Goal: Task Accomplishment & Management: Manage account settings

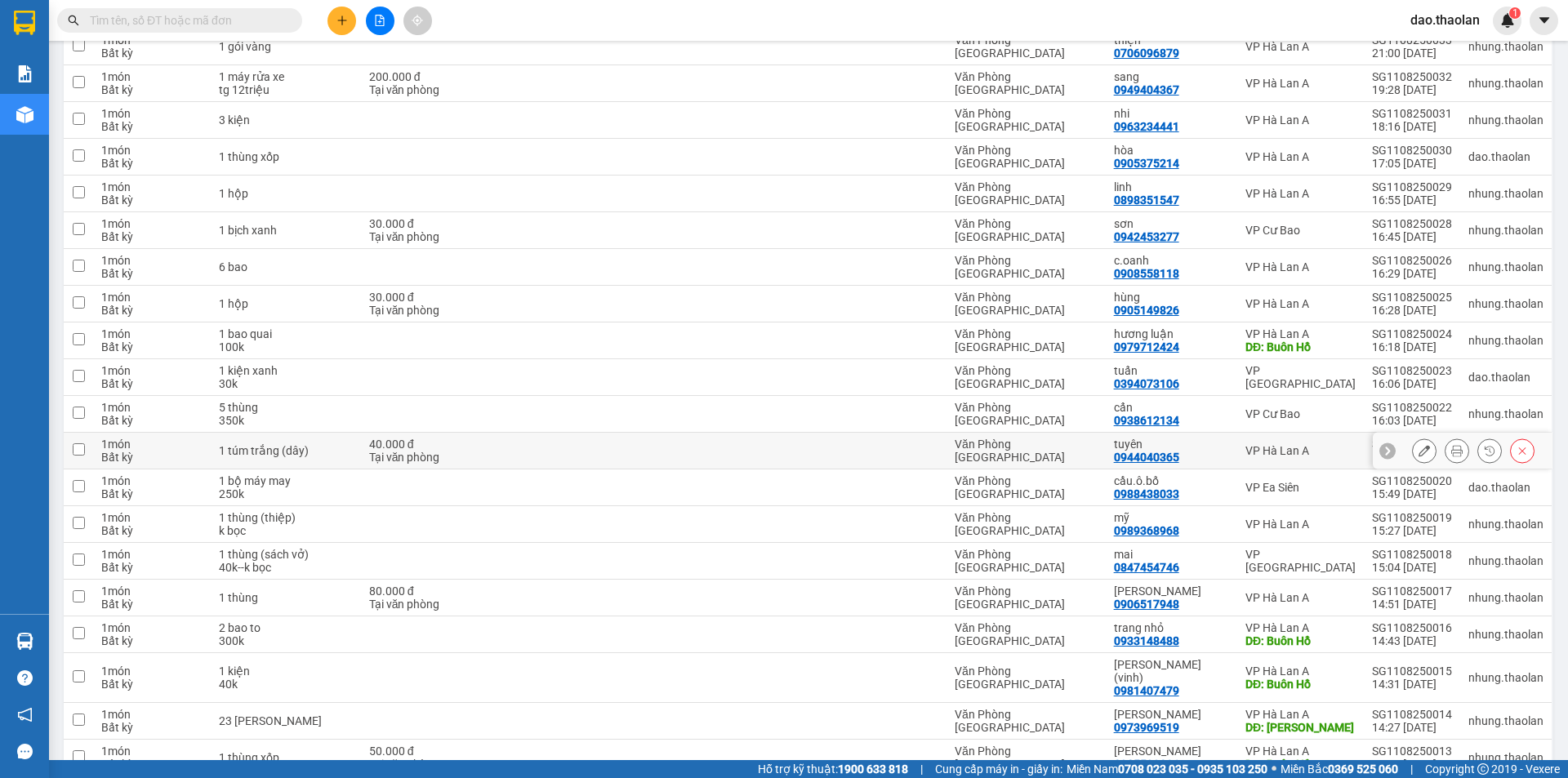
scroll to position [327, 0]
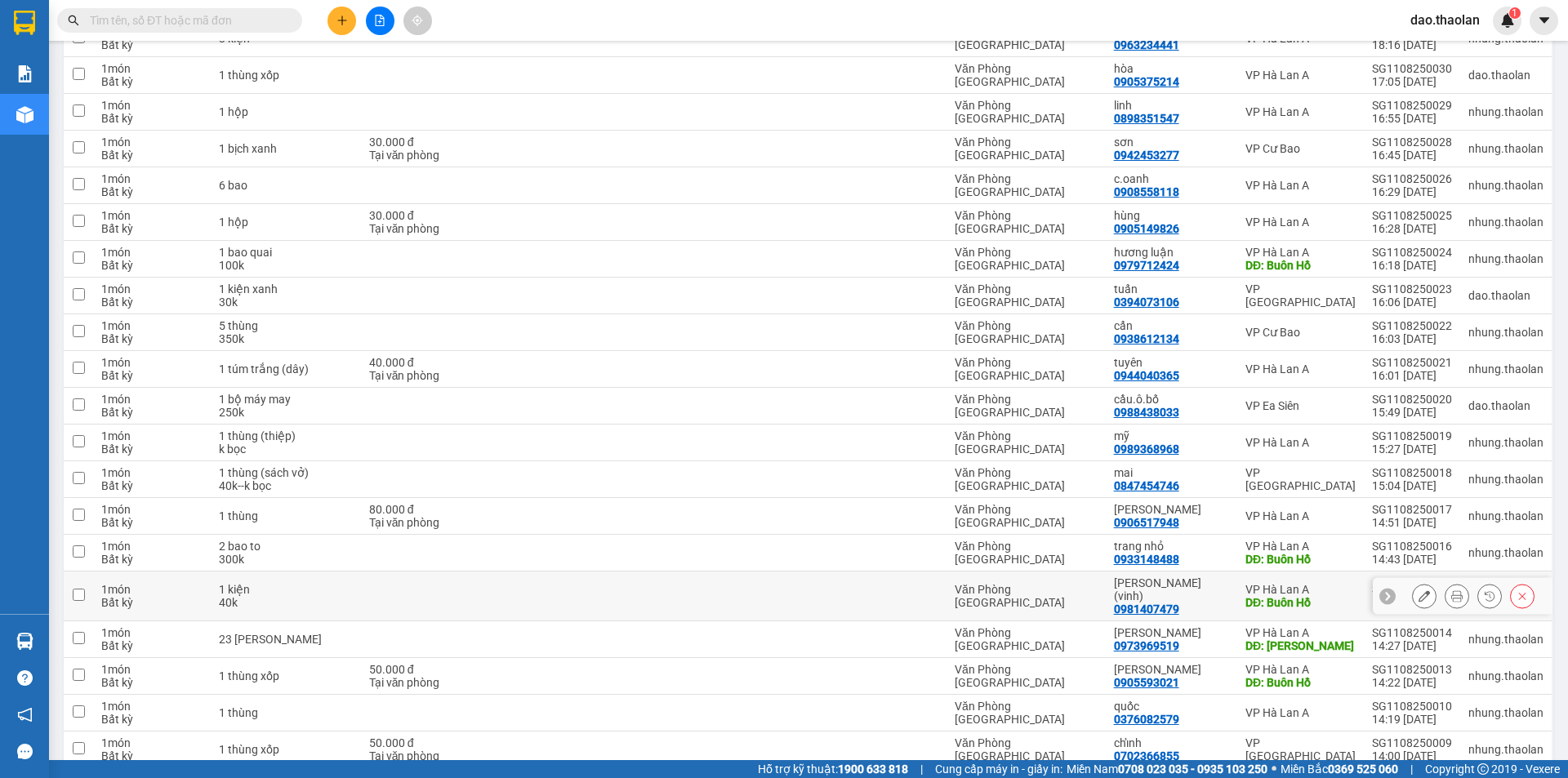
click at [1419, 591] on icon at bounding box center [1424, 596] width 11 height 11
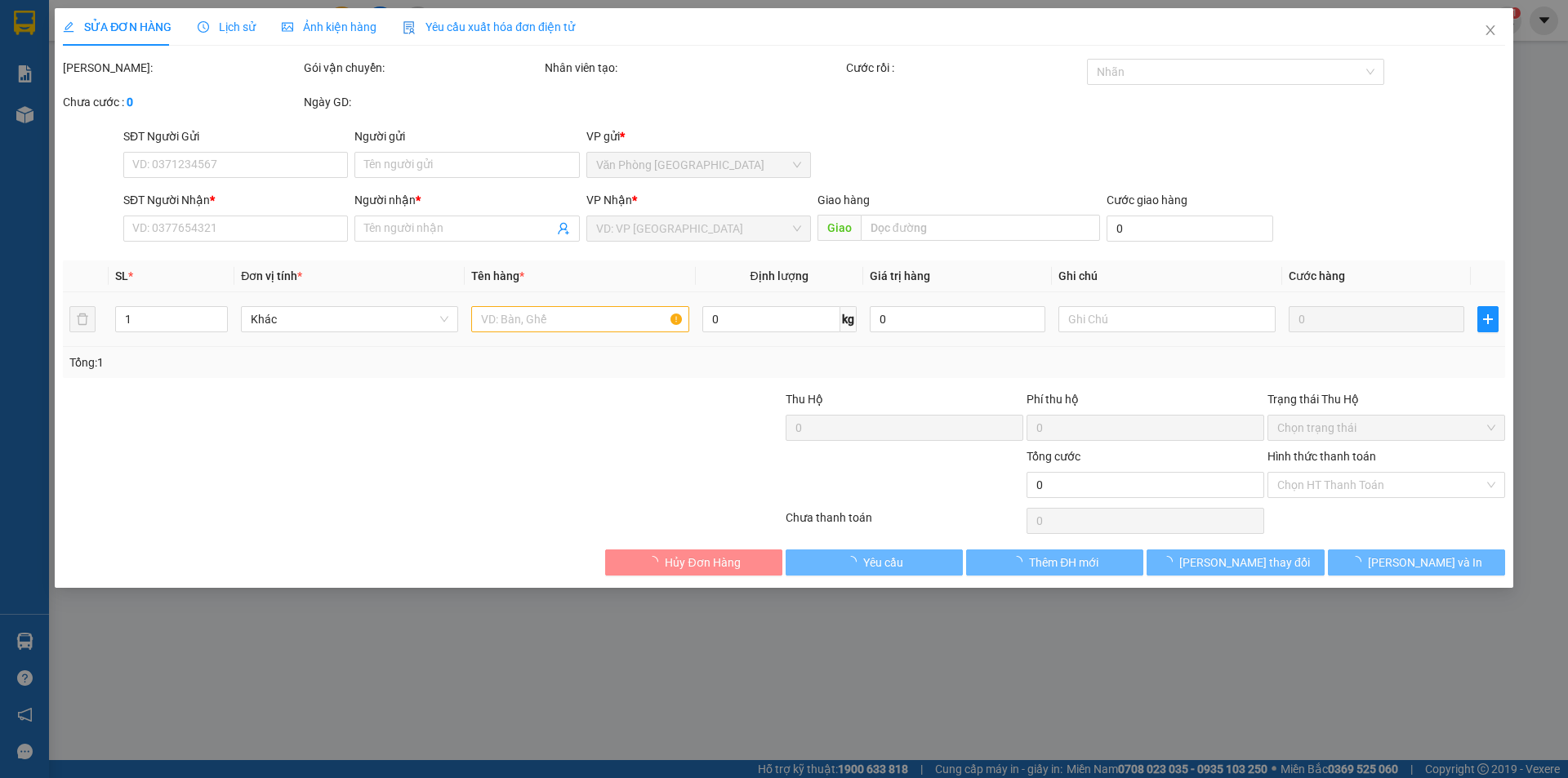
type input "0981407479"
type input "kim ngân (vinh)"
type input "Buôn Hồ"
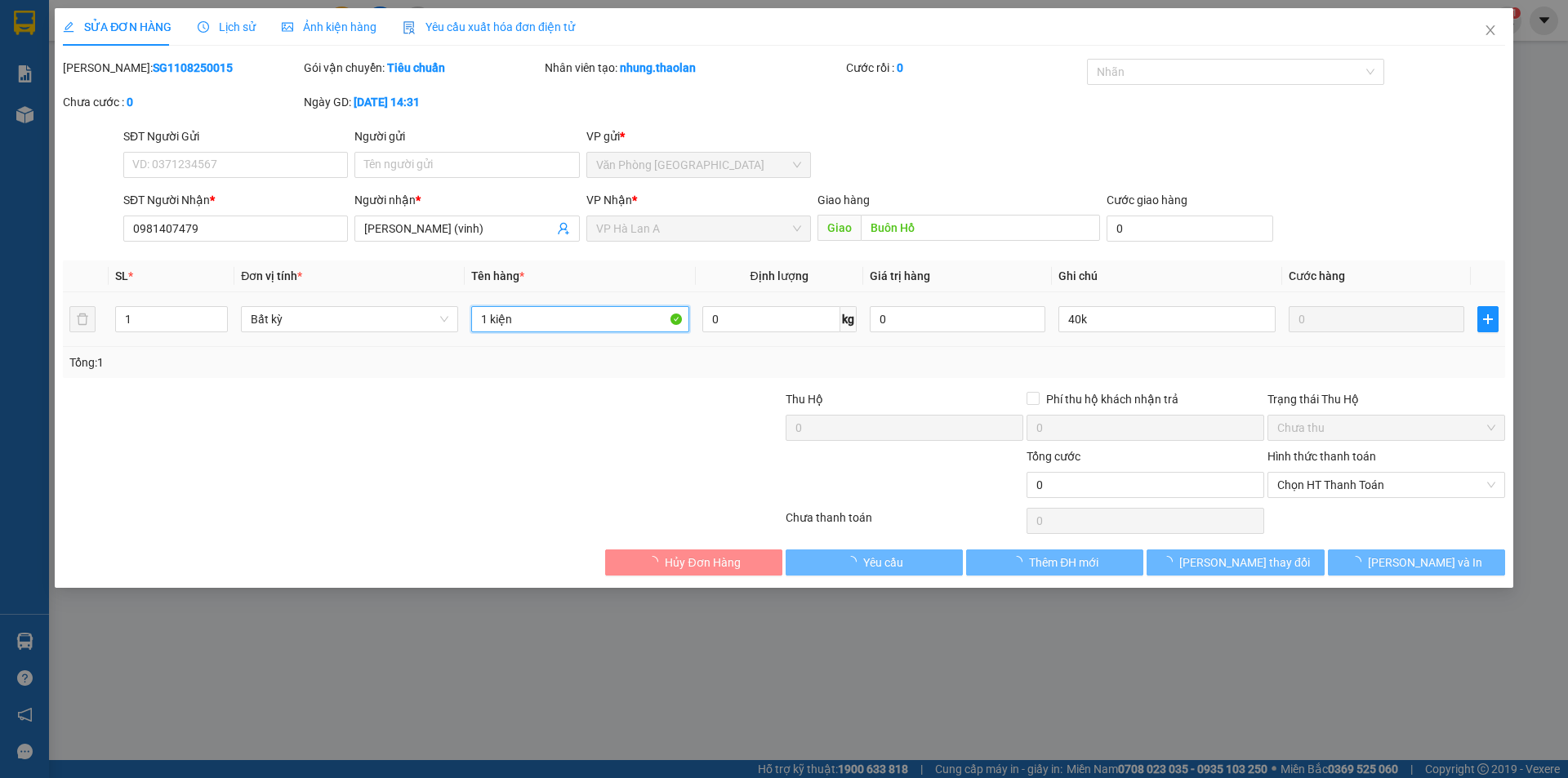
click at [613, 322] on input "1 kiện" at bounding box center [580, 320] width 217 height 26
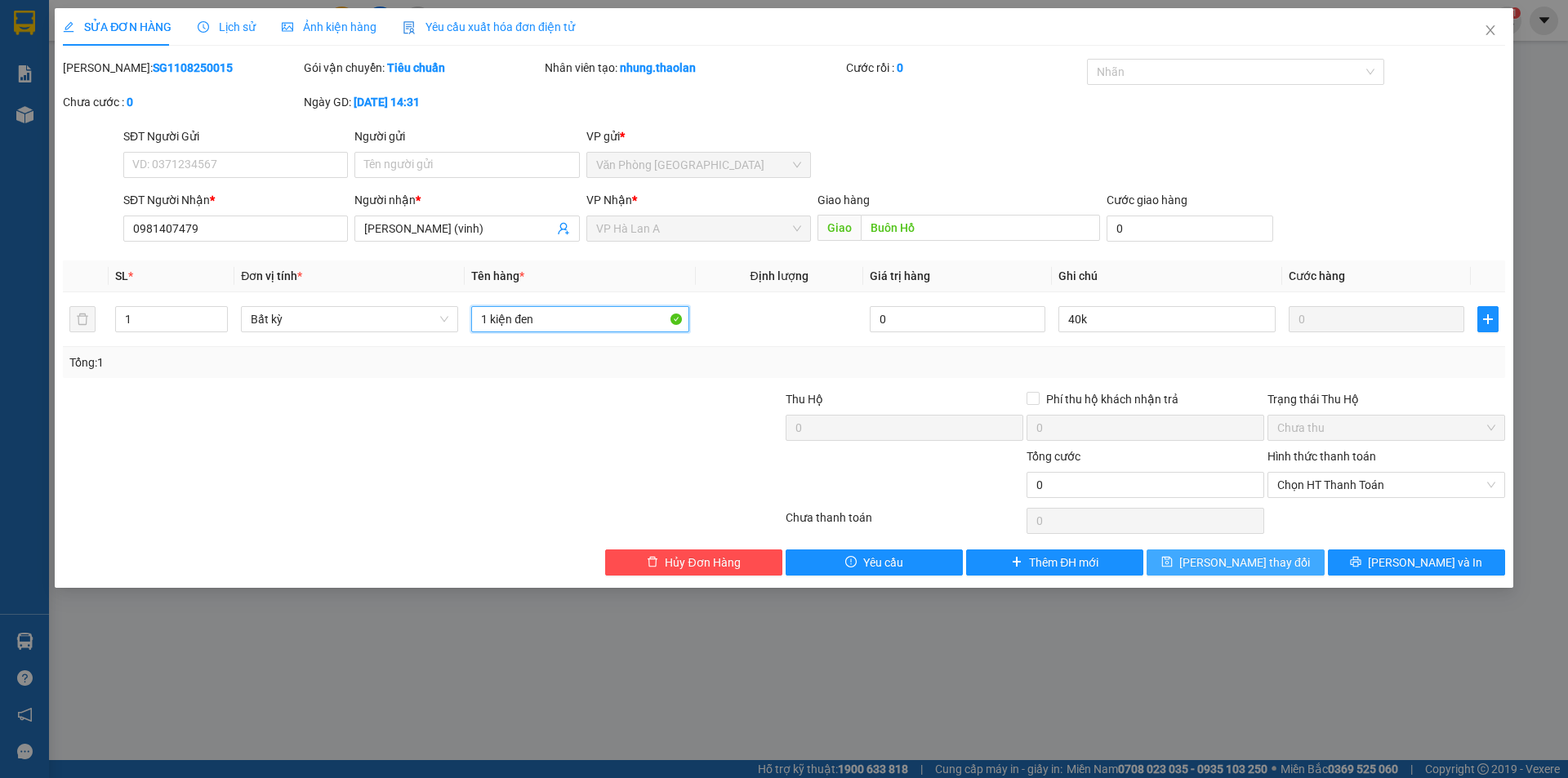
type input "1 kiện đen"
click at [1215, 574] on button "[PERSON_NAME] thay đổi" at bounding box center [1235, 563] width 178 height 26
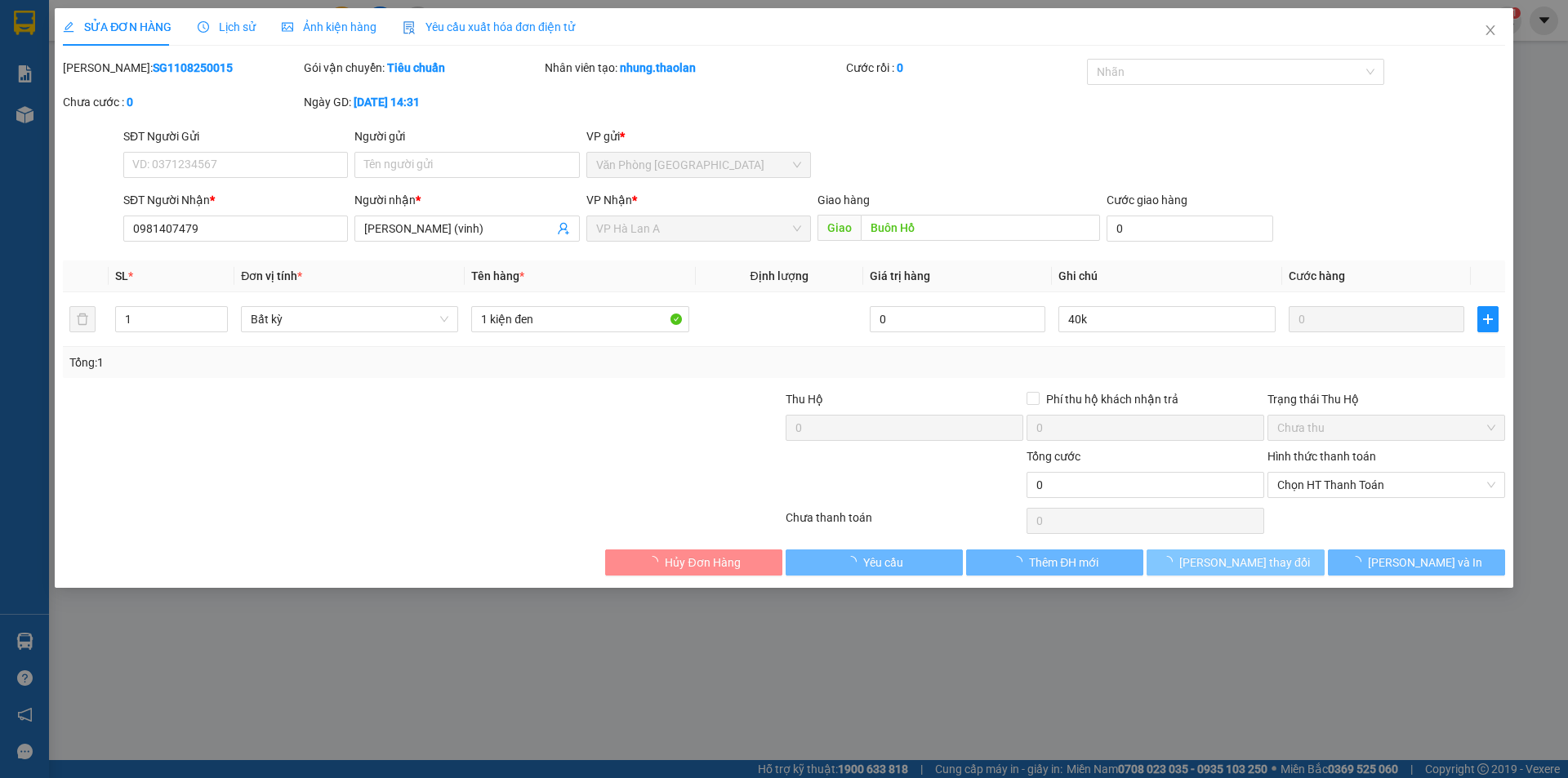
click at [1215, 573] on button "[PERSON_NAME] thay đổi" at bounding box center [1235, 563] width 178 height 26
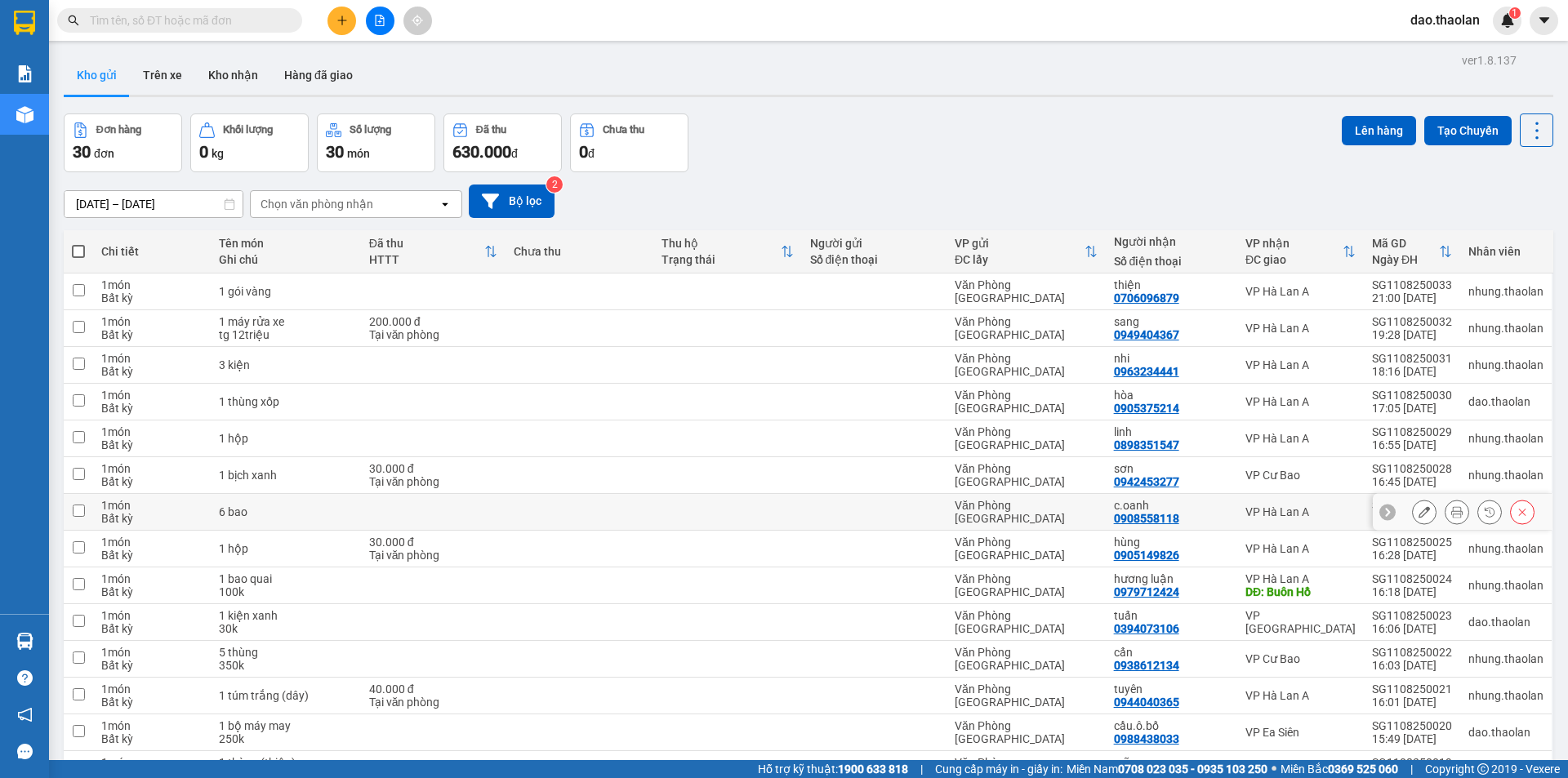
click at [1419, 510] on icon at bounding box center [1424, 512] width 11 height 11
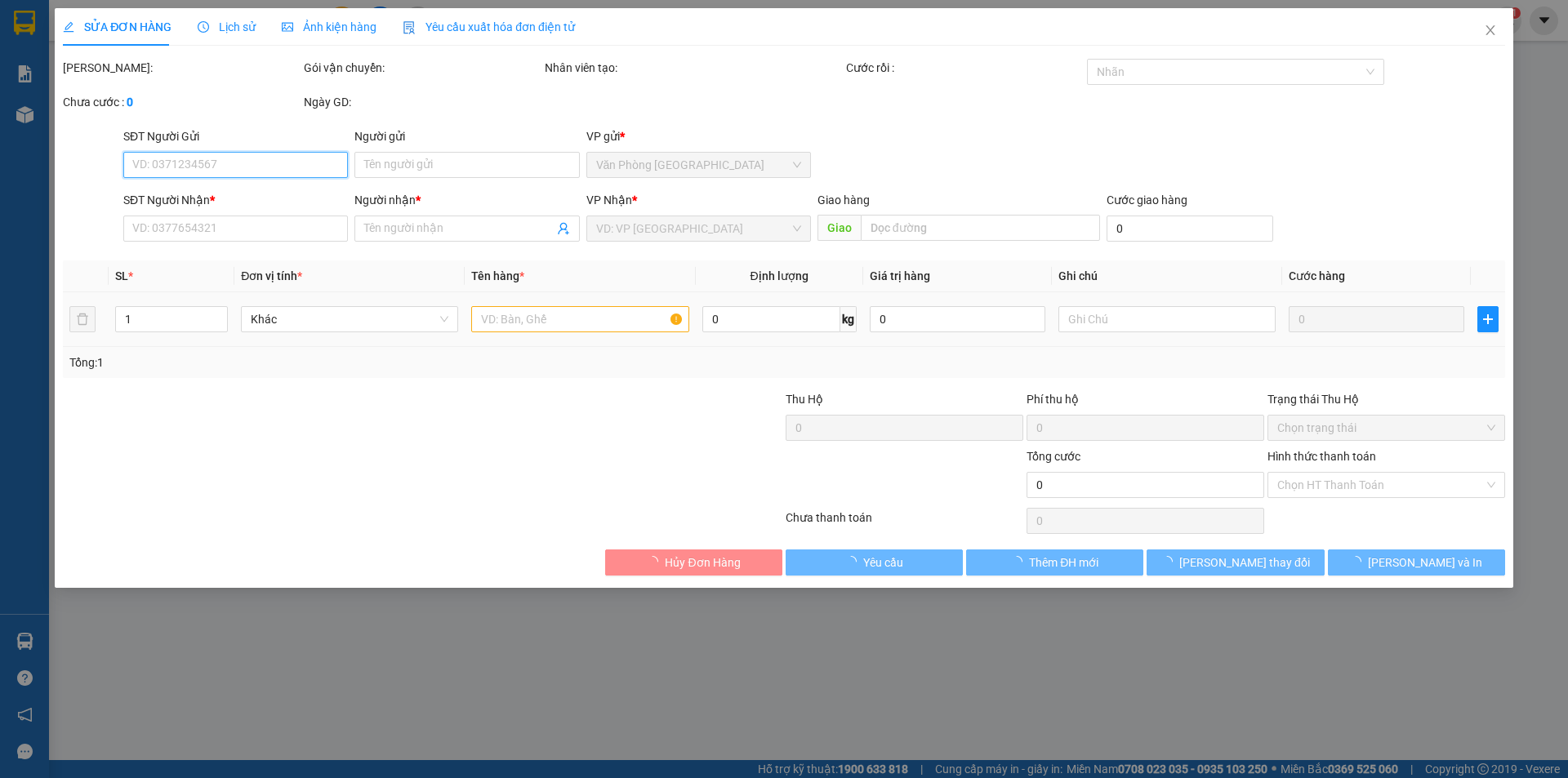
type input "0908558118"
type input "c.oanh"
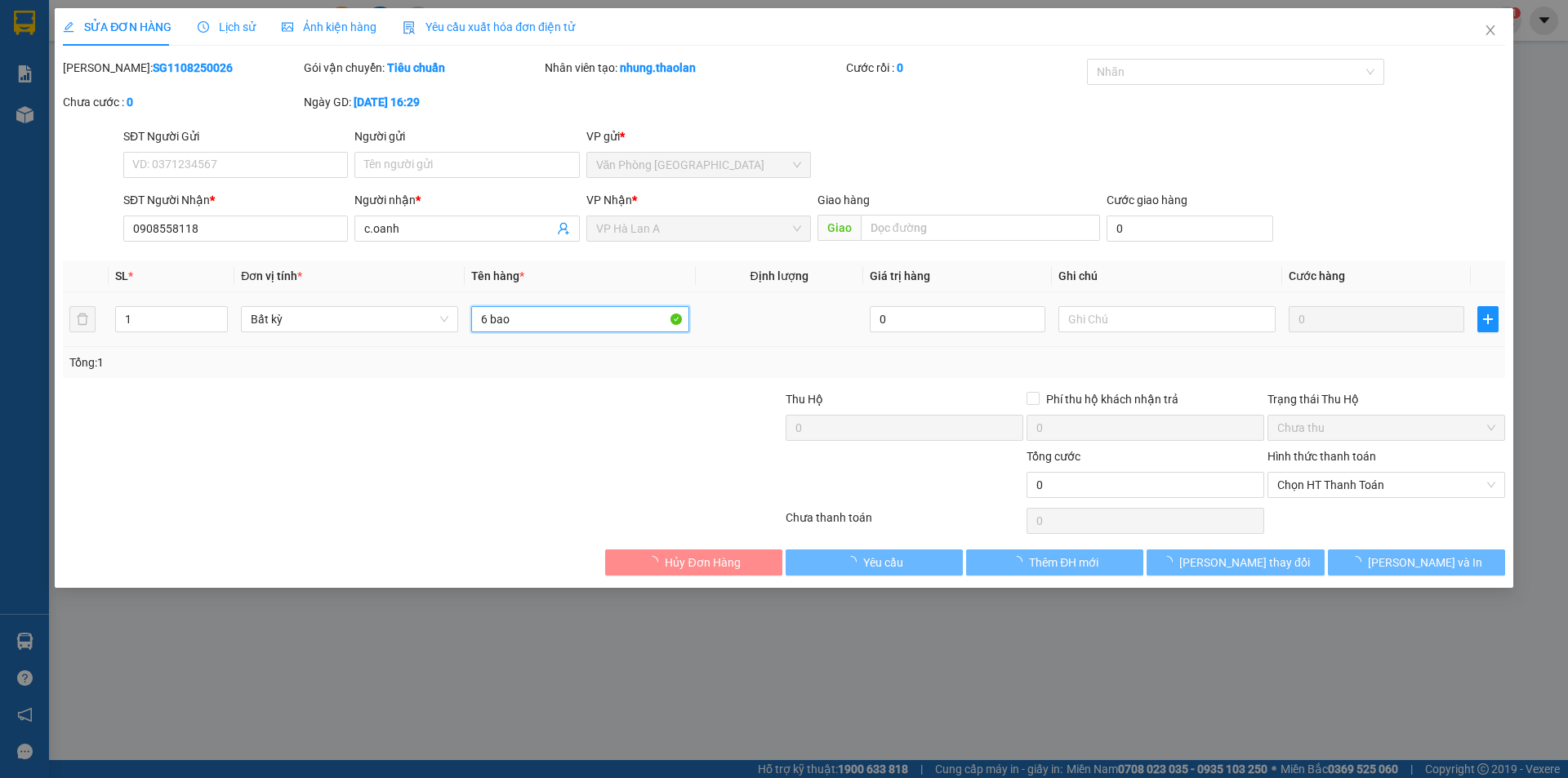
click at [596, 321] on input "6 bao" at bounding box center [580, 320] width 217 height 26
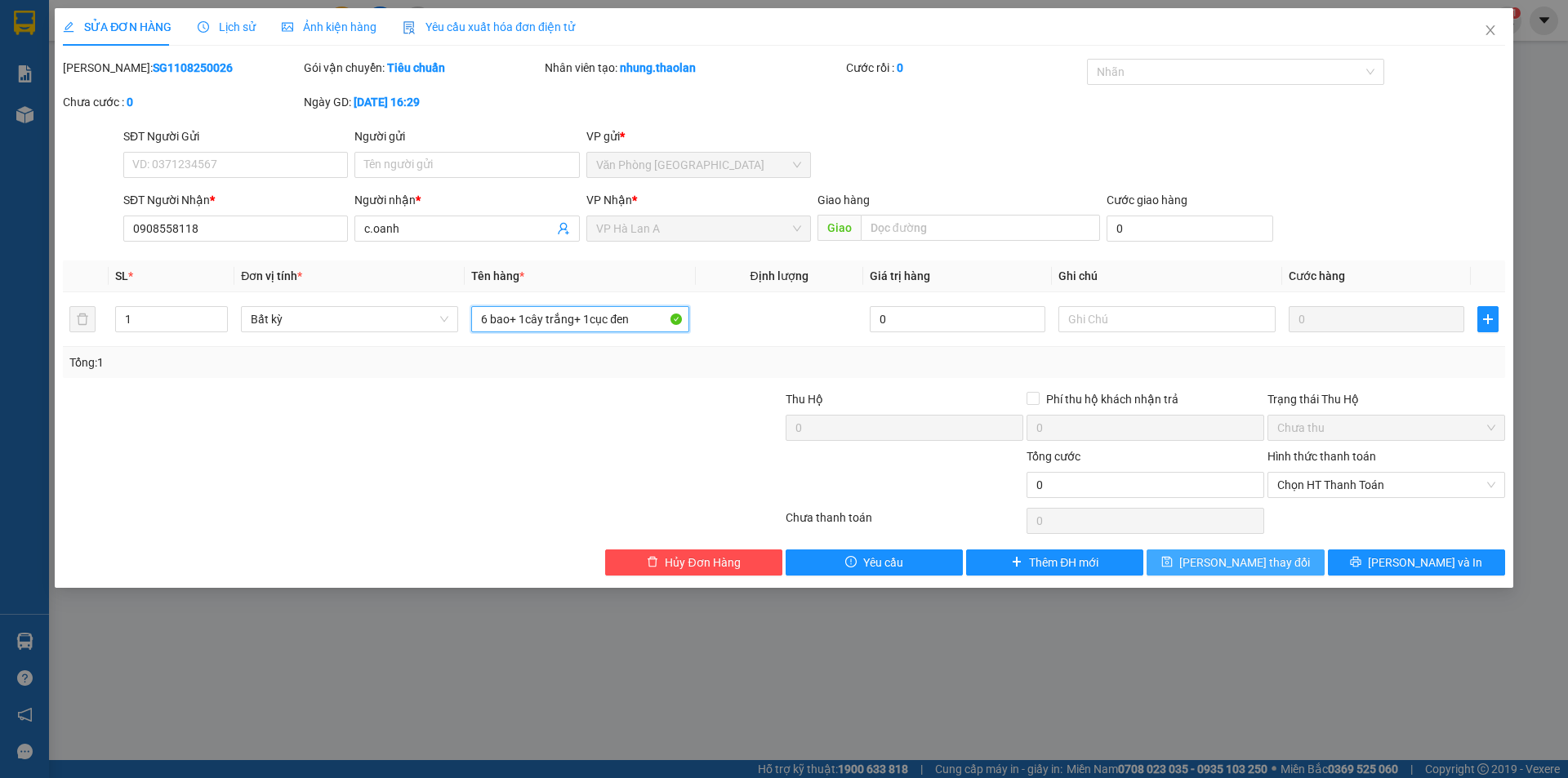
type input "6 bao+ 1cây trắng+ 1cục đen"
click at [1196, 571] on button "[PERSON_NAME] thay đổi" at bounding box center [1235, 563] width 178 height 26
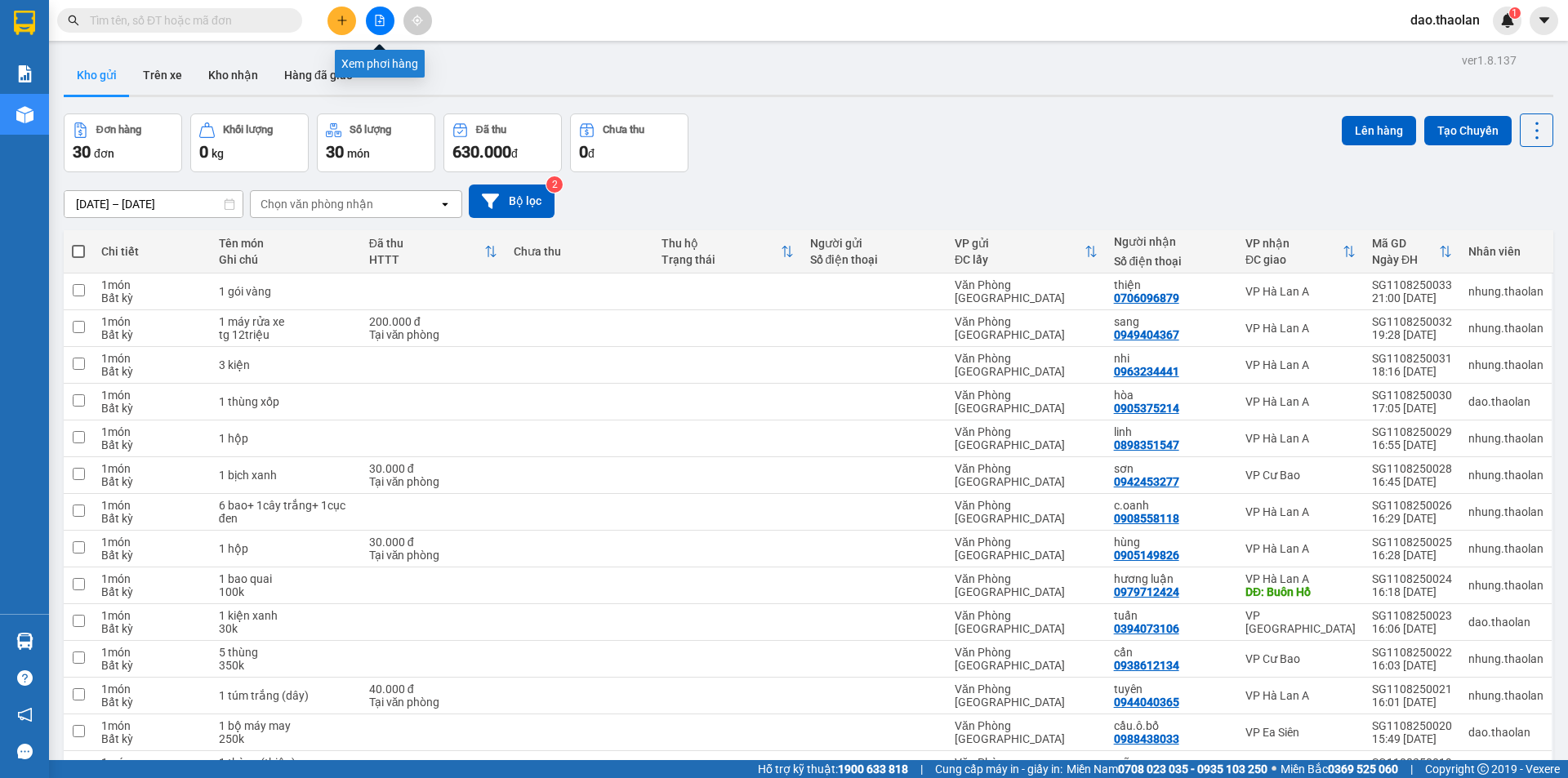
click at [374, 21] on icon "file-add" at bounding box center [380, 21] width 11 height 11
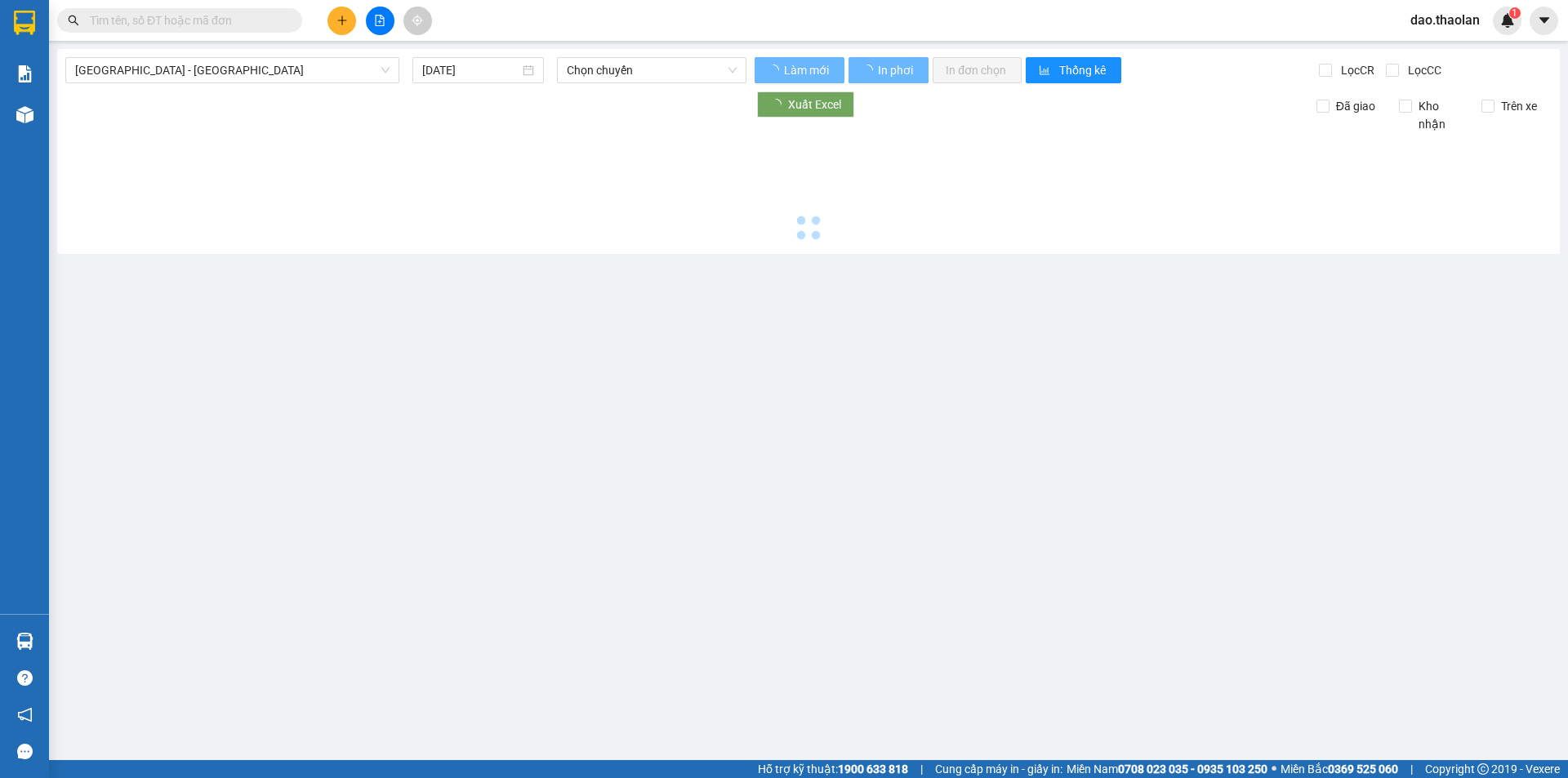
drag, startPoint x: 166, startPoint y: 67, endPoint x: 168, endPoint y: 83, distance: 16.1
click at [166, 75] on span "[GEOGRAPHIC_DATA] - [GEOGRAPHIC_DATA]" at bounding box center [232, 70] width 315 height 25
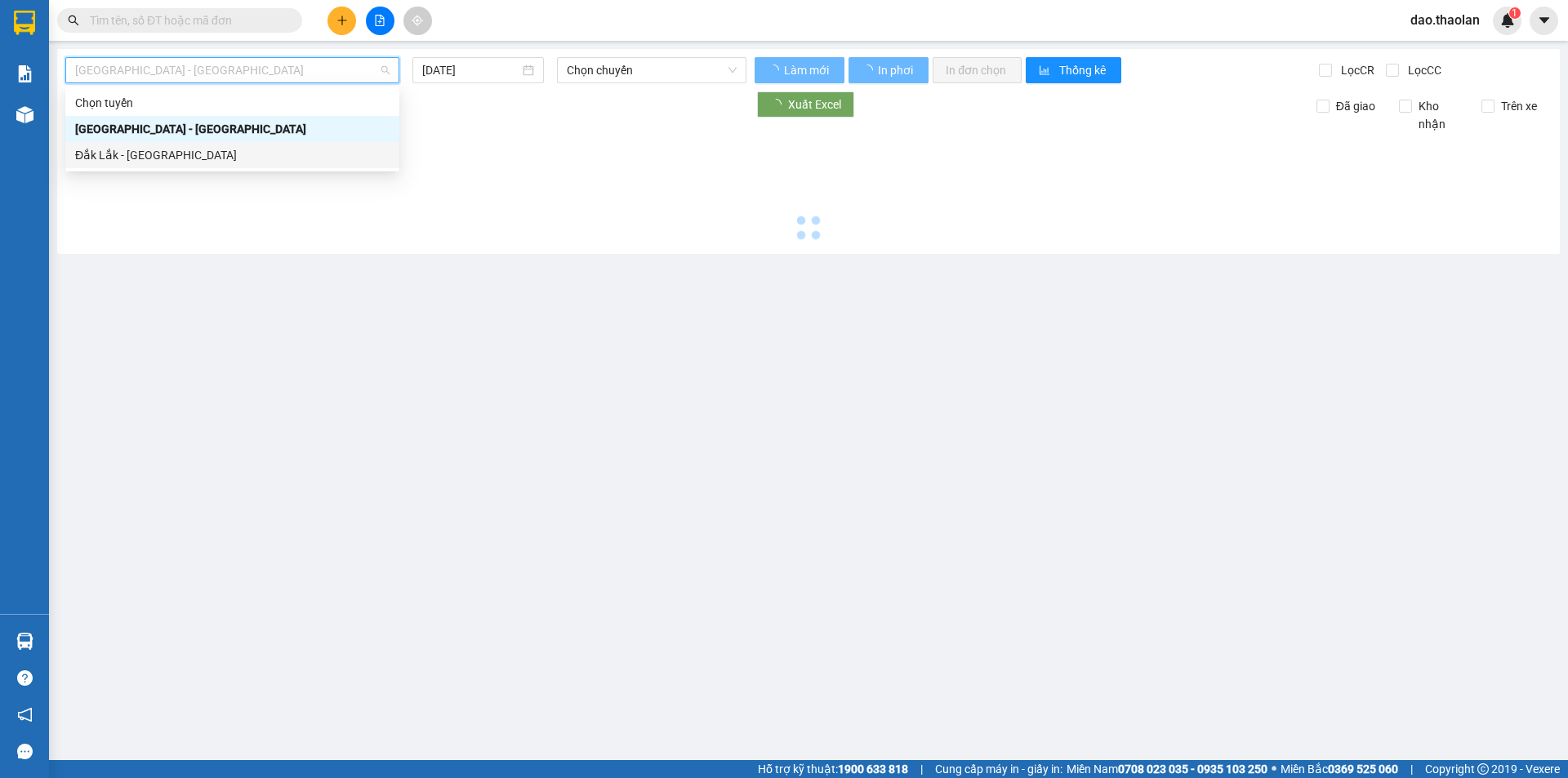
type input "[DATE]"
click at [159, 159] on div "Đắk Lắk - [GEOGRAPHIC_DATA]" at bounding box center [232, 155] width 315 height 18
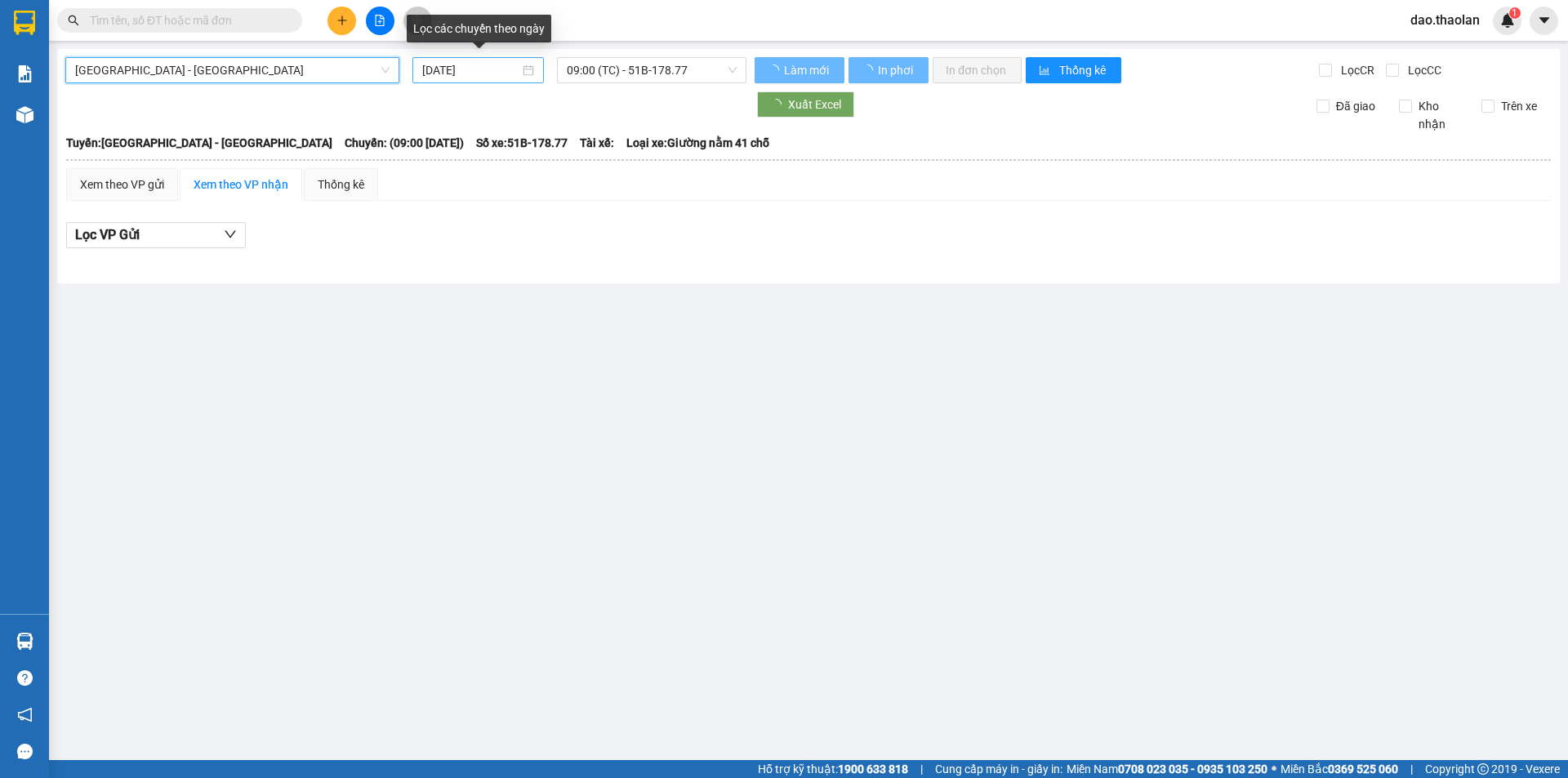
click at [464, 64] on input "[DATE]" at bounding box center [471, 70] width 97 height 18
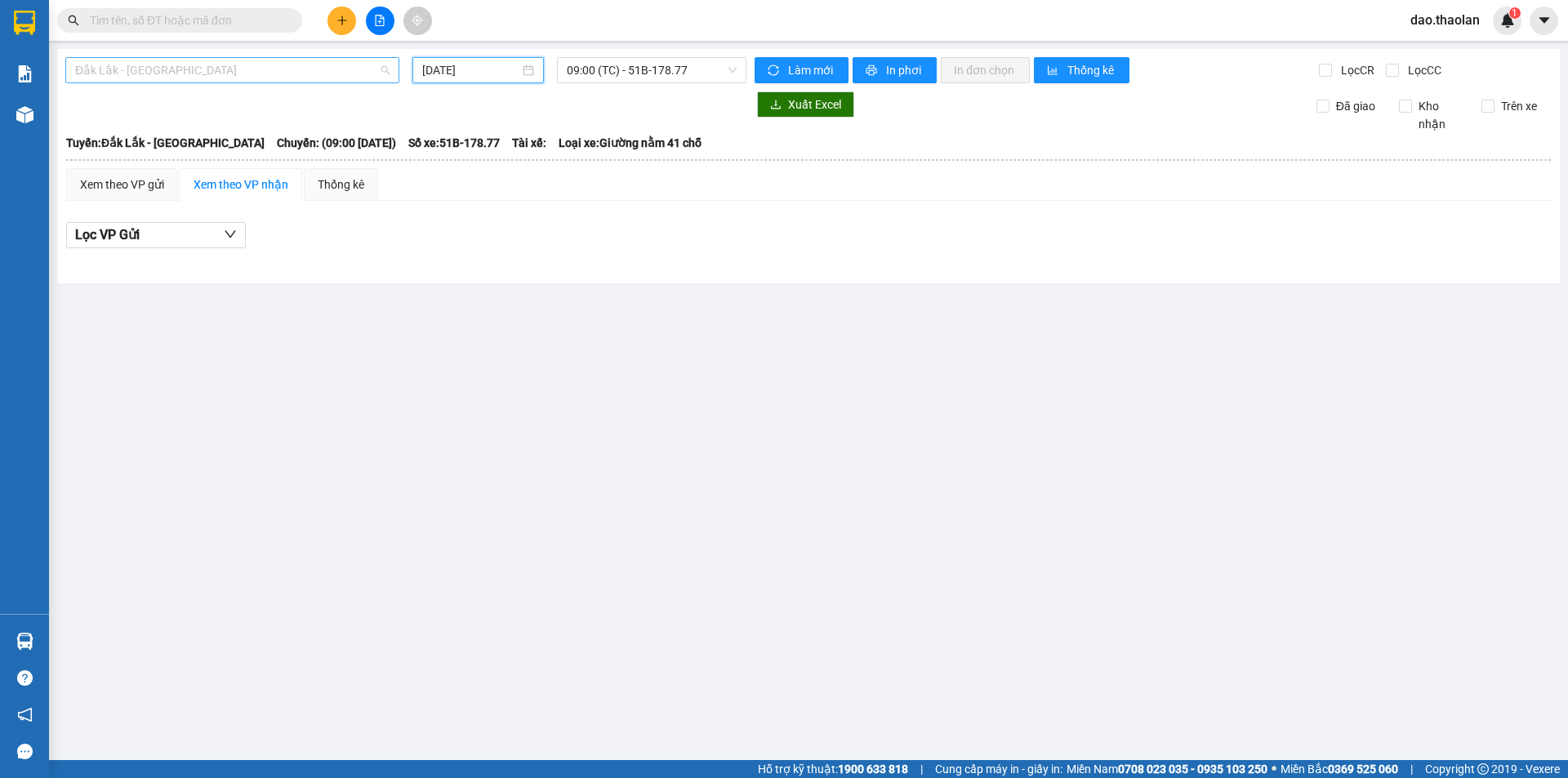
click at [251, 67] on span "Đắk Lắk - [GEOGRAPHIC_DATA]" at bounding box center [232, 70] width 315 height 25
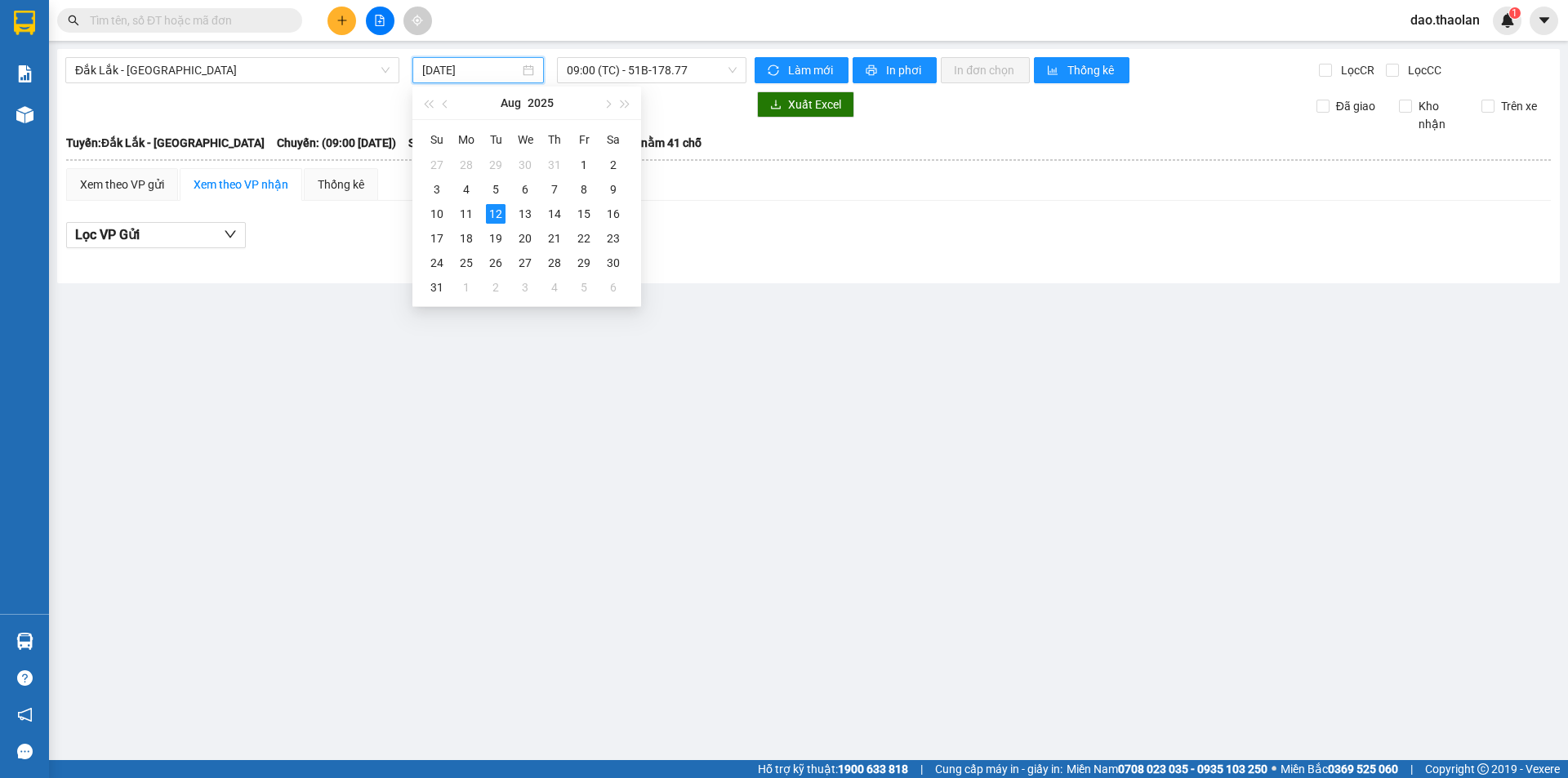
click at [472, 70] on input "[DATE]" at bounding box center [471, 70] width 97 height 18
click at [466, 208] on div "11" at bounding box center [466, 214] width 20 height 20
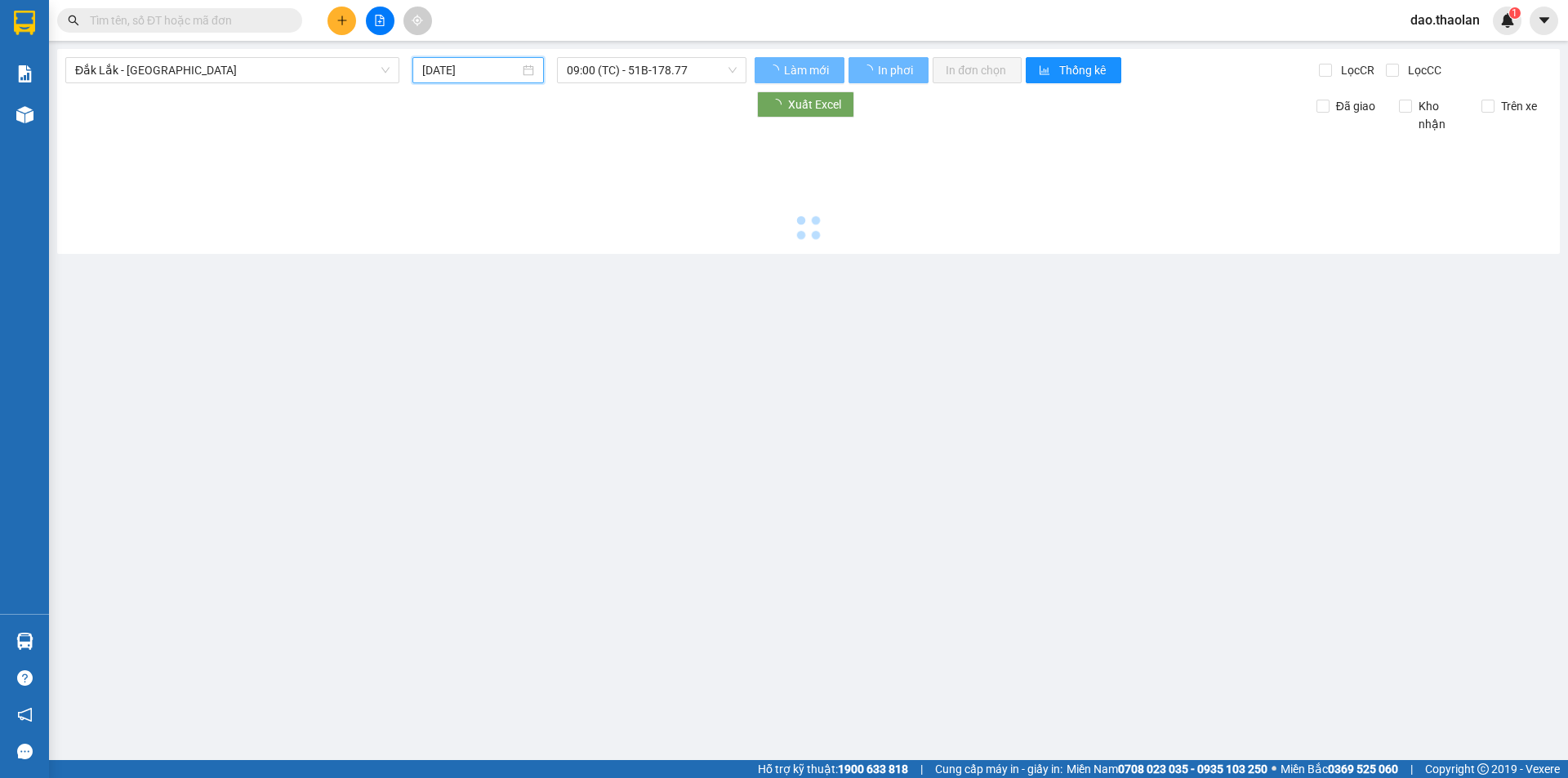
type input "[DATE]"
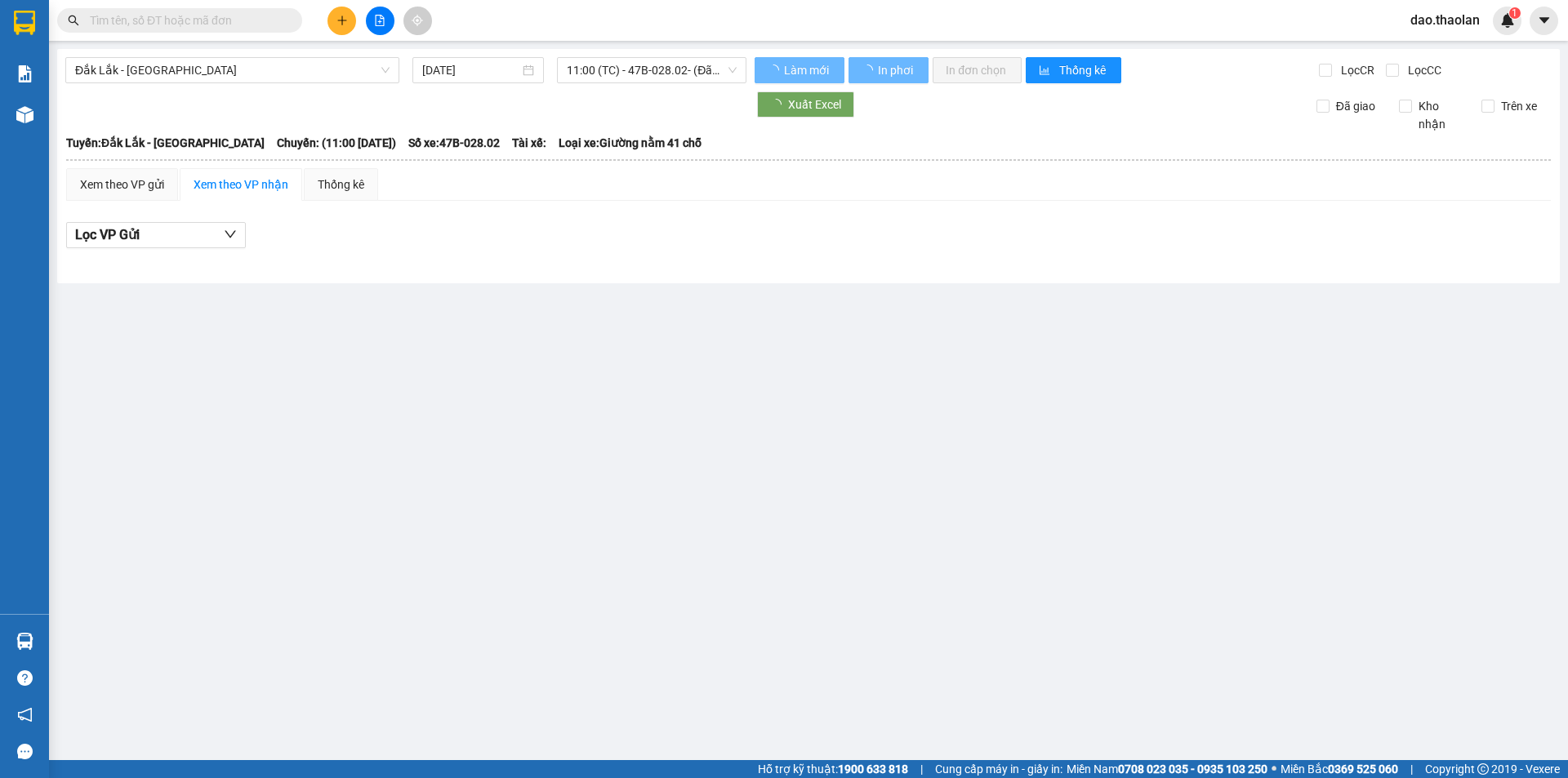
click at [681, 53] on div "Đắk Lắk - Sài Gòn 11/08/2025 11:00 (TC) - 47B-028.02 - (Đã hủy) Làm mới In phơi…" at bounding box center [808, 166] width 1503 height 234
click at [669, 59] on div "Đắk Lắk - Sài Gòn 11/08/2025 11:00 (TC) - 47B-028.02 - (Đã hủy) Làm mới In phơi…" at bounding box center [808, 166] width 1503 height 234
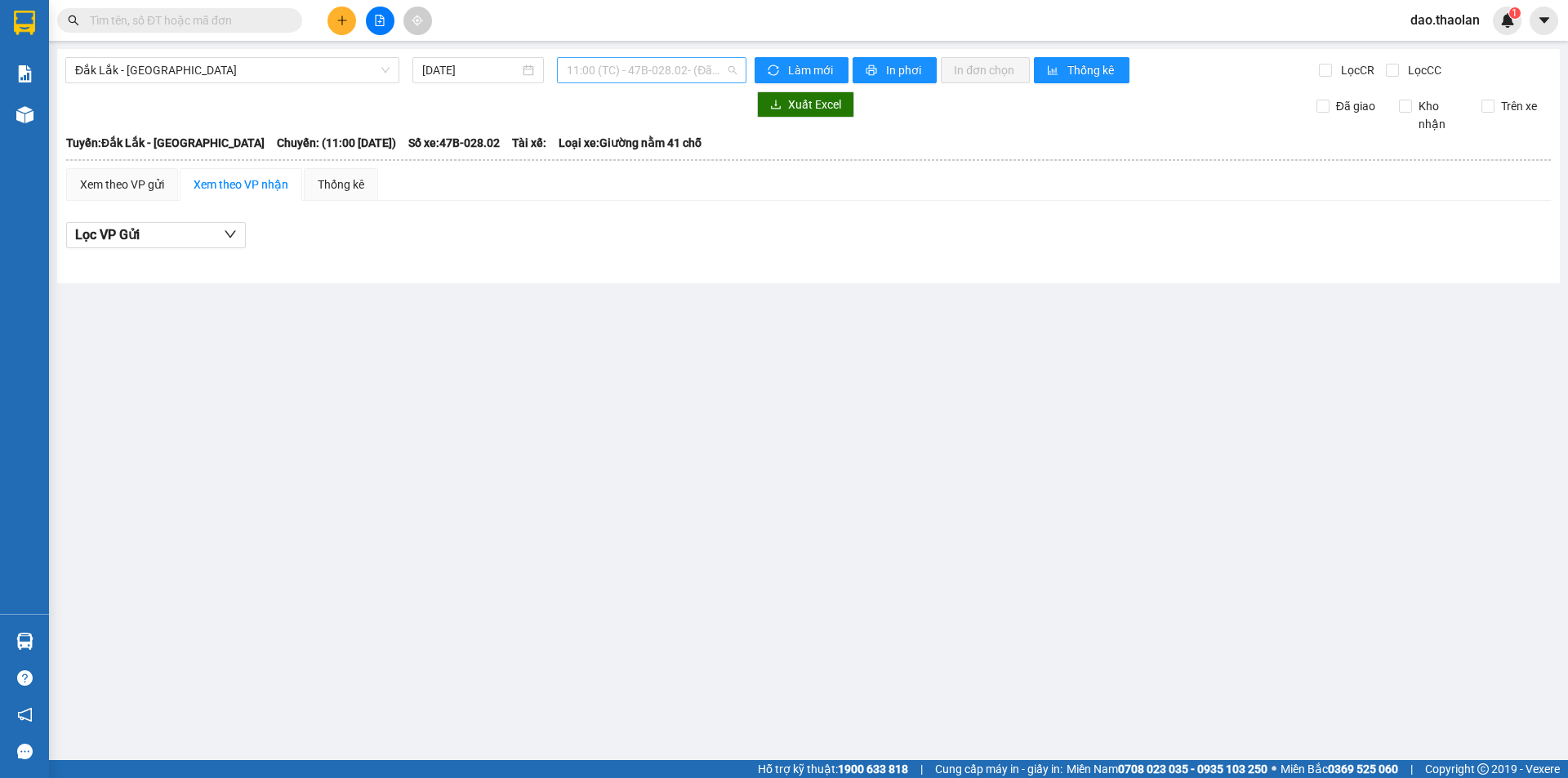
click at [671, 64] on span "11:00 (TC) - 47B-028.02 - (Đã hủy)" at bounding box center [652, 70] width 170 height 25
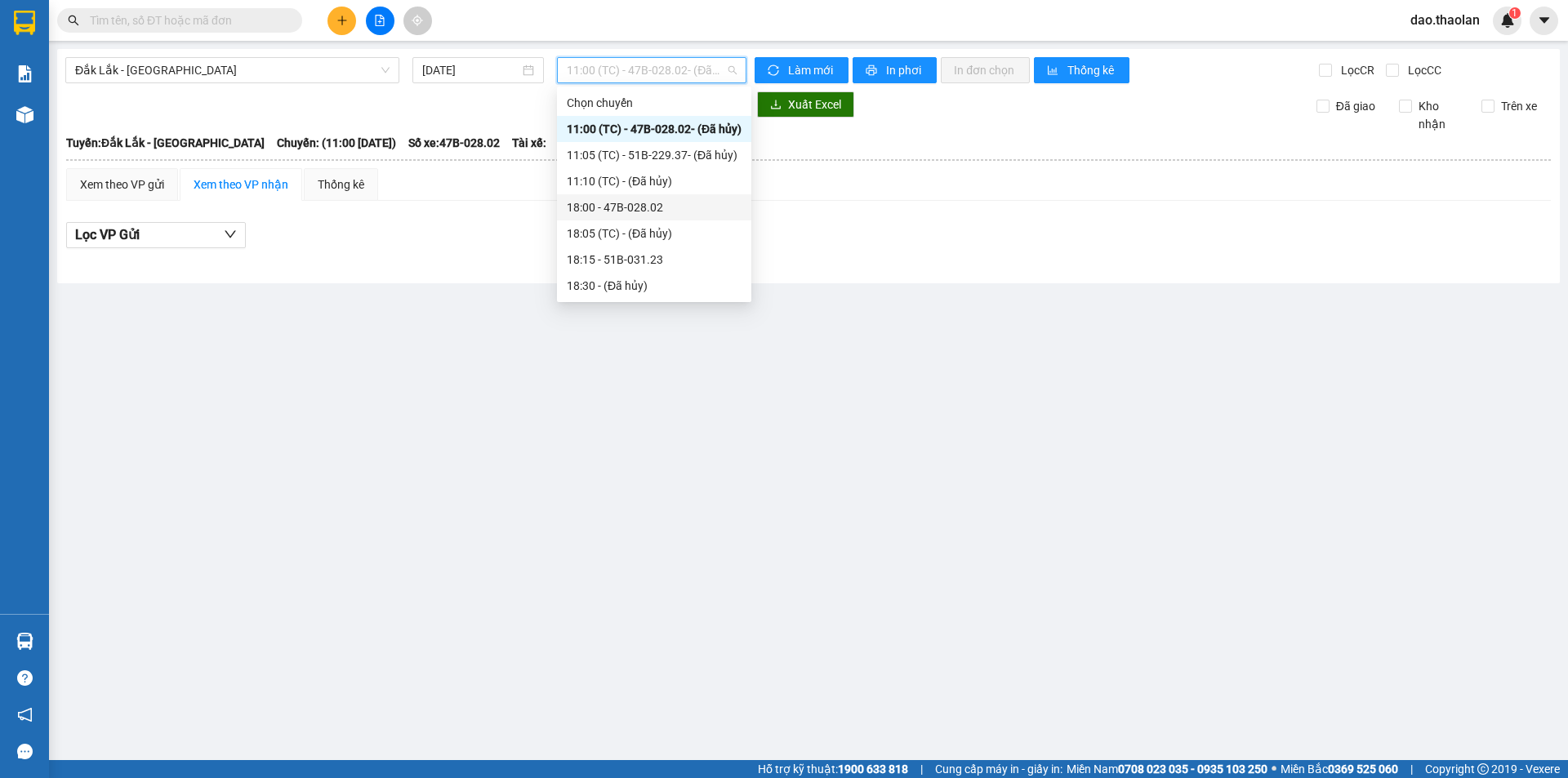
click at [601, 216] on div "18:00 - 47B-028.02" at bounding box center [654, 207] width 175 height 18
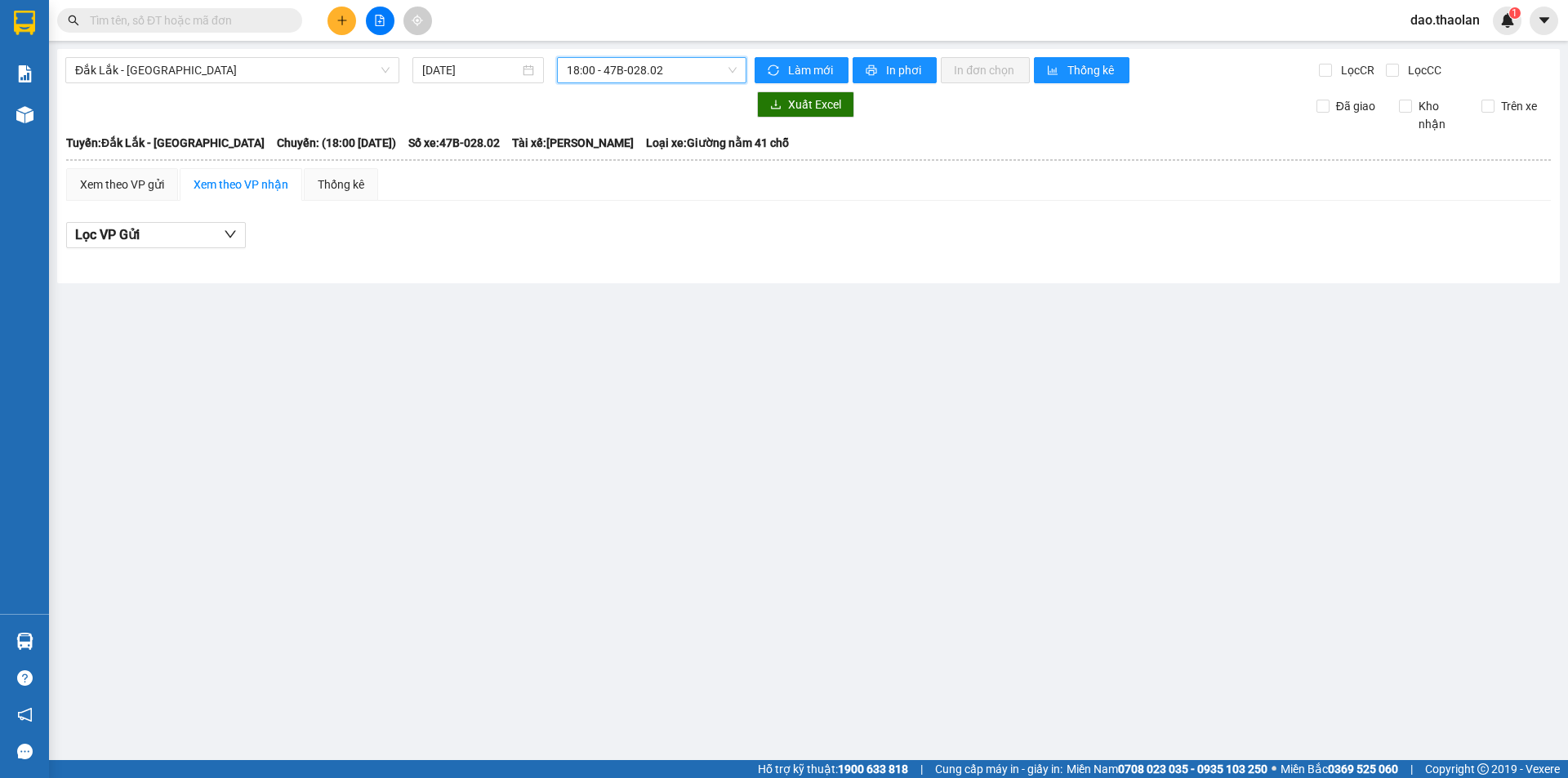
click at [647, 75] on span "18:00 - 47B-028.02" at bounding box center [652, 70] width 170 height 25
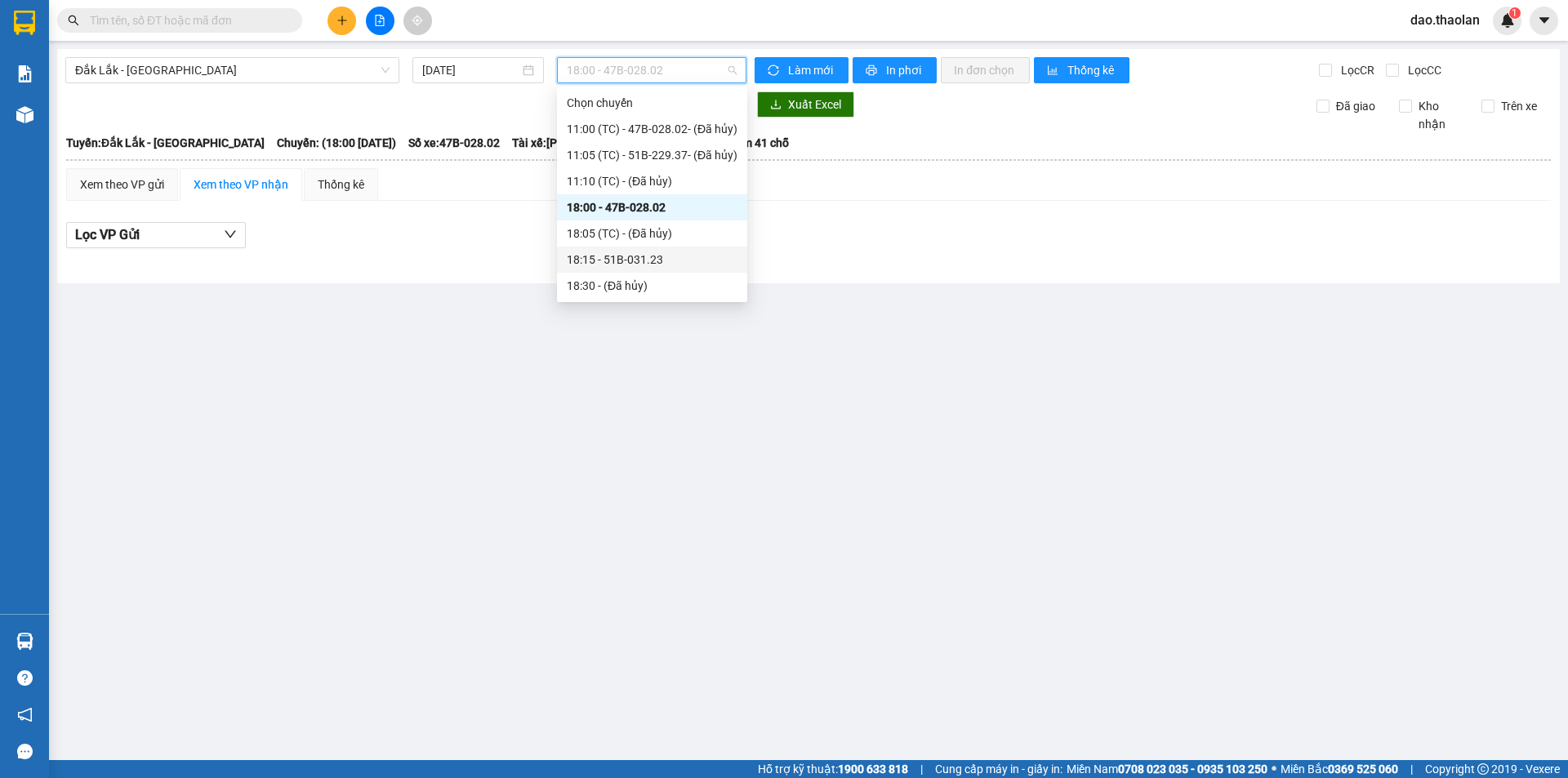
click at [620, 258] on div "18:15 - 51B-031.23" at bounding box center [652, 259] width 171 height 18
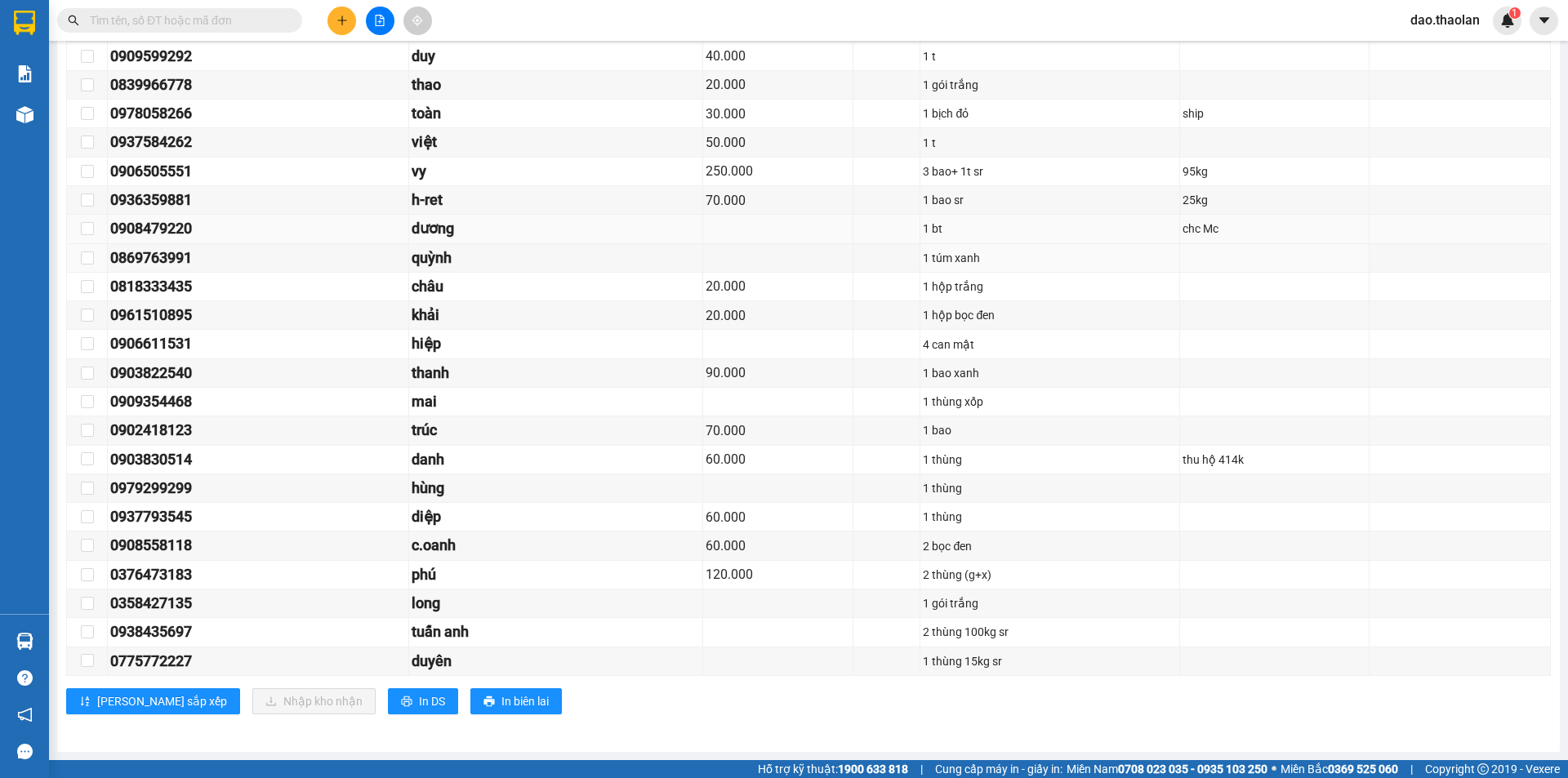
scroll to position [490, 0]
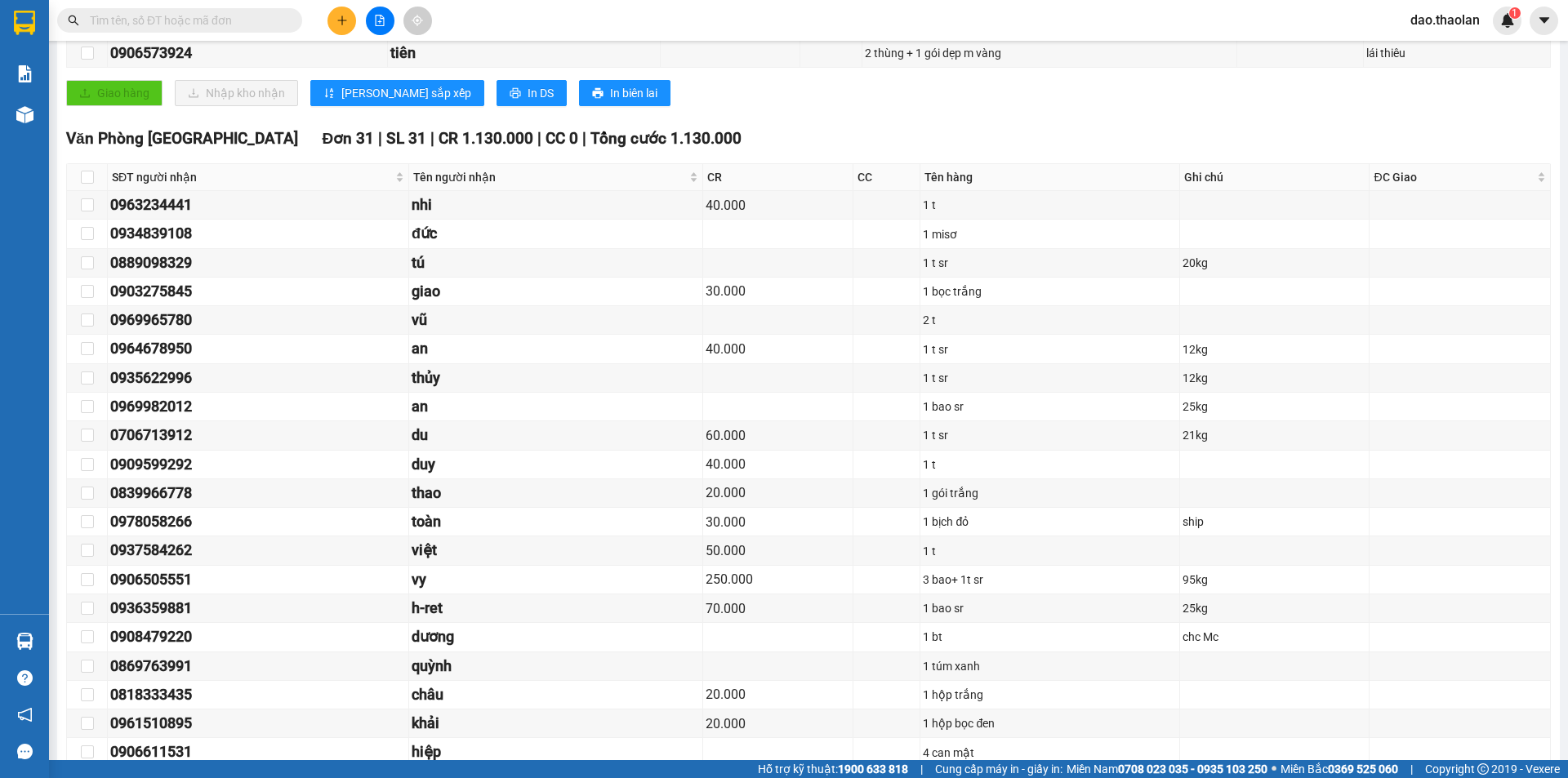
click at [1445, 21] on span "dao.thaolan" at bounding box center [1444, 20] width 95 height 21
click at [1451, 52] on span "Đăng xuất" at bounding box center [1456, 50] width 69 height 18
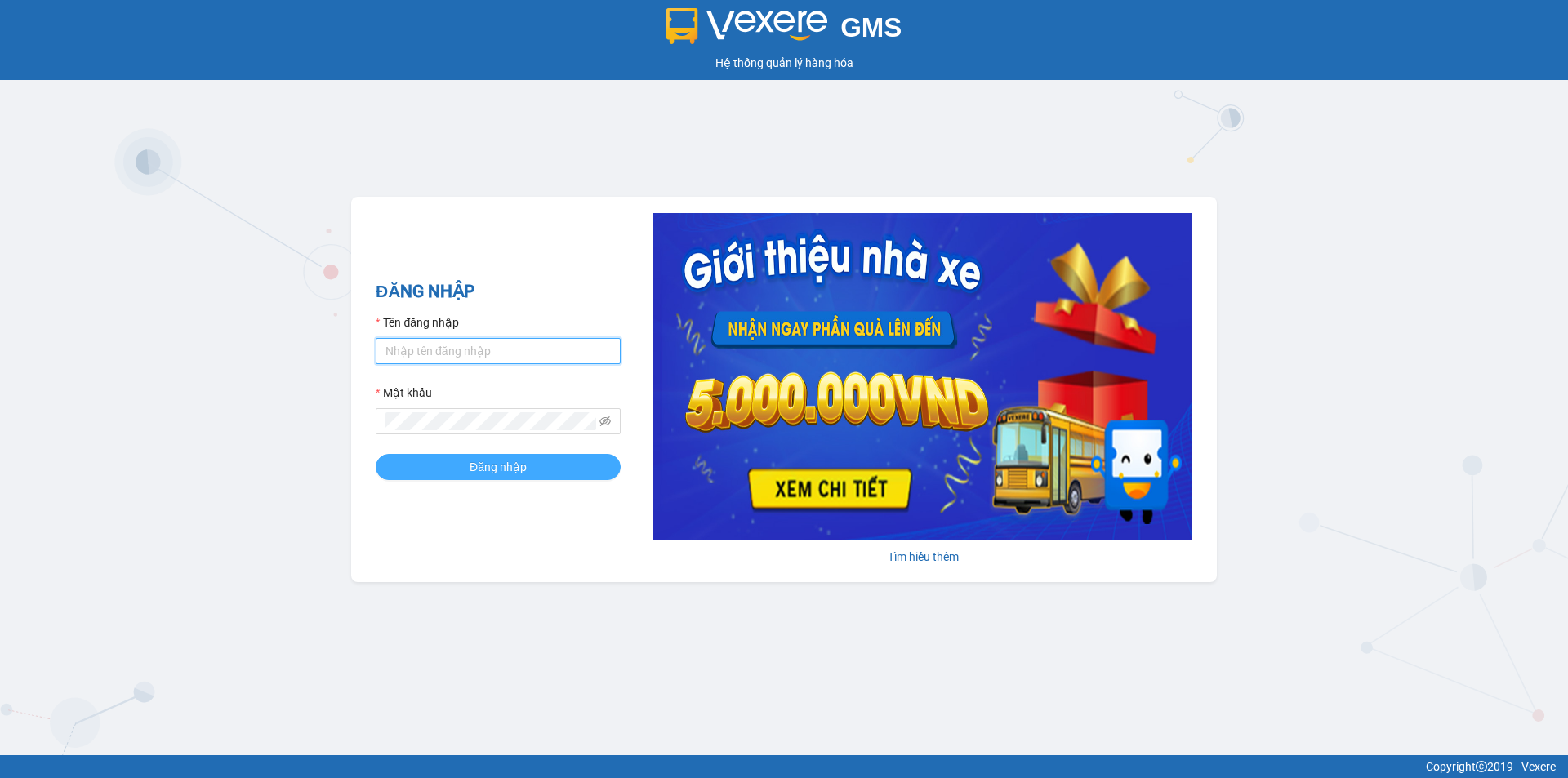
type input "y.thaolan"
click at [525, 470] on span "Đăng nhập" at bounding box center [498, 467] width 57 height 18
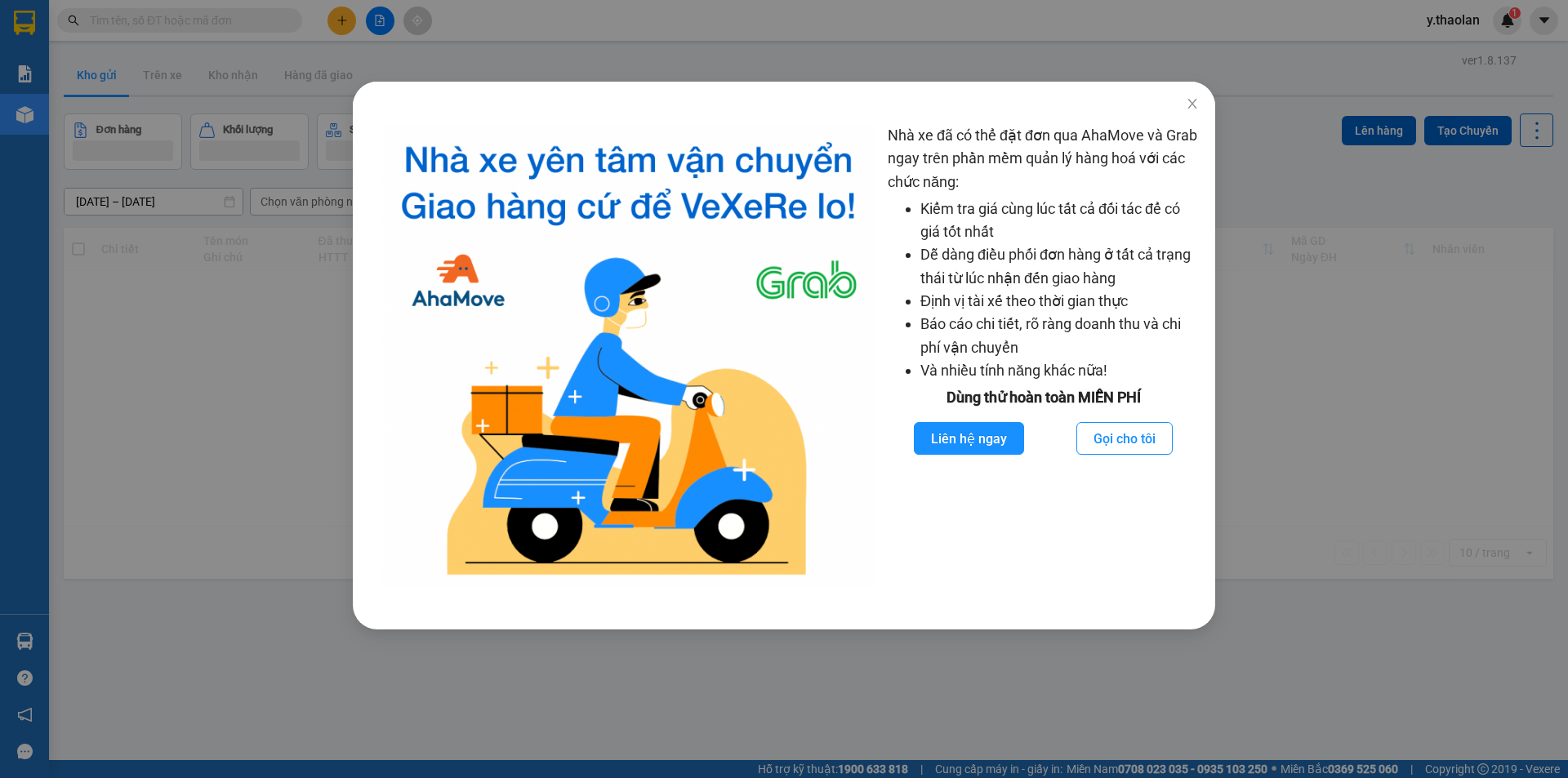
click at [691, 50] on div "Nhà xe đã có thể đặt đơn qua AhaMove và Grab ngay trên phần mềm quản lý hàng ho…" at bounding box center [784, 389] width 1568 height 778
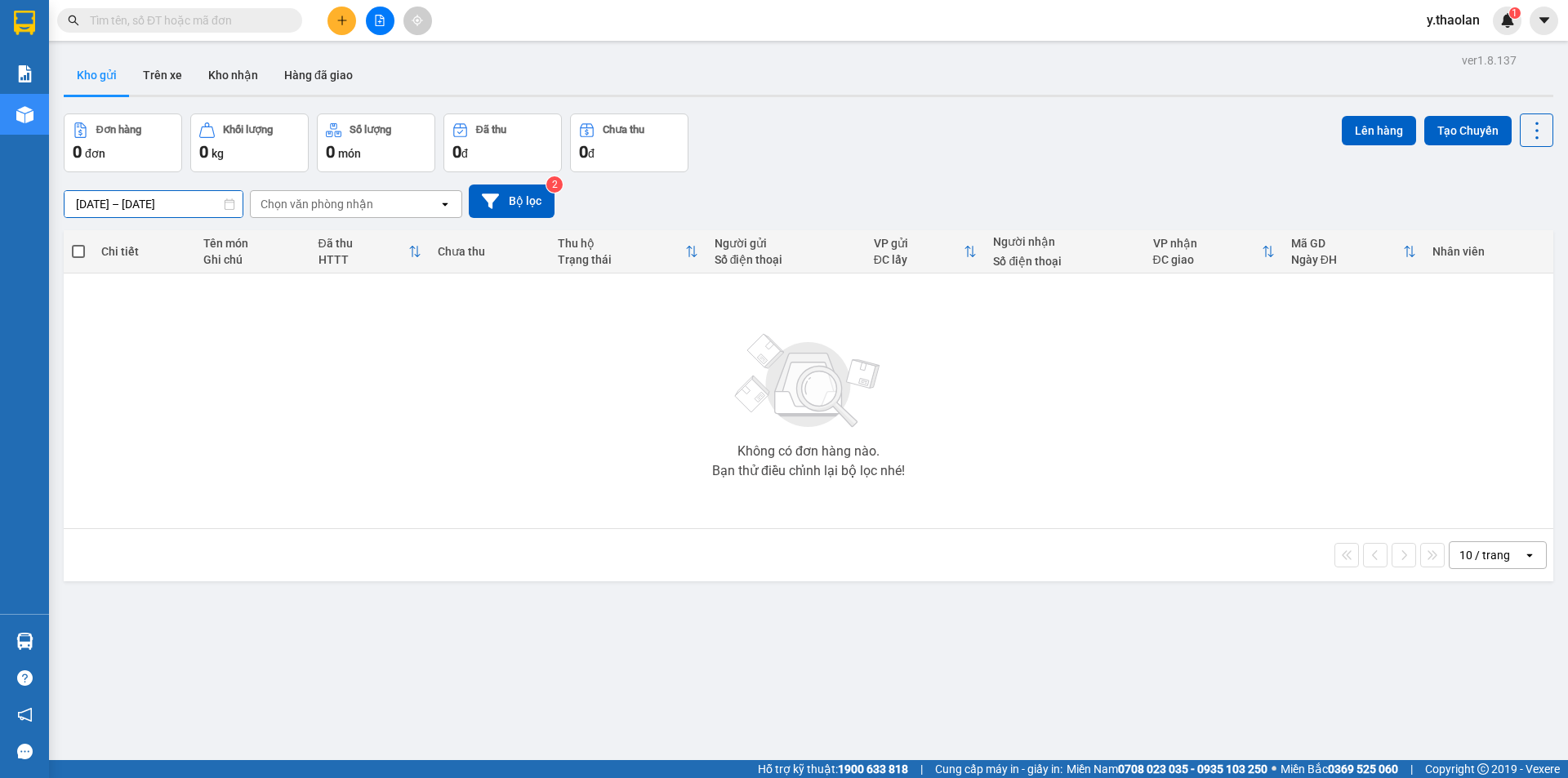
click at [113, 216] on div "ver 1.8.137 Kho gửi Trên xe Kho nhận Hàng đã giao Đơn hàng 0 đơn Khối lượng 0 k…" at bounding box center [808, 438] width 1503 height 778
click at [1096, 61] on div "Kho gửi Trên xe Kho nhận Hàng đã giao" at bounding box center [808, 78] width 1490 height 43
click at [387, 26] on button at bounding box center [380, 21] width 28 height 28
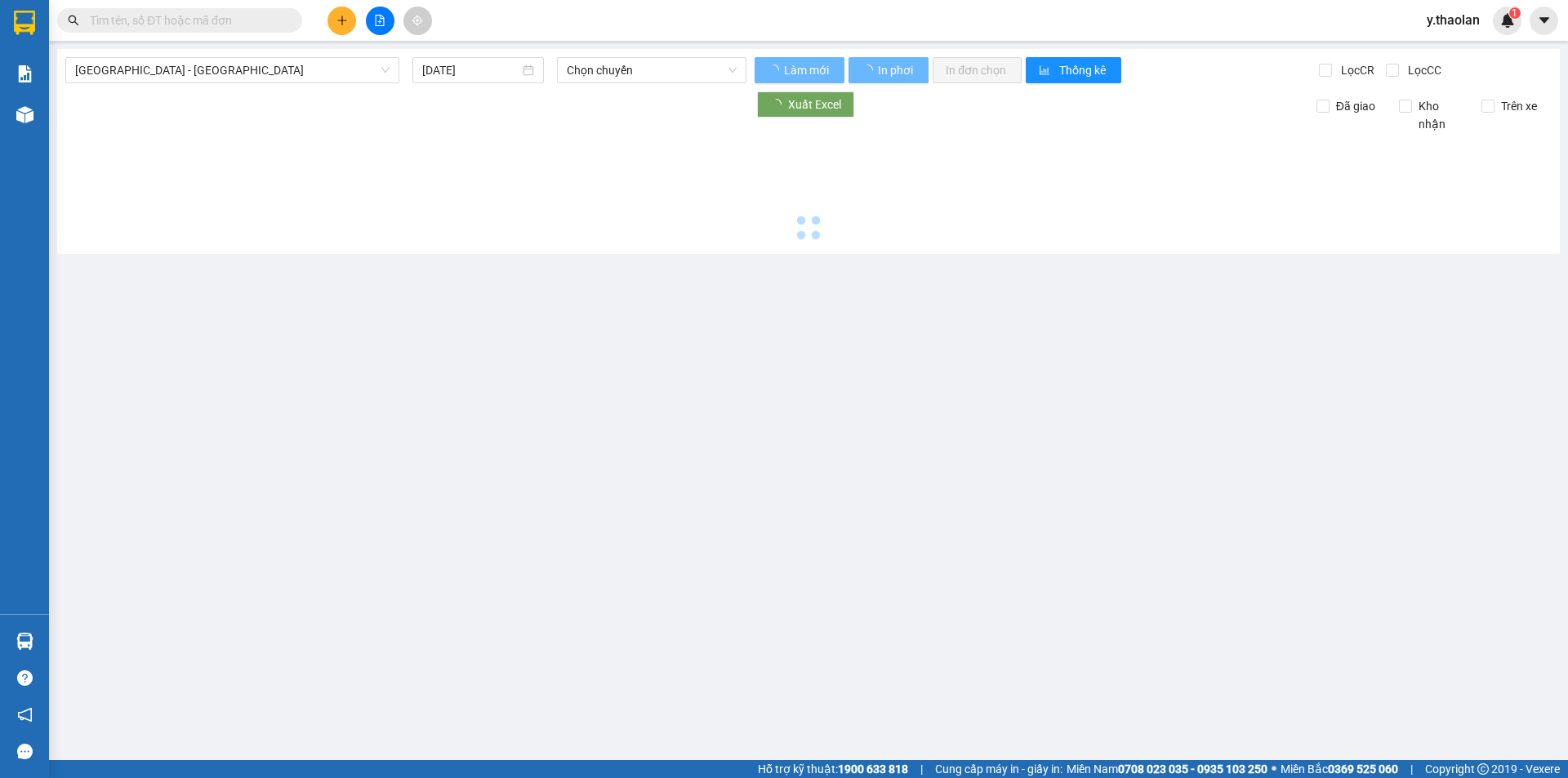
type input "[DATE]"
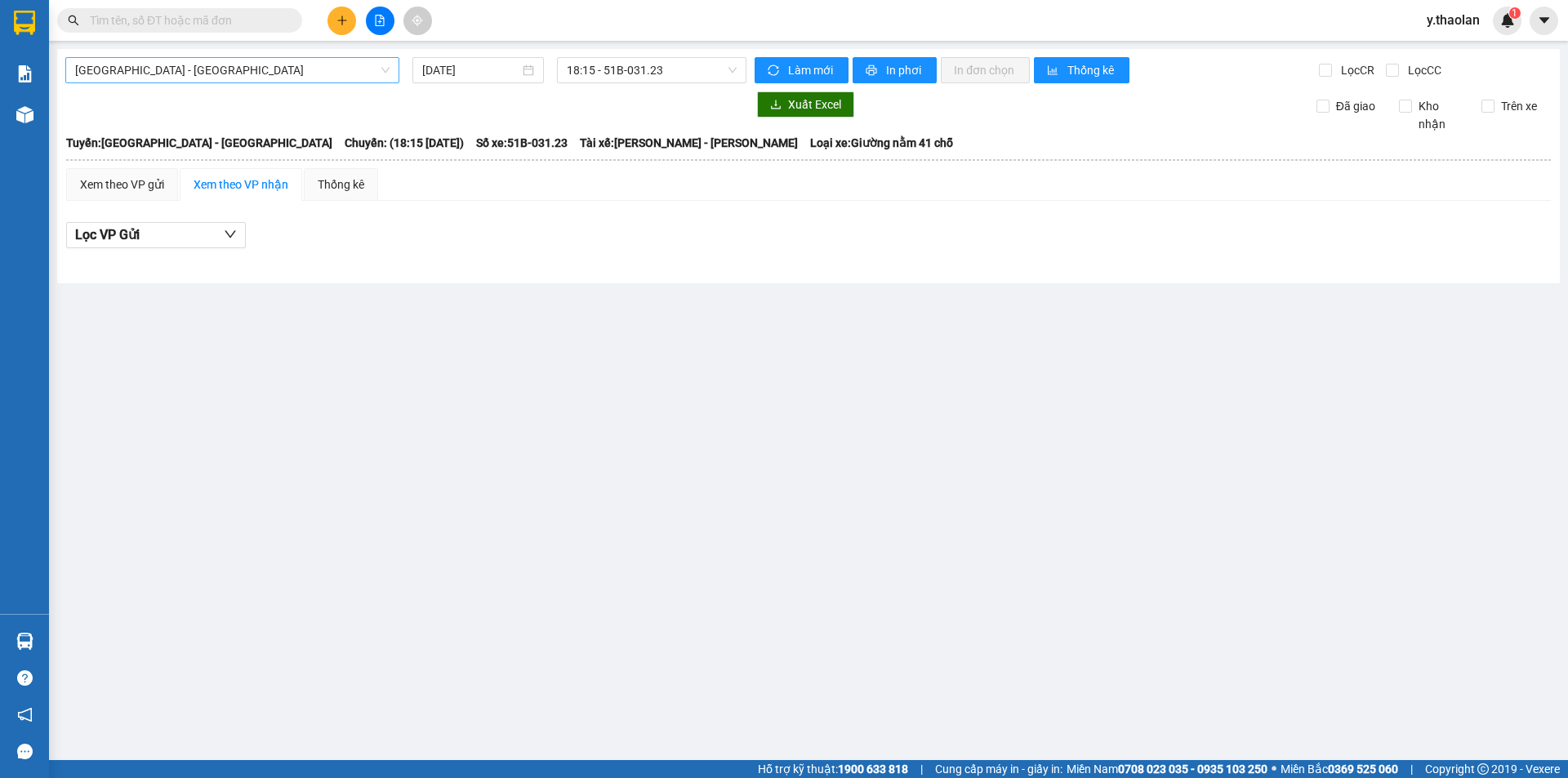
drag, startPoint x: 208, startPoint y: 72, endPoint x: 207, endPoint y: 82, distance: 10.0
click at [207, 82] on div "[GEOGRAPHIC_DATA] - [GEOGRAPHIC_DATA]" at bounding box center [232, 70] width 334 height 26
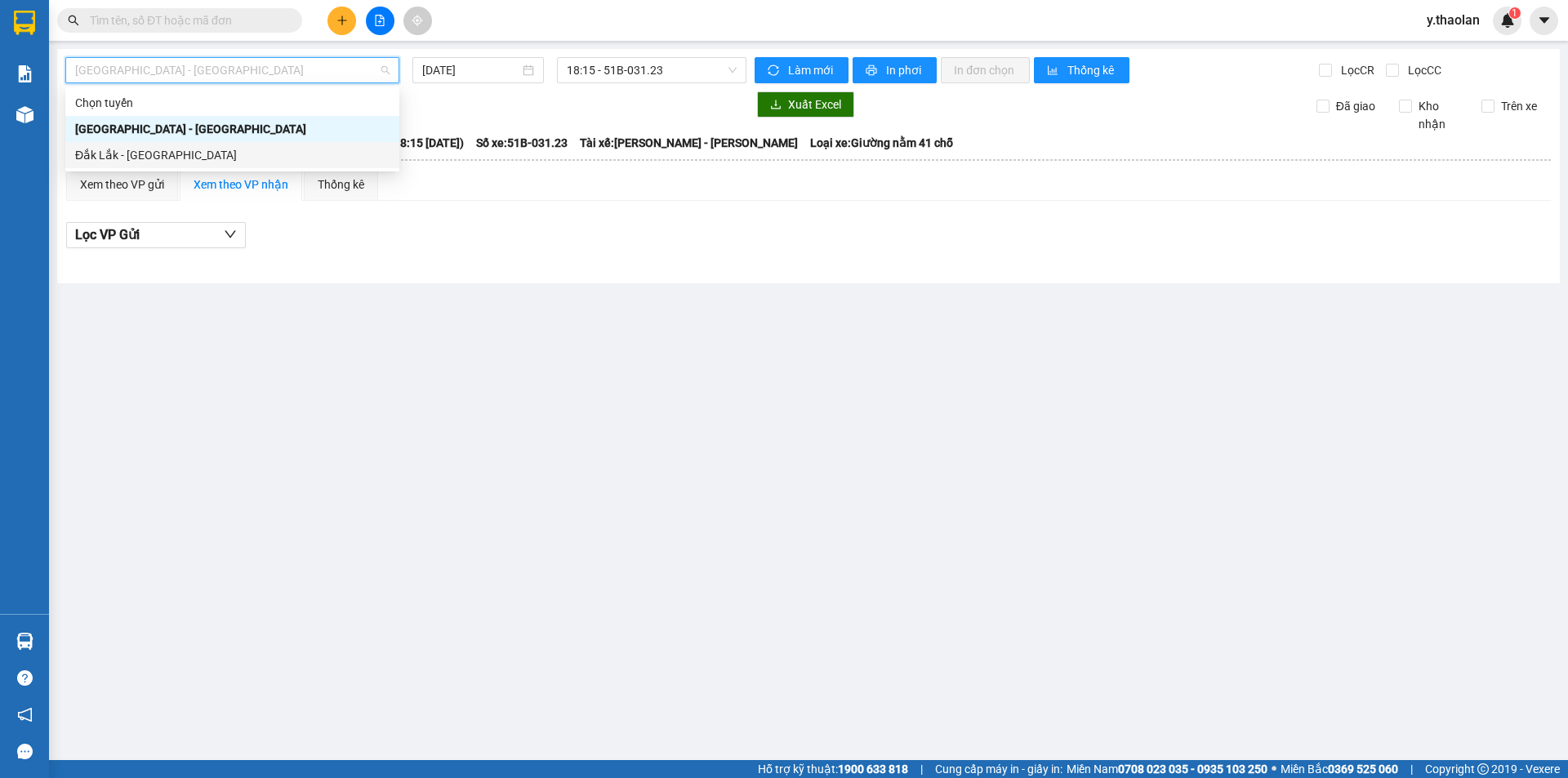
click at [183, 151] on div "Đắk Lắk - [GEOGRAPHIC_DATA]" at bounding box center [232, 155] width 315 height 18
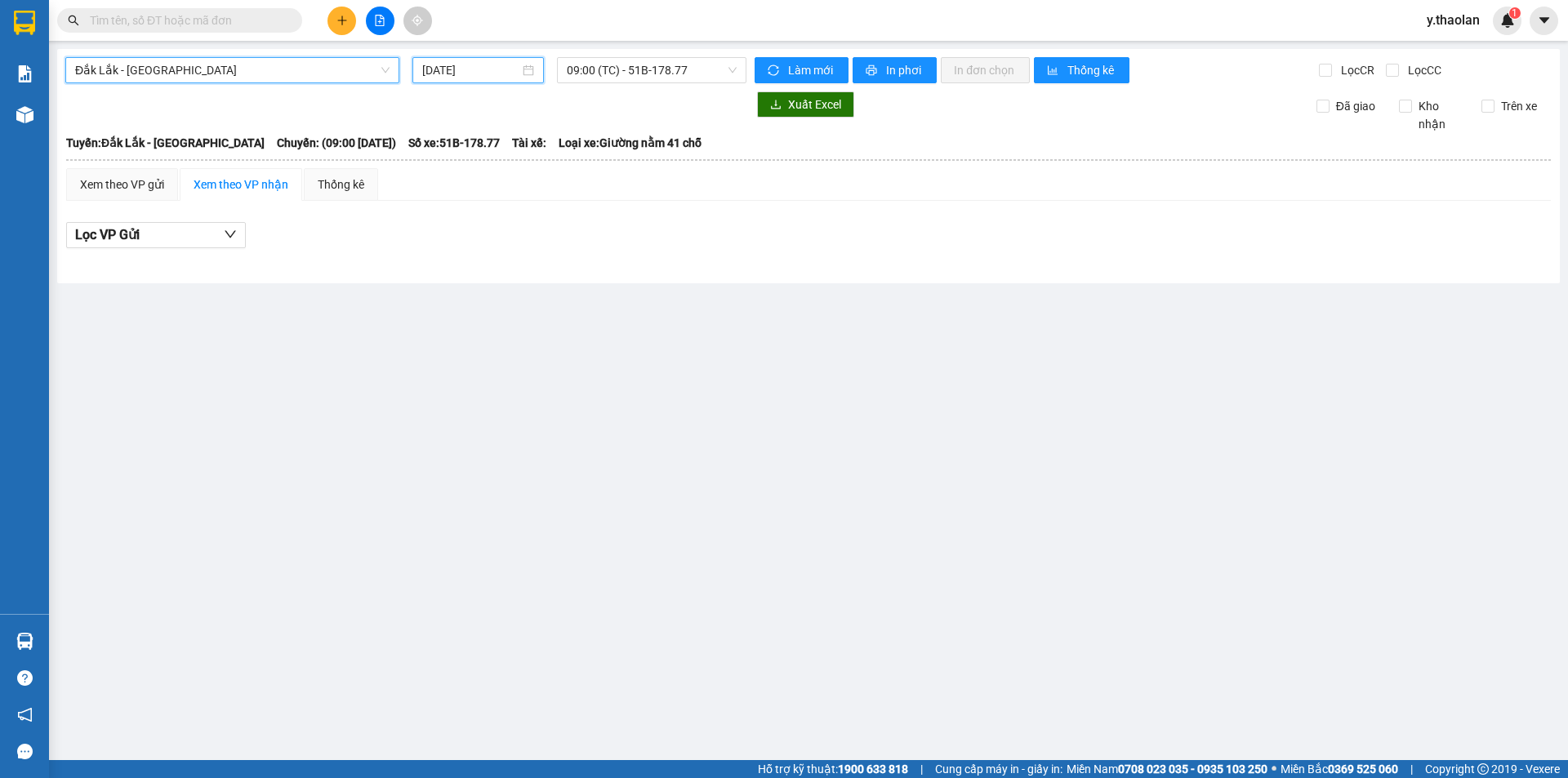
click at [472, 68] on input "[DATE]" at bounding box center [471, 70] width 97 height 18
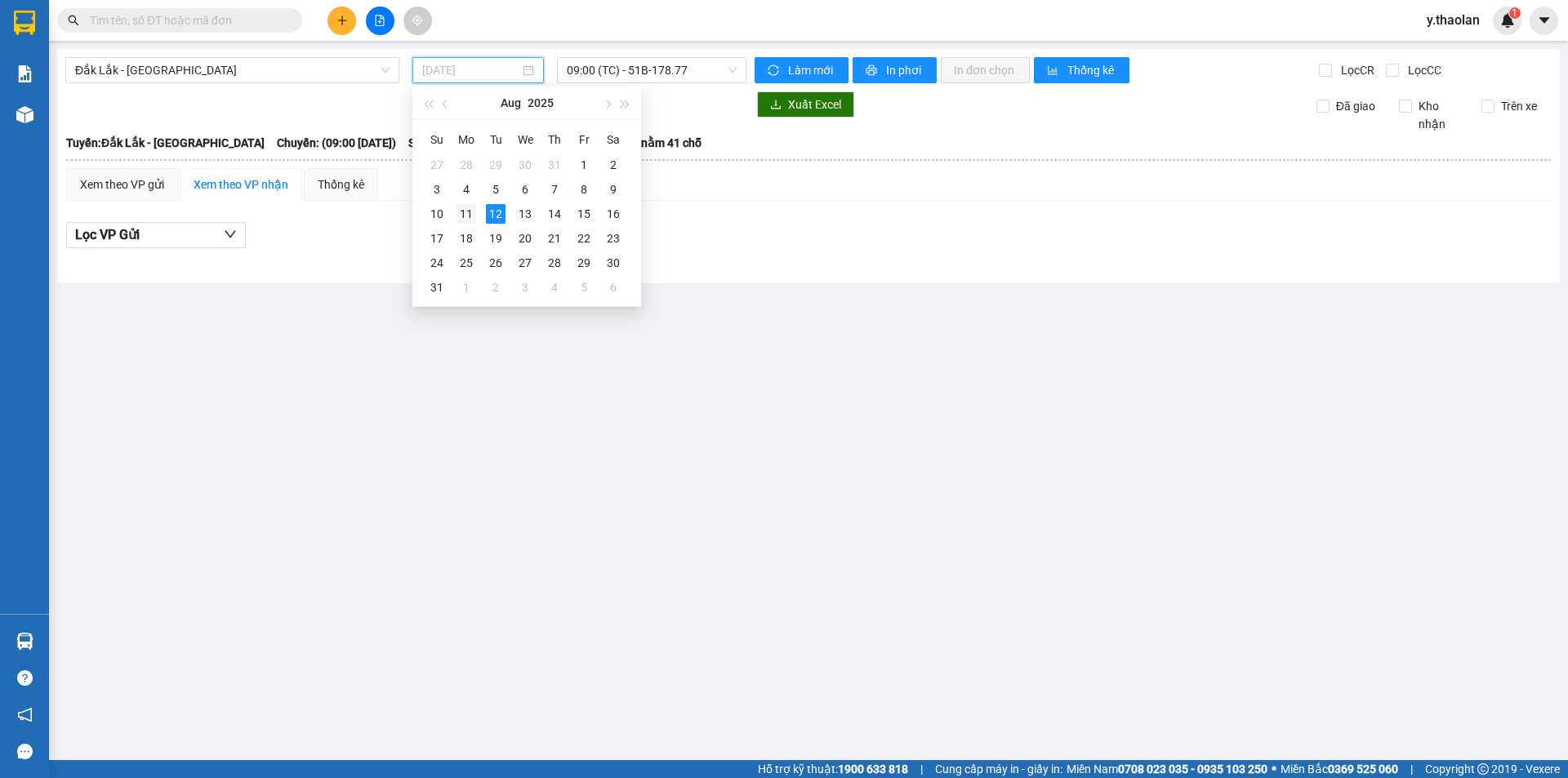
click at [470, 218] on div "11" at bounding box center [466, 214] width 20 height 20
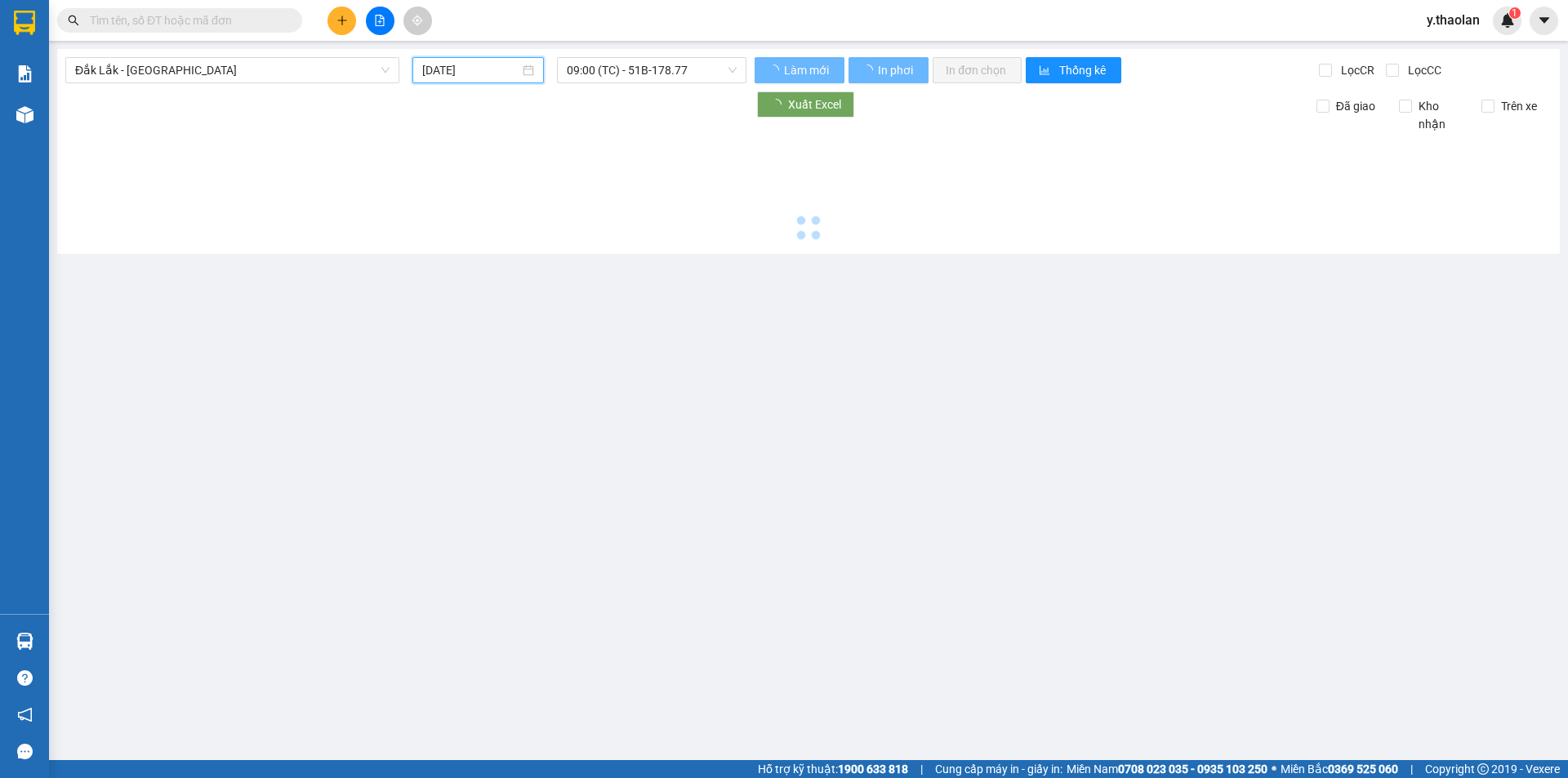
type input "[DATE]"
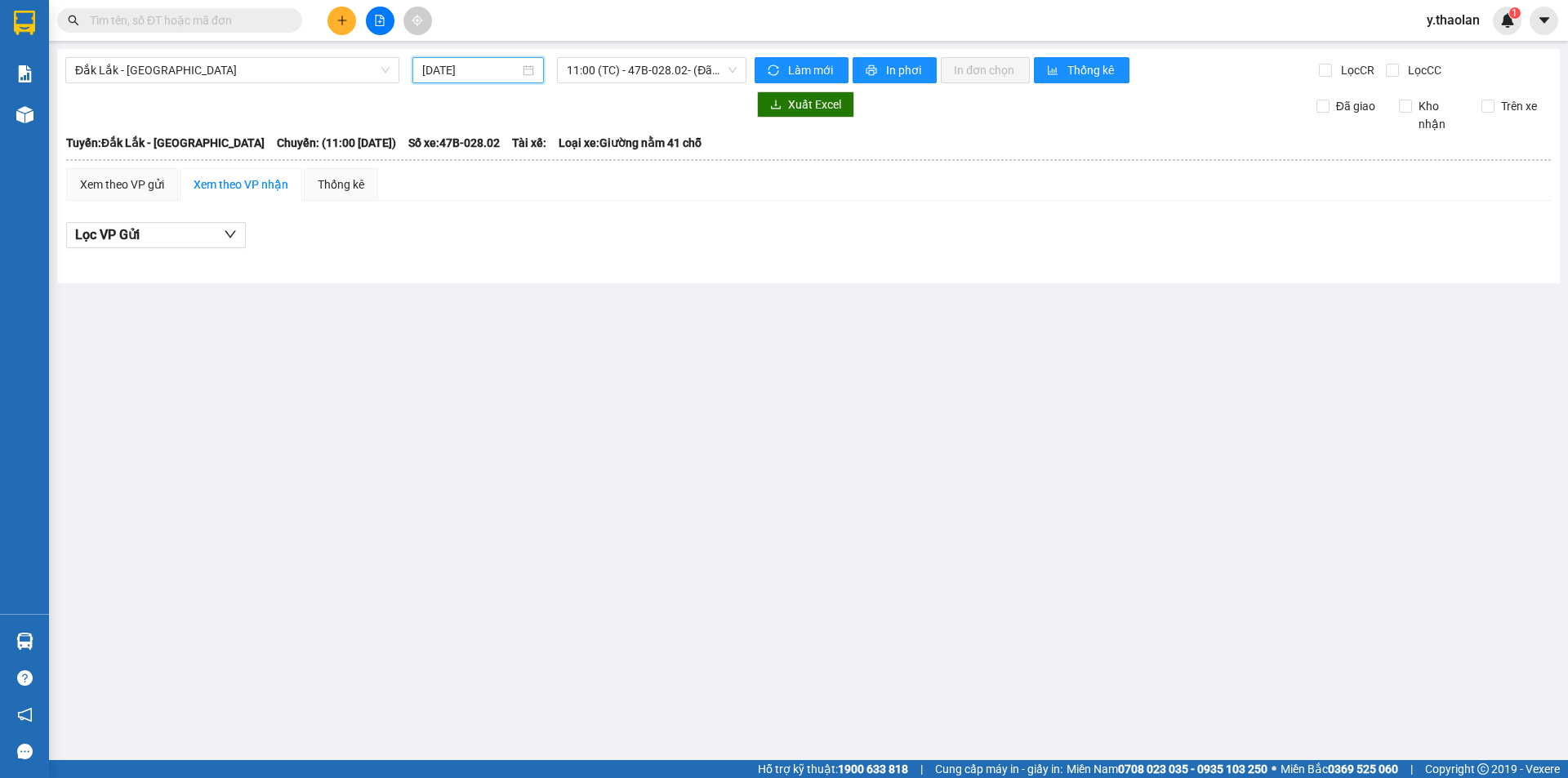
drag, startPoint x: 612, startPoint y: 79, endPoint x: 618, endPoint y: 85, distance: 8.5
click at [616, 81] on span "11:00 (TC) - 47B-028.02 - (Đã hủy)" at bounding box center [652, 70] width 170 height 25
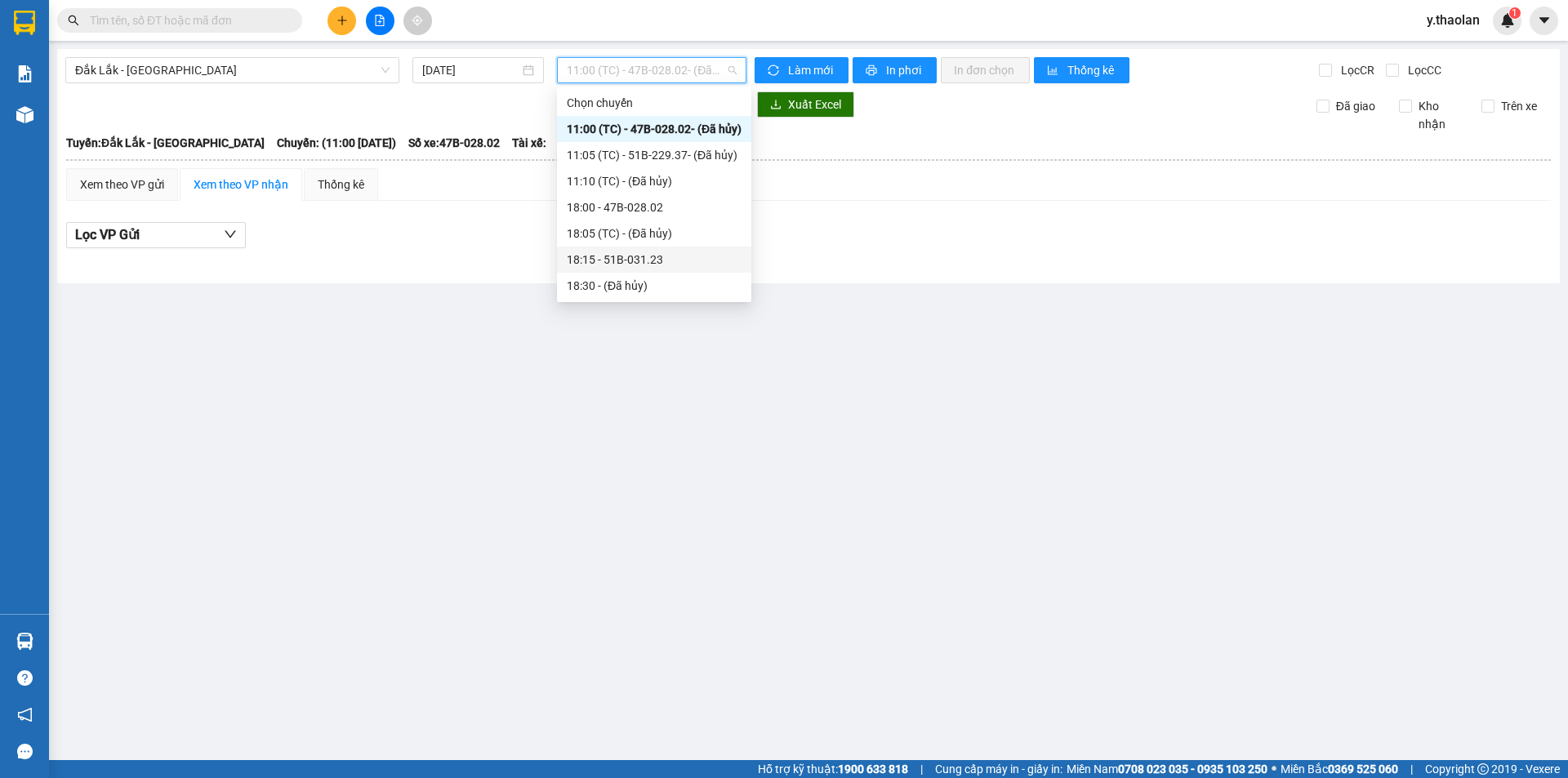
click at [619, 250] on div "18:15 - 51B-031.23" at bounding box center [654, 260] width 195 height 26
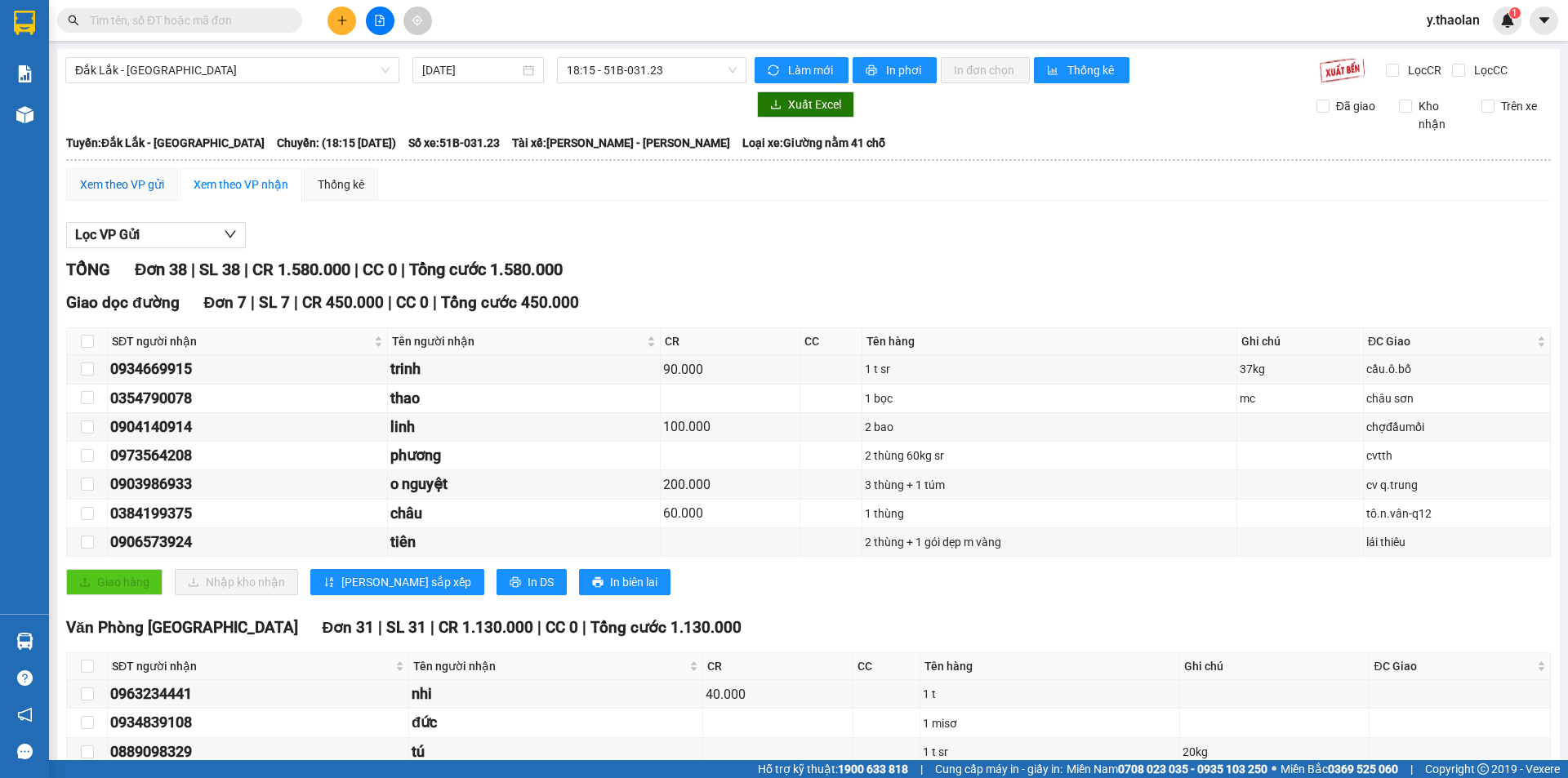
click at [146, 181] on div "Xem theo VP gửi" at bounding box center [122, 184] width 84 height 18
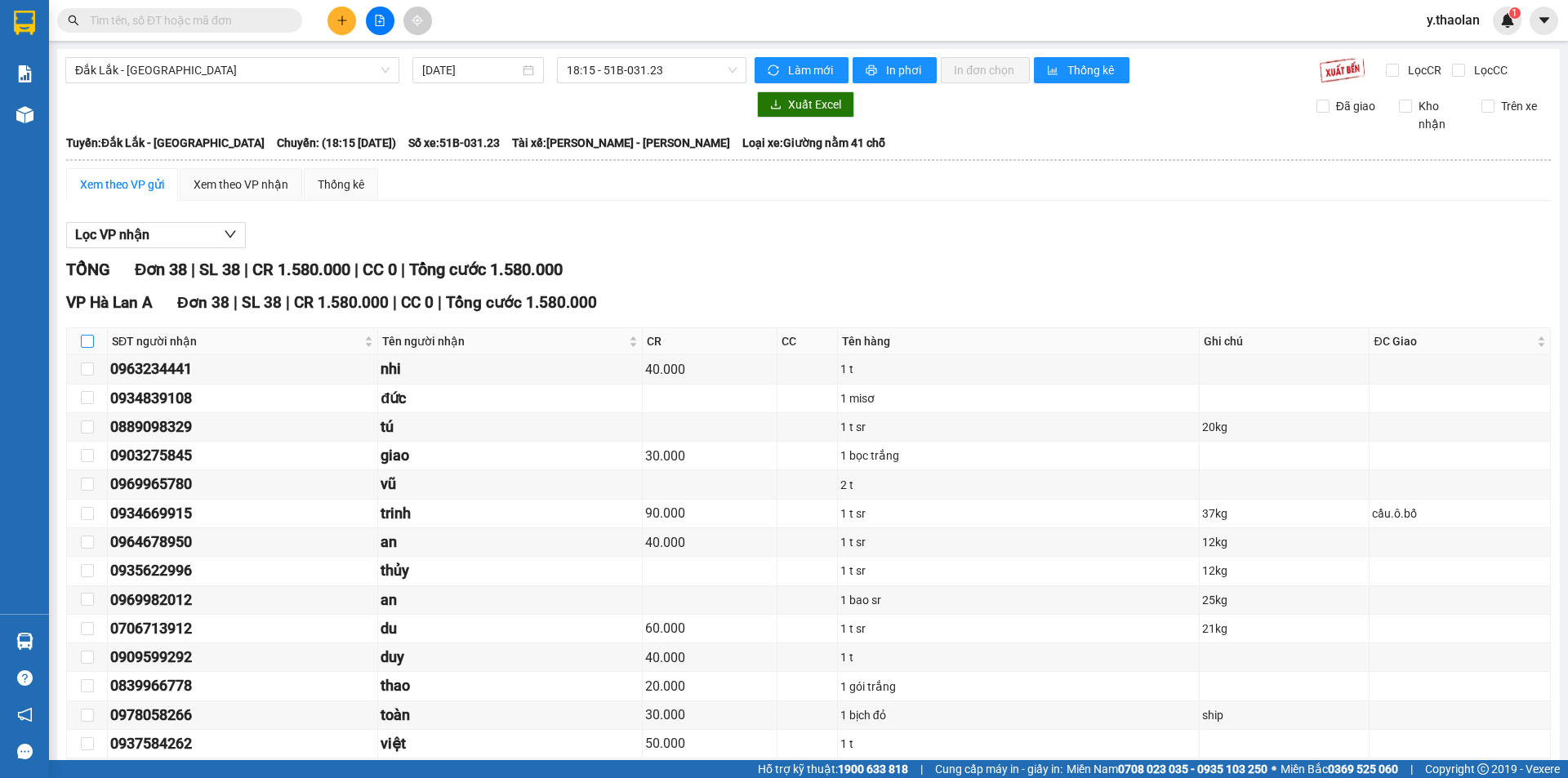
click at [84, 334] on label at bounding box center [88, 341] width 13 height 18
click at [84, 335] on input "checkbox" at bounding box center [88, 341] width 13 height 13
checkbox input "true"
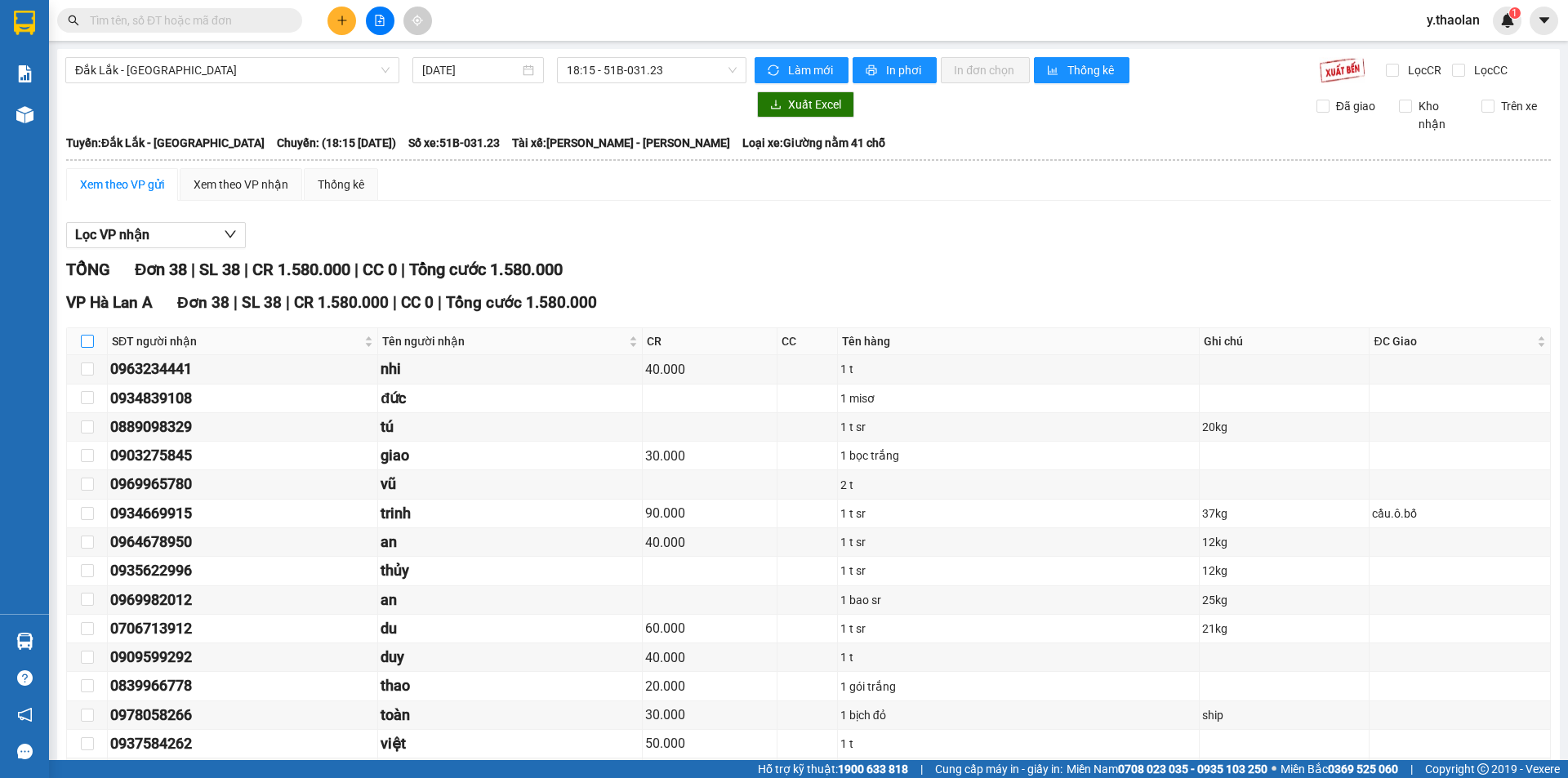
checkbox input "true"
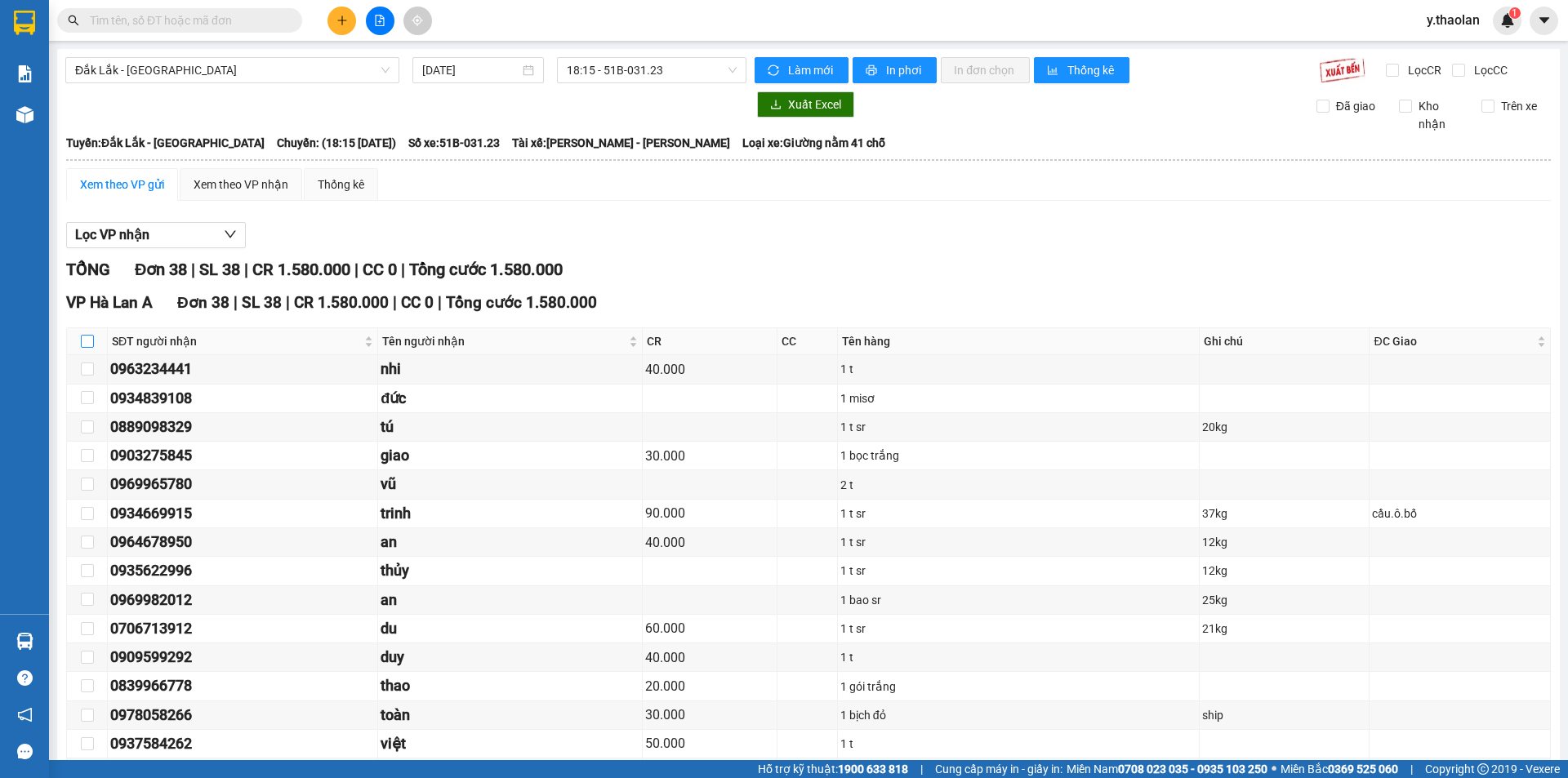
checkbox input "true"
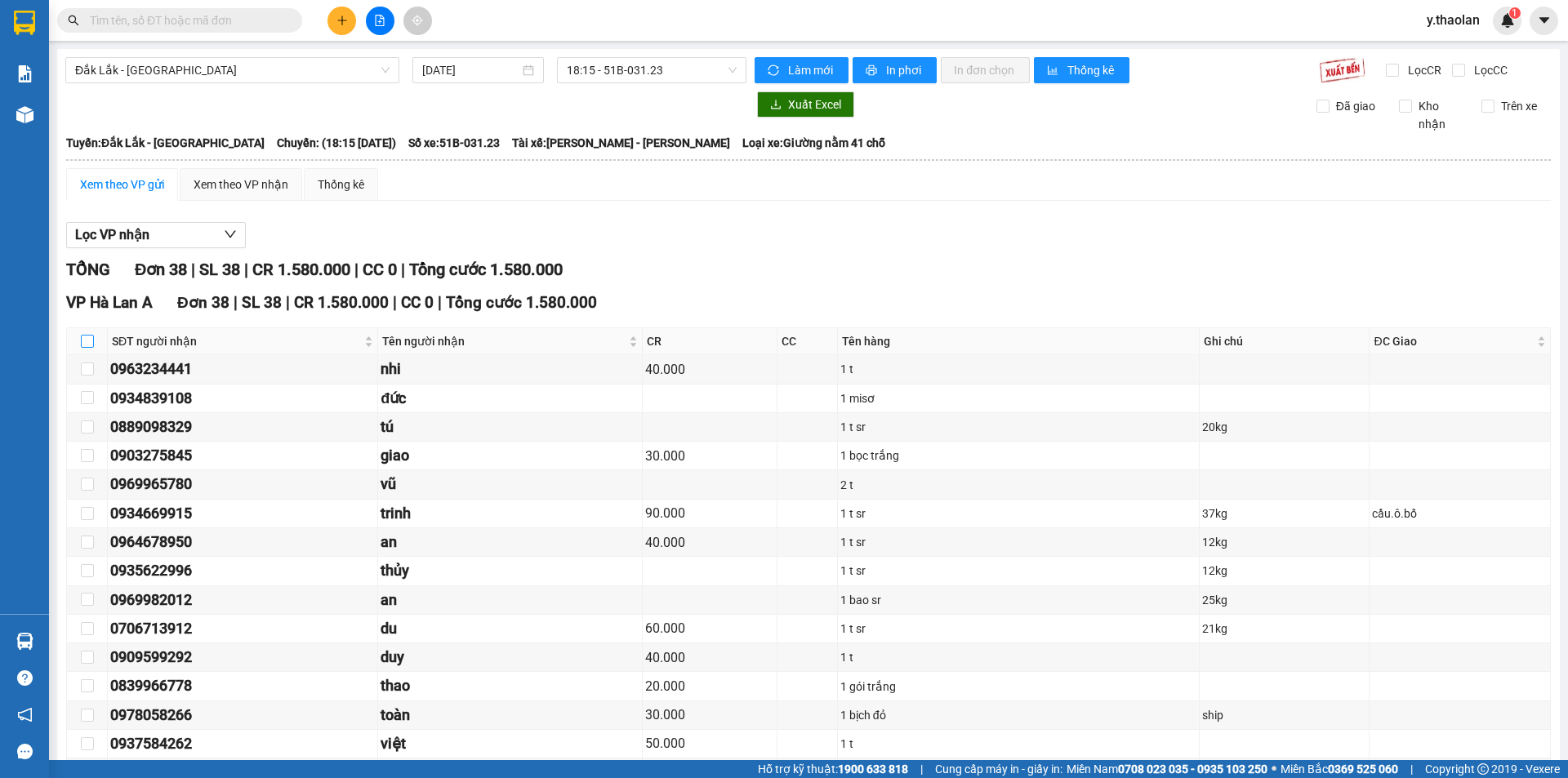
checkbox input "true"
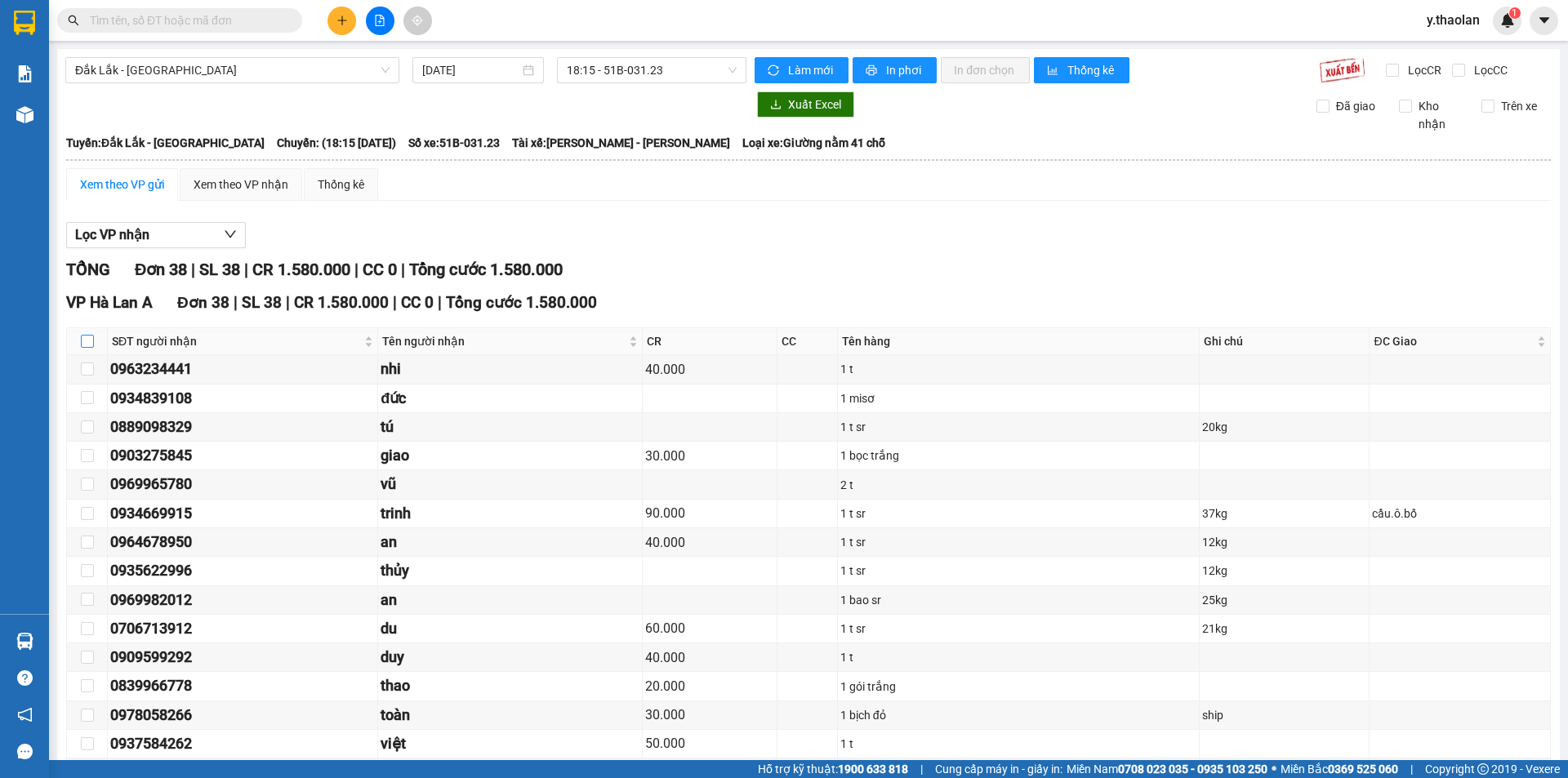
checkbox input "true"
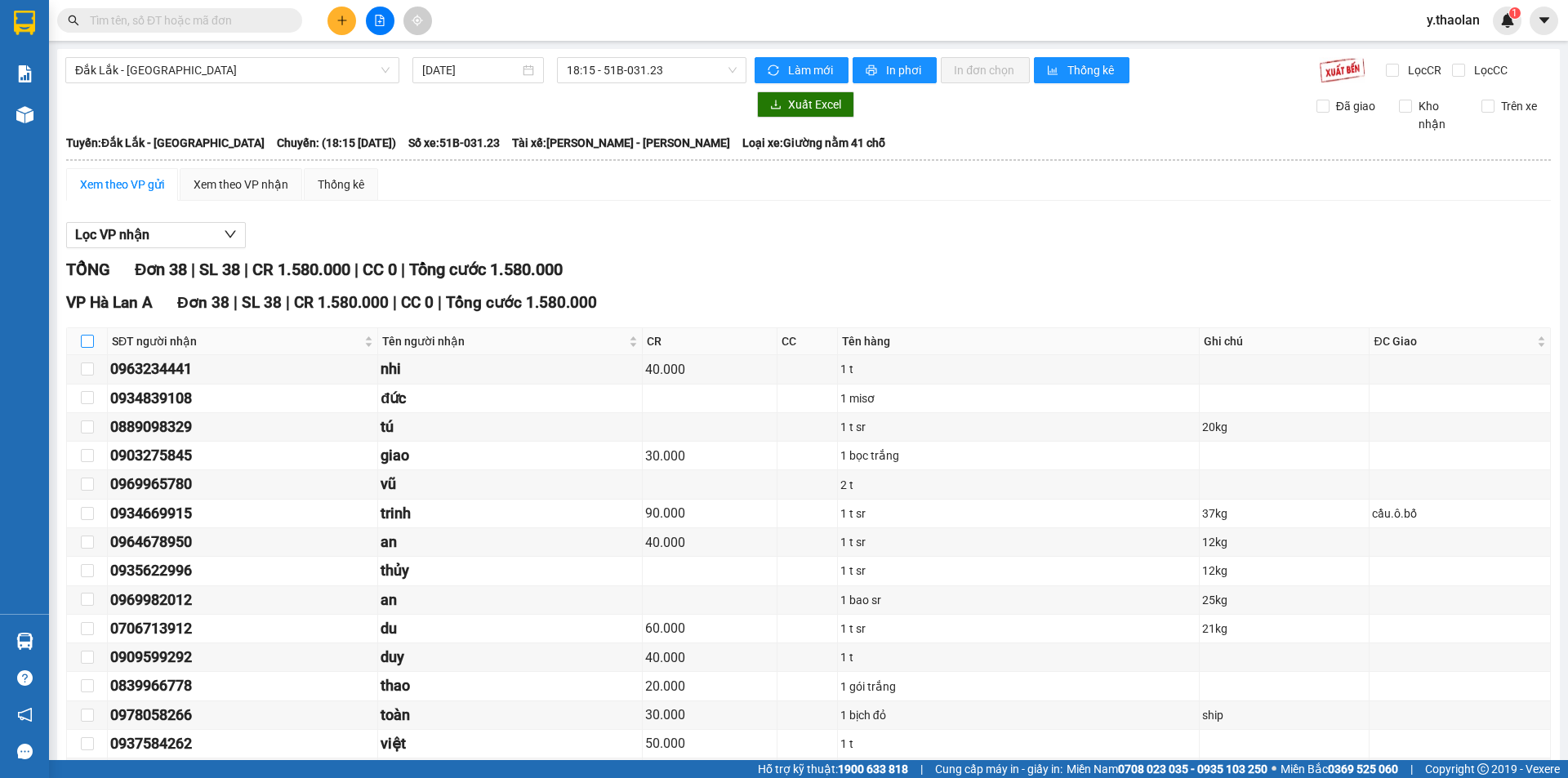
checkbox input "true"
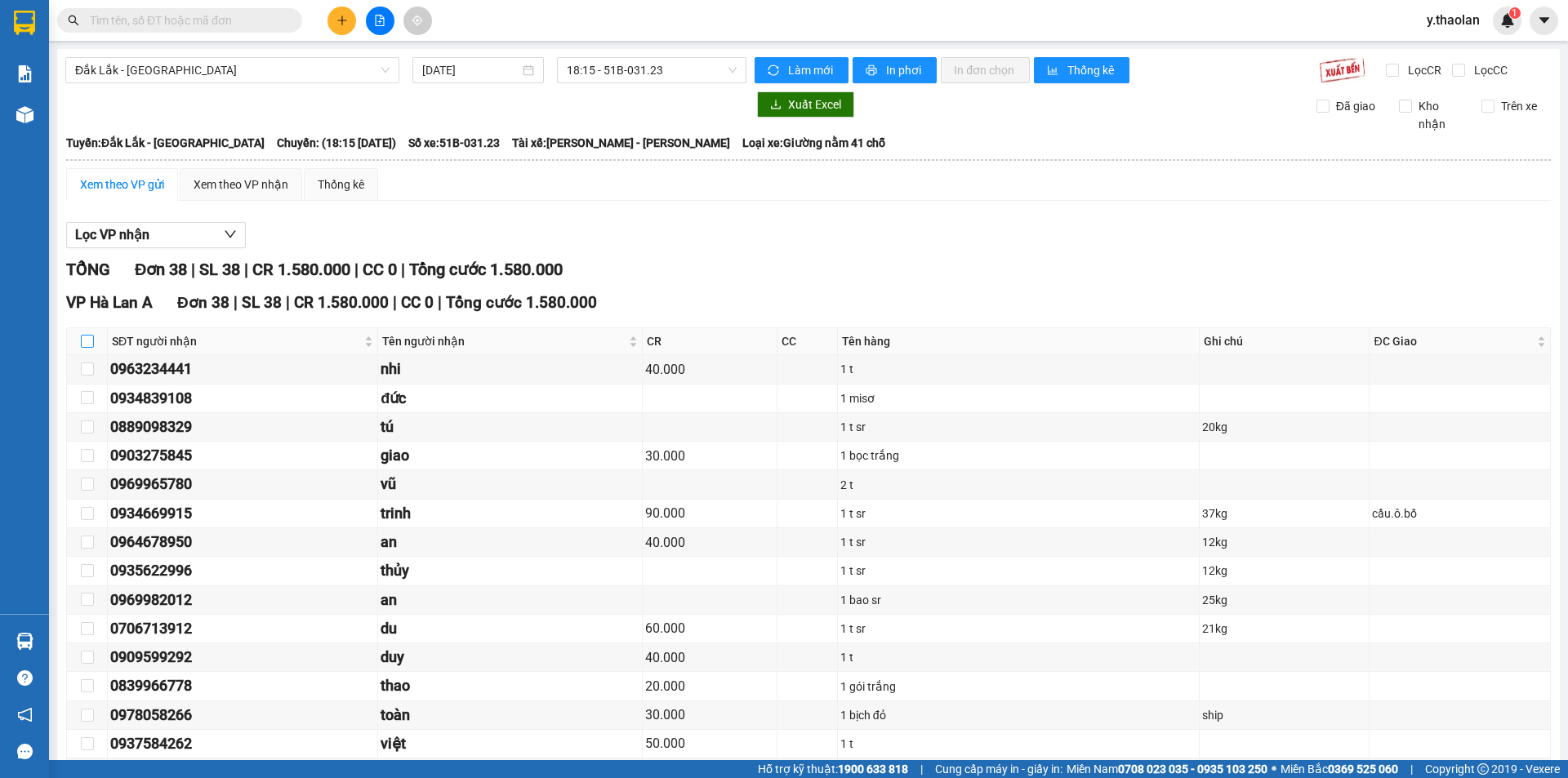
checkbox input "true"
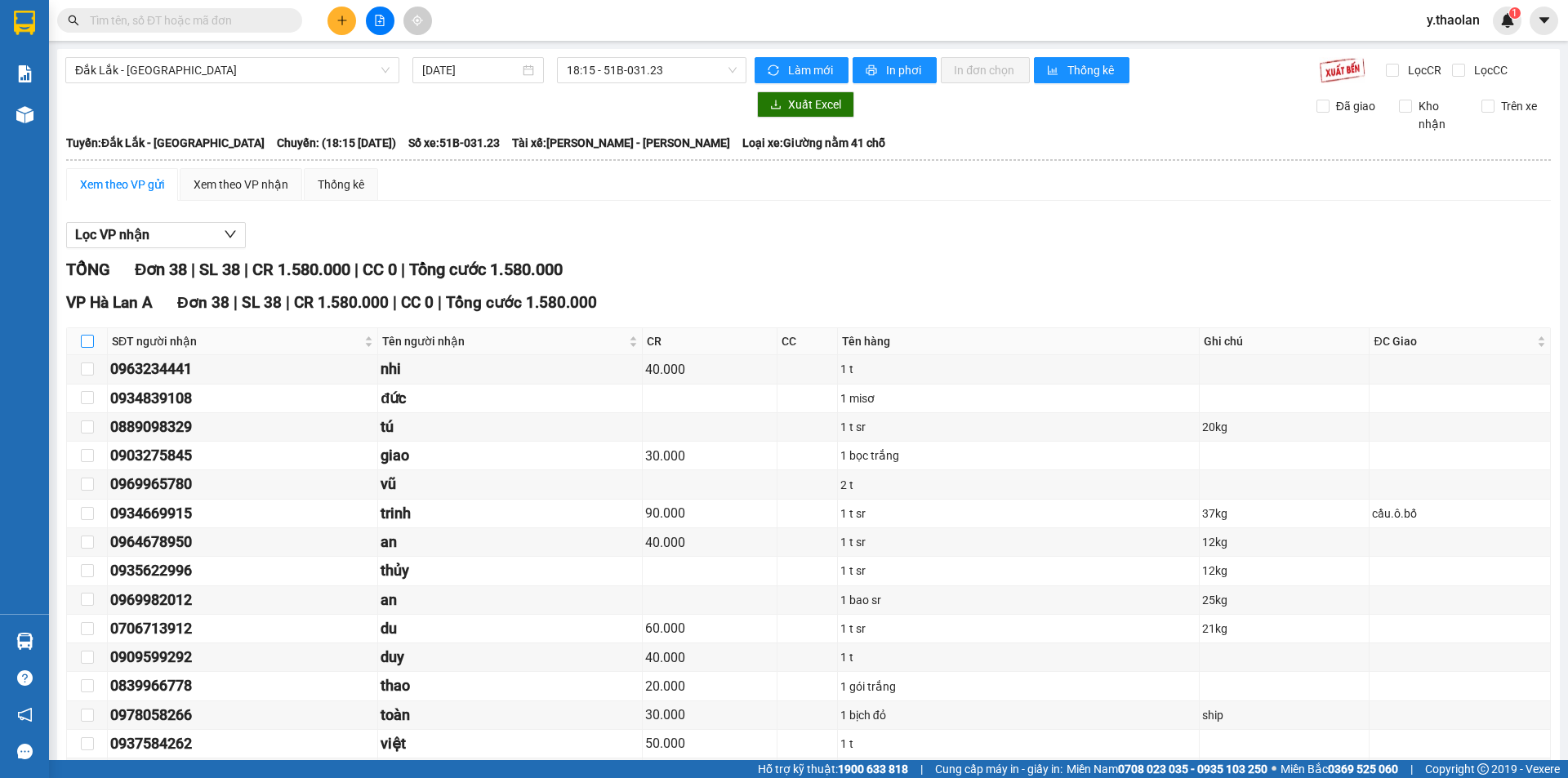
checkbox input "true"
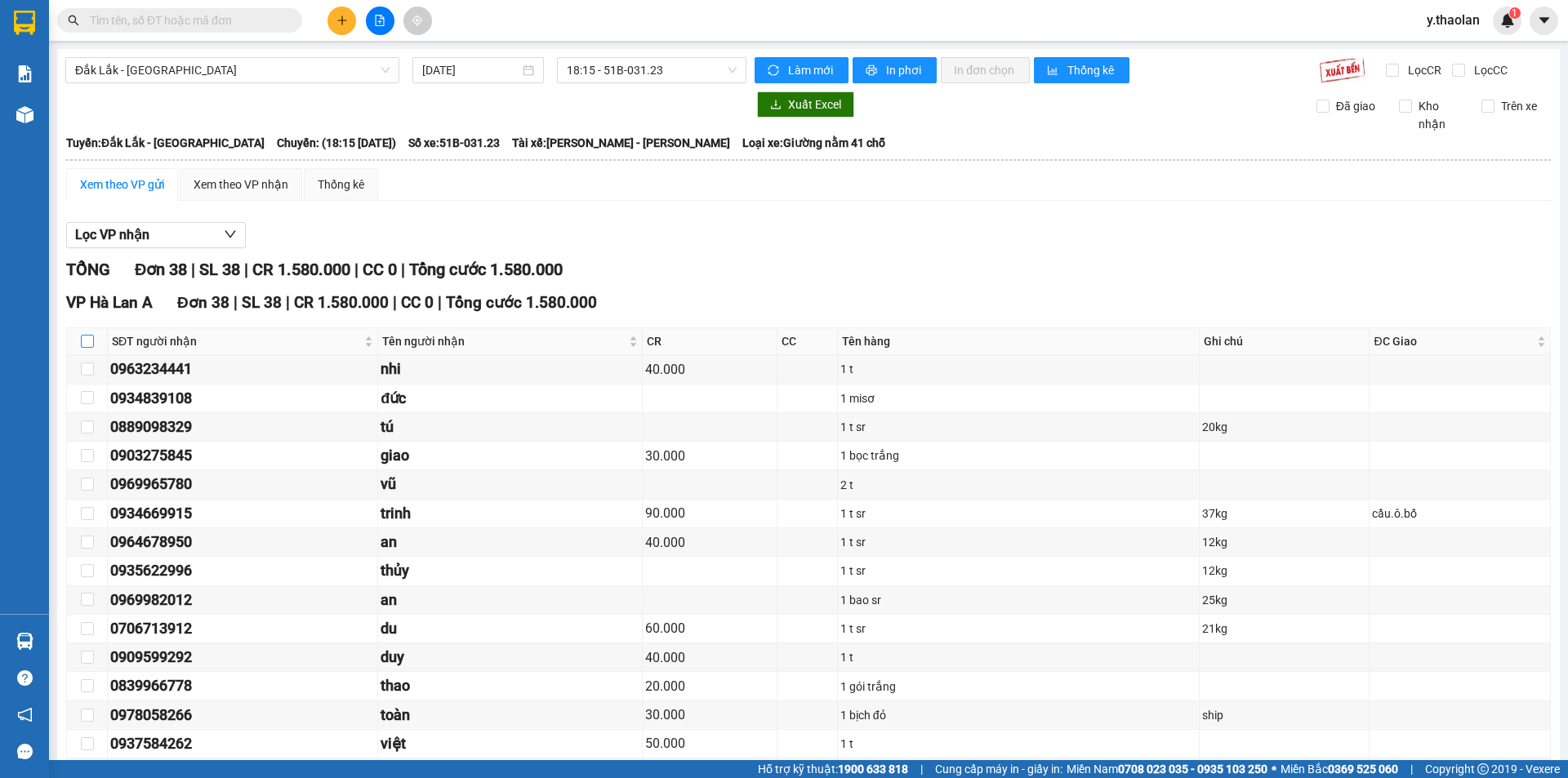
checkbox input "true"
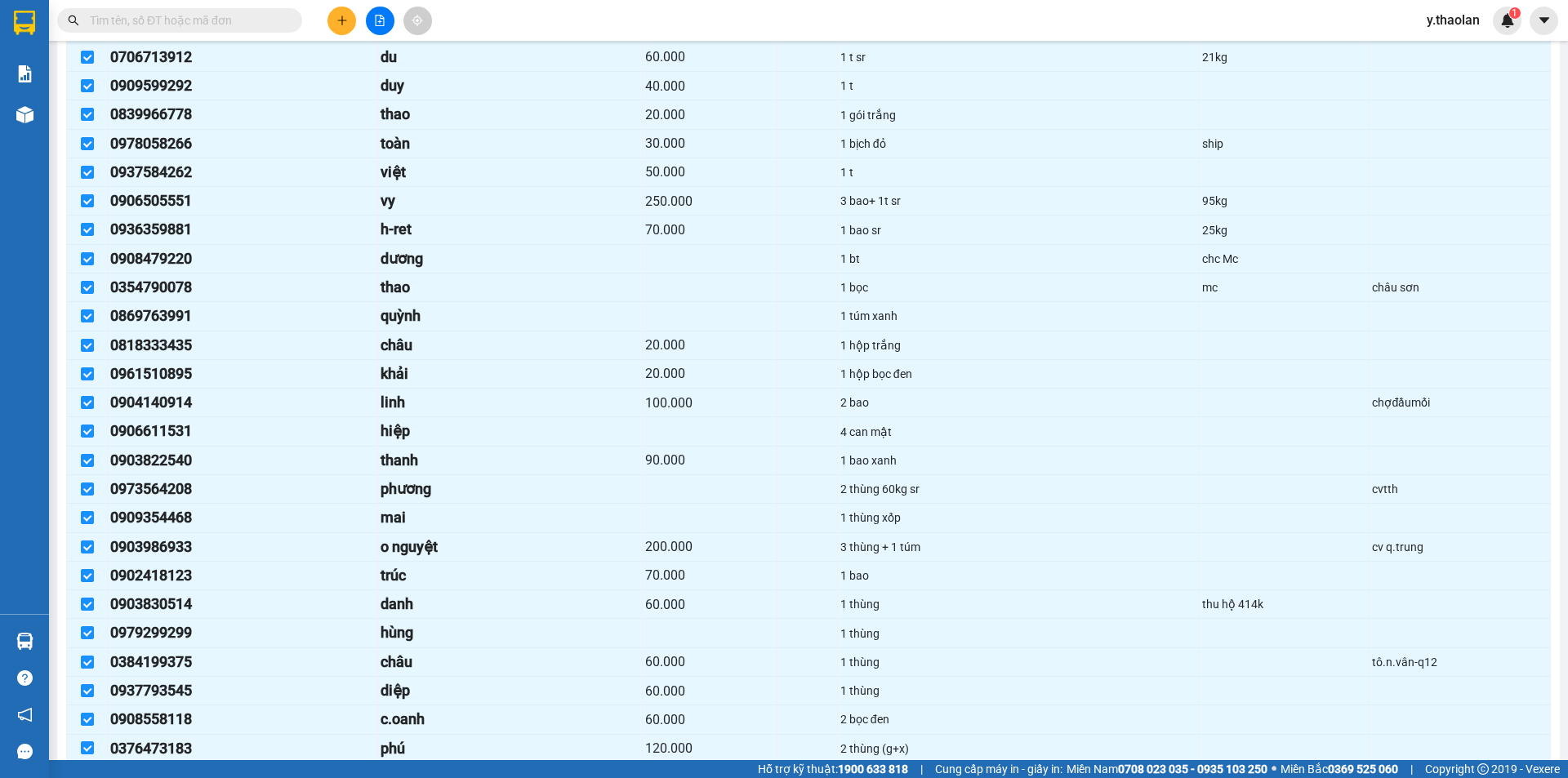
scroll to position [774, 0]
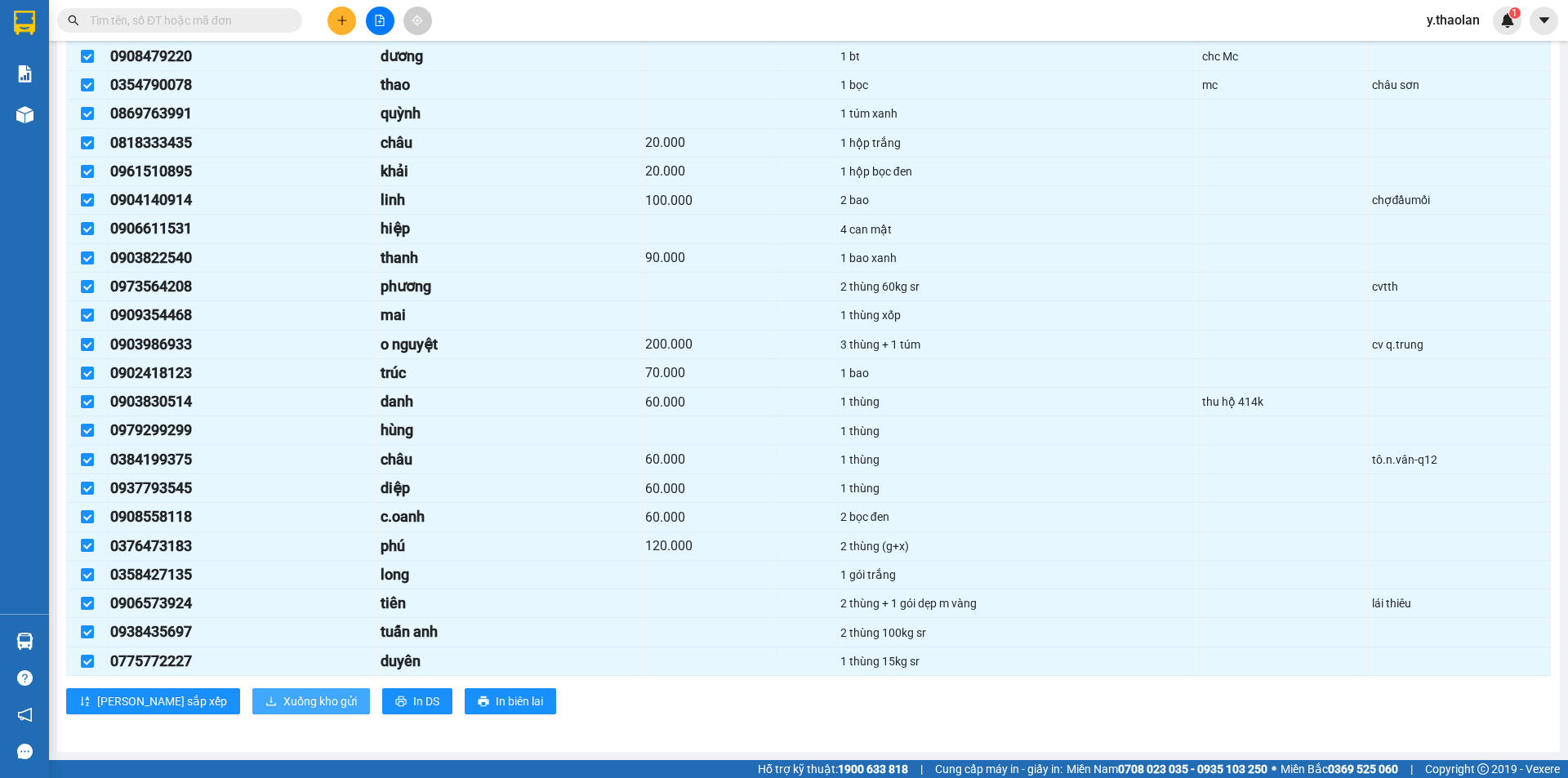
click at [284, 700] on span "Xuống kho gửi" at bounding box center [320, 701] width 74 height 18
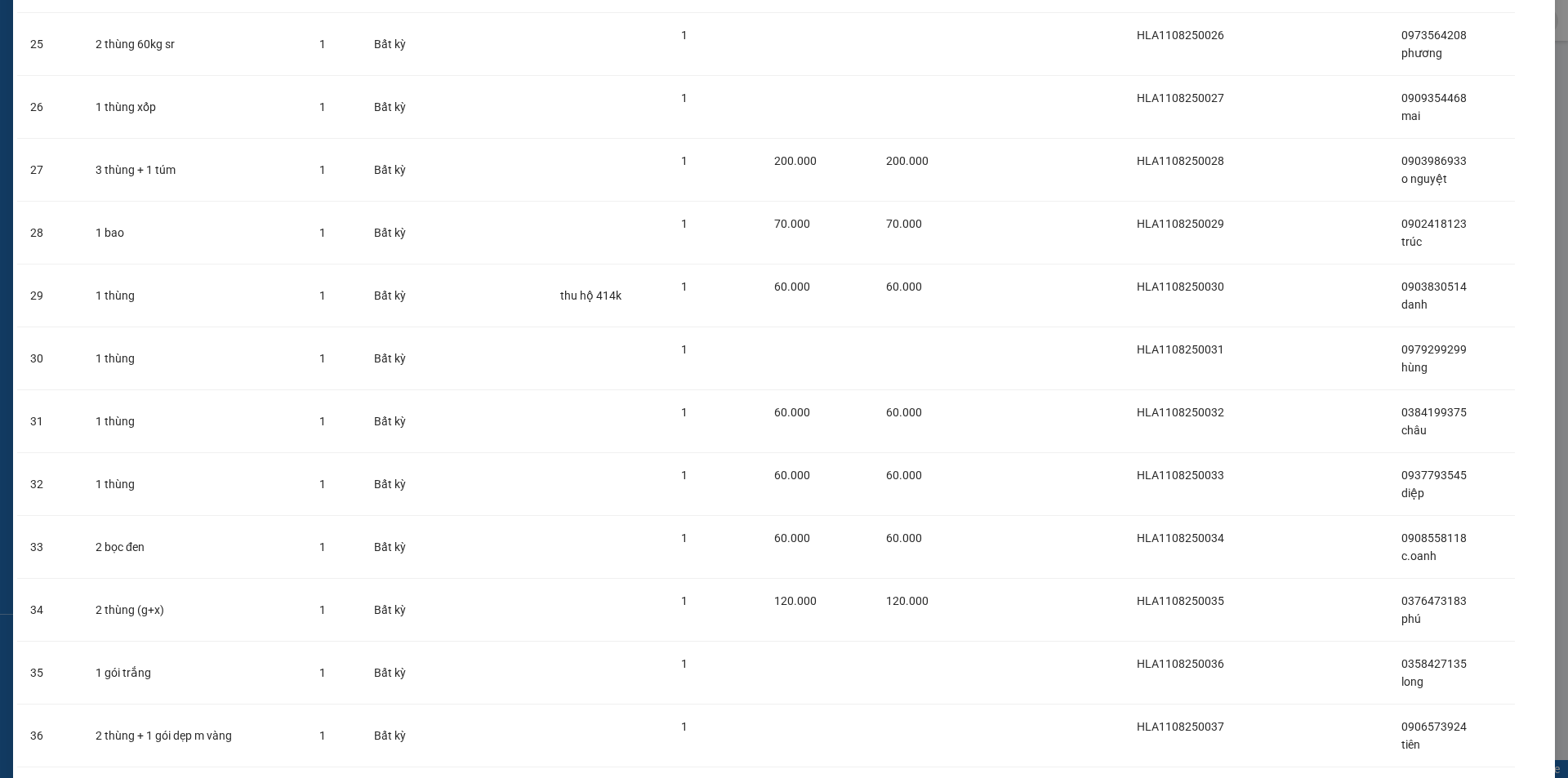
scroll to position [1868, 0]
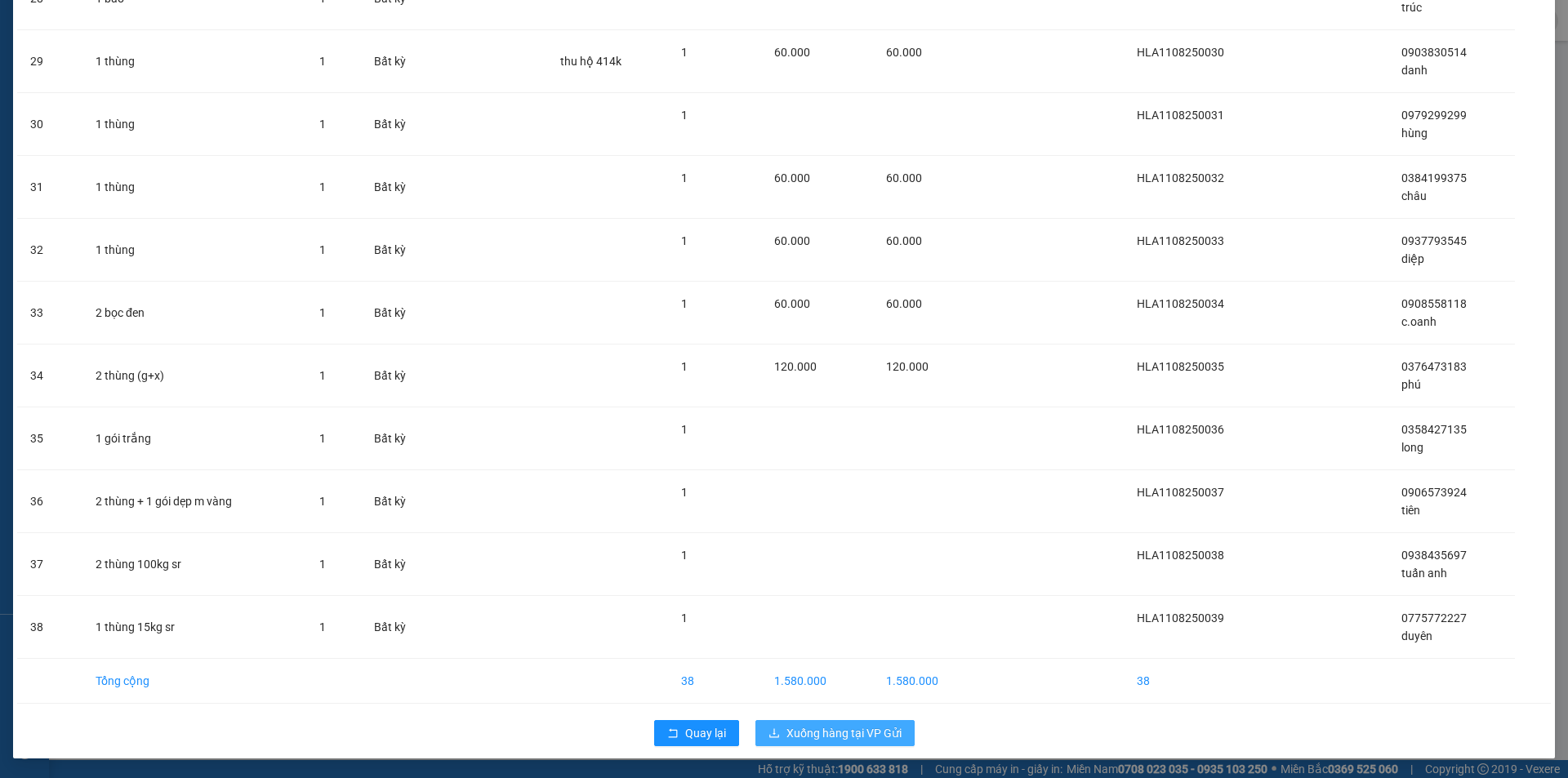
click at [818, 738] on span "Xuống hàng tại VP Gửi" at bounding box center [844, 733] width 115 height 18
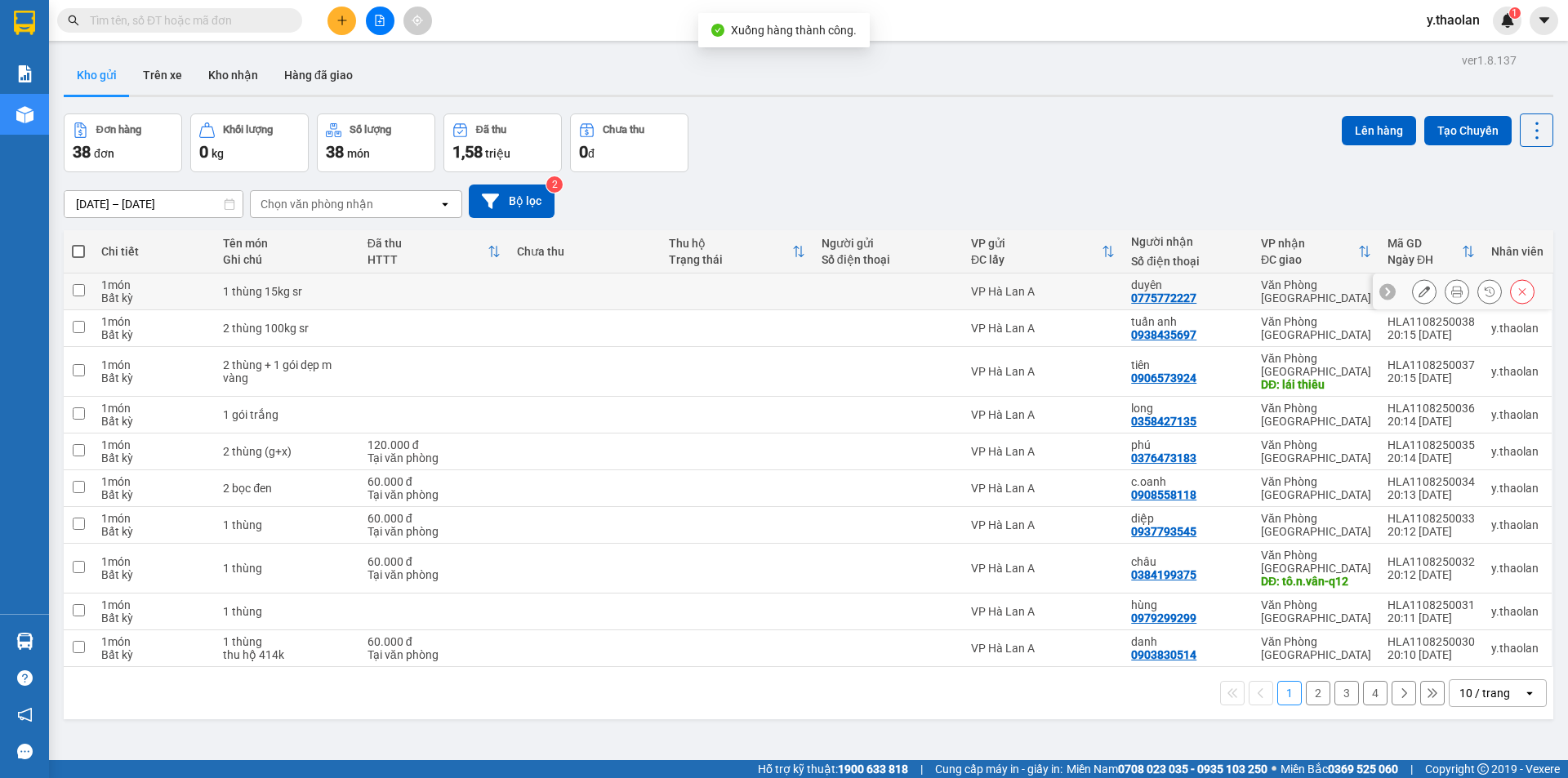
click at [1419, 294] on icon at bounding box center [1424, 291] width 11 height 11
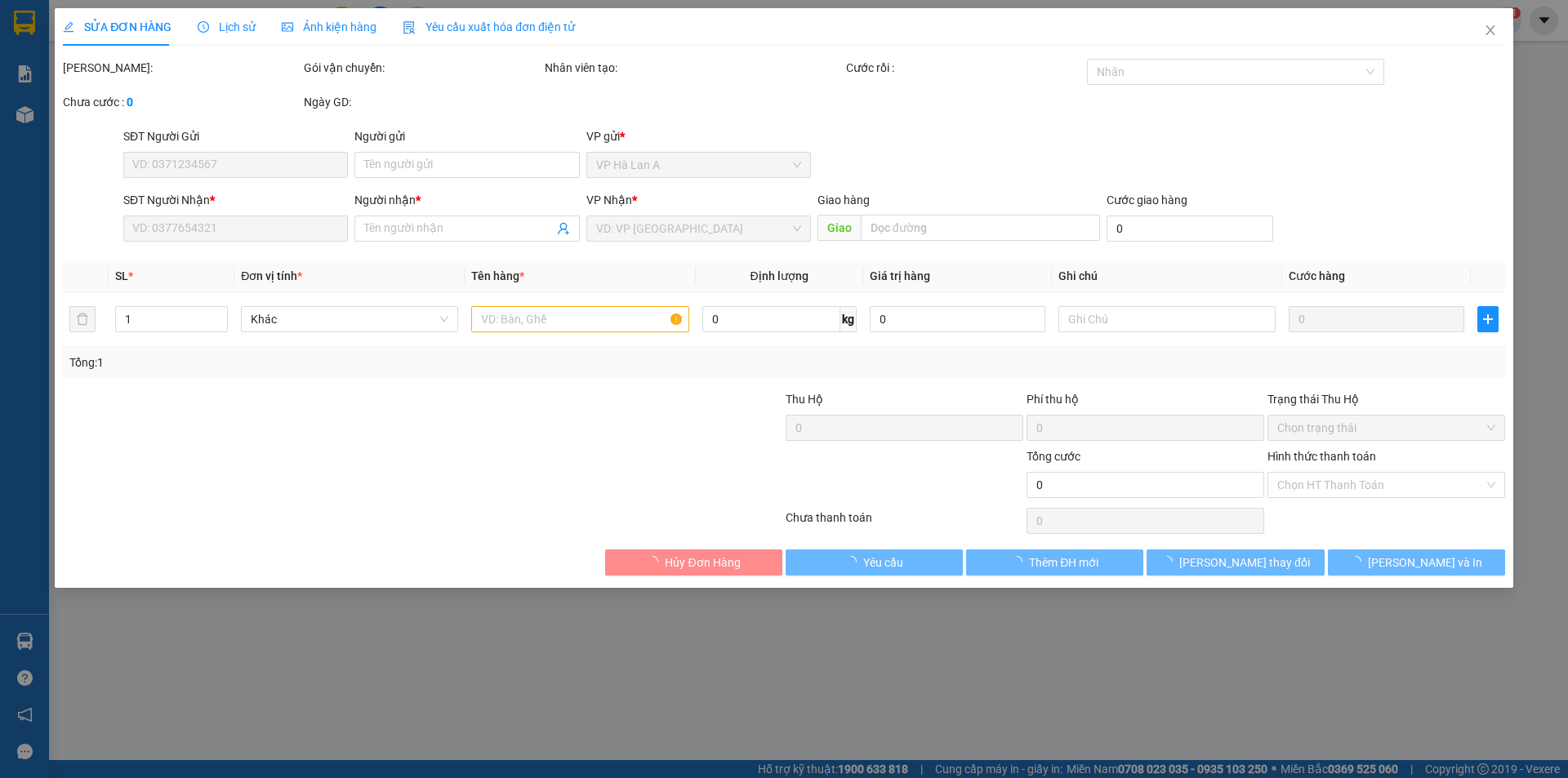
type input "0775772227"
type input "duyên"
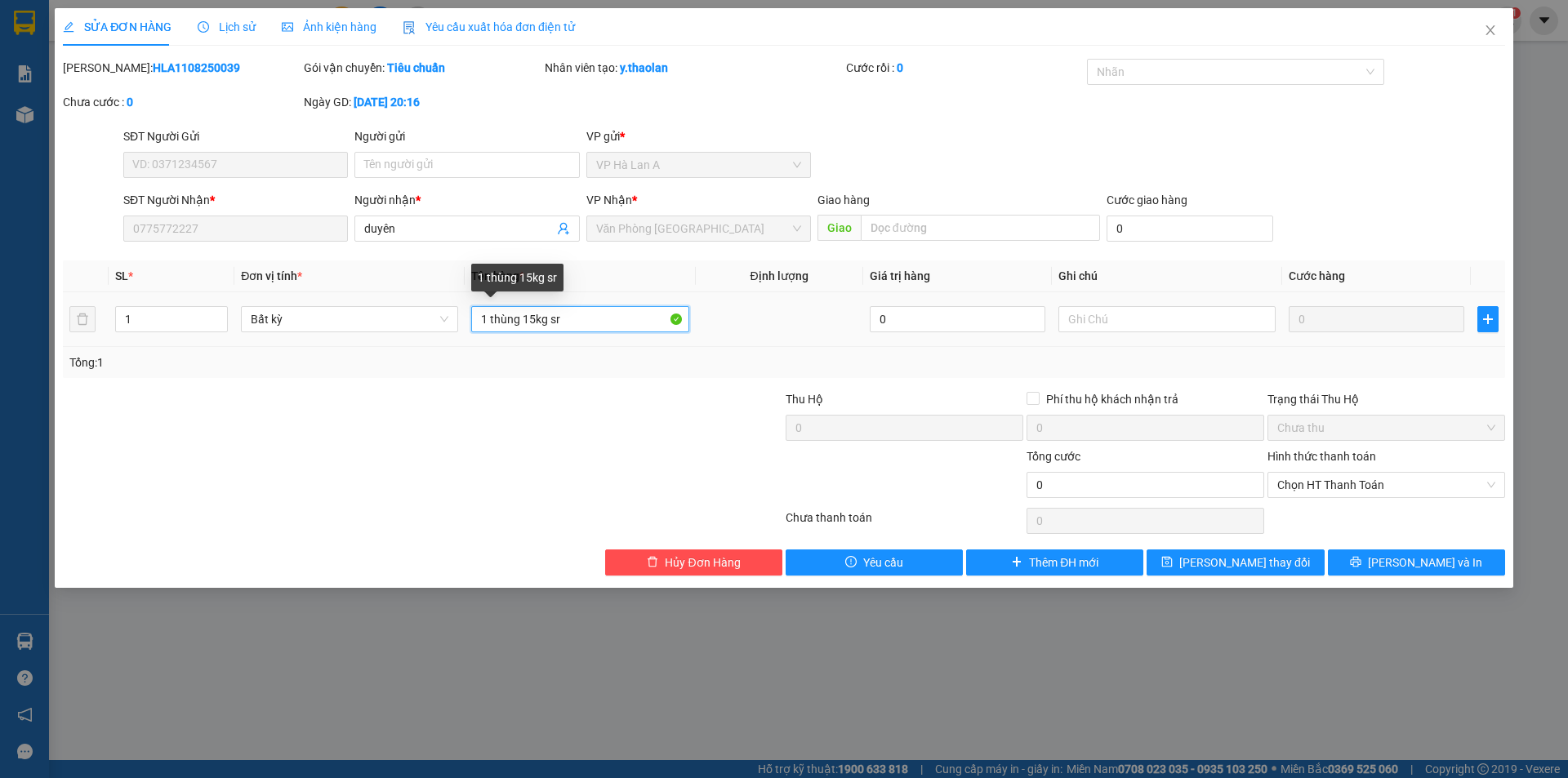
drag, startPoint x: 546, startPoint y: 317, endPoint x: 495, endPoint y: 327, distance: 52.0
click at [495, 327] on input "1 thùng 15kg sr" at bounding box center [580, 320] width 217 height 26
type input "1 t sr"
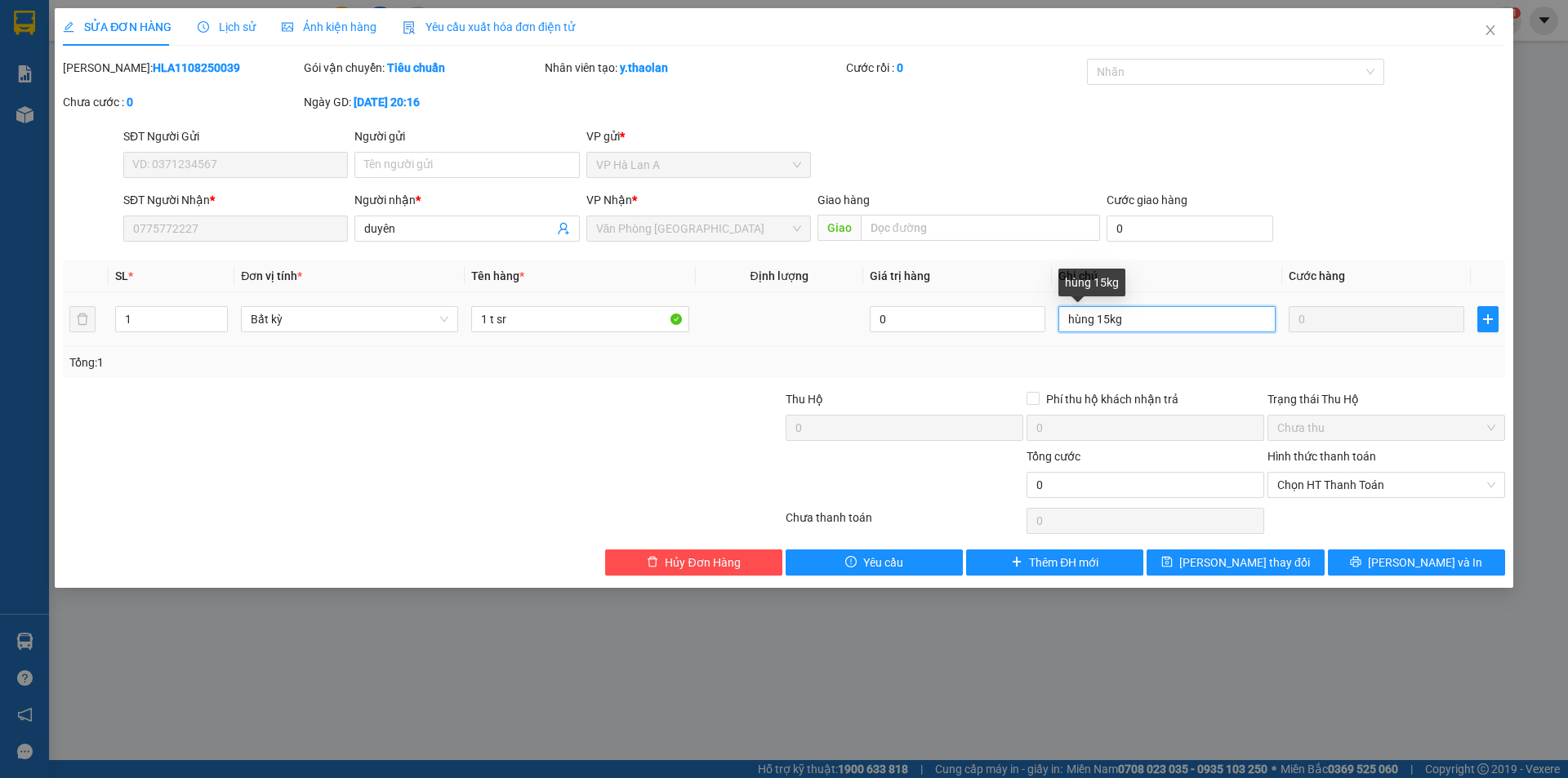
click at [1099, 317] on input "hùng 15kg" at bounding box center [1167, 320] width 217 height 26
type input "15kg"
click at [1254, 562] on span "[PERSON_NAME] đổi" at bounding box center [1245, 562] width 130 height 18
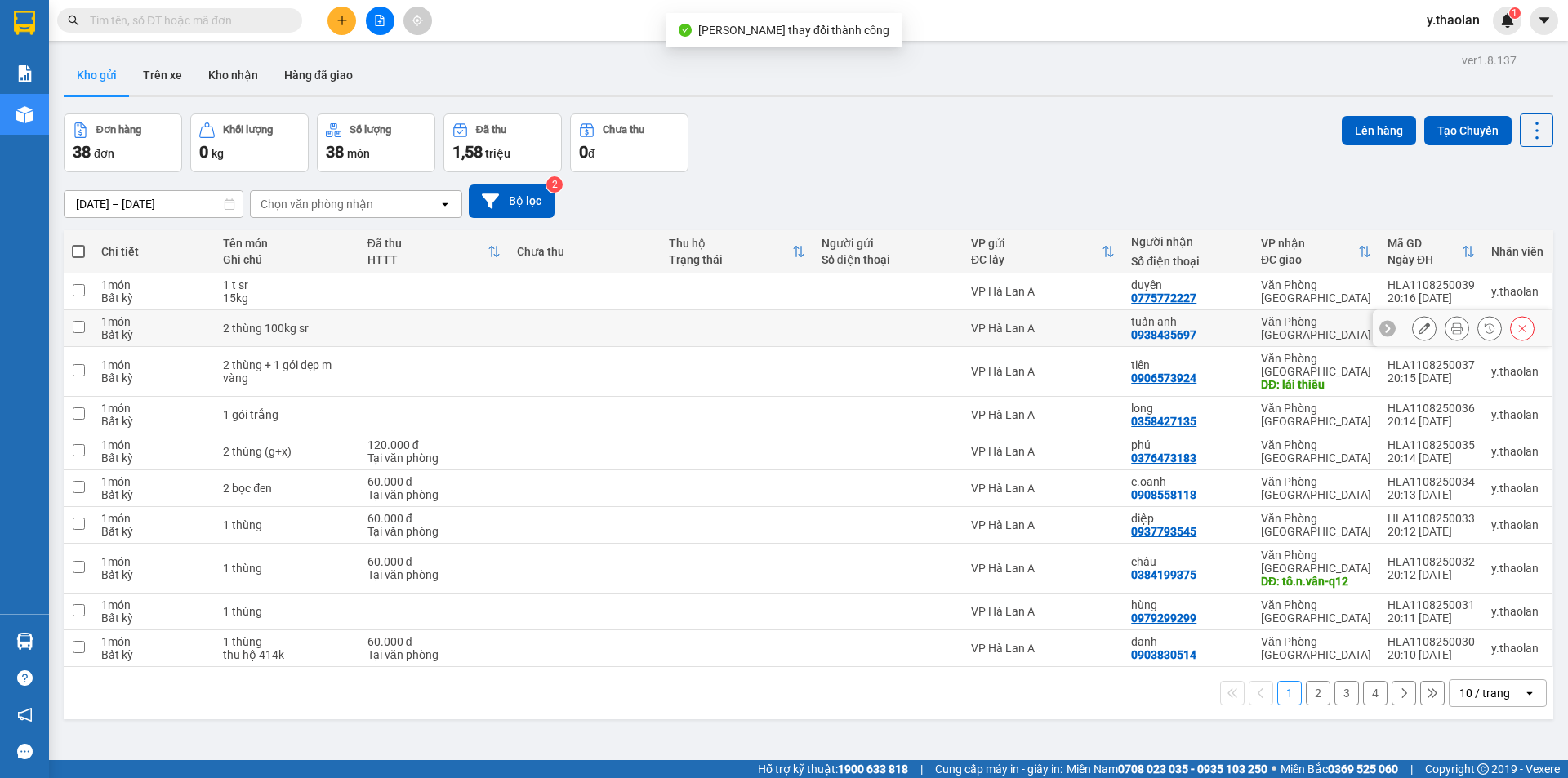
click at [1426, 327] on div at bounding box center [1473, 328] width 123 height 25
click at [1419, 324] on icon at bounding box center [1424, 328] width 11 height 11
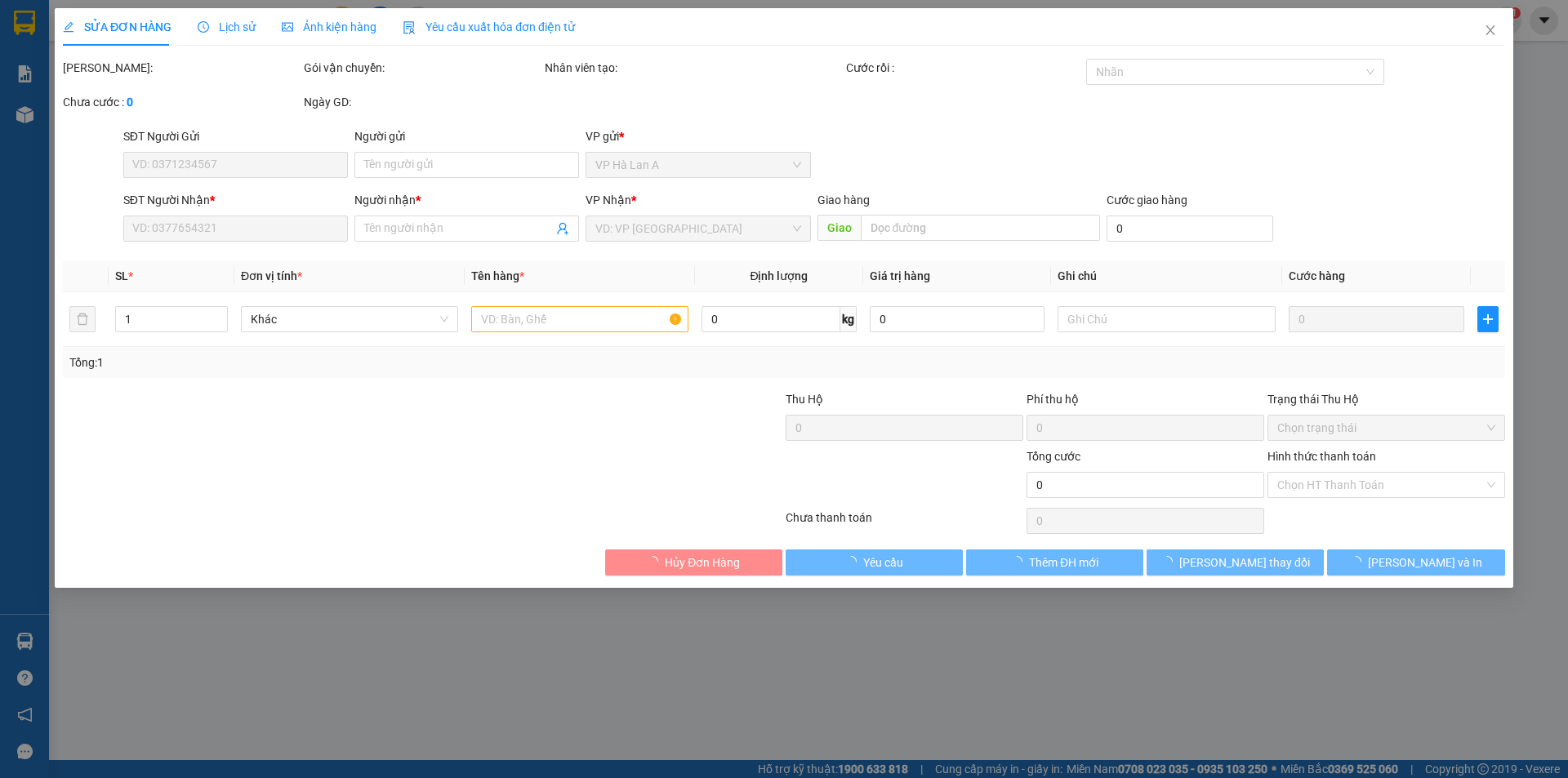
type input "0938435697"
type input "tuấn anh"
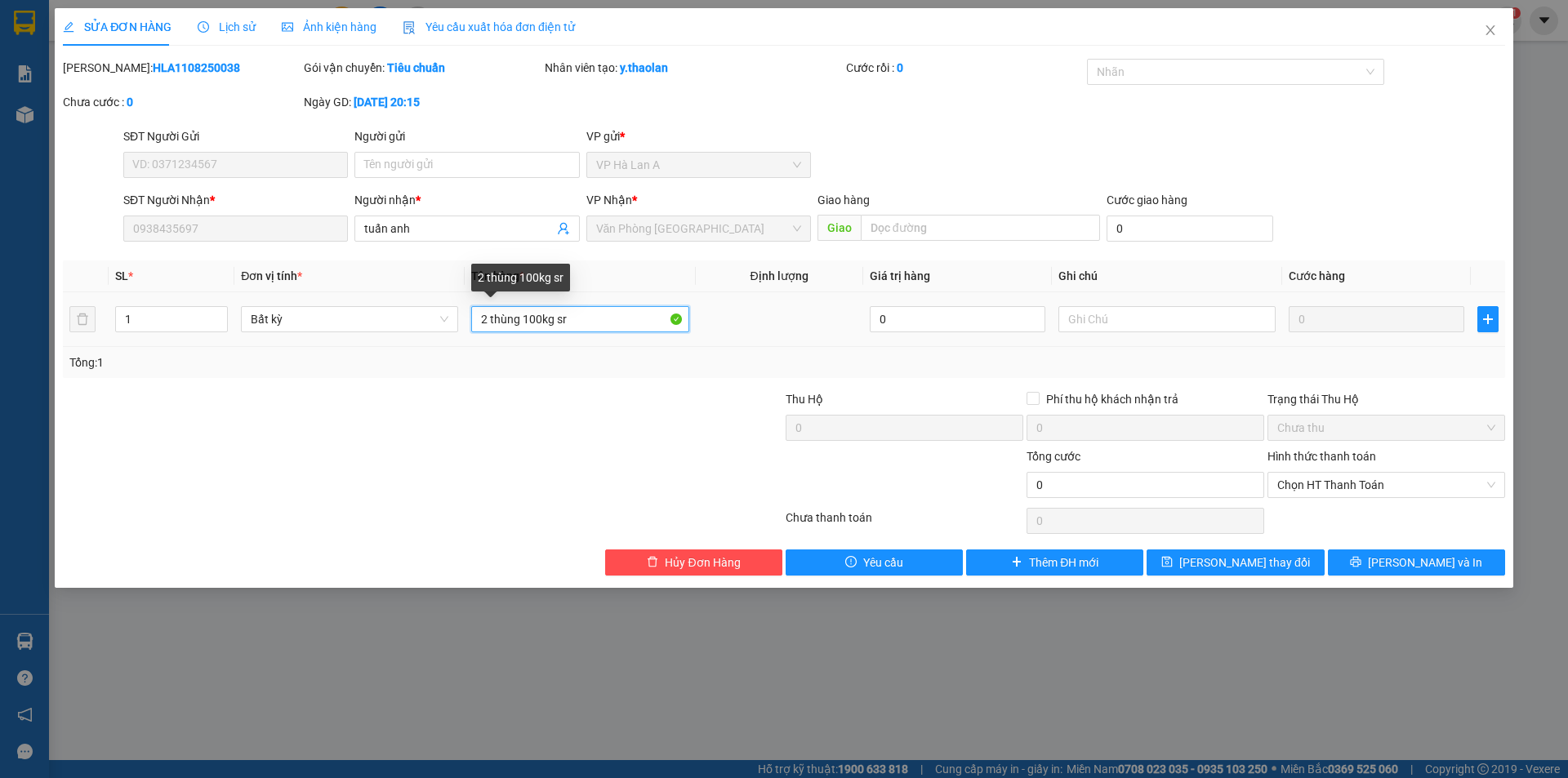
drag, startPoint x: 553, startPoint y: 321, endPoint x: 495, endPoint y: 321, distance: 58.0
click at [495, 321] on input "2 thùng 100kg sr" at bounding box center [580, 320] width 217 height 26
type input "2 t sr"
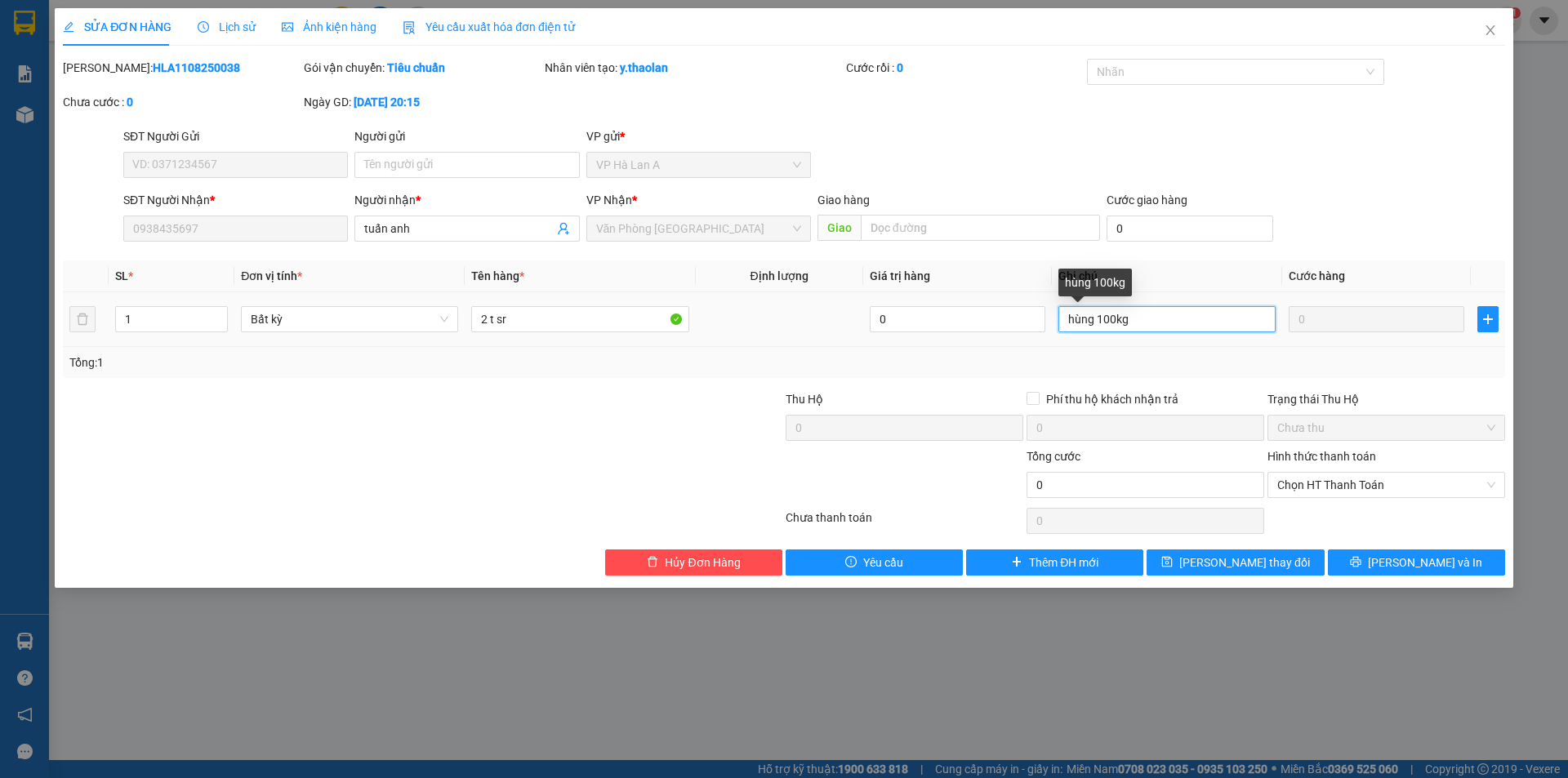
click at [1094, 310] on input "hùng 100kg" at bounding box center [1167, 320] width 217 height 26
click at [1099, 310] on input "hùng 100kg" at bounding box center [1167, 320] width 217 height 26
type input "100kg"
click at [1240, 559] on span "[PERSON_NAME] đổi" at bounding box center [1245, 562] width 130 height 18
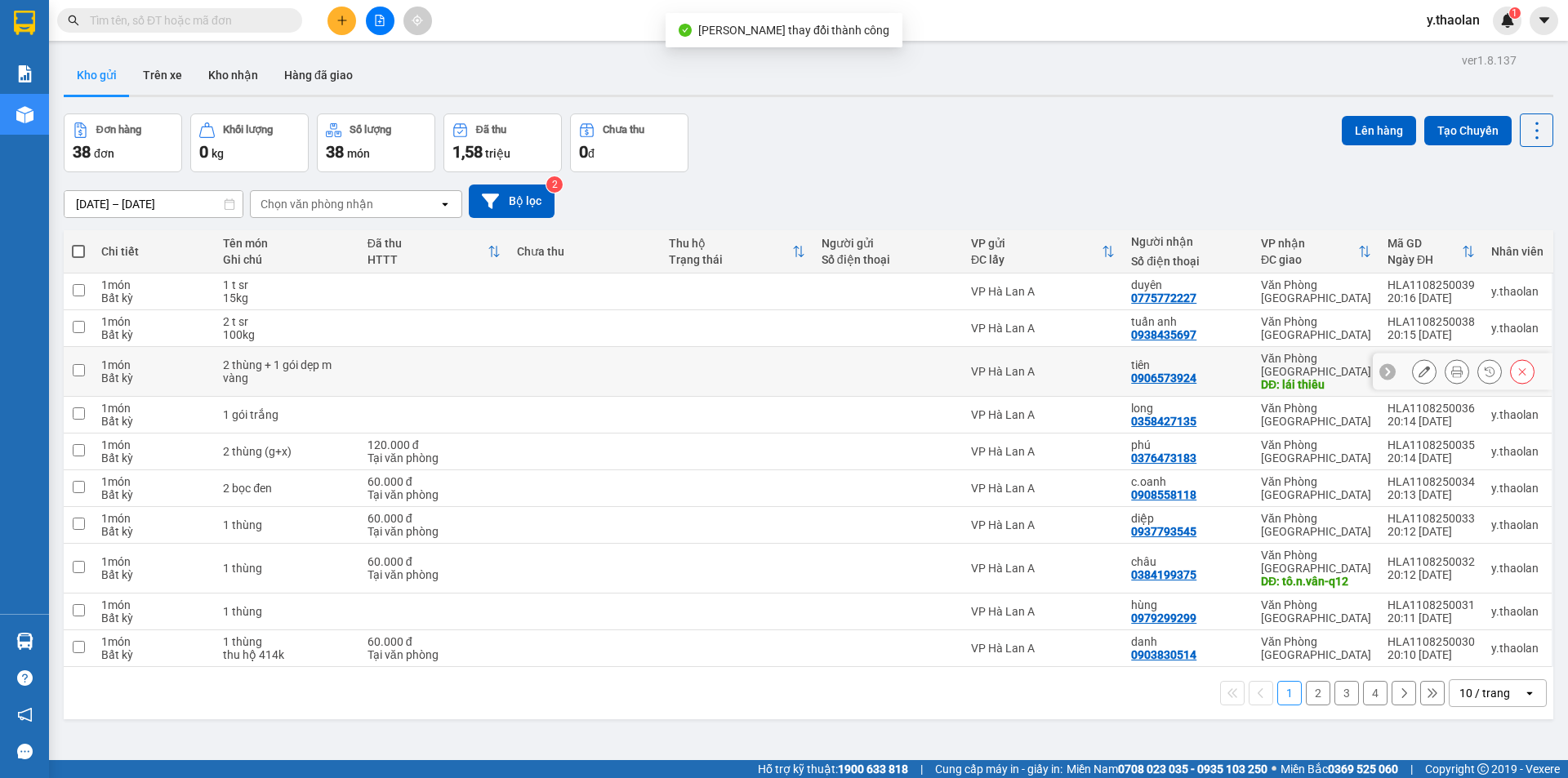
click at [1413, 362] on button at bounding box center [1424, 372] width 23 height 28
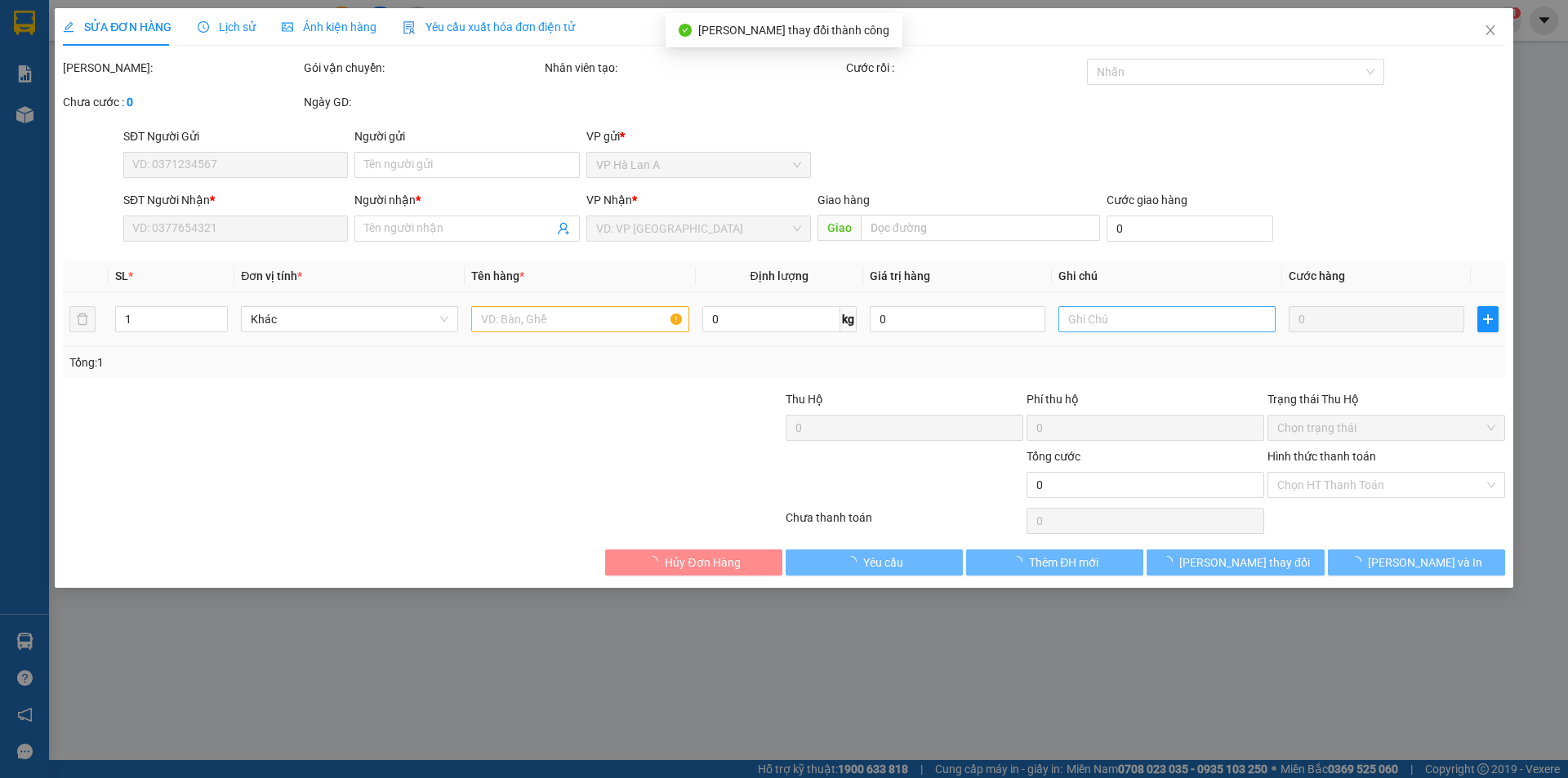
type input "0906573924"
type input "tiên"
type input "lái thiêu"
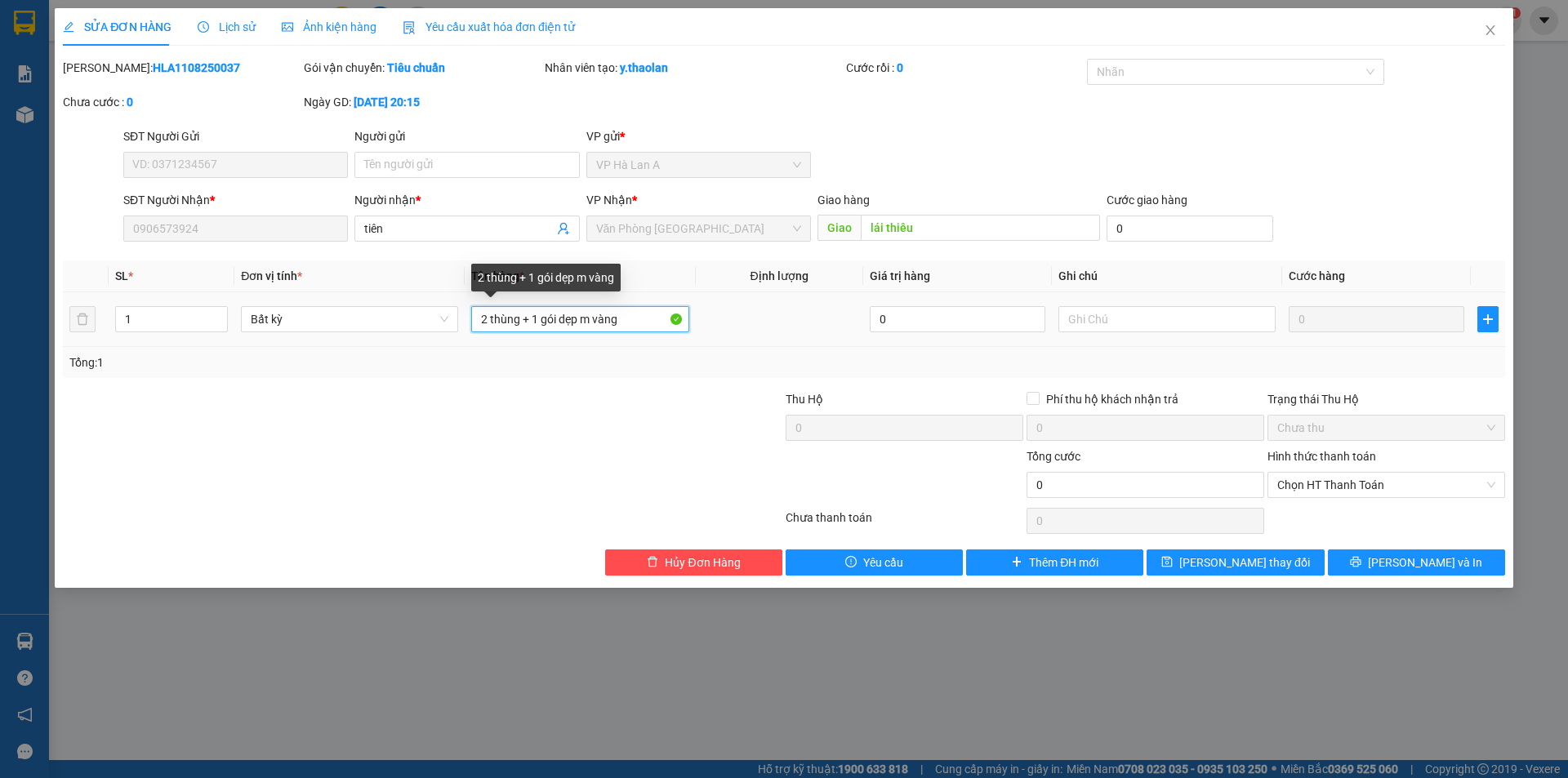
click at [526, 319] on input "2 thùng + 1 gói dẹp m vàng" at bounding box center [580, 320] width 217 height 26
click at [518, 314] on input "2 t+ 1 gói dẹp m vàng" at bounding box center [580, 320] width 217 height 26
click at [564, 319] on input "2 t+ 1gói dẹp m vàng" at bounding box center [580, 320] width 217 height 26
type input "2 t+ 1gói vàng"
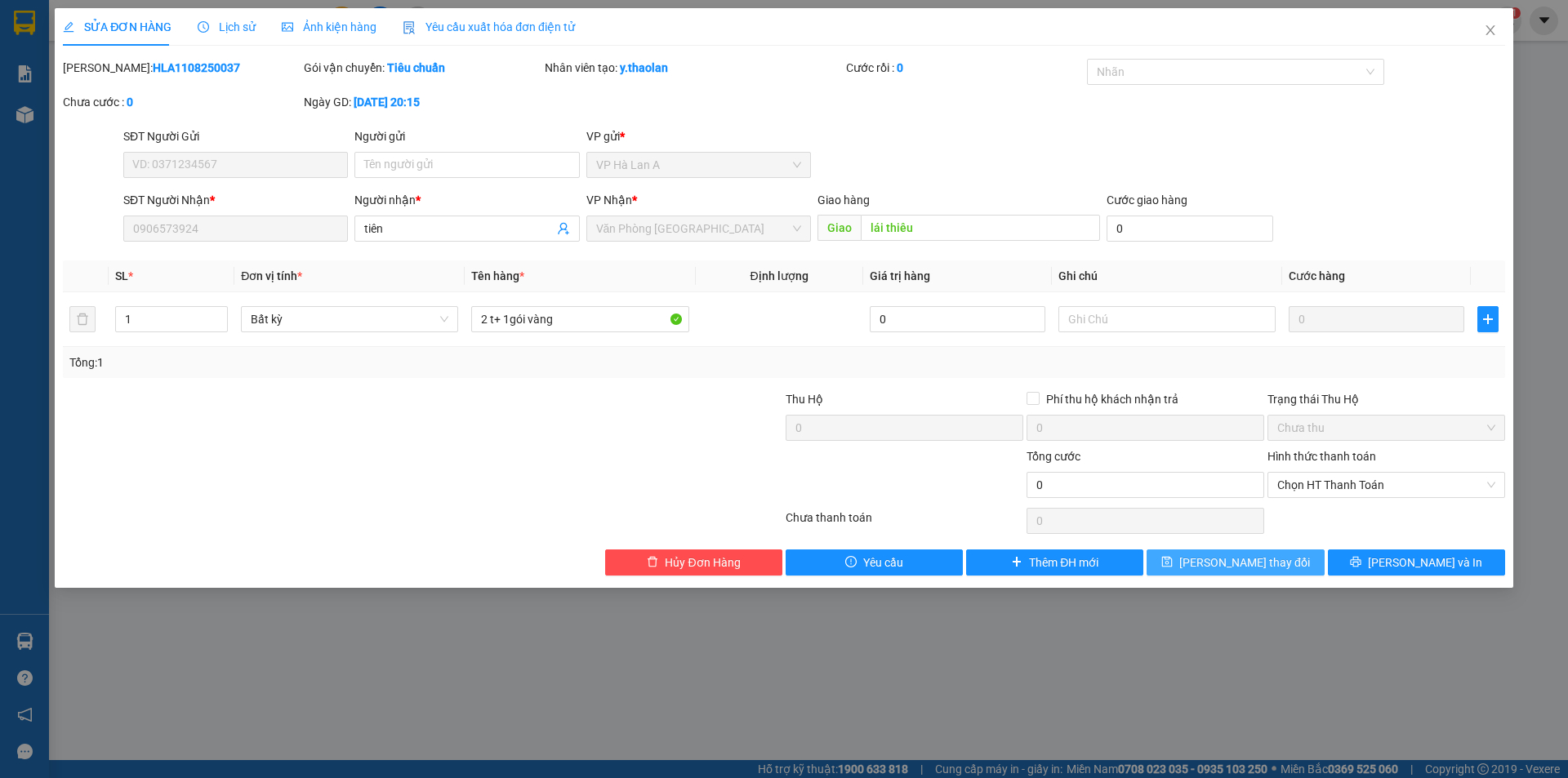
click at [1209, 554] on button "[PERSON_NAME] đổi" at bounding box center [1235, 563] width 178 height 26
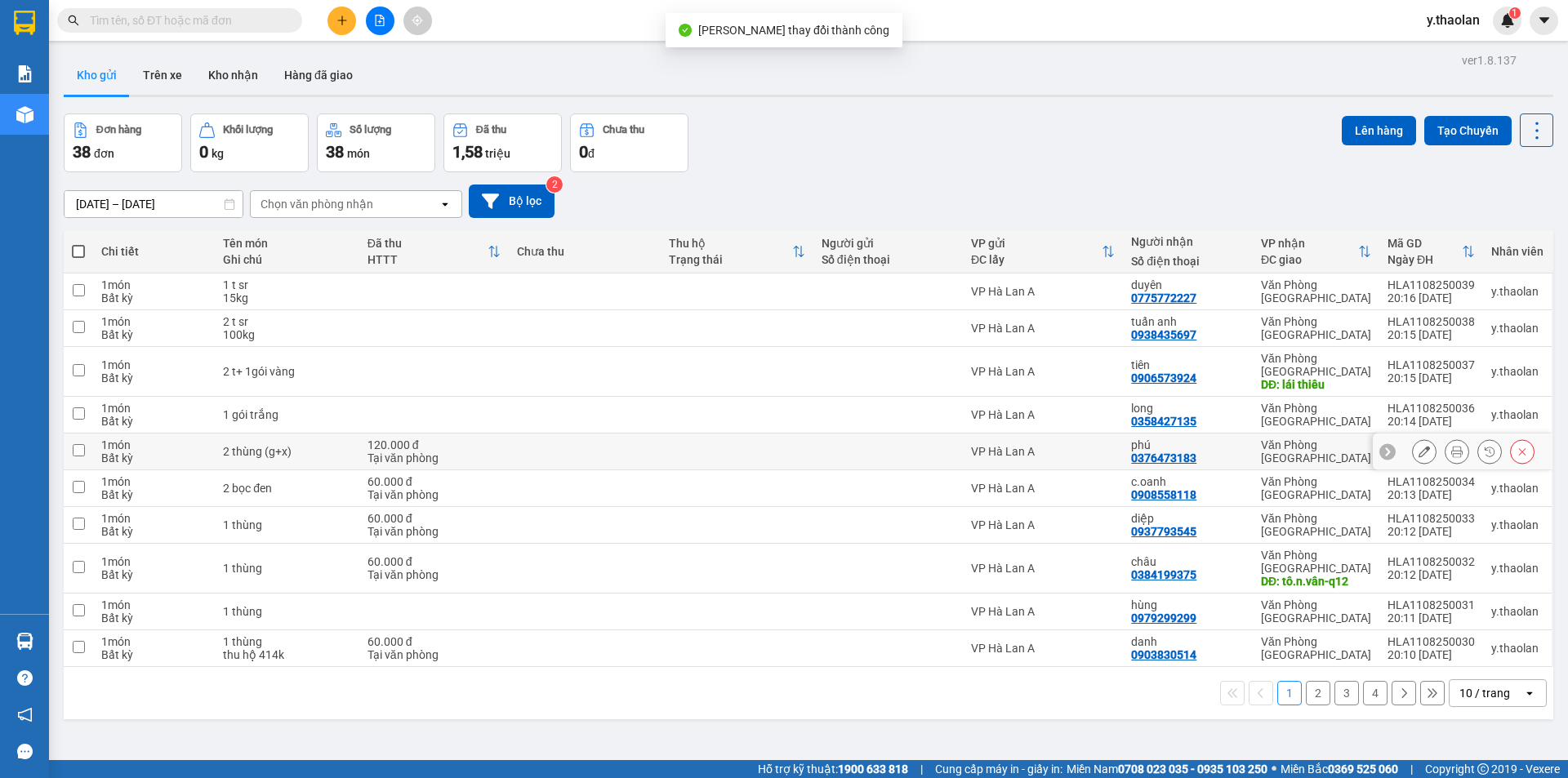
click at [1419, 446] on icon at bounding box center [1424, 452] width 11 height 11
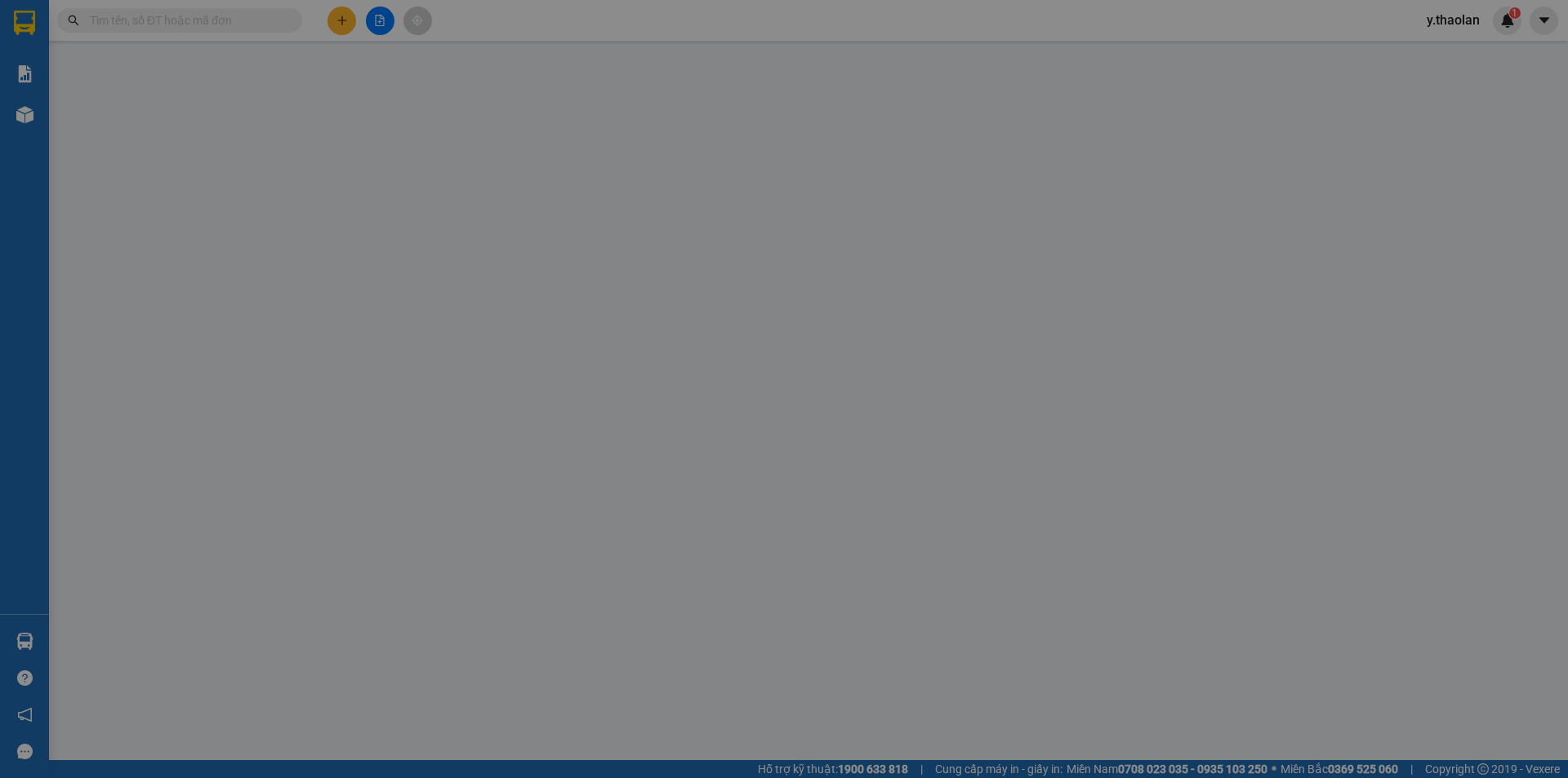
type input "0376473183"
type input "phú"
type input "120.000"
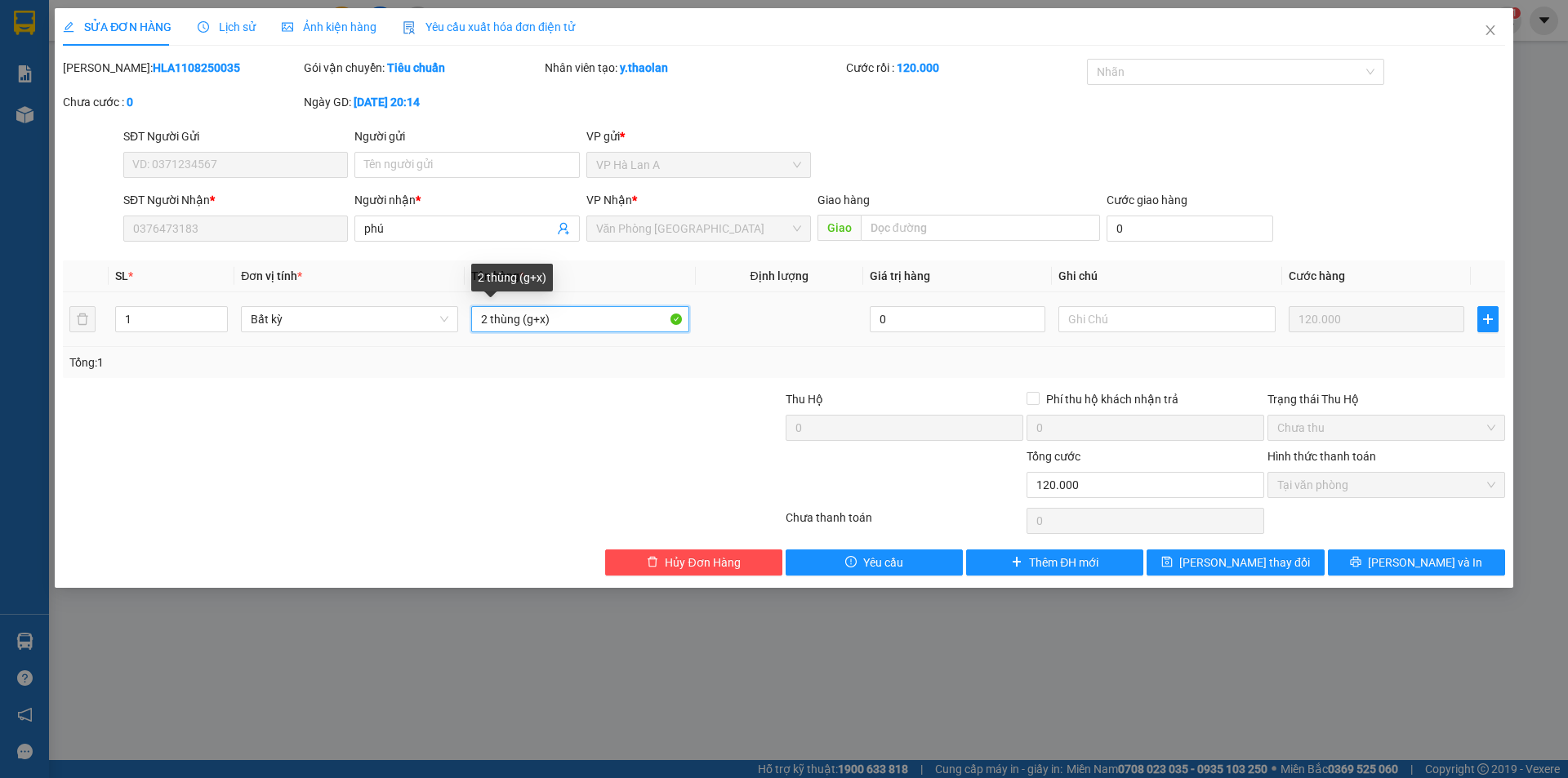
click at [568, 323] on input "2 thùng (g+x)" at bounding box center [580, 320] width 217 height 26
click at [520, 316] on input "2 thùng (xốp+giấy)" at bounding box center [580, 320] width 217 height 26
type input "2 t (xốp+giấy)"
click at [1270, 570] on span "[PERSON_NAME] đổi" at bounding box center [1245, 562] width 130 height 18
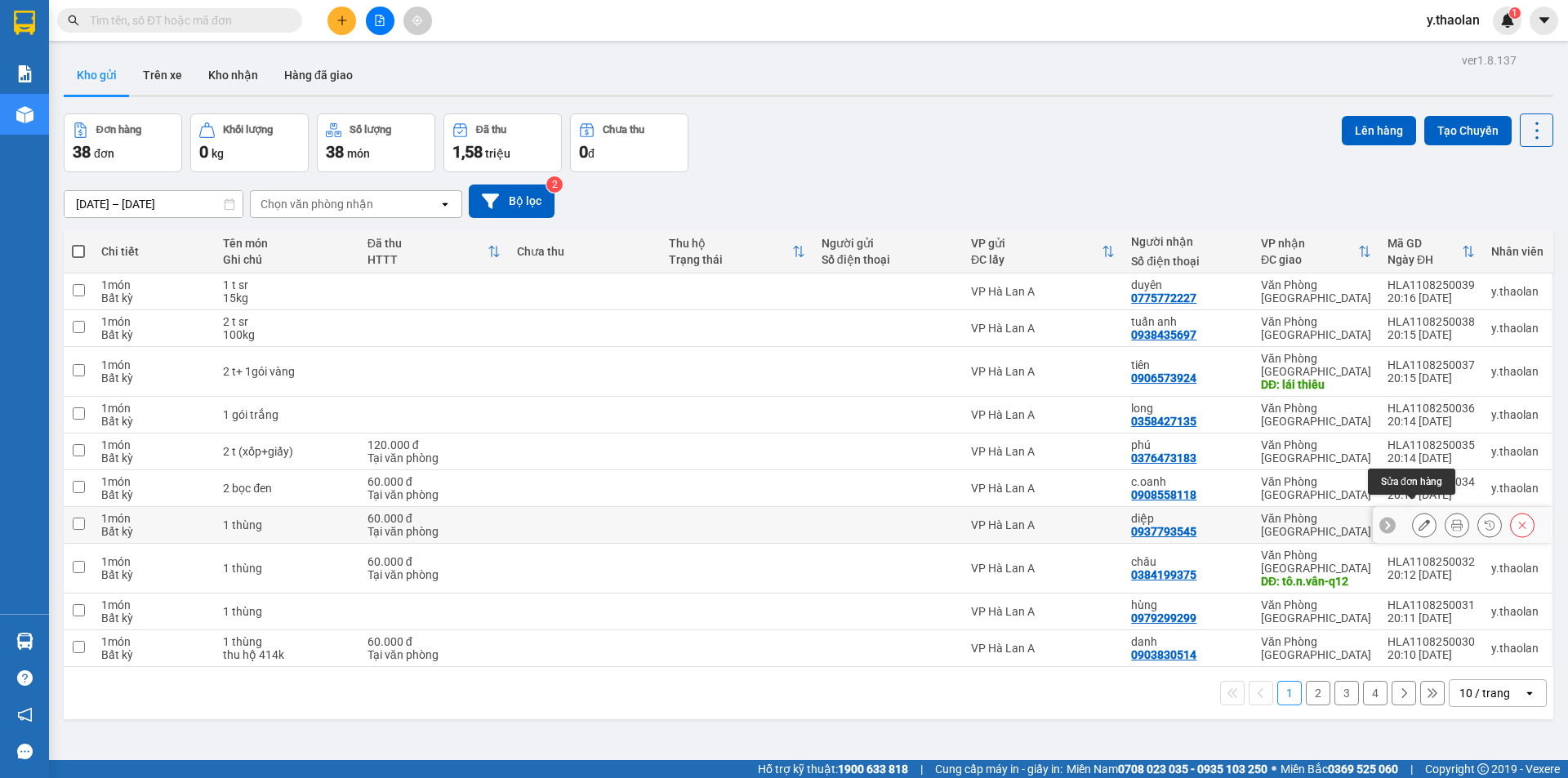
click at [1421, 511] on button at bounding box center [1424, 526] width 23 height 28
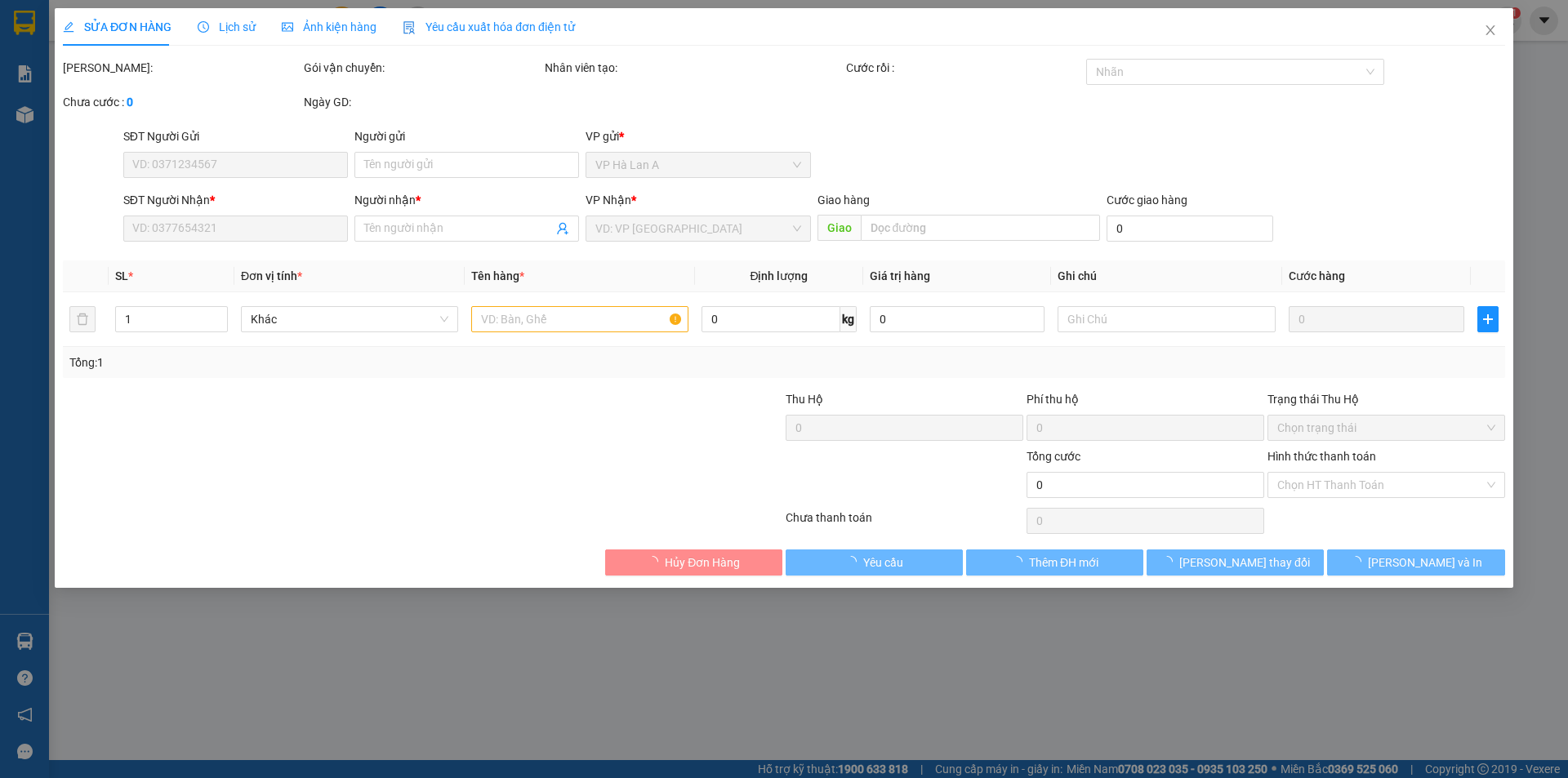
type input "0937793545"
type input "diệp"
type input "60.000"
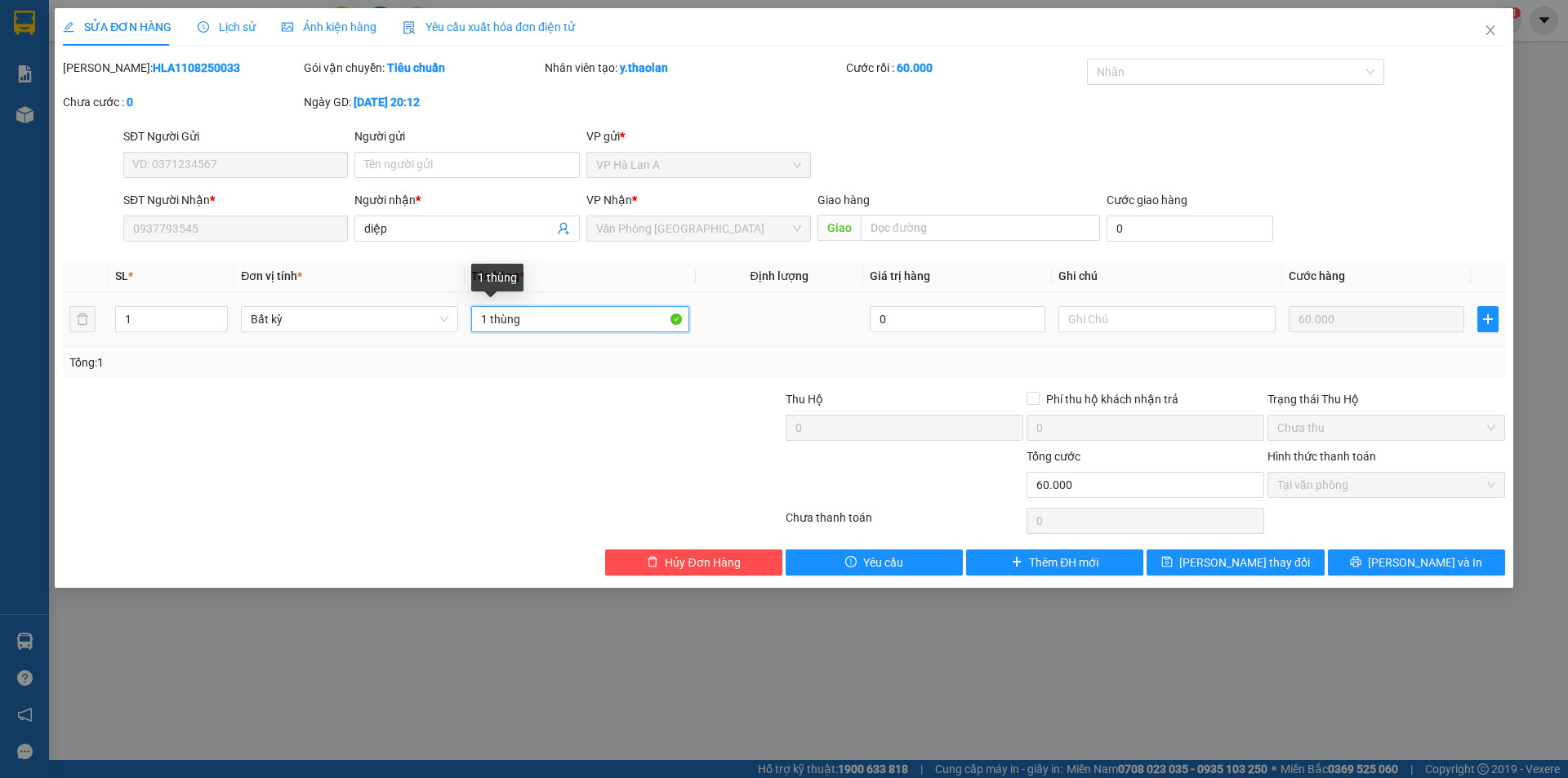
click at [612, 320] on input "1 thùng" at bounding box center [580, 320] width 217 height 26
type input "1 t"
click at [1253, 561] on span "[PERSON_NAME] đổi" at bounding box center [1245, 562] width 130 height 18
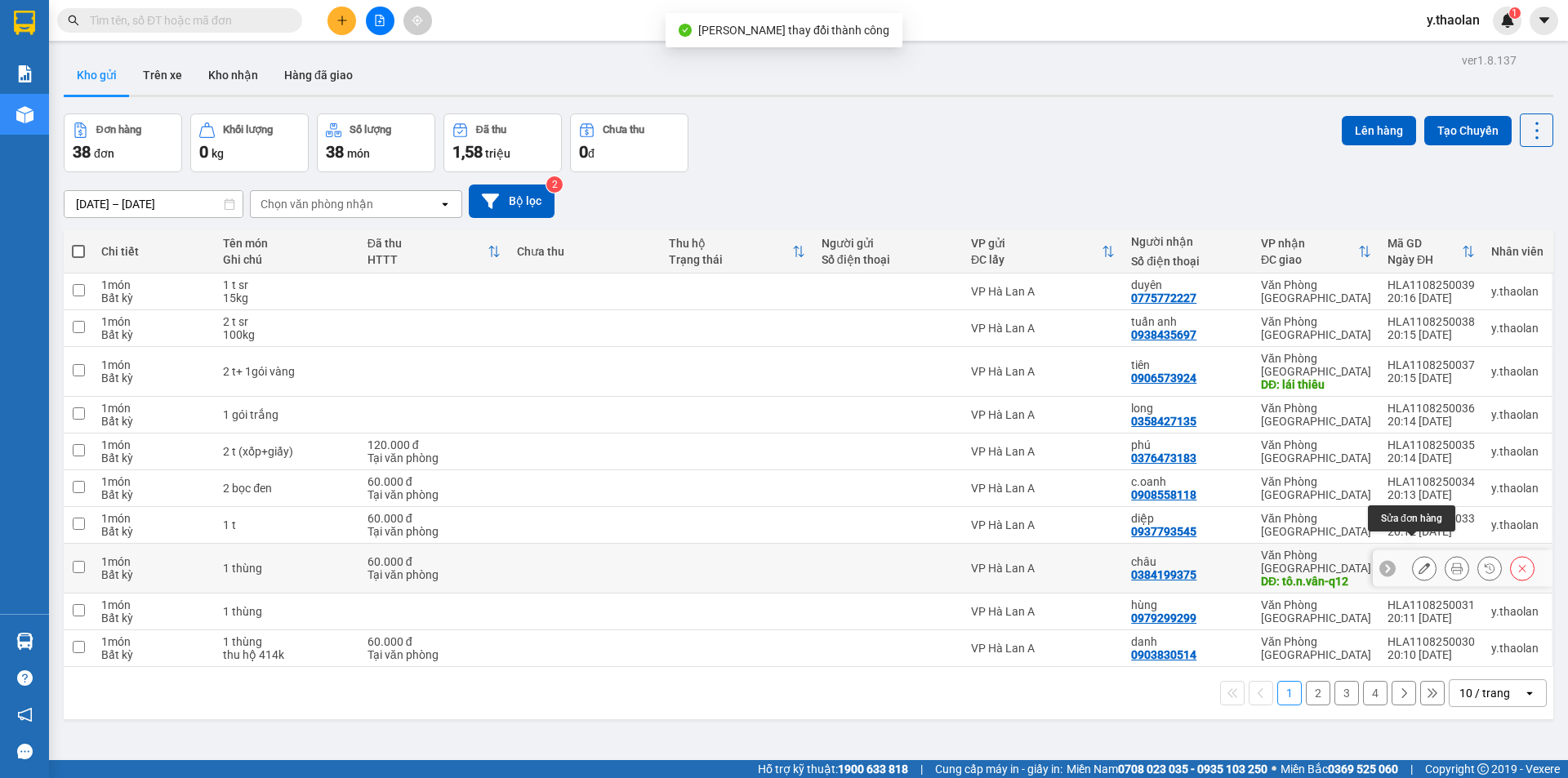
click at [1421, 555] on button at bounding box center [1424, 569] width 23 height 28
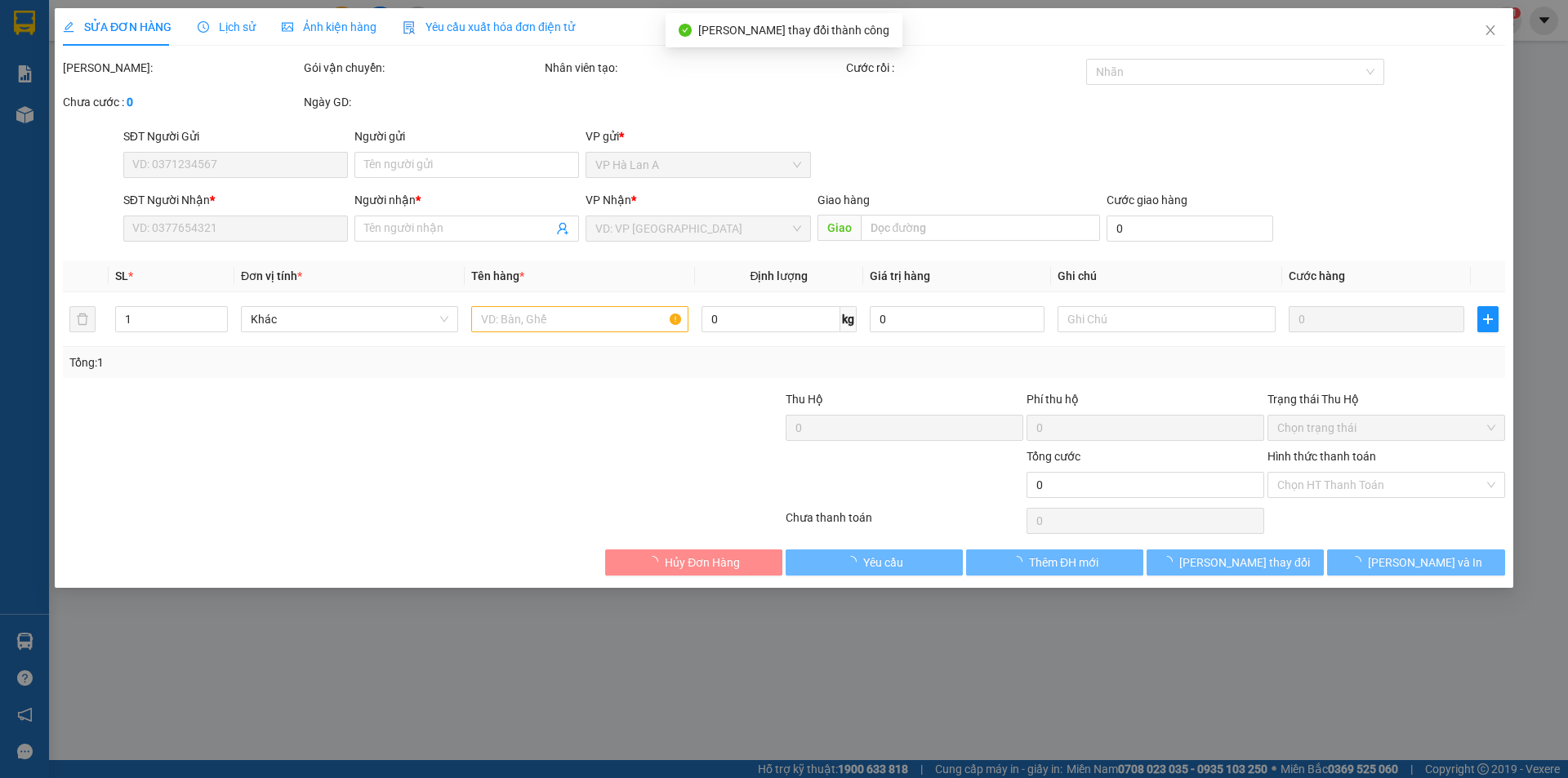
type input "0384199375"
type input "châu"
type input "tô.n.vân-q12"
type input "60.000"
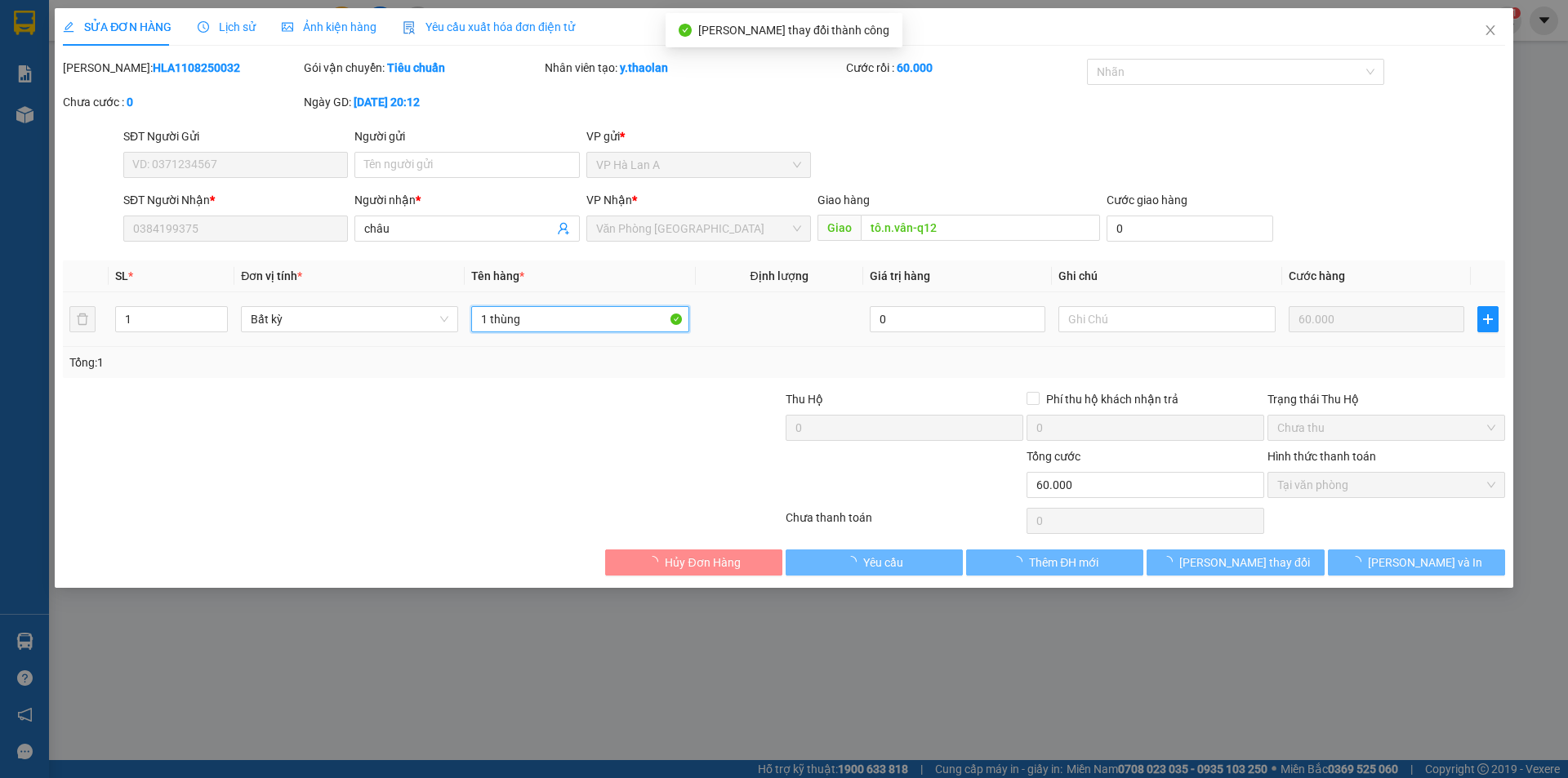
click at [634, 311] on input "1 thùng" at bounding box center [580, 320] width 217 height 26
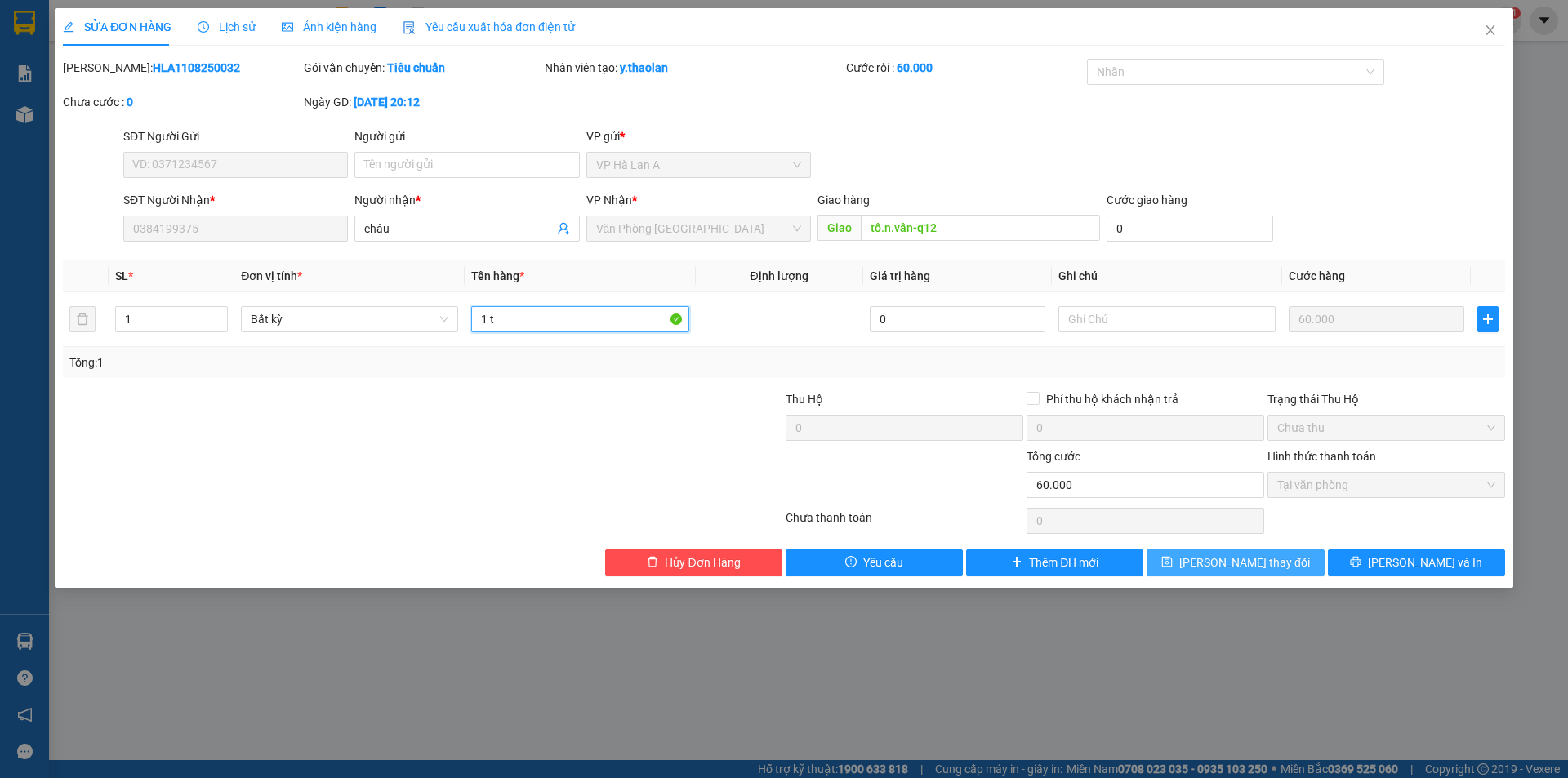
type input "1 t"
click at [1233, 568] on span "[PERSON_NAME] đổi" at bounding box center [1245, 562] width 130 height 18
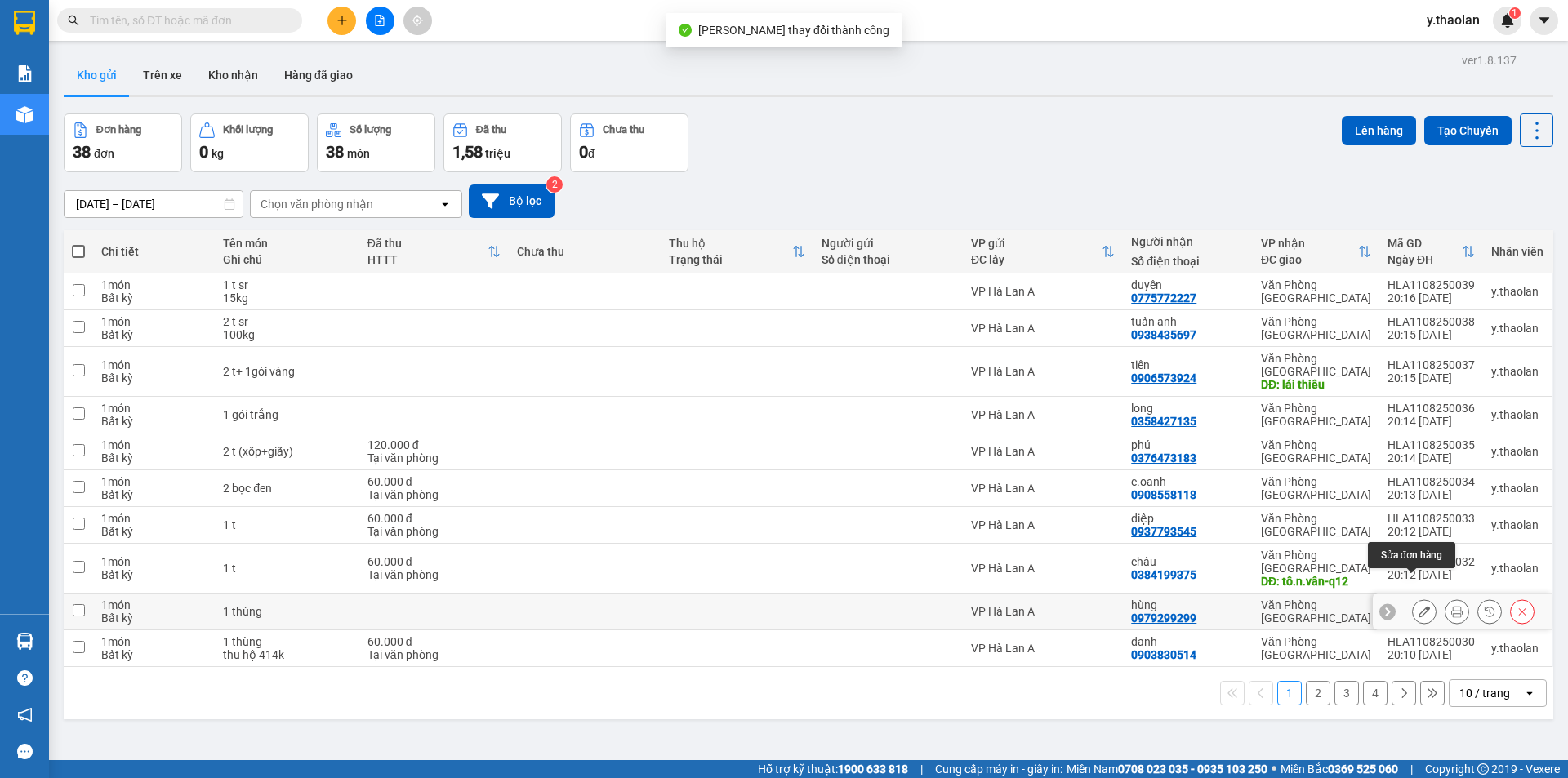
click at [1419, 606] on icon at bounding box center [1424, 612] width 11 height 11
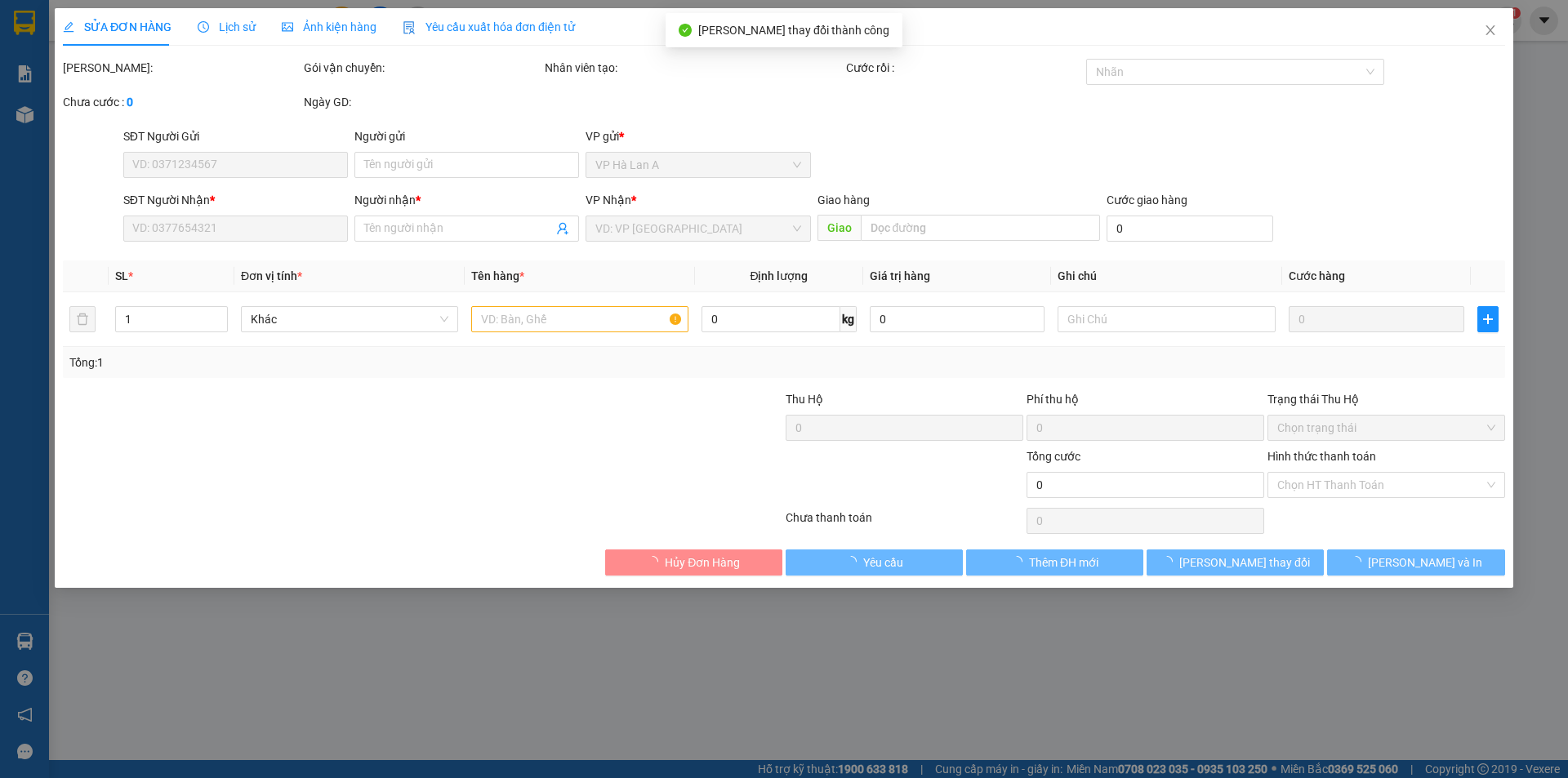
type input "0979299299"
type input "hùng"
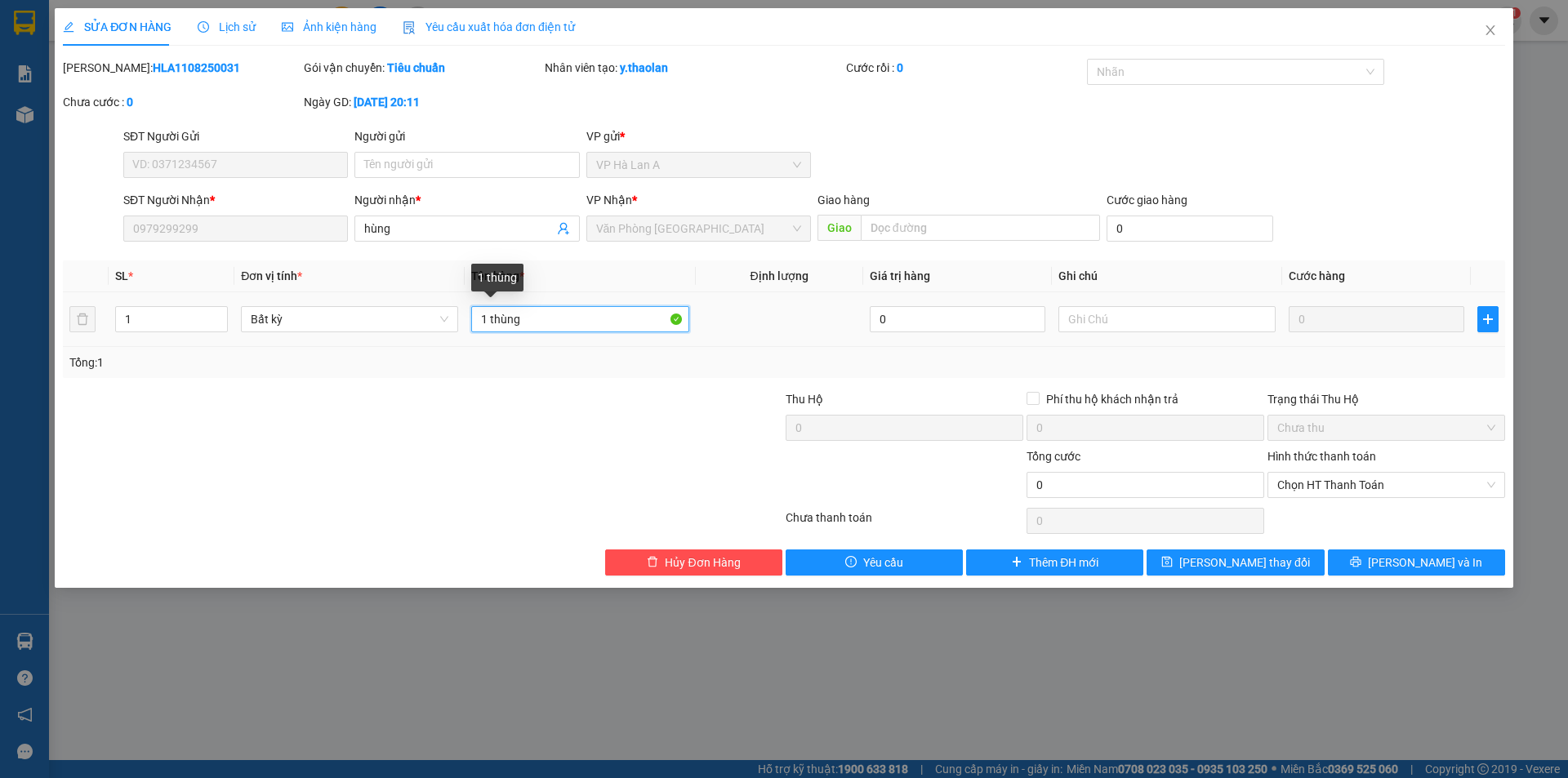
click at [629, 326] on input "1 thùng" at bounding box center [580, 320] width 217 height 26
type input "1 t"
click at [1215, 585] on div "SỬA ĐƠN HÀNG Lịch sử Ảnh kiện hàng Yêu cầu xuất hóa đơn điện tử Total Paid Fee …" at bounding box center [784, 298] width 1458 height 579
click at [1215, 574] on button "[PERSON_NAME] đổi" at bounding box center [1235, 563] width 178 height 26
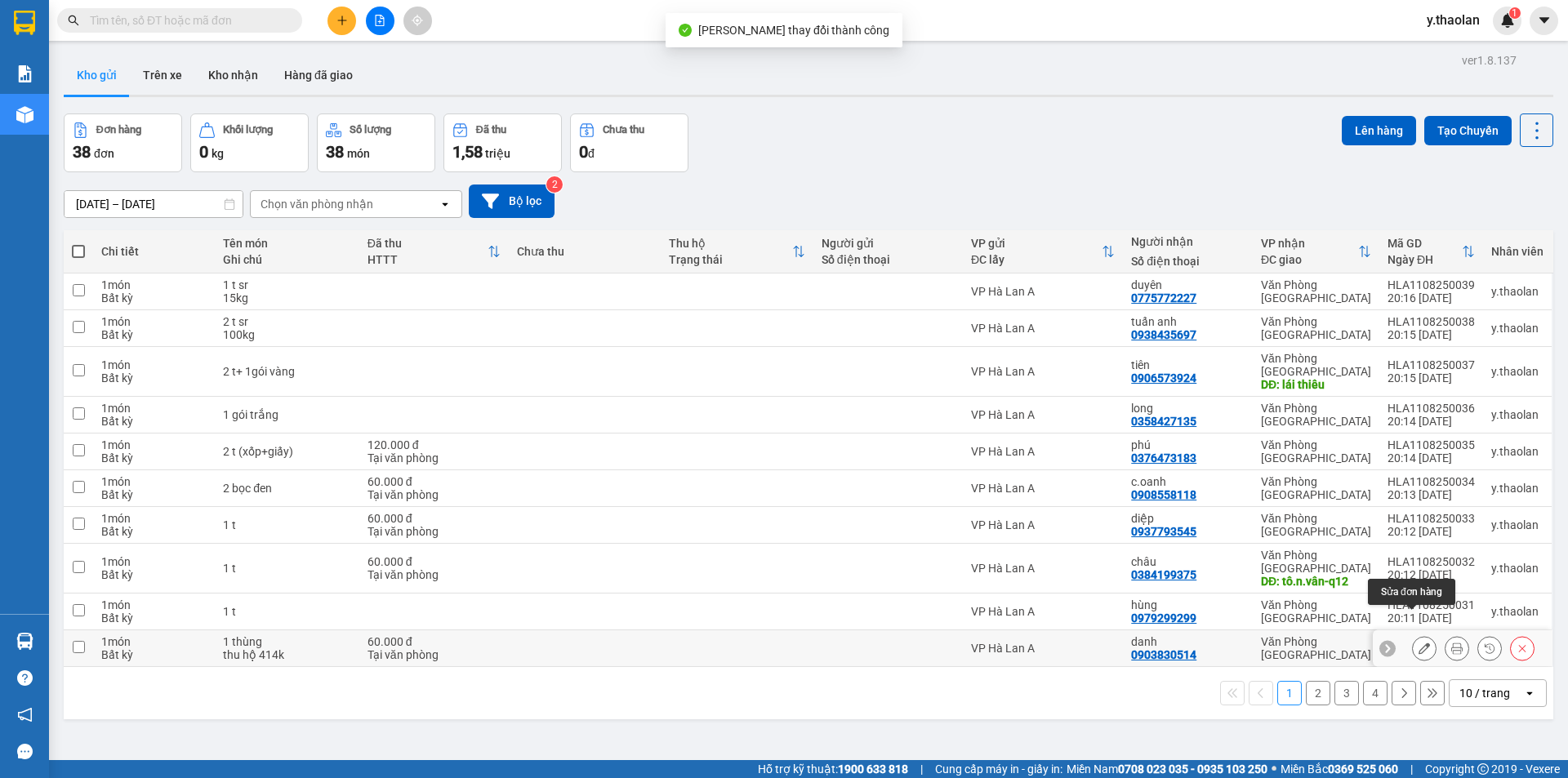
click at [1419, 643] on icon at bounding box center [1424, 648] width 11 height 11
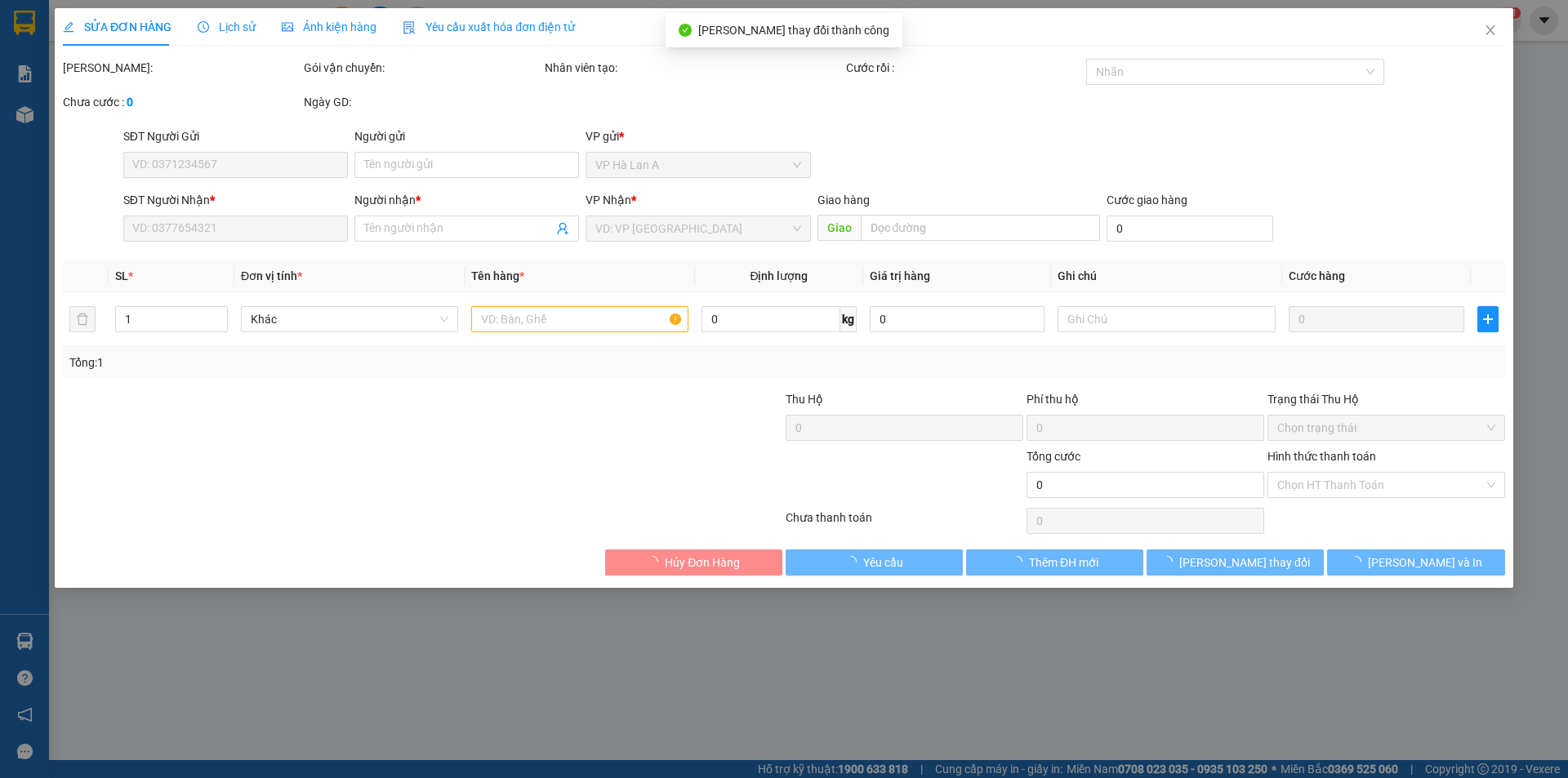
type input "0903830514"
type input "danh"
type input "60.000"
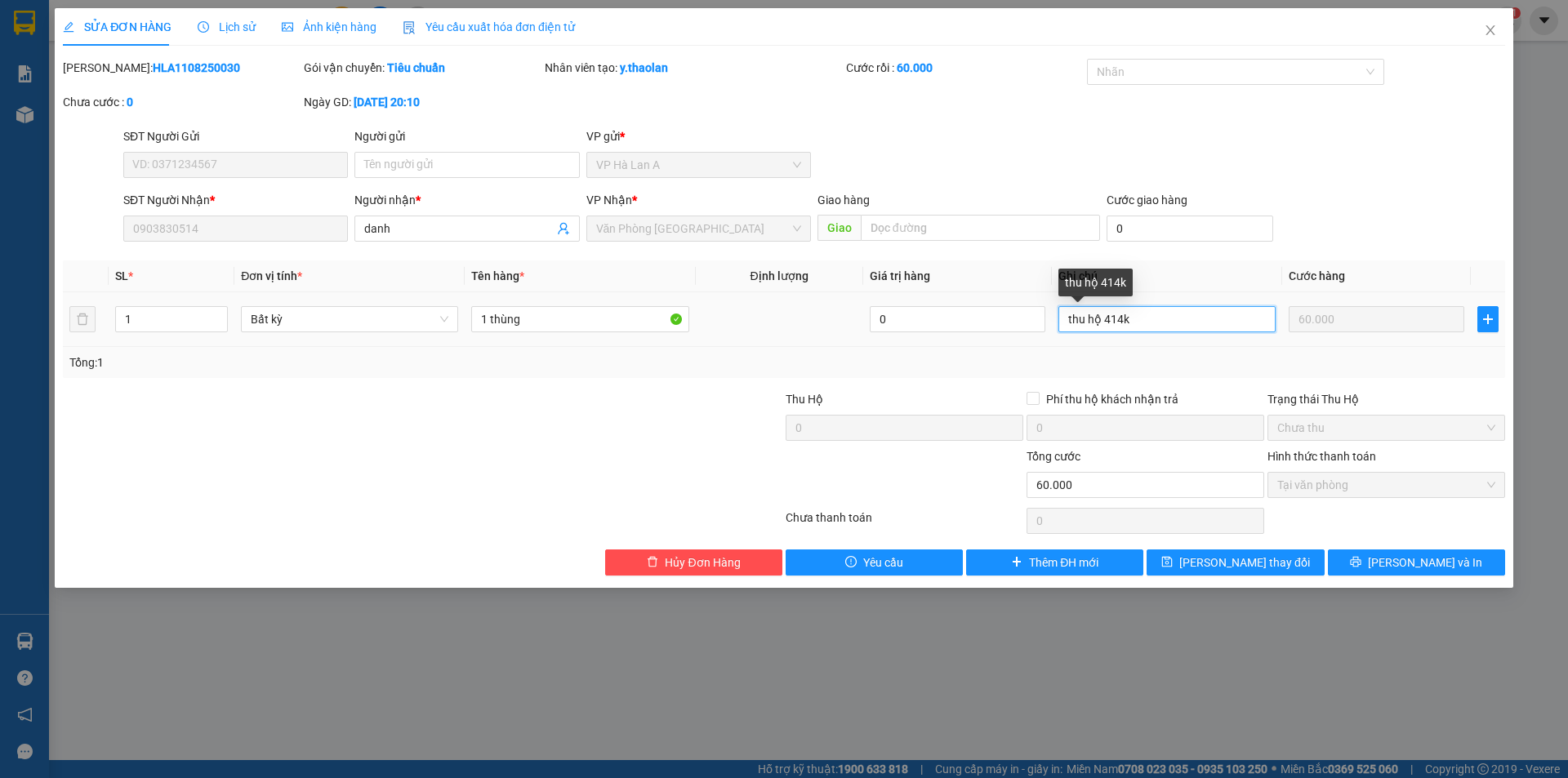
click at [1085, 315] on input "thu hộ 414k" at bounding box center [1167, 320] width 217 height 26
click at [1090, 313] on input "thu hộ 414k" at bounding box center [1167, 320] width 217 height 26
type input "thuhộ 414k"
click at [587, 313] on input "1 thùng" at bounding box center [580, 320] width 217 height 26
type input "1 t"
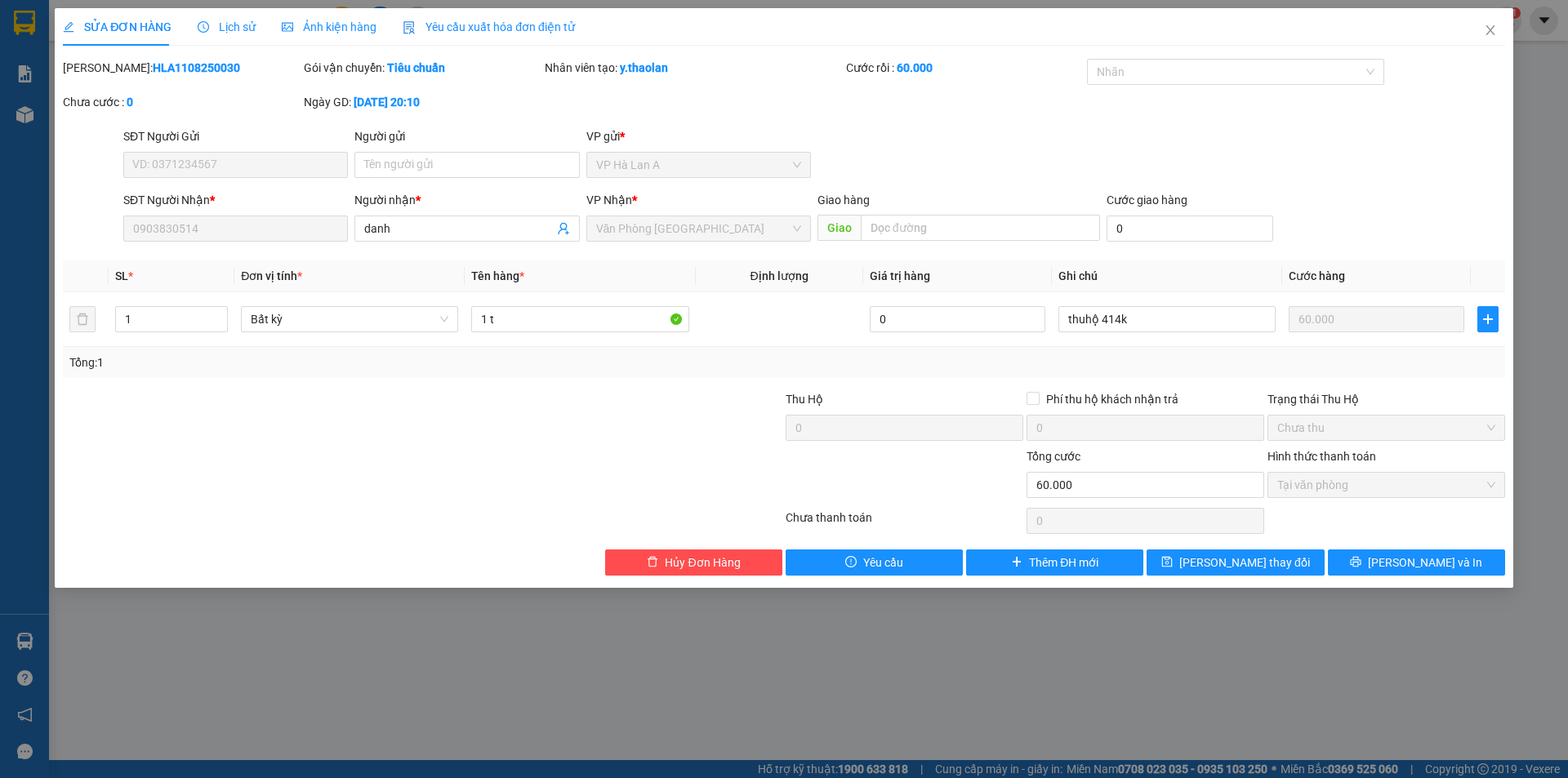
click at [1288, 580] on div "SỬA ĐƠN HÀNG Lịch sử Ảnh kiện hàng Yêu cầu xuất hóa đơn điện tử Total Paid Fee …" at bounding box center [784, 298] width 1458 height 579
click at [1289, 568] on button "[PERSON_NAME] đổi" at bounding box center [1235, 563] width 178 height 26
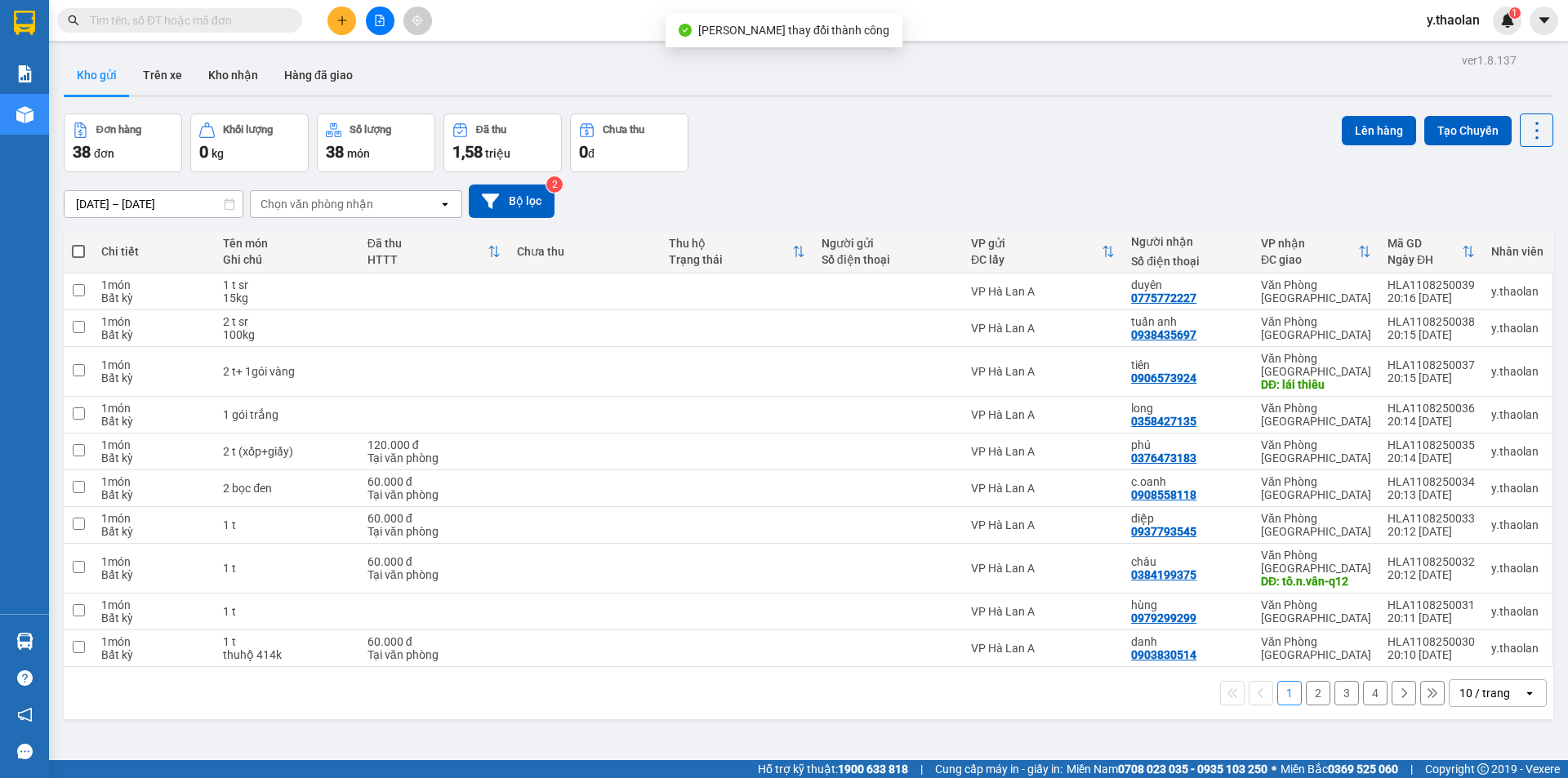
click at [1307, 682] on button "2" at bounding box center [1318, 694] width 25 height 25
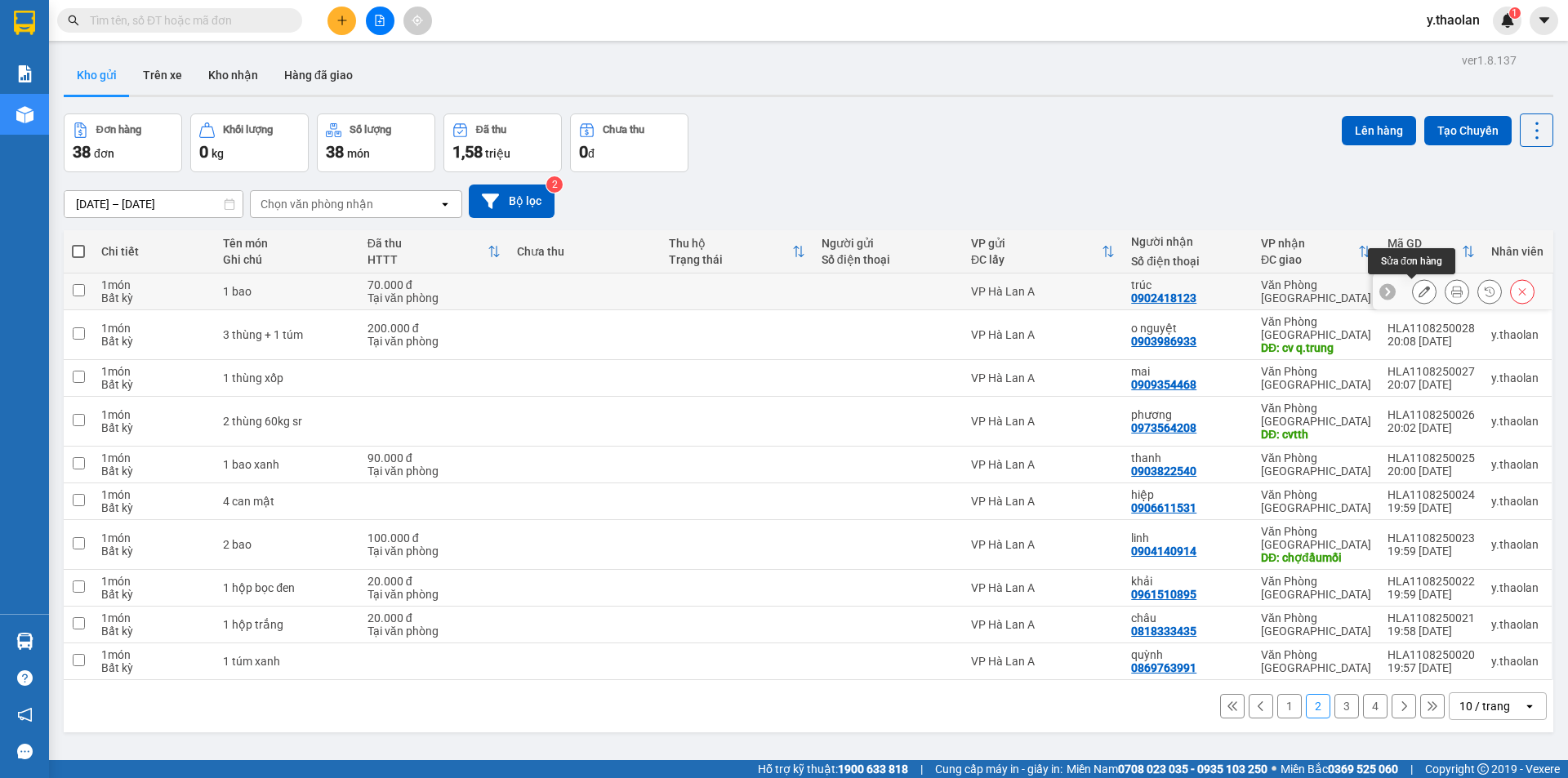
click at [1419, 292] on icon at bounding box center [1424, 291] width 11 height 11
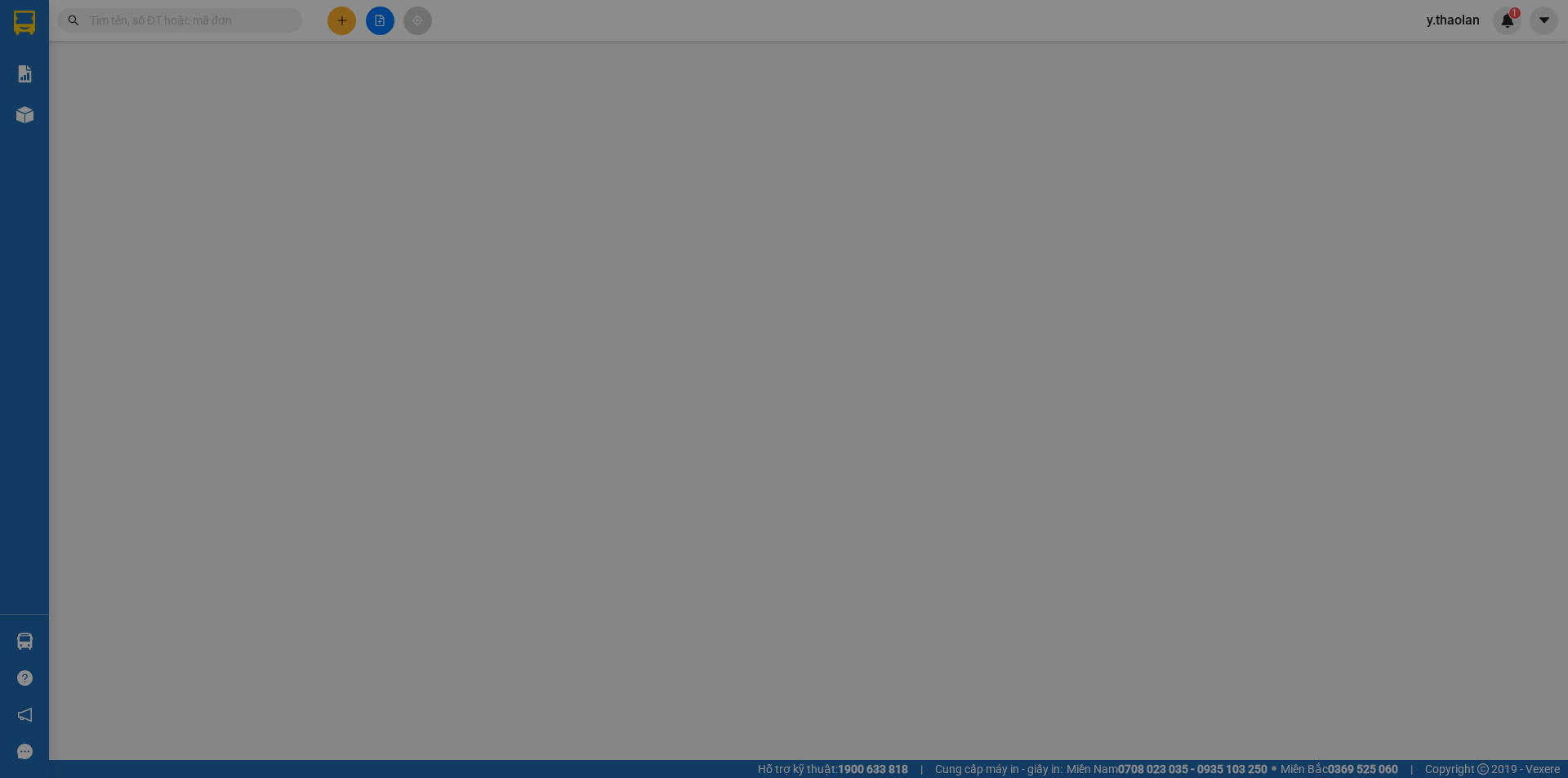
type input "0902418123"
type input "trúc"
type input "70.000"
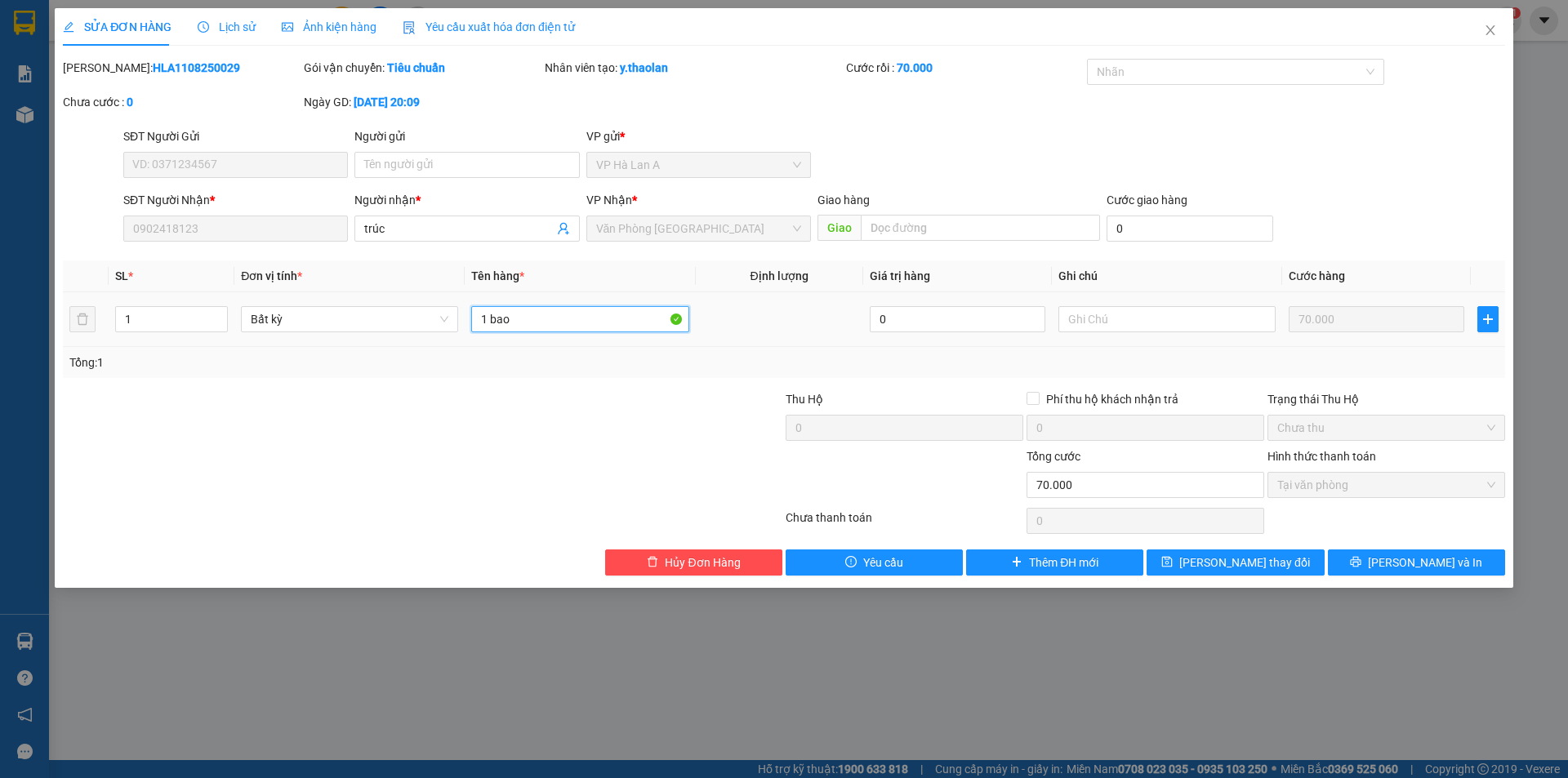
click at [536, 317] on input "1 bao" at bounding box center [580, 320] width 217 height 26
click at [508, 313] on input "1 baoxanh" at bounding box center [580, 320] width 217 height 26
type input "1 bao xanh"
click at [1212, 556] on button "[PERSON_NAME] thay đổi" at bounding box center [1235, 563] width 178 height 26
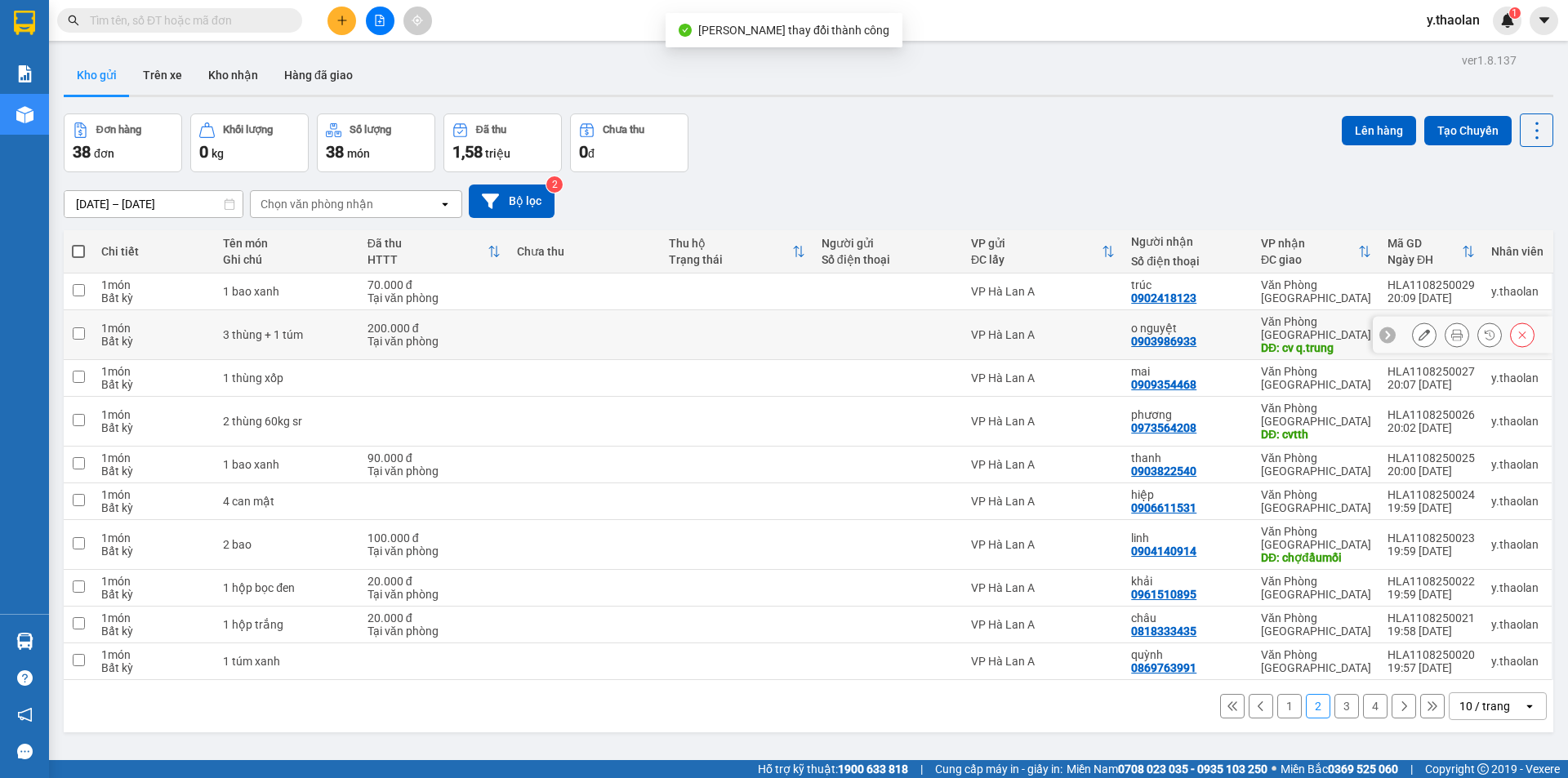
click at [1419, 329] on icon at bounding box center [1424, 335] width 11 height 11
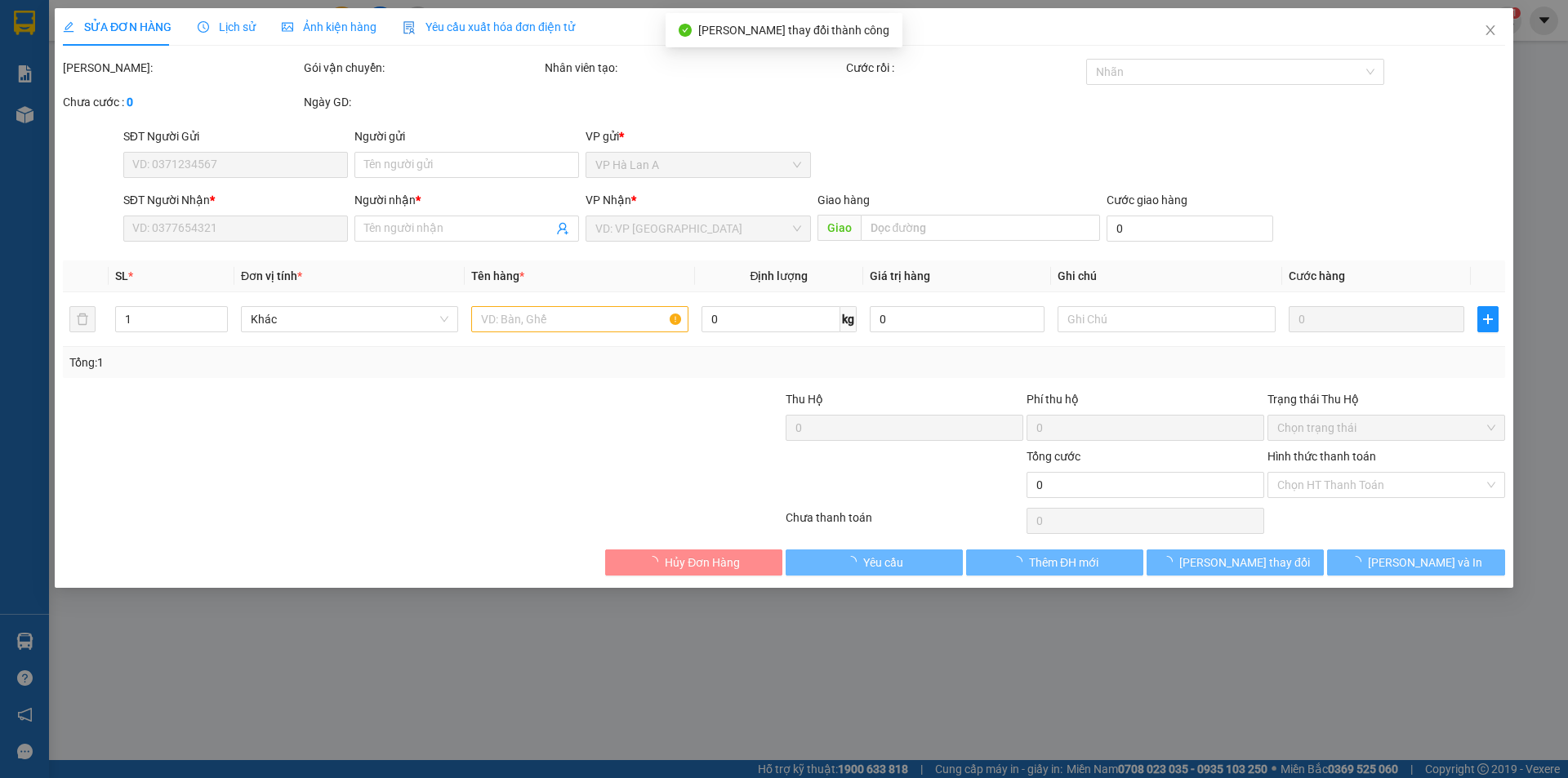
type input "0903986933"
type input "o nguyệt"
type input "cv q.trung"
type input "200.000"
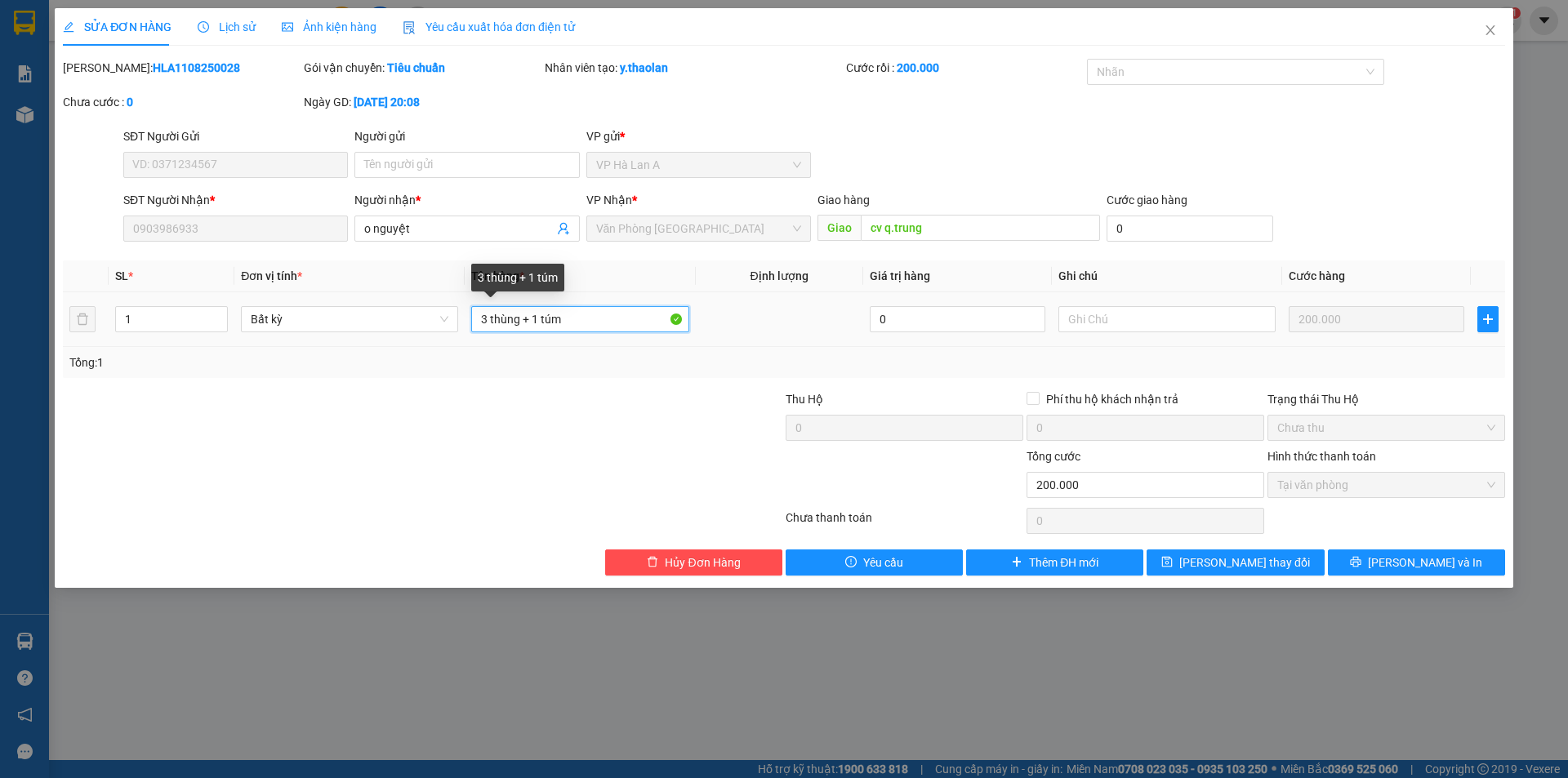
click at [528, 327] on input "3 thùng + 1 túm" at bounding box center [580, 320] width 217 height 26
click at [519, 327] on input "3 t+ 1 túm" at bounding box center [580, 320] width 217 height 26
type input "3 t+ 1túm"
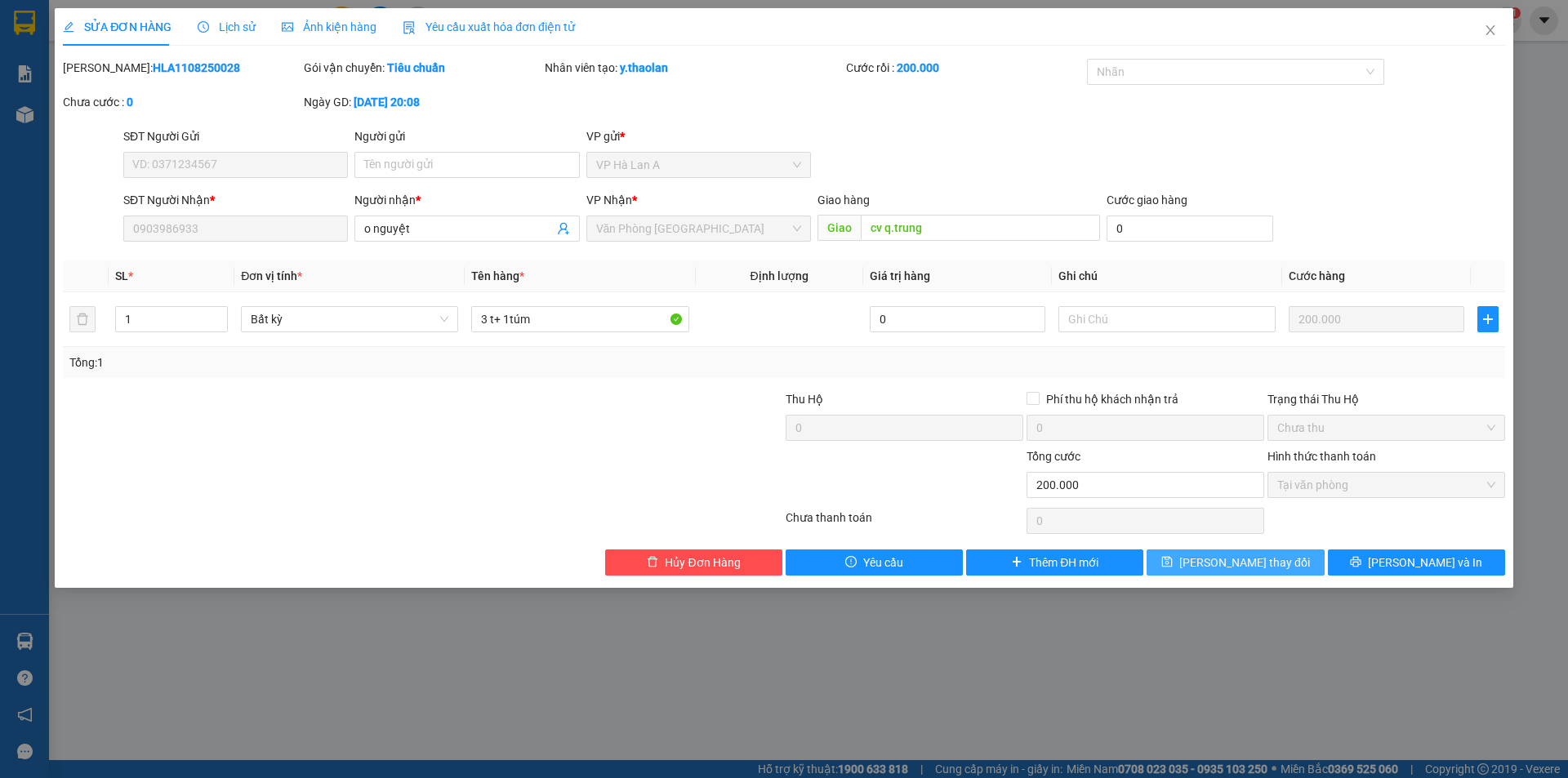
click at [1204, 574] on button "[PERSON_NAME] thay đổi" at bounding box center [1235, 563] width 178 height 26
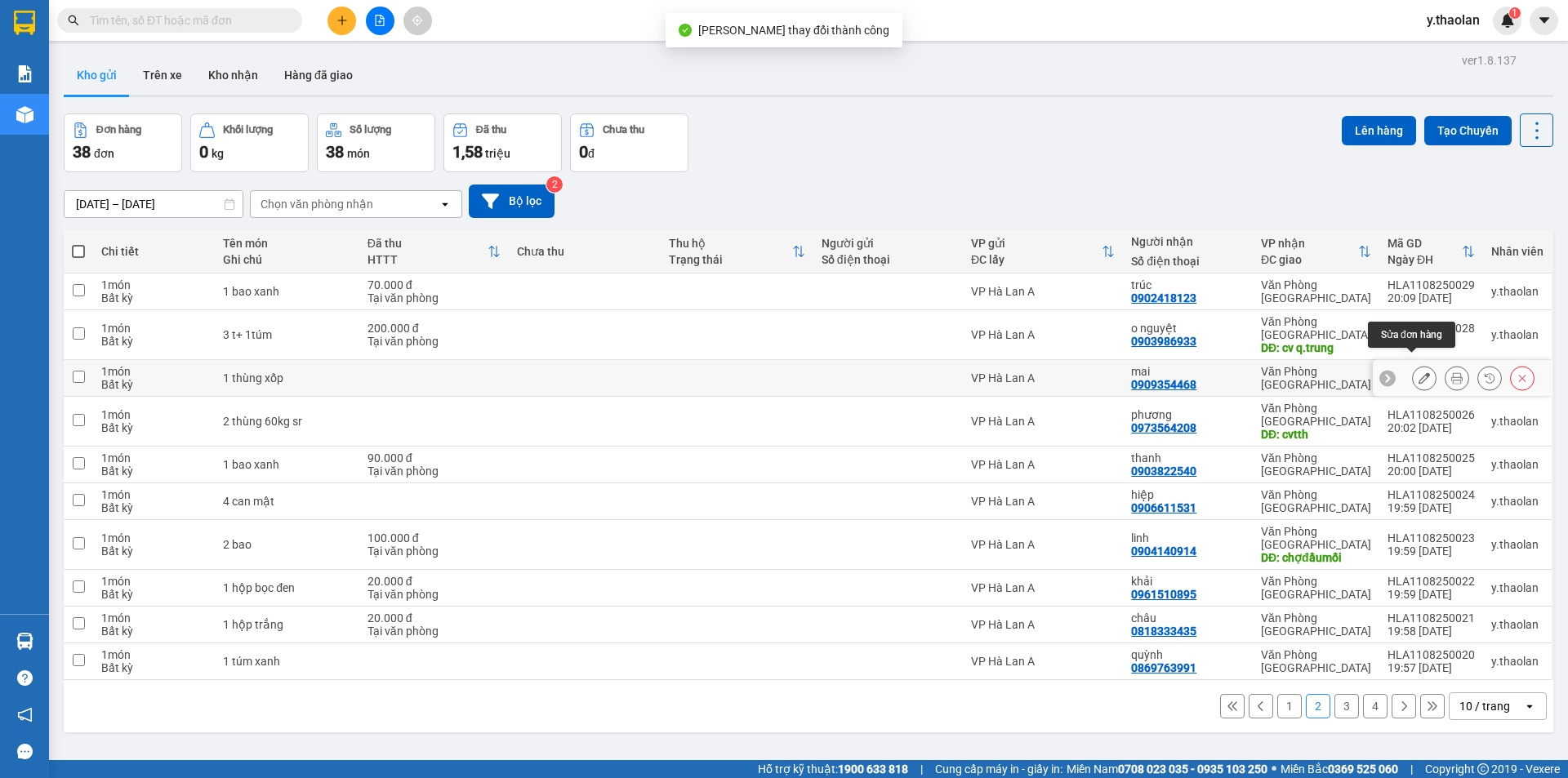
click at [1419, 372] on icon at bounding box center [1424, 378] width 11 height 11
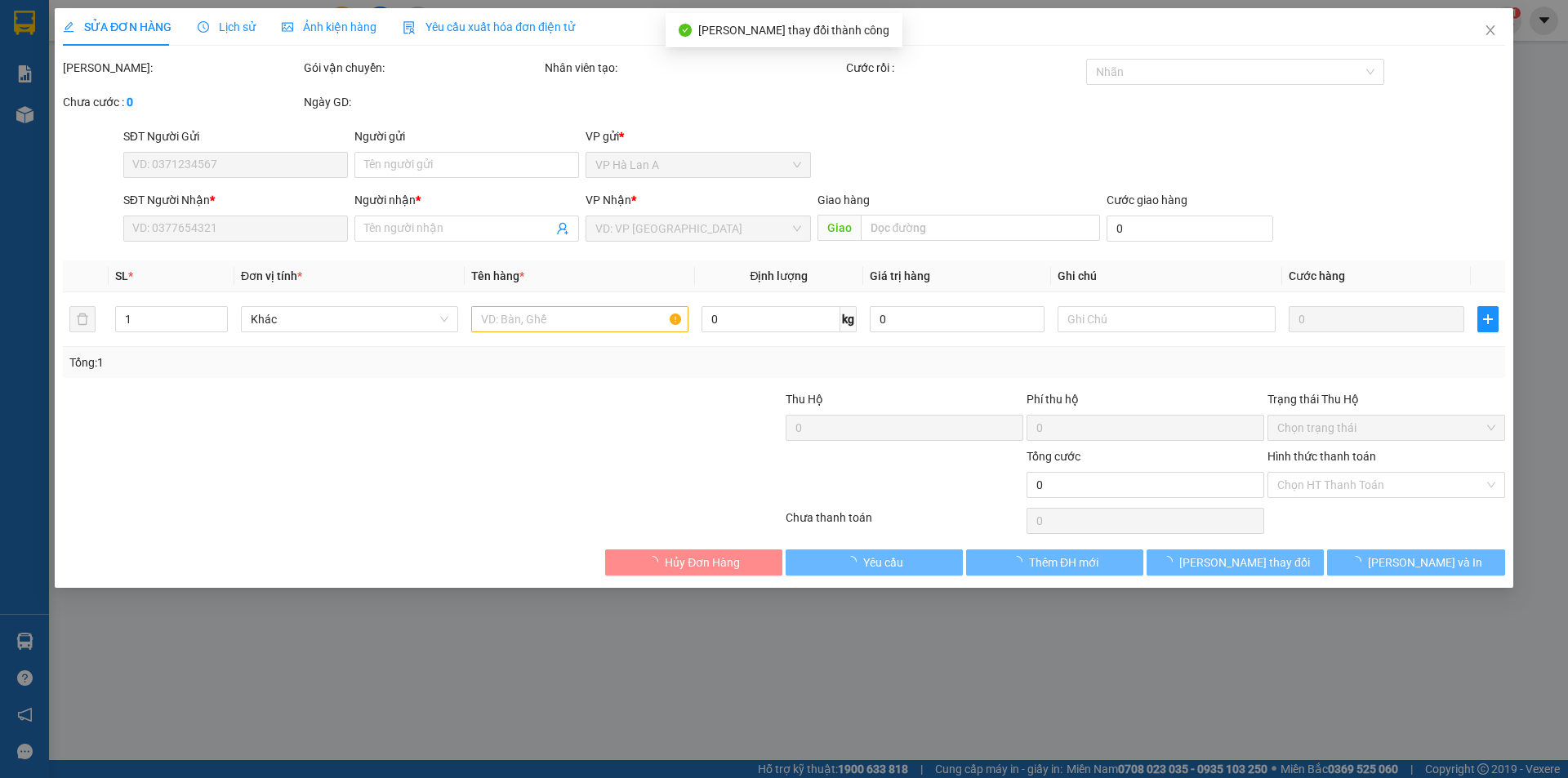
type input "0909354468"
type input "mai"
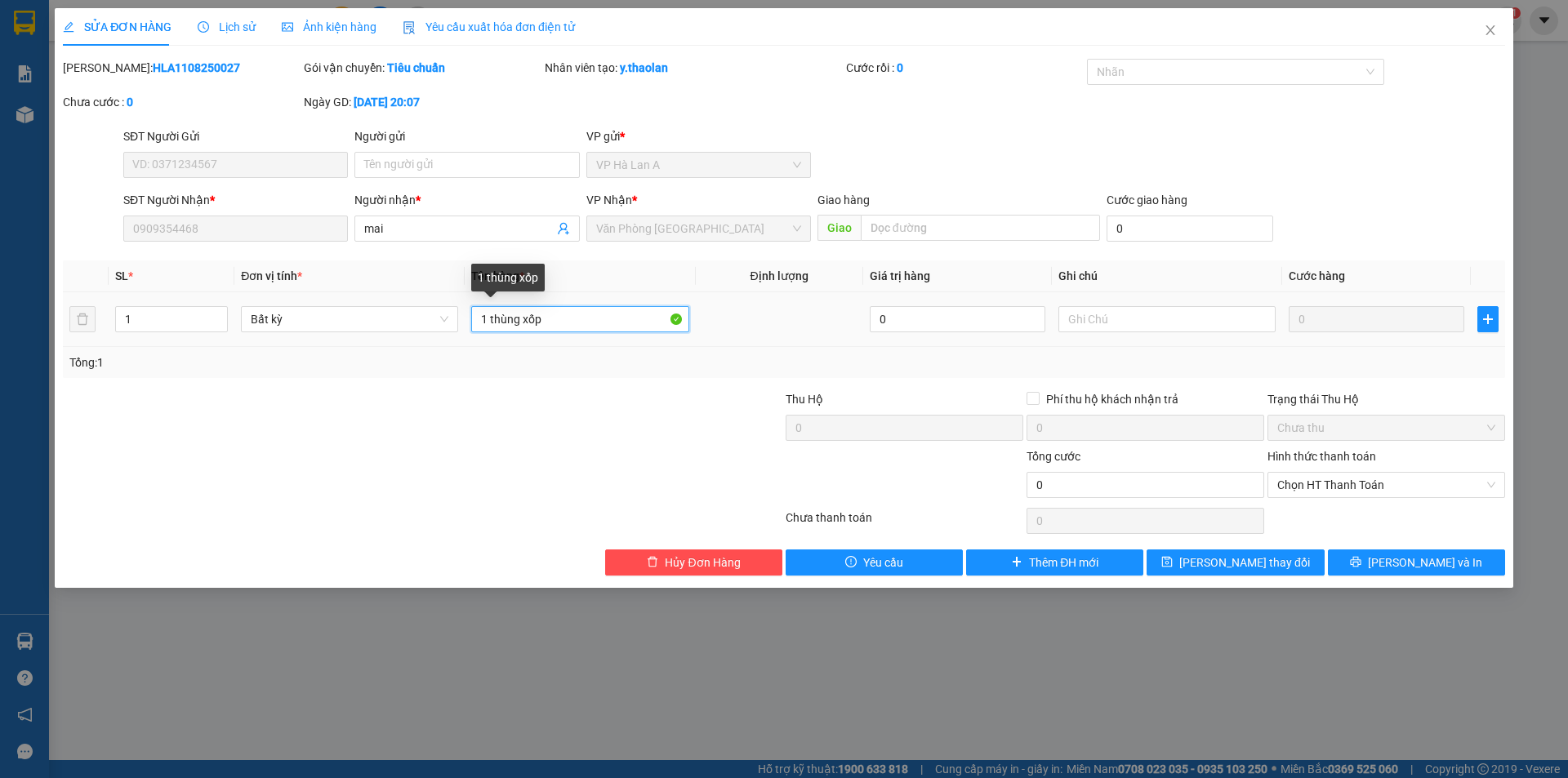
click at [522, 309] on input "1 thùng xốp" at bounding box center [580, 320] width 217 height 26
type input "1 t xốp"
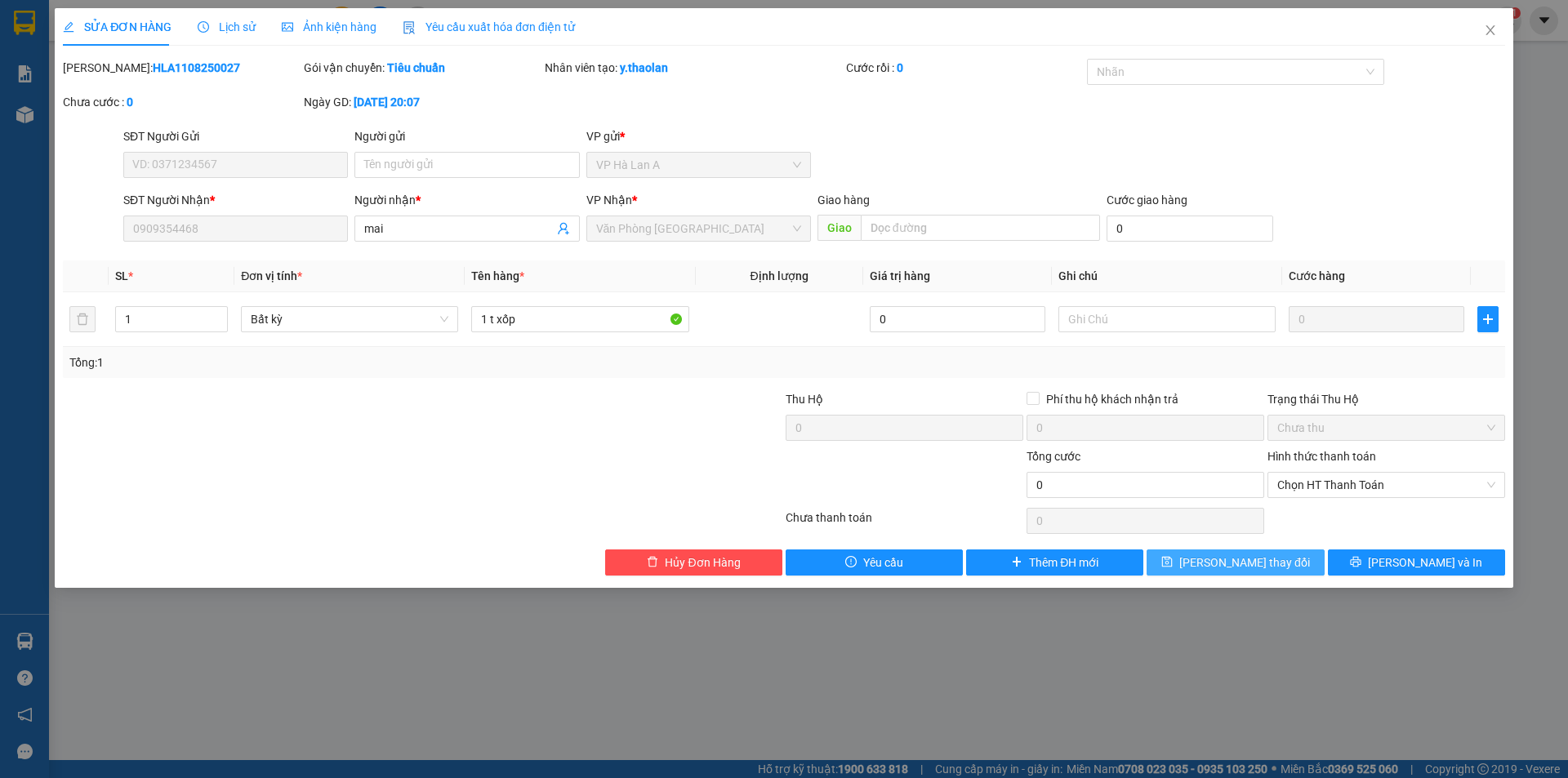
click at [1216, 550] on button "[PERSON_NAME] thay đổi" at bounding box center [1235, 563] width 178 height 26
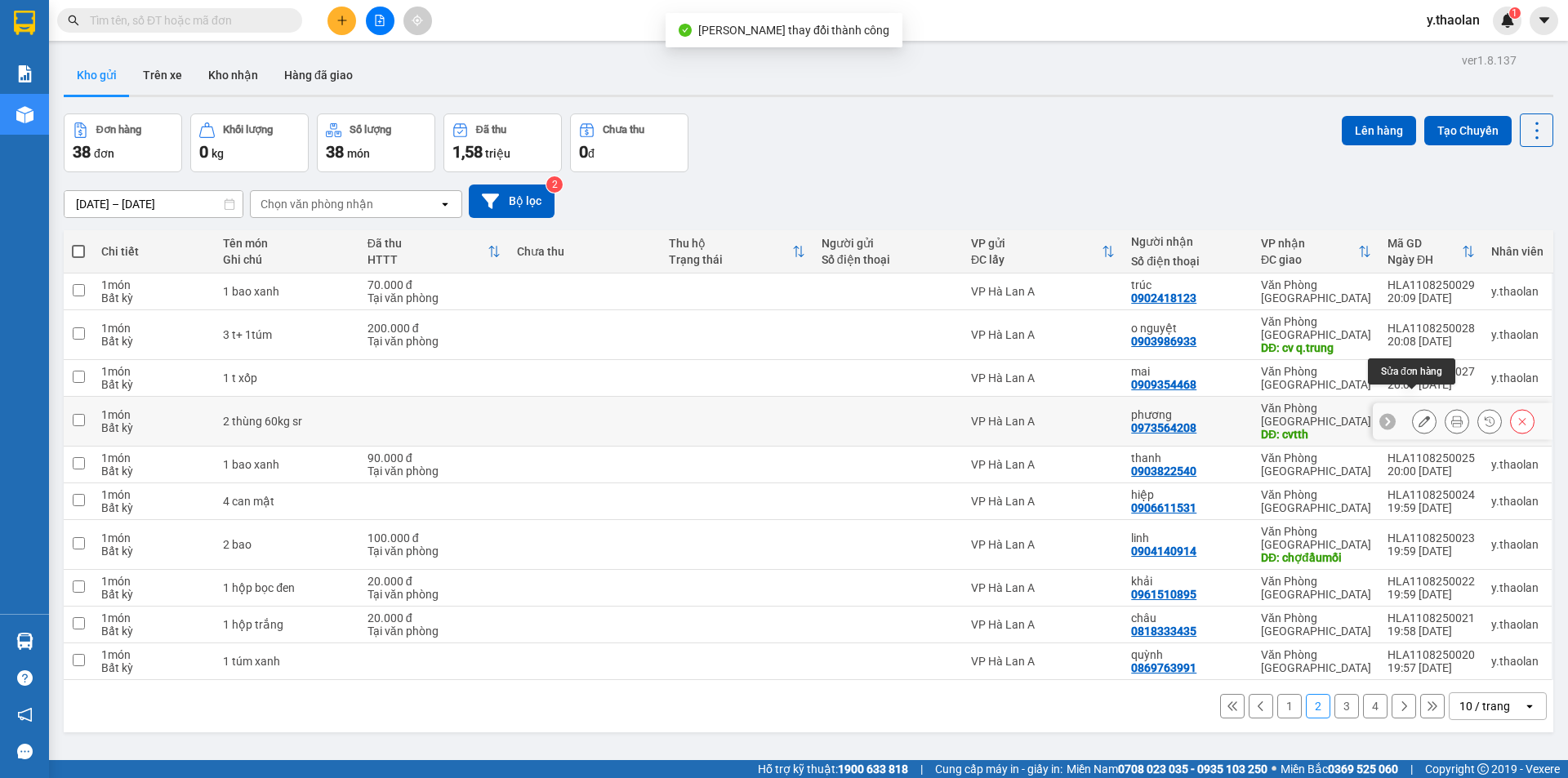
click at [1412, 409] on div at bounding box center [1424, 422] width 25 height 25
click at [1419, 416] on icon at bounding box center [1424, 422] width 11 height 11
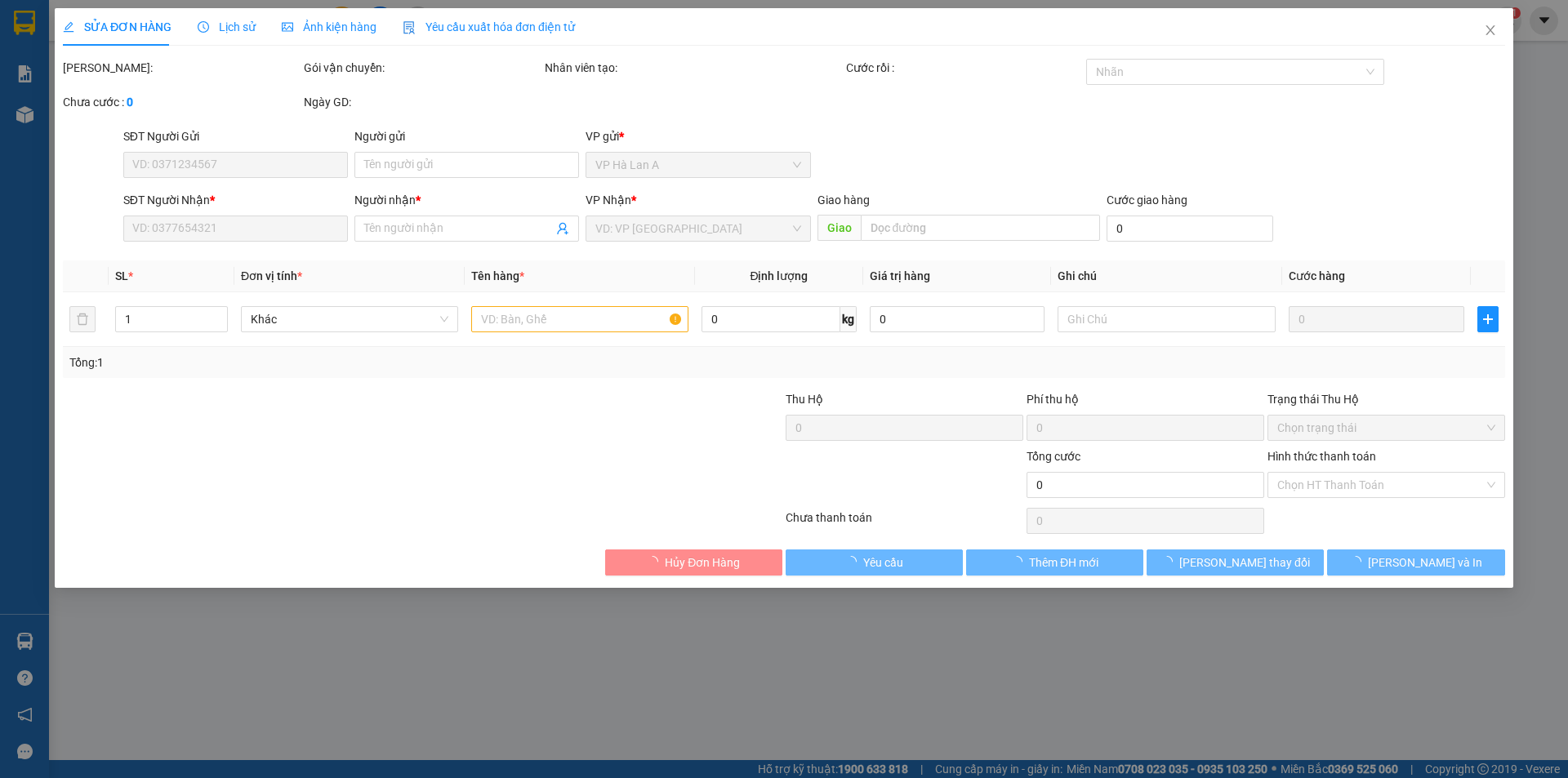
type input "0973564208"
type input "phương"
type input "cvtth"
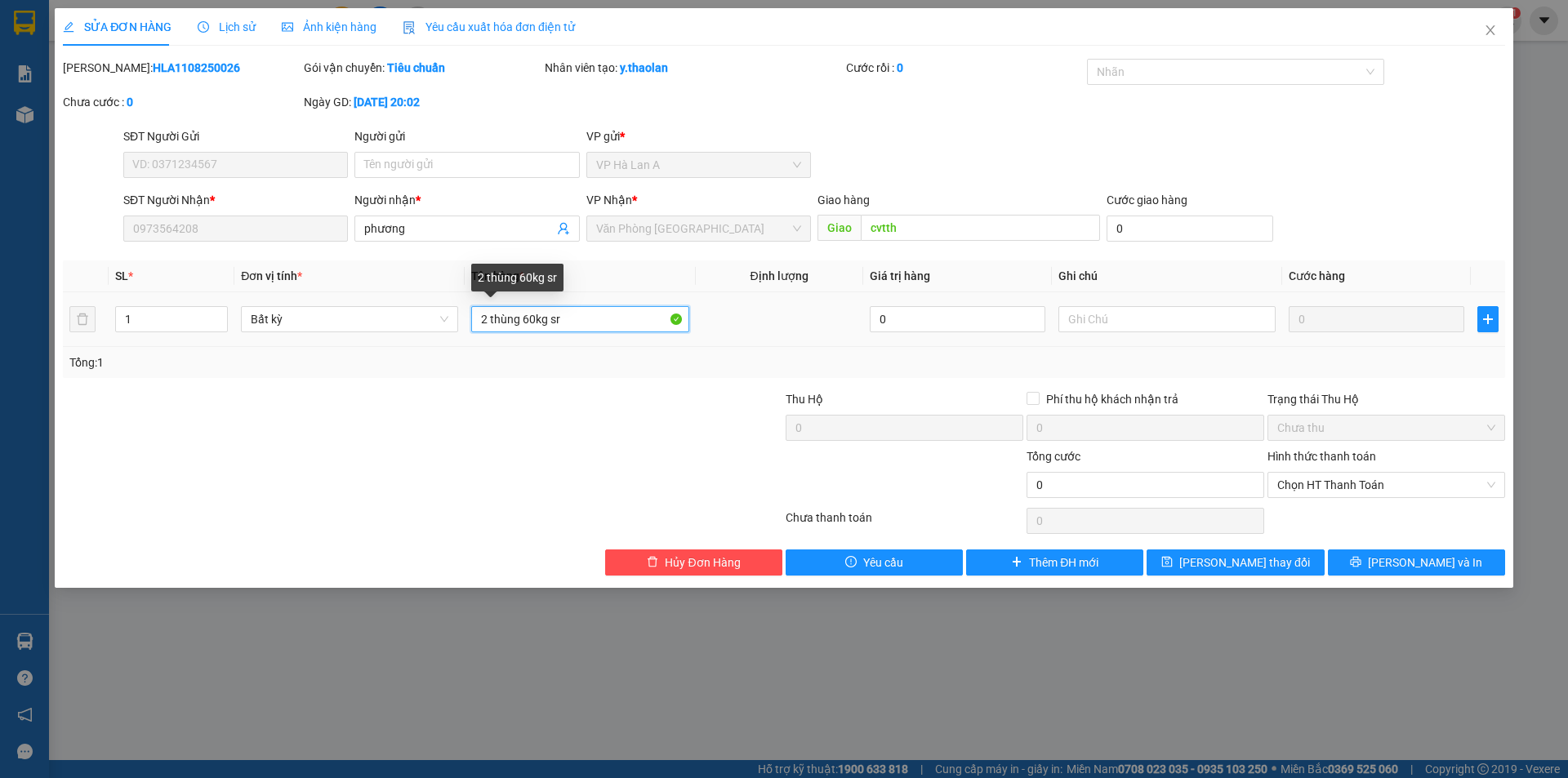
drag, startPoint x: 546, startPoint y: 317, endPoint x: 496, endPoint y: 332, distance: 52.2
click at [496, 332] on input "2 thùng 60kg sr" at bounding box center [580, 320] width 217 height 26
type input "2 t sr"
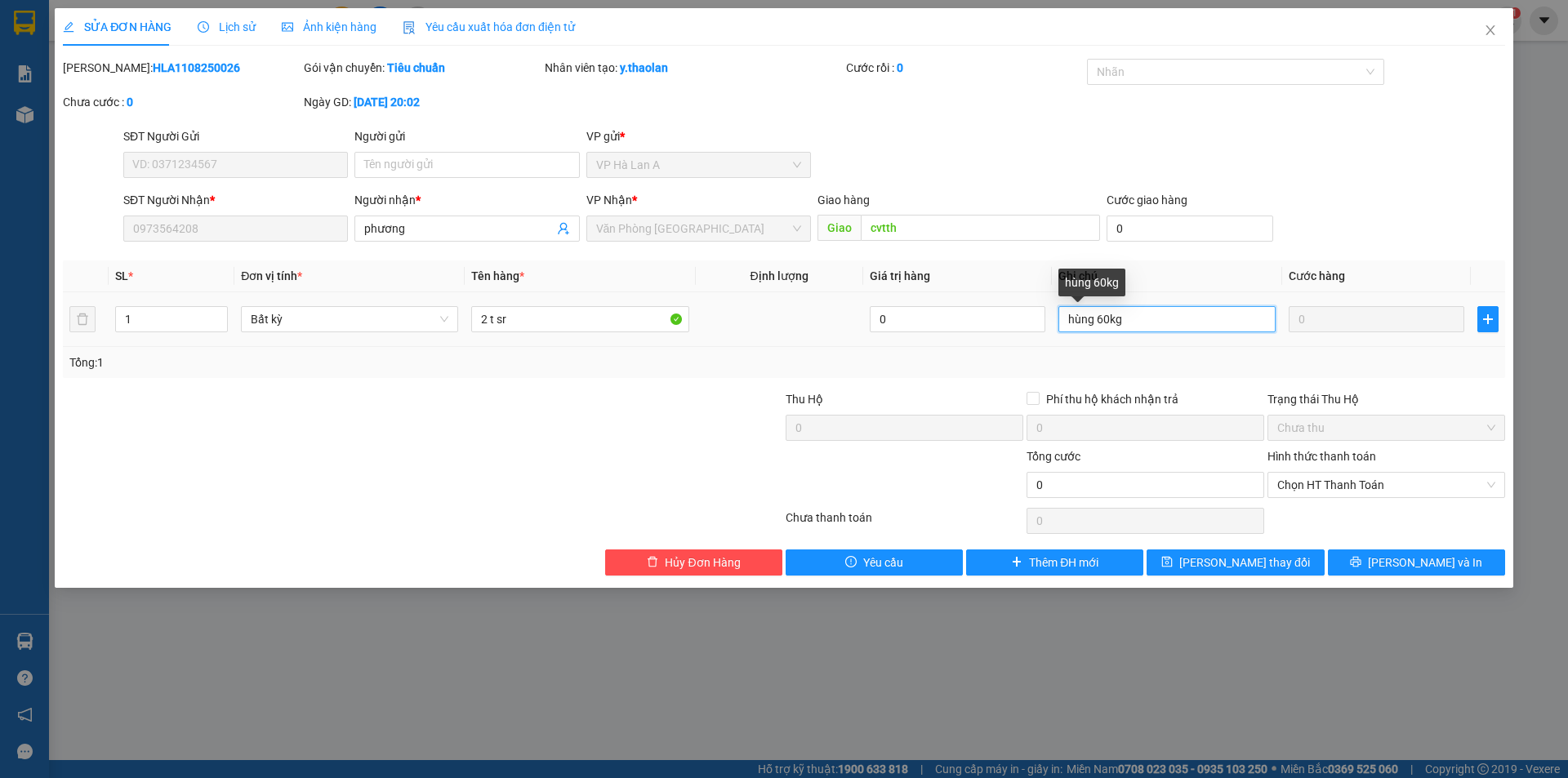
click at [1101, 319] on input "hùng 60kg" at bounding box center [1167, 320] width 217 height 26
type input "60kg"
click at [1271, 569] on span "[PERSON_NAME] thay đổi" at bounding box center [1245, 562] width 130 height 18
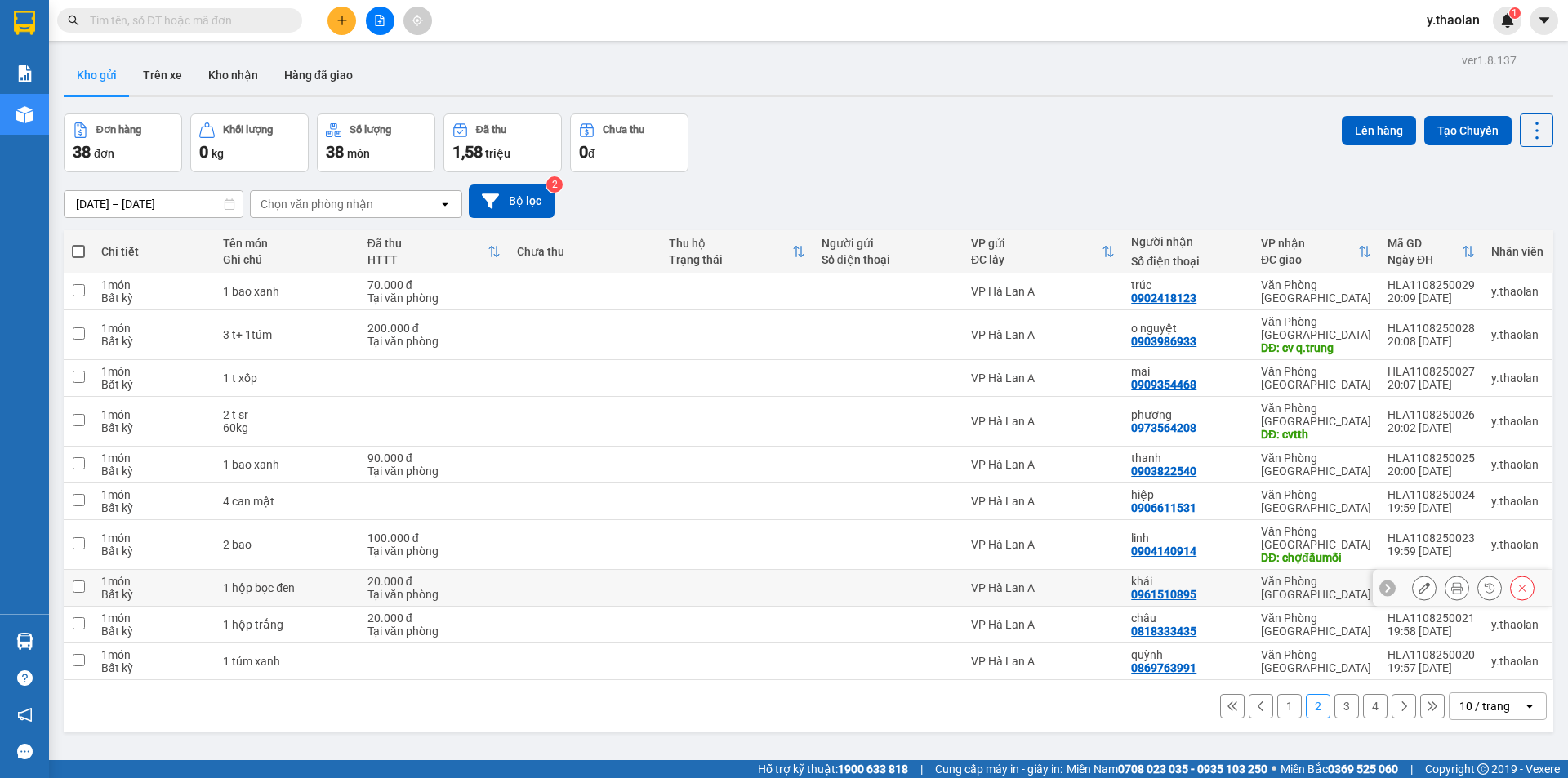
click at [1419, 582] on icon at bounding box center [1424, 588] width 11 height 11
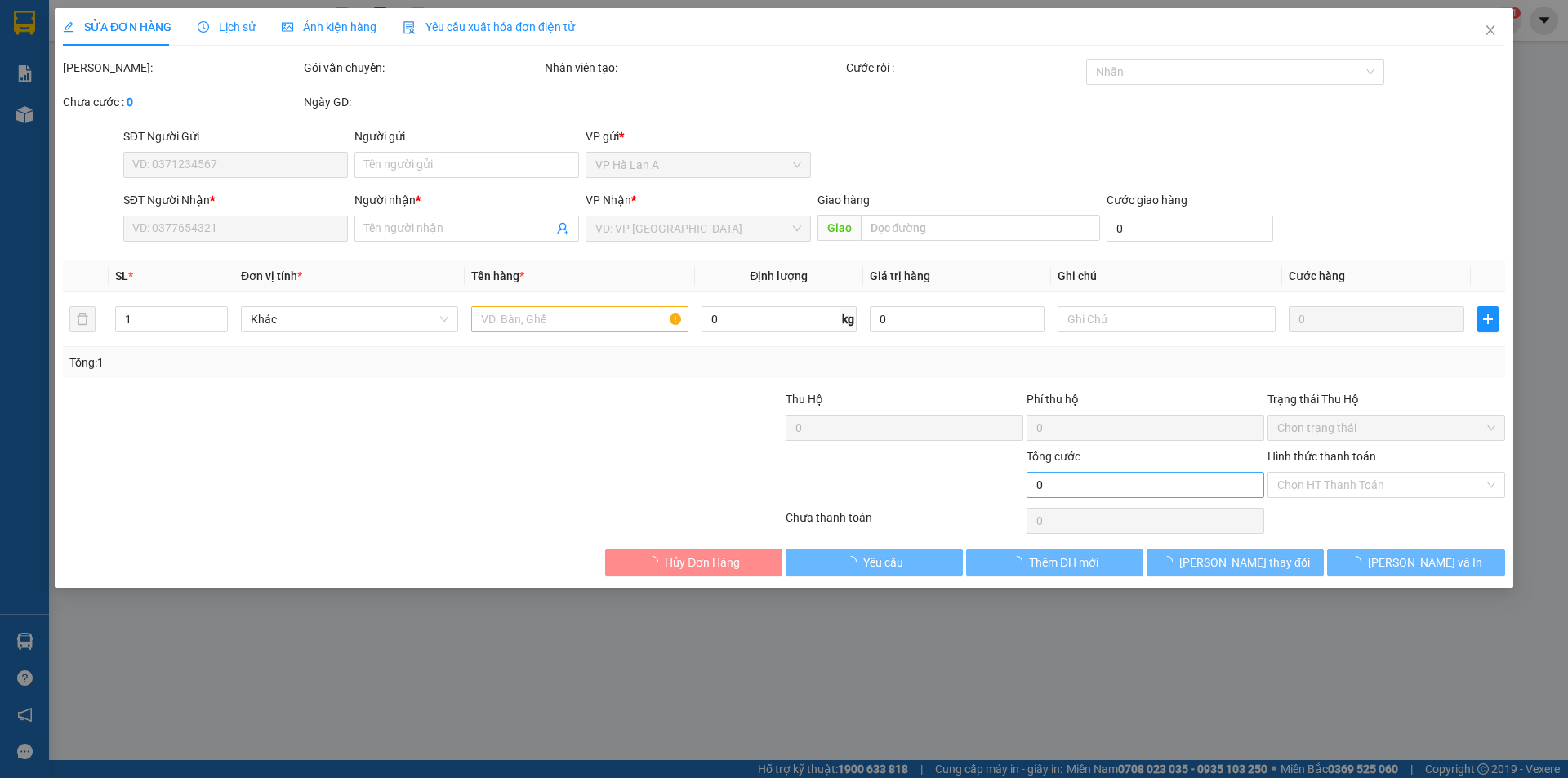
type input "0961510895"
type input "khải"
type input "20.000"
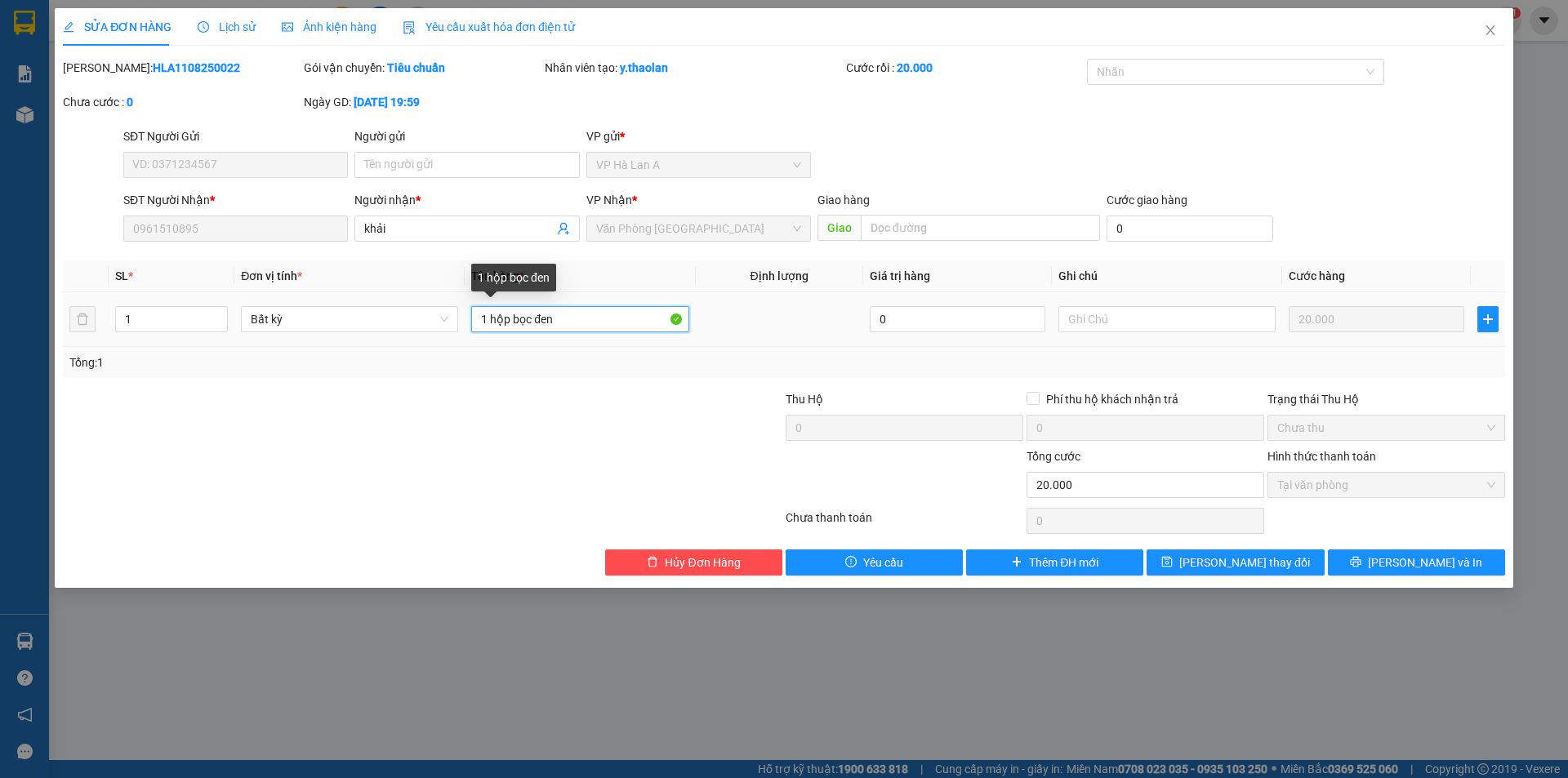
click at [527, 318] on input "1 hộp bọc đen" at bounding box center [580, 320] width 217 height 26
click at [531, 316] on input "1 hộp bọc đen" at bounding box center [580, 320] width 217 height 26
type input "1 hộp đen"
click at [1245, 547] on div "Total Paid Fee 20.000 Total UnPaid Fee 0 Cash Collection Total Fee Mã ĐH: HLA11…" at bounding box center [784, 317] width 1442 height 517
click at [1248, 559] on span "[PERSON_NAME] thay đổi" at bounding box center [1245, 562] width 130 height 18
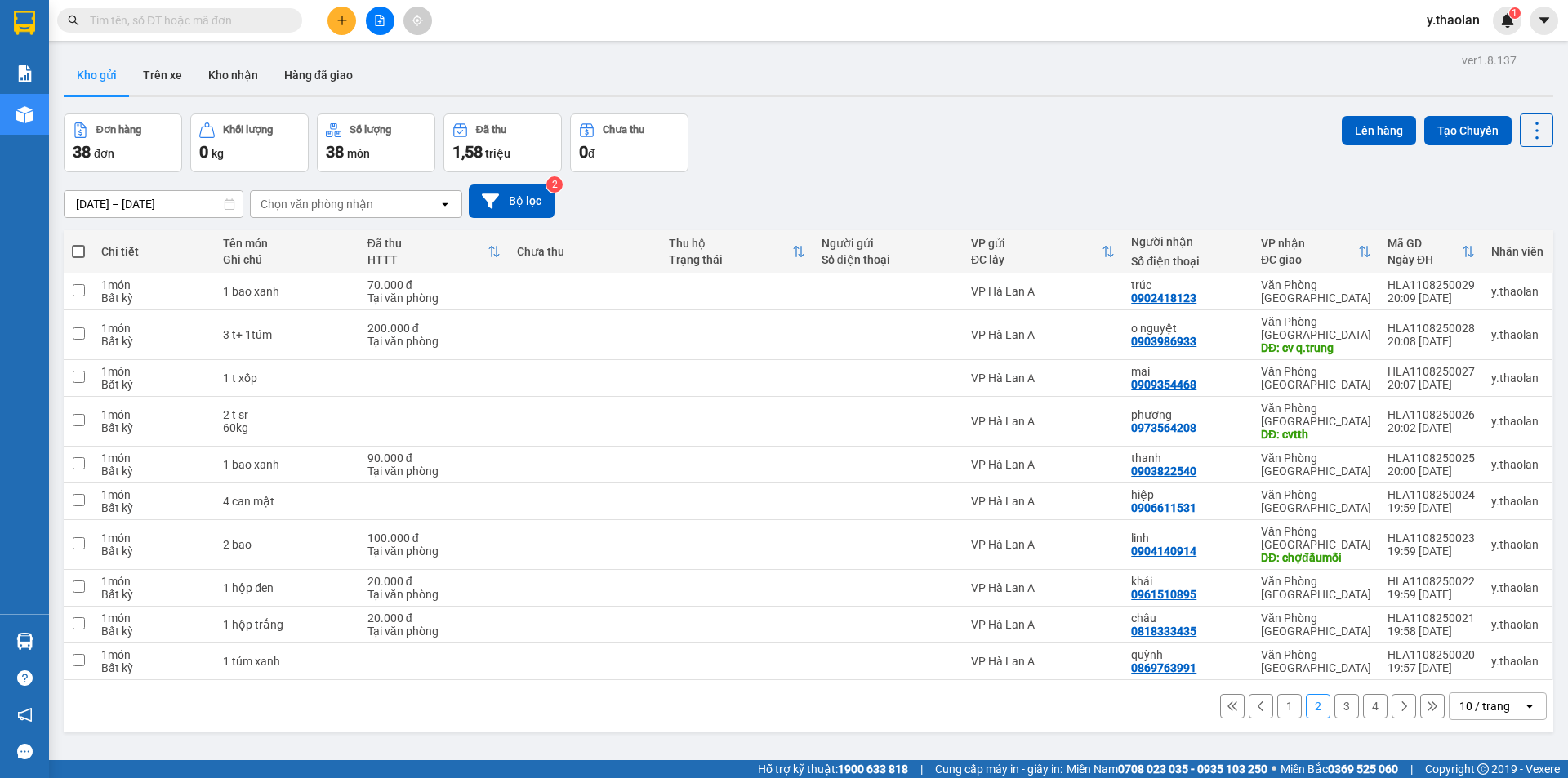
click at [1346, 694] on button "3" at bounding box center [1347, 706] width 25 height 25
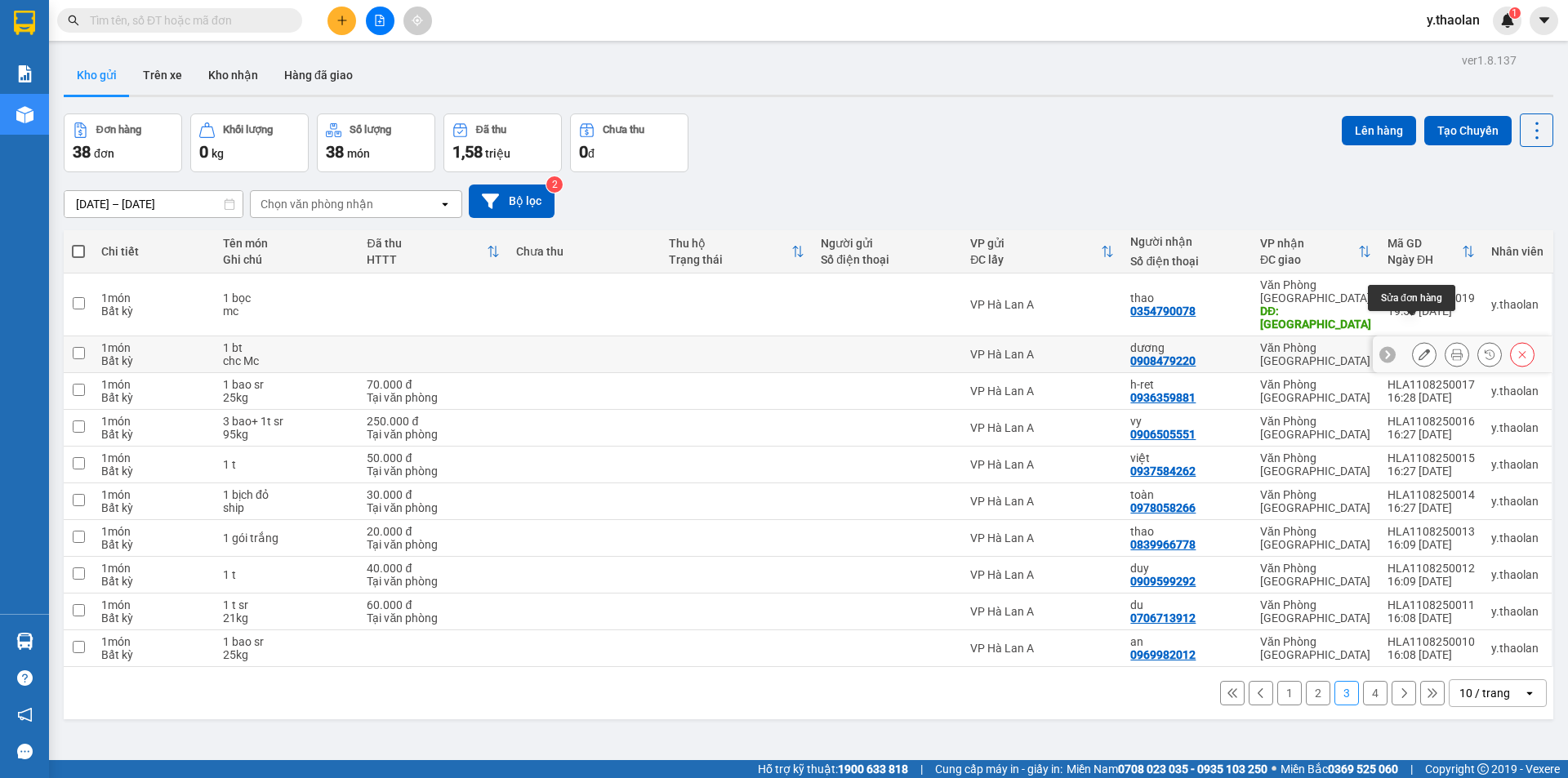
click at [1419, 349] on icon at bounding box center [1424, 354] width 11 height 11
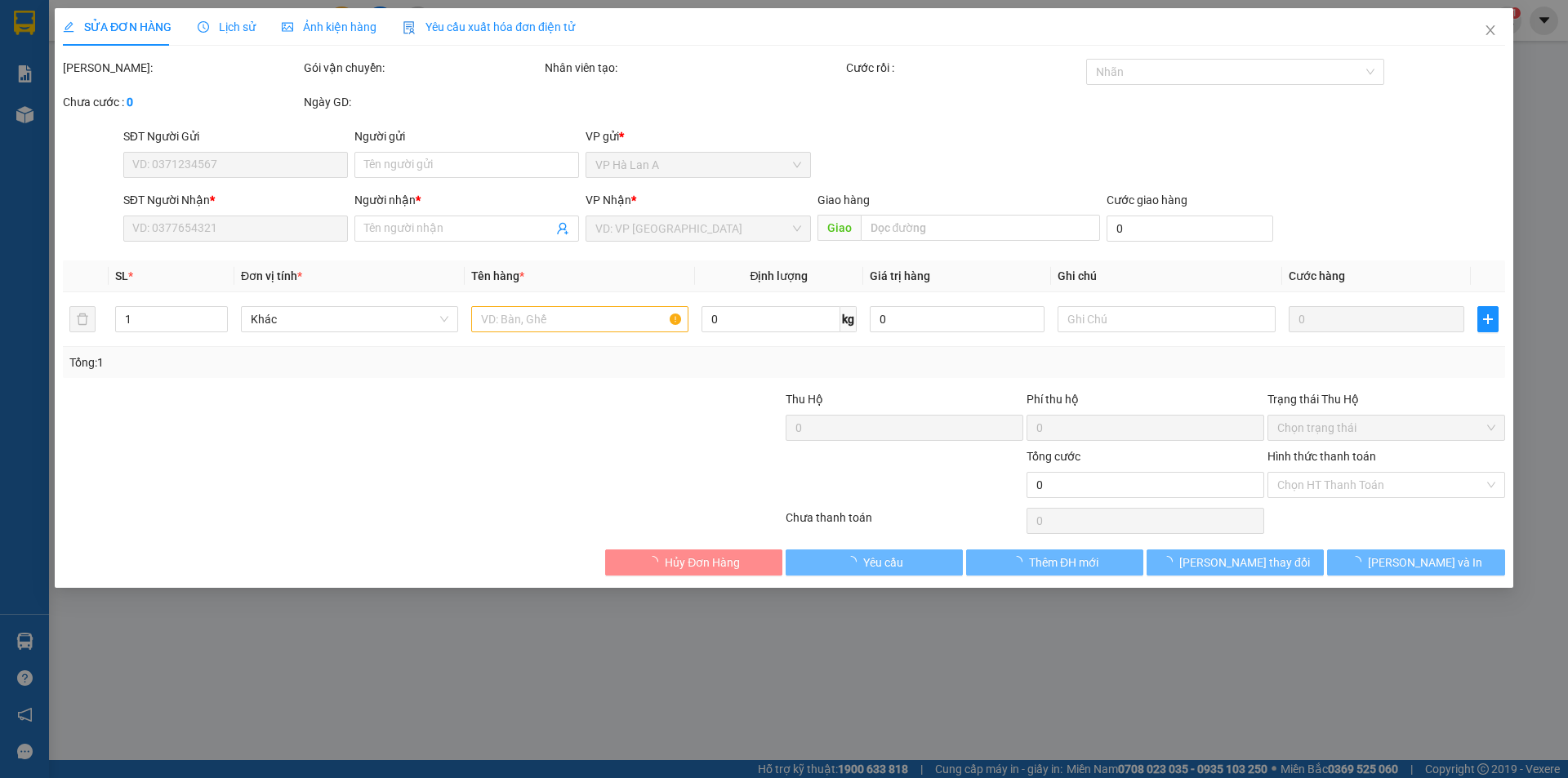
type input "0908479220"
type input "dương"
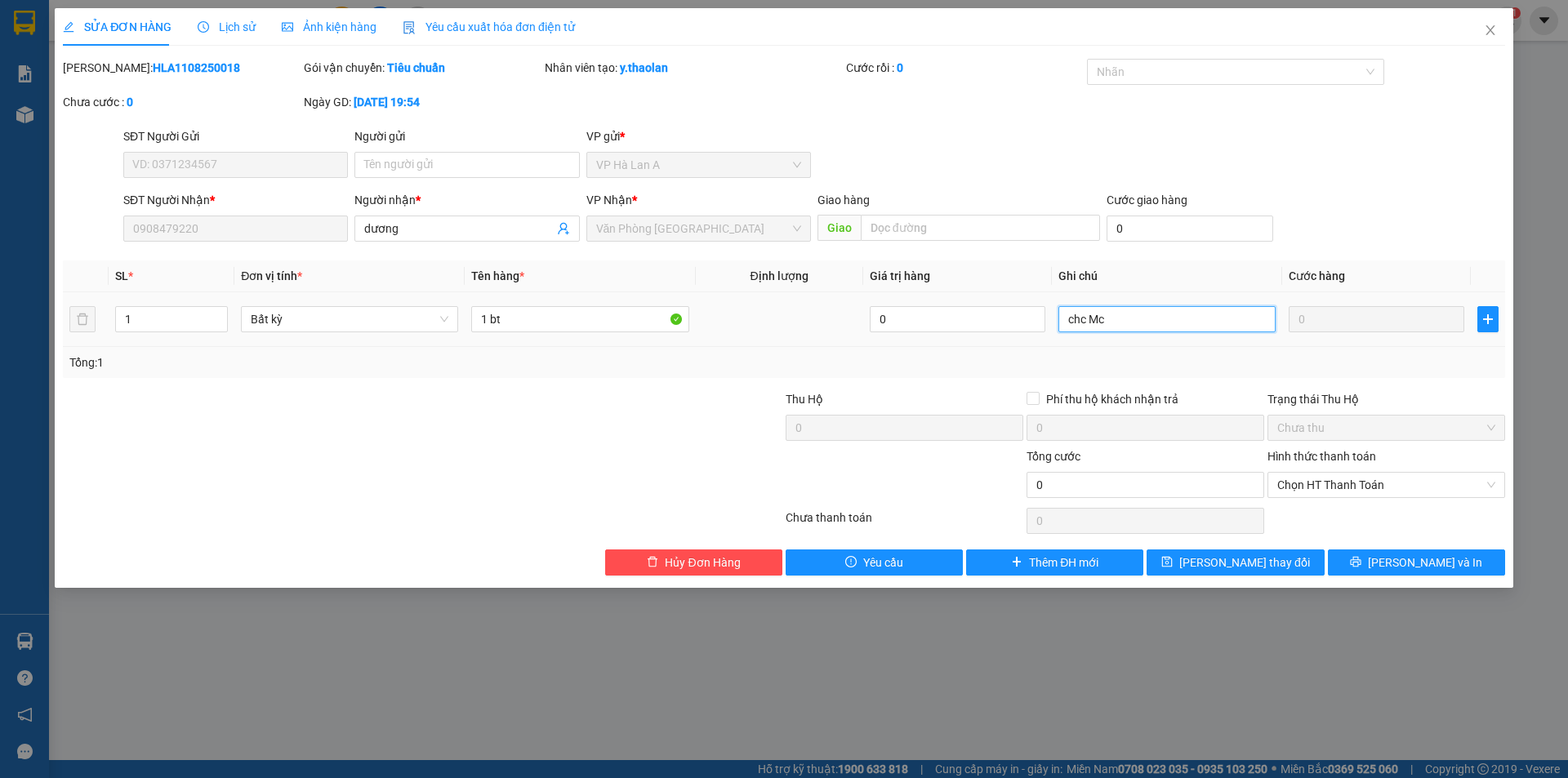
drag, startPoint x: 1114, startPoint y: 323, endPoint x: 1019, endPoint y: 305, distance: 96.7
click at [1030, 305] on tr "1 Bất kỳ 1 bt 0 chc Mc 0" at bounding box center [784, 320] width 1442 height 55
type input "mc-ship"
click at [1301, 559] on button "[PERSON_NAME] thay đổi" at bounding box center [1235, 563] width 178 height 26
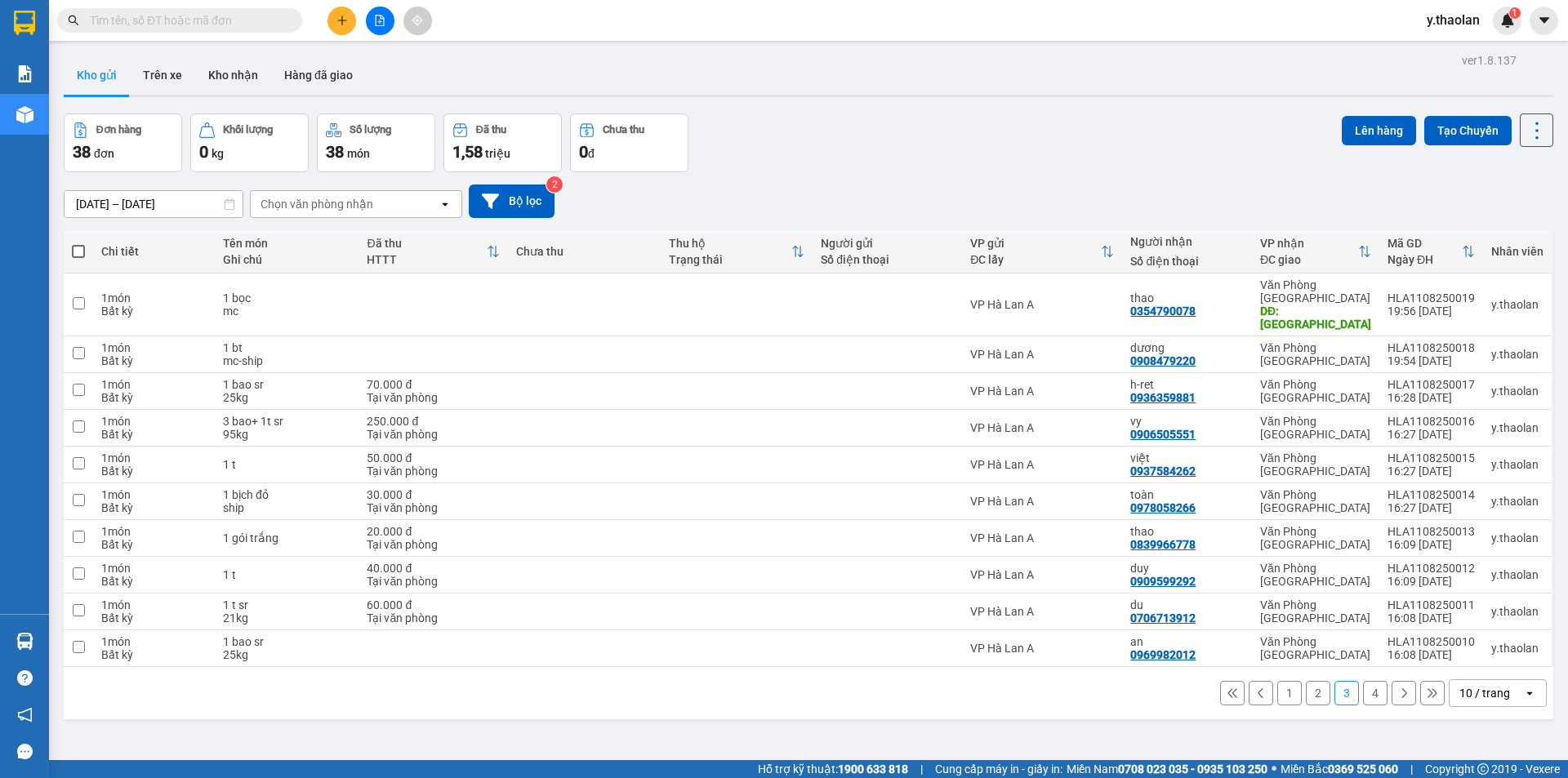
click at [1487, 685] on div "10 / trang" at bounding box center [1485, 693] width 51 height 16
drag, startPoint x: 1481, startPoint y: 632, endPoint x: 1476, endPoint y: 625, distance: 8.6
click at [1481, 630] on span "100 / trang" at bounding box center [1479, 631] width 59 height 16
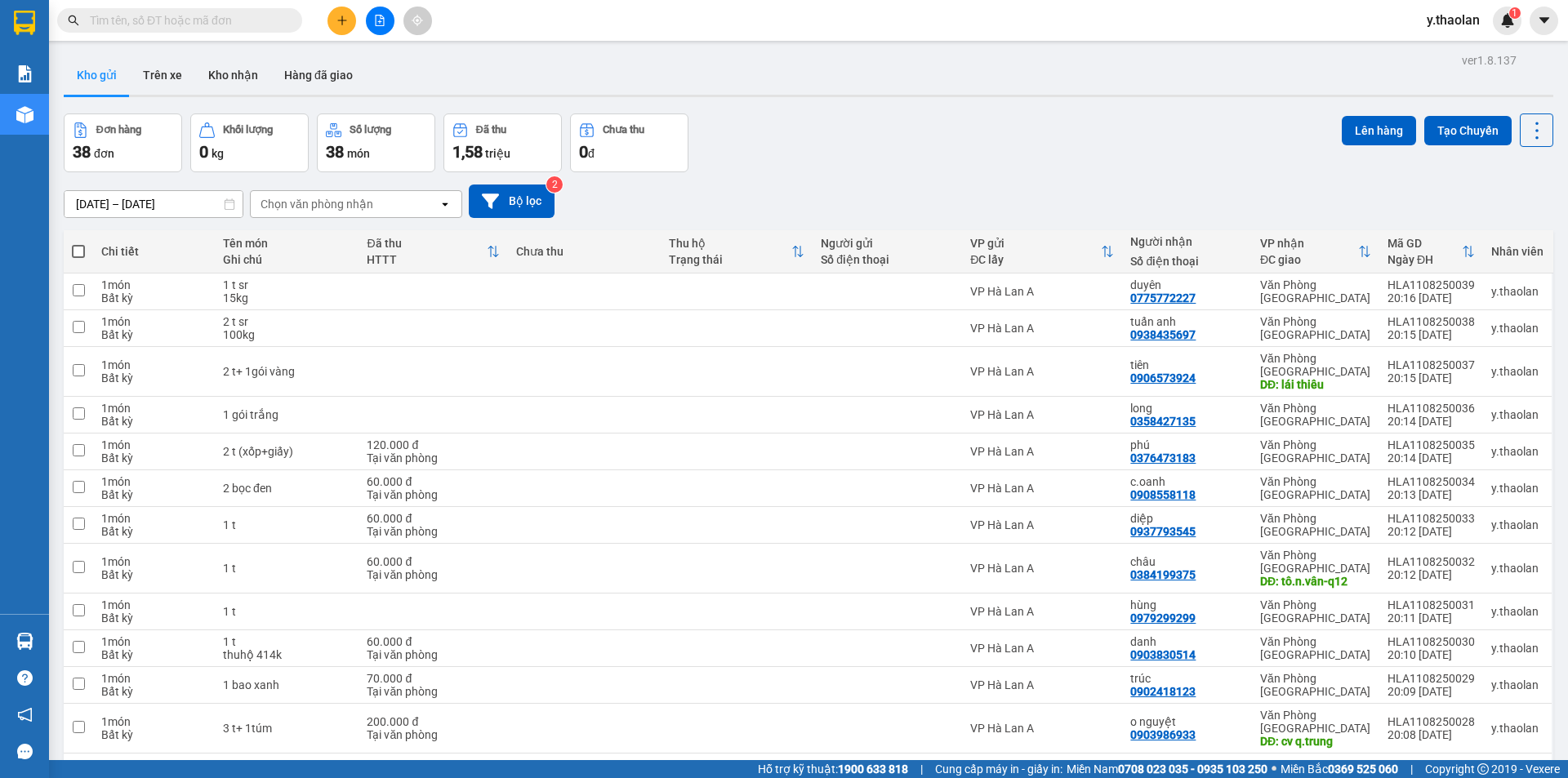
click at [78, 254] on span at bounding box center [78, 251] width 13 height 13
click at [78, 243] on input "checkbox" at bounding box center [78, 243] width 0 height 0
checkbox input "true"
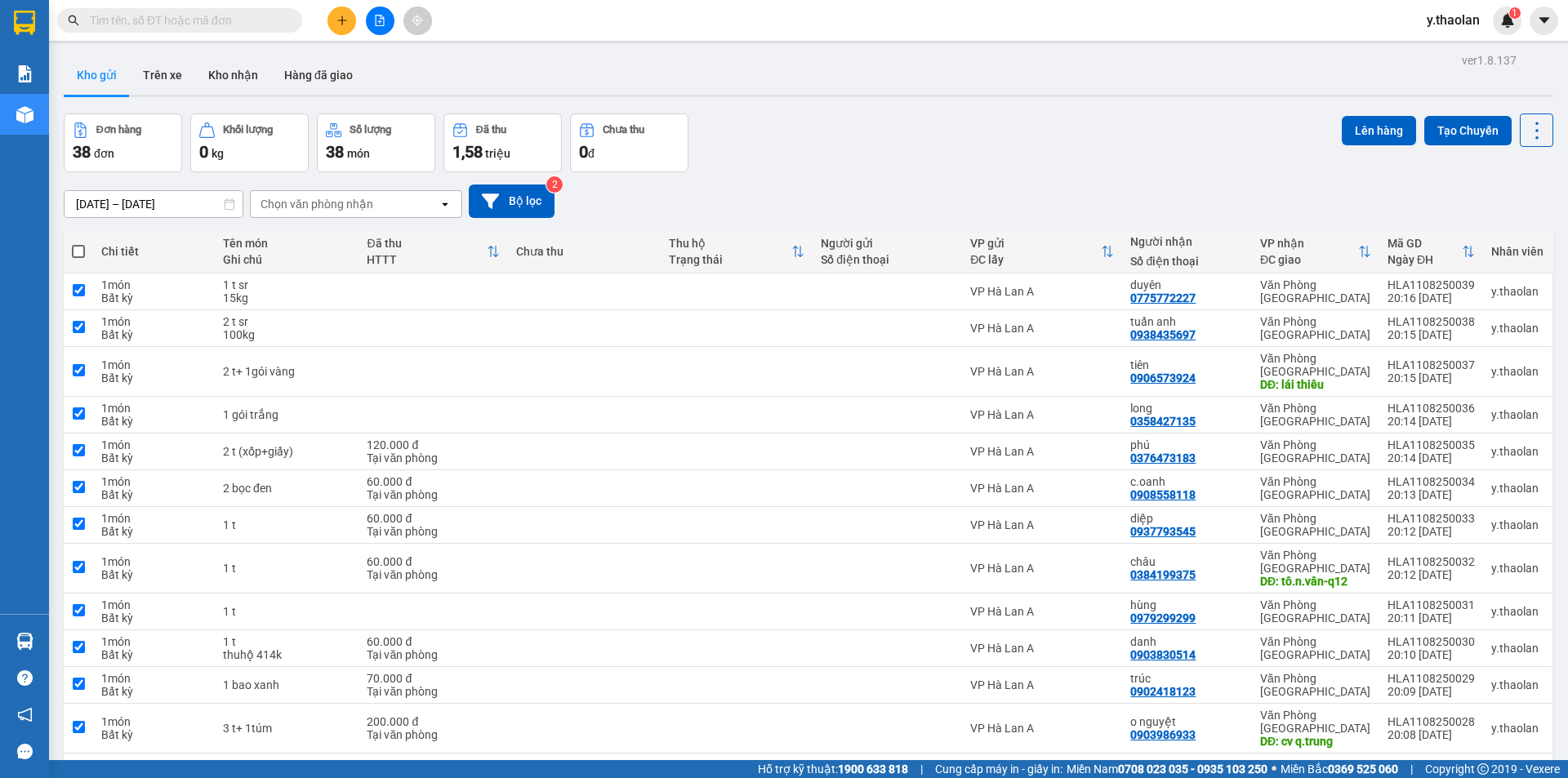
checkbox input "true"
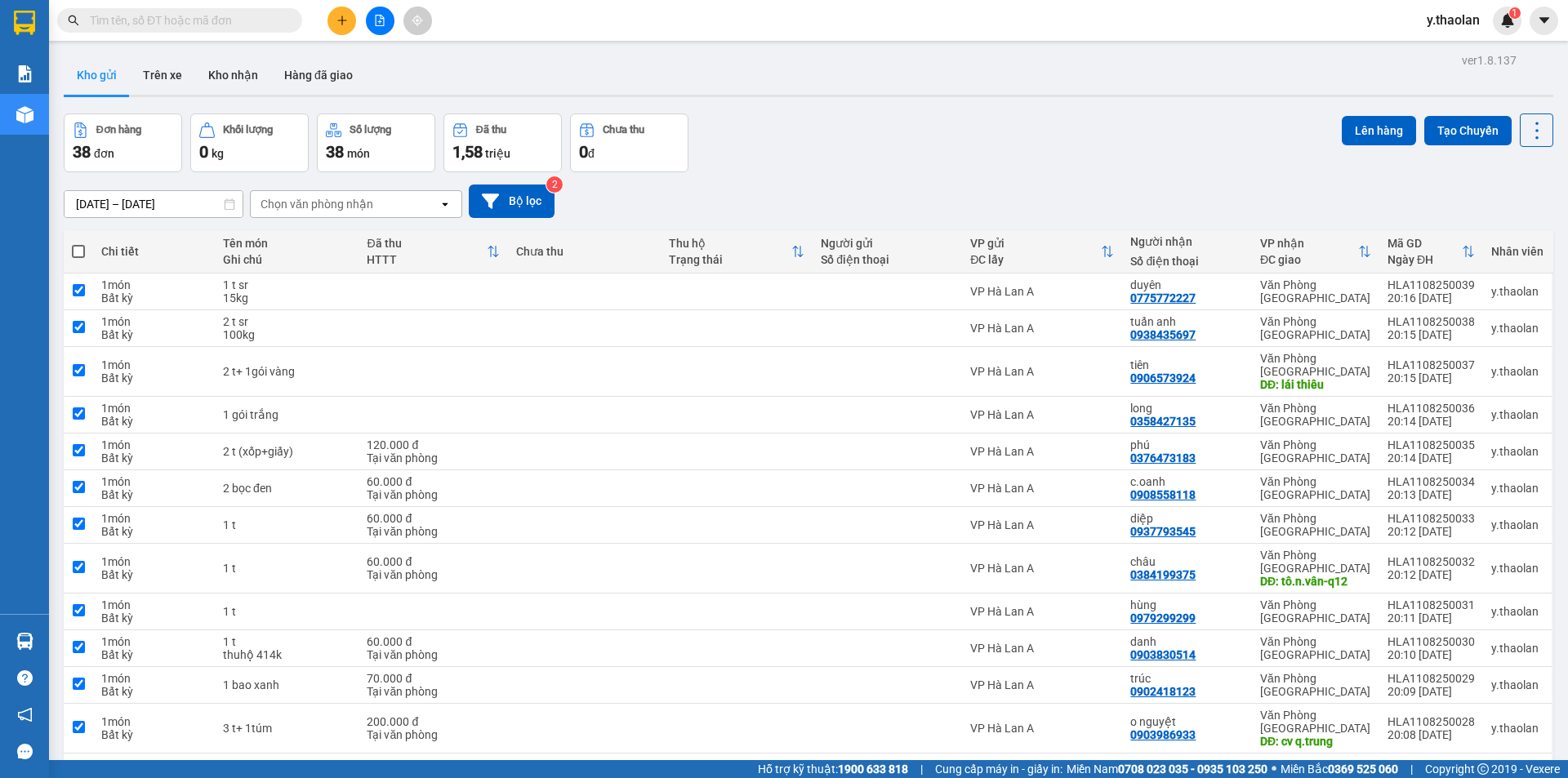
checkbox input "true"
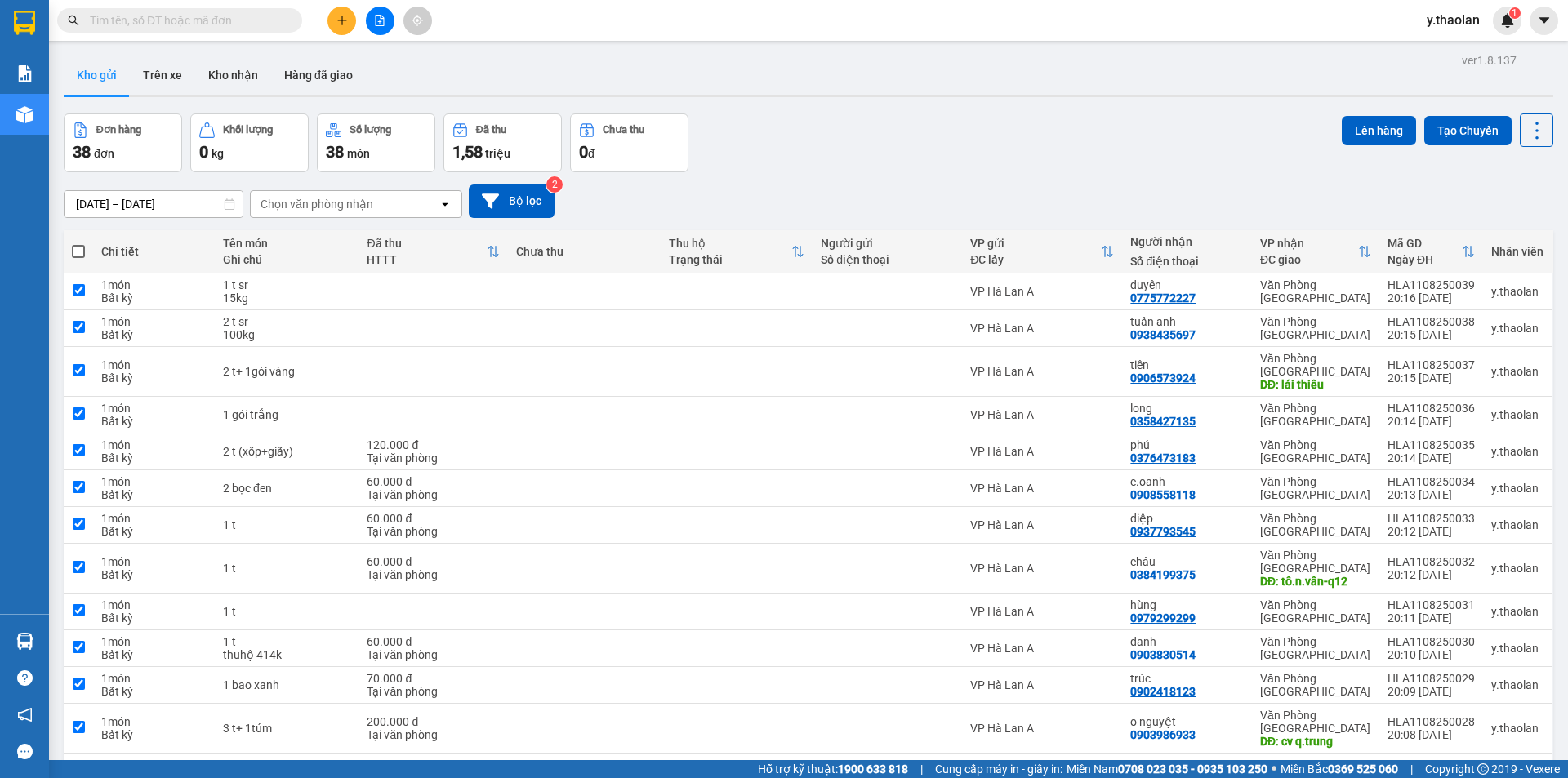
checkbox input "true"
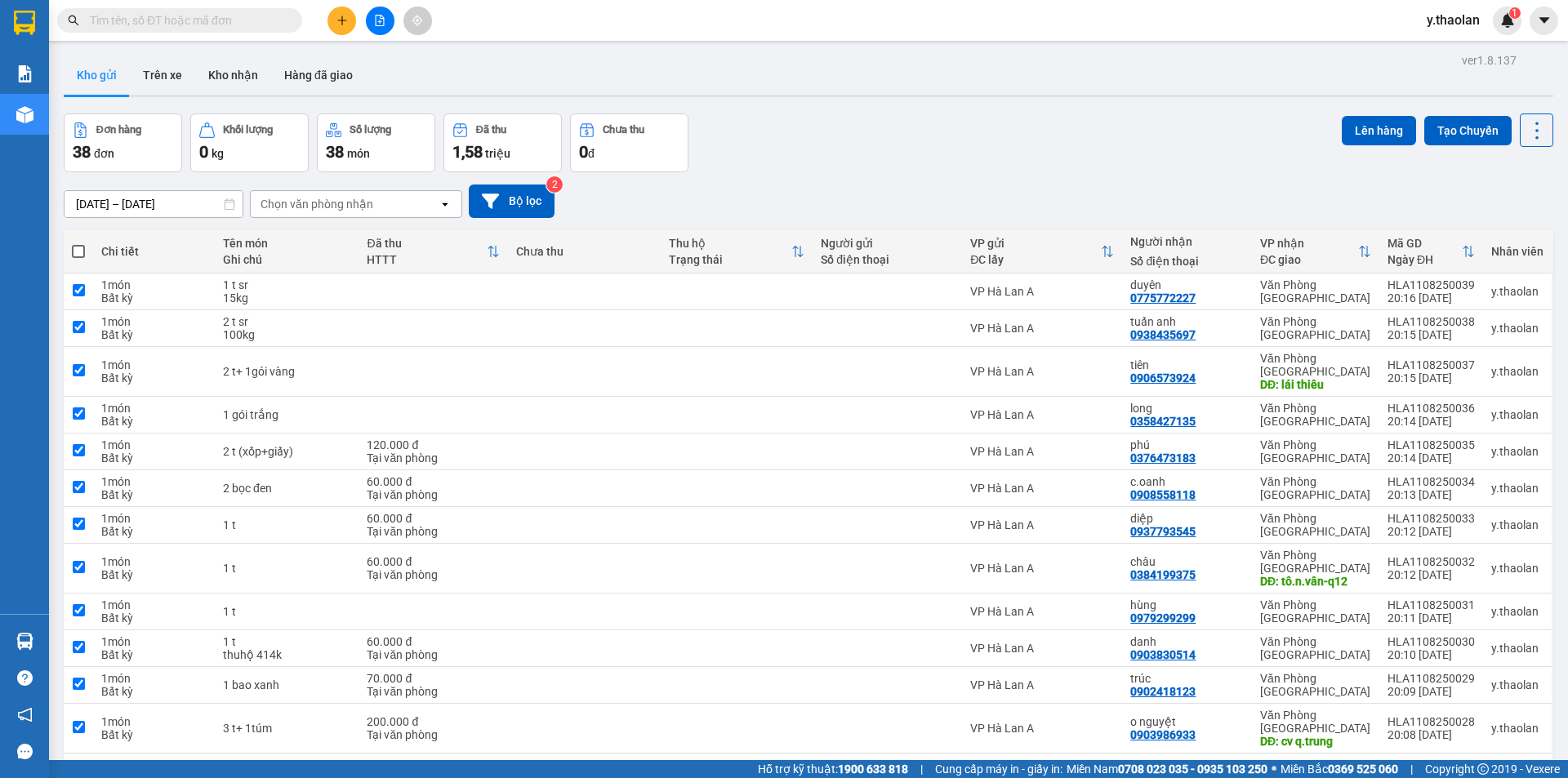
checkbox input "true"
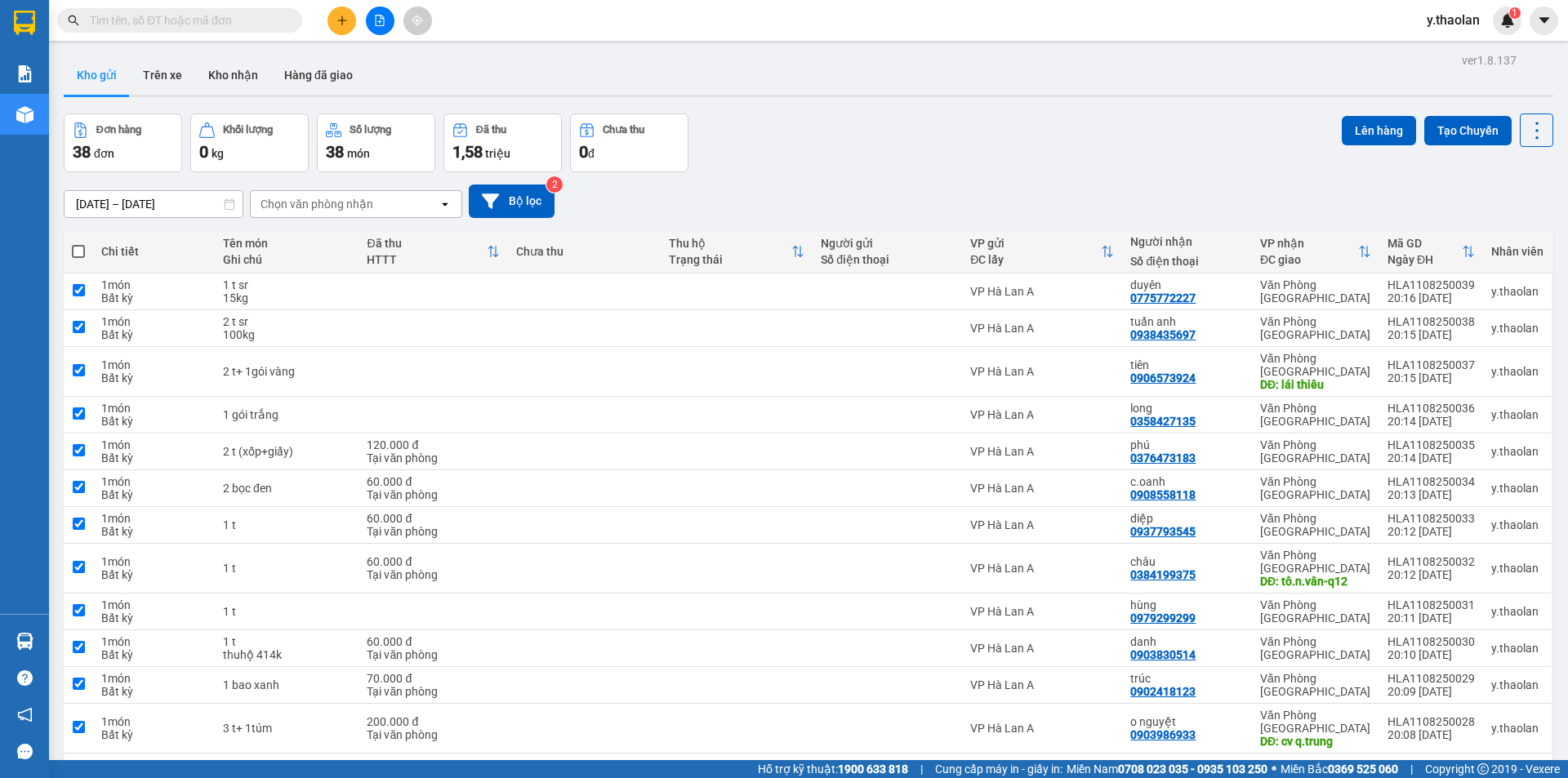
checkbox input "true"
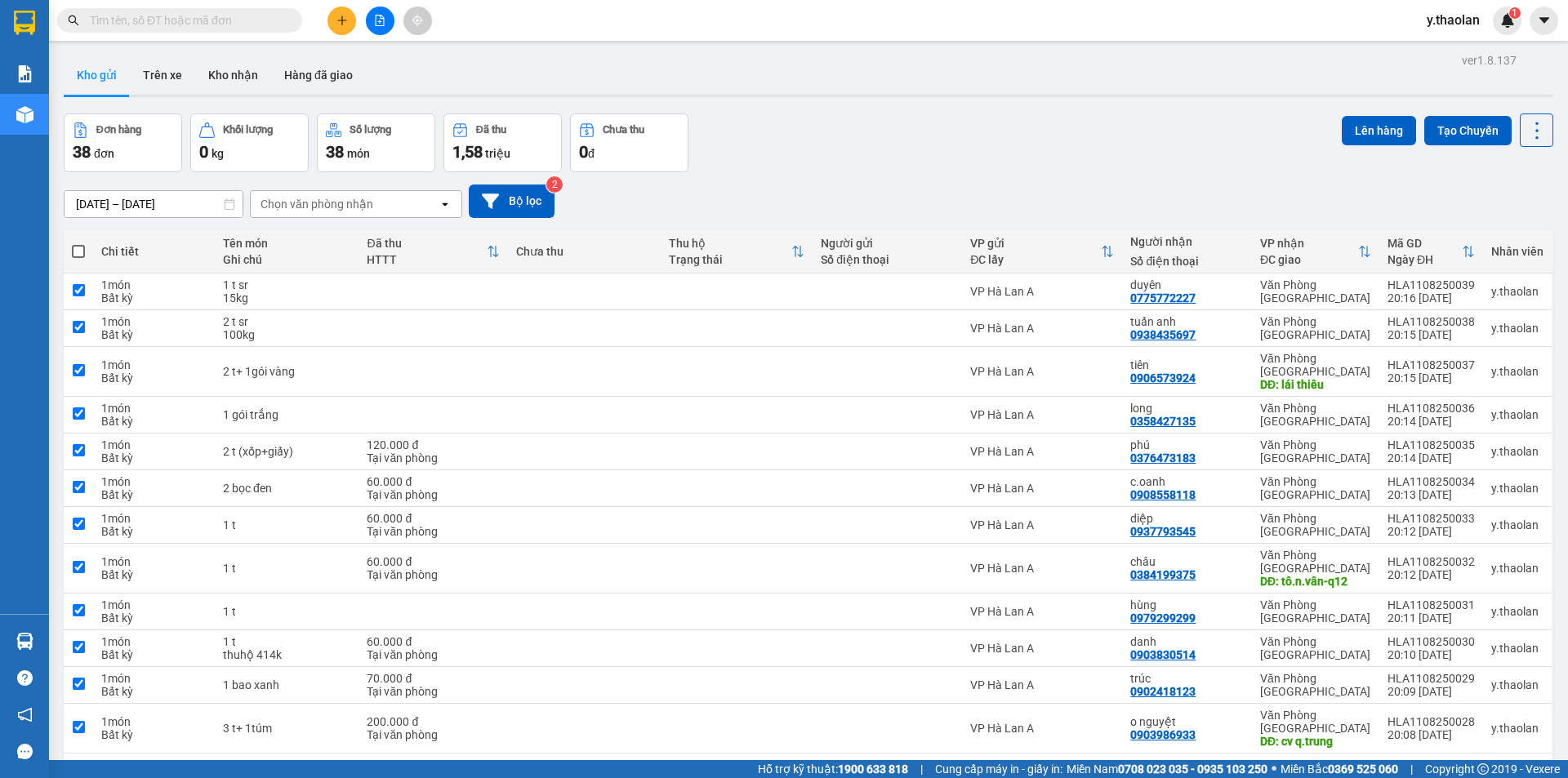
checkbox input "true"
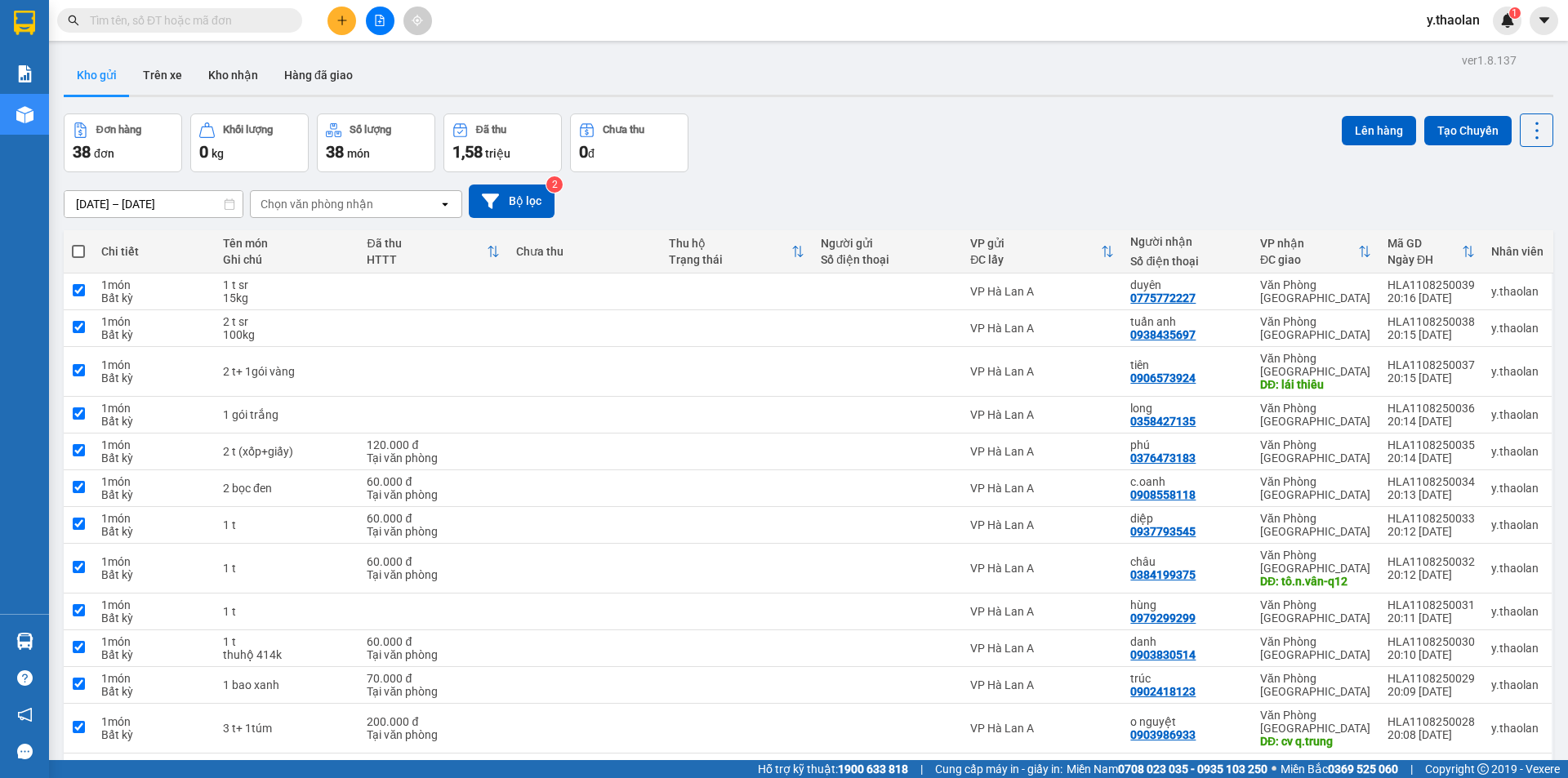
checkbox input "true"
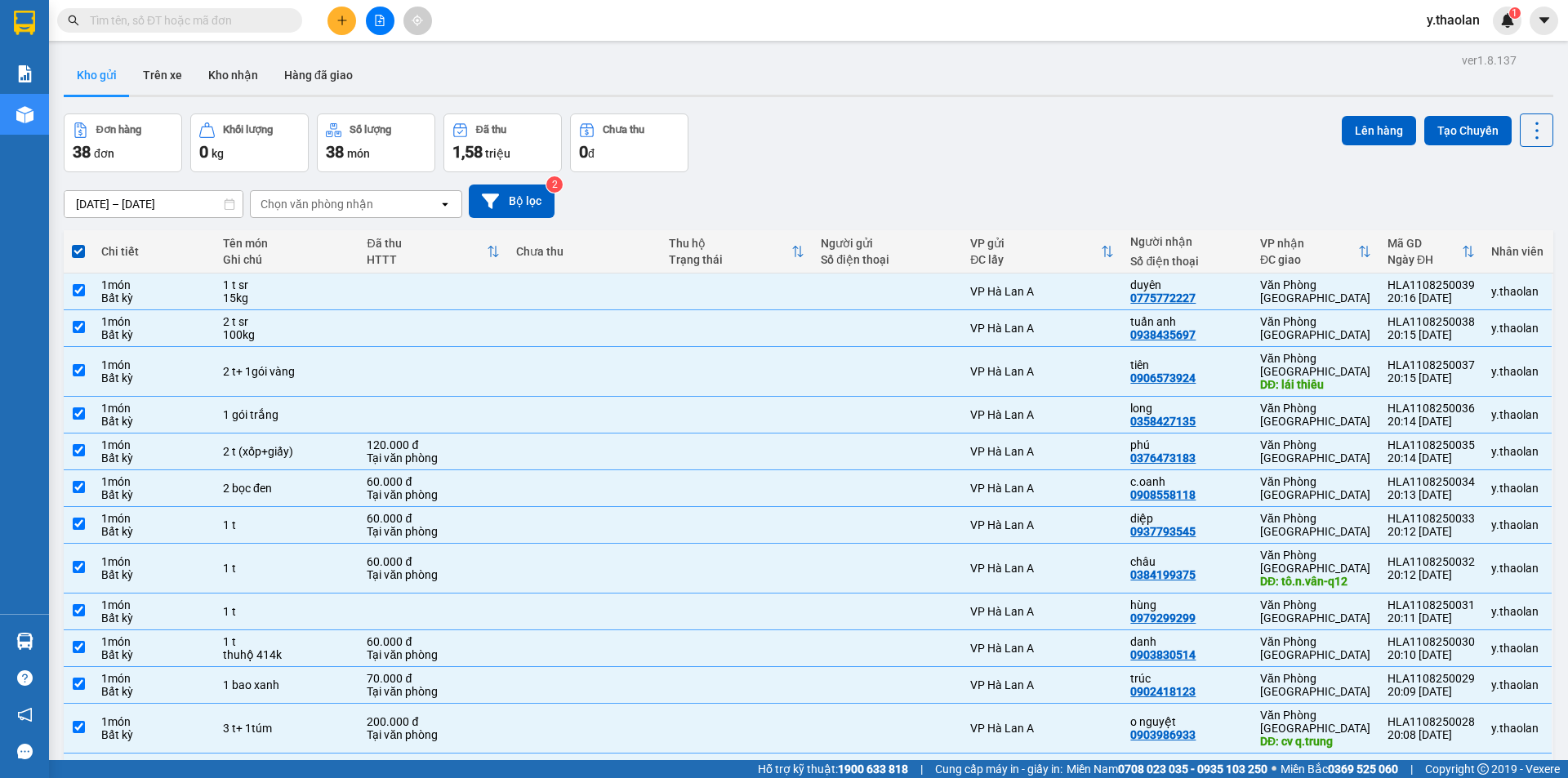
click at [78, 251] on span at bounding box center [78, 251] width 13 height 13
click at [78, 243] on input "checkbox" at bounding box center [78, 243] width 0 height 0
checkbox input "false"
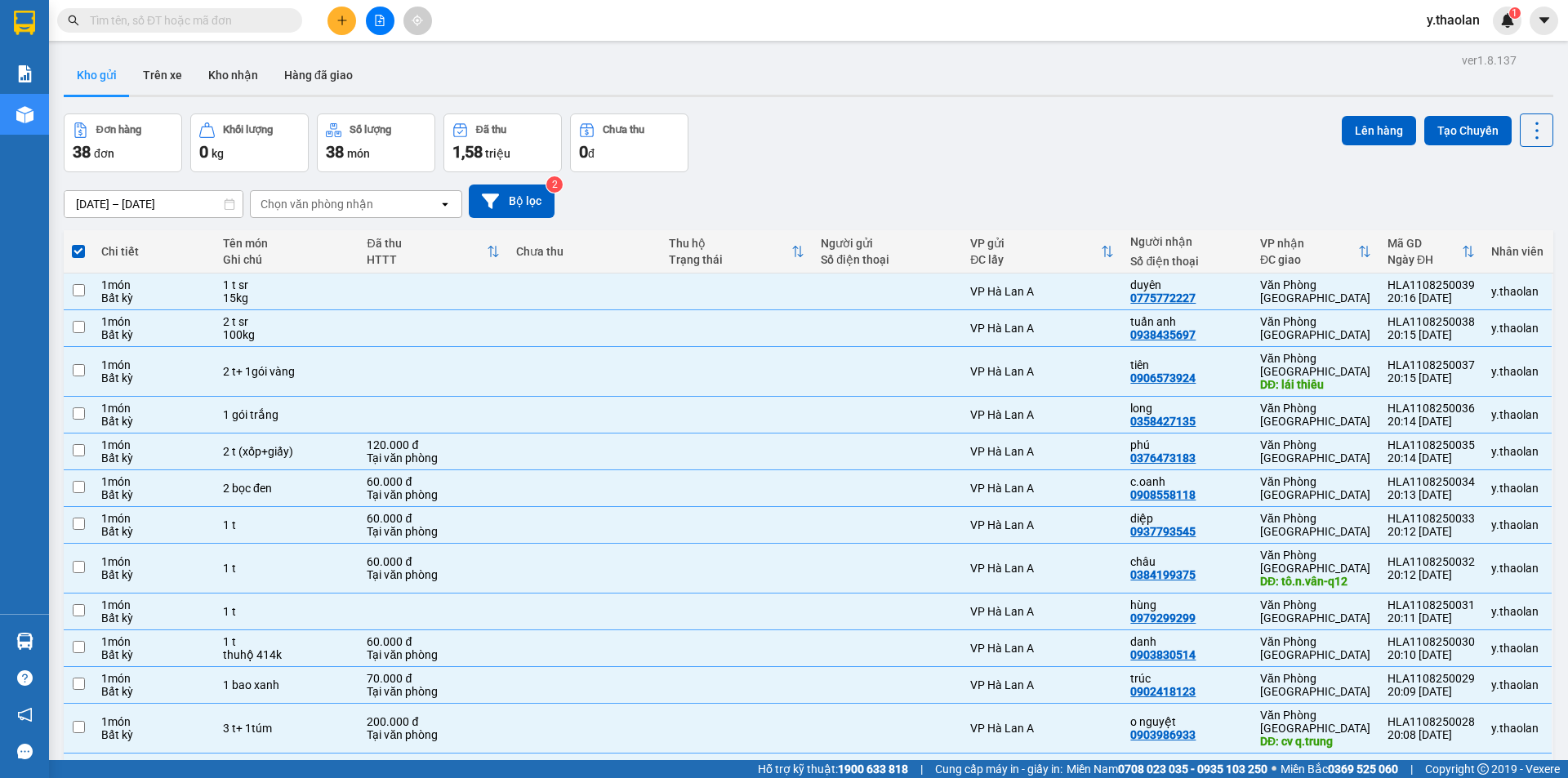
checkbox input "false"
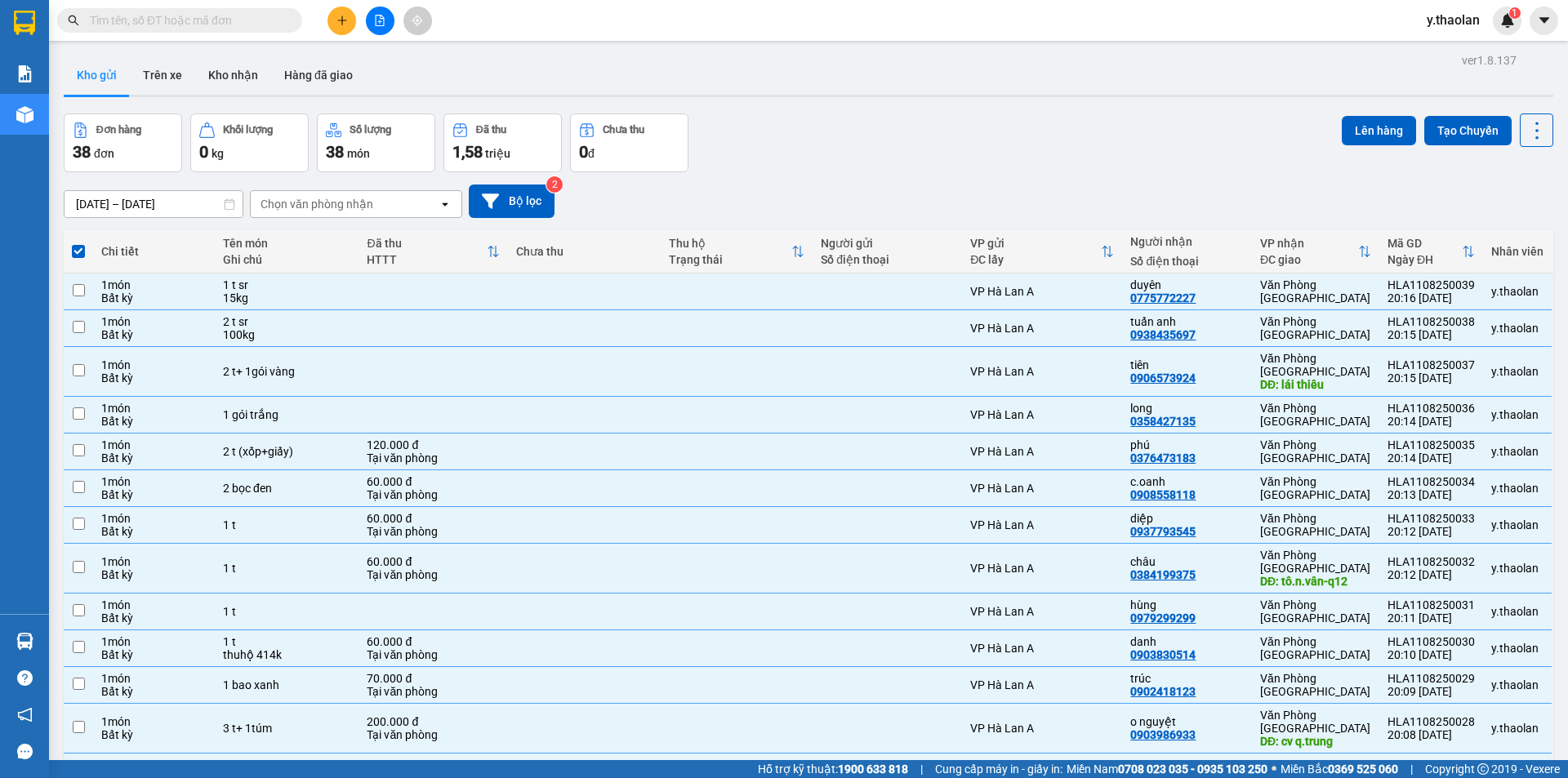
checkbox input "false"
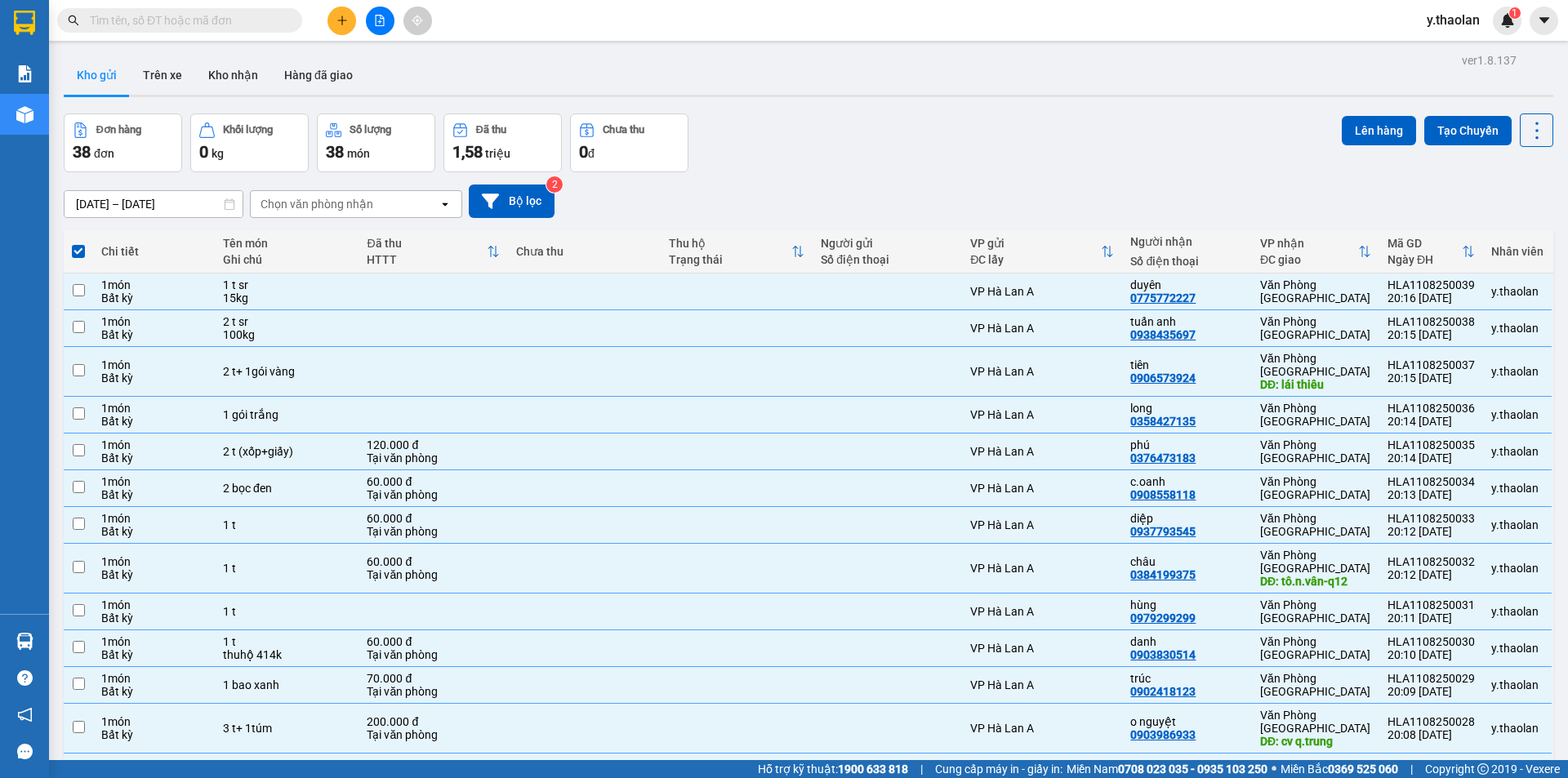
checkbox input "false"
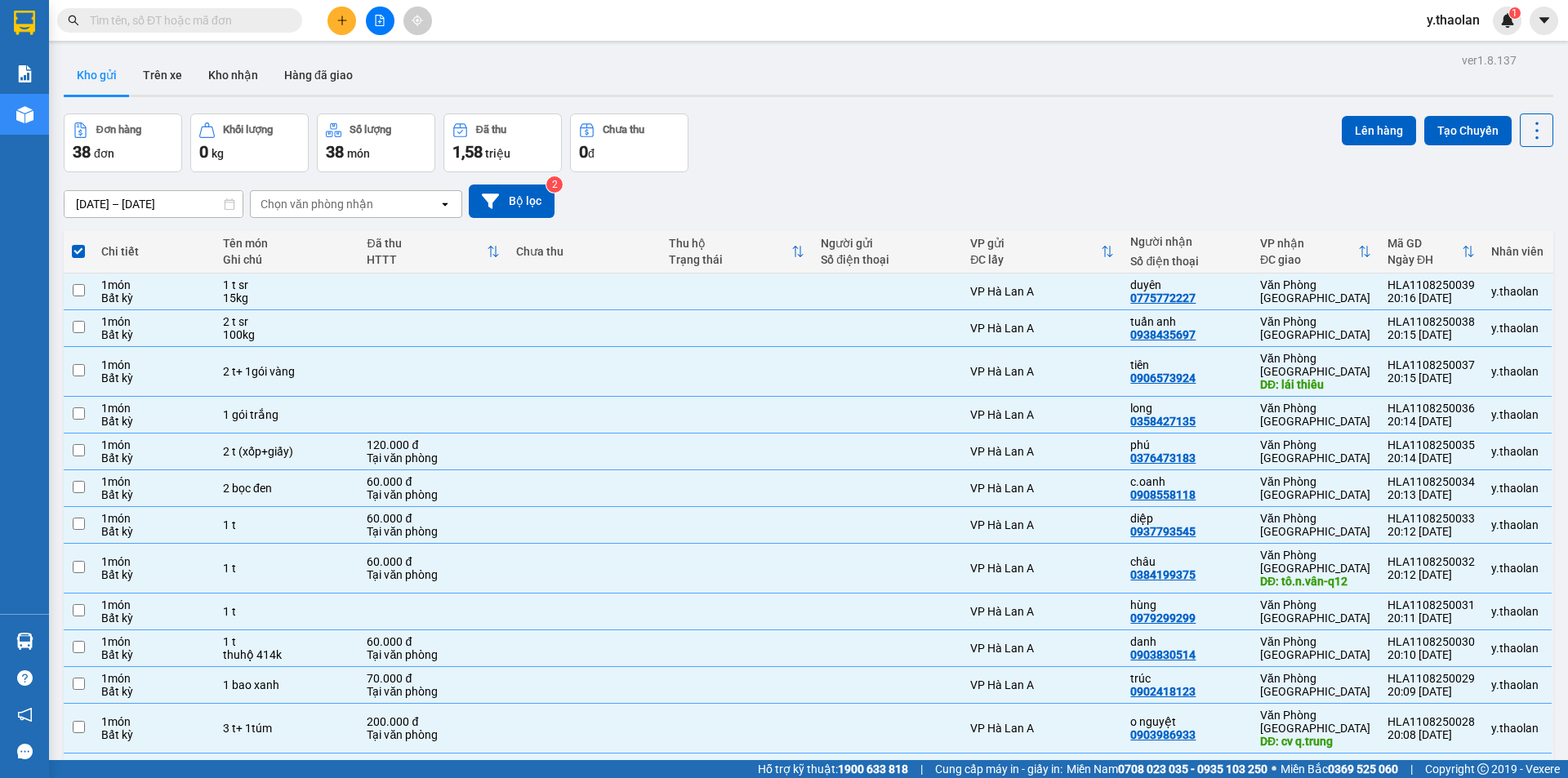
checkbox input "false"
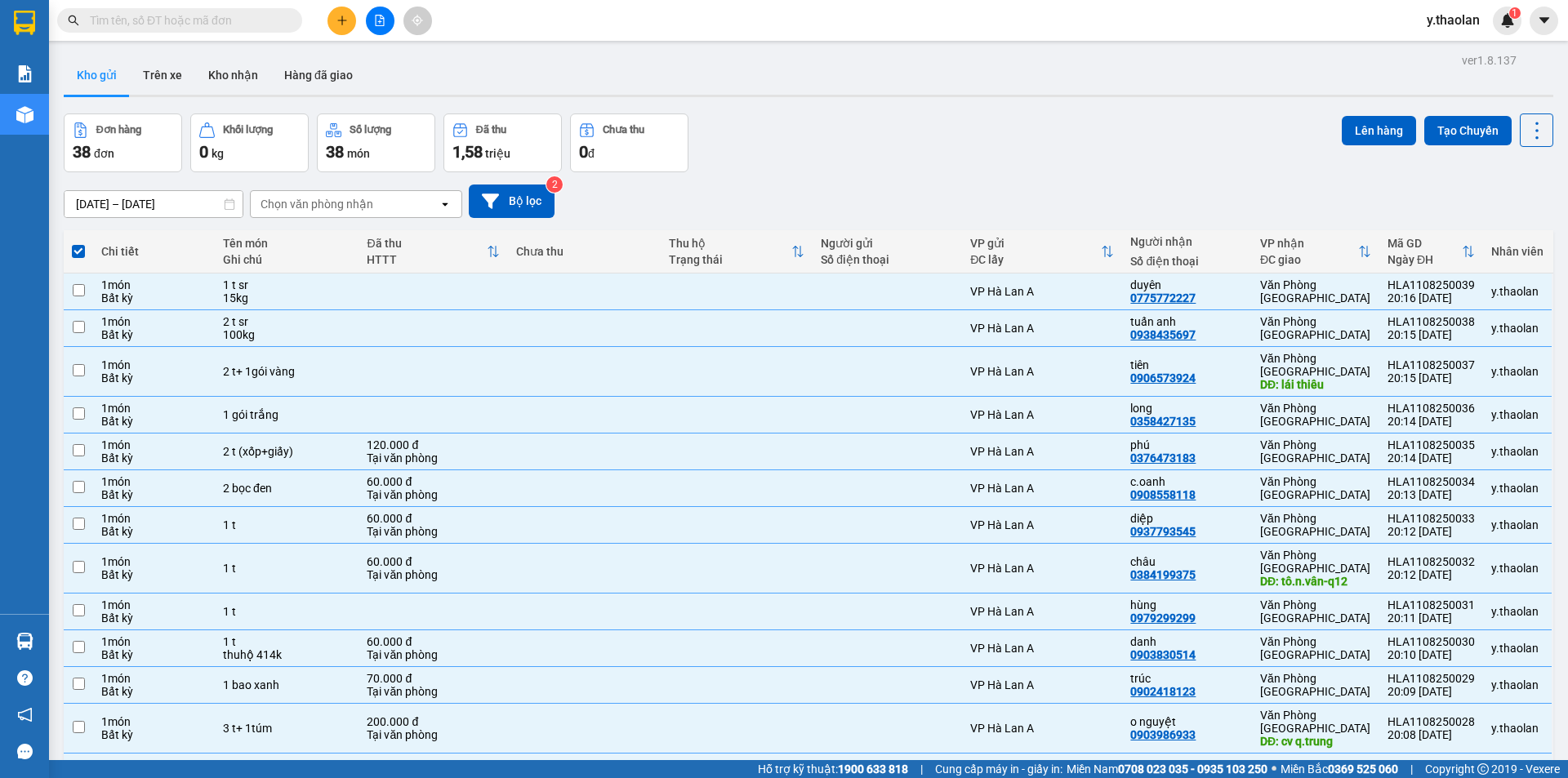
checkbox input "false"
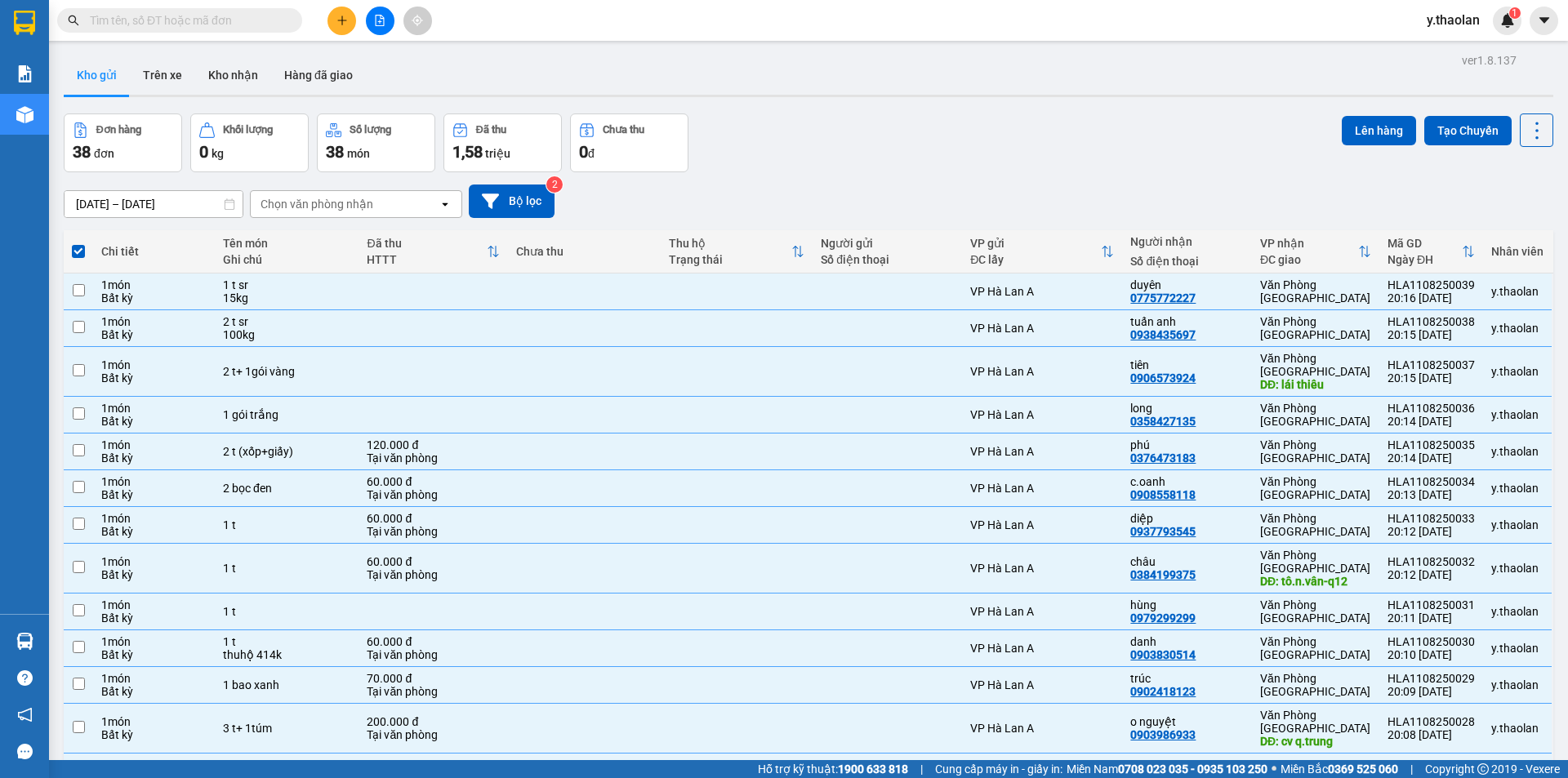
checkbox input "false"
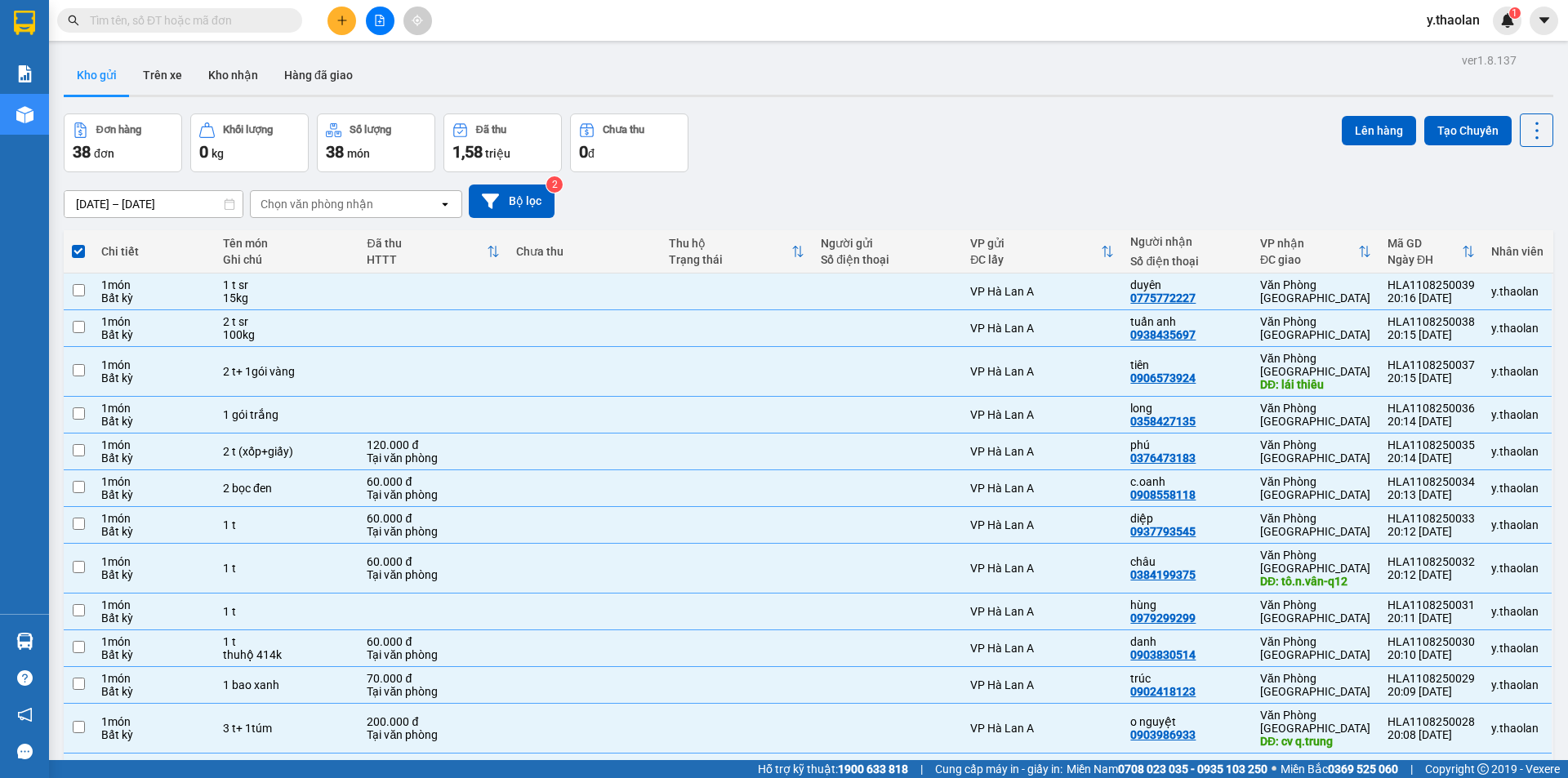
checkbox input "false"
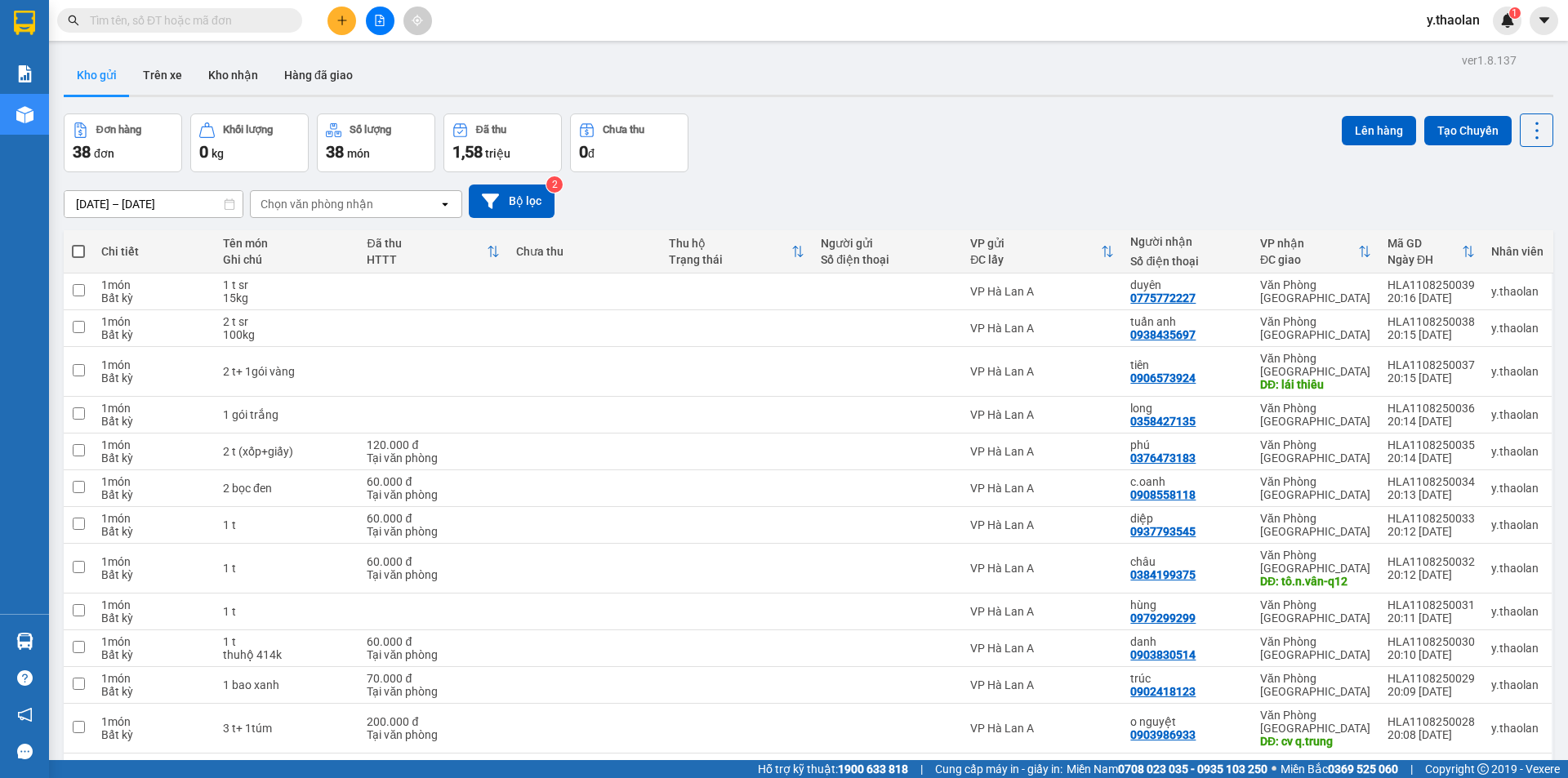
click at [365, 24] on div at bounding box center [380, 21] width 123 height 28
click at [371, 24] on button at bounding box center [380, 21] width 28 height 28
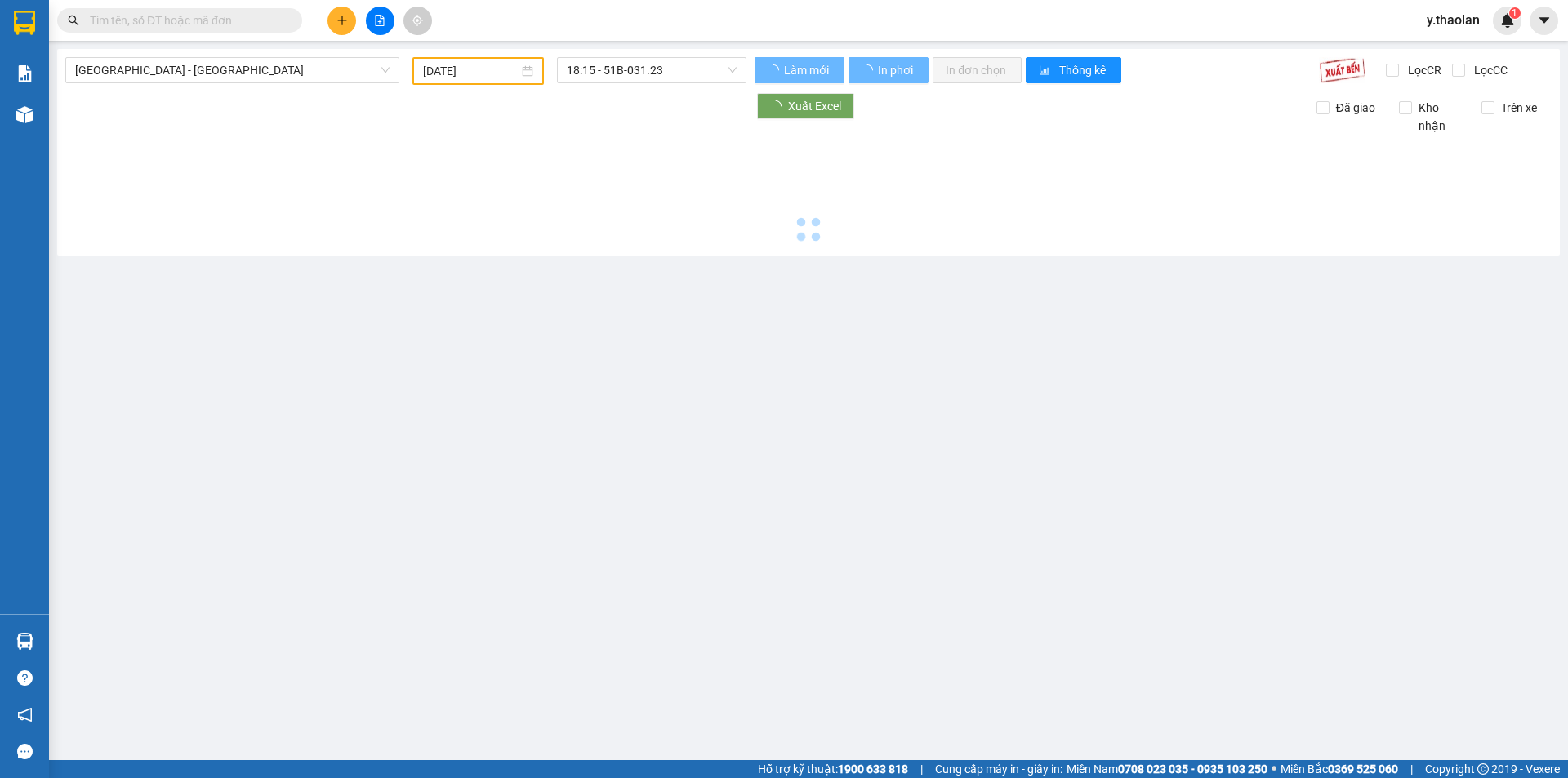
type input "[DATE]"
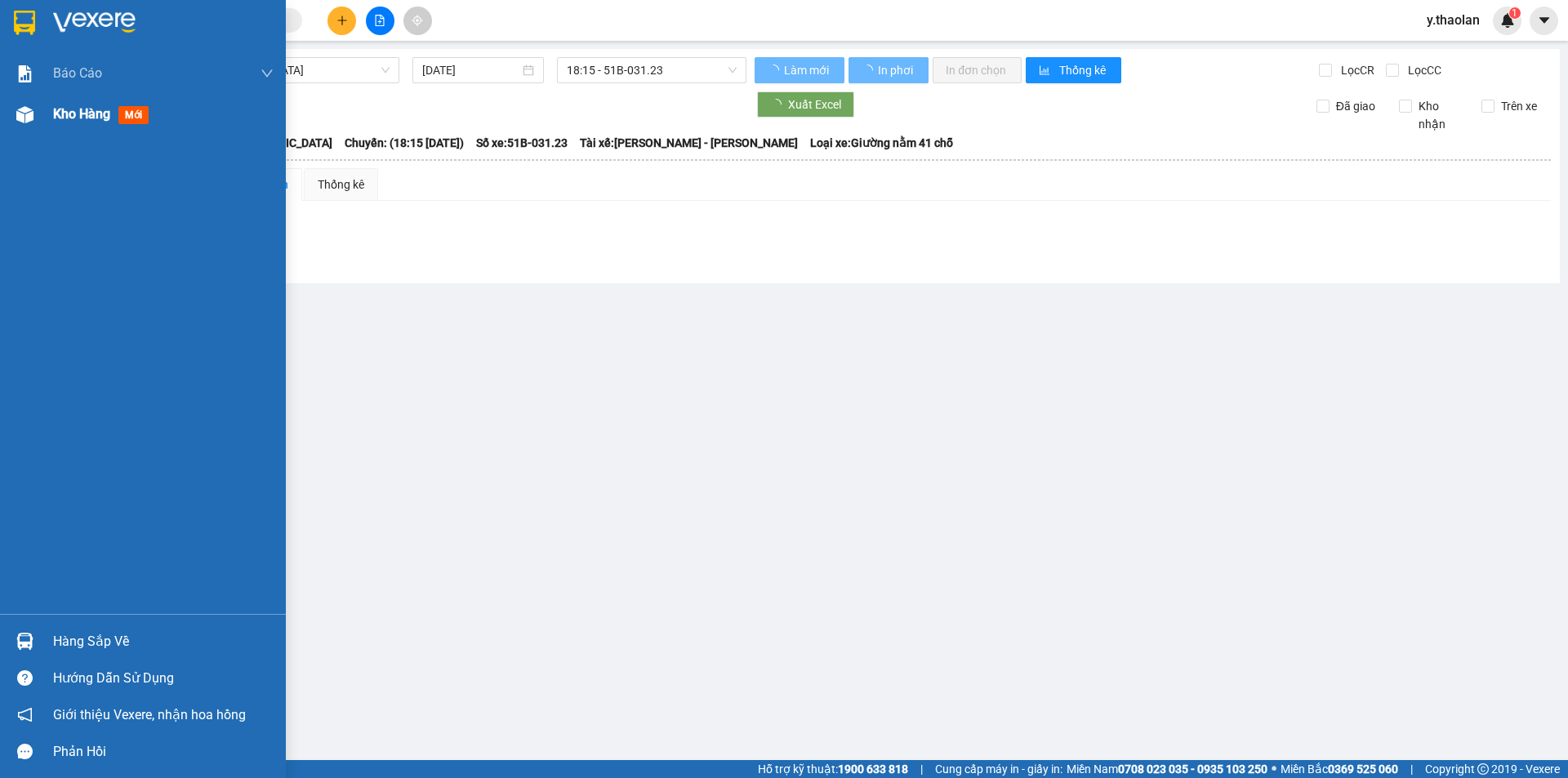
click at [42, 115] on div "Kho hàng mới" at bounding box center [143, 113] width 285 height 41
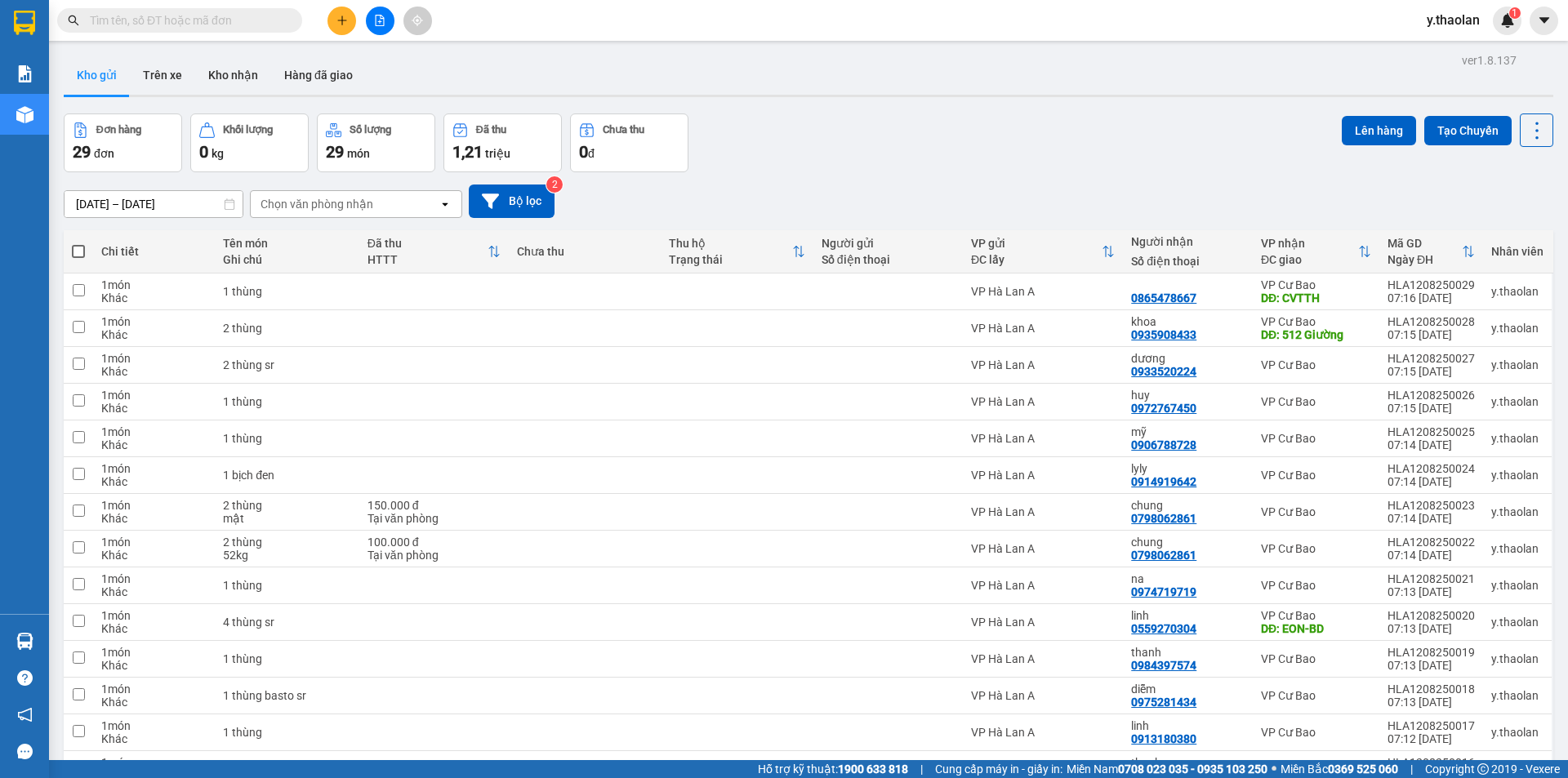
click at [370, 33] on div at bounding box center [380, 21] width 123 height 28
click at [377, 28] on button at bounding box center [380, 21] width 28 height 28
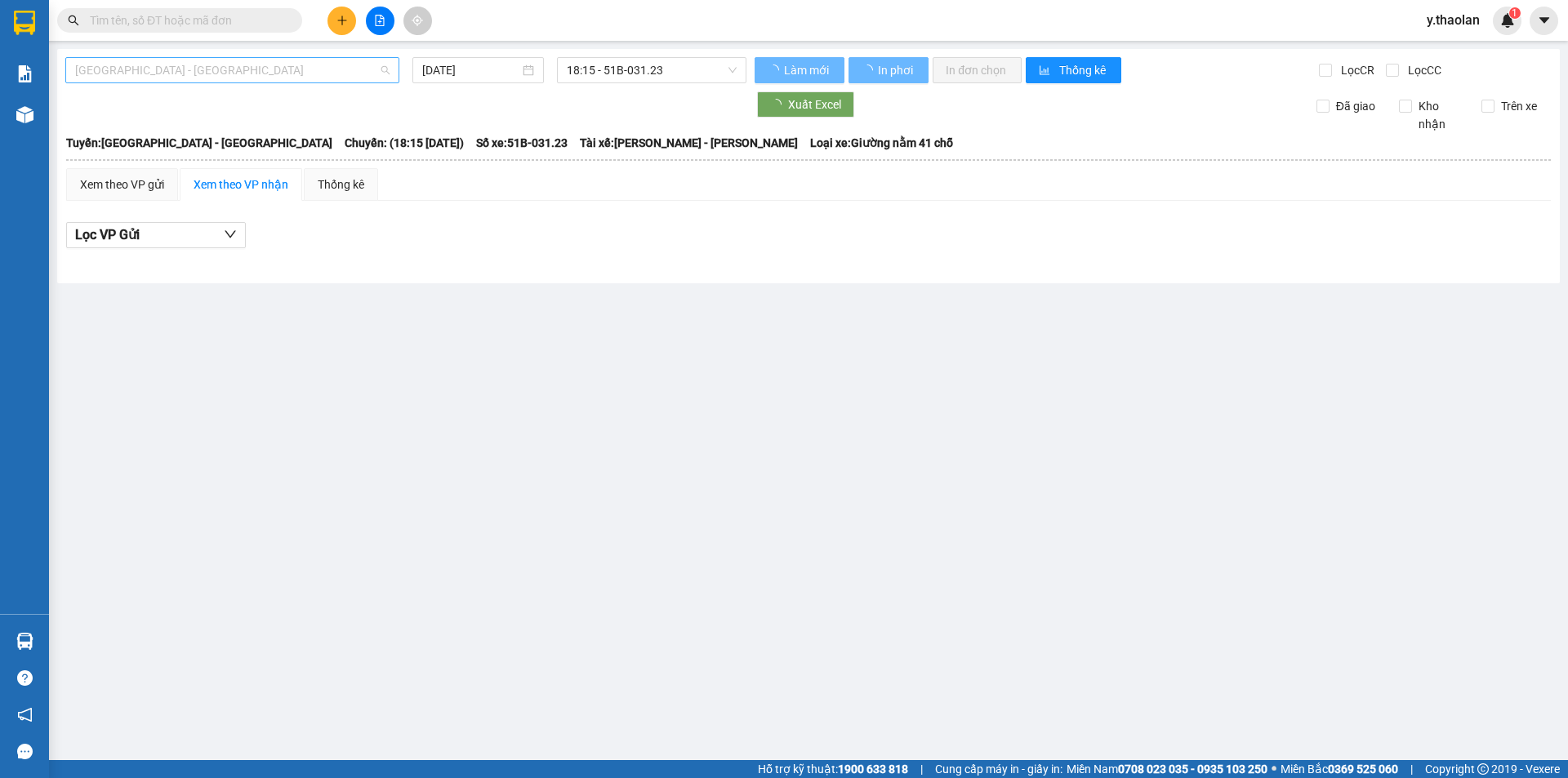
click at [226, 77] on span "[GEOGRAPHIC_DATA] - [GEOGRAPHIC_DATA]" at bounding box center [232, 70] width 315 height 25
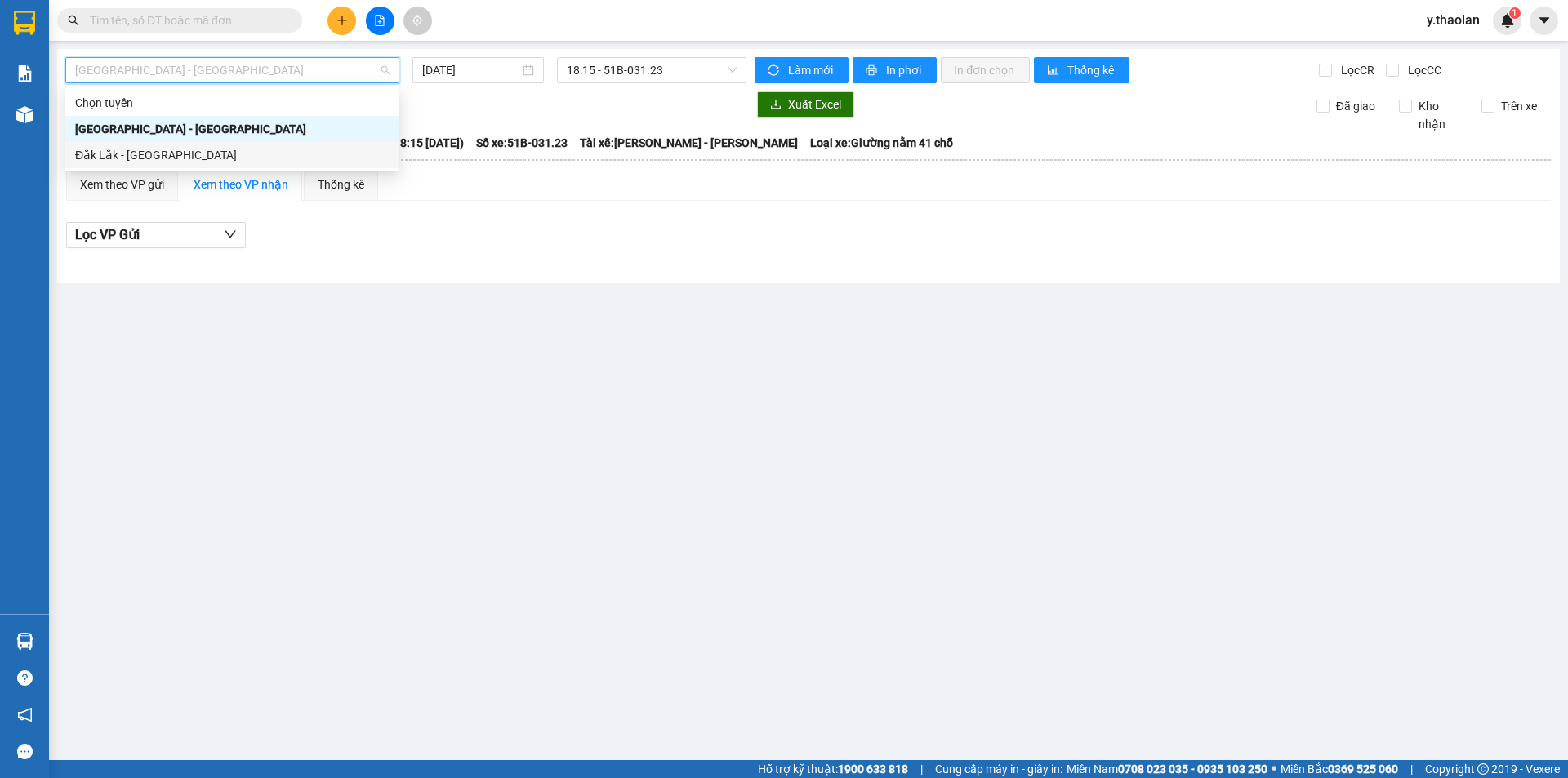
click at [225, 147] on div "Đắk Lắk - [GEOGRAPHIC_DATA]" at bounding box center [232, 155] width 315 height 18
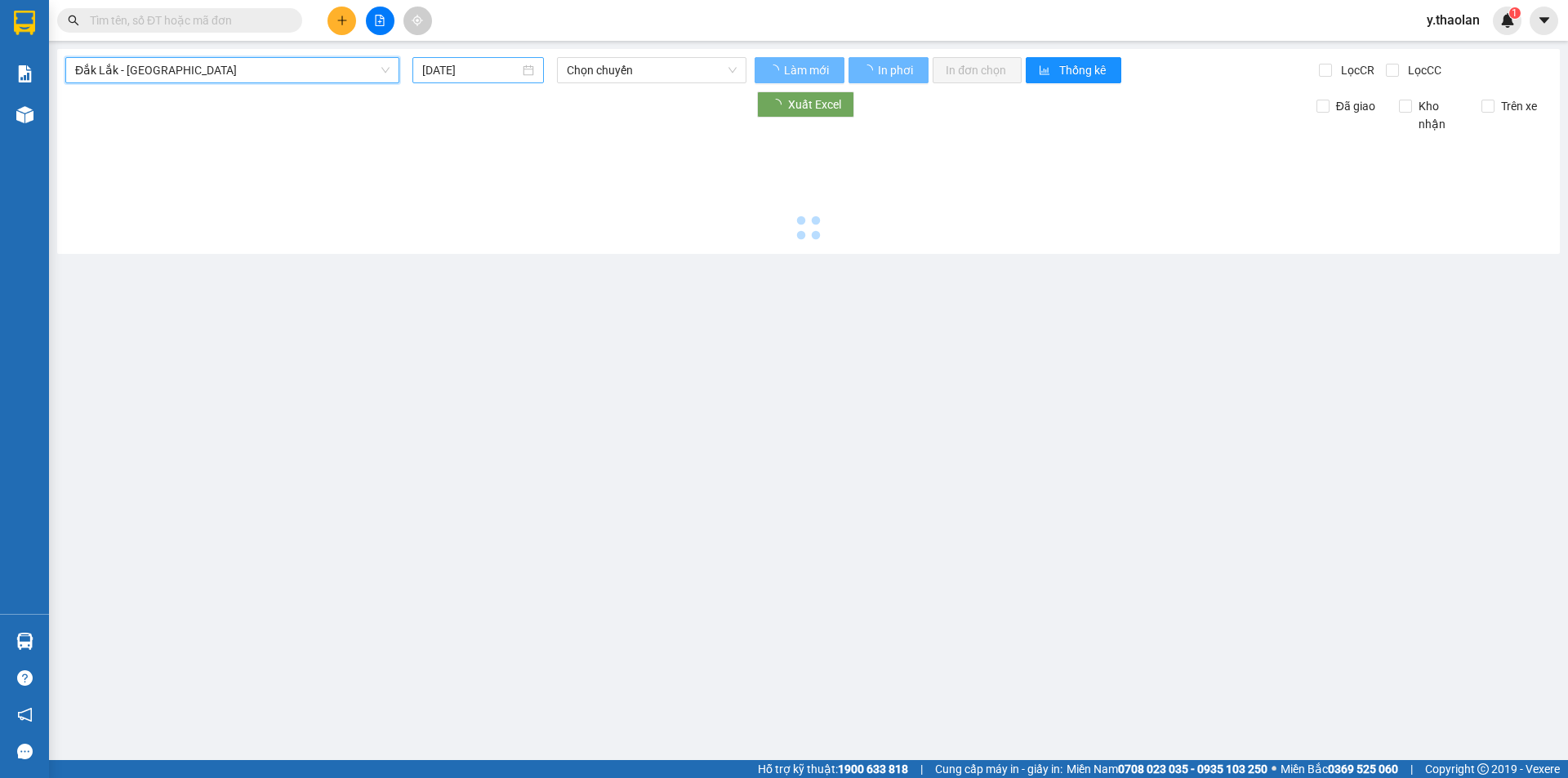
click at [461, 78] on input "[DATE]" at bounding box center [471, 70] width 97 height 18
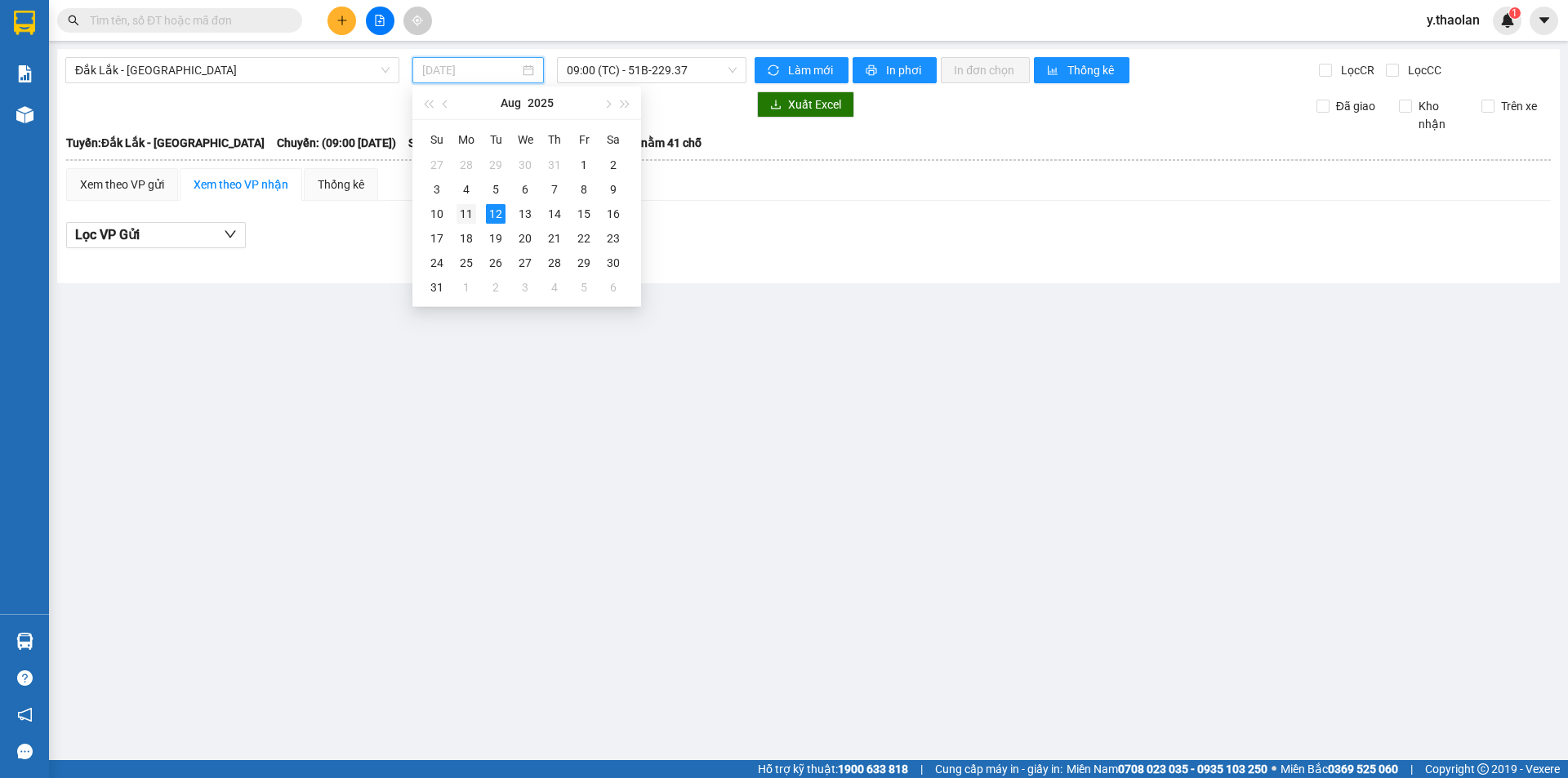
click at [465, 219] on div "11" at bounding box center [466, 214] width 20 height 20
type input "[DATE]"
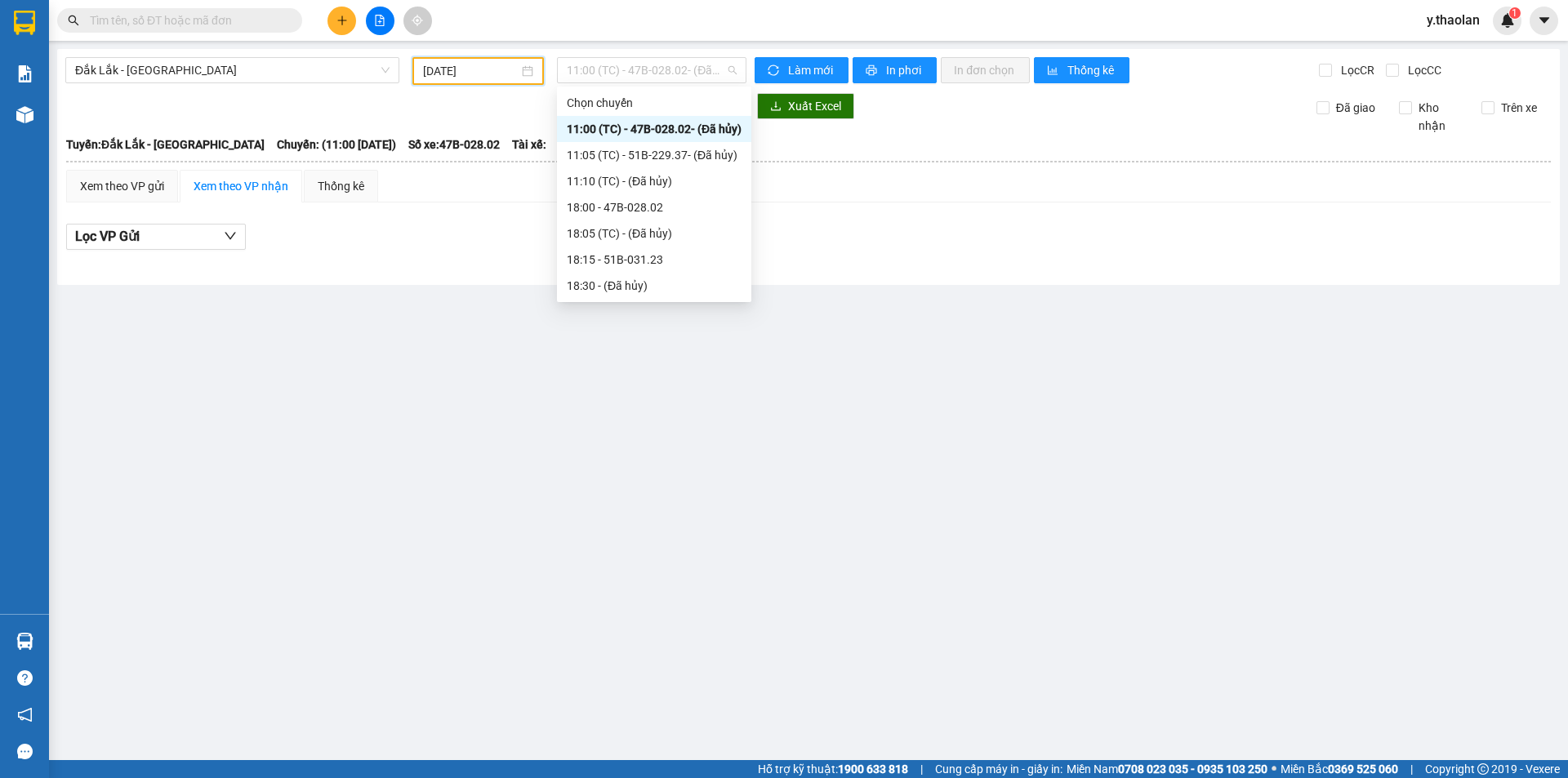
drag, startPoint x: 633, startPoint y: 75, endPoint x: 635, endPoint y: 137, distance: 62.0
click at [635, 84] on div "11:00 (TC) - 47B-028.02 - (Đã hủy)" at bounding box center [651, 70] width 202 height 27
click at [632, 204] on div "18:00 - 47B-028.02" at bounding box center [654, 207] width 175 height 18
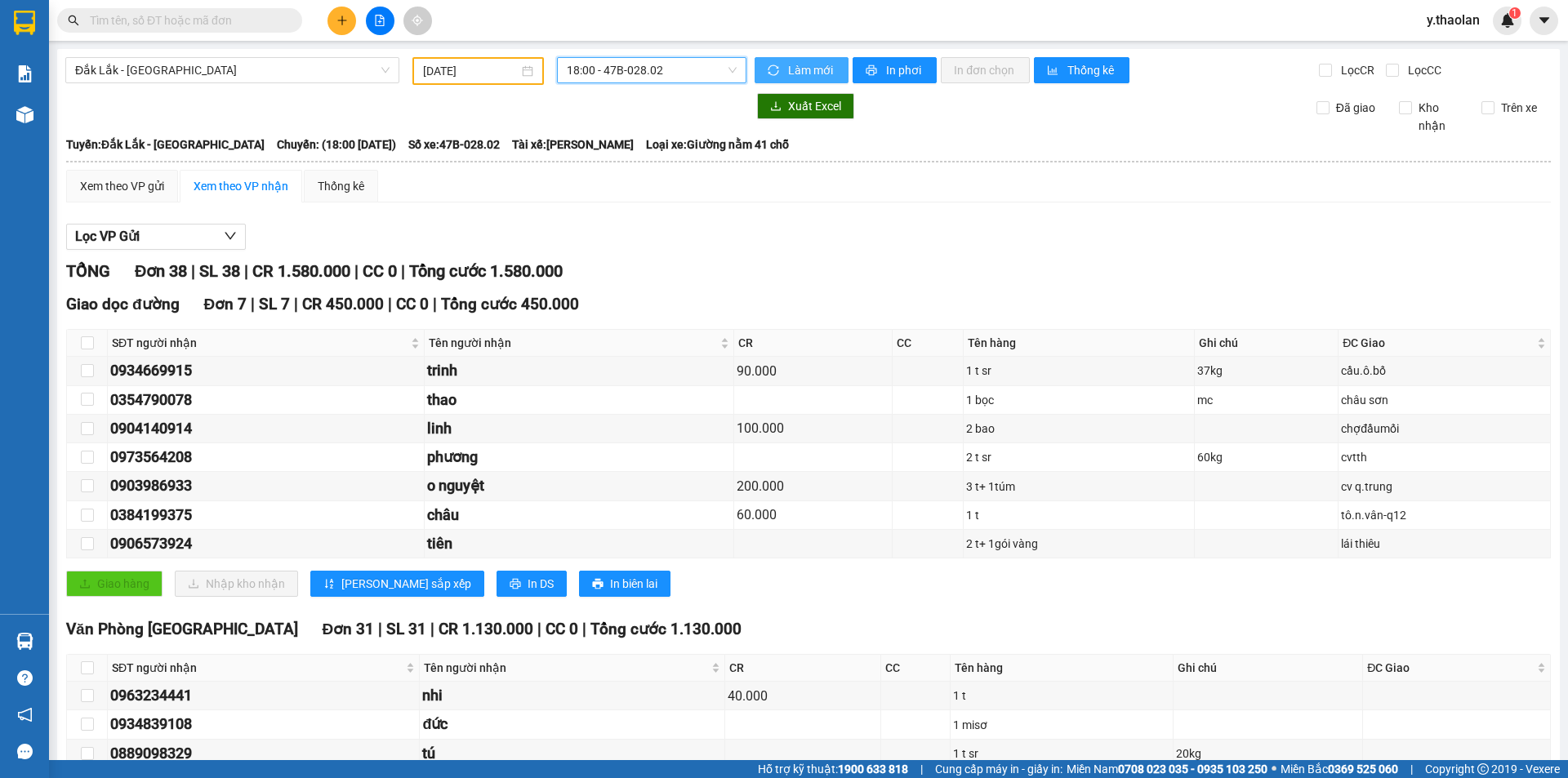
click at [796, 72] on span "Làm mới" at bounding box center [812, 70] width 47 height 18
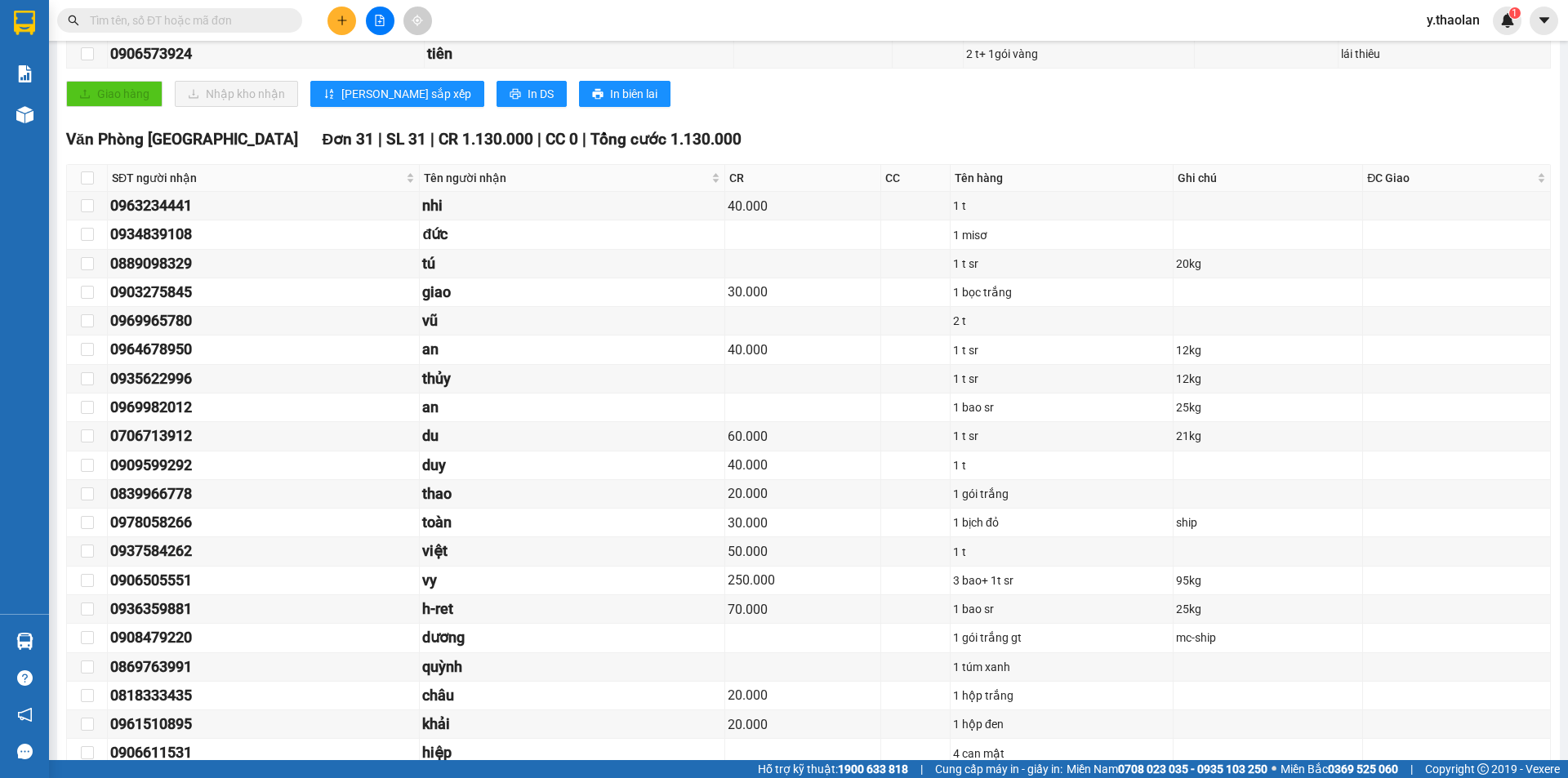
scroll to position [899, 0]
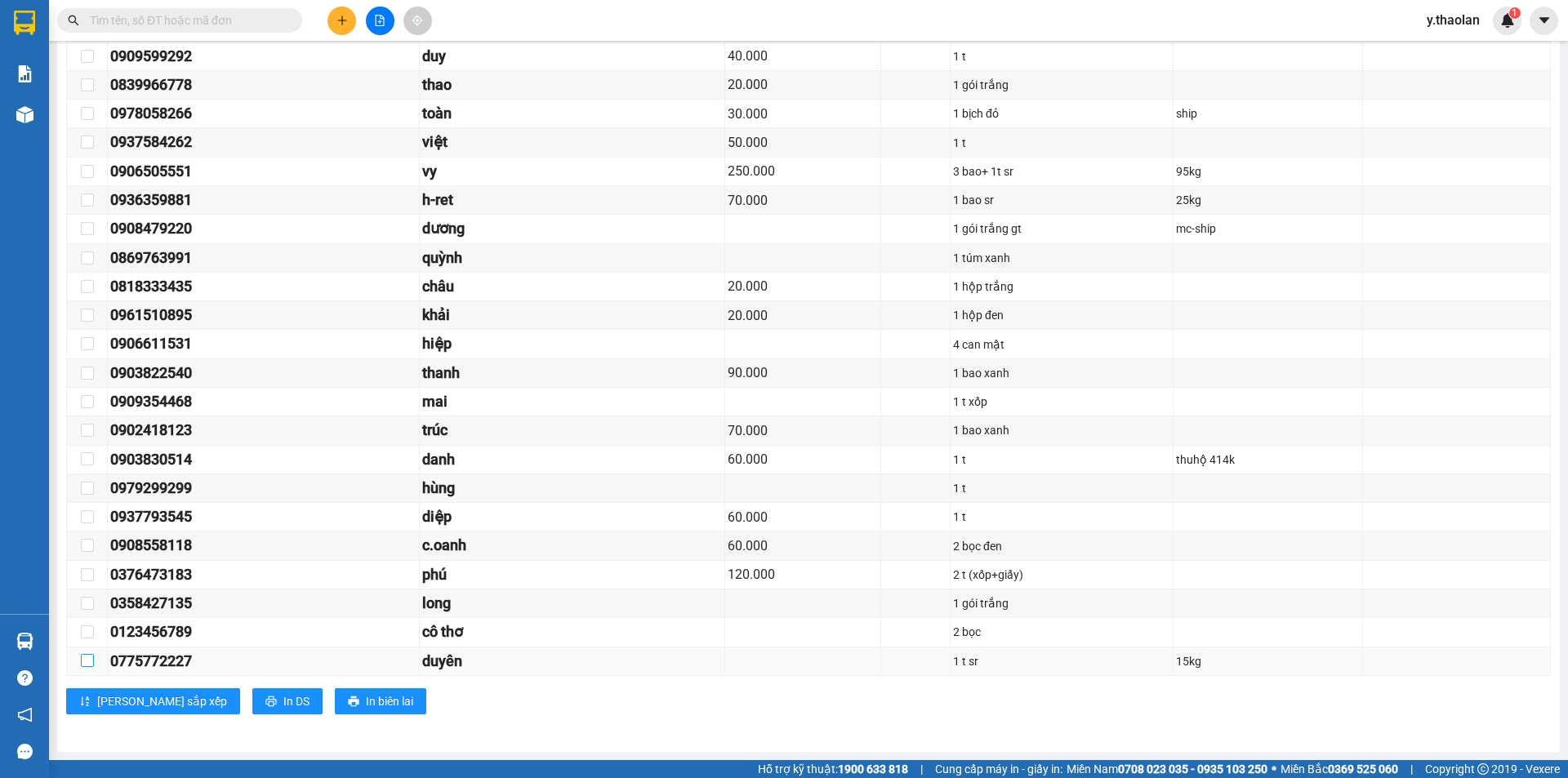
click at [87, 661] on input "checkbox" at bounding box center [88, 661] width 13 height 13
checkbox input "true"
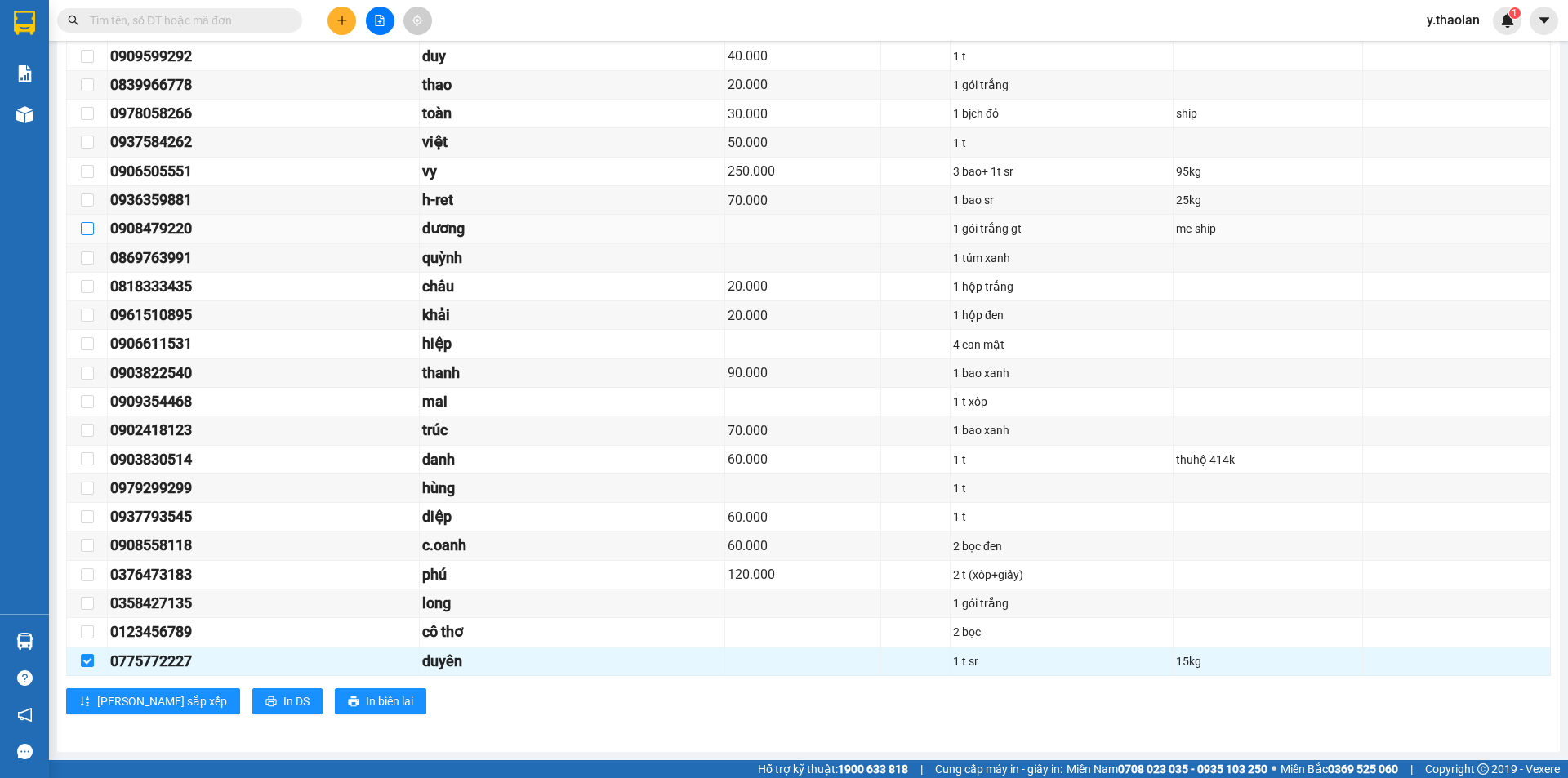
click at [87, 223] on input "checkbox" at bounding box center [88, 229] width 13 height 13
checkbox input "true"
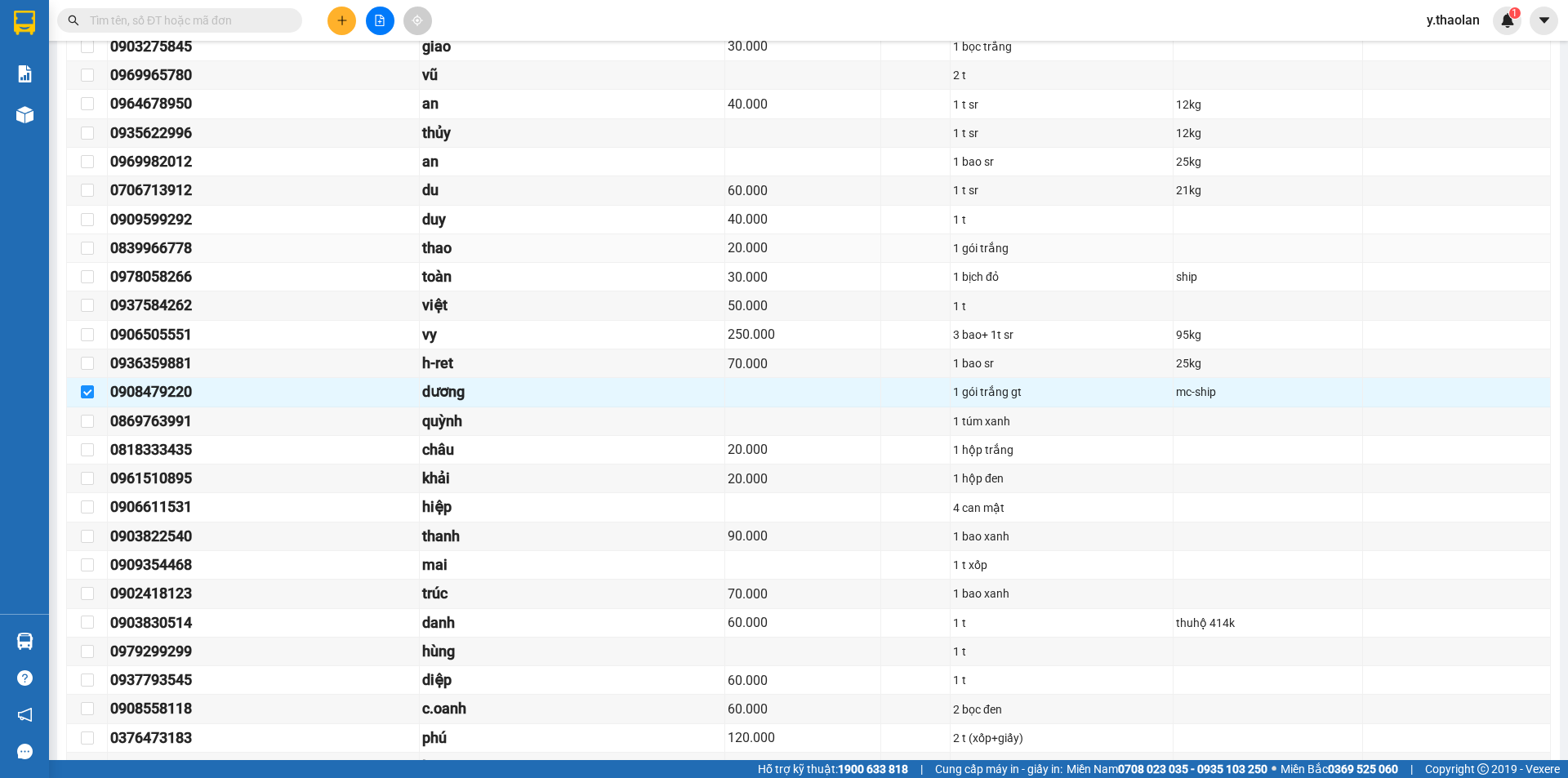
scroll to position [573, 0]
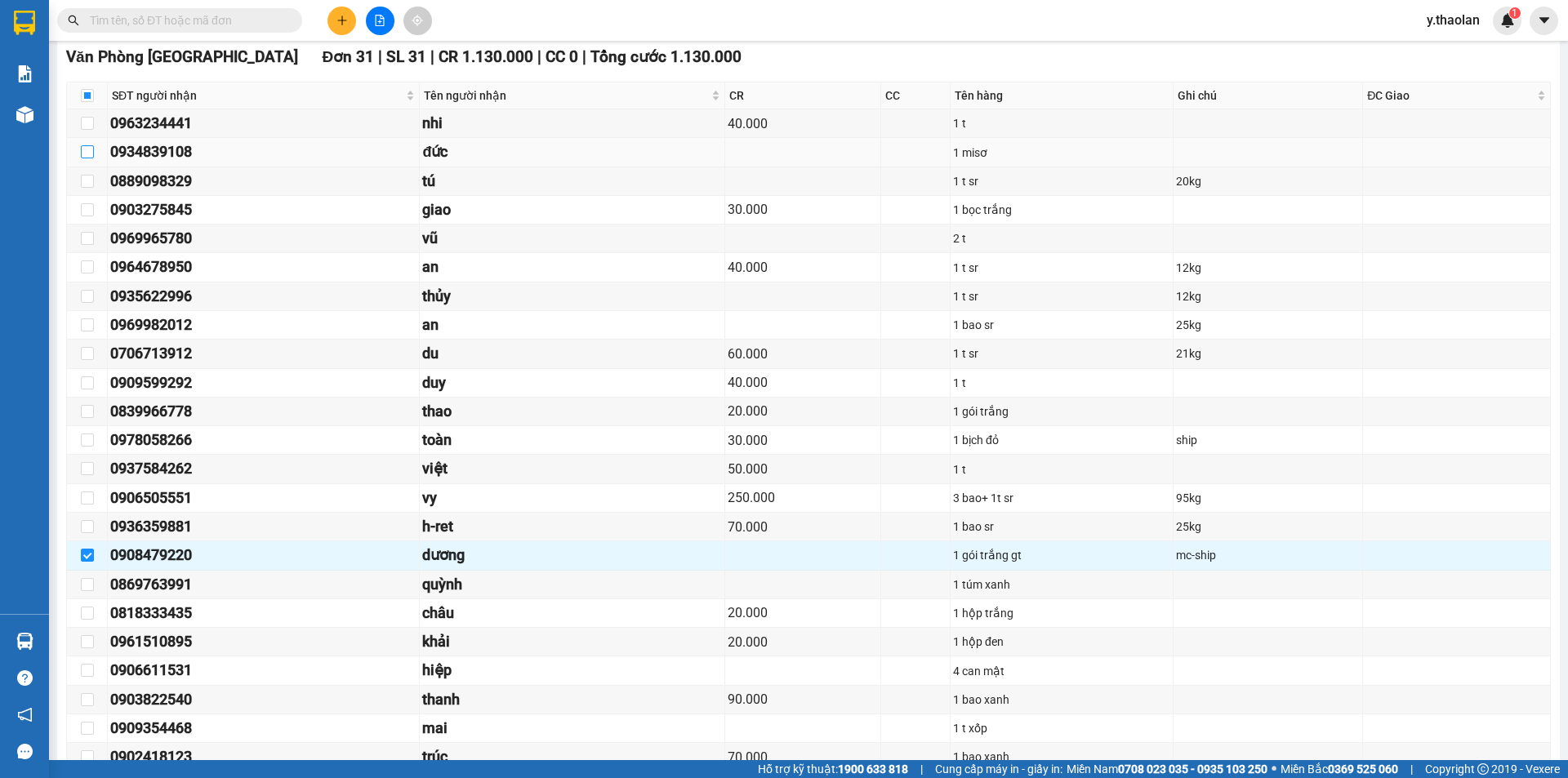
click at [90, 148] on input "checkbox" at bounding box center [88, 152] width 13 height 13
checkbox input "true"
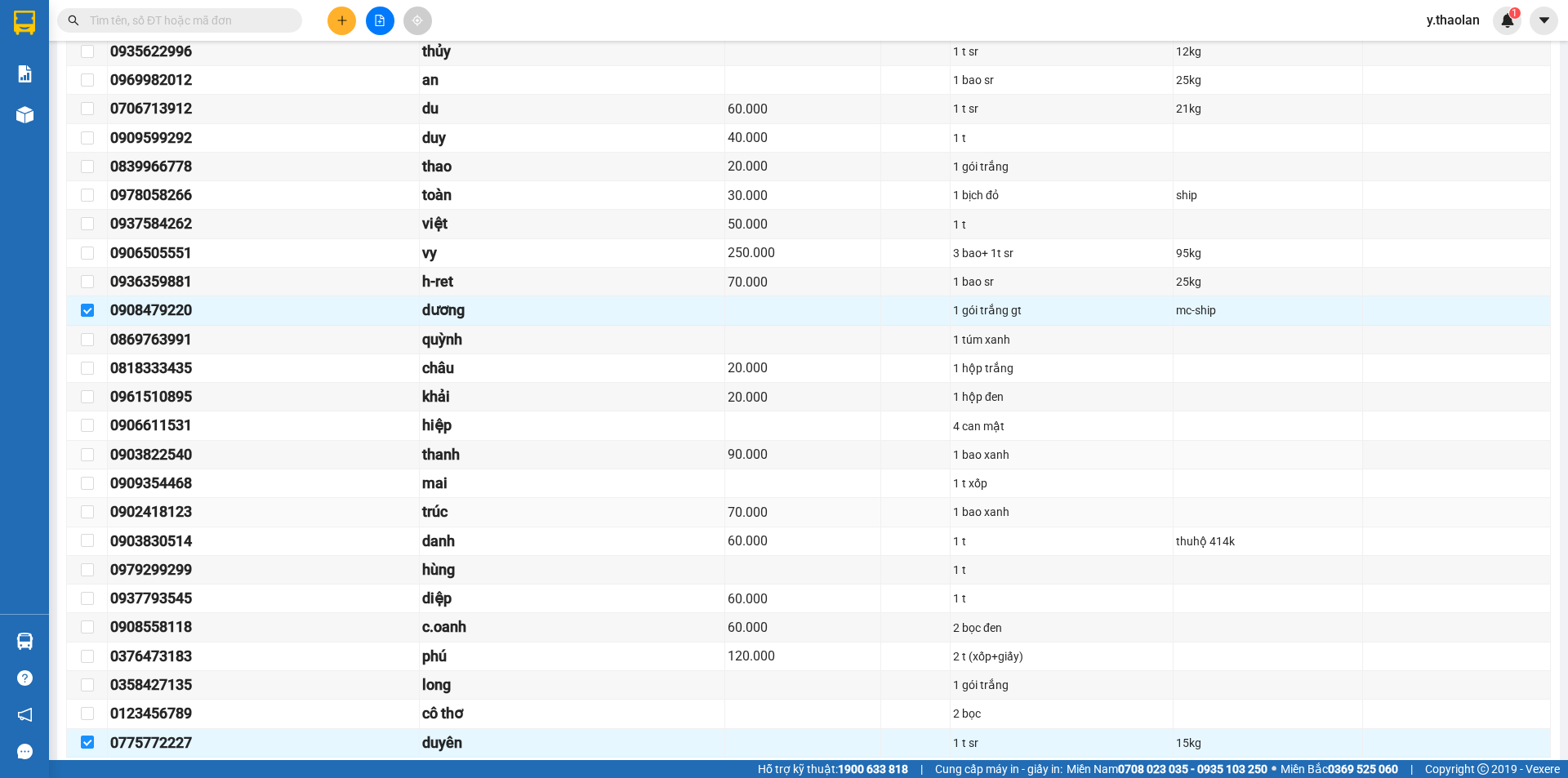
scroll to position [899, 0]
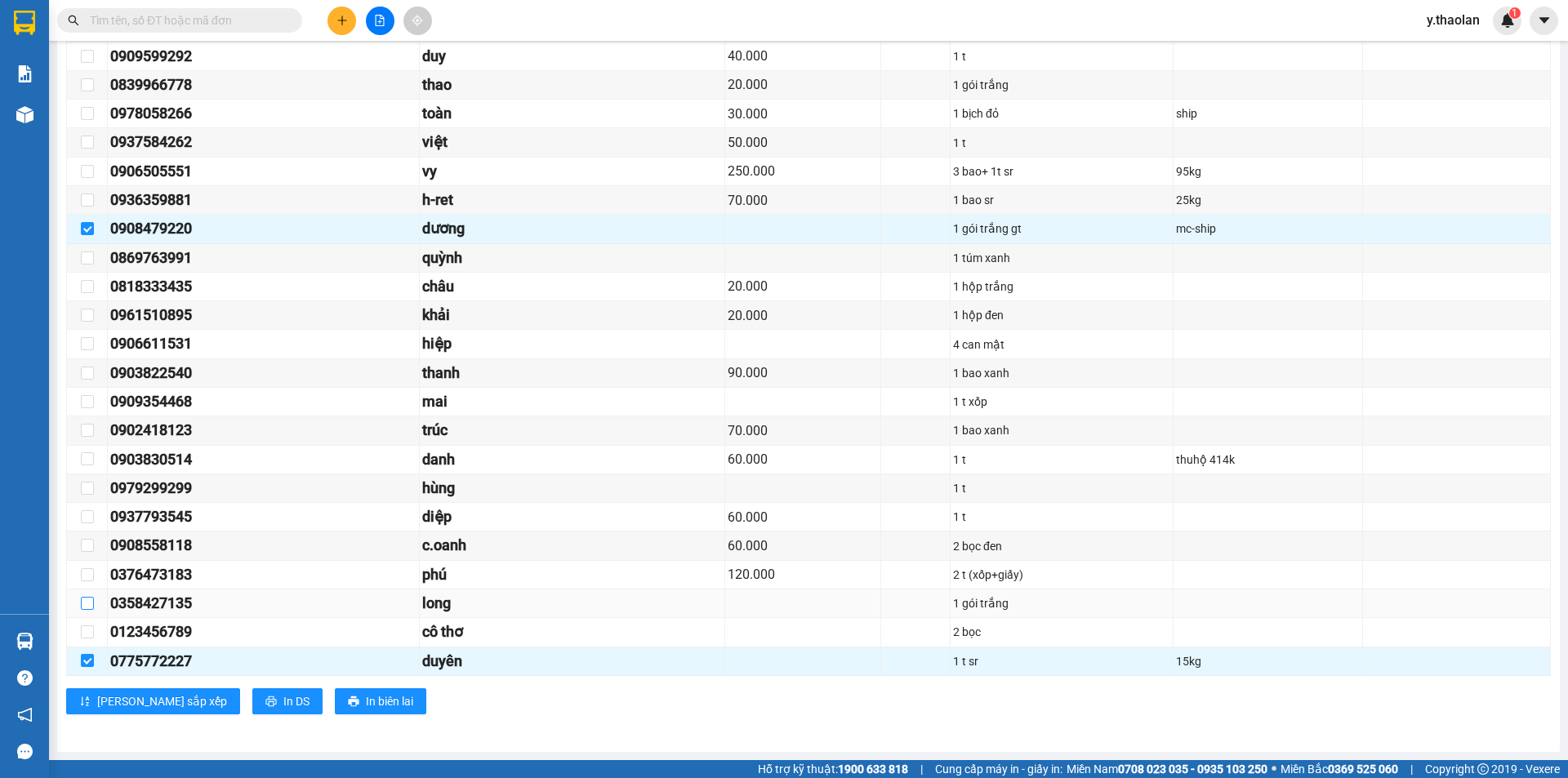
click at [86, 599] on input "checkbox" at bounding box center [88, 604] width 13 height 13
checkbox input "true"
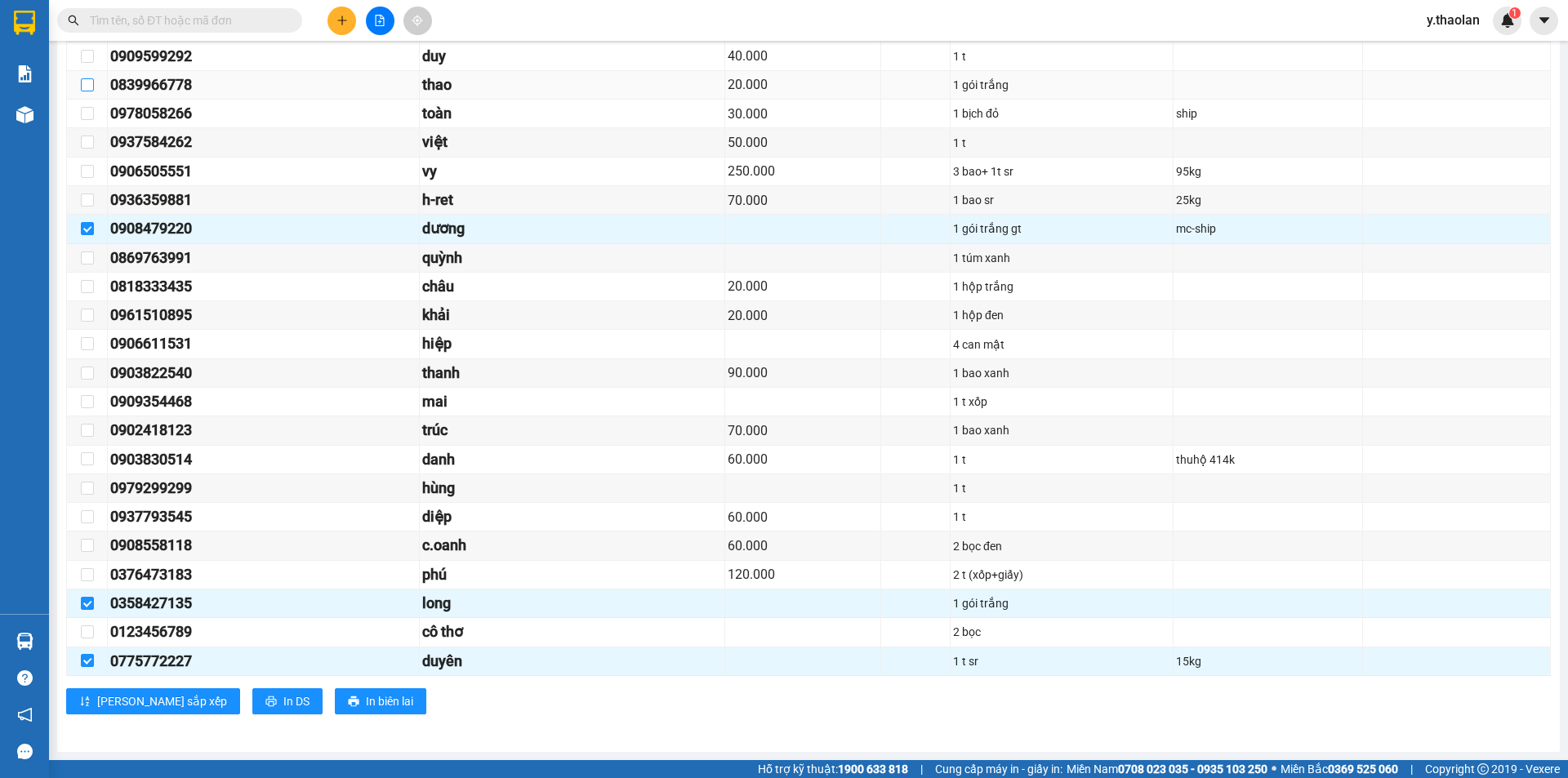
click at [90, 86] on input "checkbox" at bounding box center [88, 85] width 13 height 13
checkbox input "true"
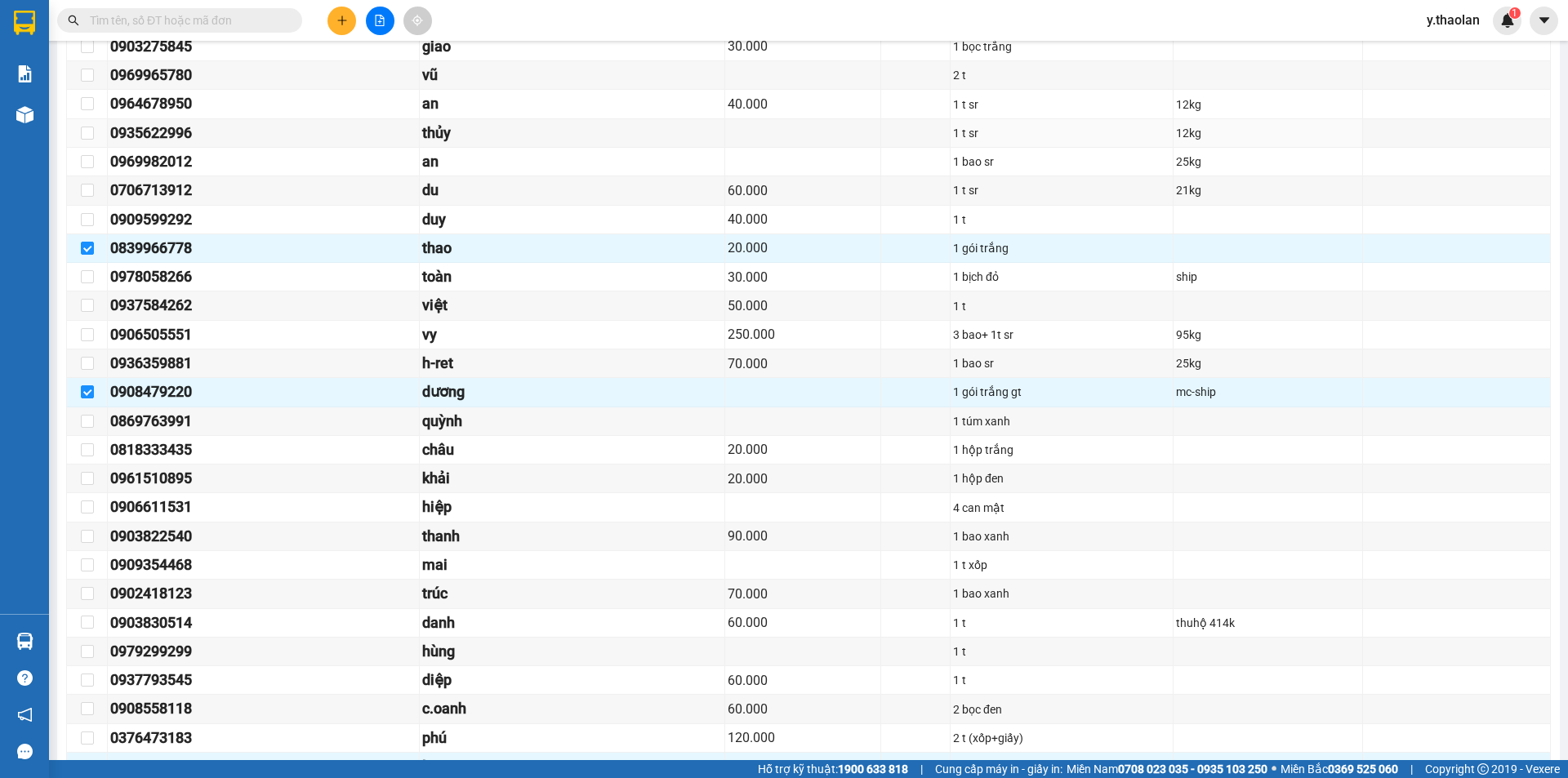
scroll to position [654, 0]
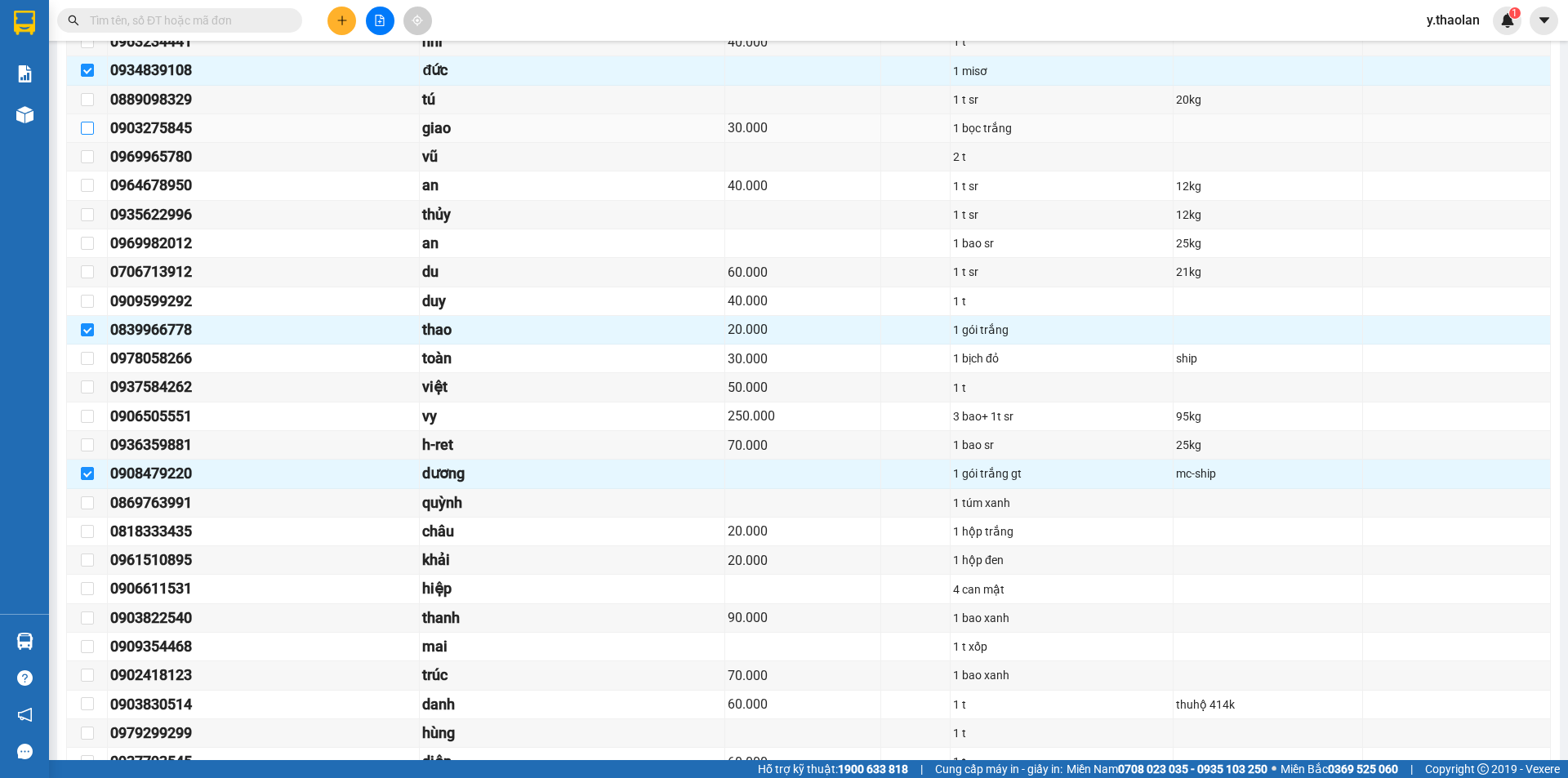
click at [82, 131] on input "checkbox" at bounding box center [88, 129] width 13 height 13
checkbox input "true"
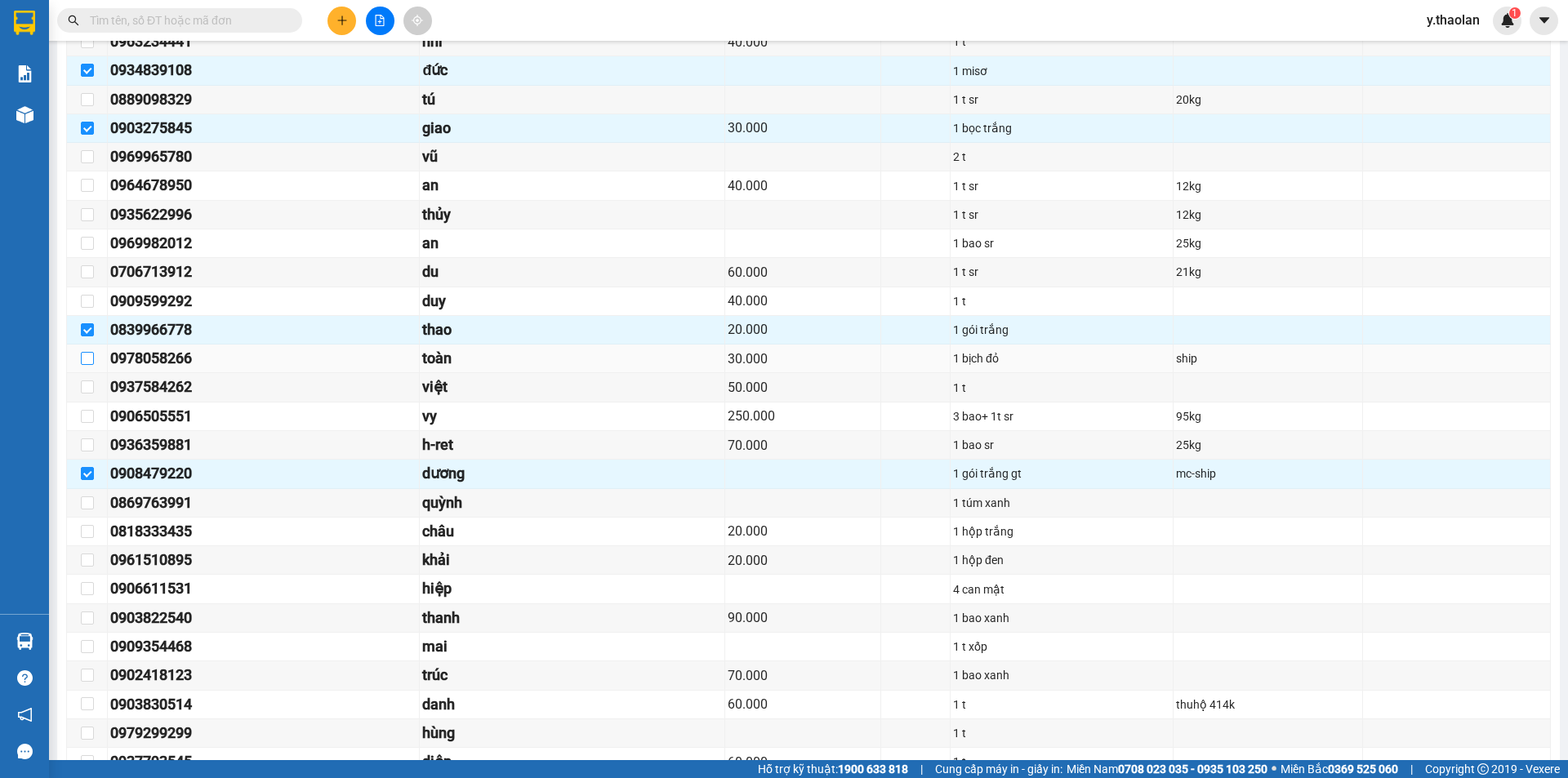
click at [87, 354] on input "checkbox" at bounding box center [88, 358] width 13 height 13
checkbox input "true"
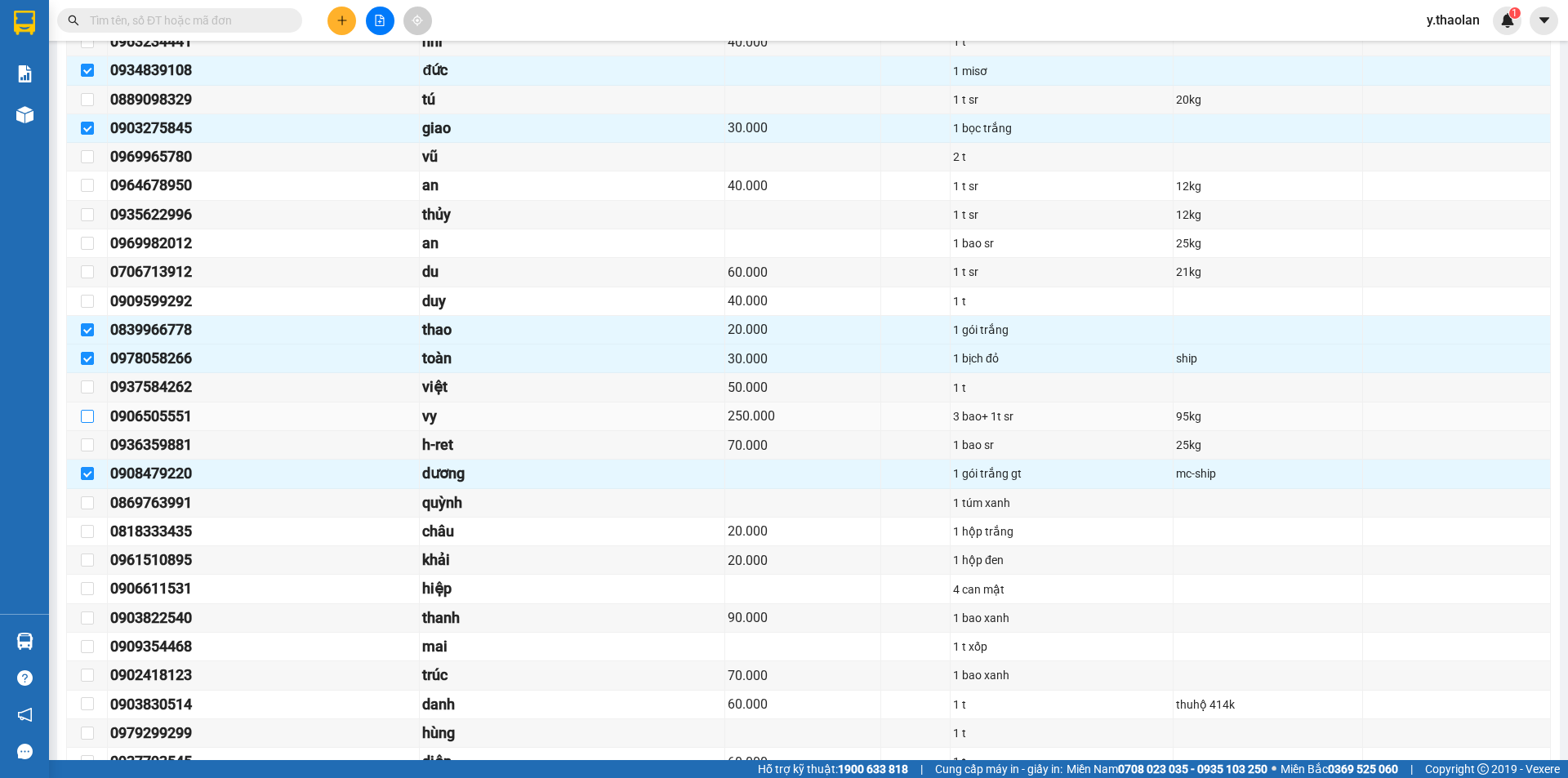
click at [83, 418] on input "checkbox" at bounding box center [88, 417] width 13 height 13
checkbox input "true"
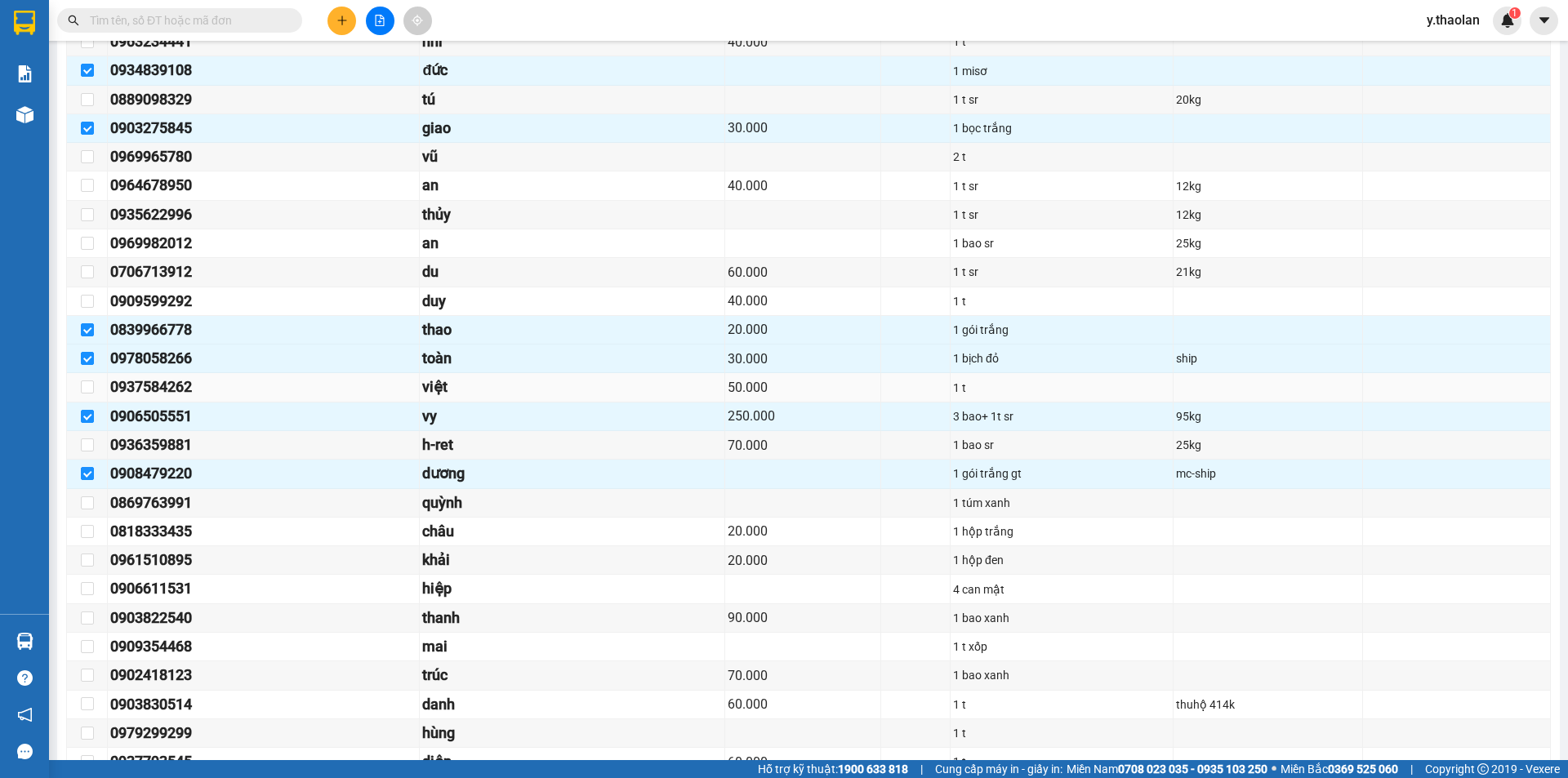
scroll to position [736, 0]
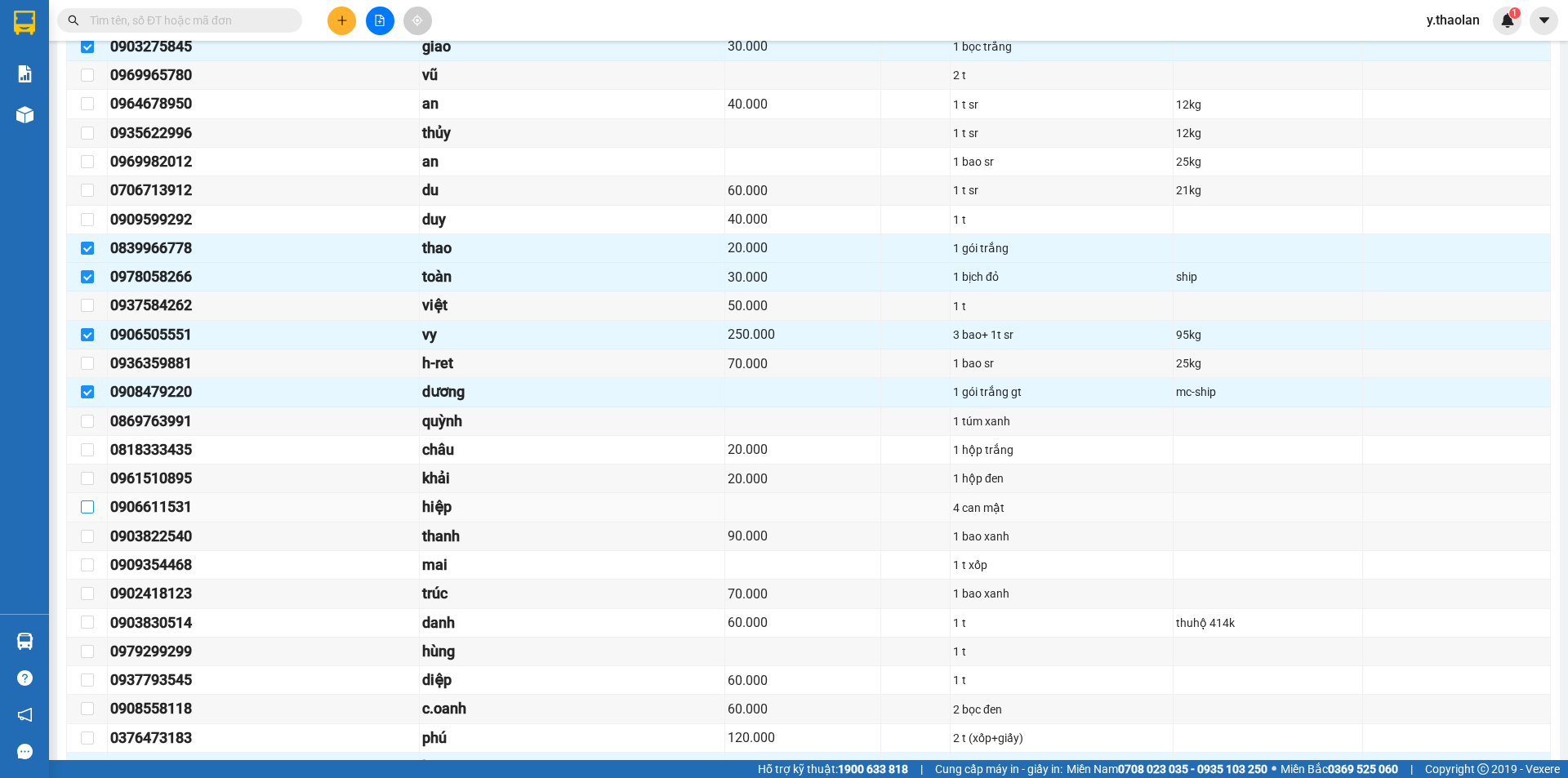
click at [86, 502] on input "checkbox" at bounding box center [88, 508] width 13 height 13
checkbox input "true"
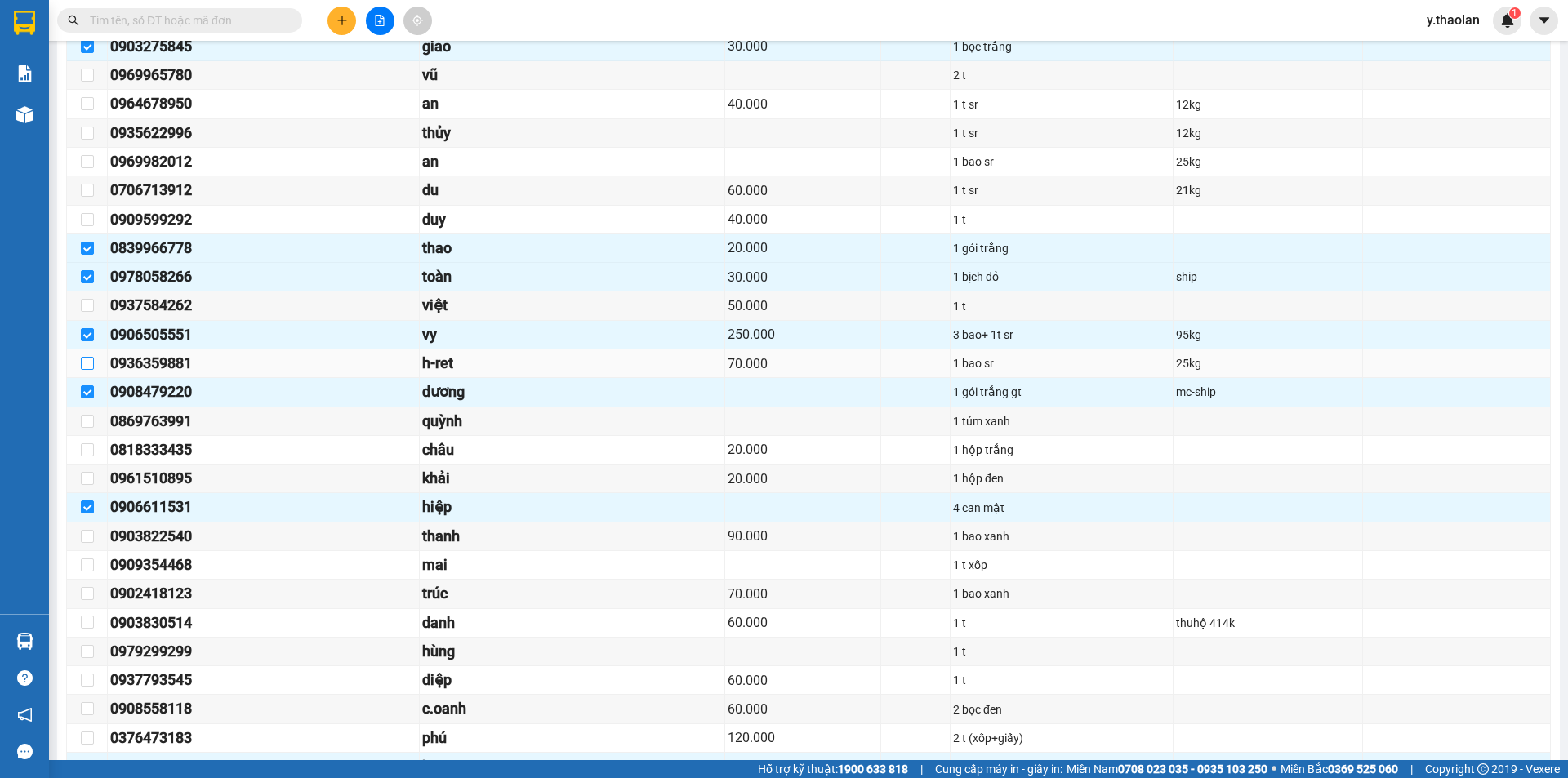
click at [89, 365] on input "checkbox" at bounding box center [88, 364] width 13 height 13
checkbox input "true"
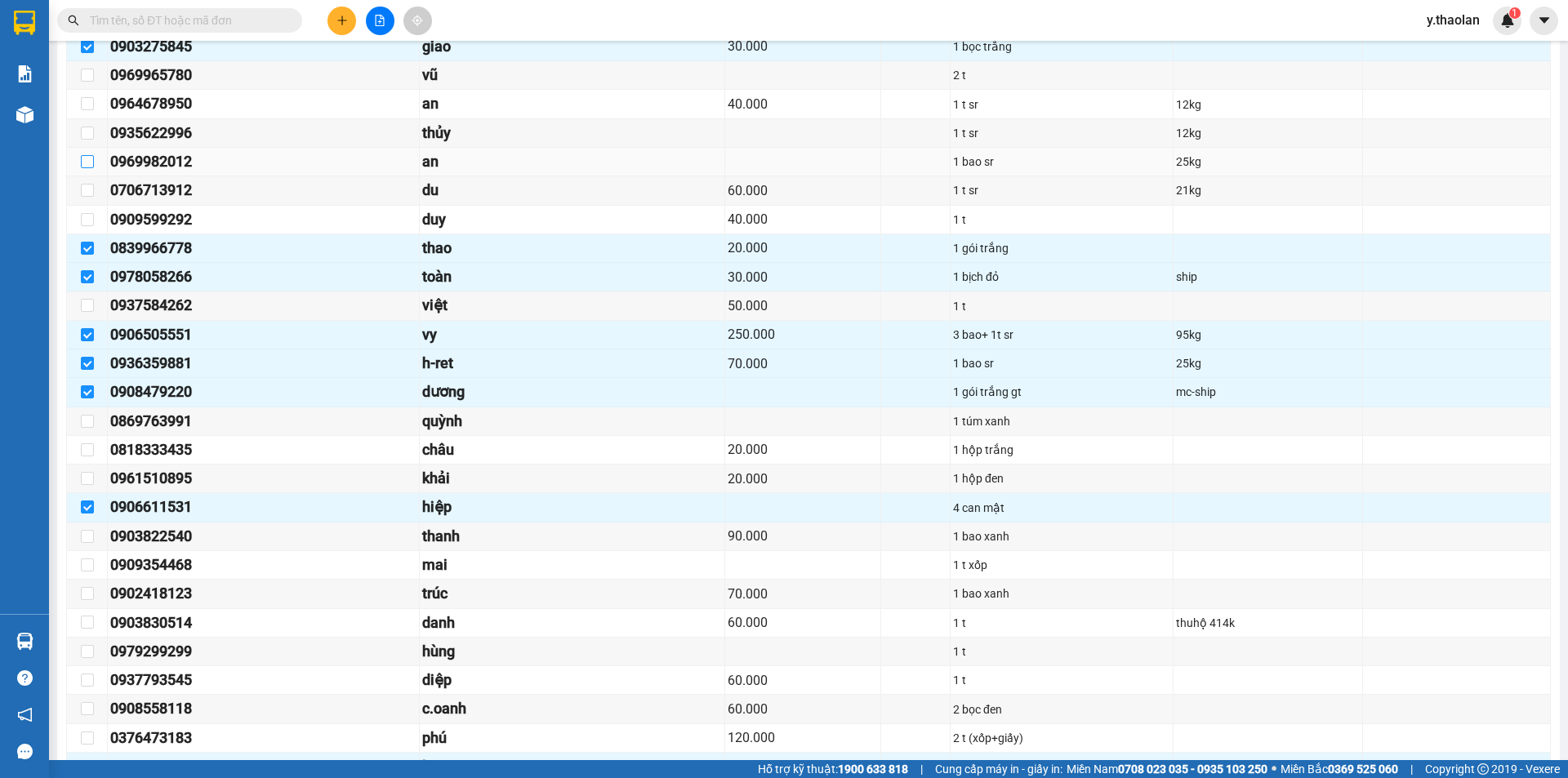
click at [87, 159] on input "checkbox" at bounding box center [88, 162] width 13 height 13
checkbox input "true"
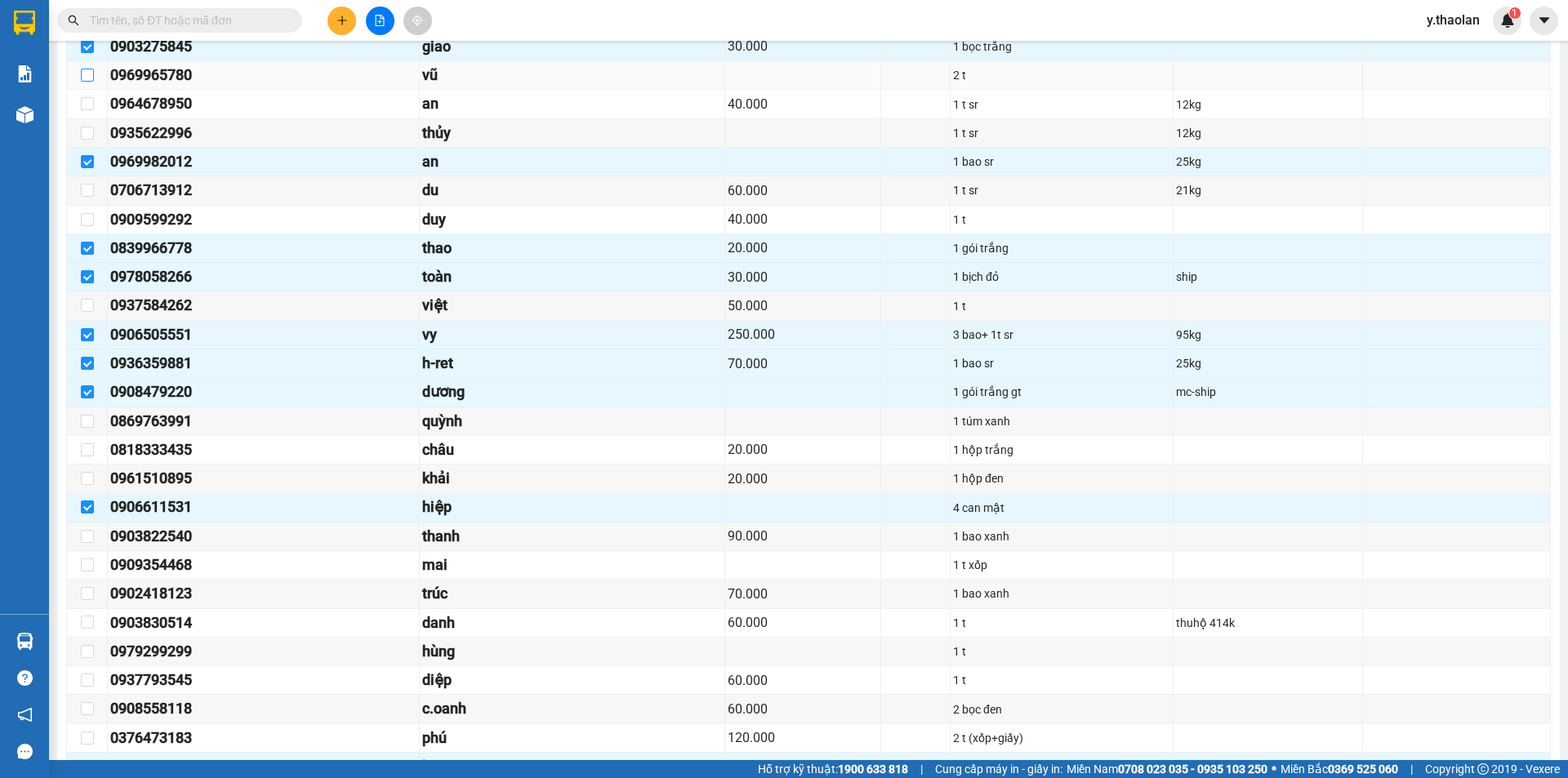
click at [92, 70] on input "checkbox" at bounding box center [88, 76] width 13 height 13
checkbox input "true"
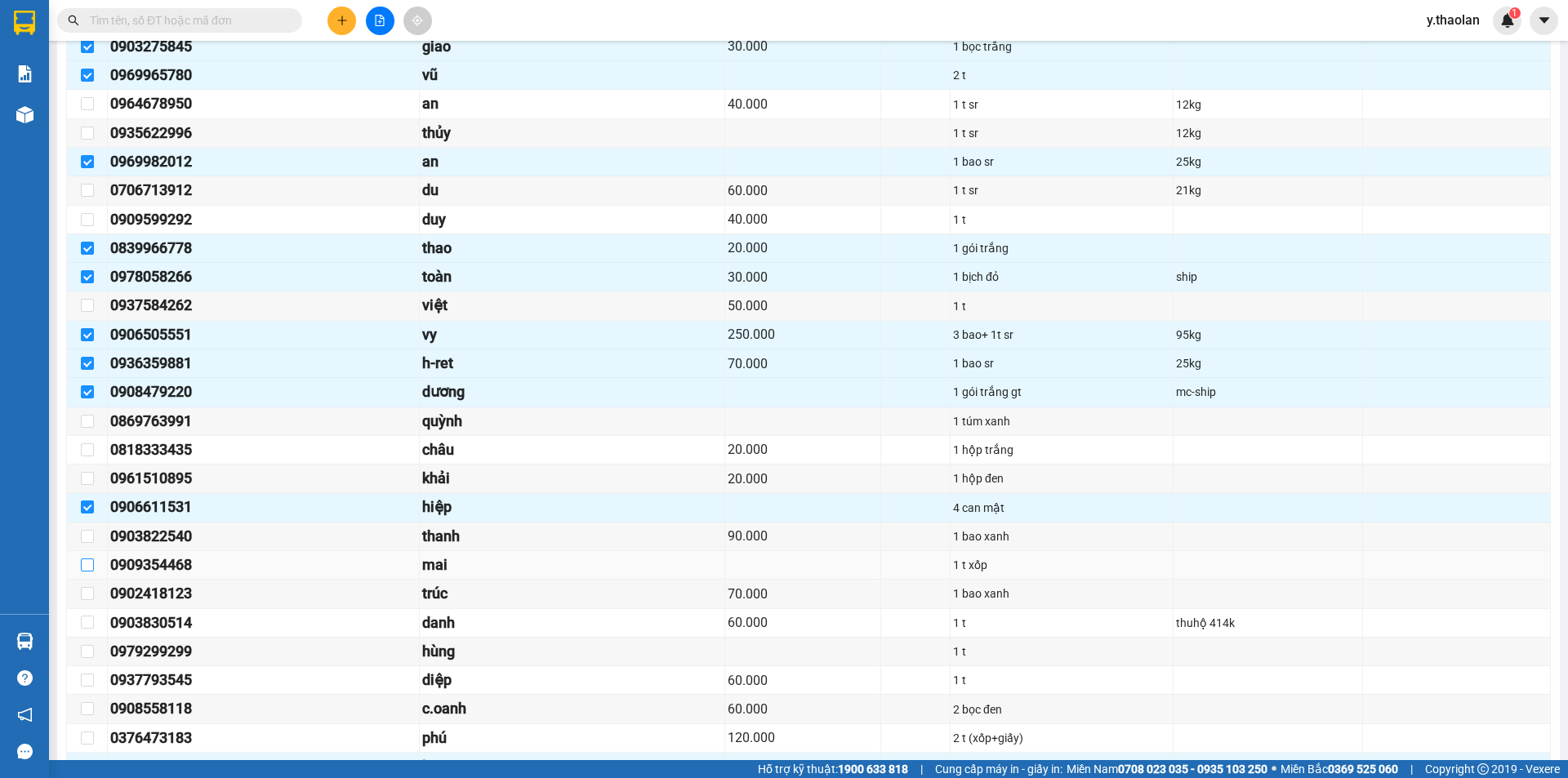
click at [82, 566] on input "checkbox" at bounding box center [88, 565] width 13 height 13
checkbox input "true"
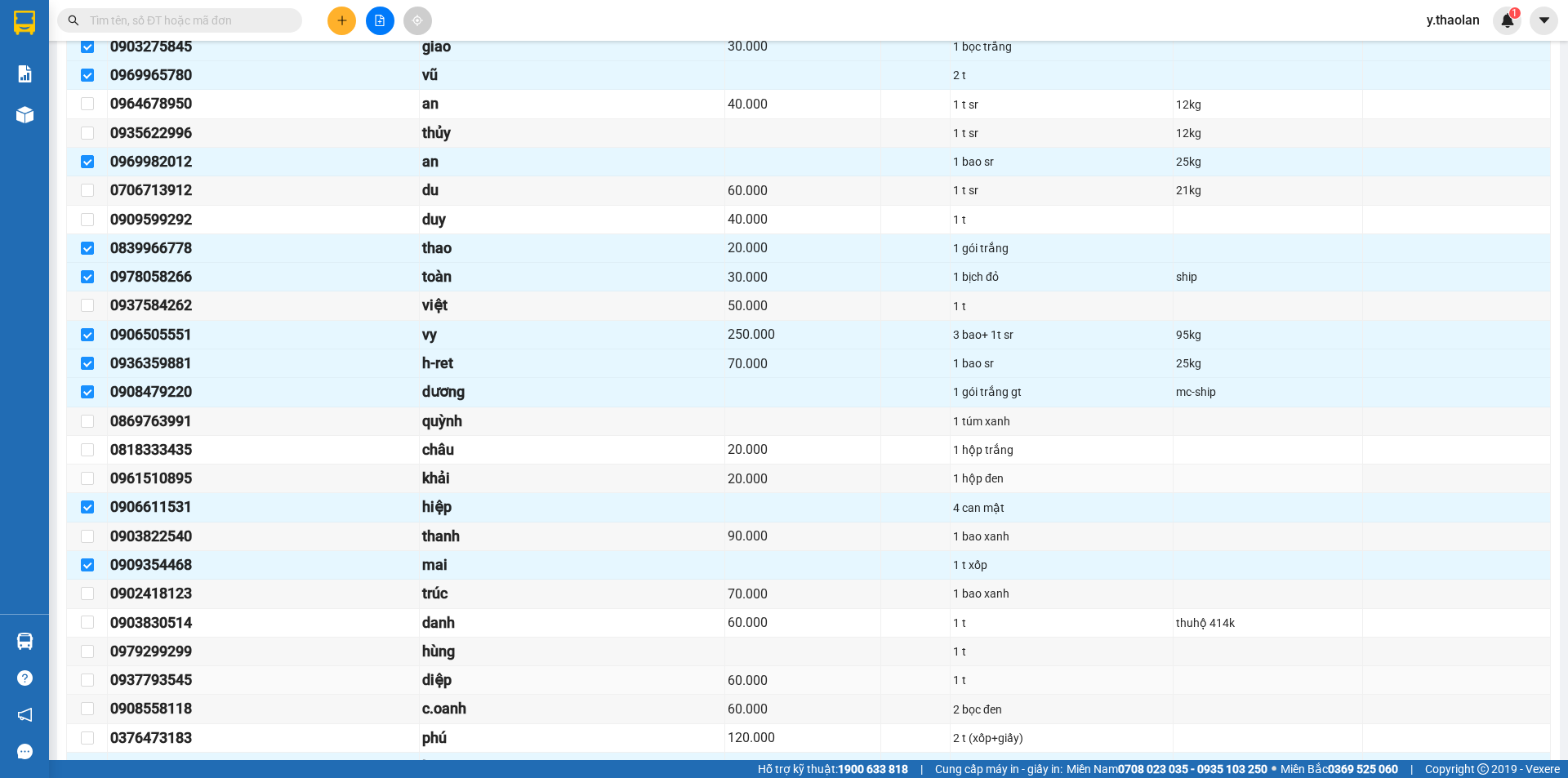
scroll to position [899, 0]
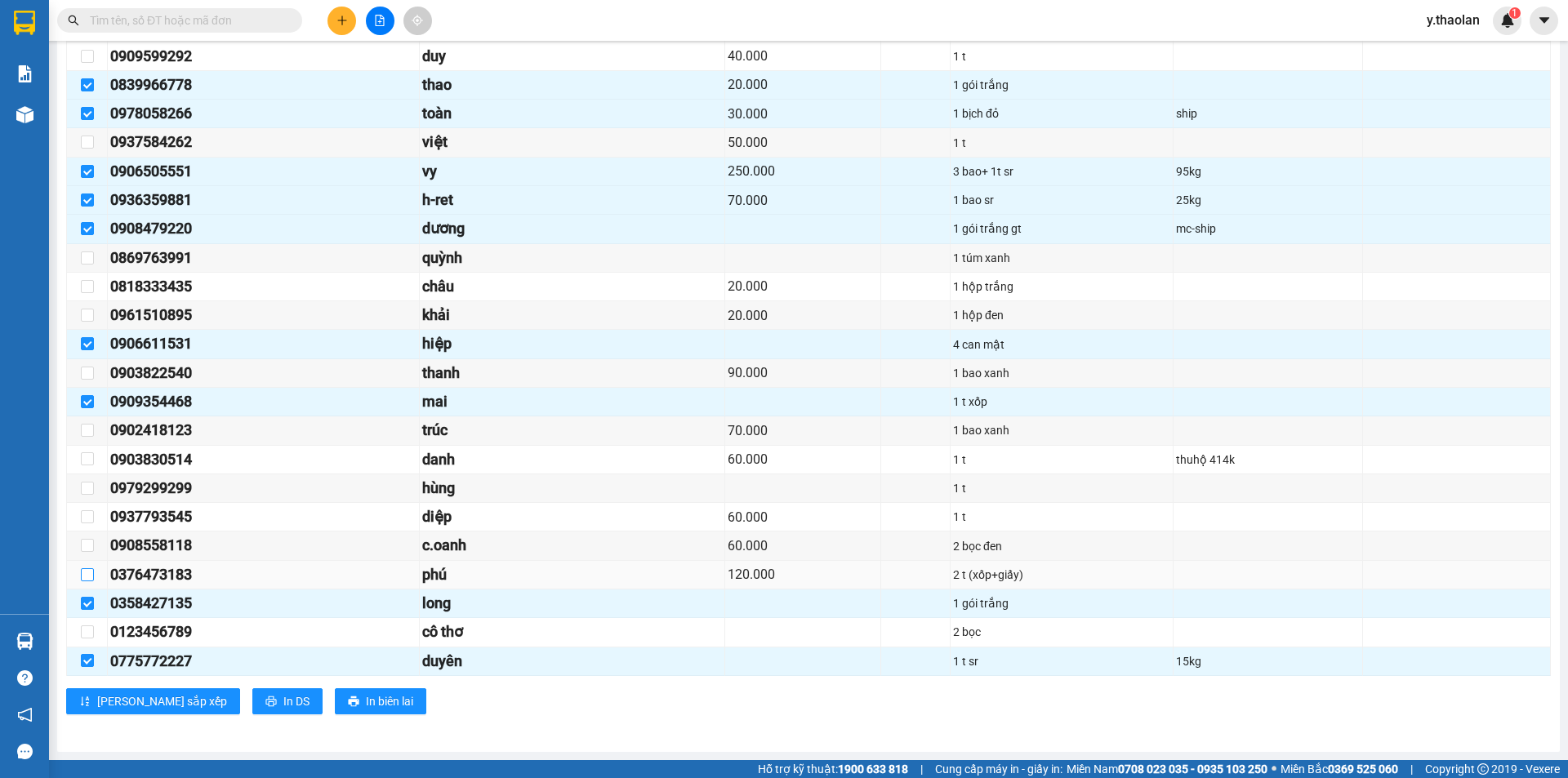
click at [88, 579] on input "checkbox" at bounding box center [88, 575] width 13 height 13
checkbox input "true"
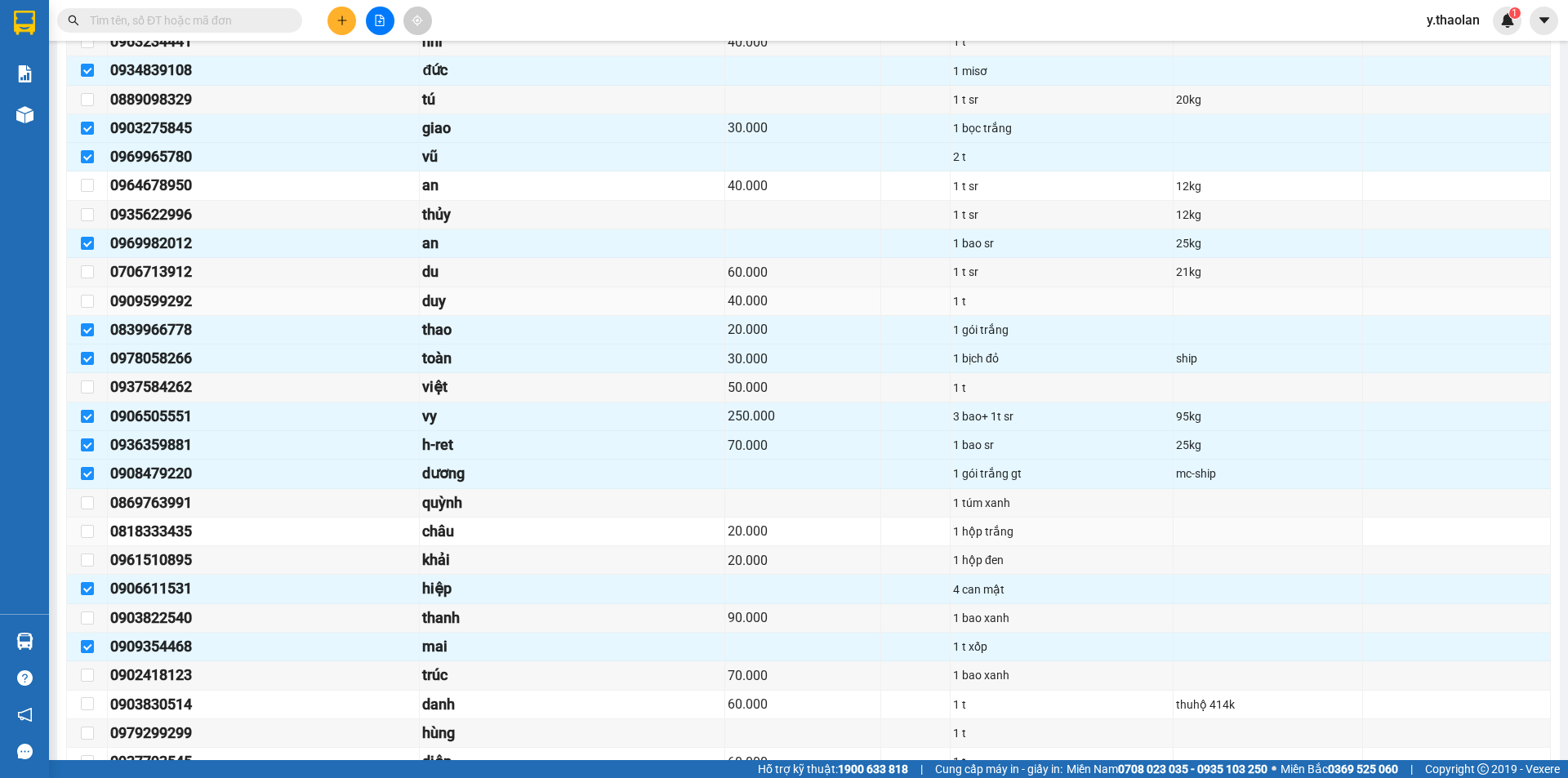
scroll to position [573, 0]
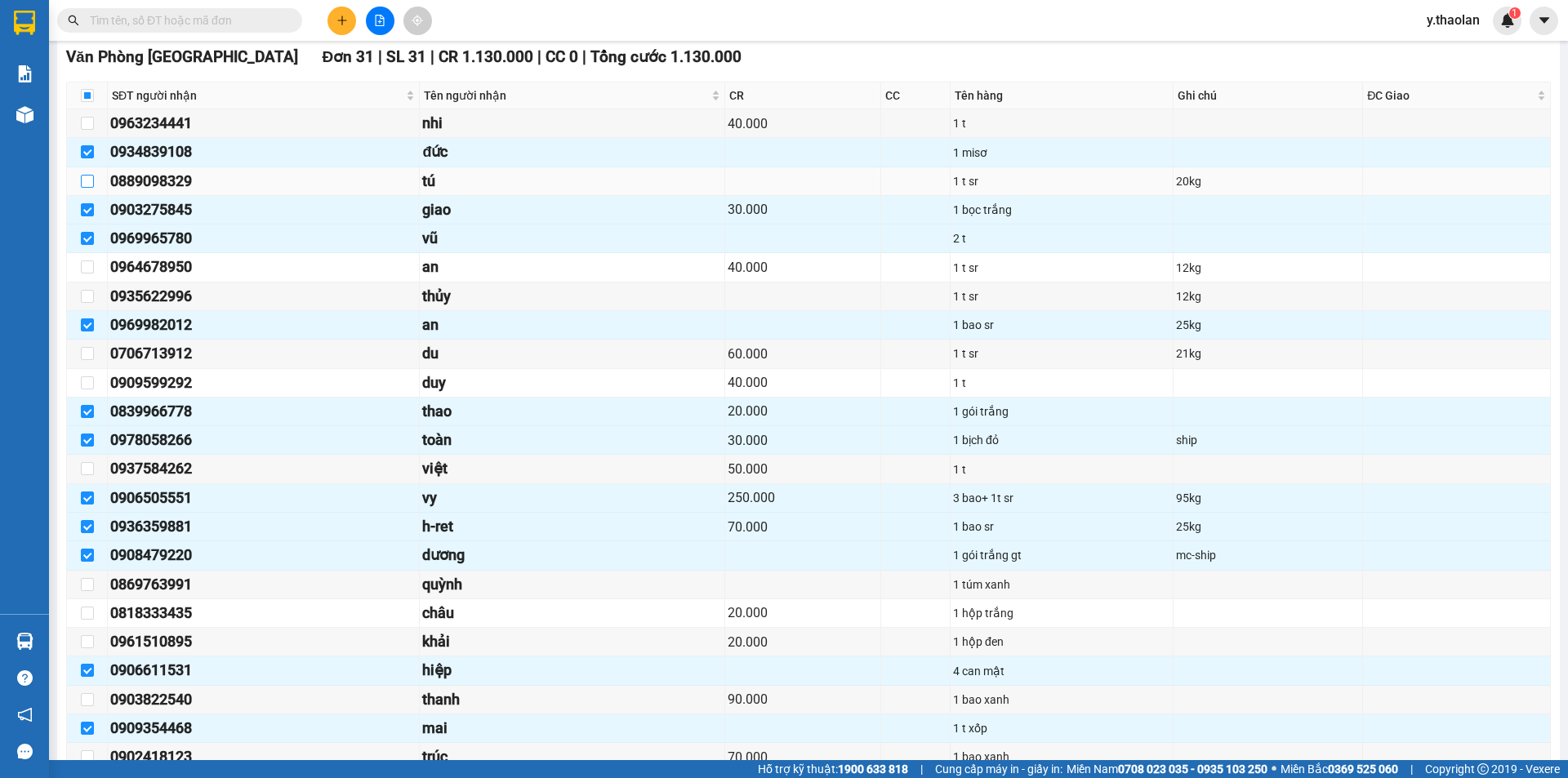
click at [87, 181] on input "checkbox" at bounding box center [88, 182] width 13 height 13
checkbox input "true"
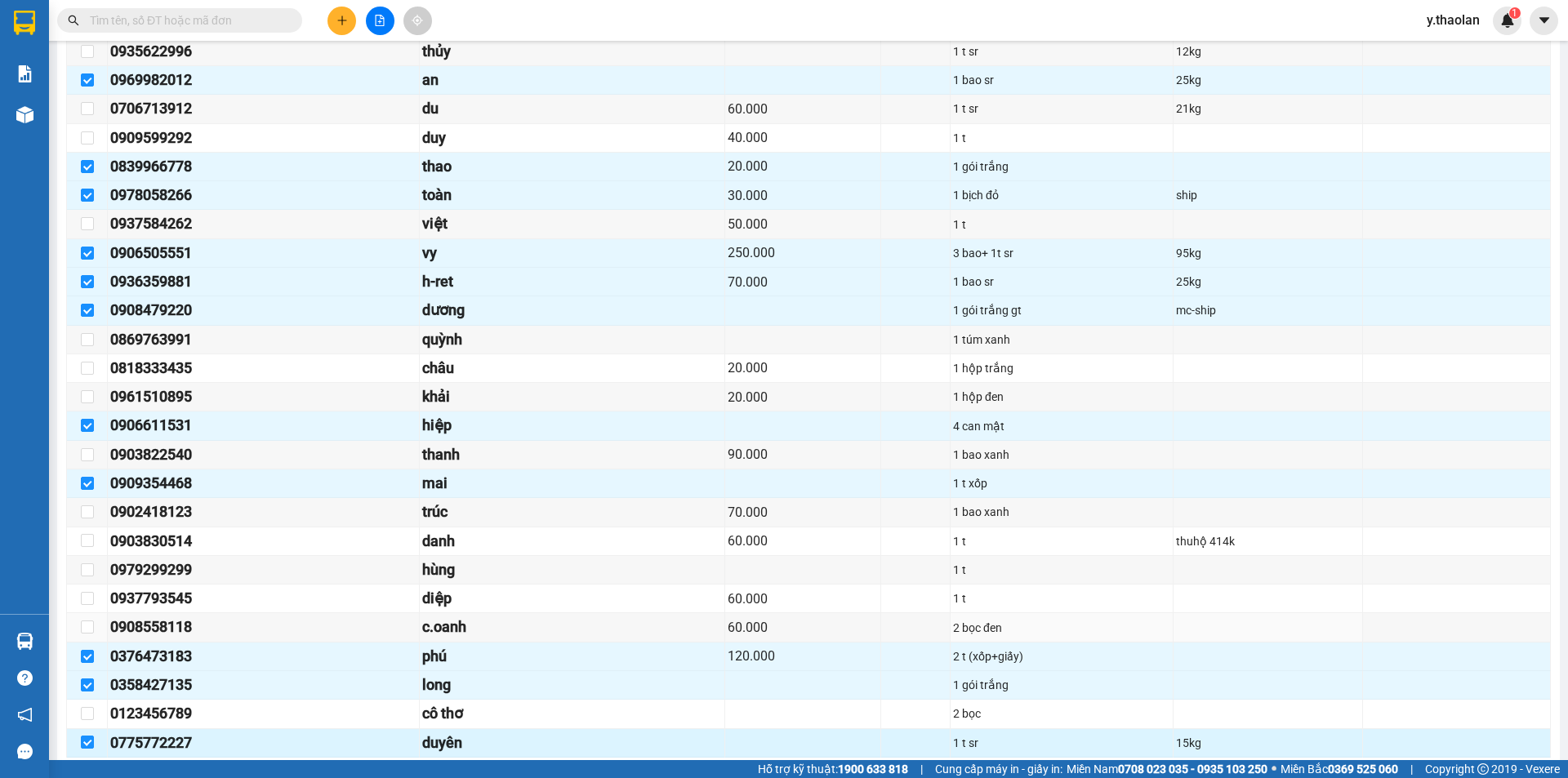
scroll to position [899, 0]
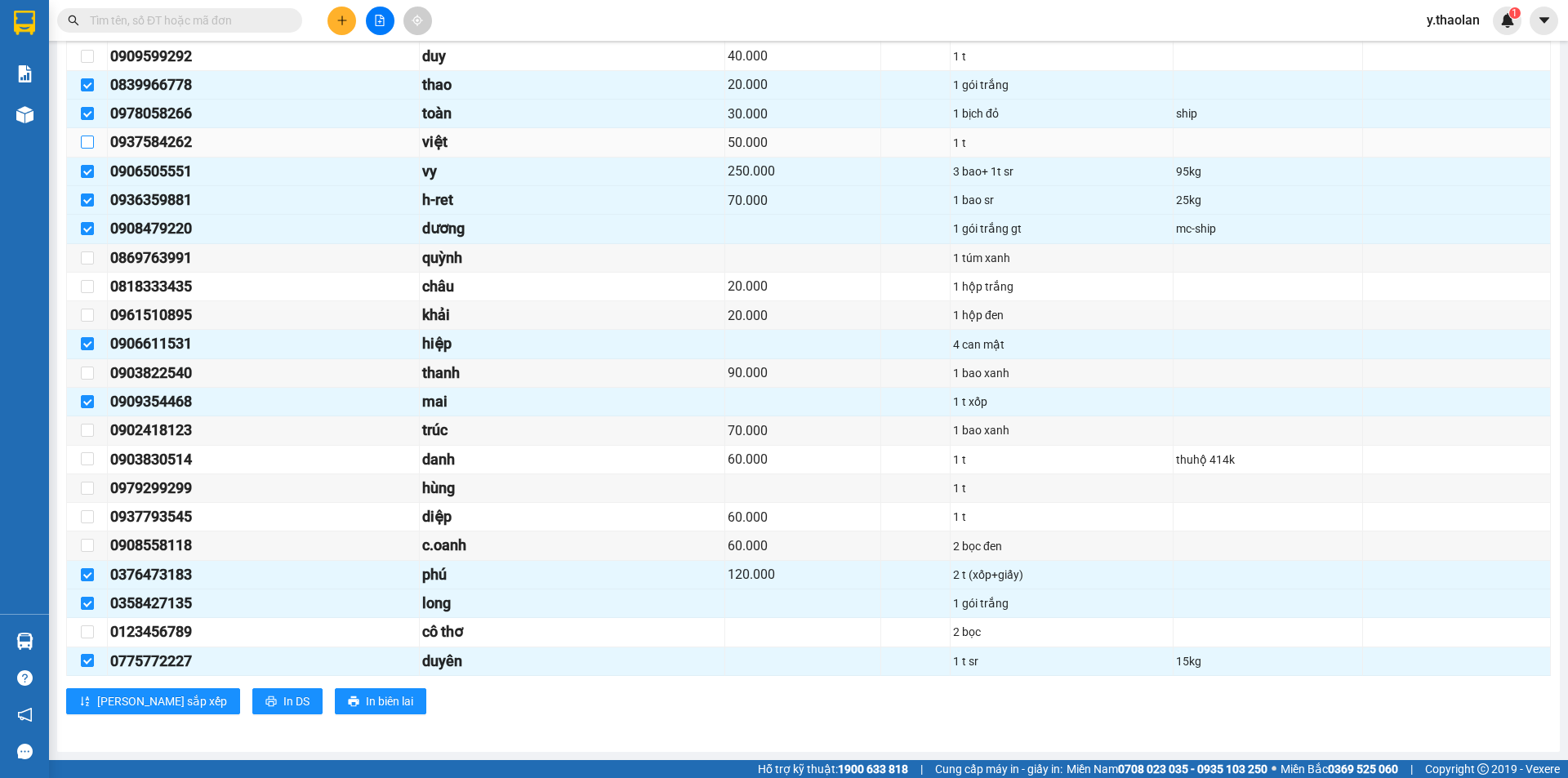
click at [85, 142] on input "checkbox" at bounding box center [88, 142] width 13 height 13
checkbox input "true"
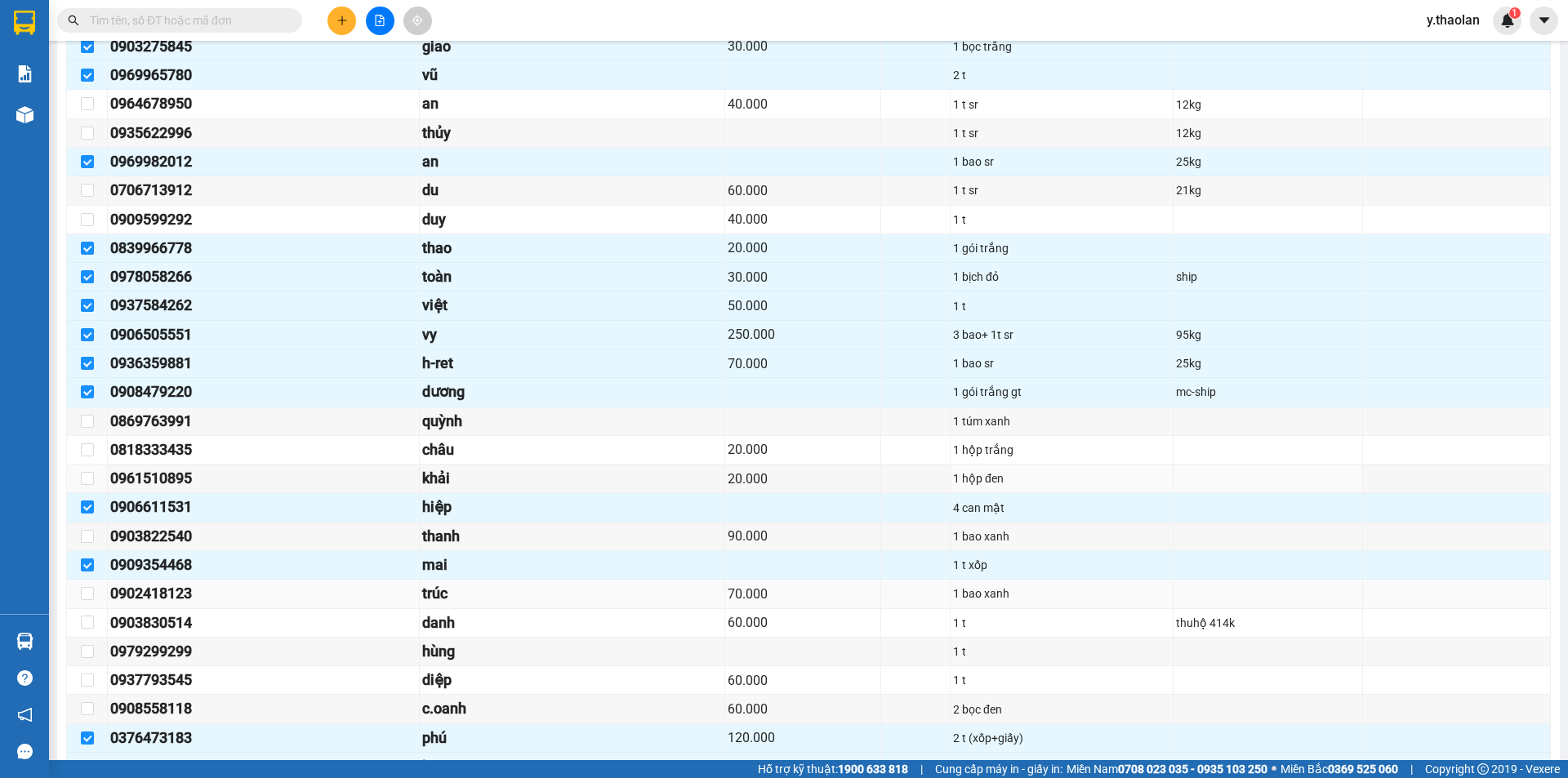
scroll to position [818, 0]
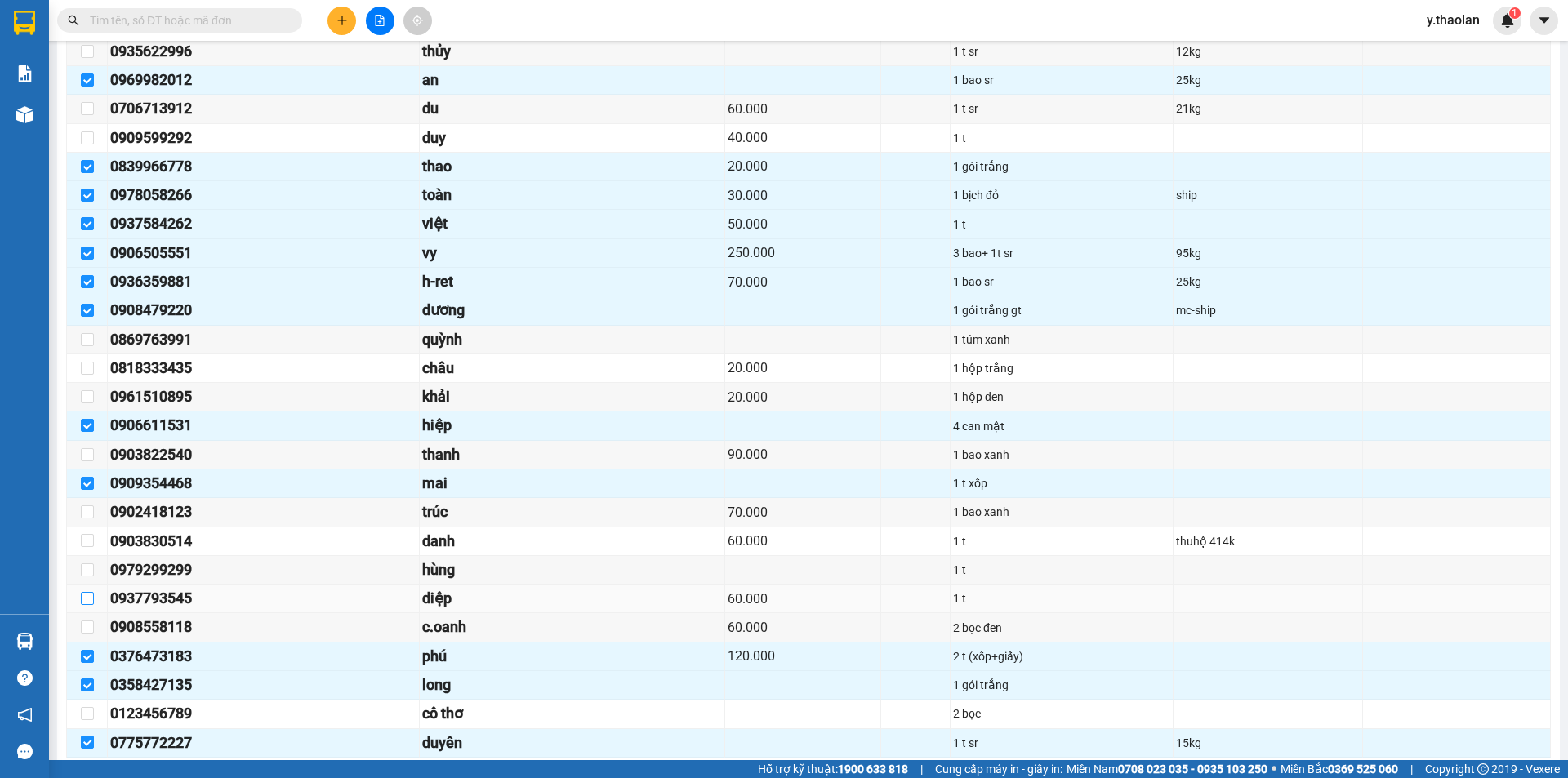
click at [81, 597] on input "checkbox" at bounding box center [88, 598] width 13 height 13
checkbox input "true"
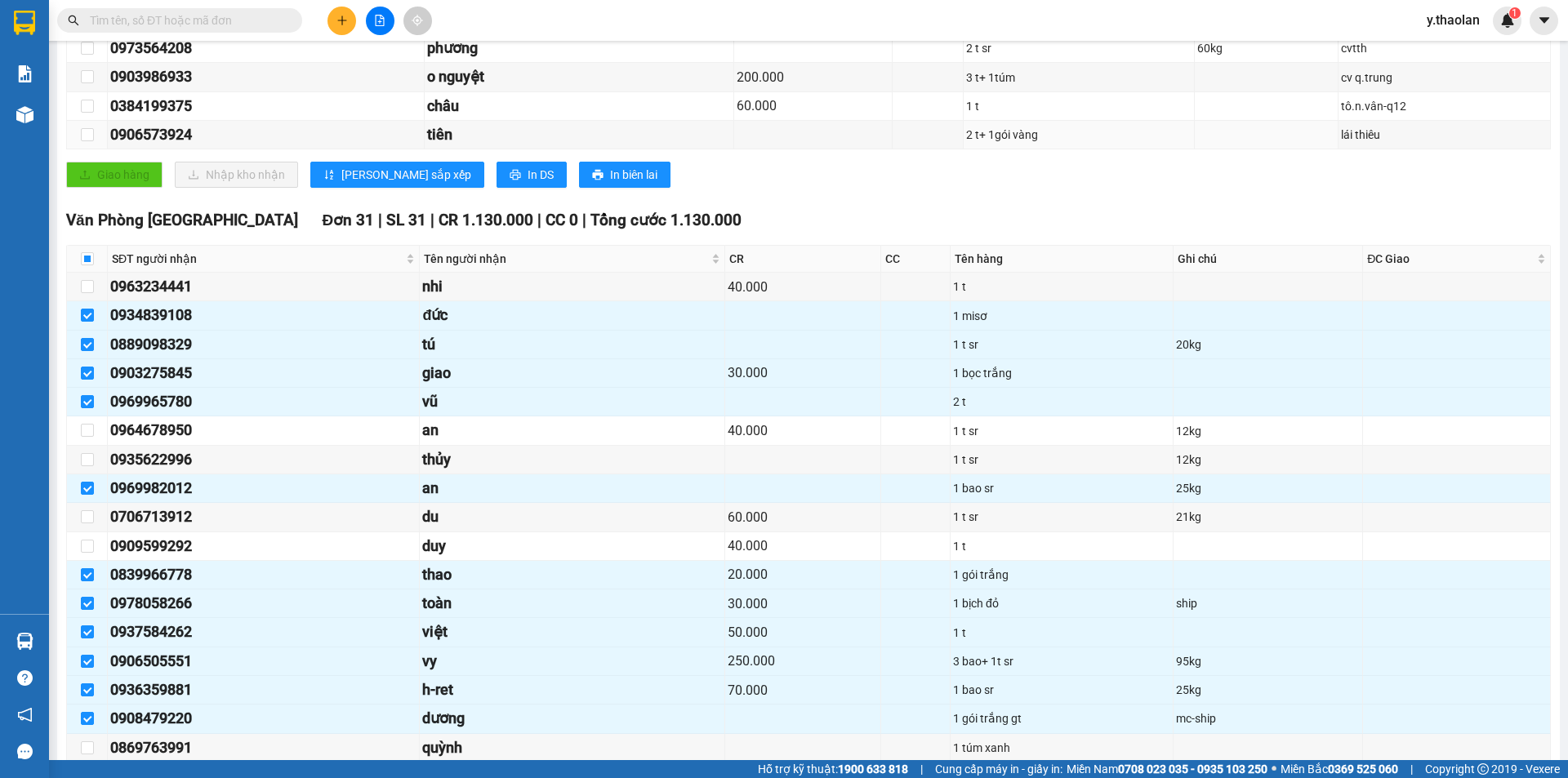
scroll to position [1, 0]
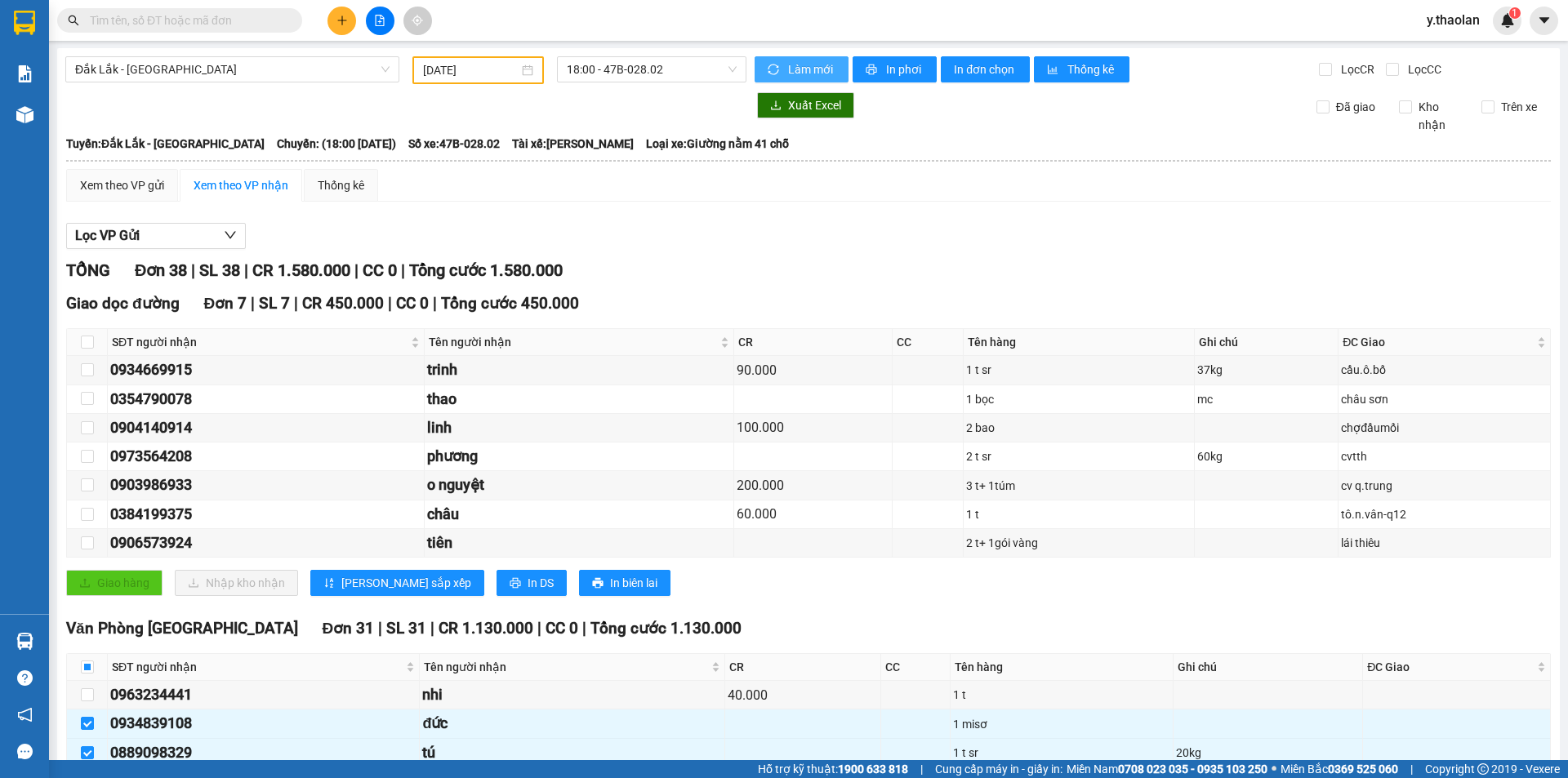
click at [805, 65] on span "Làm mới" at bounding box center [812, 69] width 47 height 18
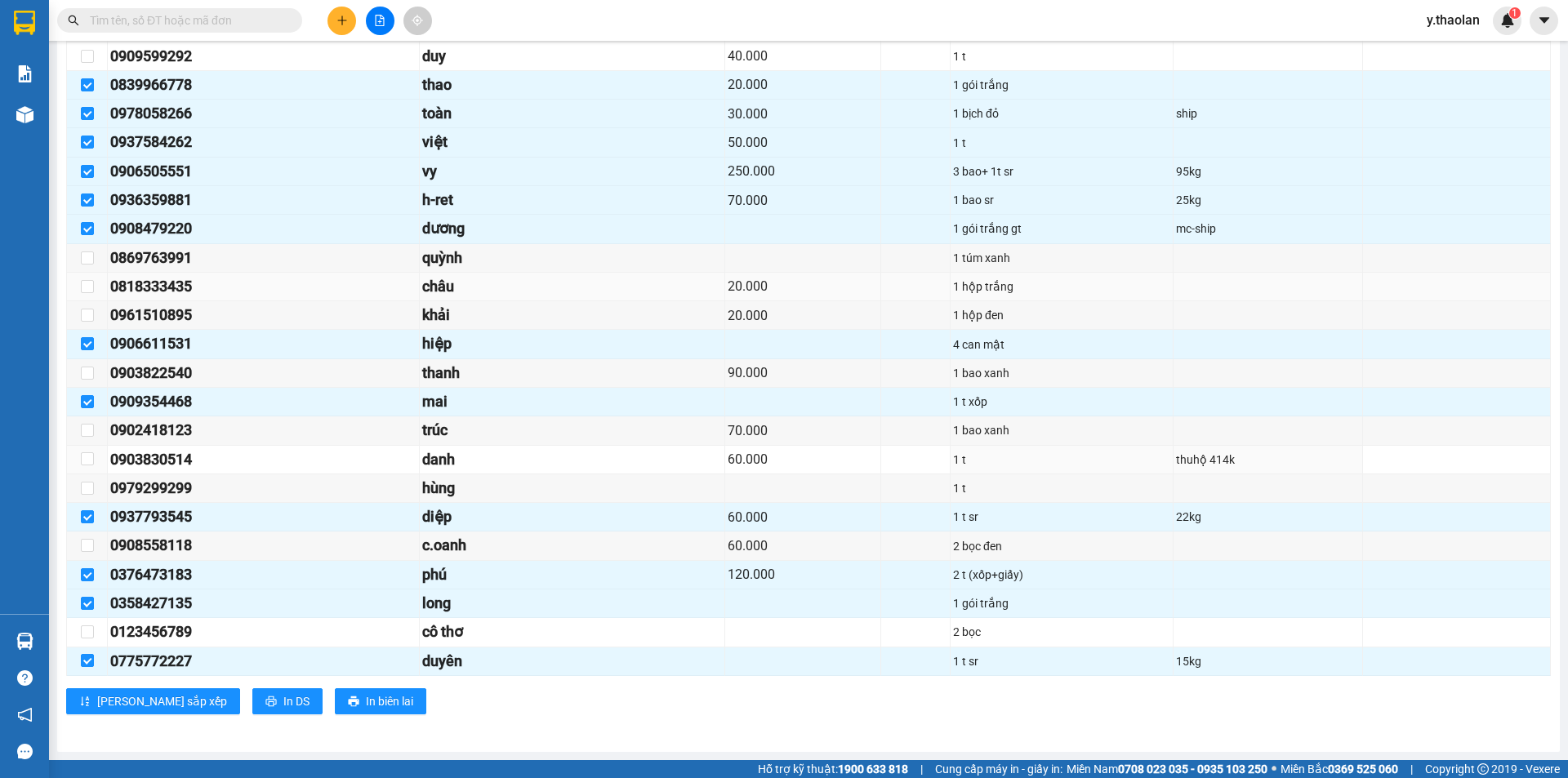
scroll to position [736, 0]
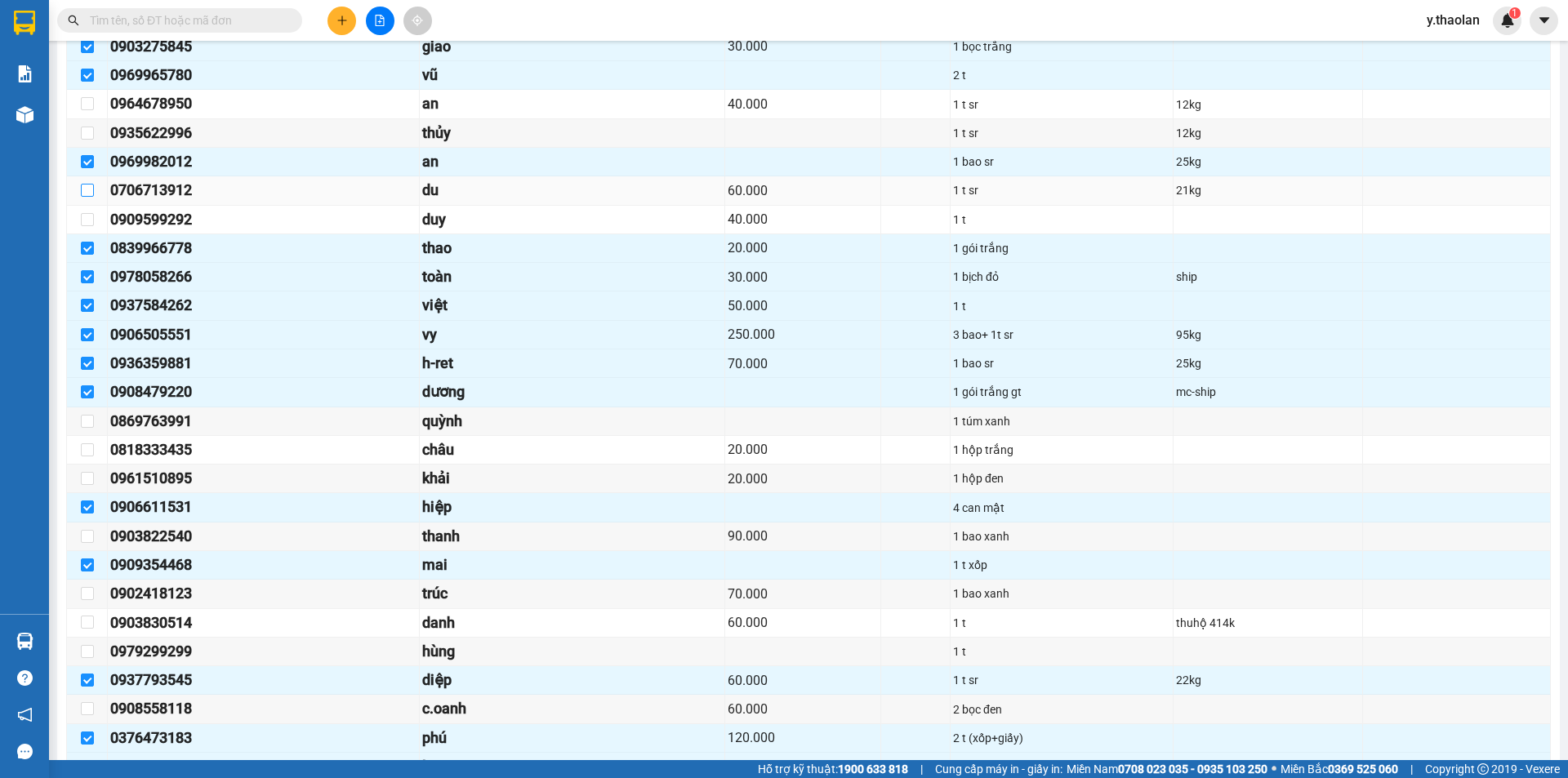
click at [91, 193] on input "checkbox" at bounding box center [88, 190] width 13 height 13
checkbox input "true"
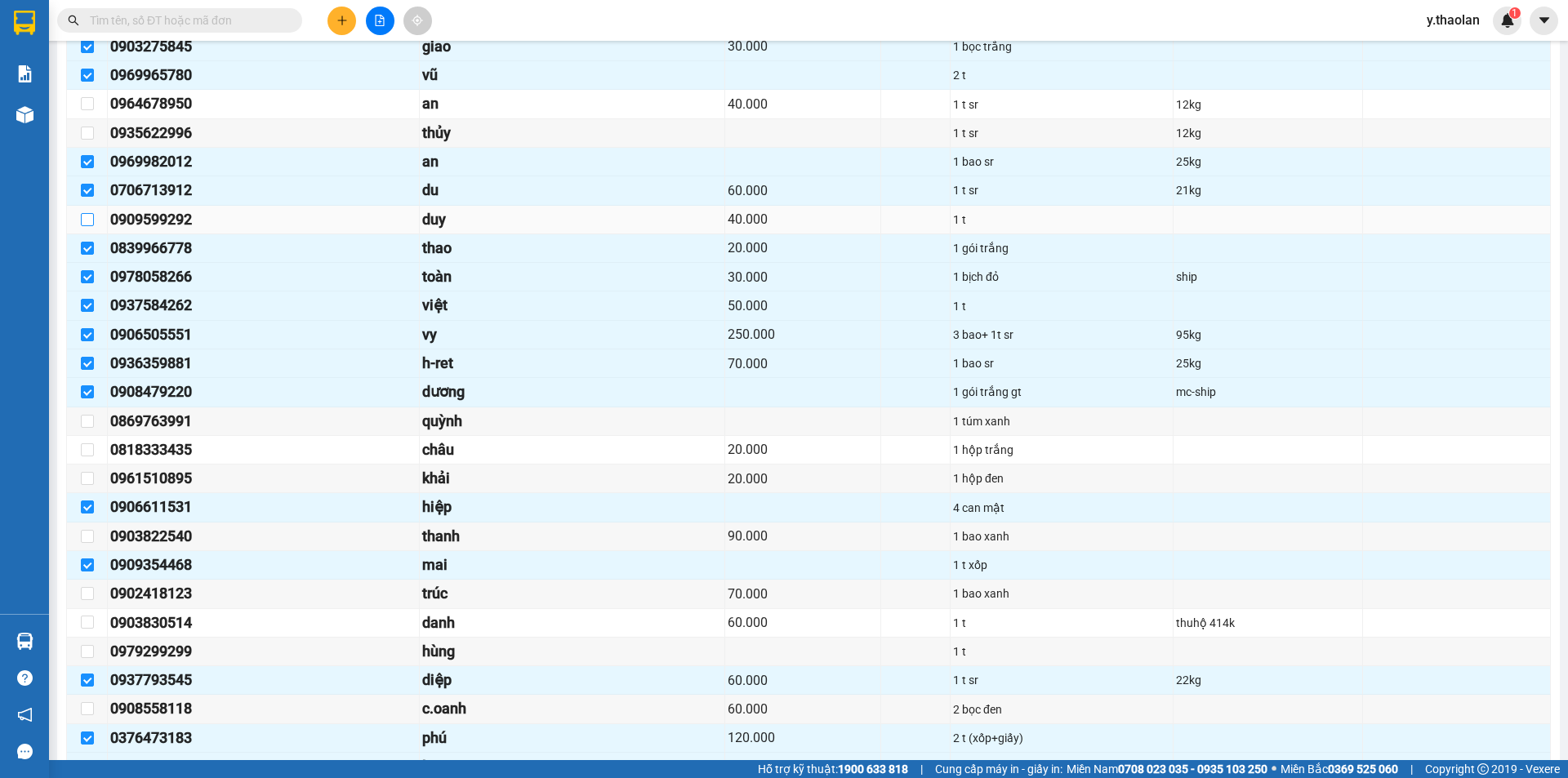
click at [88, 218] on input "checkbox" at bounding box center [88, 220] width 13 height 13
checkbox input "true"
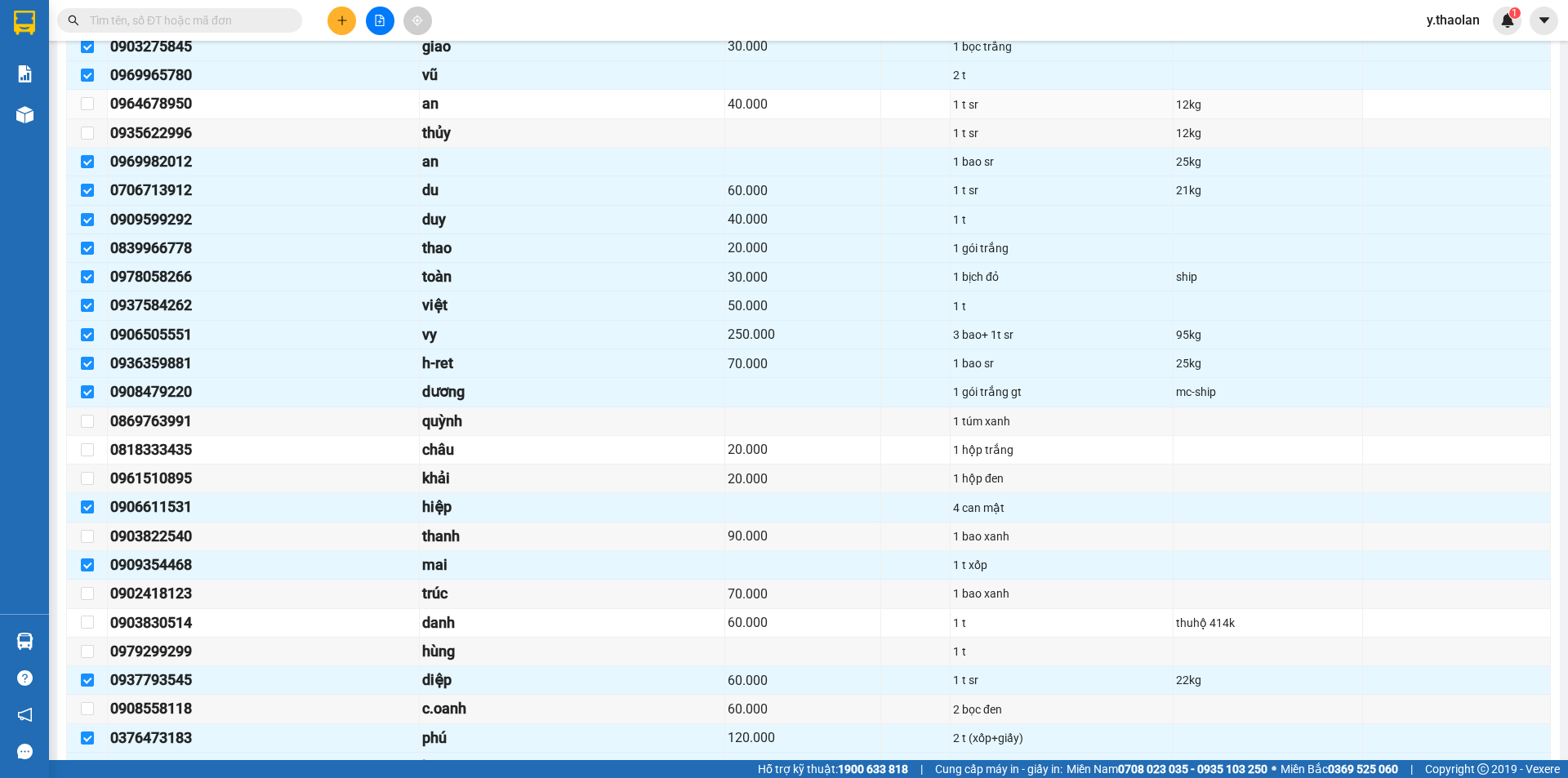
scroll to position [491, 0]
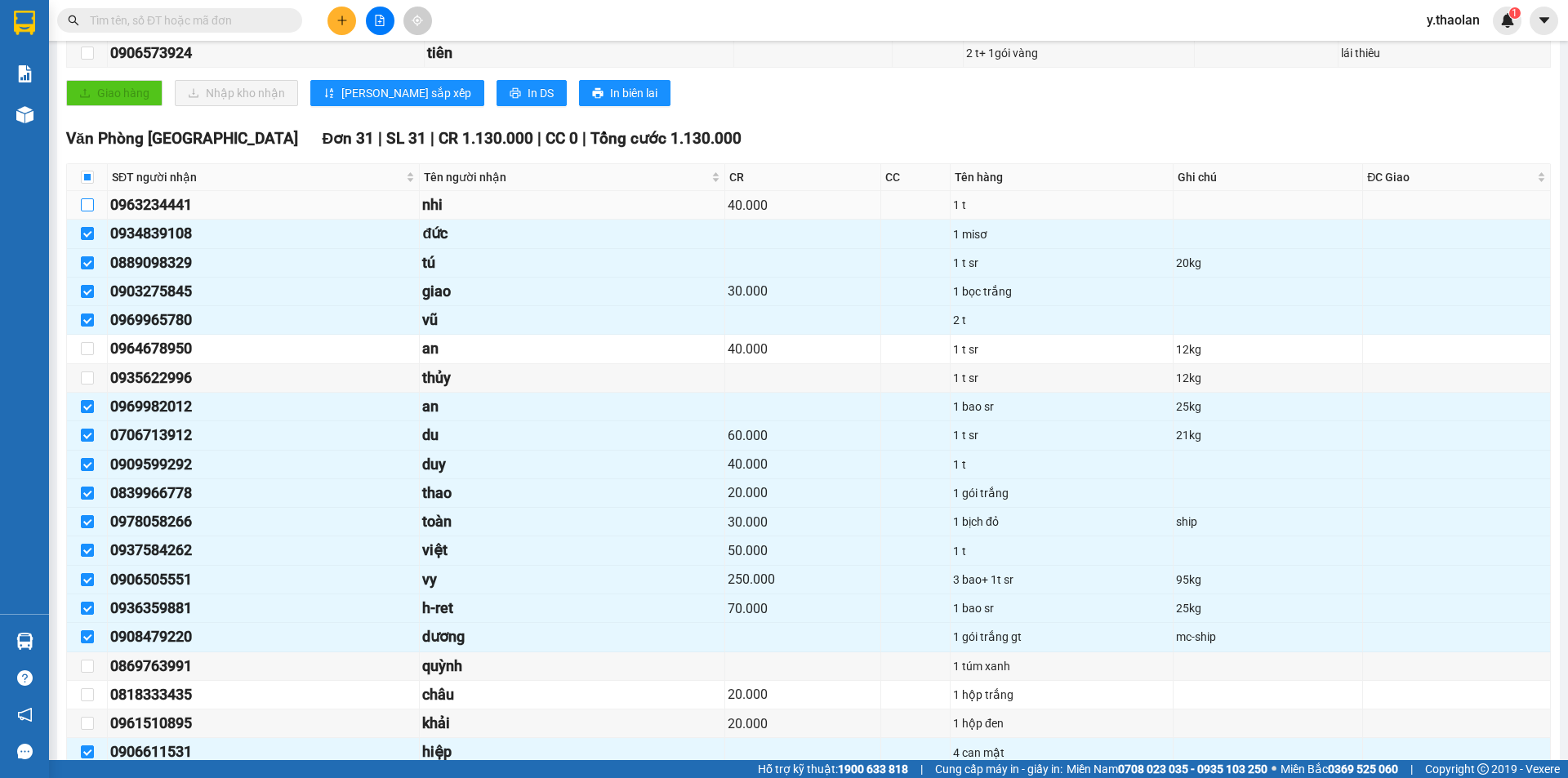
click at [89, 207] on input "checkbox" at bounding box center [88, 205] width 13 height 13
checkbox input "true"
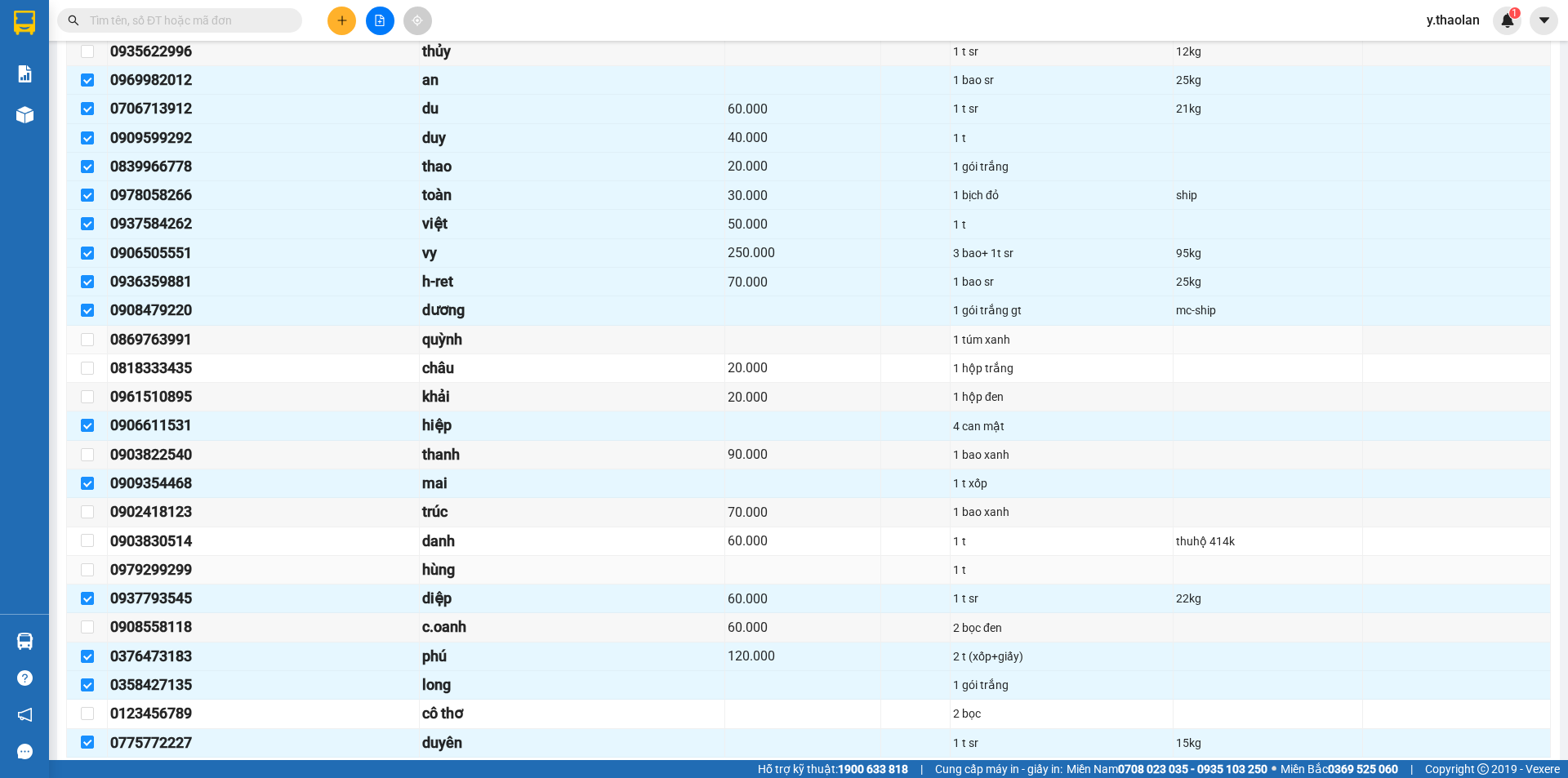
scroll to position [899, 0]
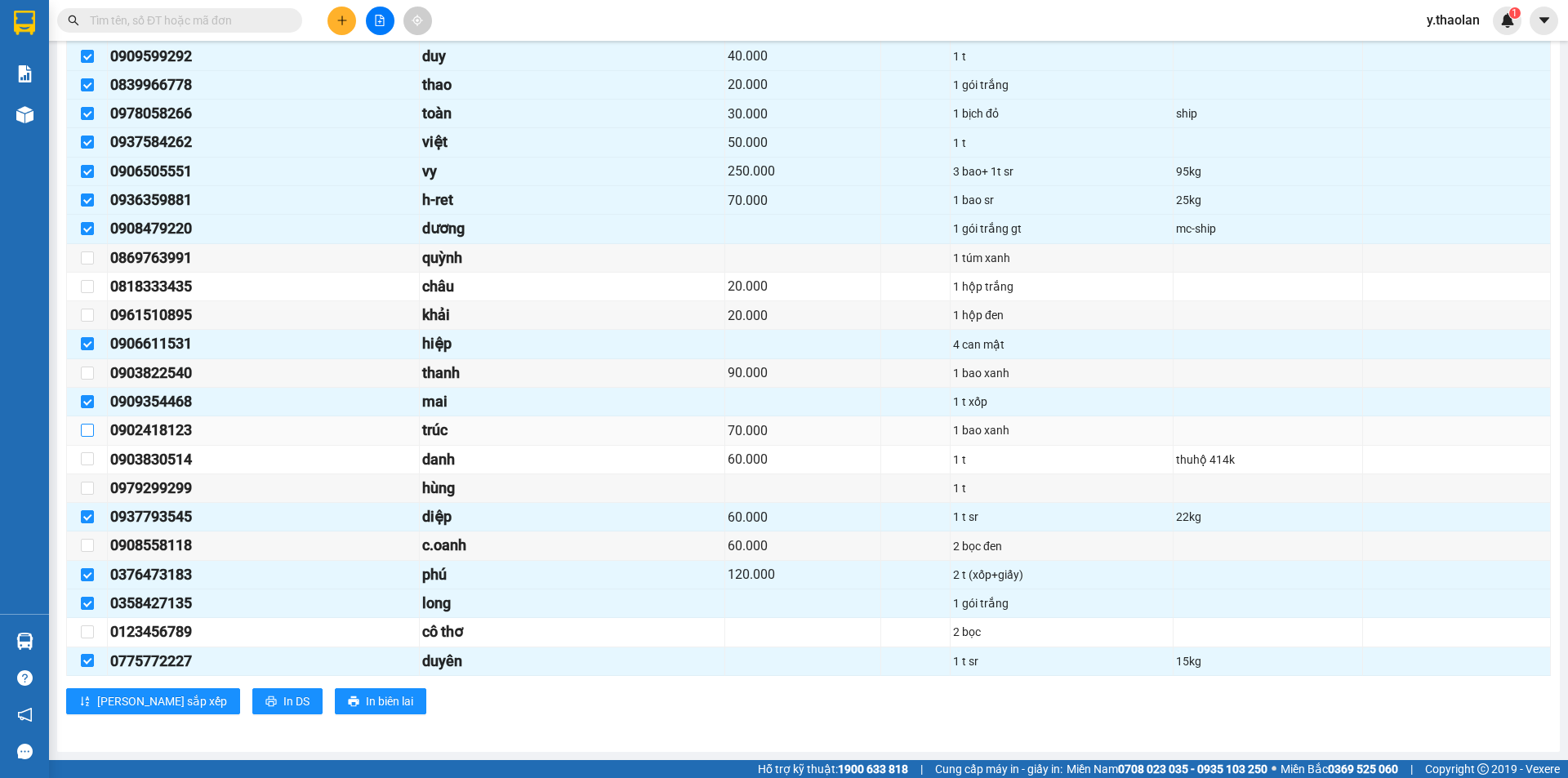
click at [87, 433] on input "checkbox" at bounding box center [88, 430] width 13 height 13
checkbox input "true"
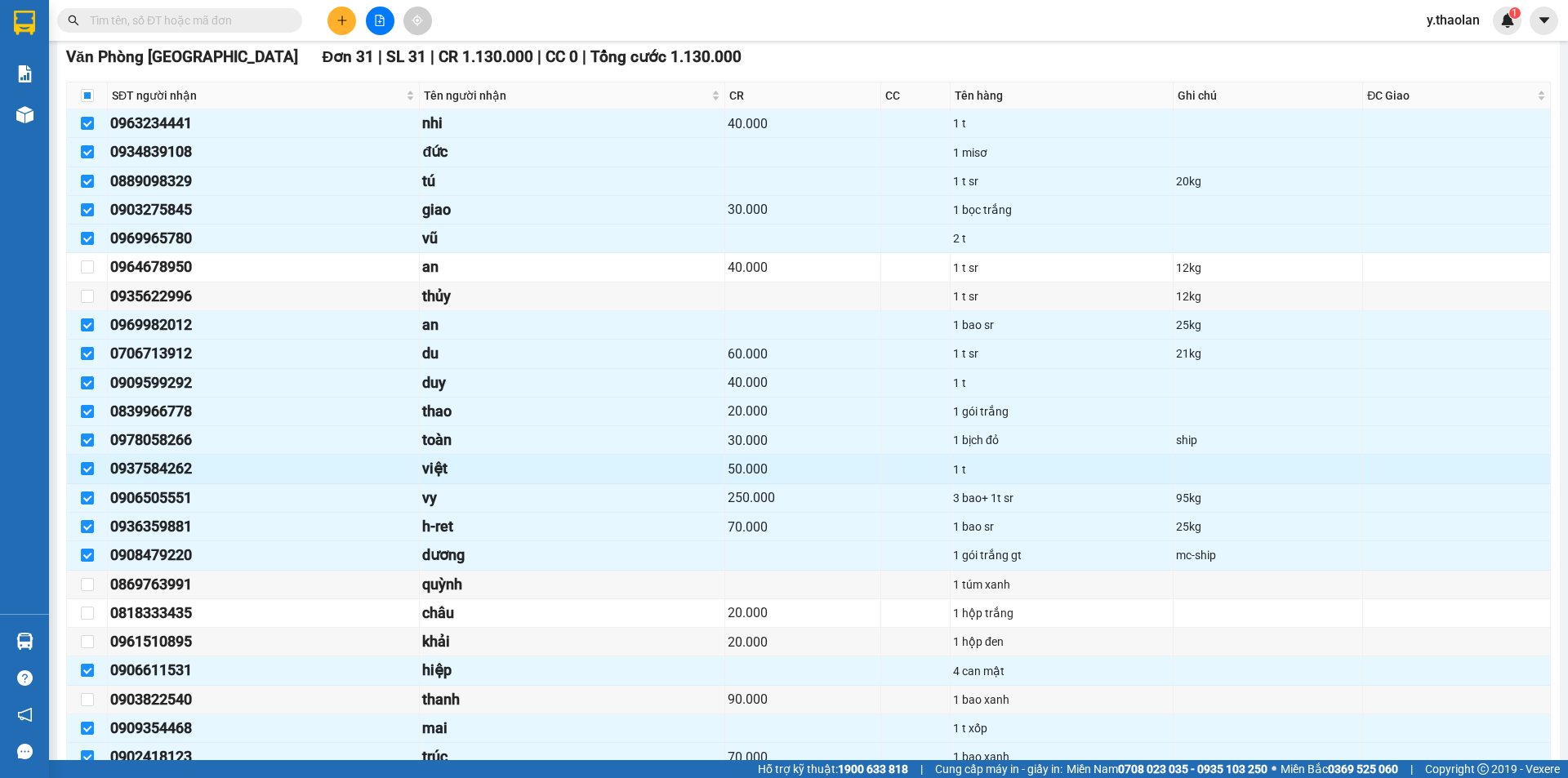
scroll to position [654, 0]
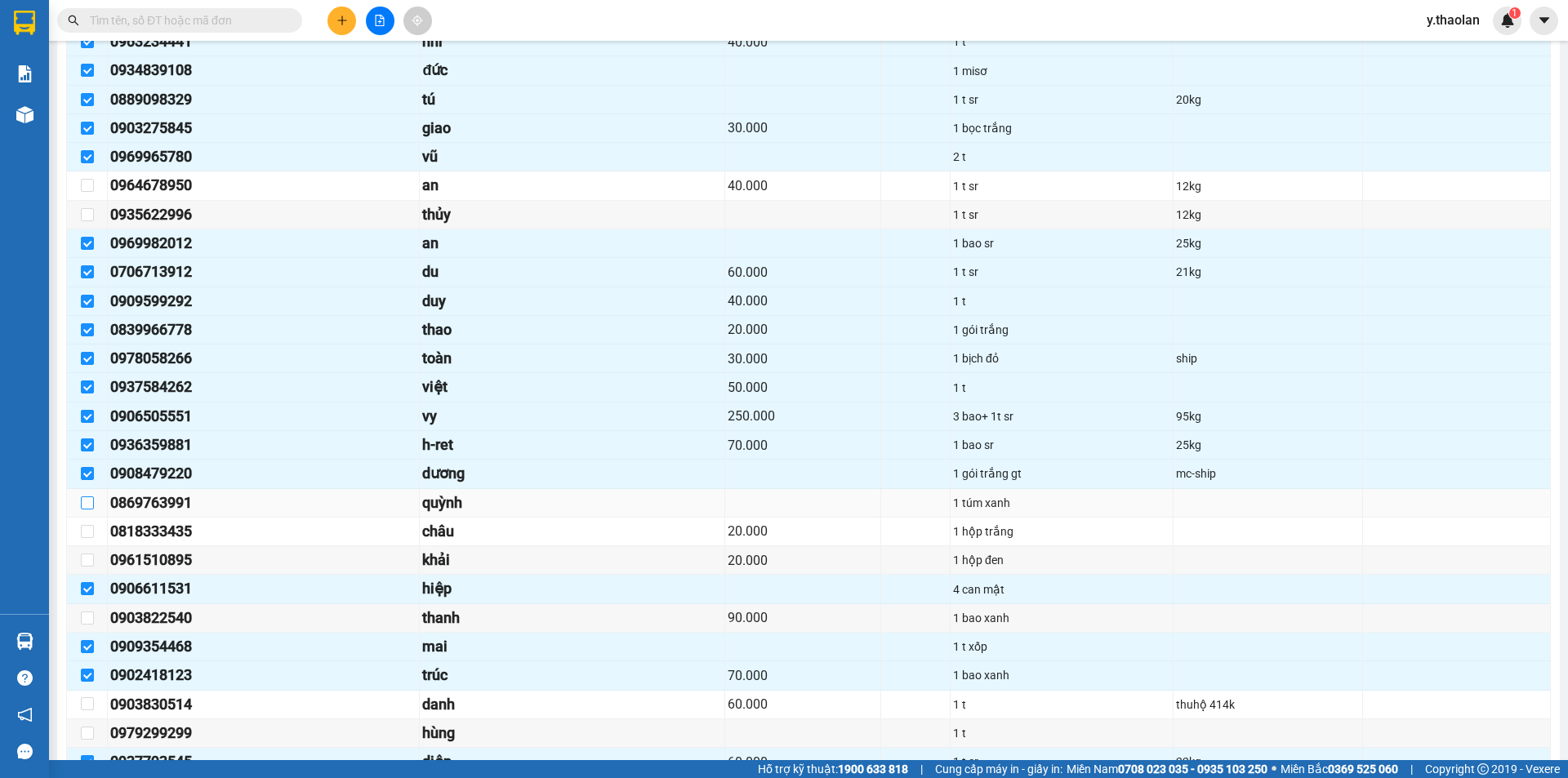
click at [87, 498] on input "checkbox" at bounding box center [88, 503] width 13 height 13
checkbox input "true"
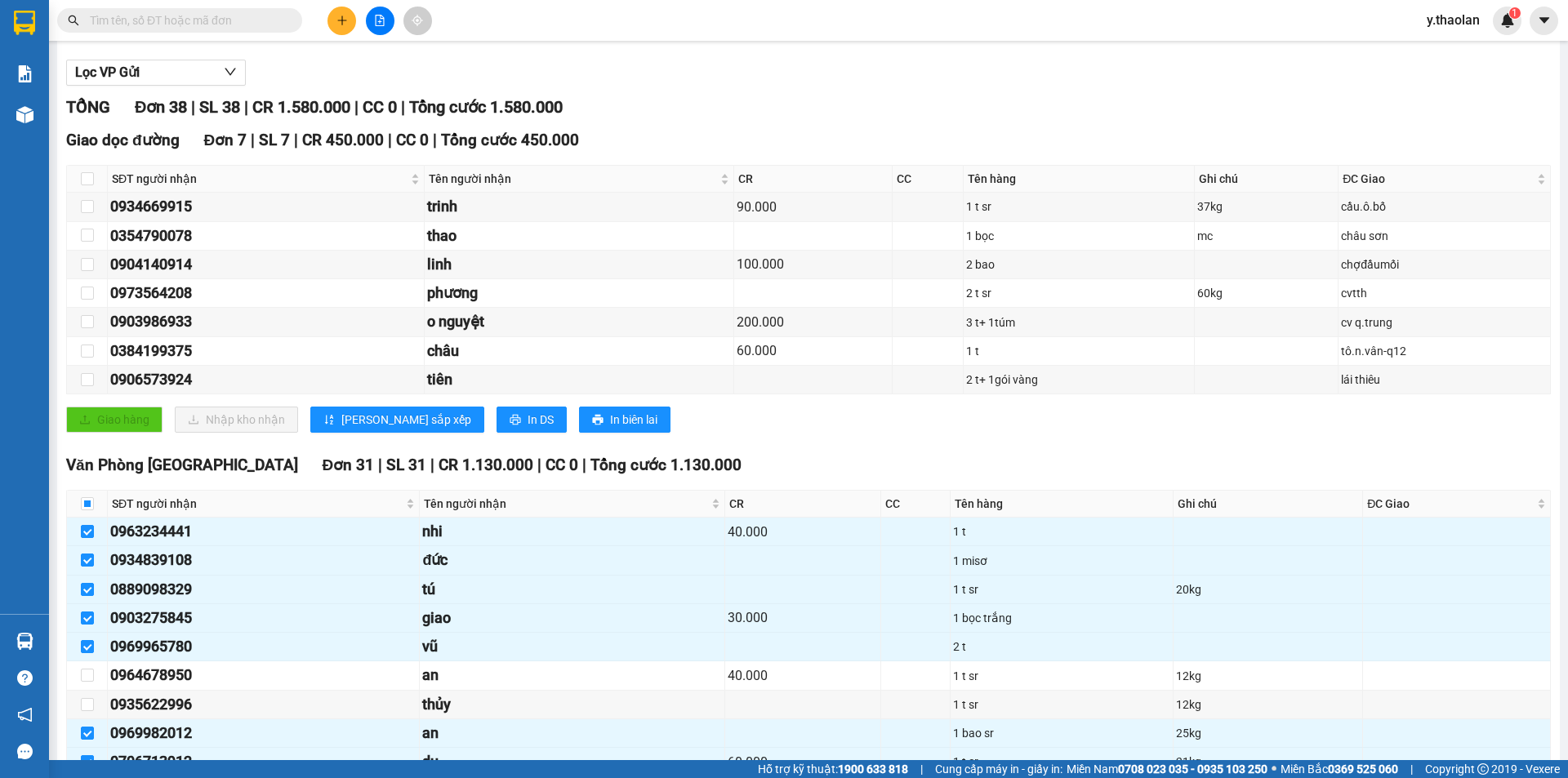
scroll to position [0, 0]
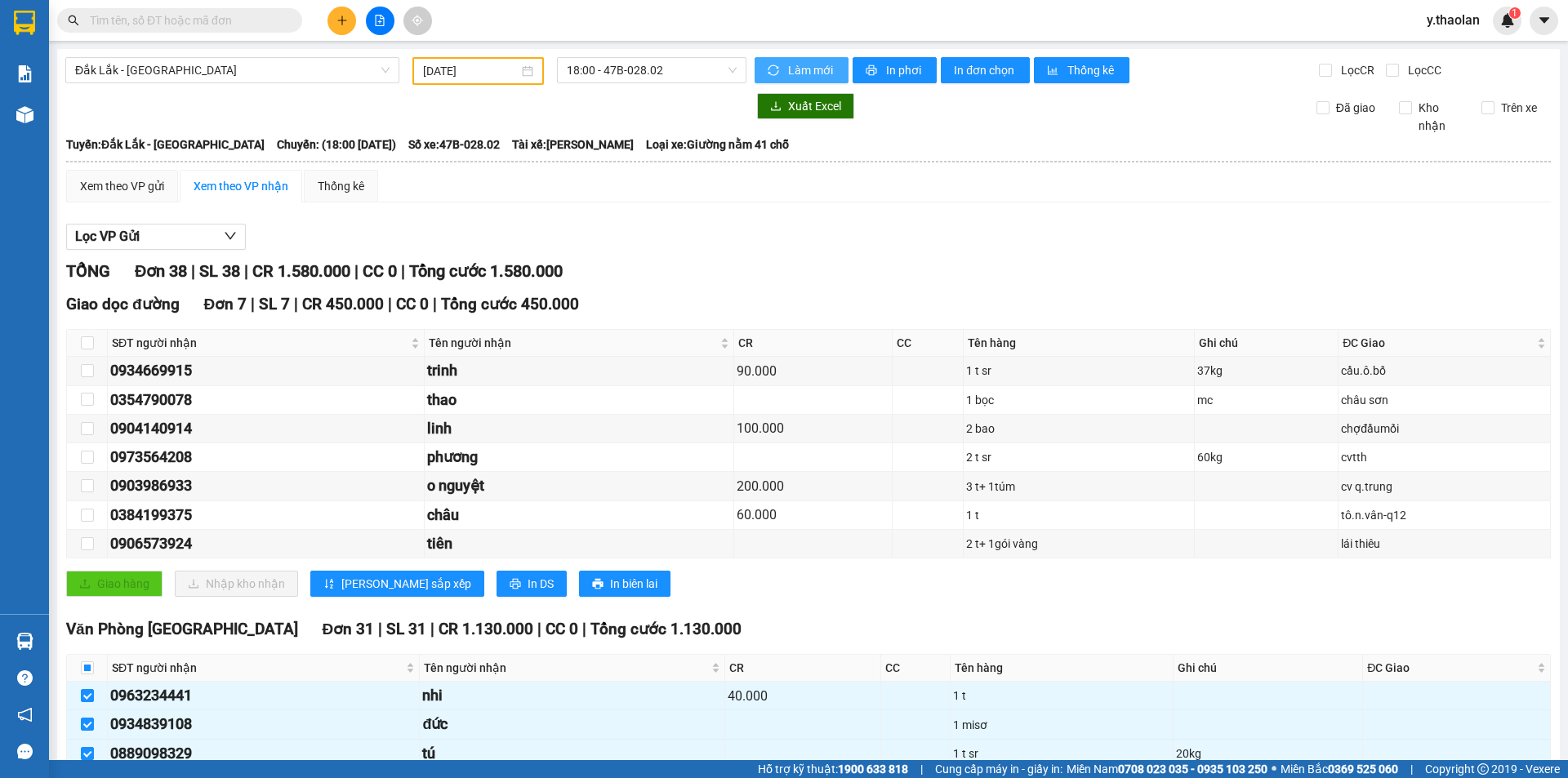
click at [767, 77] on span "sync" at bounding box center [774, 71] width 14 height 13
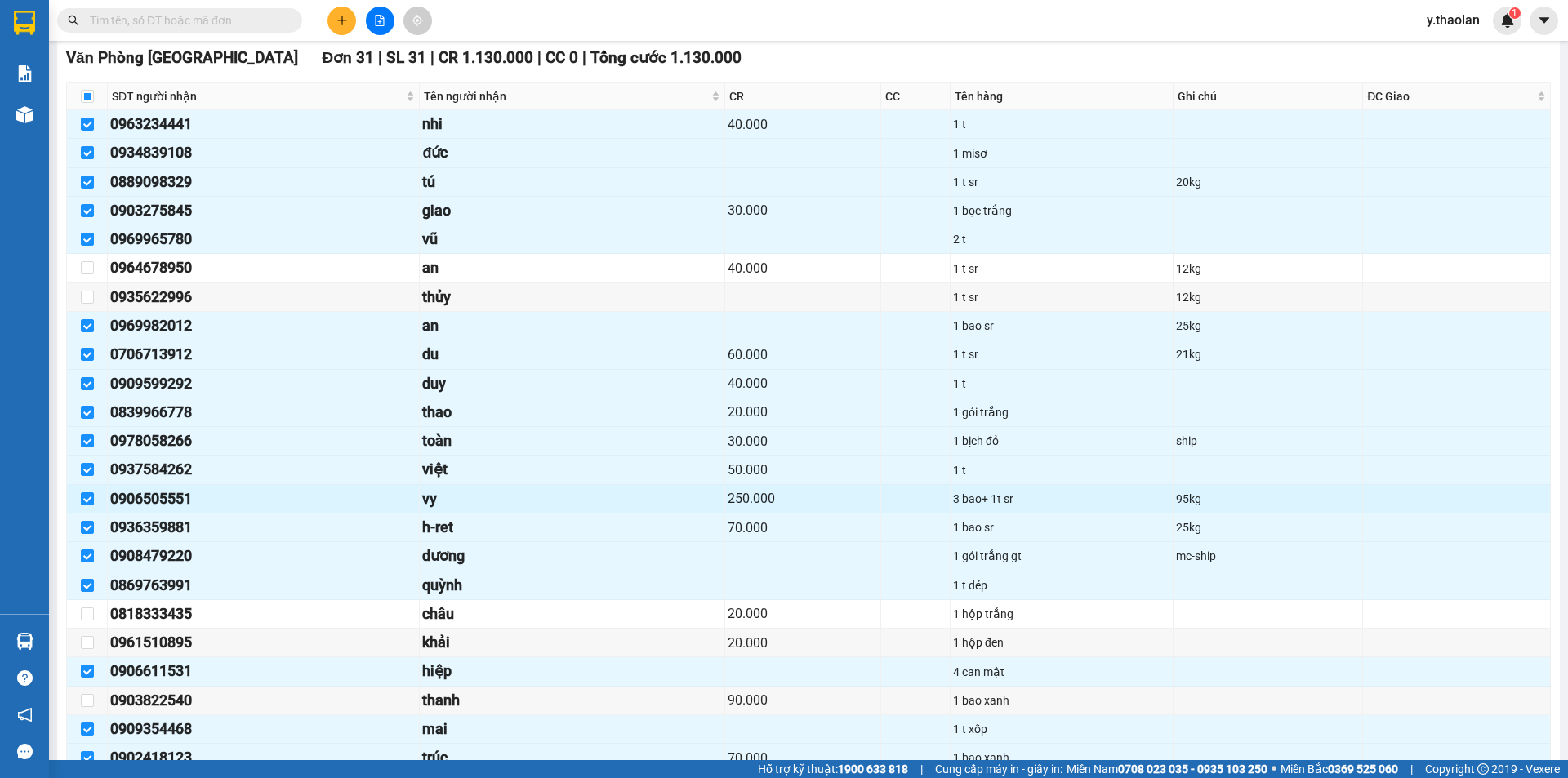
scroll to position [653, 0]
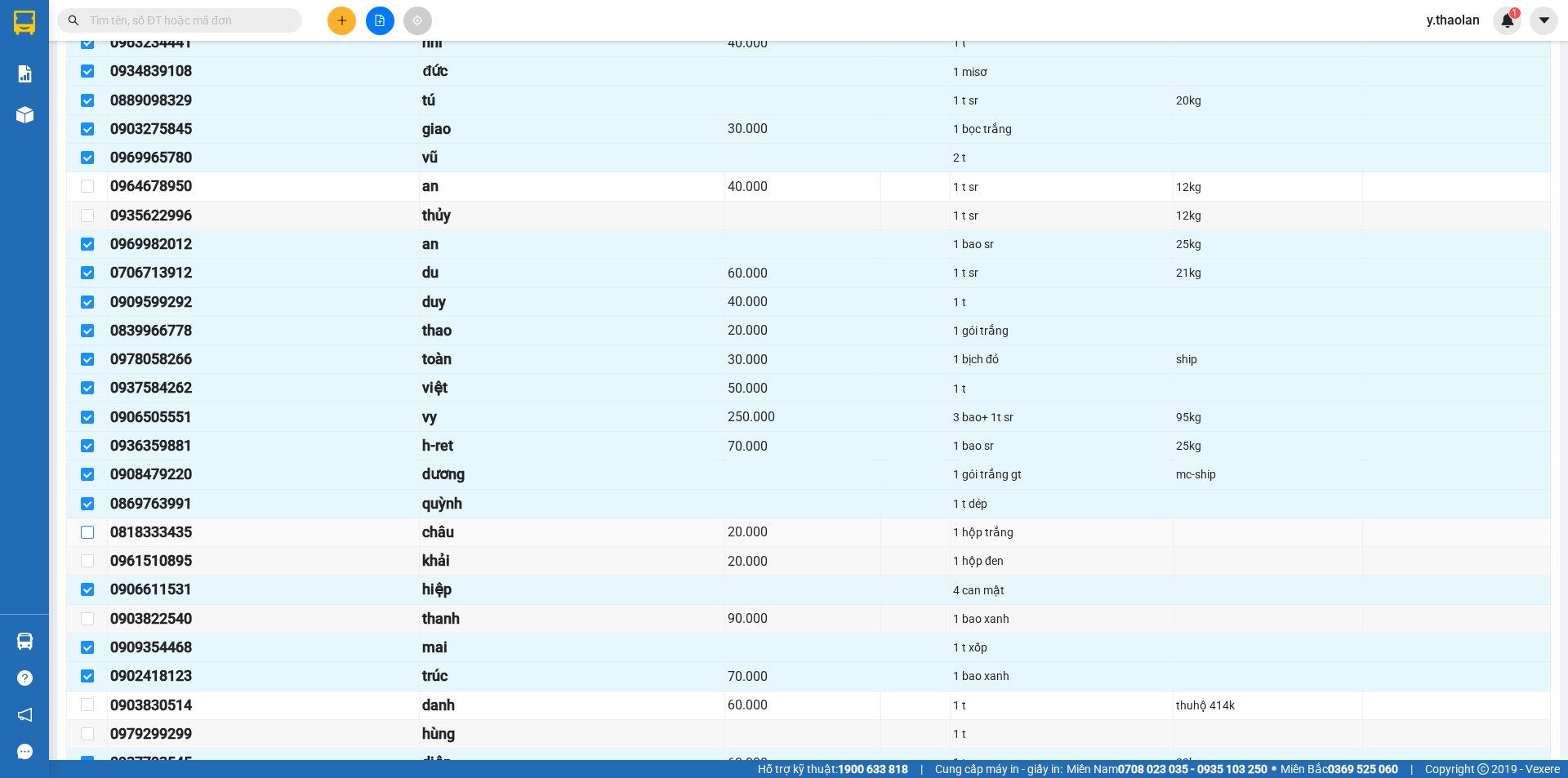
click at [90, 527] on input "checkbox" at bounding box center [88, 532] width 13 height 13
checkbox input "true"
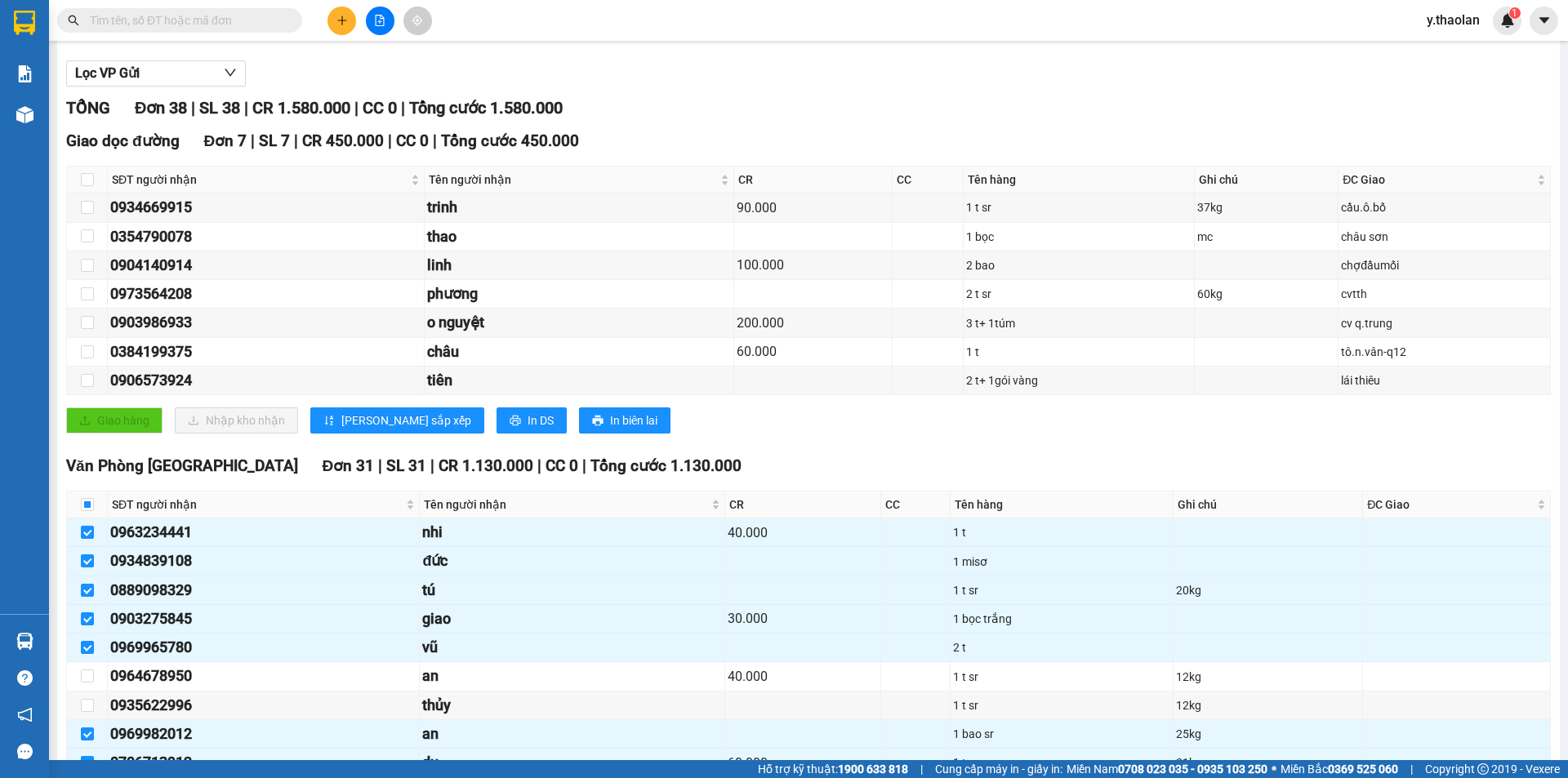
scroll to position [0, 0]
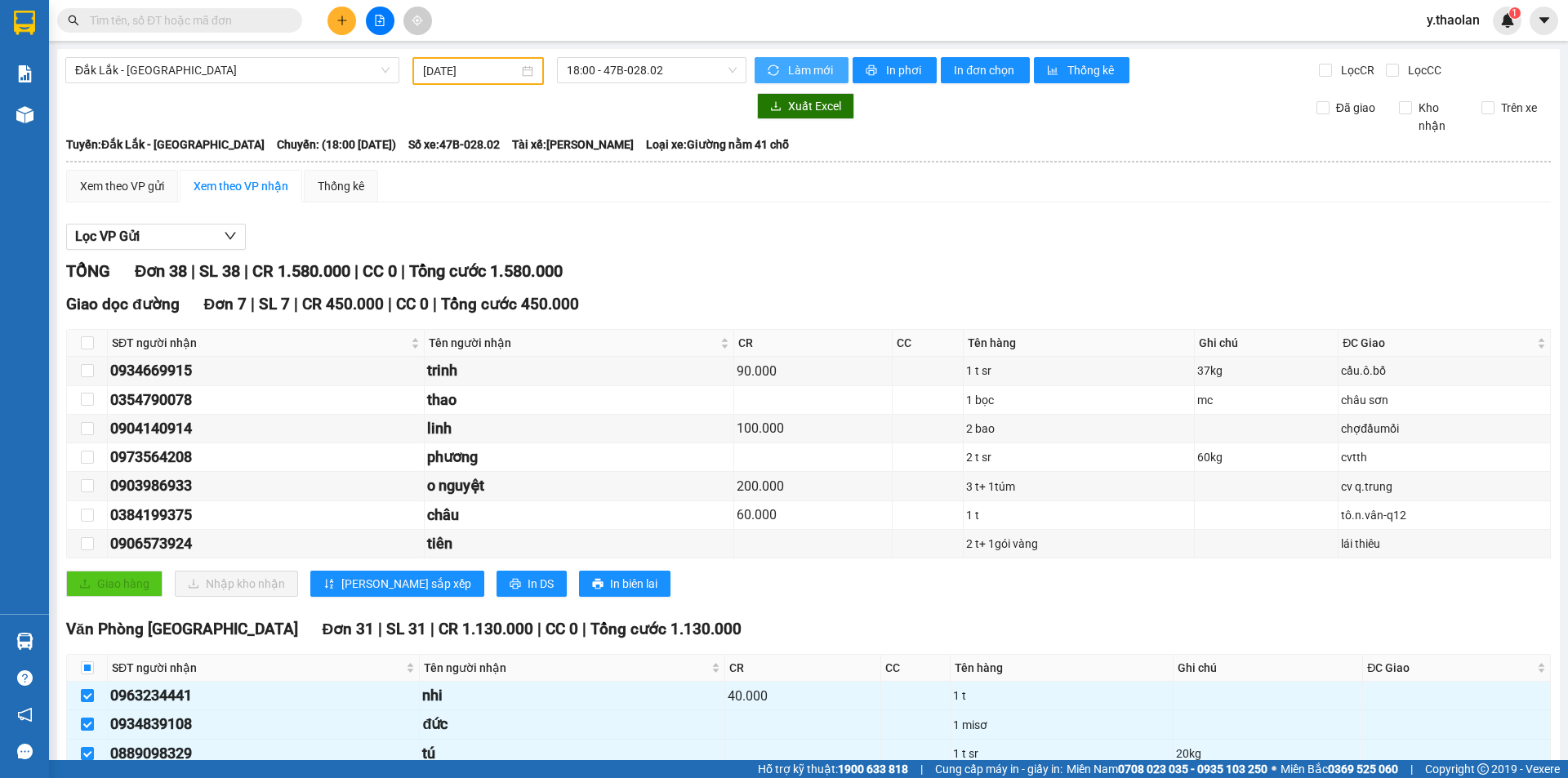
click at [811, 63] on span "Làm mới" at bounding box center [812, 70] width 47 height 18
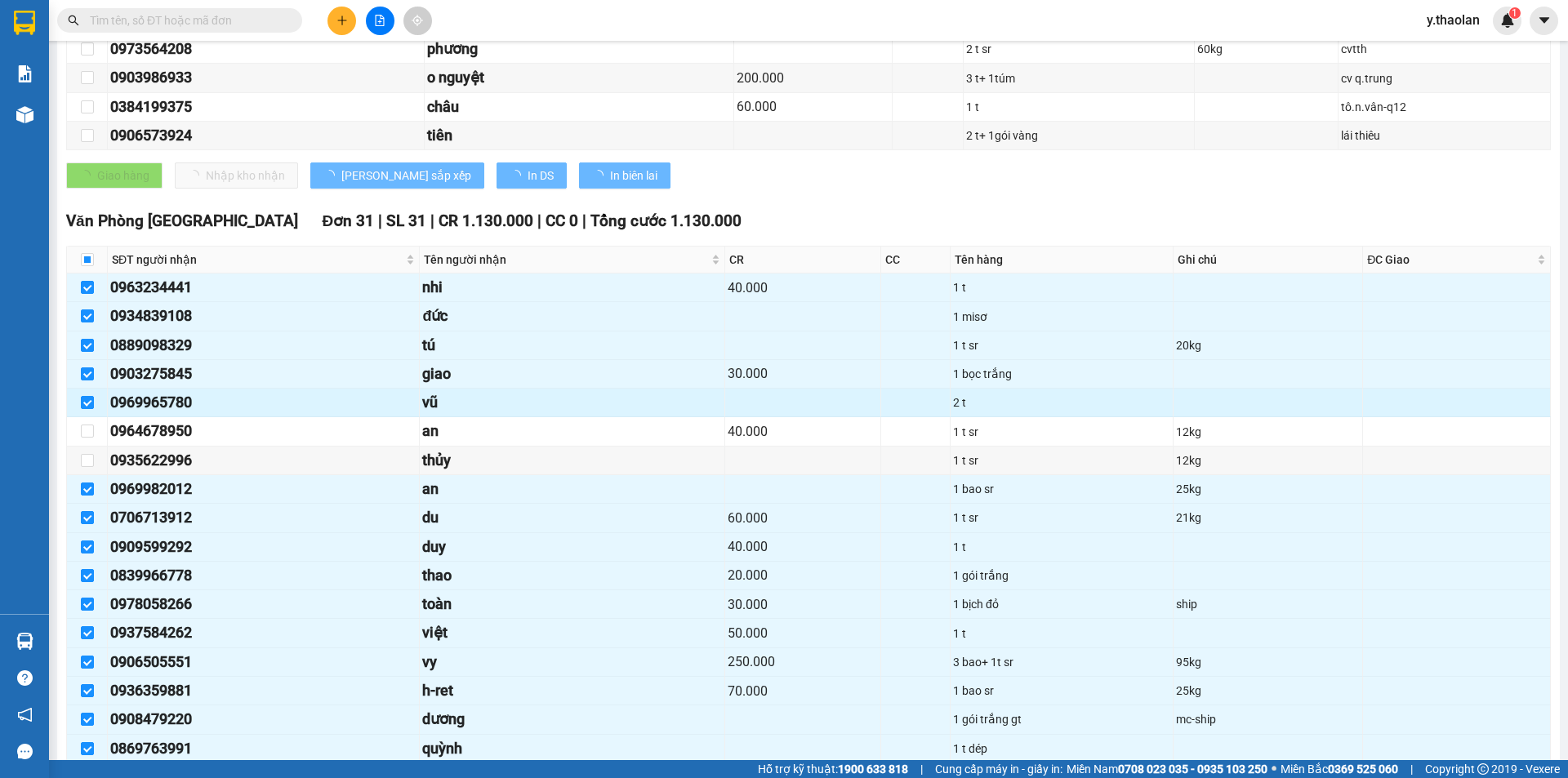
scroll to position [653, 0]
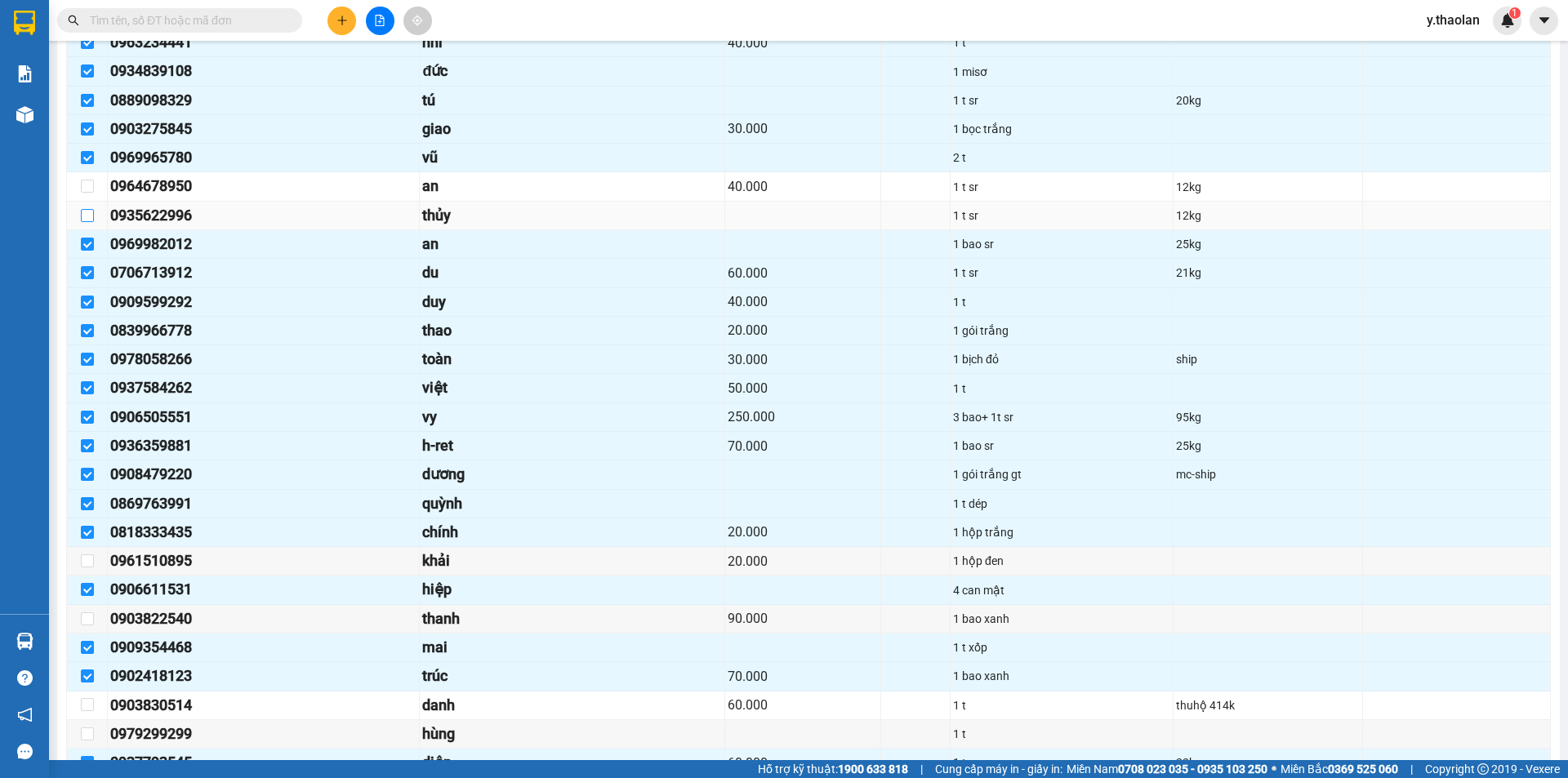
click at [83, 216] on input "checkbox" at bounding box center [88, 216] width 13 height 13
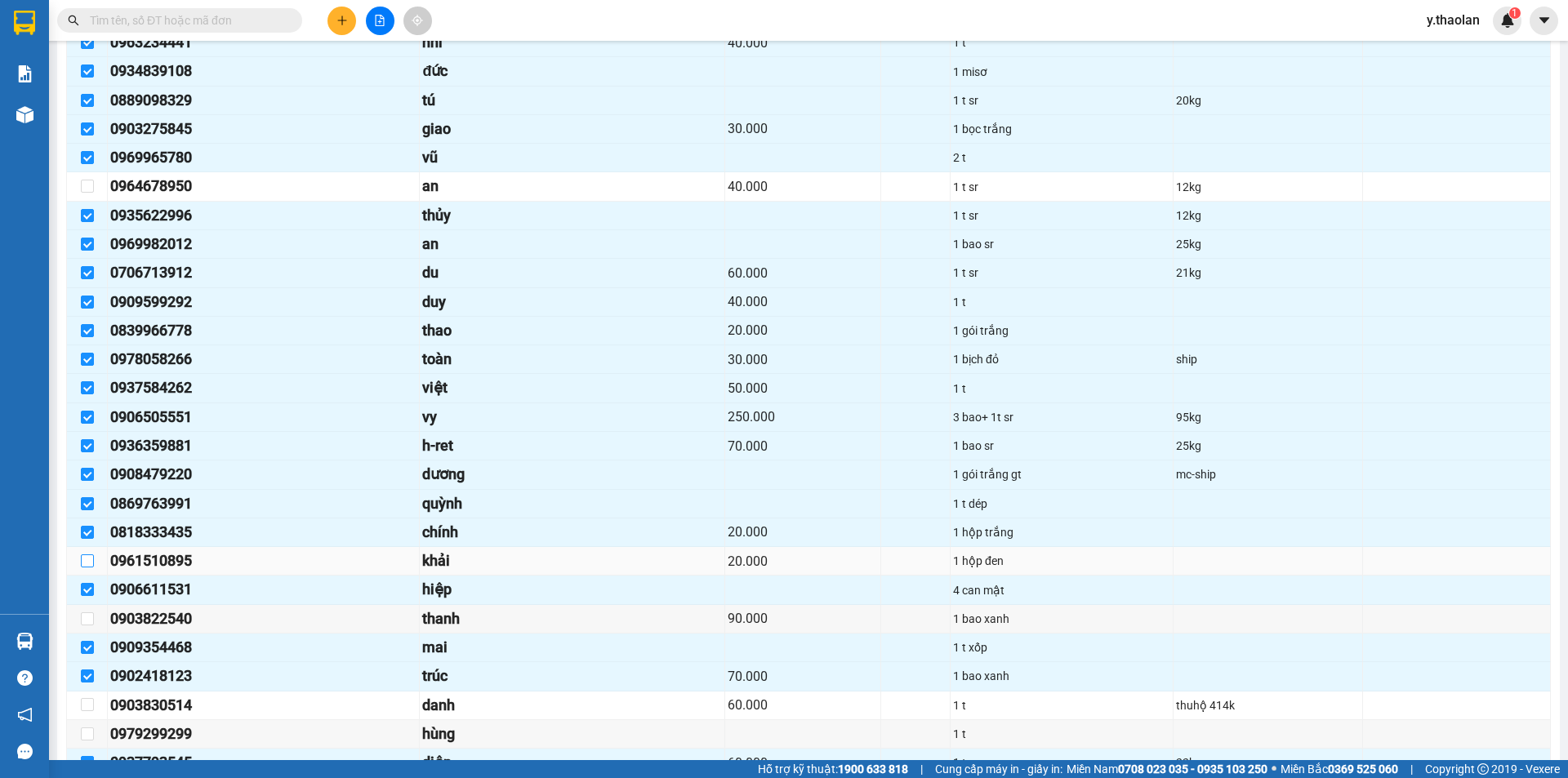
click at [86, 562] on input "checkbox" at bounding box center [88, 562] width 13 height 13
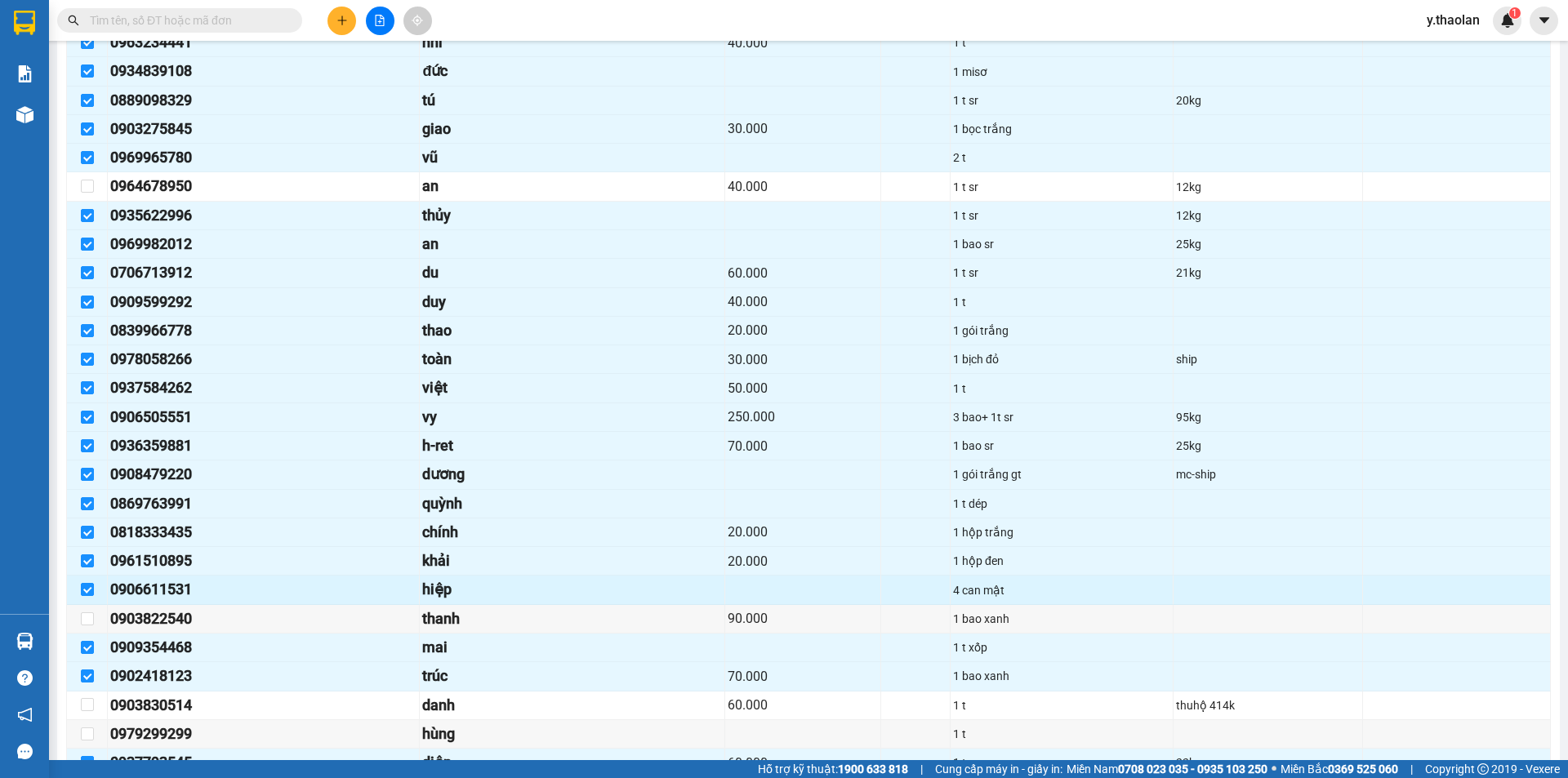
scroll to position [899, 0]
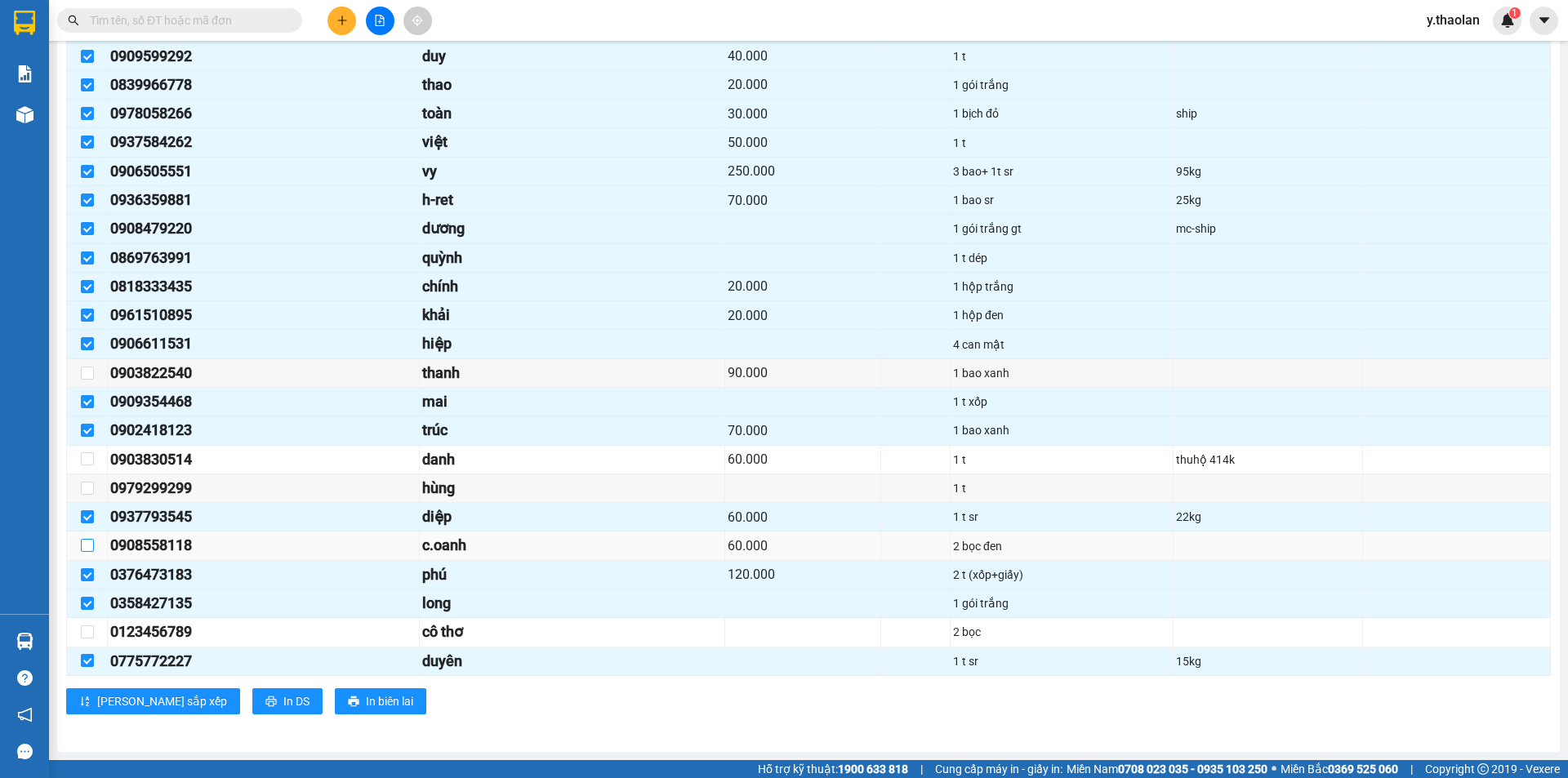
click at [90, 549] on input "checkbox" at bounding box center [88, 545] width 13 height 13
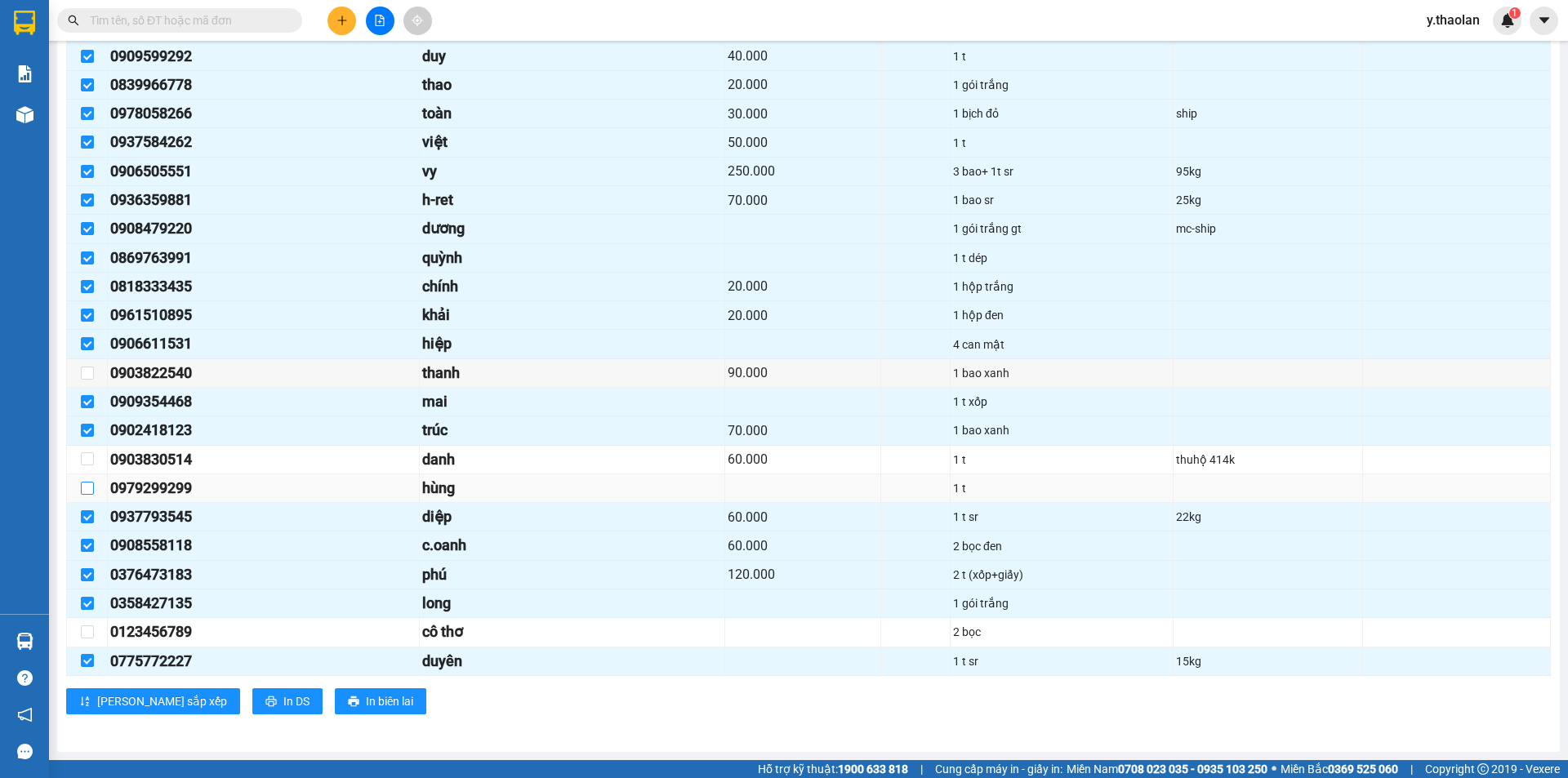
click at [84, 484] on input "checkbox" at bounding box center [88, 489] width 13 height 13
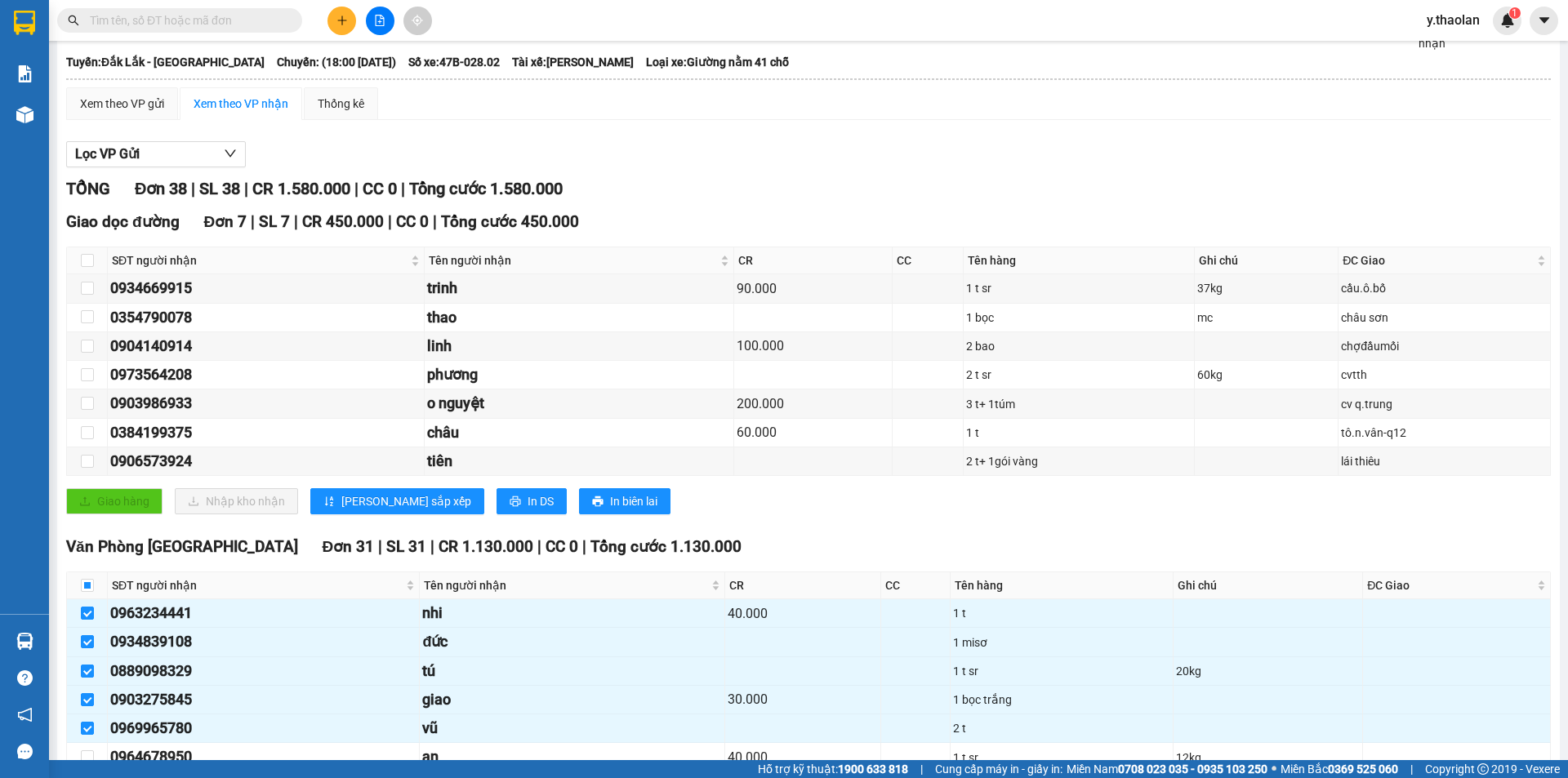
scroll to position [0, 0]
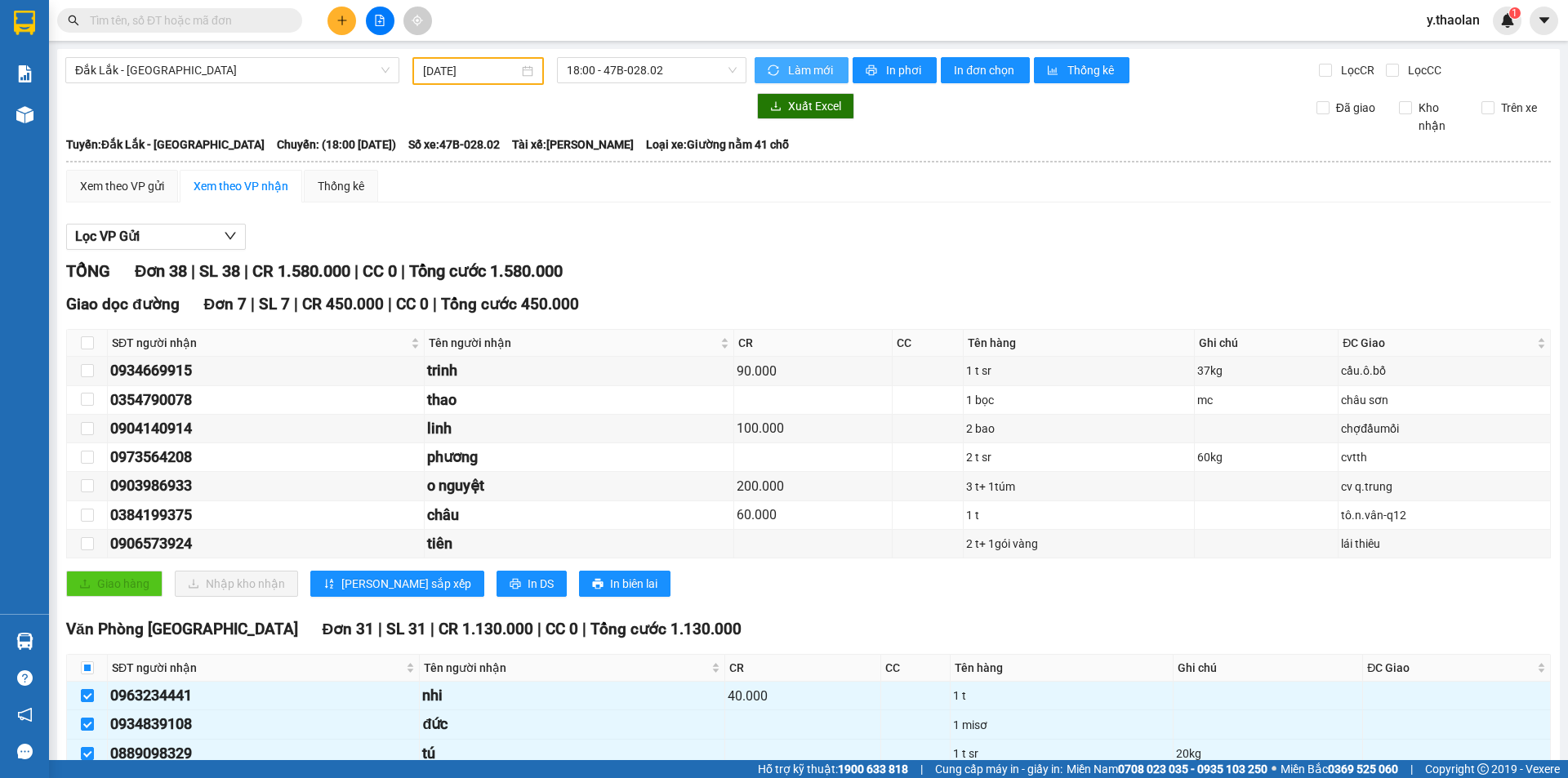
click at [809, 69] on span "Làm mới" at bounding box center [812, 70] width 47 height 18
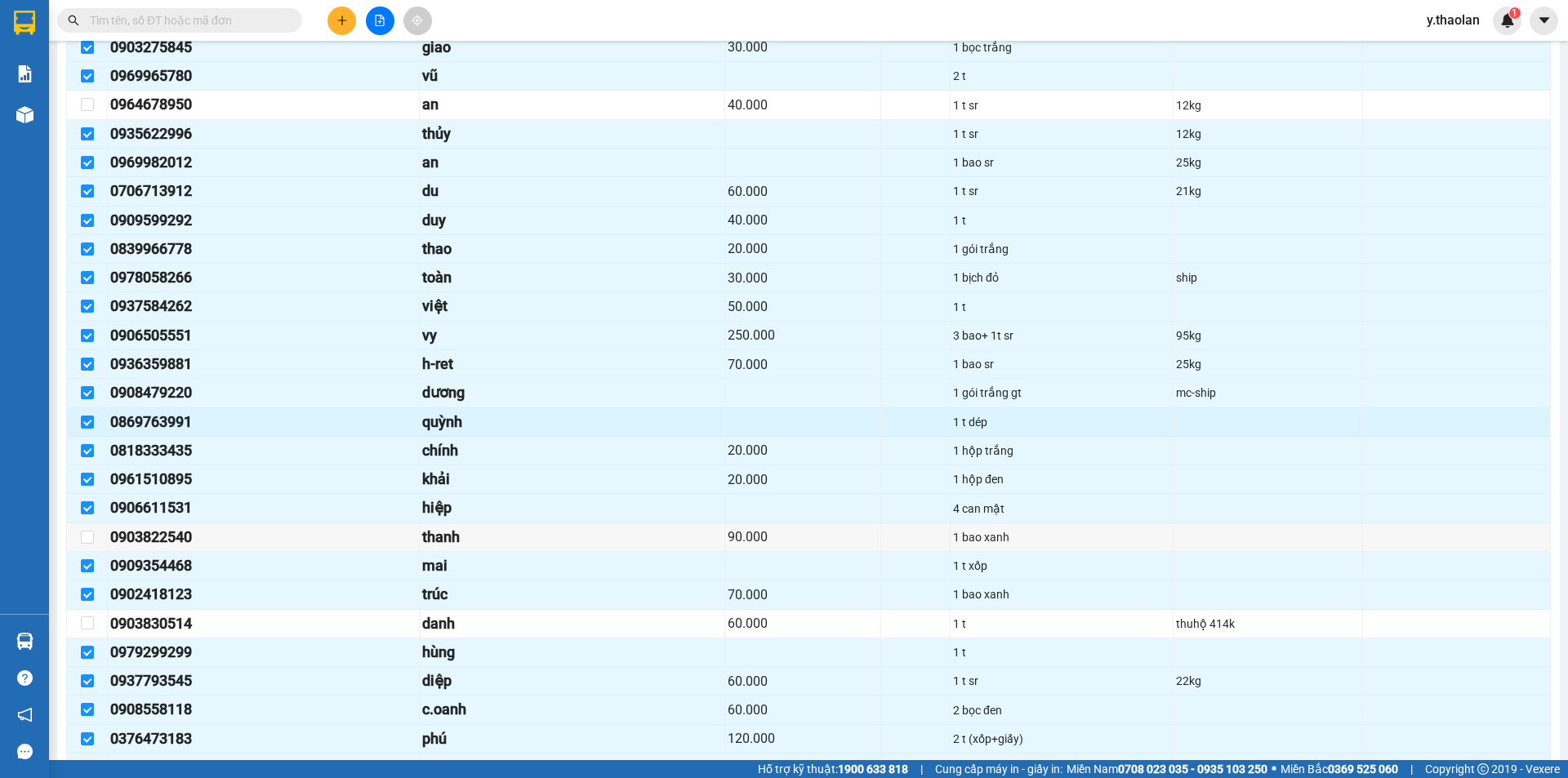
scroll to position [898, 0]
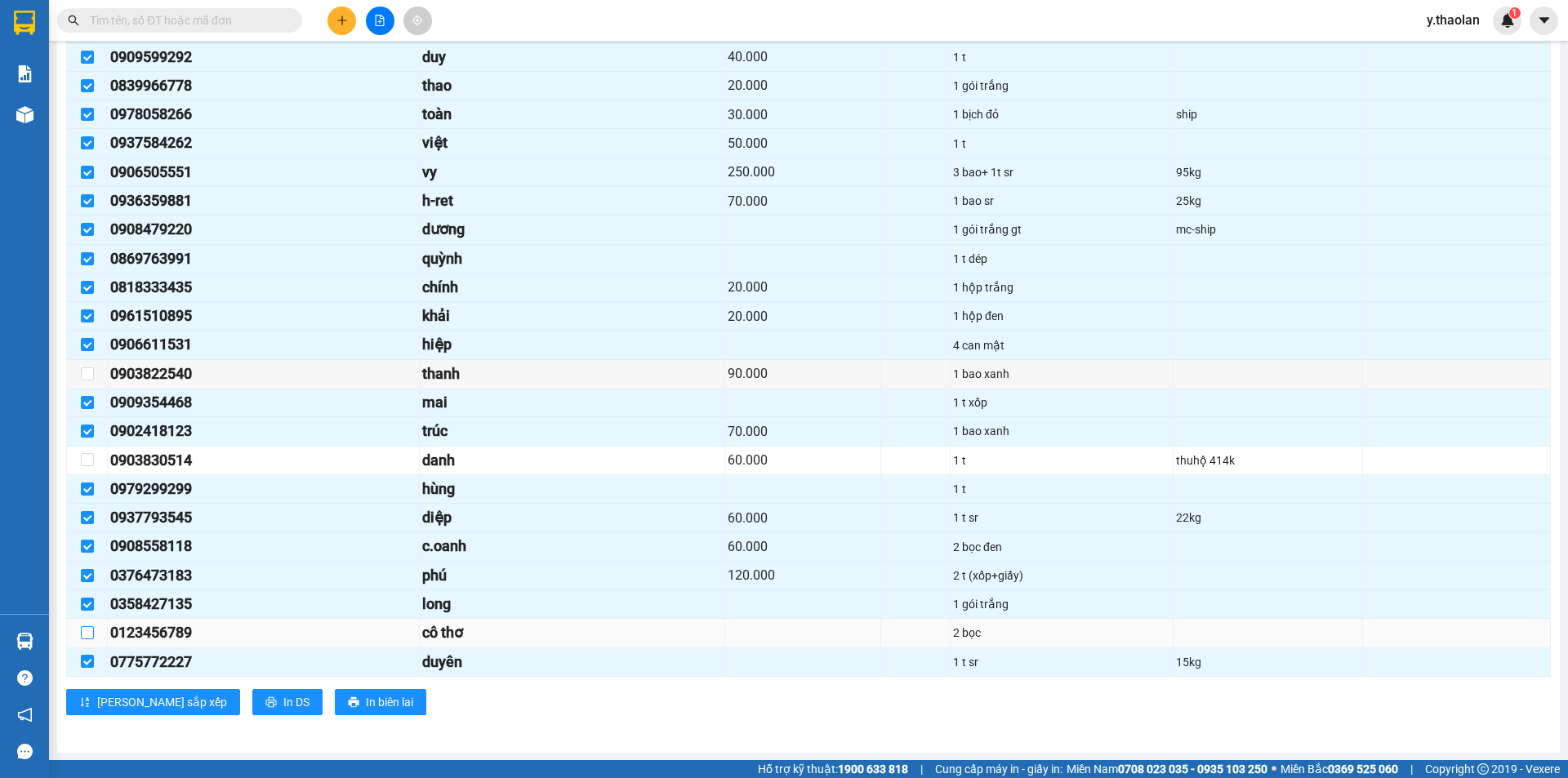
click at [90, 633] on input "checkbox" at bounding box center [88, 633] width 13 height 13
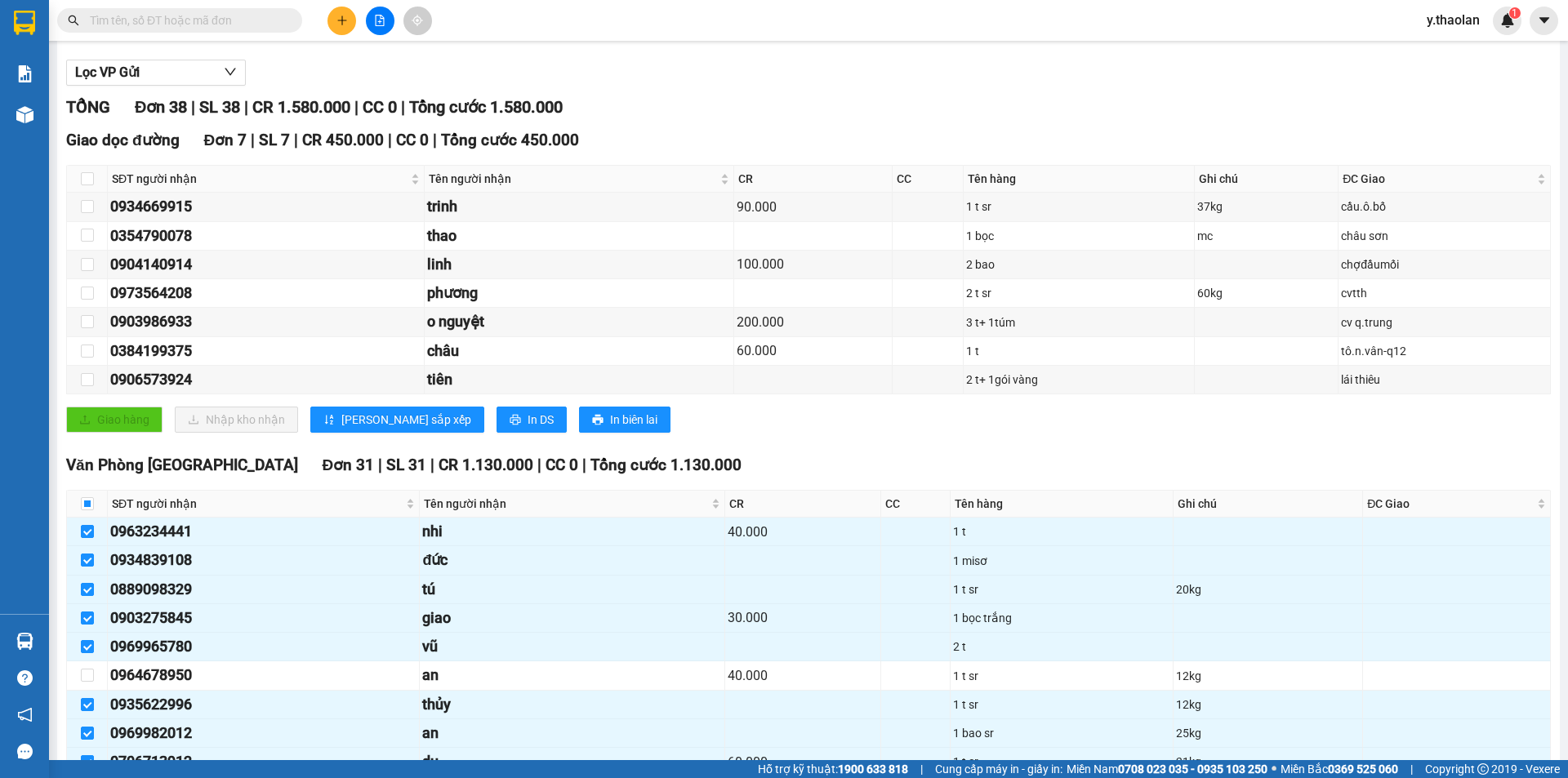
scroll to position [0, 0]
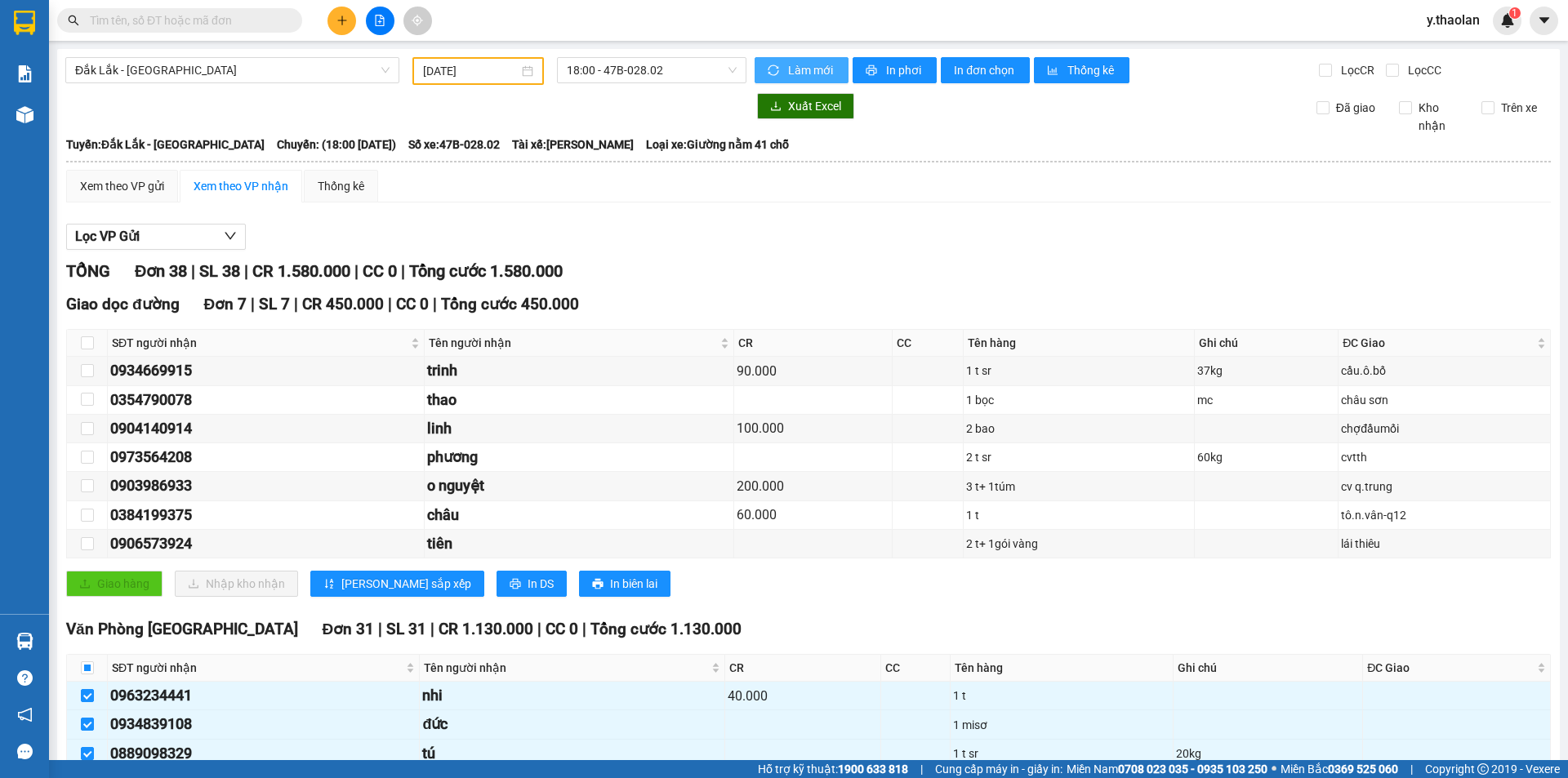
click at [799, 72] on span "Làm mới" at bounding box center [812, 70] width 47 height 18
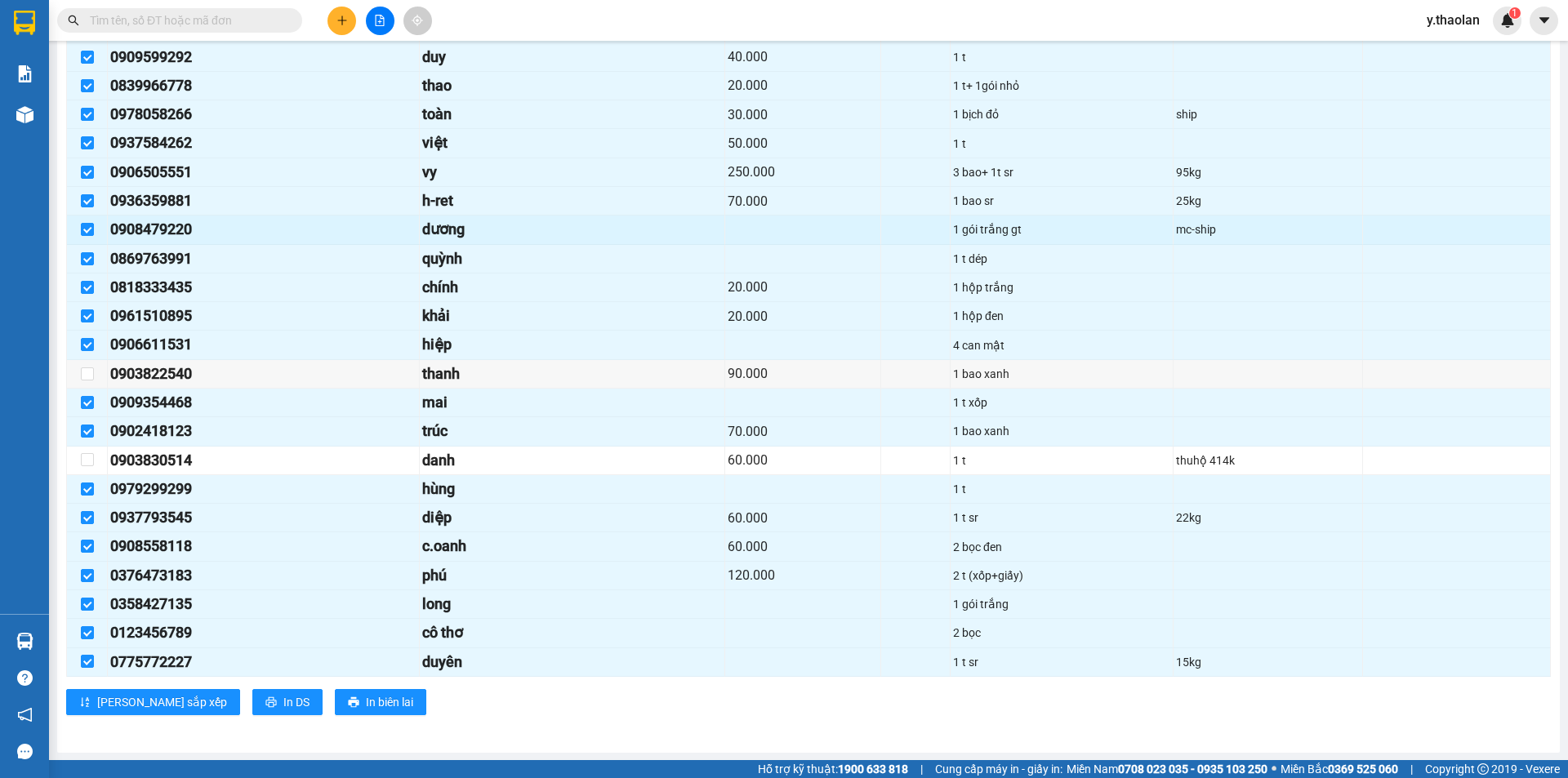
scroll to position [899, 0]
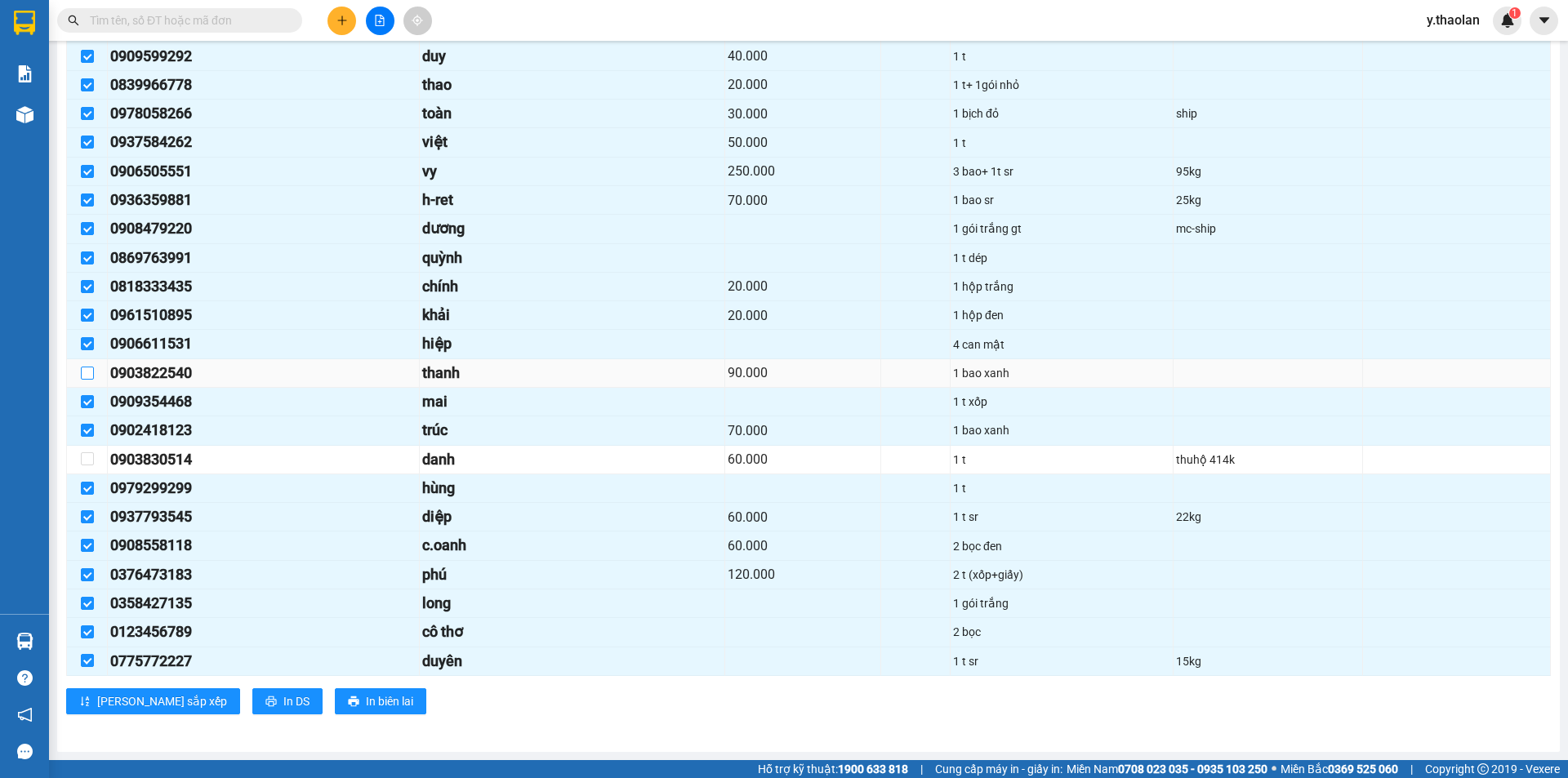
click at [87, 371] on input "checkbox" at bounding box center [88, 373] width 13 height 13
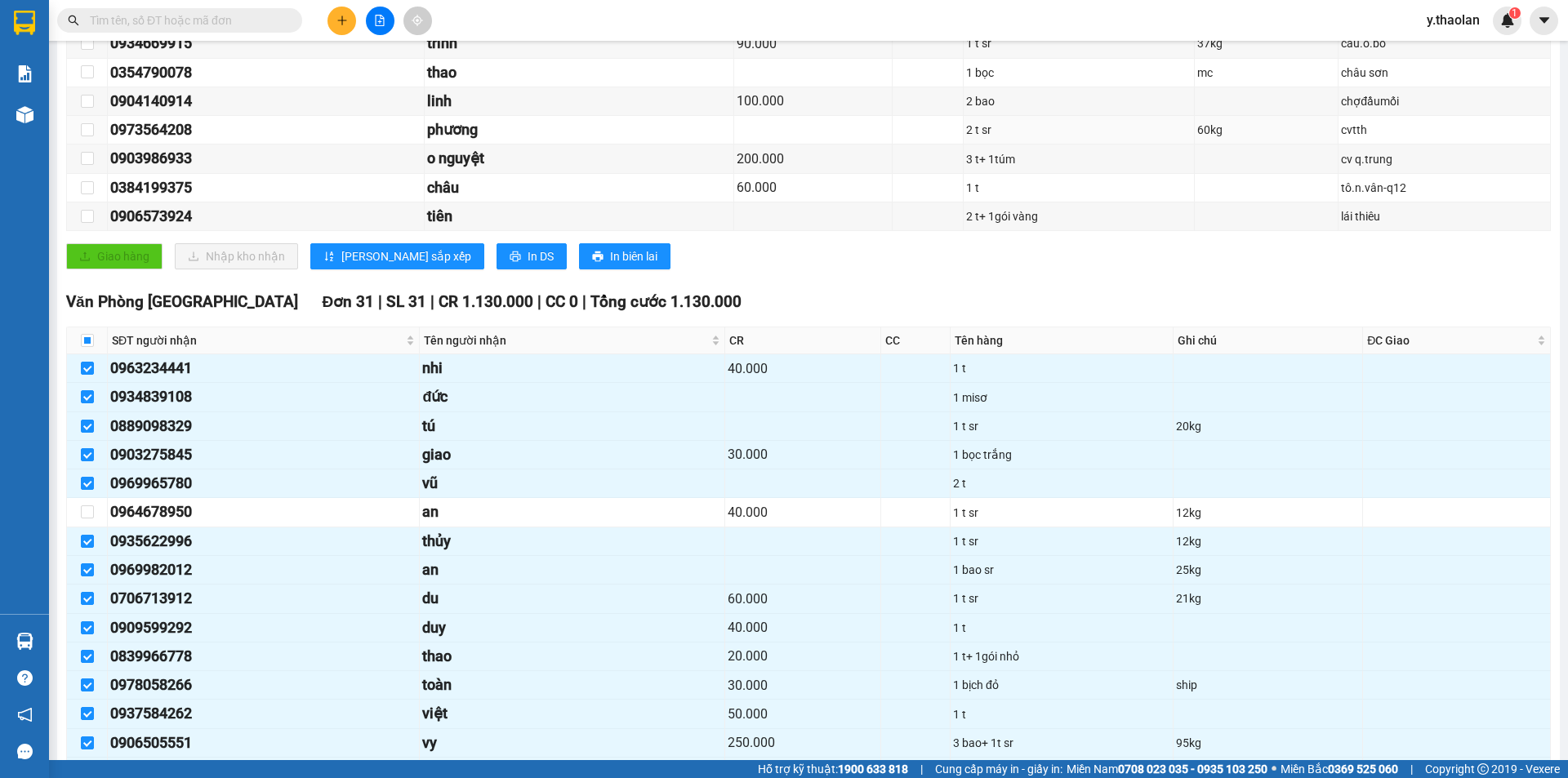
scroll to position [0, 0]
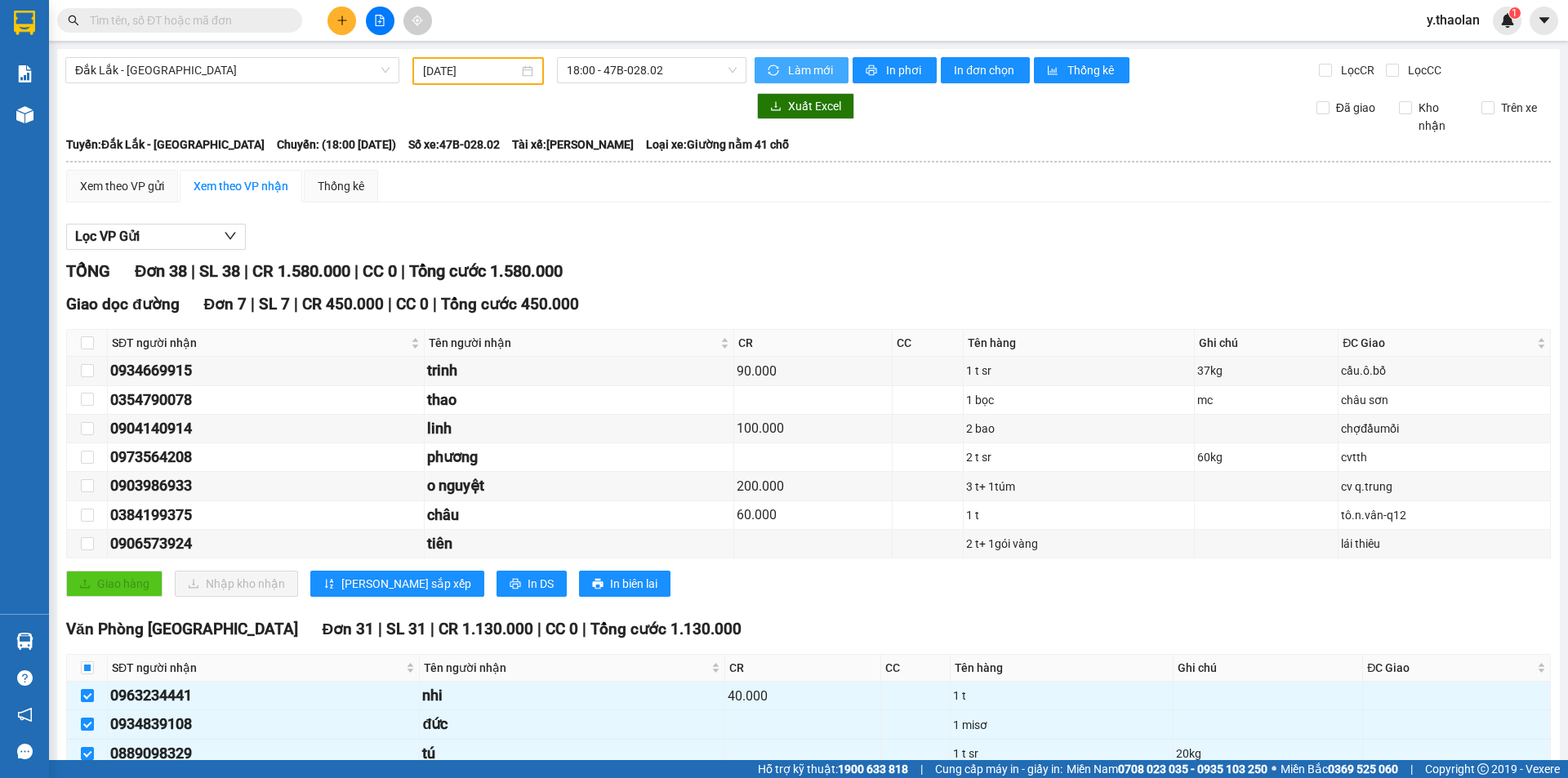
drag, startPoint x: 802, startPoint y: 53, endPoint x: 802, endPoint y: 65, distance: 12.0
click at [802, 66] on span "Làm mới" at bounding box center [812, 70] width 47 height 18
drag, startPoint x: 804, startPoint y: 83, endPoint x: 802, endPoint y: 75, distance: 8.2
click at [803, 81] on div "Làm mới In phơi In đơn chọn Thống kê" at bounding box center [1036, 70] width 564 height 27
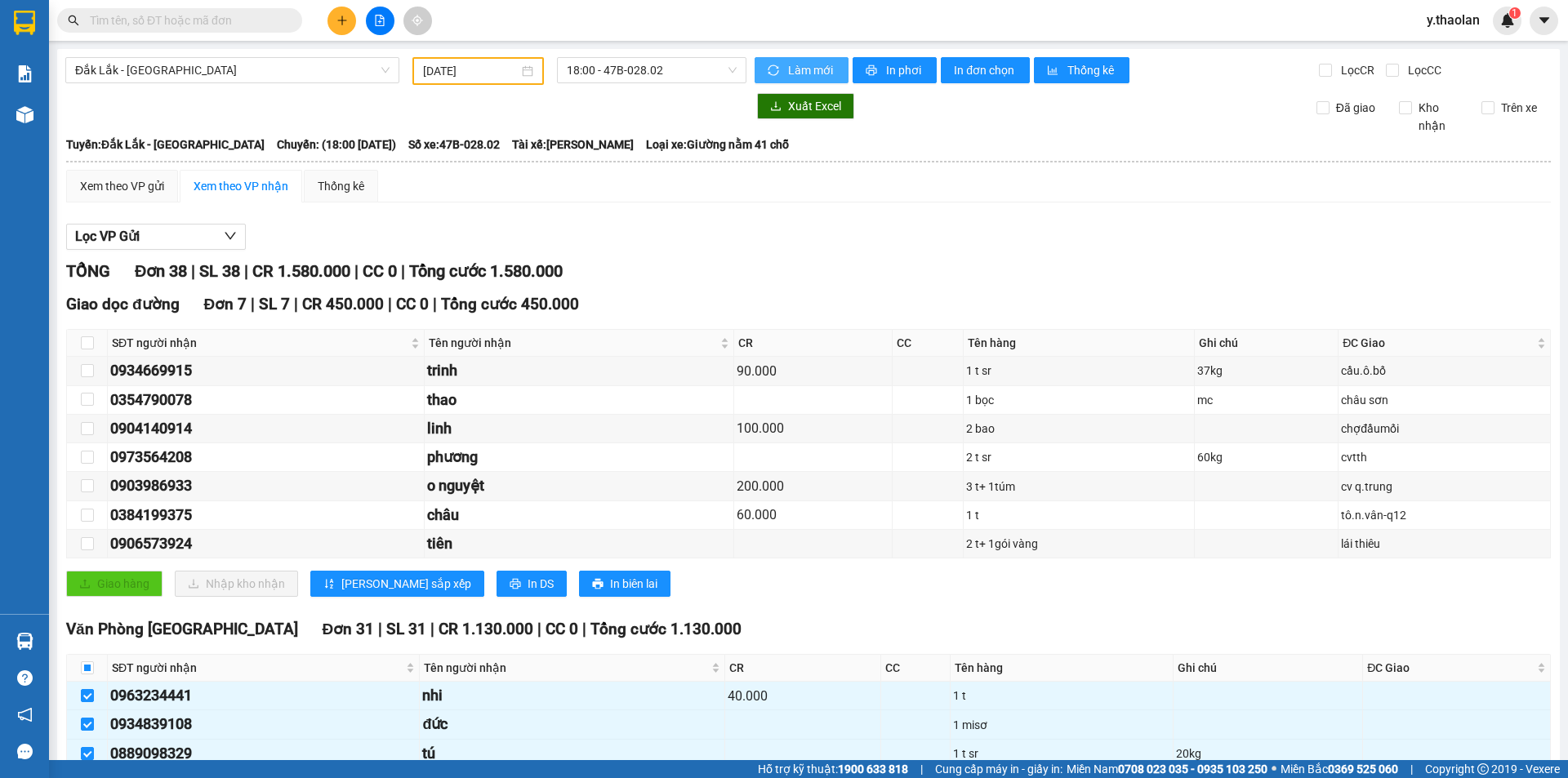
click at [802, 75] on span "Làm mới" at bounding box center [812, 70] width 47 height 18
click at [788, 63] on span "Làm mới" at bounding box center [812, 70] width 47 height 18
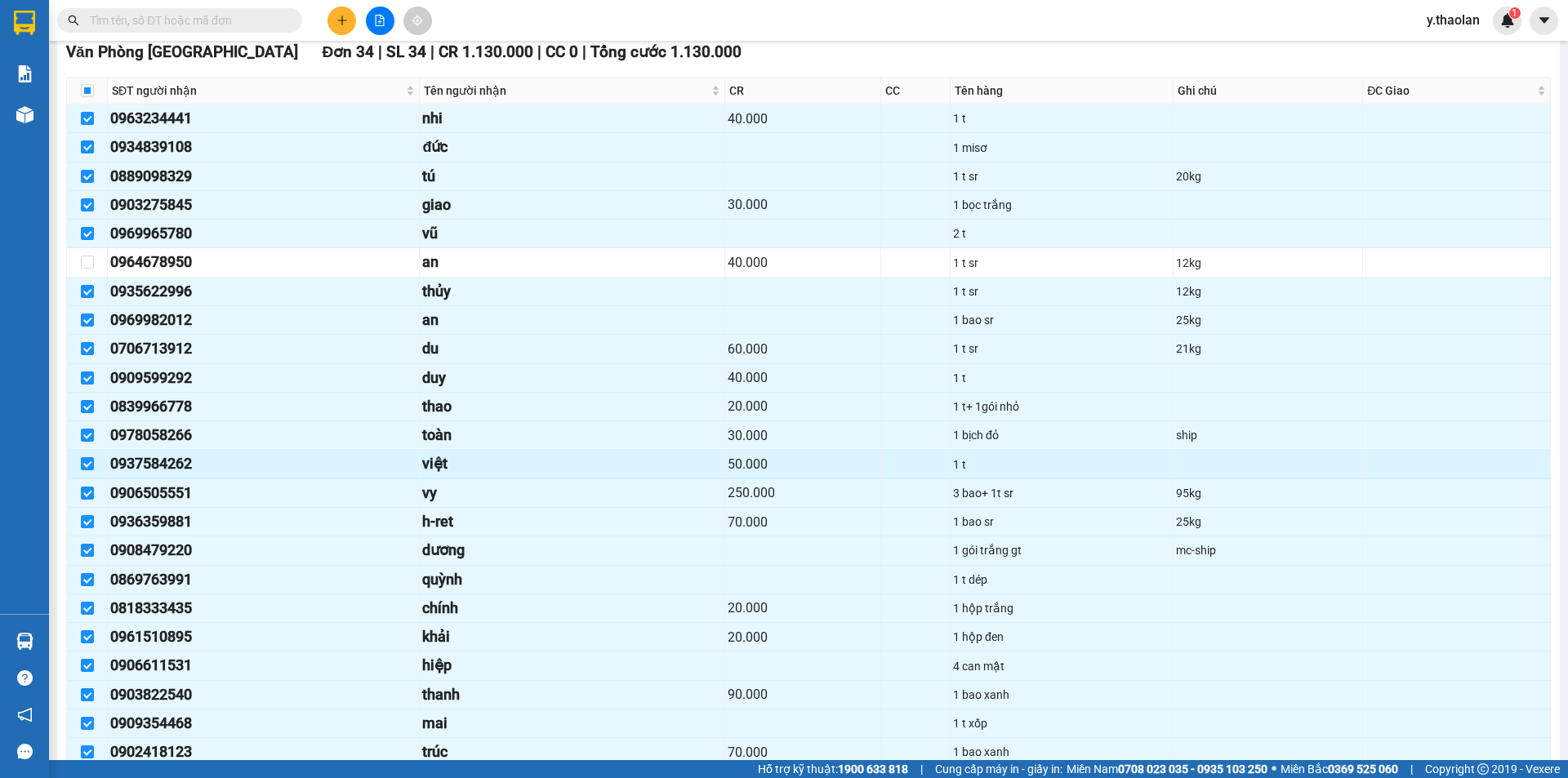
scroll to position [495, 0]
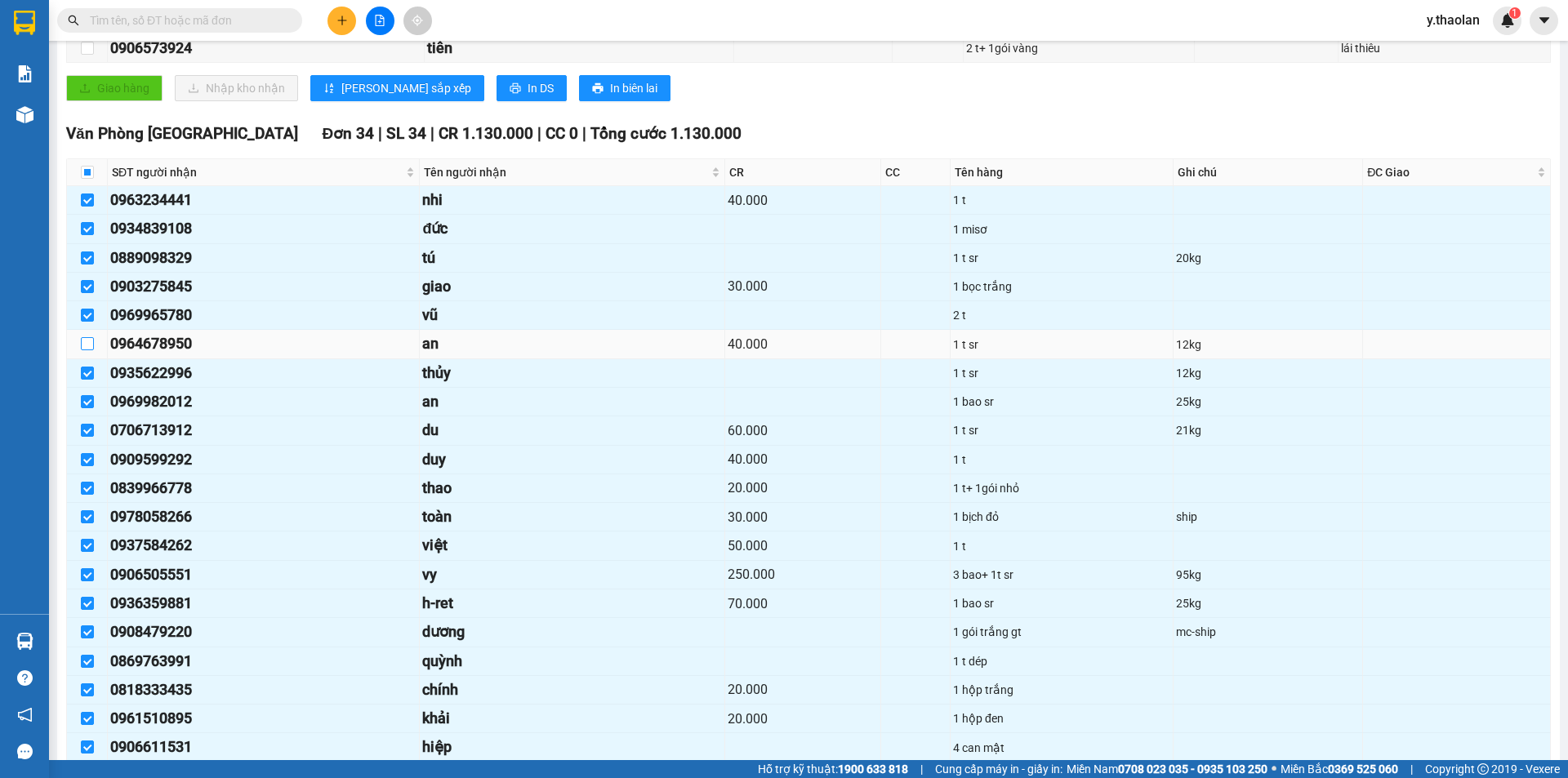
click at [86, 345] on input "checkbox" at bounding box center [88, 344] width 13 height 13
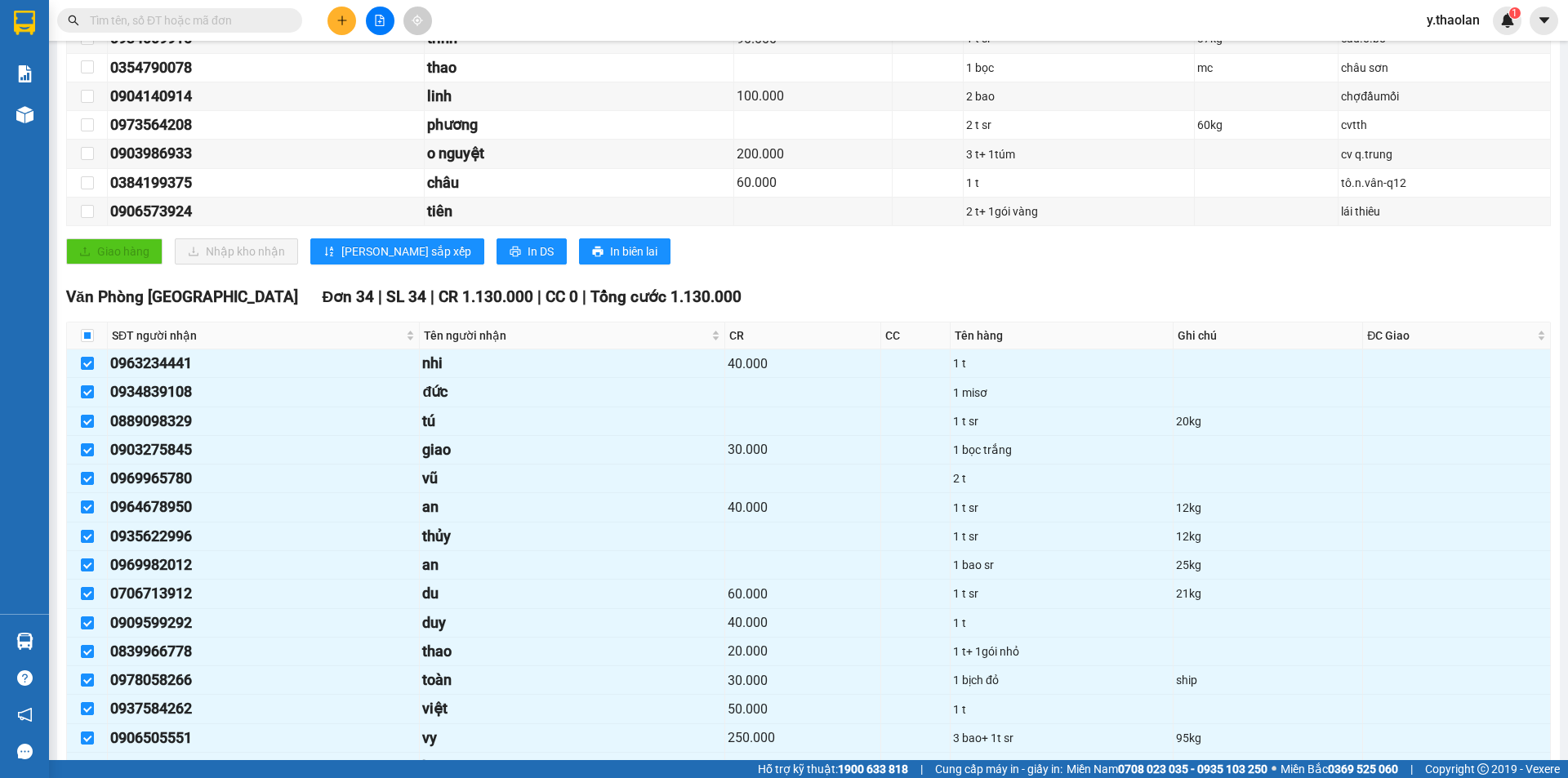
scroll to position [0, 0]
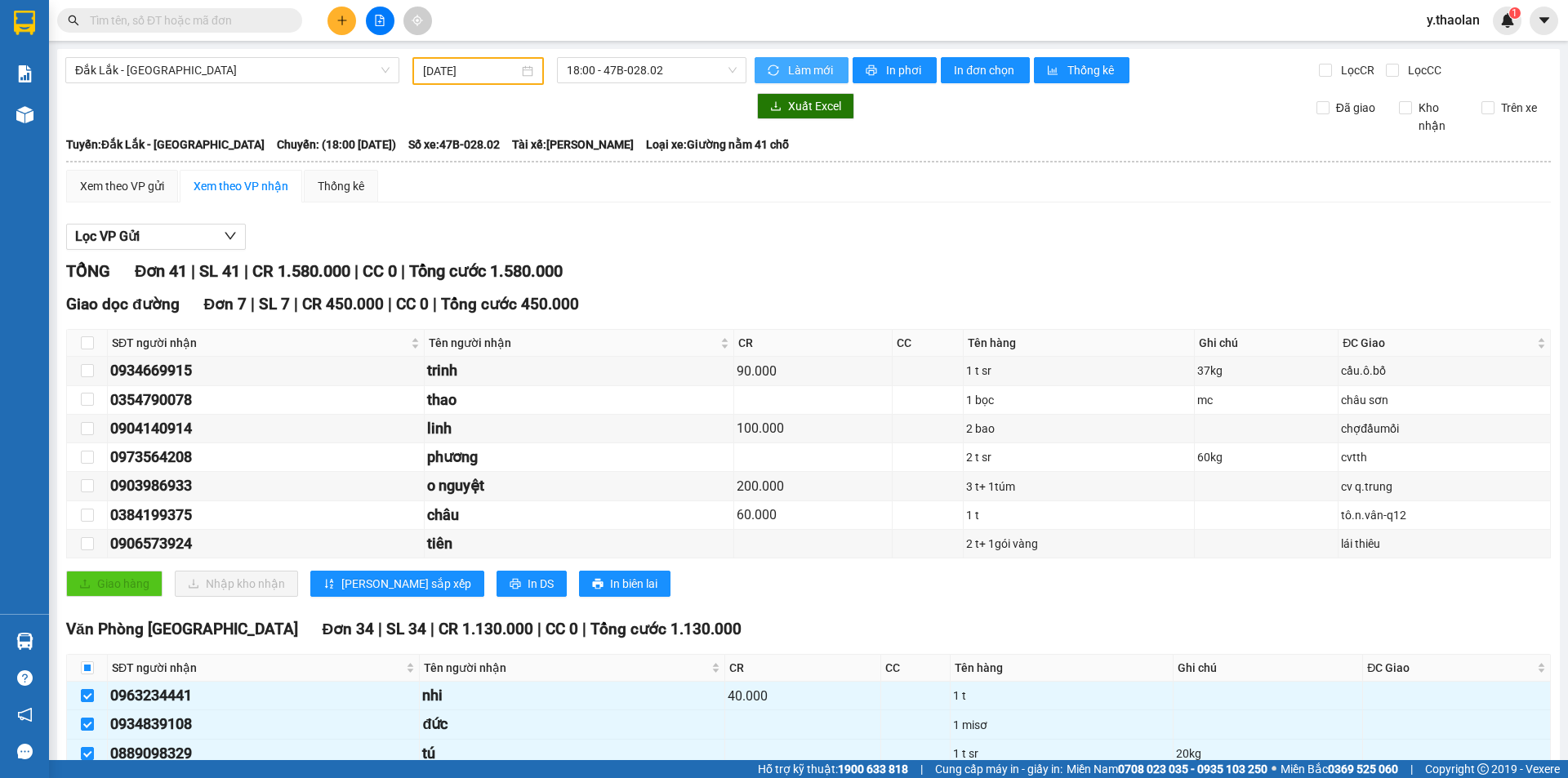
click at [775, 63] on button "Làm mới" at bounding box center [801, 70] width 94 height 26
click at [377, 26] on icon "file-add" at bounding box center [380, 21] width 9 height 11
click at [781, 69] on button "Làm mới" at bounding box center [801, 70] width 94 height 26
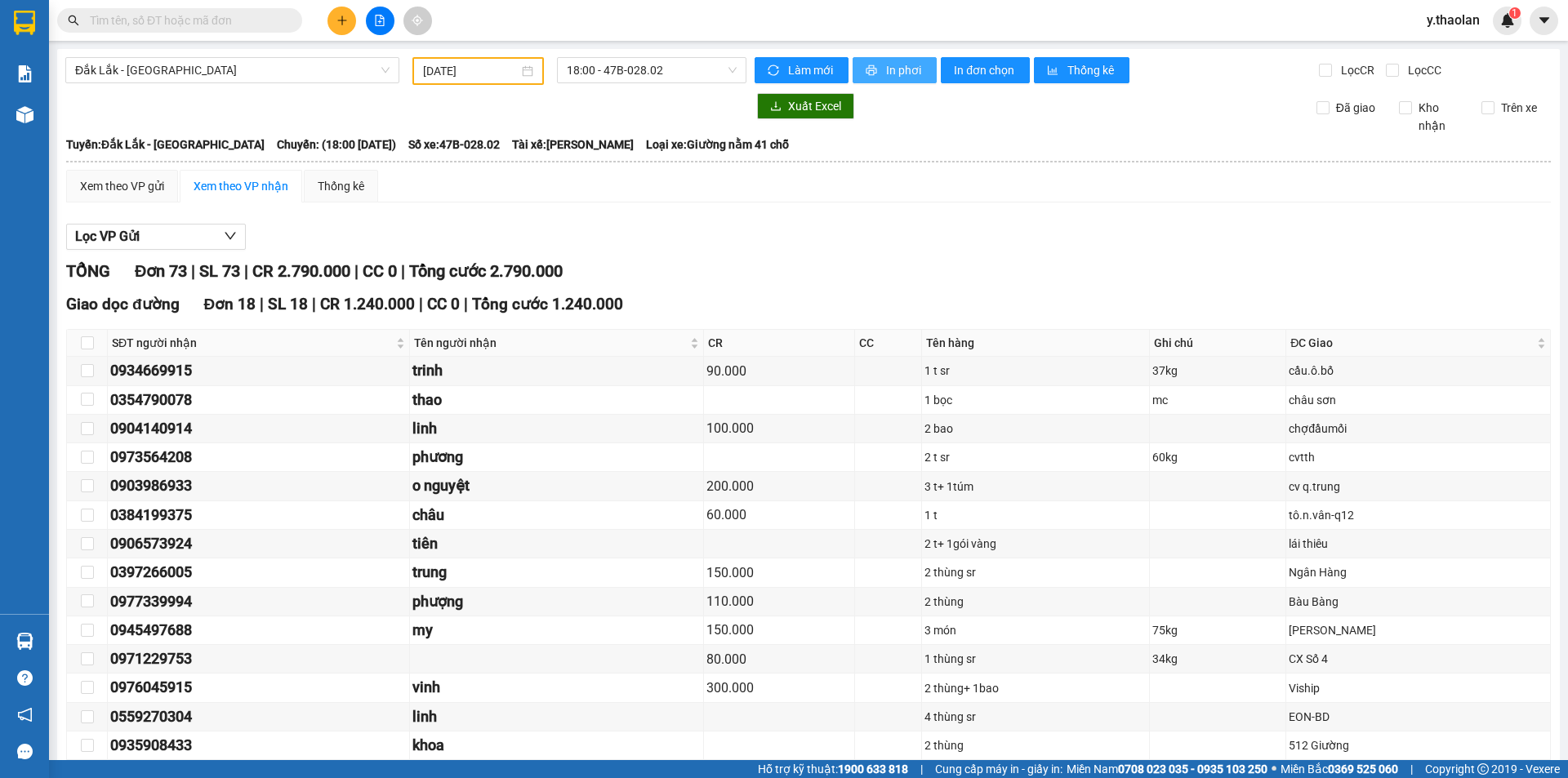
click at [892, 67] on span "In phơi" at bounding box center [905, 70] width 38 height 18
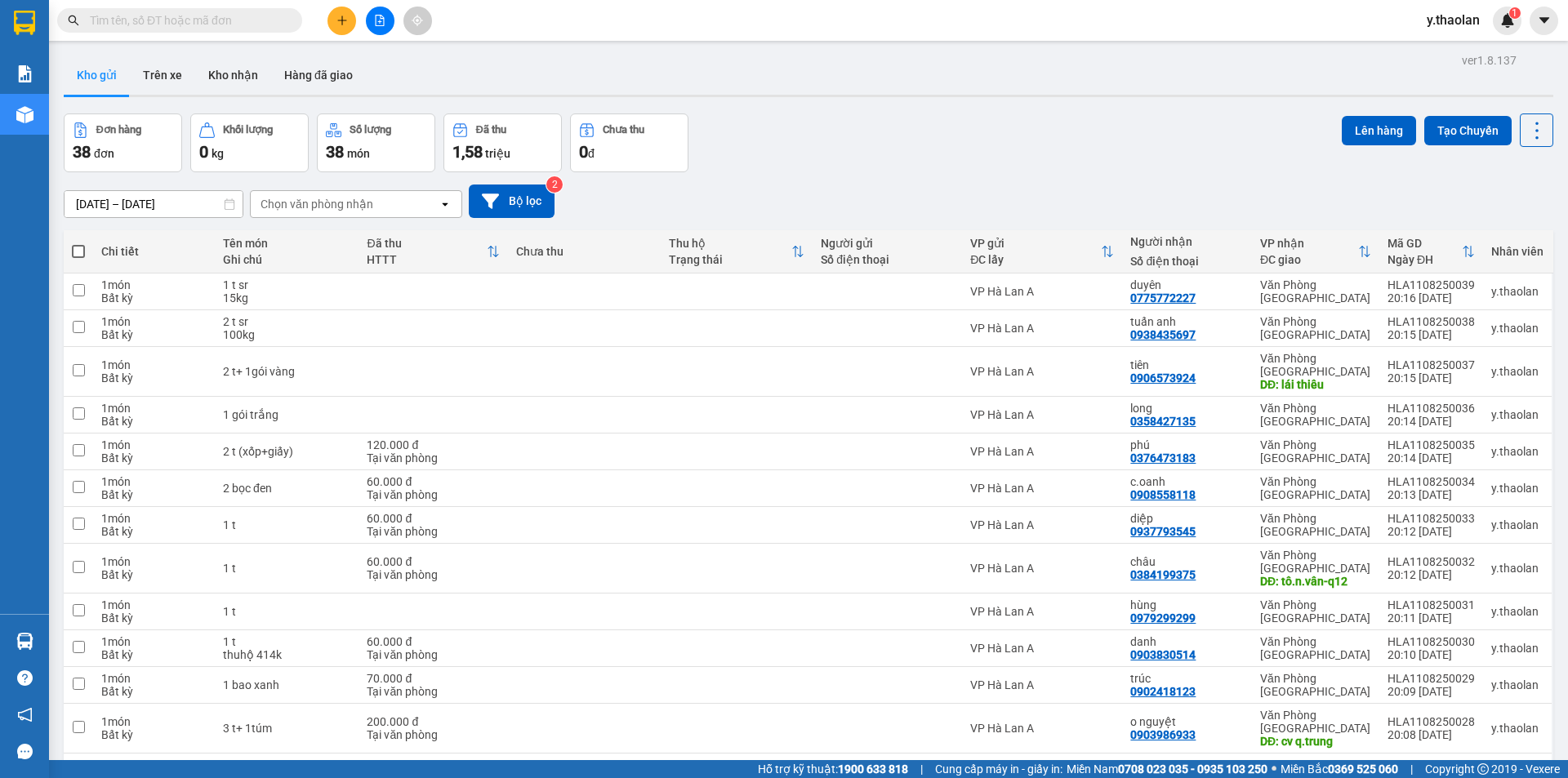
click at [128, 26] on input "text" at bounding box center [186, 20] width 193 height 18
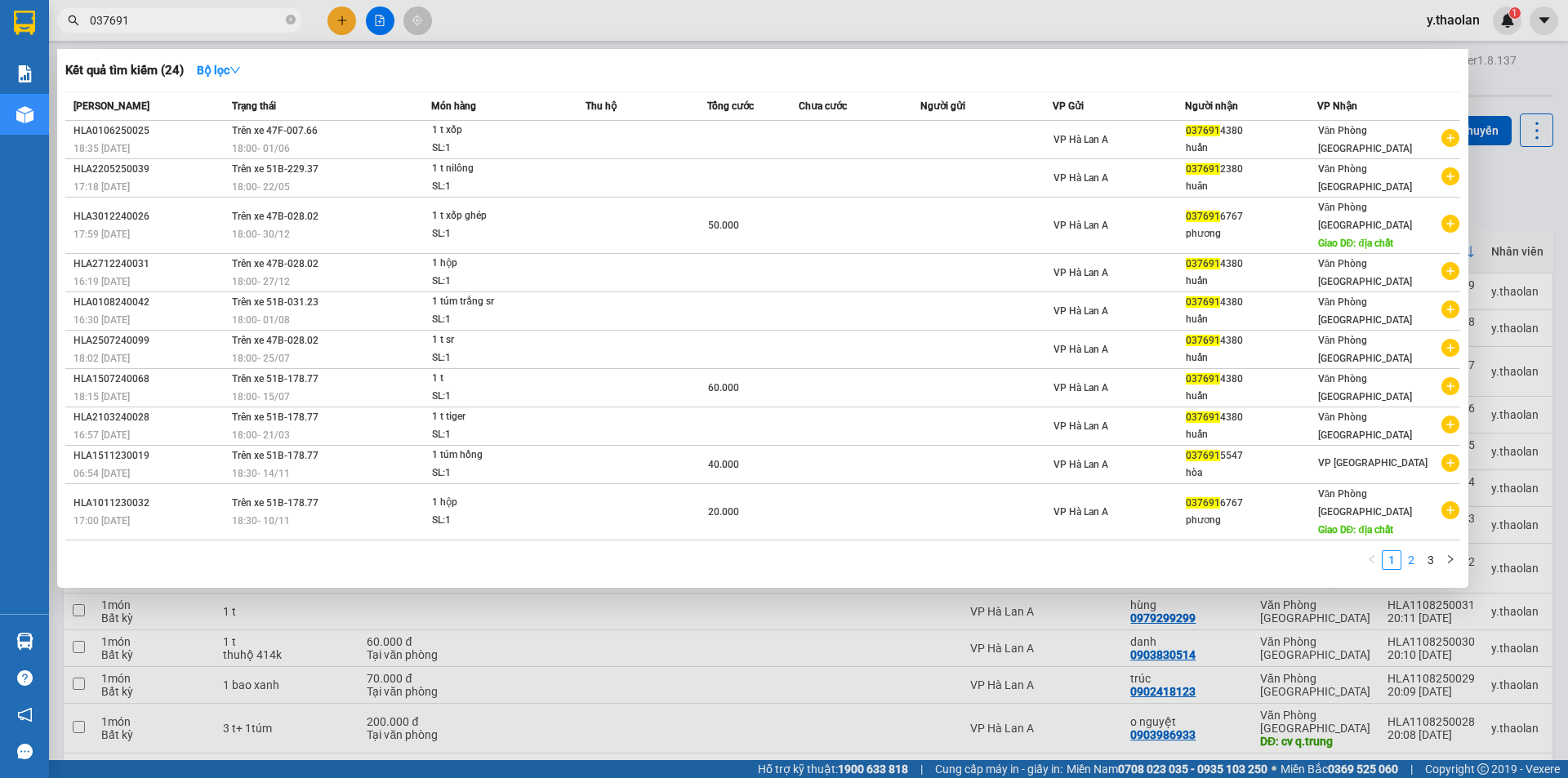
click at [1409, 551] on link "2" at bounding box center [1411, 560] width 18 height 18
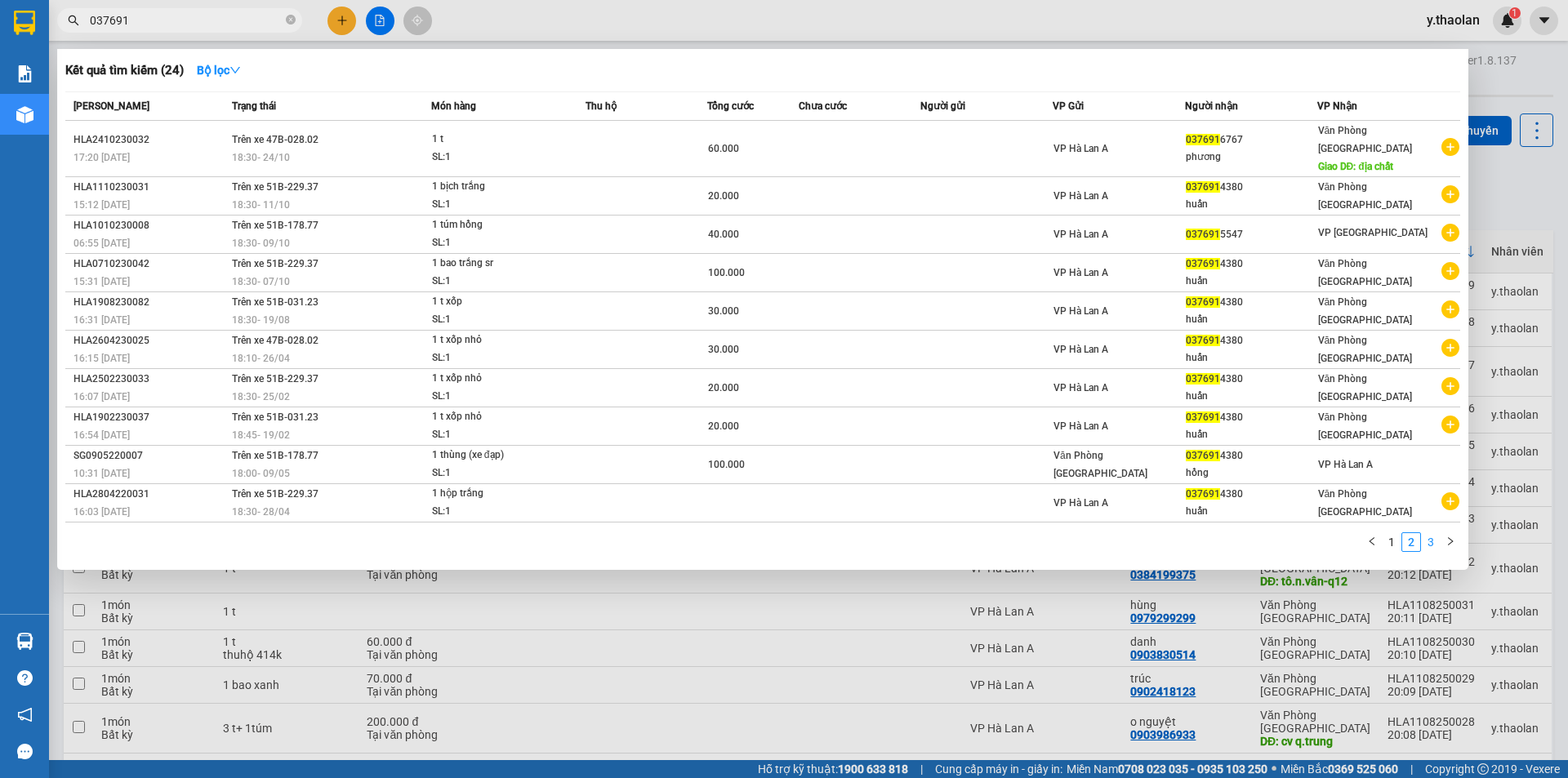
click at [1429, 533] on link "3" at bounding box center [1430, 542] width 18 height 18
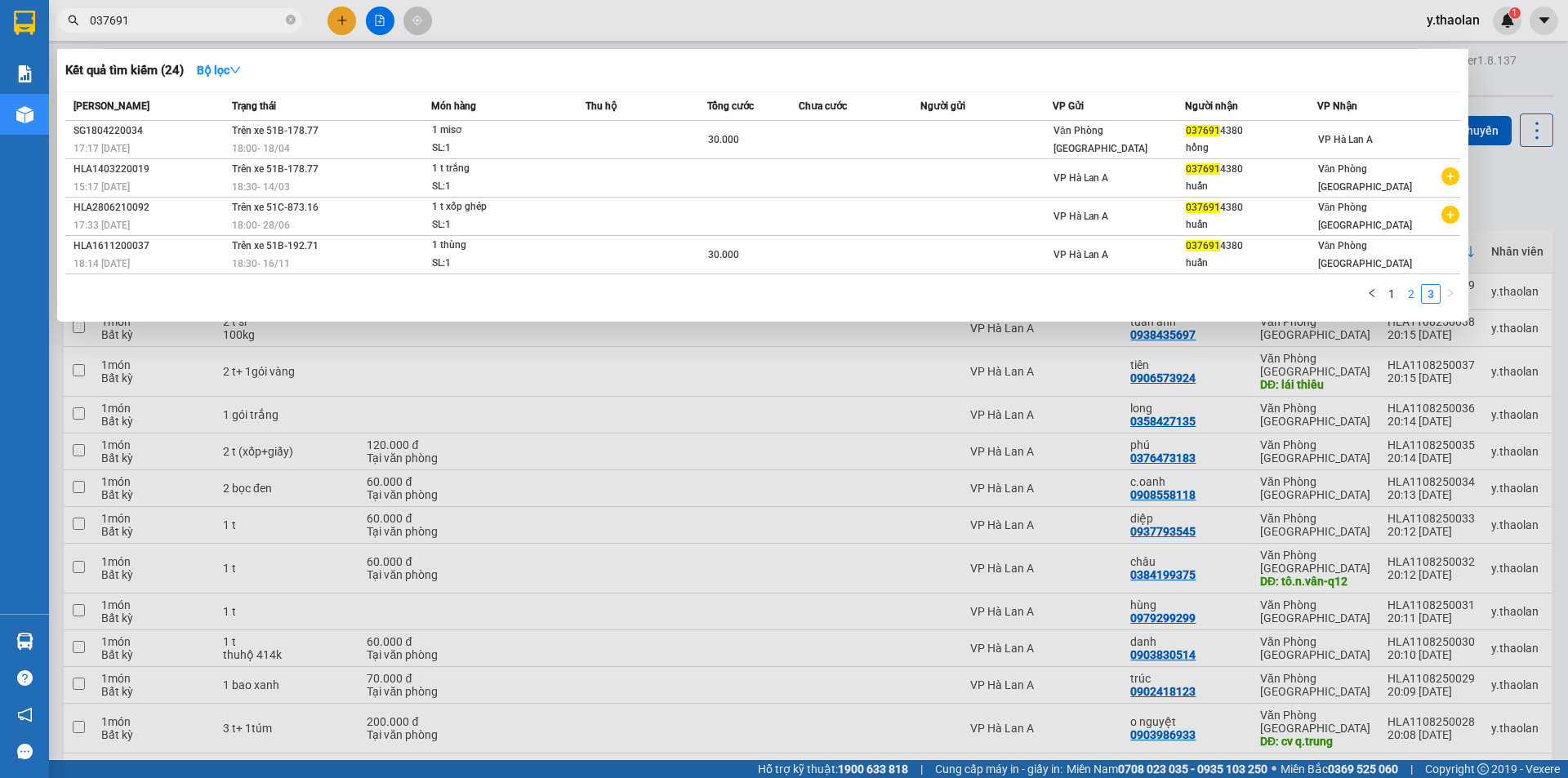
click at [1411, 293] on link "2" at bounding box center [1411, 294] width 18 height 18
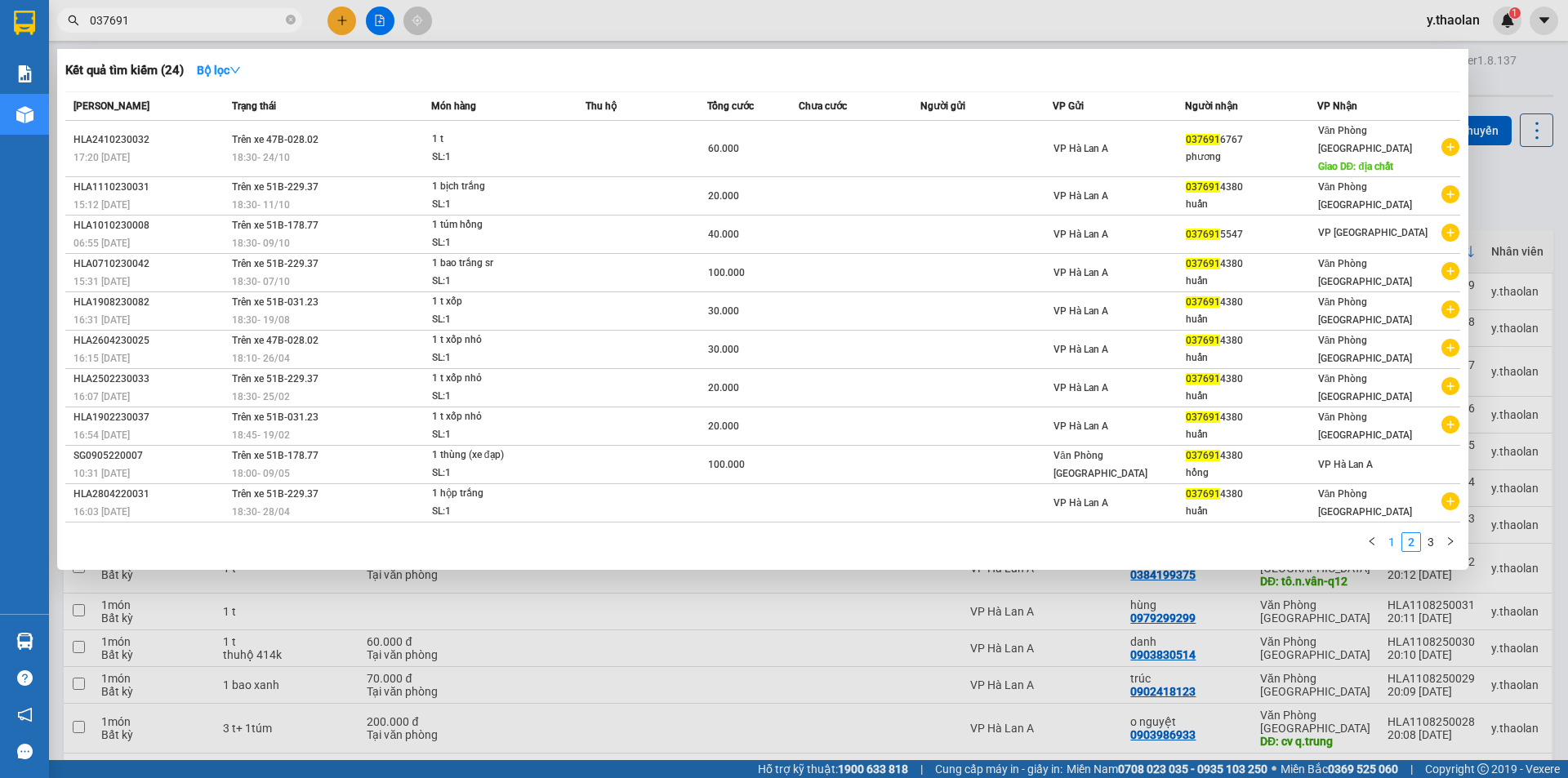
click at [1397, 533] on link "1" at bounding box center [1391, 542] width 18 height 18
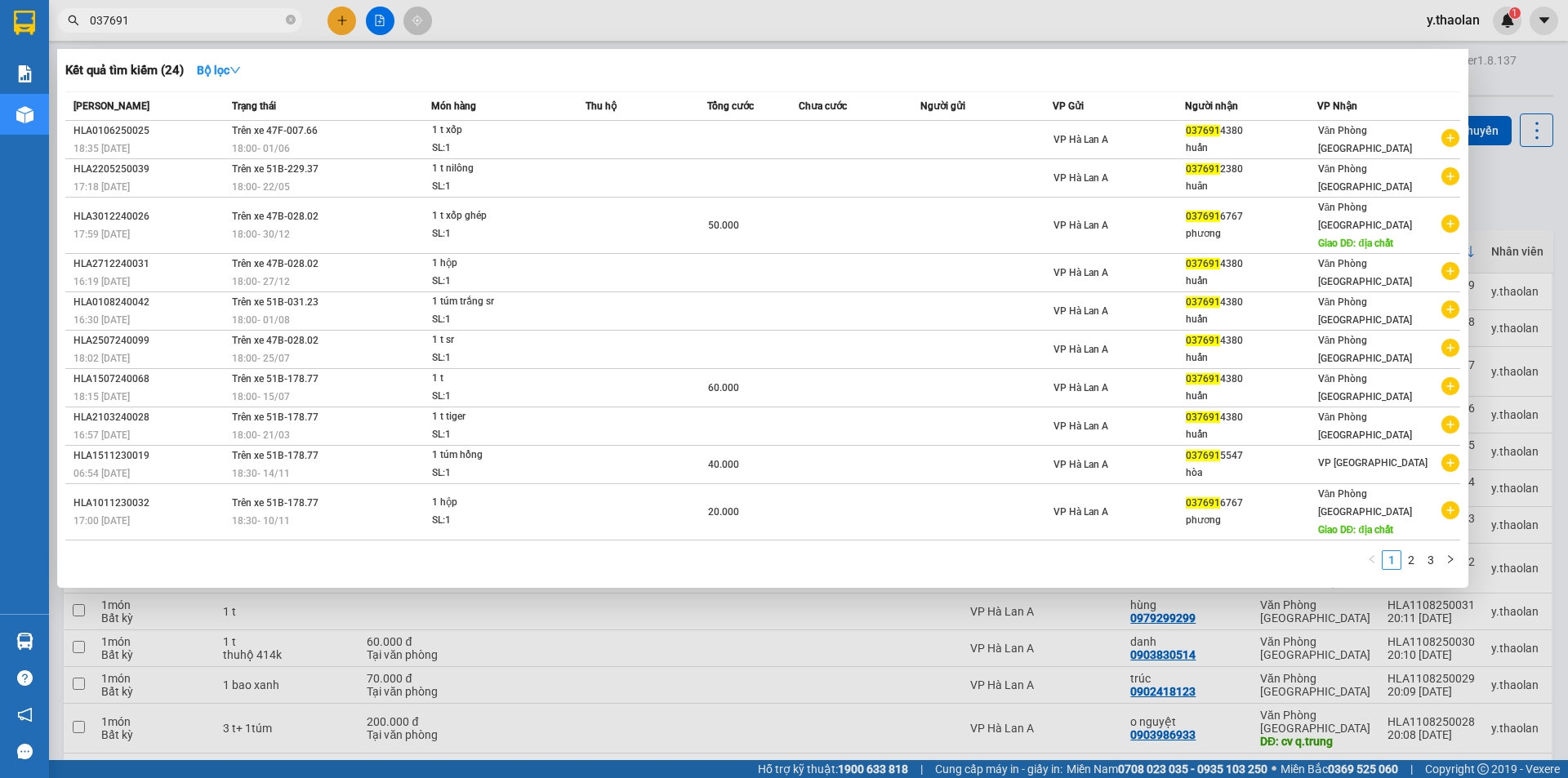
click at [892, 624] on div at bounding box center [784, 389] width 1568 height 778
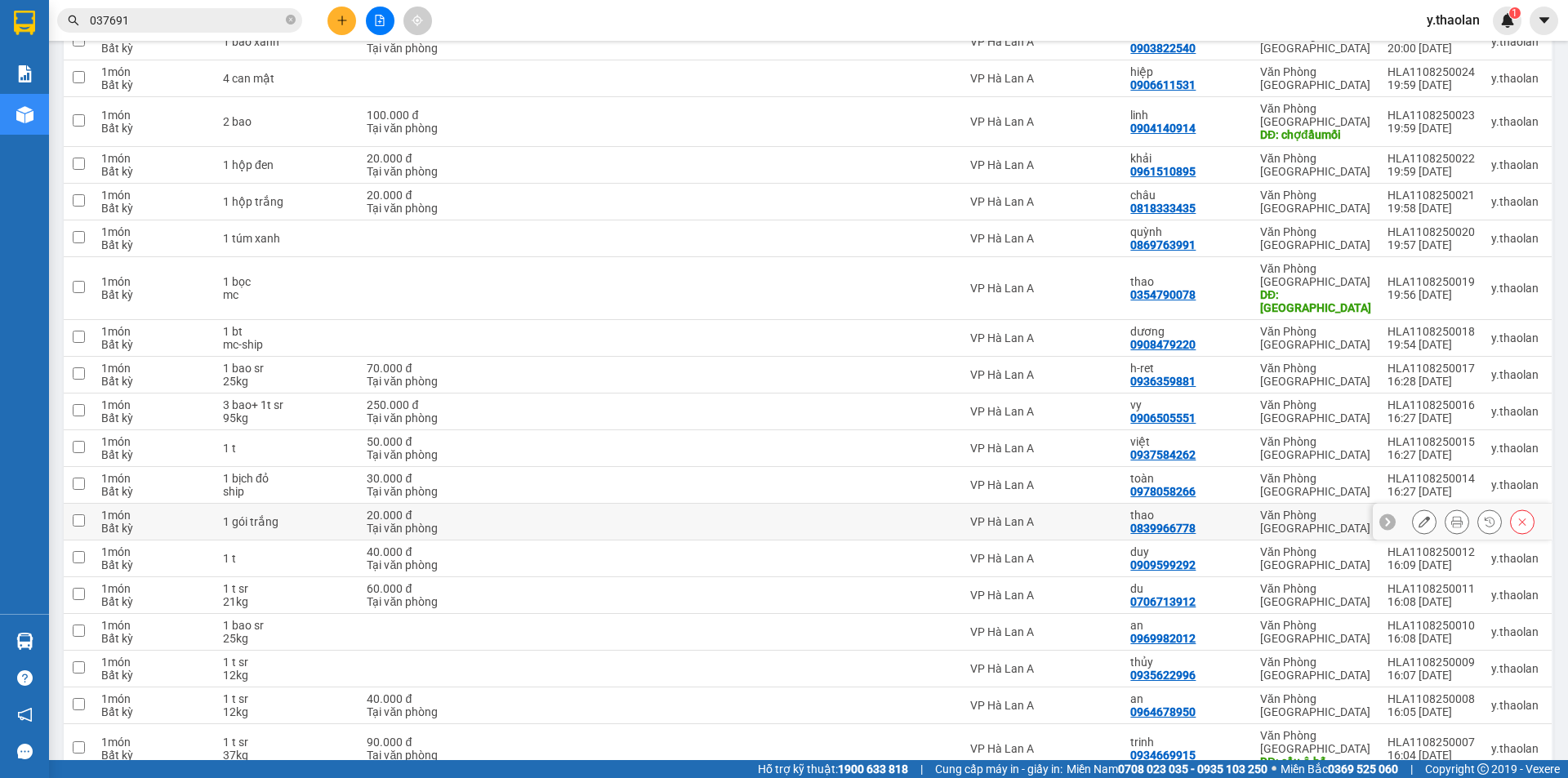
scroll to position [977, 0]
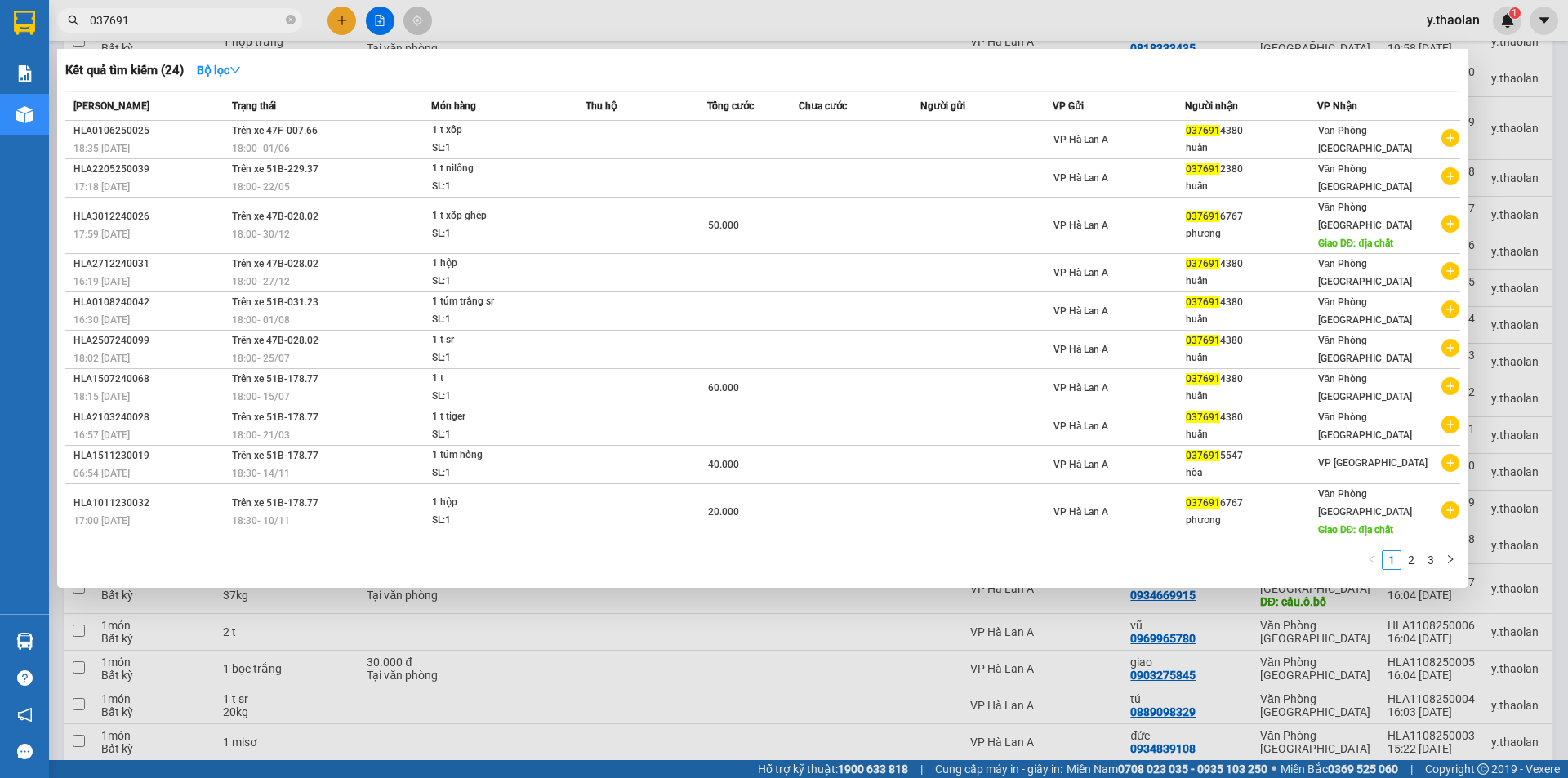
drag, startPoint x: 194, startPoint y: 22, endPoint x: 0, endPoint y: -11, distance: 196.8
click at [0, 0] on html "Kết quả tìm kiếm ( 24 ) Bộ lọc Mã ĐH Trạng thái Món hàng Thu hộ Tổng cước Chưa …" at bounding box center [784, 389] width 1568 height 778
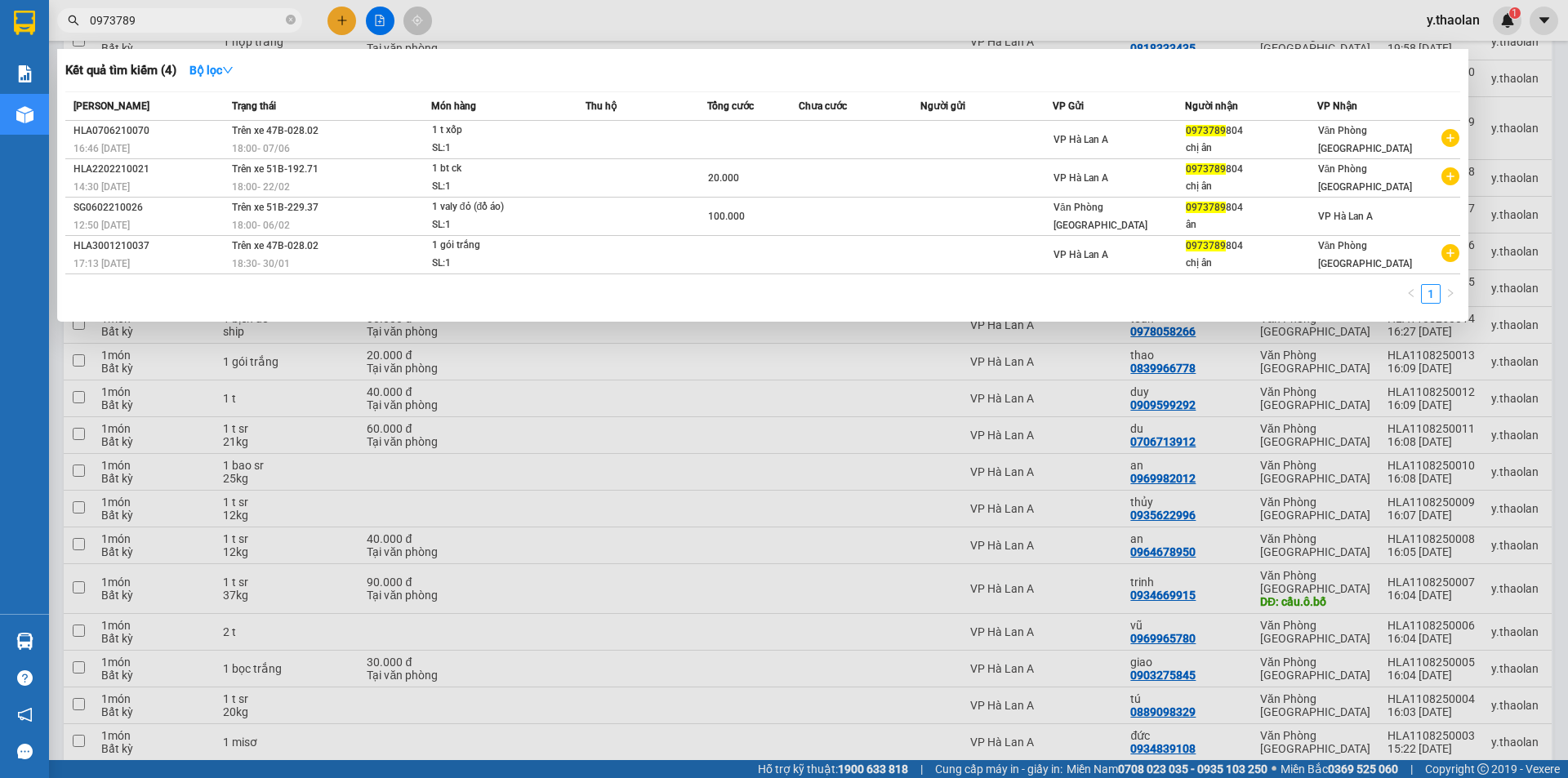
type input "0973789"
click at [784, 604] on div at bounding box center [784, 389] width 1568 height 778
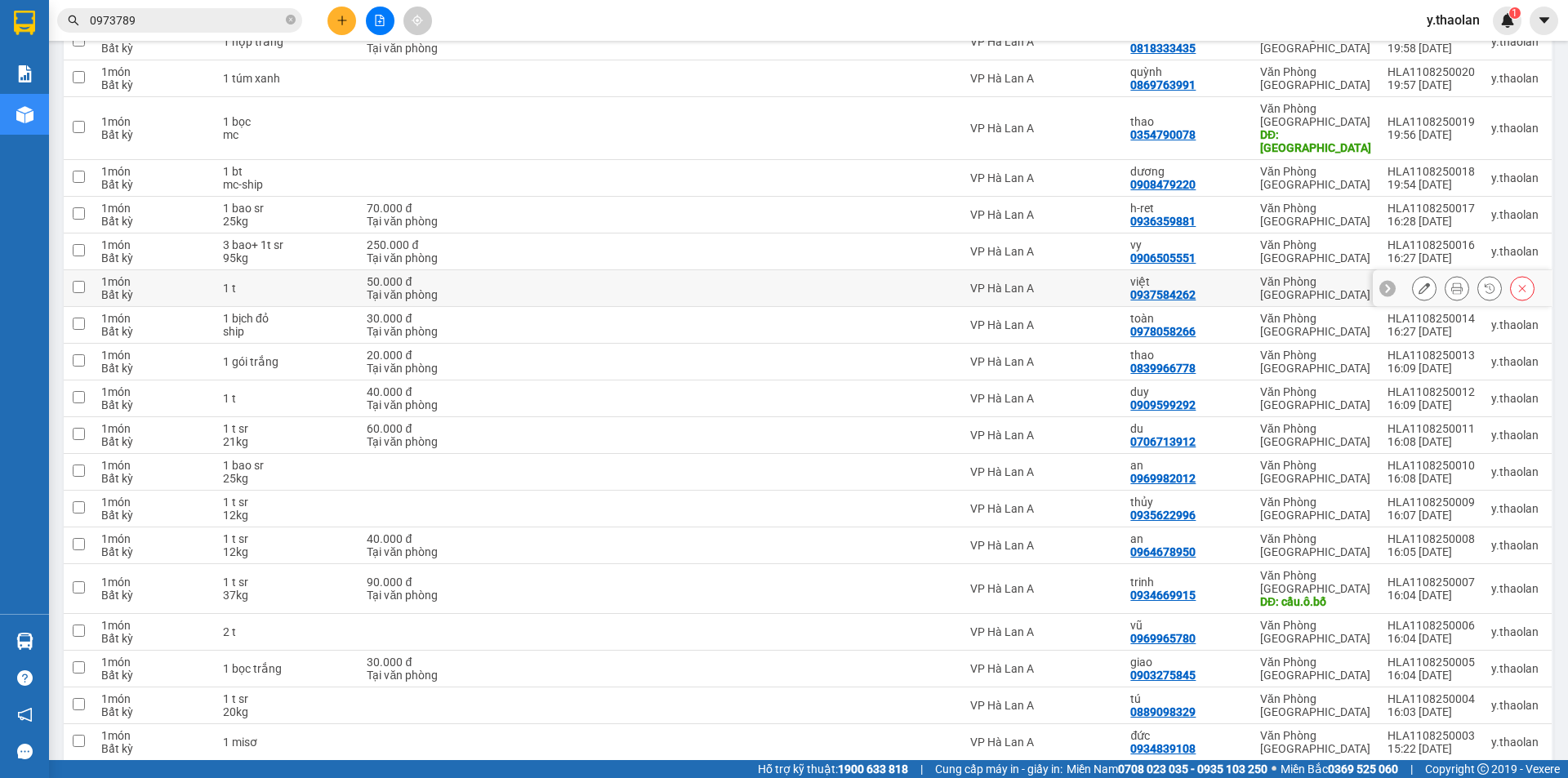
scroll to position [895, 0]
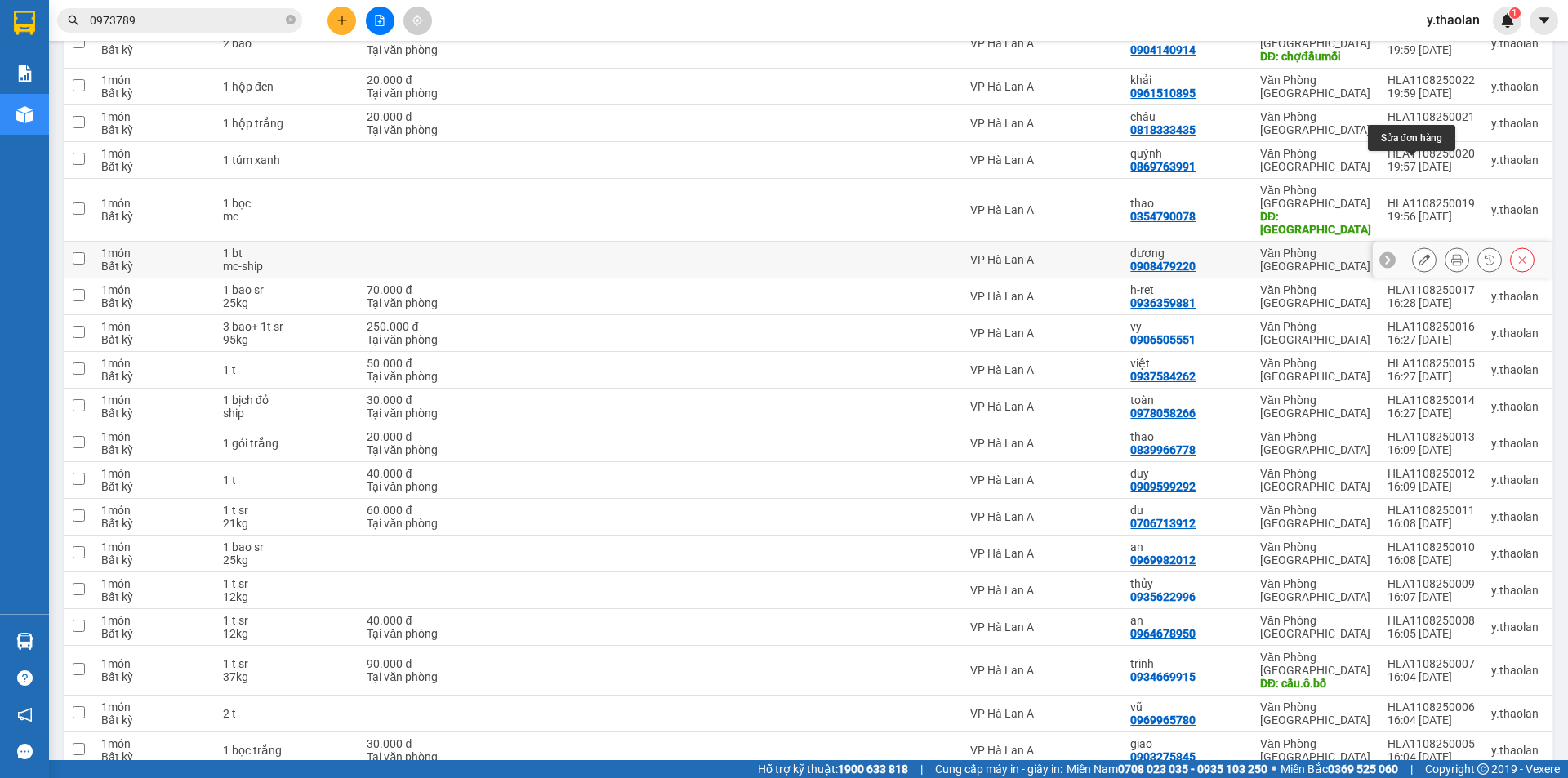
click at [1419, 254] on icon at bounding box center [1424, 260] width 11 height 11
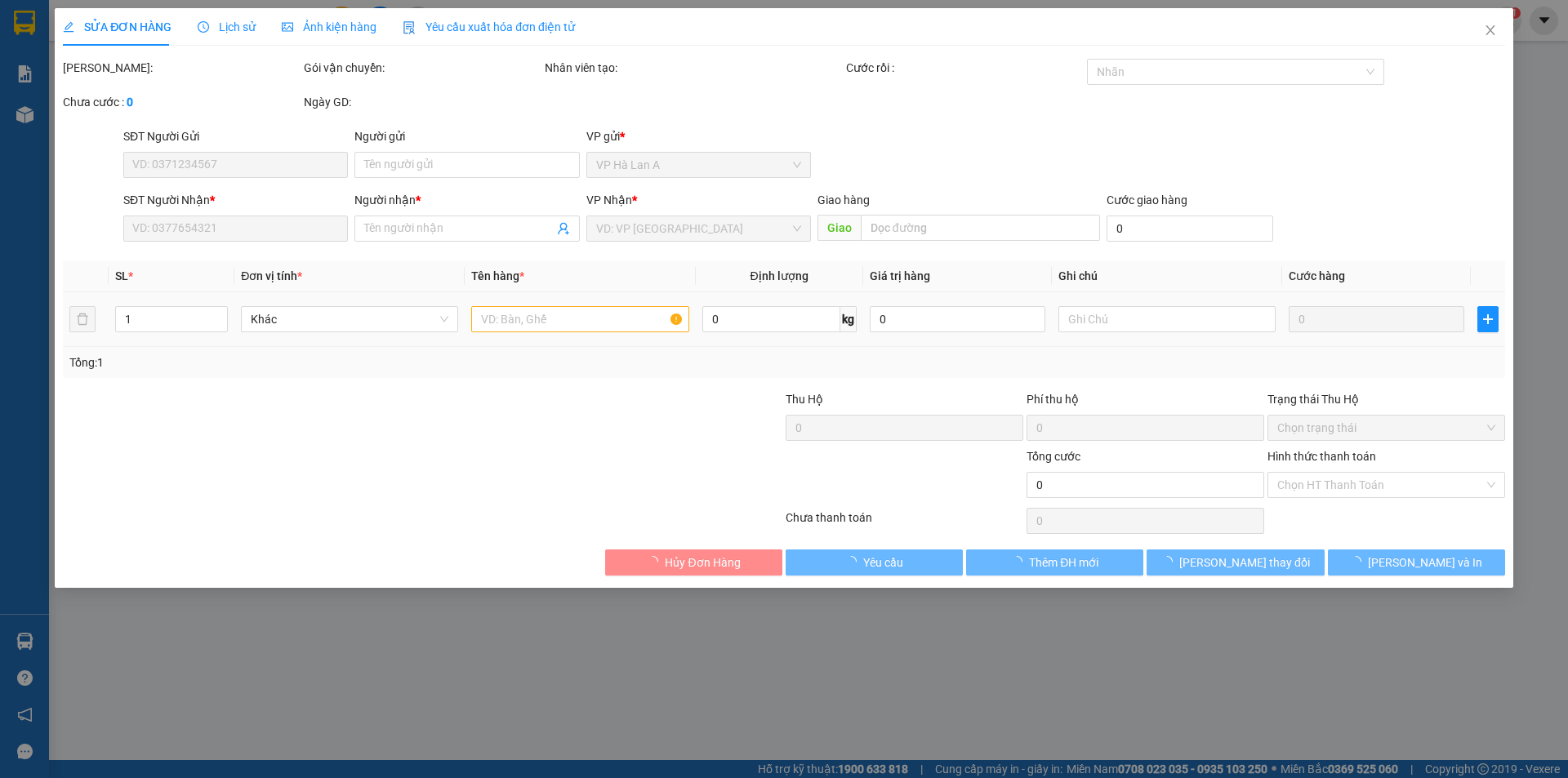
type input "0908479220"
type input "dương"
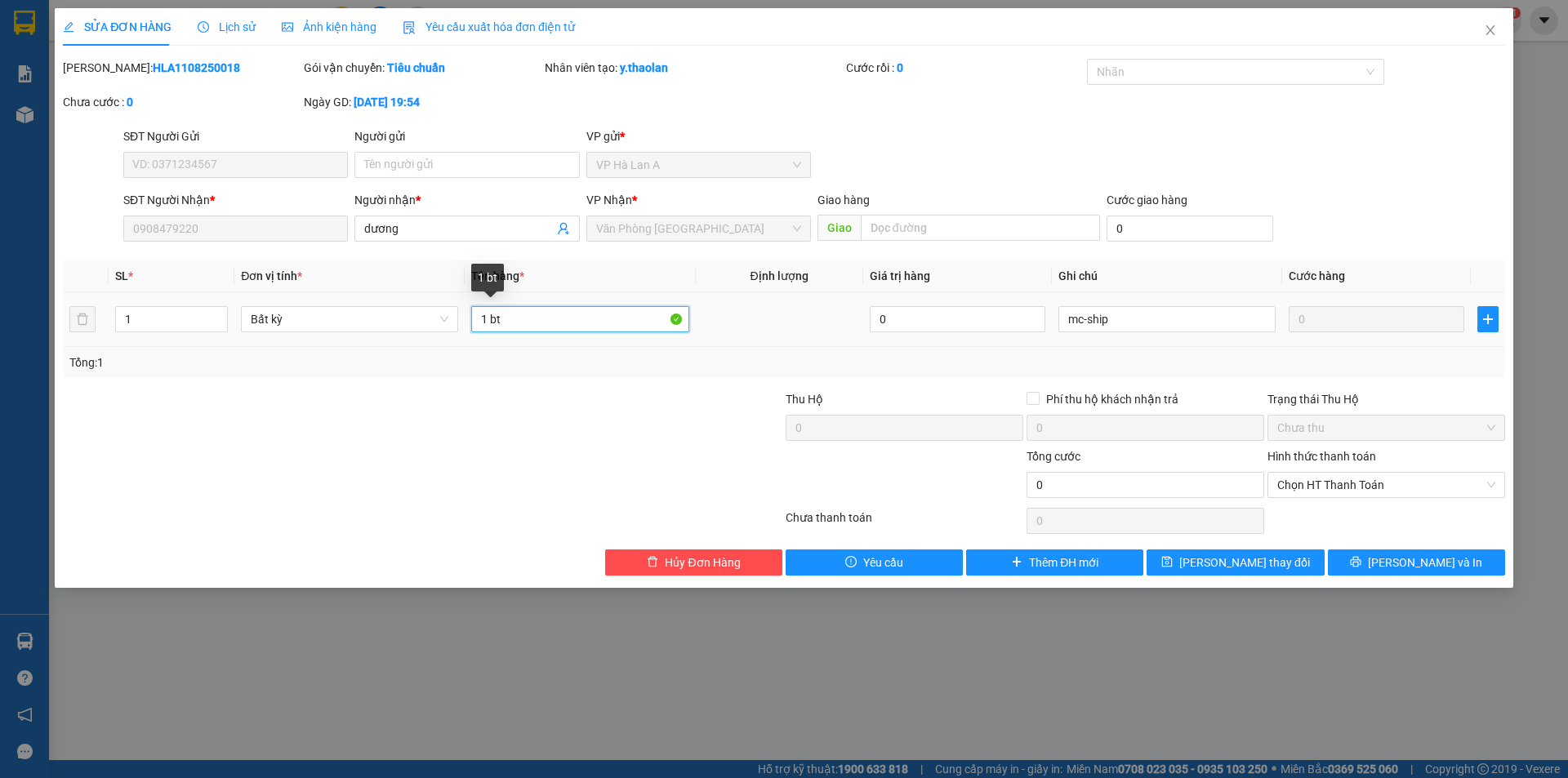
drag, startPoint x: 508, startPoint y: 321, endPoint x: 494, endPoint y: 324, distance: 14.3
click at [494, 324] on input "1 bt" at bounding box center [580, 320] width 217 height 26
type input "1 gói trắng gt"
click at [1230, 560] on span "[PERSON_NAME] thay đổi" at bounding box center [1245, 562] width 130 height 18
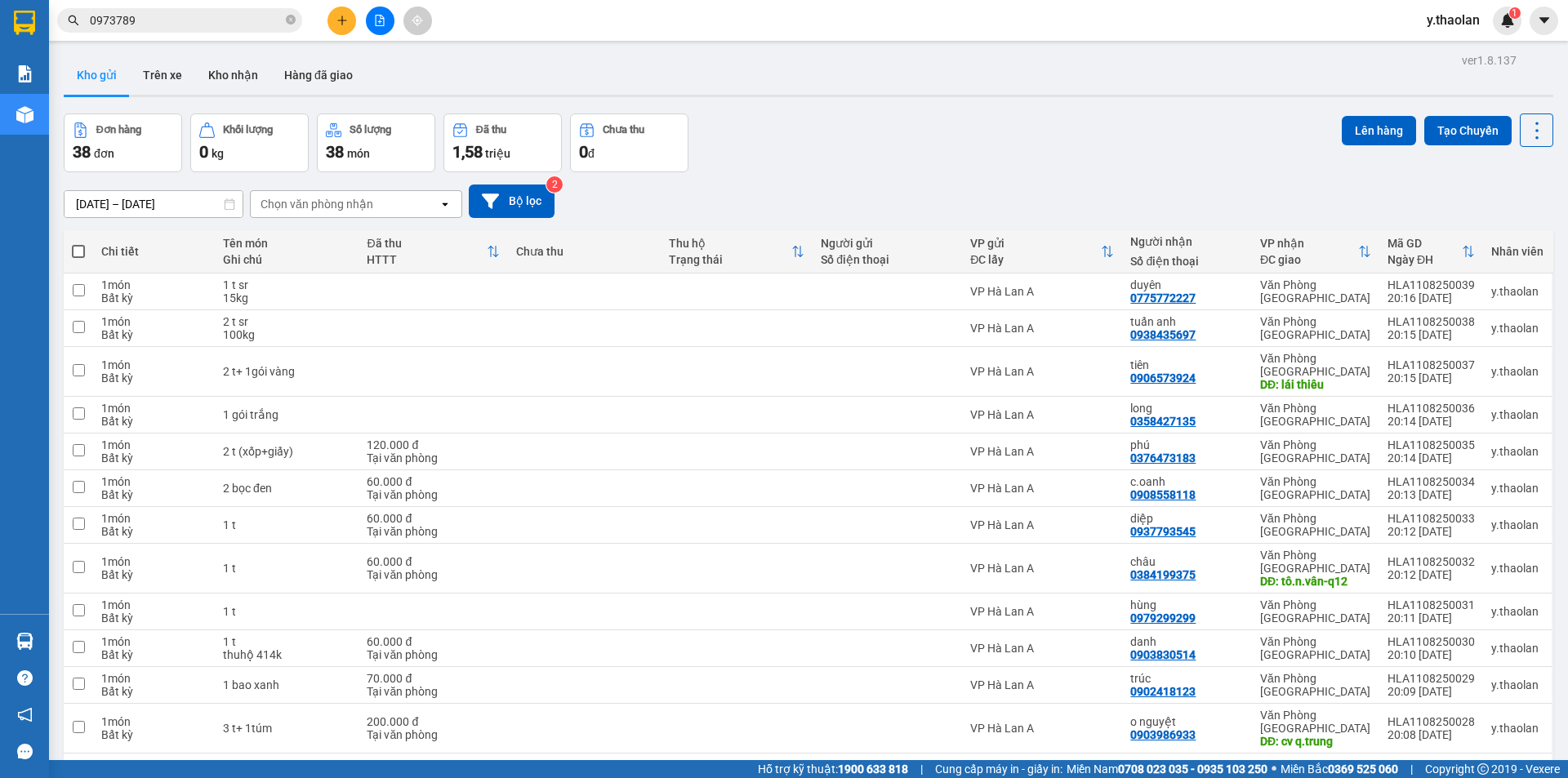
drag, startPoint x: 265, startPoint y: 21, endPoint x: 0, endPoint y: 66, distance: 268.8
click at [0, 65] on section "Kết quả tìm kiếm ( 4 ) Bộ lọc Mã ĐH Trạng thái Món hàng Thu hộ Tổng cước Chưa c…" at bounding box center [784, 389] width 1568 height 778
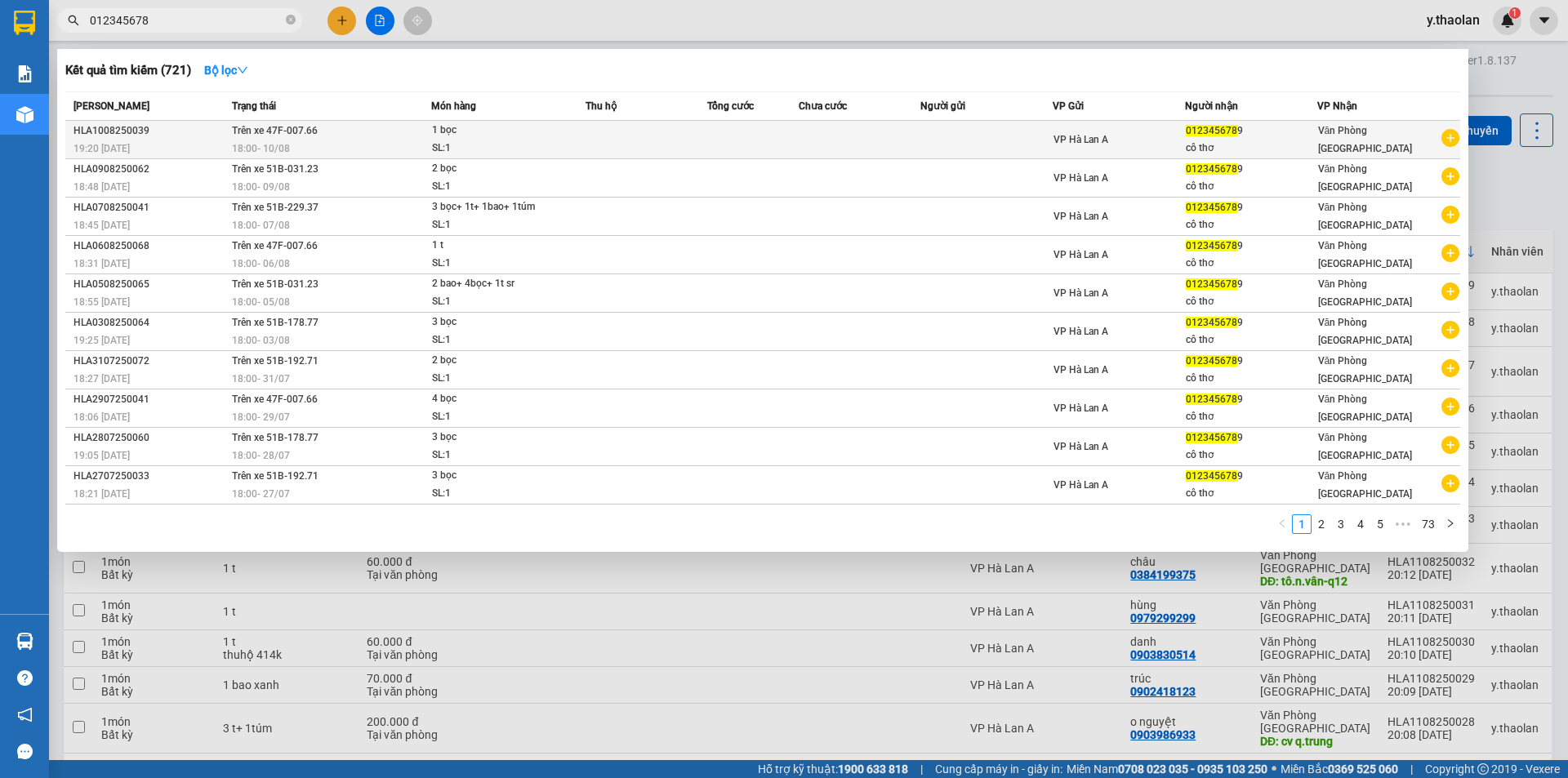
type input "012345678"
click at [1153, 147] on div "VP Hà Lan A" at bounding box center [1119, 139] width 130 height 18
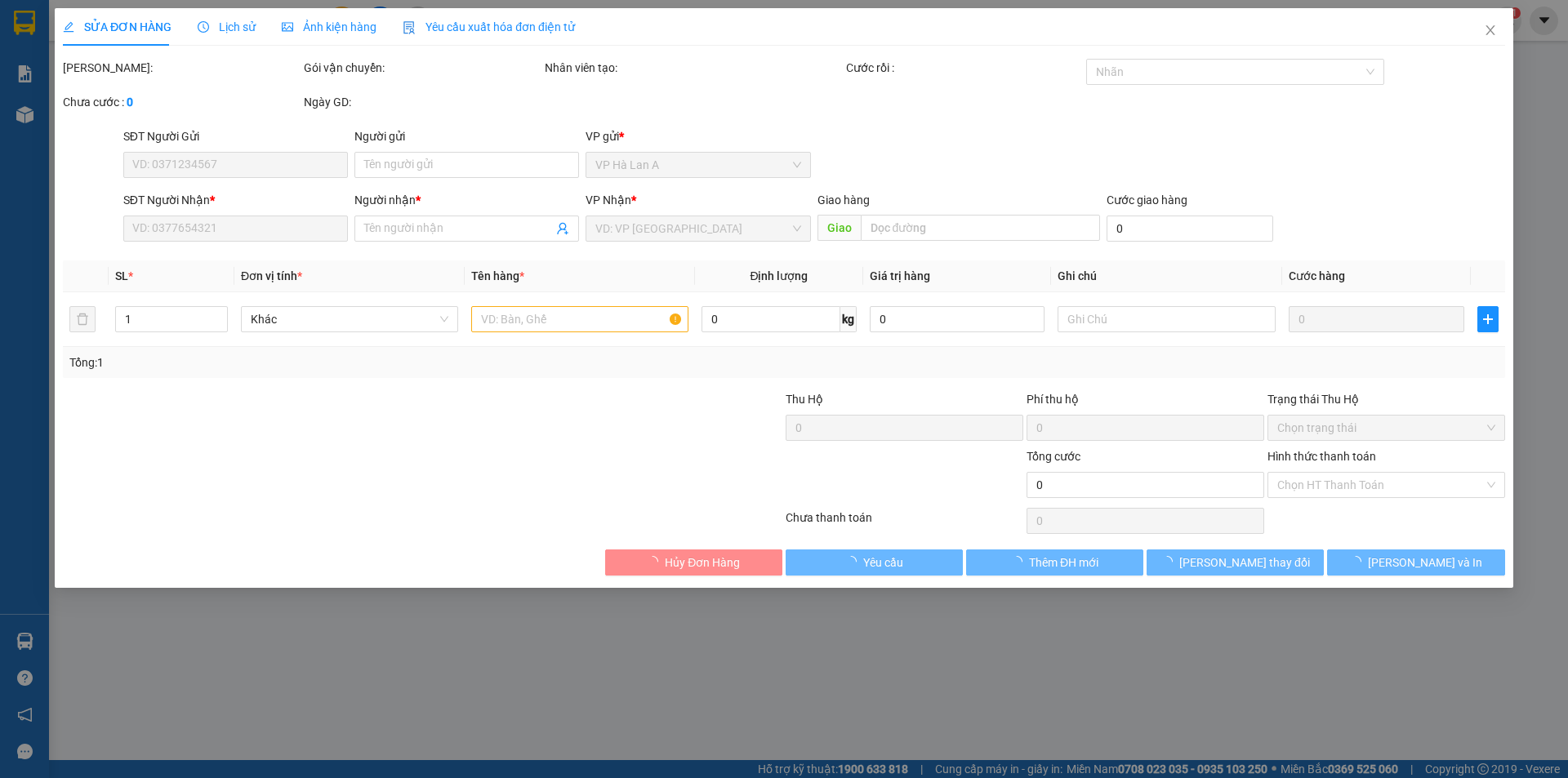
type input "0123456789"
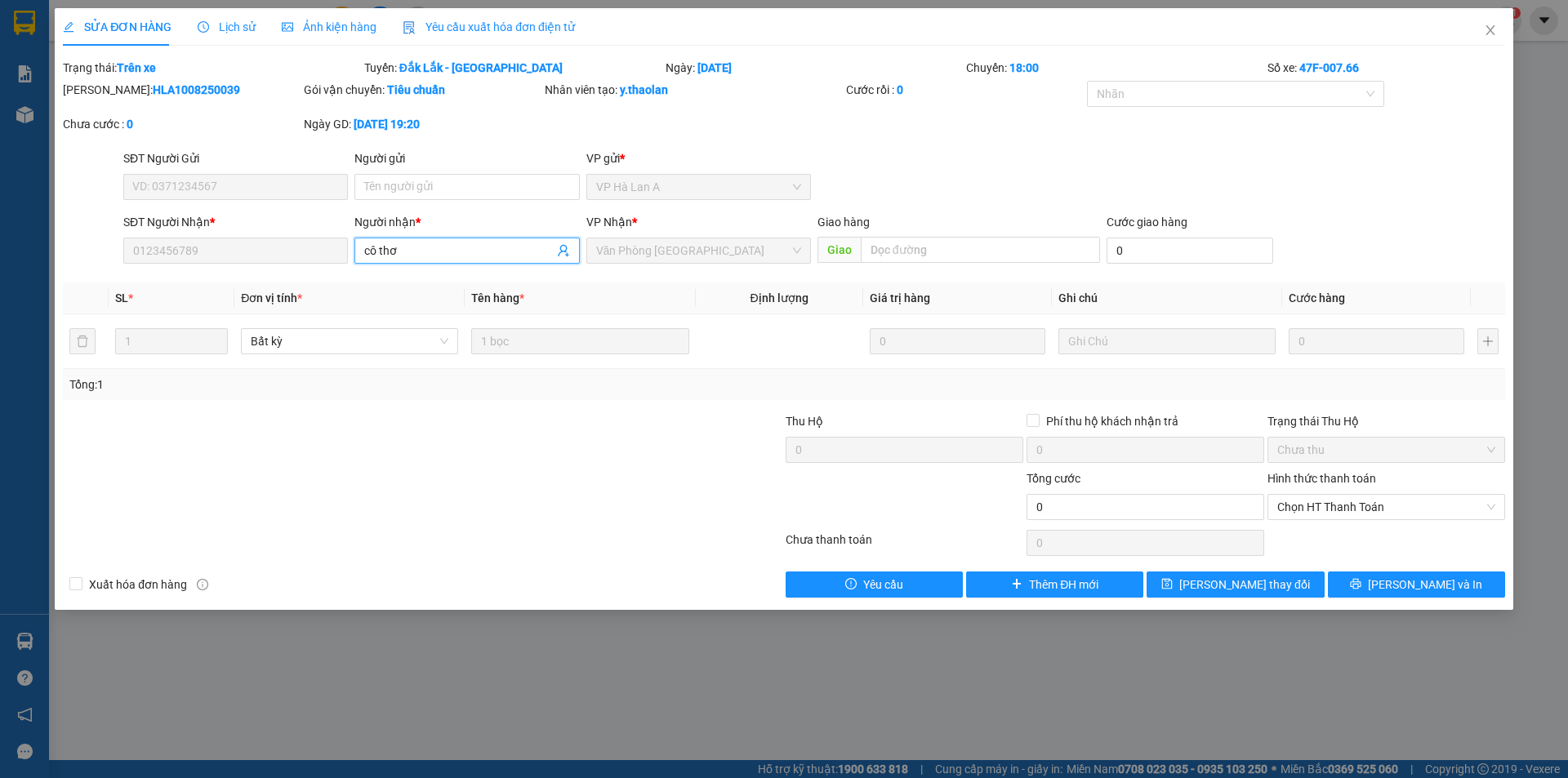
click at [418, 242] on span "cô thơ" at bounding box center [467, 251] width 225 height 26
drag, startPoint x: 414, startPoint y: 254, endPoint x: 0, endPoint y: 257, distance: 414.0
click at [0, 257] on div "SỬA ĐƠN HÀNG Lịch sử Ảnh kiện hàng Yêu cầu xuất hóa đơn điện tử Total Paid Fee …" at bounding box center [784, 389] width 1568 height 778
type input "01234567"
click at [1202, 601] on div "SỬA ĐƠN HÀNG Lịch sử Ảnh kiện hàng Yêu cầu xuất hóa đơn điện tử Total Paid Fee …" at bounding box center [784, 309] width 1458 height 602
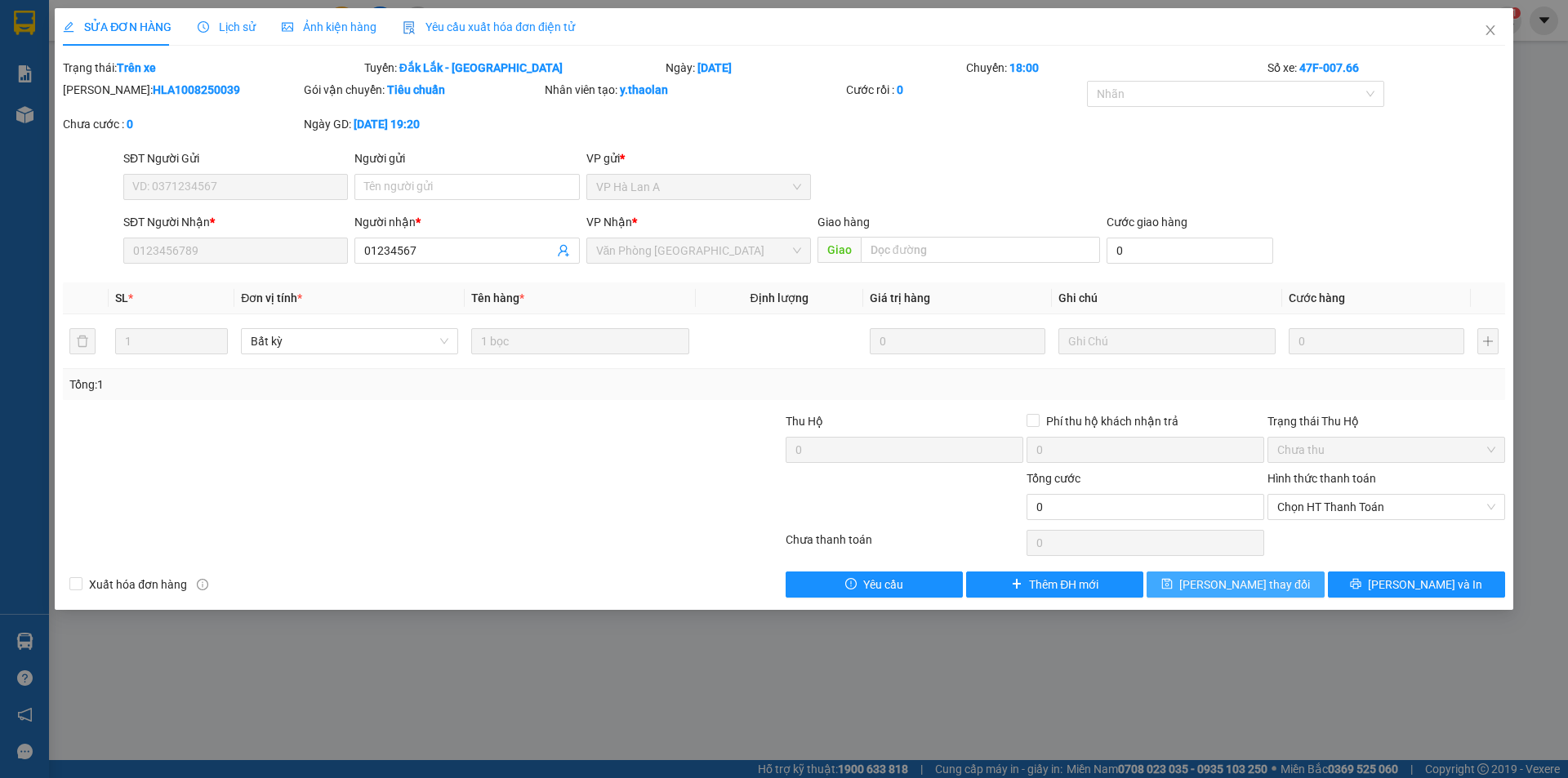
click at [1213, 587] on span "[PERSON_NAME] thay đổi" at bounding box center [1245, 584] width 130 height 18
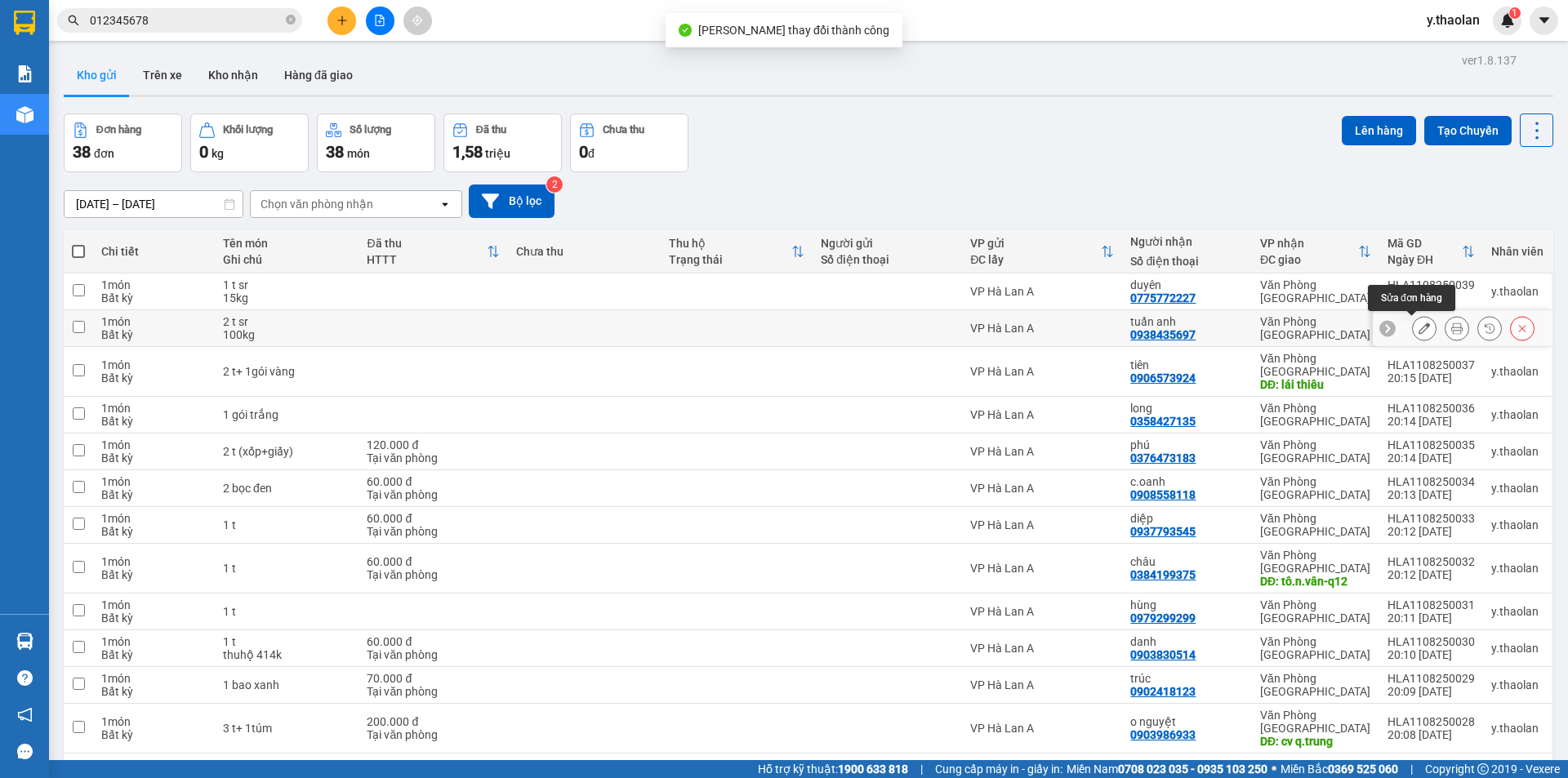
click at [1419, 334] on icon at bounding box center [1424, 328] width 11 height 11
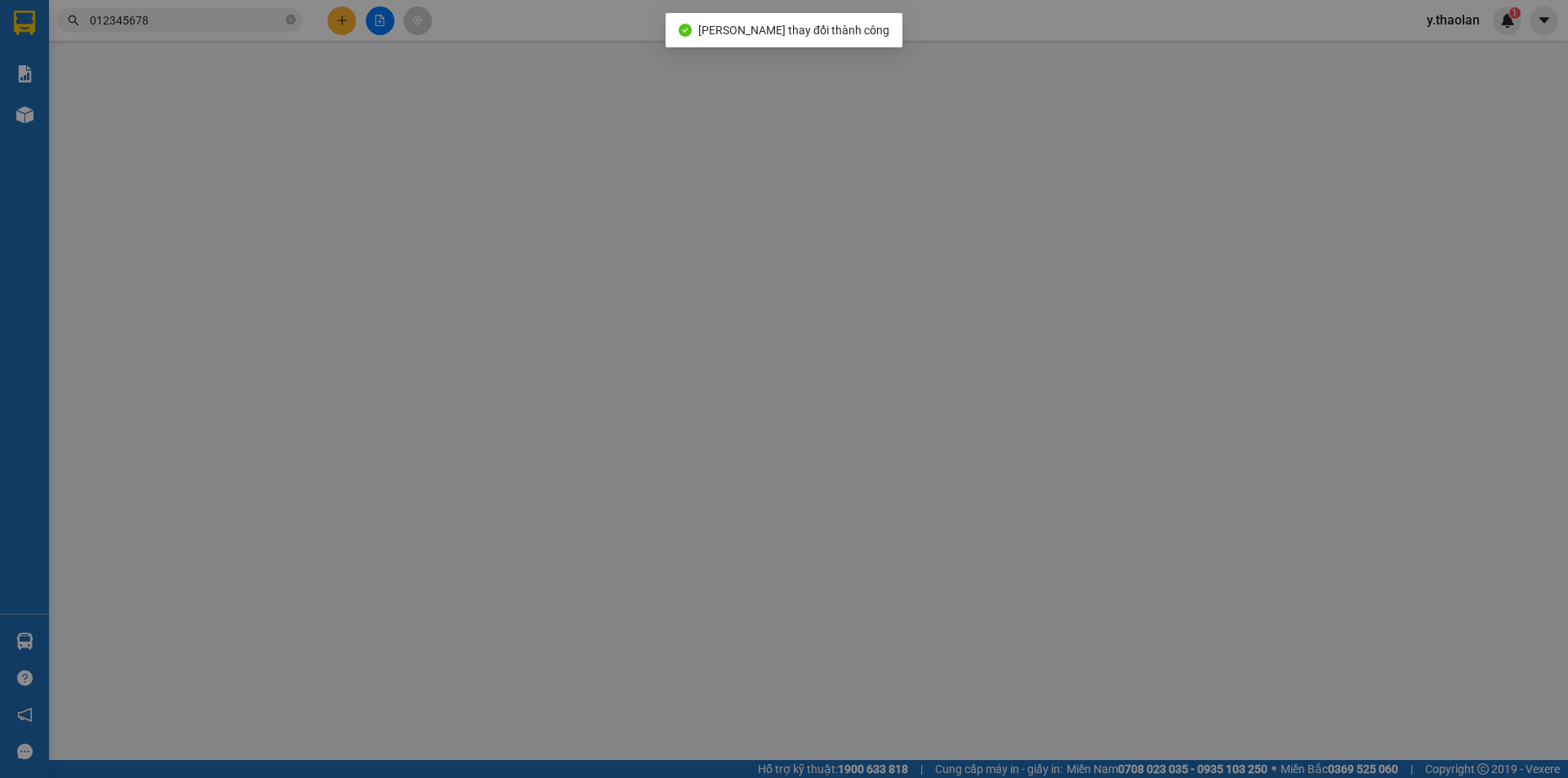
type input "0938435697"
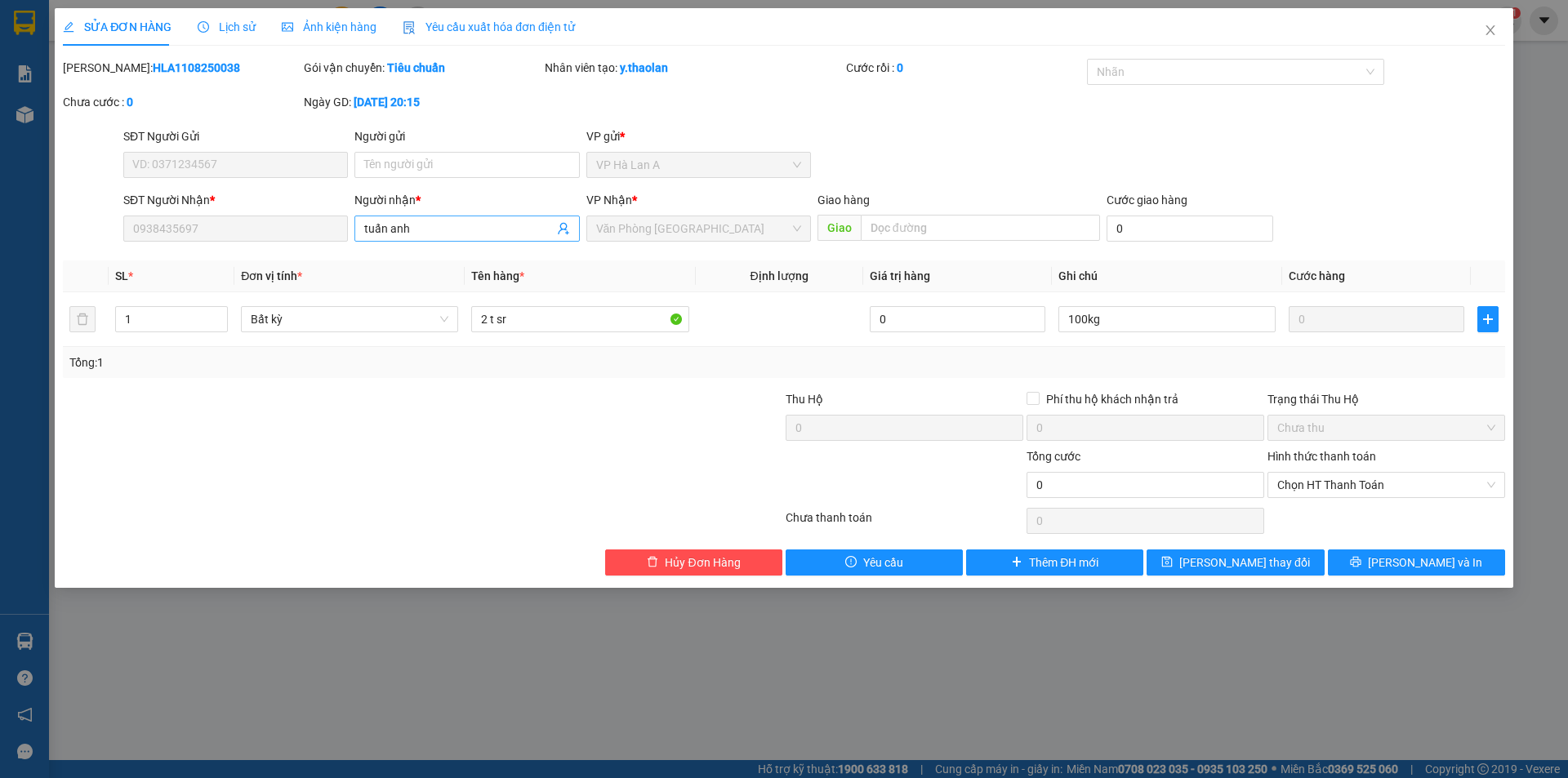
click at [438, 226] on span "tuấn anh" at bounding box center [467, 229] width 225 height 26
drag, startPoint x: 435, startPoint y: 231, endPoint x: 155, endPoint y: 182, distance: 284.3
click at [162, 184] on form "SĐT Người Gửi VD: 0371234567 Người gửi Tên người gửi VP gửi * VP Hà Lan A SĐT …" at bounding box center [784, 188] width 1442 height 121
type input "012345"
click at [455, 262] on div "01234567 - 0123456789" at bounding box center [466, 261] width 205 height 18
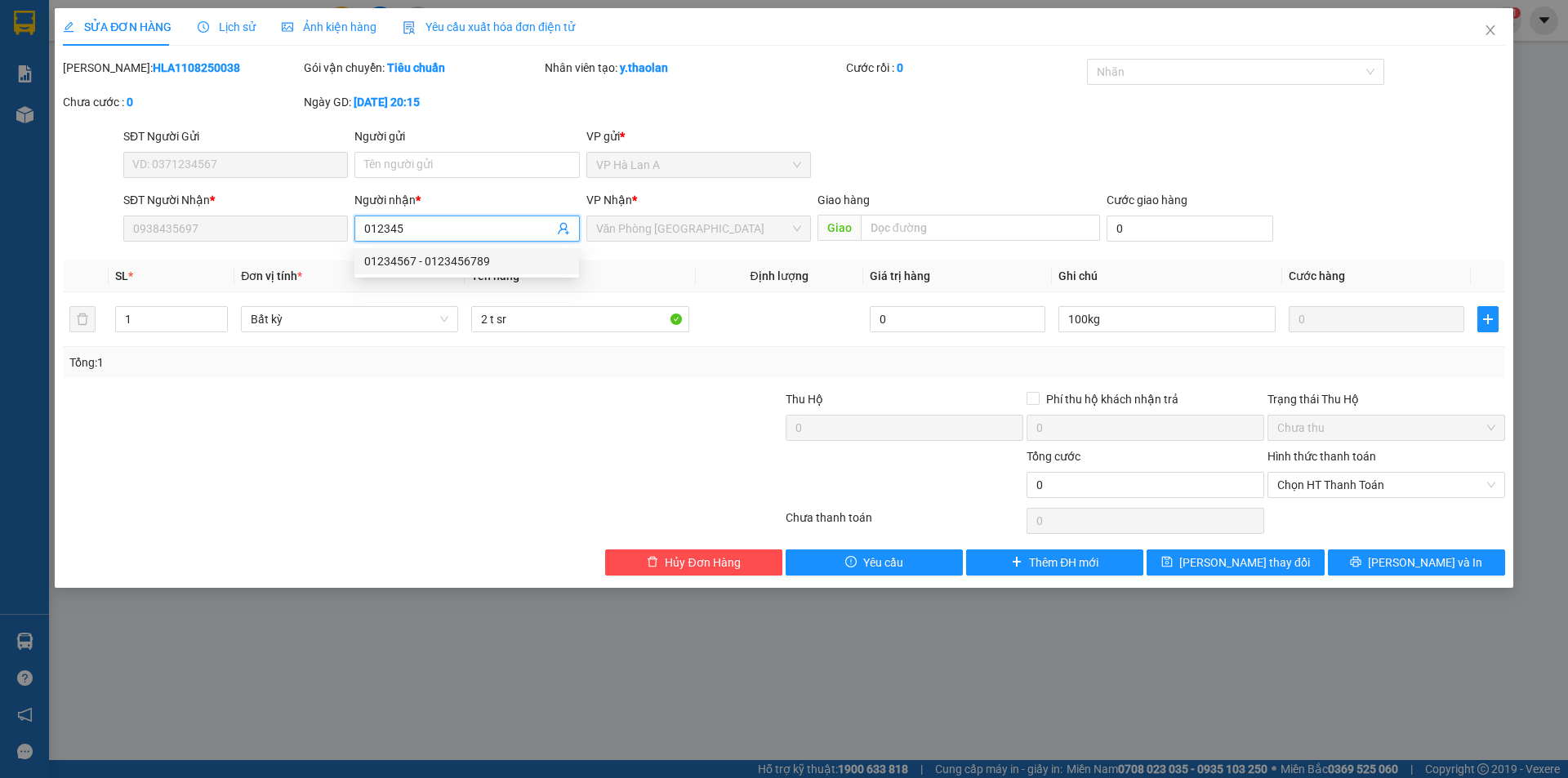
type input "0123456789"
drag, startPoint x: 430, startPoint y: 227, endPoint x: 0, endPoint y: 182, distance: 432.3
click at [0, 182] on div "SỬA ĐƠN HÀNG Lịch sử Ảnh kiện hàng Yêu cầu xuất hóa đơn điện tử Total Paid Fee …" at bounding box center [784, 389] width 1568 height 778
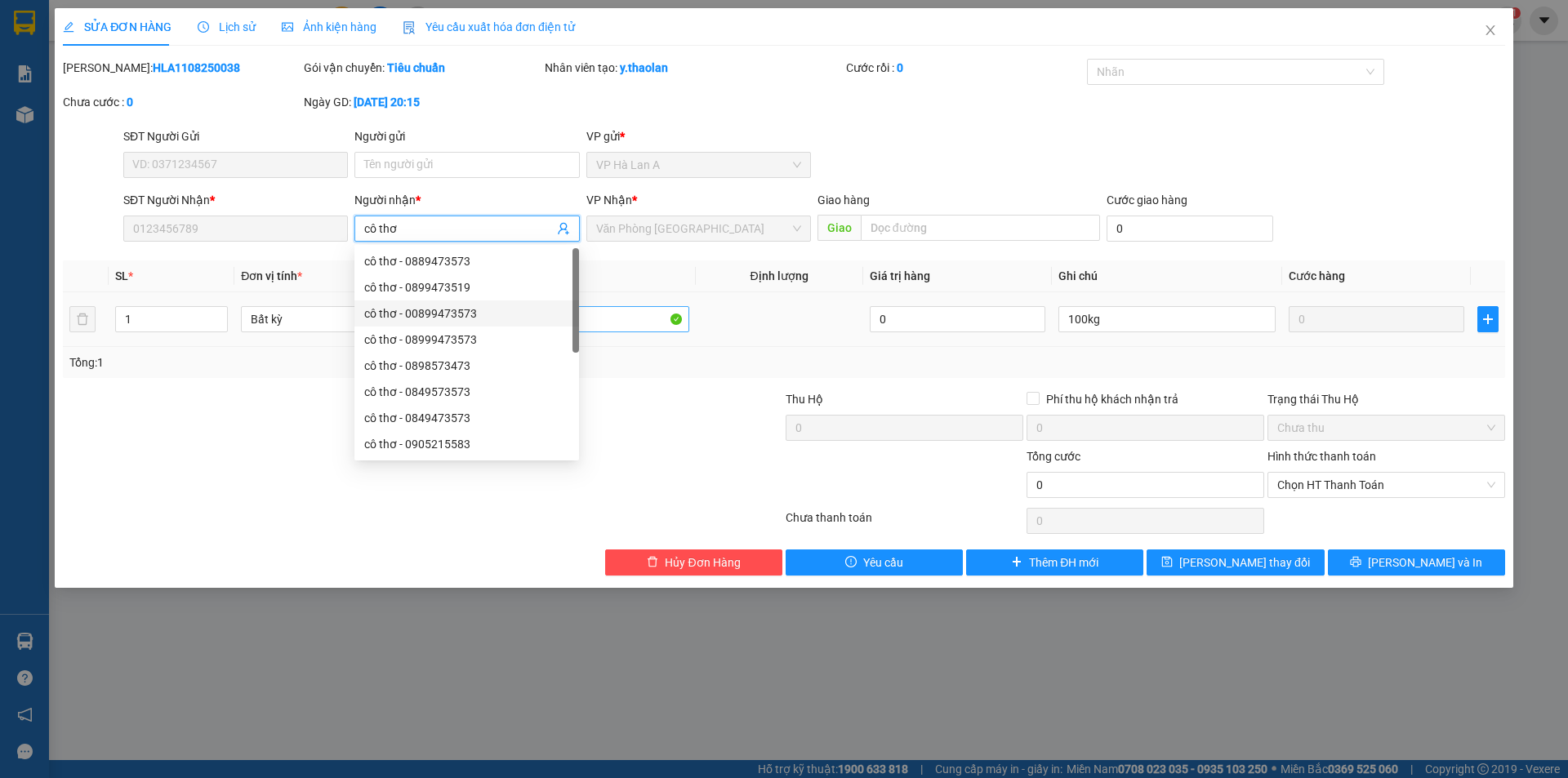
type input "cô thơ"
click at [612, 320] on input "2 t sr" at bounding box center [580, 320] width 217 height 26
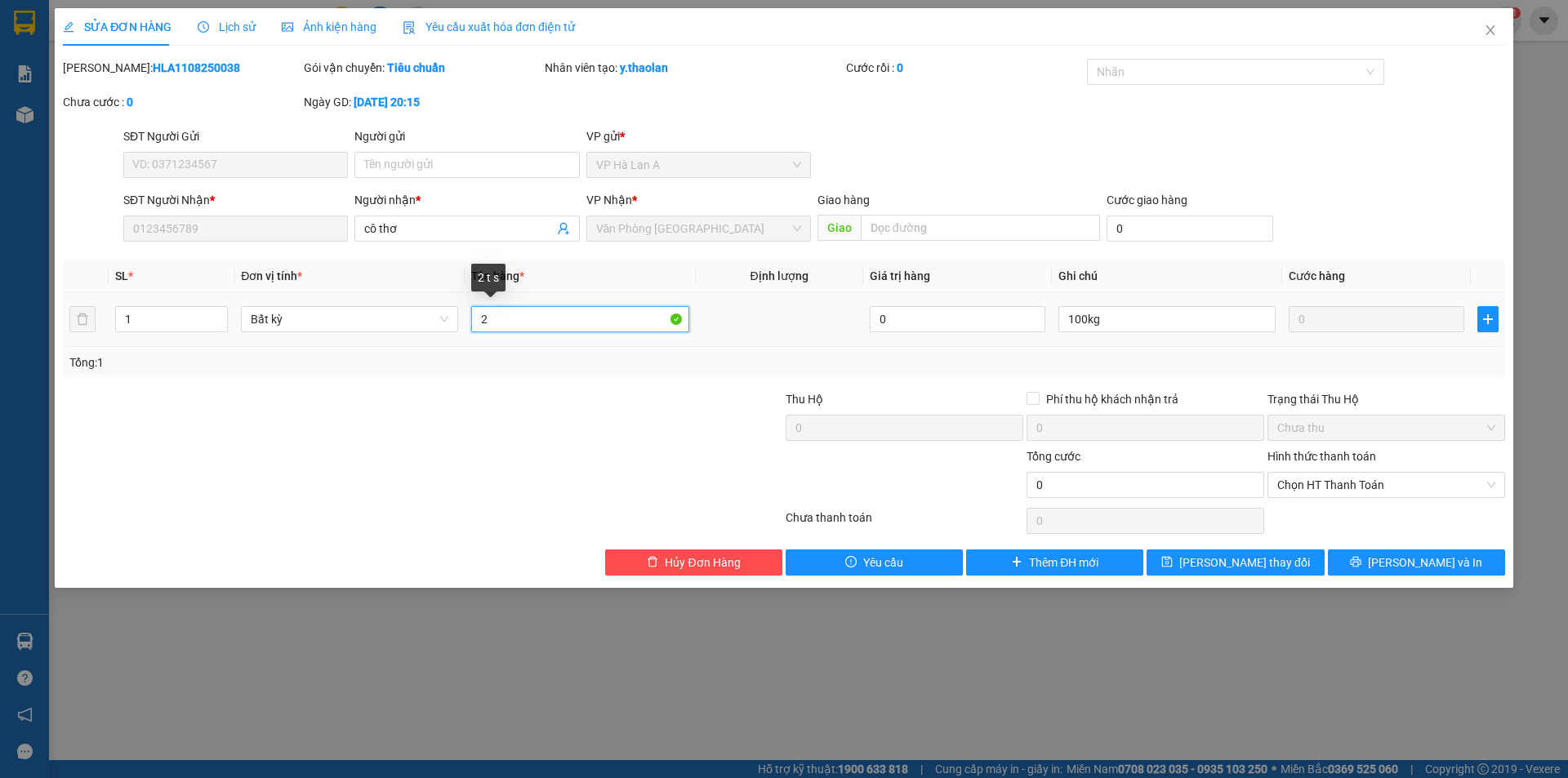
type input "2"
type input "5"
type input "2 bọc"
drag, startPoint x: 1127, startPoint y: 329, endPoint x: 1007, endPoint y: 303, distance: 122.8
click at [1037, 306] on tr "1 Bất kỳ 2 bọc 0 100kg 0" at bounding box center [784, 320] width 1442 height 55
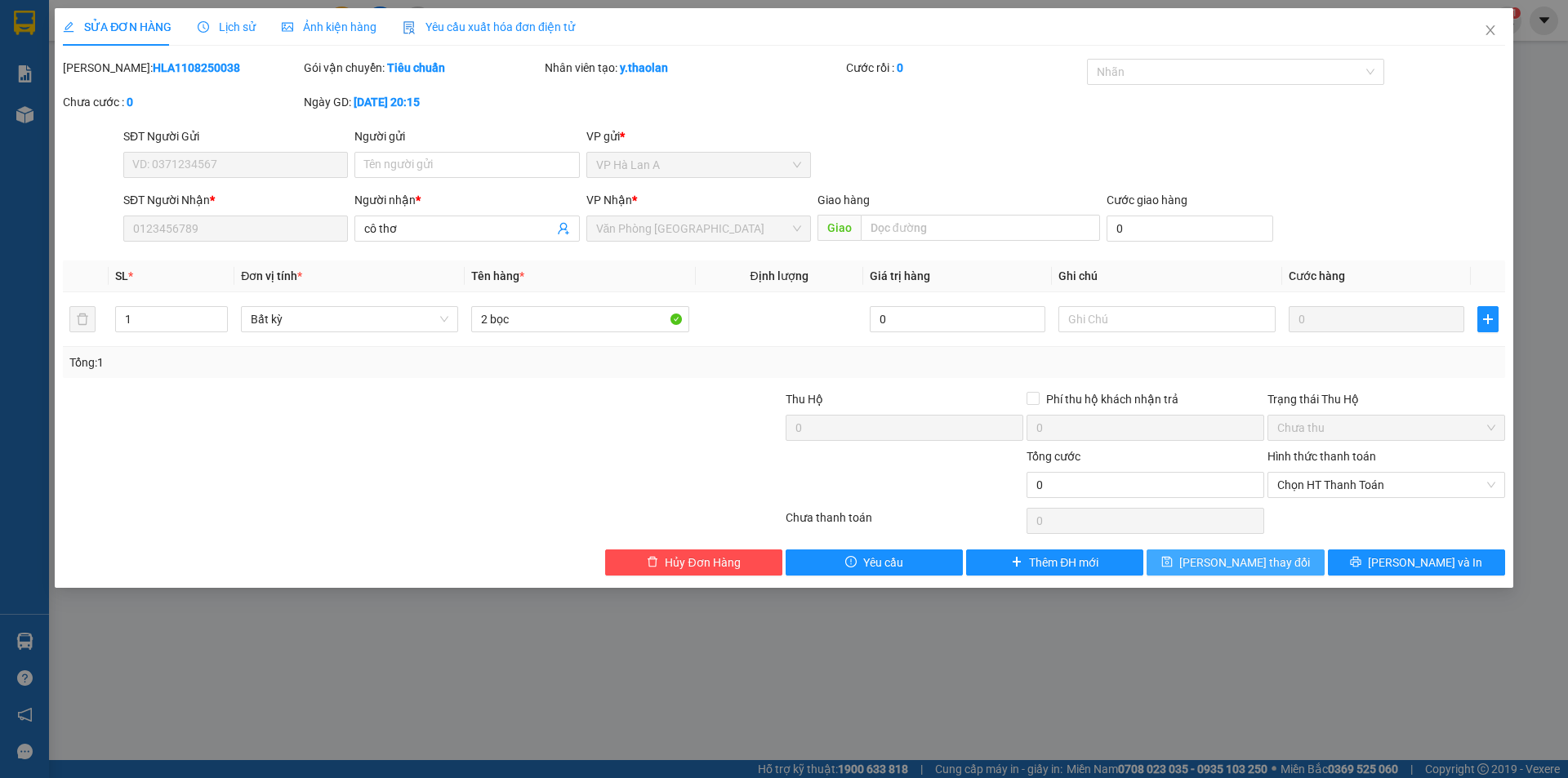
click at [1226, 559] on span "[PERSON_NAME] đổi" at bounding box center [1245, 562] width 130 height 18
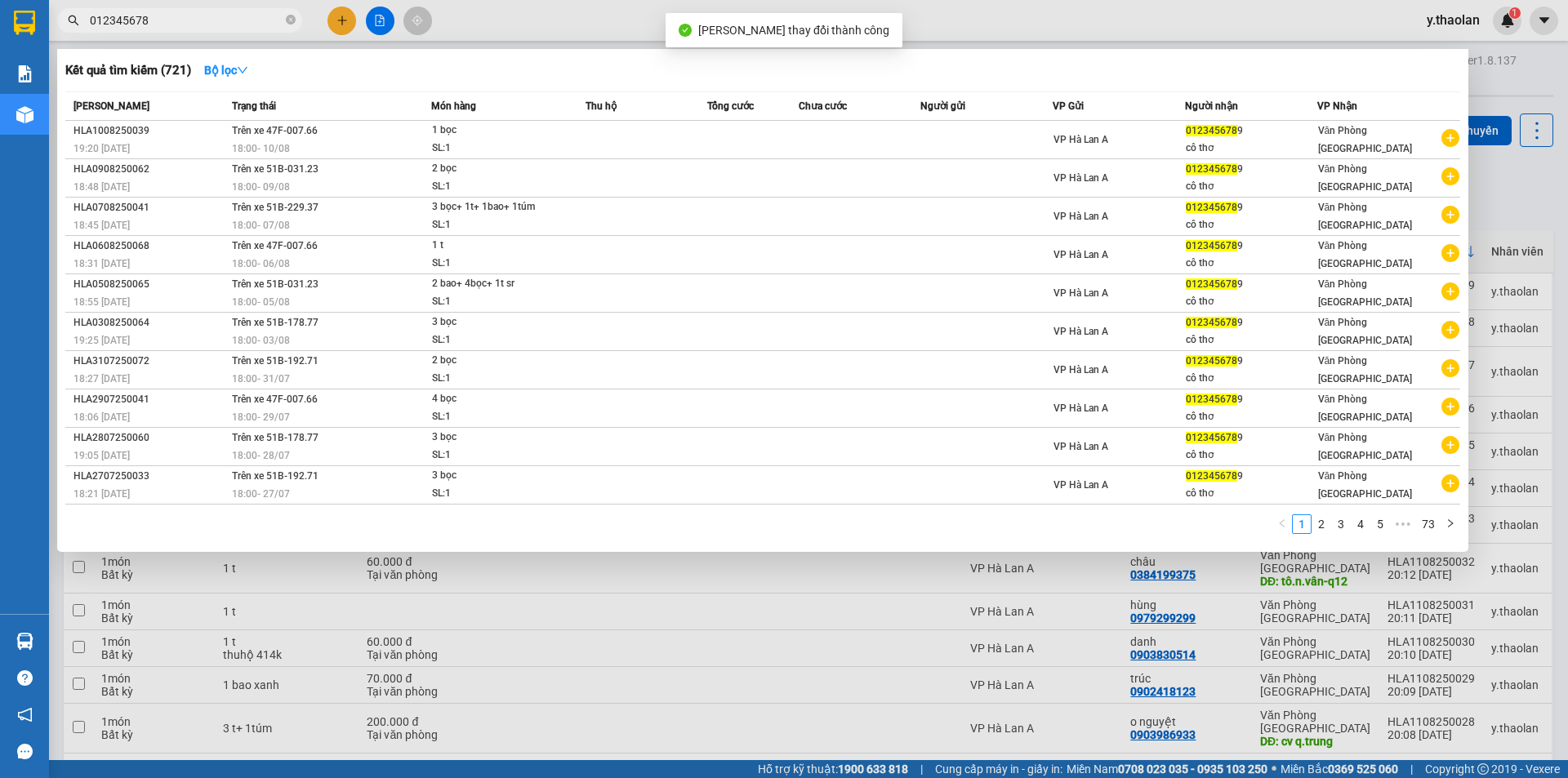
click at [208, 15] on input "012345678" at bounding box center [186, 20] width 193 height 18
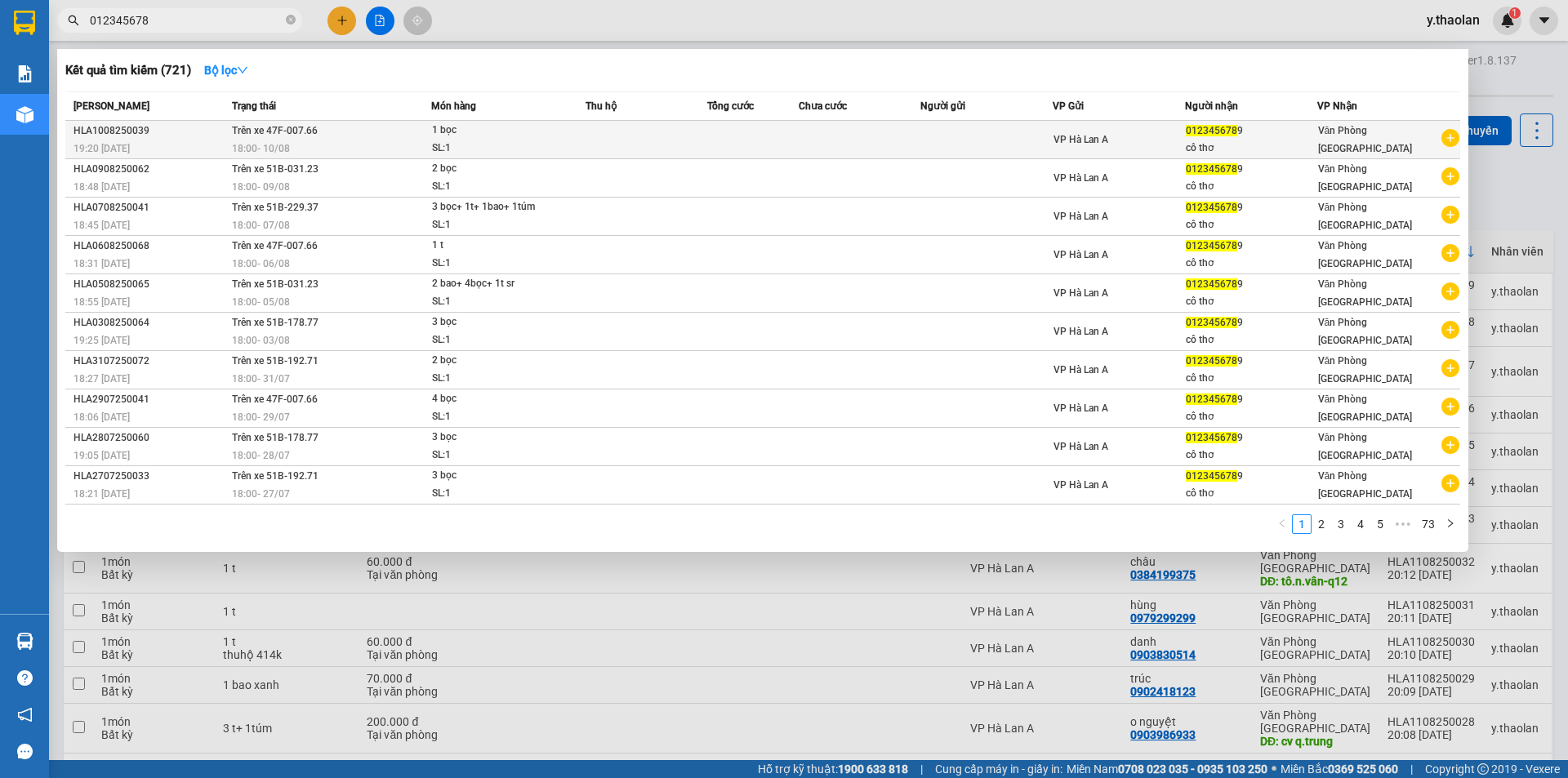
click at [974, 139] on td at bounding box center [987, 140] width 132 height 39
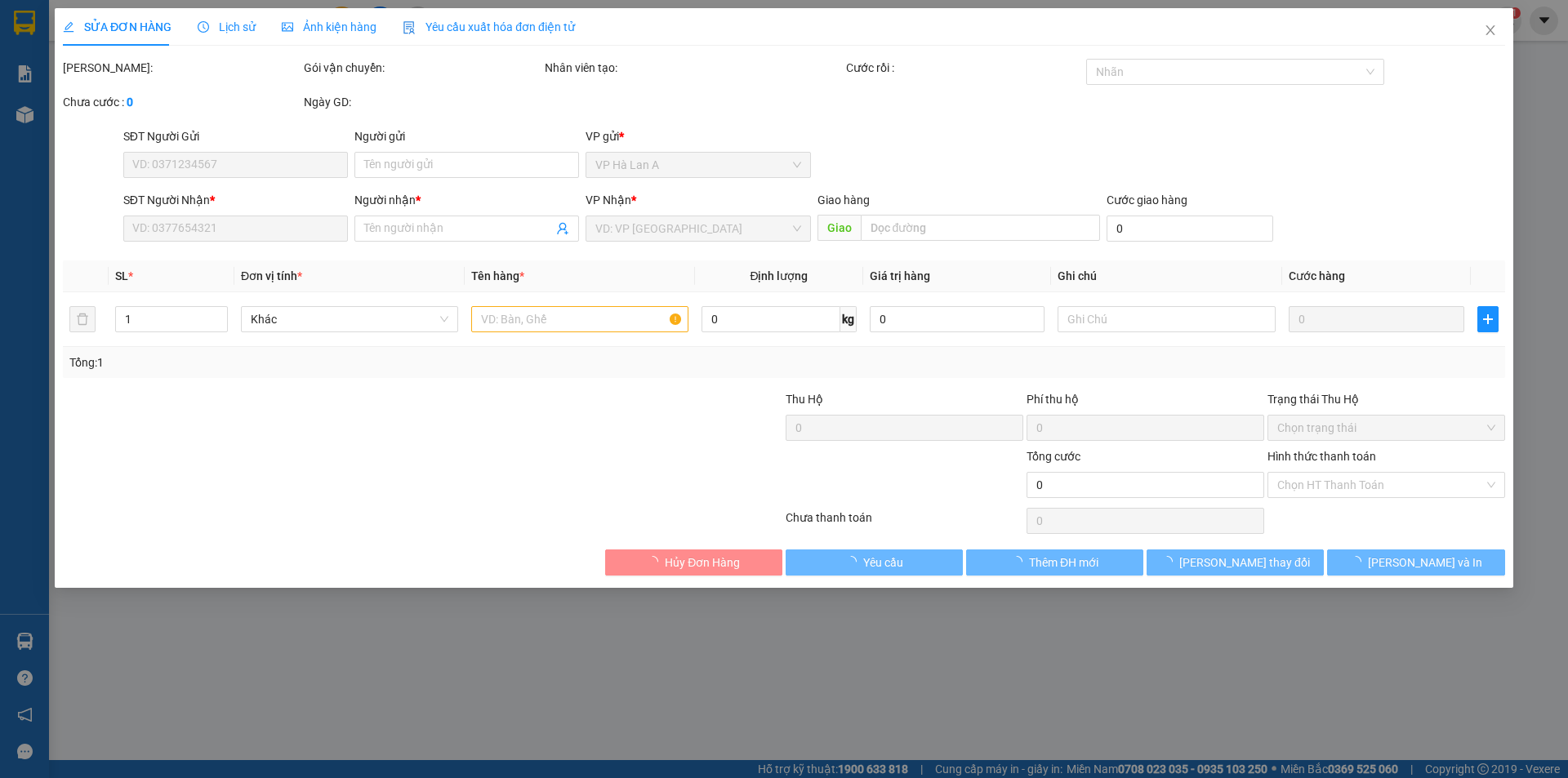
type input "0123456789"
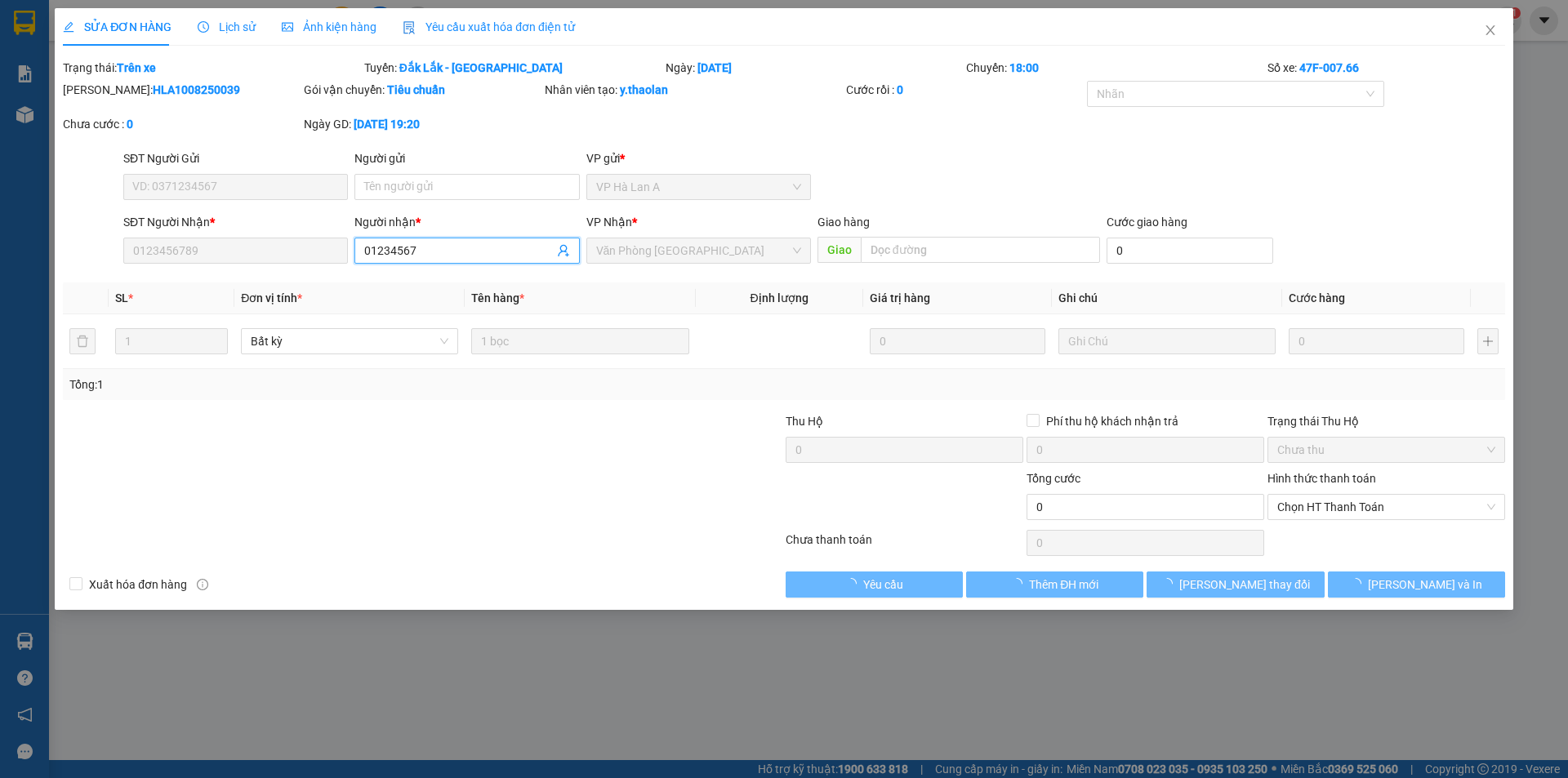
drag, startPoint x: 426, startPoint y: 250, endPoint x: 68, endPoint y: 175, distance: 365.8
click at [72, 176] on form "SĐT Người Gửi VD: 0371234567 Người gửi Tên người gửi VP gửi * VP Hà Lan A SĐT …" at bounding box center [784, 210] width 1442 height 121
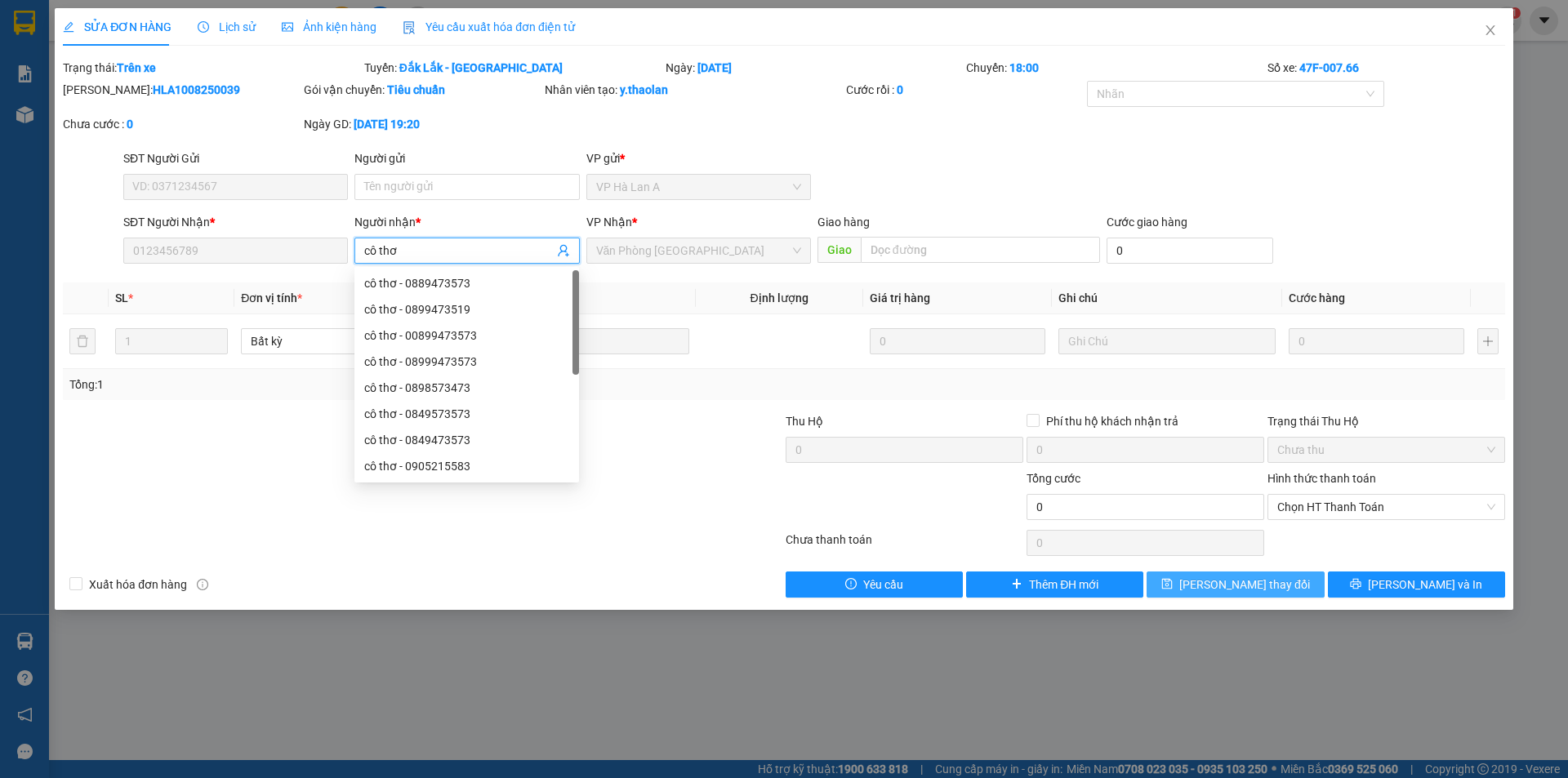
type input "cô thơ"
click at [1275, 588] on span "[PERSON_NAME] đổi" at bounding box center [1245, 584] width 130 height 18
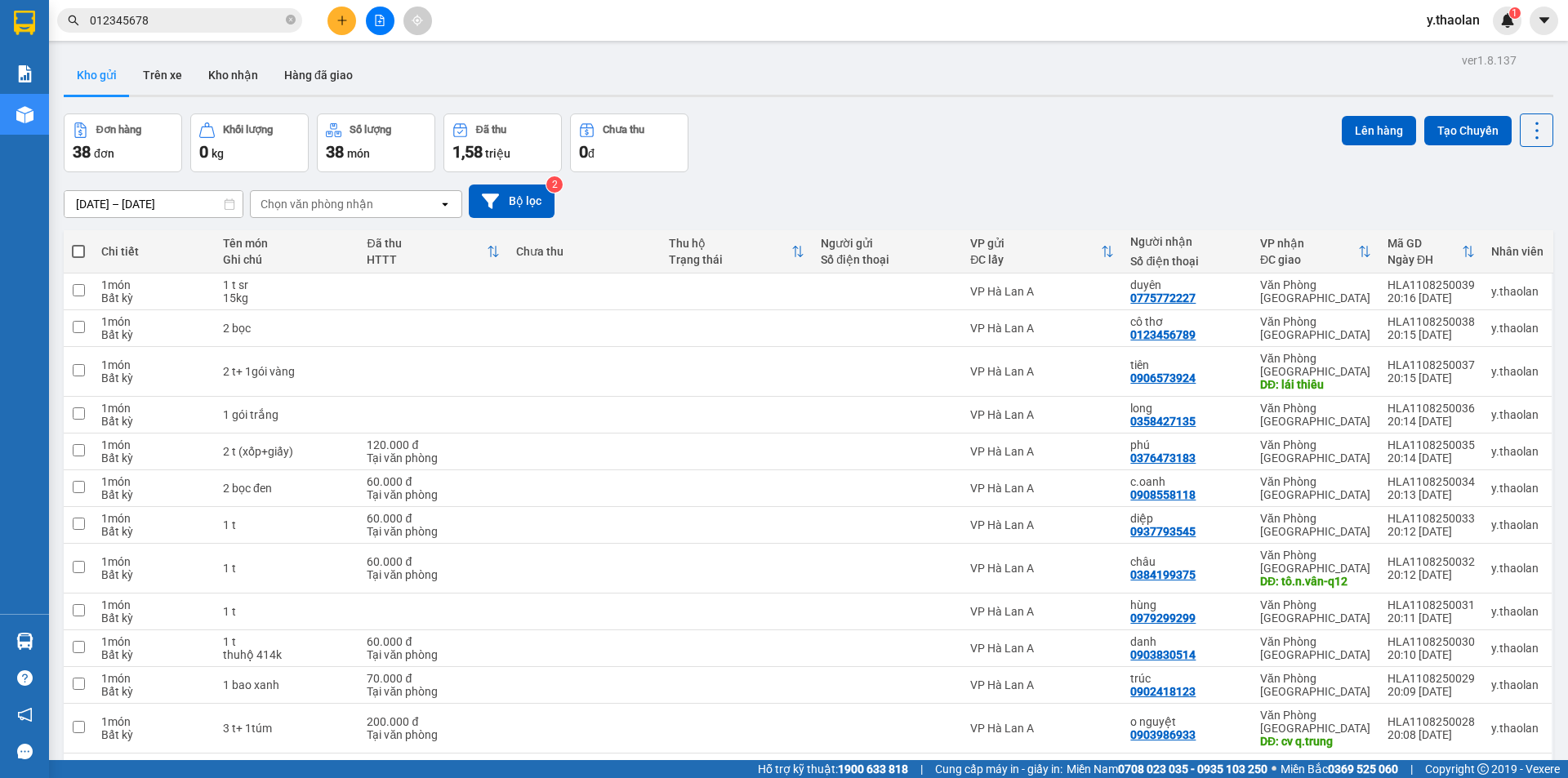
click at [80, 251] on span at bounding box center [78, 251] width 13 height 13
click at [78, 243] on input "checkbox" at bounding box center [78, 243] width 0 height 0
checkbox input "true"
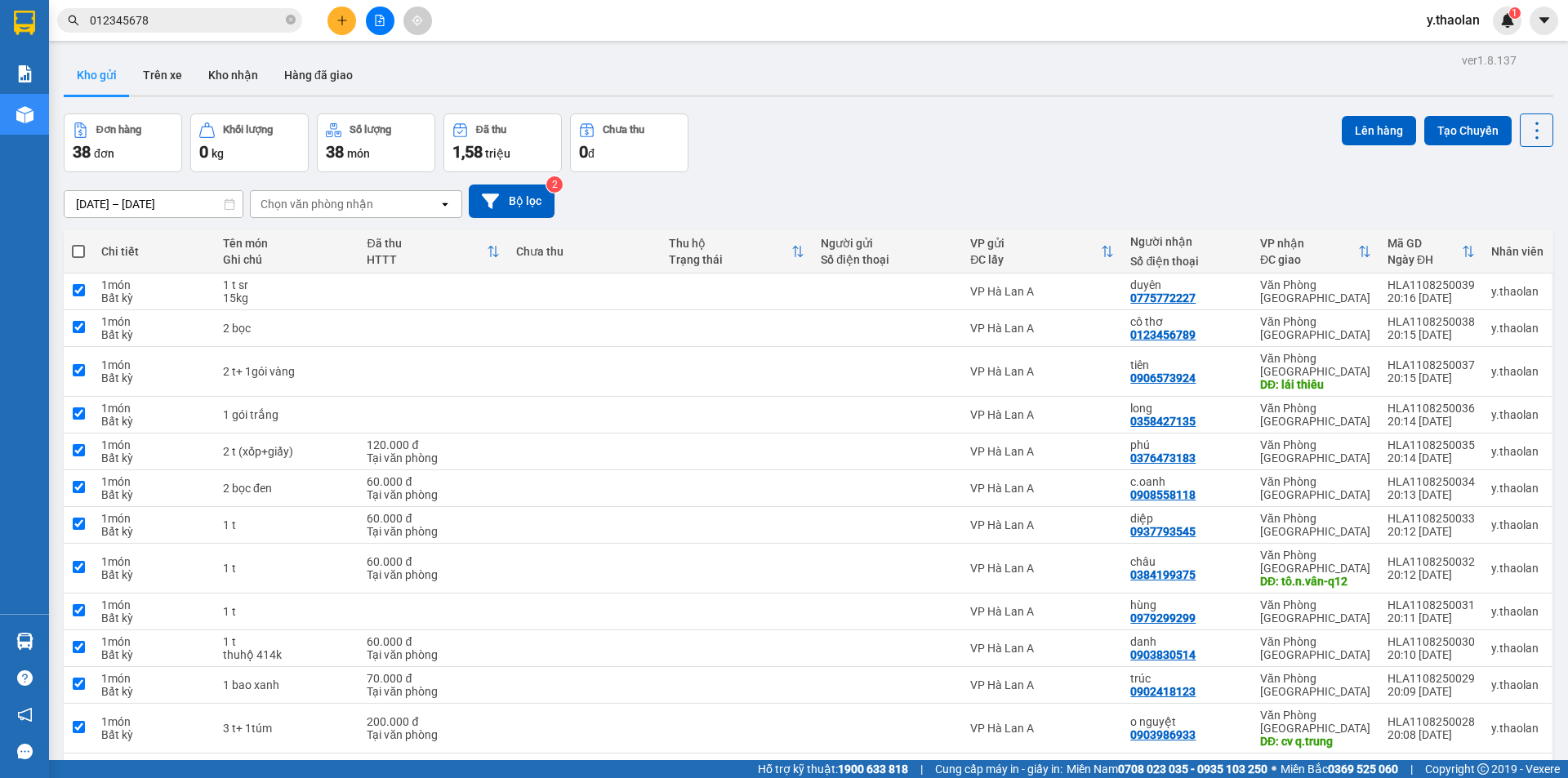
checkbox input "true"
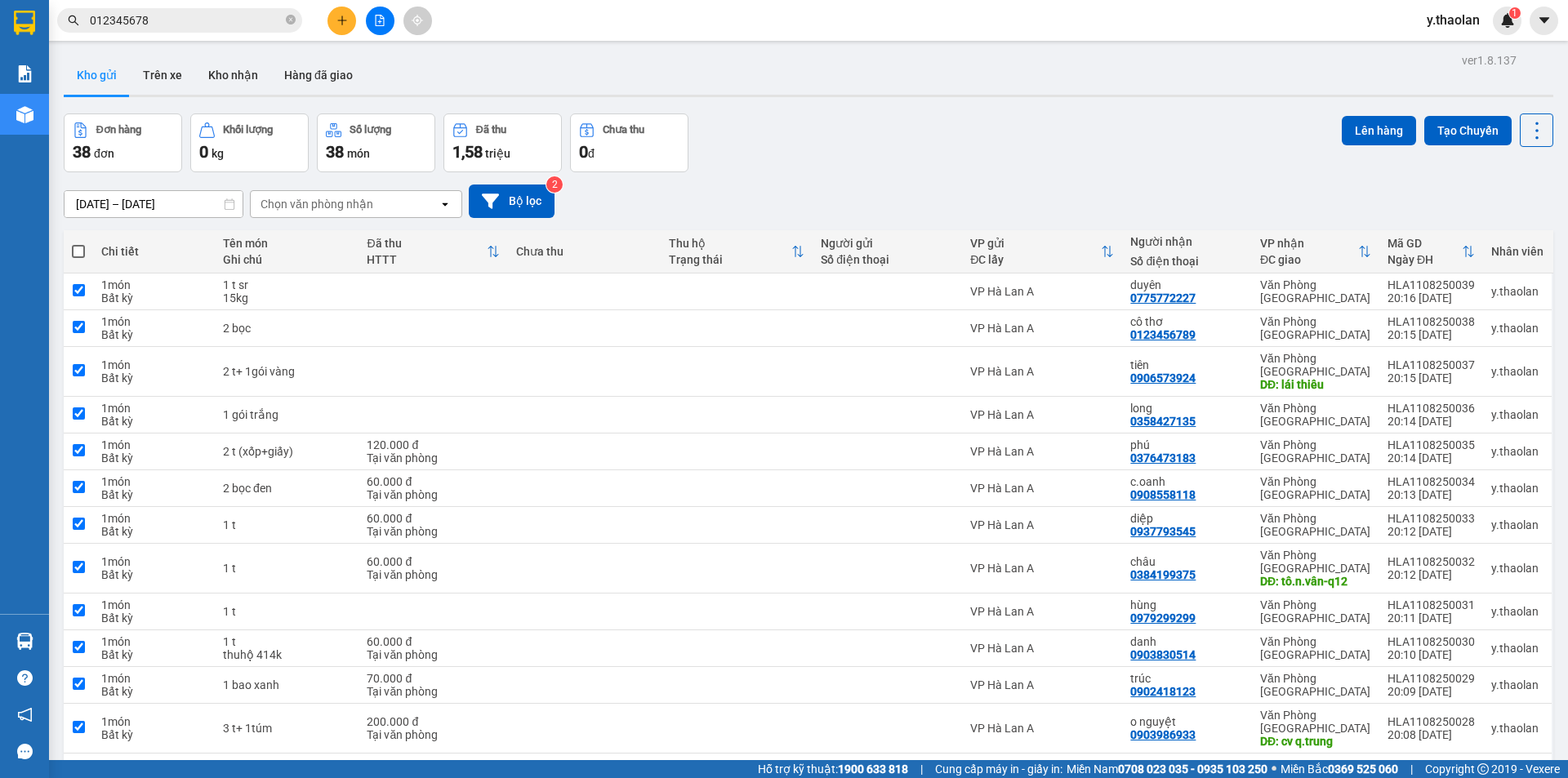
checkbox input "true"
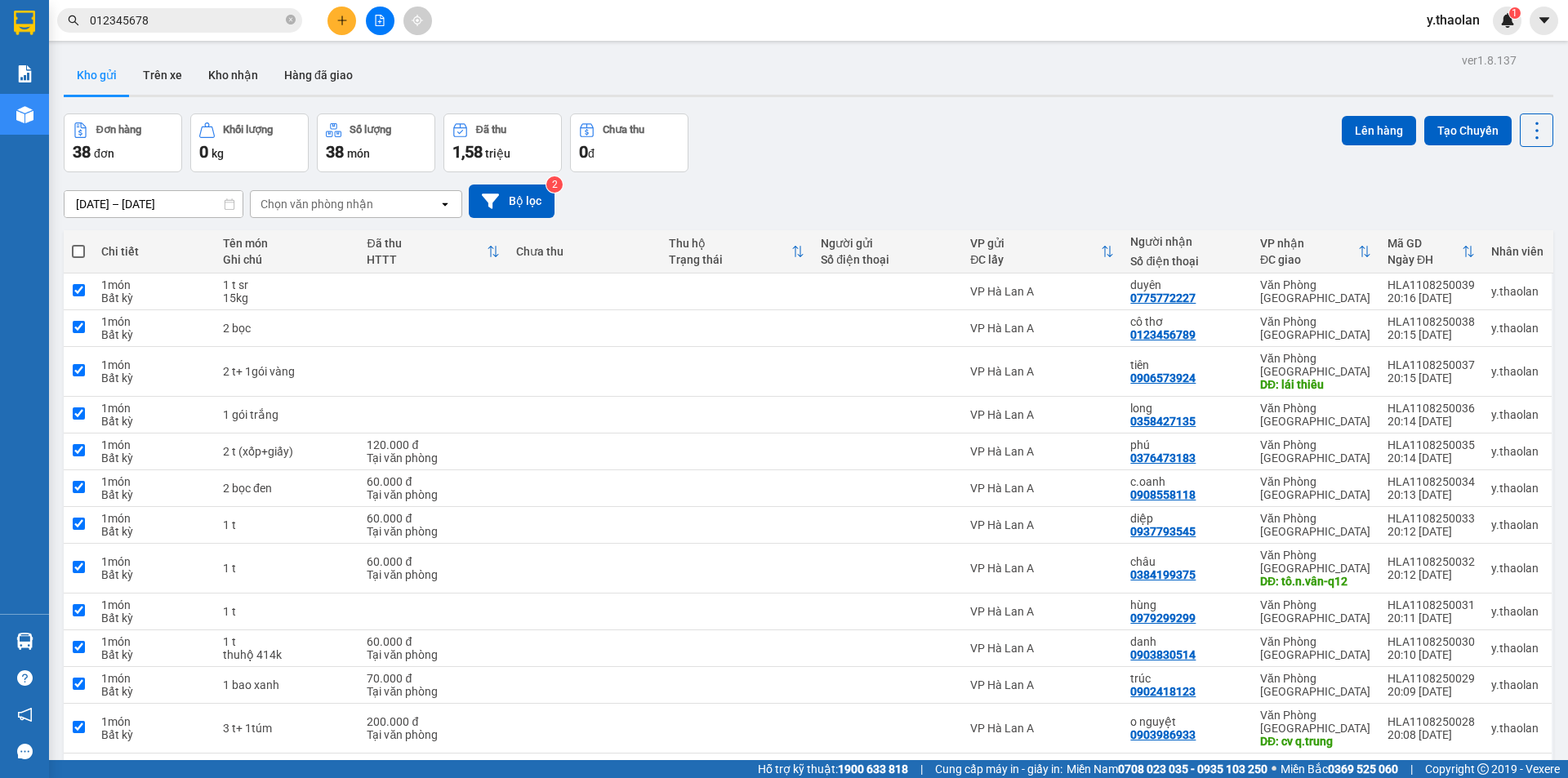
checkbox input "true"
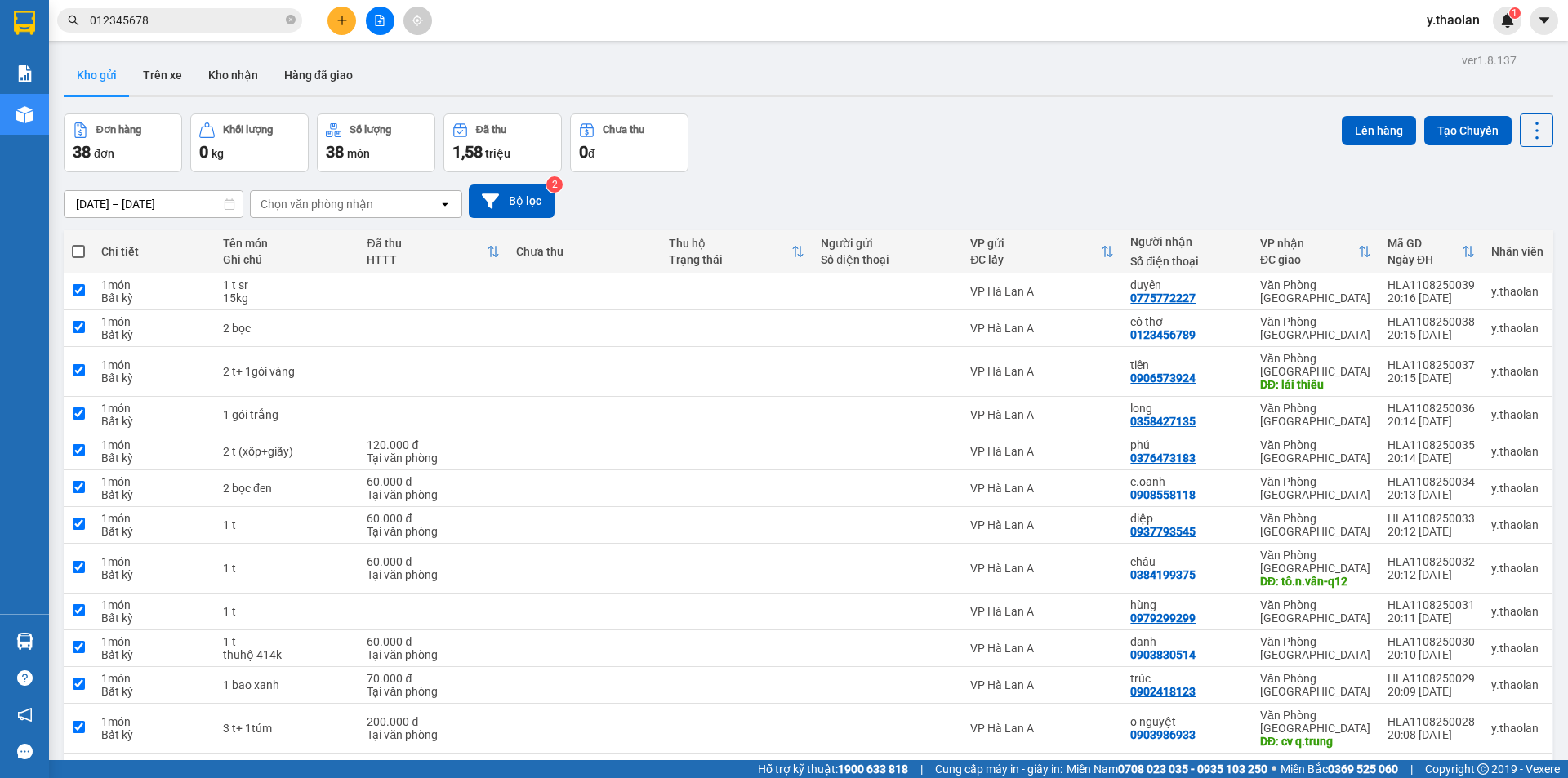
checkbox input "true"
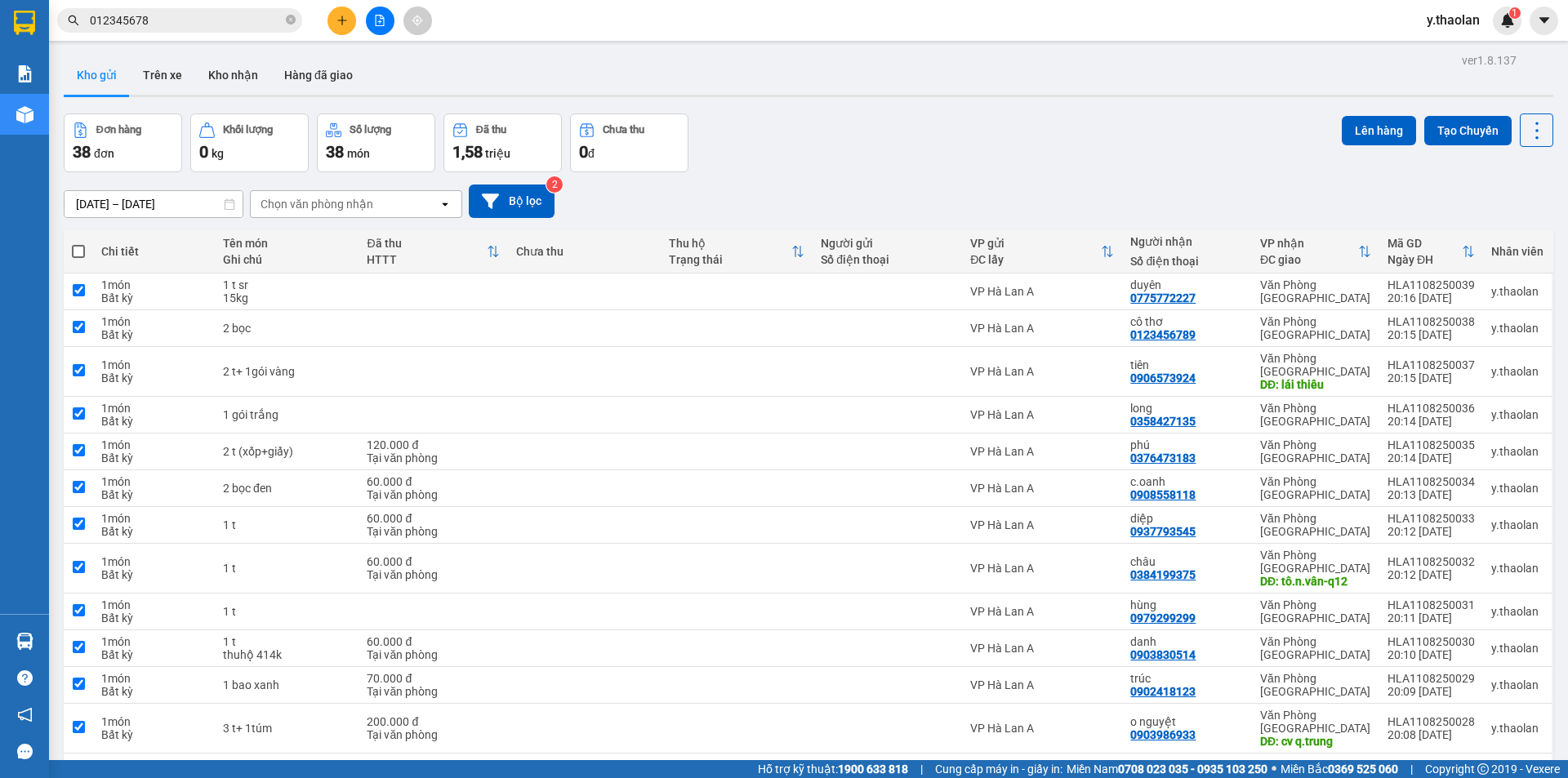
checkbox input "true"
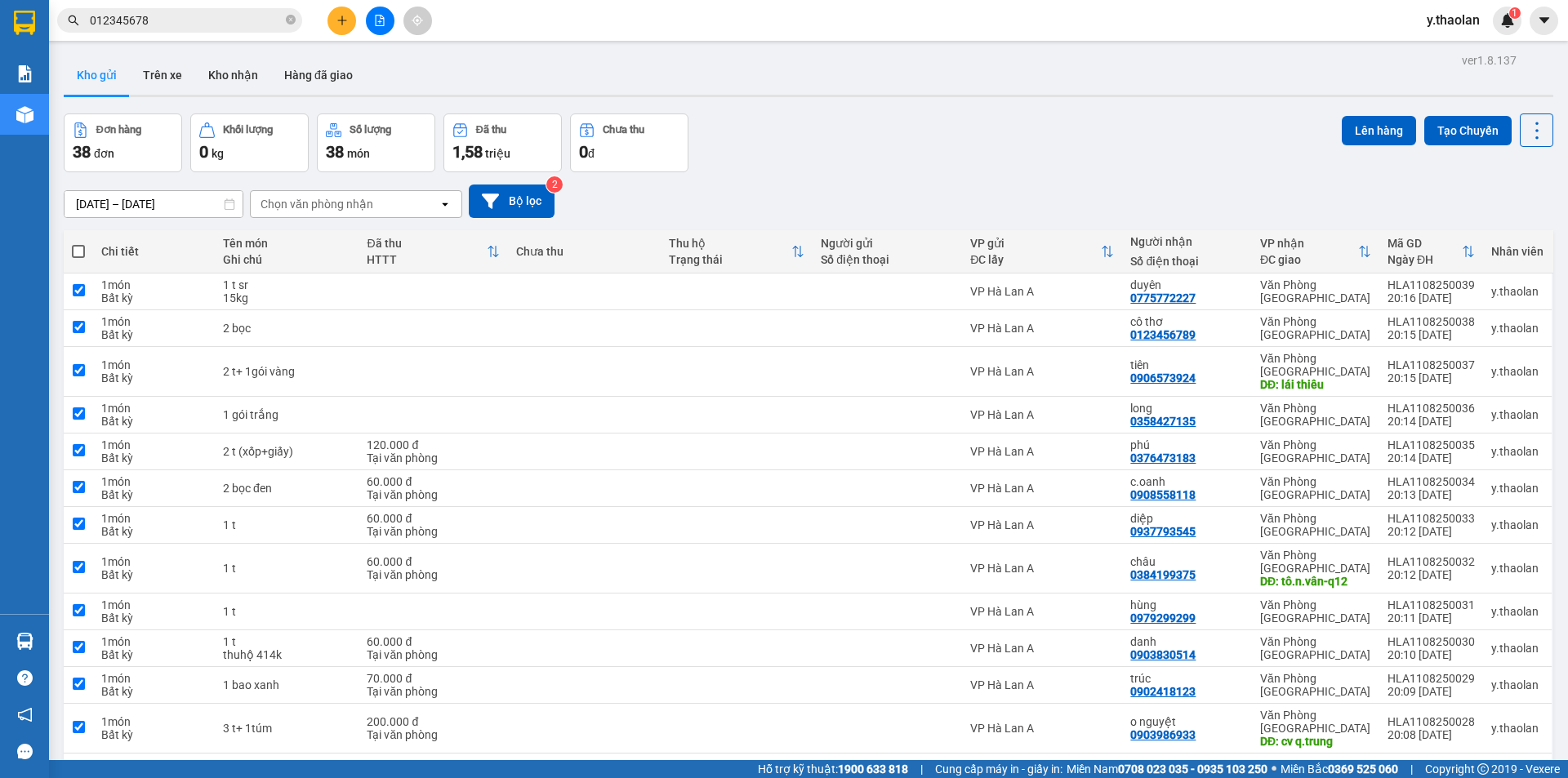
checkbox input "true"
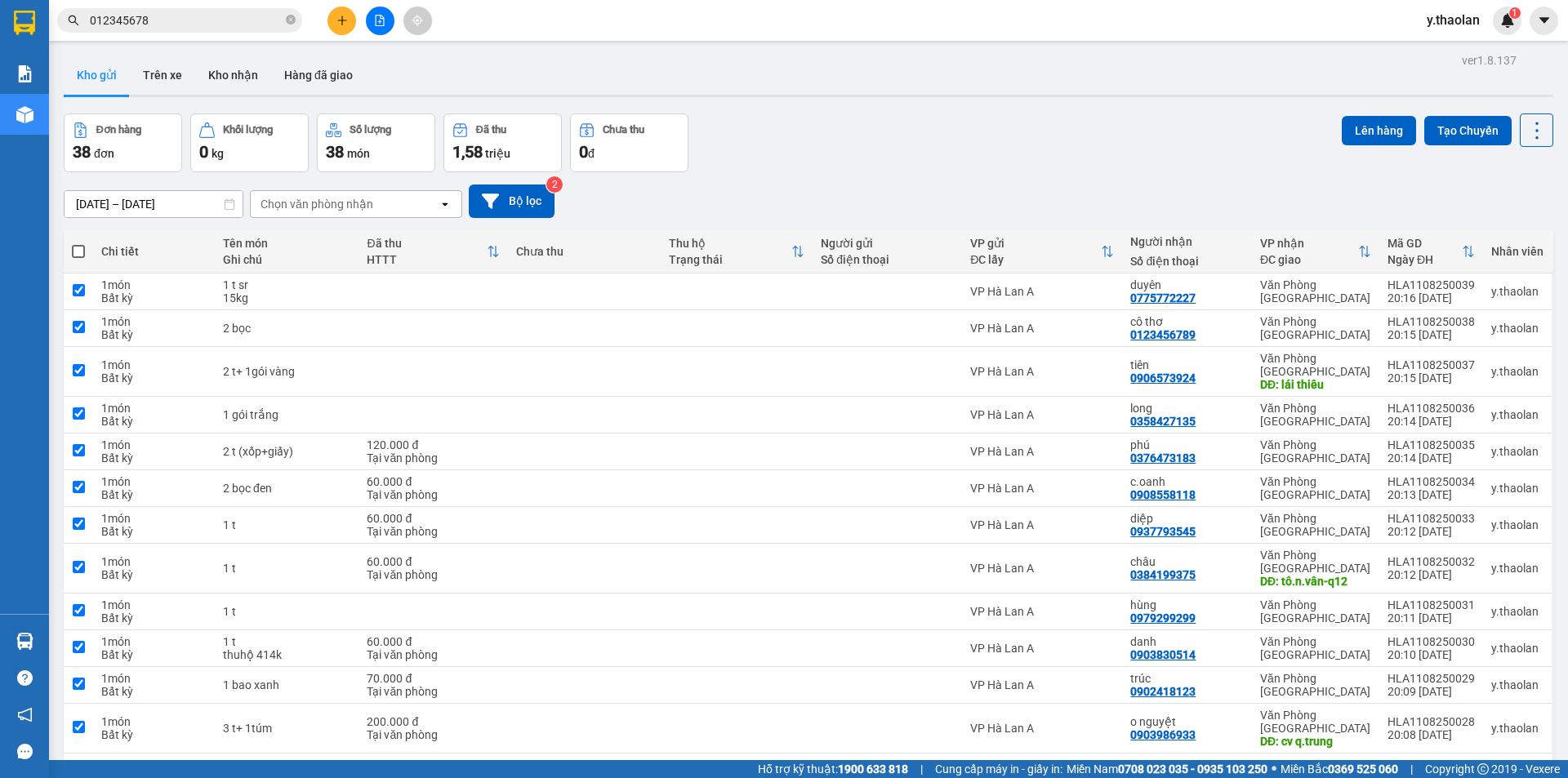
checkbox input "true"
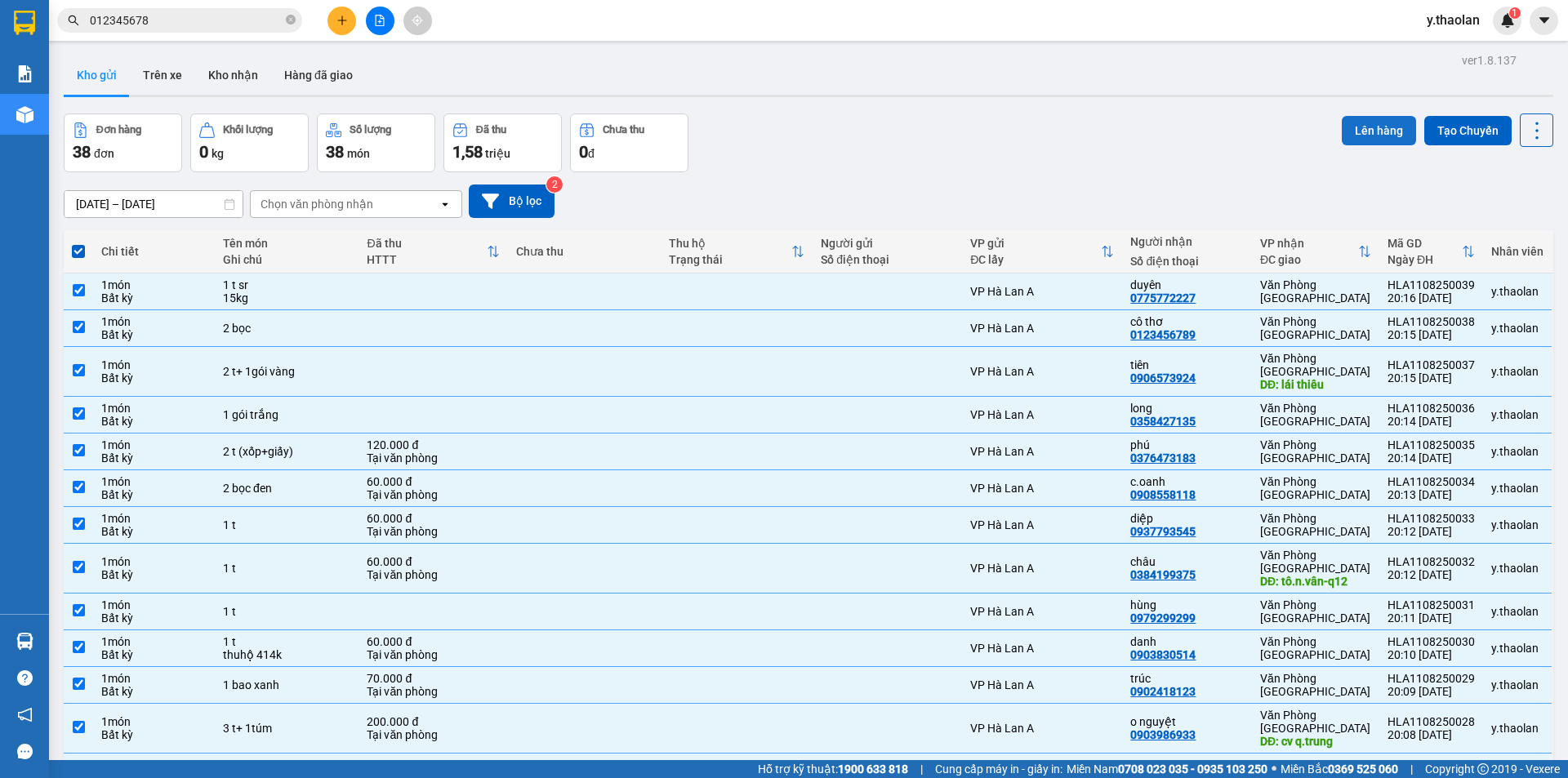
click at [1360, 136] on button "Lên hàng" at bounding box center [1379, 130] width 75 height 29
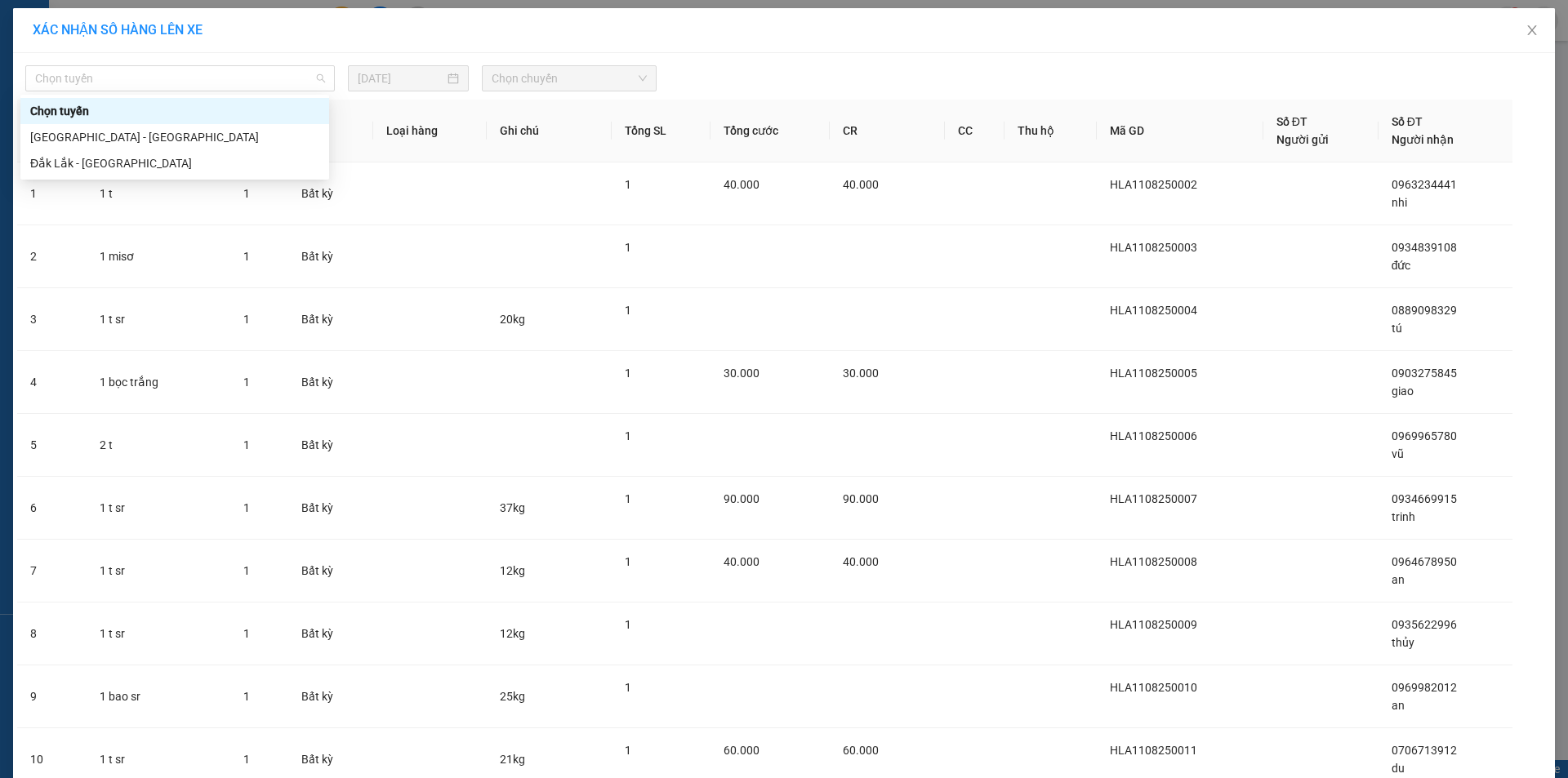
drag, startPoint x: 81, startPoint y: 78, endPoint x: 88, endPoint y: 95, distance: 18.4
click at [83, 80] on span "Chọn tuyến" at bounding box center [180, 78] width 290 height 25
drag, startPoint x: 106, startPoint y: 154, endPoint x: 168, endPoint y: 133, distance: 65.5
click at [107, 154] on div "Đắk Lắk - [GEOGRAPHIC_DATA]" at bounding box center [175, 163] width 289 height 18
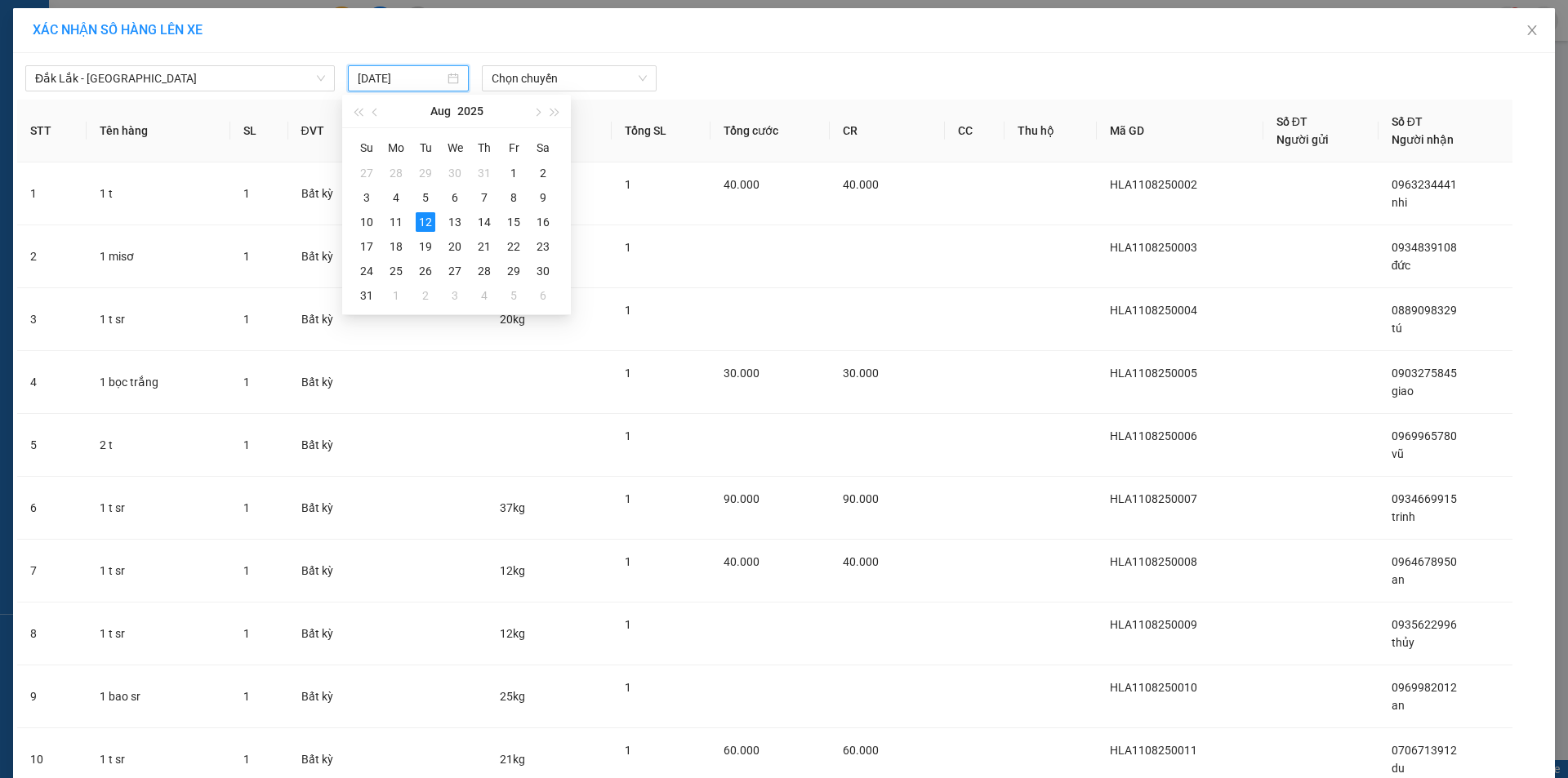
click at [419, 74] on input "[DATE]" at bounding box center [401, 78] width 87 height 18
click at [388, 219] on div "11" at bounding box center [396, 222] width 20 height 20
type input "[DATE]"
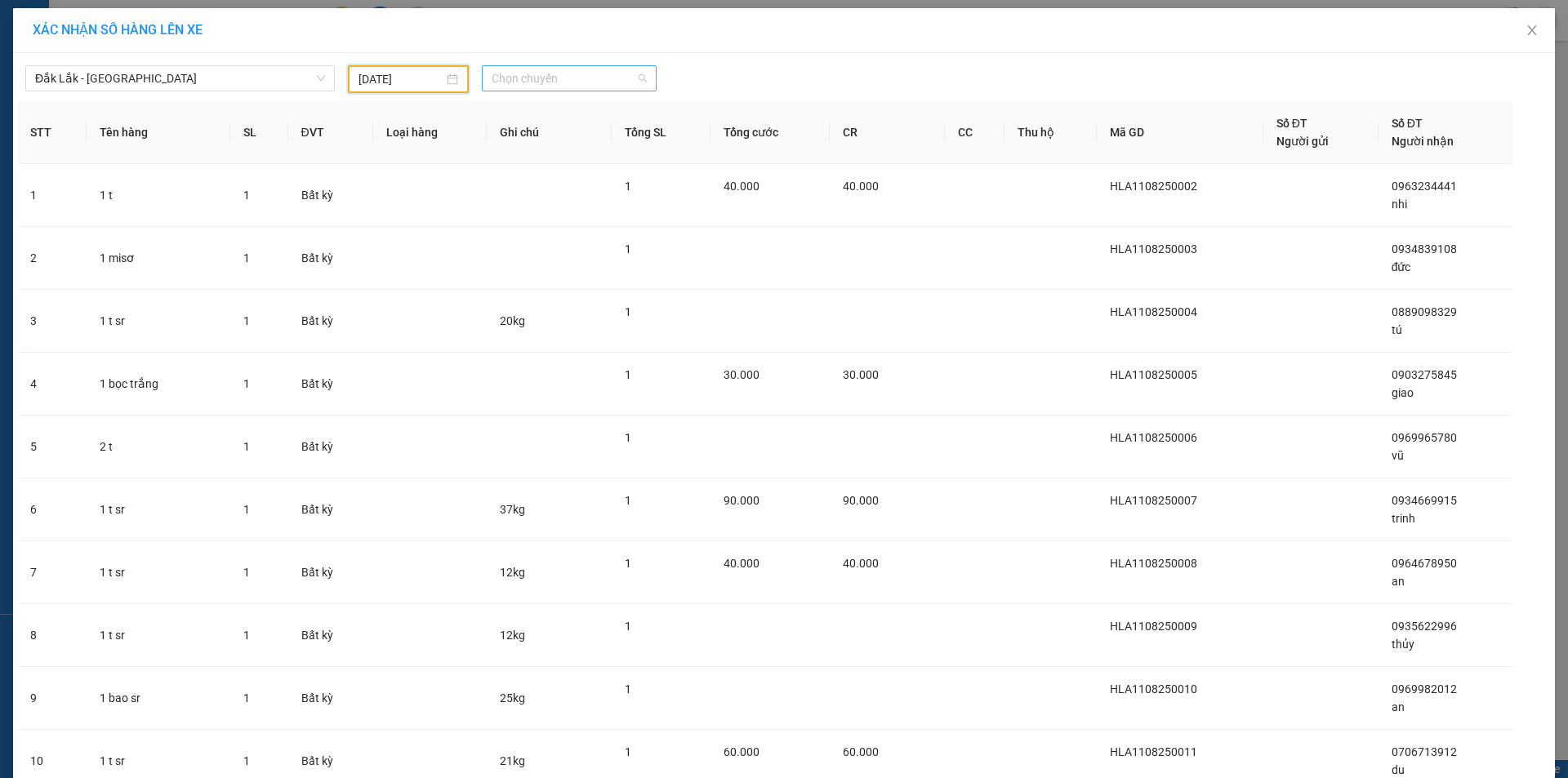
click at [548, 80] on span "Chọn chuyến" at bounding box center [569, 78] width 155 height 25
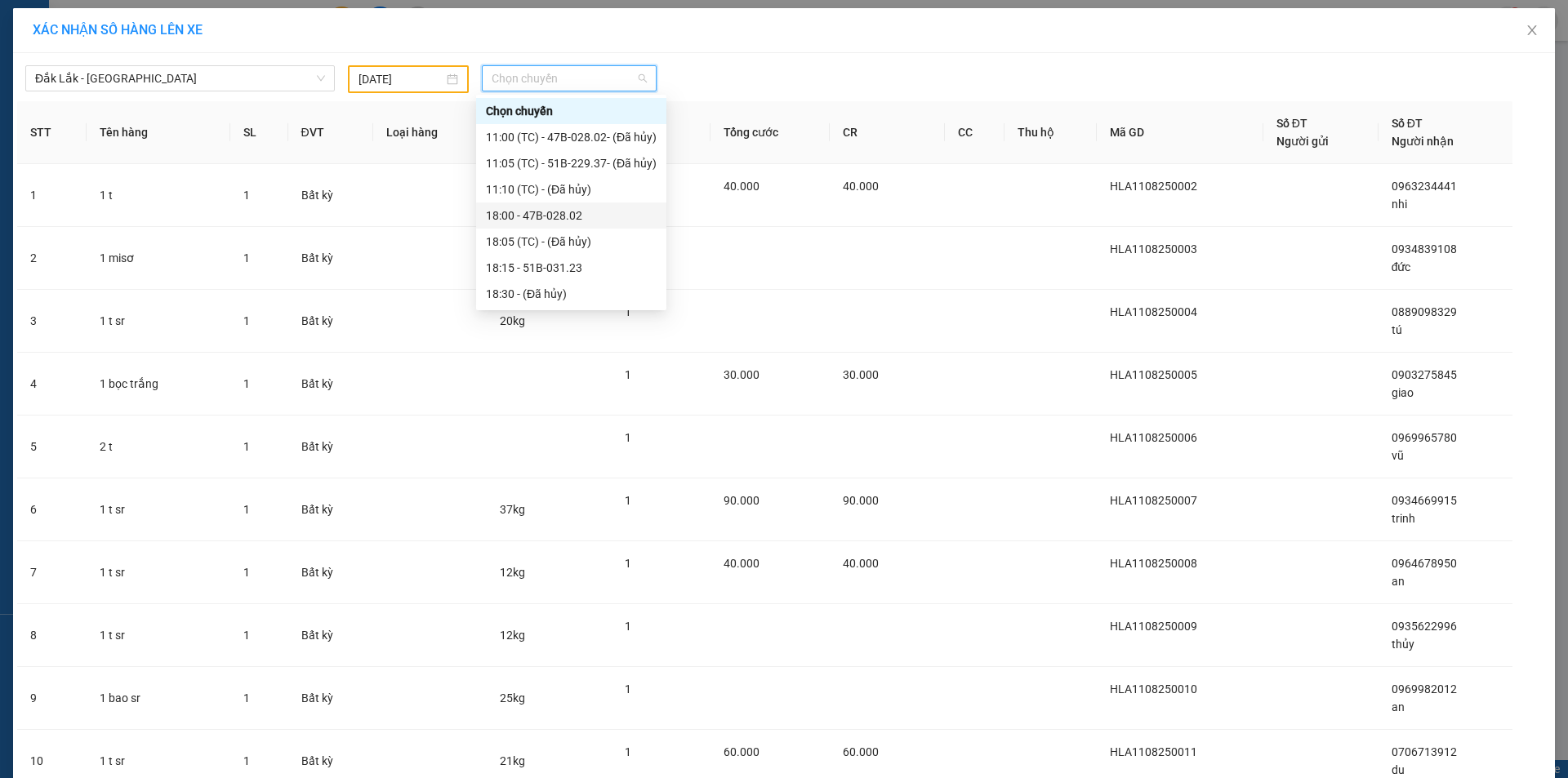
click at [561, 214] on div "18:00 - 47B-028.02" at bounding box center [571, 216] width 171 height 18
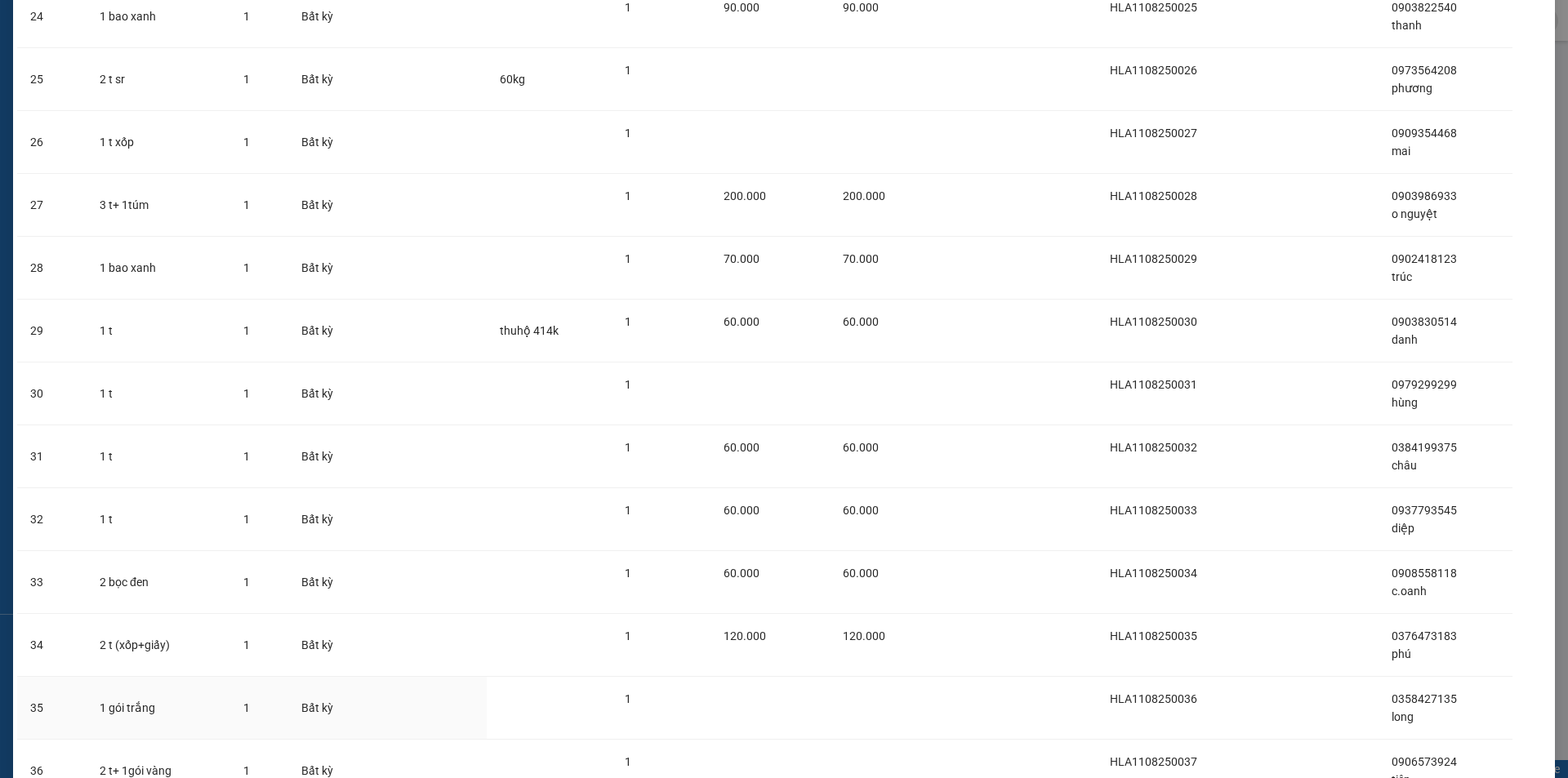
scroll to position [1903, 0]
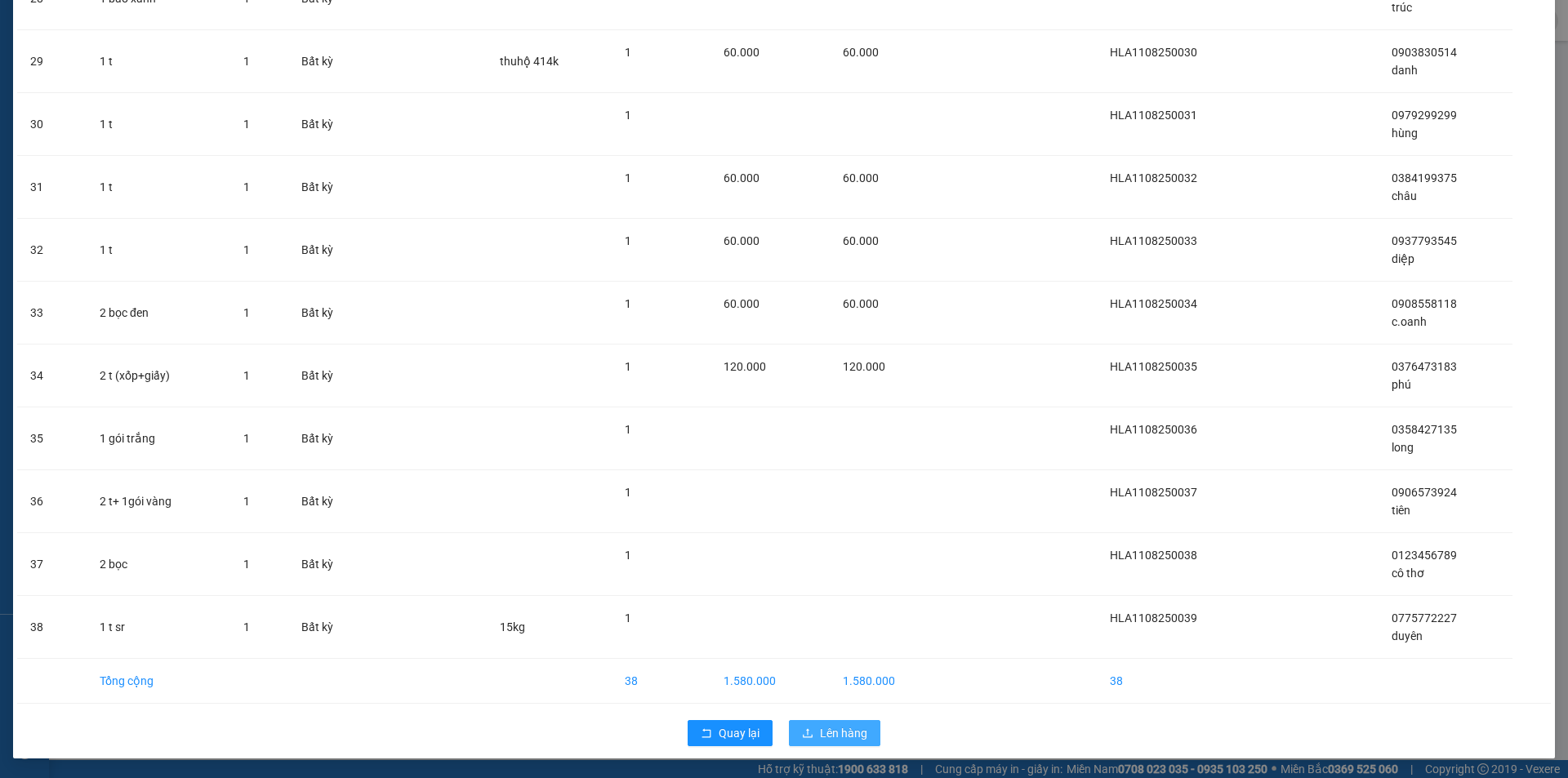
click at [810, 730] on button "Lên hàng" at bounding box center [835, 734] width 92 height 26
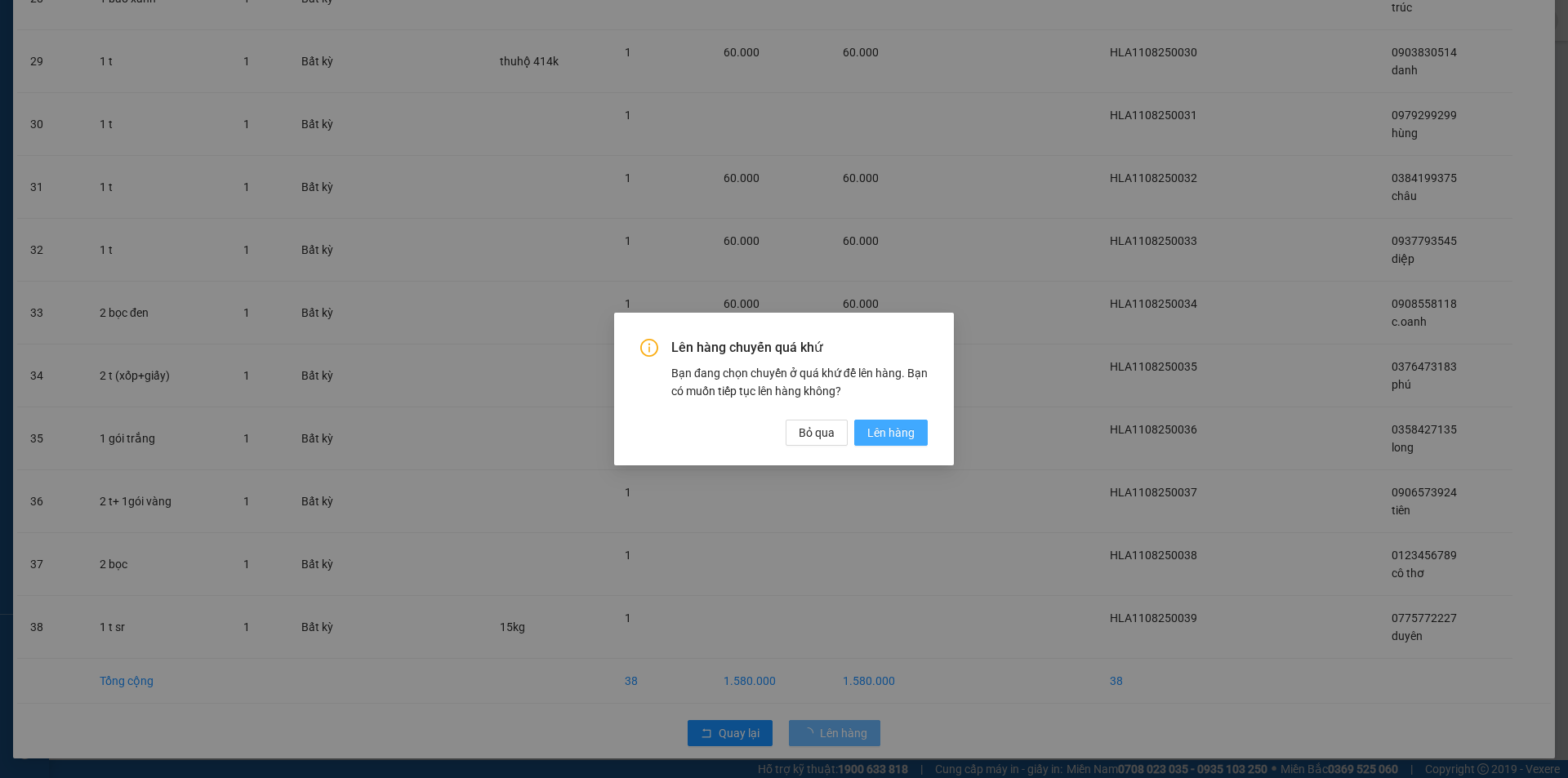
click at [895, 434] on span "Lên hàng" at bounding box center [891, 432] width 47 height 18
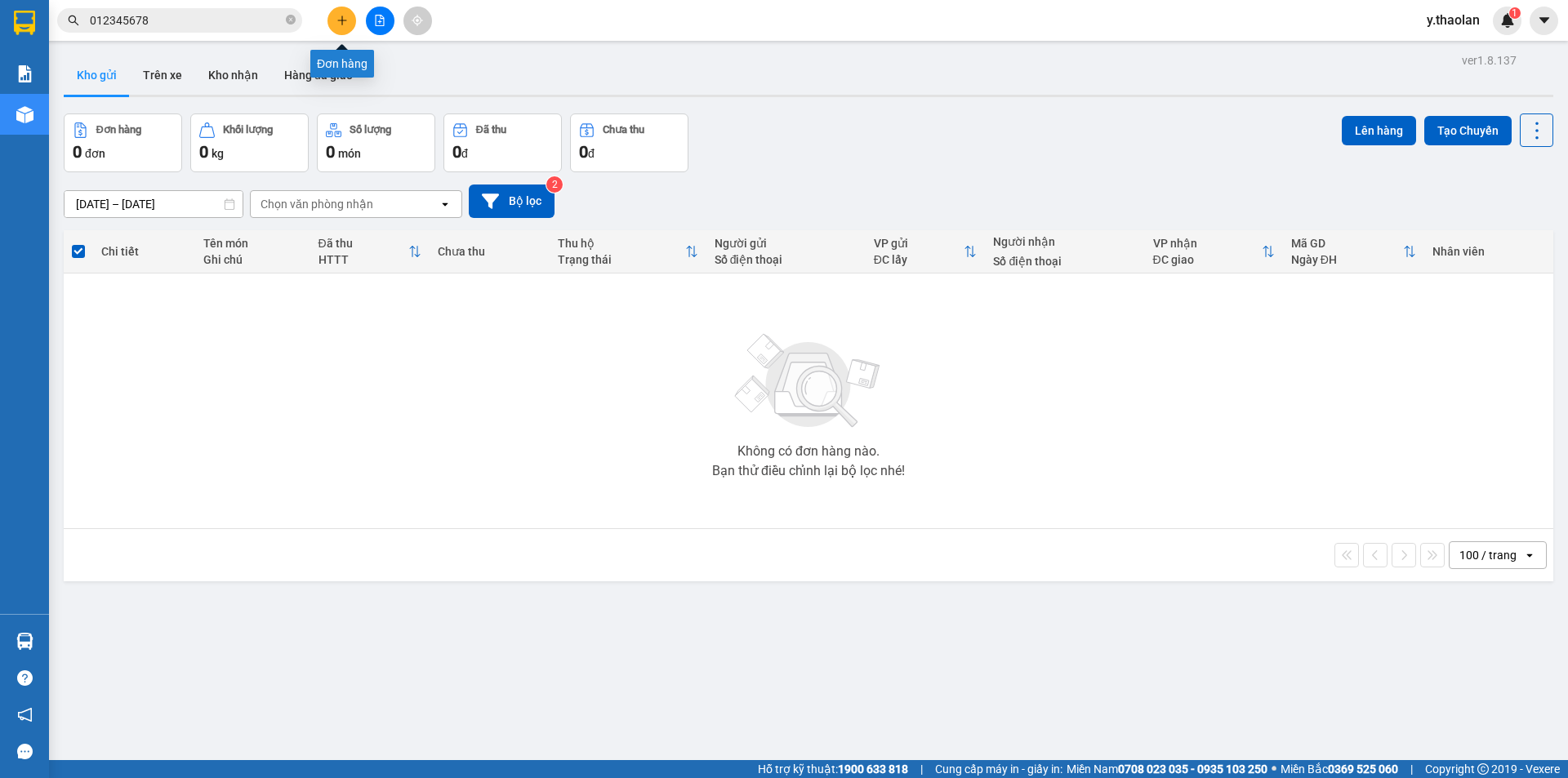
click at [341, 20] on icon "plus" at bounding box center [342, 21] width 11 height 11
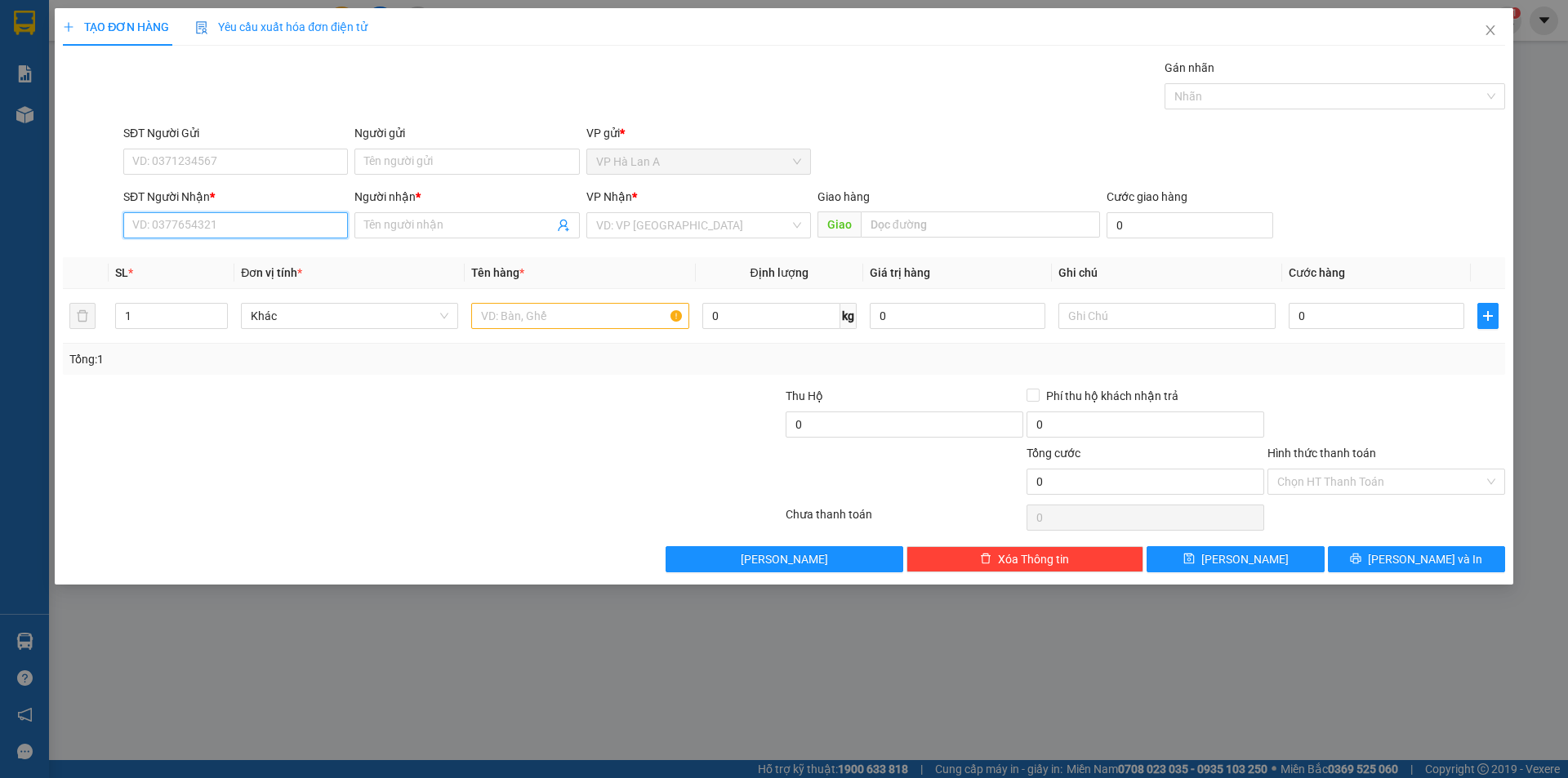
click at [215, 228] on input "SĐT Người Nhận *" at bounding box center [235, 226] width 225 height 26
drag, startPoint x: 191, startPoint y: 227, endPoint x: 0, endPoint y: 111, distance: 223.5
click at [0, 112] on div "TẠO ĐƠN HÀNG Yêu cầu xuất hóa đơn điện tử Transit Pickup Surcharge Ids Transit …" at bounding box center [784, 389] width 1568 height 778
drag, startPoint x: 181, startPoint y: 225, endPoint x: 98, endPoint y: 214, distance: 83.7
click at [75, 207] on div "SĐT Người Nhận * 0397266 0397266 Người nhận * Tên người nhận VP Nhận * VD: VP S…" at bounding box center [784, 216] width 1445 height 57
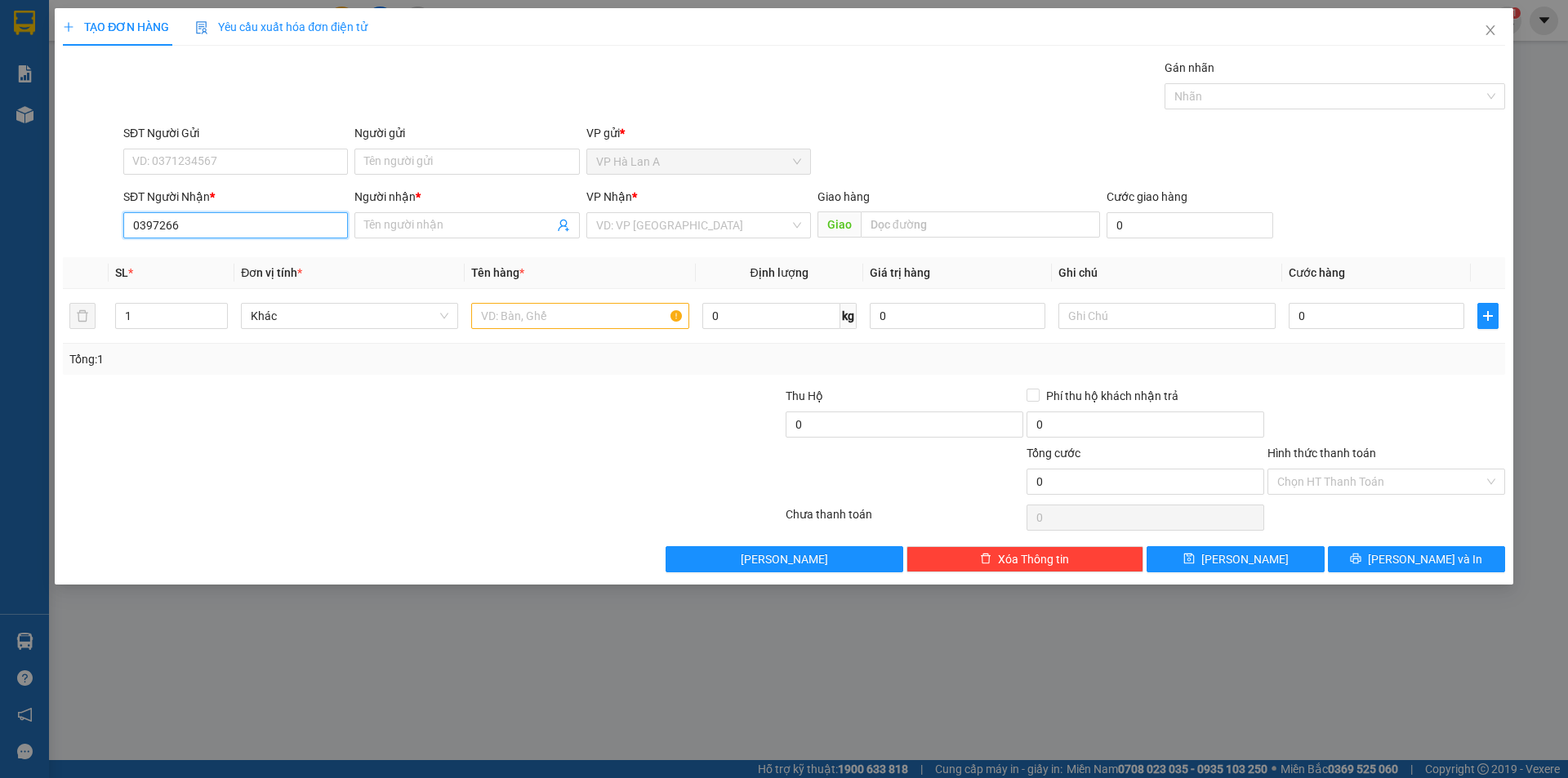
paste input "005"
type input "0397266005"
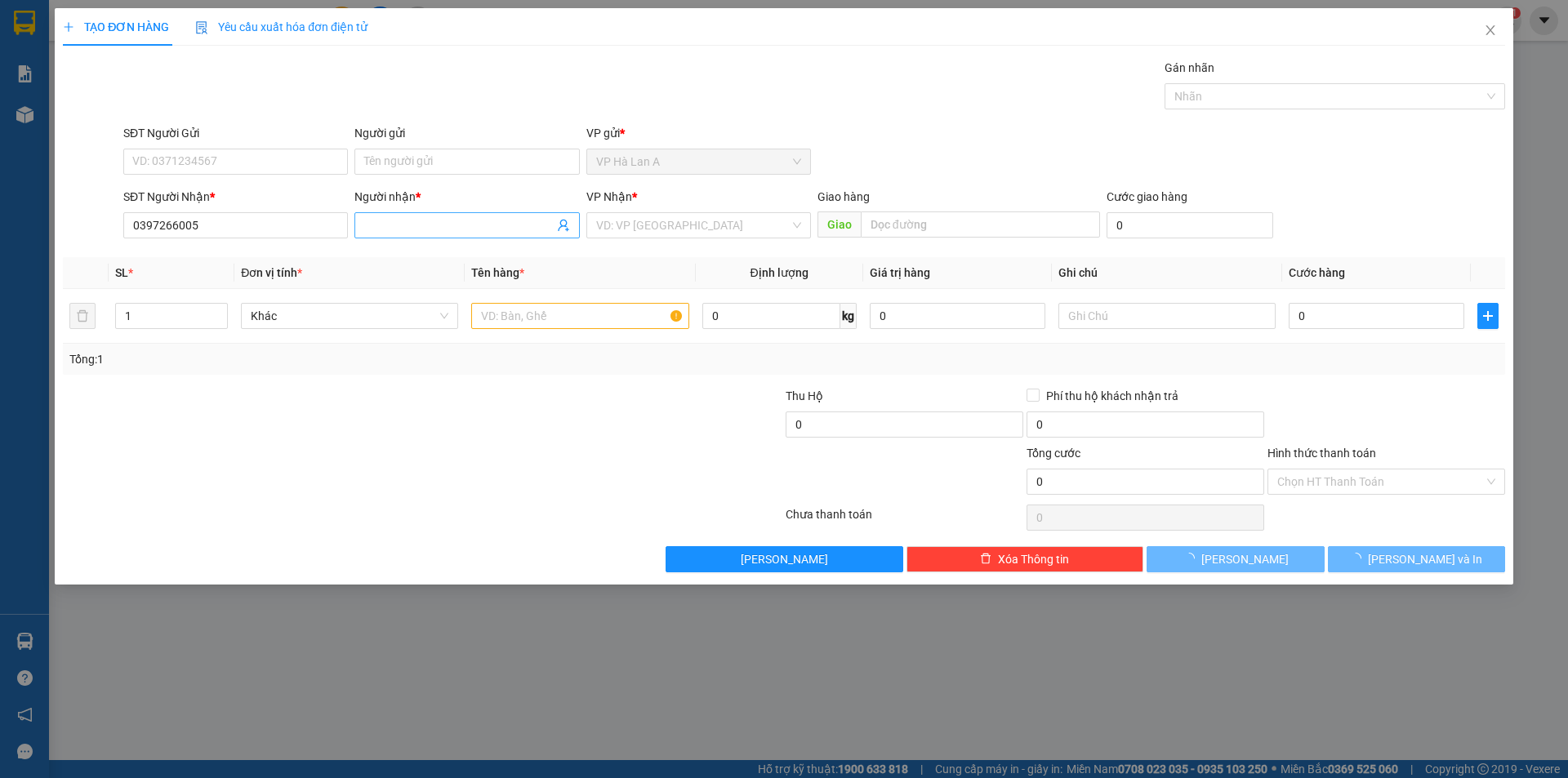
click at [408, 230] on input "Người nhận *" at bounding box center [458, 225] width 189 height 18
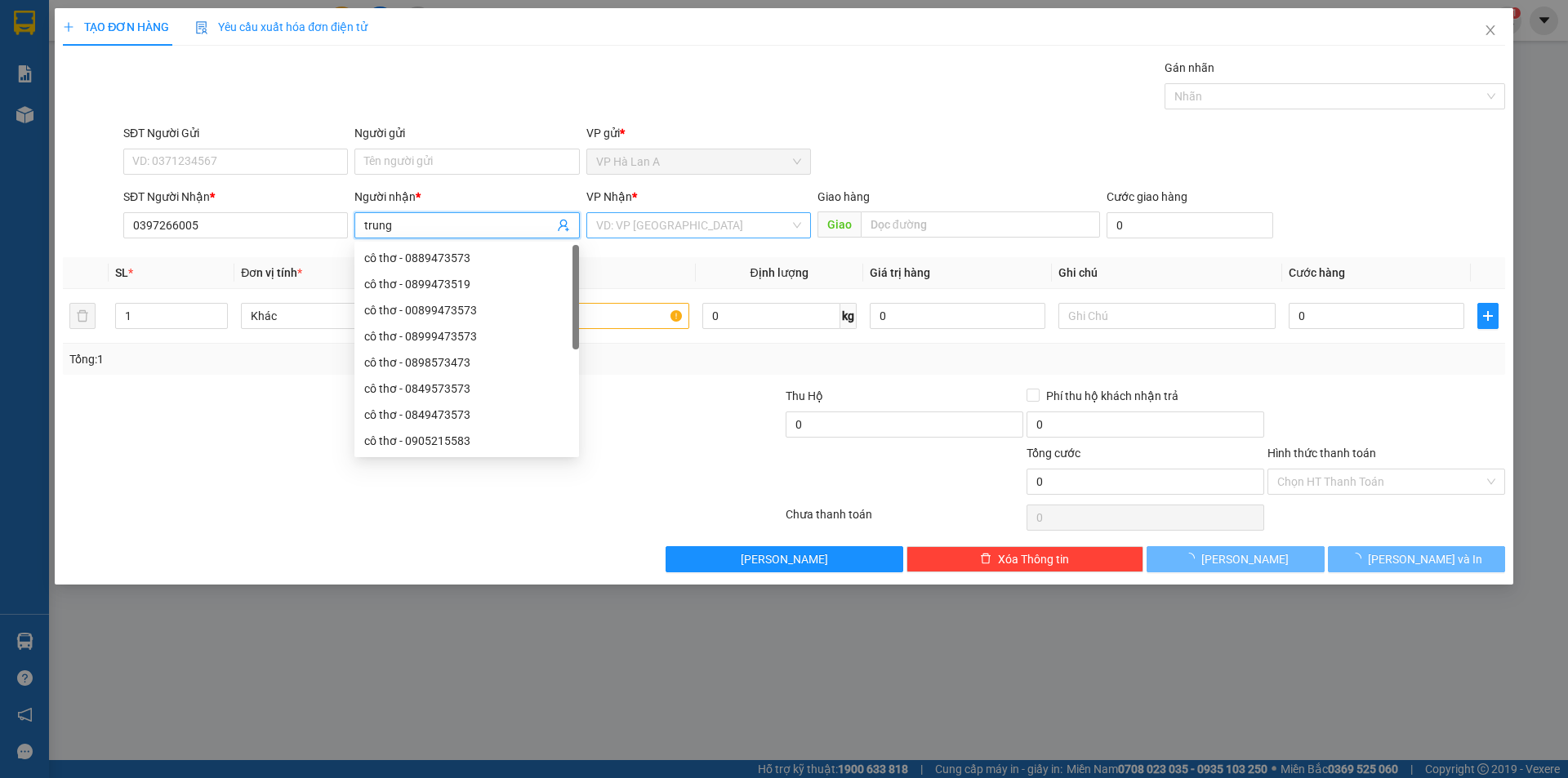
type input "trung"
click at [647, 235] on input "search" at bounding box center [693, 226] width 194 height 25
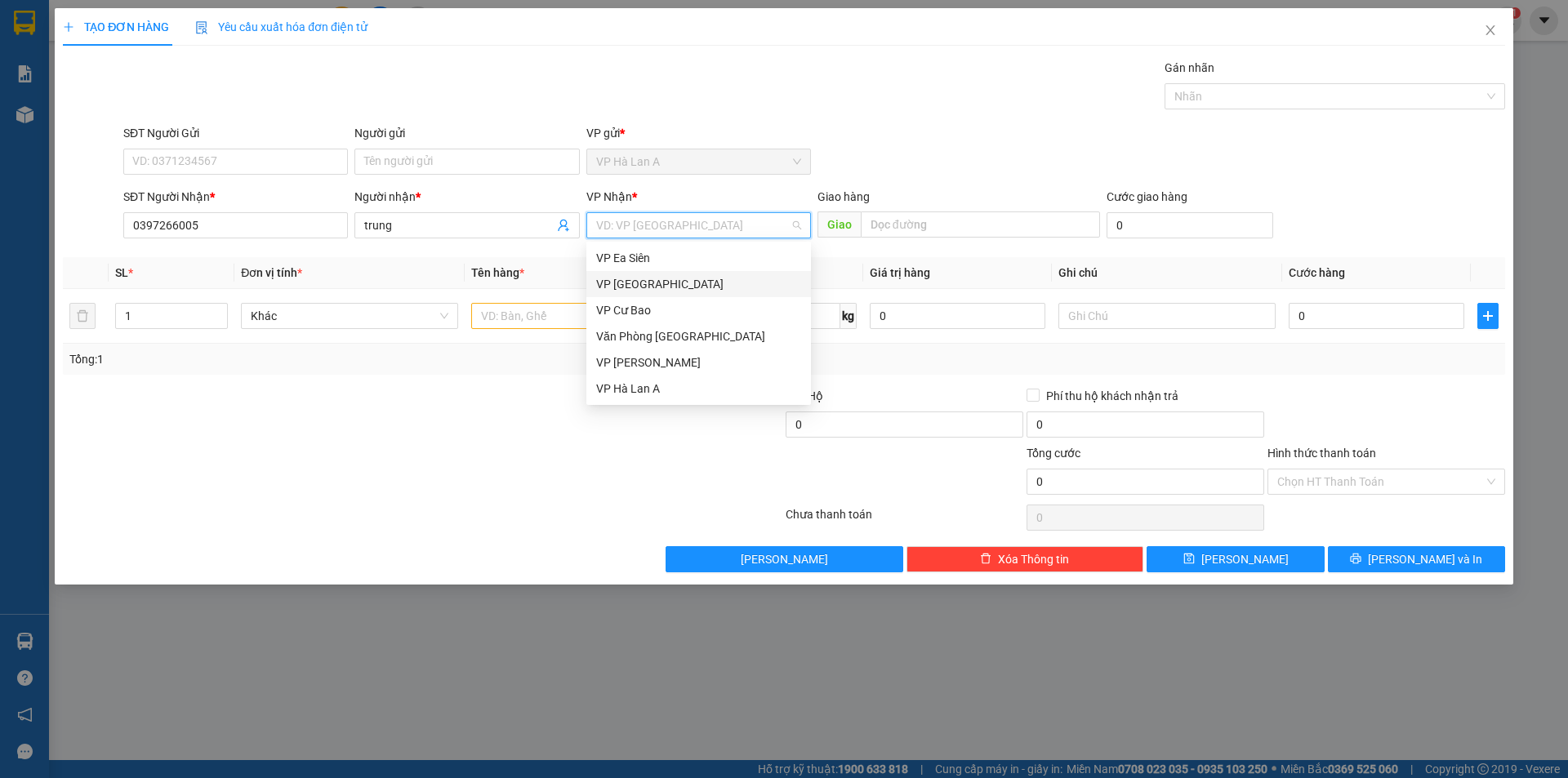
click at [651, 287] on div "VP [GEOGRAPHIC_DATA]" at bounding box center [698, 284] width 205 height 18
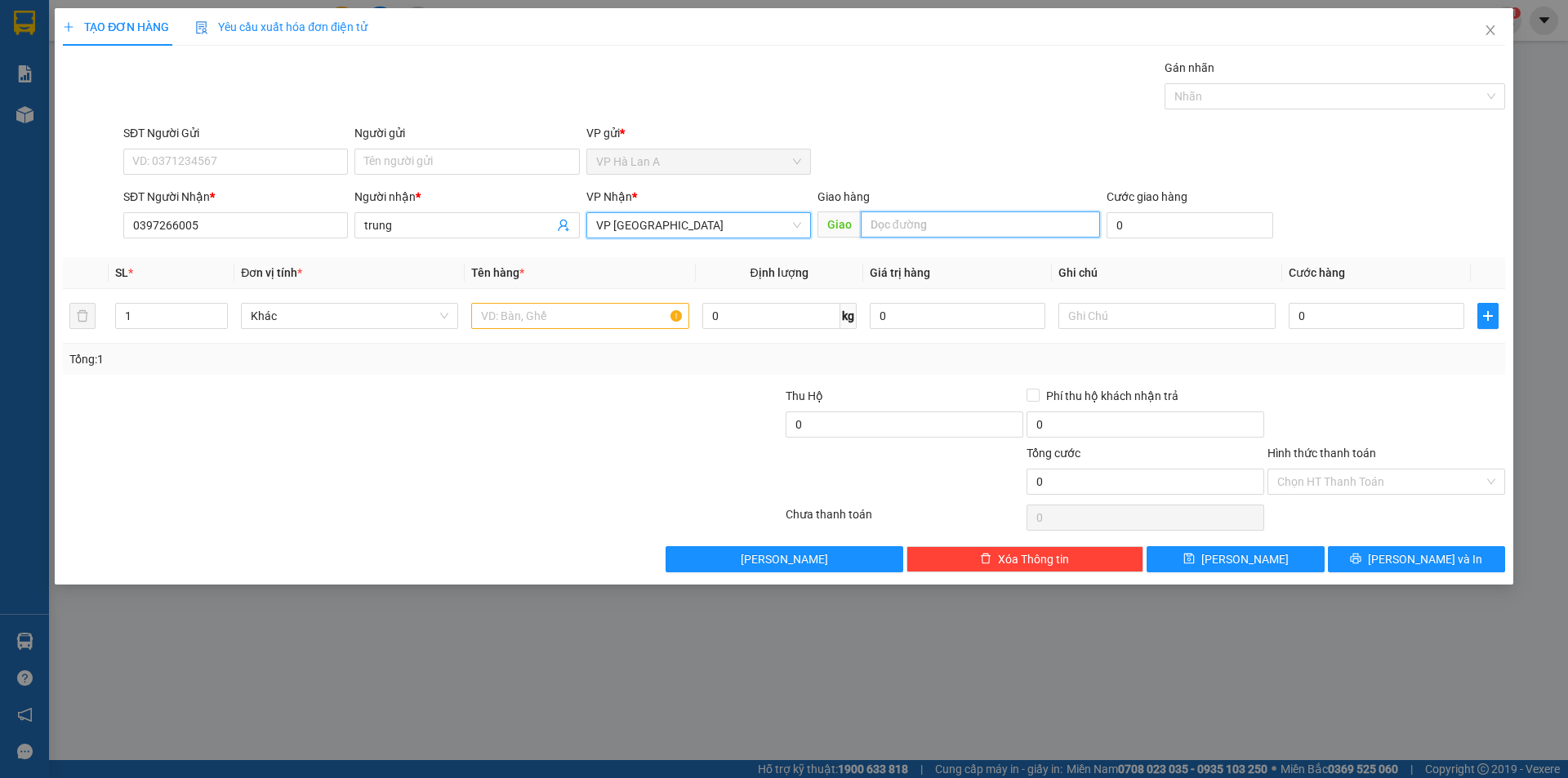
click at [934, 223] on input "text" at bounding box center [980, 225] width 239 height 26
type input "Ngân Hàng"
click at [544, 331] on div at bounding box center [580, 316] width 217 height 33
click at [545, 324] on input "text" at bounding box center [580, 317] width 217 height 26
type input "1"
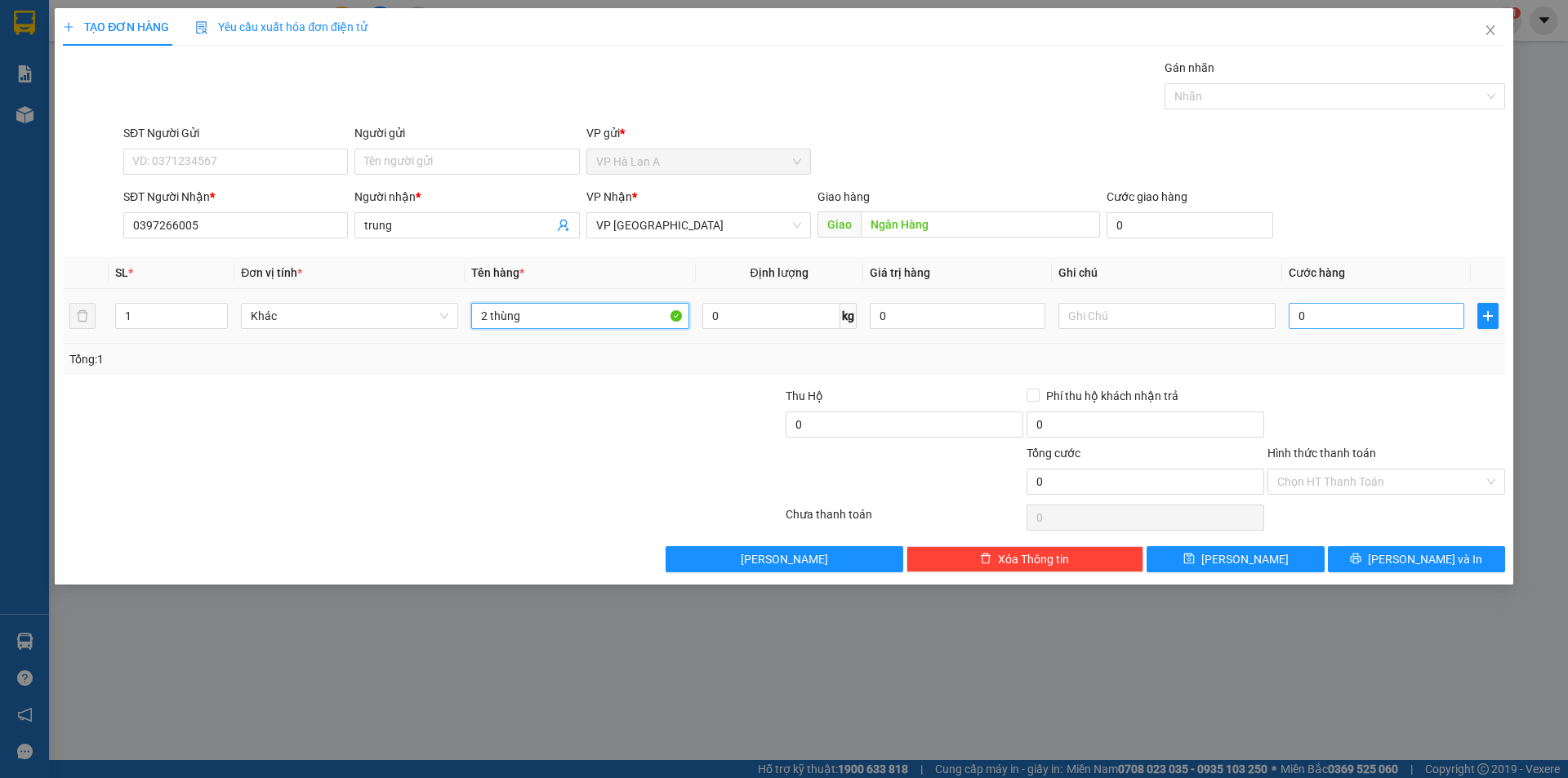
type input "2 thùng"
click at [1393, 316] on input "0" at bounding box center [1377, 317] width 176 height 26
type input "1"
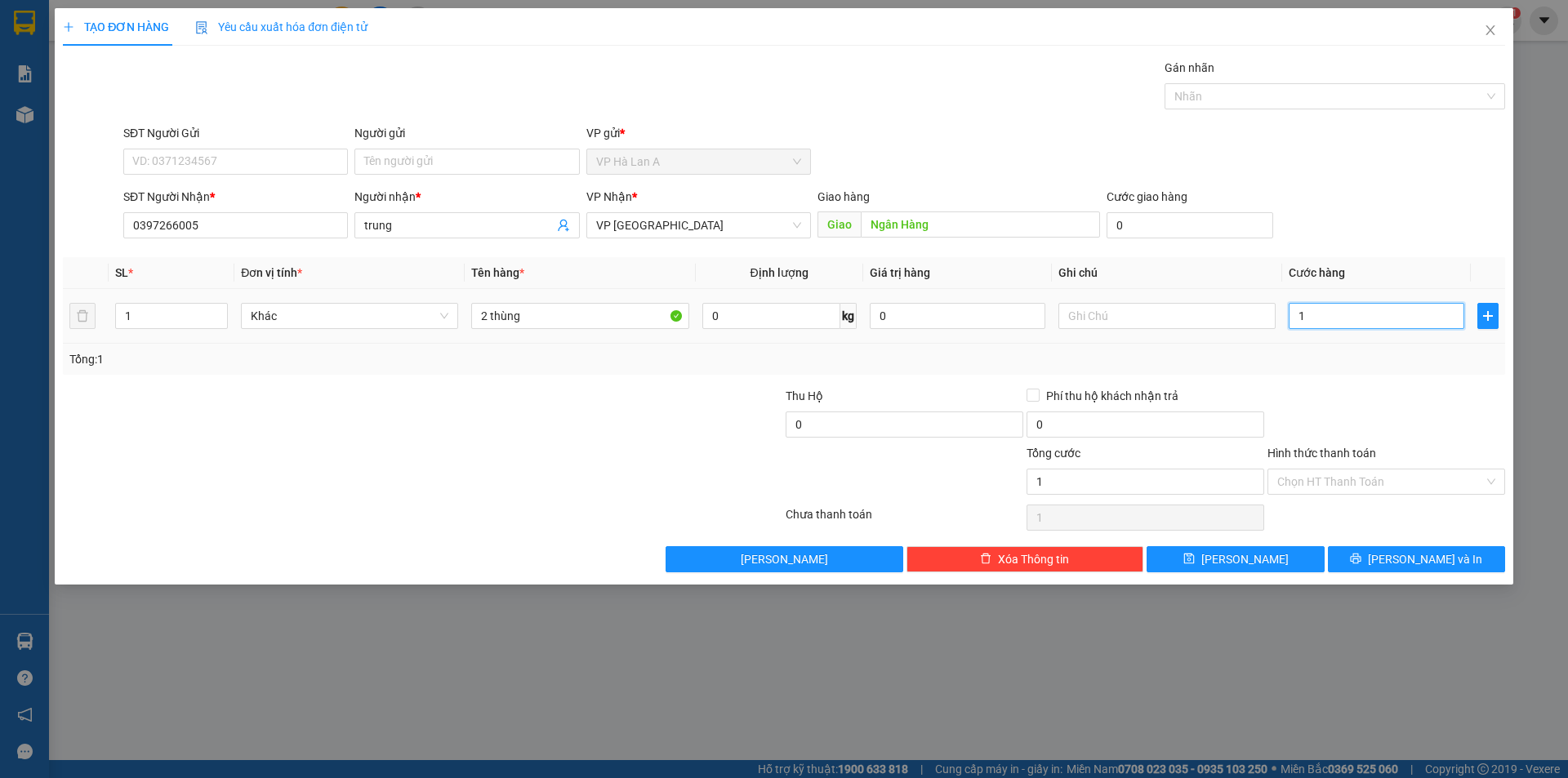
type input "15"
type input "150"
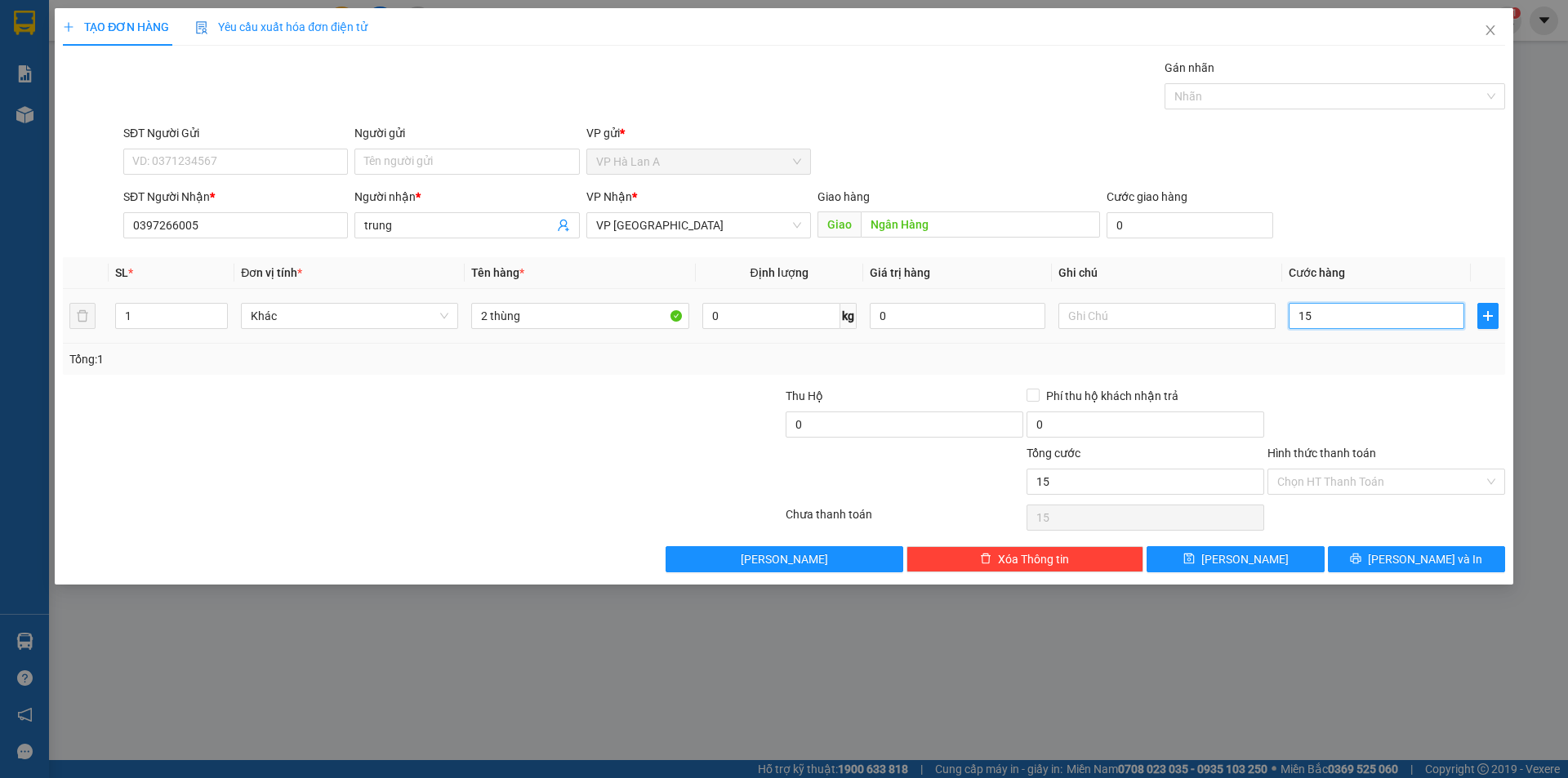
type input "150"
type input "150.000"
click at [1361, 493] on input "Hình thức thanh toán" at bounding box center [1380, 482] width 207 height 25
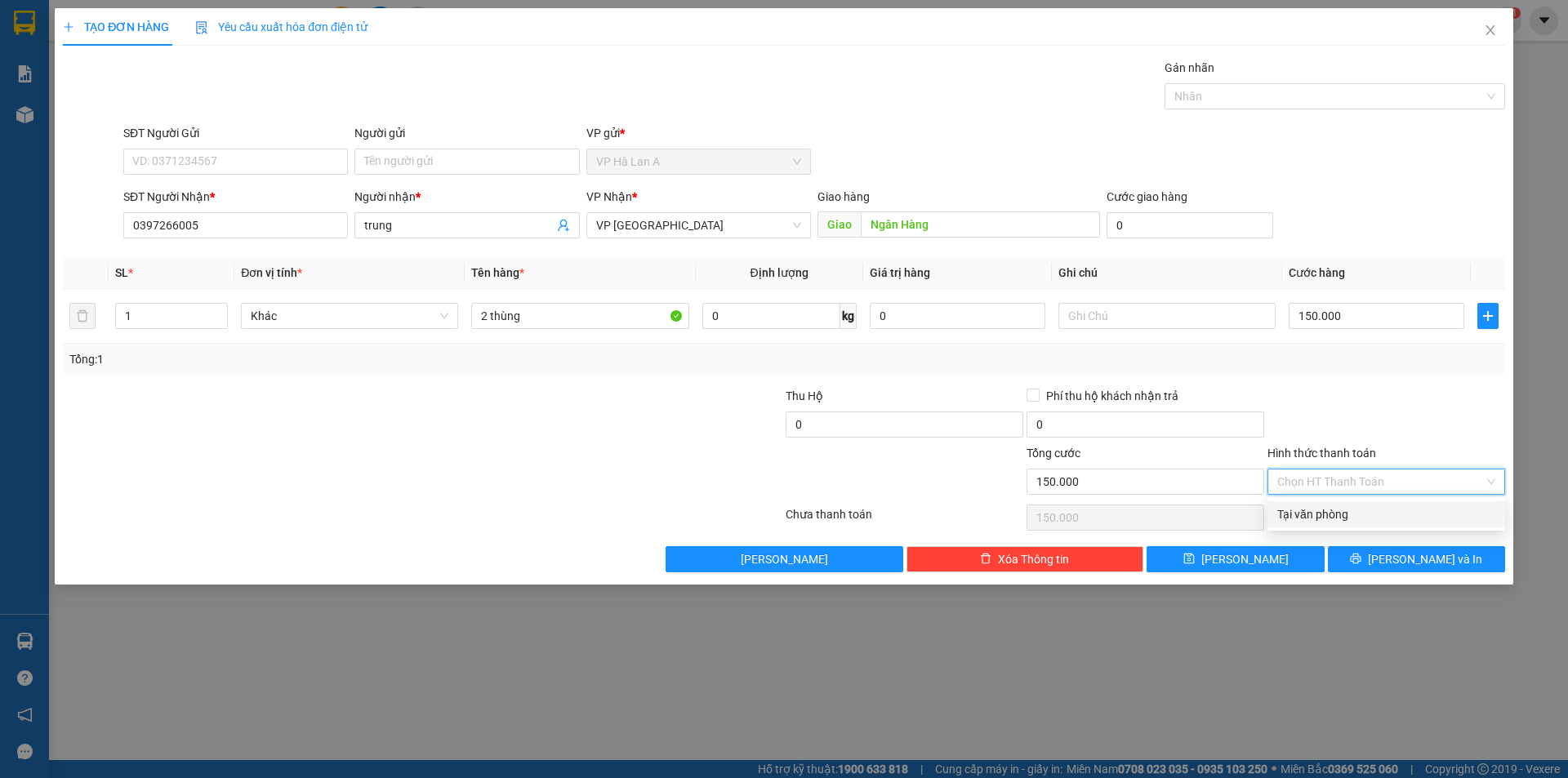
click at [1355, 512] on div "Tại văn phòng" at bounding box center [1386, 514] width 218 height 18
type input "0"
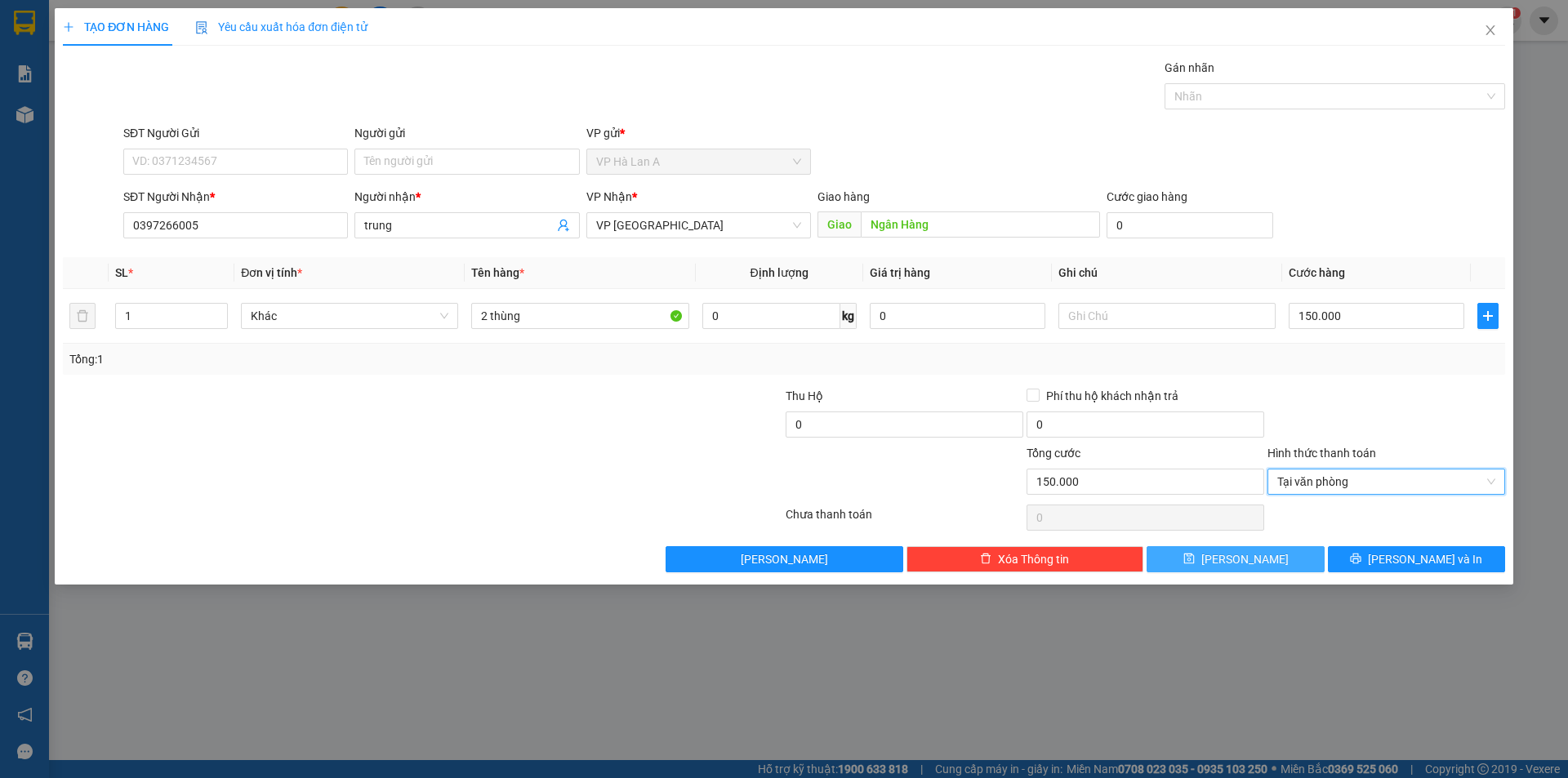
click at [1234, 565] on button "[PERSON_NAME]" at bounding box center [1235, 560] width 178 height 26
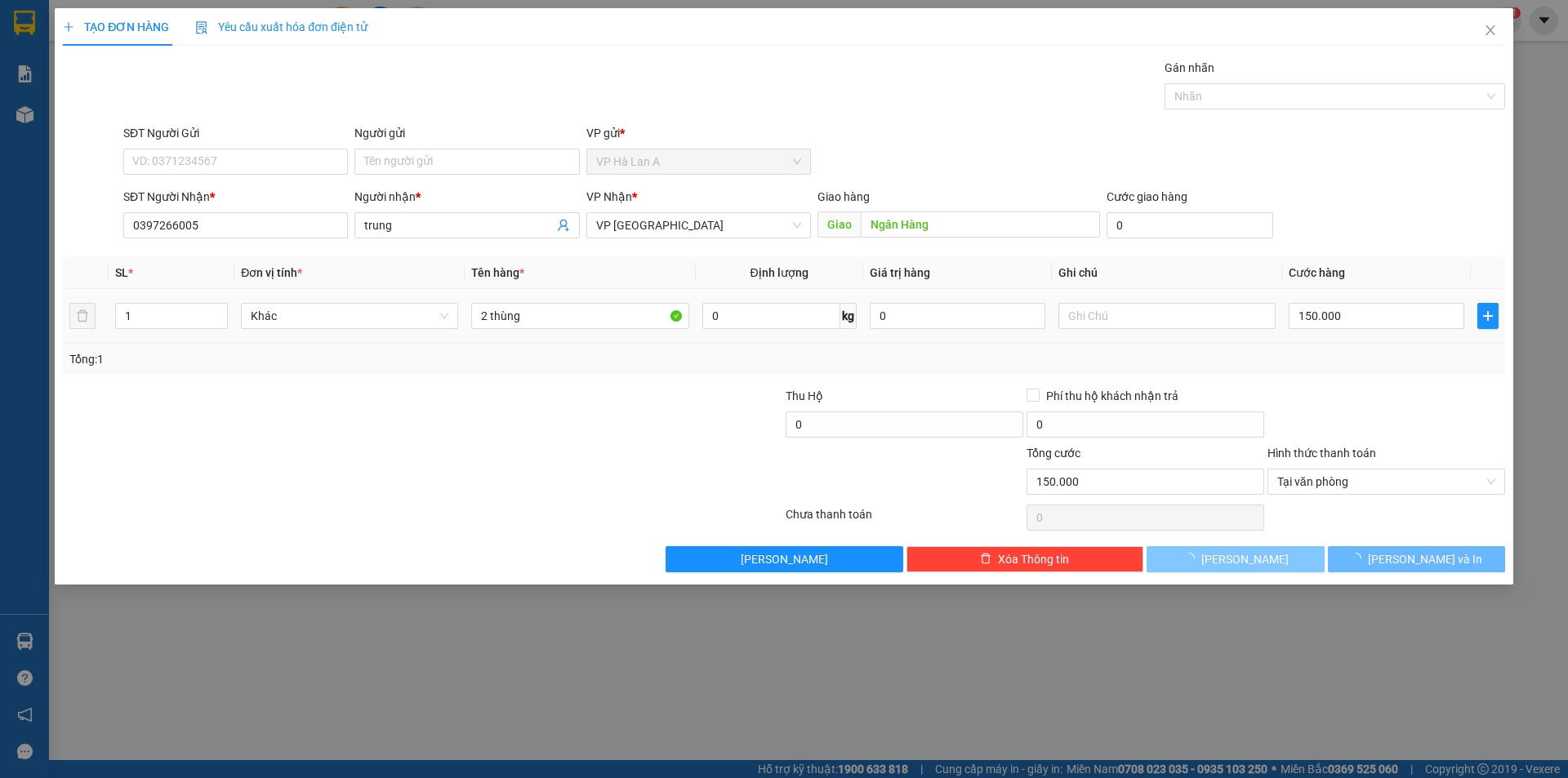
type input "0"
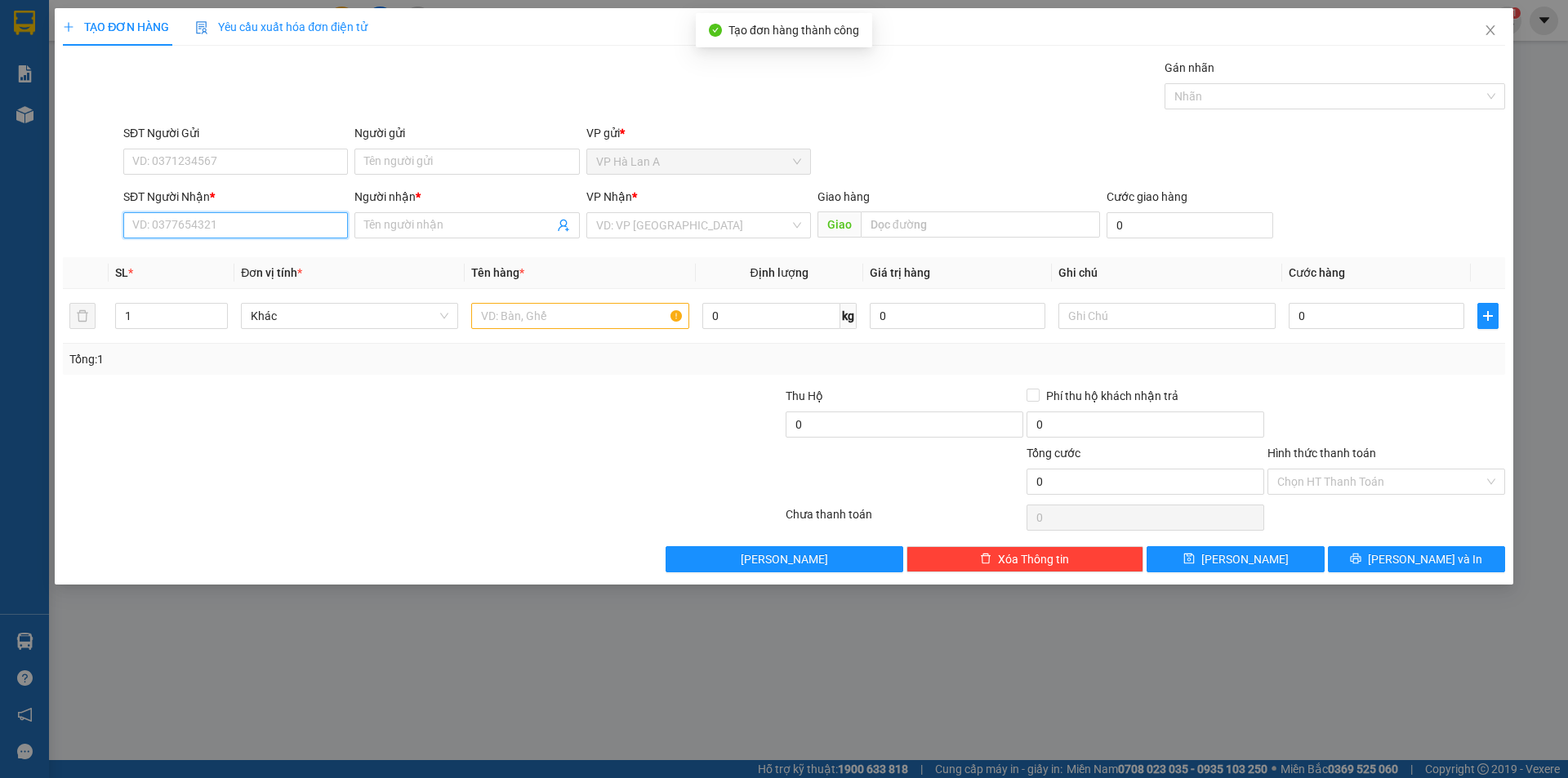
click at [304, 230] on input "SĐT Người Nhận *" at bounding box center [235, 226] width 225 height 26
drag, startPoint x: 259, startPoint y: 240, endPoint x: 117, endPoint y: 189, distance: 150.9
click at [120, 189] on div "SĐT Người Nhận * 0942048748" at bounding box center [235, 216] width 232 height 57
click at [216, 226] on input "0942048748" at bounding box center [235, 226] width 225 height 26
click at [214, 226] on input "0942048748" at bounding box center [235, 226] width 225 height 26
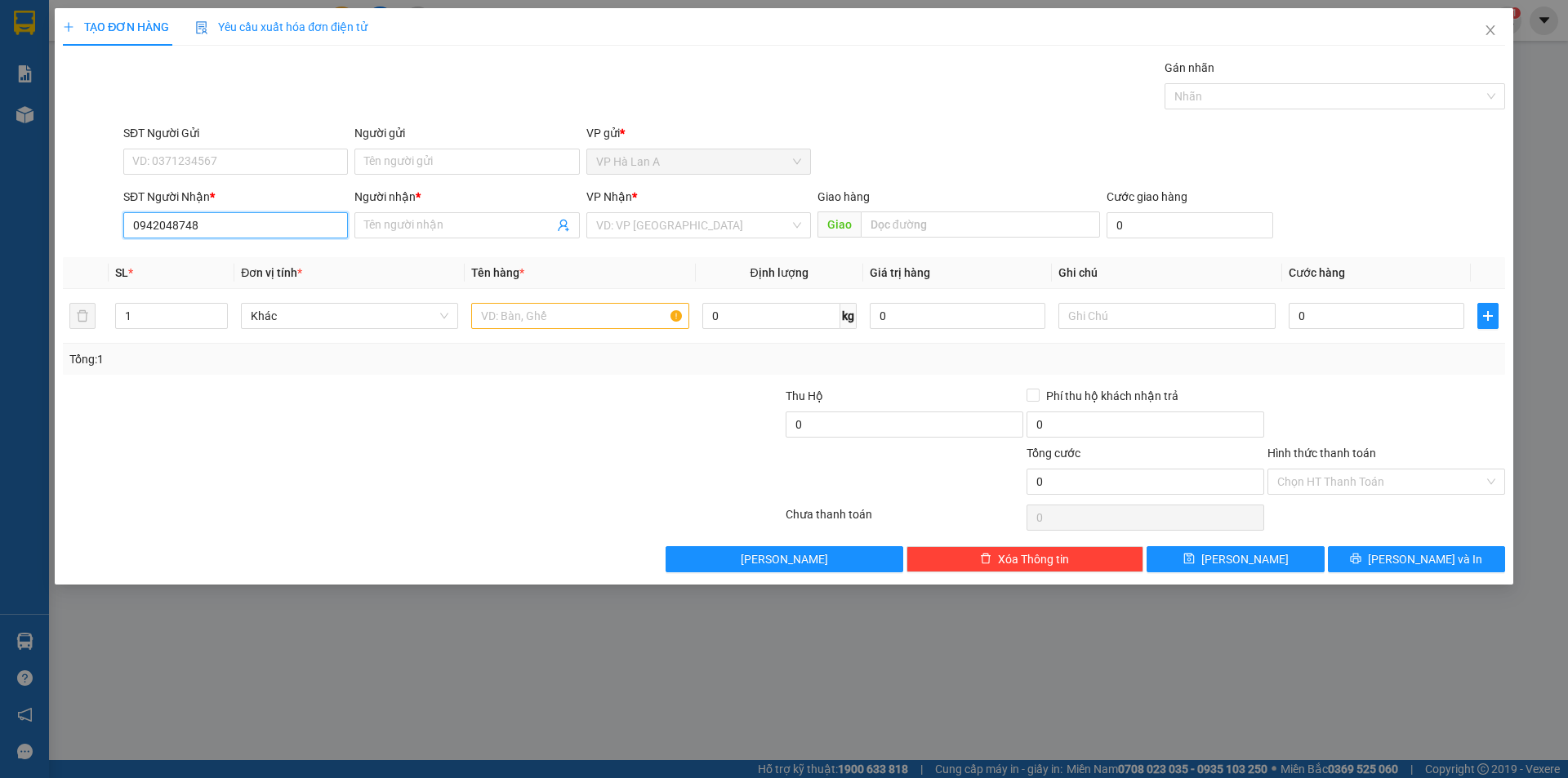
click at [145, 215] on input "0942048748" at bounding box center [235, 226] width 225 height 26
type input "0842048748"
click at [255, 255] on div "0842048748 - hảo" at bounding box center [235, 258] width 205 height 18
type input "hảo"
type input "0842048748"
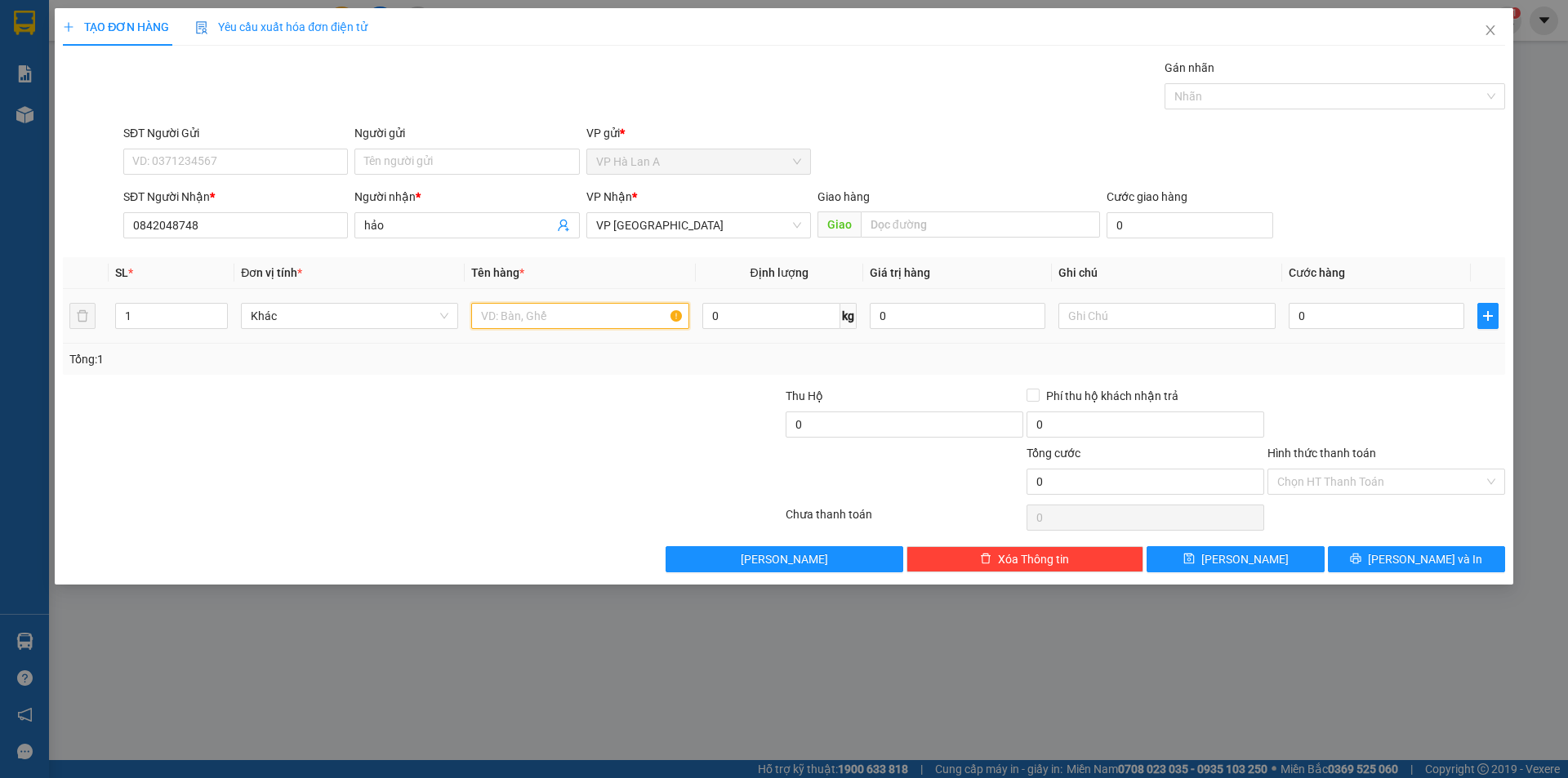
click at [535, 320] on input "text" at bounding box center [580, 317] width 217 height 26
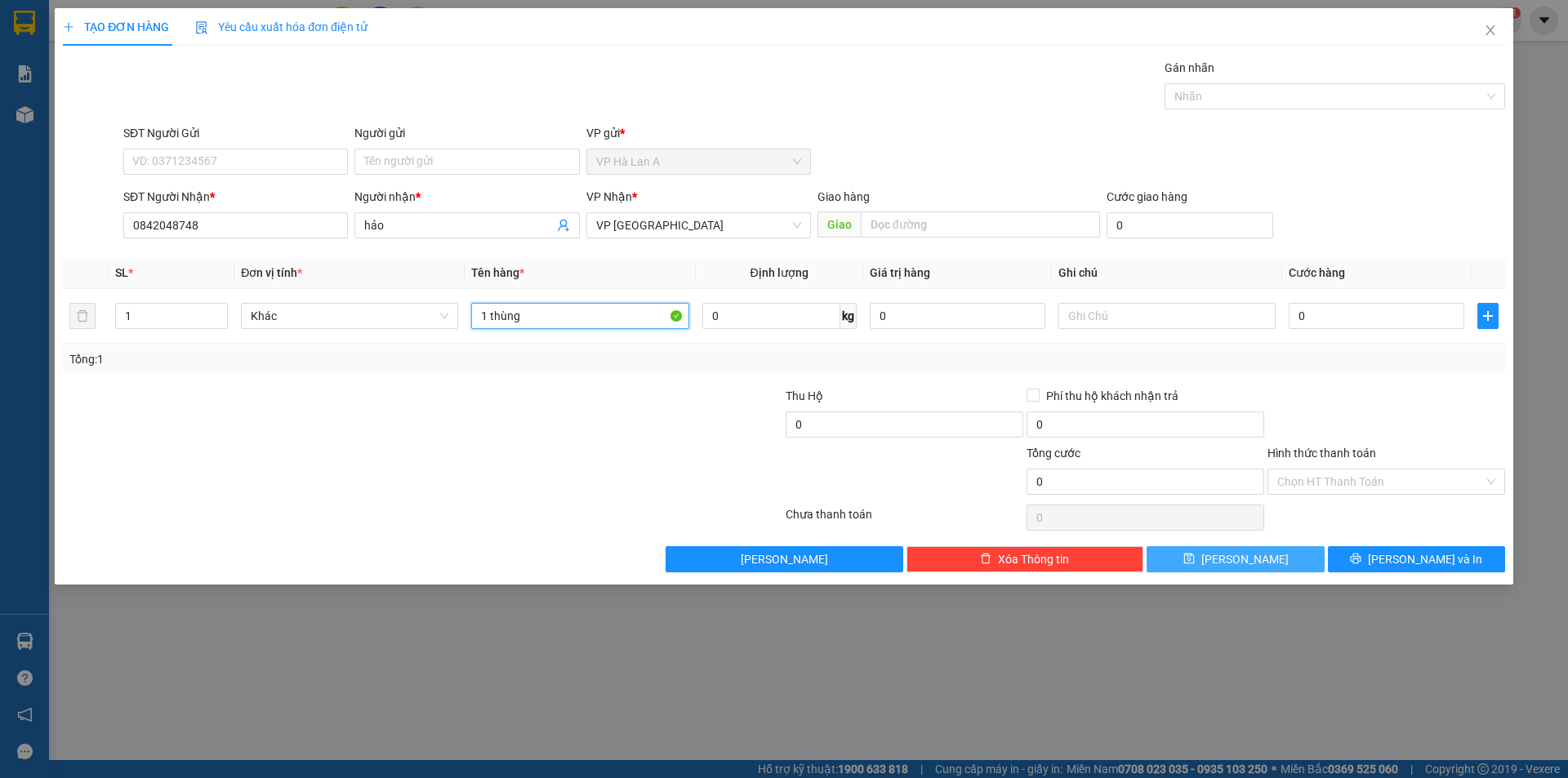
type input "1 thùng"
click at [1261, 560] on button "[PERSON_NAME]" at bounding box center [1235, 560] width 178 height 26
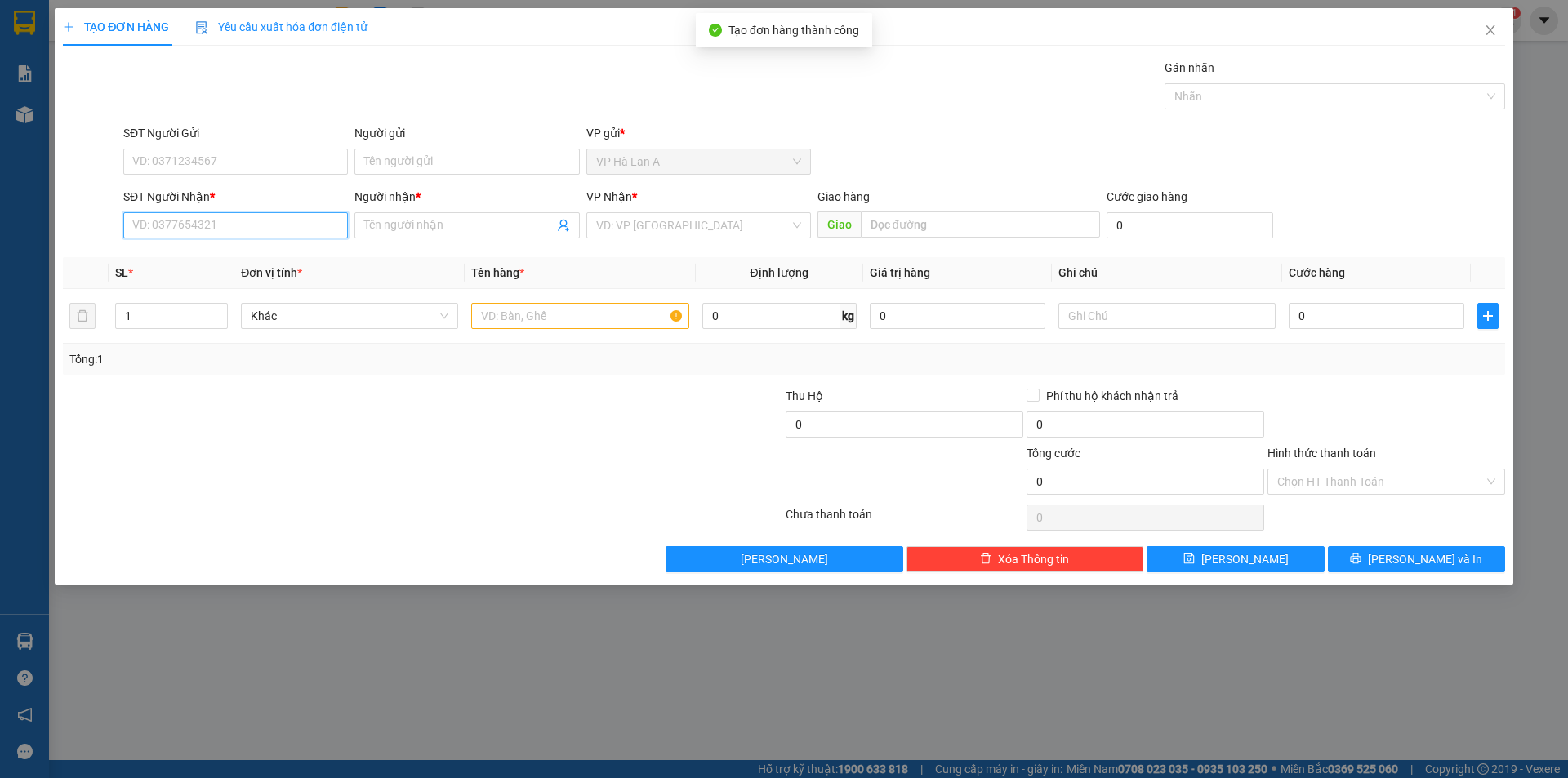
click at [252, 233] on input "SĐT Người Nhận *" at bounding box center [235, 226] width 225 height 26
type input "0918298379"
drag, startPoint x: 201, startPoint y: 253, endPoint x: 517, endPoint y: 298, distance: 319.2
click at [205, 254] on div "0918298379 - minh" at bounding box center [235, 258] width 205 height 18
type input "minh"
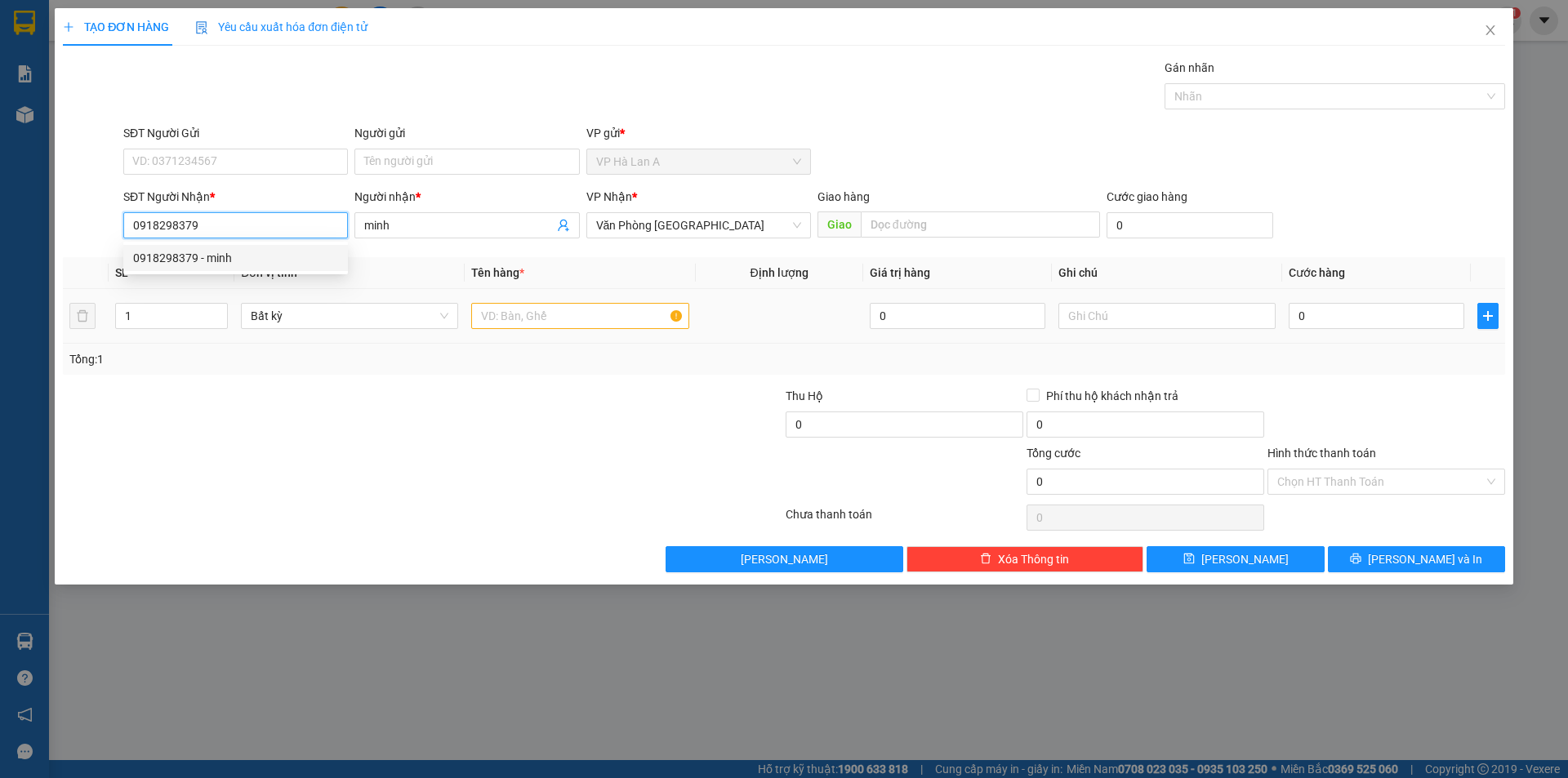
type input "0918298379"
click at [550, 315] on input "text" at bounding box center [580, 317] width 217 height 26
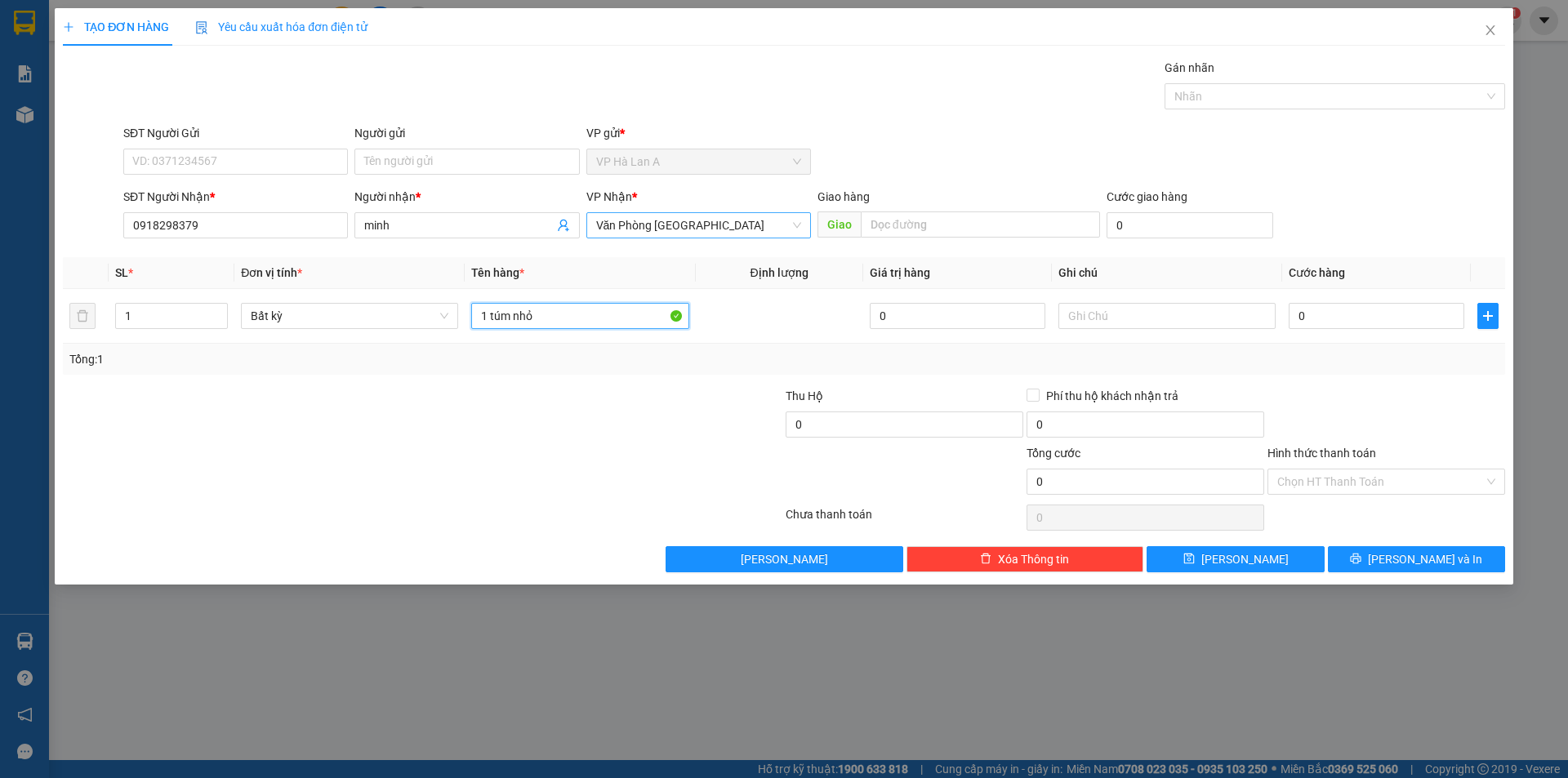
click at [676, 226] on span "Văn Phòng [GEOGRAPHIC_DATA]" at bounding box center [698, 226] width 205 height 25
type input "1 túm nhỏ"
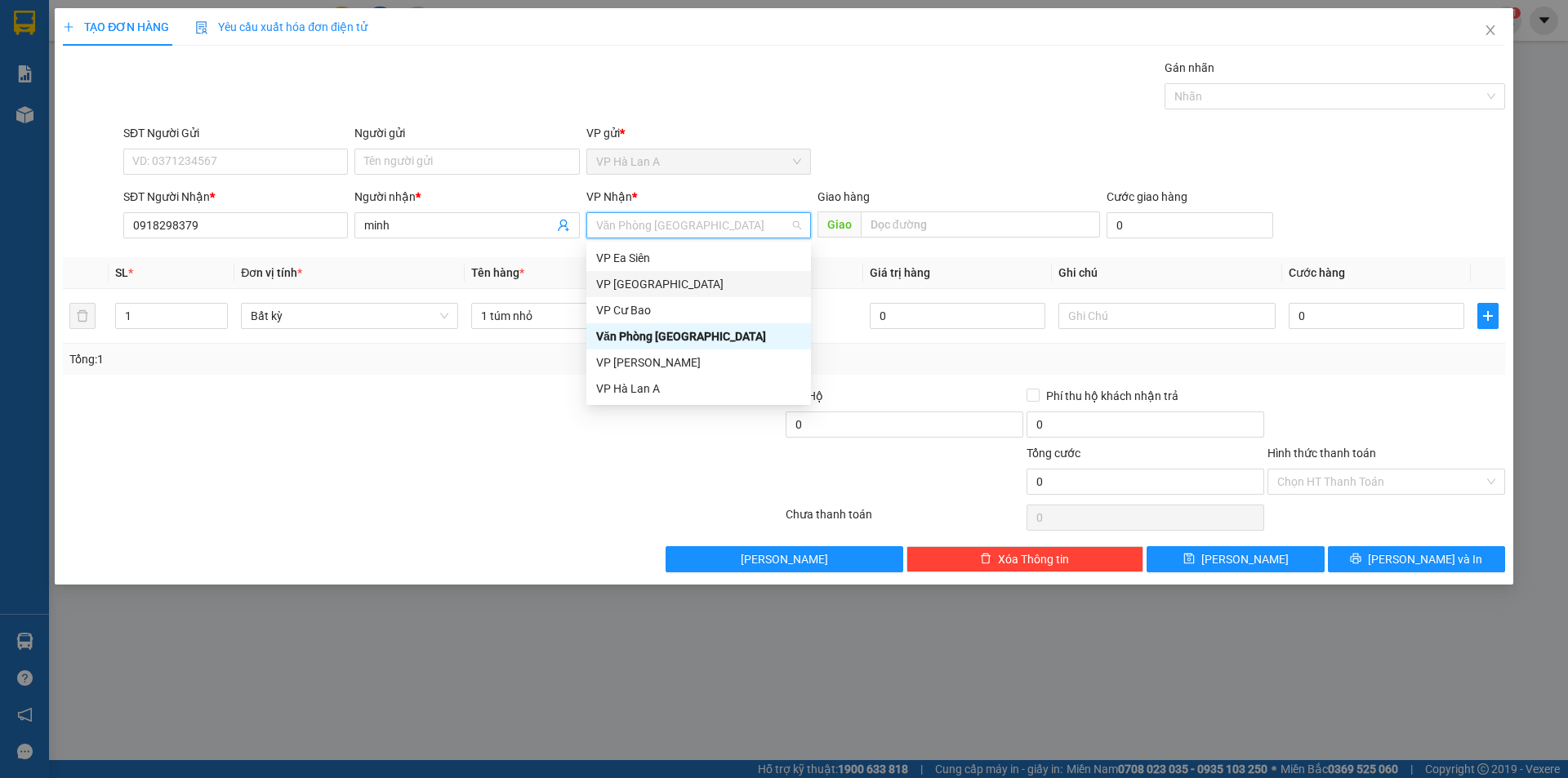
click at [646, 282] on div "VP [GEOGRAPHIC_DATA]" at bounding box center [698, 284] width 205 height 18
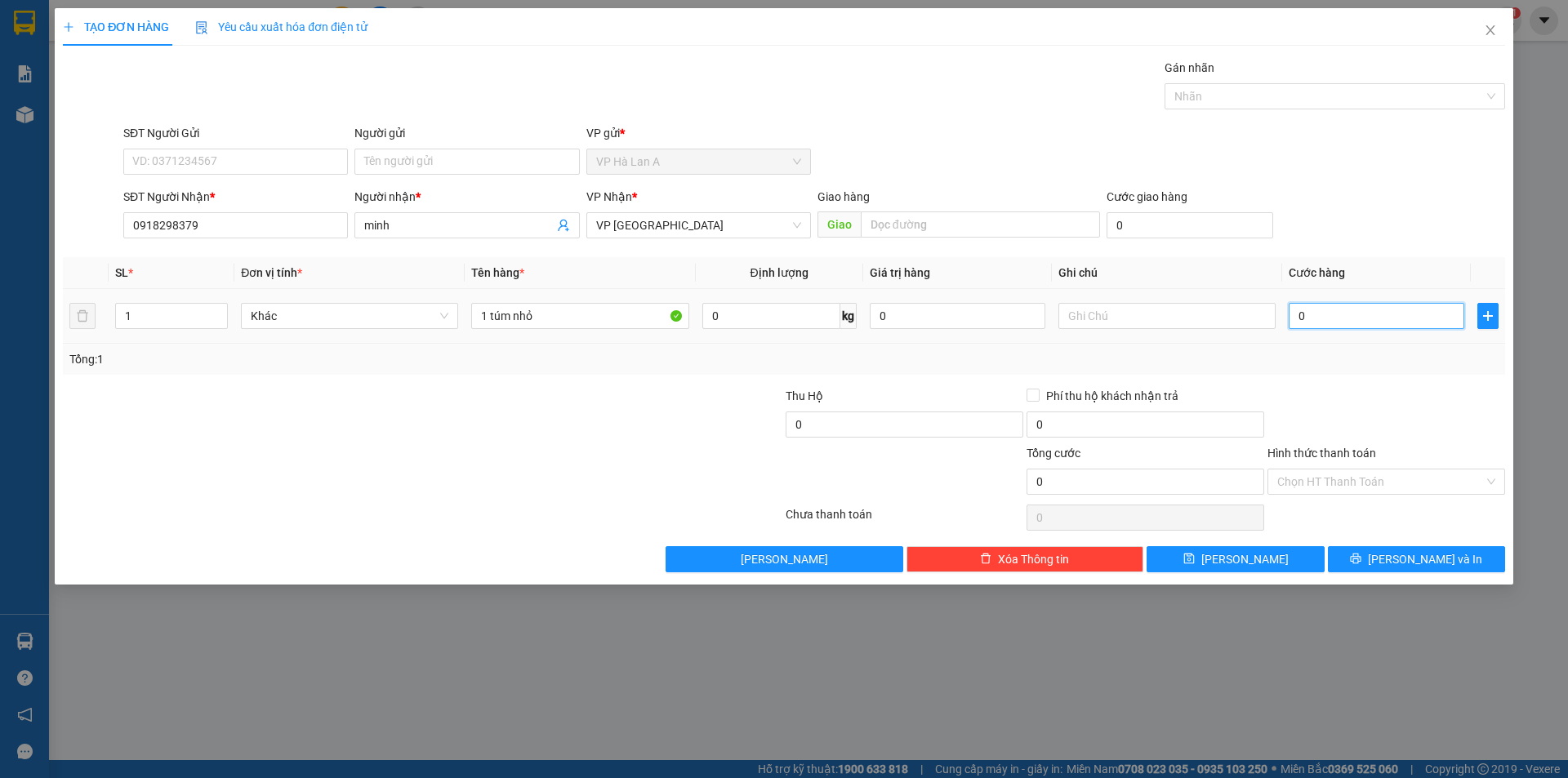
click at [1305, 320] on input "0" at bounding box center [1377, 317] width 176 height 26
type input "4"
type input "40"
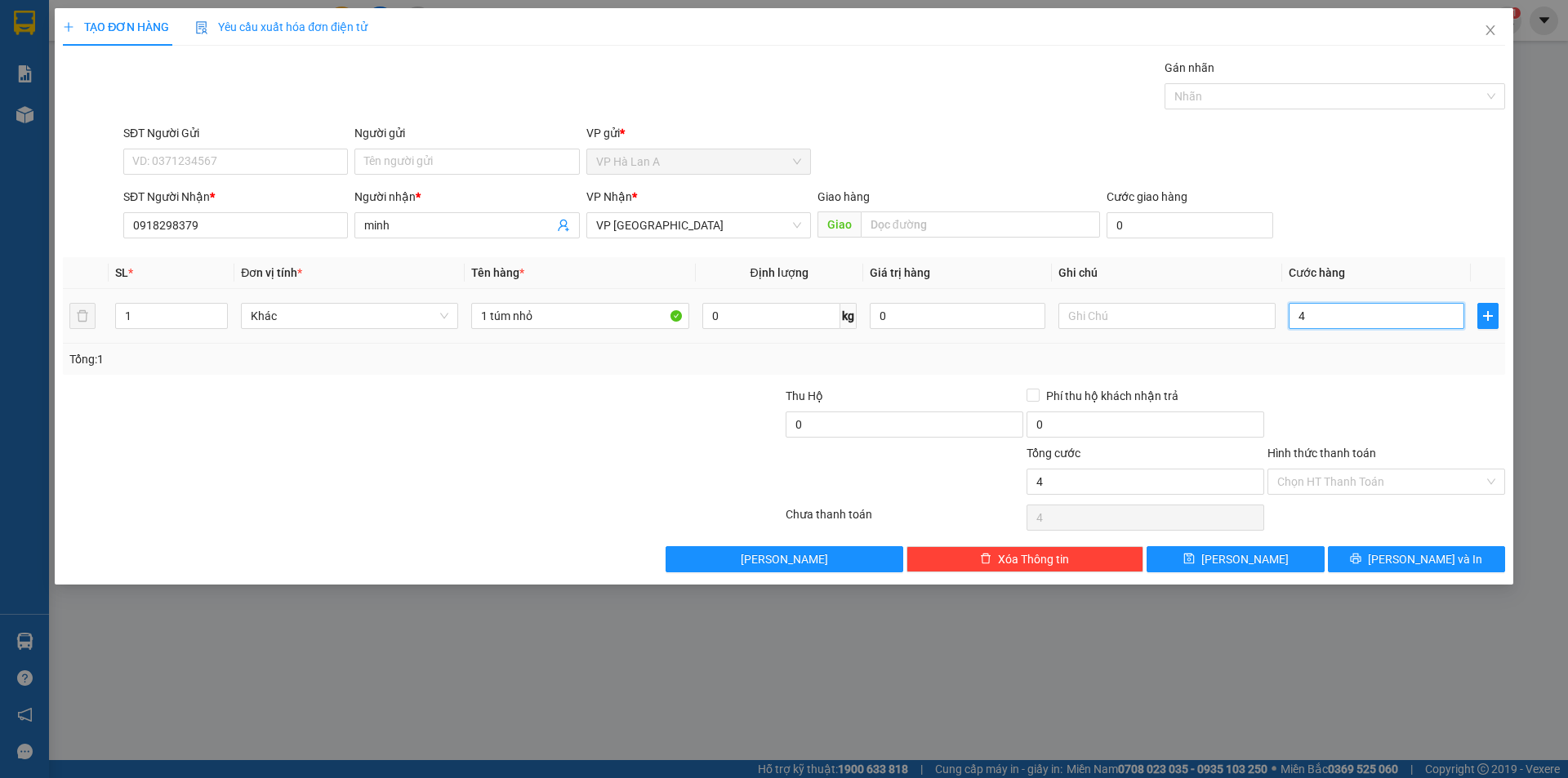
type input "40"
type input "40.000"
click at [1318, 478] on input "Hình thức thanh toán" at bounding box center [1380, 482] width 207 height 25
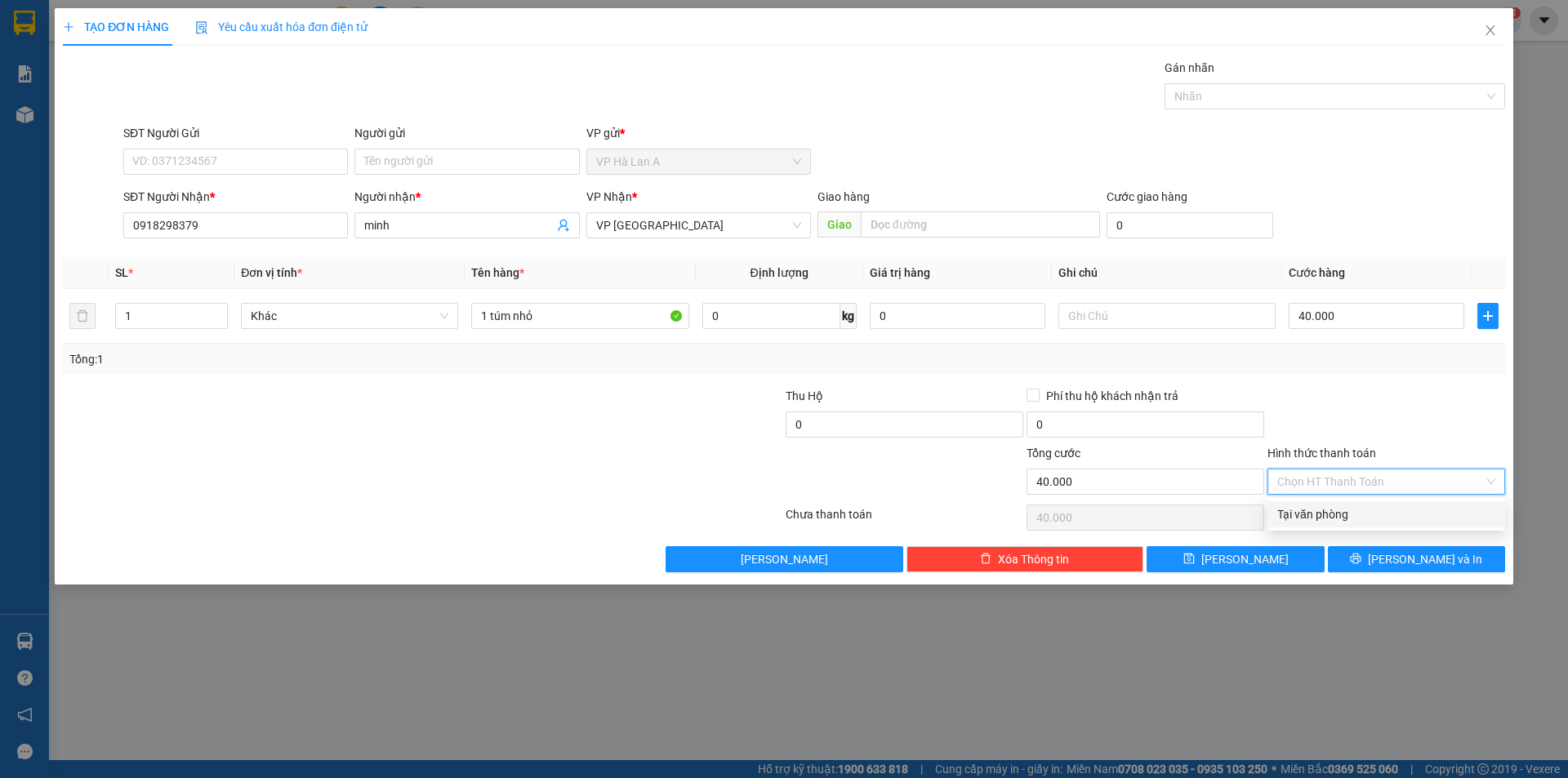
click at [1315, 506] on div "Tại văn phòng" at bounding box center [1386, 514] width 218 height 18
type input "0"
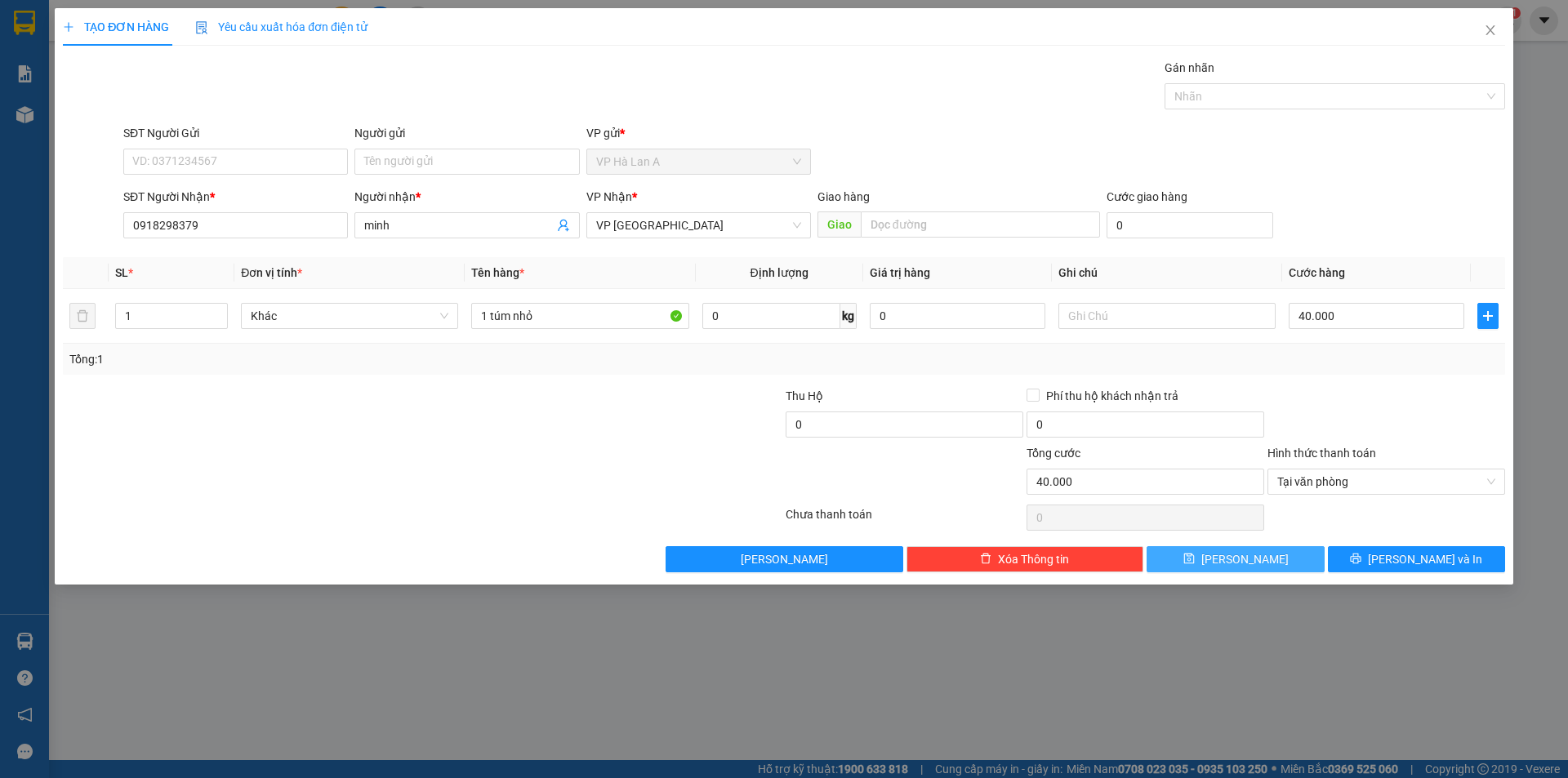
click at [1284, 559] on button "[PERSON_NAME]" at bounding box center [1235, 560] width 178 height 26
type input "0"
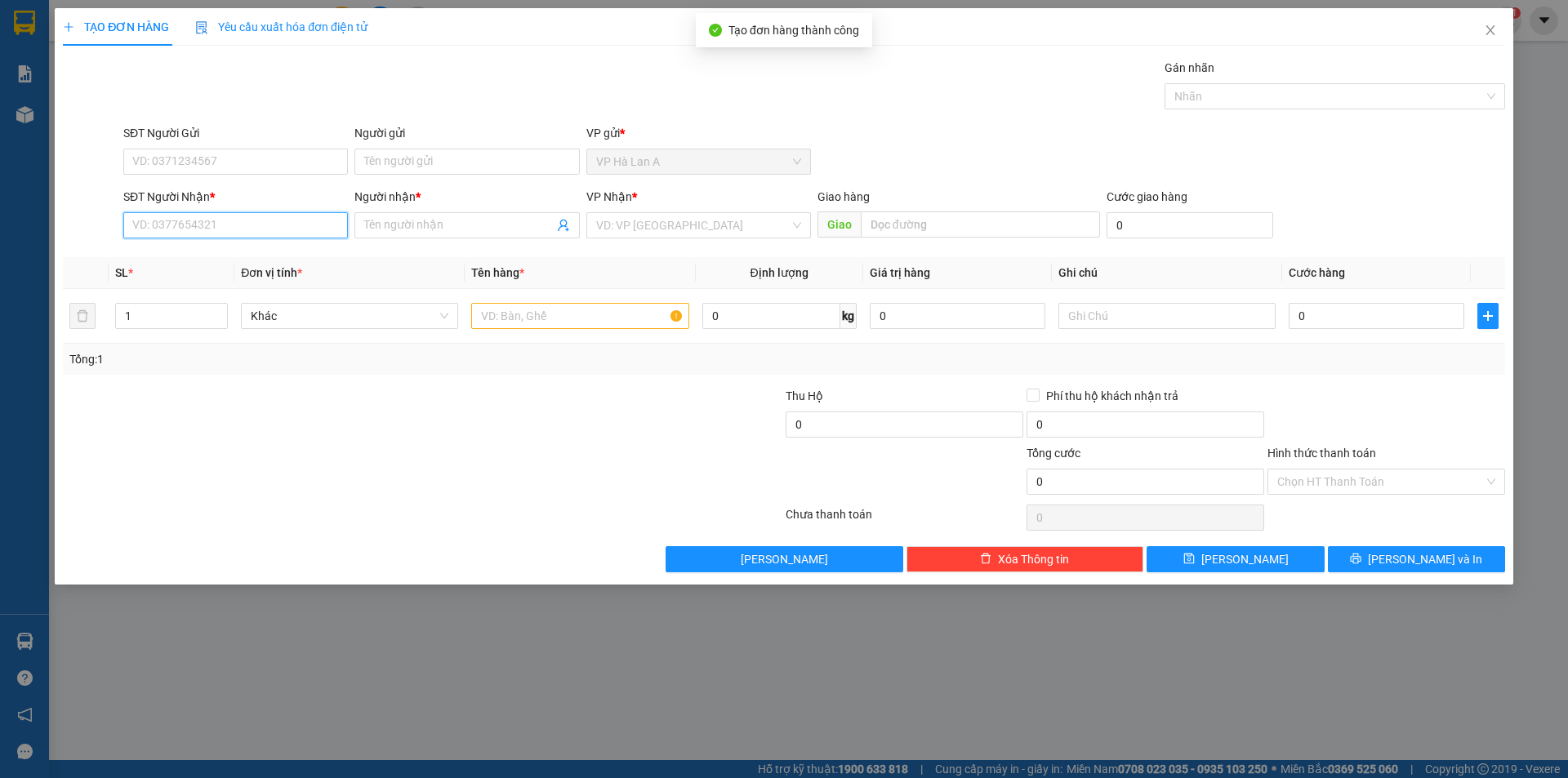
click at [221, 233] on input "SĐT Người Nhận *" at bounding box center [235, 226] width 225 height 26
type input "0706200288"
click at [436, 233] on input "Người nhận *" at bounding box center [458, 225] width 189 height 18
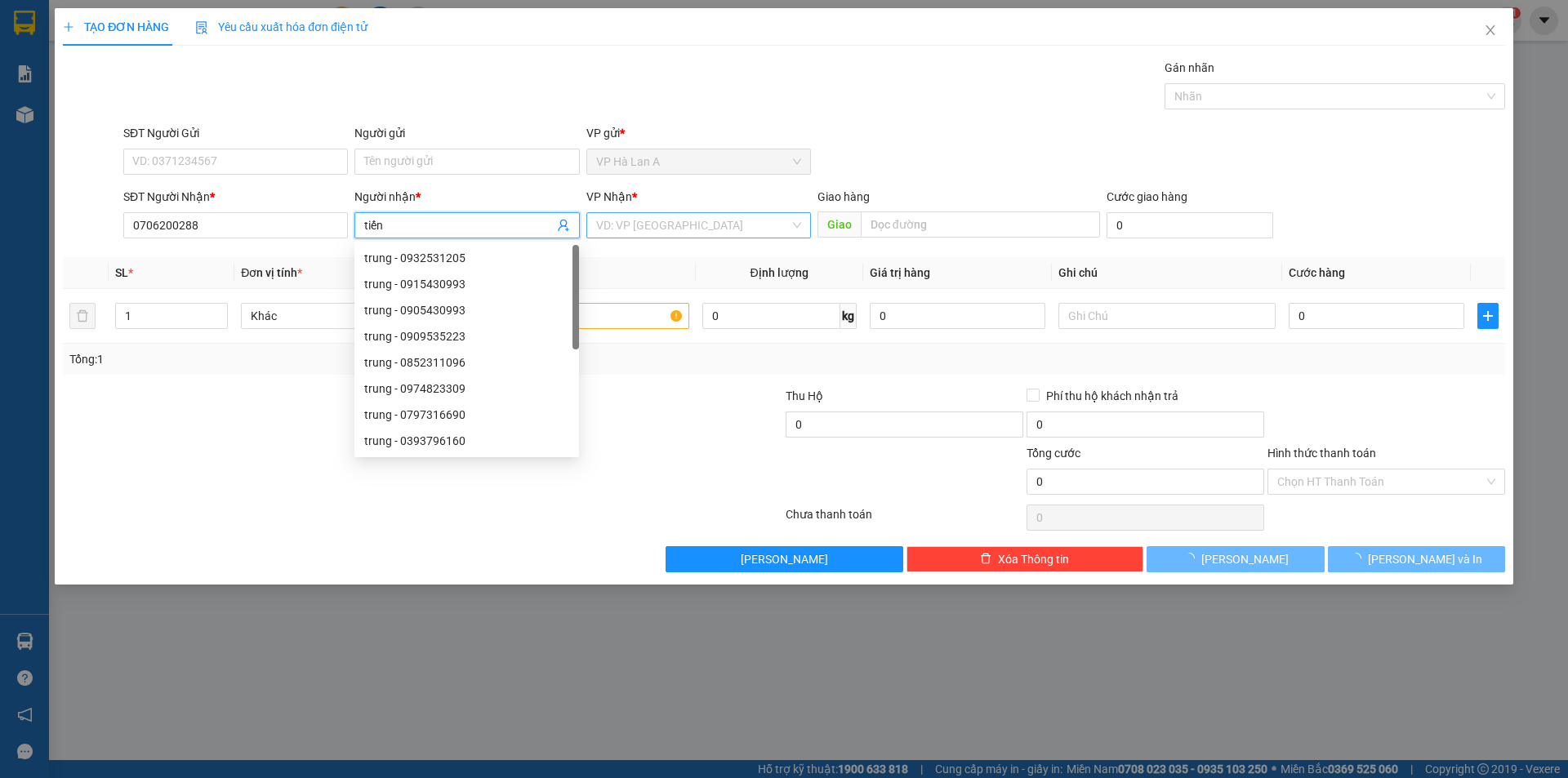
type input "tiến"
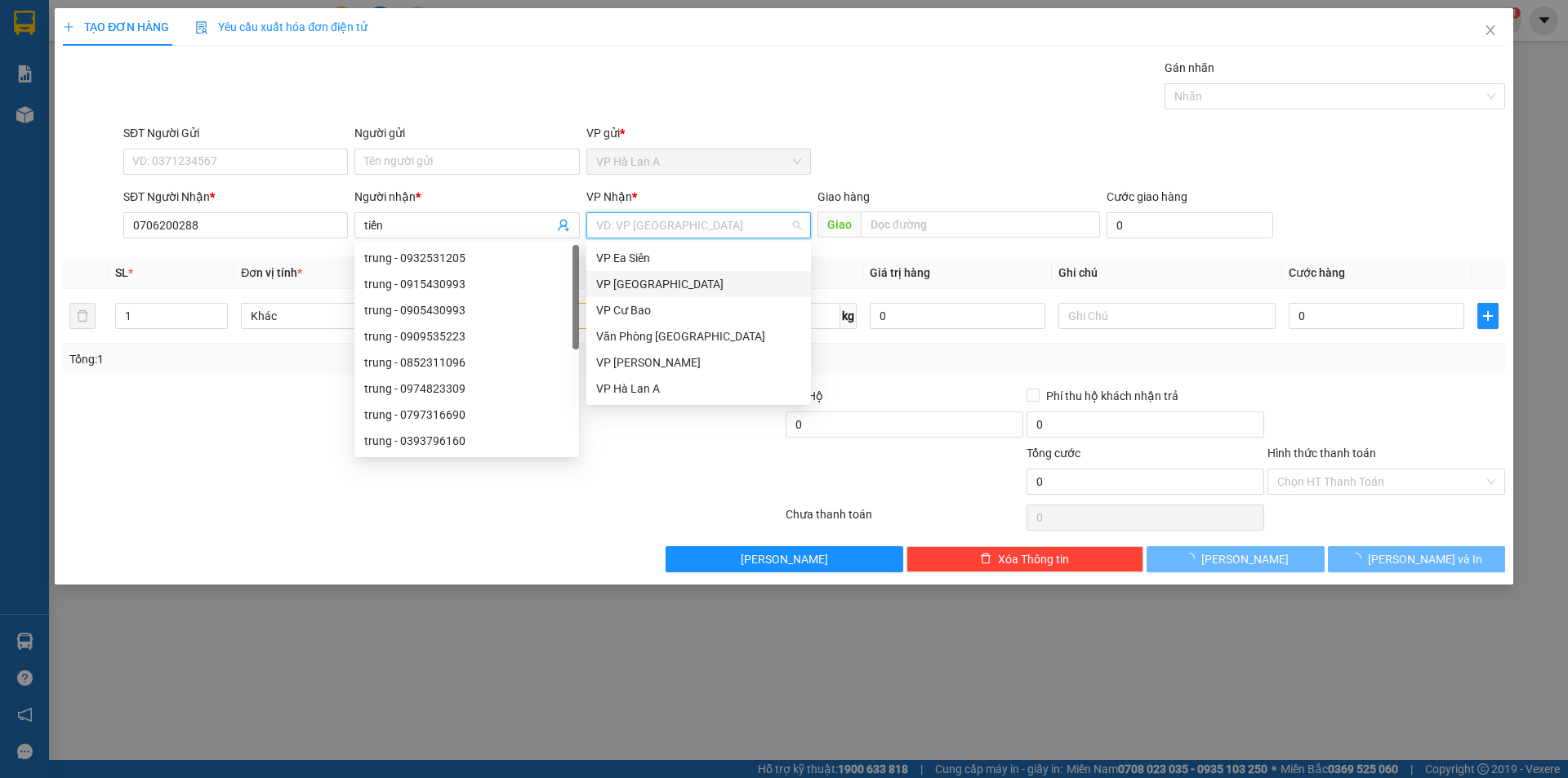
click at [677, 218] on input "search" at bounding box center [693, 226] width 194 height 25
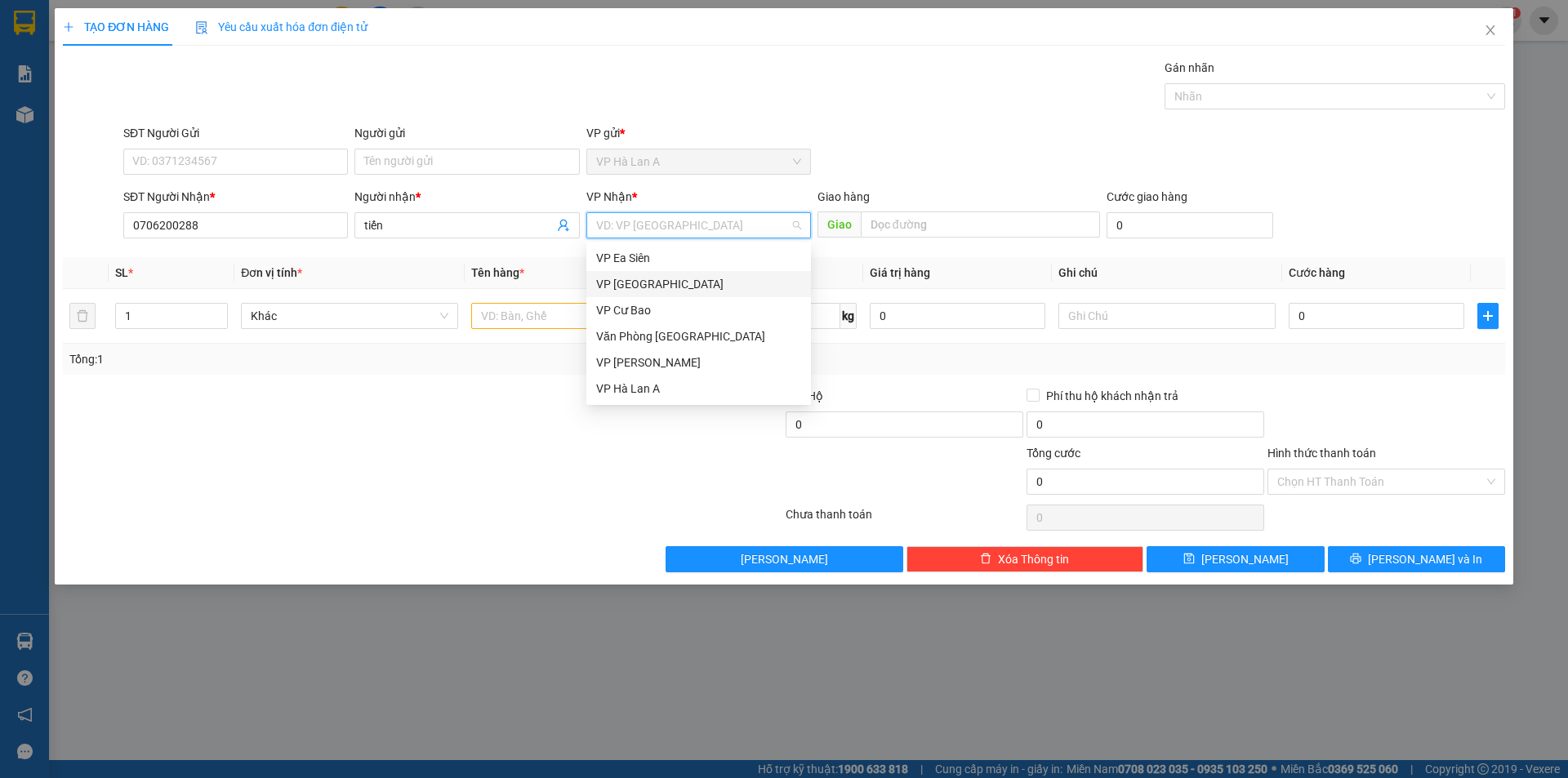
click at [661, 286] on div "VP [GEOGRAPHIC_DATA]" at bounding box center [698, 284] width 205 height 18
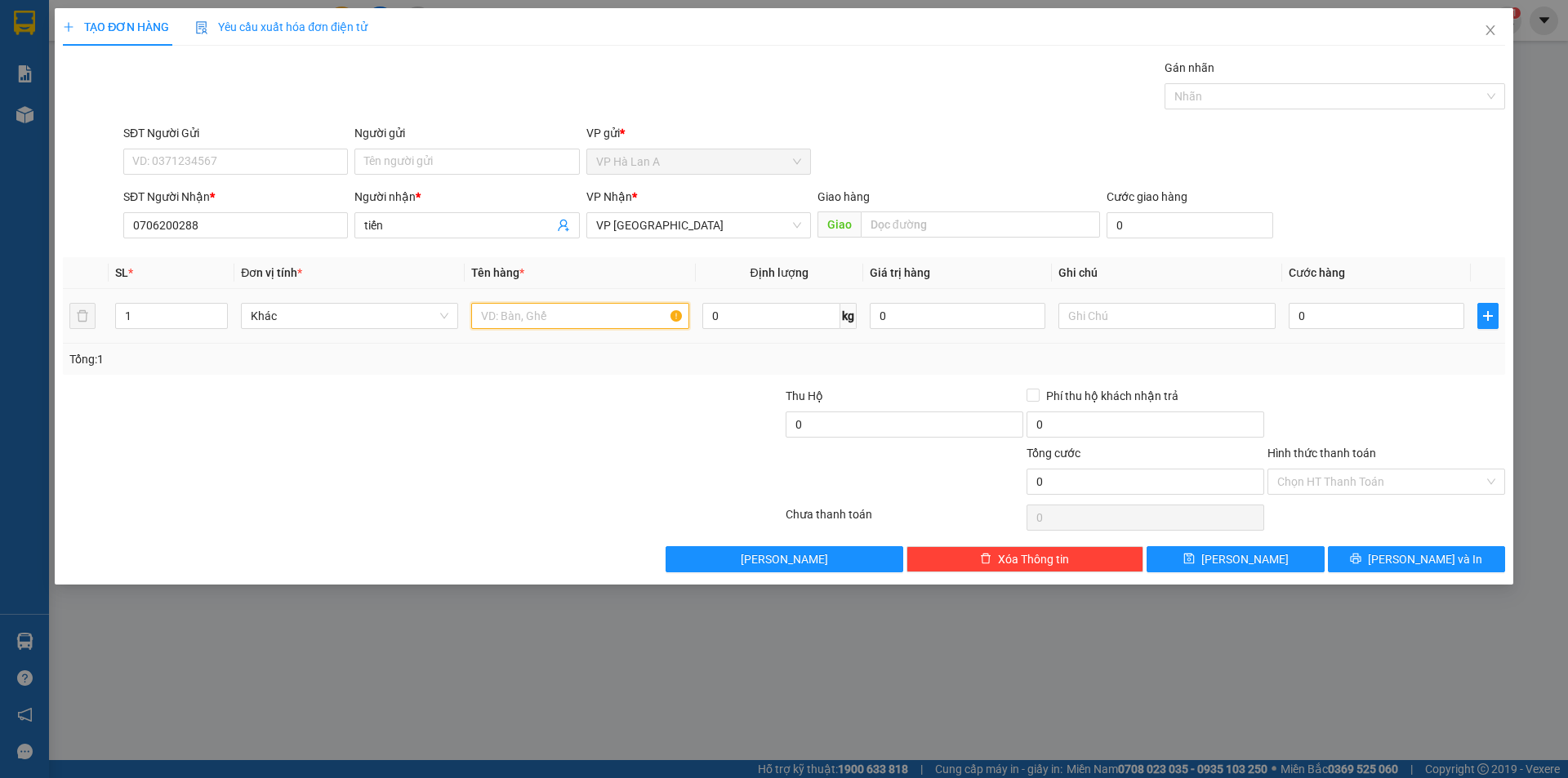
click at [594, 309] on input "text" at bounding box center [580, 317] width 217 height 26
type input "1 thùng sr"
click at [1410, 311] on input "0" at bounding box center [1377, 317] width 176 height 26
type input "4"
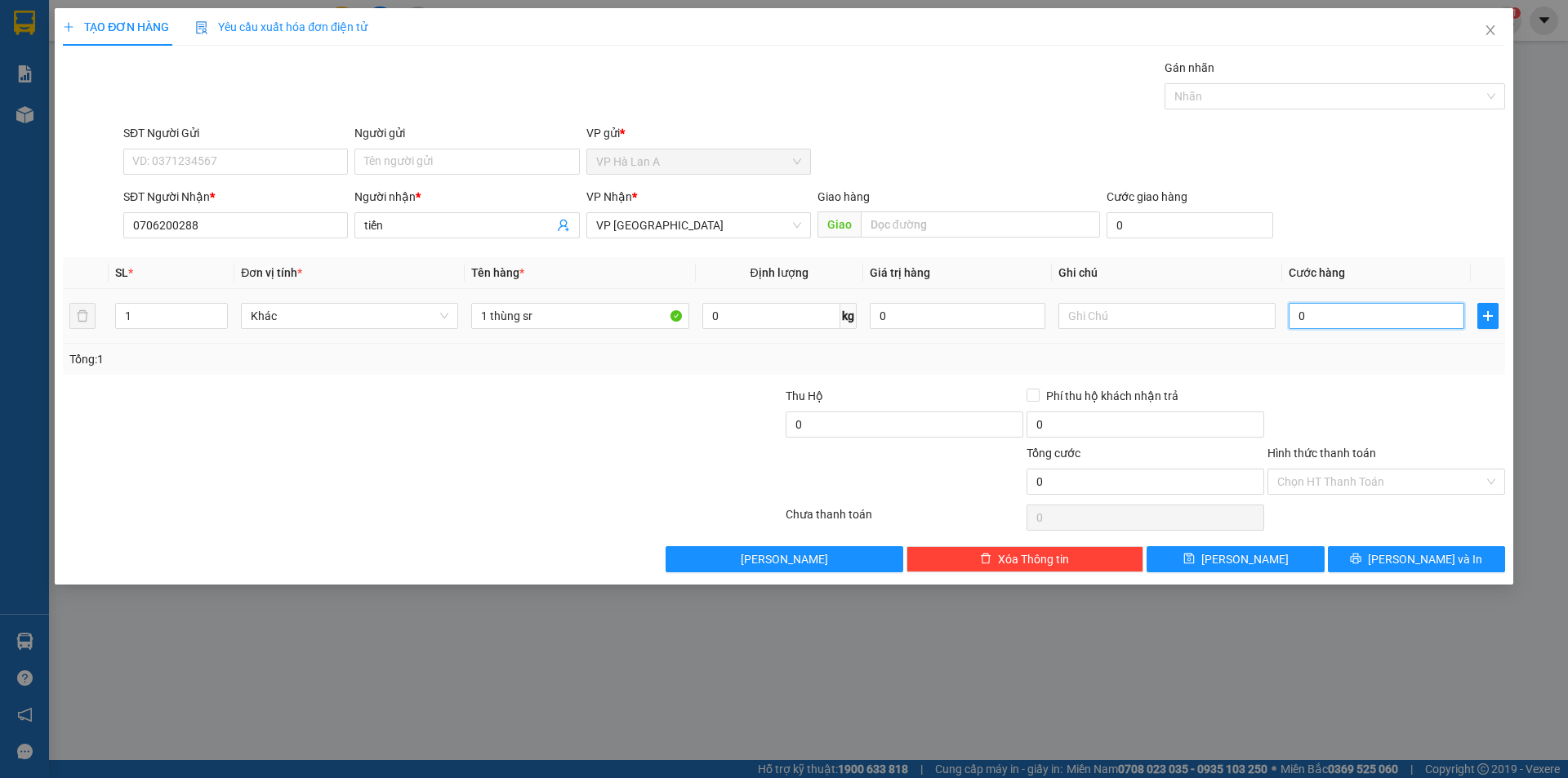
type input "4"
type input "40"
type input "40.000"
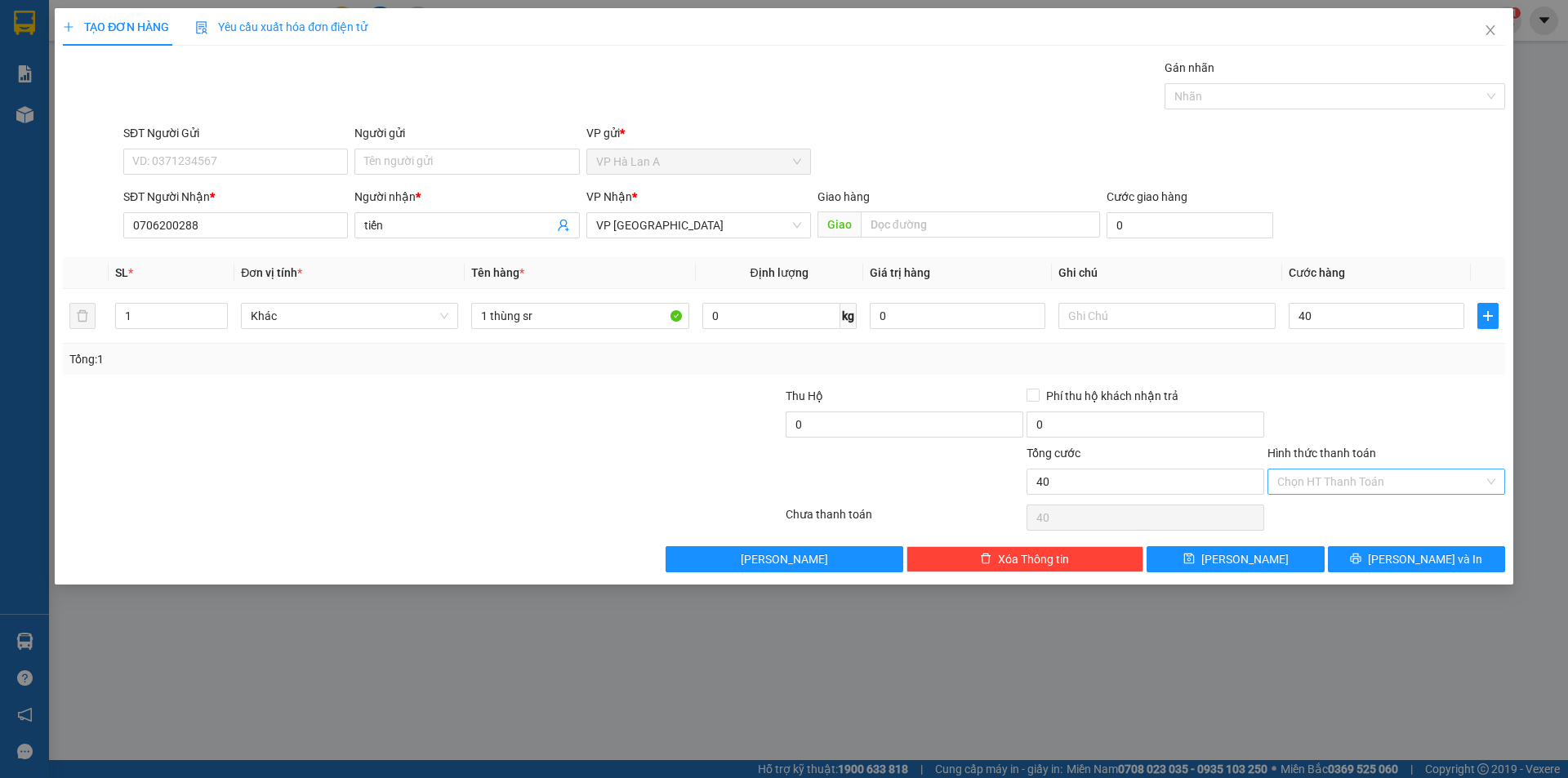
type input "40.000"
drag, startPoint x: 1347, startPoint y: 478, endPoint x: 1344, endPoint y: 504, distance: 26.2
click at [1347, 489] on input "Hình thức thanh toán" at bounding box center [1380, 482] width 207 height 25
click at [1344, 506] on div "Tại văn phòng" at bounding box center [1386, 515] width 237 height 26
type input "0"
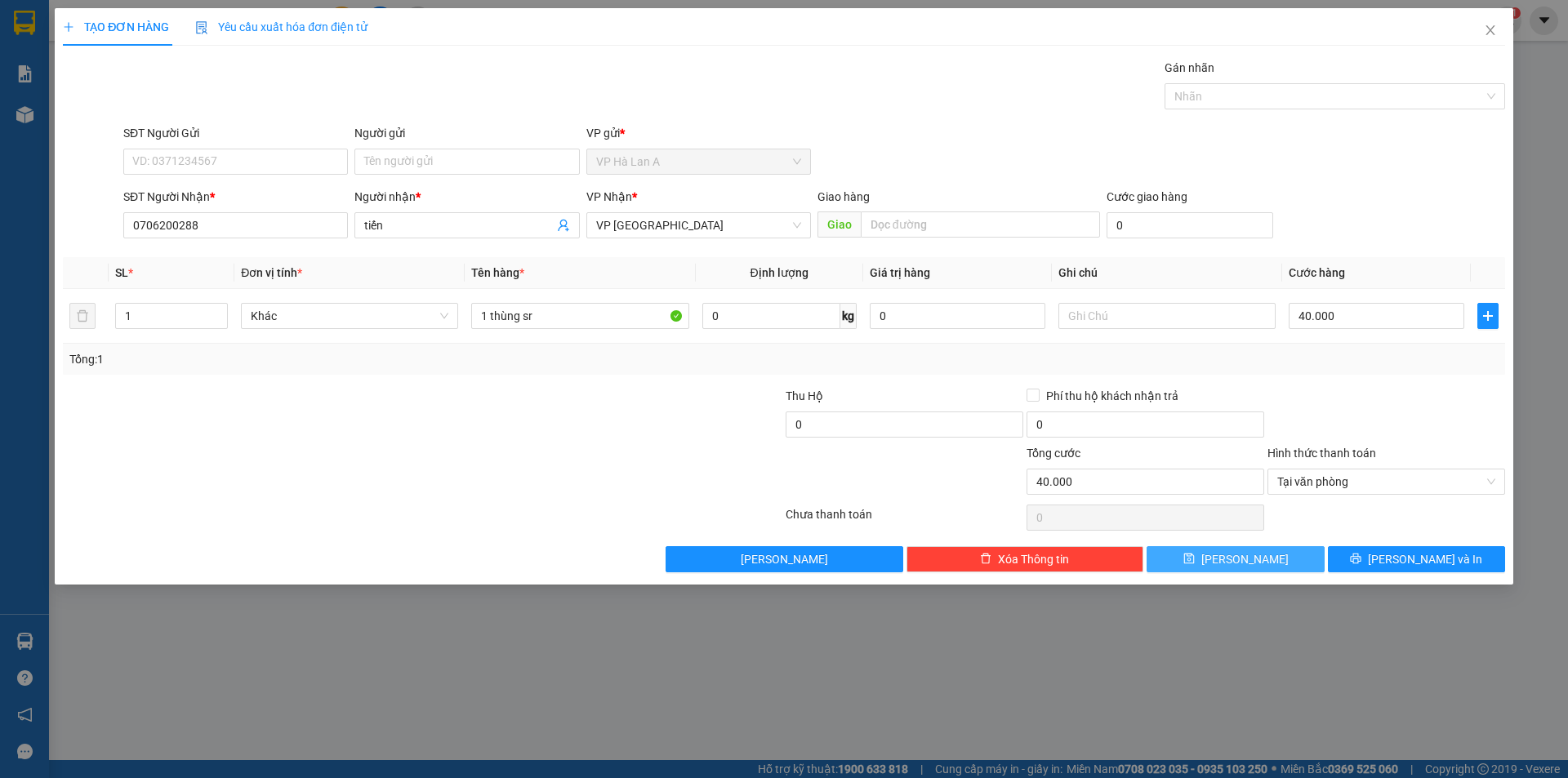
click at [1239, 558] on span "[PERSON_NAME]" at bounding box center [1245, 559] width 87 height 18
type input "0"
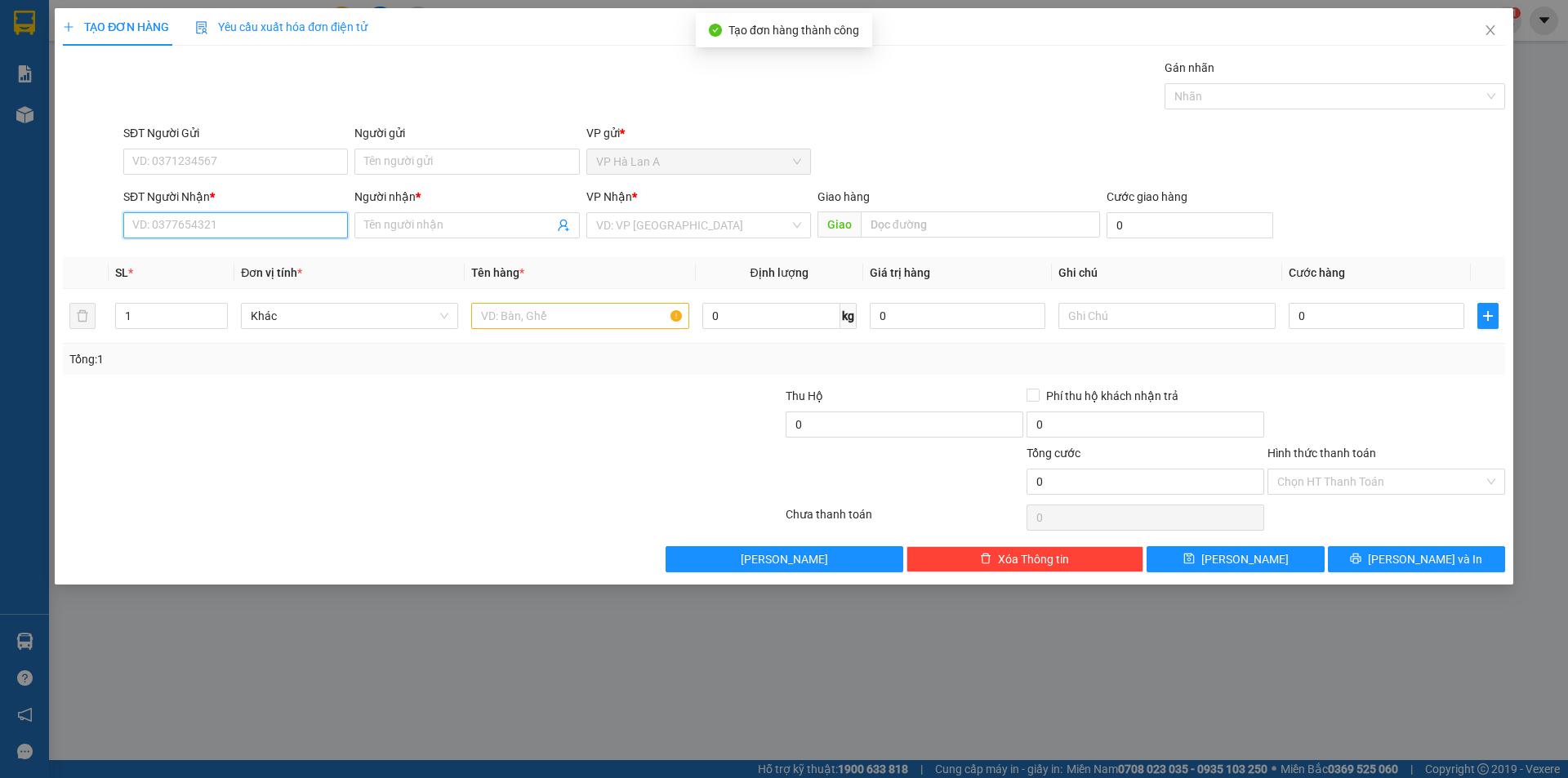
click at [192, 221] on input "SĐT Người Nhận *" at bounding box center [235, 226] width 225 height 26
click at [222, 249] on div "0977339994 - phượng" at bounding box center [235, 258] width 225 height 26
type input "0977339994"
type input "phượng"
type input "Bàu Bàng"
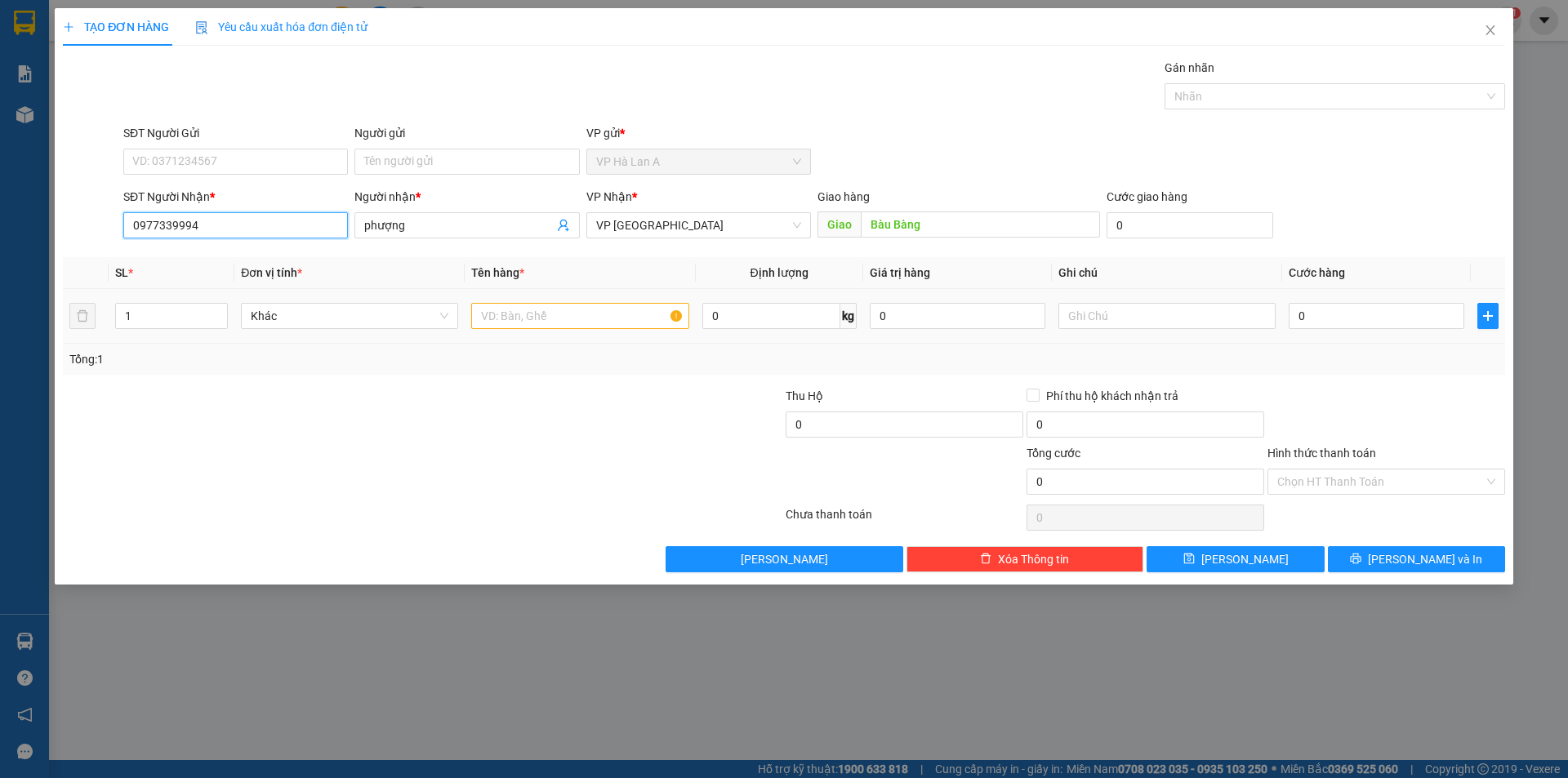
type input "0977339994"
click at [591, 314] on input "text" at bounding box center [580, 317] width 217 height 26
type input "2 thùng"
drag, startPoint x: 1289, startPoint y: 300, endPoint x: 1298, endPoint y: 306, distance: 10.8
click at [1298, 306] on div "0" at bounding box center [1377, 316] width 176 height 33
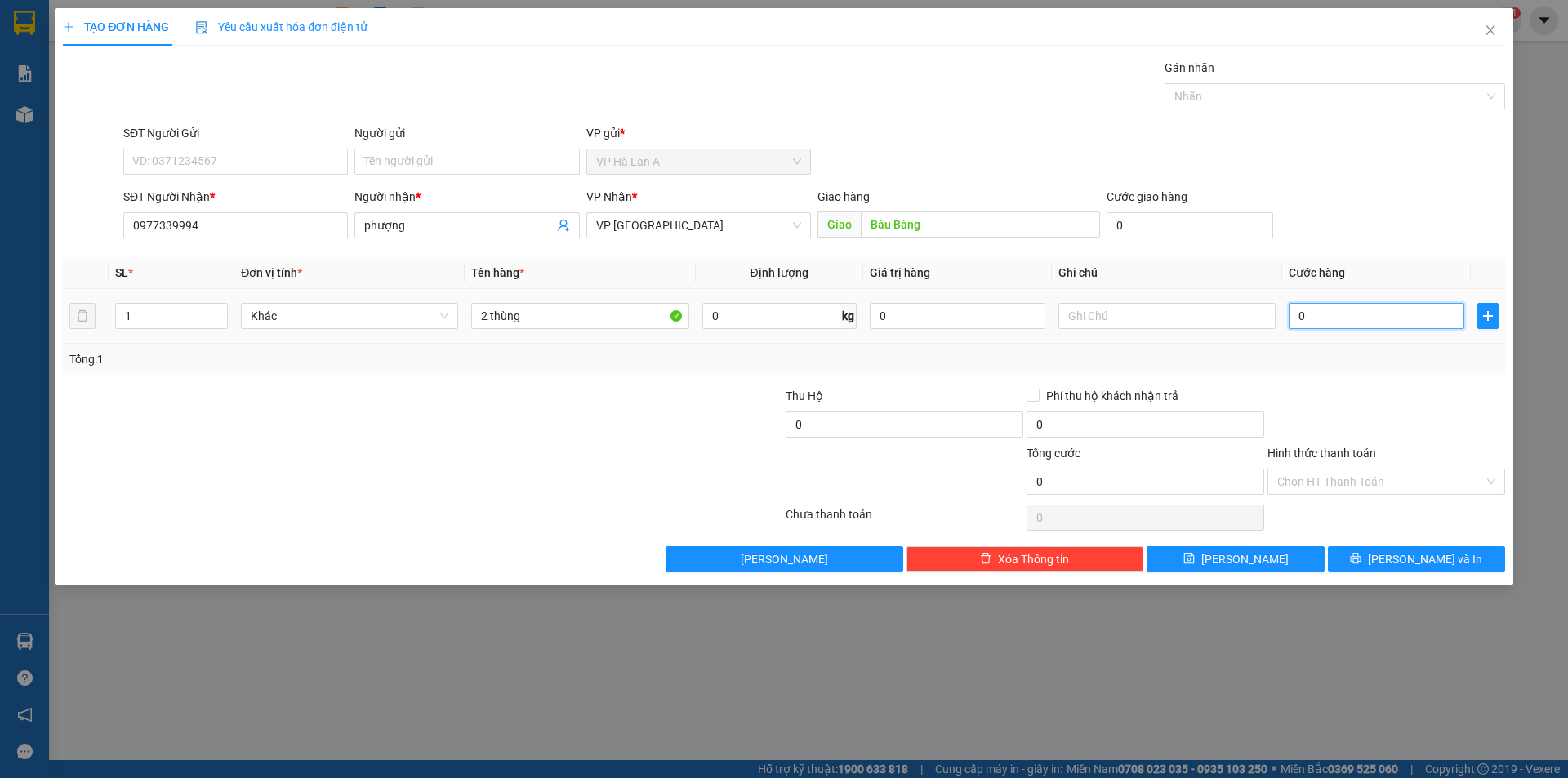
click at [1298, 306] on input "0" at bounding box center [1377, 317] width 176 height 26
type input "1"
type input "10"
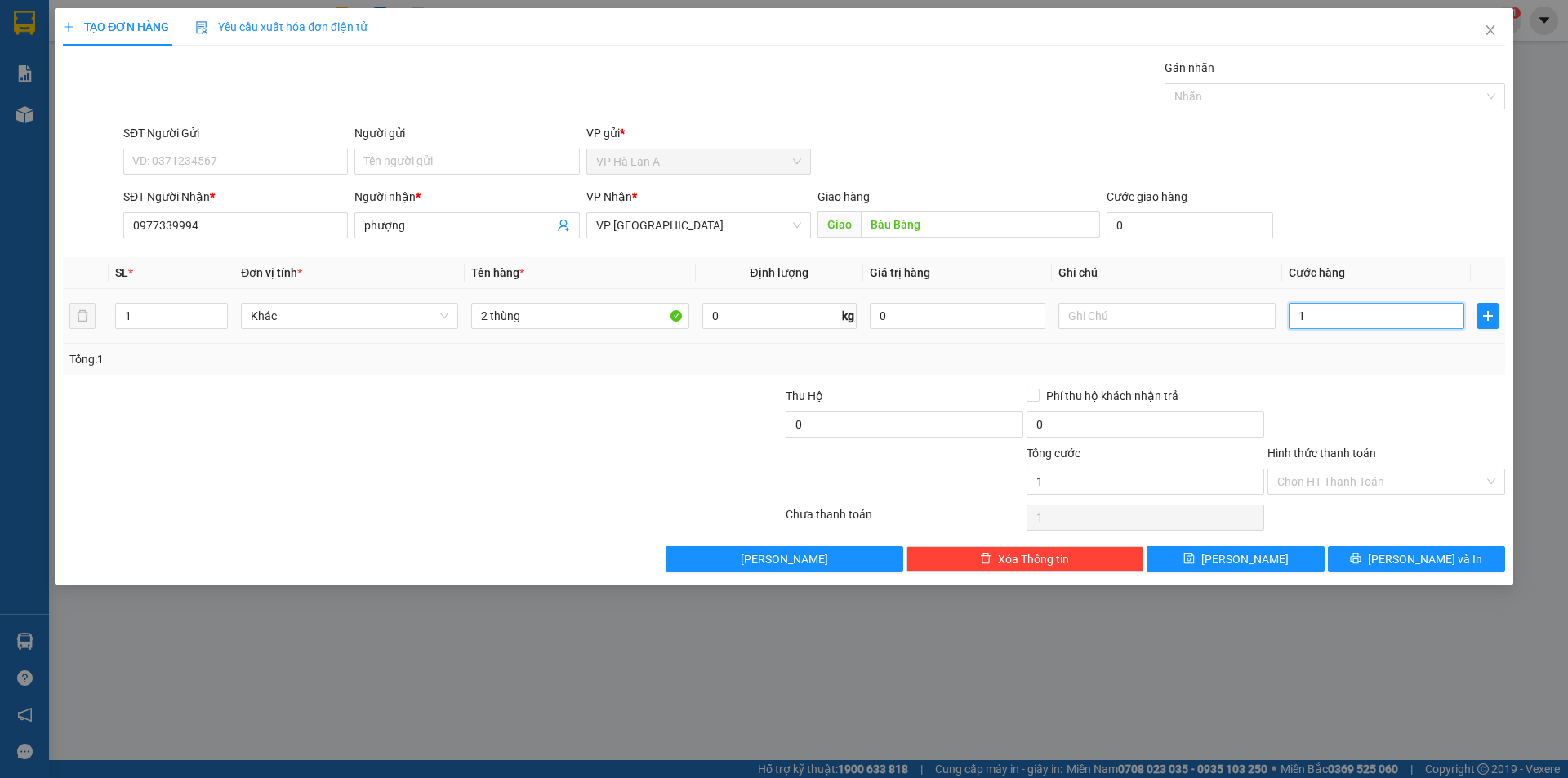
type input "10"
type input "110"
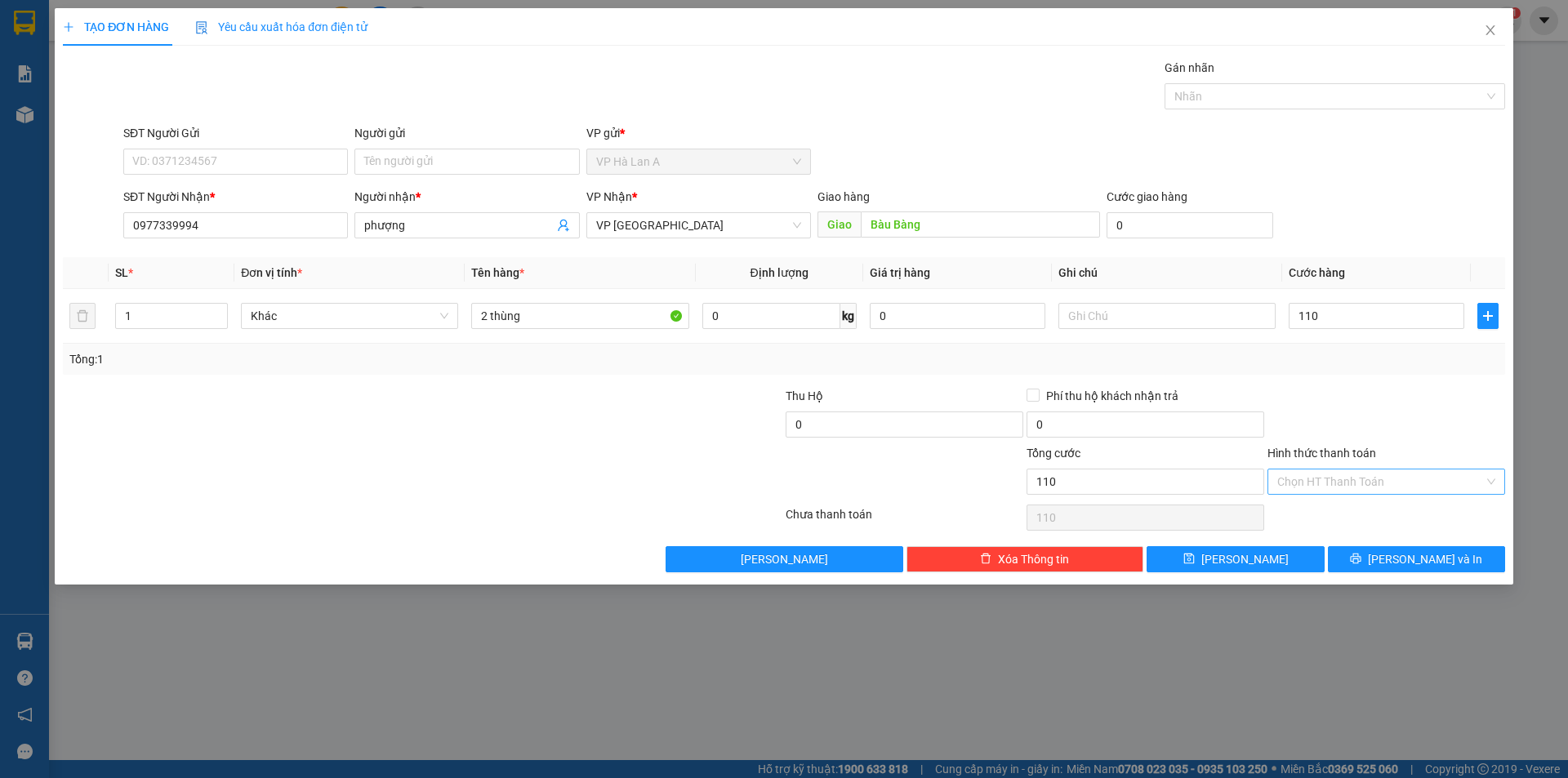
type input "110.000"
drag, startPoint x: 1330, startPoint y: 470, endPoint x: 1326, endPoint y: 506, distance: 36.2
click at [1331, 483] on input "Hình thức thanh toán" at bounding box center [1380, 482] width 207 height 25
drag, startPoint x: 1326, startPoint y: 509, endPoint x: 1321, endPoint y: 524, distance: 15.8
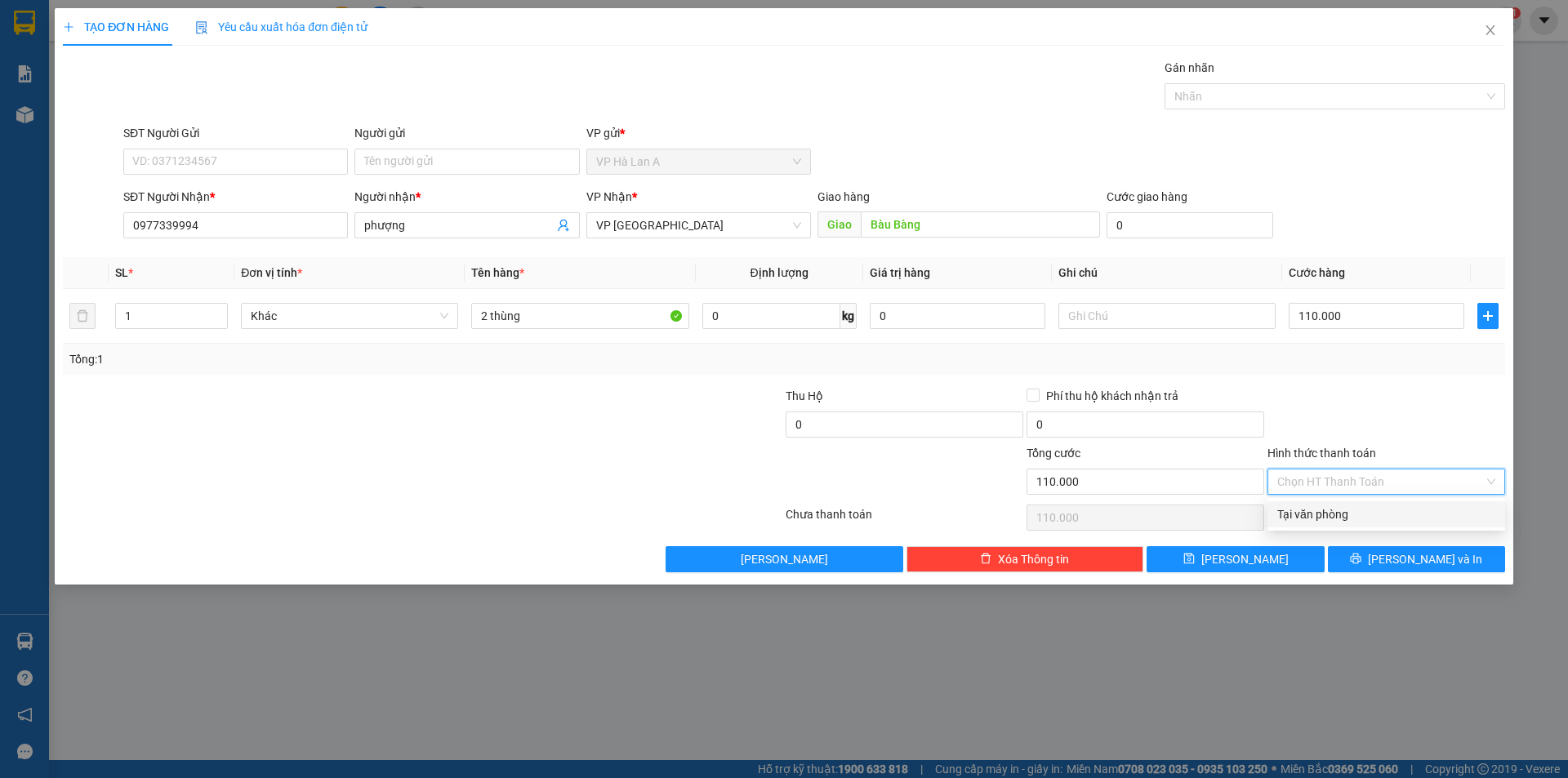
click at [1326, 511] on div "Tại văn phòng" at bounding box center [1386, 514] width 218 height 18
type input "0"
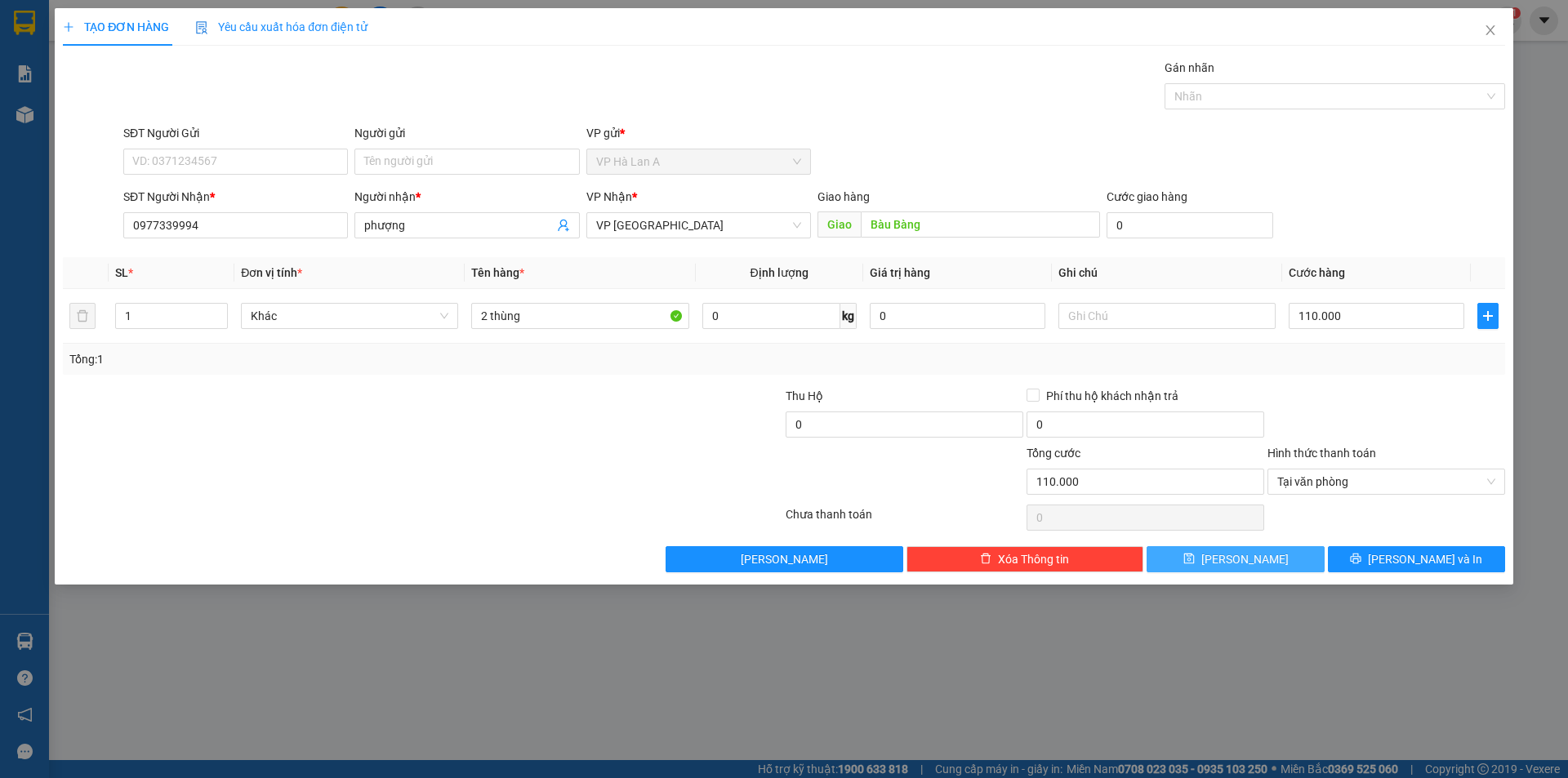
drag, startPoint x: 1277, startPoint y: 562, endPoint x: 951, endPoint y: 468, distance: 339.3
click at [1216, 538] on div "Transit Pickup Surcharge Ids Transit Deliver Surcharge Ids Transit Deliver Surc…" at bounding box center [784, 316] width 1442 height 514
click at [1232, 556] on button "[PERSON_NAME]" at bounding box center [1235, 560] width 178 height 26
type input "0"
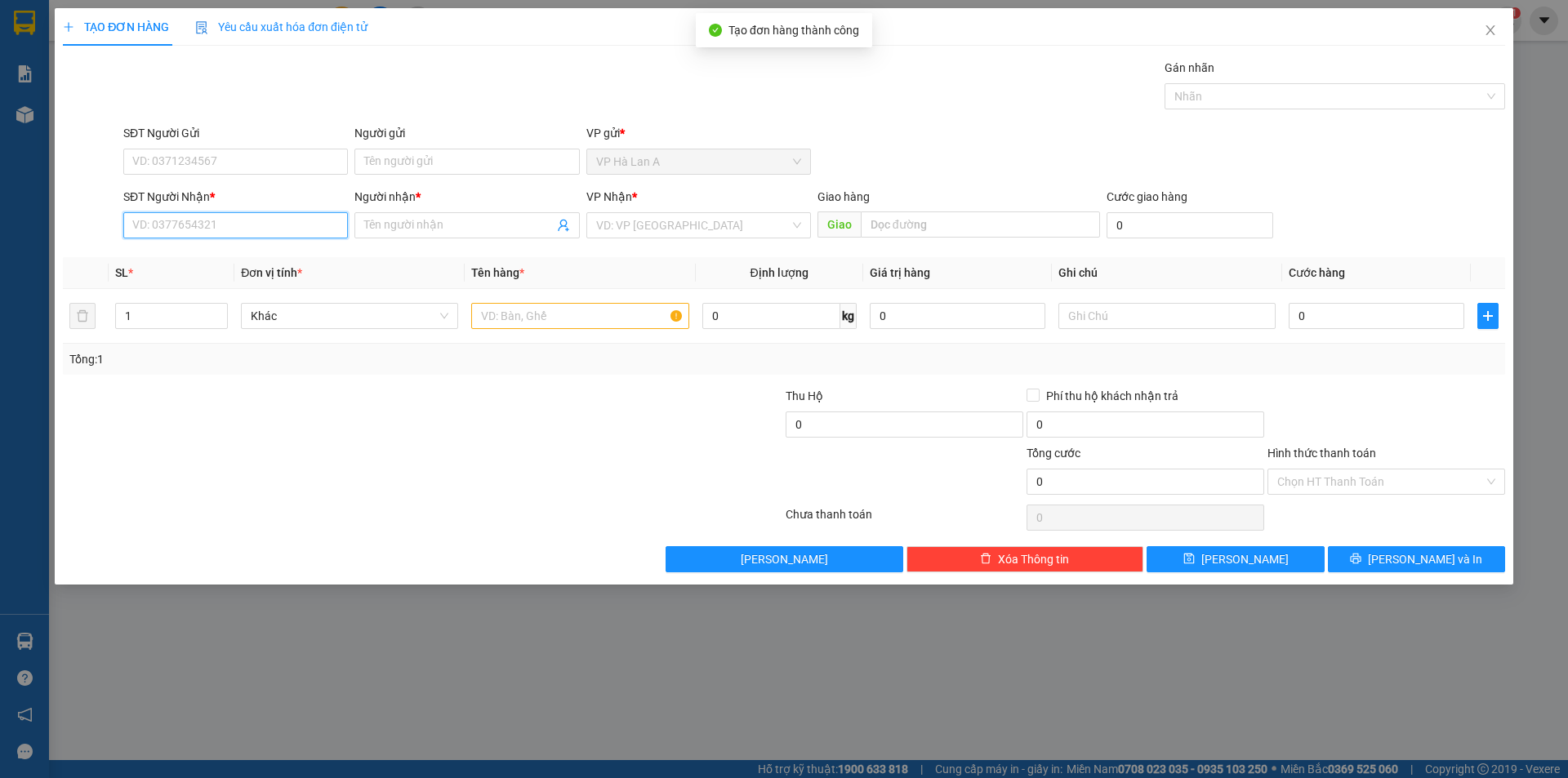
click at [263, 228] on input "SĐT Người Nhận *" at bounding box center [235, 226] width 225 height 26
type input "0364485315"
click at [257, 255] on div "0364485315 - ly" at bounding box center [235, 258] width 205 height 18
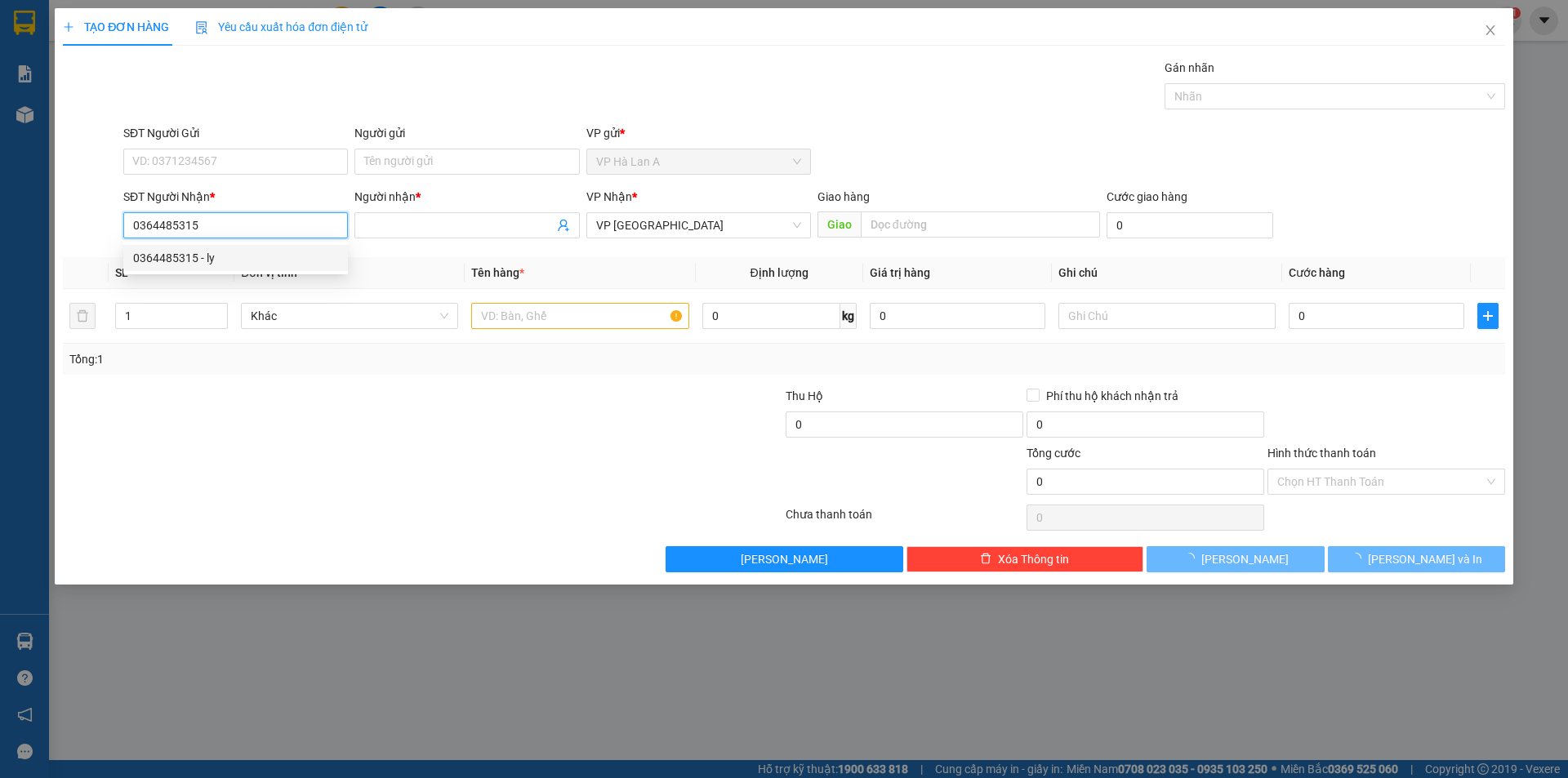
type input "ly"
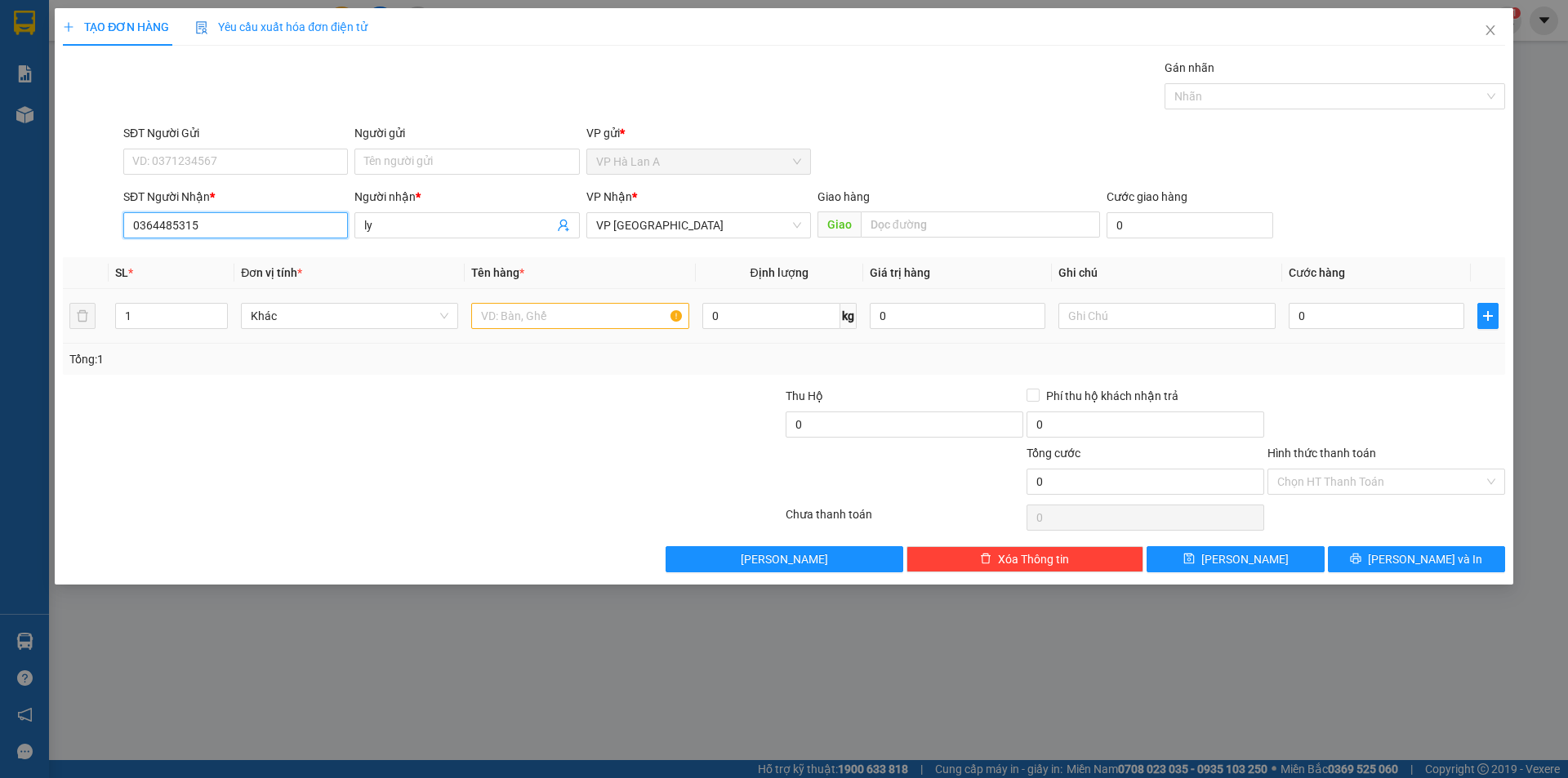
type input "0364485315"
click at [538, 317] on input "text" at bounding box center [580, 317] width 217 height 26
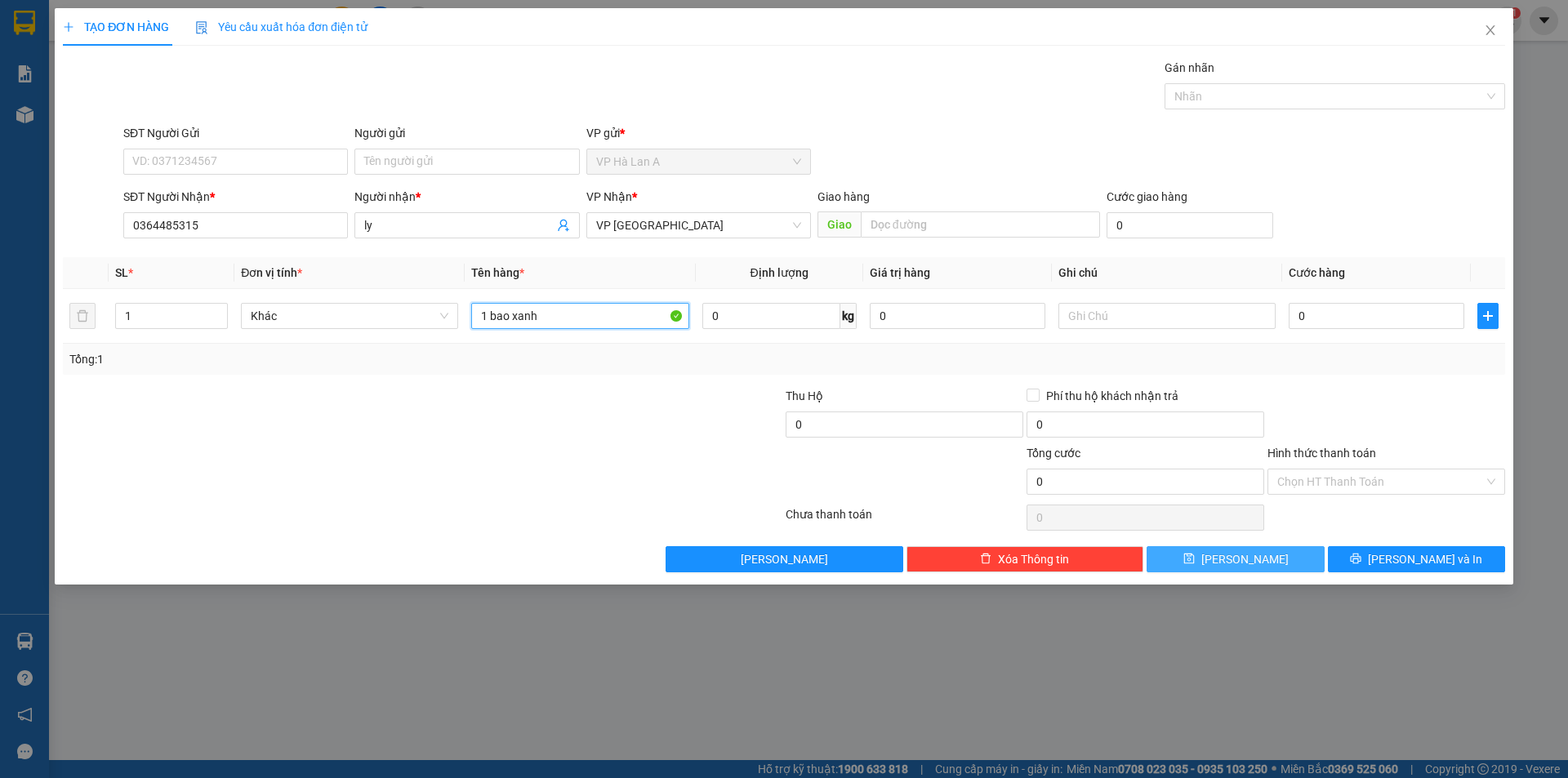
type input "1 bao xanh"
drag, startPoint x: 1225, startPoint y: 562, endPoint x: 954, endPoint y: 502, distance: 277.6
click at [1195, 562] on icon "save" at bounding box center [1189, 559] width 11 height 11
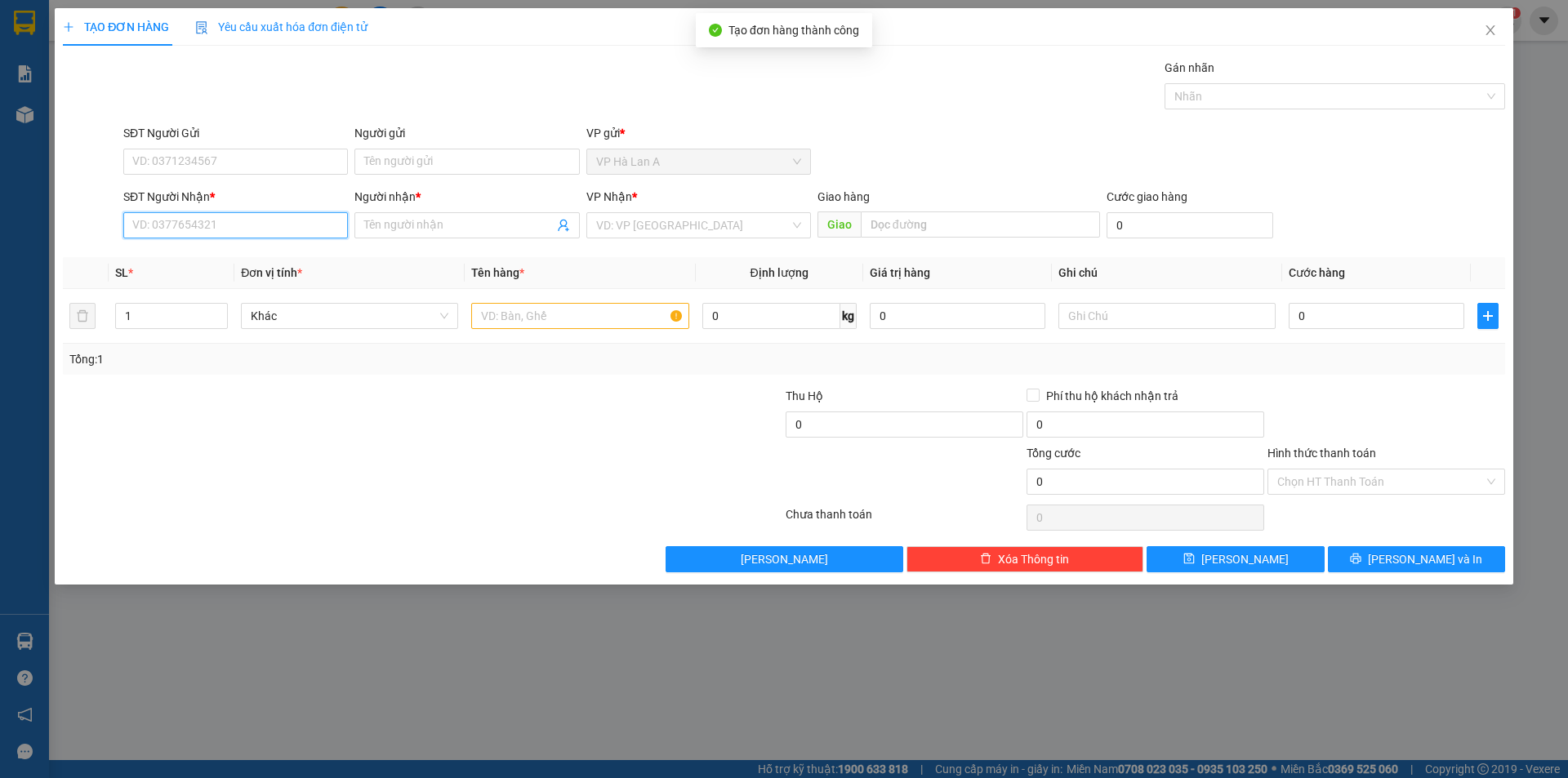
click at [218, 217] on input "SĐT Người Nhận *" at bounding box center [235, 226] width 225 height 26
type input "0918615620"
click at [215, 257] on div "0918615620 - như" at bounding box center [235, 258] width 205 height 18
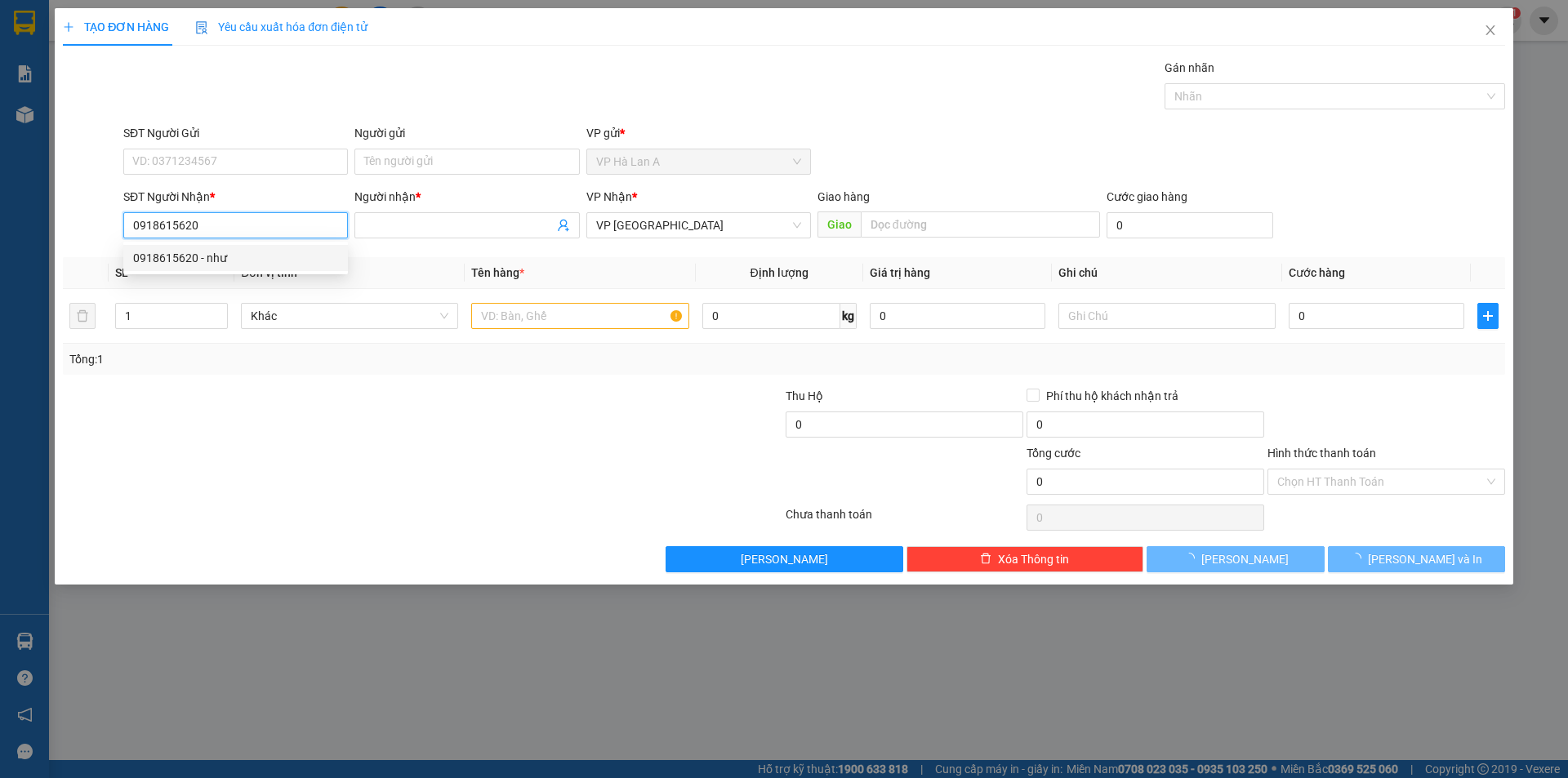
type input "như"
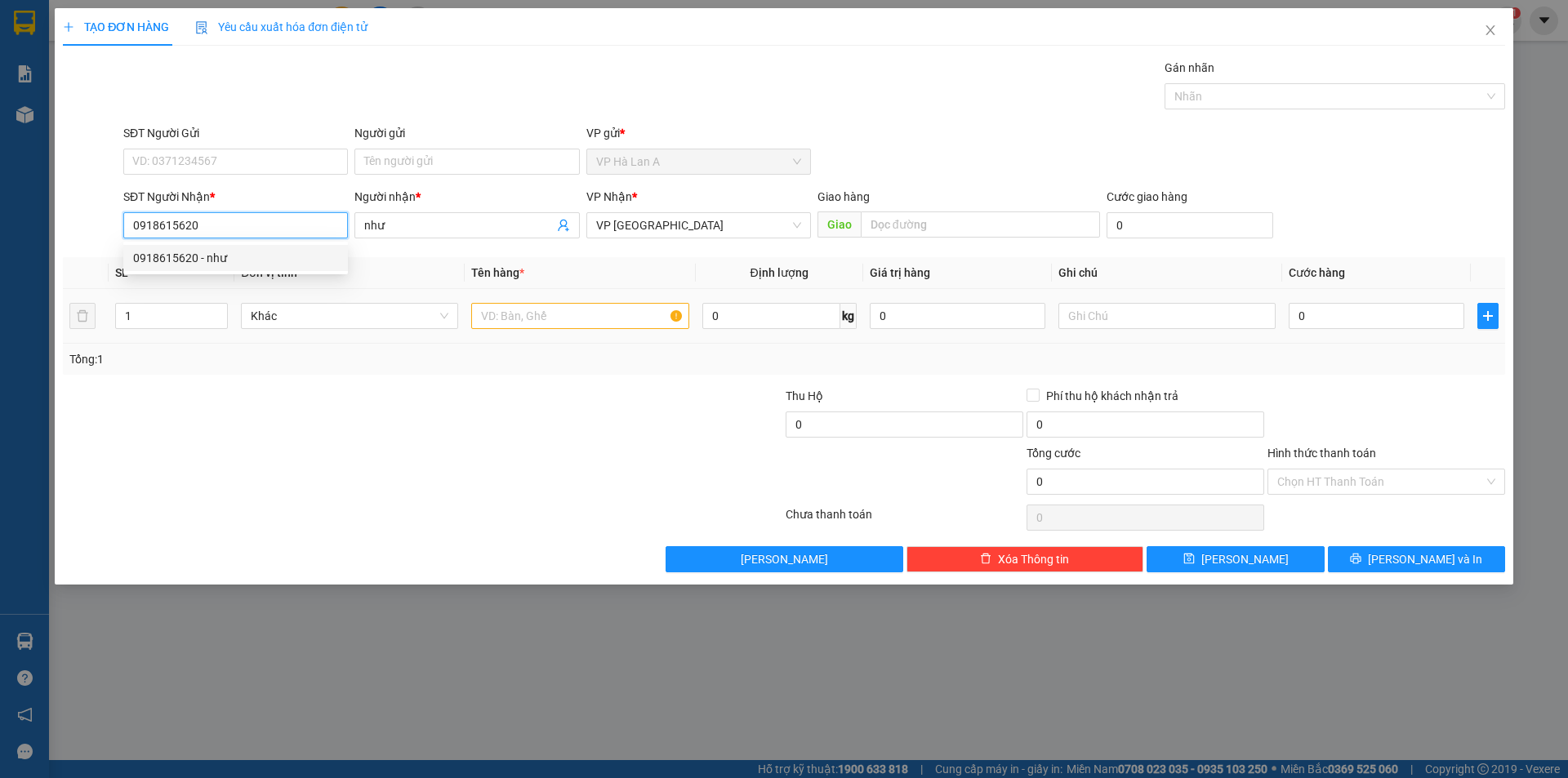
type input "0918615620"
click at [556, 320] on input "text" at bounding box center [580, 317] width 217 height 26
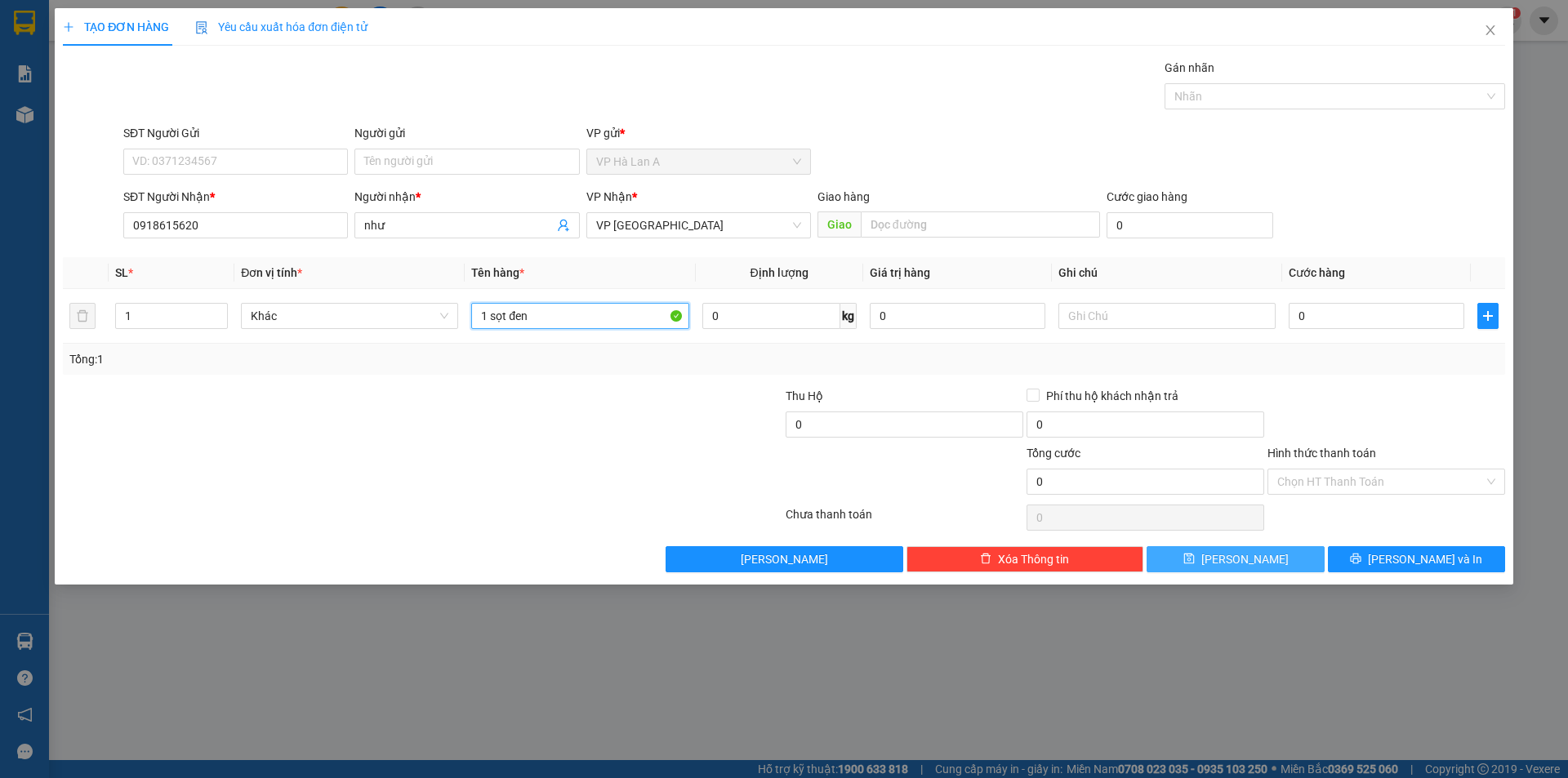
type input "1 sọt đen"
drag, startPoint x: 1216, startPoint y: 561, endPoint x: 867, endPoint y: 458, distance: 363.9
click at [1215, 553] on button "[PERSON_NAME]" at bounding box center [1235, 560] width 178 height 26
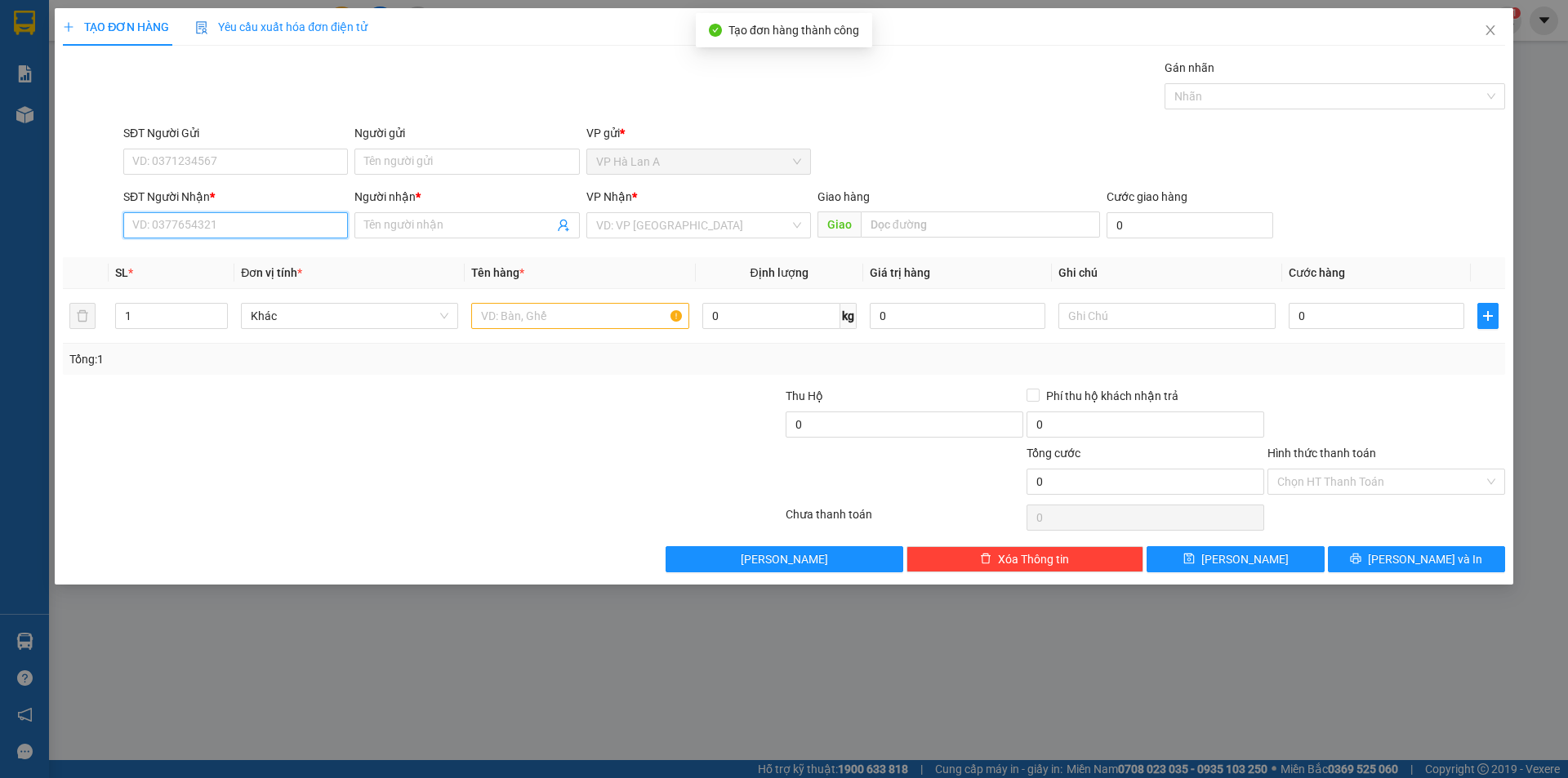
click at [217, 230] on input "SĐT Người Nhận *" at bounding box center [235, 226] width 225 height 26
type input "0945497688"
drag, startPoint x: 212, startPoint y: 254, endPoint x: 508, endPoint y: 295, distance: 298.8
click at [224, 256] on div "0945497688 - my" at bounding box center [235, 258] width 205 height 18
type input "my"
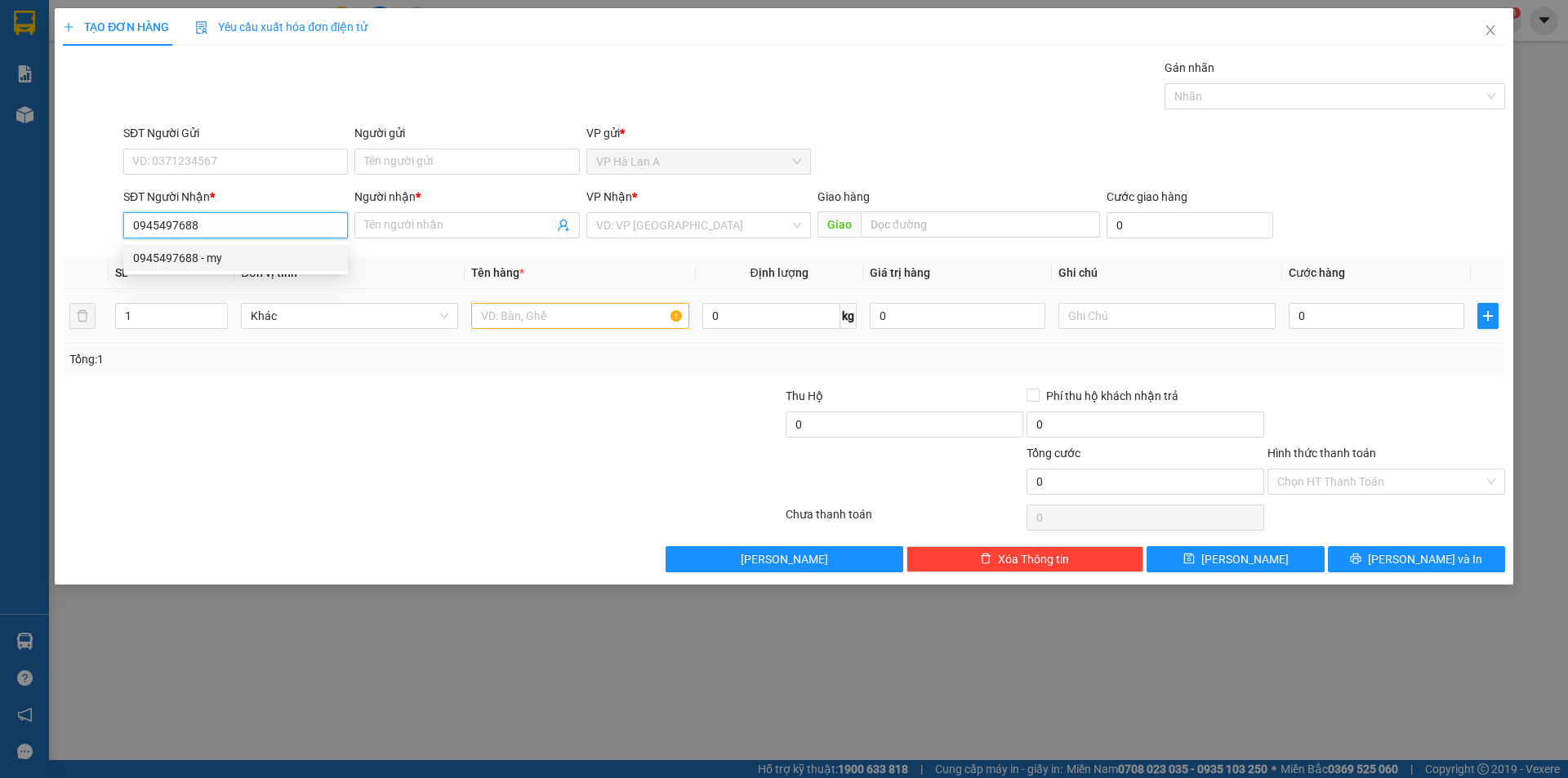
type input "Huy Hồng"
type input "0945497688"
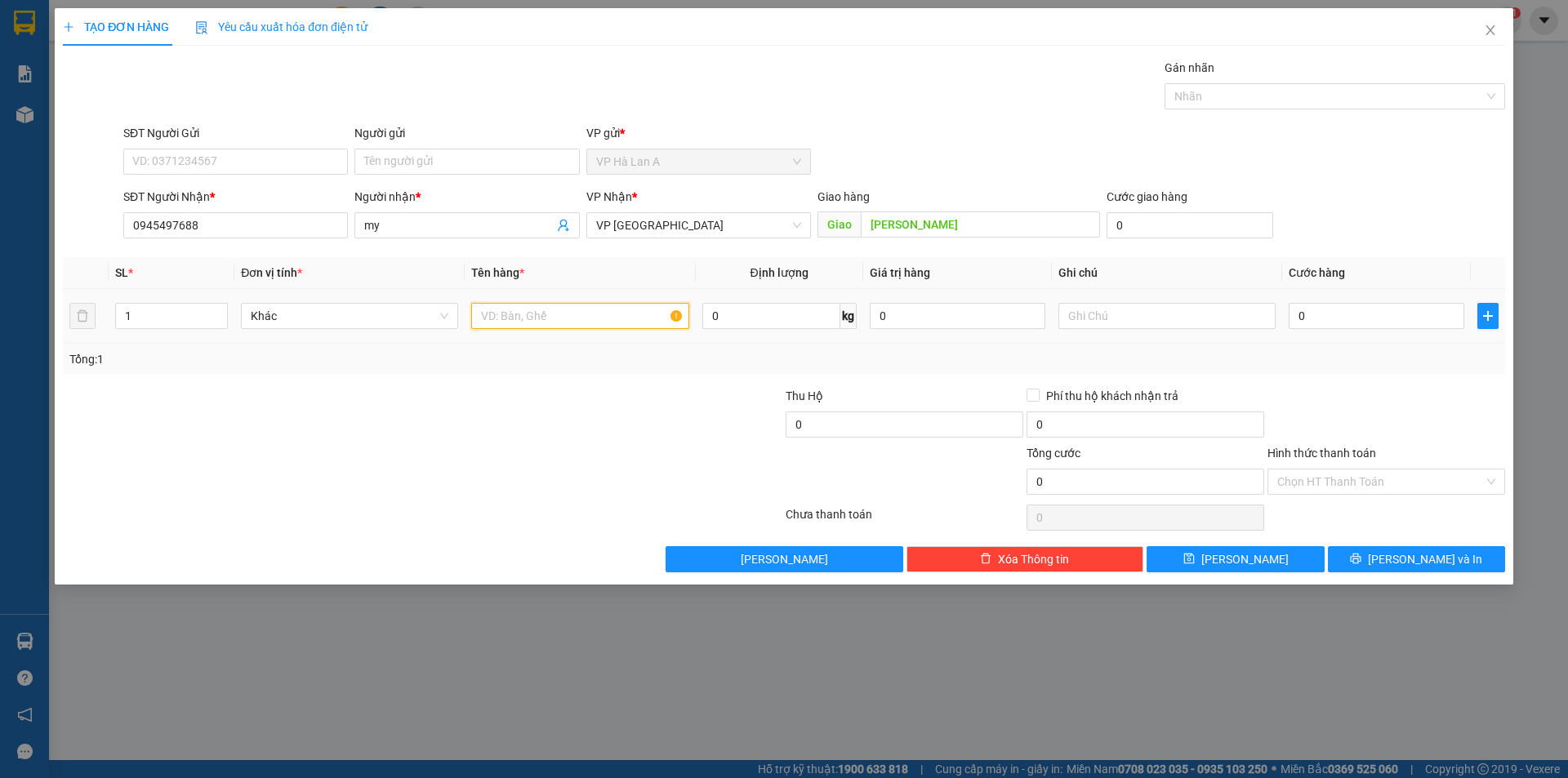
click at [568, 314] on input "text" at bounding box center [580, 317] width 217 height 26
type input "3 món"
click at [1096, 309] on input "text" at bounding box center [1167, 317] width 217 height 26
type input "75kg"
click at [1362, 319] on input "0" at bounding box center [1377, 317] width 176 height 26
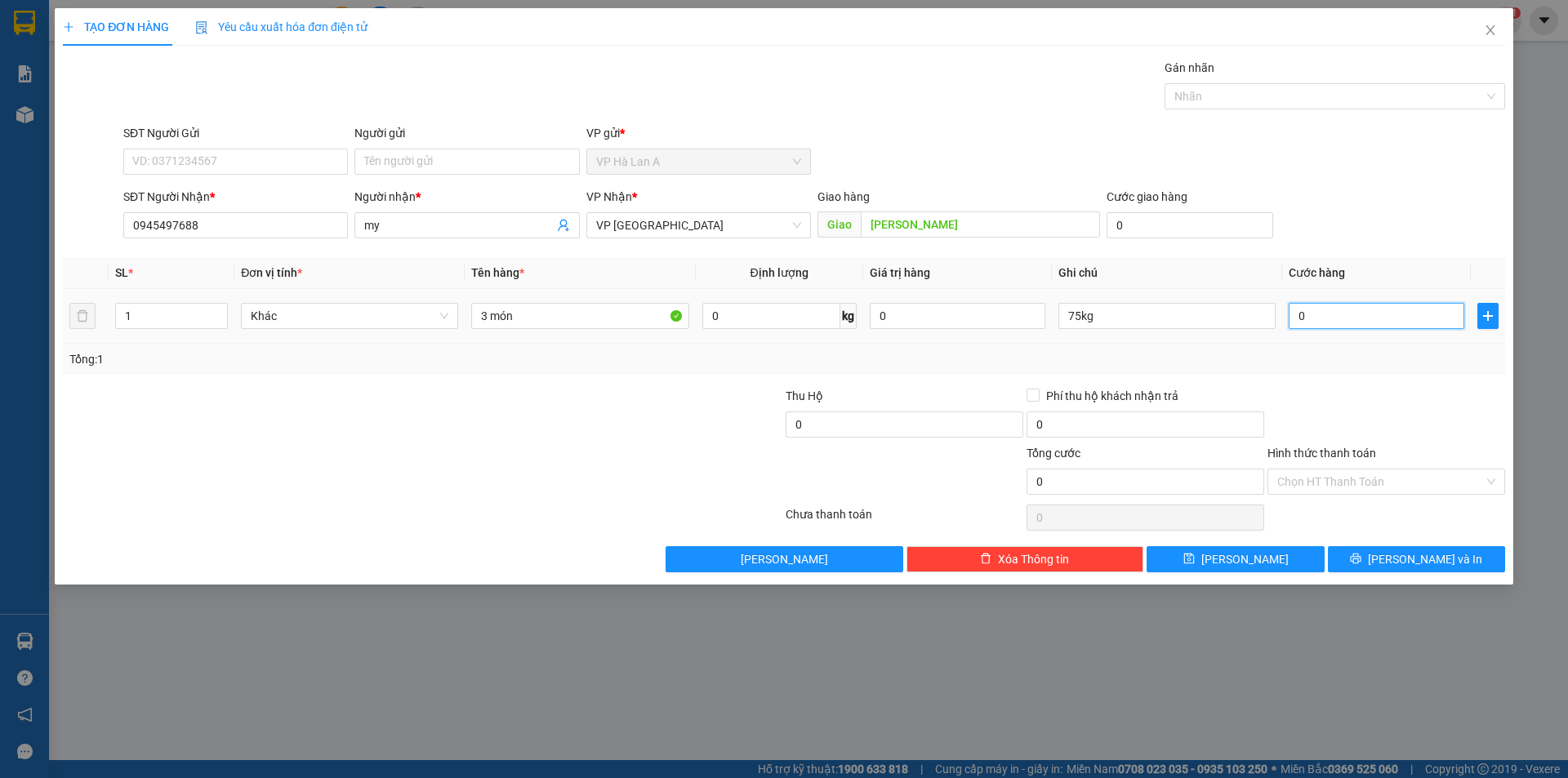
type input "1"
type input "15"
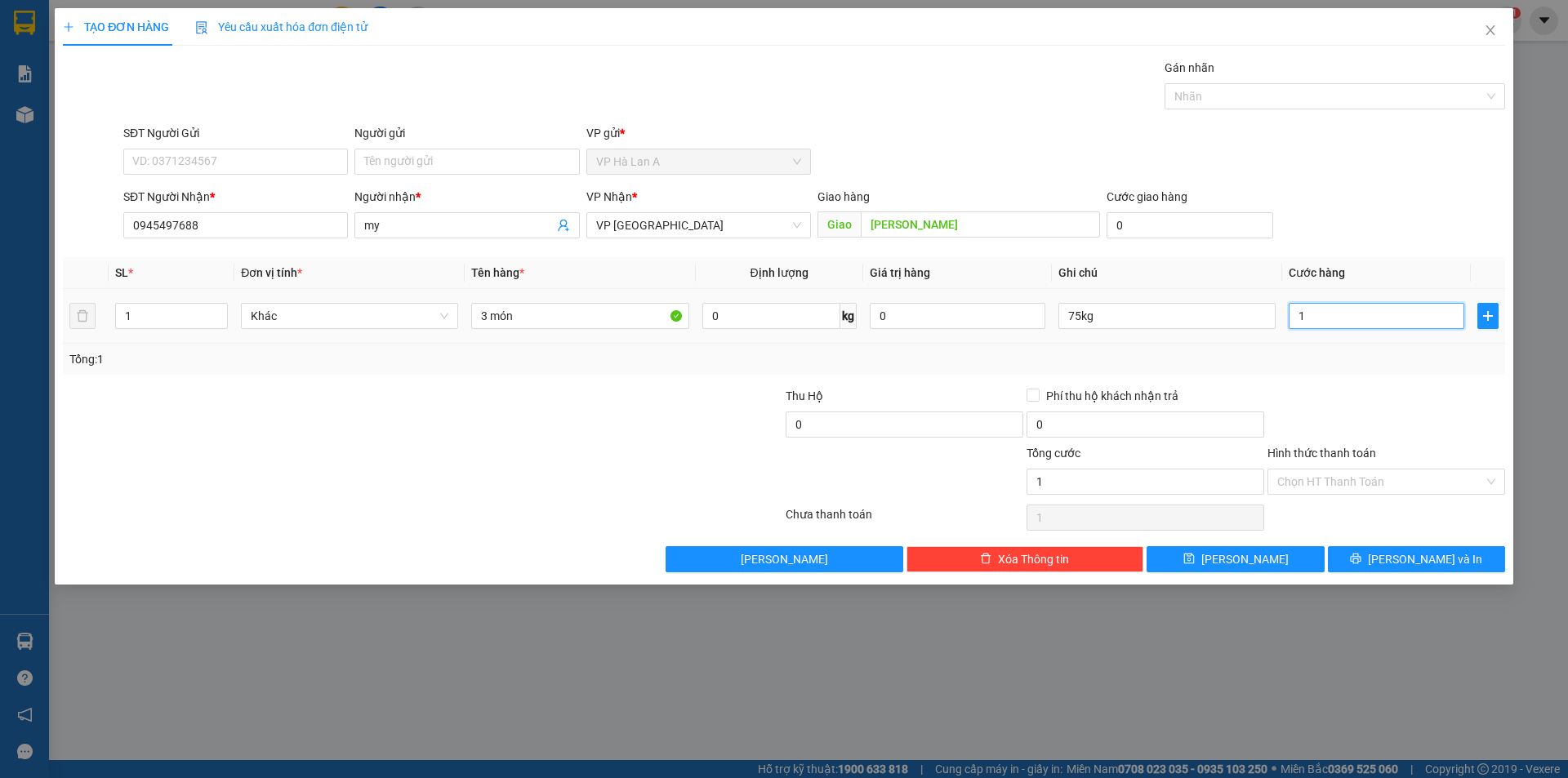
type input "15"
type input "150"
type input "150.000"
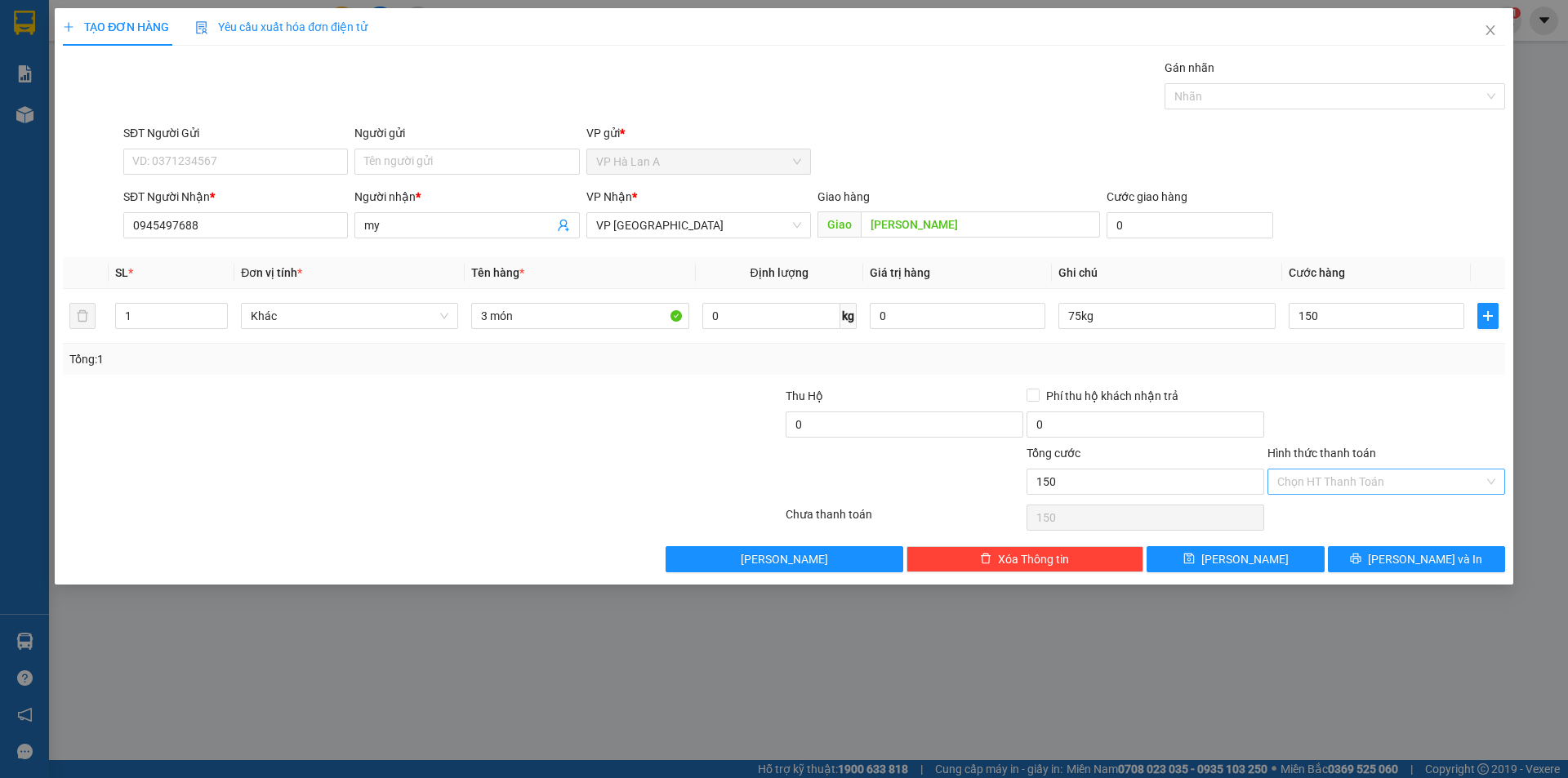
type input "150.000"
drag, startPoint x: 1309, startPoint y: 472, endPoint x: 1311, endPoint y: 491, distance: 19.1
click at [1310, 475] on input "Hình thức thanh toán" at bounding box center [1380, 482] width 207 height 25
click at [1307, 515] on div "Tại văn phòng" at bounding box center [1386, 514] width 218 height 18
type input "0"
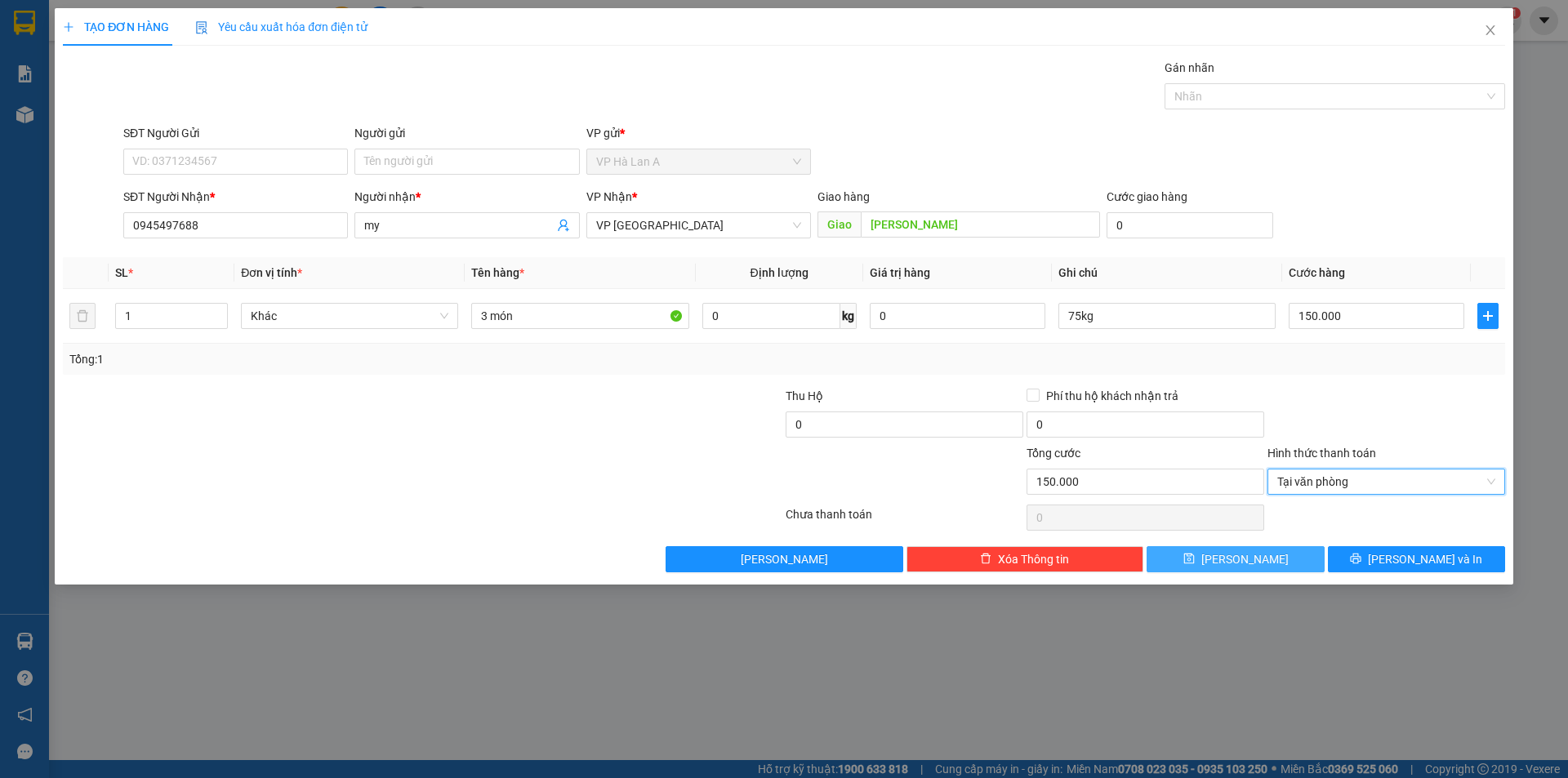
drag, startPoint x: 1290, startPoint y: 553, endPoint x: 1183, endPoint y: 527, distance: 110.1
click at [1290, 554] on button "[PERSON_NAME]" at bounding box center [1235, 560] width 178 height 26
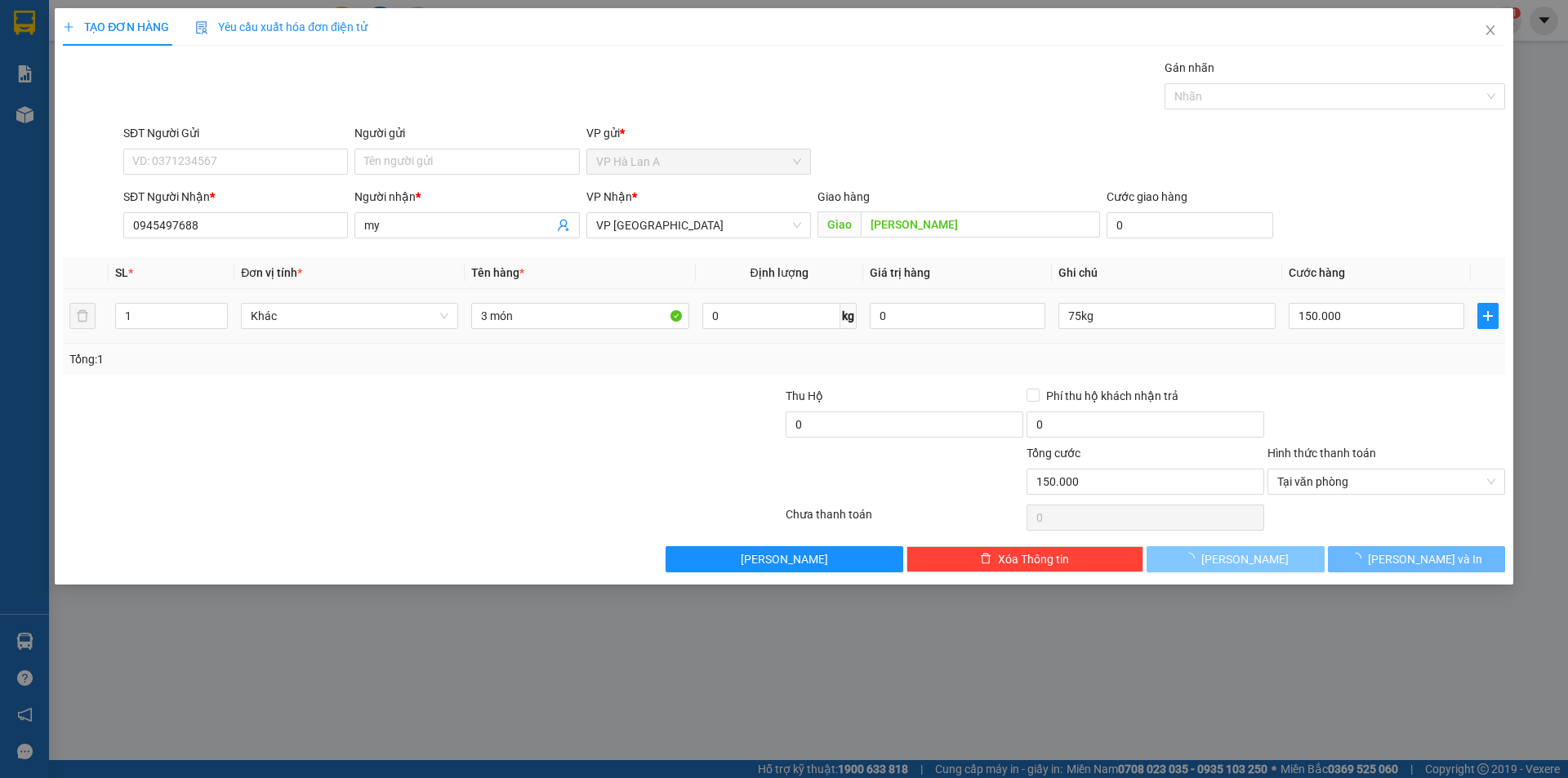
type input "0"
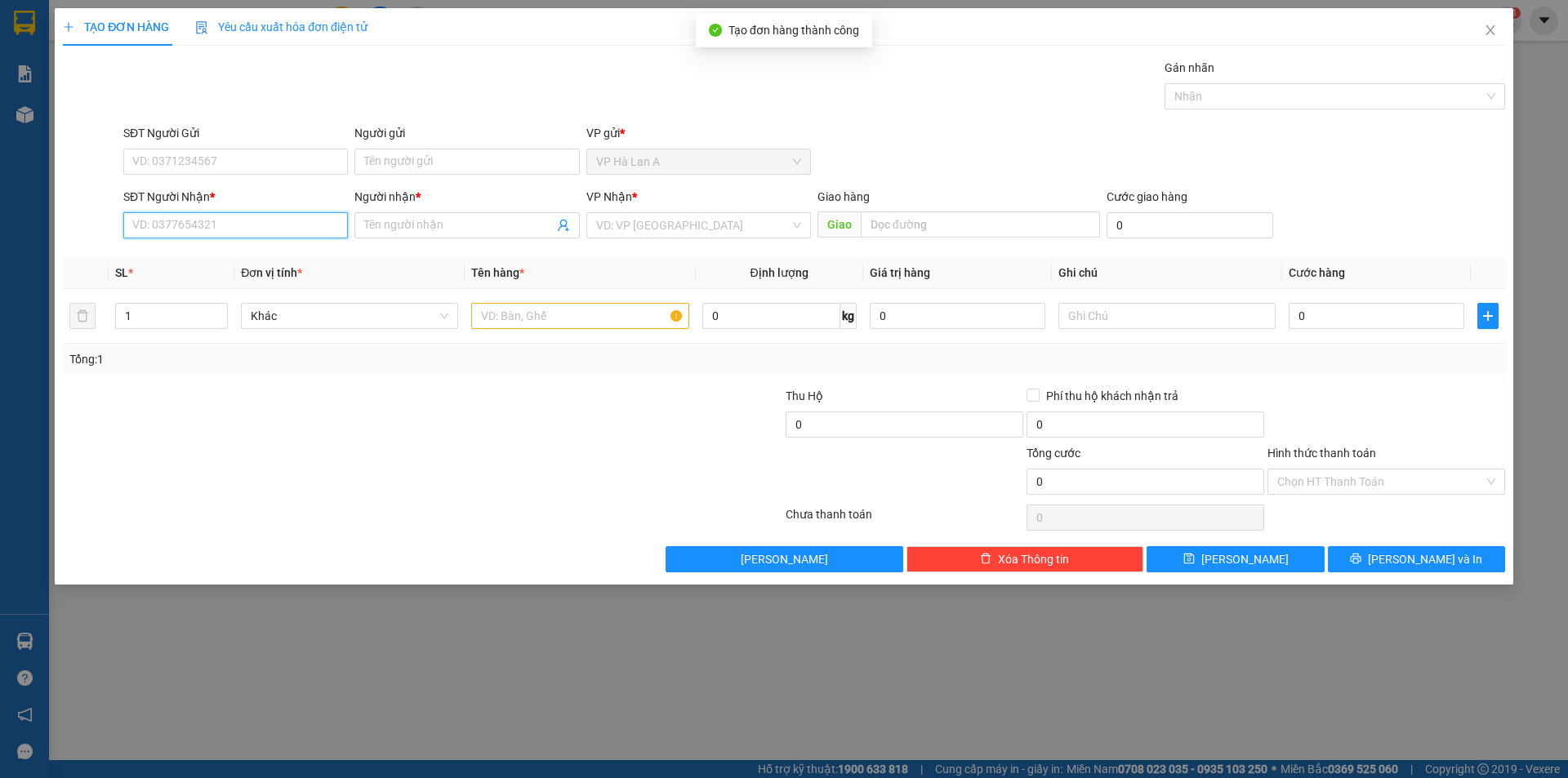
click at [225, 228] on input "SĐT Người Nhận *" at bounding box center [235, 226] width 225 height 26
type input "0971229753"
click at [407, 227] on input "Người nhận *" at bounding box center [458, 225] width 189 height 18
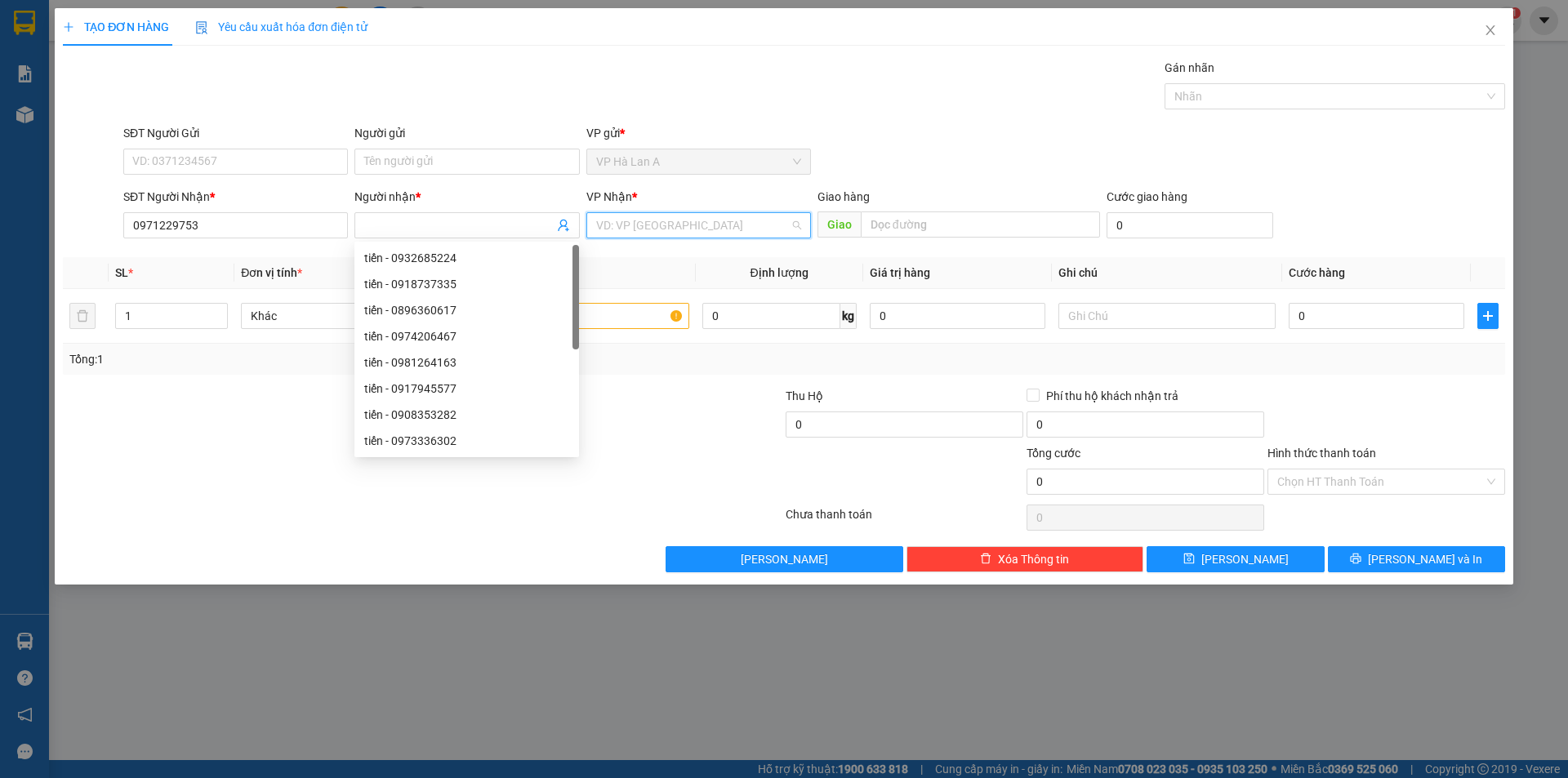
drag, startPoint x: 698, startPoint y: 232, endPoint x: 672, endPoint y: 270, distance: 46.0
click at [697, 237] on div "VD: VP [GEOGRAPHIC_DATA]" at bounding box center [698, 226] width 225 height 26
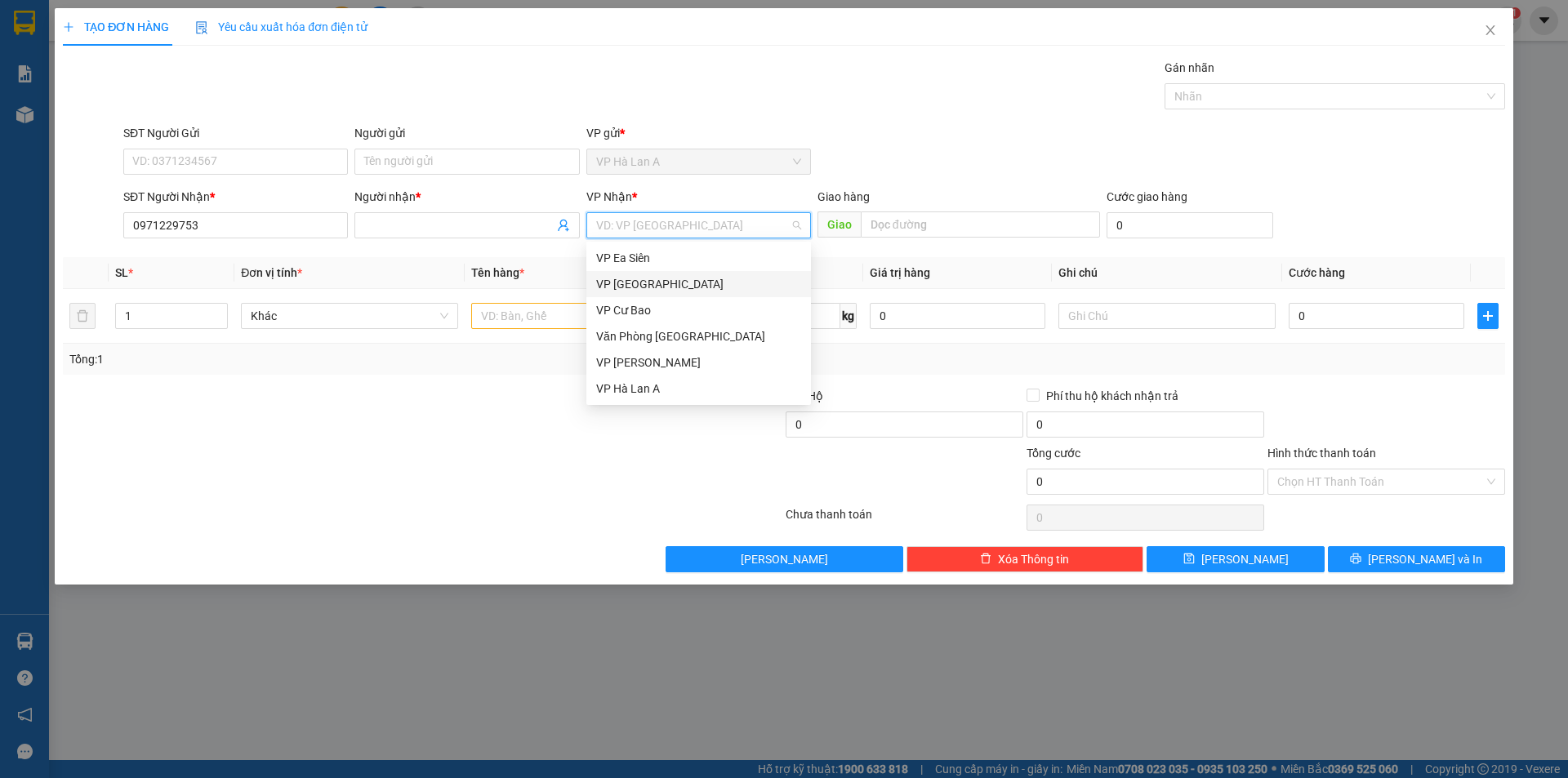
drag, startPoint x: 667, startPoint y: 282, endPoint x: 784, endPoint y: 239, distance: 124.7
click at [675, 280] on div "VP [GEOGRAPHIC_DATA]" at bounding box center [698, 284] width 205 height 18
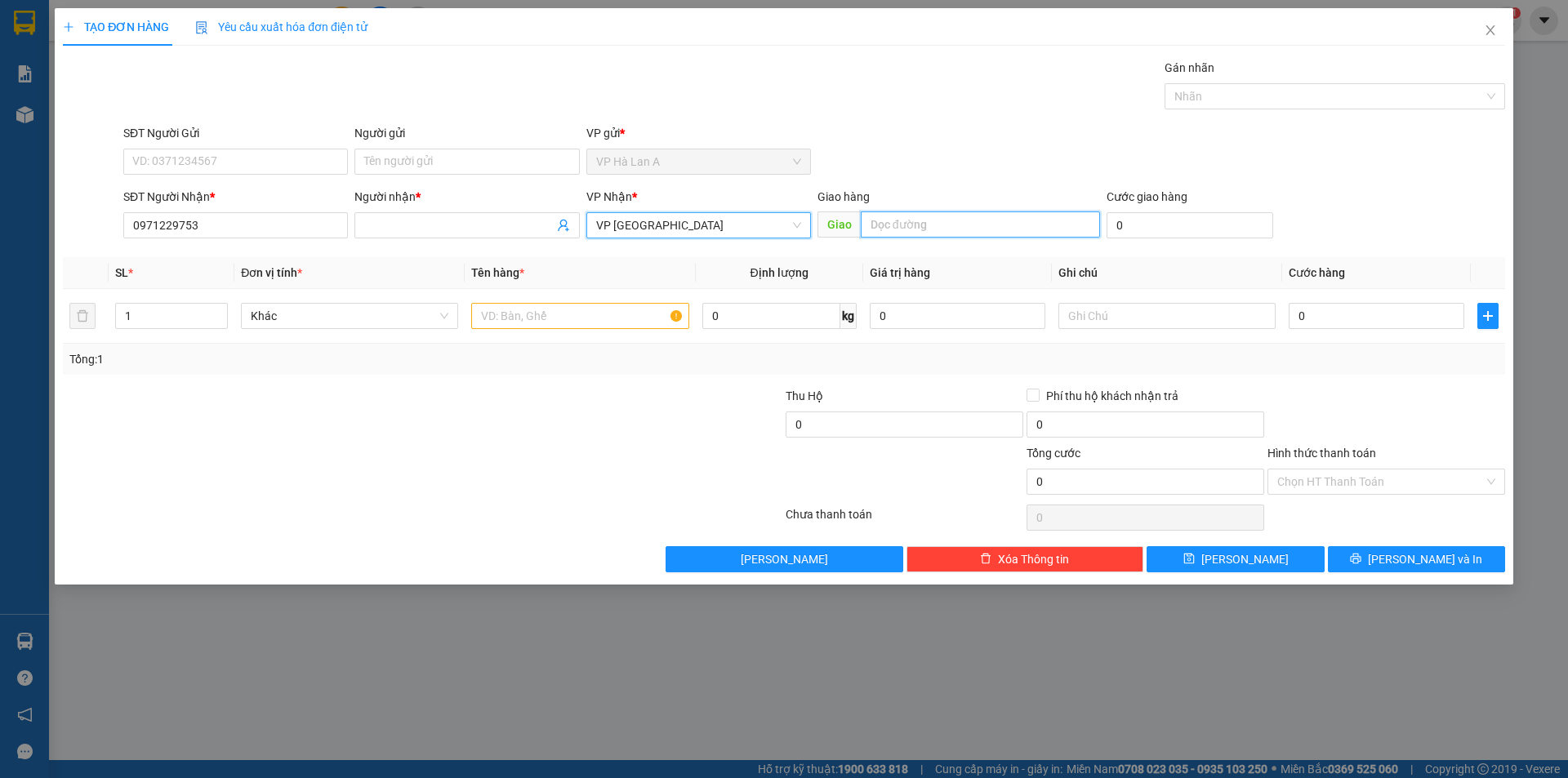
click at [909, 224] on input "text" at bounding box center [980, 225] width 239 height 26
type input "CX Số 4"
click at [640, 317] on input "text" at bounding box center [580, 317] width 217 height 26
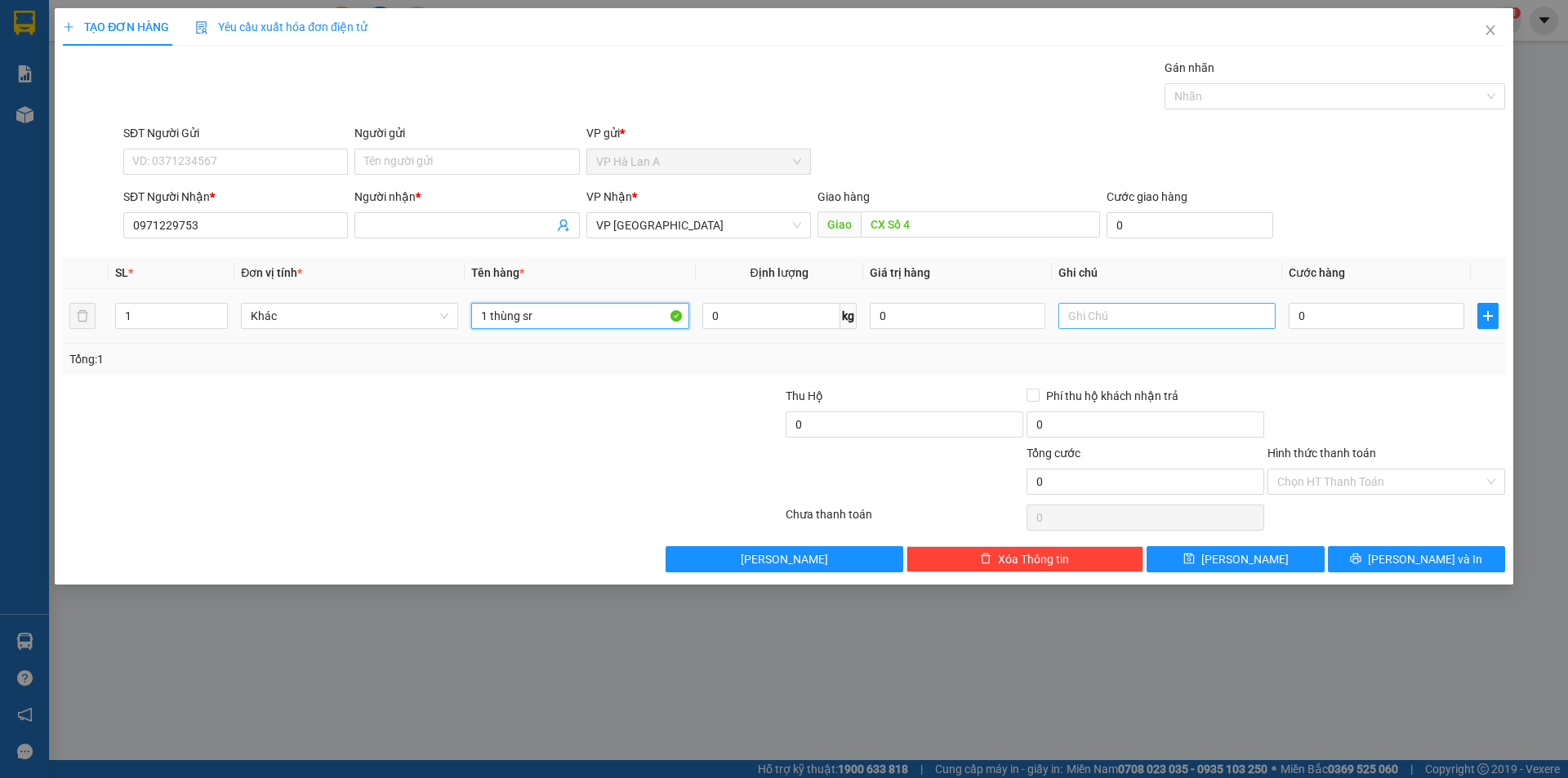
type input "1 thùng sr"
click at [1141, 310] on input "text" at bounding box center [1167, 317] width 217 height 26
type input "34kg"
click at [1318, 321] on input "0" at bounding box center [1377, 317] width 176 height 26
type input "8"
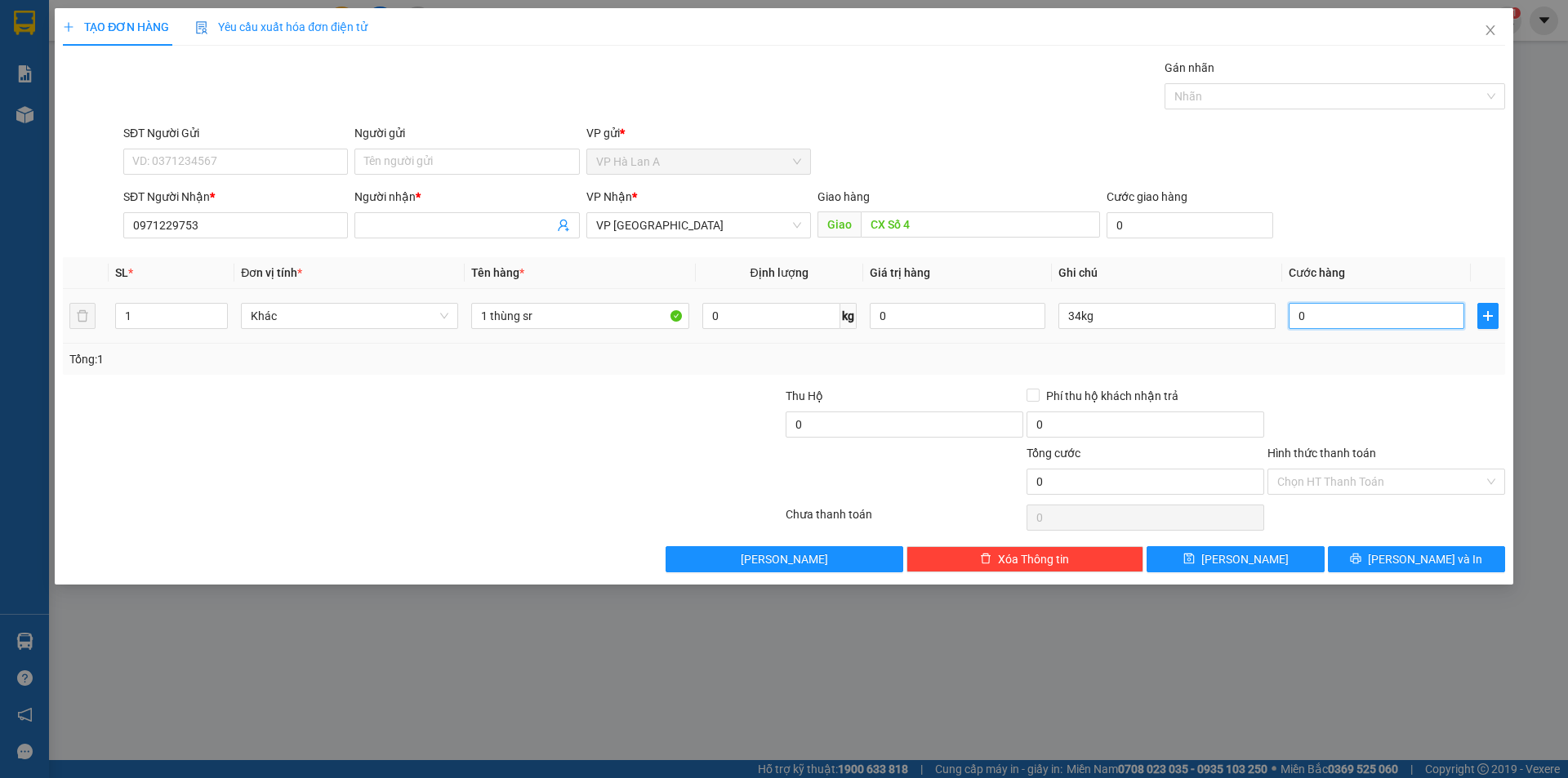
type input "8"
type input "80"
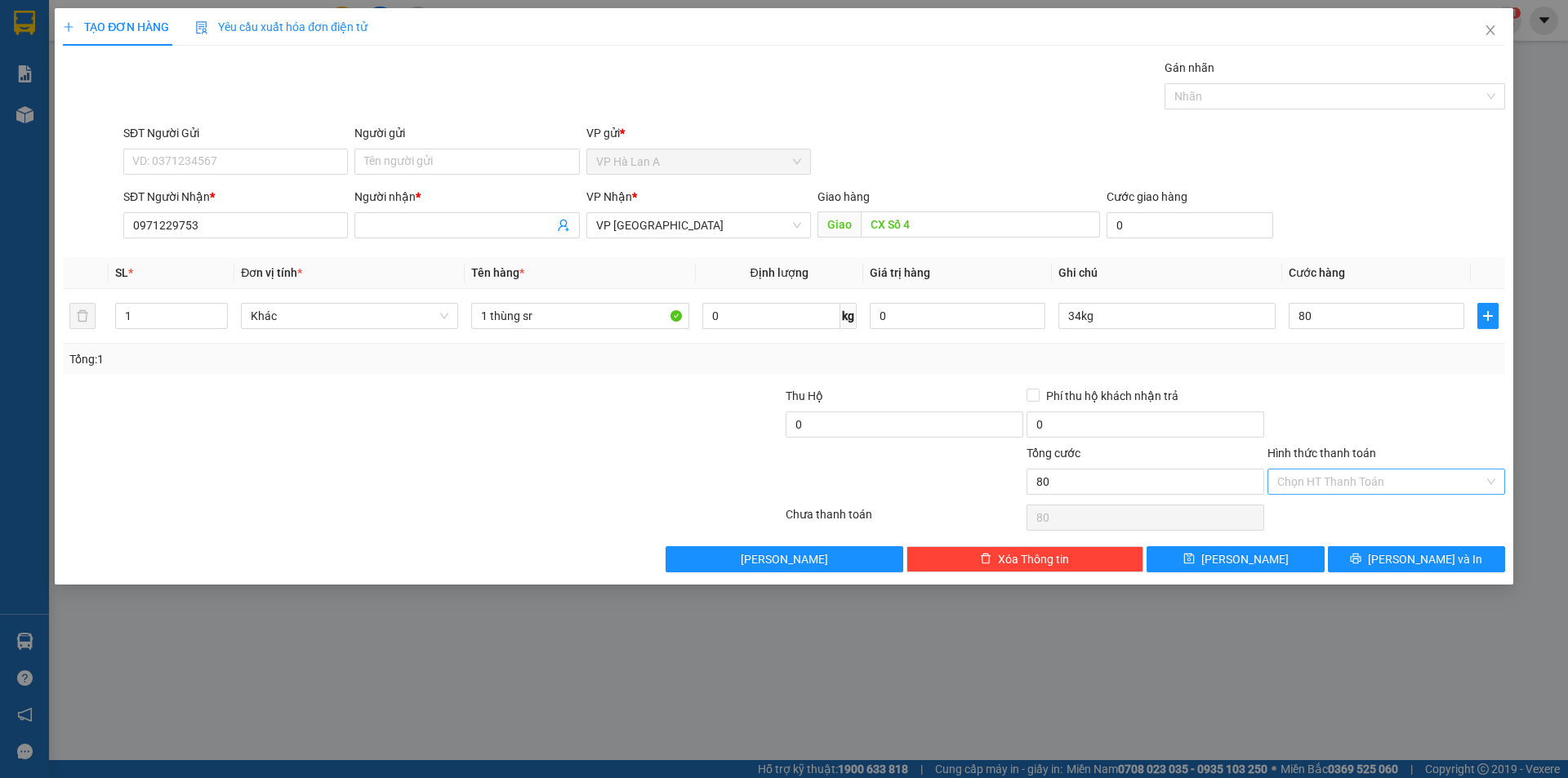
type input "80.000"
drag, startPoint x: 1312, startPoint y: 483, endPoint x: 1309, endPoint y: 496, distance: 13.3
click at [1313, 483] on input "Hình thức thanh toán" at bounding box center [1380, 482] width 207 height 25
click at [1306, 505] on div "Tại văn phòng" at bounding box center [1386, 515] width 237 height 26
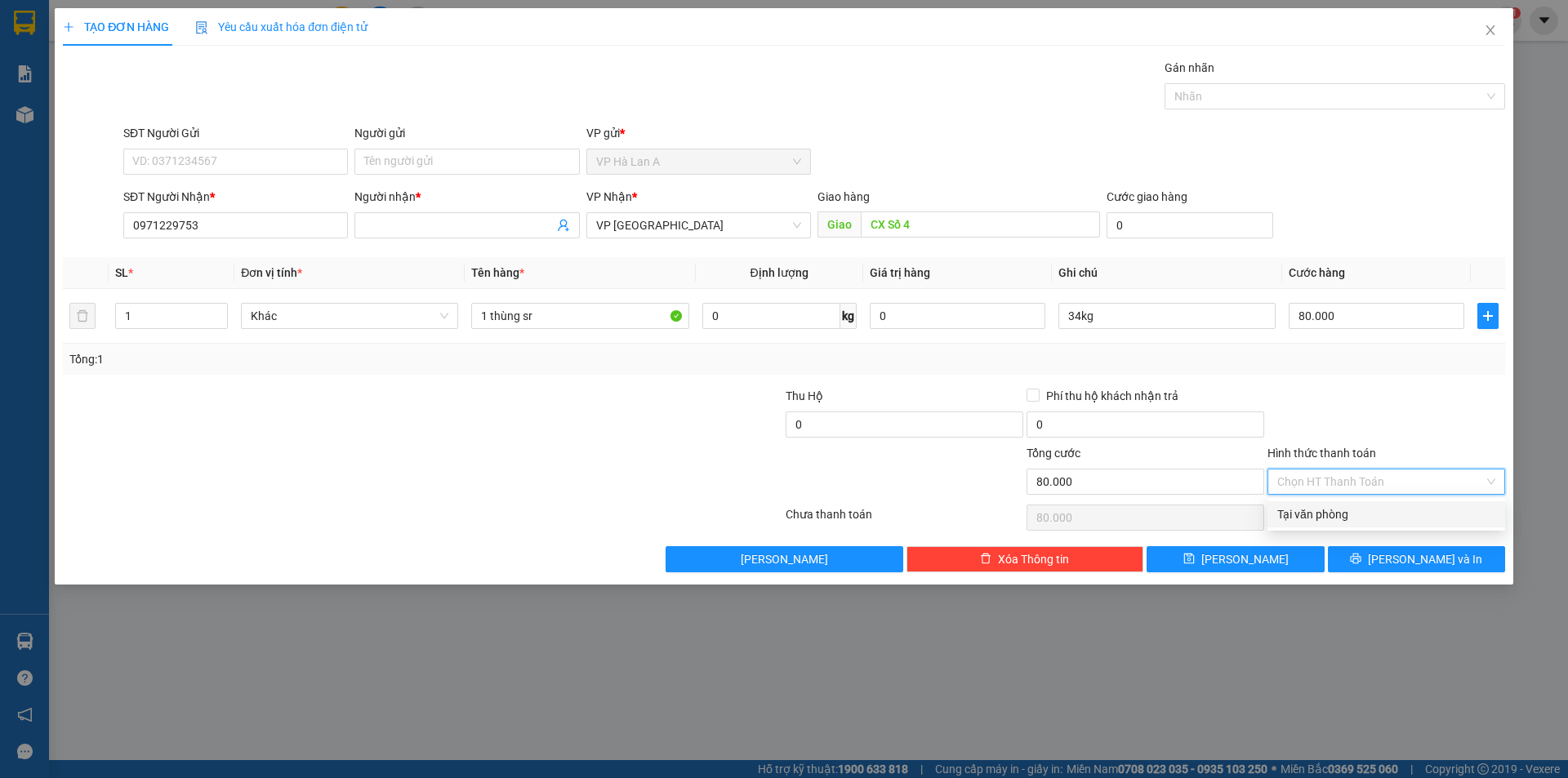
type input "0"
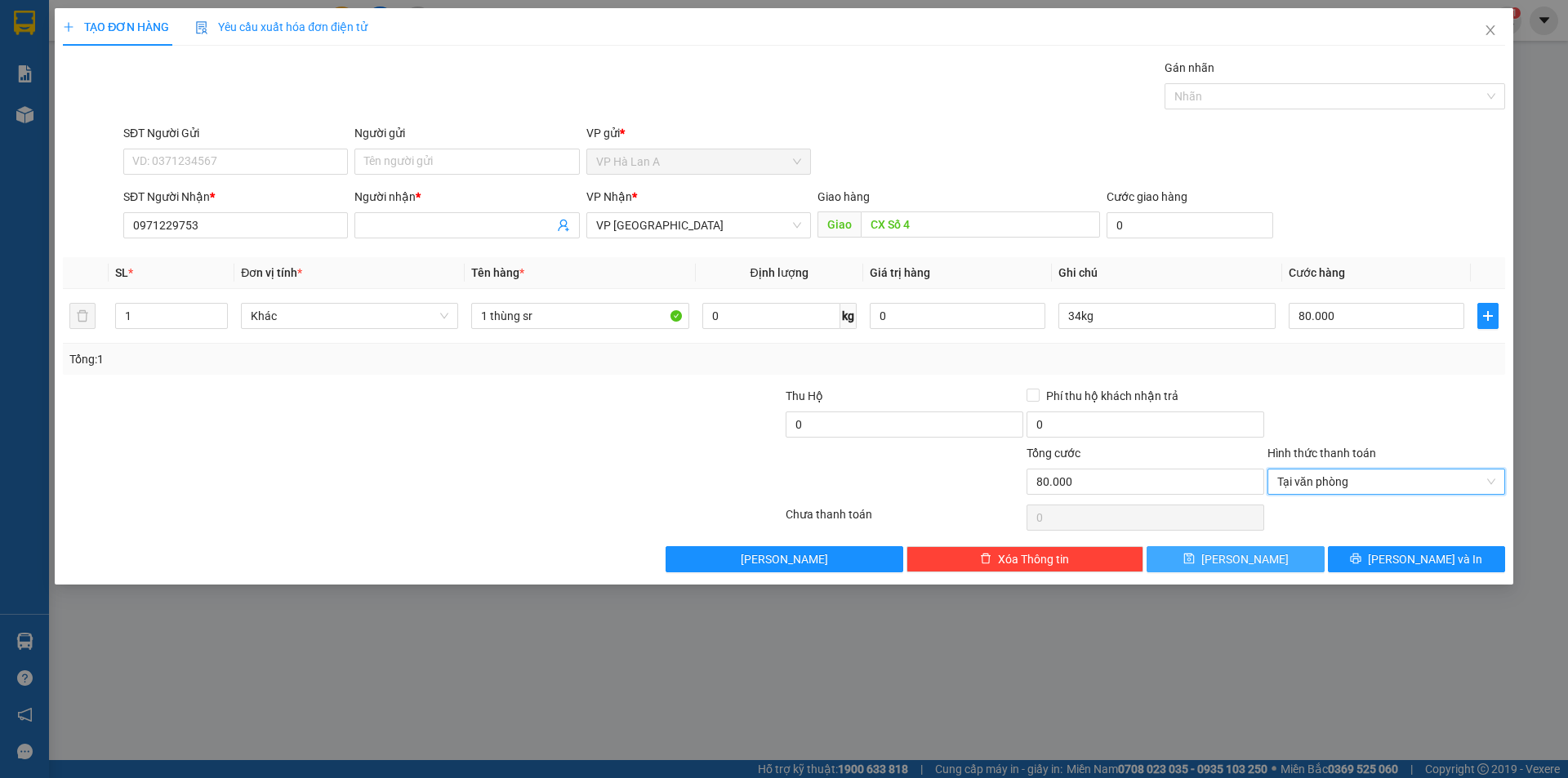
click at [1281, 559] on button "[PERSON_NAME]" at bounding box center [1235, 560] width 178 height 26
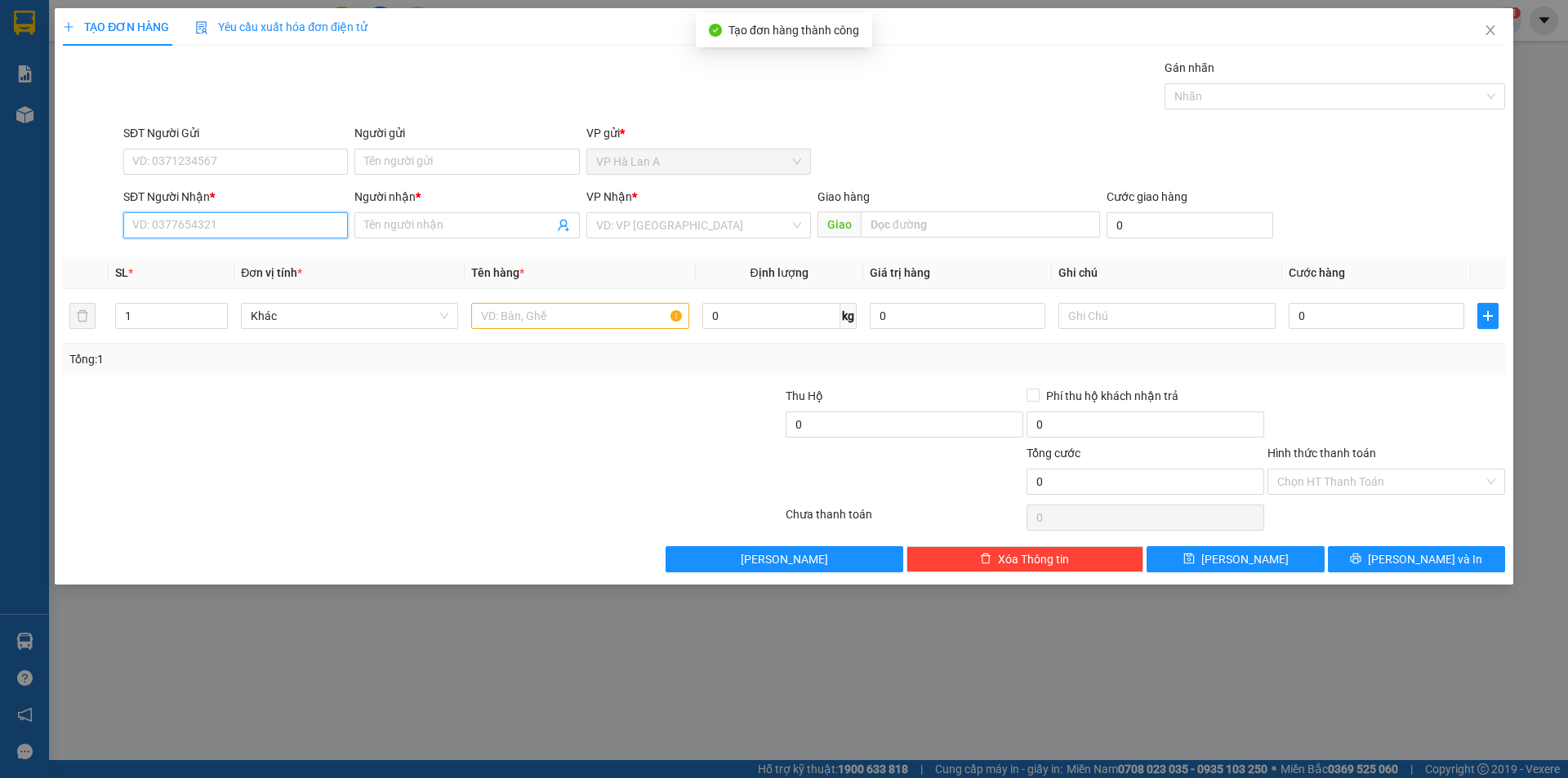
click at [198, 225] on input "SĐT Người Nhận *" at bounding box center [235, 226] width 225 height 26
click at [208, 250] on div "0976045915 - vinh" at bounding box center [235, 258] width 205 height 18
click at [587, 310] on input "text" at bounding box center [580, 317] width 217 height 26
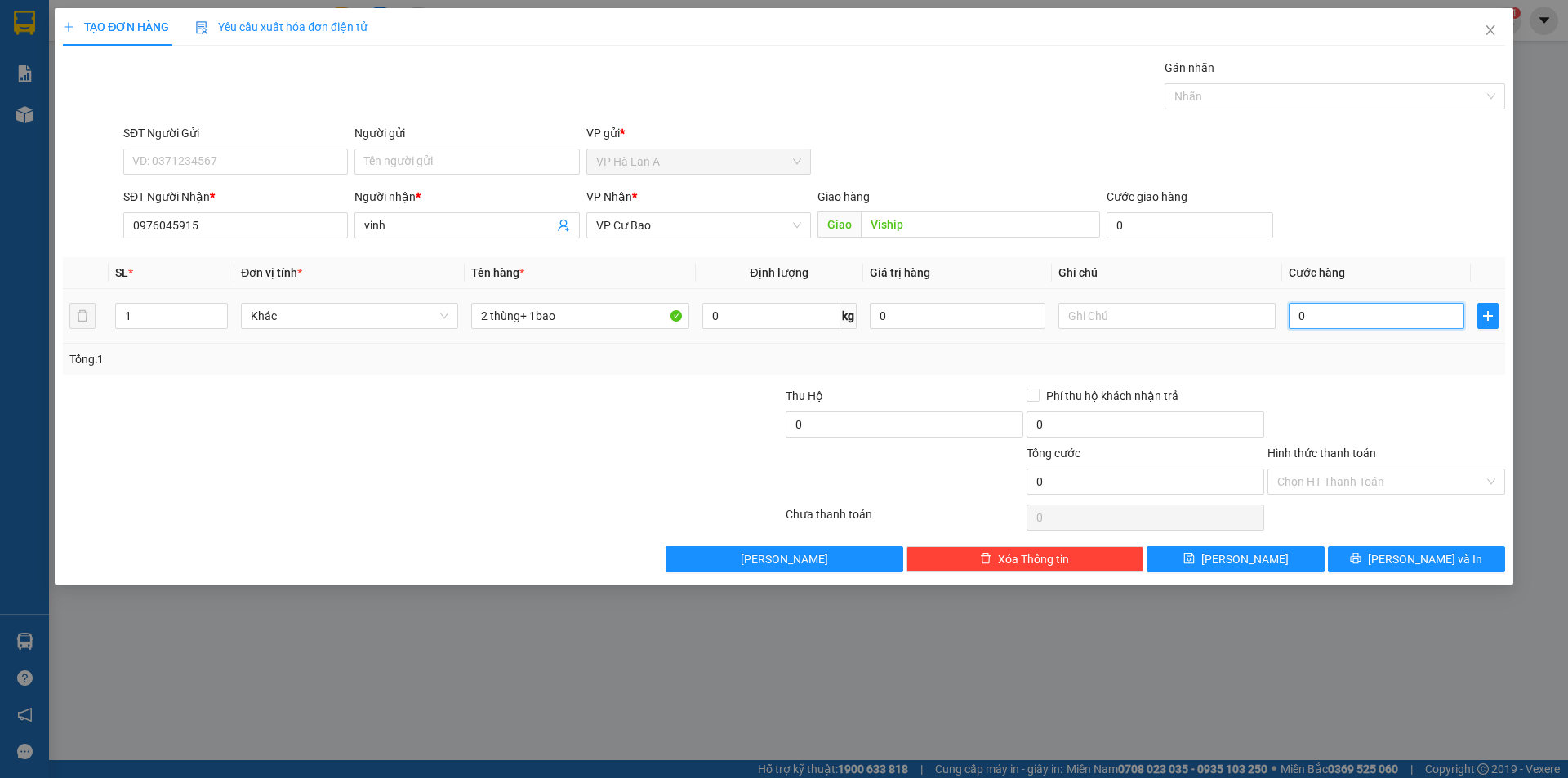
click at [1353, 327] on input "0" at bounding box center [1377, 317] width 176 height 26
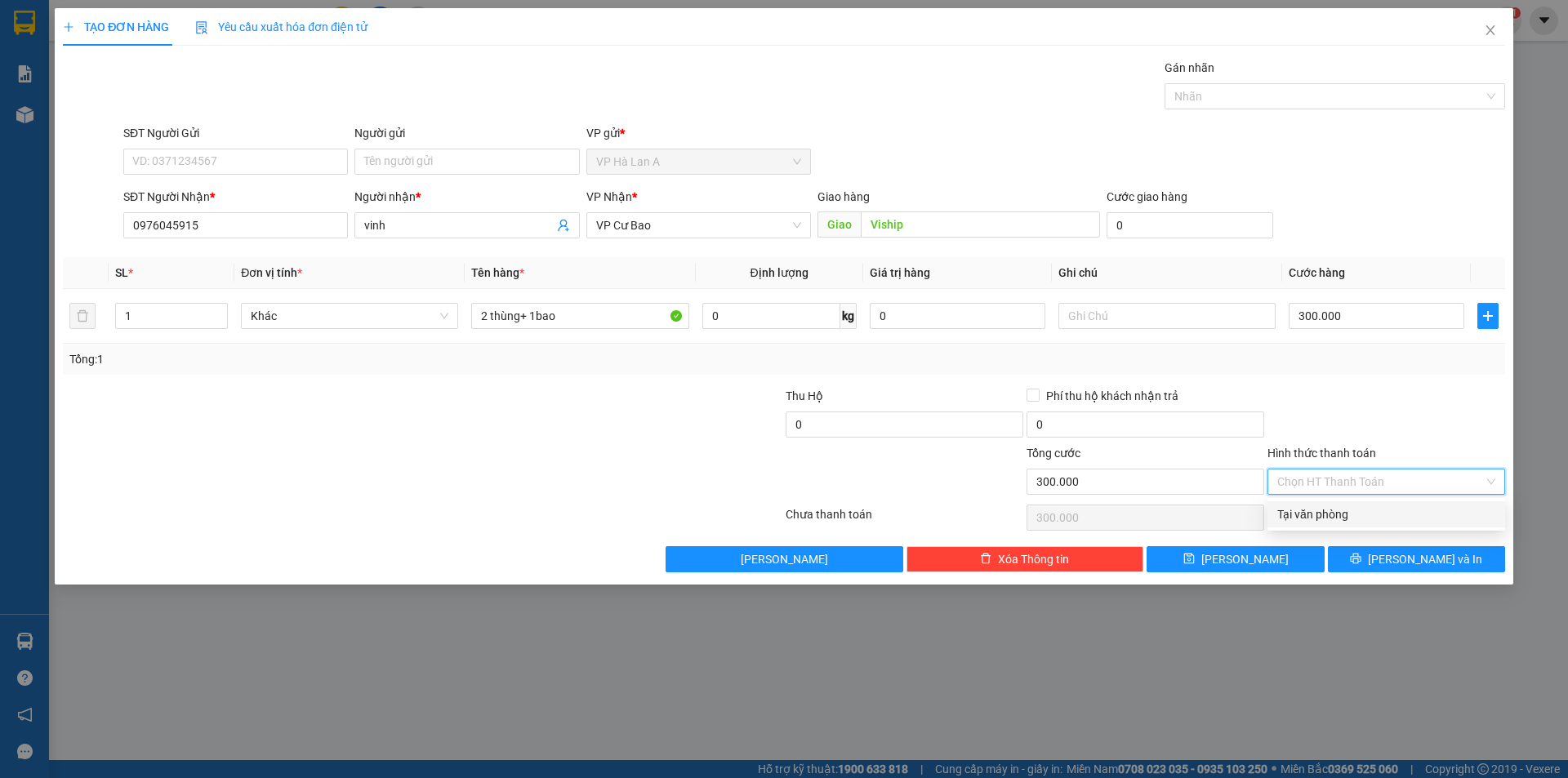
drag, startPoint x: 1343, startPoint y: 474, endPoint x: 1335, endPoint y: 490, distance: 17.9
click at [1340, 482] on input "Hình thức thanh toán" at bounding box center [1380, 482] width 207 height 25
click at [1322, 515] on div "Tại văn phòng" at bounding box center [1386, 514] width 218 height 18
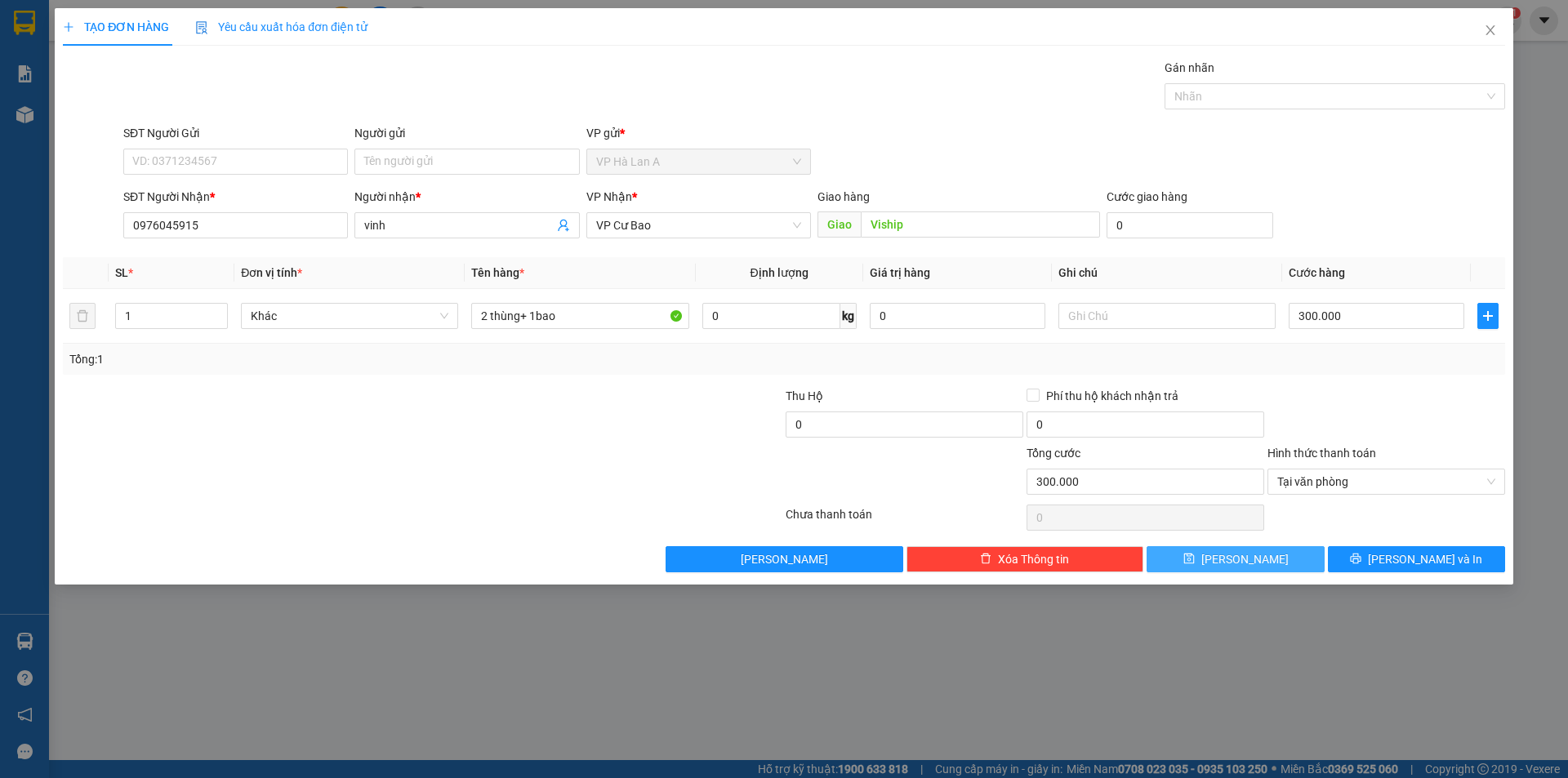
click at [1270, 550] on button "Lưu" at bounding box center [1235, 560] width 178 height 26
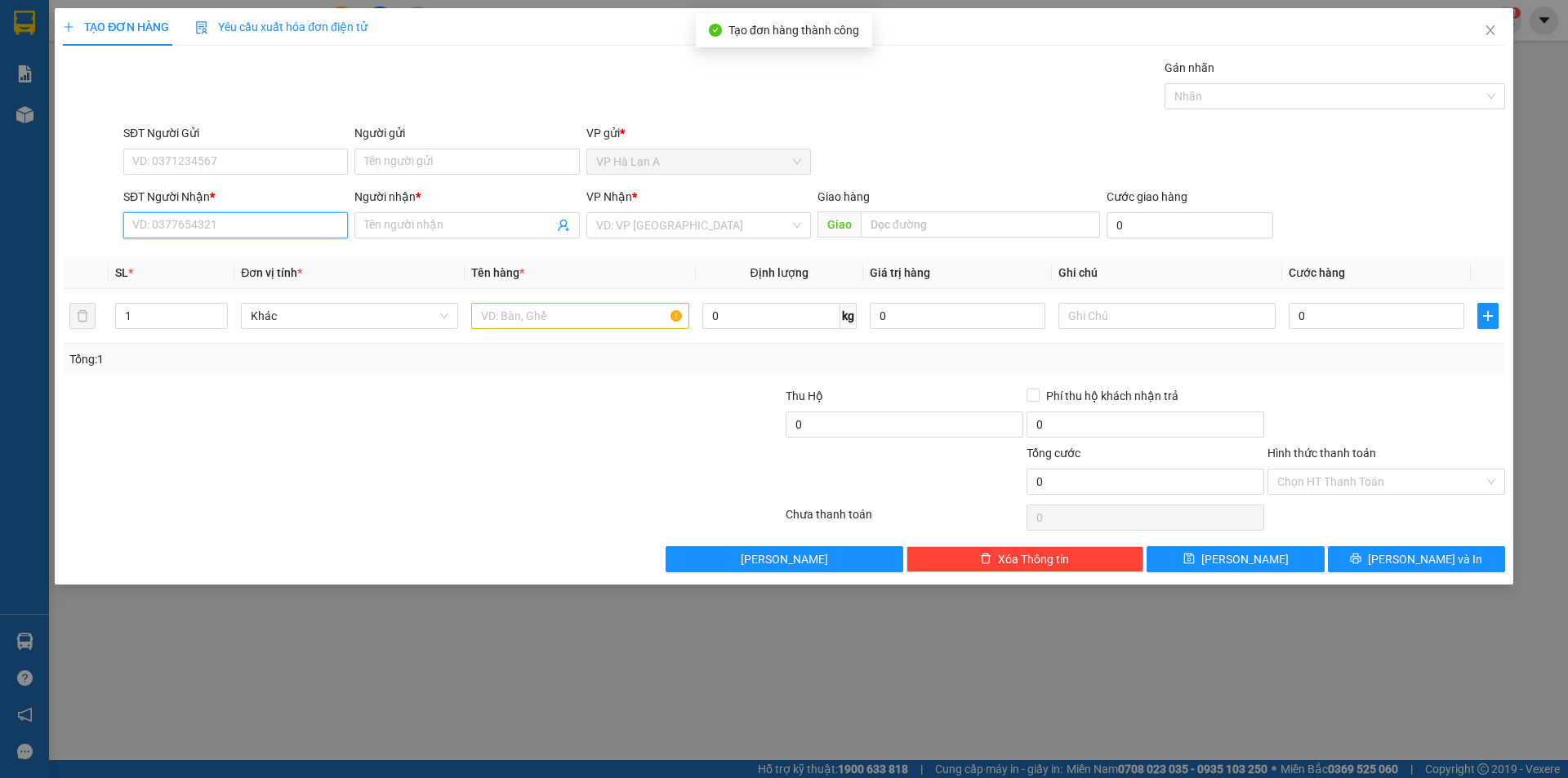
click at [159, 222] on input "SĐT Người Nhận *" at bounding box center [235, 226] width 225 height 26
click at [240, 254] on div "0974936498 - chị nở" at bounding box center [235, 258] width 205 height 18
click at [537, 316] on input "text" at bounding box center [580, 317] width 217 height 26
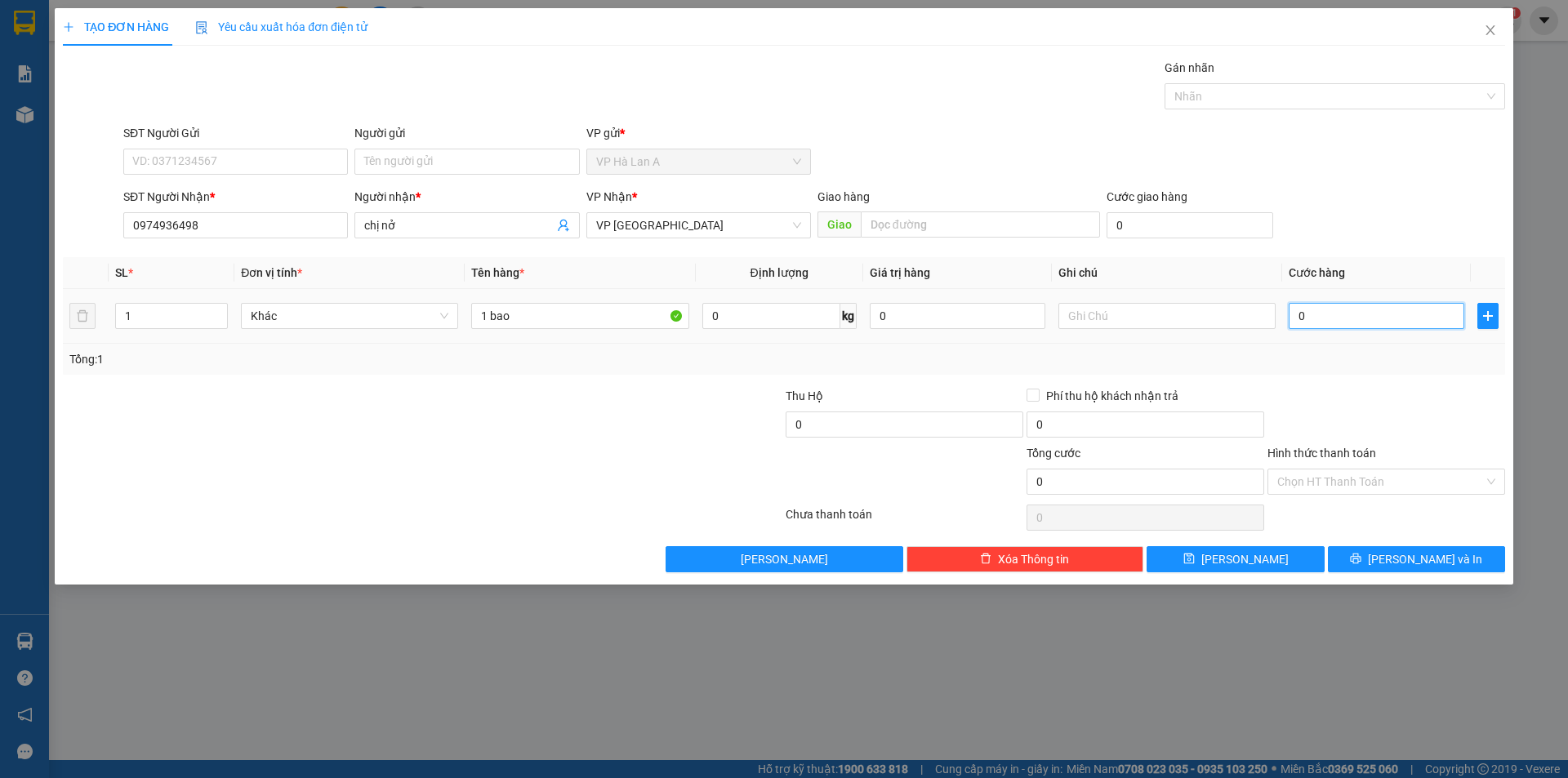
click at [1338, 321] on input "0" at bounding box center [1377, 317] width 176 height 26
drag, startPoint x: 1314, startPoint y: 476, endPoint x: 1314, endPoint y: 499, distance: 23.0
click at [1314, 489] on input "Hình thức thanh toán" at bounding box center [1380, 482] width 207 height 25
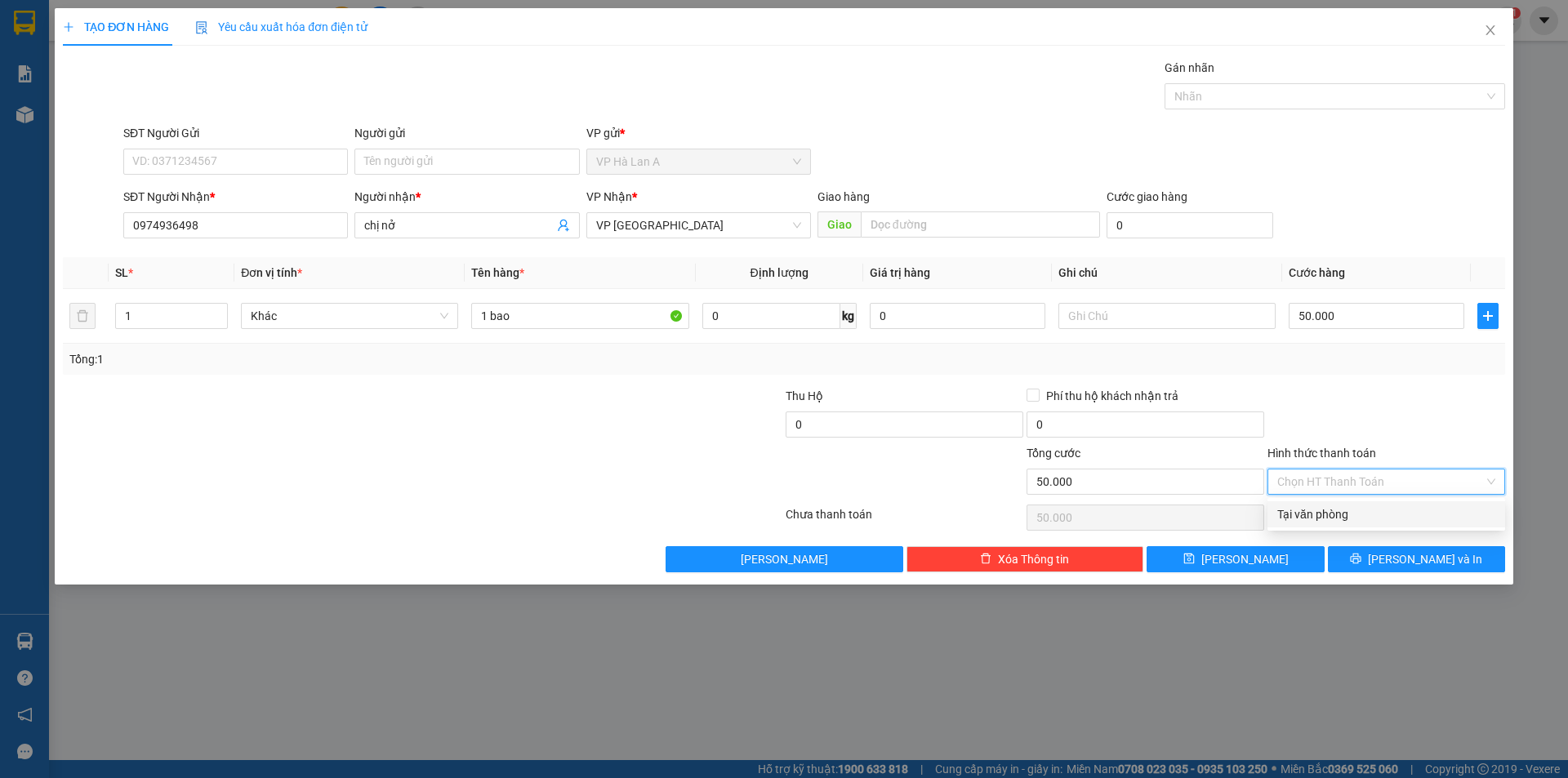
click at [1316, 522] on div "Tại văn phòng" at bounding box center [1386, 514] width 218 height 18
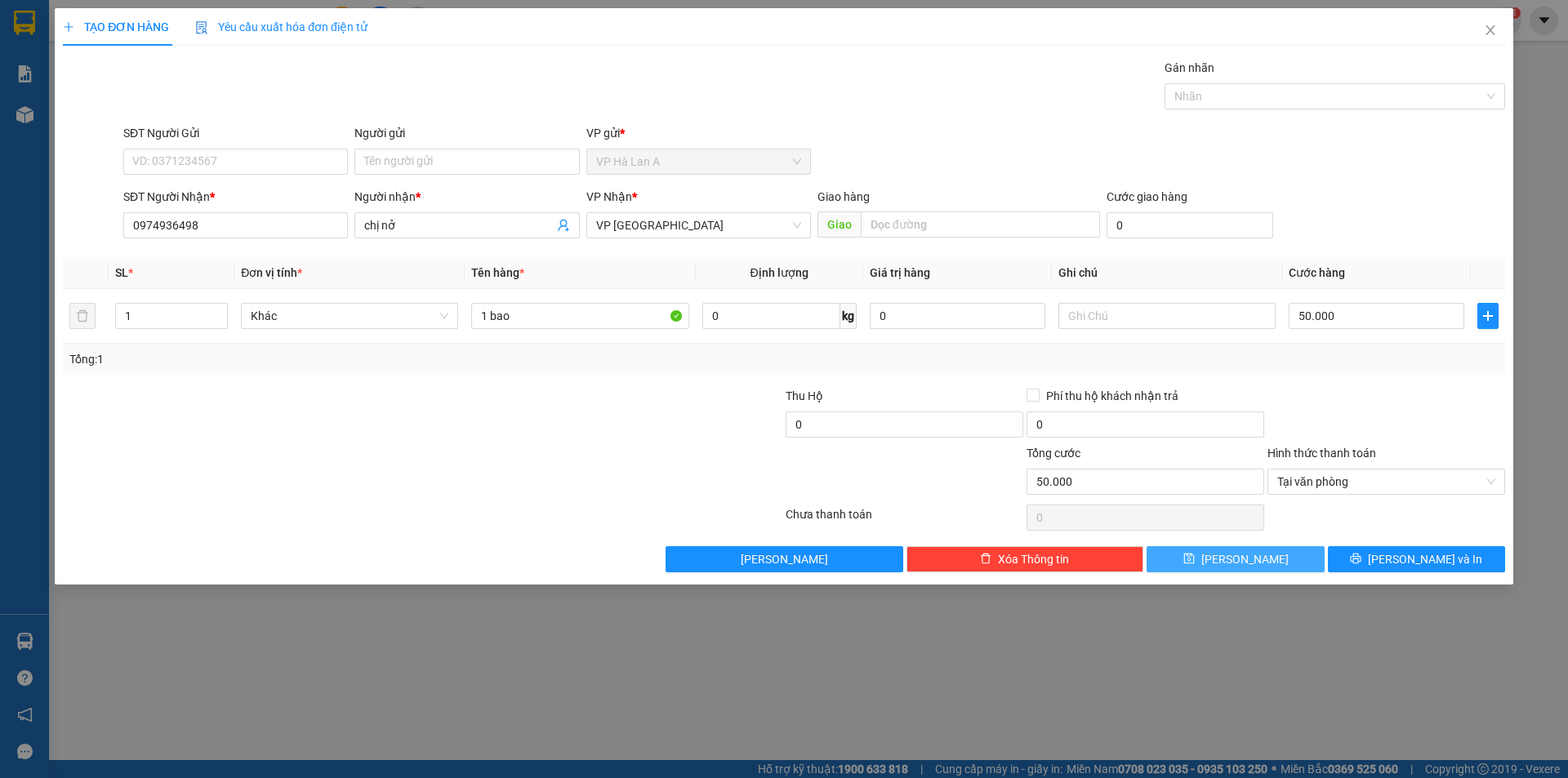
drag, startPoint x: 1272, startPoint y: 552, endPoint x: 1131, endPoint y: 502, distance: 149.6
click at [1266, 550] on button "Lưu" at bounding box center [1235, 560] width 178 height 26
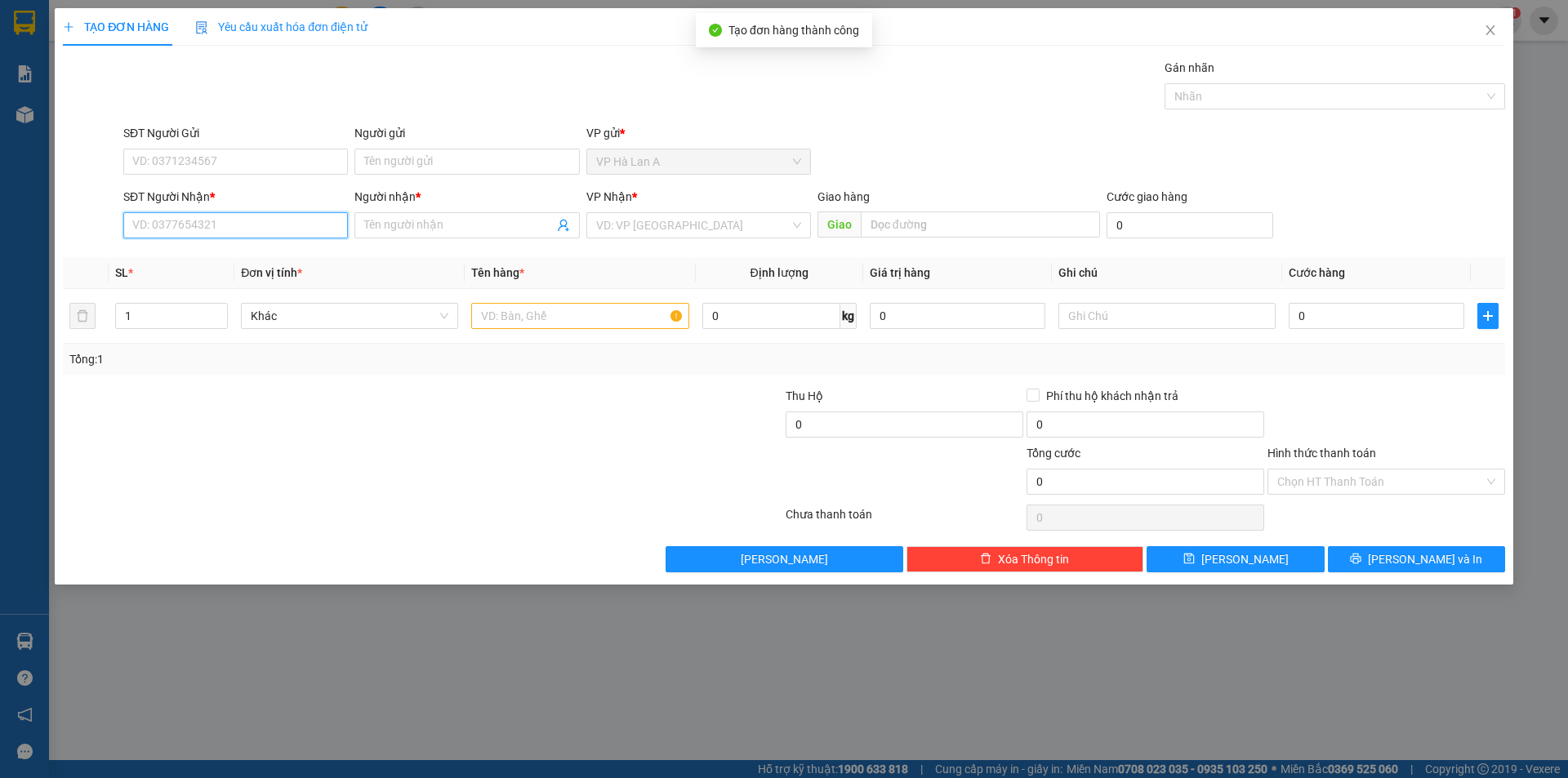
click at [248, 216] on input "SĐT Người Nhận *" at bounding box center [235, 226] width 225 height 26
drag, startPoint x: 218, startPoint y: 263, endPoint x: 491, endPoint y: 297, distance: 275.1
click at [222, 265] on div "0898406291 - vinh" at bounding box center [235, 258] width 205 height 18
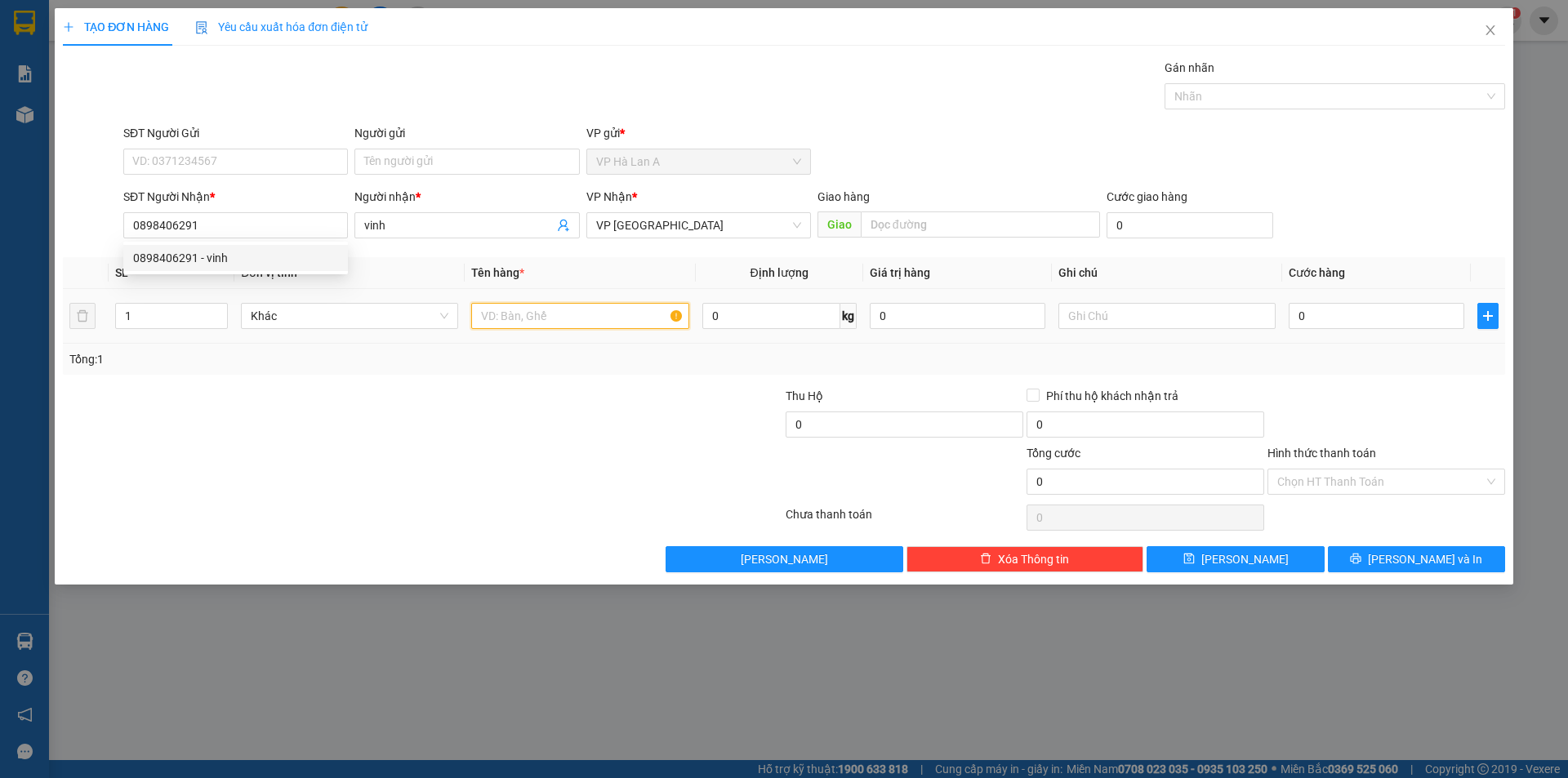
click at [564, 312] on input "text" at bounding box center [580, 317] width 217 height 26
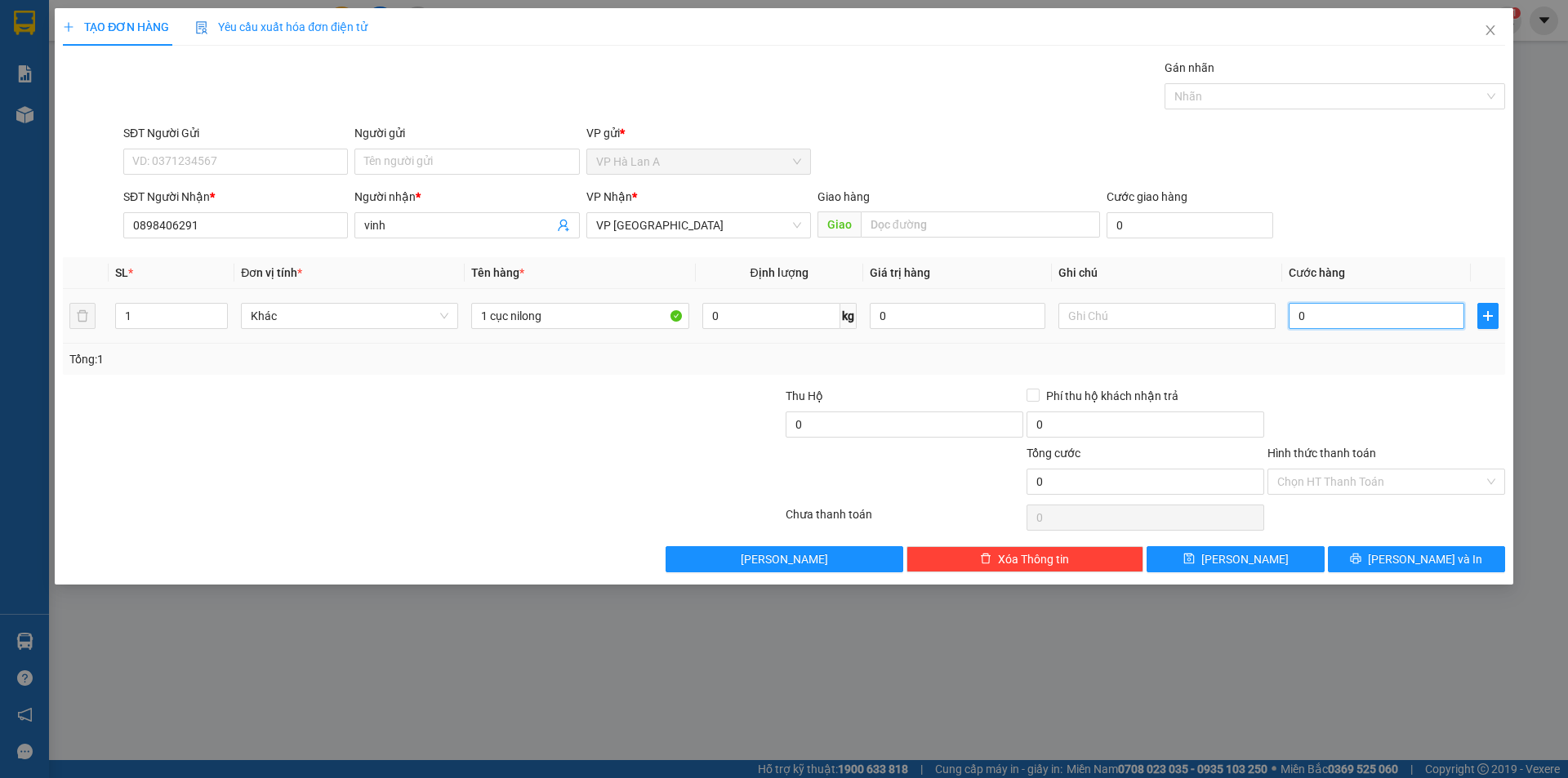
click at [1347, 309] on input "0" at bounding box center [1377, 317] width 176 height 26
drag, startPoint x: 1320, startPoint y: 484, endPoint x: 1313, endPoint y: 516, distance: 32.8
click at [1318, 492] on input "Hình thức thanh toán" at bounding box center [1380, 482] width 207 height 25
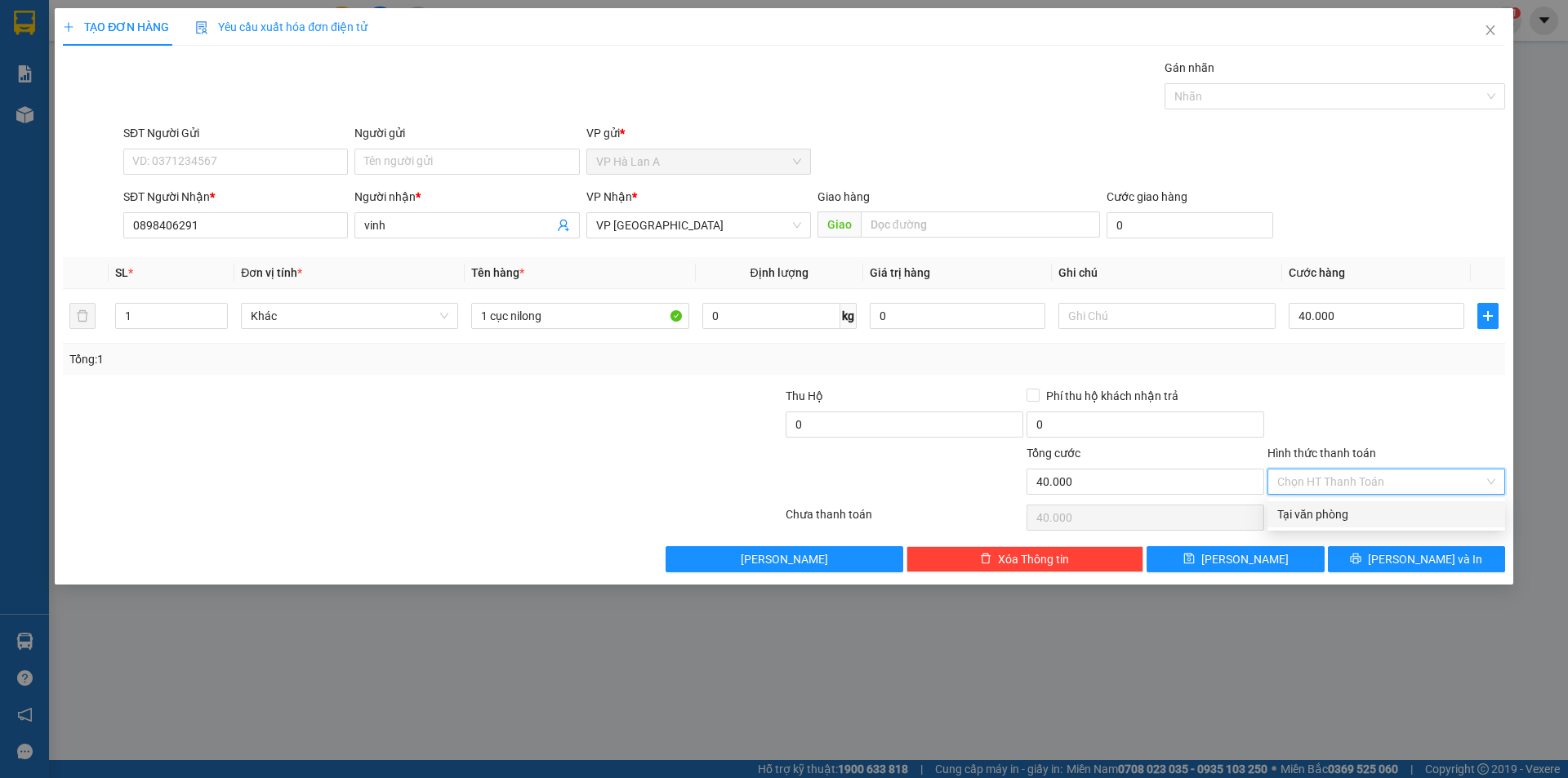
click at [1313, 519] on div "Tại văn phòng" at bounding box center [1386, 514] width 218 height 18
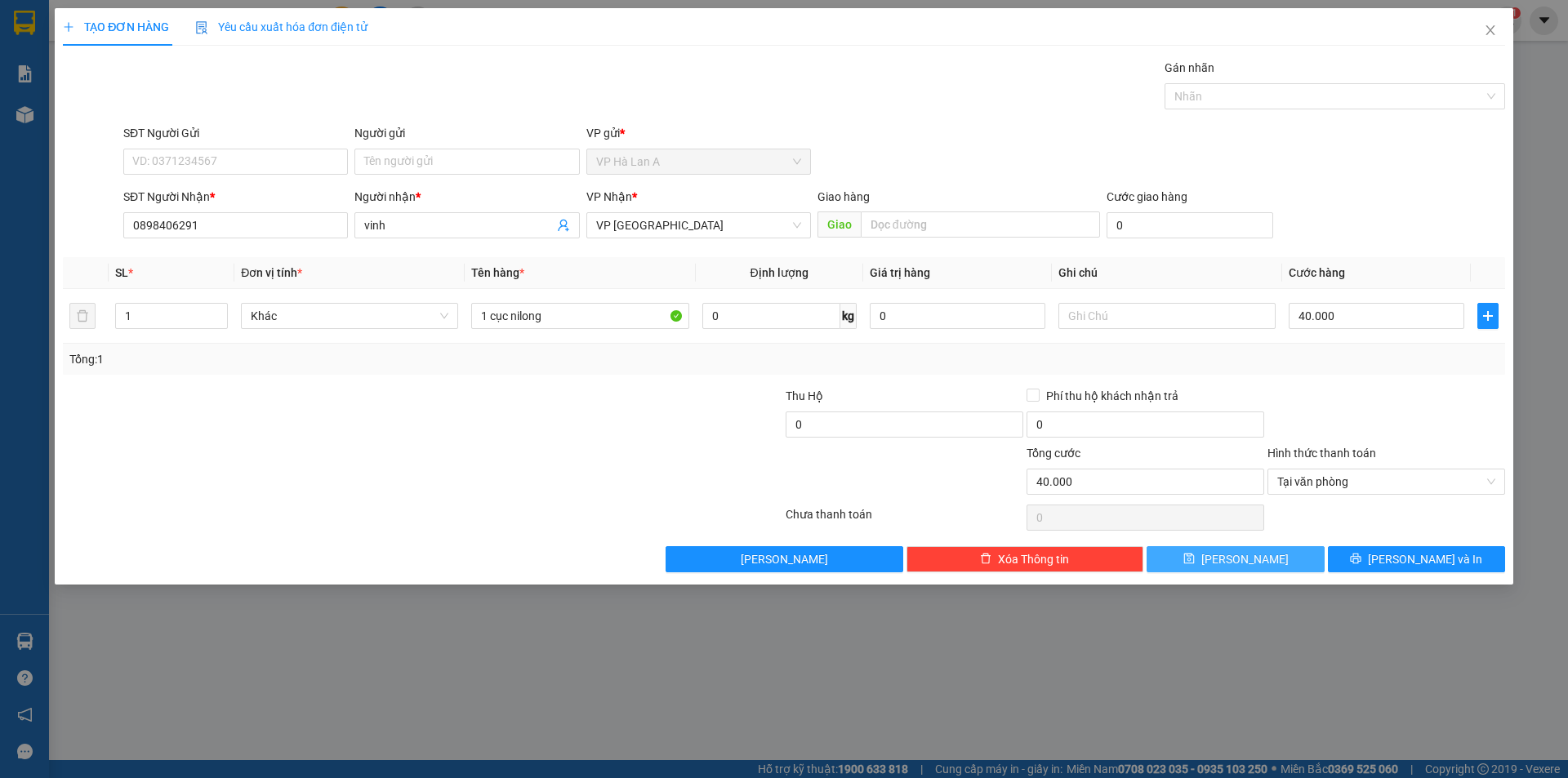
drag, startPoint x: 1280, startPoint y: 560, endPoint x: 724, endPoint y: 407, distance: 576.7
click at [1255, 548] on button "Lưu" at bounding box center [1235, 560] width 178 height 26
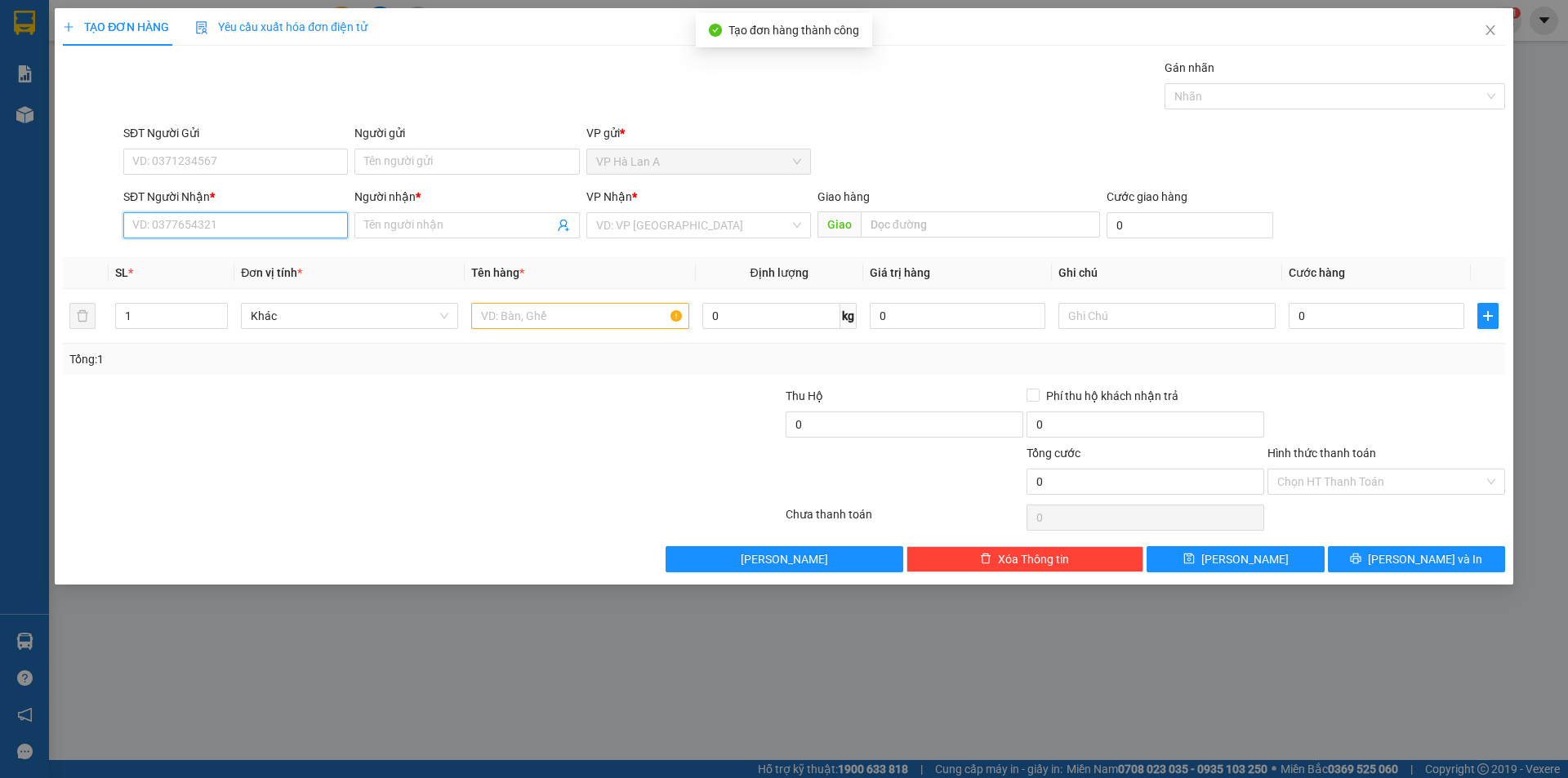
click at [262, 226] on input "SĐT Người Nhận *" at bounding box center [235, 226] width 225 height 26
drag, startPoint x: 217, startPoint y: 231, endPoint x: 0, endPoint y: 112, distance: 247.5
click at [0, 112] on div "TẠO ĐƠN HÀNG Yêu cầu xuất hóa đơn điện tử Transit Pickup Surcharge Ids Transit …" at bounding box center [784, 389] width 1568 height 778
click at [199, 251] on div "0906564533 - chị á" at bounding box center [235, 258] width 205 height 18
click at [501, 313] on input "text" at bounding box center [580, 317] width 217 height 26
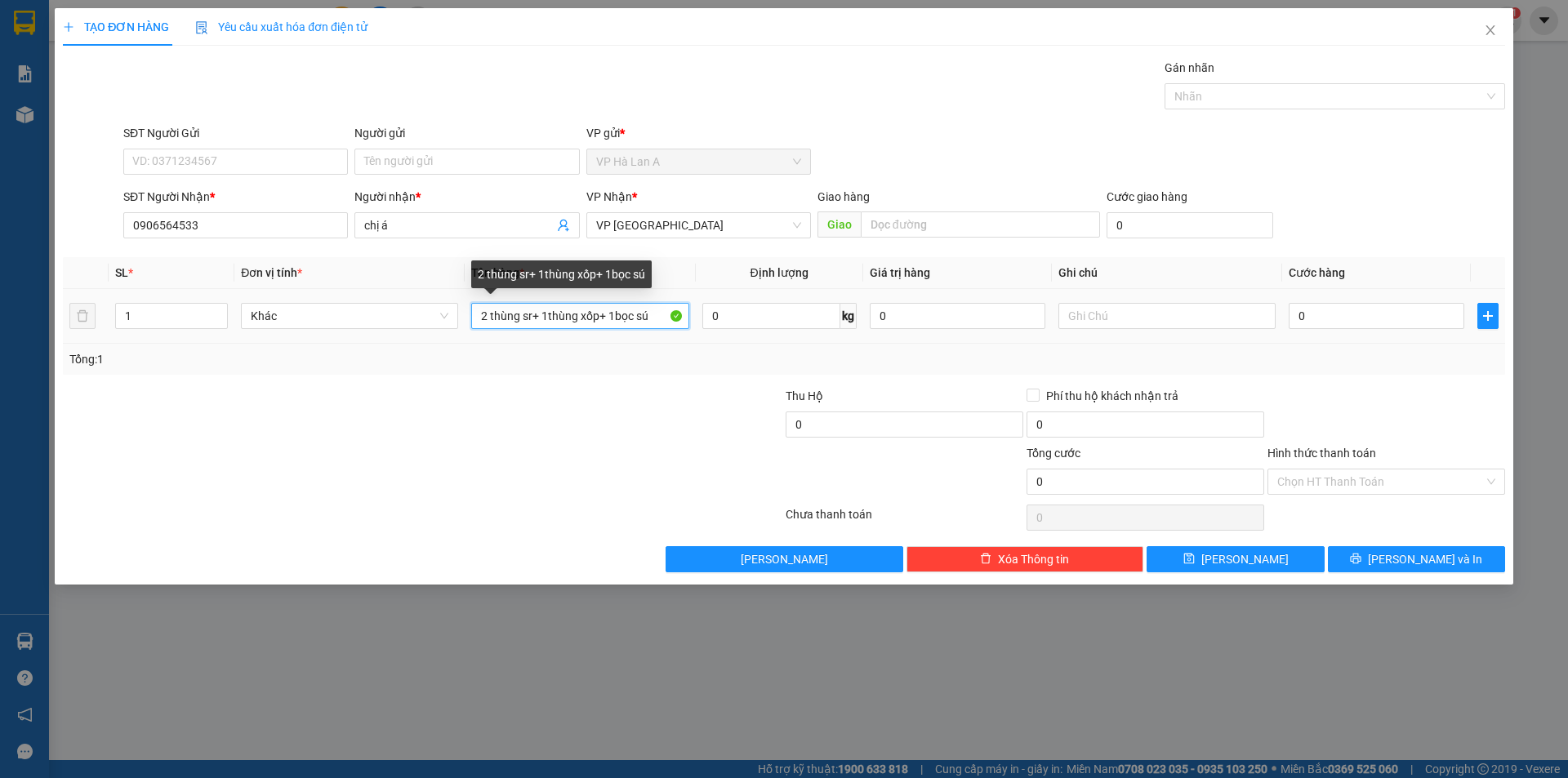
click at [525, 312] on input "2 thùng sr+ 1thùng xốp+ 1bọc sú" at bounding box center [580, 317] width 217 height 26
click at [526, 312] on input "2 thùng sr+ 1thùng xốp+ 1bọc sú" at bounding box center [580, 317] width 217 height 26
click at [523, 312] on input "2 thùng sr+ 1thùng xốp+ 1bọc sú" at bounding box center [580, 317] width 217 height 26
click at [610, 322] on input "2 thùng (giấy sr+ 1thùng xốp+ 1bọc sú" at bounding box center [580, 317] width 217 height 26
click at [574, 317] on input "2 thùng (giấy sr+ 1xốp+ 1bọc sú" at bounding box center [580, 317] width 217 height 26
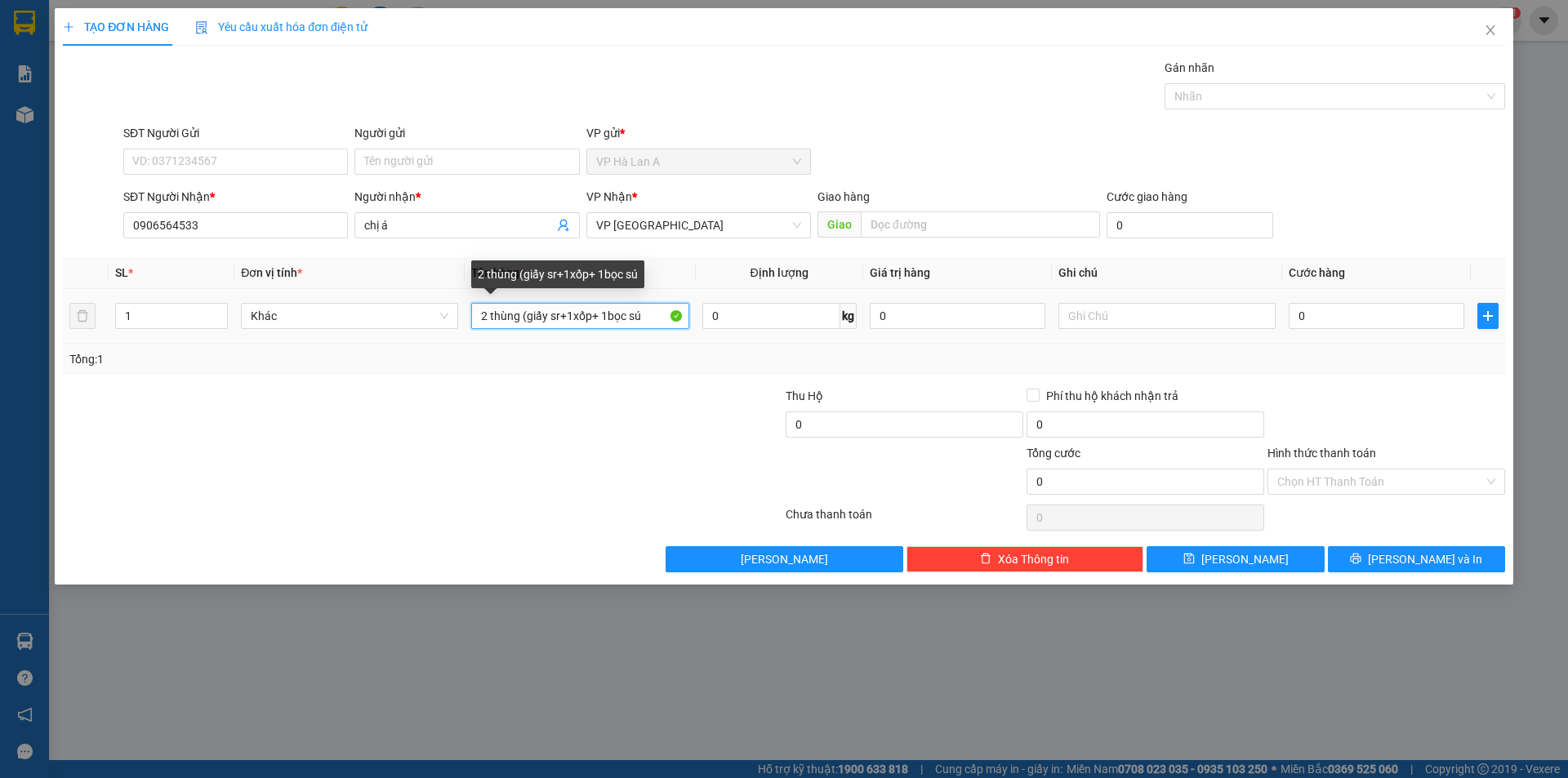
click at [597, 309] on input "2 thùng (giấy sr+1xốp+ 1bọc sú" at bounding box center [580, 317] width 217 height 26
click at [593, 310] on input "2 thùng (giấy sr+1xốp+ 1bọc sú" at bounding box center [580, 317] width 217 height 26
drag, startPoint x: 490, startPoint y: 323, endPoint x: 430, endPoint y: 321, distance: 60.0
click at [433, 321] on tr "1 Khác 2 thùng (giấy sr+1xốp)+ 1bọc sú 0 kg 0 0" at bounding box center [784, 317] width 1442 height 55
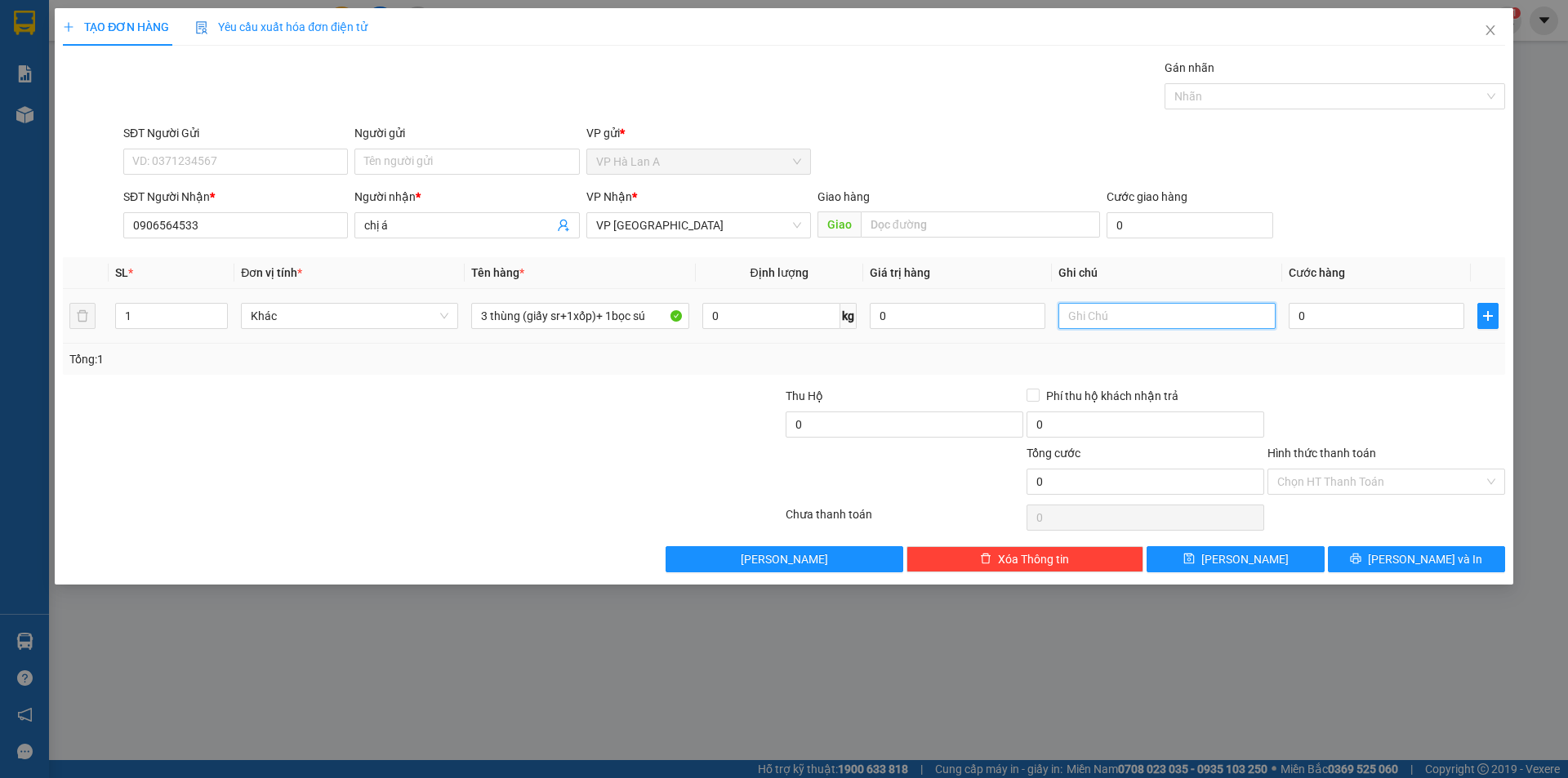
click at [1083, 320] on input "text" at bounding box center [1167, 317] width 217 height 26
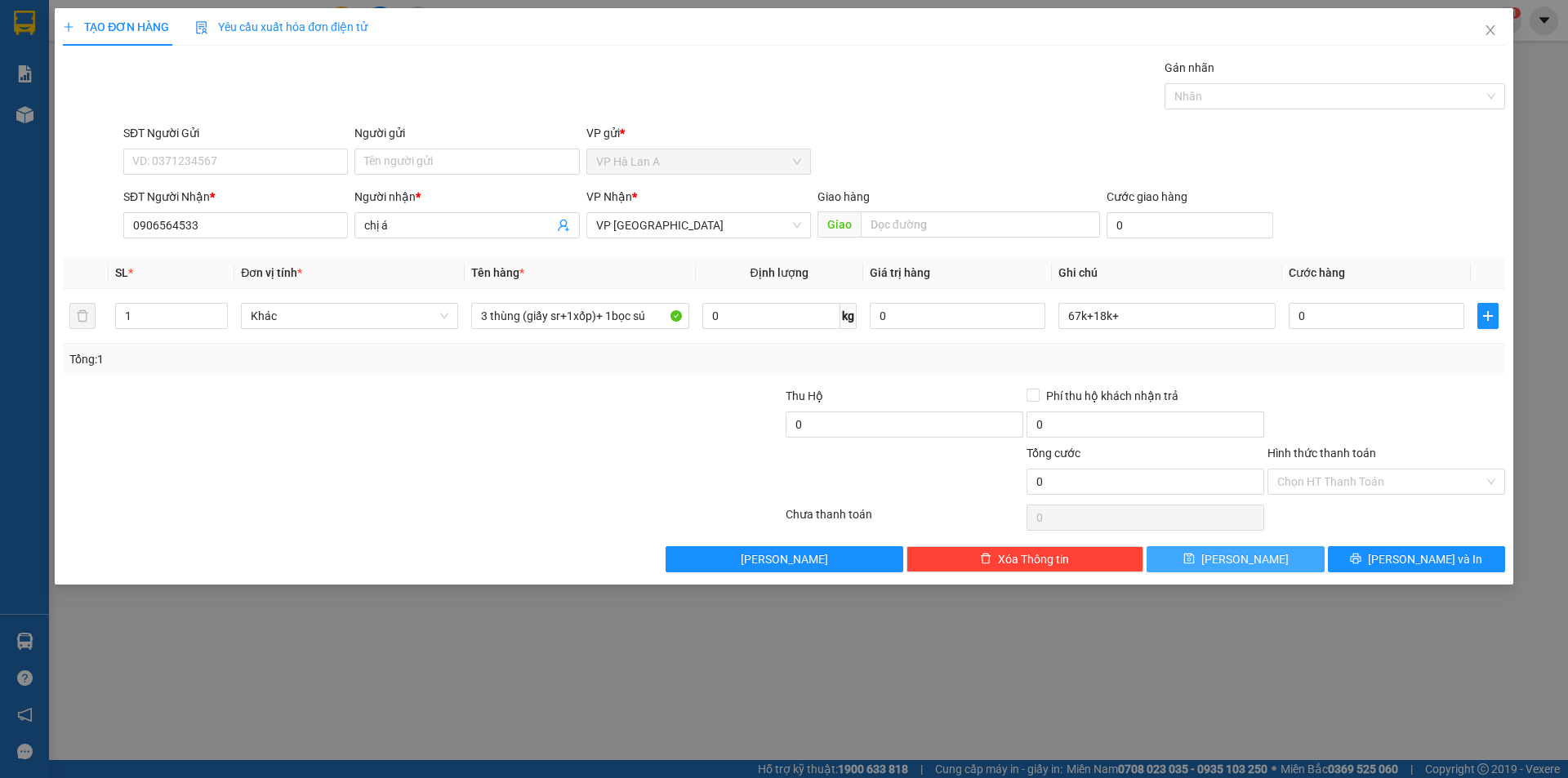
click at [1210, 545] on div "Transit Pickup Surcharge Ids Transit Deliver Surcharge Ids Transit Deliver Surc…" at bounding box center [784, 316] width 1442 height 514
drag, startPoint x: 1241, startPoint y: 554, endPoint x: 1335, endPoint y: 480, distance: 119.6
click at [1242, 554] on span "Lưu" at bounding box center [1245, 559] width 87 height 18
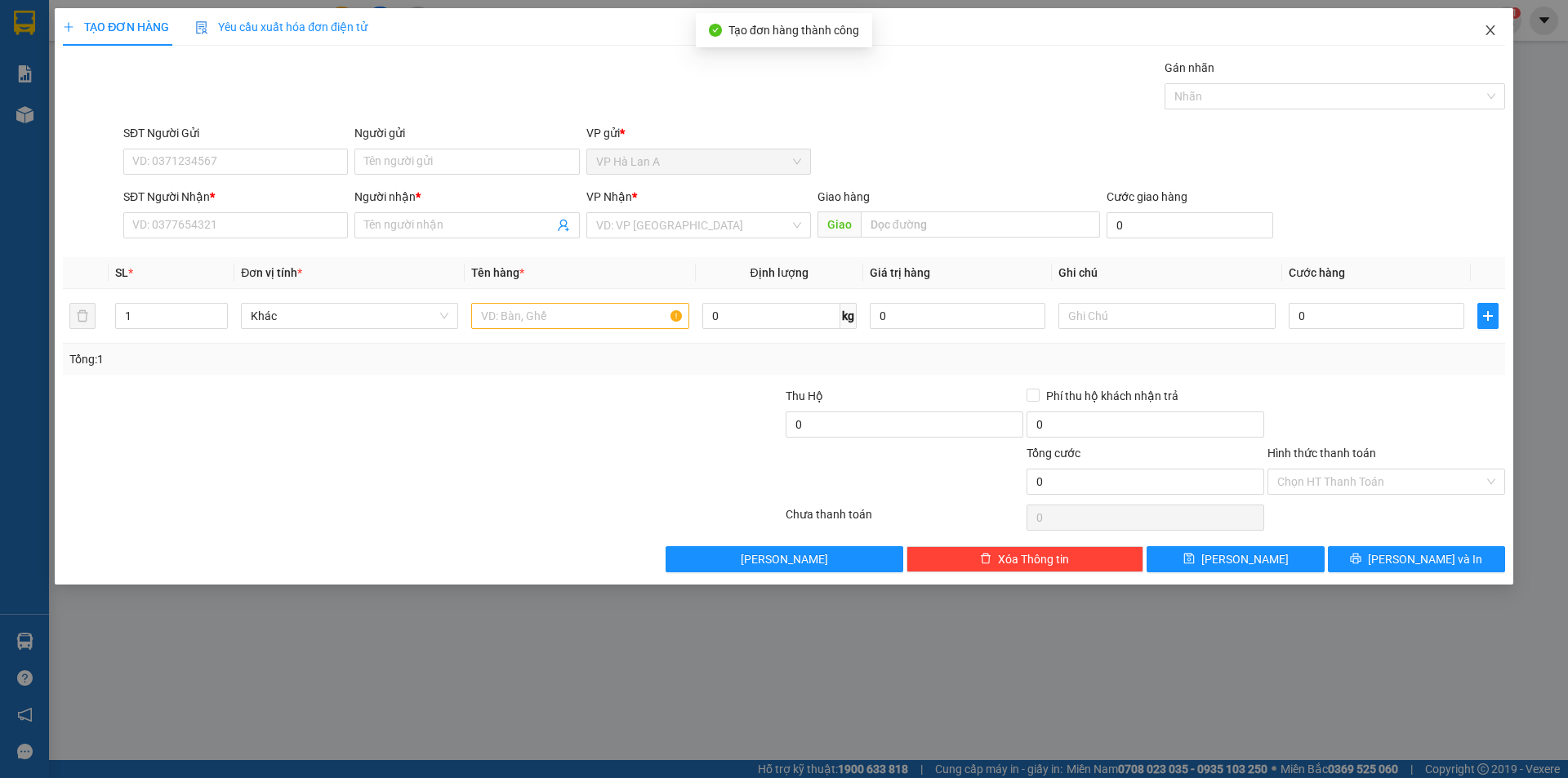
click at [1508, 36] on span "Close" at bounding box center [1490, 31] width 45 height 45
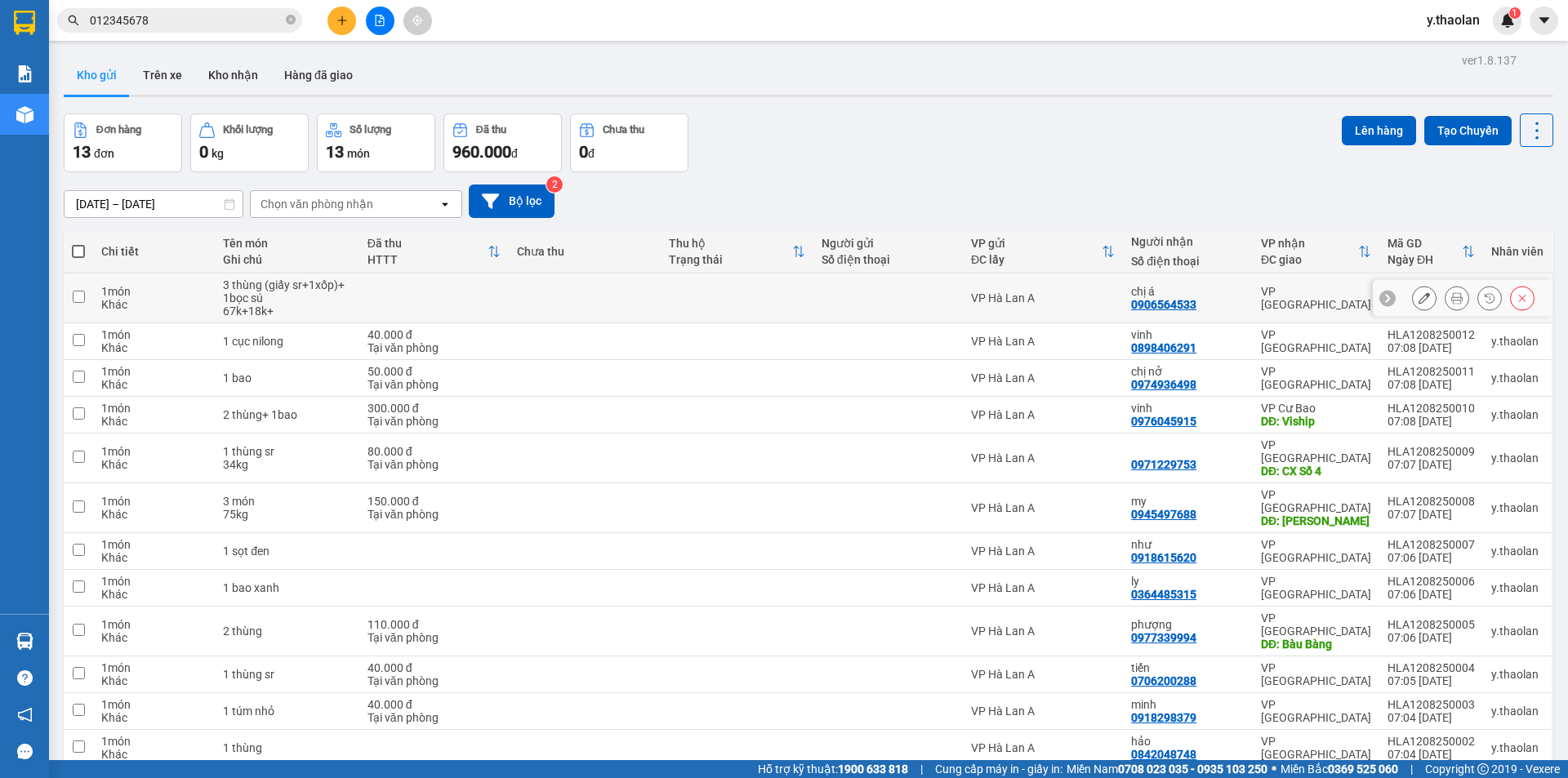
click at [598, 303] on td at bounding box center [584, 298] width 152 height 50
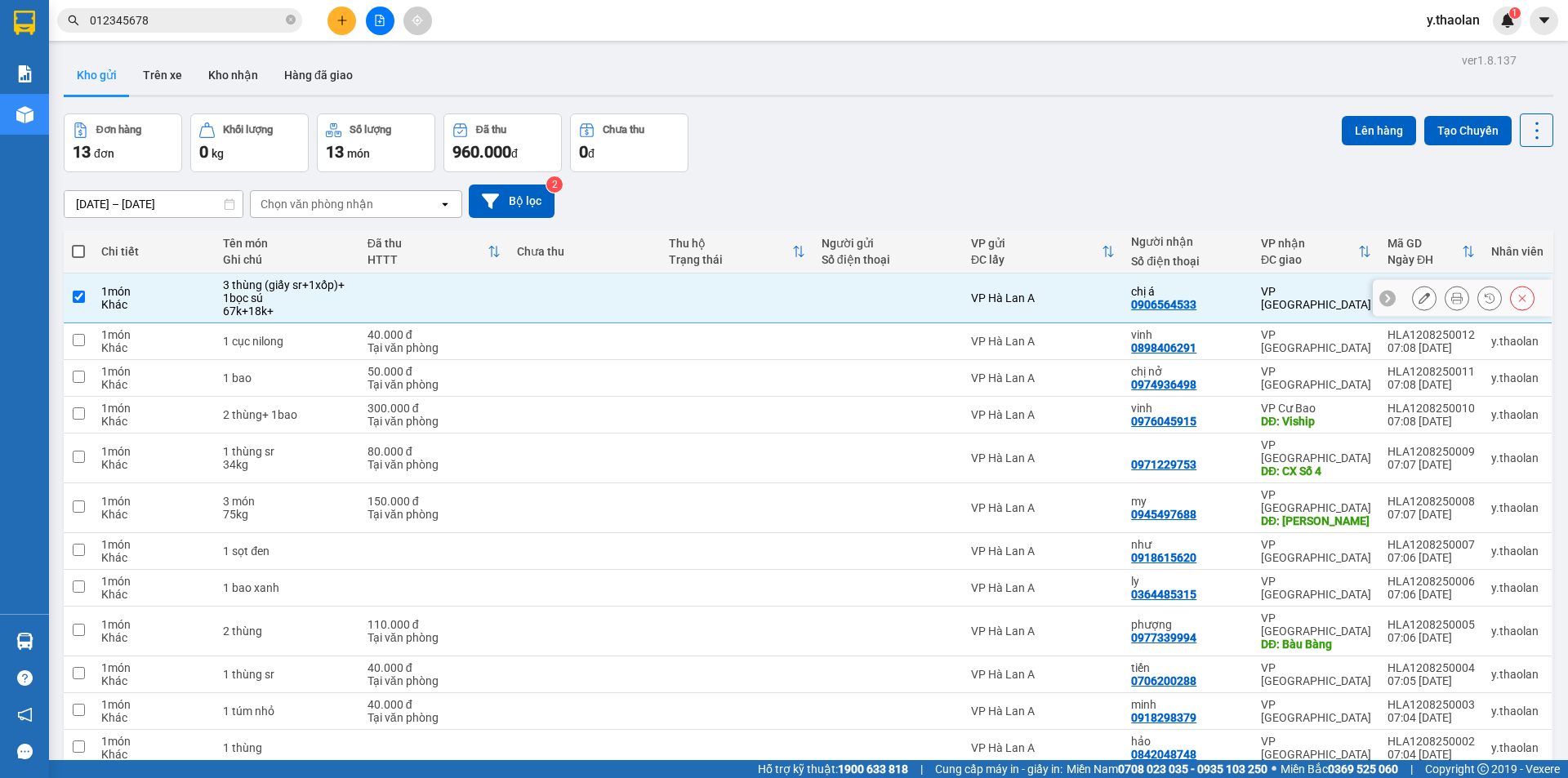
click at [598, 303] on td at bounding box center [584, 298] width 152 height 50
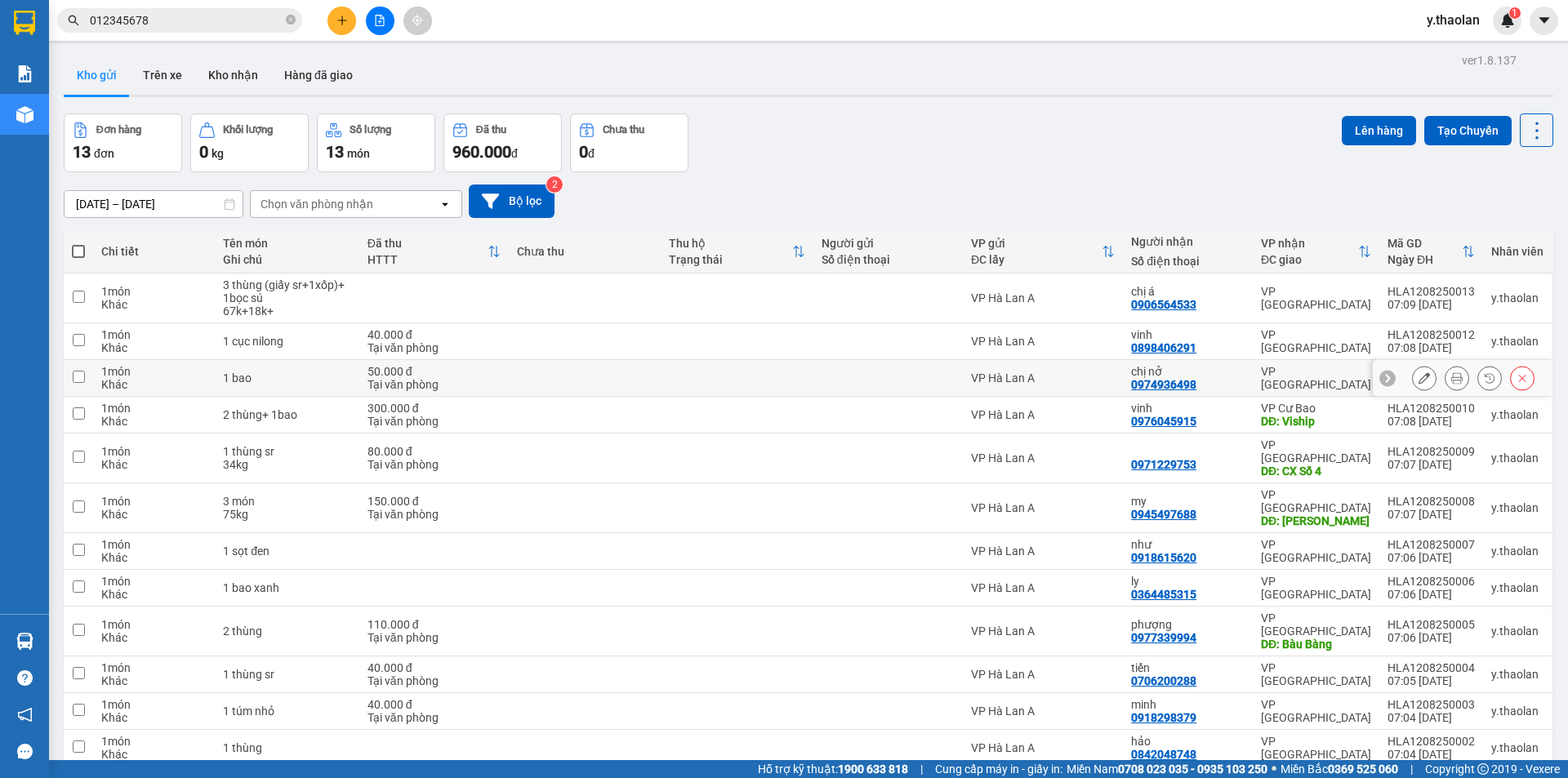
click at [1419, 376] on icon at bounding box center [1424, 378] width 11 height 11
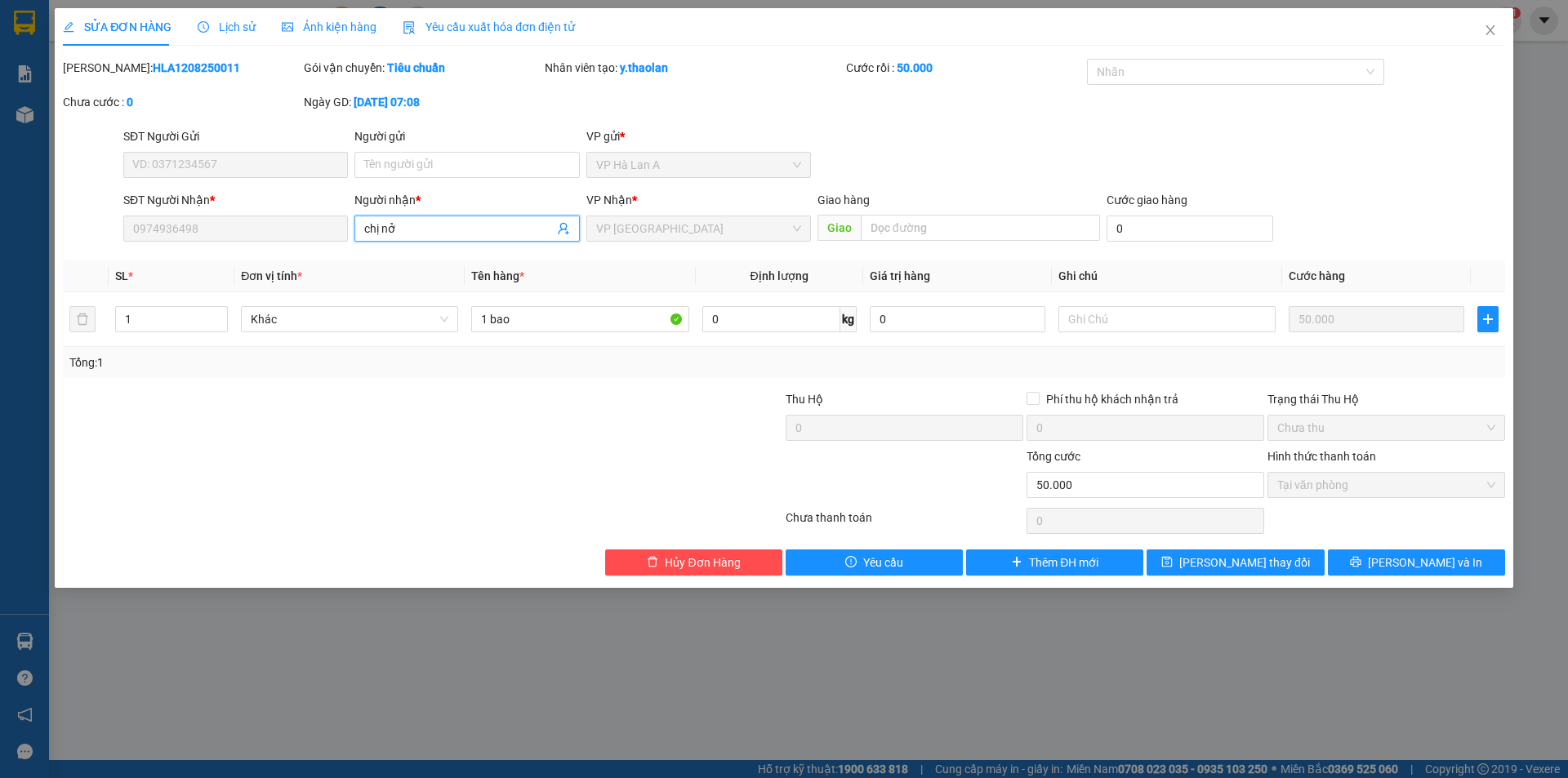
click at [290, 153] on form "SĐT Người Gửi VD: 0371234567 Người gửi Tên người gửi VP gửi * VP Hà Lan A SĐT …" at bounding box center [784, 188] width 1442 height 121
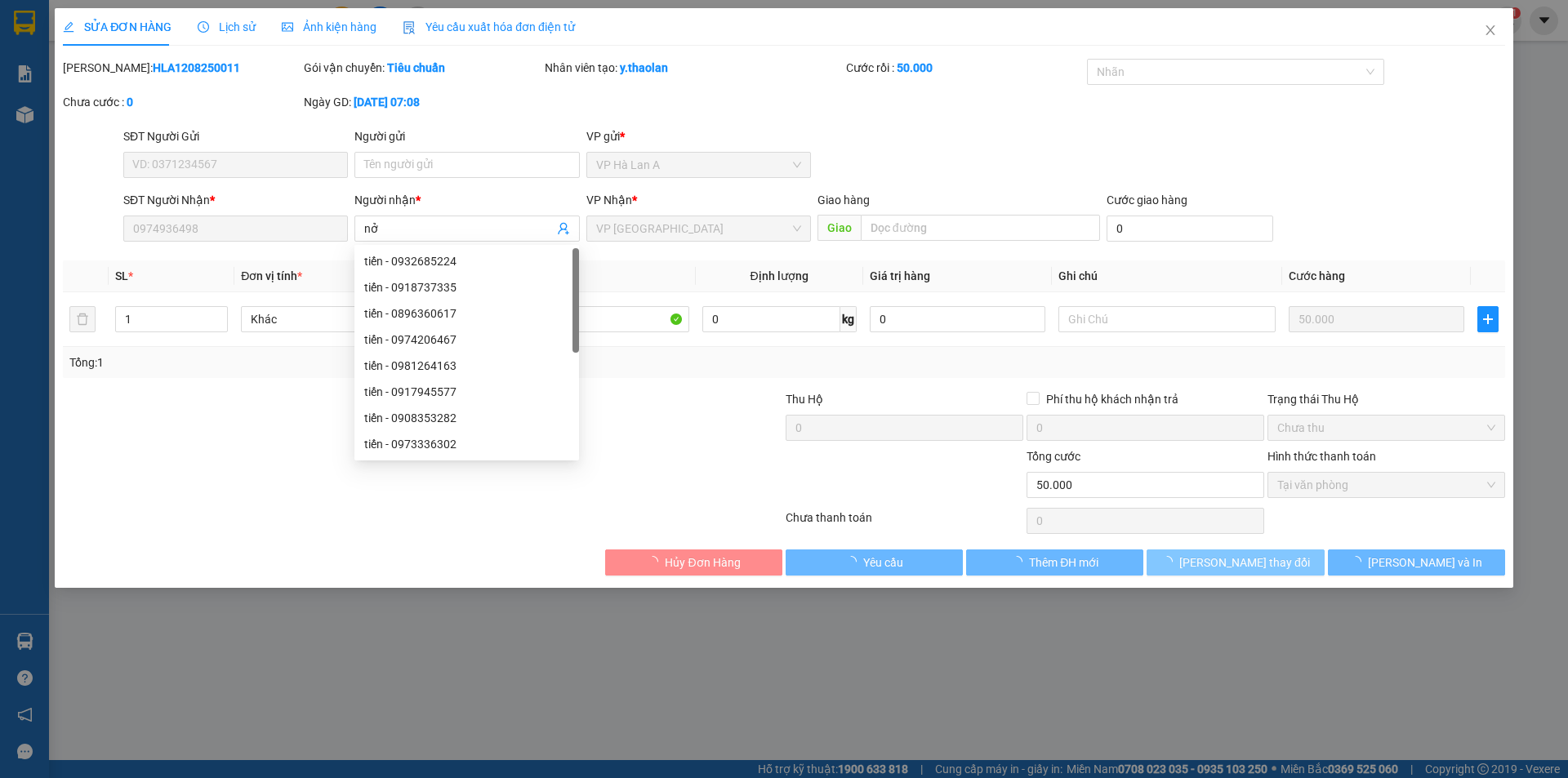
click at [1277, 562] on button "Lưu thay đổi" at bounding box center [1235, 563] width 178 height 26
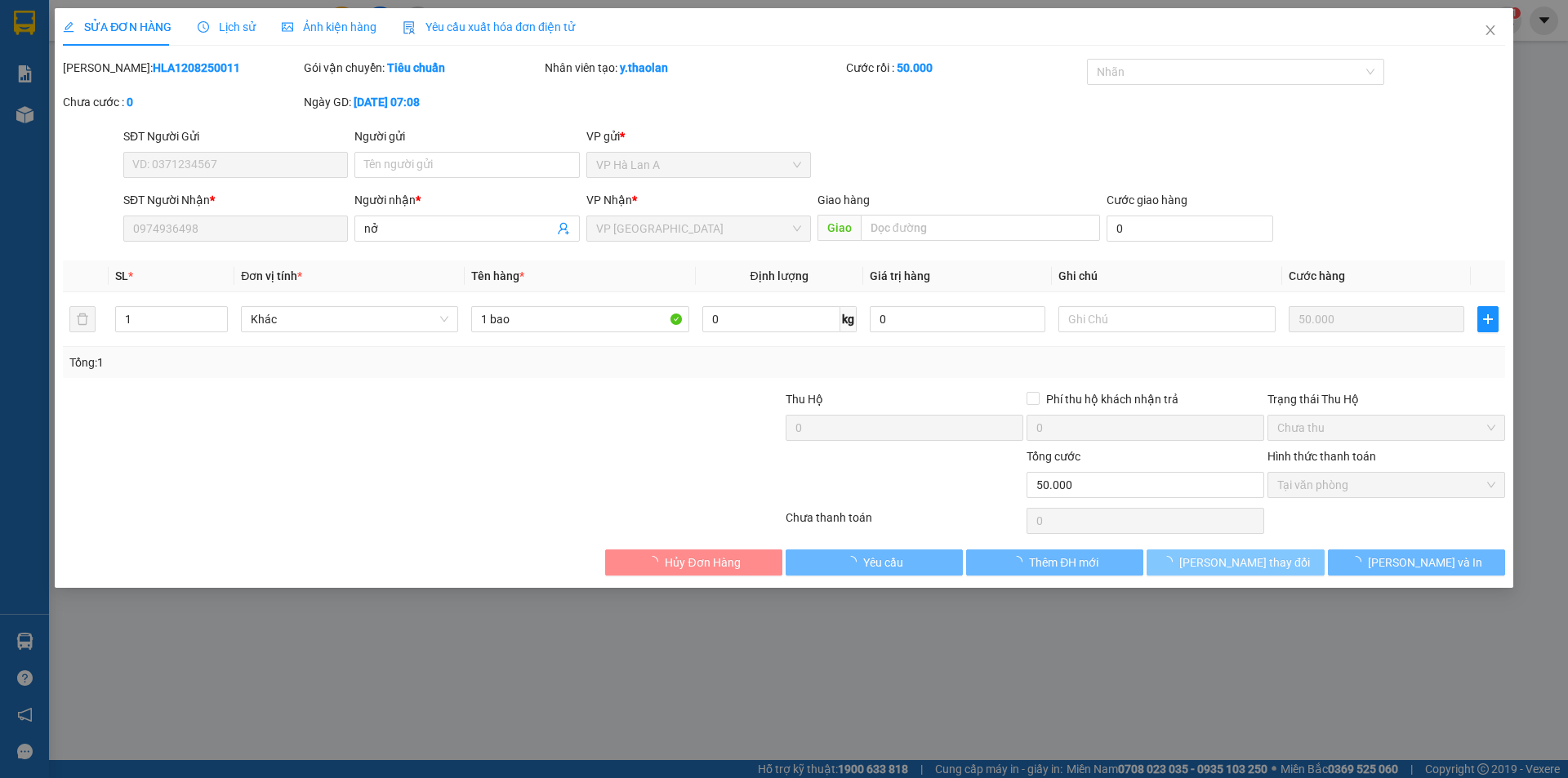
click at [1276, 562] on span "Lưu thay đổi" at bounding box center [1245, 562] width 130 height 18
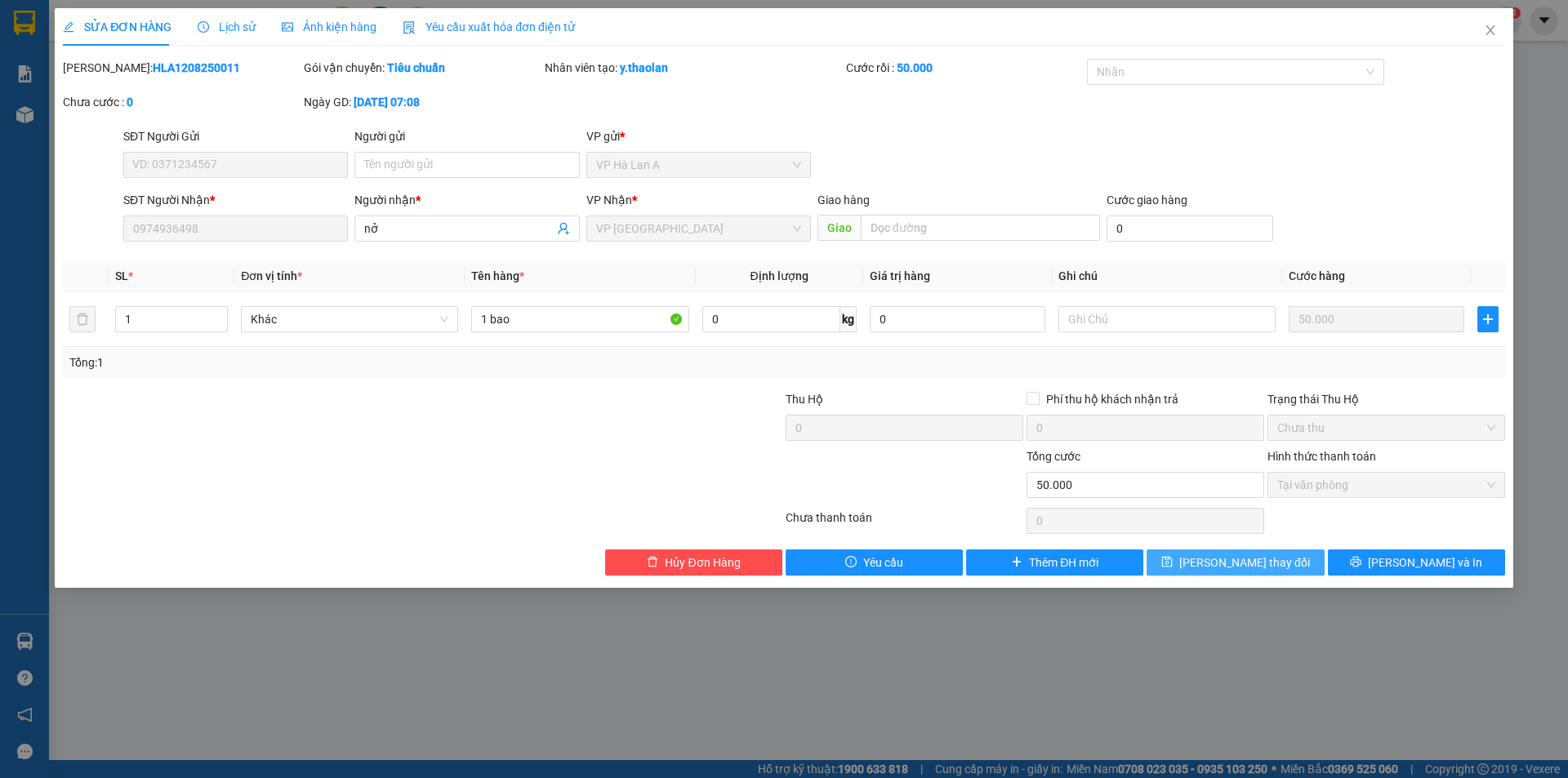
drag, startPoint x: 1213, startPoint y: 579, endPoint x: 1215, endPoint y: 568, distance: 11.2
click at [1214, 581] on div "SỬA ĐƠN HÀNG Lịch sử Ảnh kiện hàng Yêu cầu xuất hóa đơn điện tử Total Paid Fee …" at bounding box center [784, 298] width 1458 height 579
click at [1218, 573] on button "Lưu thay đổi" at bounding box center [1235, 563] width 178 height 26
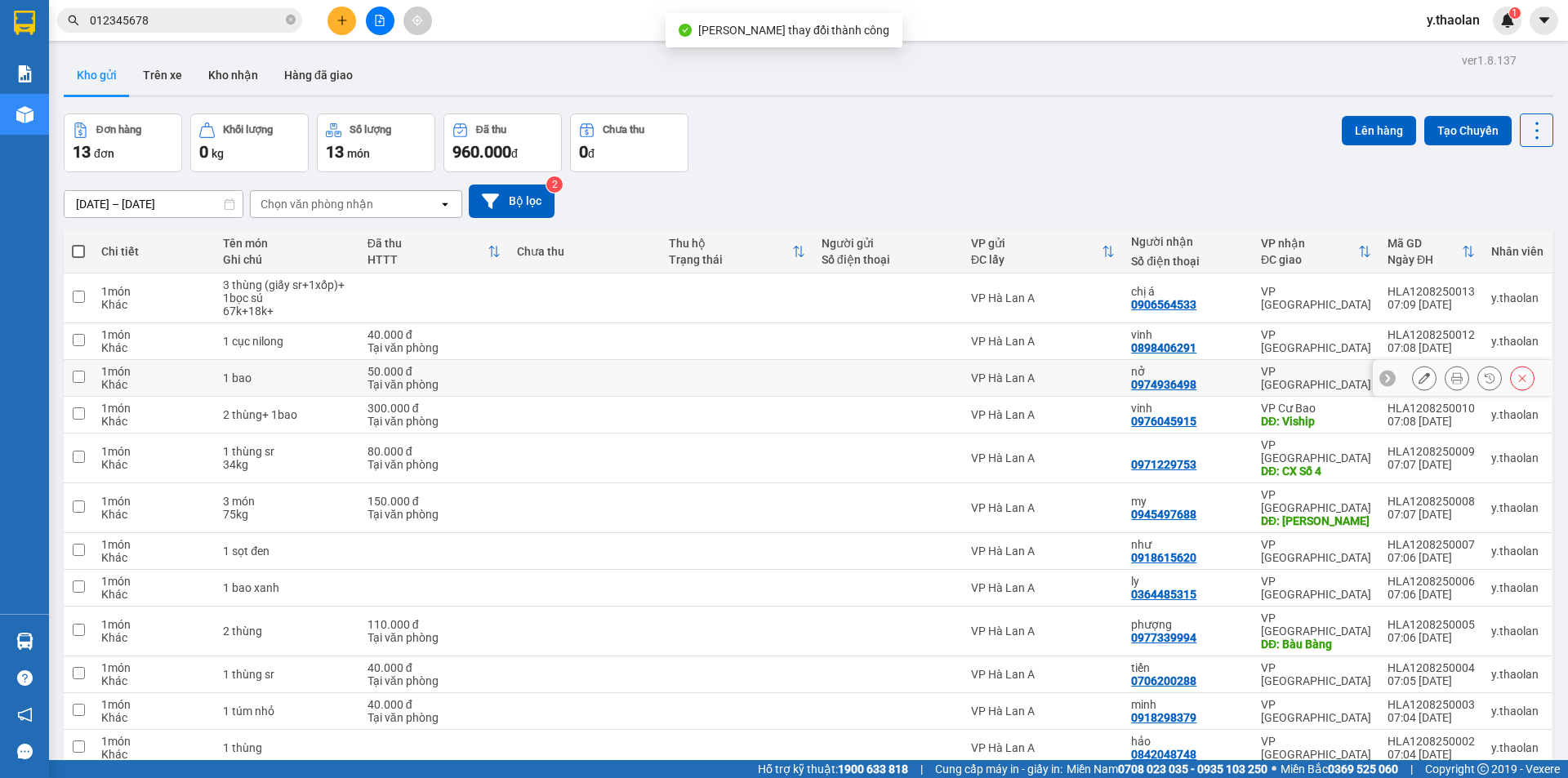
scroll to position [75, 0]
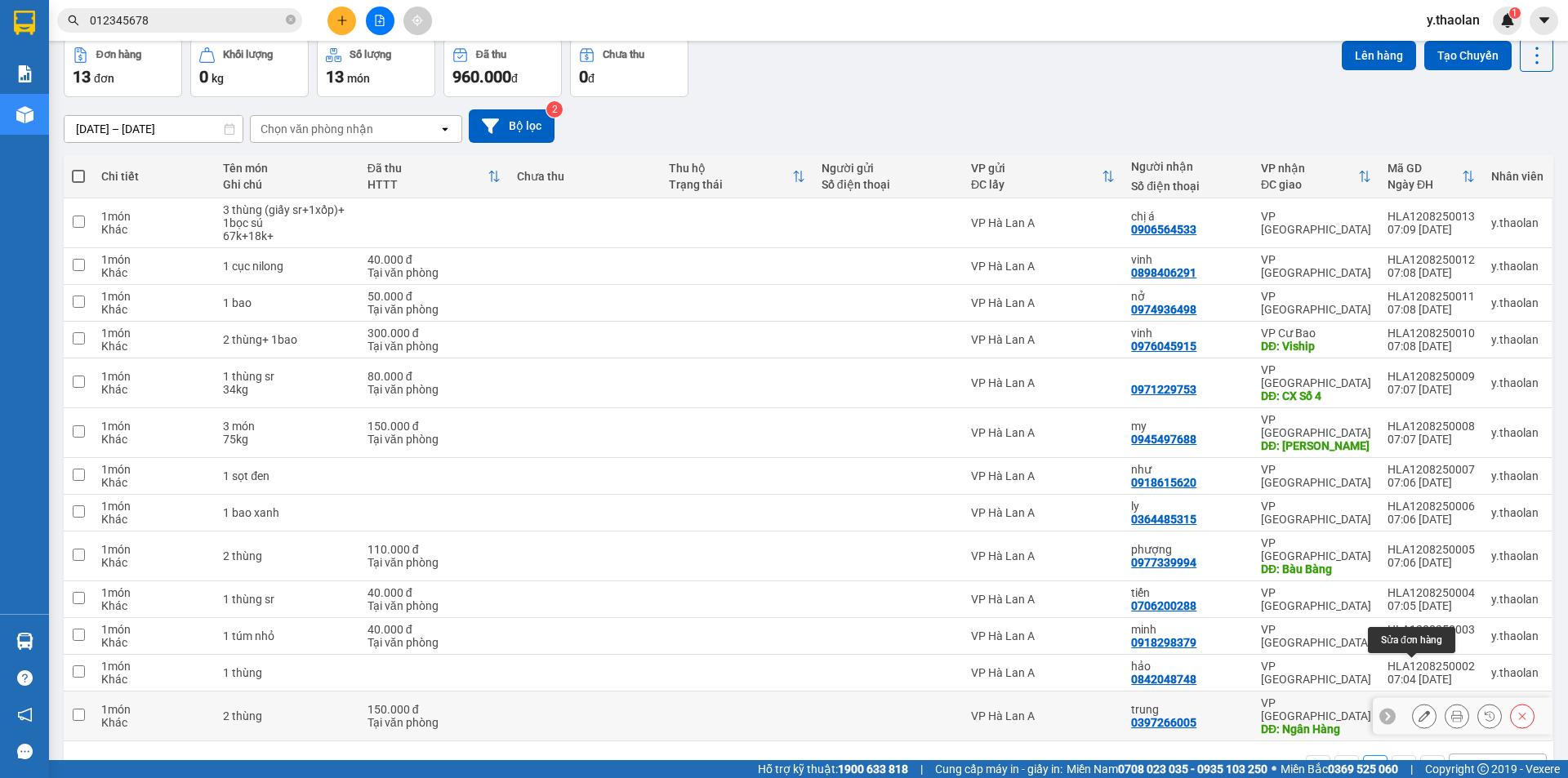
click at [1413, 702] on button at bounding box center [1424, 717] width 23 height 28
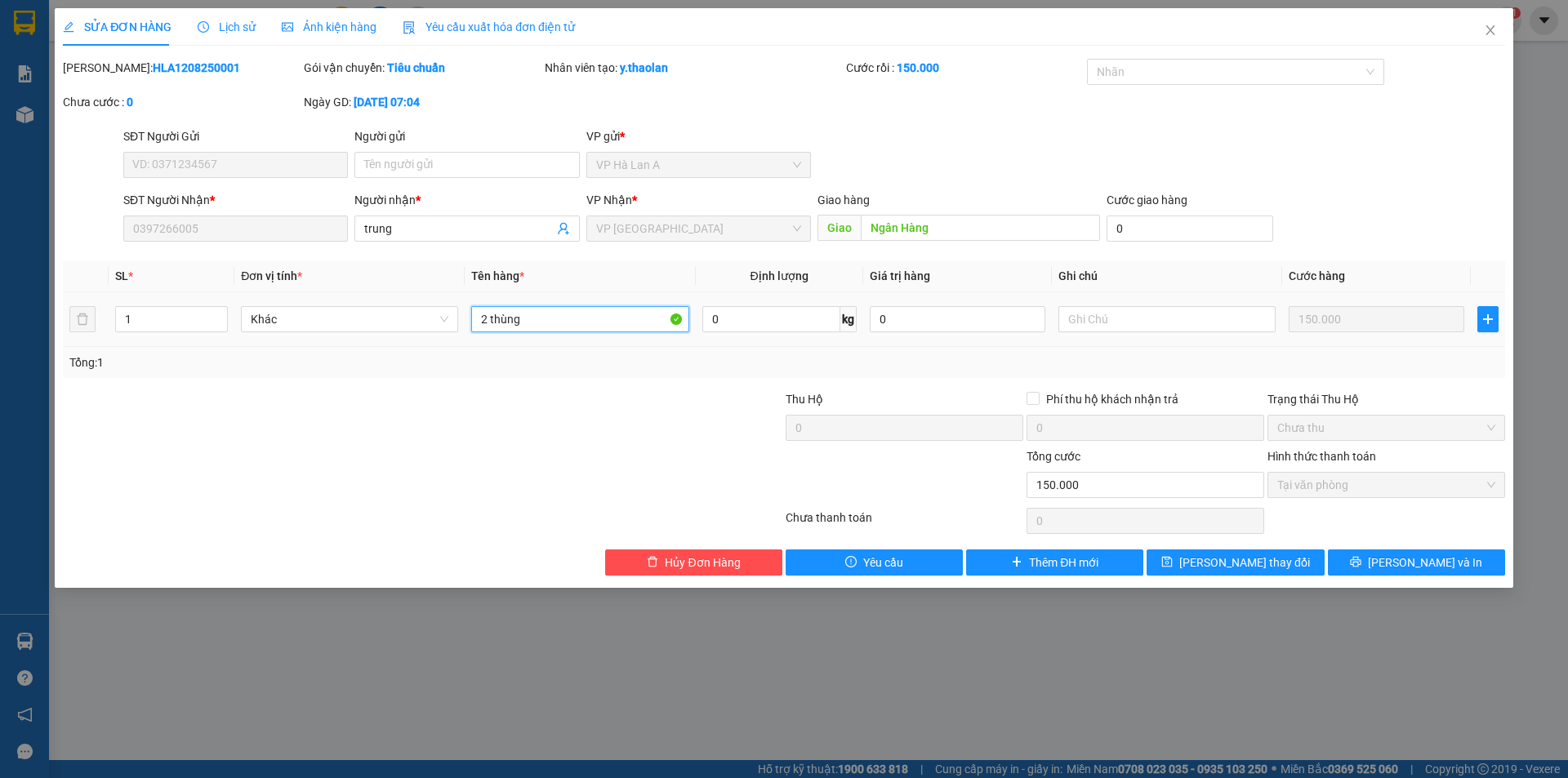
click at [530, 314] on input "2 thùng" at bounding box center [580, 320] width 217 height 26
click at [1206, 548] on div "Total Paid Fee 150.000 Total UnPaid Fee 0 Cash Collection Total Fee Mã ĐH: HLA1…" at bounding box center [784, 317] width 1442 height 517
click at [1218, 565] on span "Lưu thay đổi" at bounding box center [1245, 562] width 130 height 18
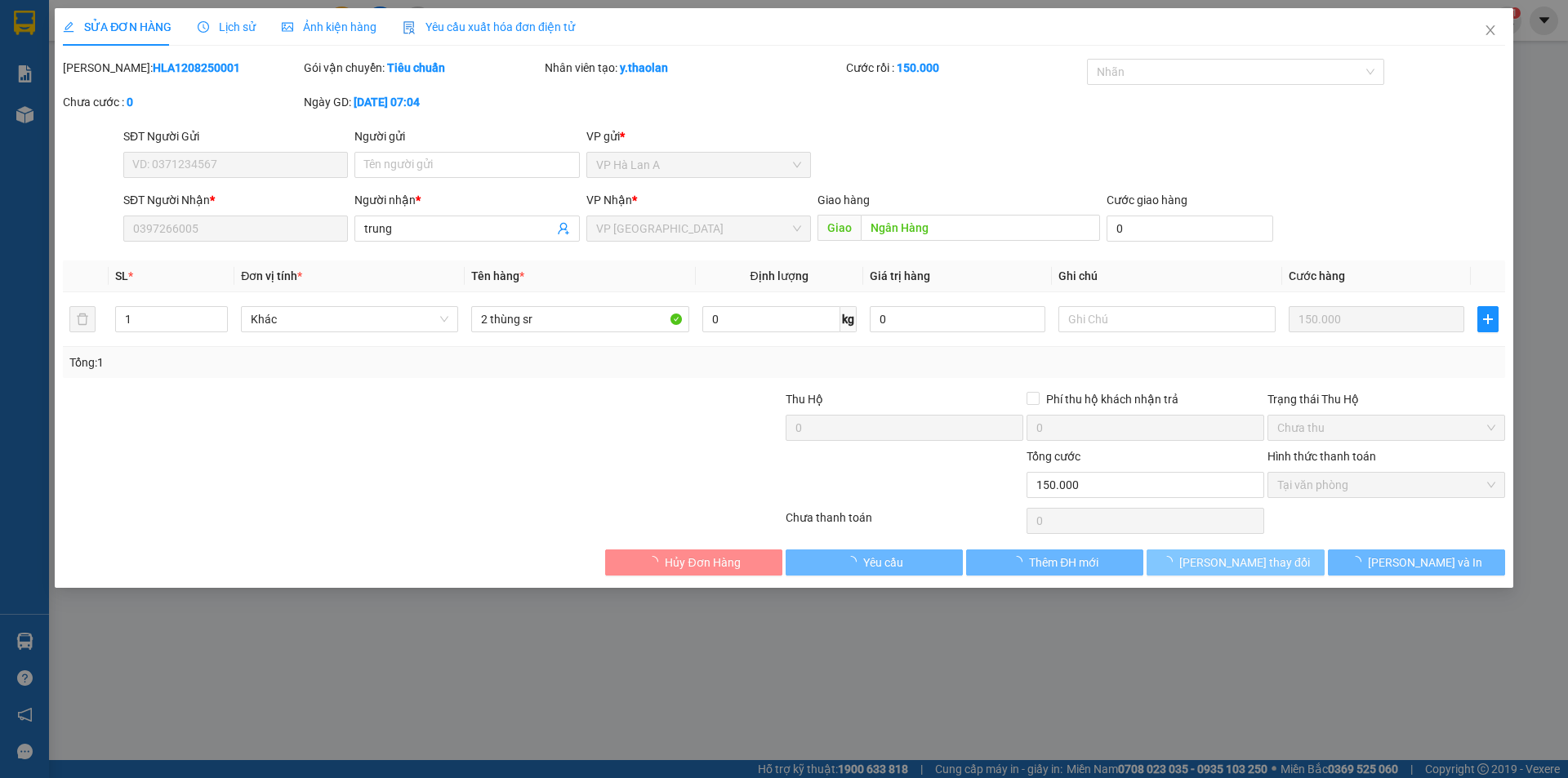
click at [1218, 565] on span "Lưu thay đổi" at bounding box center [1245, 562] width 130 height 18
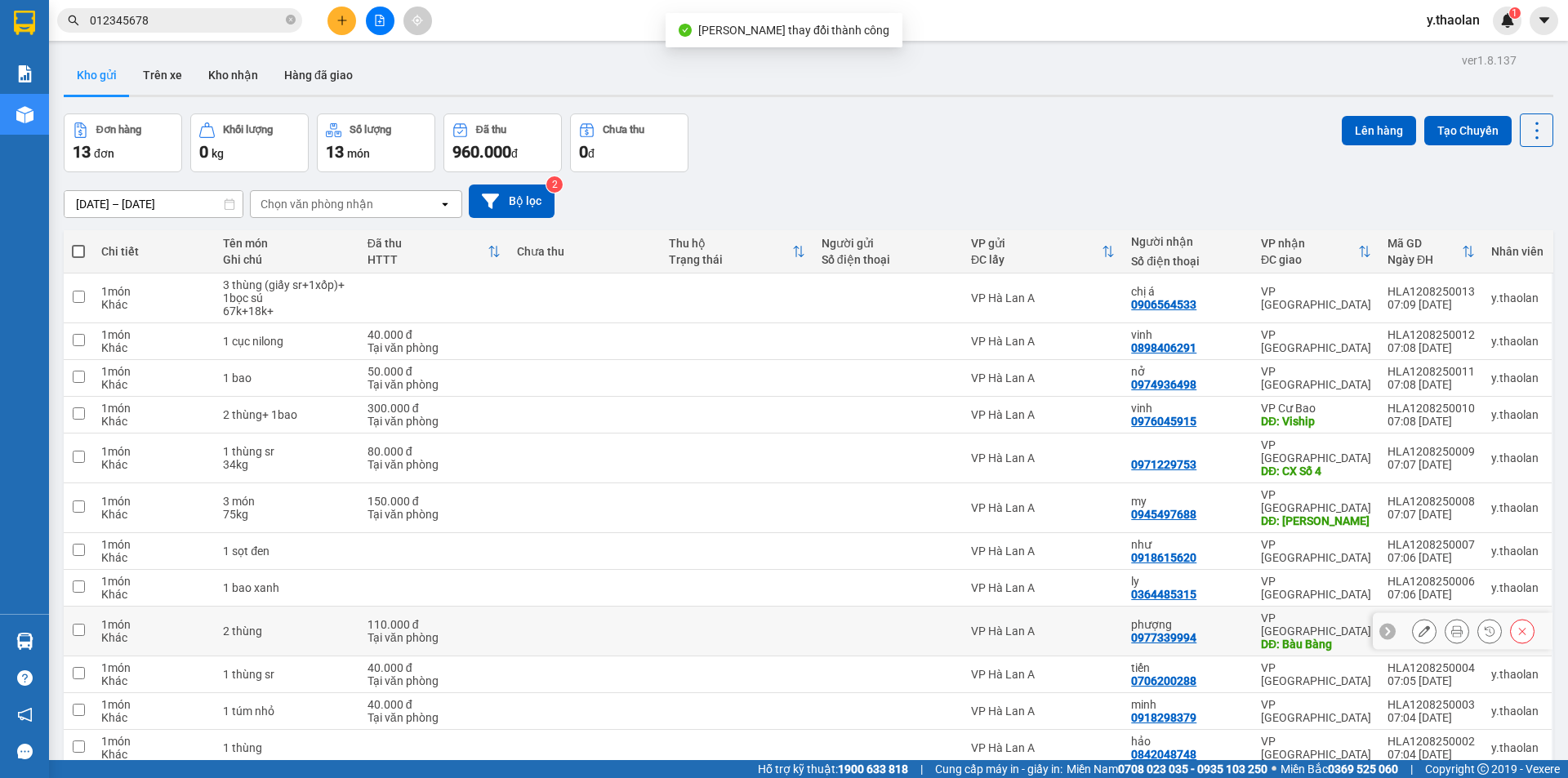
scroll to position [75, 0]
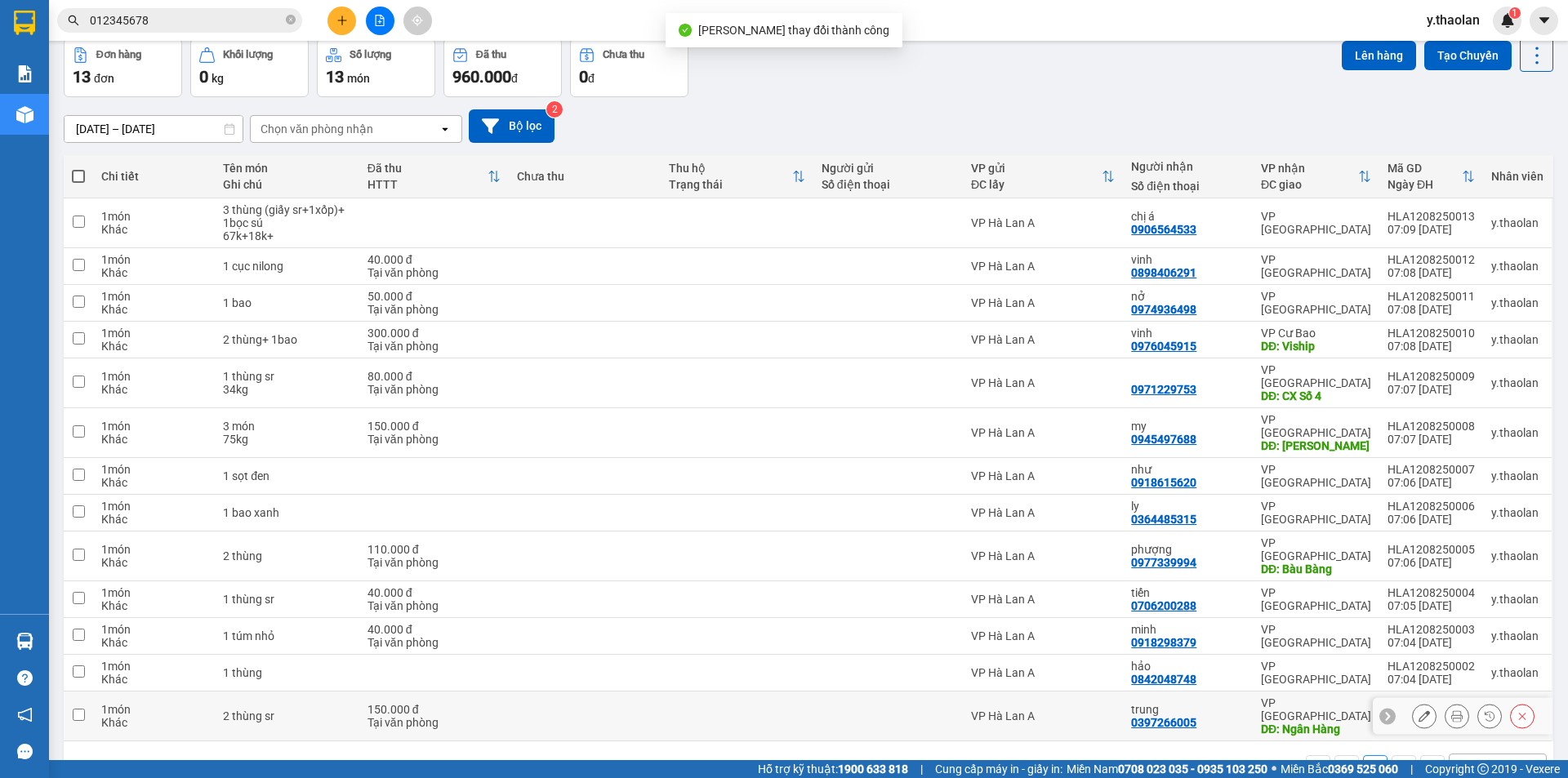
click at [332, 710] on div "2 thùng sr" at bounding box center [287, 717] width 129 height 13
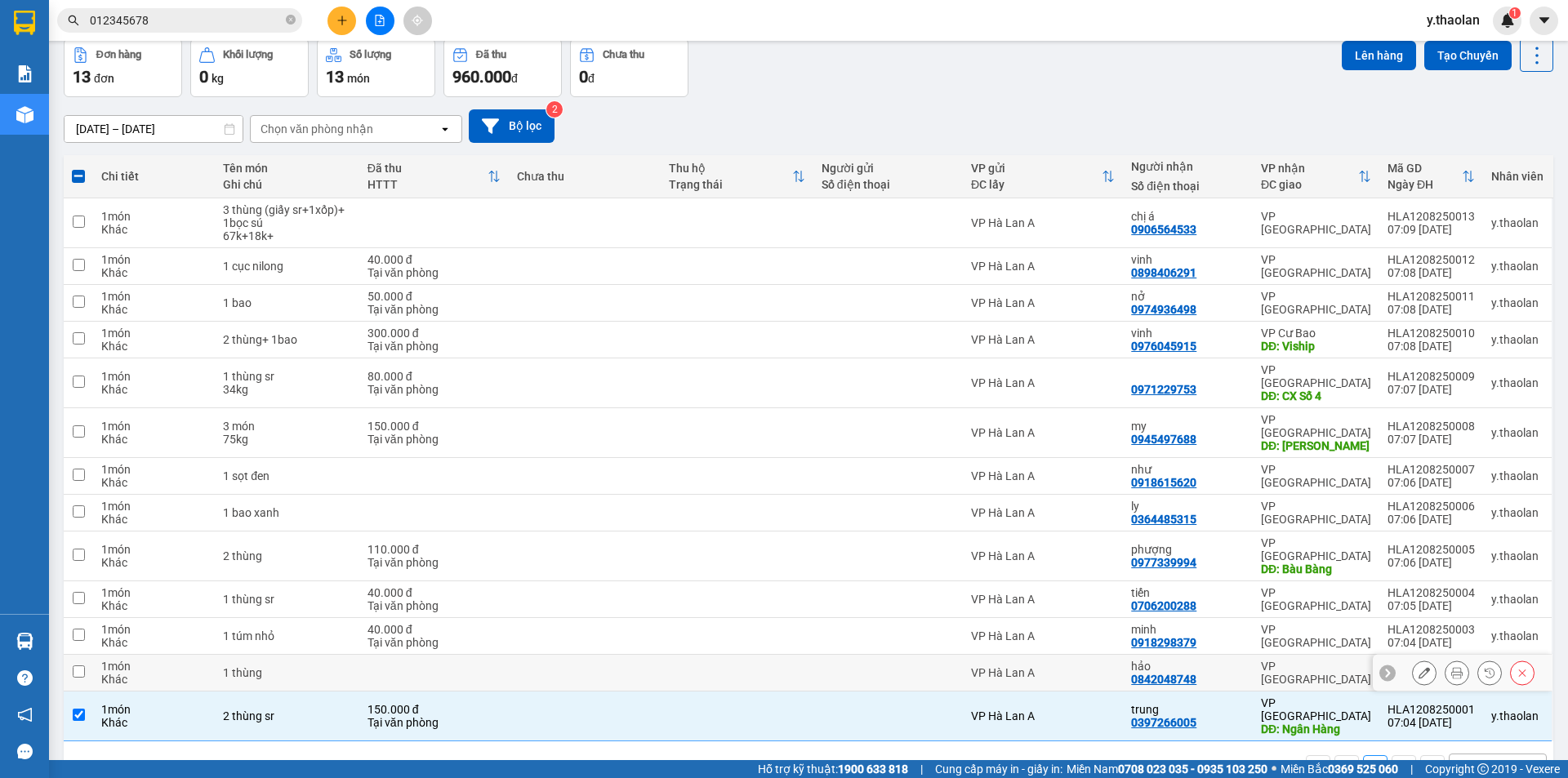
click at [327, 666] on div "1 thùng" at bounding box center [287, 673] width 129 height 13
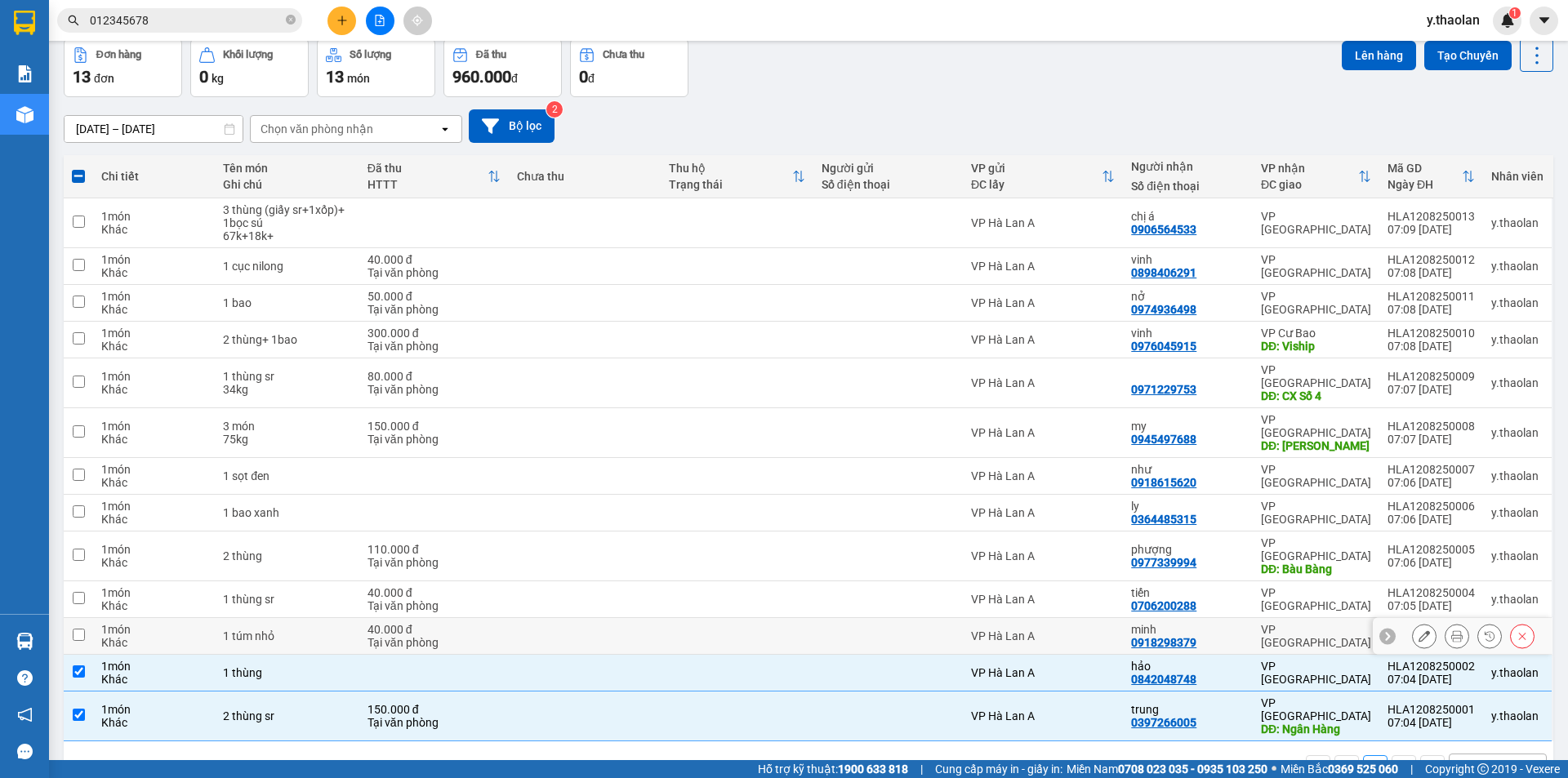
click at [323, 630] on div "1 túm nhỏ" at bounding box center [287, 636] width 129 height 13
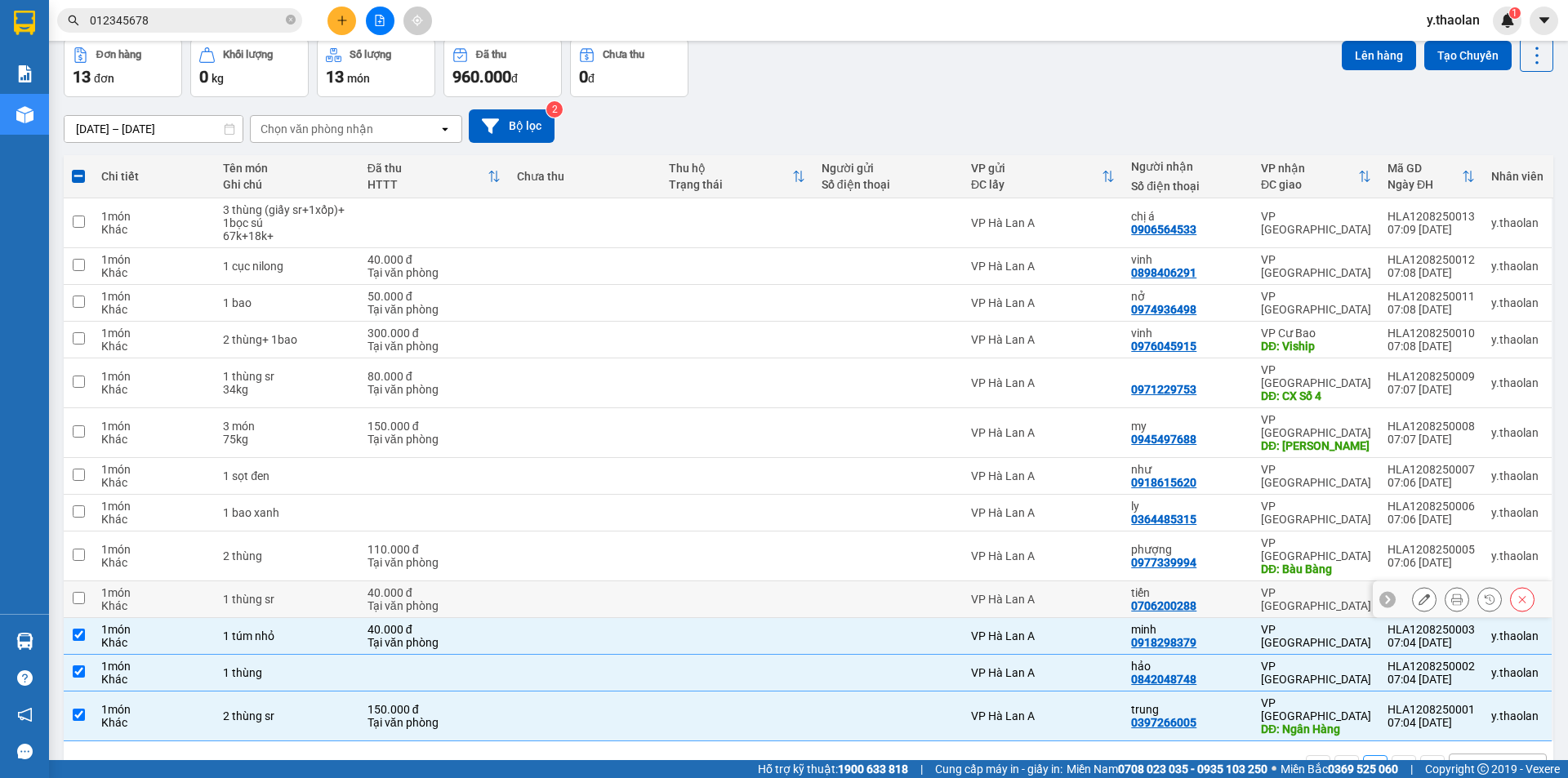
click at [321, 581] on td "1 thùng sr" at bounding box center [286, 599] width 145 height 37
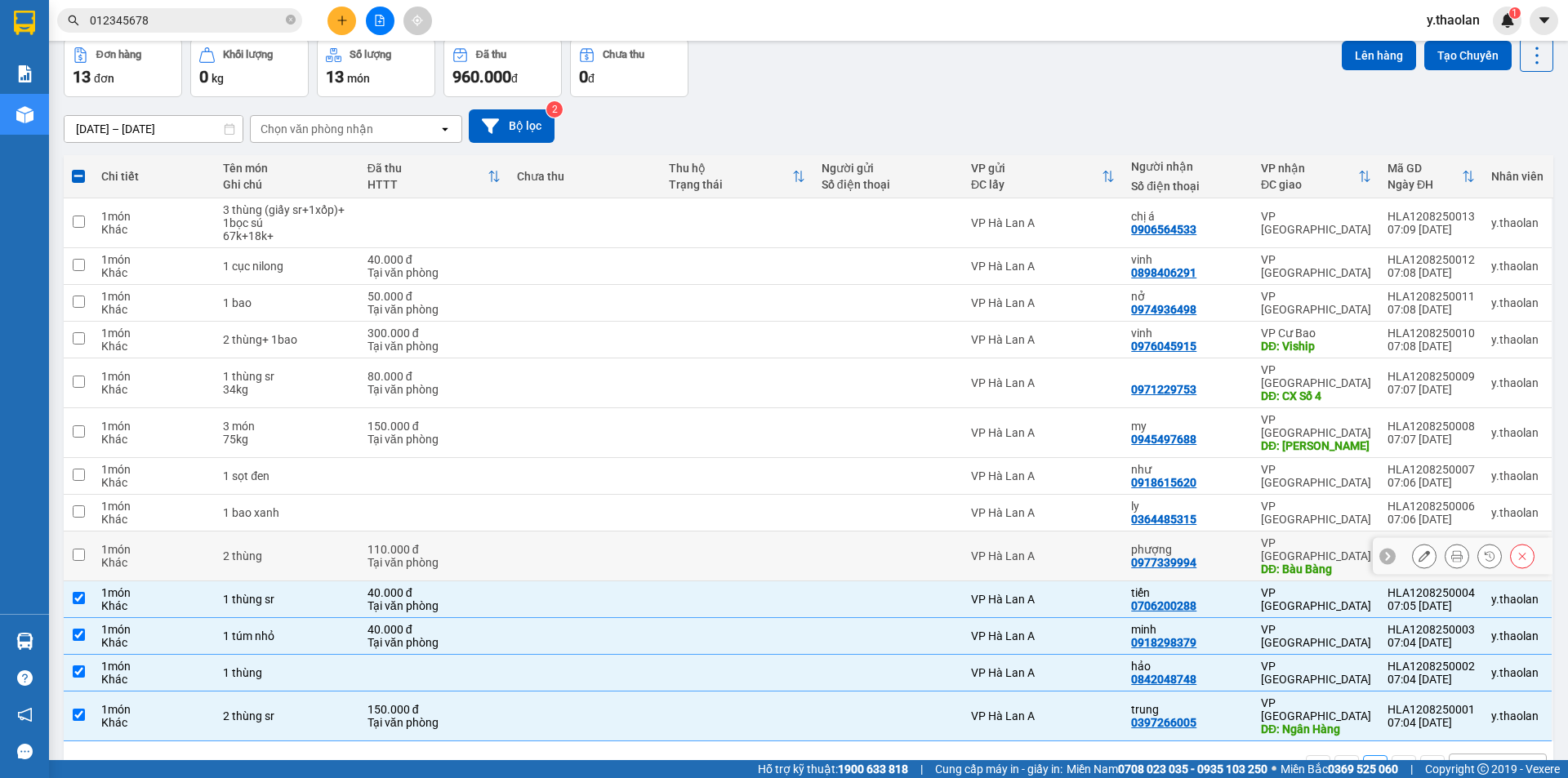
click at [332, 550] on div "2 thùng" at bounding box center [287, 557] width 129 height 13
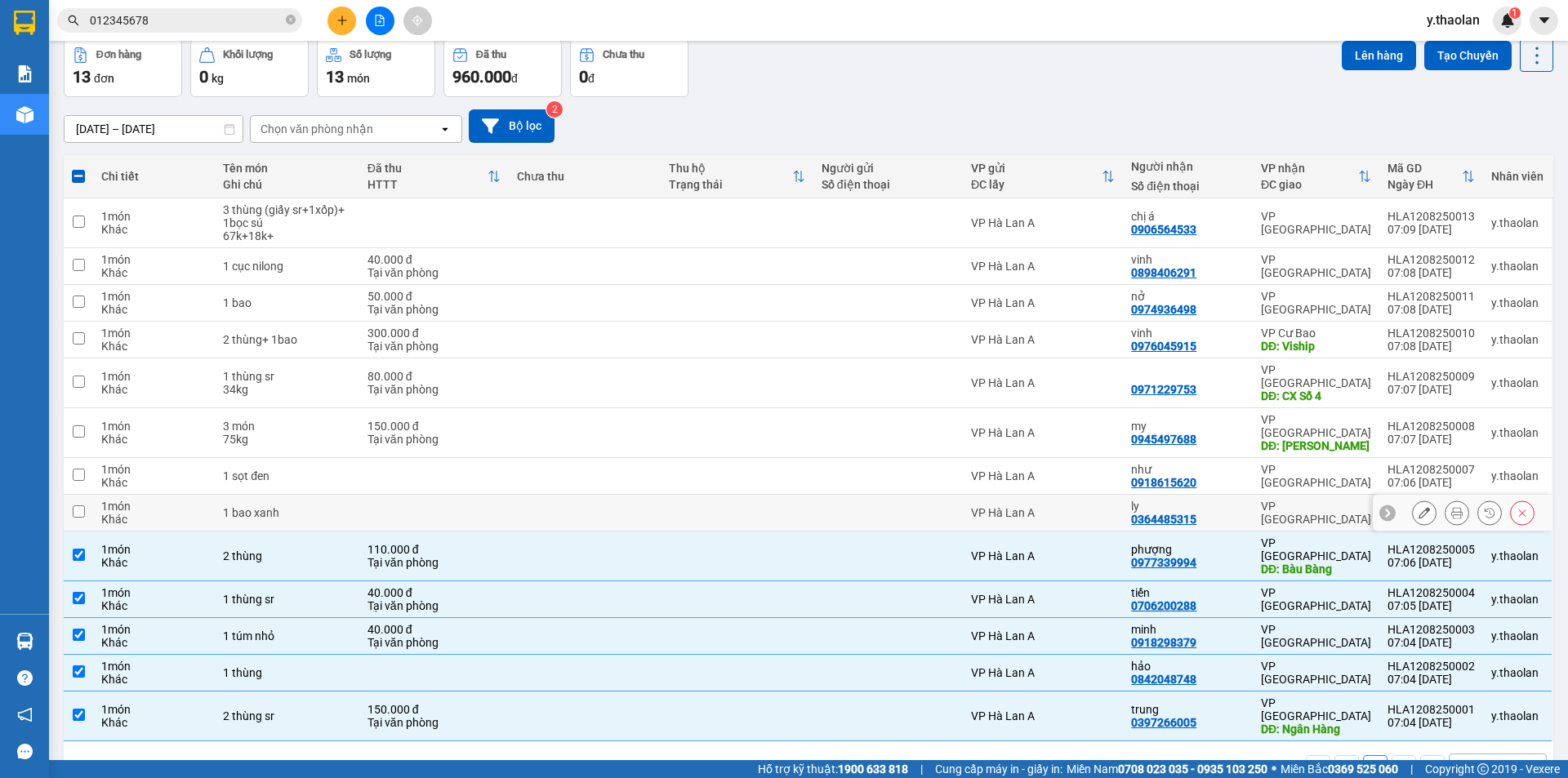
click at [327, 507] on div "1 bao xanh" at bounding box center [287, 513] width 129 height 13
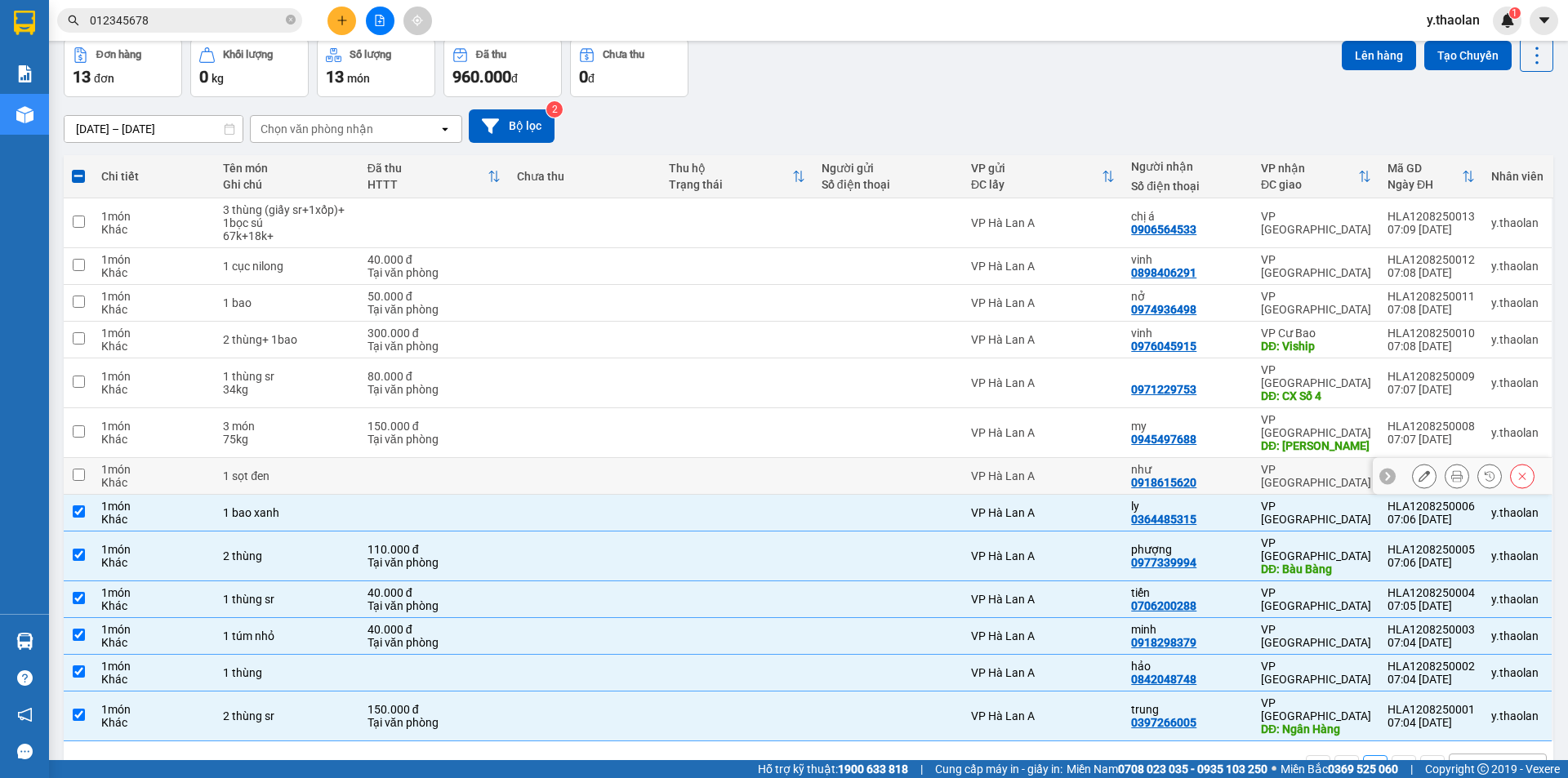
click at [330, 470] on div "1 sọt đen" at bounding box center [287, 476] width 129 height 13
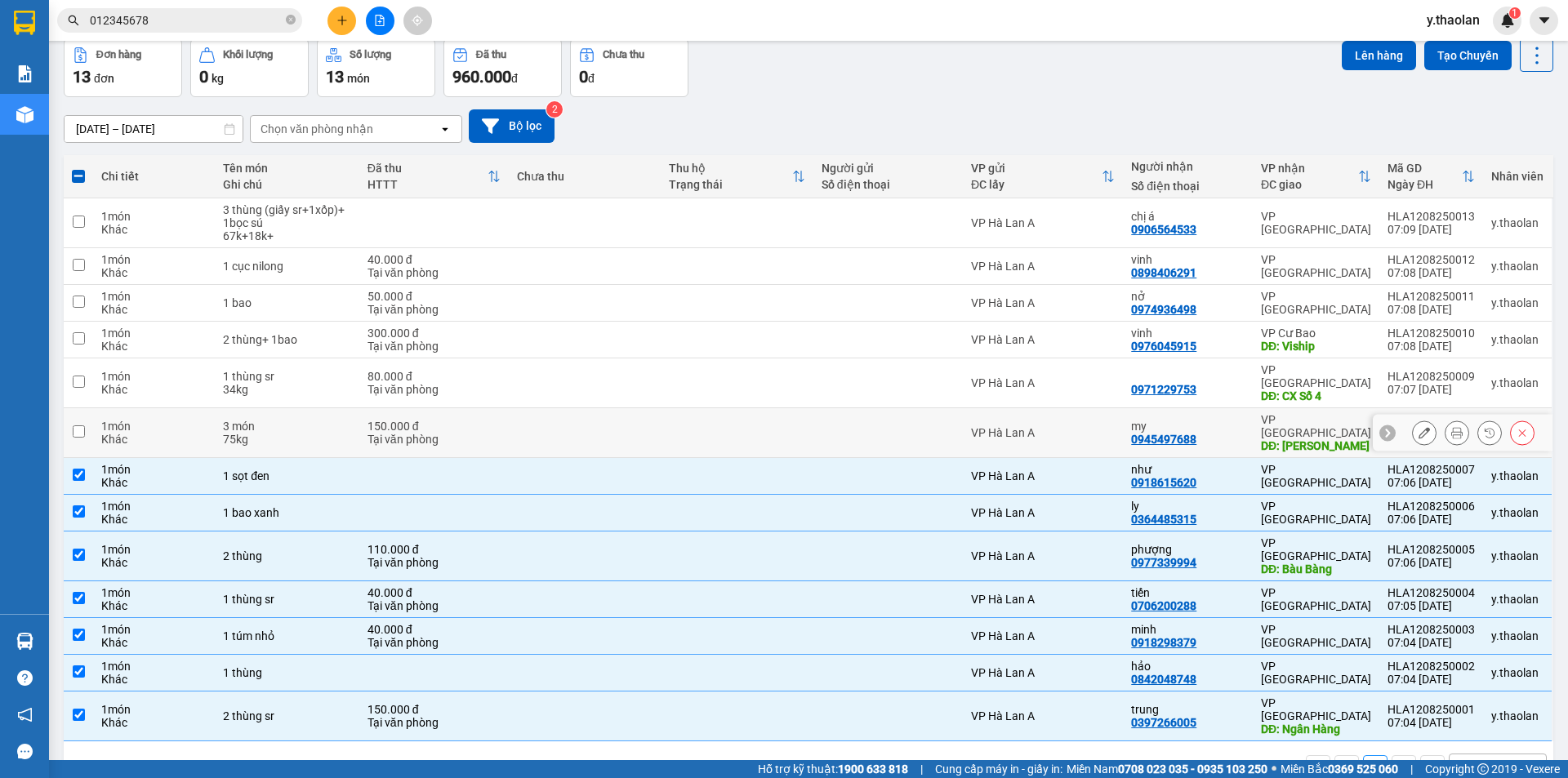
click at [316, 420] on div "3 món" at bounding box center [287, 426] width 129 height 13
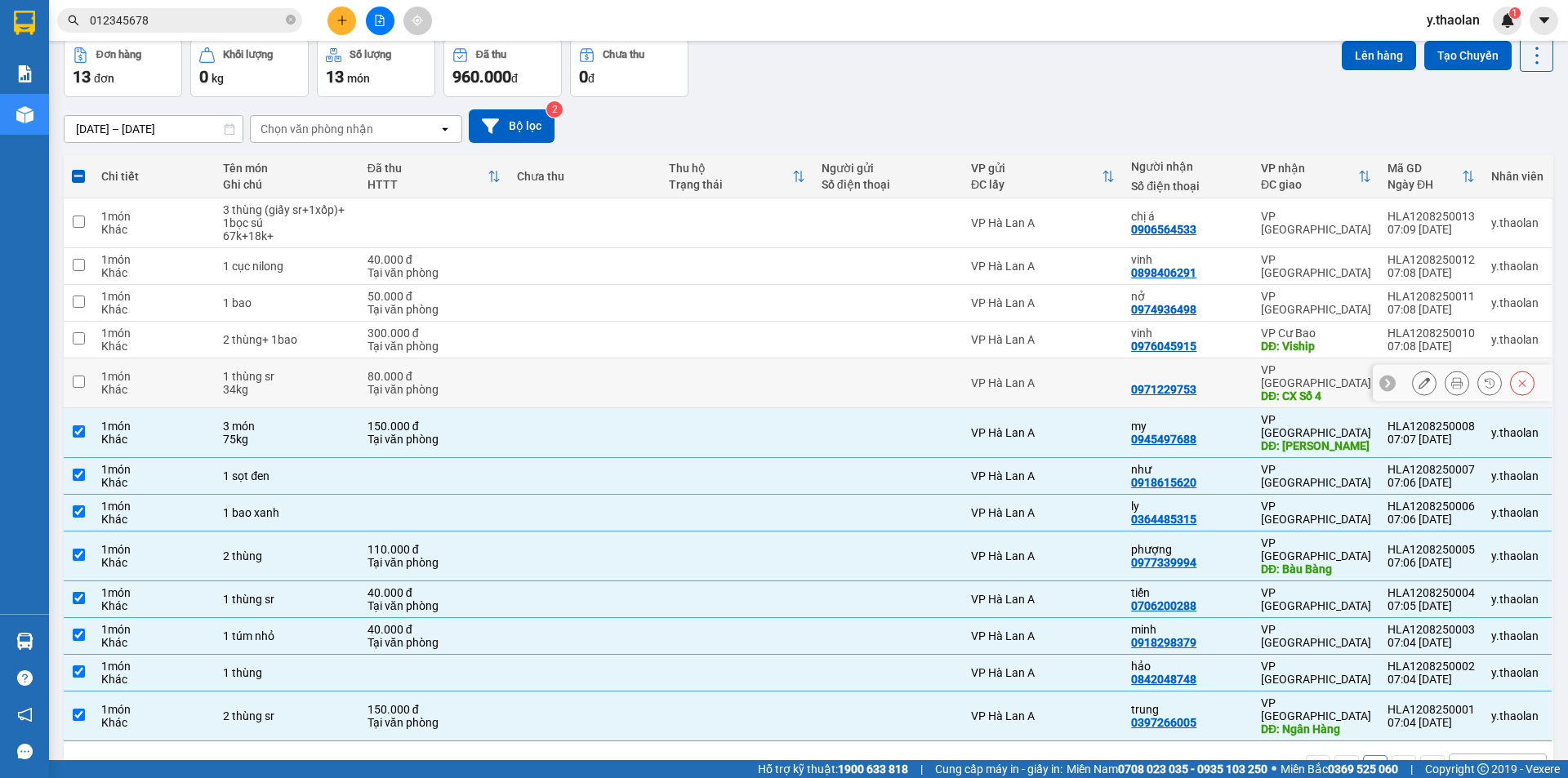
click at [321, 383] on div "34kg" at bounding box center [287, 389] width 129 height 13
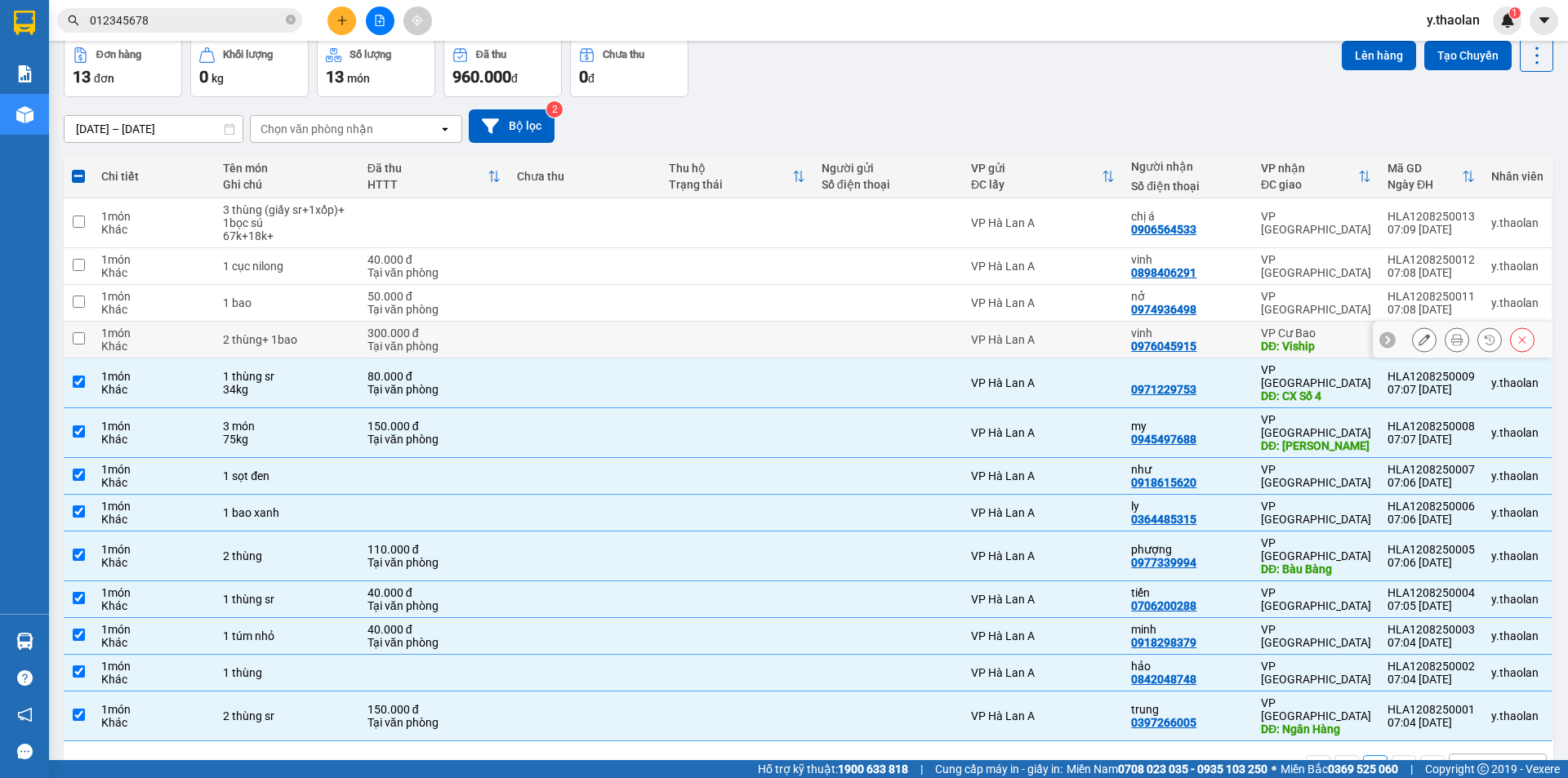
click at [350, 343] on div "2 thùng+ 1bao" at bounding box center [287, 340] width 129 height 13
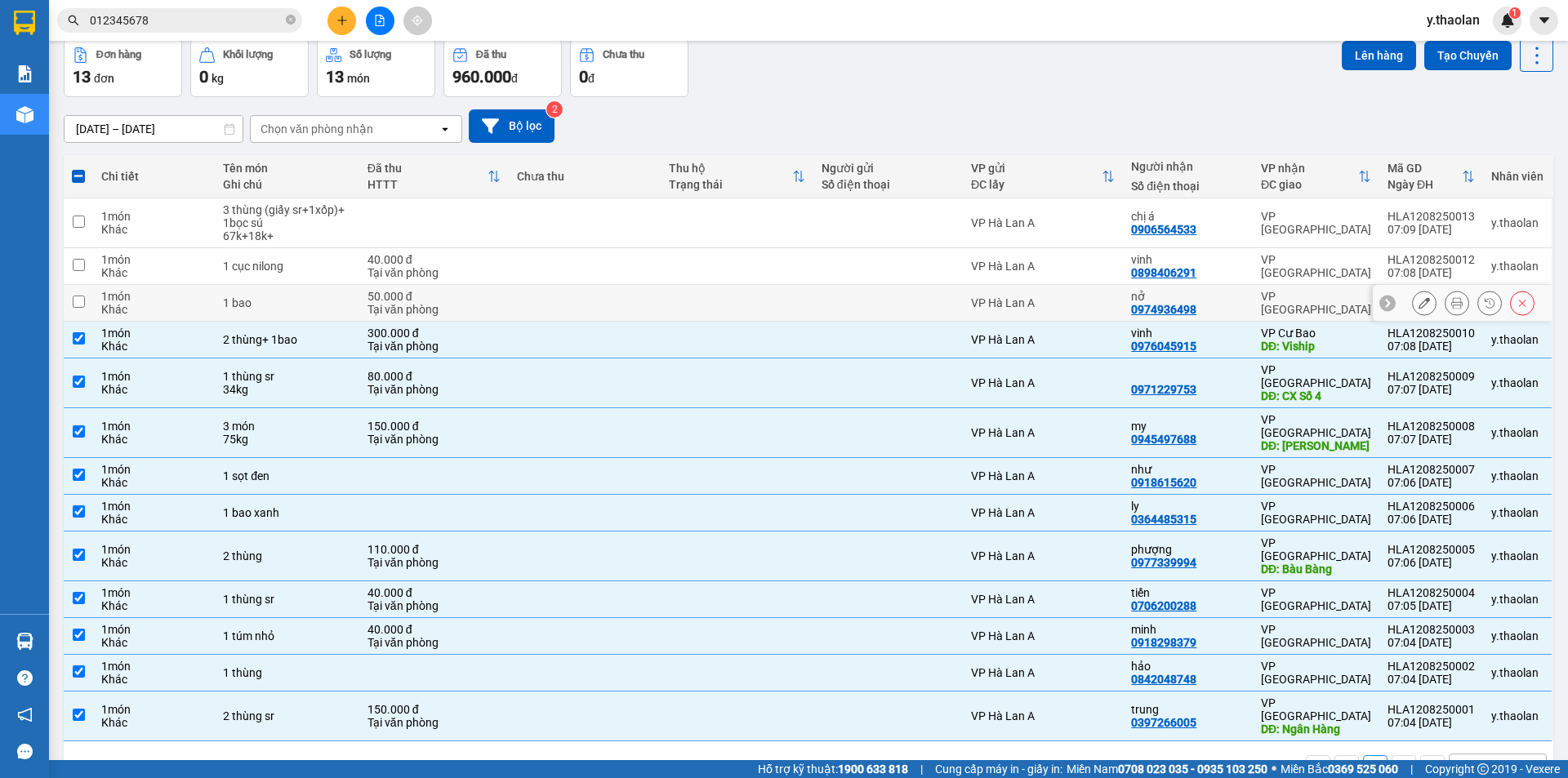
click at [338, 307] on div "1 bao" at bounding box center [287, 303] width 129 height 13
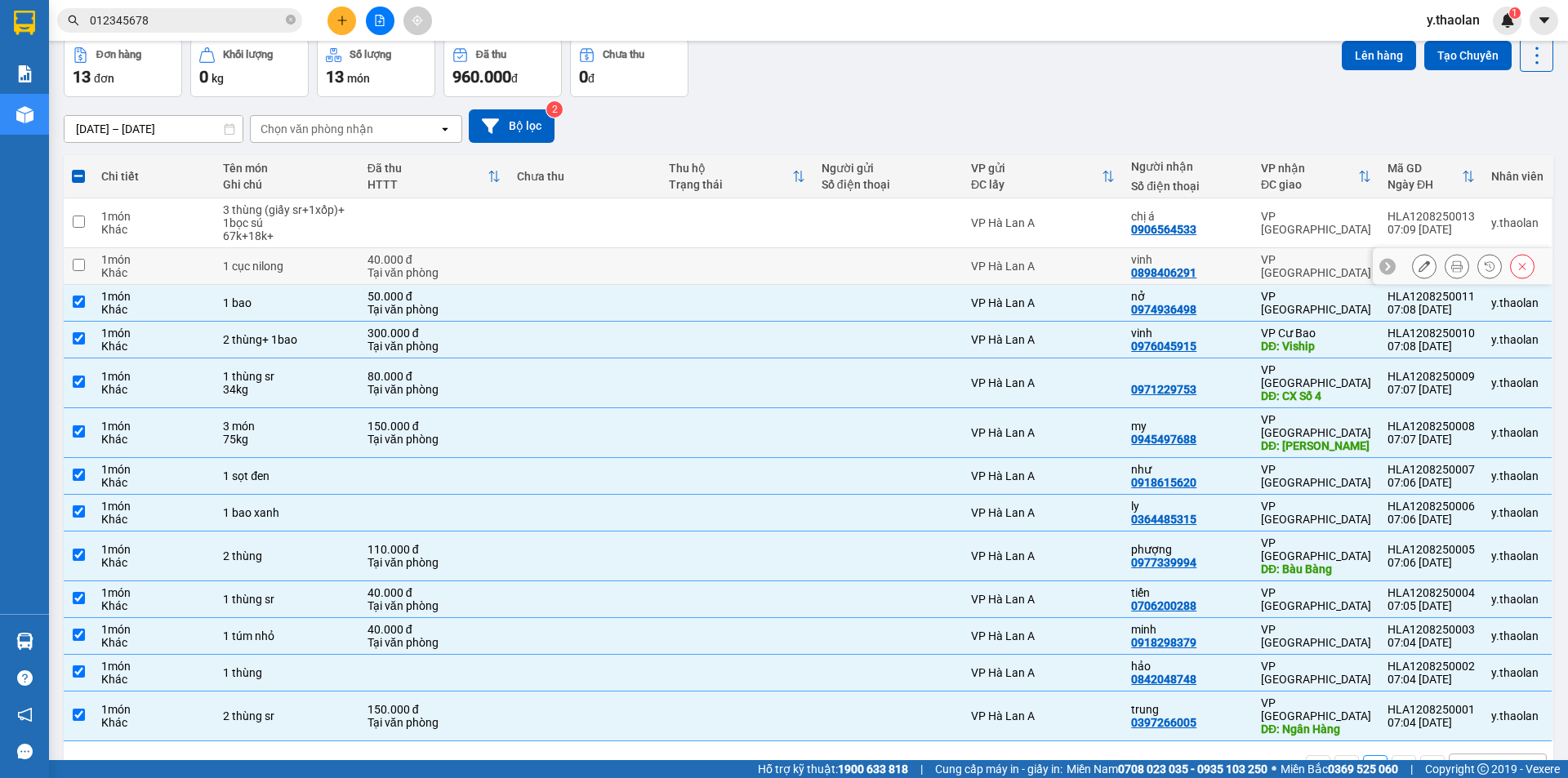
click at [345, 268] on div "1 cục nilong" at bounding box center [287, 267] width 129 height 13
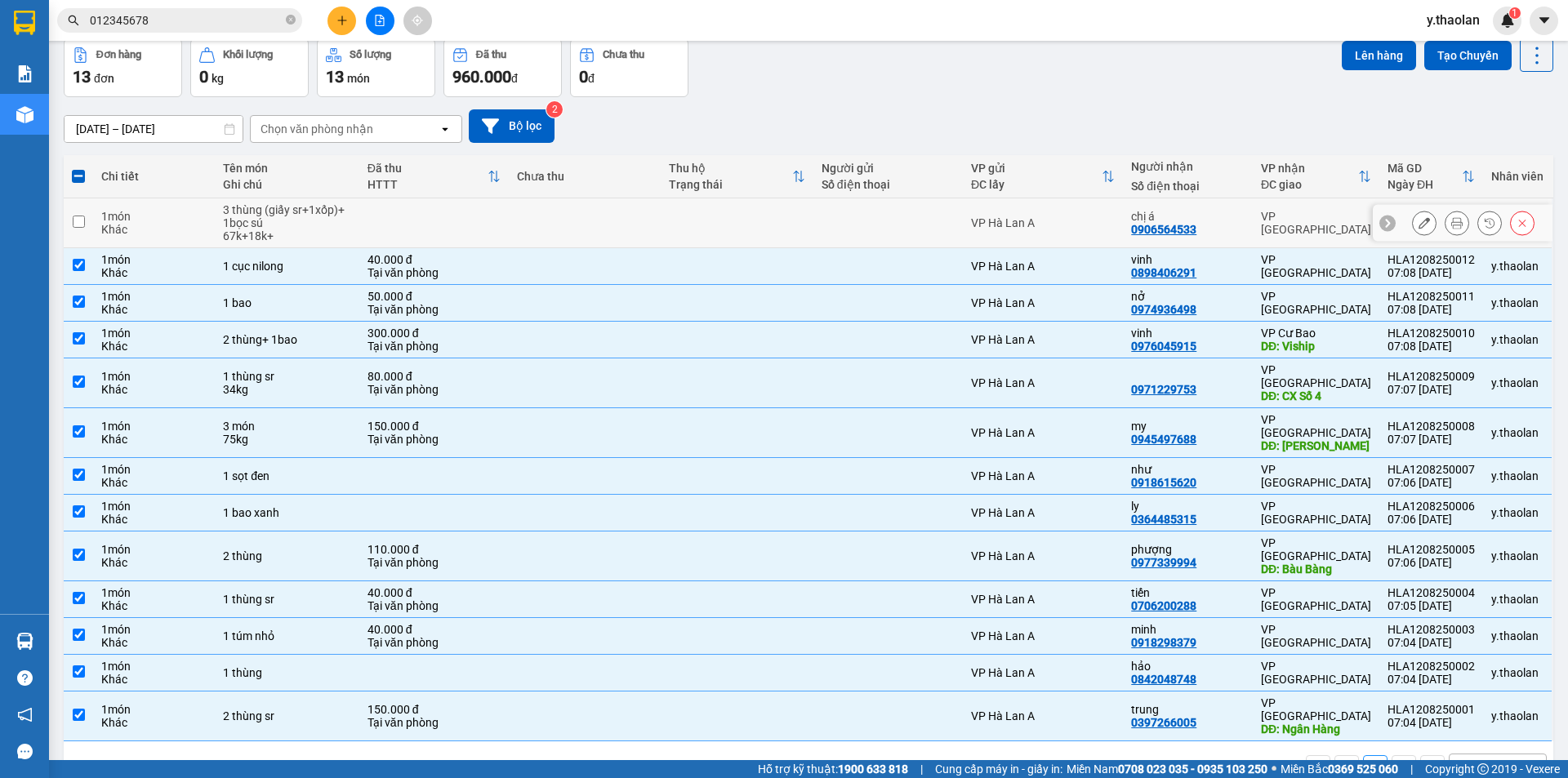
click at [359, 223] on td at bounding box center [434, 223] width 149 height 50
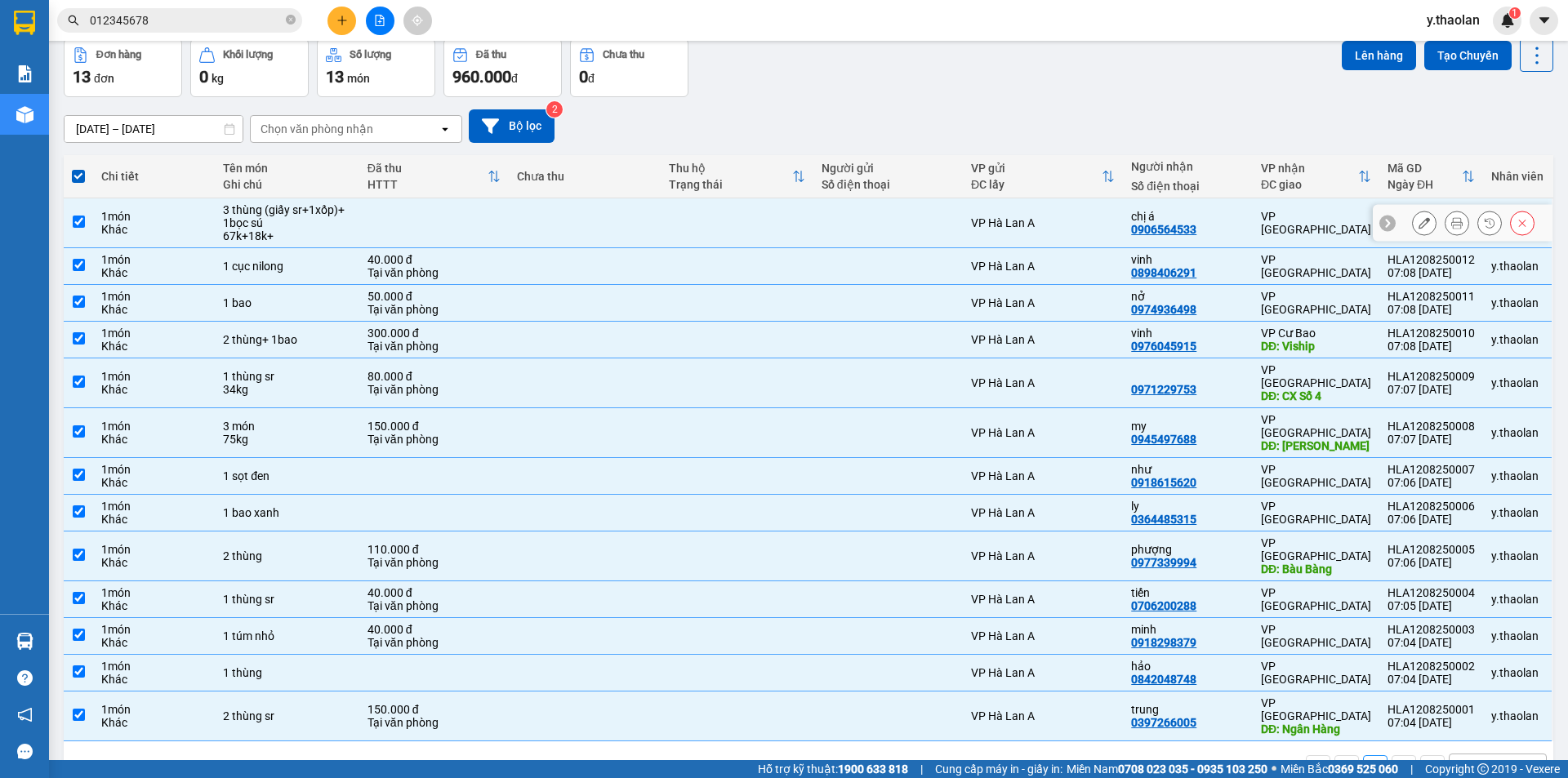
click at [364, 229] on td at bounding box center [434, 223] width 149 height 50
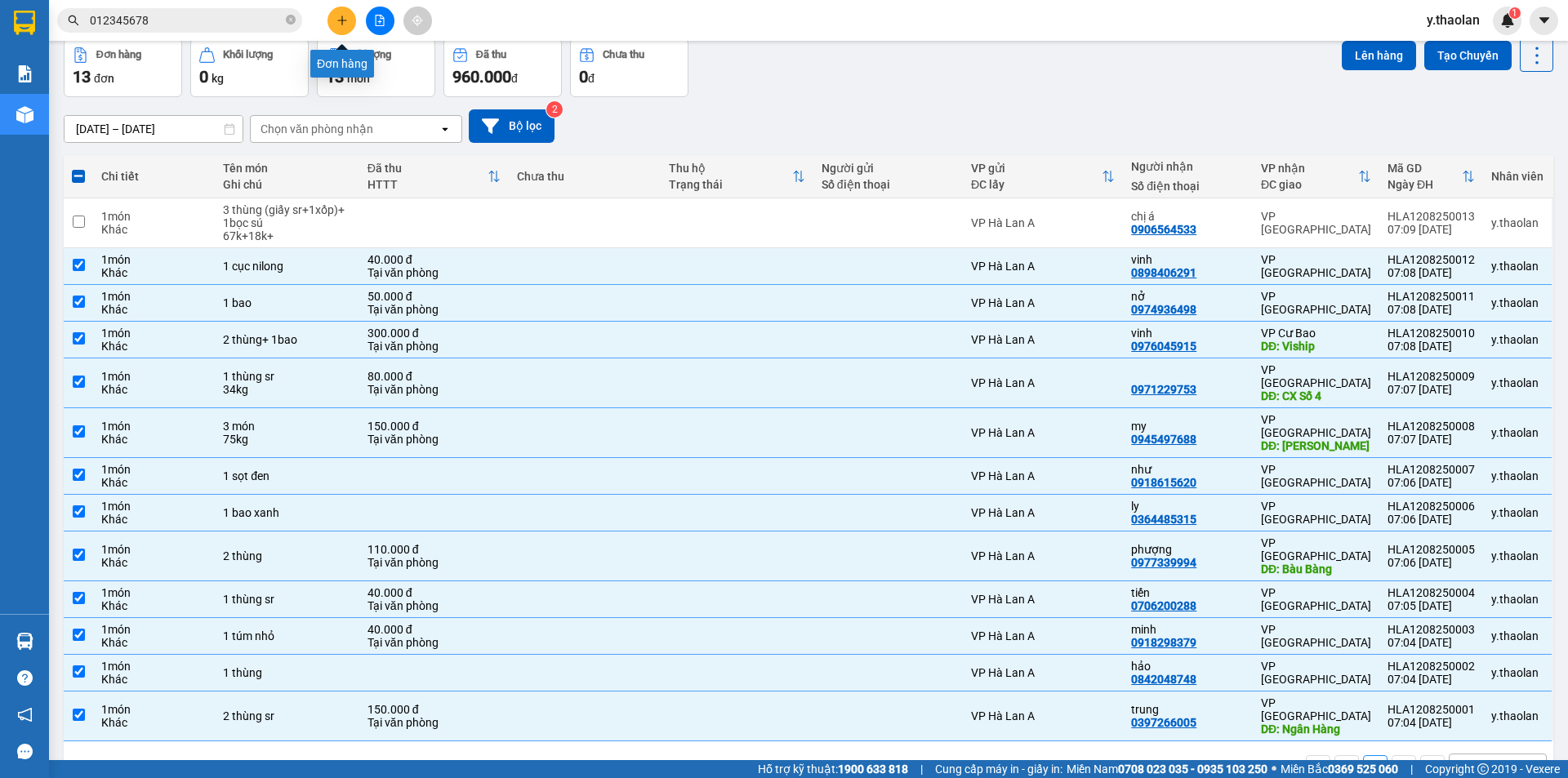
click at [334, 20] on button at bounding box center [341, 21] width 28 height 28
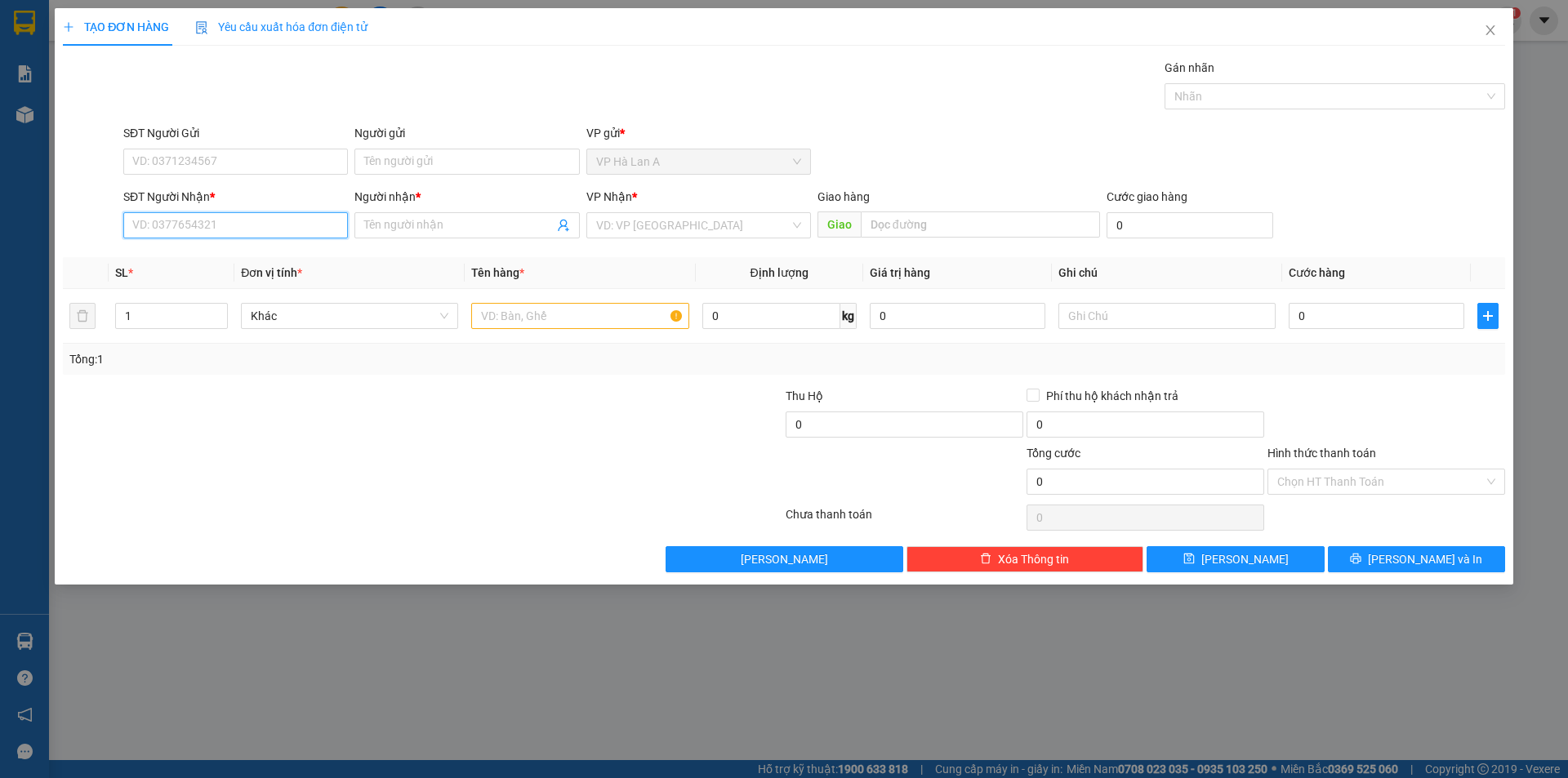
click at [269, 224] on input "SĐT Người Nhận *" at bounding box center [235, 226] width 225 height 26
drag, startPoint x: 214, startPoint y: 261, endPoint x: 612, endPoint y: 292, distance: 399.2
click at [214, 261] on div "0909904118 - tuyên" at bounding box center [235, 258] width 205 height 18
click at [620, 309] on input "text" at bounding box center [580, 317] width 217 height 26
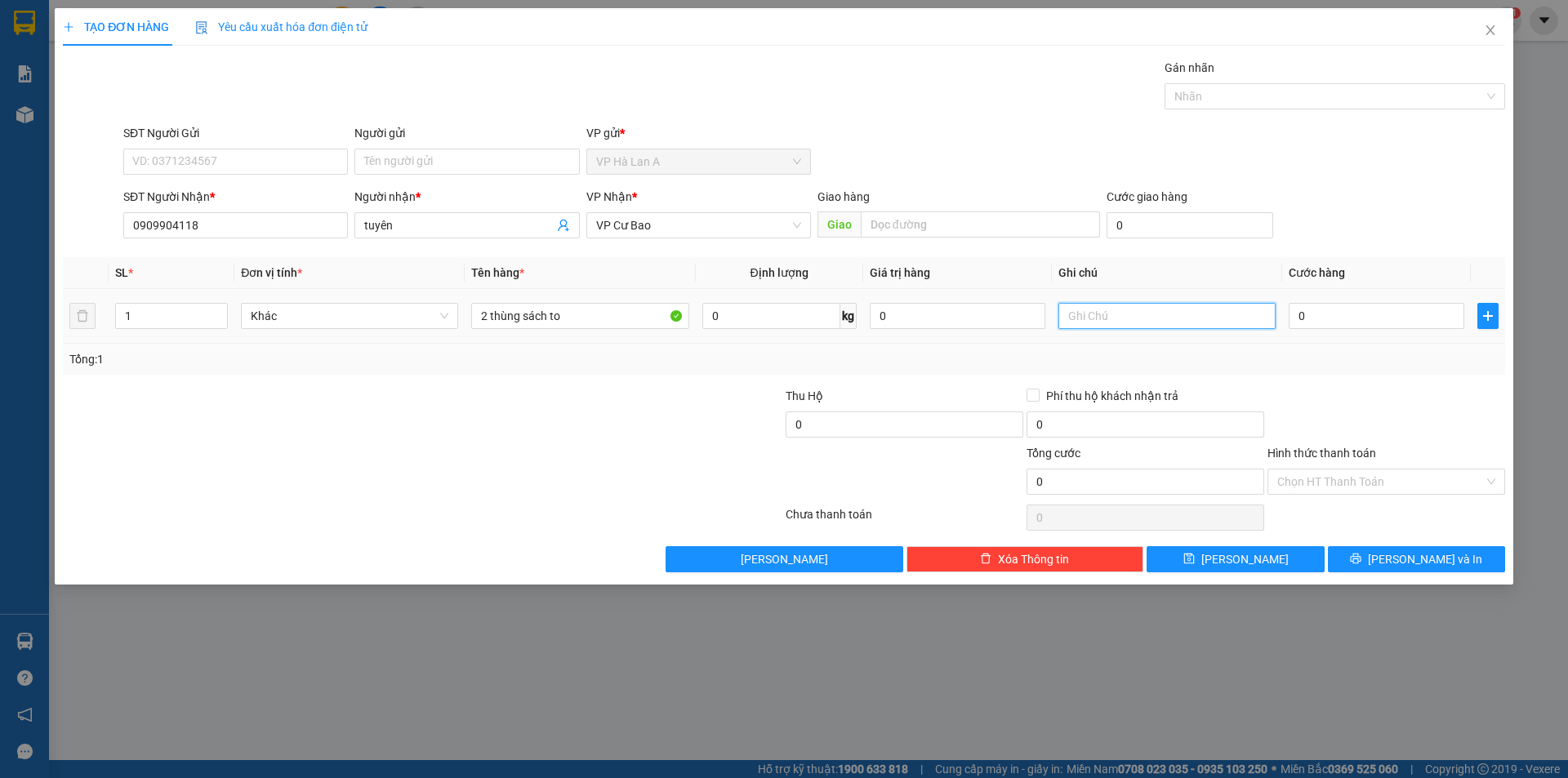
click at [1091, 305] on input "text" at bounding box center [1167, 317] width 217 height 26
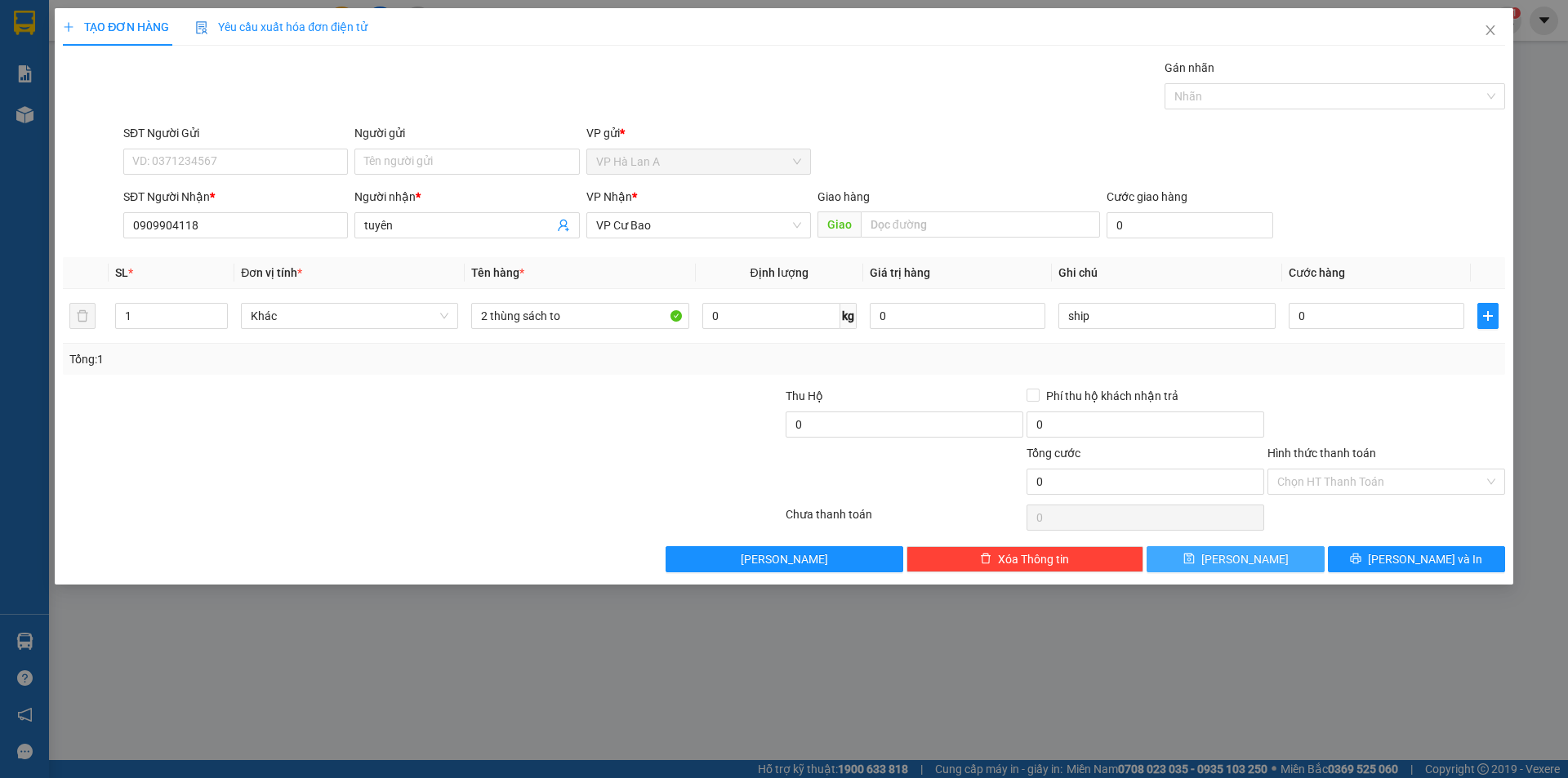
drag, startPoint x: 1205, startPoint y: 560, endPoint x: 970, endPoint y: 482, distance: 247.6
click at [1205, 562] on button "Lưu" at bounding box center [1235, 560] width 178 height 26
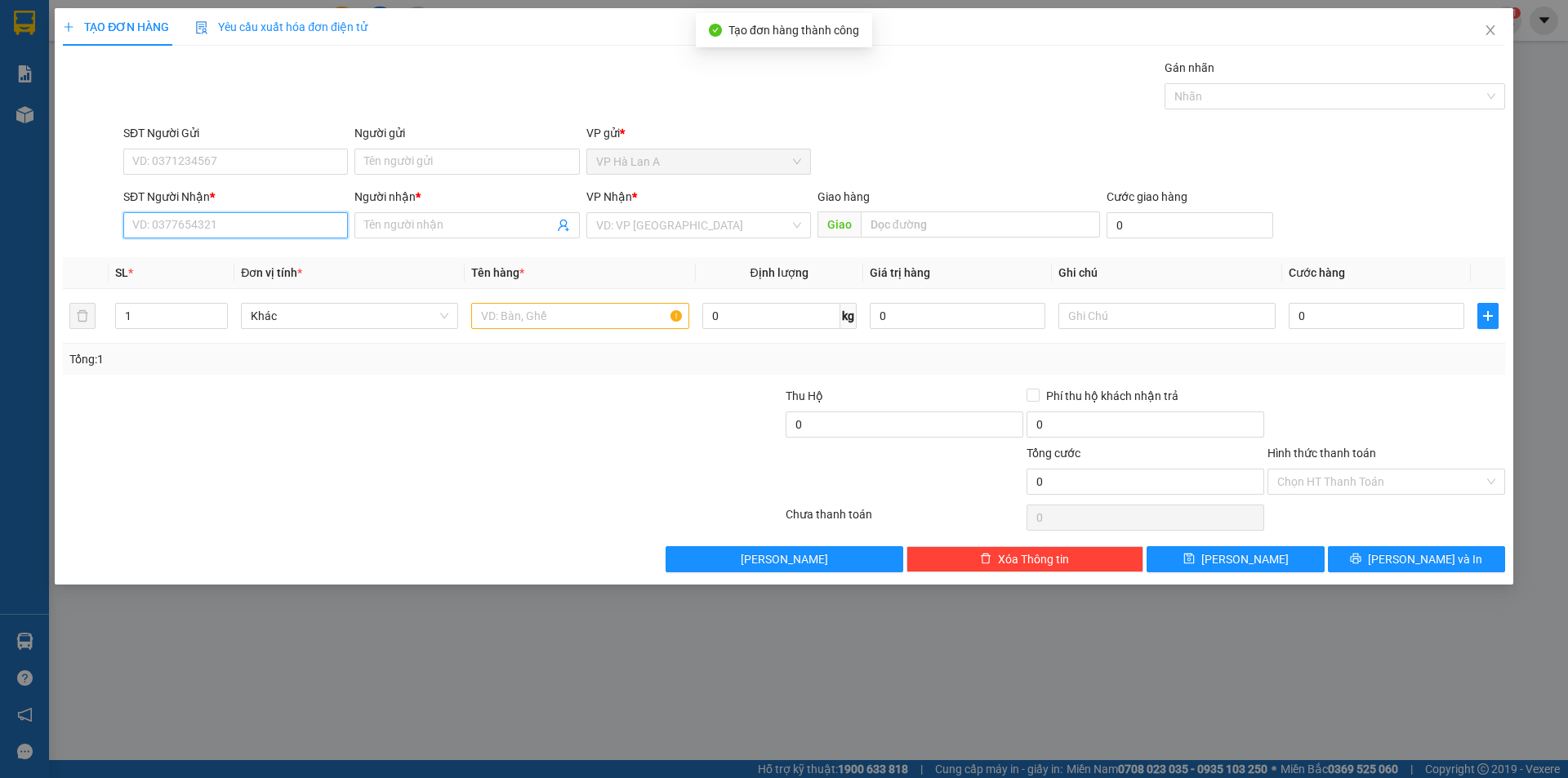
click at [213, 221] on input "SĐT Người Nhận *" at bounding box center [235, 226] width 225 height 26
click at [228, 254] on div "0907628111 - phương" at bounding box center [235, 258] width 205 height 18
click at [577, 328] on input "text" at bounding box center [580, 317] width 217 height 26
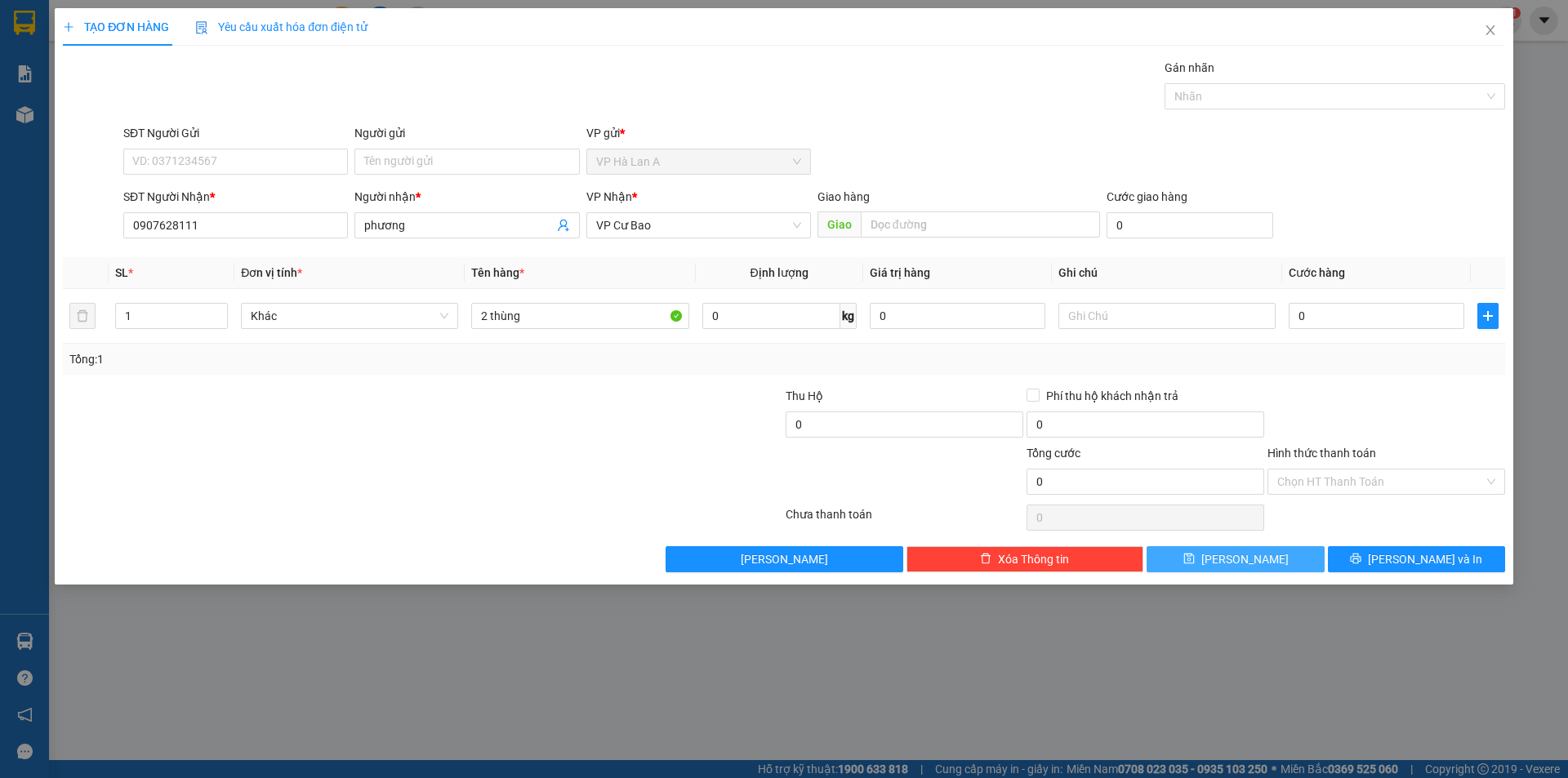
drag, startPoint x: 1282, startPoint y: 562, endPoint x: 1121, endPoint y: 545, distance: 161.9
click at [1280, 562] on button "Lưu" at bounding box center [1235, 560] width 178 height 26
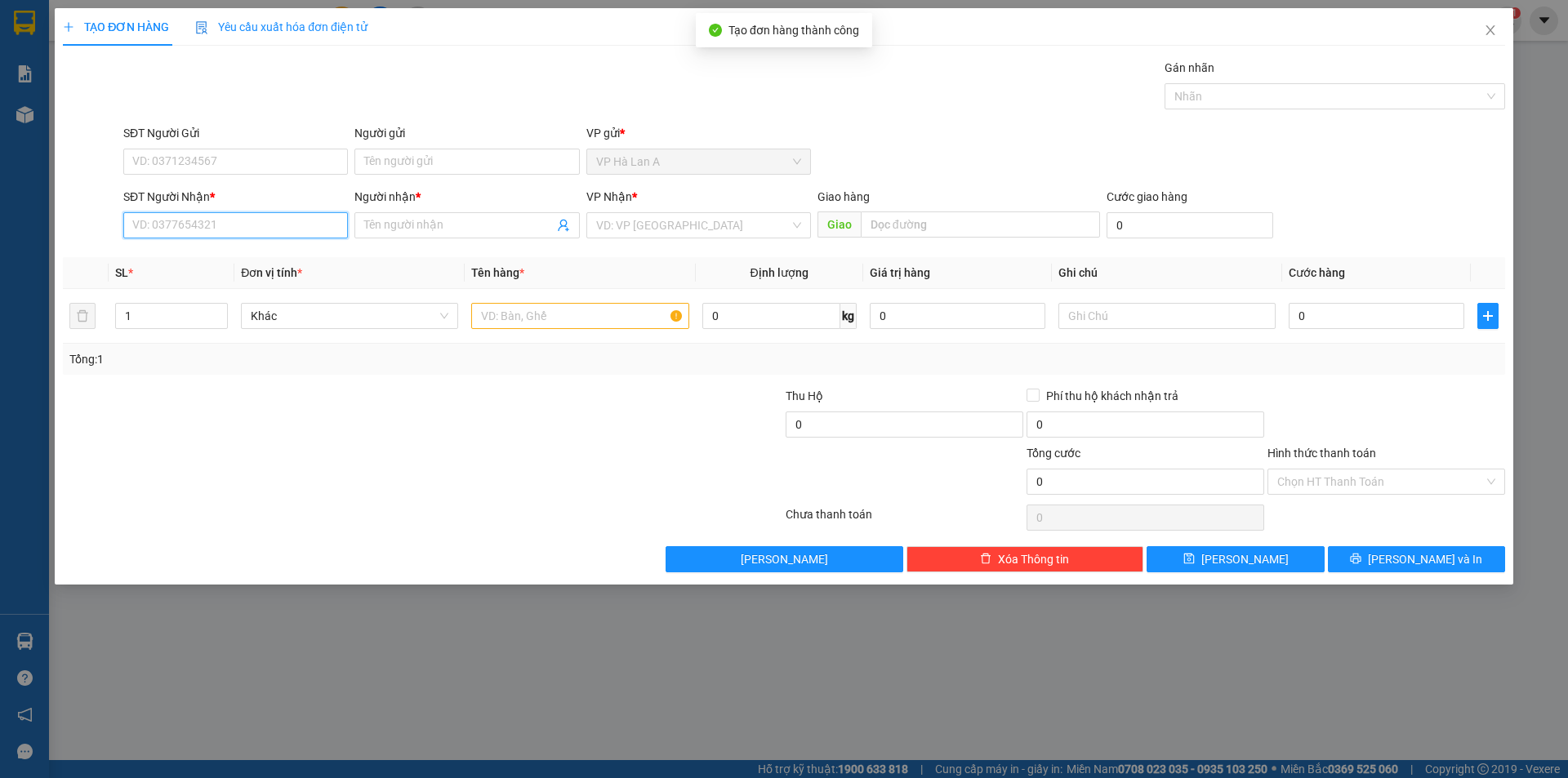
click at [284, 220] on input "SĐT Người Nhận *" at bounding box center [235, 226] width 225 height 26
click at [265, 256] on div "0984397574 - thanh" at bounding box center [235, 258] width 205 height 18
click at [515, 320] on input "text" at bounding box center [580, 317] width 217 height 26
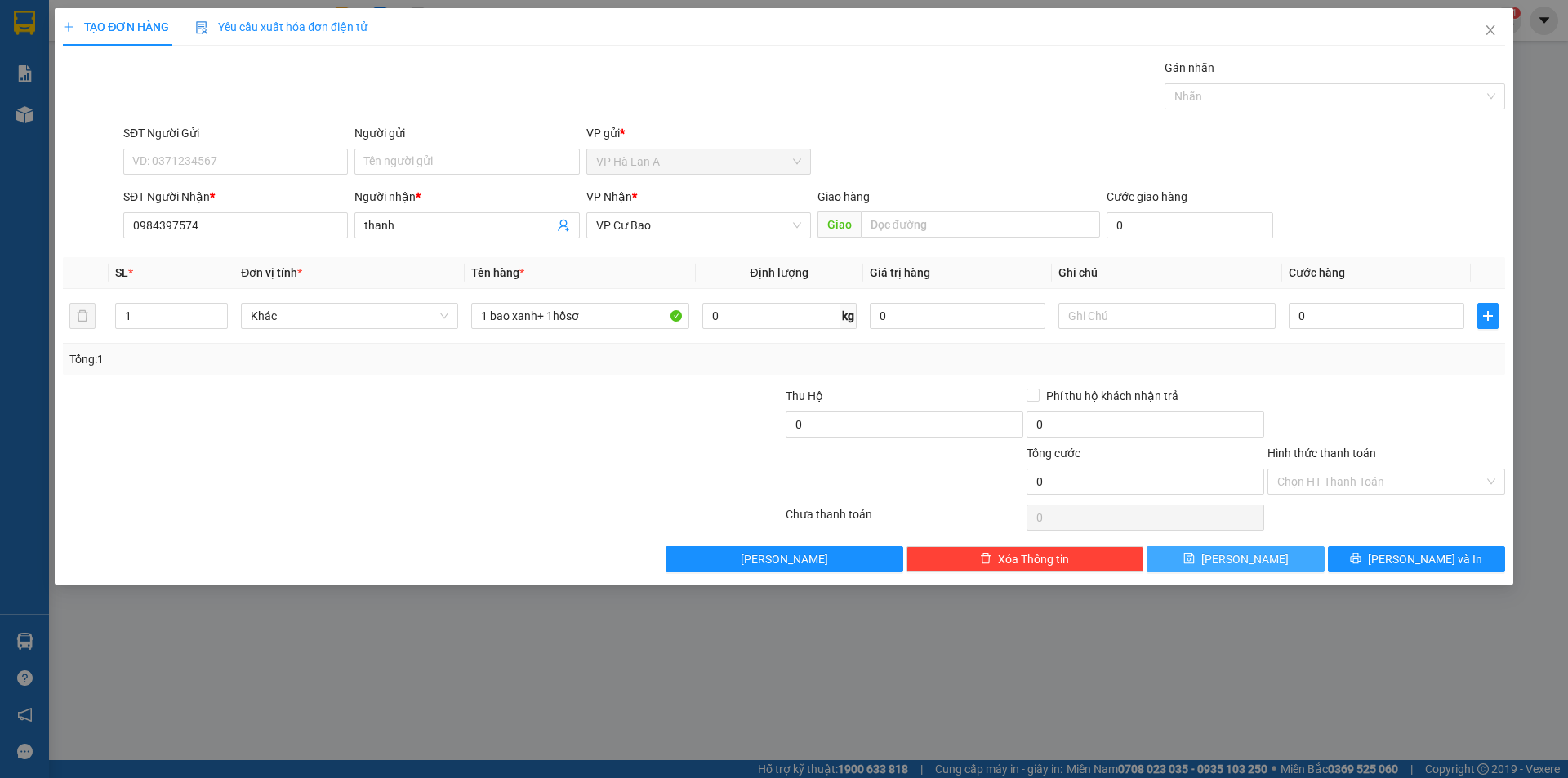
click at [1241, 566] on span "Lưu" at bounding box center [1245, 559] width 87 height 18
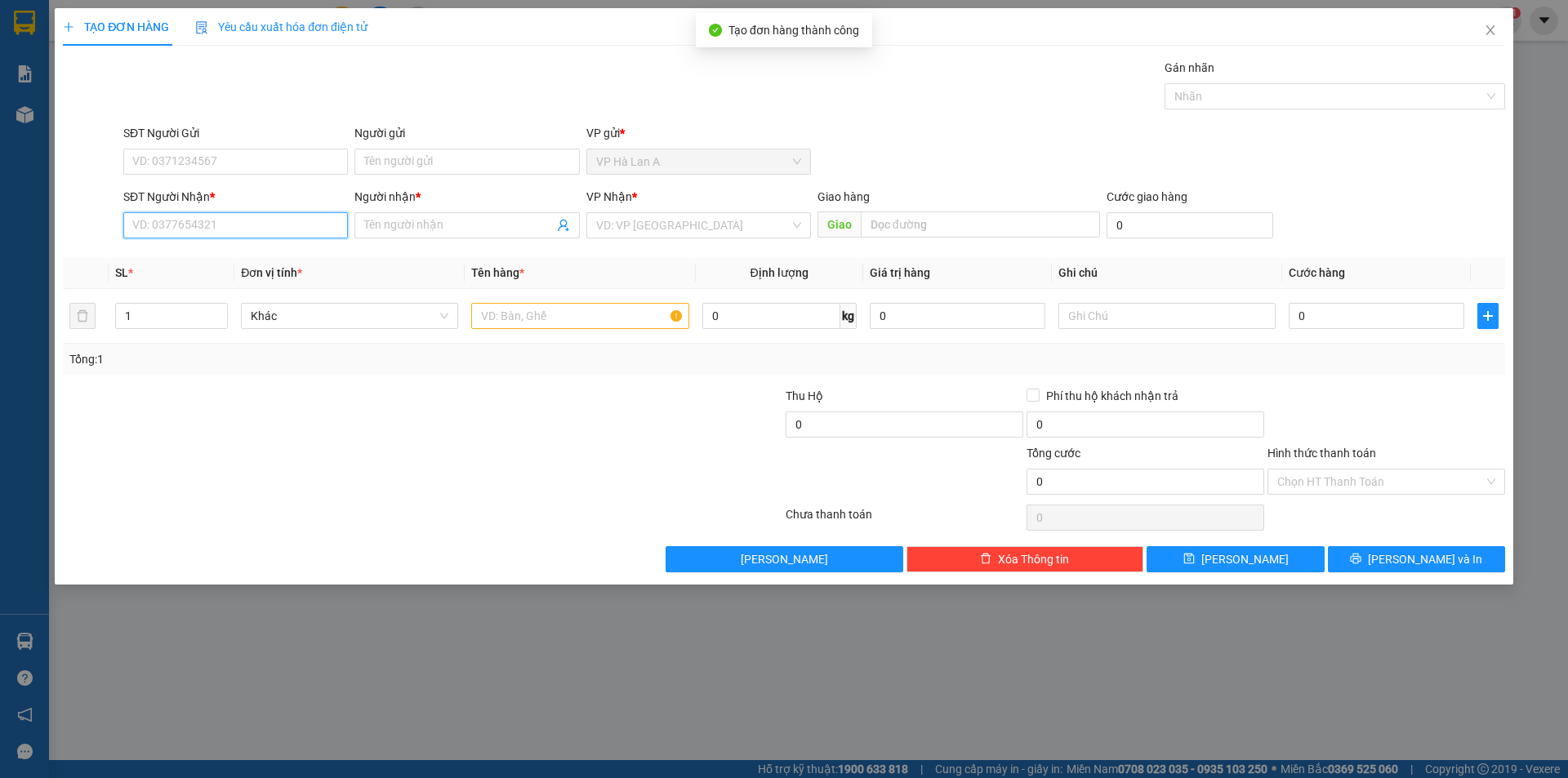
click at [250, 231] on input "SĐT Người Nhận *" at bounding box center [235, 226] width 225 height 26
drag, startPoint x: 250, startPoint y: 258, endPoint x: 537, endPoint y: 296, distance: 289.5
click at [251, 262] on div "0913180380 - linh" at bounding box center [235, 258] width 205 height 18
click at [550, 299] on td at bounding box center [580, 317] width 231 height 55
click at [564, 327] on input "text" at bounding box center [580, 317] width 217 height 26
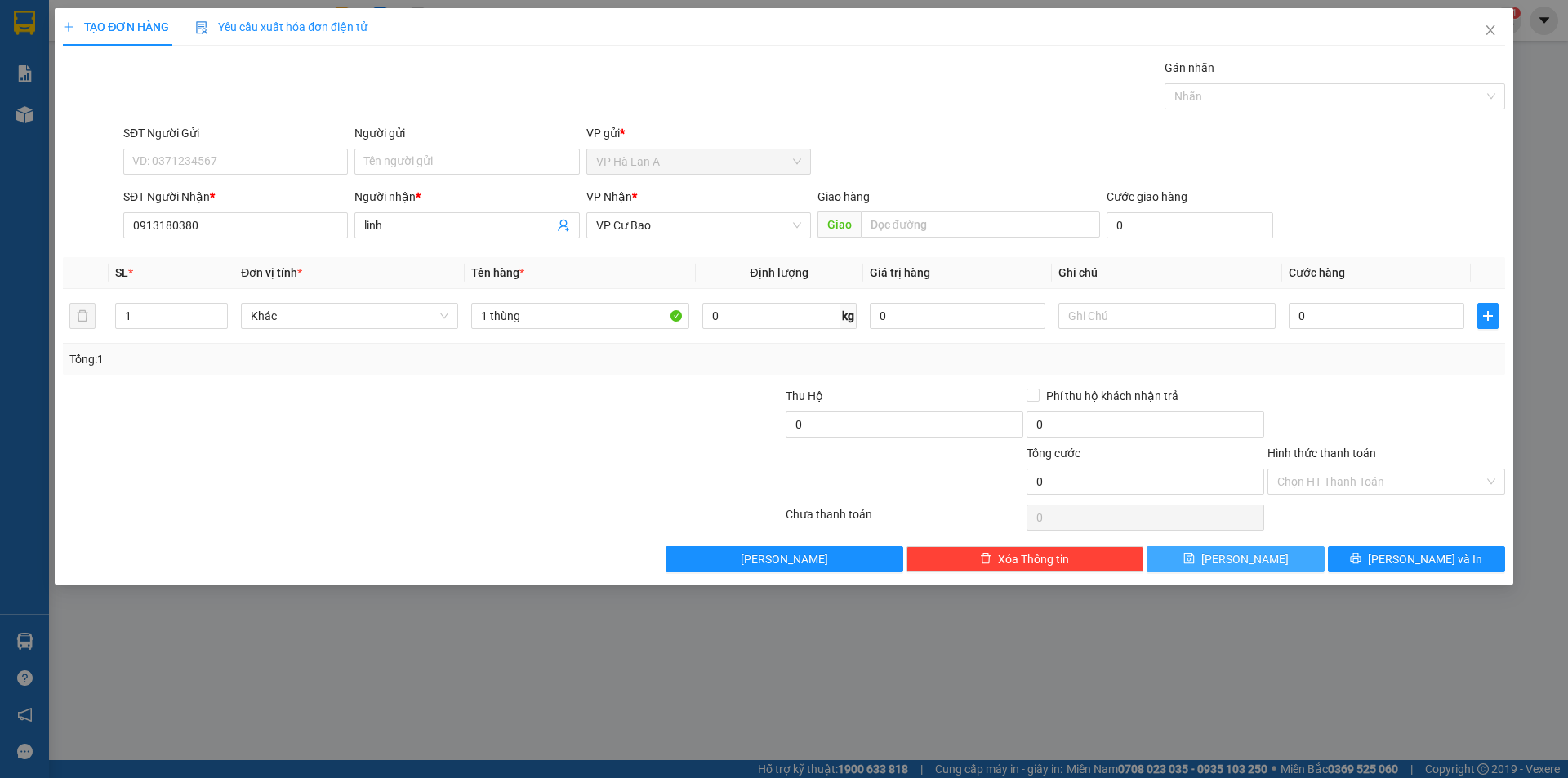
click at [1205, 548] on div "Transit Pickup Surcharge Ids Transit Deliver Surcharge Ids Transit Deliver Surc…" at bounding box center [784, 316] width 1442 height 514
click at [1209, 556] on button "Lưu" at bounding box center [1235, 560] width 178 height 26
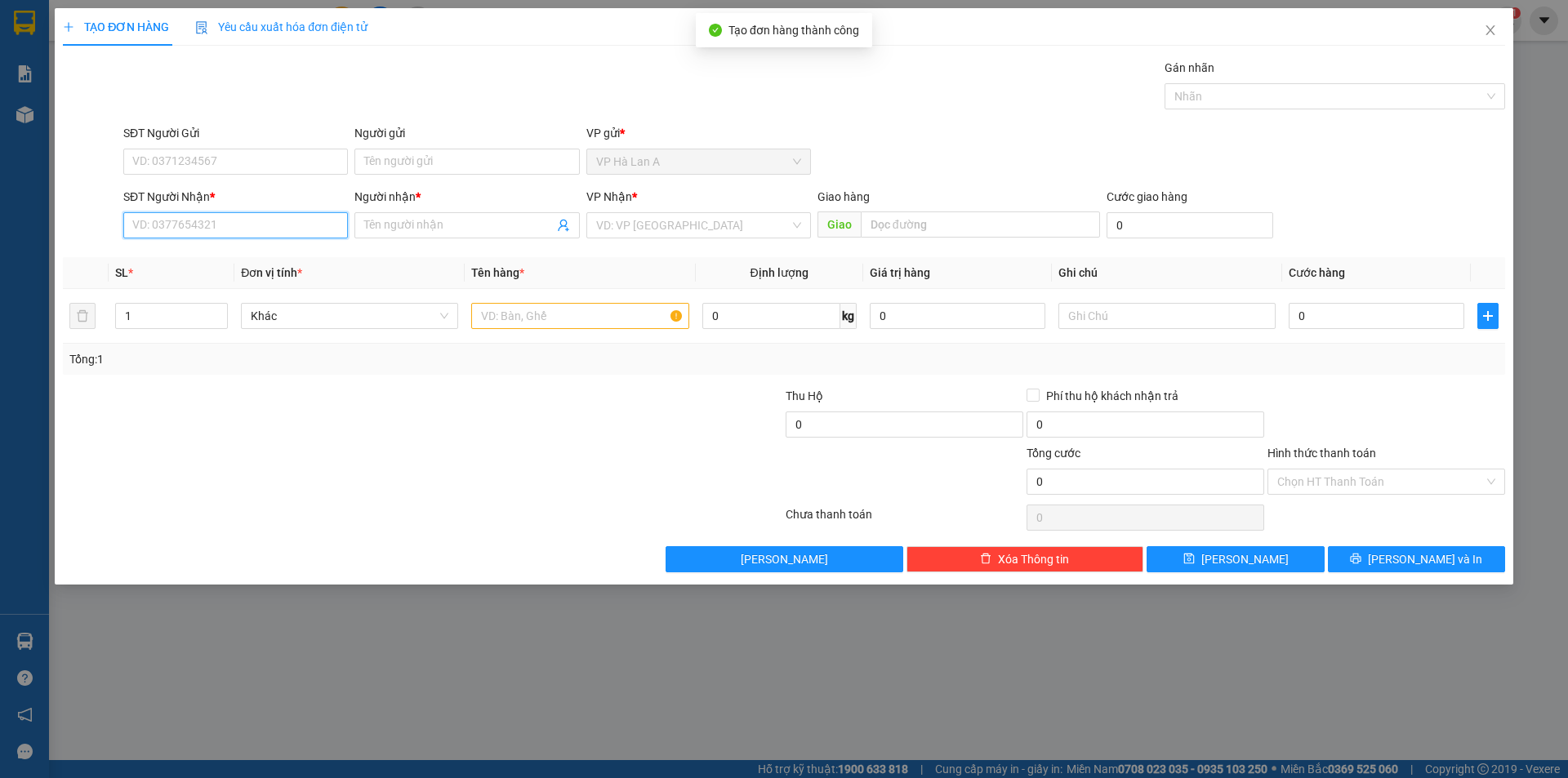
click at [250, 216] on input "SĐT Người Nhận *" at bounding box center [235, 226] width 225 height 26
drag, startPoint x: 198, startPoint y: 256, endPoint x: 543, endPoint y: 285, distance: 346.2
click at [212, 256] on div "0975281434 - diễm" at bounding box center [235, 258] width 205 height 18
click at [603, 315] on input "text" at bounding box center [580, 317] width 217 height 26
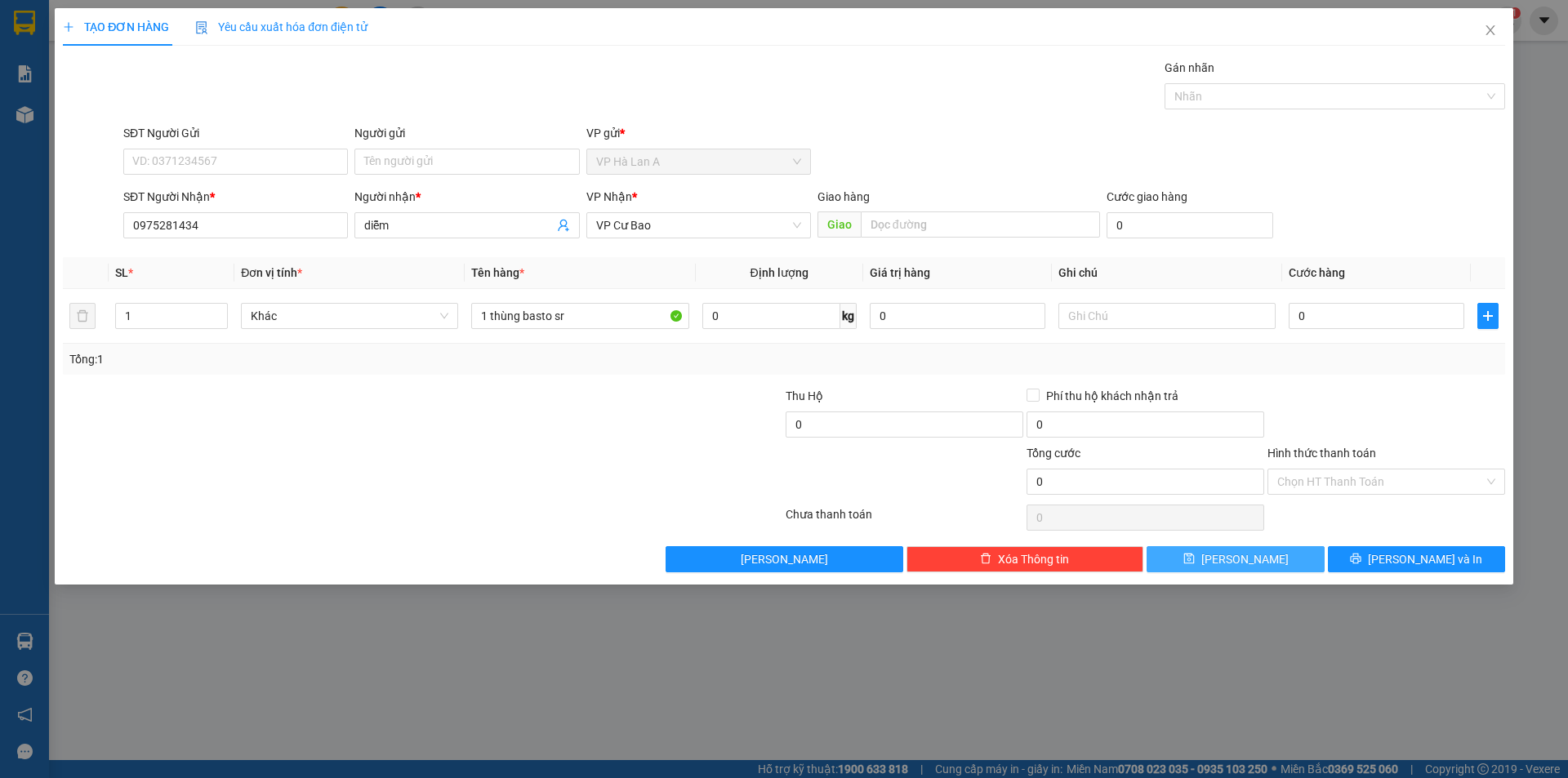
click at [1237, 547] on button "Lưu" at bounding box center [1235, 560] width 178 height 26
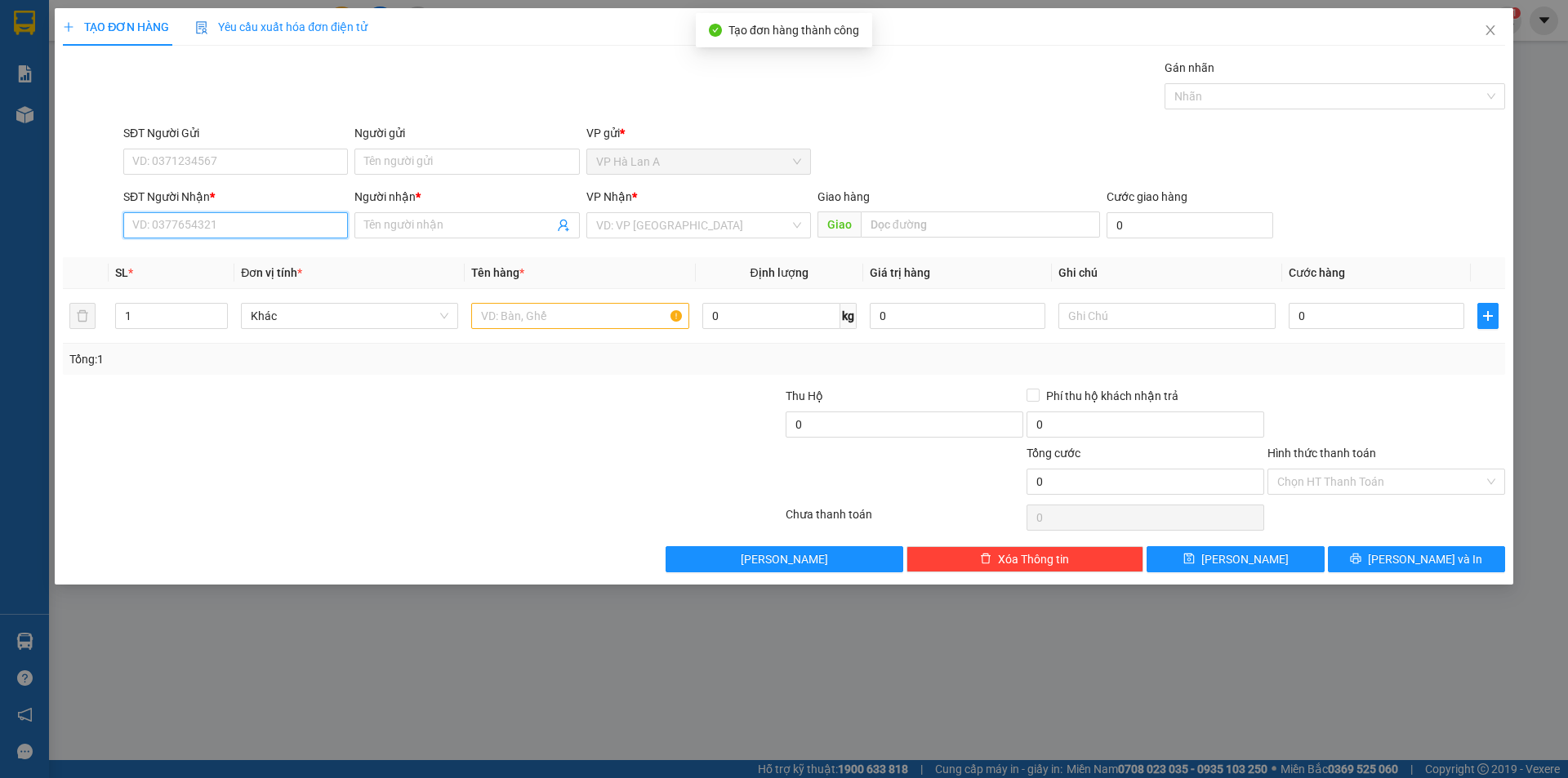
click at [250, 233] on input "SĐT Người Nhận *" at bounding box center [235, 226] width 225 height 26
click at [236, 250] on div "0984397574 - thanh" at bounding box center [235, 258] width 205 height 18
click at [553, 312] on input "text" at bounding box center [580, 317] width 217 height 26
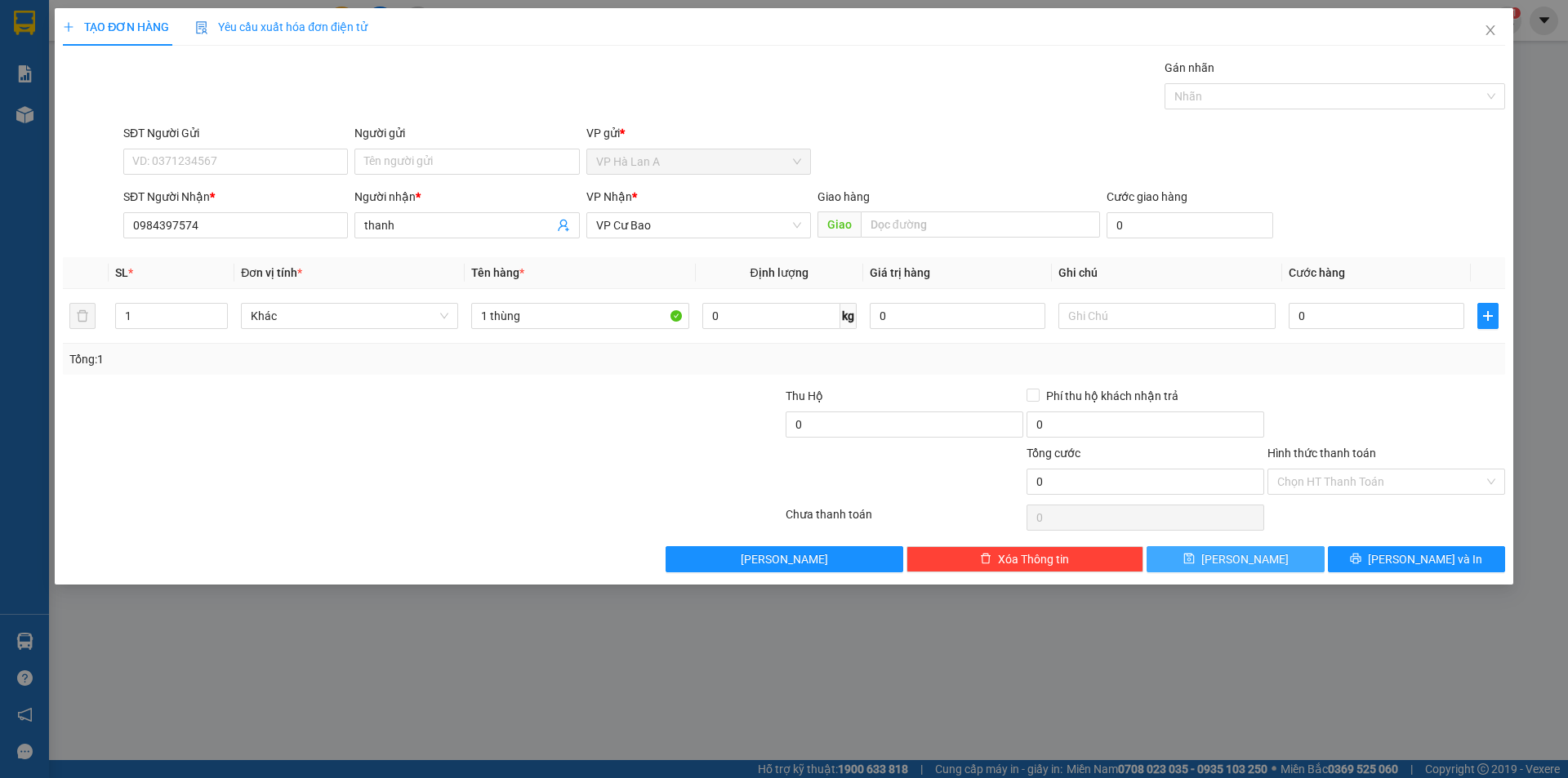
drag, startPoint x: 1226, startPoint y: 549, endPoint x: 901, endPoint y: 459, distance: 337.2
click at [1225, 549] on button "Lưu" at bounding box center [1235, 560] width 178 height 26
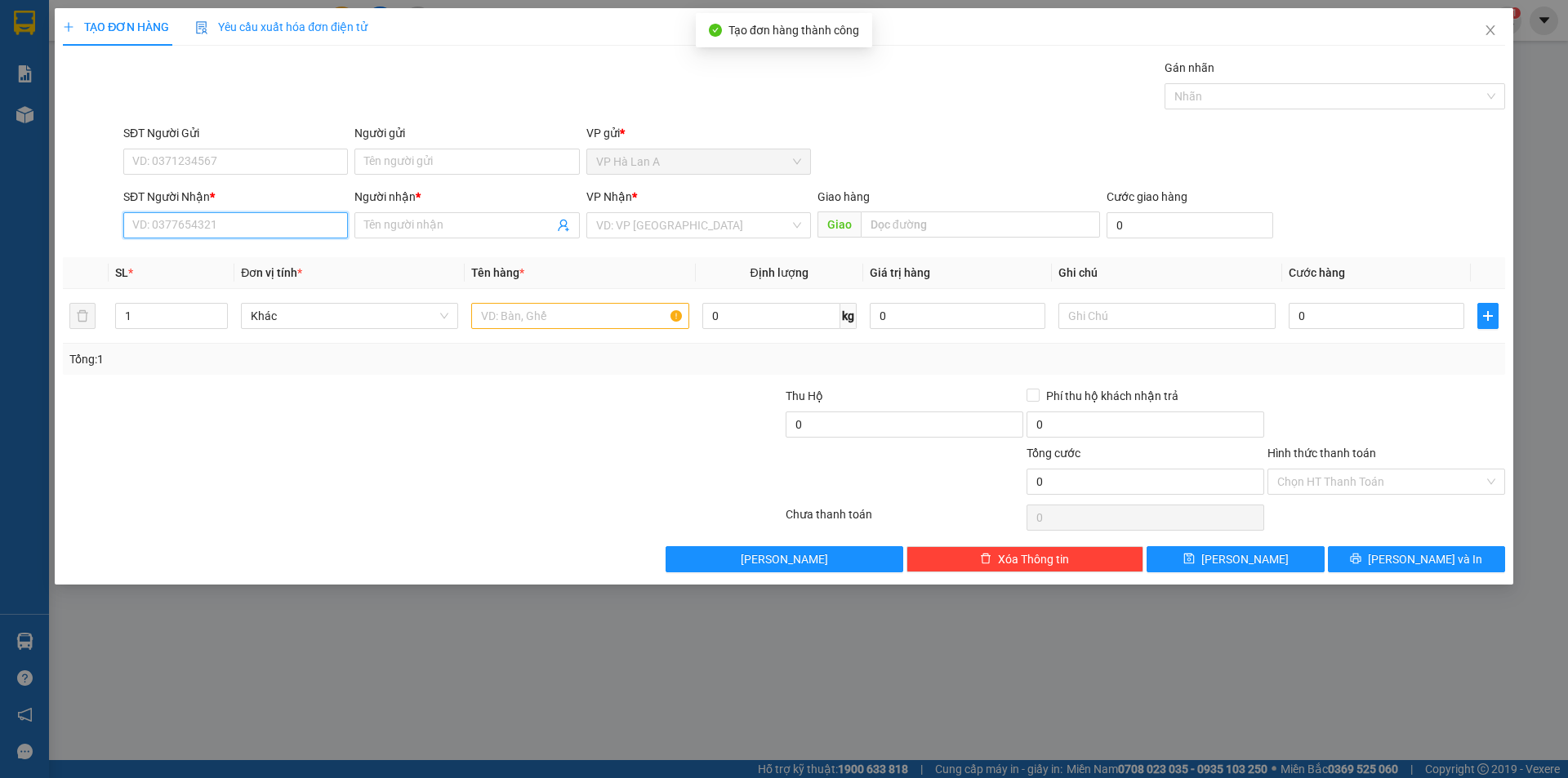
click at [247, 233] on input "SĐT Người Nhận *" at bounding box center [235, 226] width 225 height 26
click at [411, 227] on input "Người nhận *" at bounding box center [458, 225] width 189 height 18
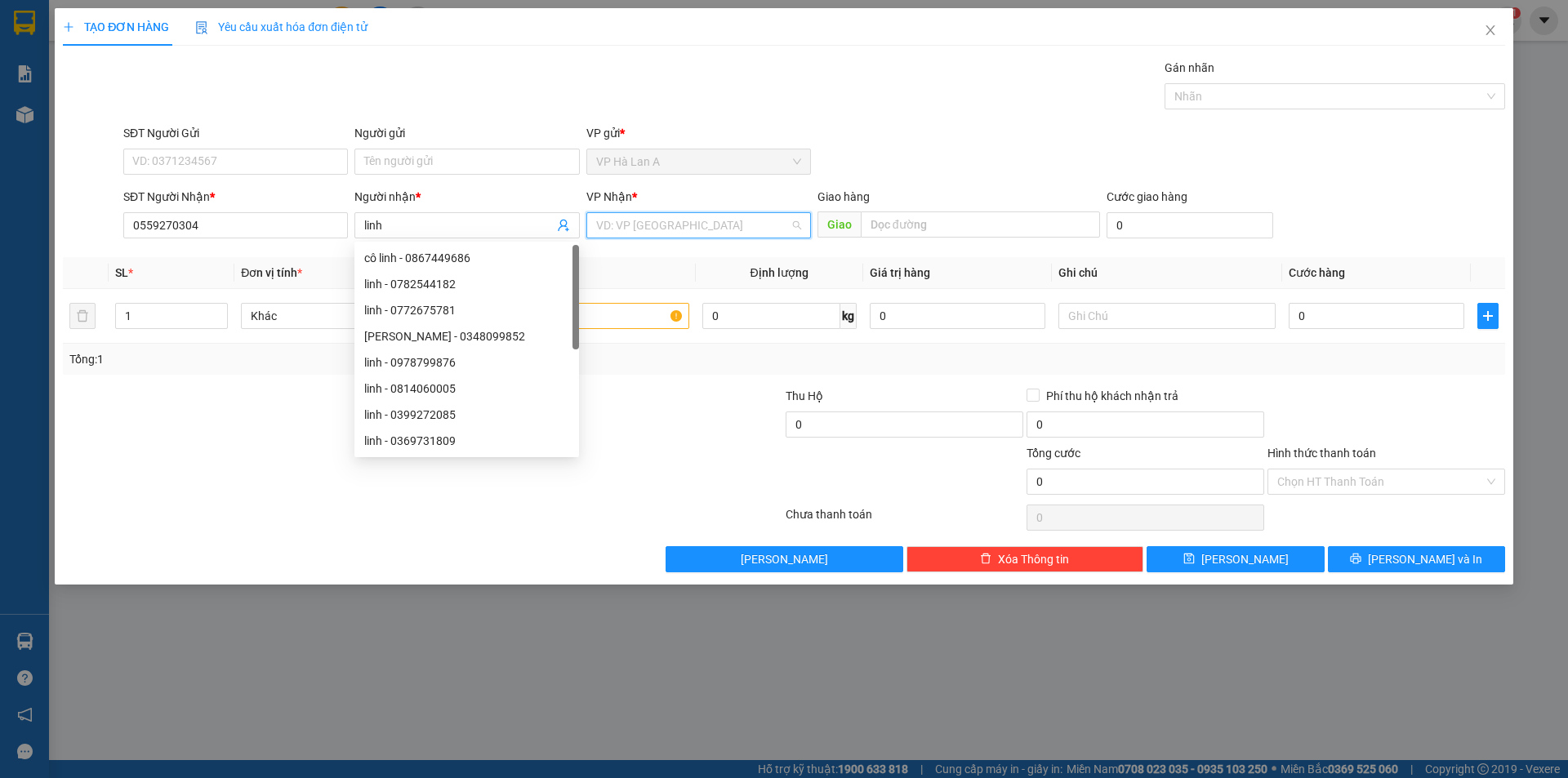
drag, startPoint x: 619, startPoint y: 229, endPoint x: 648, endPoint y: 250, distance: 35.8
click at [621, 229] on input "search" at bounding box center [693, 226] width 194 height 25
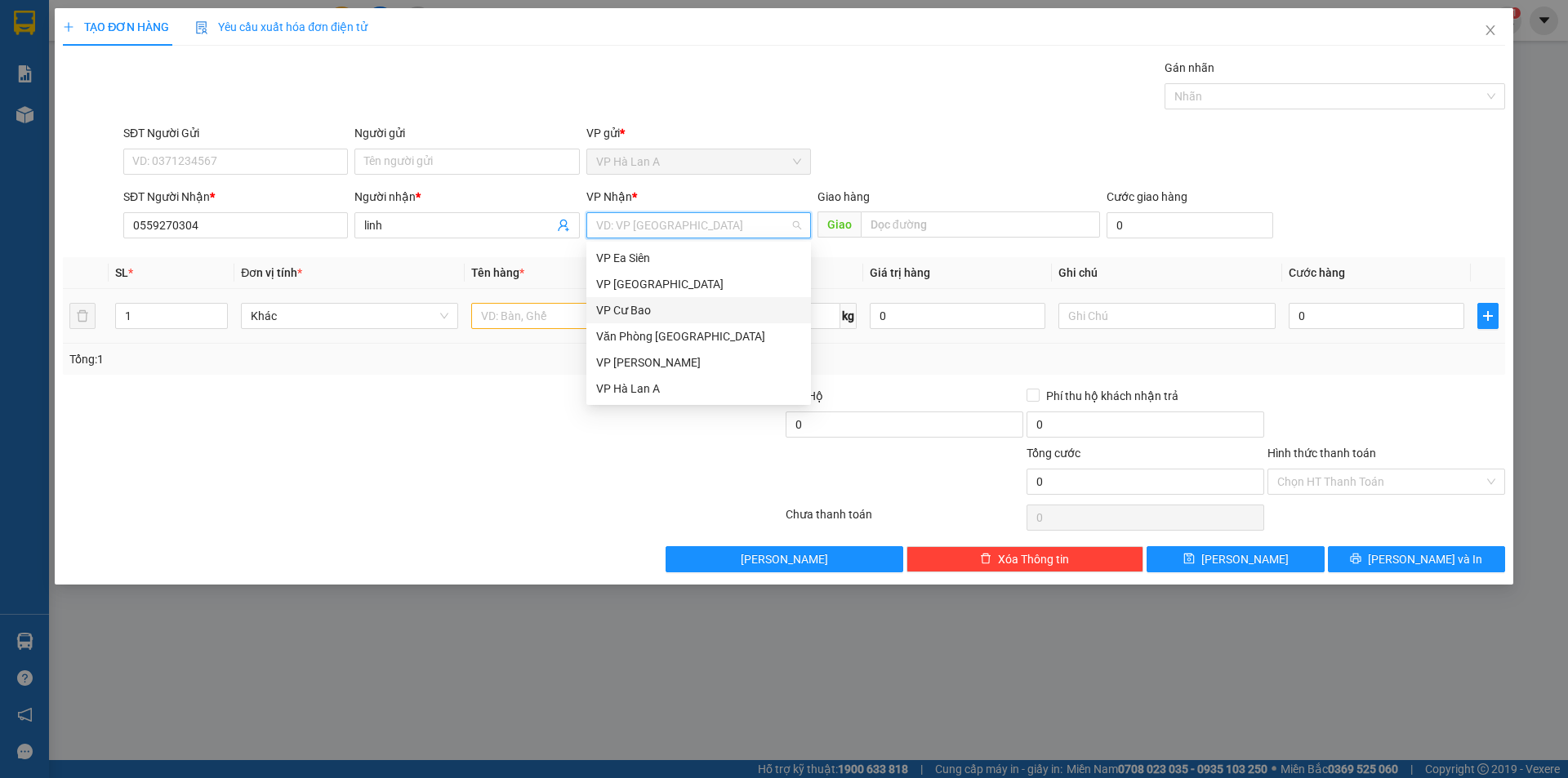
click at [632, 309] on div "VP Cư Bao" at bounding box center [698, 310] width 205 height 18
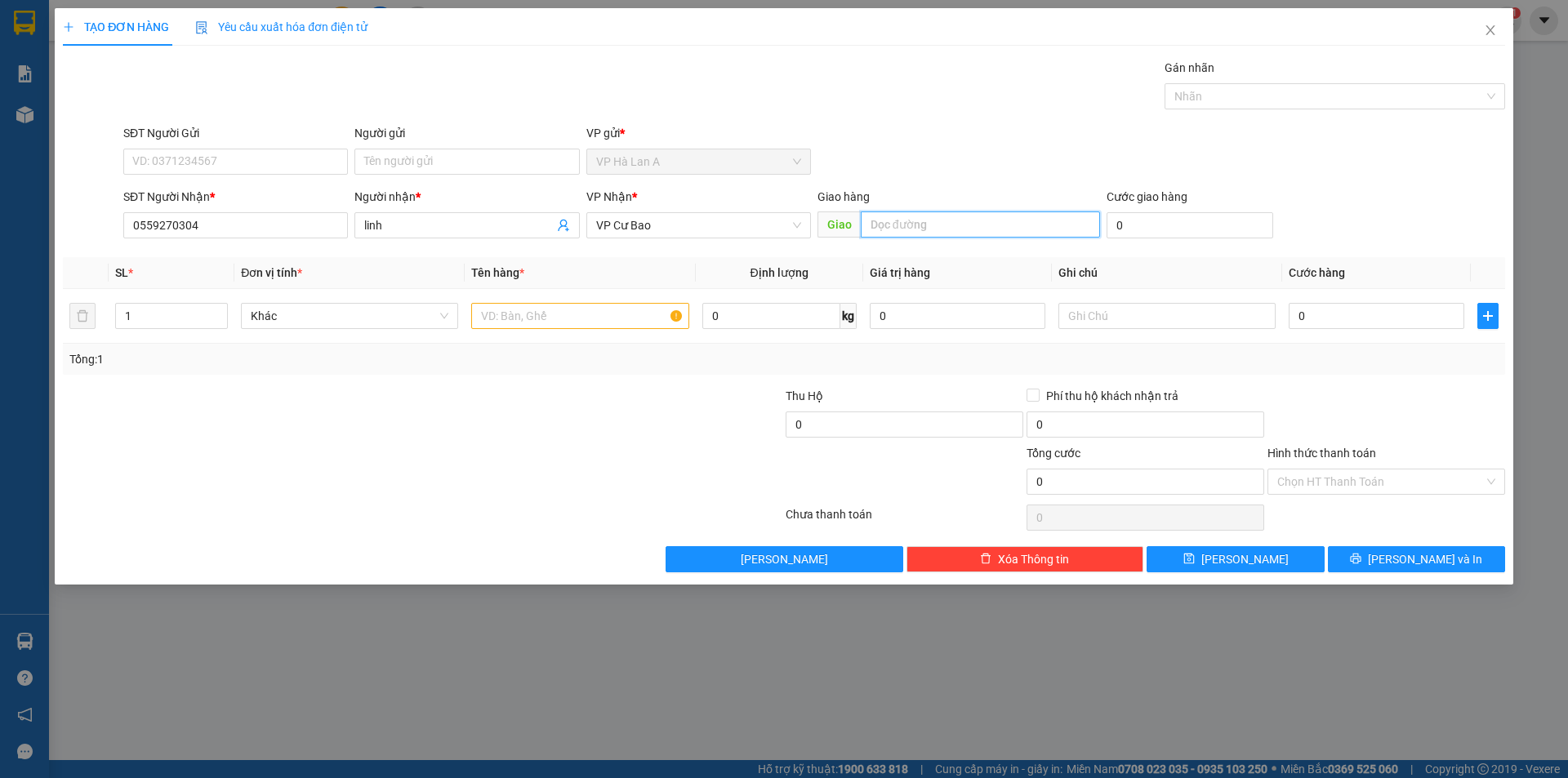
click at [880, 228] on input "text" at bounding box center [980, 225] width 239 height 26
click at [500, 325] on input "text" at bounding box center [580, 317] width 217 height 26
click at [1205, 562] on button "Lưu" at bounding box center [1235, 560] width 178 height 26
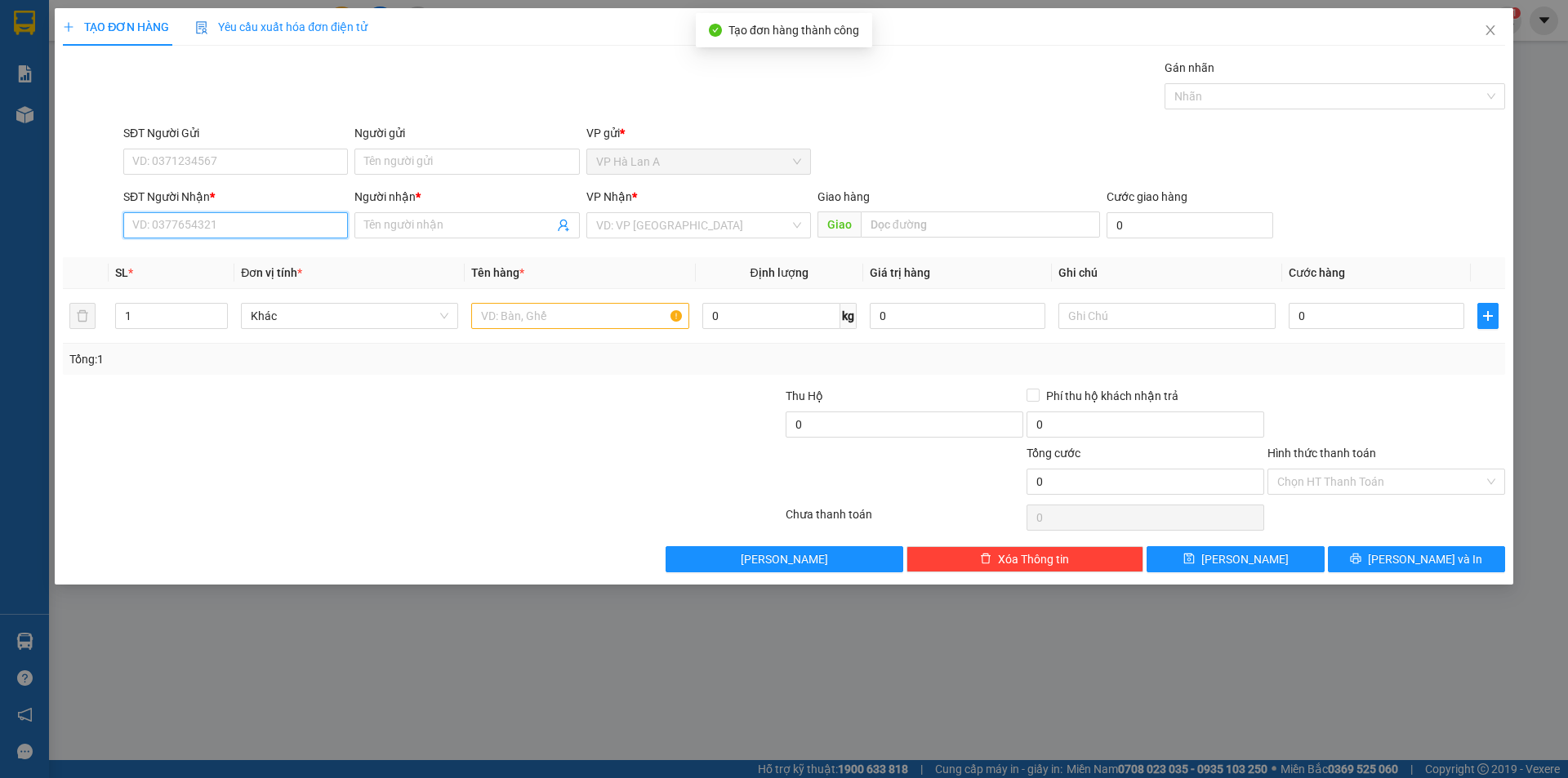
click at [204, 230] on input "SĐT Người Nhận *" at bounding box center [235, 226] width 225 height 26
drag, startPoint x: 195, startPoint y: 254, endPoint x: 423, endPoint y: 287, distance: 230.4
click at [198, 255] on div "0974719719 - na" at bounding box center [235, 258] width 205 height 18
click at [529, 303] on input "text" at bounding box center [580, 317] width 217 height 26
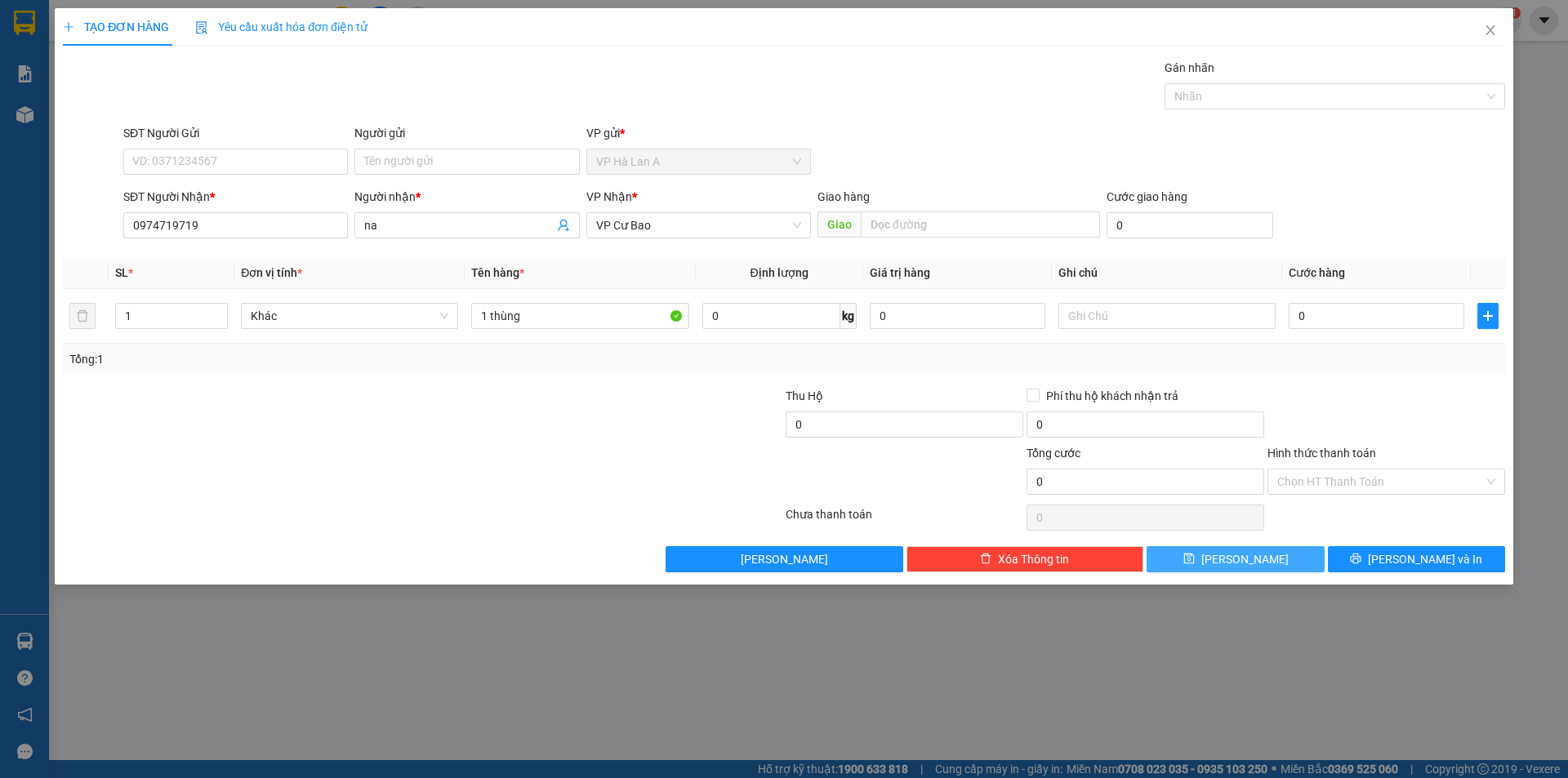
drag, startPoint x: 1253, startPoint y: 568, endPoint x: 686, endPoint y: 457, distance: 577.8
click at [1251, 567] on button "Lưu" at bounding box center [1235, 560] width 178 height 26
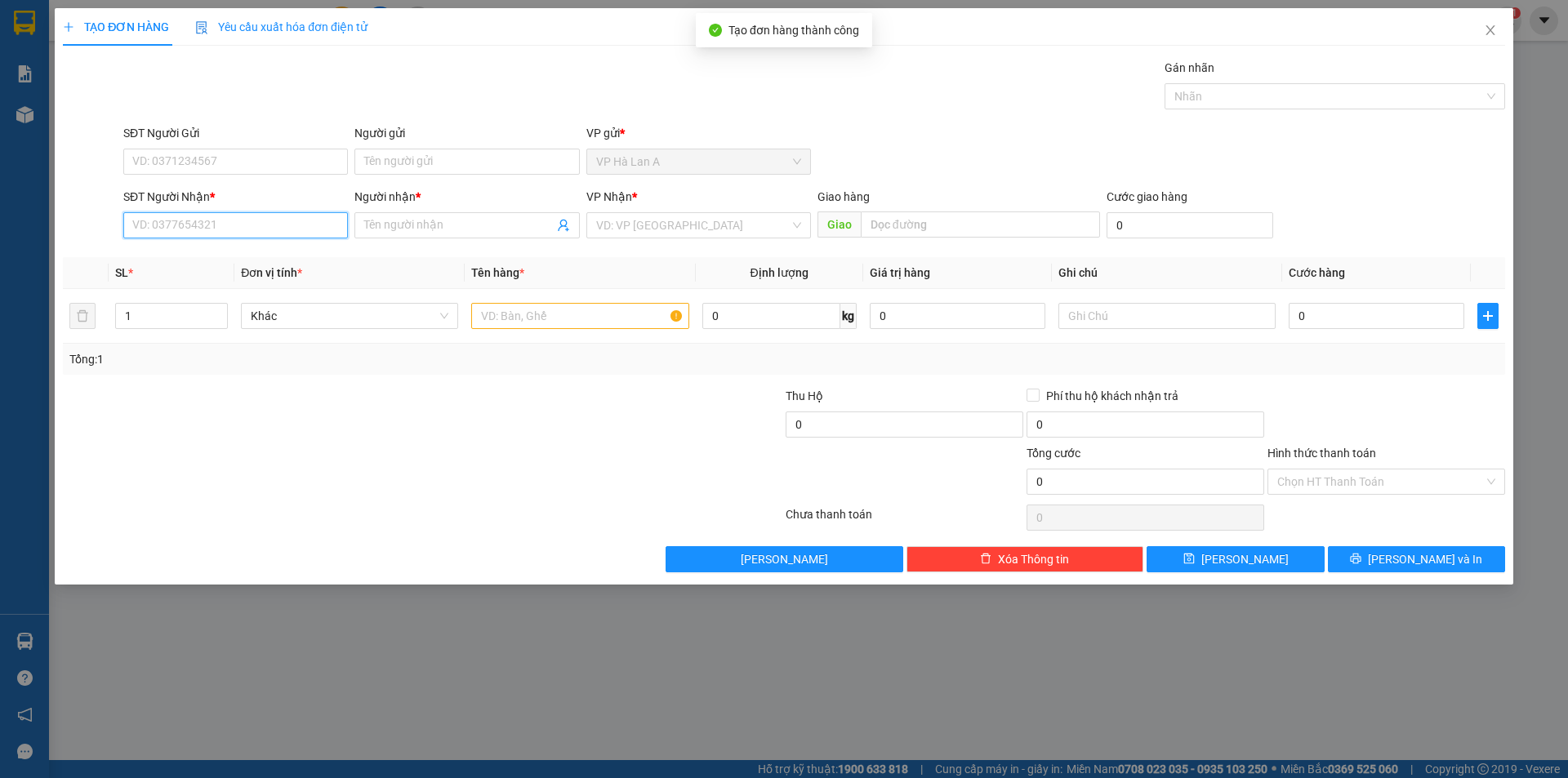
click at [207, 227] on input "SĐT Người Nhận *" at bounding box center [235, 226] width 225 height 26
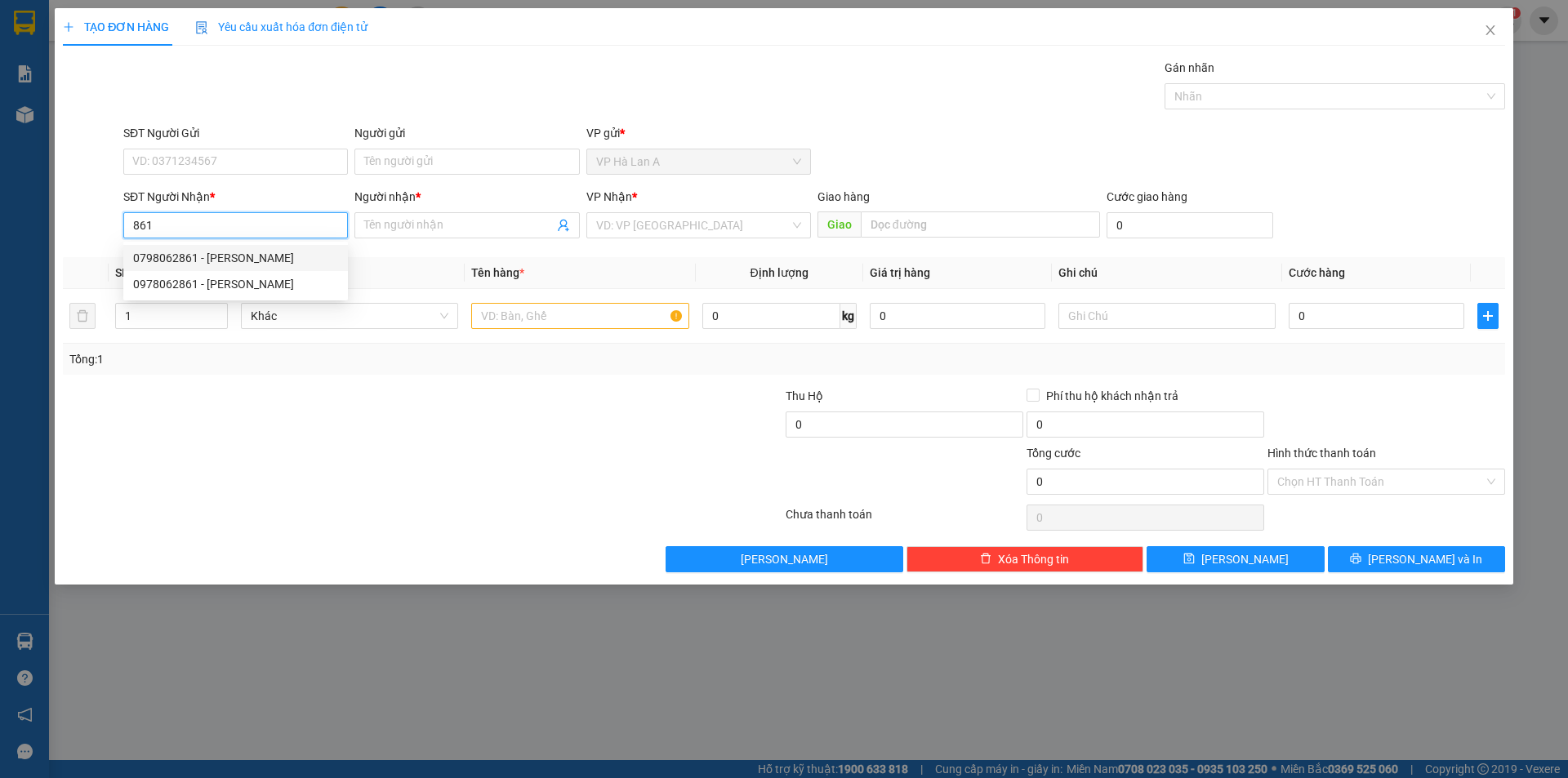
click at [251, 257] on div "0798062861 - chung" at bounding box center [235, 258] width 205 height 18
click at [554, 315] on input "text" at bounding box center [580, 317] width 217 height 26
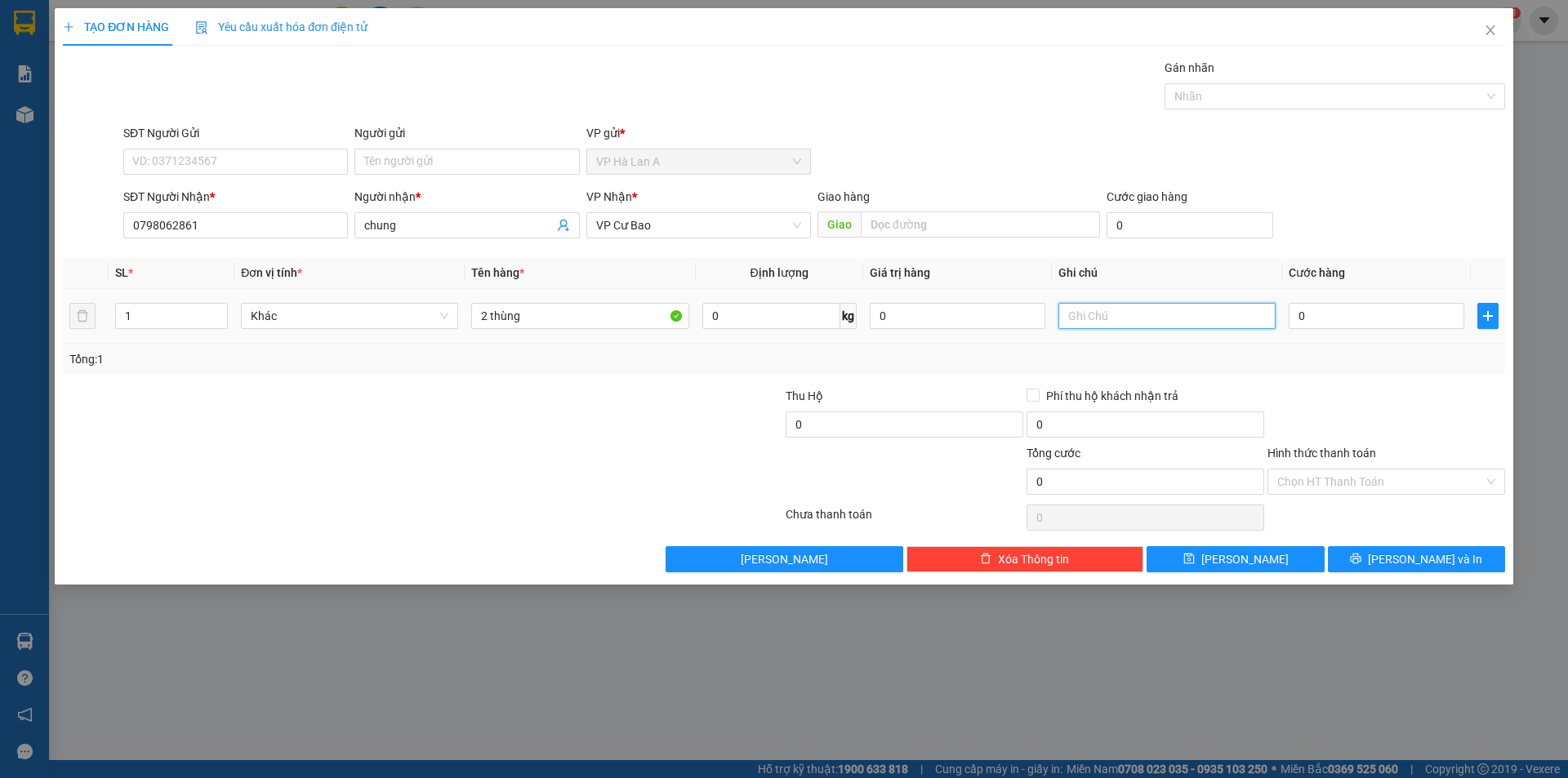
click at [1163, 311] on input "text" at bounding box center [1167, 317] width 217 height 26
click at [1322, 331] on div "0" at bounding box center [1377, 316] width 176 height 33
click at [1323, 316] on input "0" at bounding box center [1377, 317] width 176 height 26
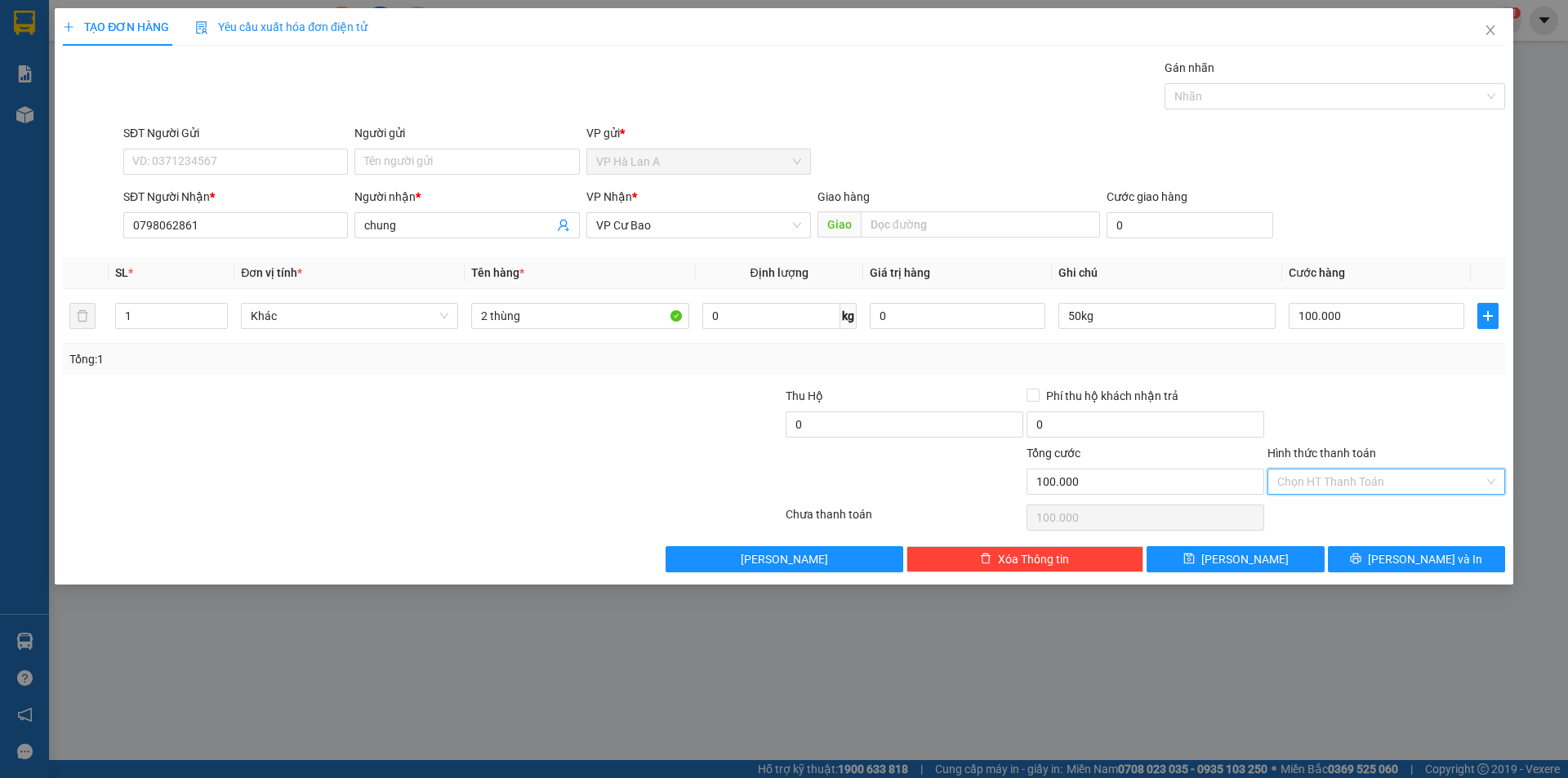
click at [1343, 481] on input "Hình thức thanh toán" at bounding box center [1380, 482] width 207 height 25
click at [1324, 512] on div "Tại văn phòng" at bounding box center [1386, 514] width 218 height 18
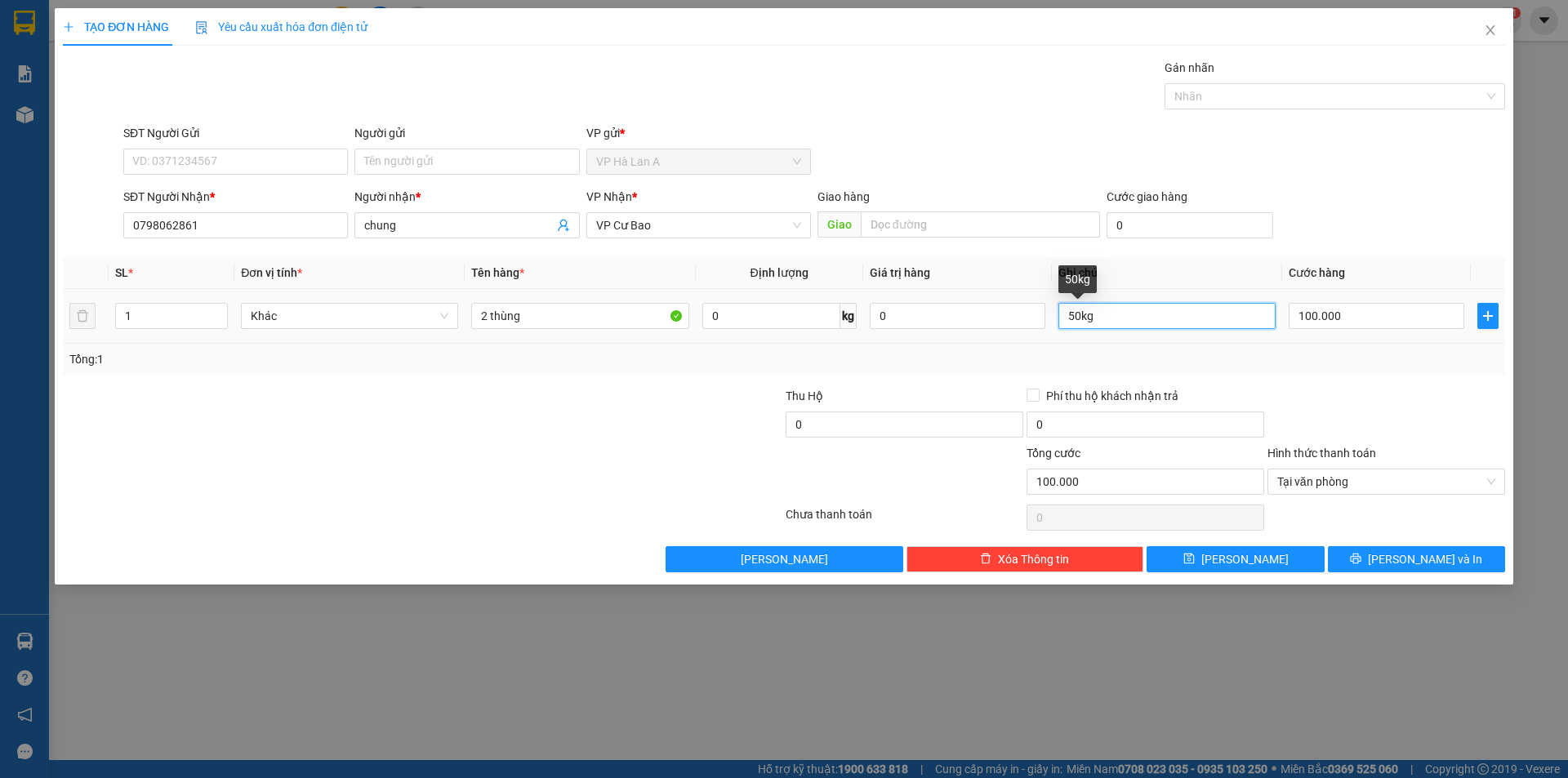
click at [1080, 319] on input "50kg" at bounding box center [1167, 317] width 217 height 26
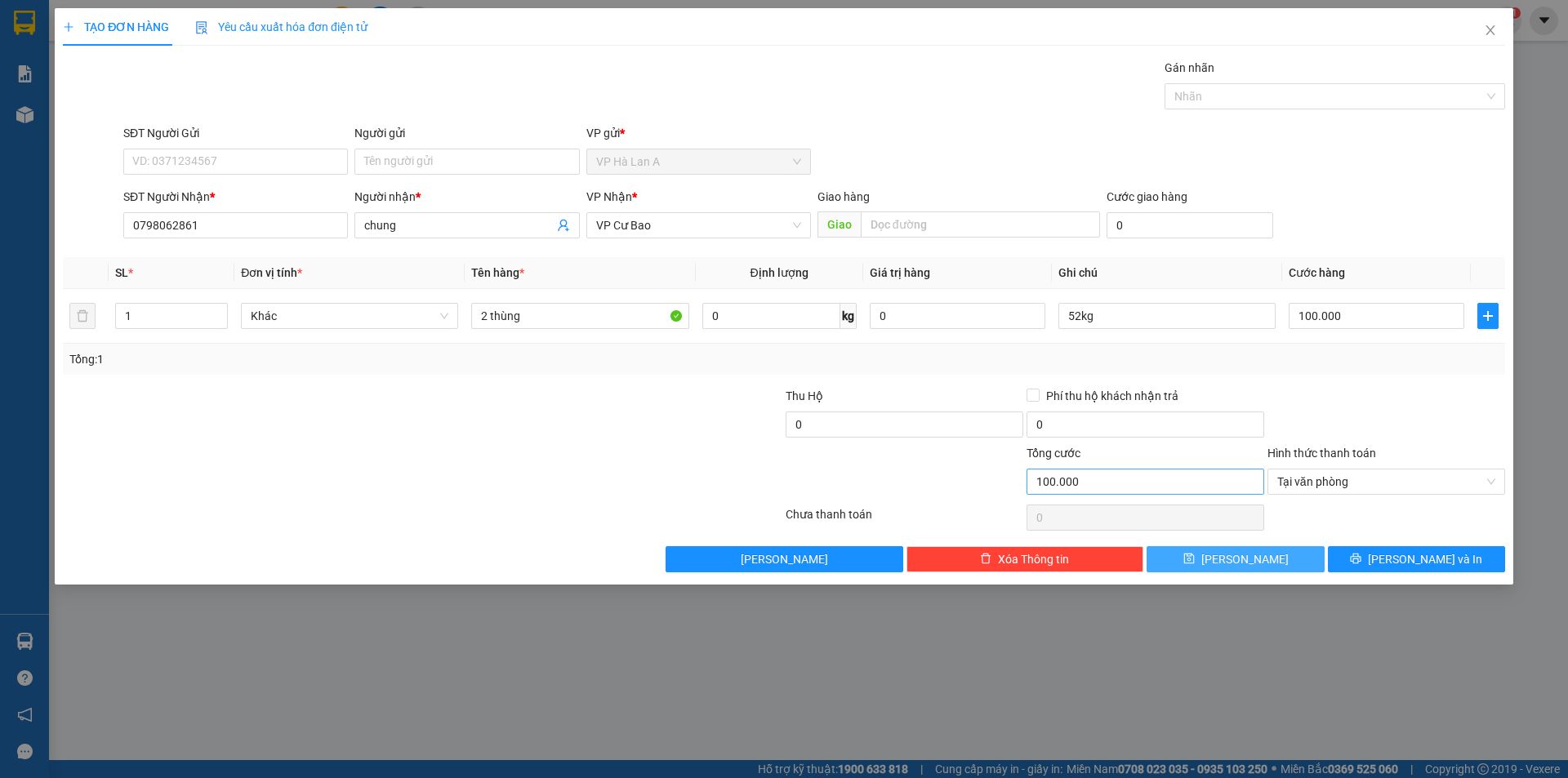
click at [1241, 556] on span "Lưu" at bounding box center [1245, 559] width 87 height 18
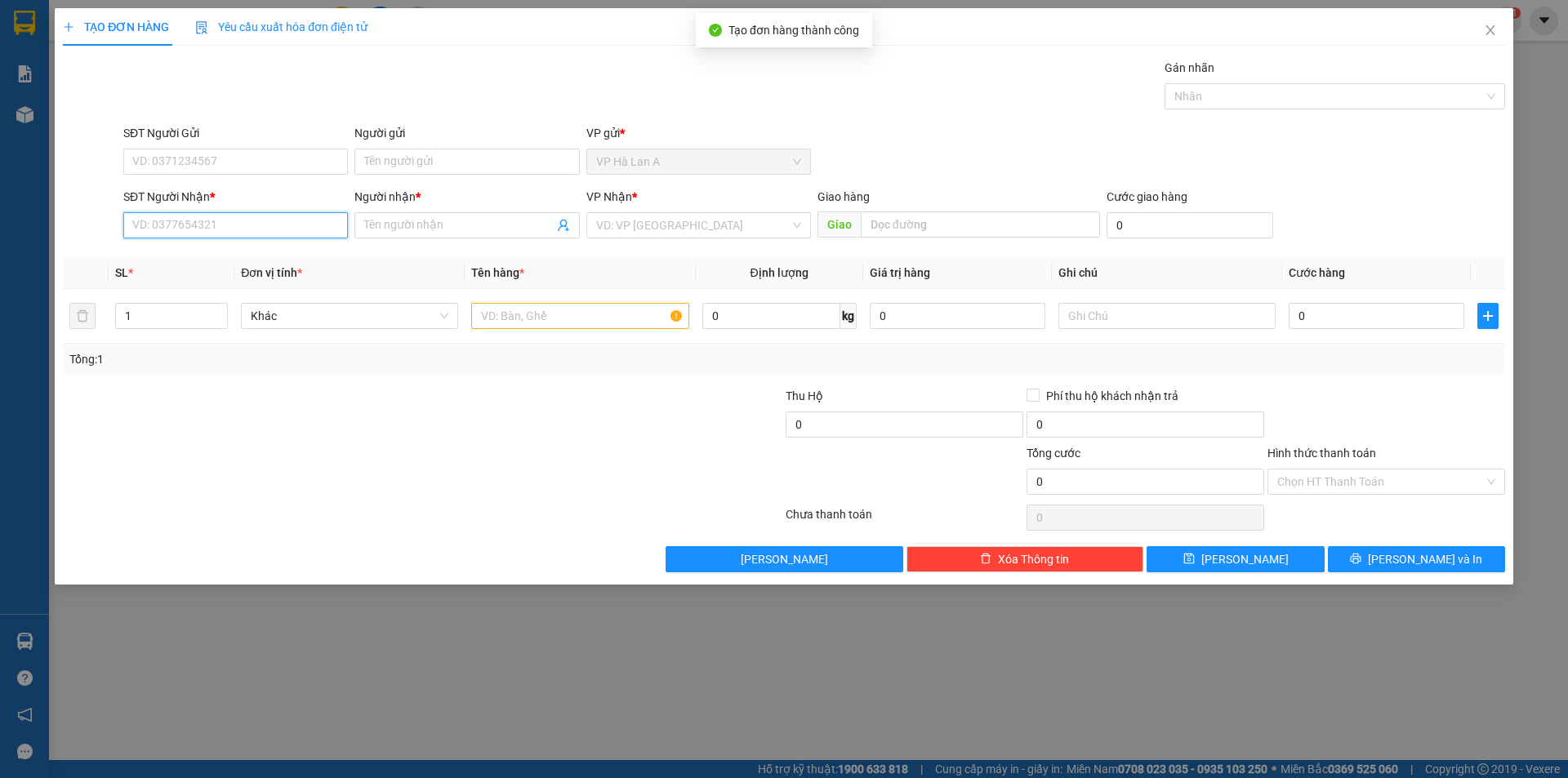
click at [292, 228] on input "SĐT Người Nhận *" at bounding box center [235, 226] width 225 height 26
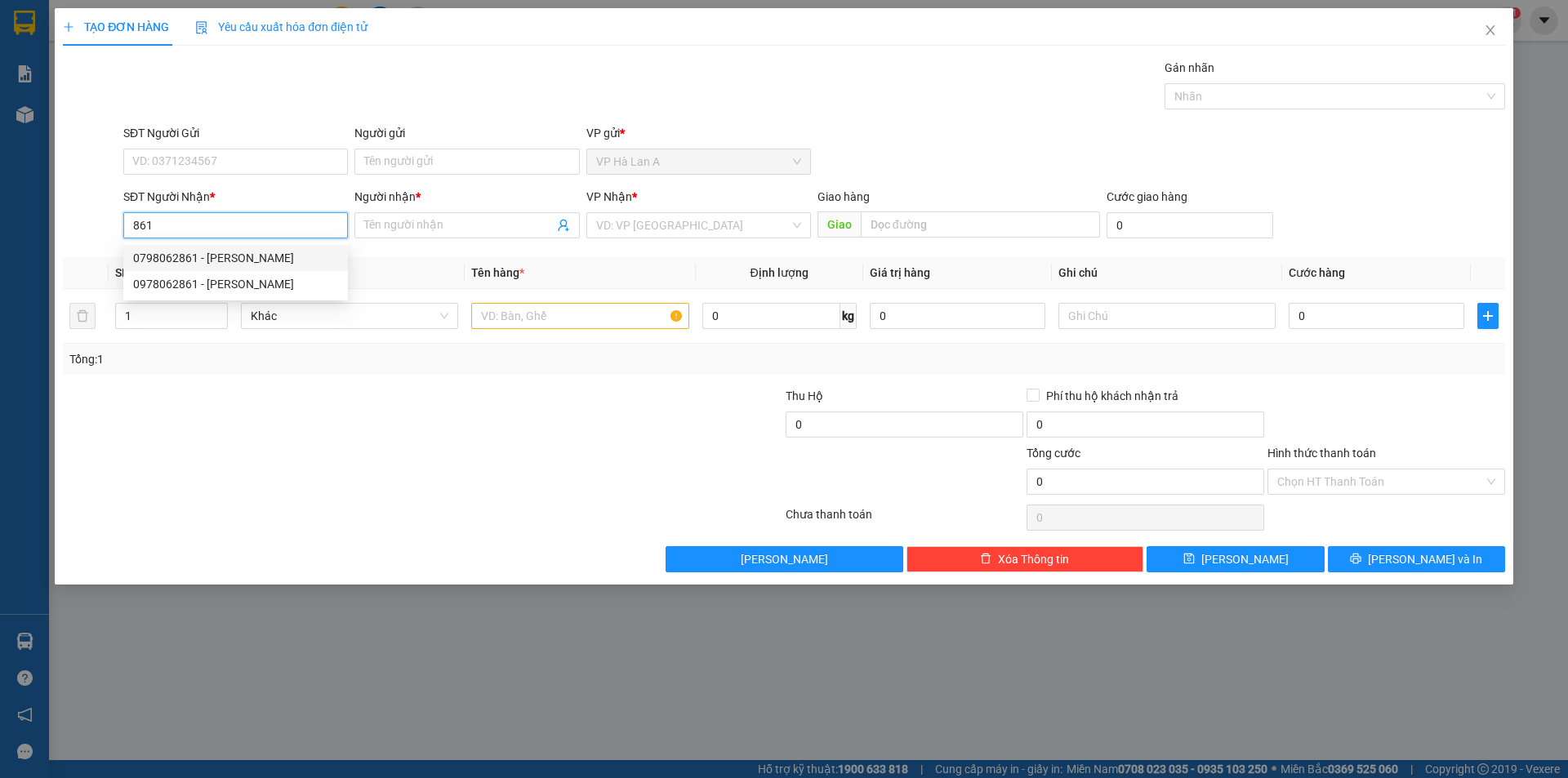
click at [213, 263] on div "0798062861 - chung" at bounding box center [235, 258] width 205 height 18
click at [495, 309] on input "text" at bounding box center [580, 317] width 217 height 26
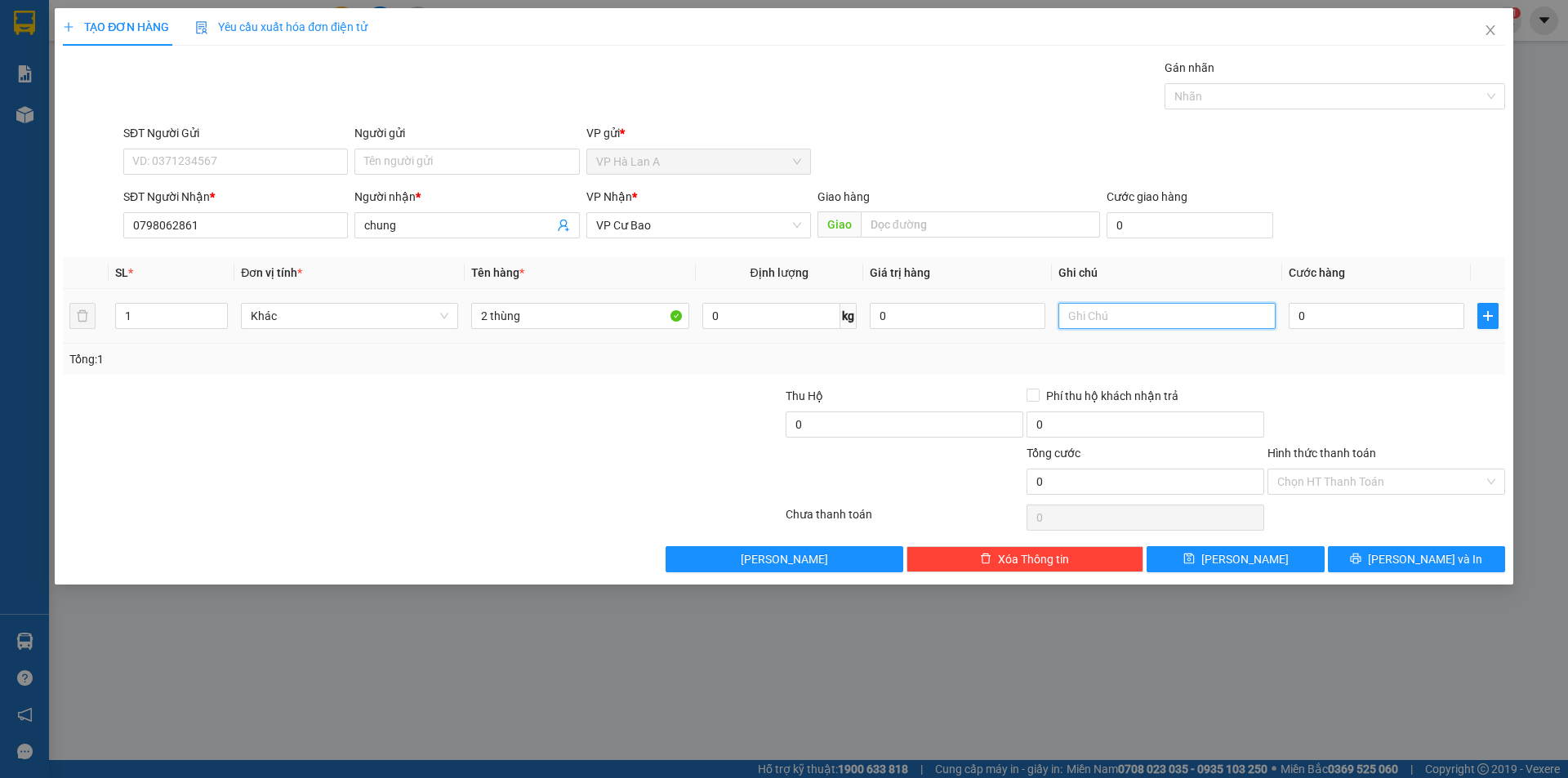
click at [1111, 318] on input "text" at bounding box center [1167, 317] width 217 height 26
click at [1347, 318] on input "0" at bounding box center [1377, 317] width 176 height 26
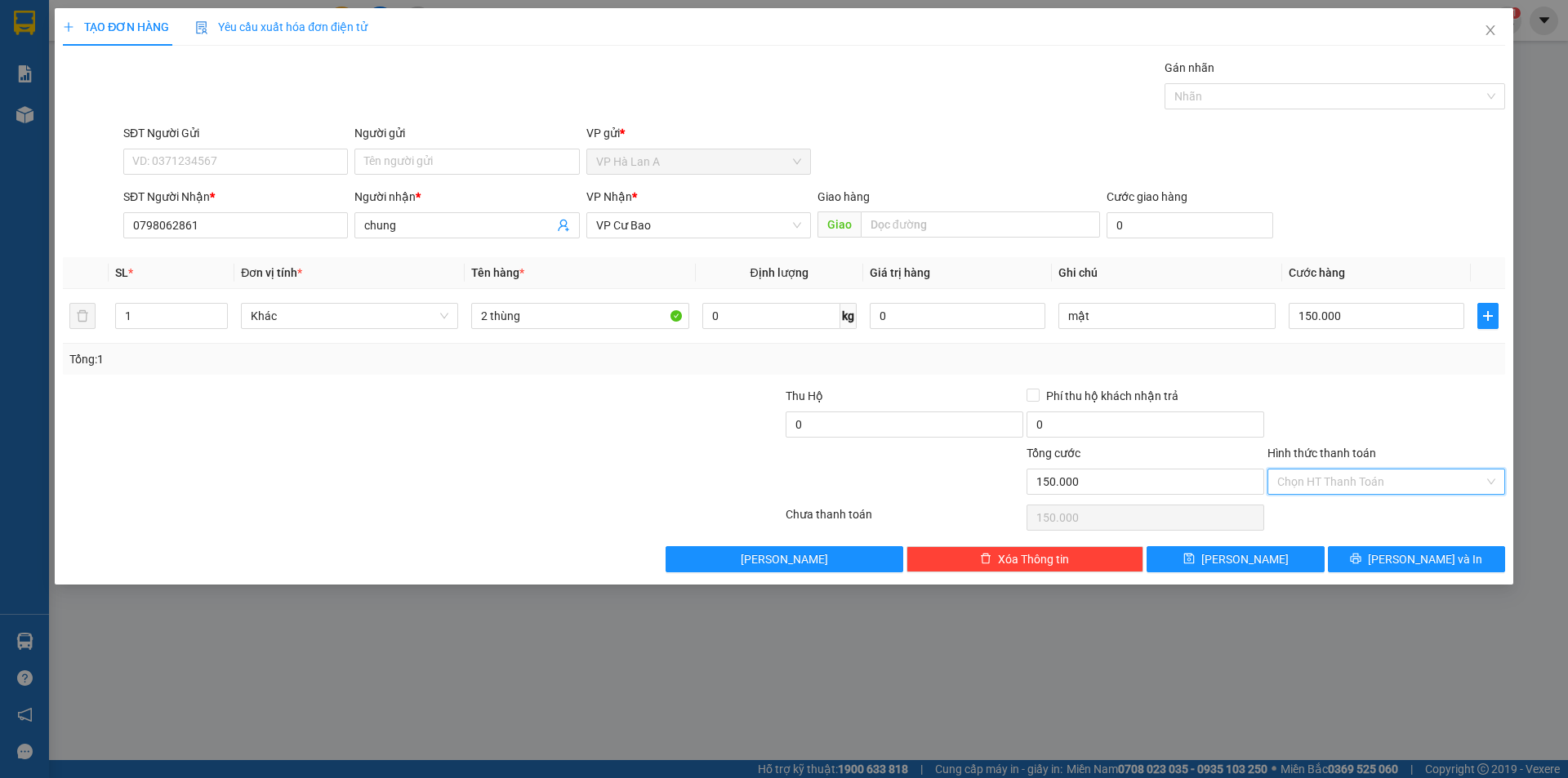
click at [1353, 493] on input "Hình thức thanh toán" at bounding box center [1380, 482] width 207 height 25
click at [1332, 514] on div "Tại văn phòng" at bounding box center [1386, 514] width 218 height 18
drag, startPoint x: 1286, startPoint y: 549, endPoint x: 1163, endPoint y: 481, distance: 140.5
click at [1285, 550] on button "Lưu" at bounding box center [1235, 560] width 178 height 26
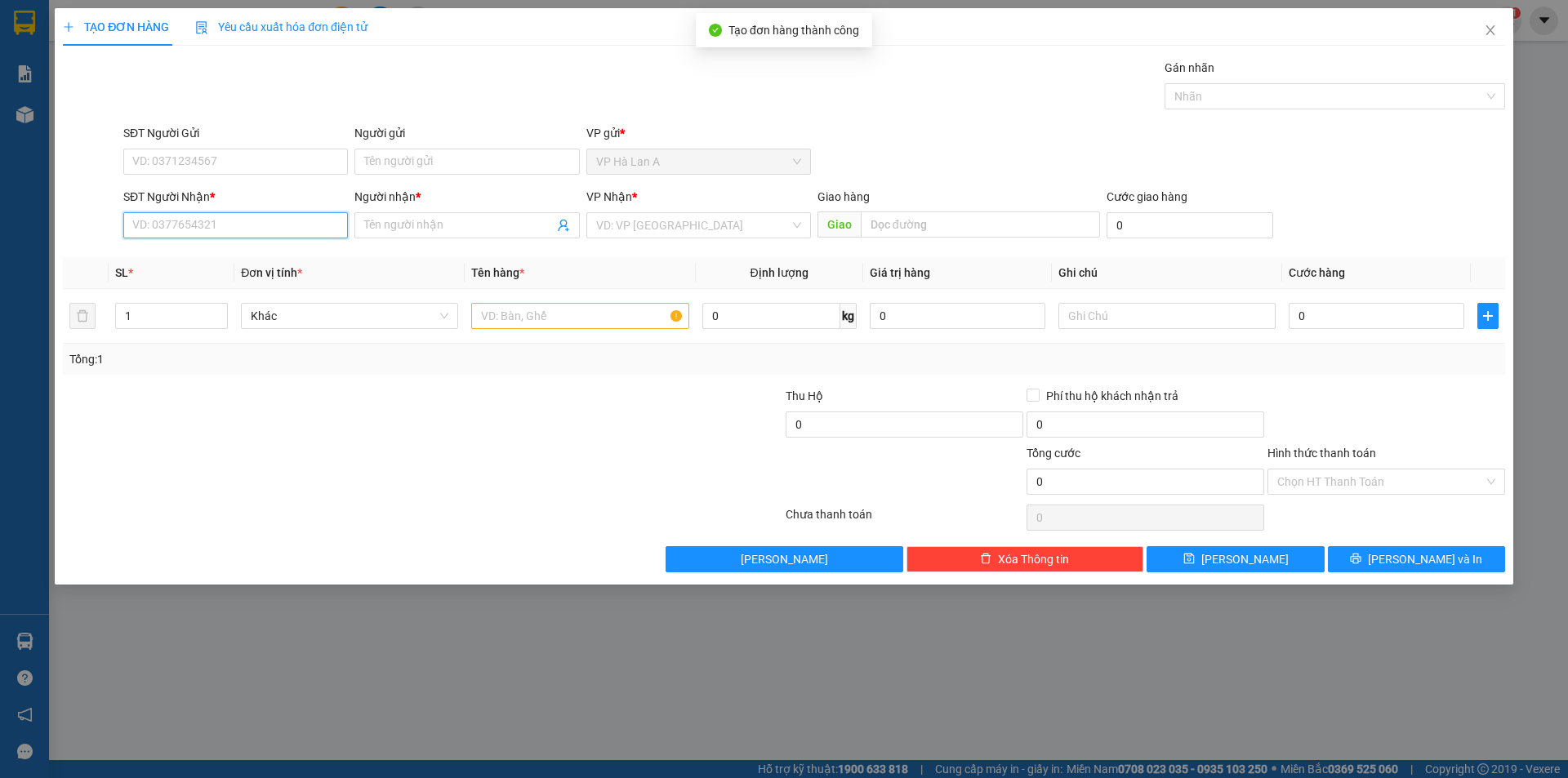
click at [280, 228] on input "SĐT Người Nhận *" at bounding box center [235, 226] width 225 height 26
drag, startPoint x: 216, startPoint y: 255, endPoint x: 368, endPoint y: 294, distance: 156.9
click at [230, 262] on div "0914919642 - lyly" at bounding box center [235, 258] width 205 height 18
click at [508, 309] on input "text" at bounding box center [580, 317] width 217 height 26
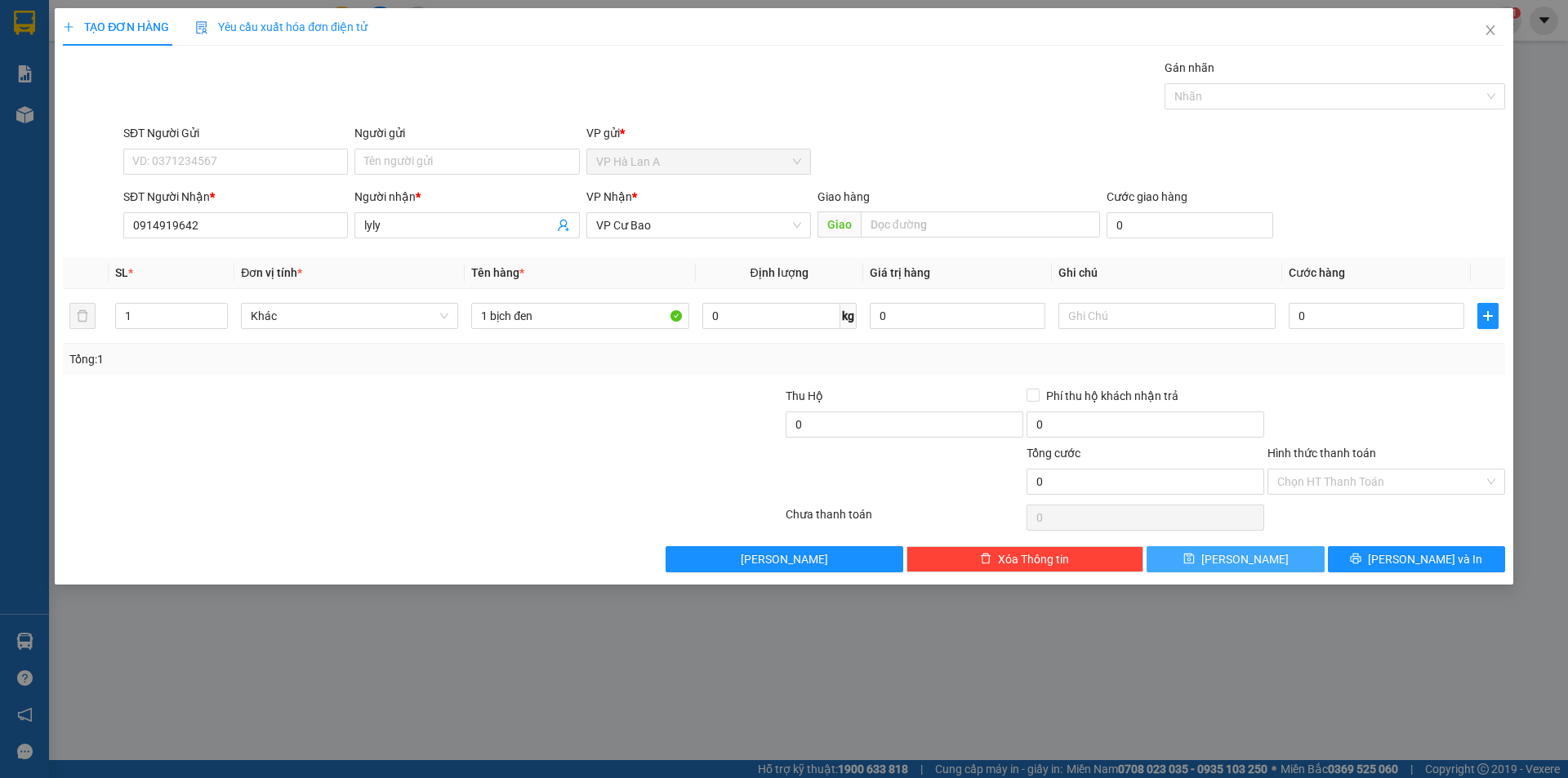
click at [1232, 564] on button "Lưu" at bounding box center [1235, 560] width 178 height 26
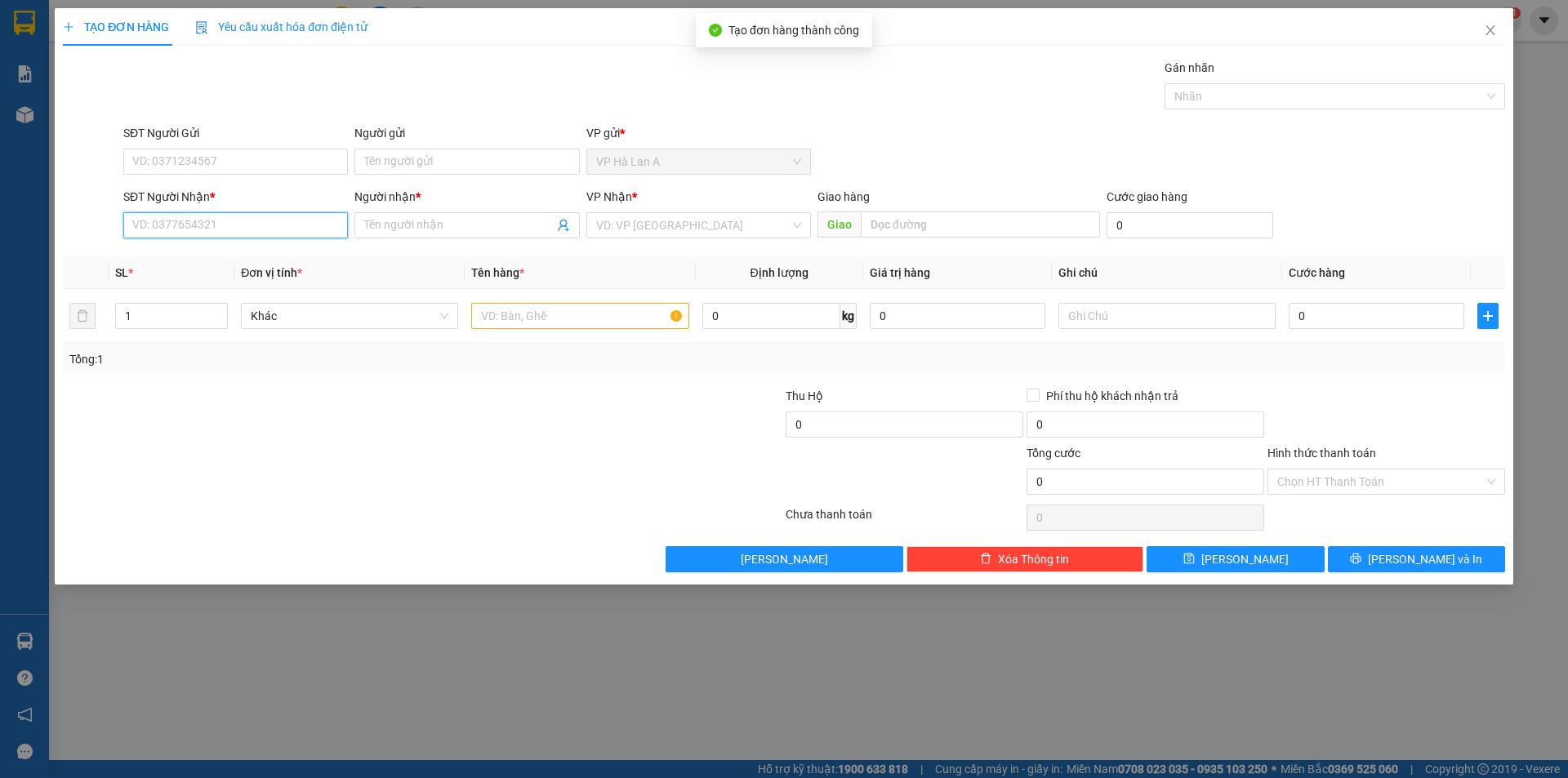
click at [253, 232] on input "SĐT Người Nhận *" at bounding box center [235, 226] width 225 height 26
click at [262, 254] on div "0906788728 - my" at bounding box center [235, 258] width 205 height 18
drag, startPoint x: 376, startPoint y: 224, endPoint x: 565, endPoint y: 224, distance: 189.0
click at [543, 224] on input "my" at bounding box center [458, 225] width 189 height 18
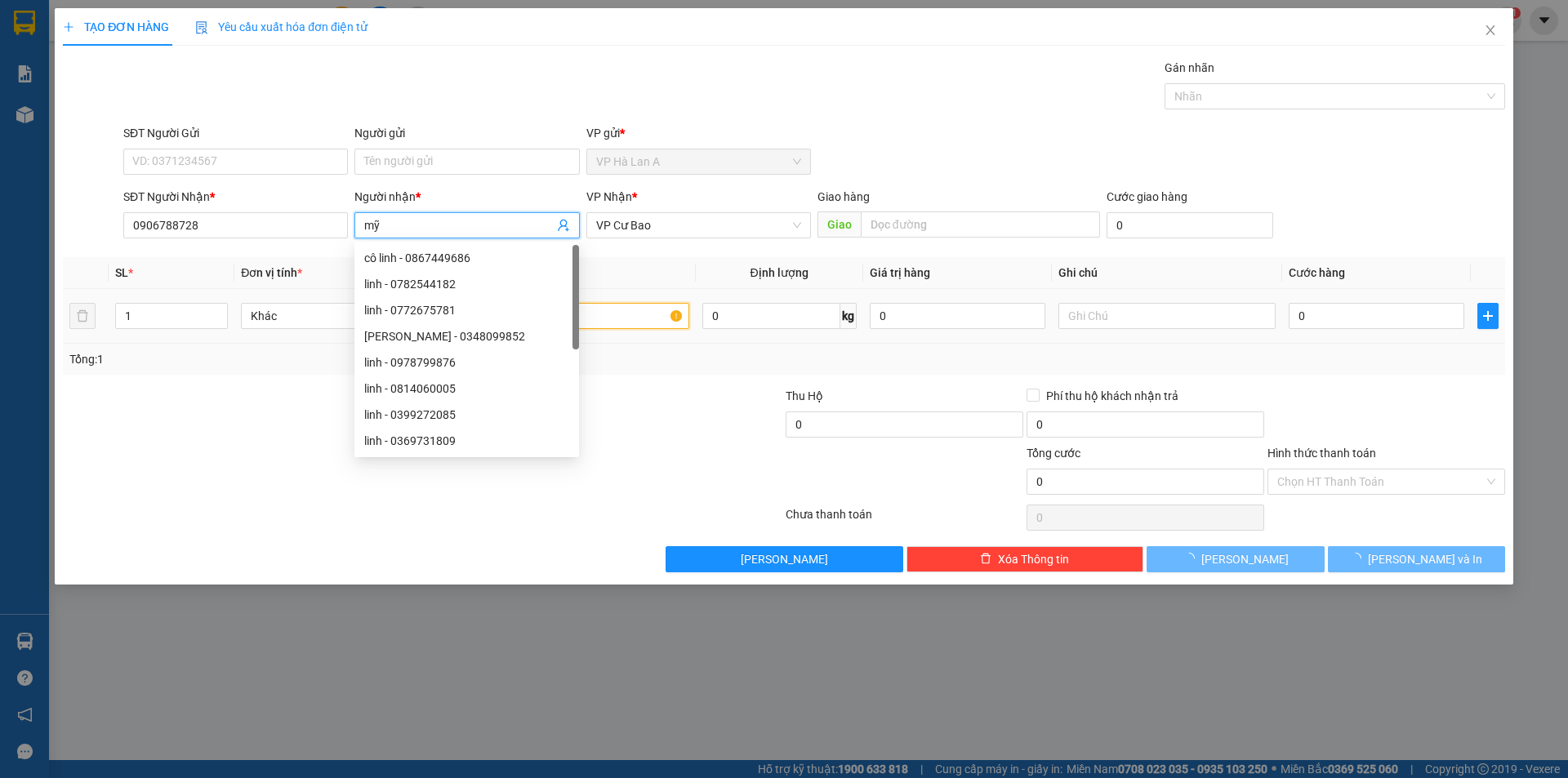
click at [636, 323] on input "text" at bounding box center [580, 317] width 217 height 26
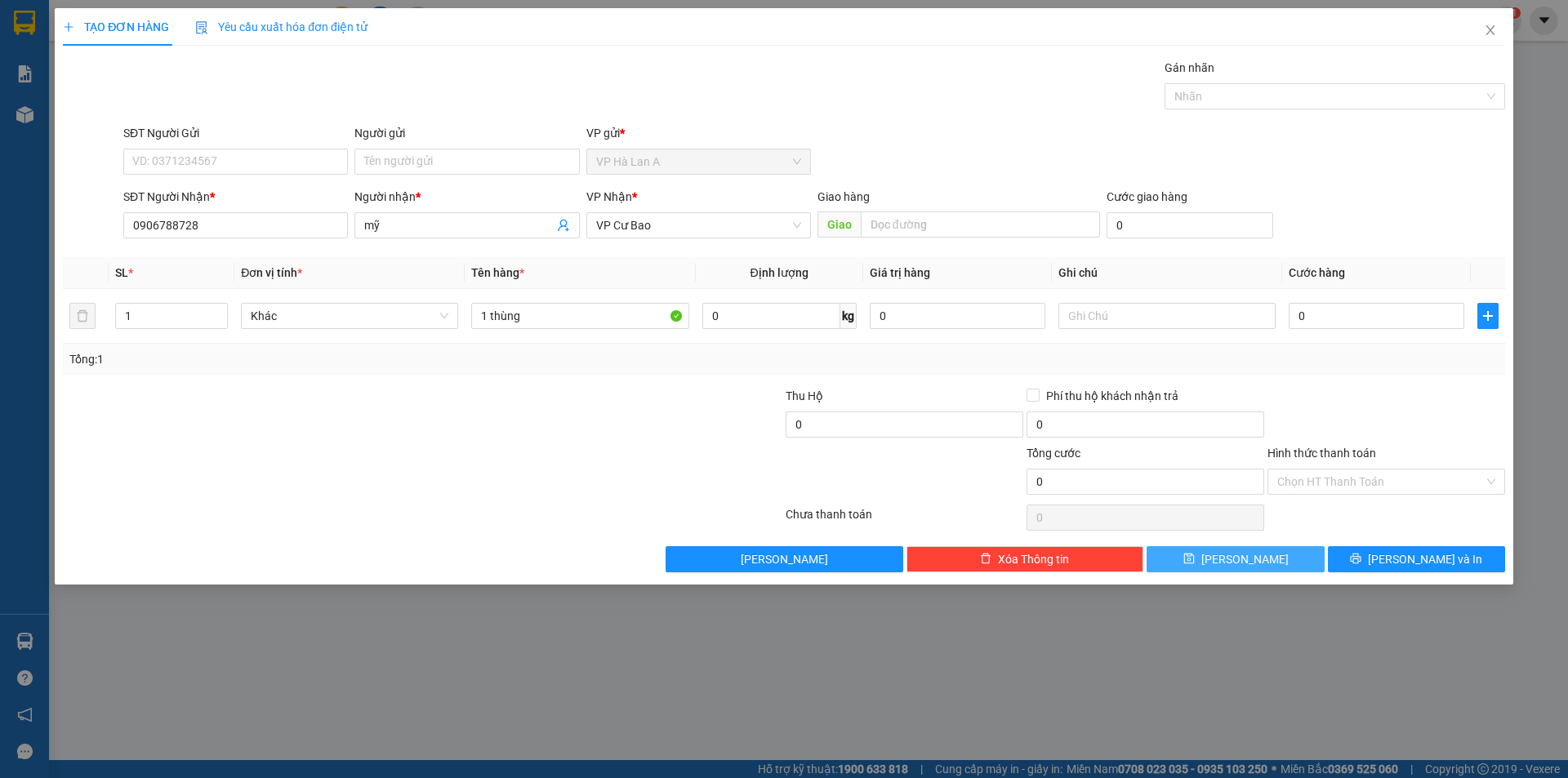
click at [1278, 566] on button "Lưu" at bounding box center [1235, 560] width 178 height 26
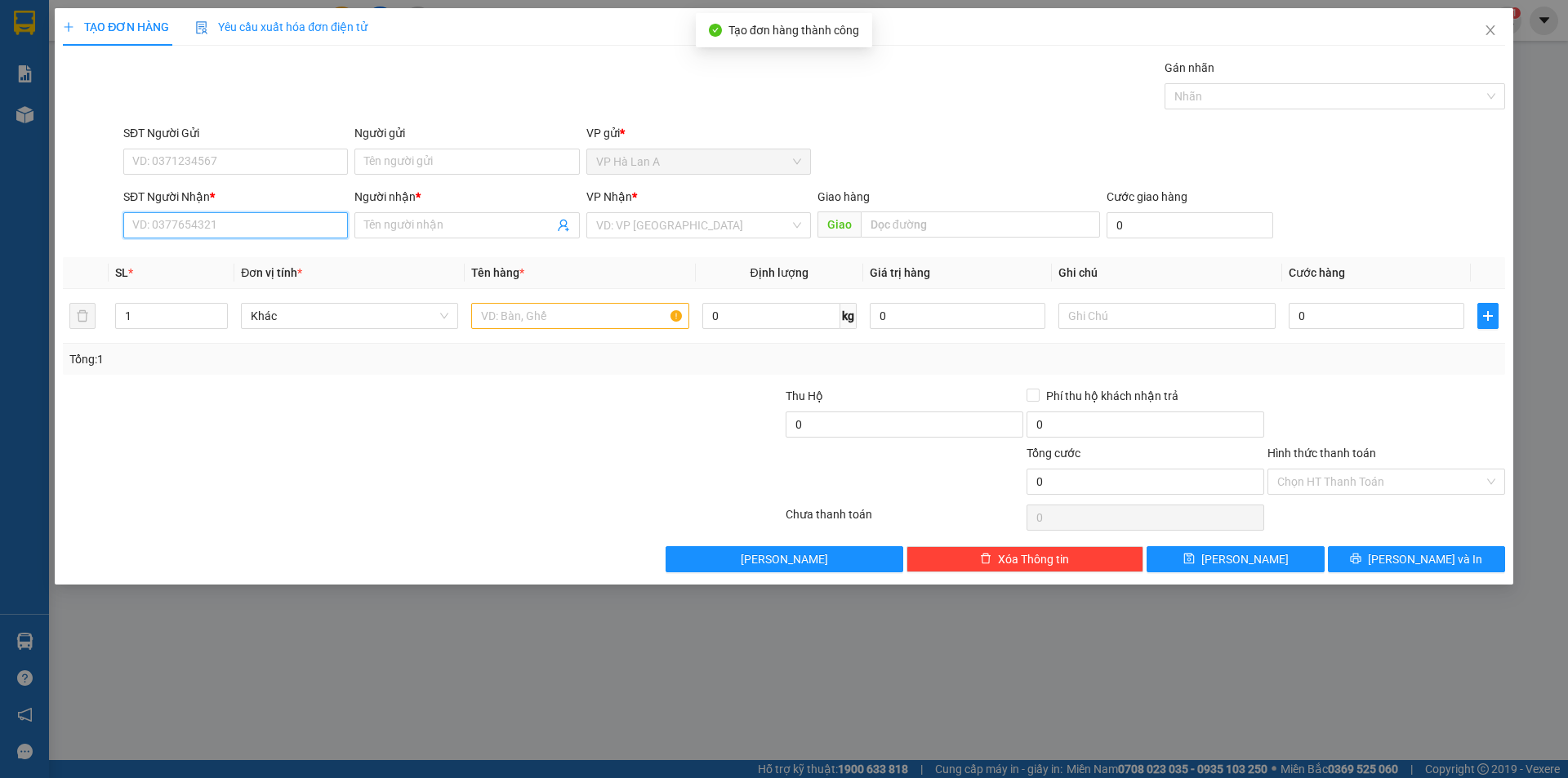
click at [280, 225] on input "SĐT Người Nhận *" at bounding box center [235, 226] width 225 height 26
click at [444, 230] on input "Người nhận *" at bounding box center [458, 225] width 189 height 18
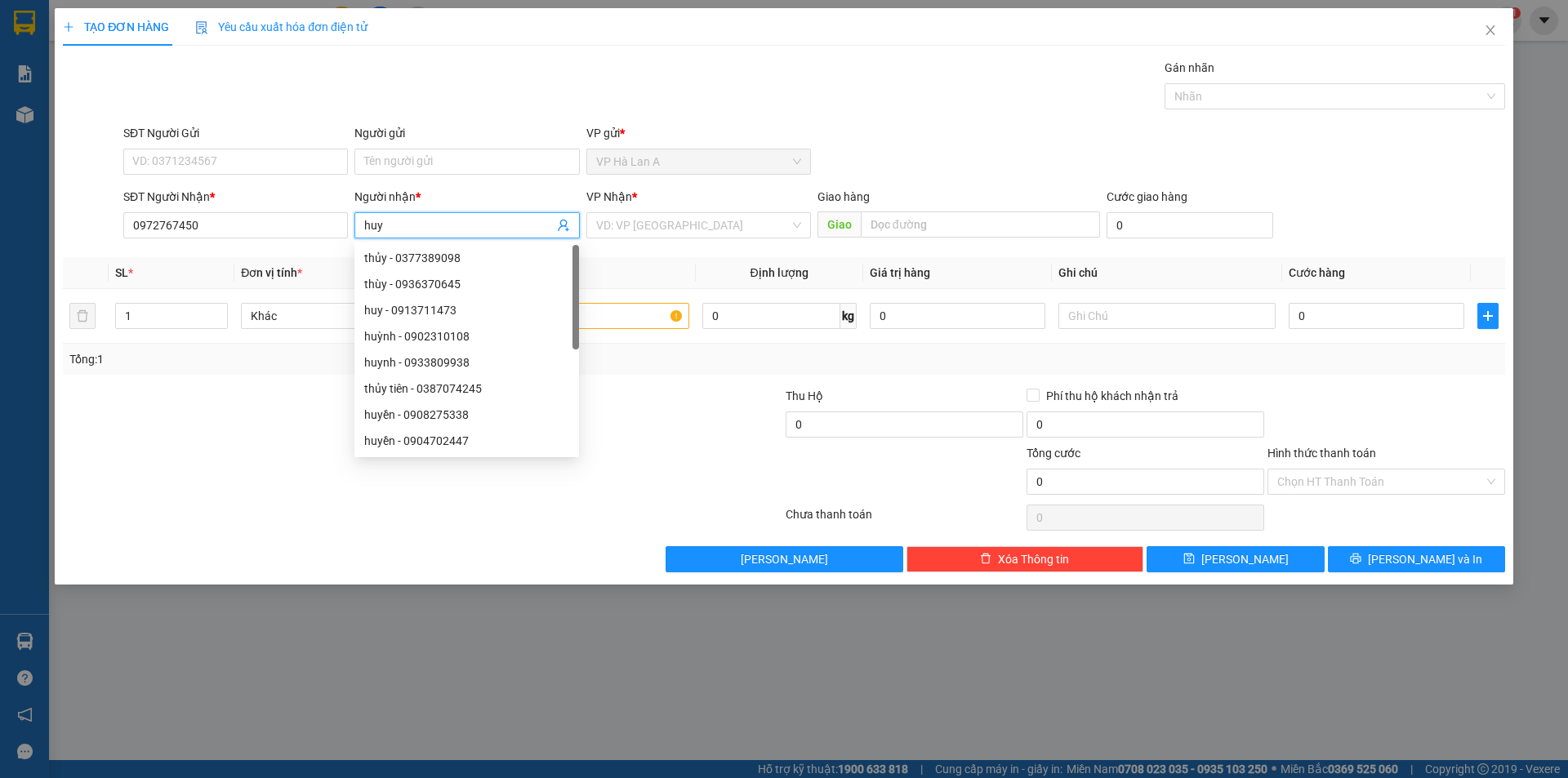
drag, startPoint x: 610, startPoint y: 231, endPoint x: 619, endPoint y: 243, distance: 15.0
click at [611, 232] on input "search" at bounding box center [693, 226] width 194 height 25
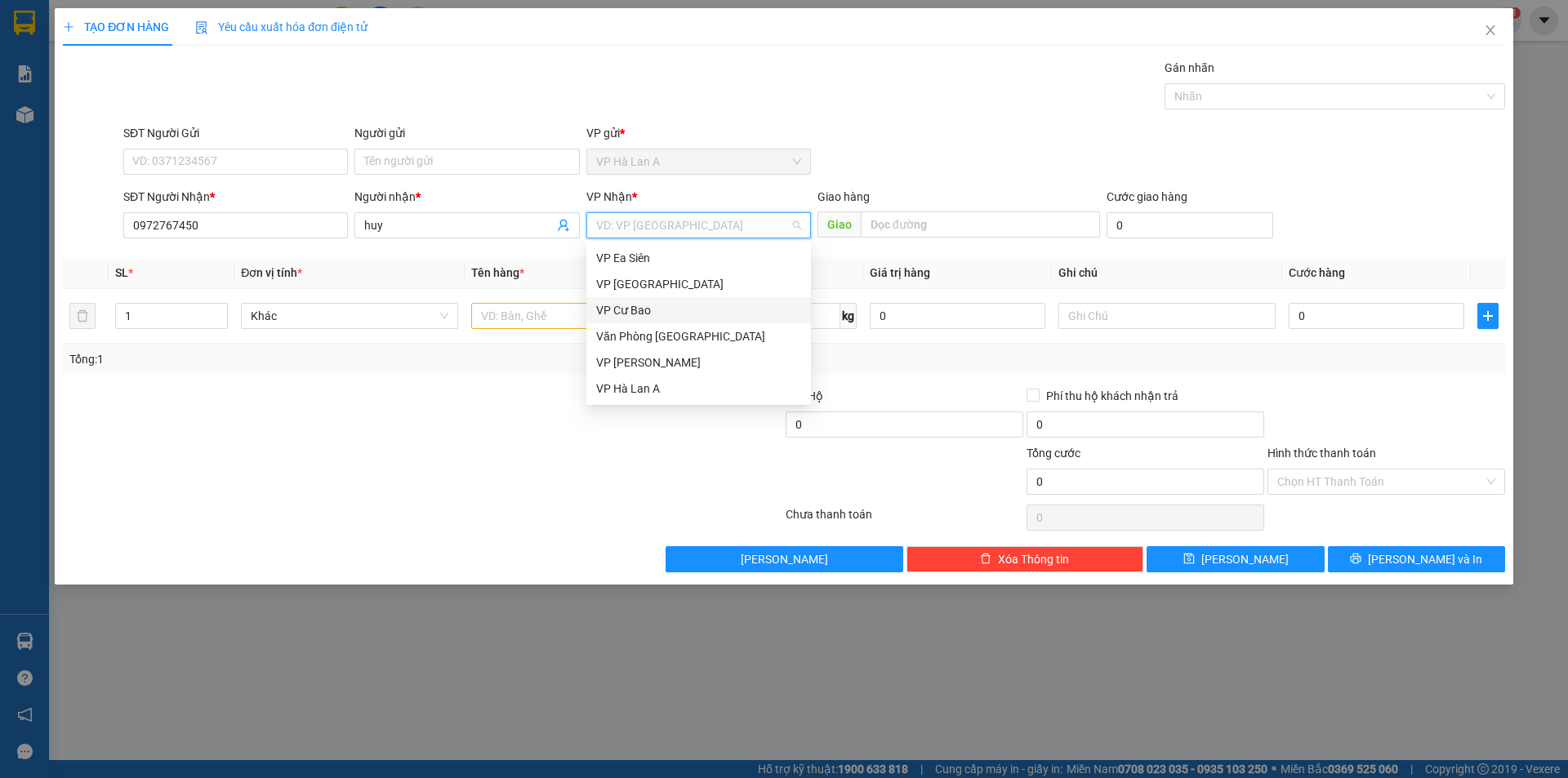
click at [629, 311] on div "VP Cư Bao" at bounding box center [698, 310] width 205 height 18
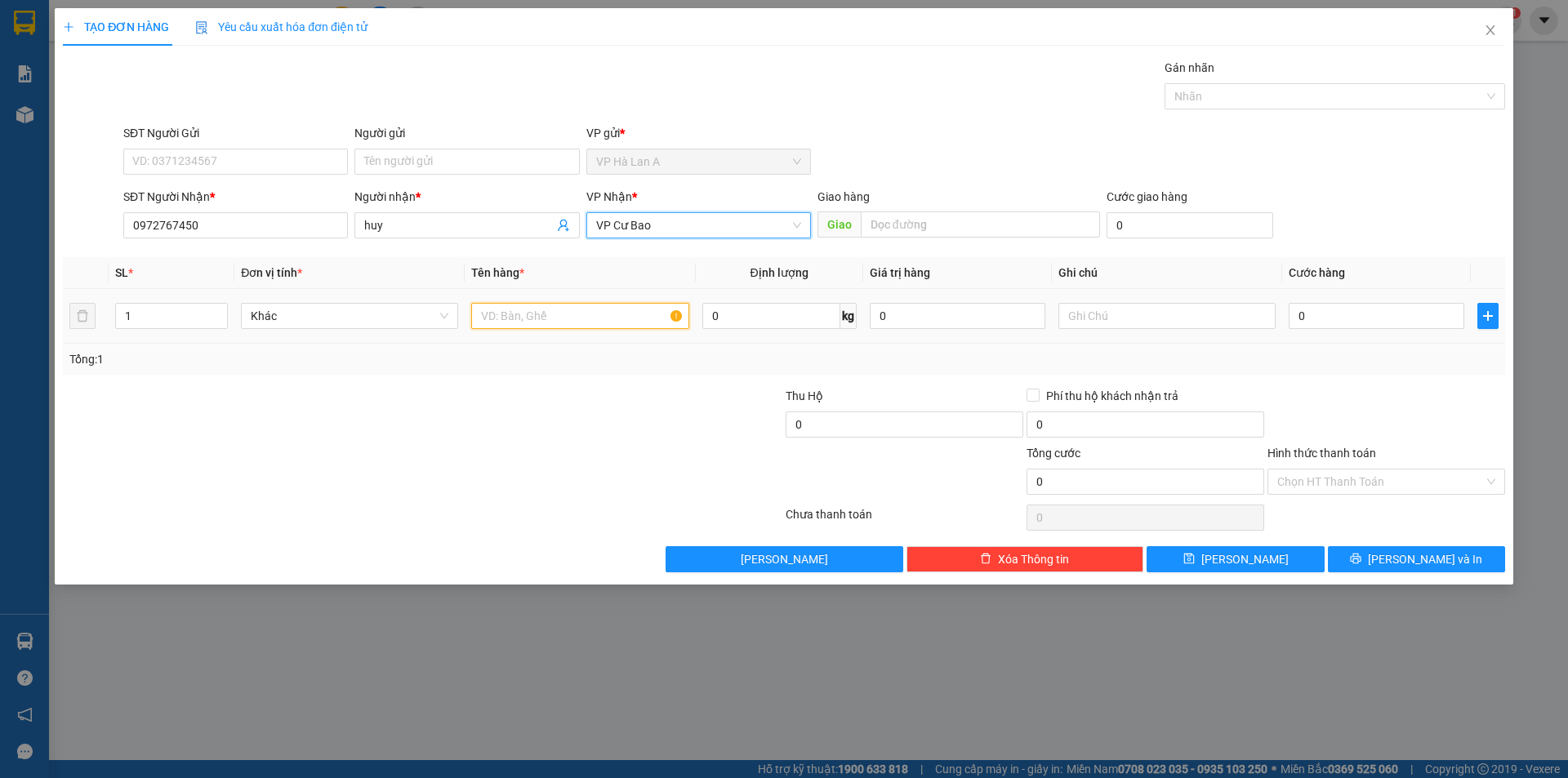
click at [572, 305] on input "text" at bounding box center [580, 317] width 217 height 26
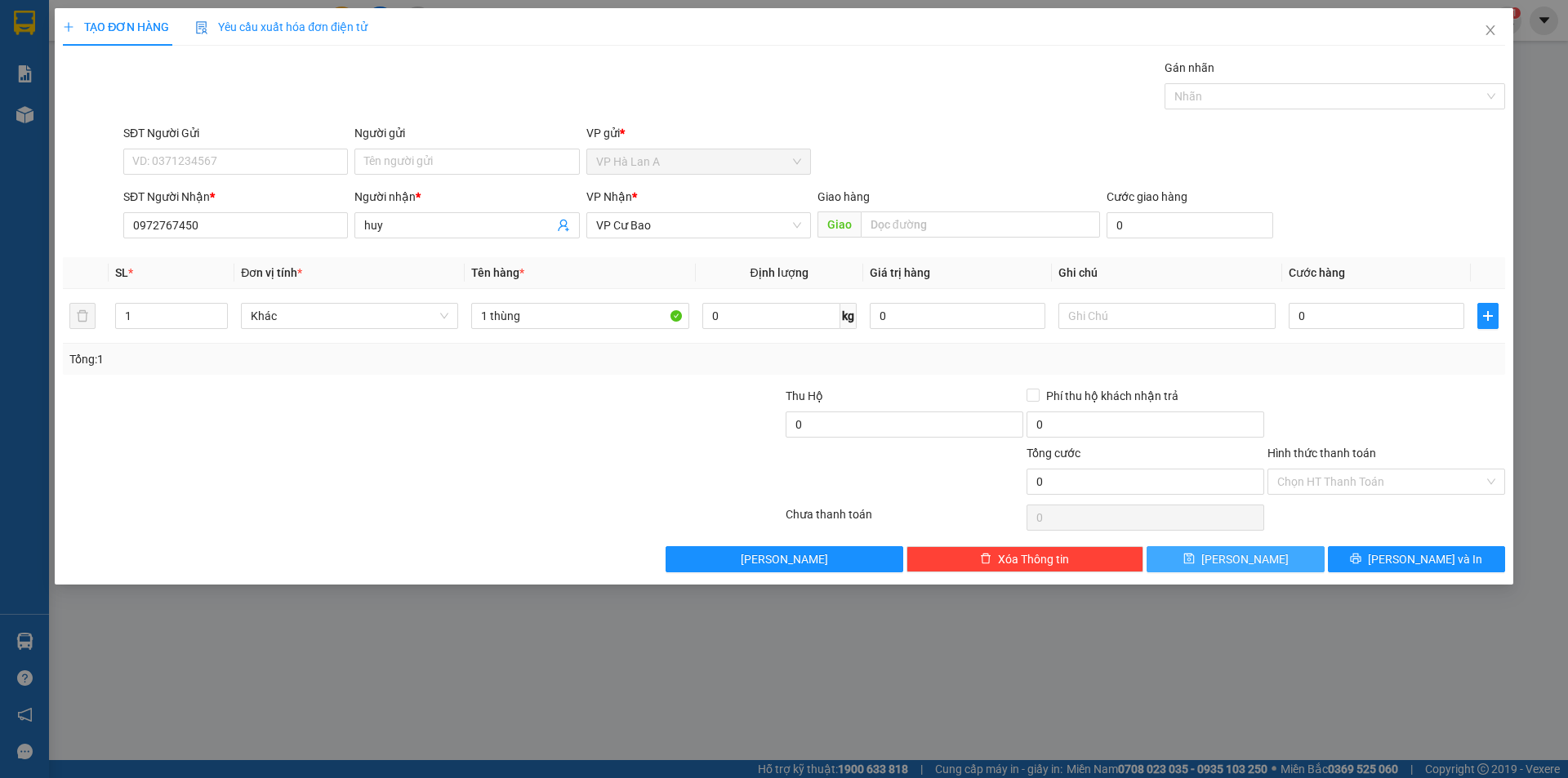
click at [1204, 546] on button "Lưu" at bounding box center [1235, 560] width 178 height 26
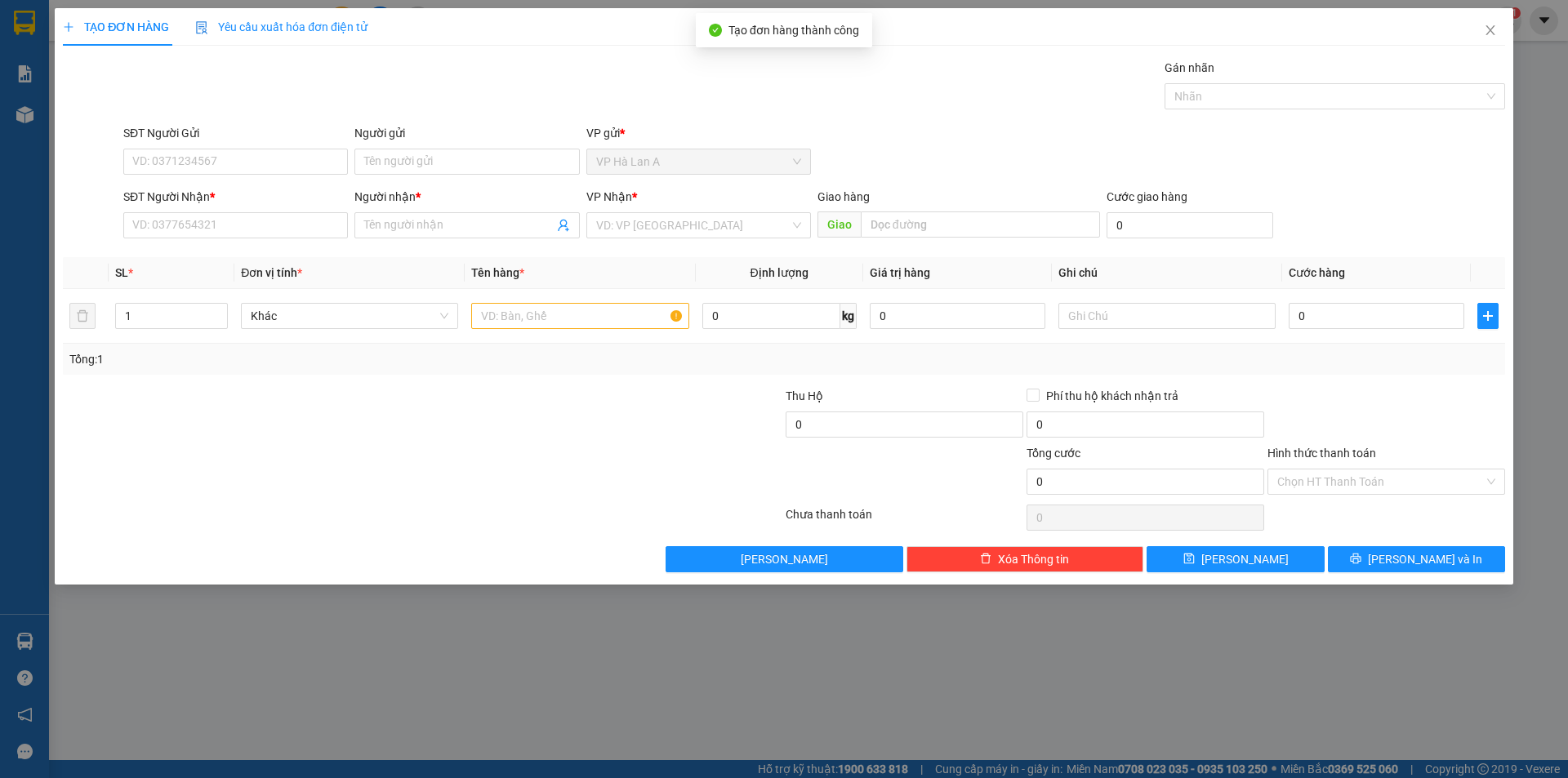
click at [244, 209] on div "SĐT Người Nhận *" at bounding box center [235, 200] width 225 height 25
click at [247, 225] on input "SĐT Người Nhận *" at bounding box center [235, 226] width 225 height 26
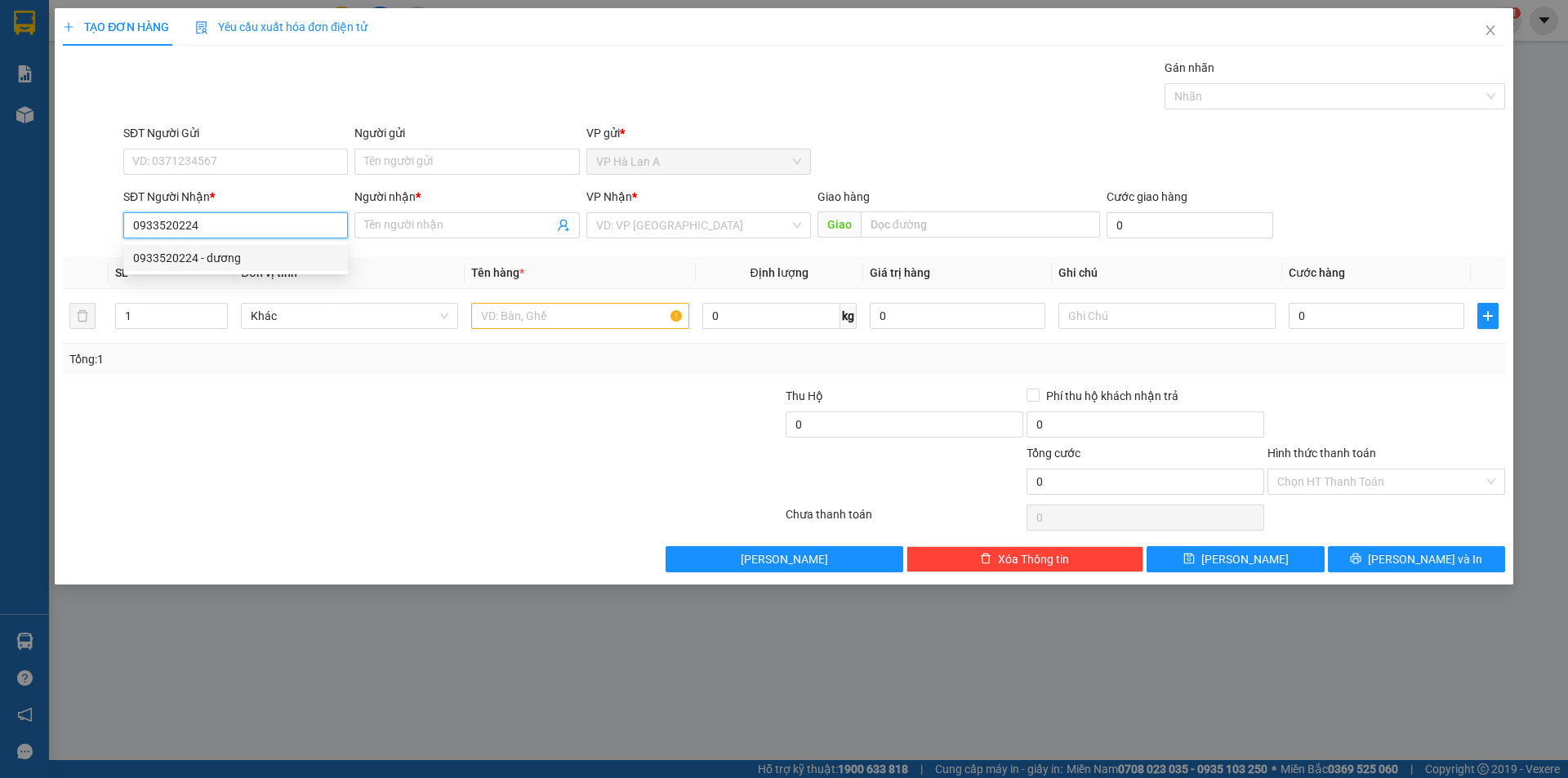
click at [216, 255] on div "0933520224 - dương" at bounding box center [235, 258] width 205 height 18
click at [550, 316] on input "text" at bounding box center [580, 317] width 217 height 26
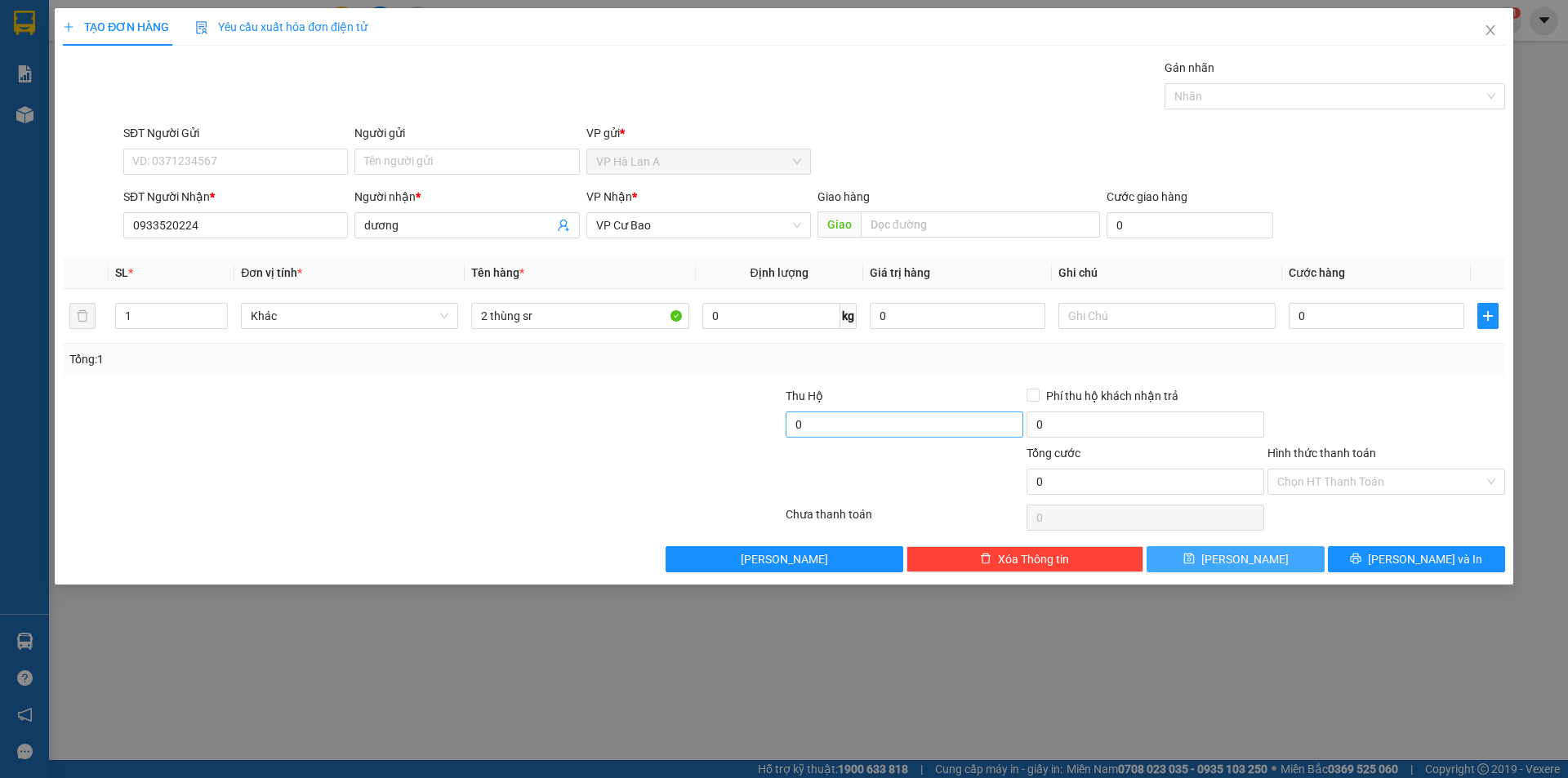
drag, startPoint x: 1219, startPoint y: 560, endPoint x: 880, endPoint y: 421, distance: 366.4
click at [1195, 562] on icon "save" at bounding box center [1189, 559] width 11 height 11
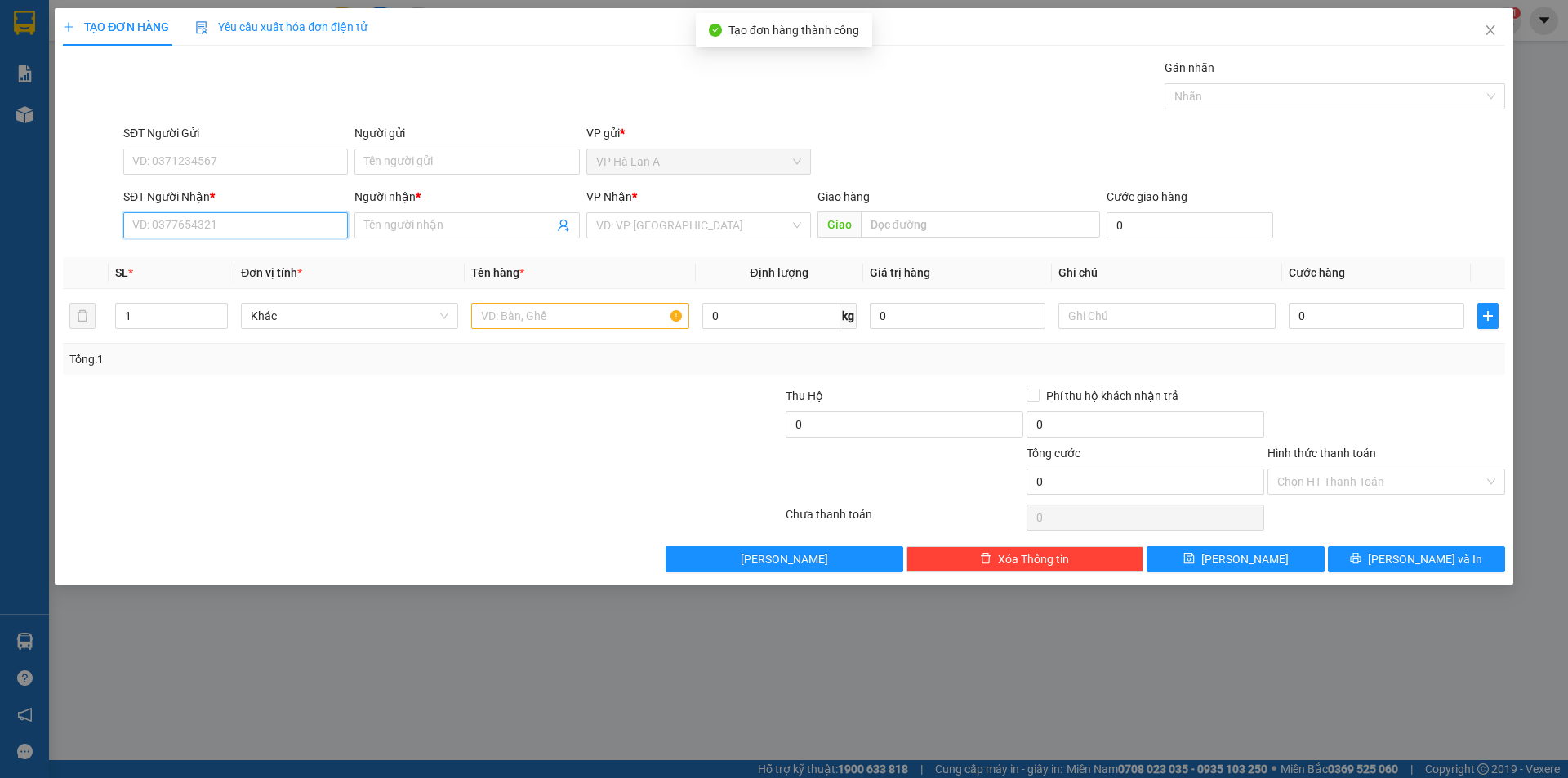
click at [180, 233] on input "SĐT Người Nhận *" at bounding box center [235, 226] width 225 height 26
drag, startPoint x: 192, startPoint y: 261, endPoint x: 341, endPoint y: 285, distance: 150.9
click at [203, 263] on div "0935908433 - khoa" at bounding box center [235, 258] width 205 height 18
click at [507, 310] on input "text" at bounding box center [580, 317] width 217 height 26
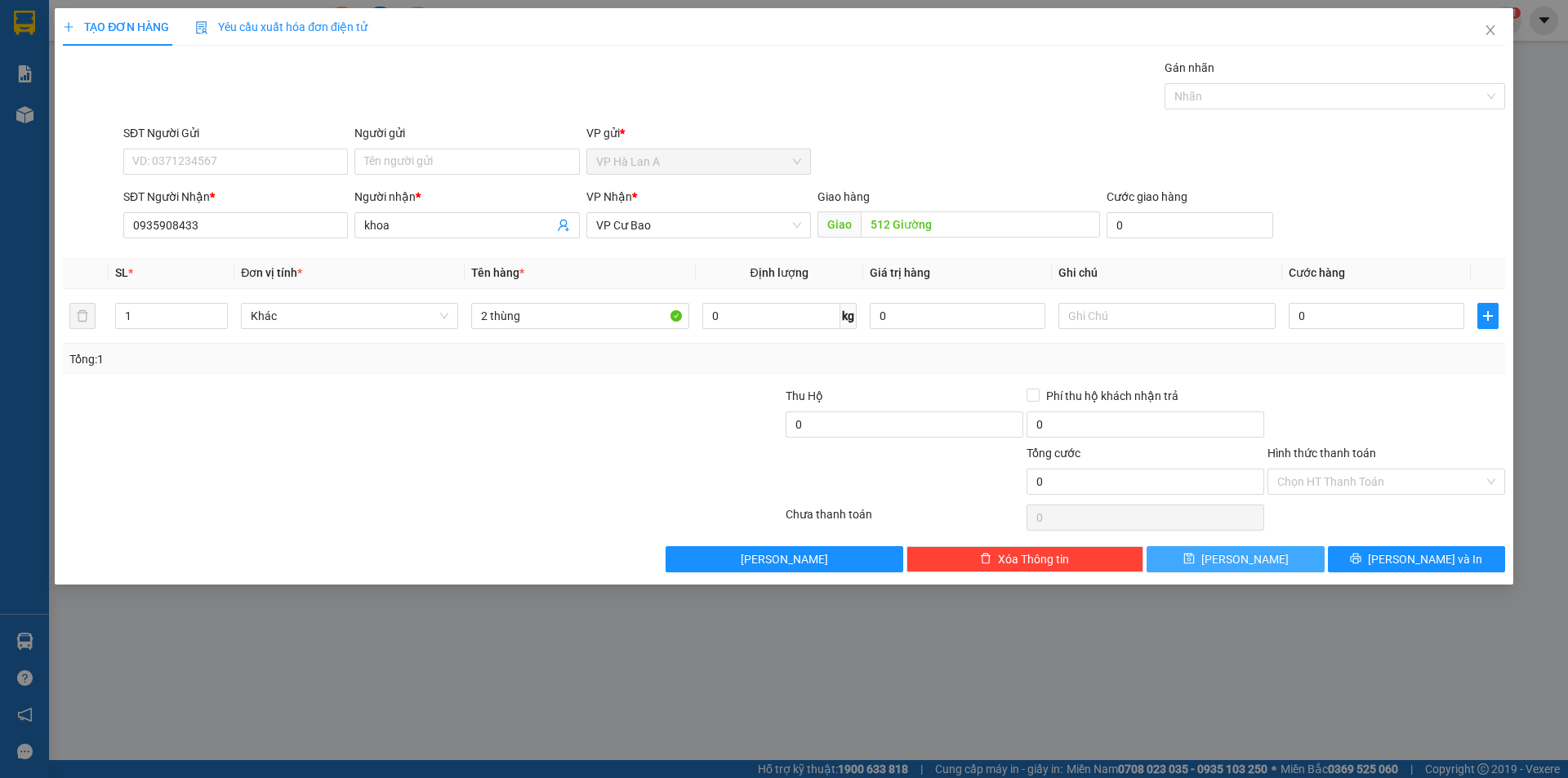
click at [1249, 562] on span "Lưu" at bounding box center [1245, 559] width 87 height 18
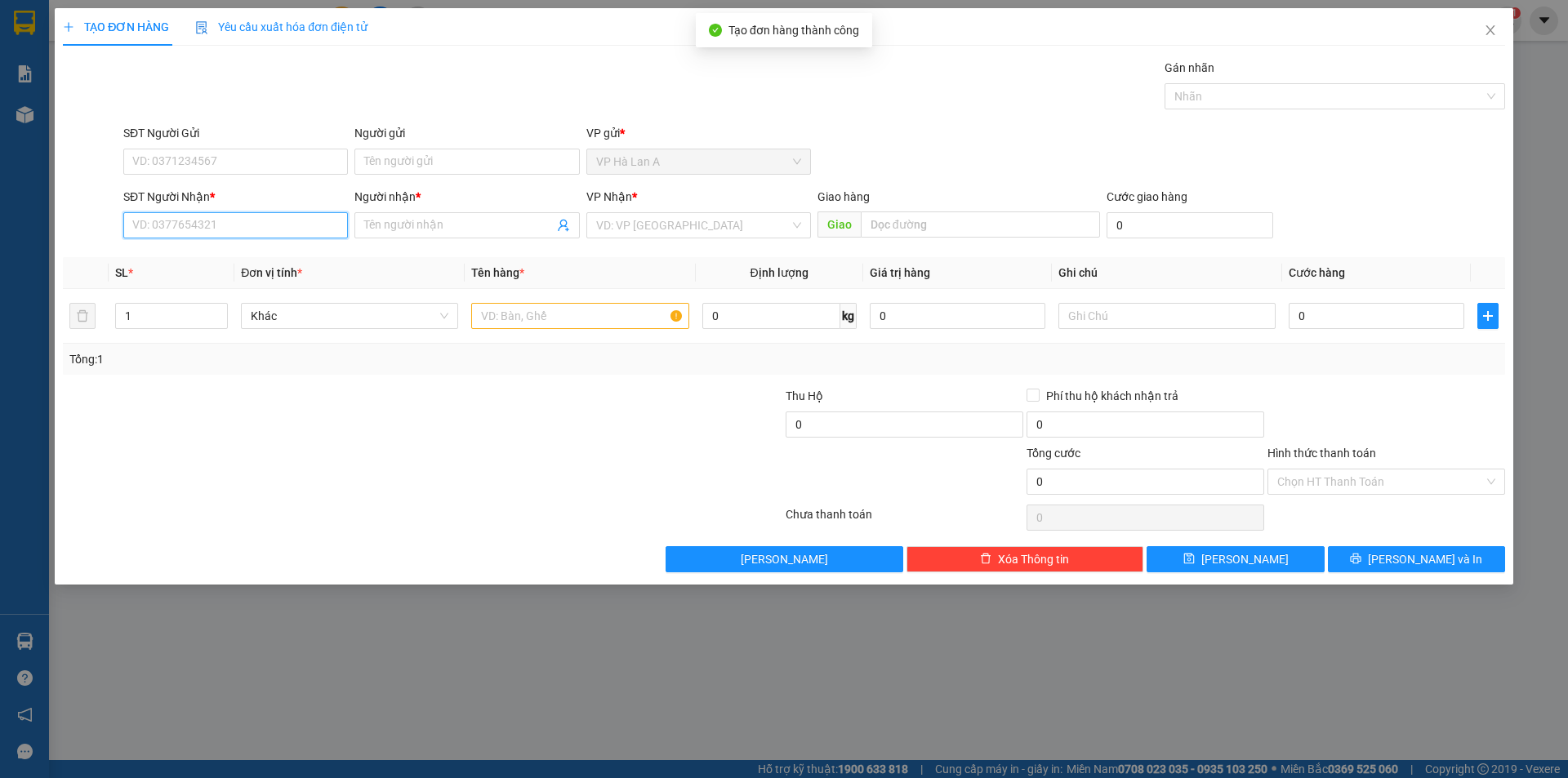
click at [247, 235] on input "SĐT Người Nhận *" at bounding box center [235, 226] width 225 height 26
click at [0, 186] on div "TẠO ĐƠN HÀNG Yêu cầu xuất hóa đơn điện tử Transit Pickup Surcharge Ids Transit …" at bounding box center [784, 389] width 1568 height 778
click at [485, 224] on input "Người nhận *" at bounding box center [458, 225] width 189 height 18
drag, startPoint x: 620, startPoint y: 224, endPoint x: 628, endPoint y: 225, distance: 8.1
click at [625, 224] on input "search" at bounding box center [693, 226] width 194 height 25
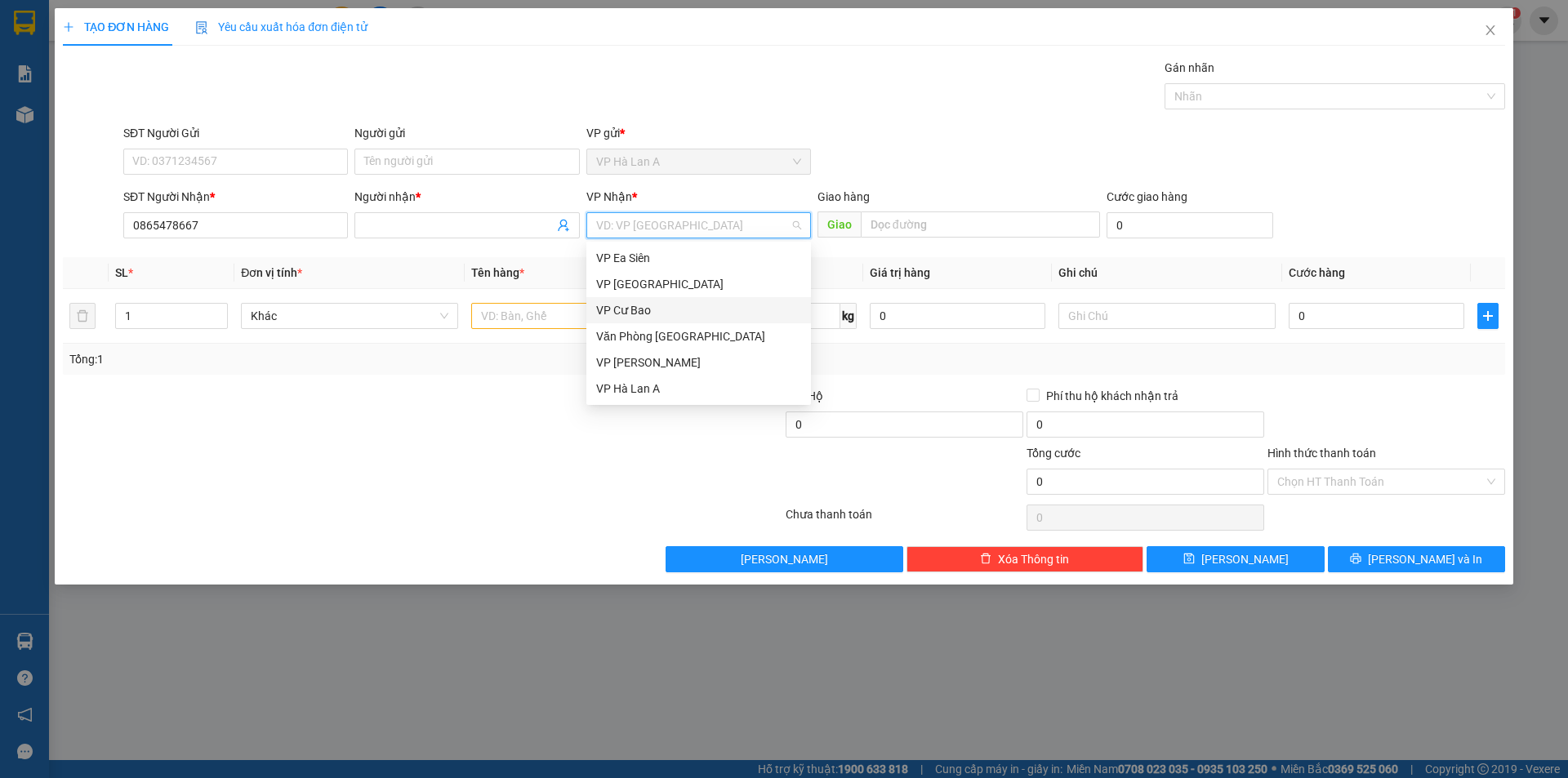
click at [634, 300] on div "VP Cư Bao" at bounding box center [698, 311] width 225 height 26
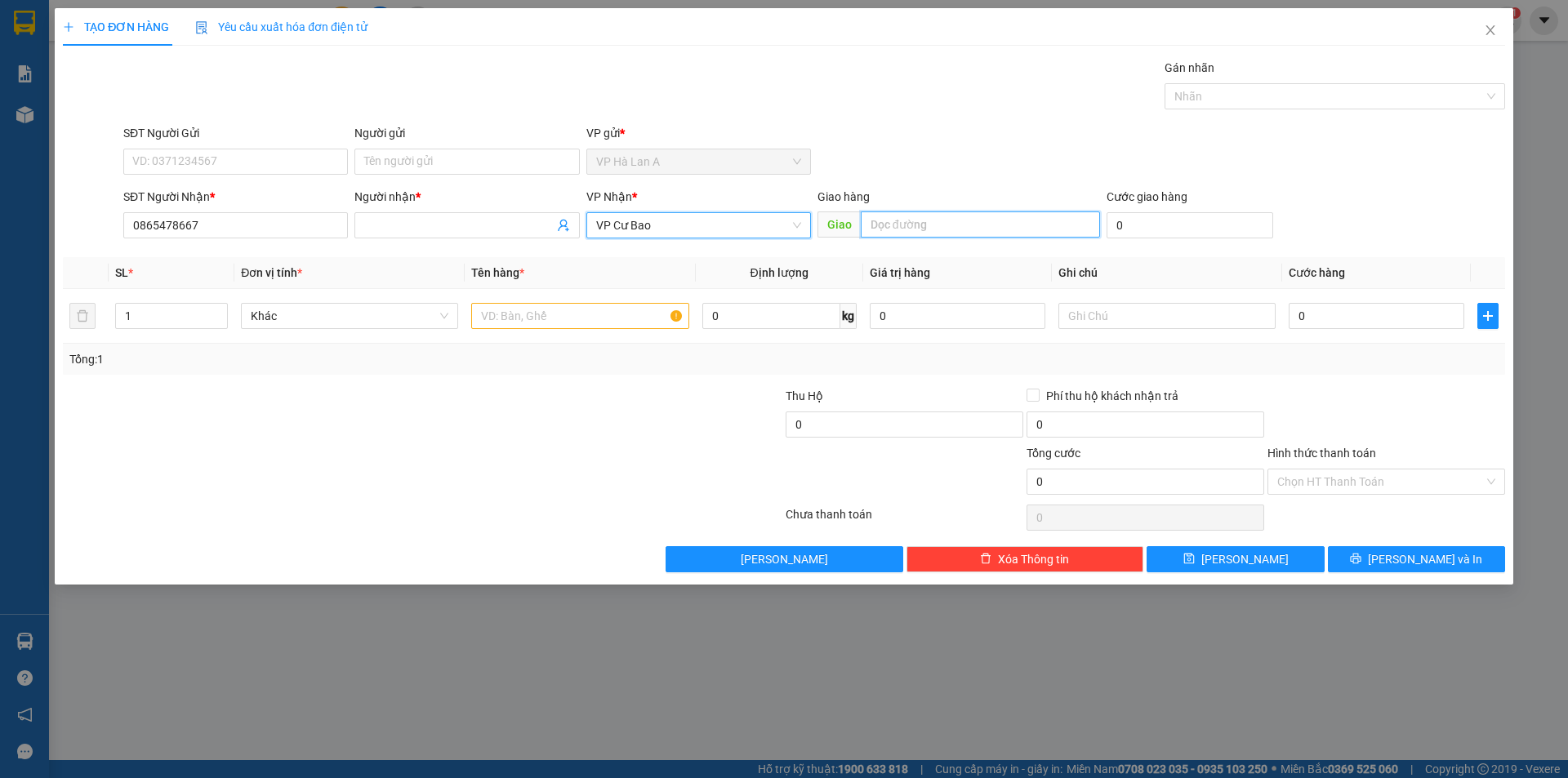
click at [861, 232] on input "text" at bounding box center [980, 225] width 239 height 26
click at [635, 321] on input "text" at bounding box center [580, 317] width 217 height 26
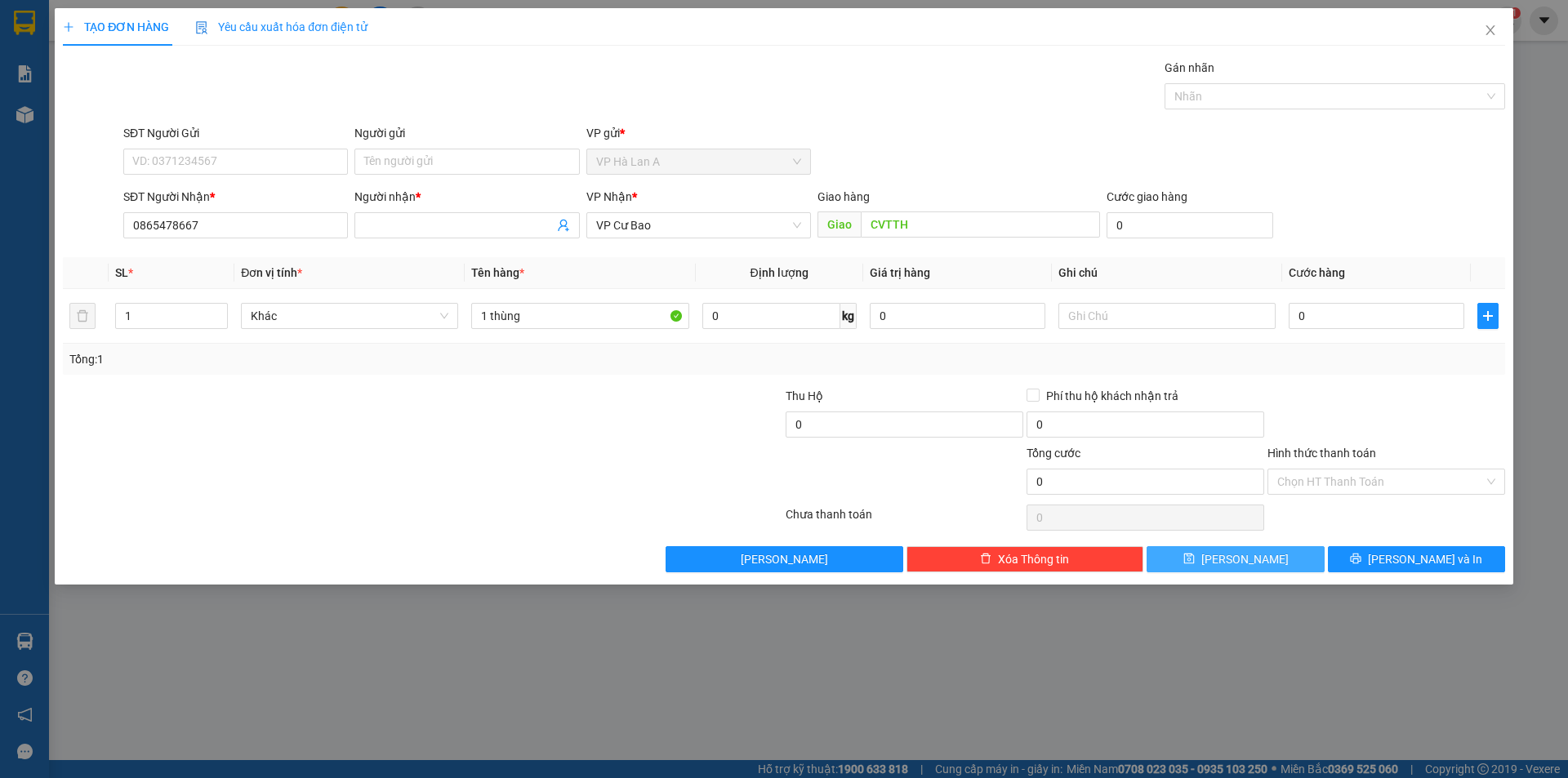
drag, startPoint x: 1281, startPoint y: 552, endPoint x: 1268, endPoint y: 525, distance: 30.0
click at [1278, 553] on button "Lưu" at bounding box center [1235, 560] width 178 height 26
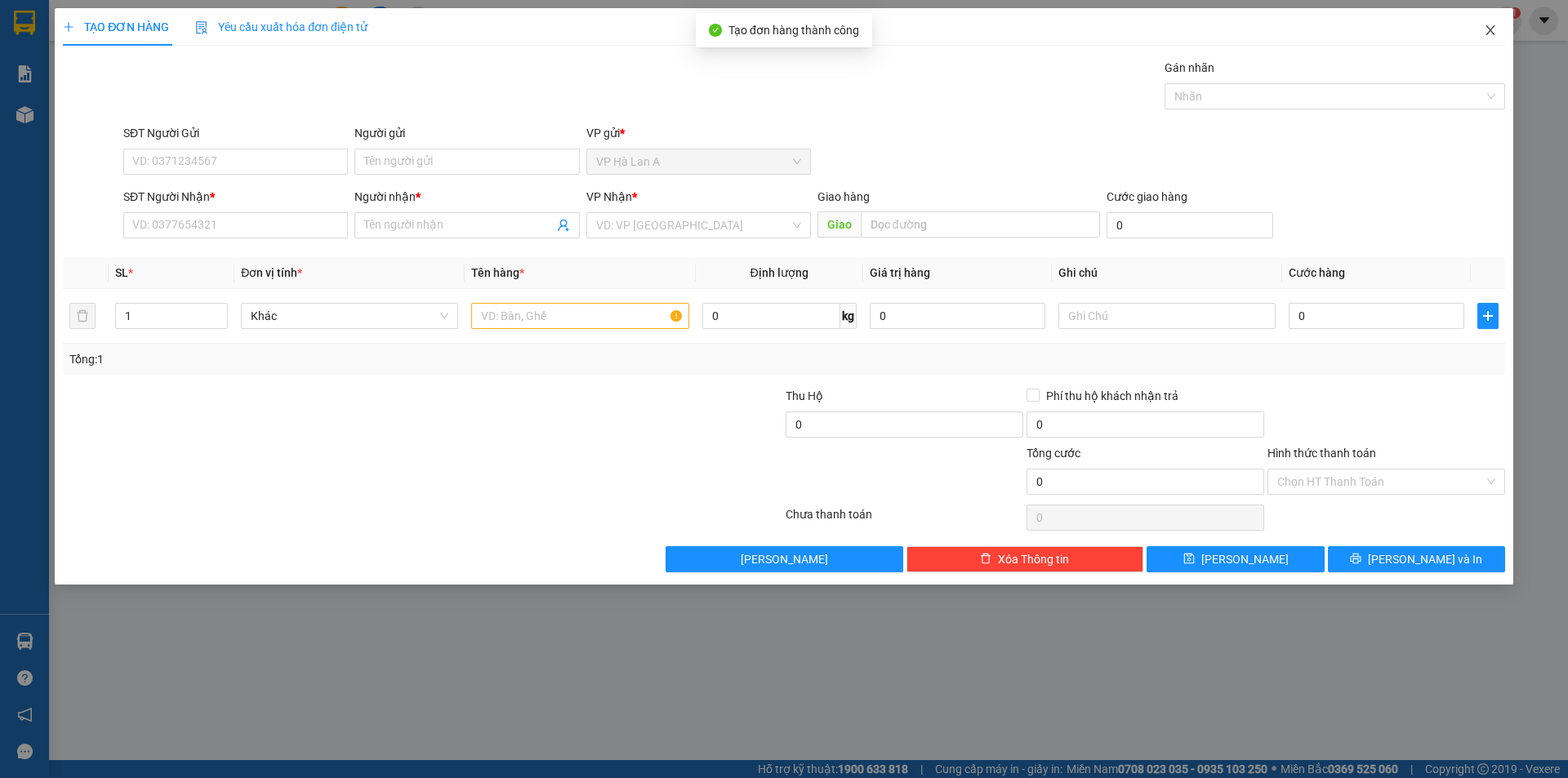
click at [1498, 27] on span "Close" at bounding box center [1490, 31] width 45 height 45
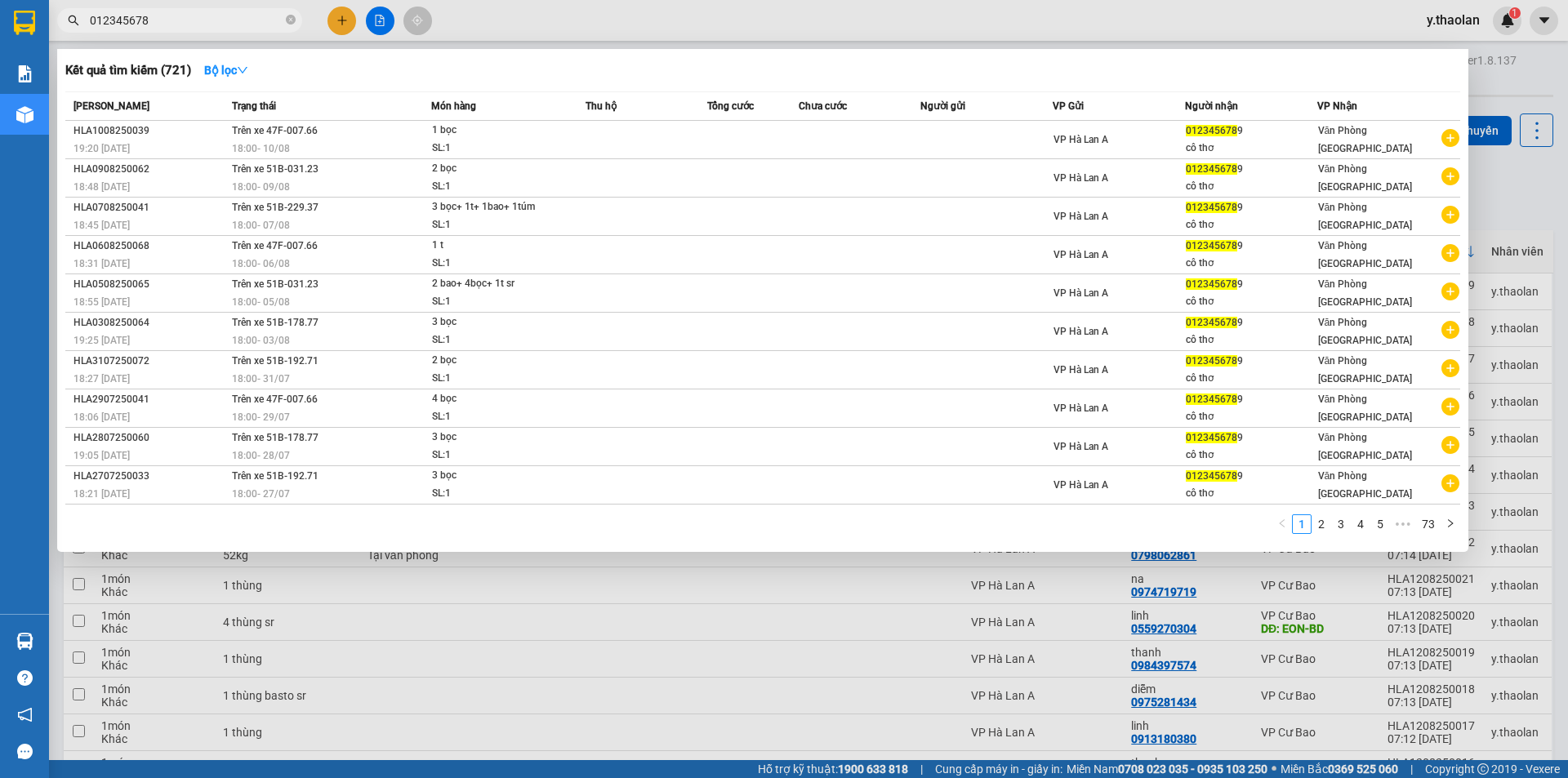
drag, startPoint x: 195, startPoint y: 13, endPoint x: 0, endPoint y: 10, distance: 195.0
click at [0, 12] on section "Kết quả tìm kiếm ( 721 ) Bộ lọc Mã ĐH Trạng thái Món hàng Thu hộ Tổng cước Chưa…" at bounding box center [784, 389] width 1568 height 778
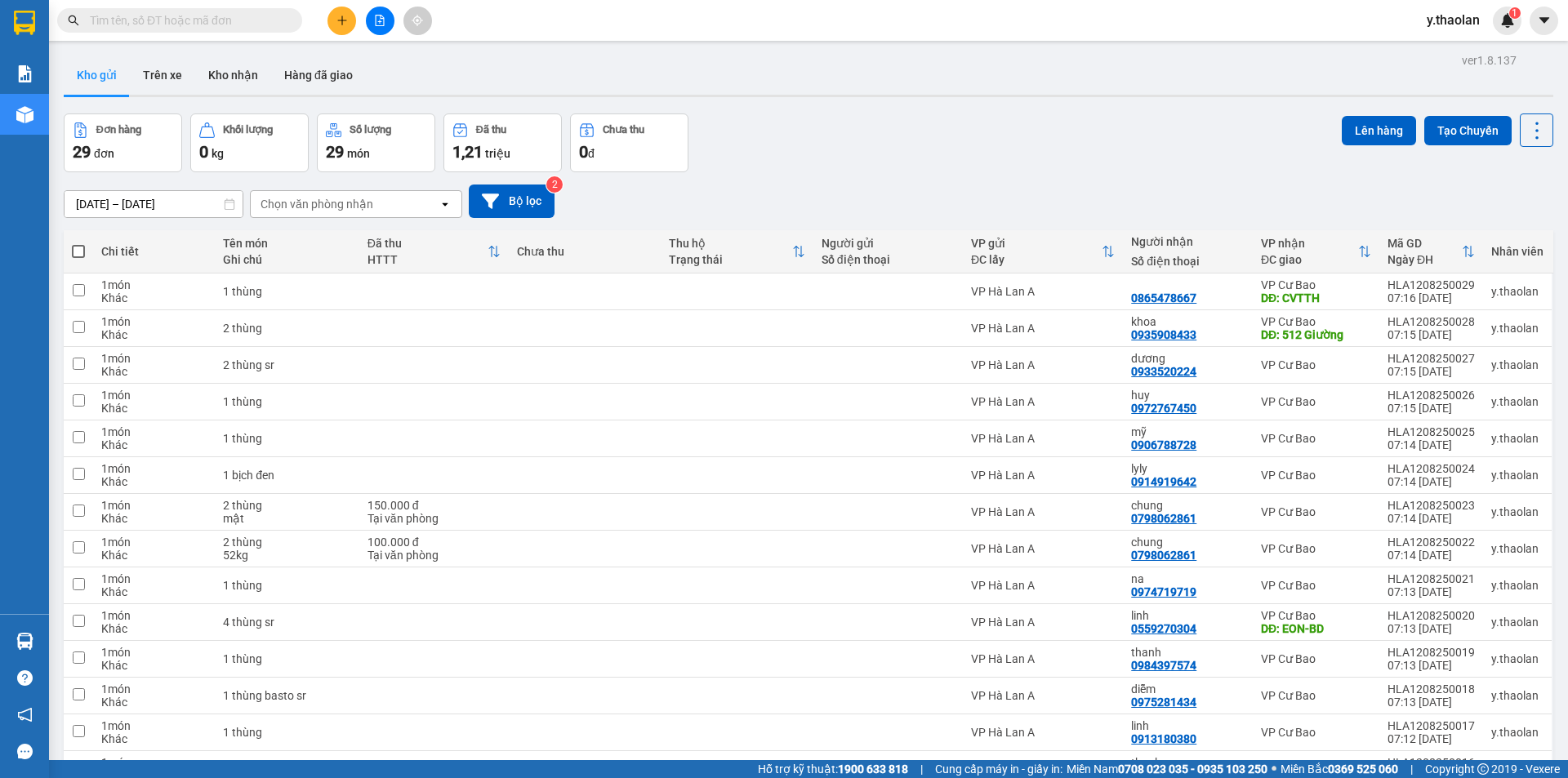
click at [386, 198] on div "Chọn văn phòng nhận" at bounding box center [344, 204] width 188 height 26
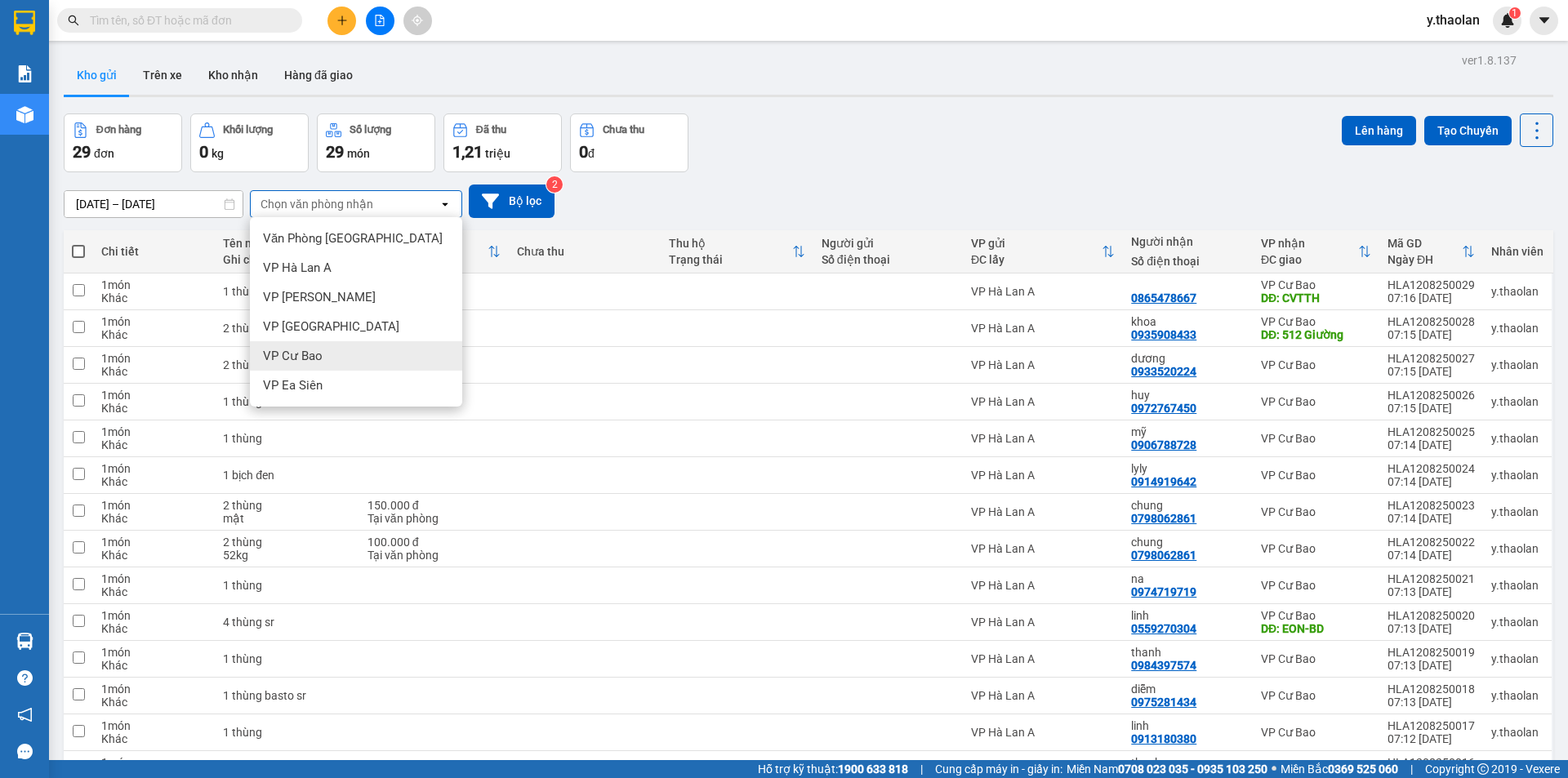
click at [361, 345] on div "VP Cư Bao" at bounding box center [355, 355] width 213 height 29
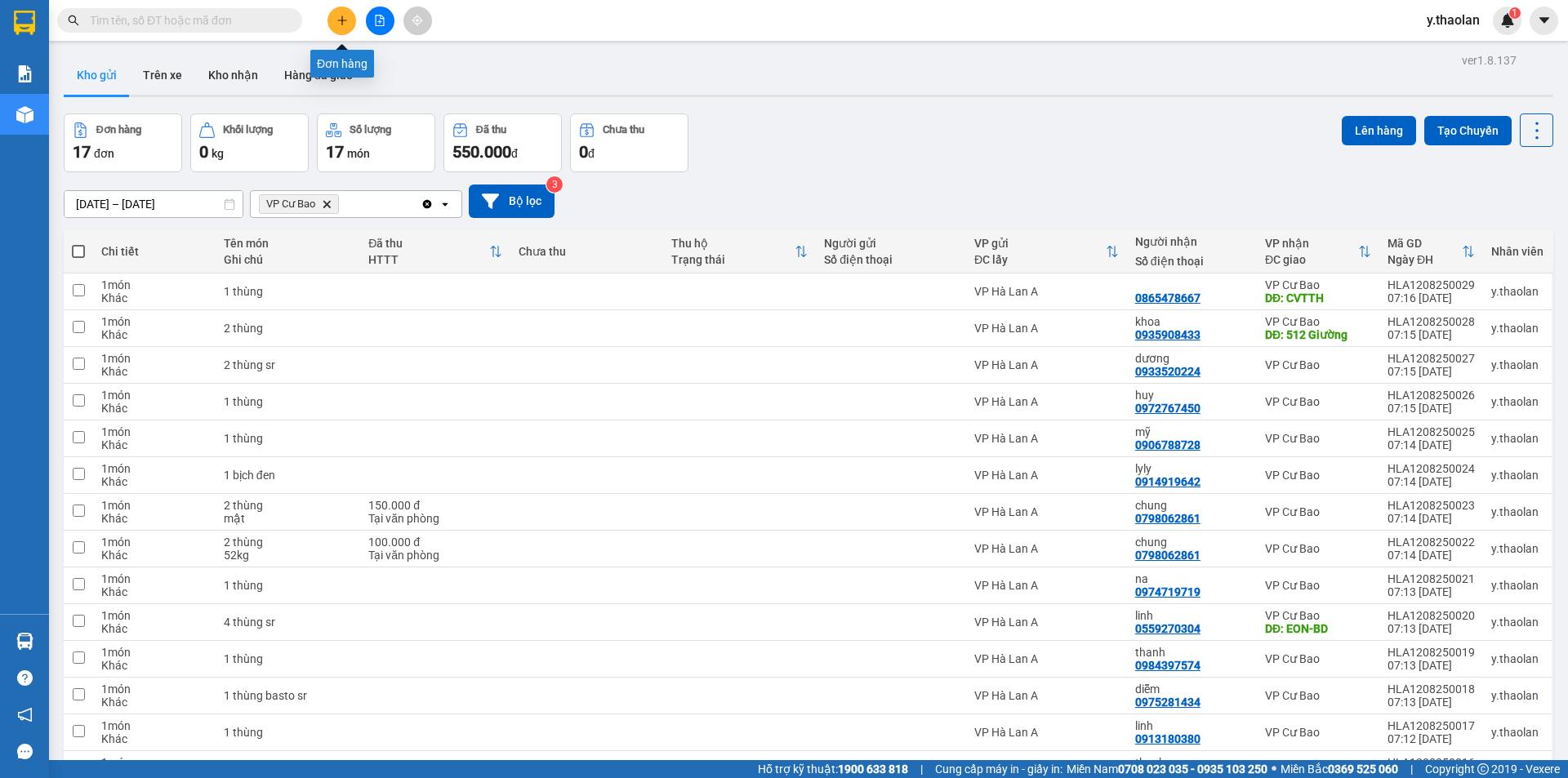
drag, startPoint x: 346, startPoint y: 22, endPoint x: 661, endPoint y: 6, distance: 315.4
click at [576, 81] on section "Kết quả tìm kiếm ( 0 ) Bộ lọc No Data y.thaolan 1 Báo cáo Báo cáo dòng tiền (nh…" at bounding box center [784, 389] width 1568 height 778
click at [328, 204] on icon "VP Cư Bao, close by backspace" at bounding box center [327, 204] width 8 height 8
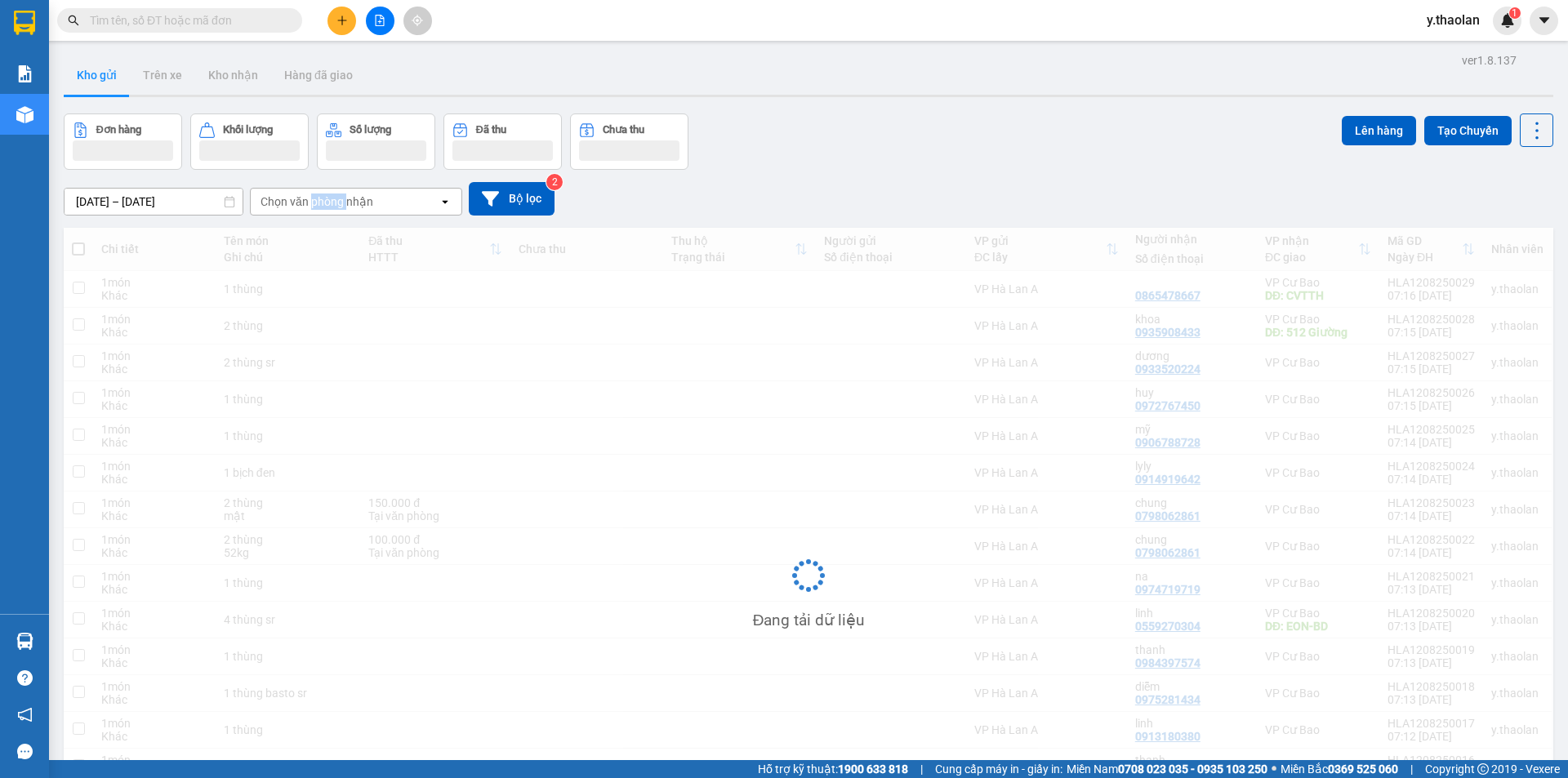
click at [328, 204] on div "Chọn văn phòng nhận" at bounding box center [317, 201] width 112 height 16
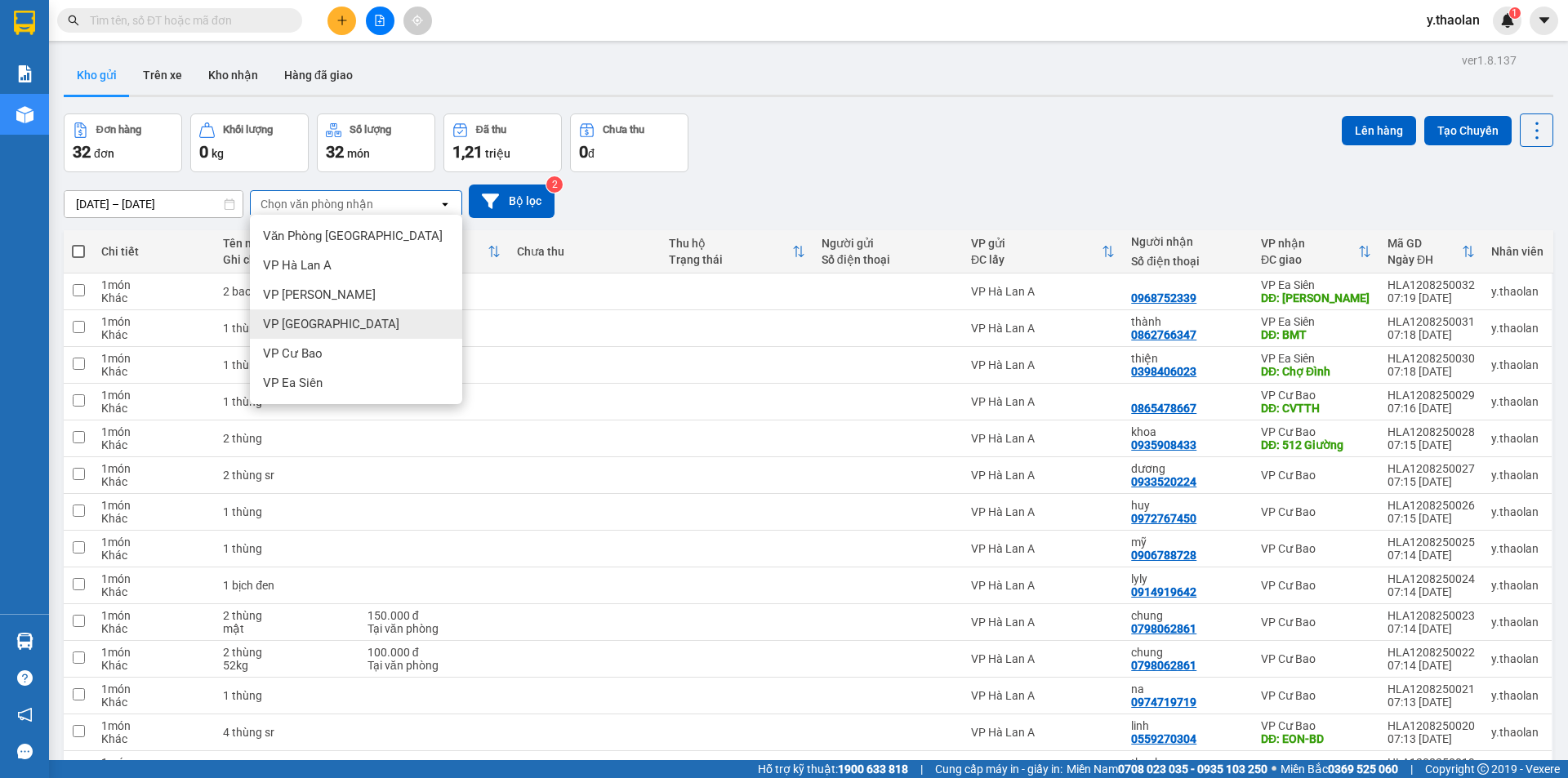
click at [320, 327] on span "VP [GEOGRAPHIC_DATA]" at bounding box center [331, 323] width 136 height 16
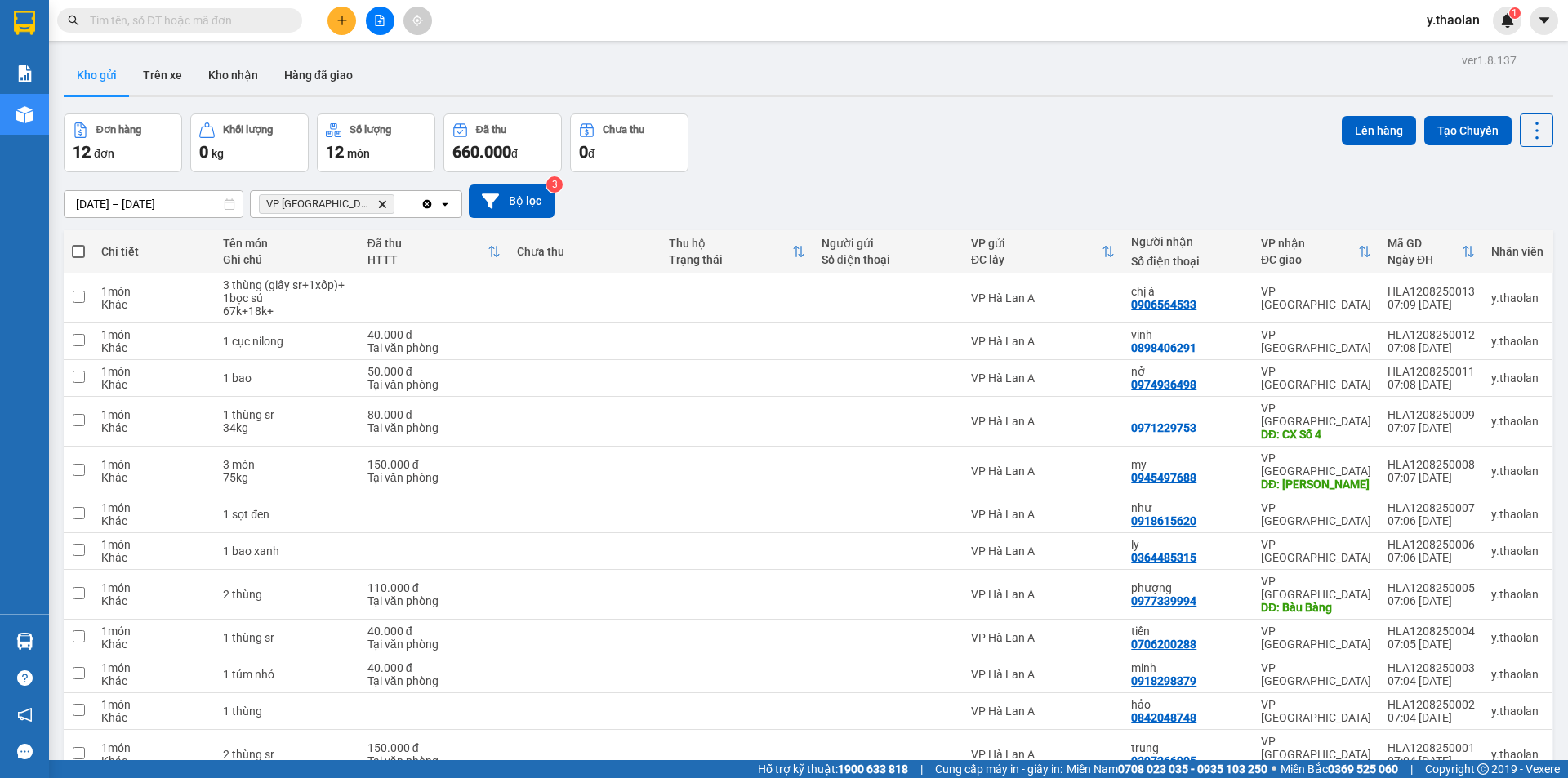
drag, startPoint x: 370, startPoint y: 199, endPoint x: 377, endPoint y: 210, distance: 13.0
click at [374, 203] on div "VP Bình Hòa Delete" at bounding box center [336, 204] width 170 height 26
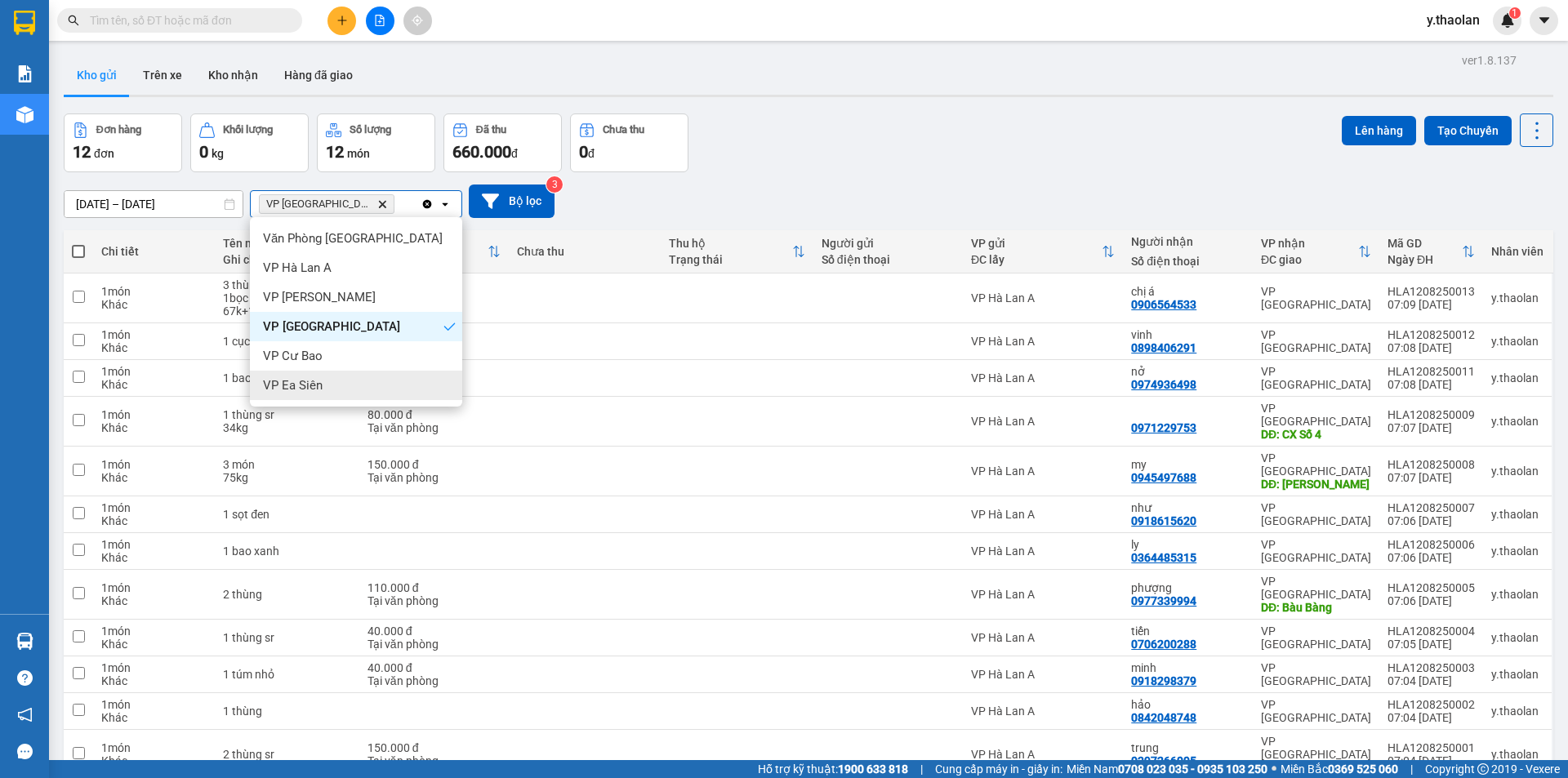
click at [321, 374] on div "VP Ea Siên" at bounding box center [355, 385] width 213 height 29
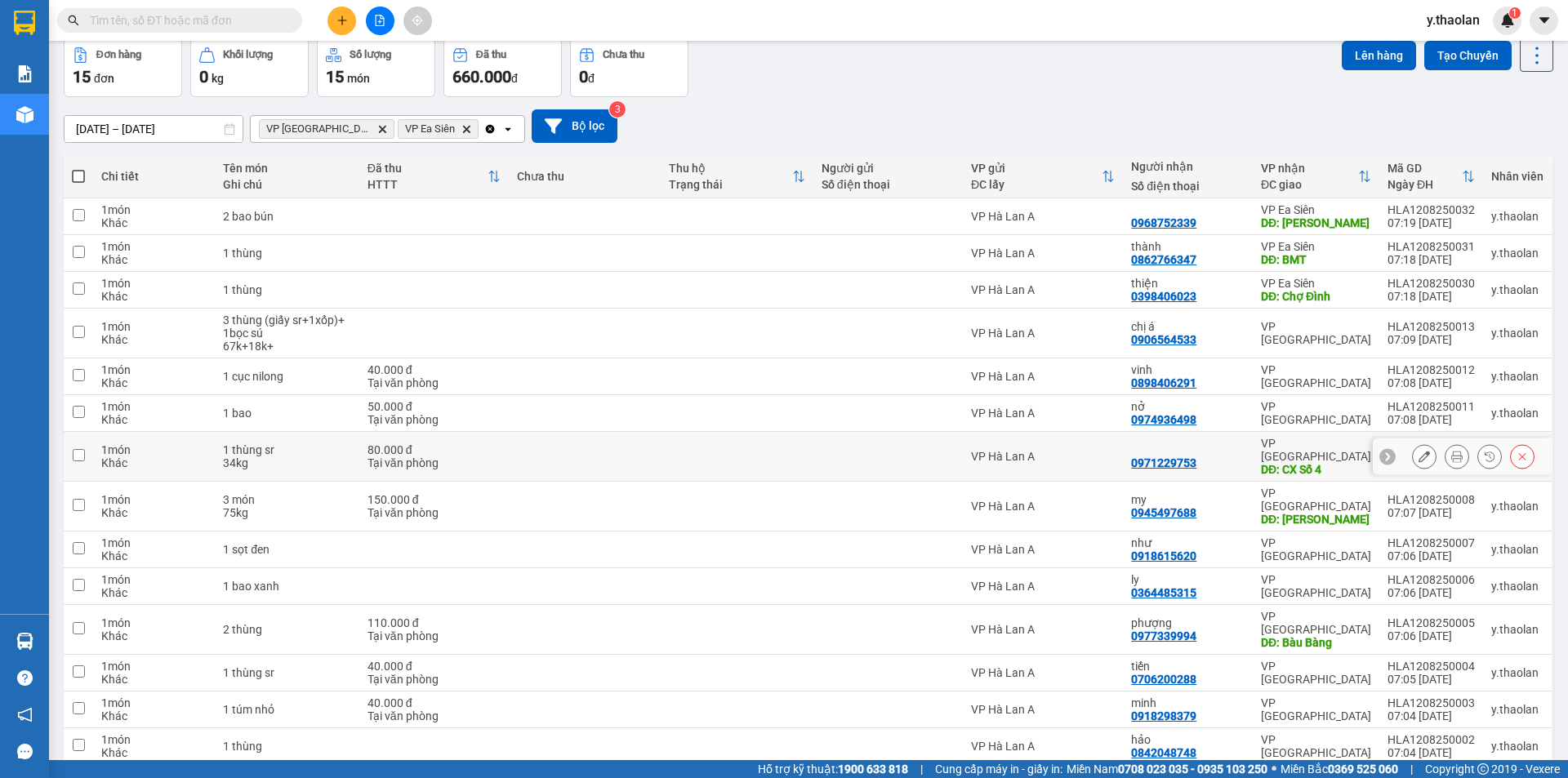
scroll to position [145, 0]
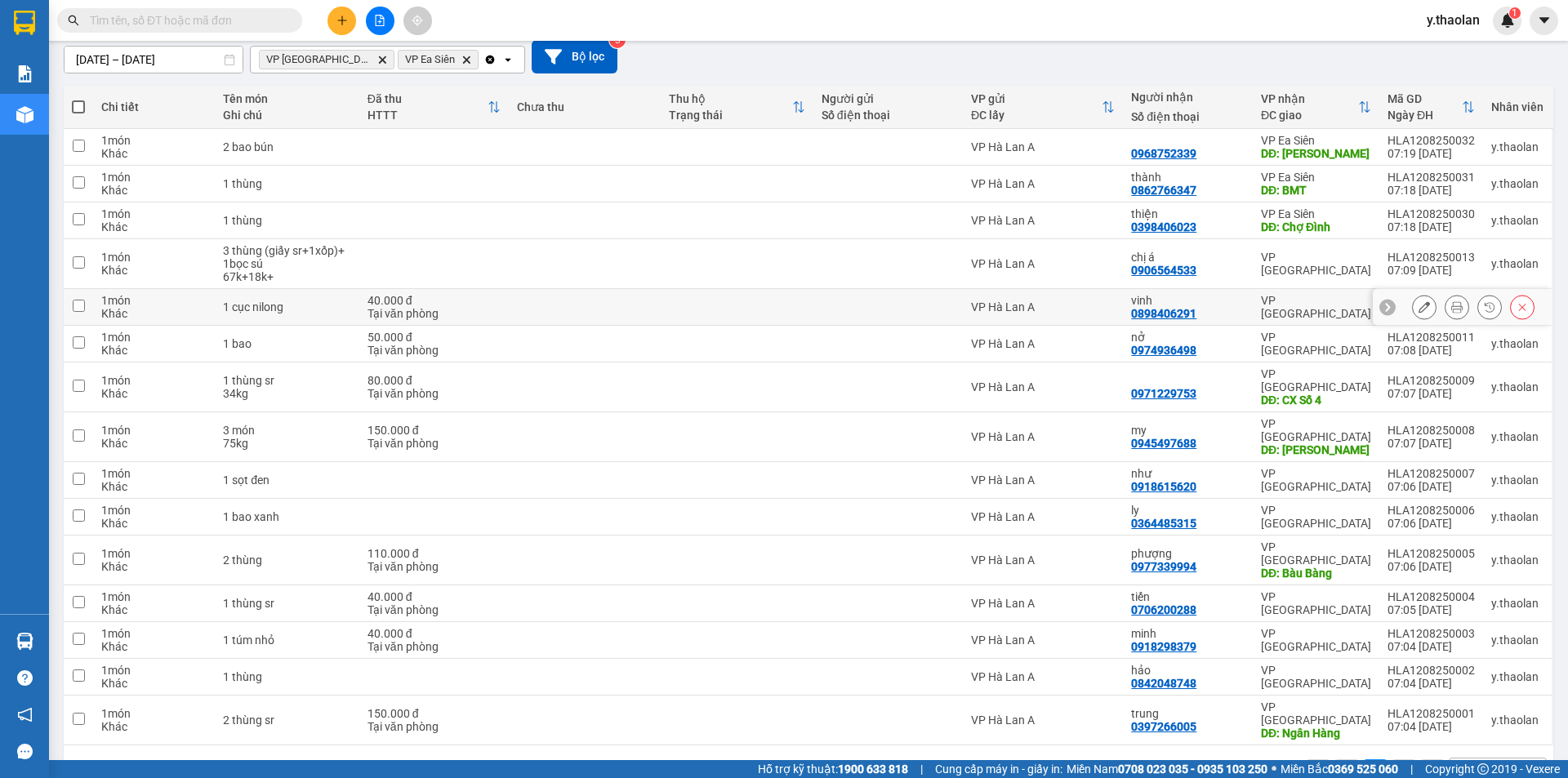
click at [1060, 304] on div "VP Hà Lan A" at bounding box center [1042, 307] width 144 height 13
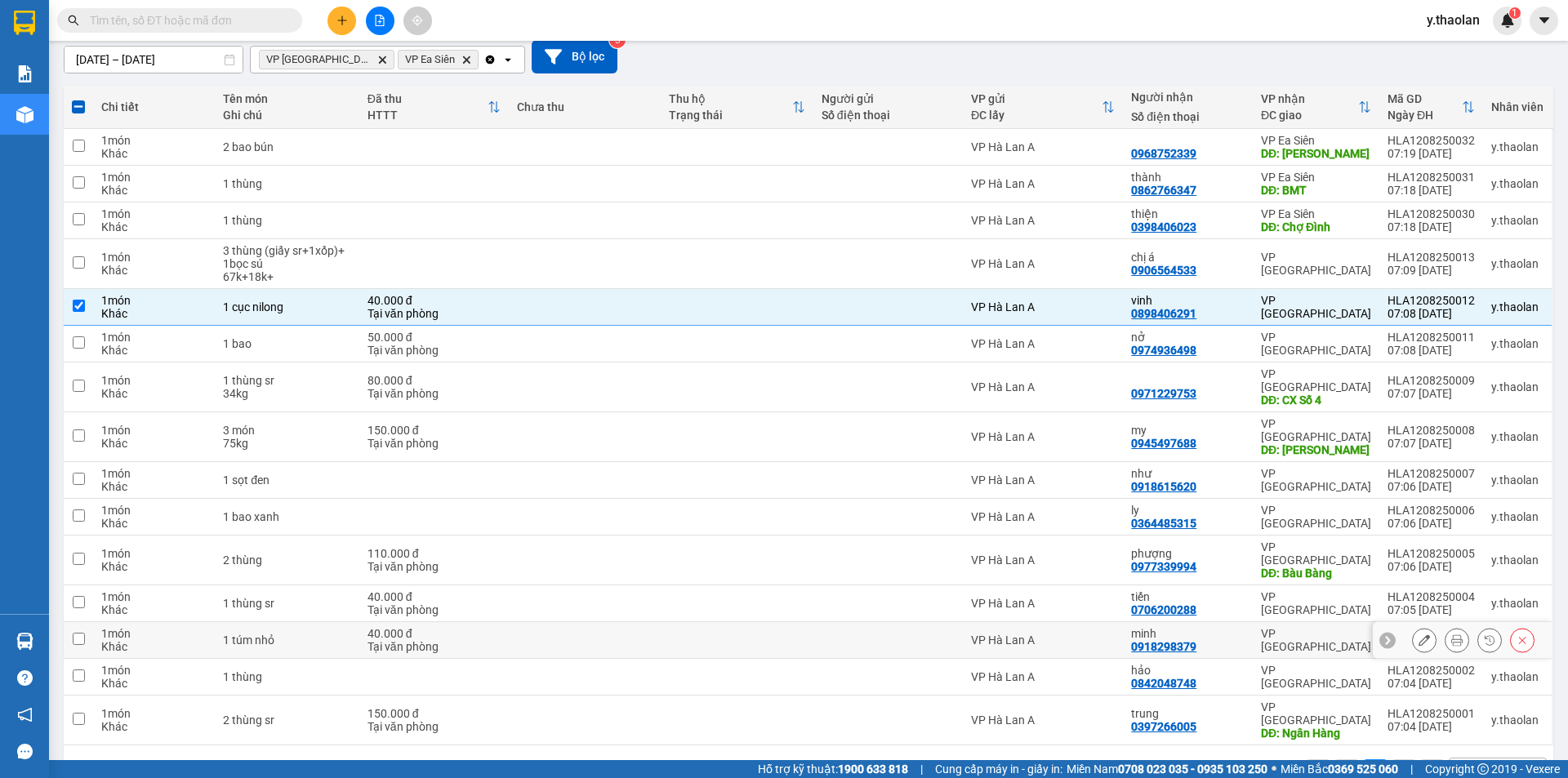
click at [1094, 622] on td "VP Hà Lan A" at bounding box center [1042, 640] width 160 height 37
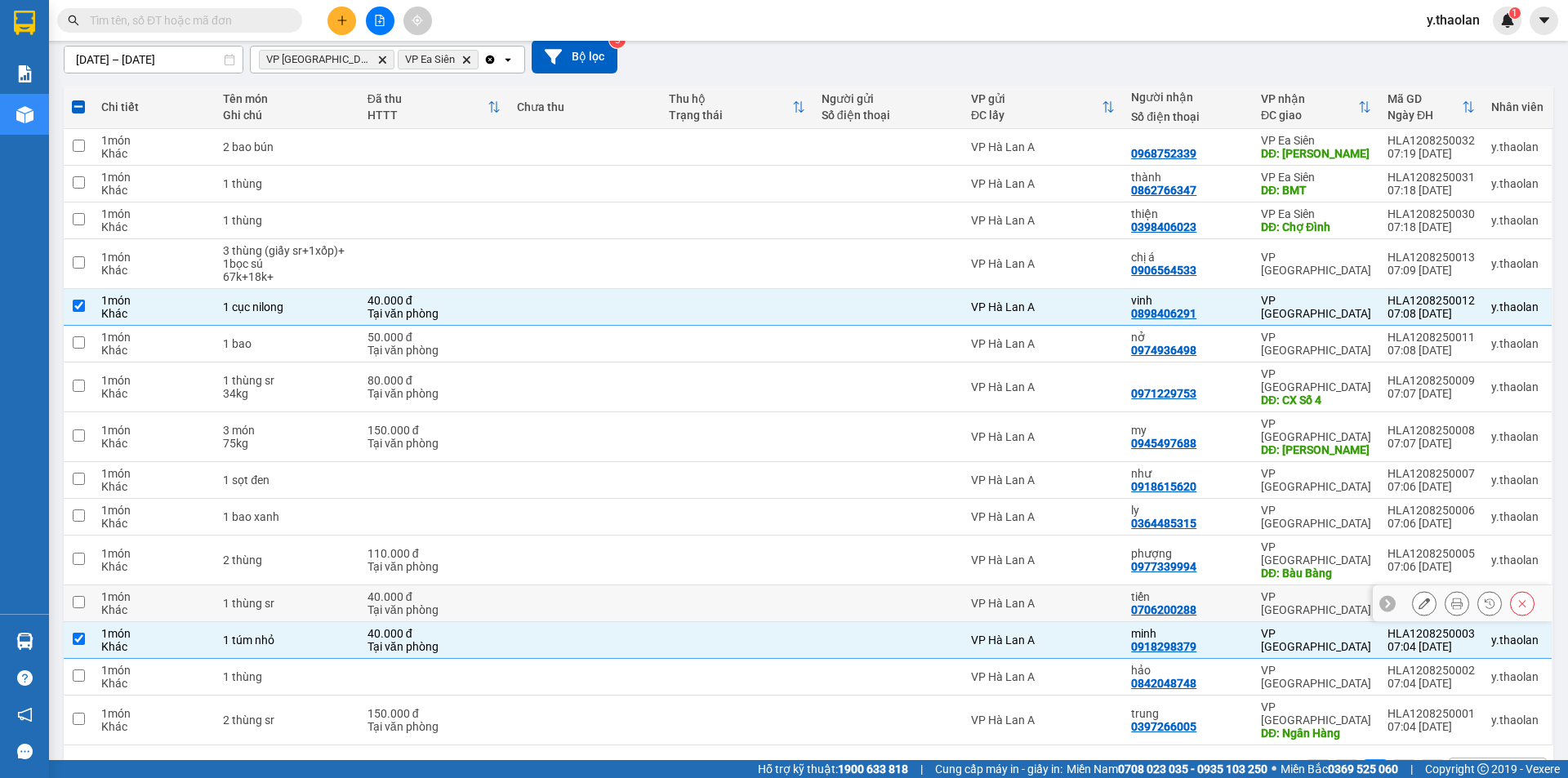
click at [1091, 586] on td "VP Hà Lan A" at bounding box center [1042, 604] width 160 height 37
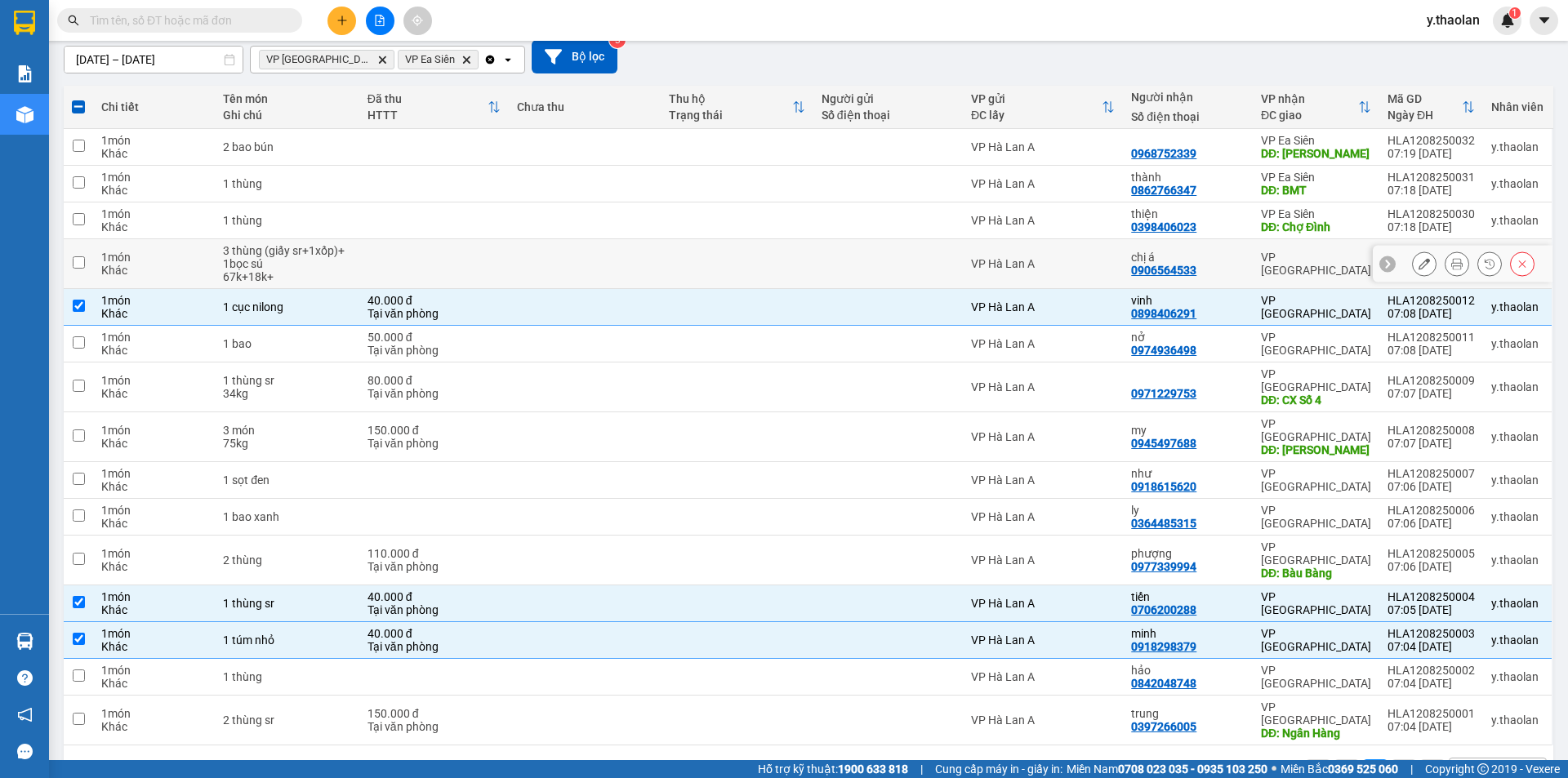
click at [1068, 247] on td "VP Hà Lan A" at bounding box center [1042, 264] width 160 height 50
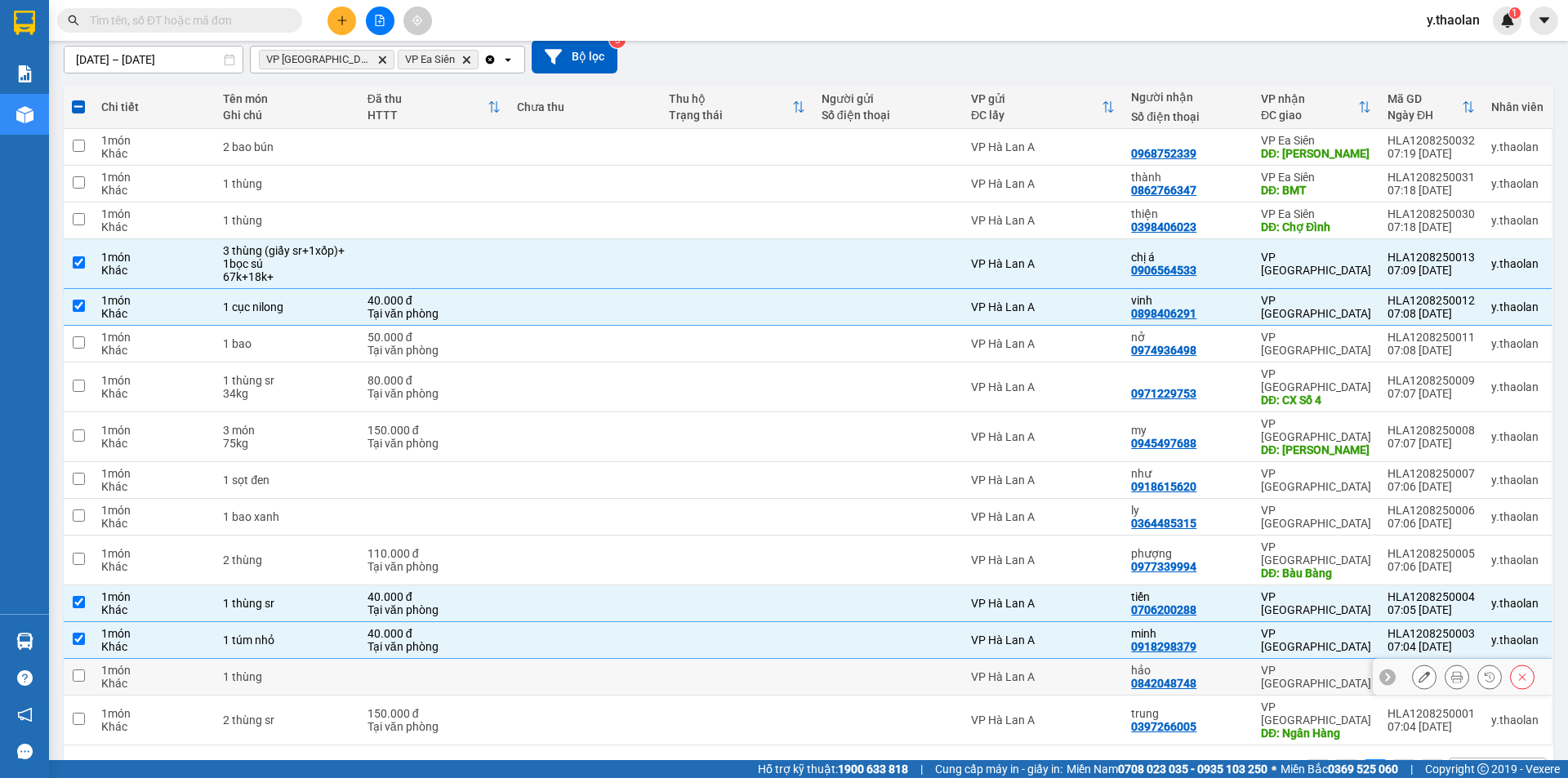
click at [1070, 670] on div "VP Hà Lan A" at bounding box center [1042, 677] width 144 height 13
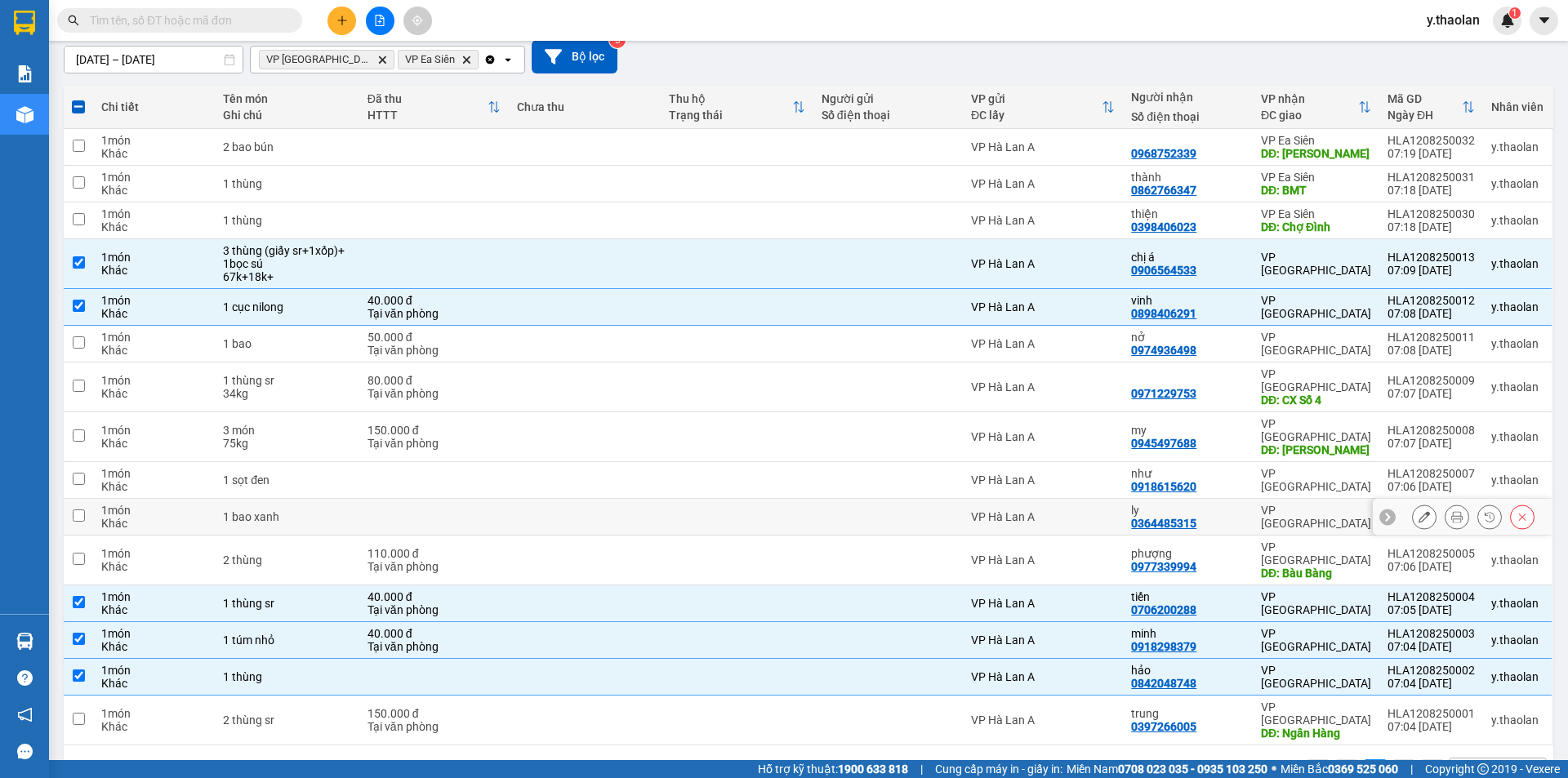
click at [1207, 504] on div "ly" at bounding box center [1188, 510] width 113 height 13
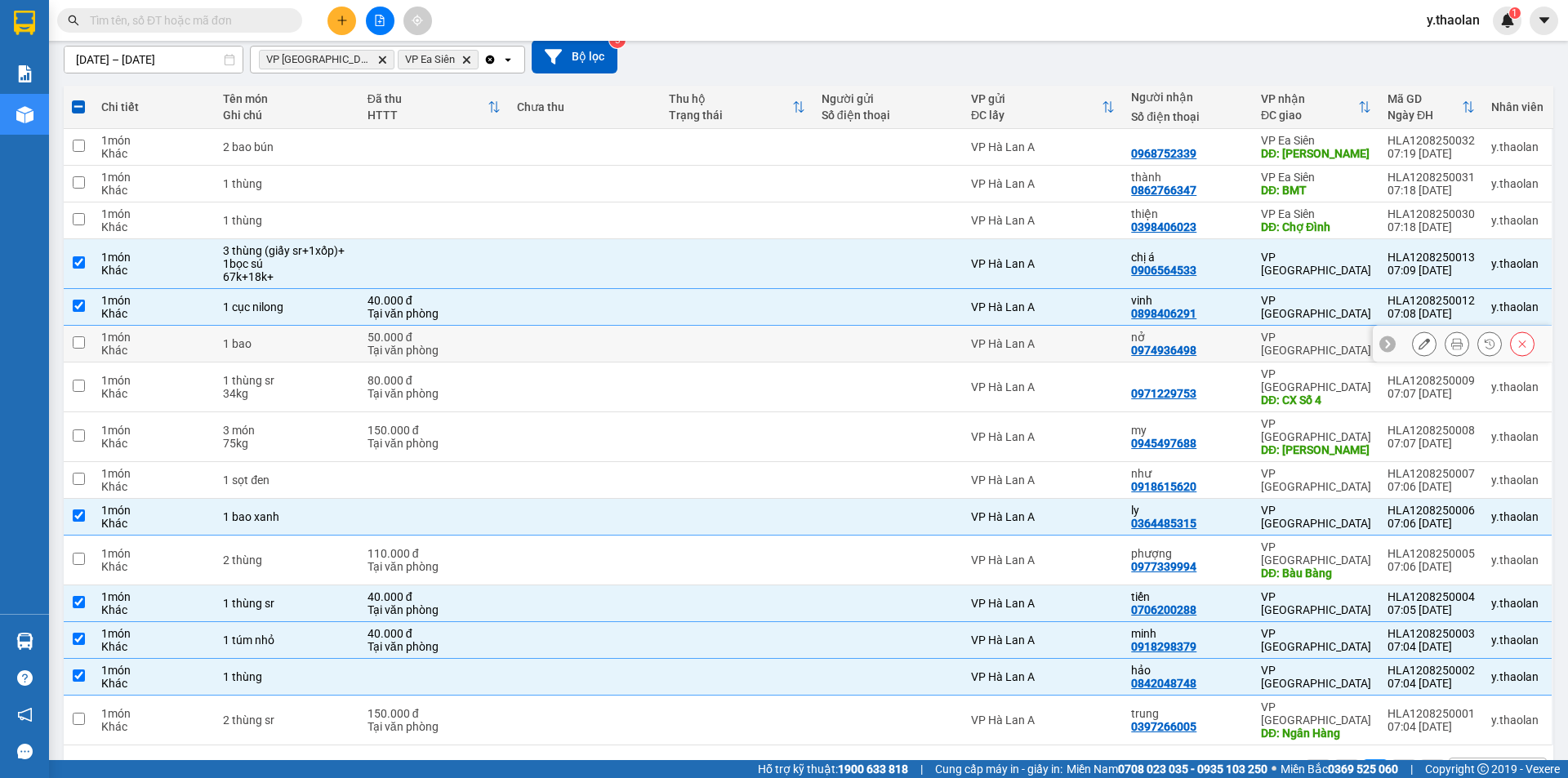
click at [1212, 348] on div "nở 0974936498" at bounding box center [1188, 344] width 113 height 26
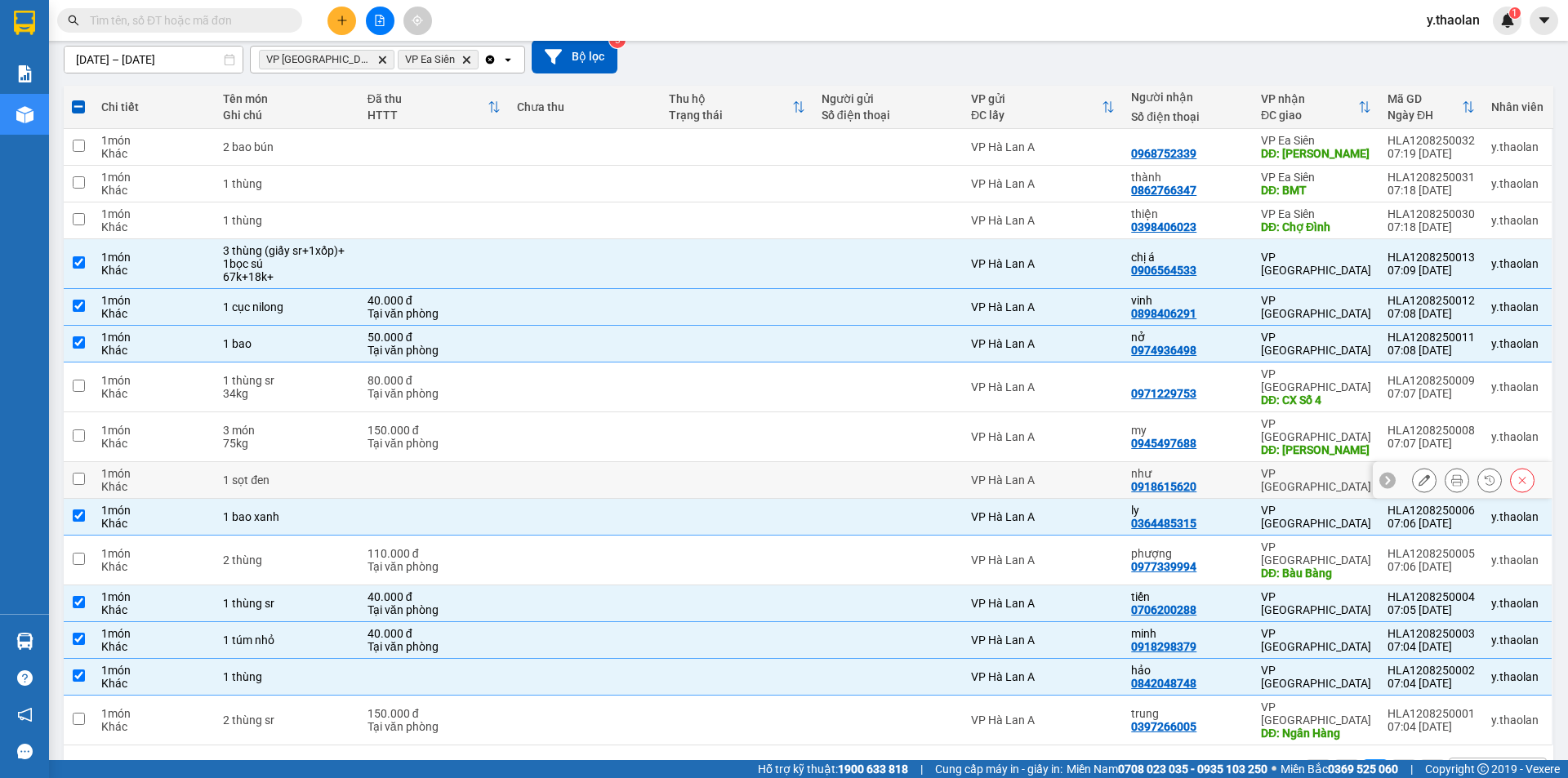
click at [1082, 474] on div "VP Hà Lan A" at bounding box center [1042, 480] width 144 height 13
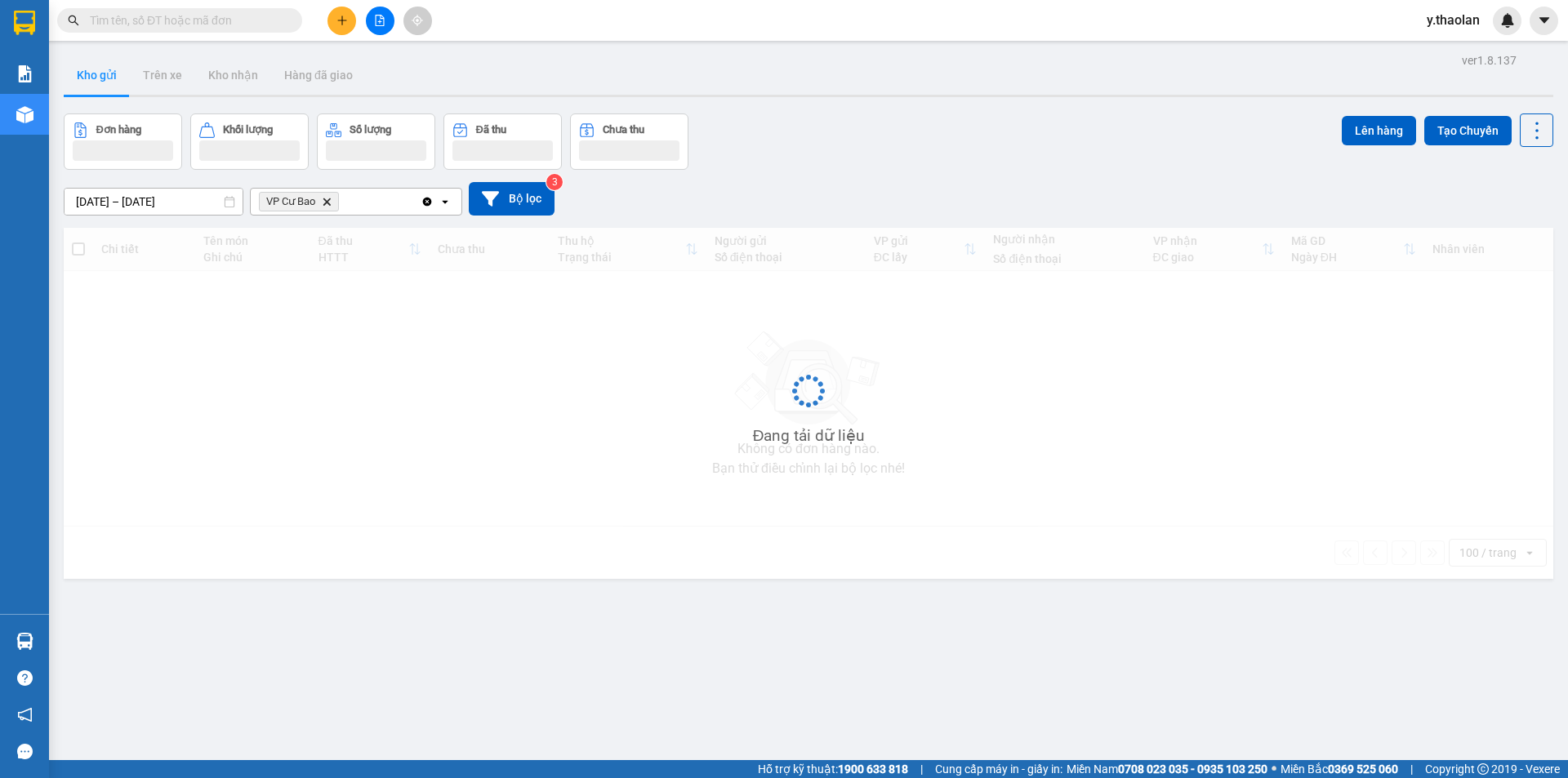
click at [325, 201] on icon "Delete" at bounding box center [326, 201] width 9 height 9
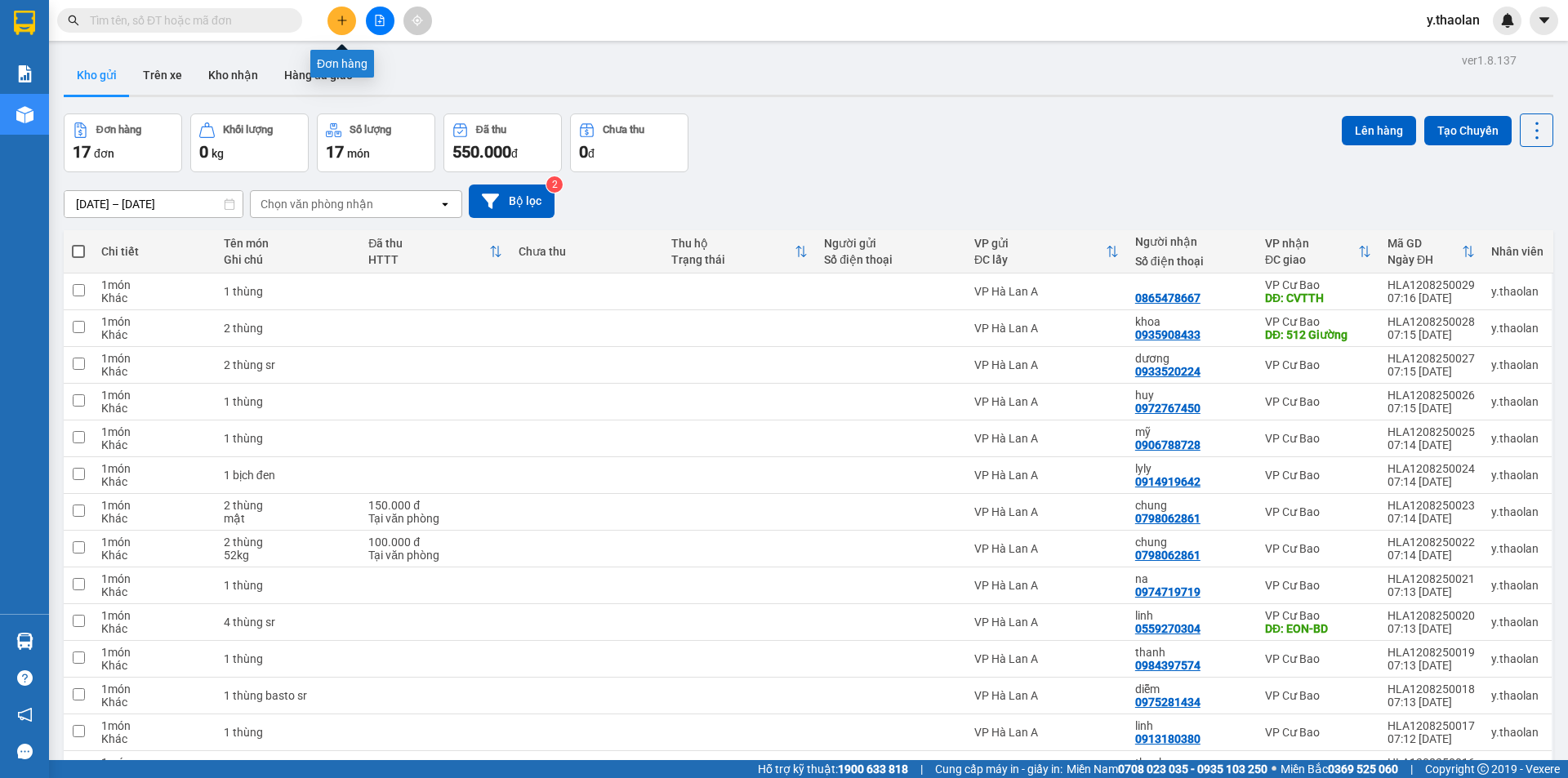
click at [346, 25] on icon "plus" at bounding box center [342, 21] width 11 height 11
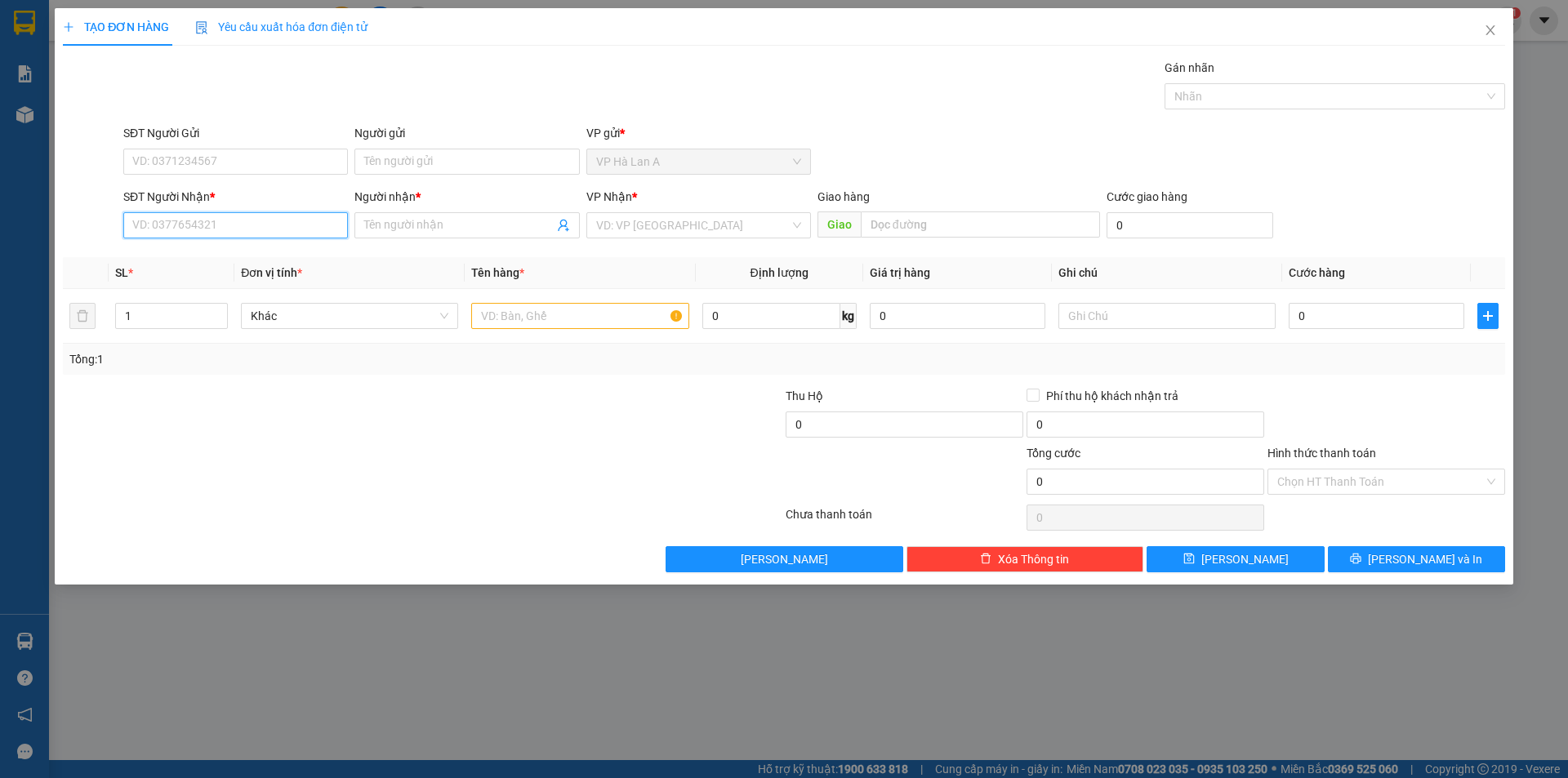
click at [258, 229] on input "SĐT Người Nhận *" at bounding box center [235, 226] width 225 height 26
drag, startPoint x: 189, startPoint y: 225, endPoint x: 0, endPoint y: 234, distance: 189.2
click at [0, 191] on div "TẠO ĐƠN HÀNG Yêu cầu xuất hóa đơn điện tử Transit Pickup Surcharge Ids Transit …" at bounding box center [784, 389] width 1568 height 778
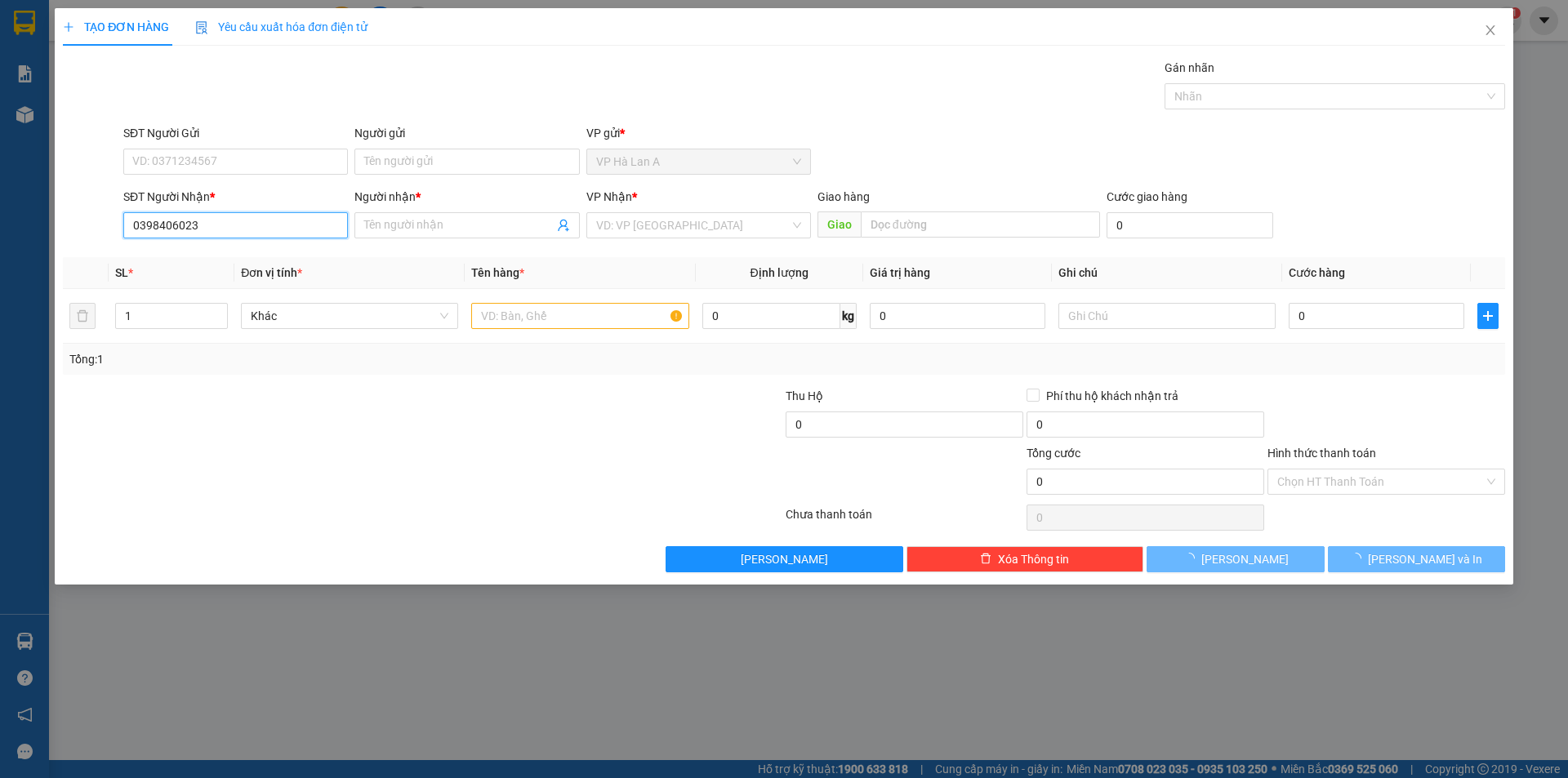
type input "0398406023"
drag, startPoint x: 215, startPoint y: 226, endPoint x: 64, endPoint y: 230, distance: 151.1
click at [78, 230] on div "SĐT Người Nhận * 0398406023 0398406023 Người nhận * Tên người nhận VP Nhận * VD…" at bounding box center [784, 216] width 1445 height 57
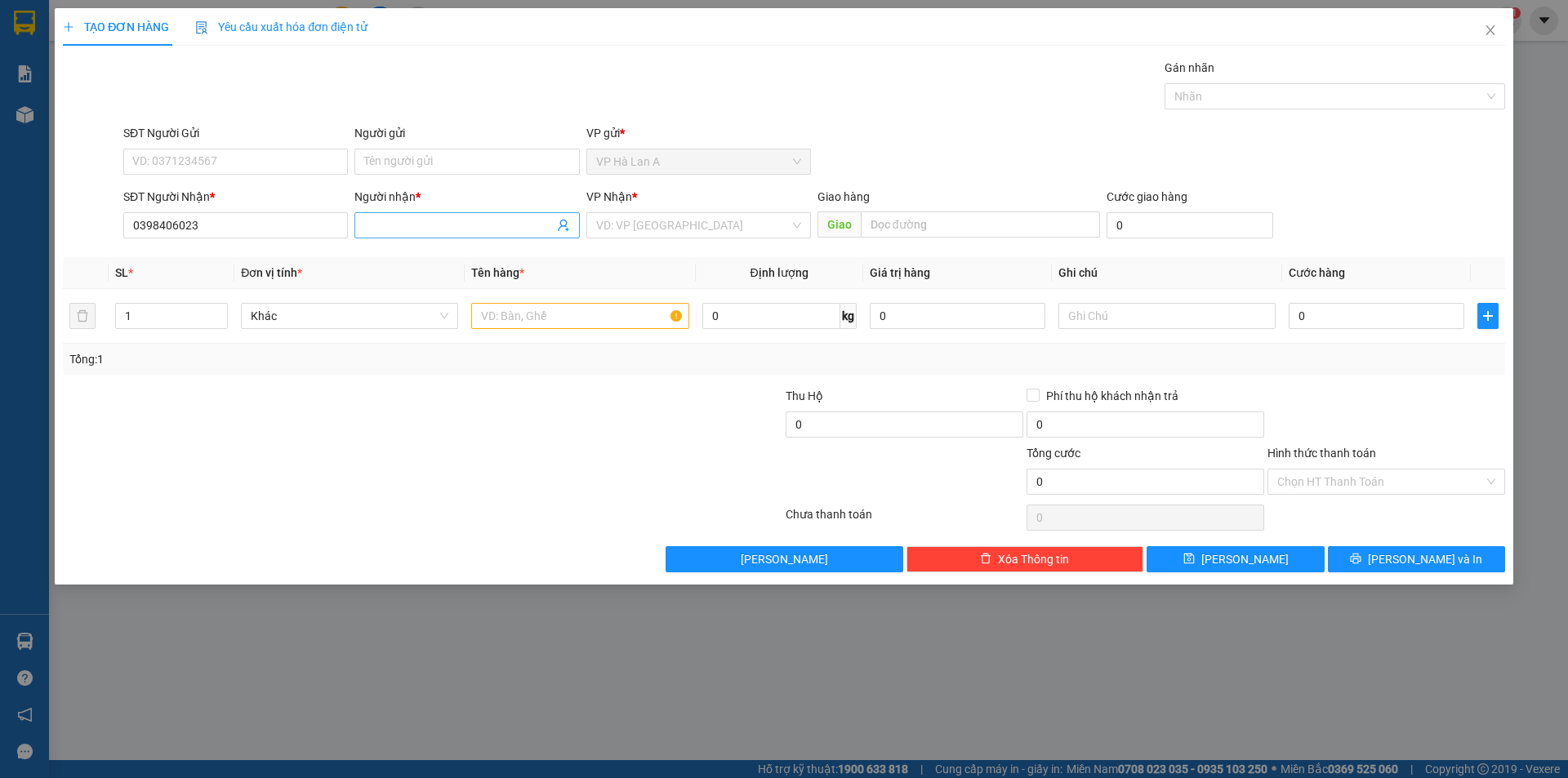
click at [405, 220] on input "Người nhận *" at bounding box center [458, 225] width 189 height 18
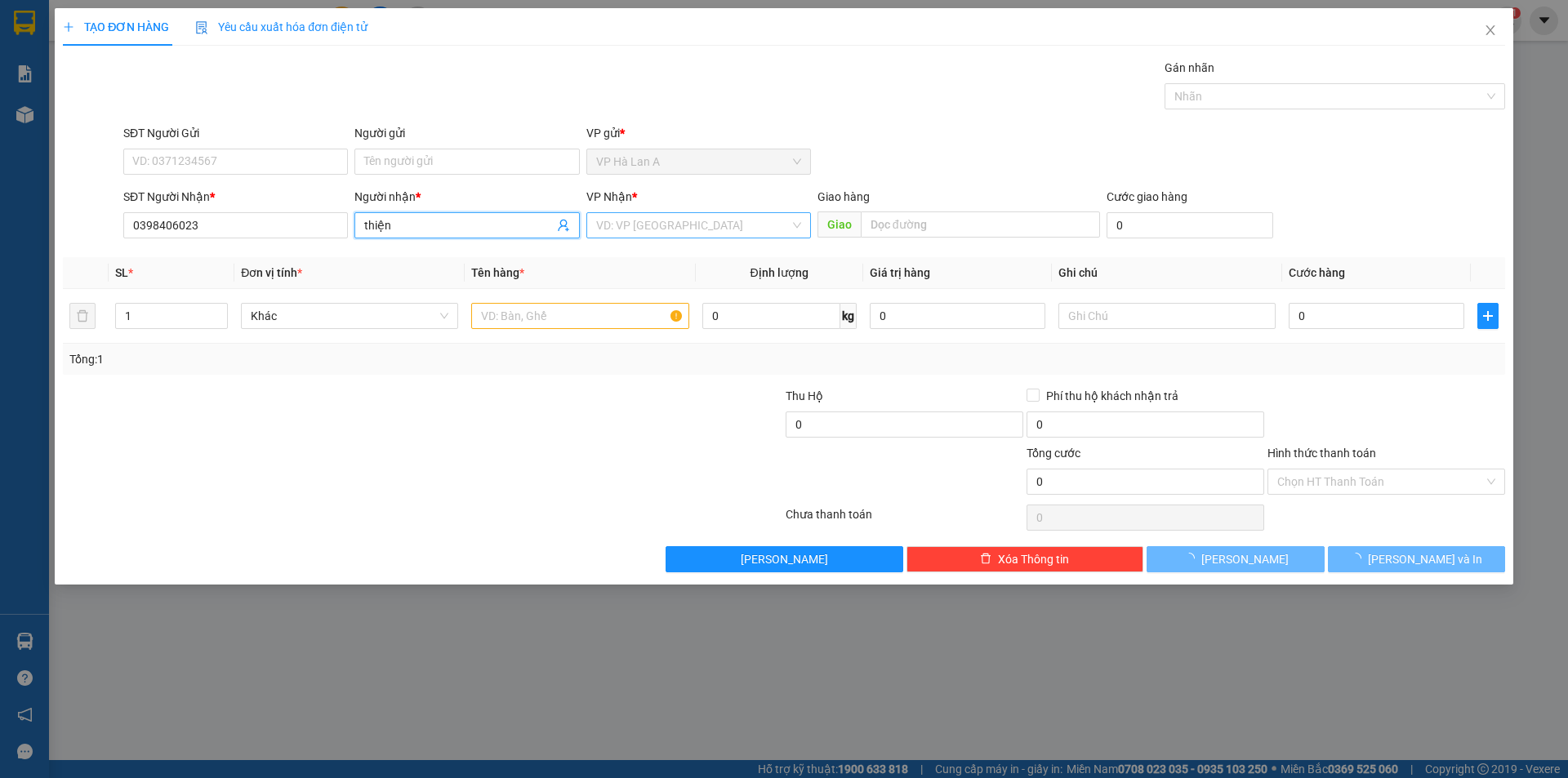
type input "thiện"
drag, startPoint x: 623, startPoint y: 214, endPoint x: 635, endPoint y: 224, distance: 15.6
click at [627, 215] on input "search" at bounding box center [693, 226] width 194 height 25
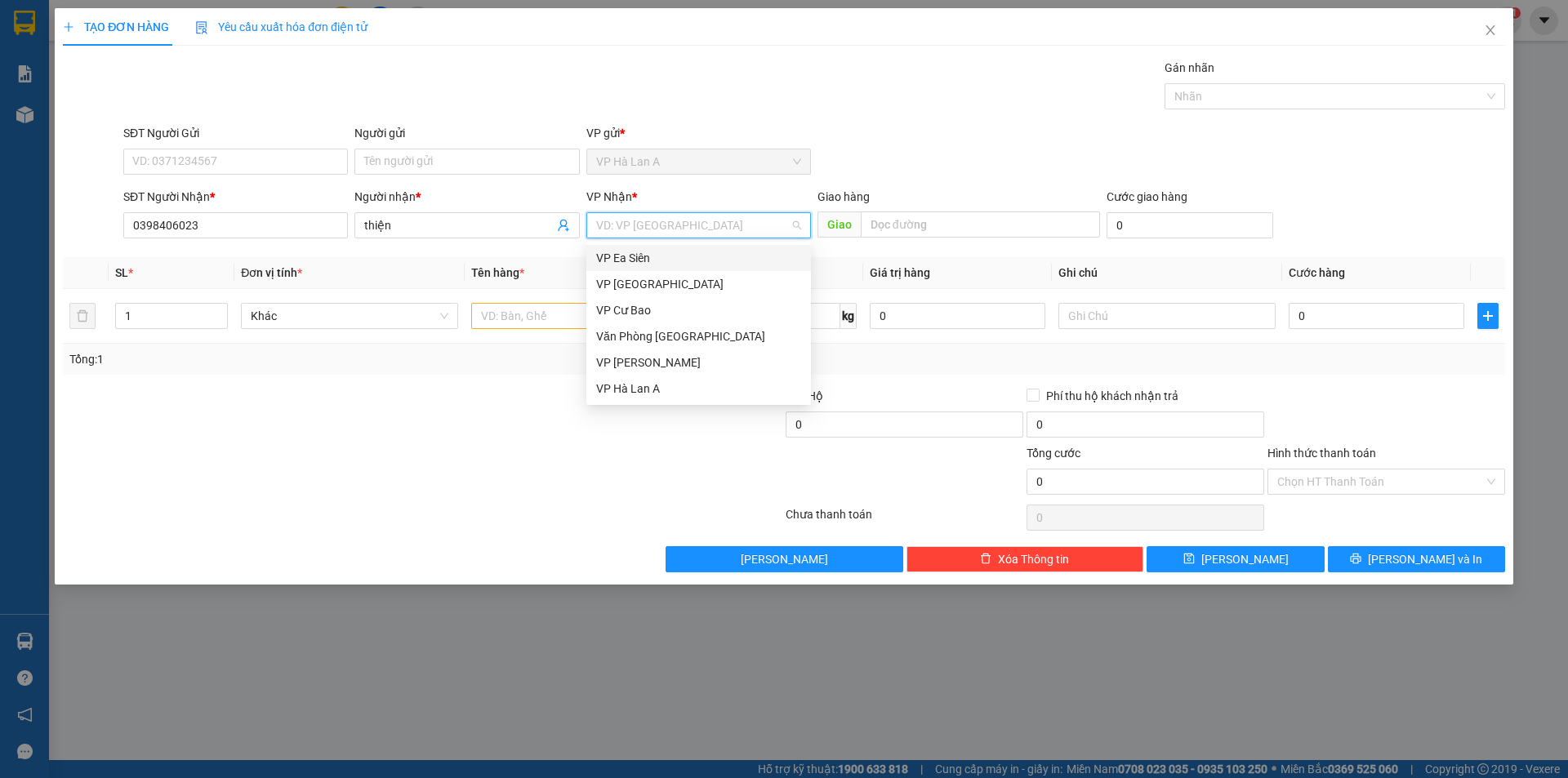
click at [650, 254] on div "VP Ea Siên" at bounding box center [698, 258] width 205 height 18
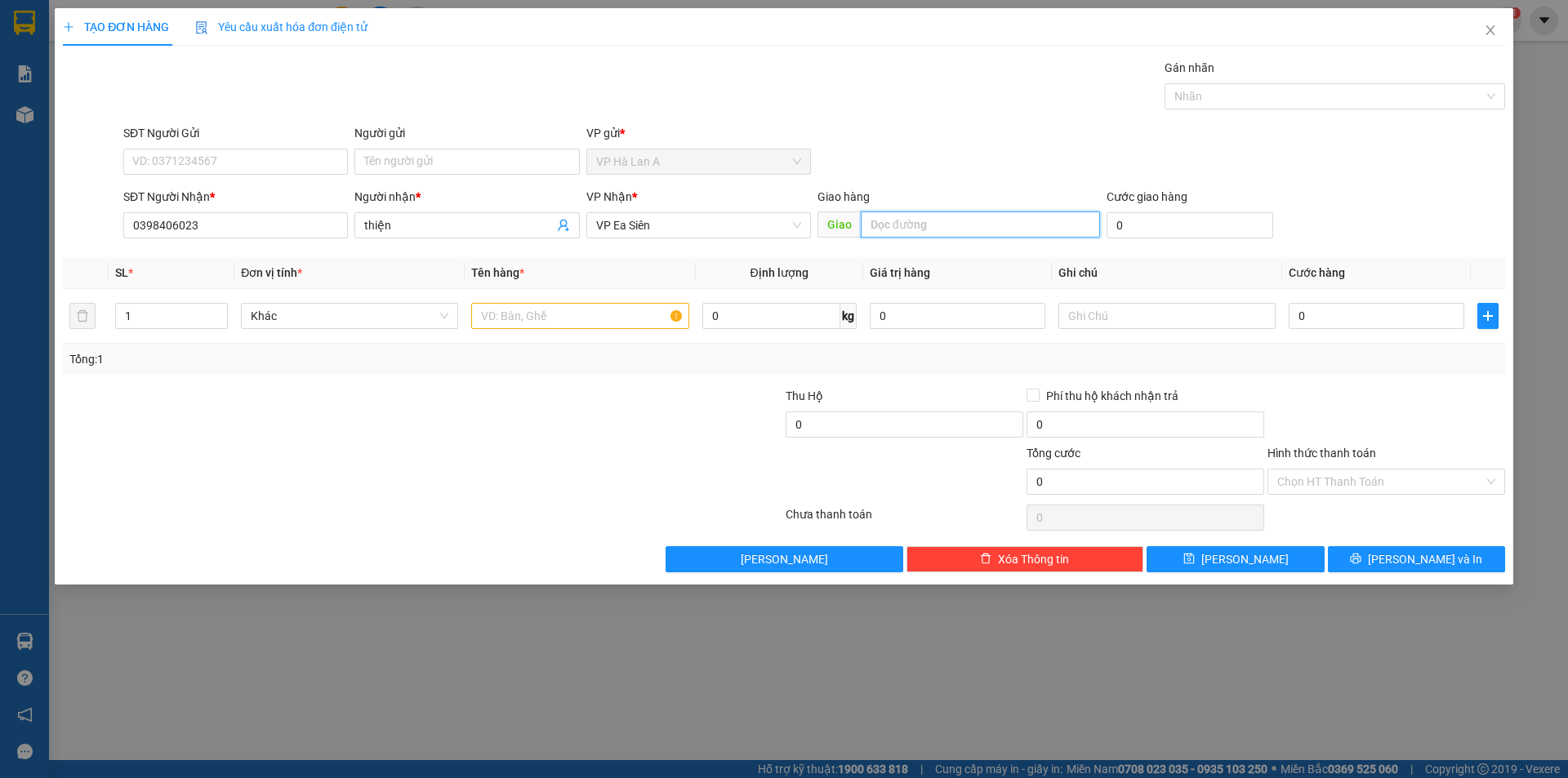
click at [906, 234] on input "text" at bounding box center [980, 225] width 239 height 26
type input "Chợ Đình"
click at [659, 323] on input "text" at bounding box center [580, 317] width 217 height 26
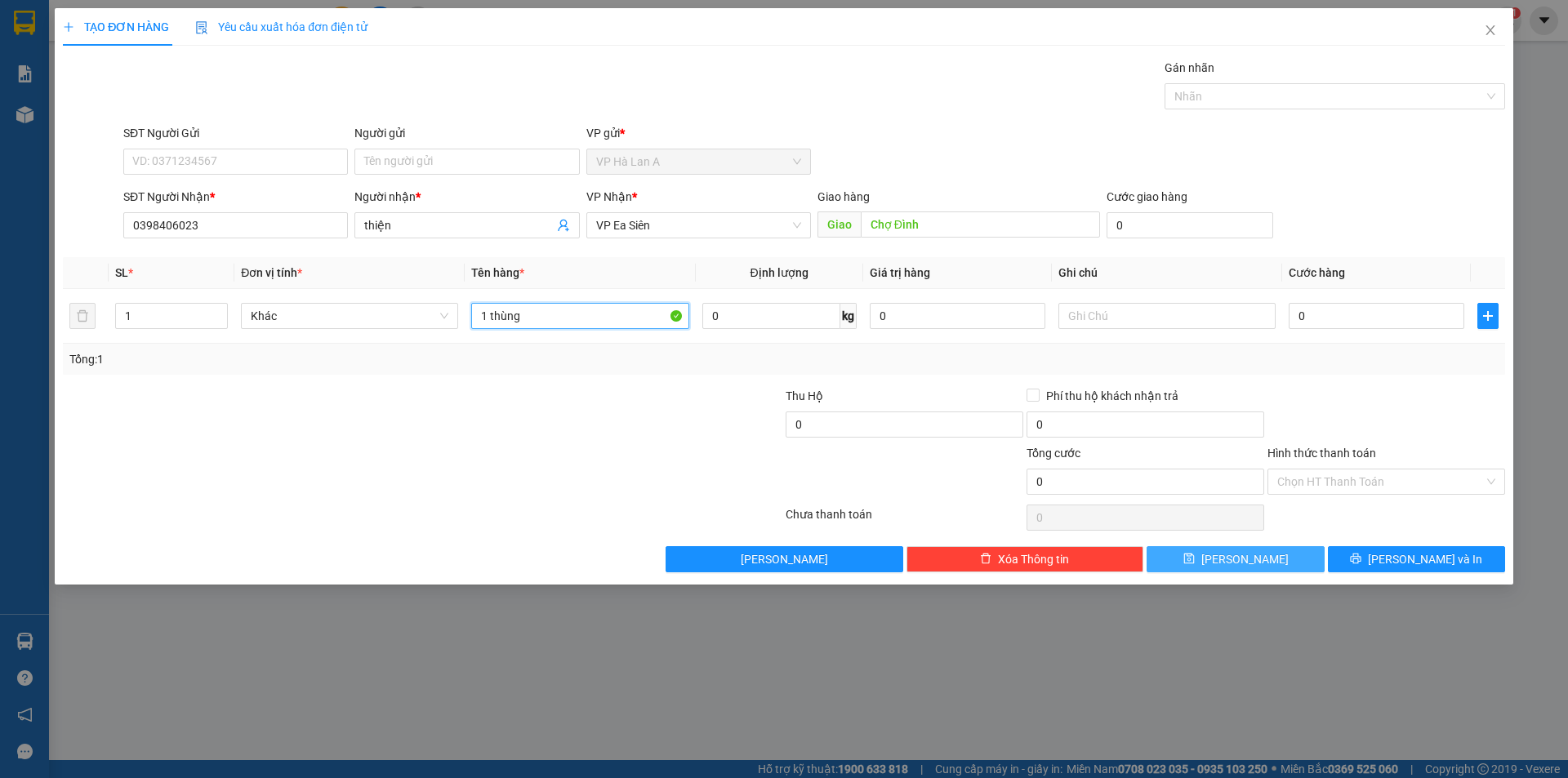
type input "1 thùng"
click at [1187, 558] on button "Lưu" at bounding box center [1235, 560] width 178 height 26
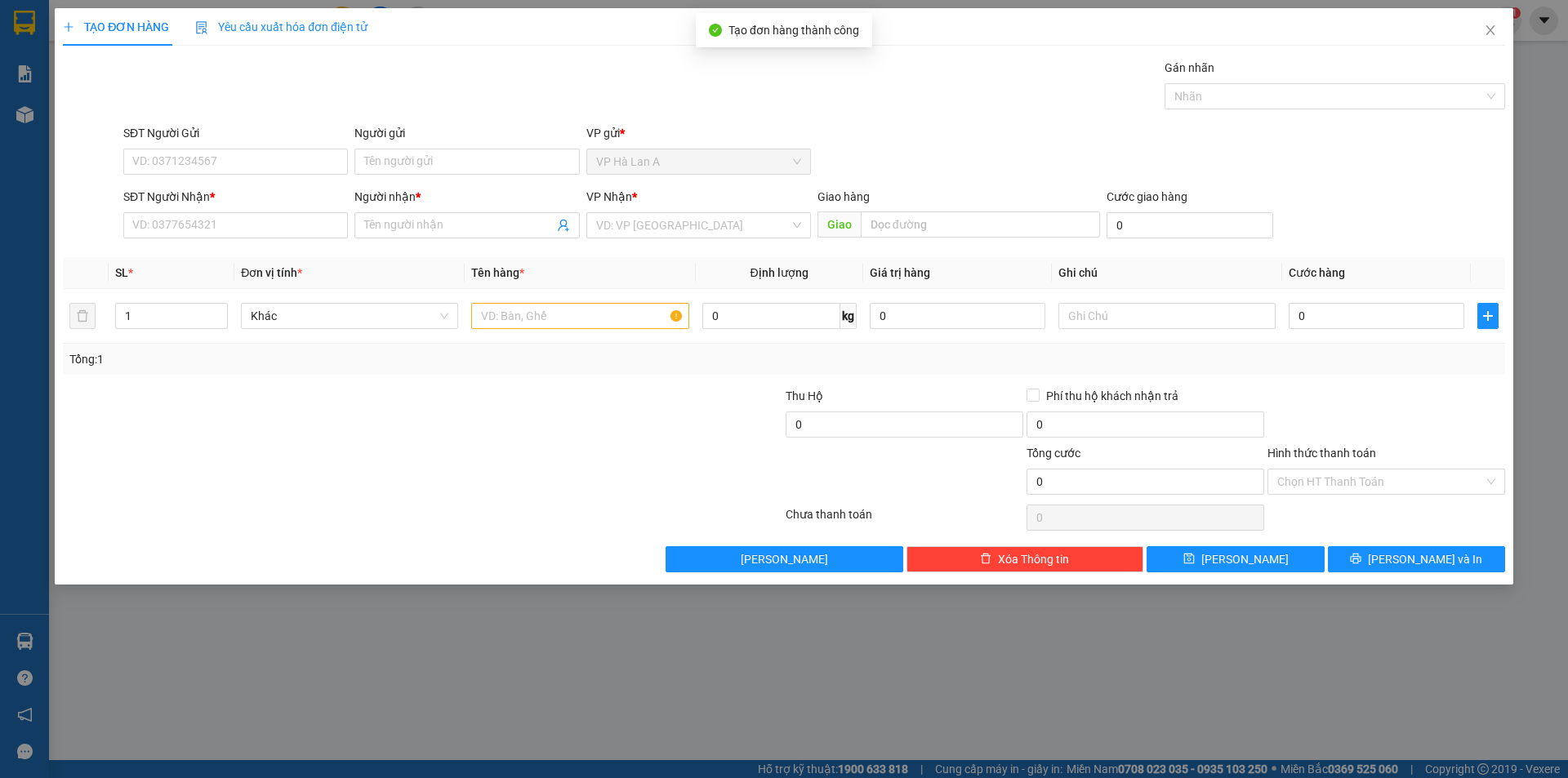
click at [312, 239] on div "SĐT Người Nhận * VD: 0377654321" at bounding box center [235, 216] width 225 height 57
click at [302, 232] on input "SĐT Người Nhận *" at bounding box center [235, 226] width 225 height 26
type input "0862766347"
click at [336, 222] on input "0862766347" at bounding box center [235, 226] width 225 height 26
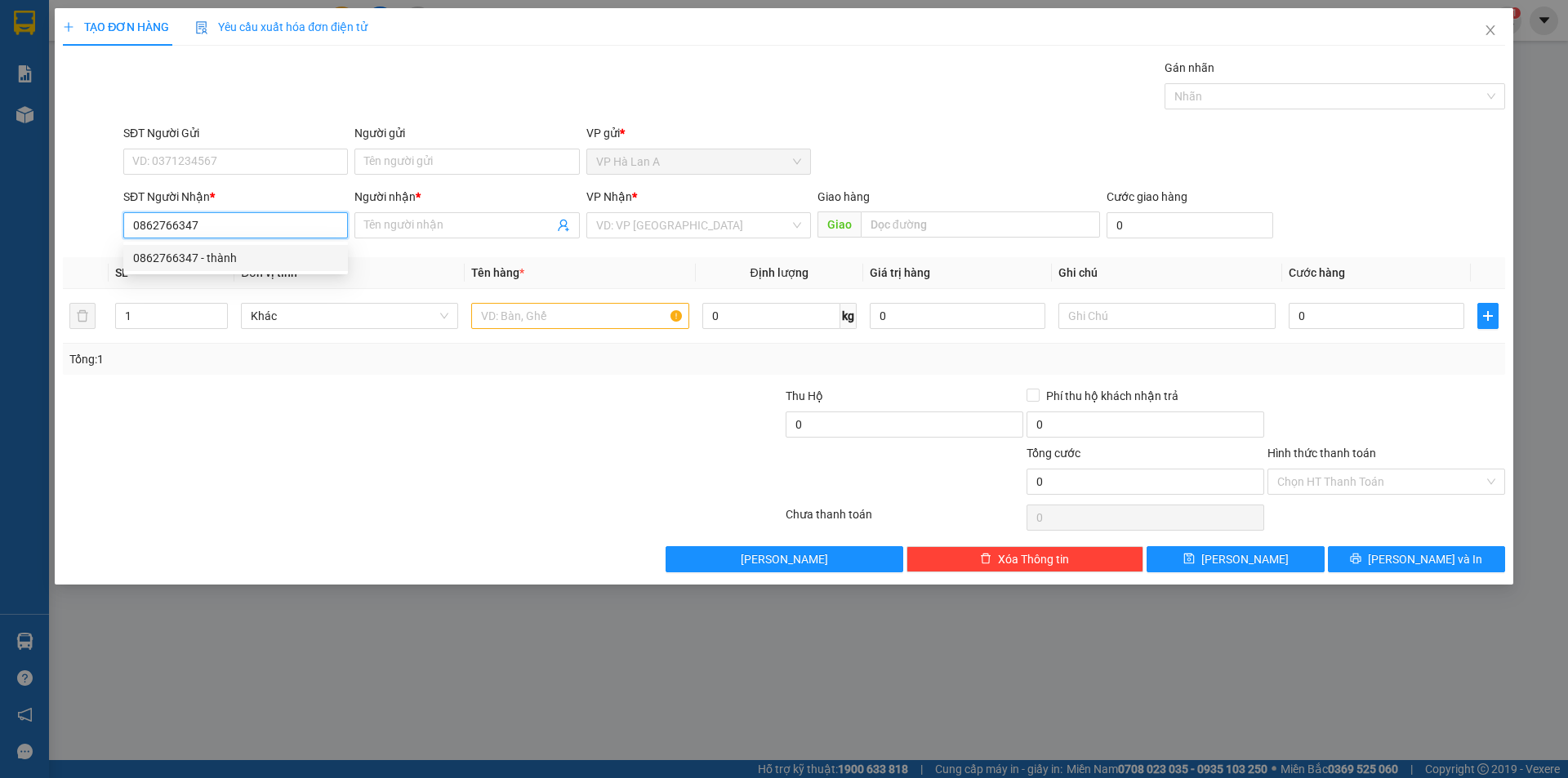
click at [294, 248] on div "0862766347 - thành" at bounding box center [235, 258] width 225 height 26
type input "thành"
type input "BMT"
click at [582, 322] on input "text" at bounding box center [580, 317] width 217 height 26
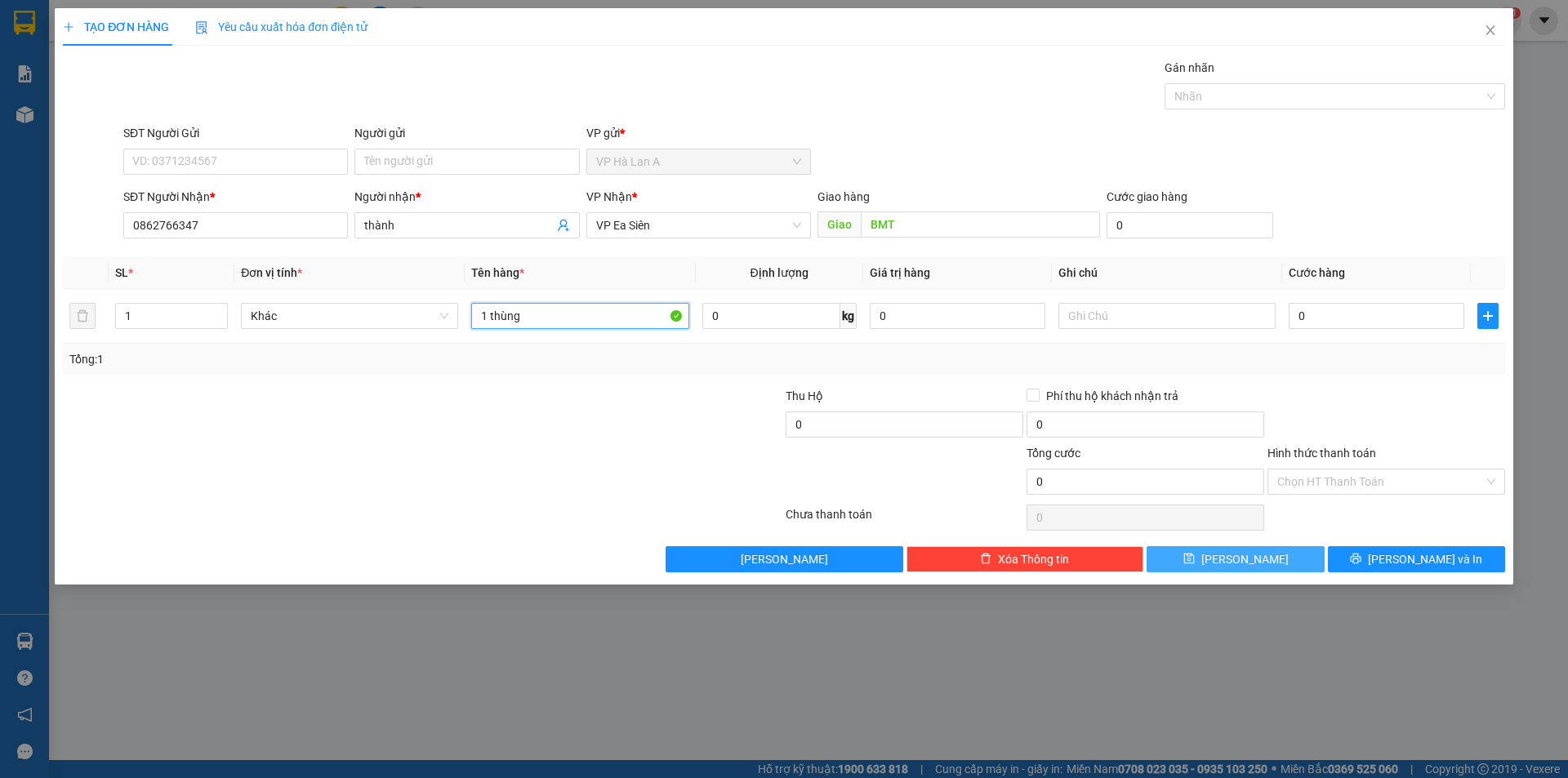
type input "1 thùng"
click at [1195, 556] on button "Lưu" at bounding box center [1235, 560] width 178 height 26
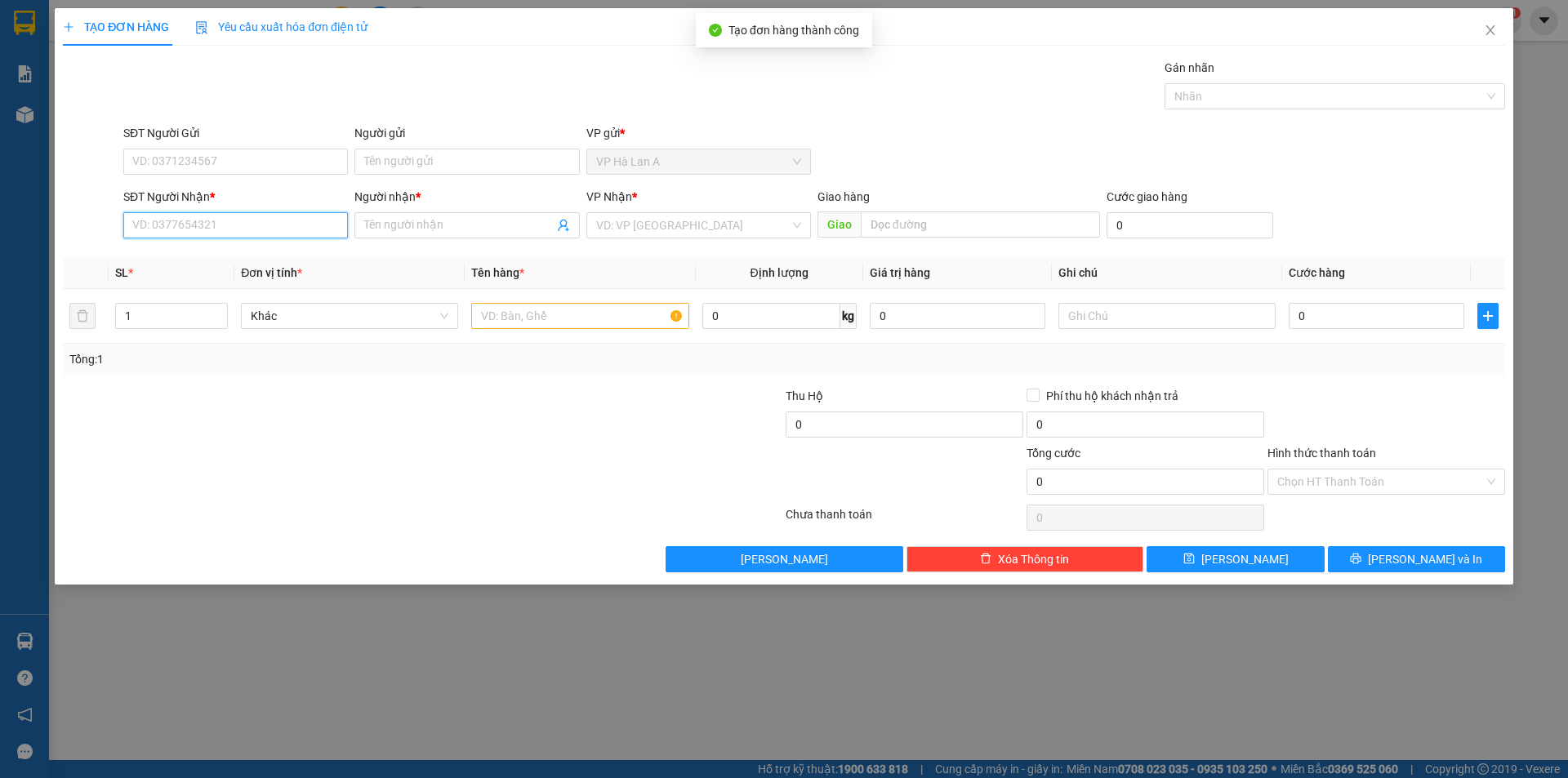
click at [280, 228] on input "SĐT Người Nhận *" at bounding box center [235, 226] width 225 height 26
drag, startPoint x: 294, startPoint y: 231, endPoint x: 0, endPoint y: 112, distance: 317.2
click at [0, 111] on div "TẠO ĐƠN HÀNG Yêu cầu xuất hóa đơn điện tử Transit Pickup Surcharge Ids Transit …" at bounding box center [784, 389] width 1568 height 778
drag, startPoint x: 196, startPoint y: 255, endPoint x: 323, endPoint y: 252, distance: 127.0
click at [196, 256] on div "0968752339 -" at bounding box center [235, 258] width 205 height 18
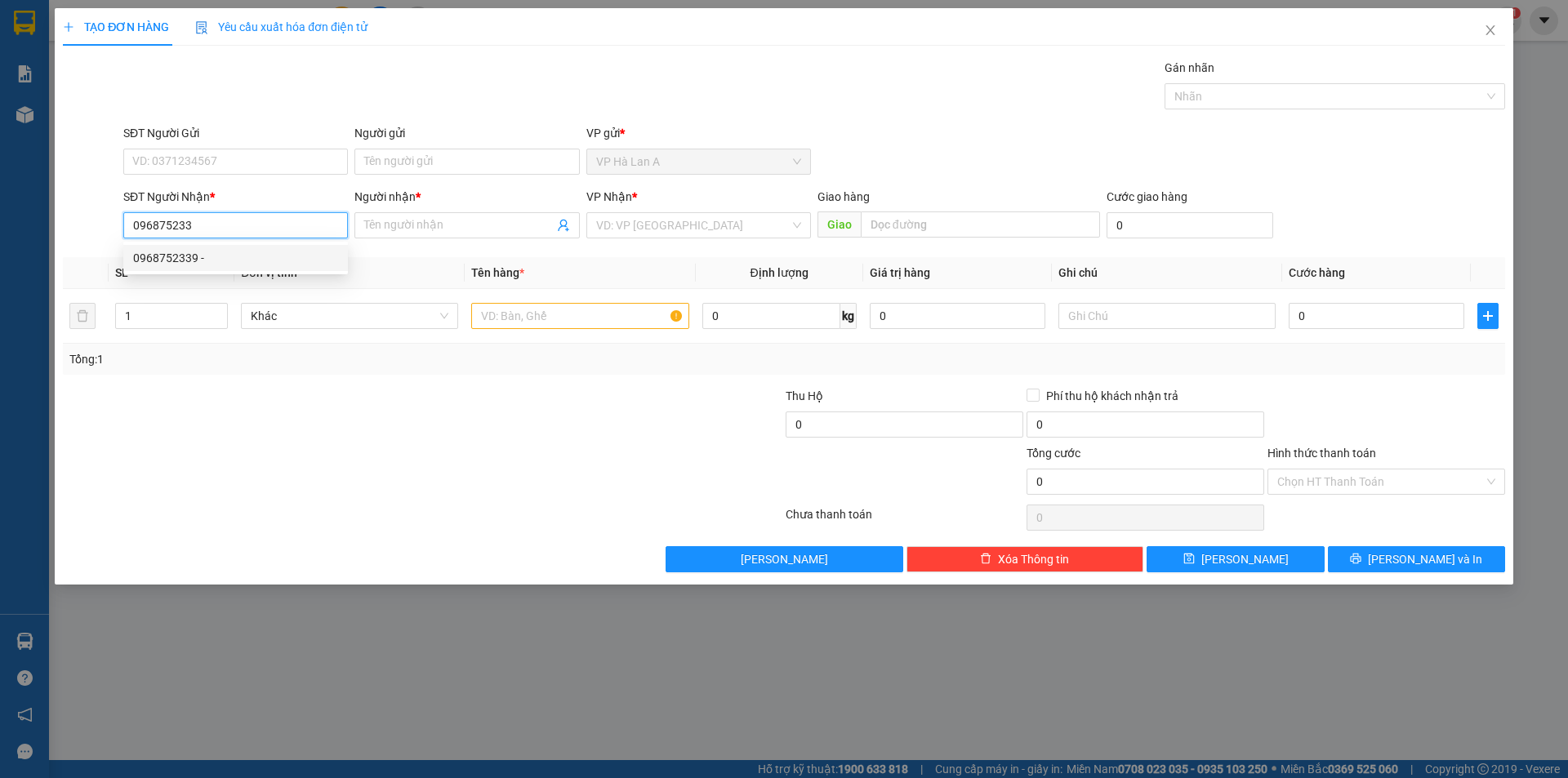
type input "0968752339"
type input "Nhân Cơ"
click at [657, 234] on span "VP [GEOGRAPHIC_DATA]" at bounding box center [698, 226] width 205 height 25
type input "0968752339"
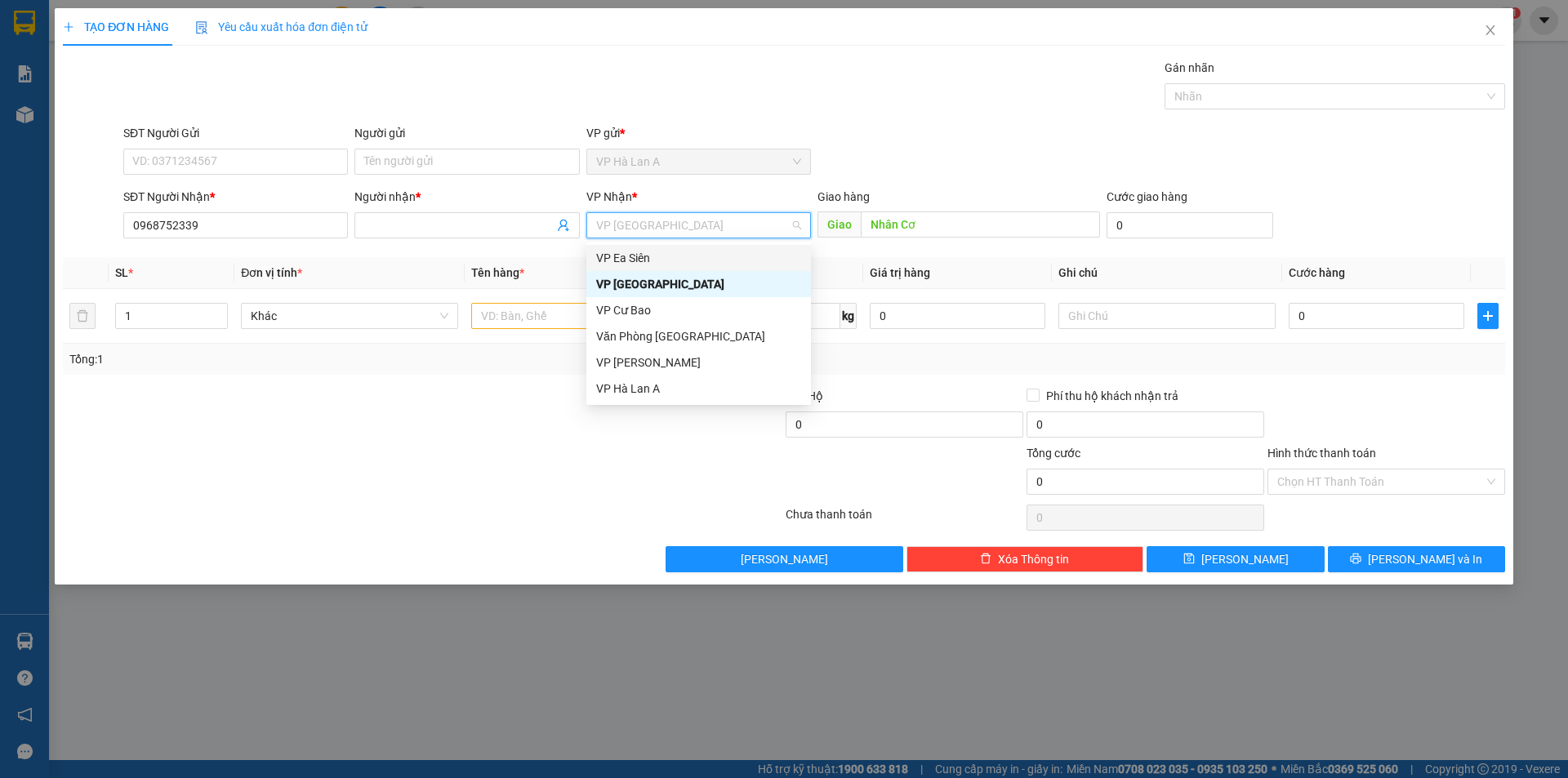
click at [658, 260] on div "VP Ea Siên" at bounding box center [698, 258] width 205 height 18
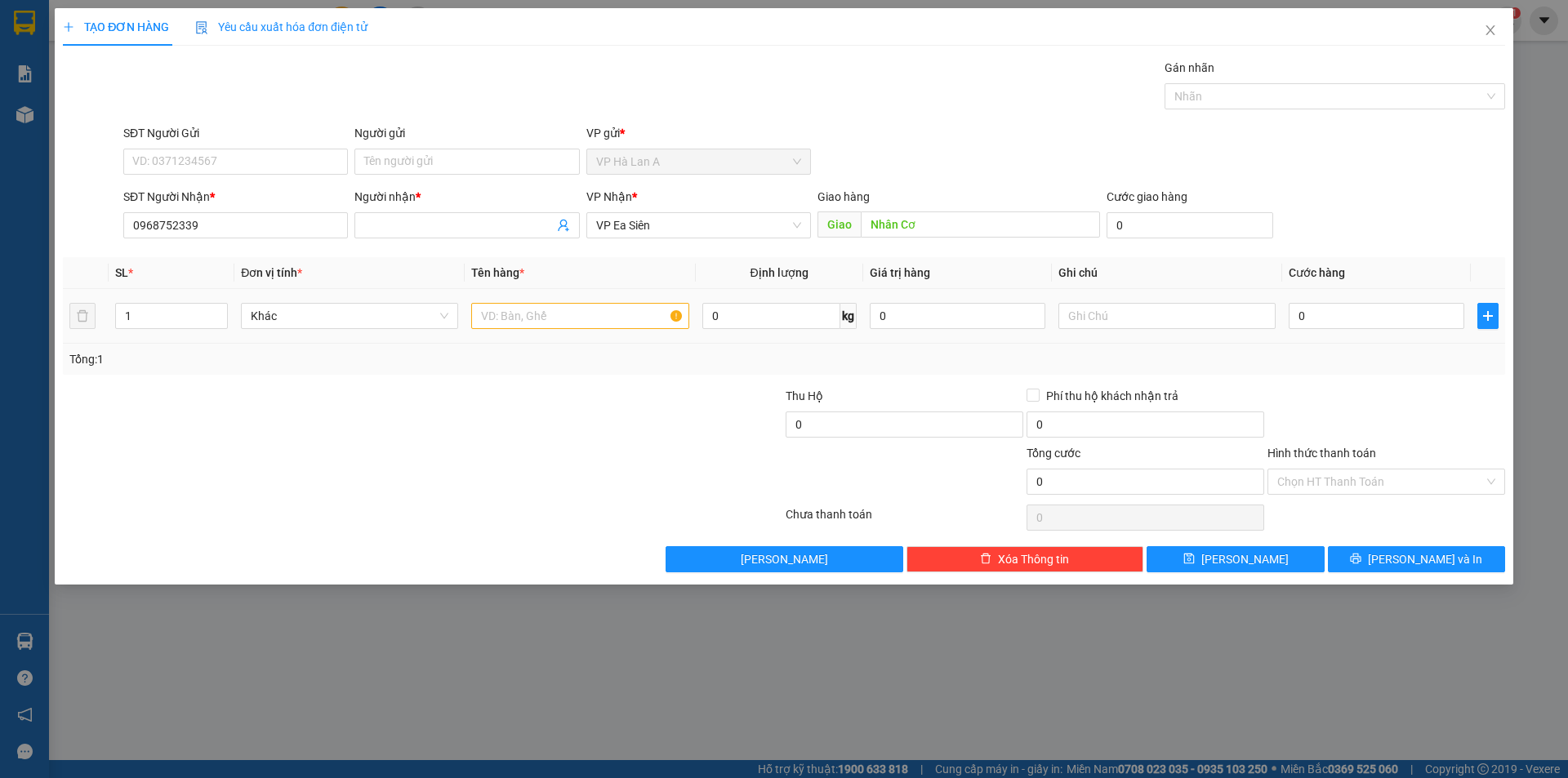
click at [567, 297] on td at bounding box center [580, 317] width 231 height 55
click at [563, 313] on input "text" at bounding box center [580, 317] width 217 height 26
click at [560, 316] on input "text" at bounding box center [580, 317] width 217 height 26
type input "2 bao bún"
drag, startPoint x: 250, startPoint y: 221, endPoint x: 135, endPoint y: 217, distance: 115.1
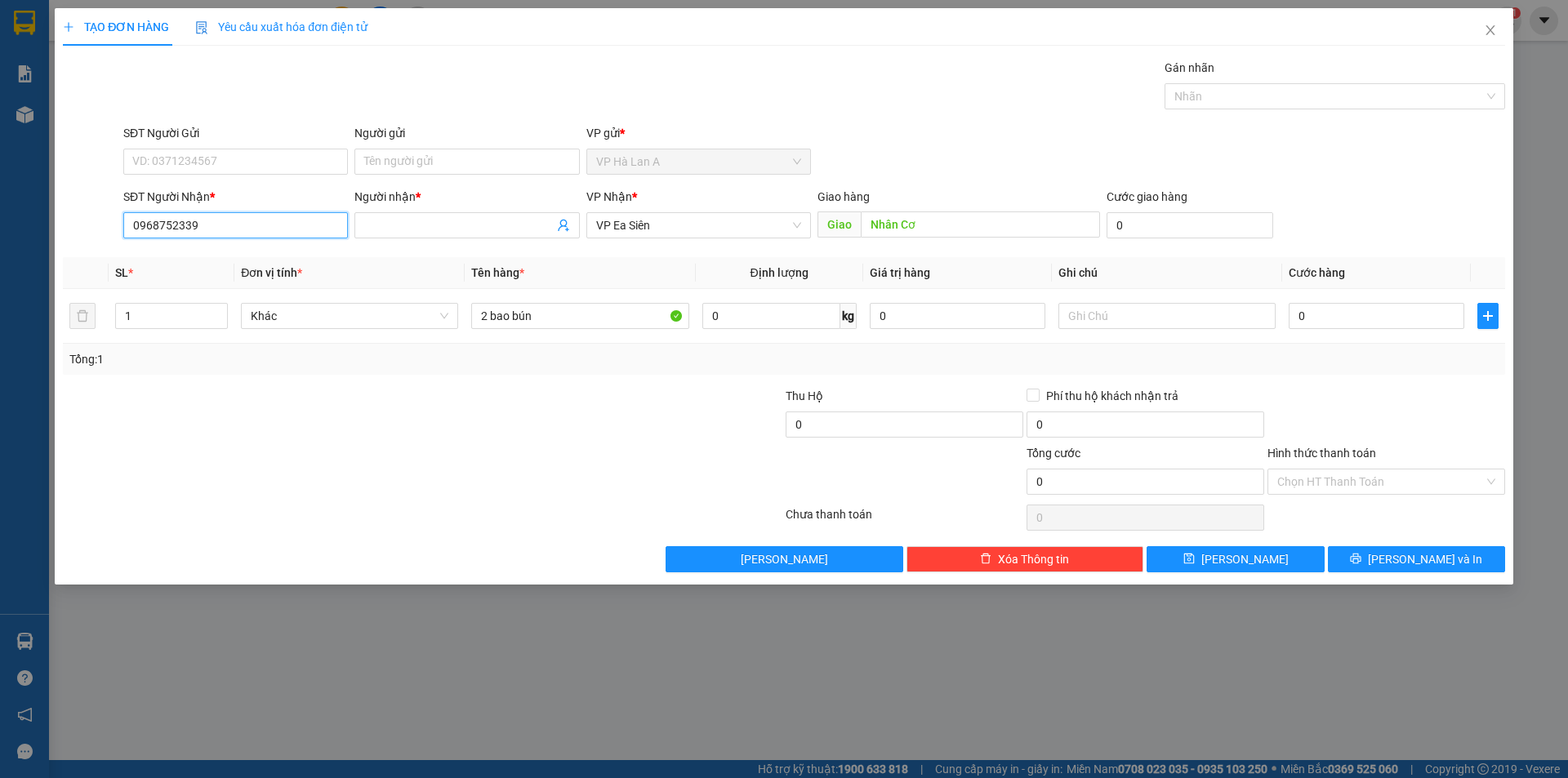
click at [122, 217] on div "SĐT Người Nhận * 0968752339 0968752339" at bounding box center [235, 216] width 232 height 57
click at [1232, 549] on button "Lưu" at bounding box center [1235, 560] width 178 height 26
click at [1487, 26] on icon "close" at bounding box center [1490, 30] width 13 height 13
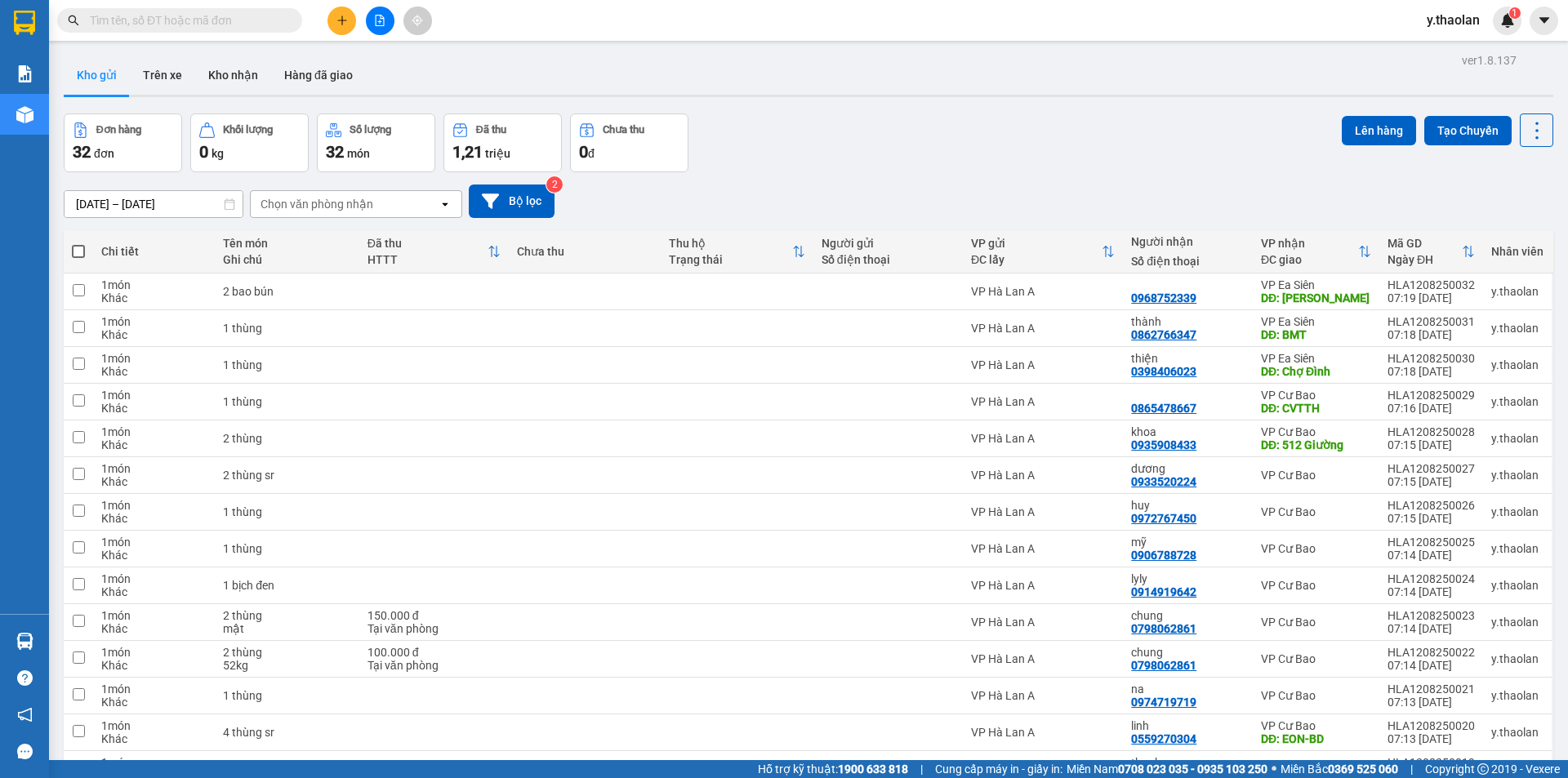
click at [340, 203] on div "Chọn văn phòng nhận" at bounding box center [317, 203] width 112 height 16
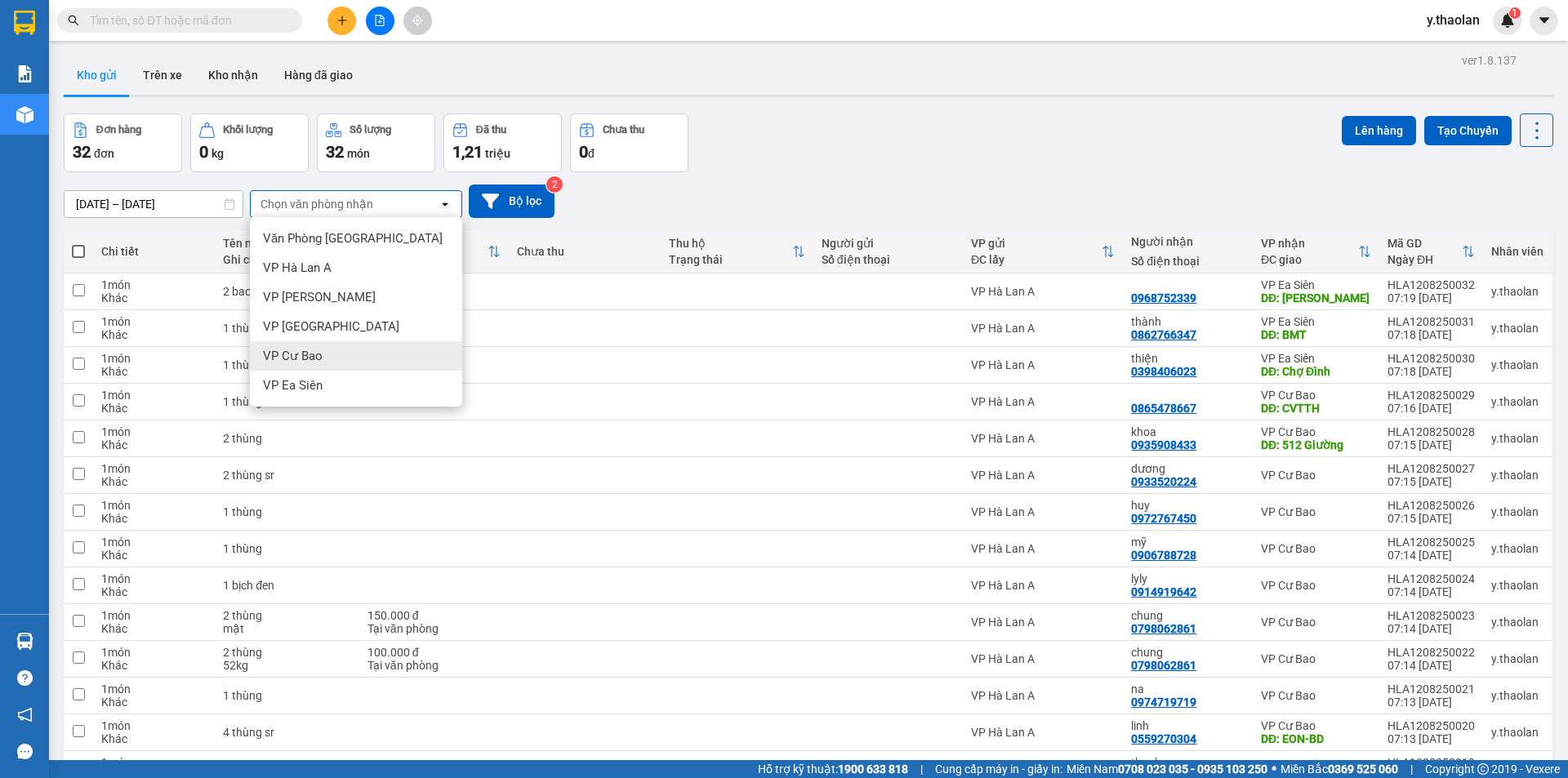
drag, startPoint x: 321, startPoint y: 351, endPoint x: 317, endPoint y: 291, distance: 60.1
click at [321, 352] on div "VP Cư Bao" at bounding box center [355, 355] width 213 height 29
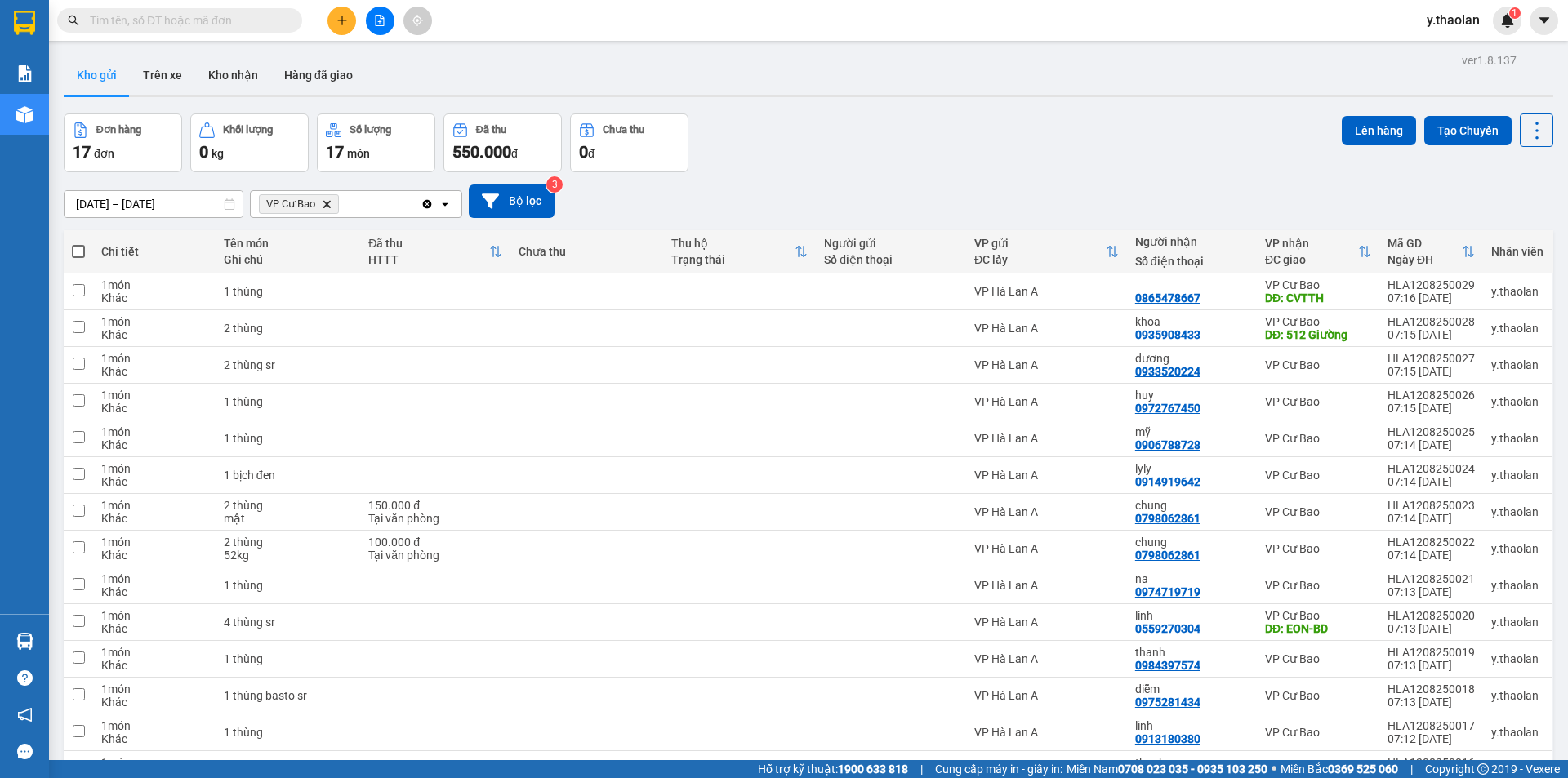
click at [391, 207] on div "VP Cư Bao Delete" at bounding box center [336, 204] width 170 height 26
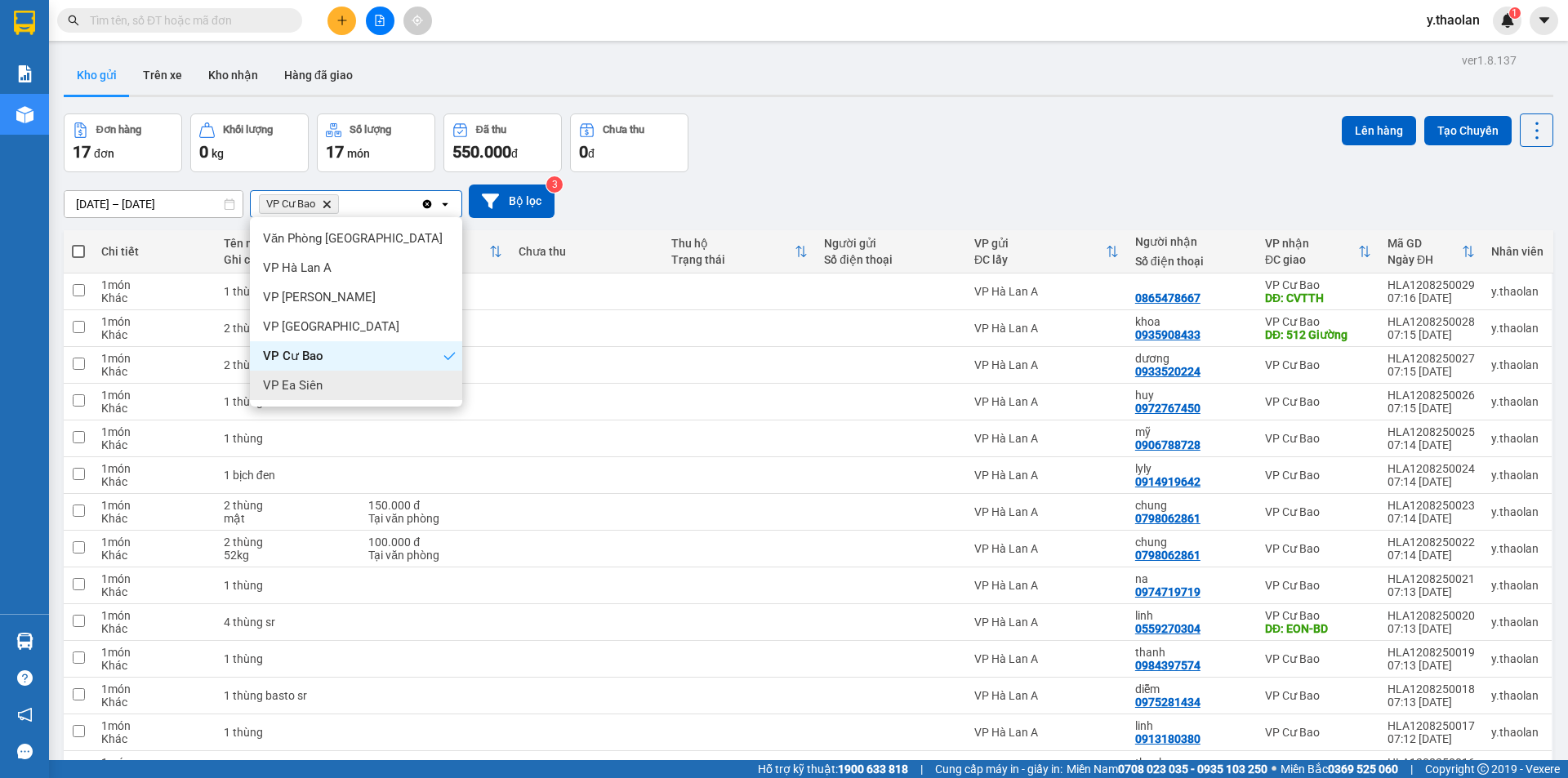
click at [342, 376] on div "VP Ea Siên" at bounding box center [355, 385] width 213 height 29
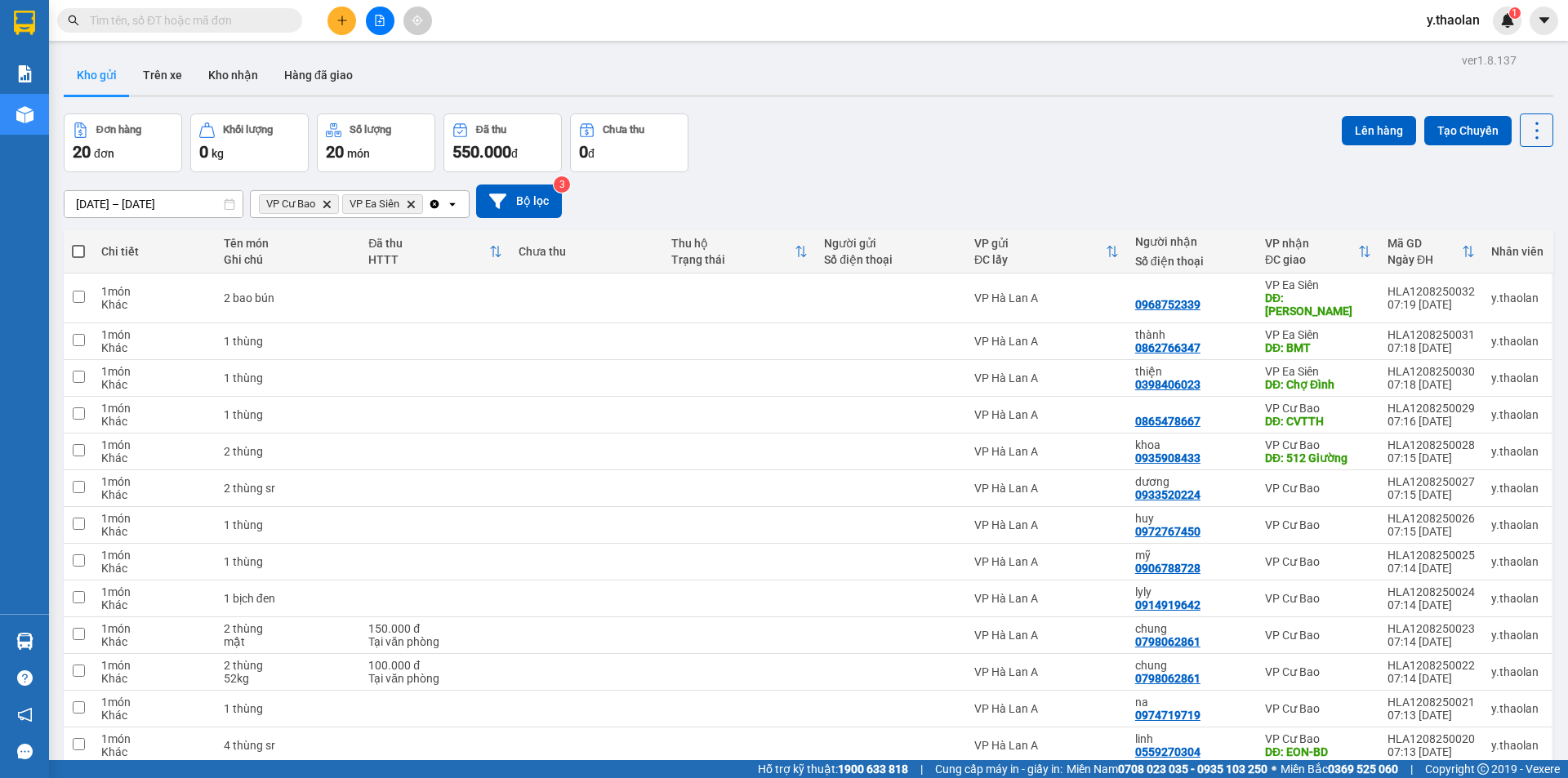
click at [412, 211] on span "VP Ea Siên Delete" at bounding box center [383, 204] width 81 height 20
click at [412, 203] on icon "VP Ea Siên, close by backspace" at bounding box center [411, 204] width 8 height 8
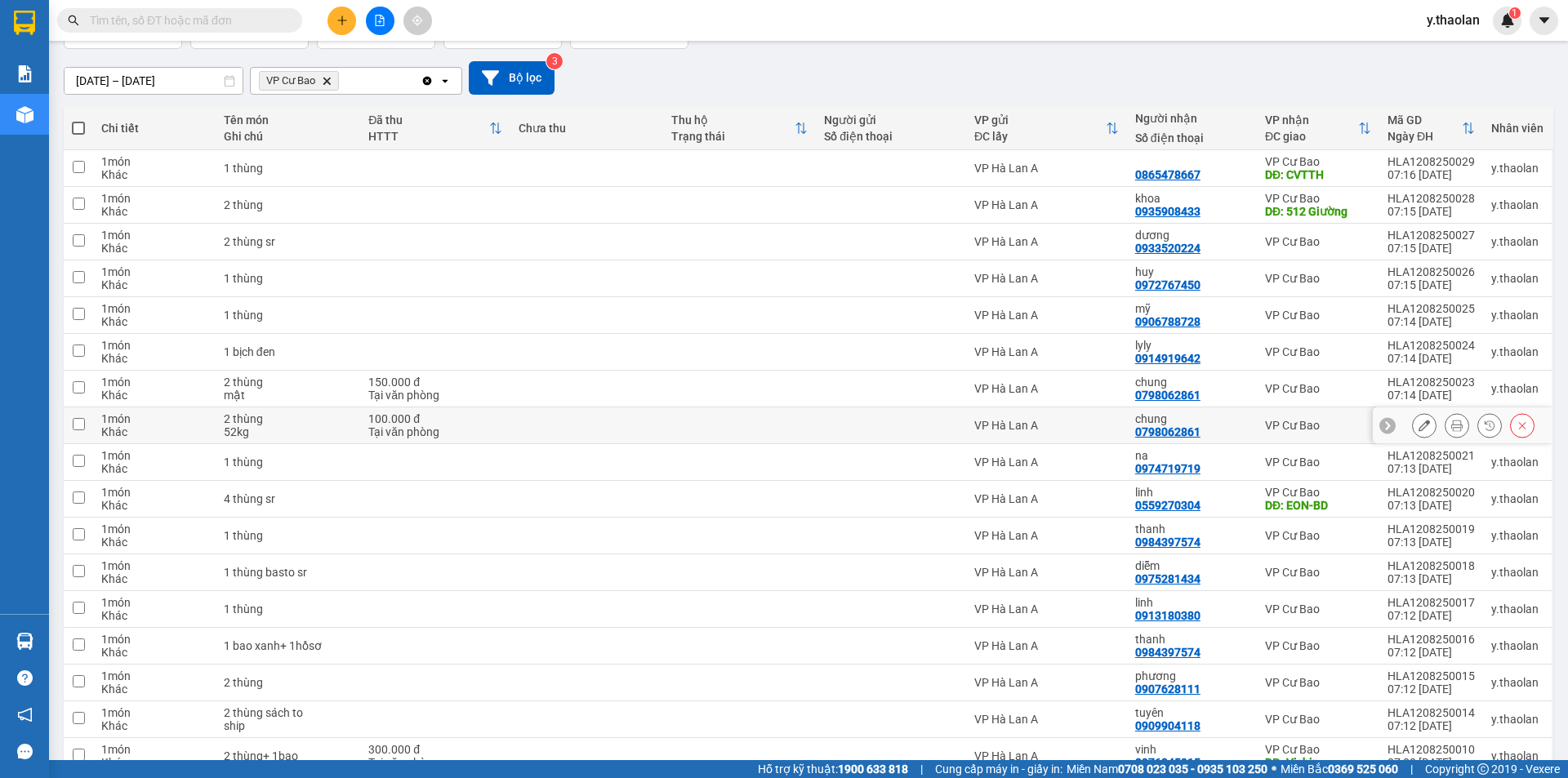
scroll to position [205, 0]
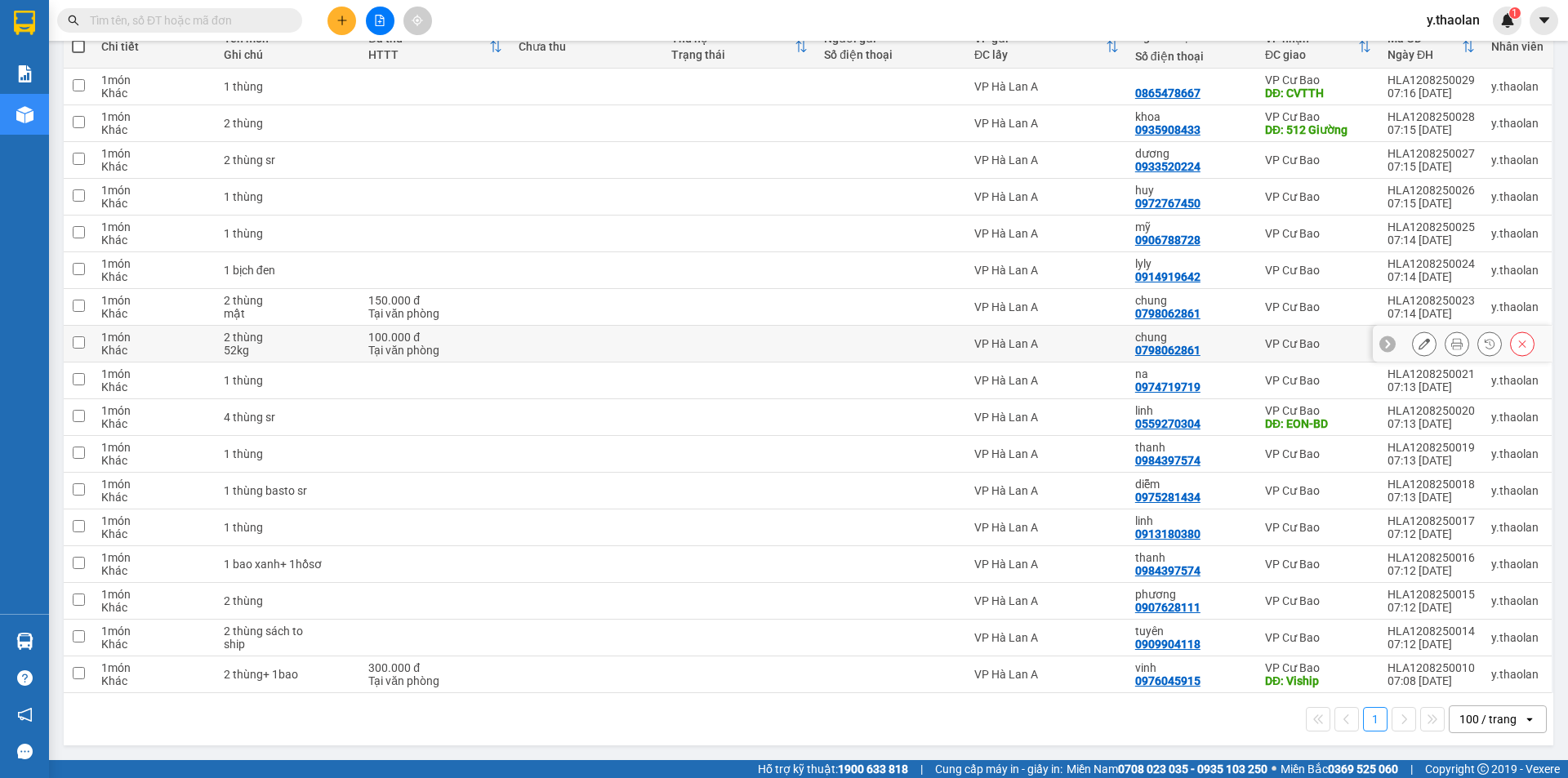
click at [750, 360] on td at bounding box center [740, 344] width 153 height 37
checkbox input "true"
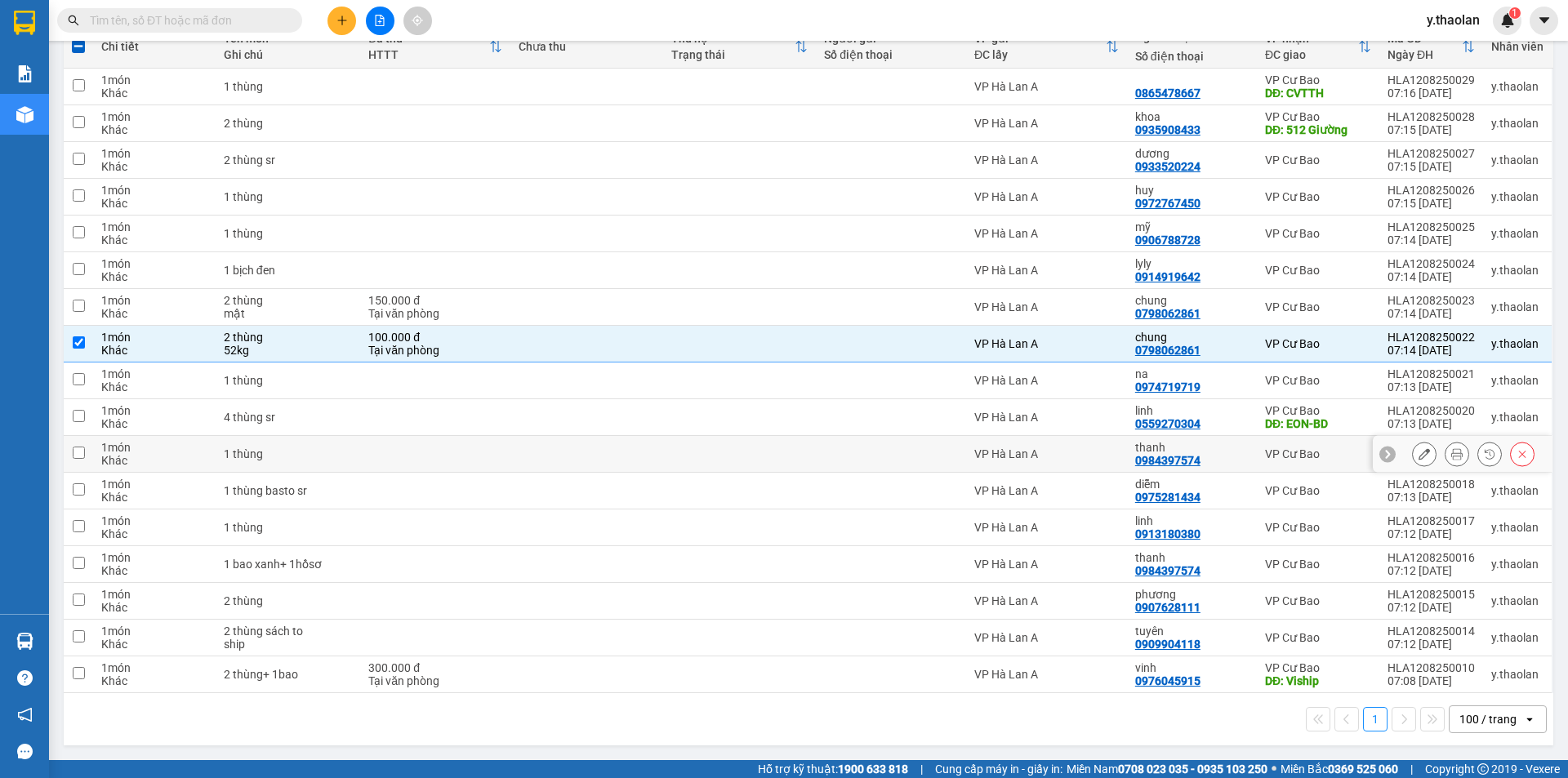
click at [1218, 454] on div "thanh 0984397574" at bounding box center [1192, 455] width 113 height 26
checkbox input "true"
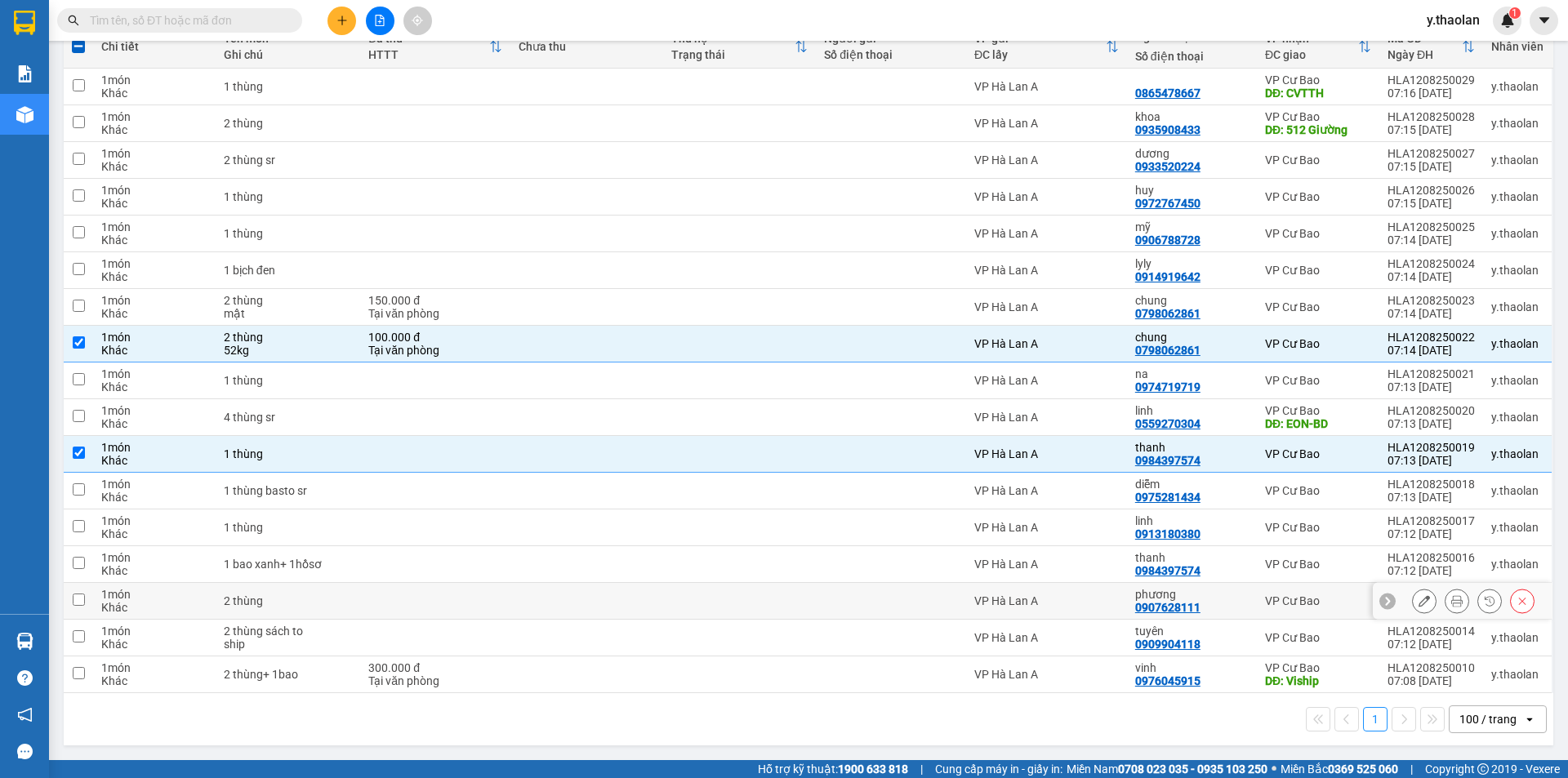
click at [1079, 598] on div "VP Hà Lan A" at bounding box center [1046, 601] width 145 height 13
checkbox input "true"
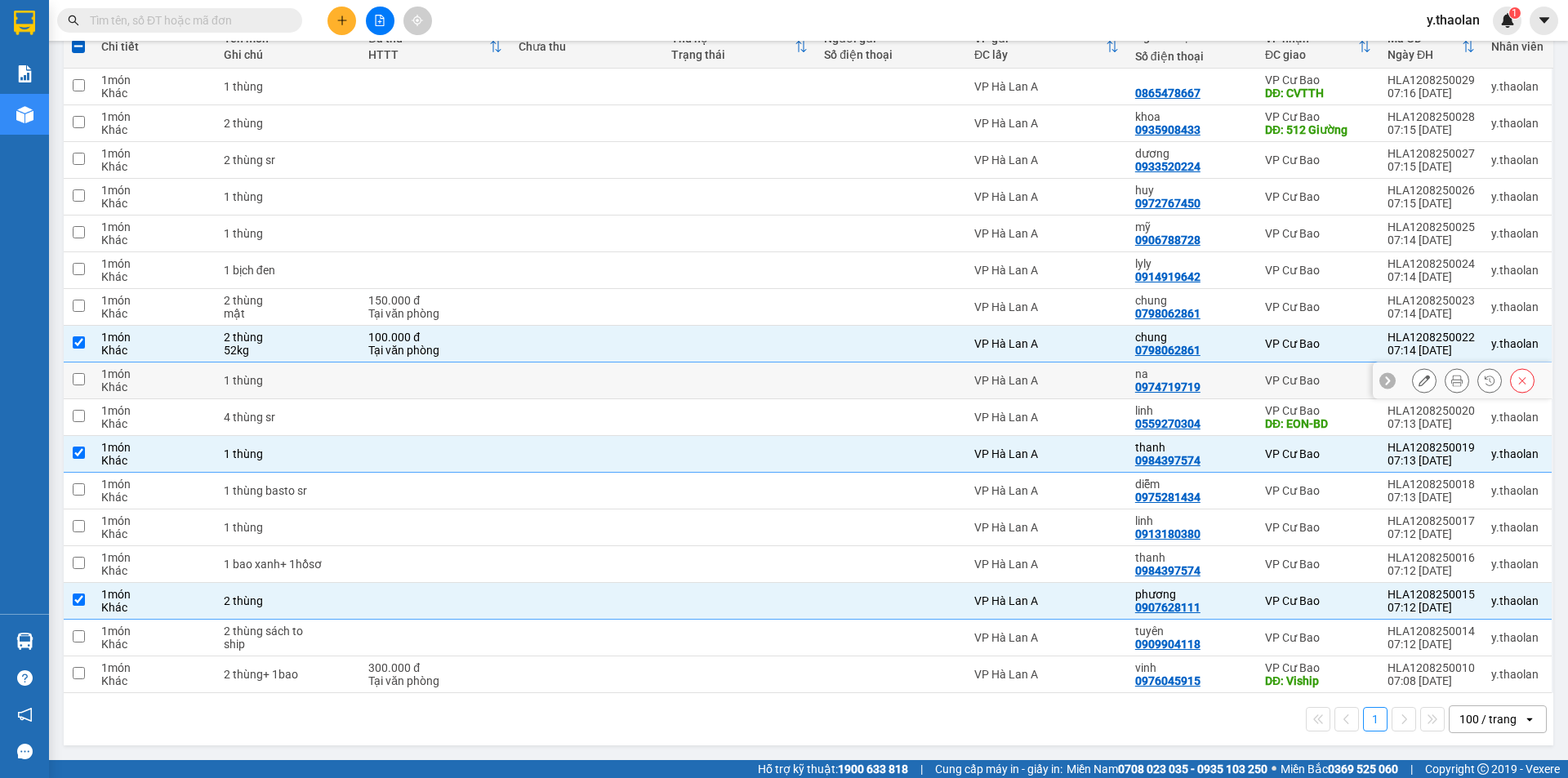
click at [1213, 374] on div "na" at bounding box center [1192, 374] width 113 height 13
checkbox input "true"
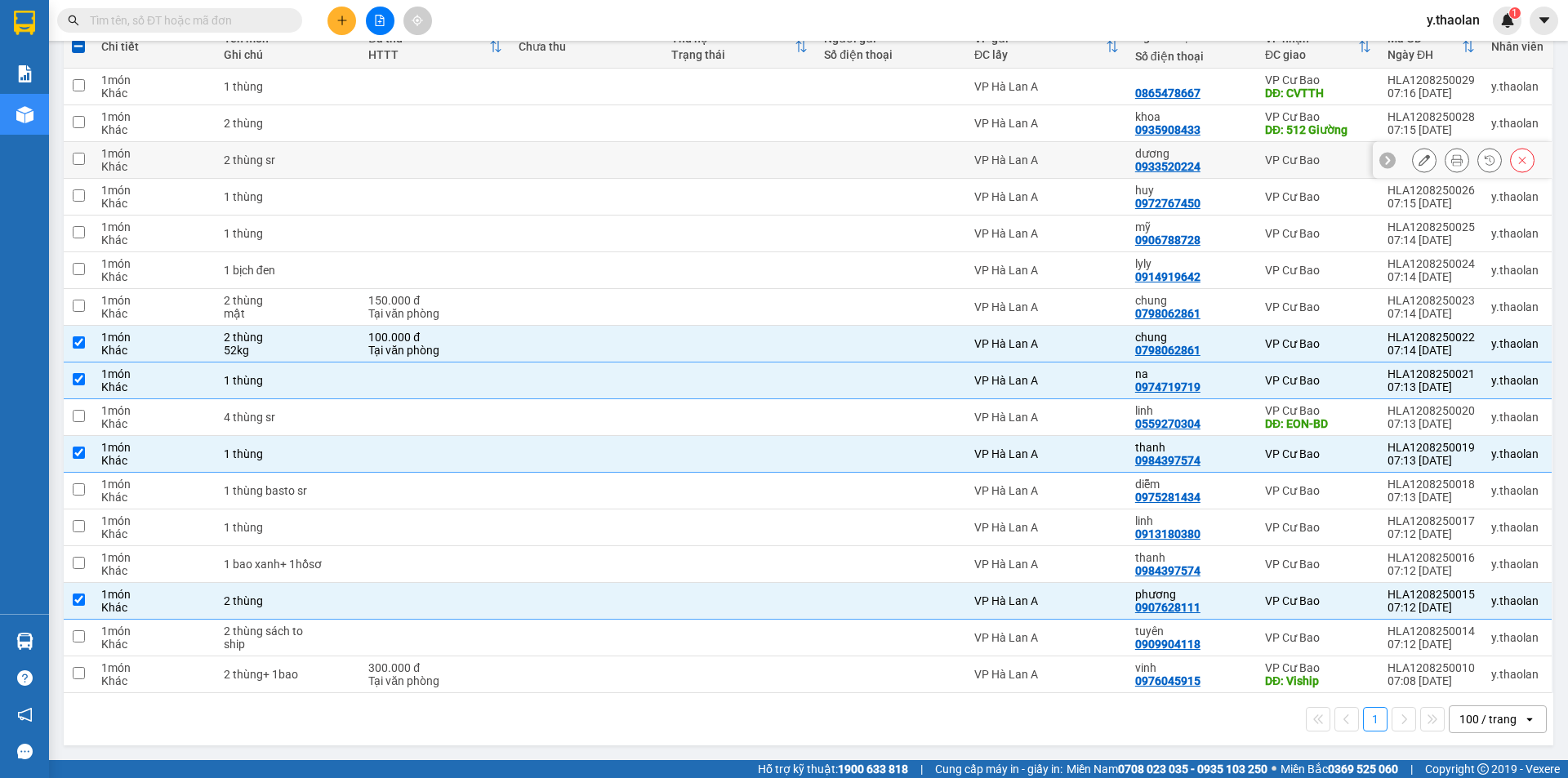
click at [1187, 171] on div "0933520224" at bounding box center [1167, 166] width 65 height 13
click at [1217, 156] on div "dương" at bounding box center [1192, 154] width 113 height 13
checkbox input "true"
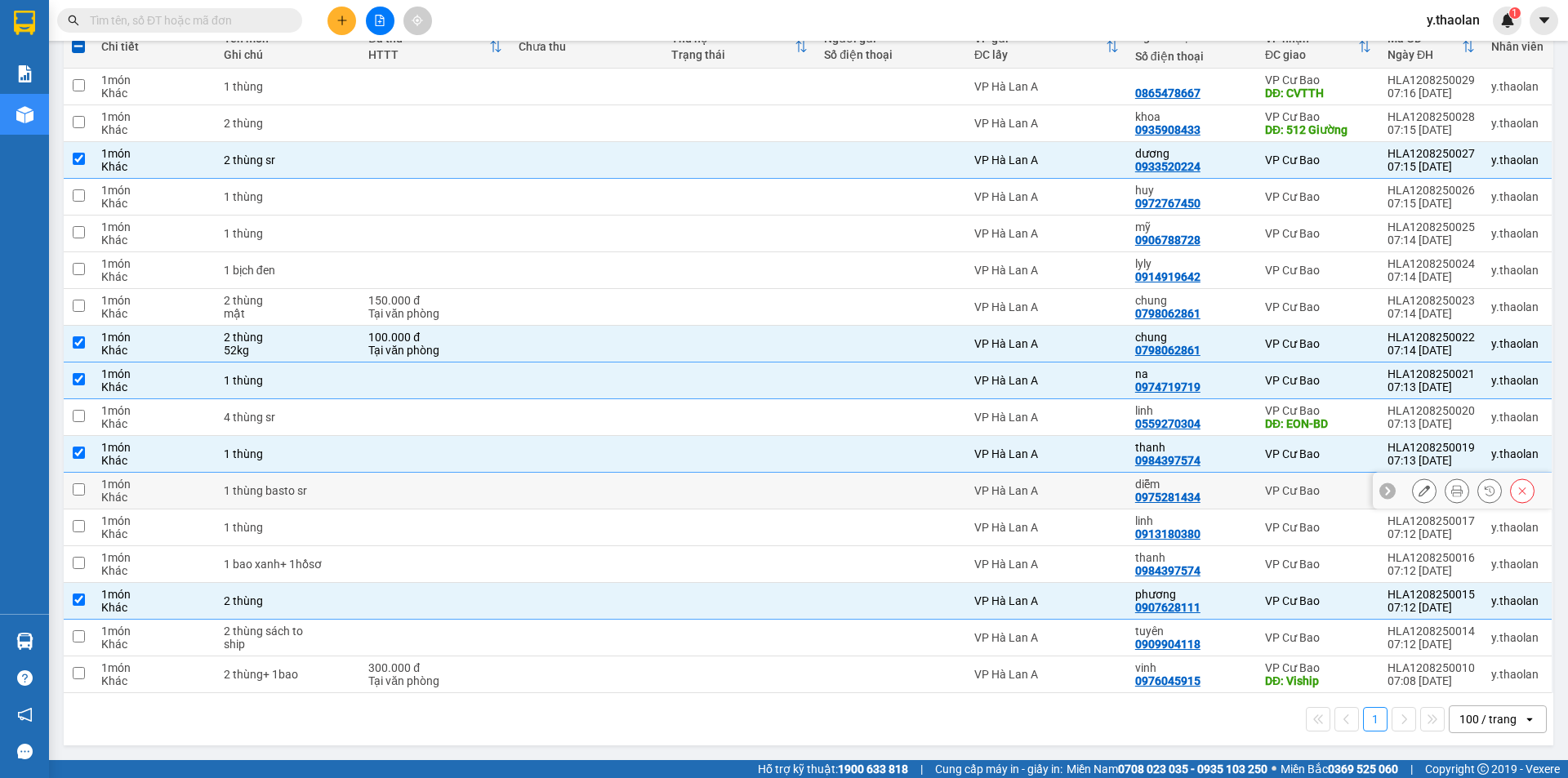
click at [1198, 490] on div "diễm 0975281434" at bounding box center [1192, 491] width 113 height 26
checkbox input "true"
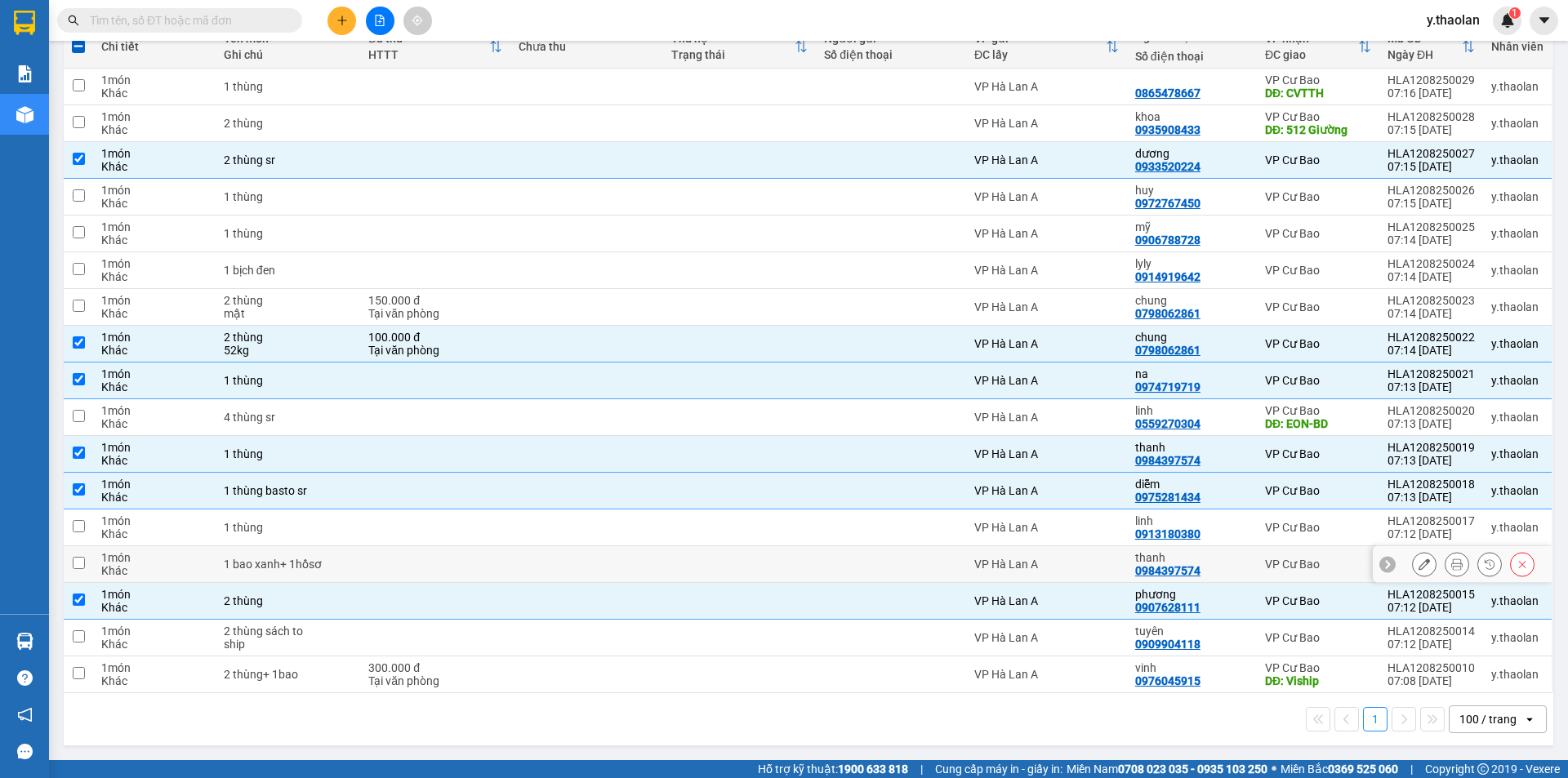
click at [1029, 571] on div "VP Hà Lan A" at bounding box center [1046, 564] width 145 height 13
checkbox input "true"
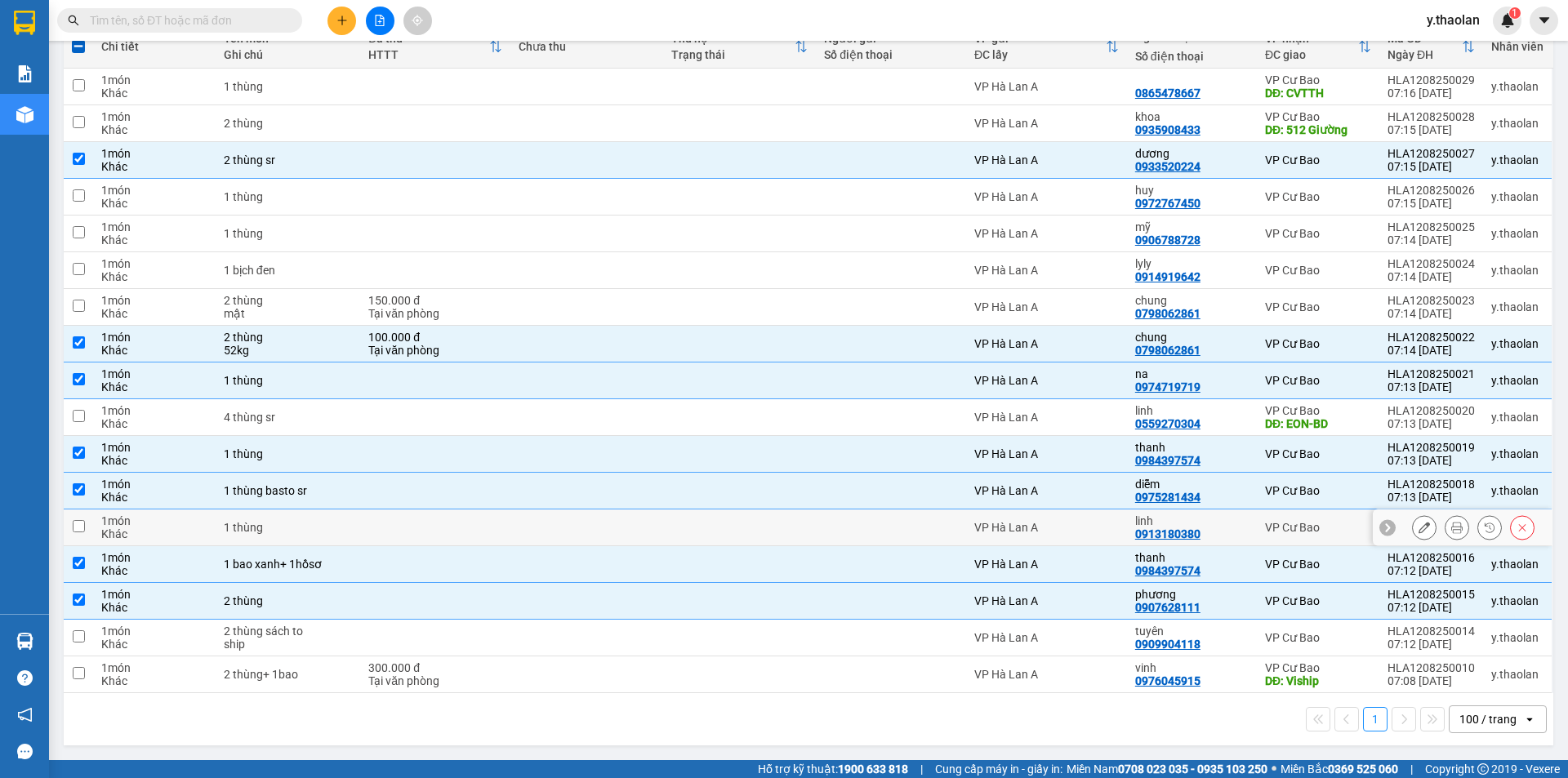
click at [1211, 510] on td "linh 0913180380" at bounding box center [1191, 527] width 129 height 37
checkbox input "true"
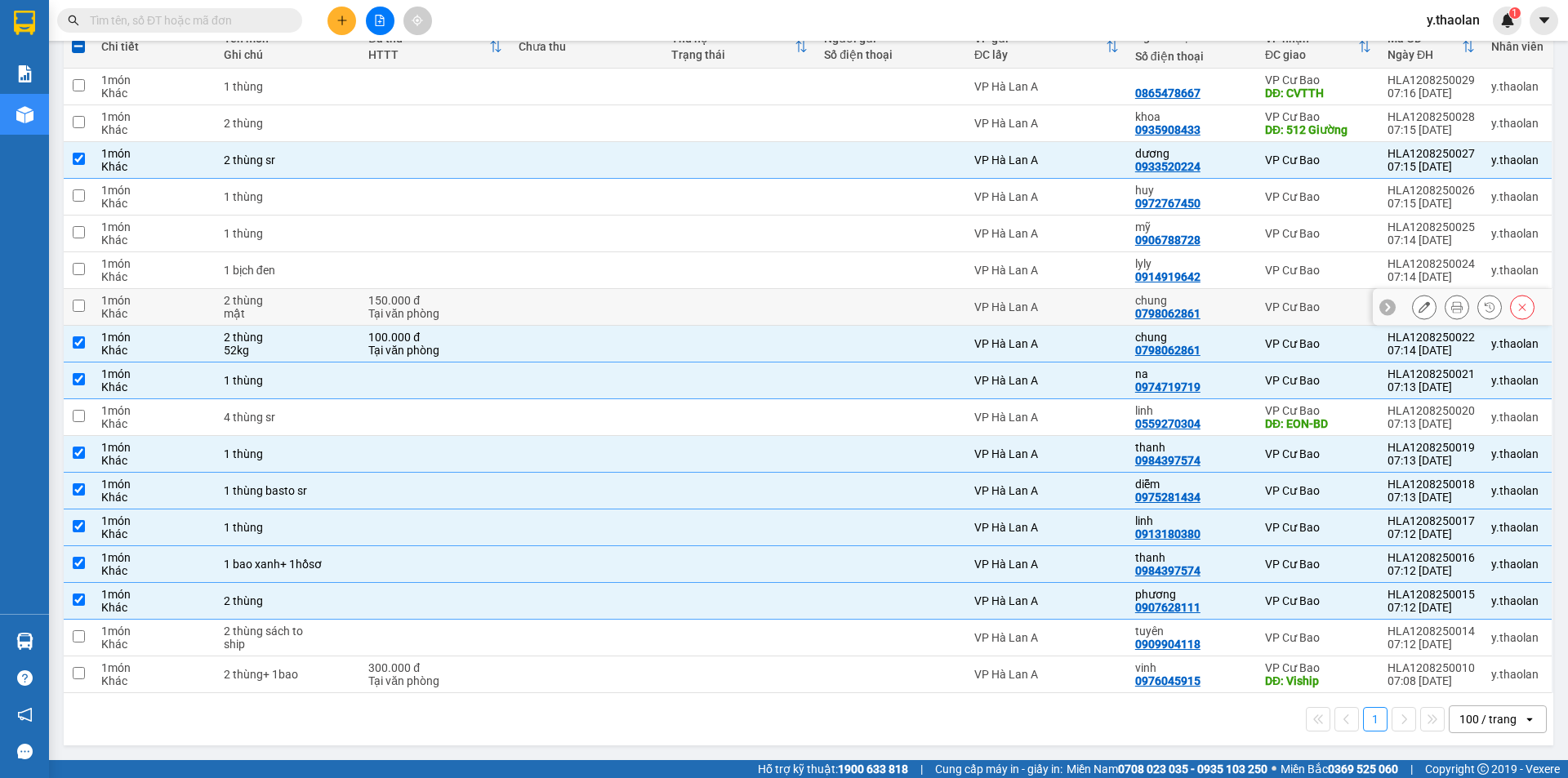
click at [1212, 302] on div "chung" at bounding box center [1192, 301] width 113 height 13
checkbox input "true"
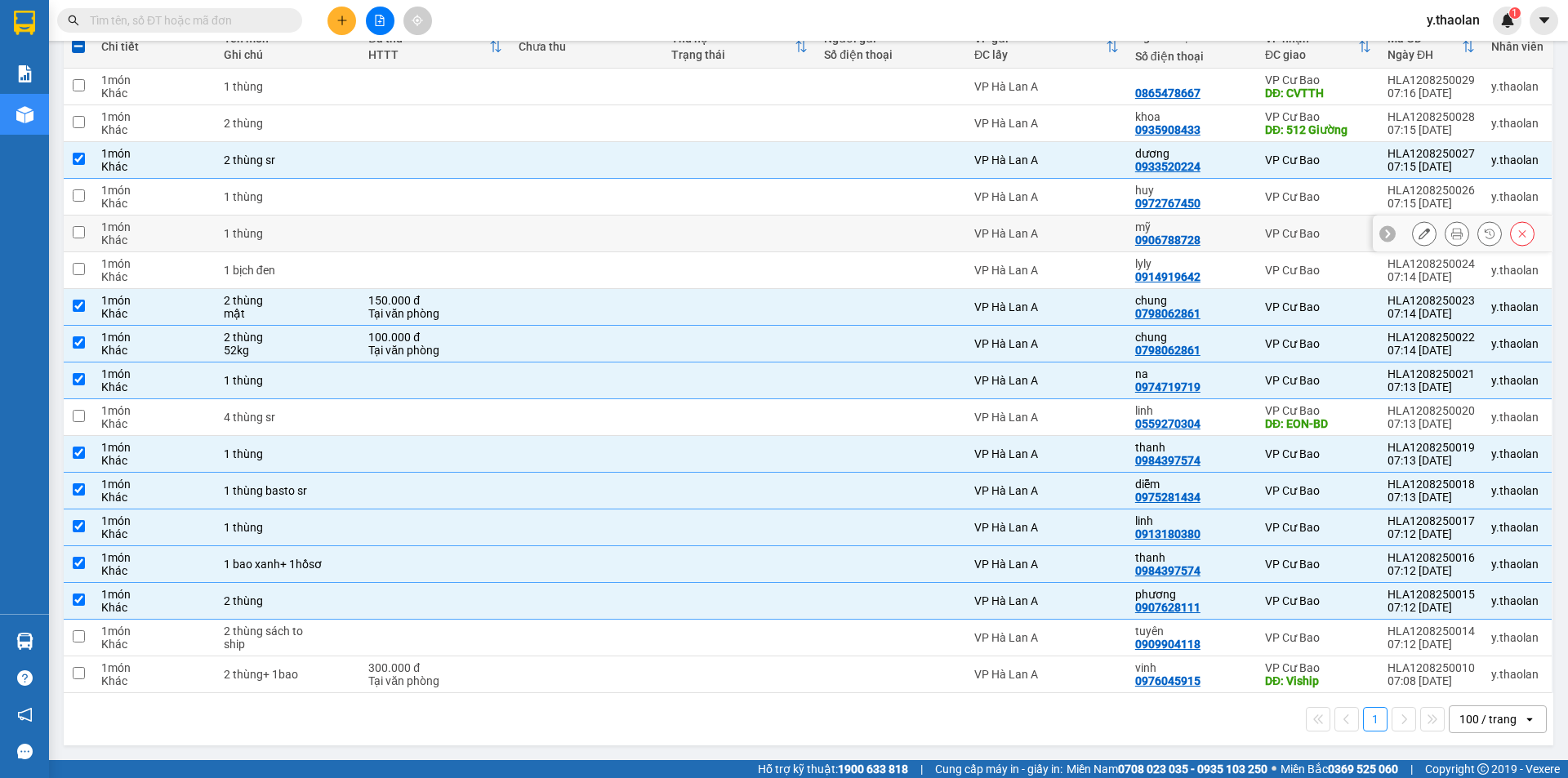
click at [1210, 229] on div "mỹ" at bounding box center [1192, 227] width 113 height 13
checkbox input "true"
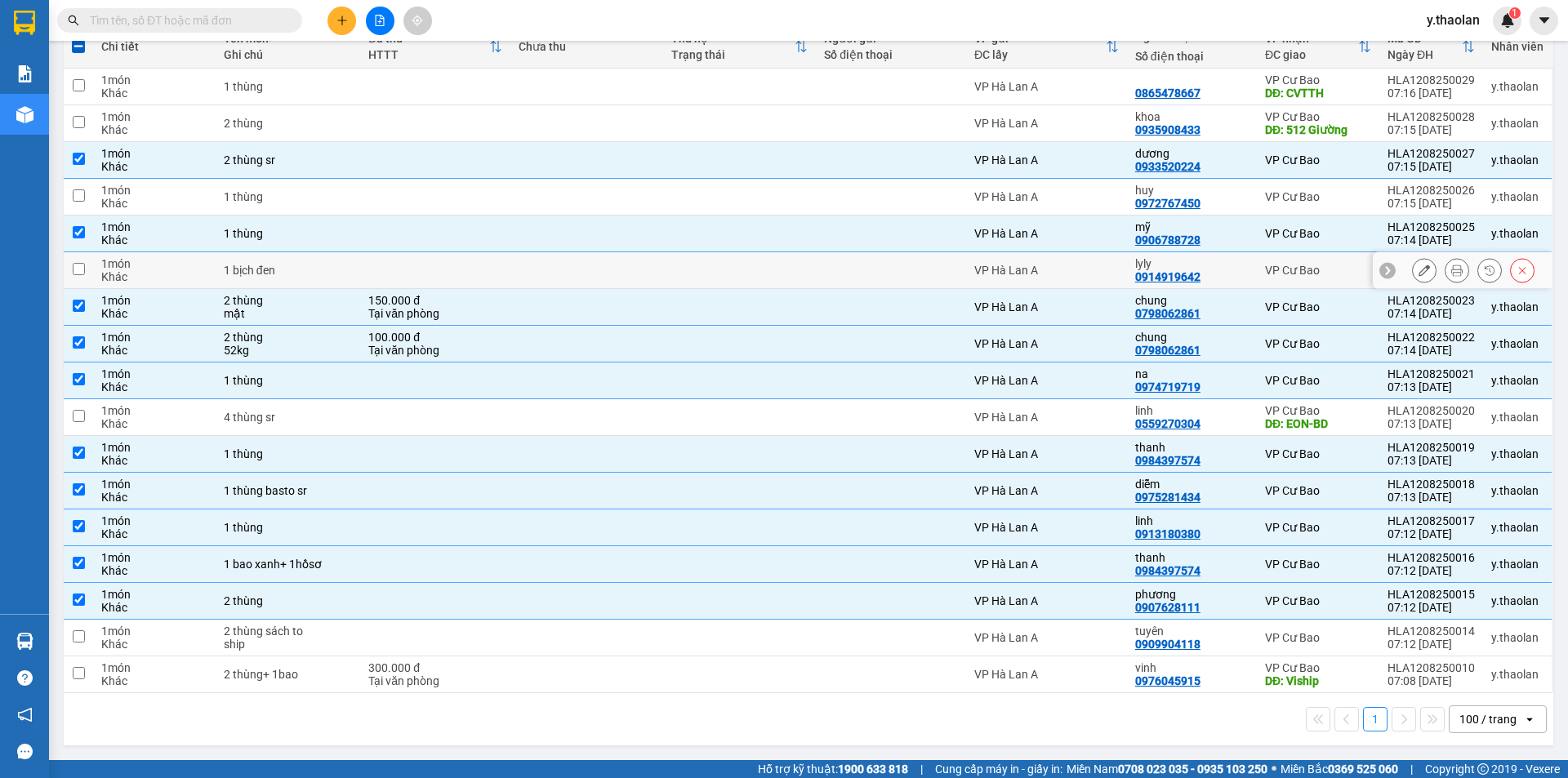
click at [1090, 268] on div "VP Hà Lan A" at bounding box center [1046, 270] width 145 height 13
checkbox input "true"
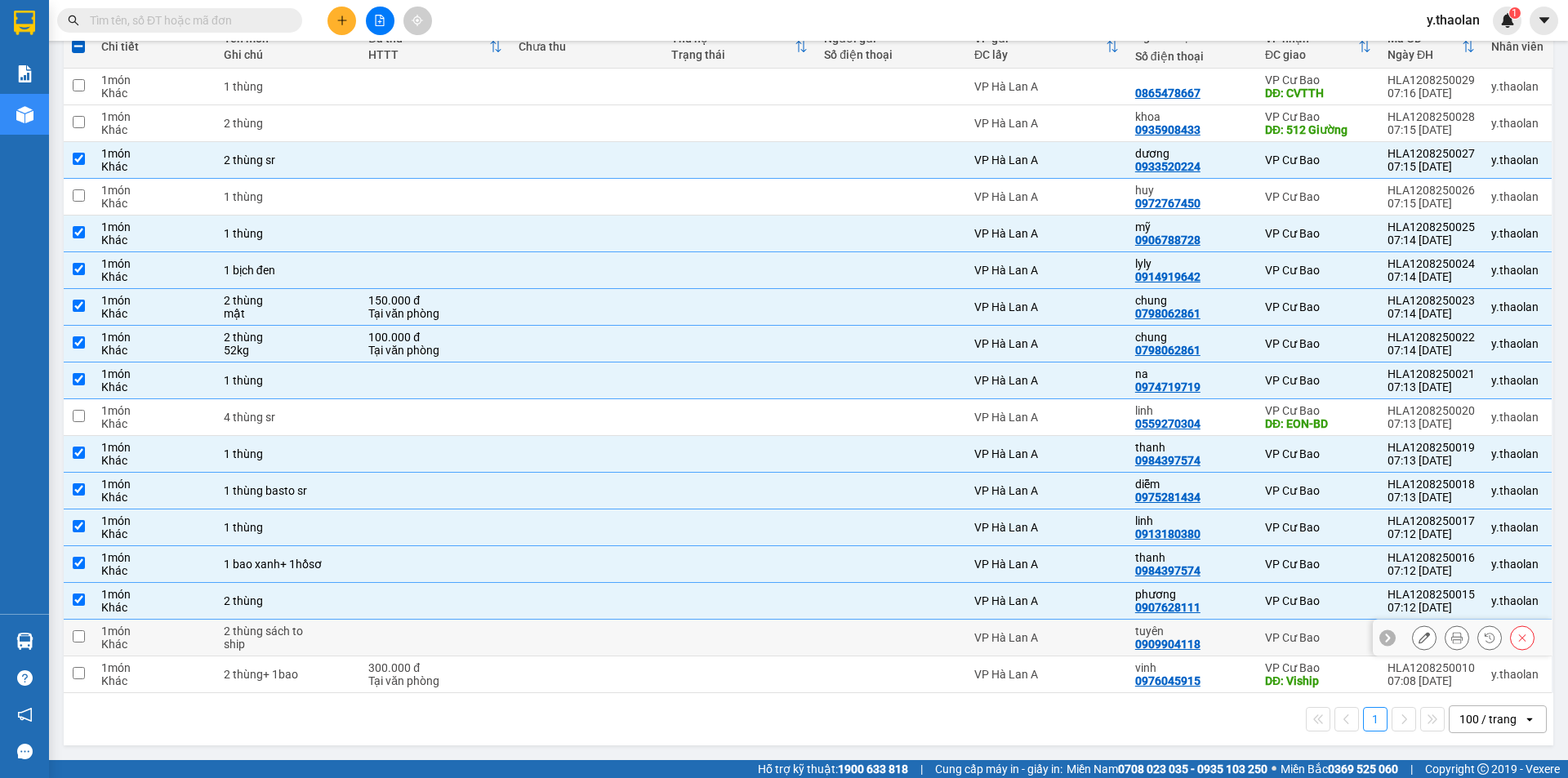
click at [1099, 635] on div "VP Hà Lan A" at bounding box center [1046, 638] width 145 height 13
checkbox input "true"
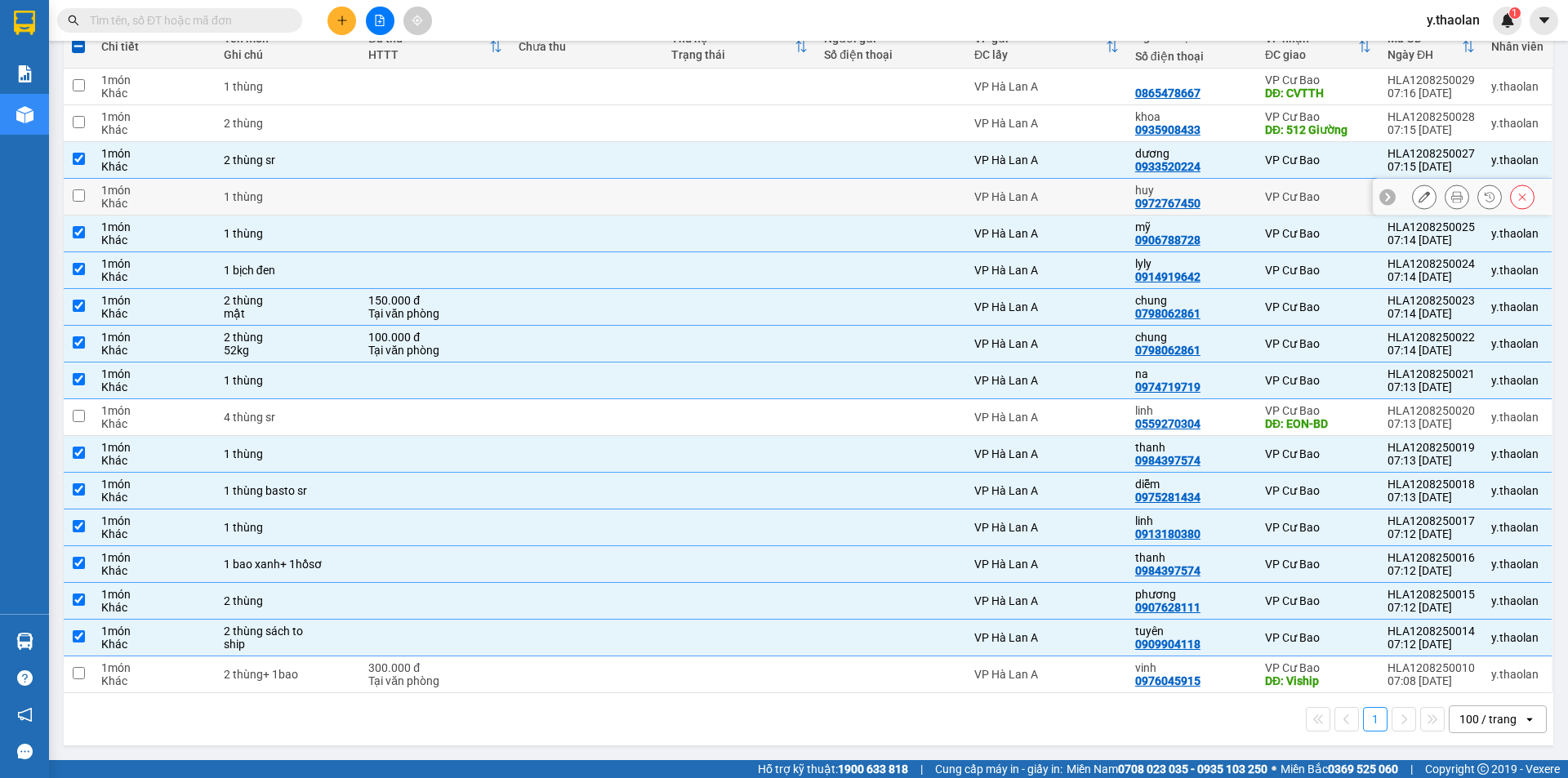
click at [1211, 201] on div "huy 0972767450" at bounding box center [1192, 197] width 113 height 26
checkbox input "true"
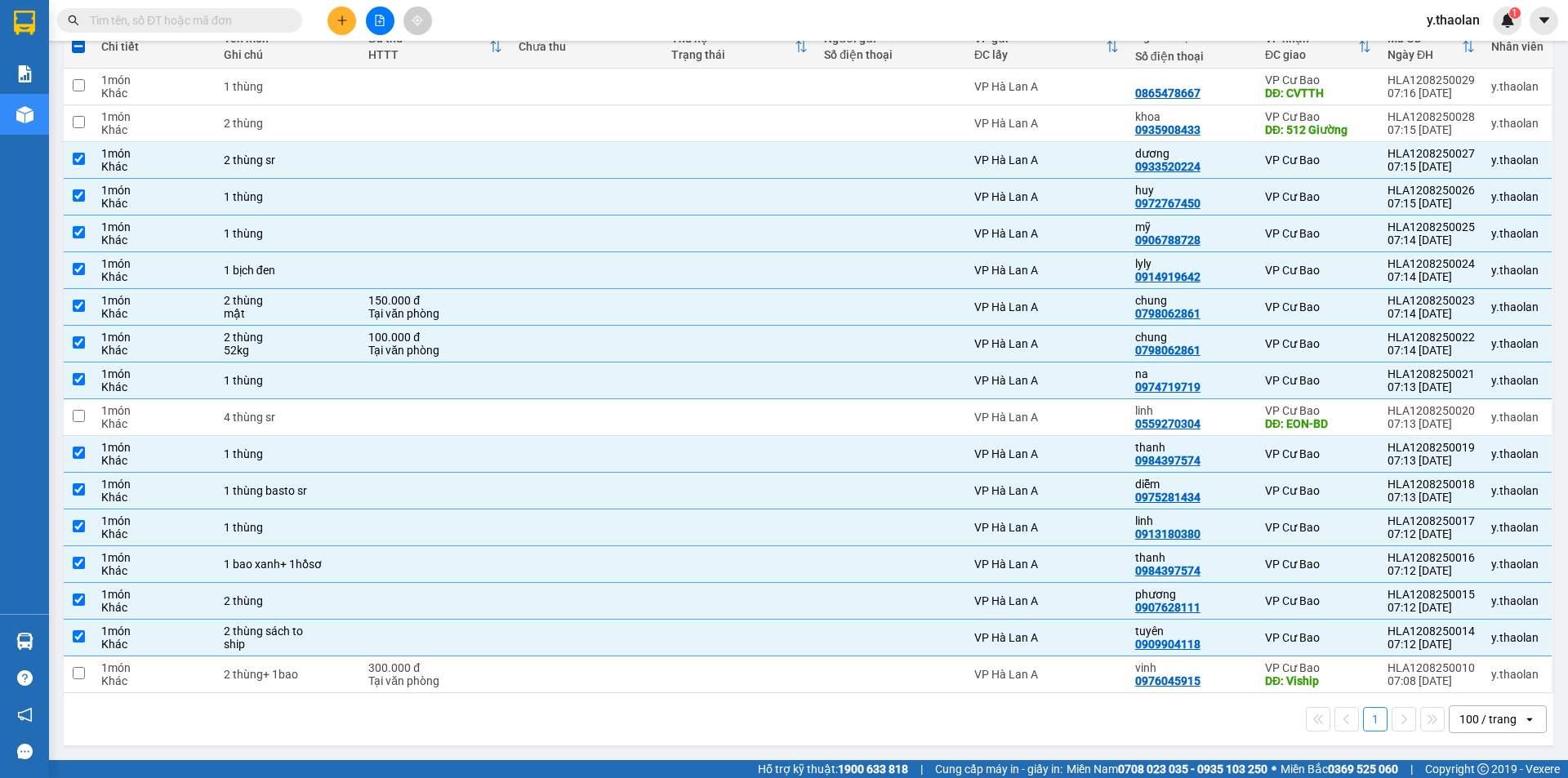
click at [223, 26] on input "text" at bounding box center [186, 20] width 193 height 18
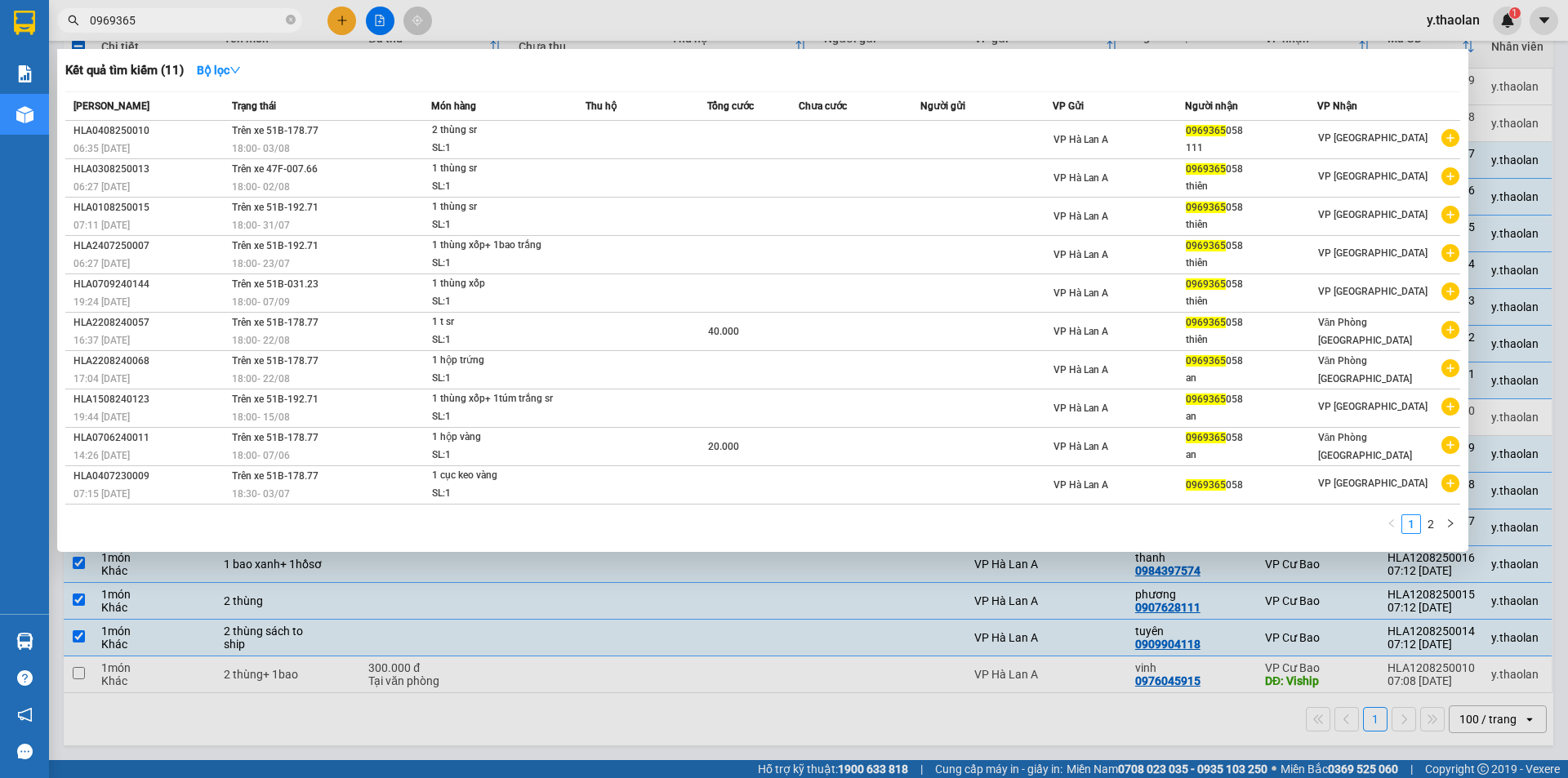
type input "0969365"
drag, startPoint x: 1055, startPoint y: 29, endPoint x: 1042, endPoint y: 4, distance: 28.2
click at [1057, 27] on div at bounding box center [784, 389] width 1568 height 778
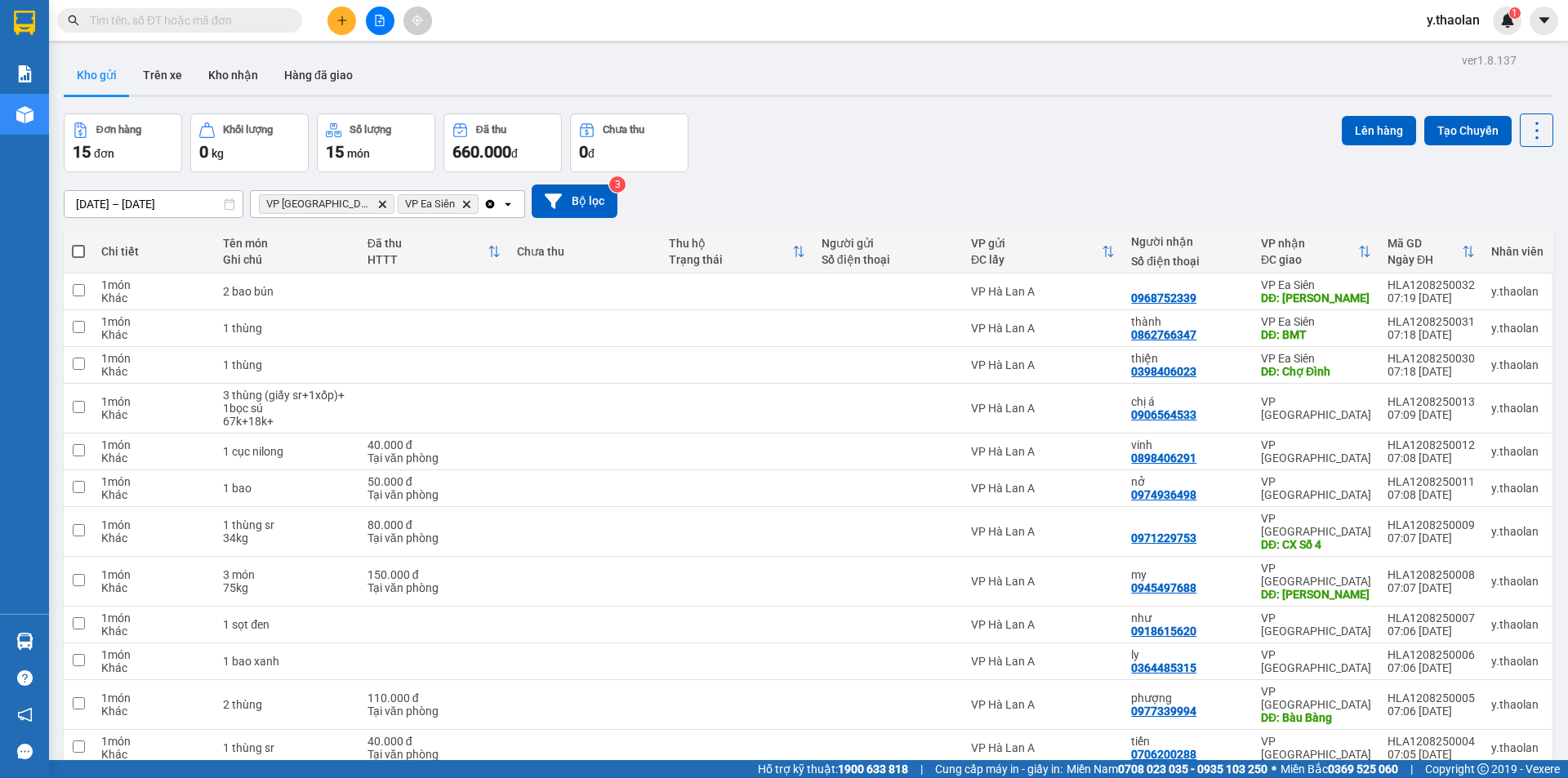
click at [484, 206] on icon "Clear all" at bounding box center [491, 204] width 13 height 13
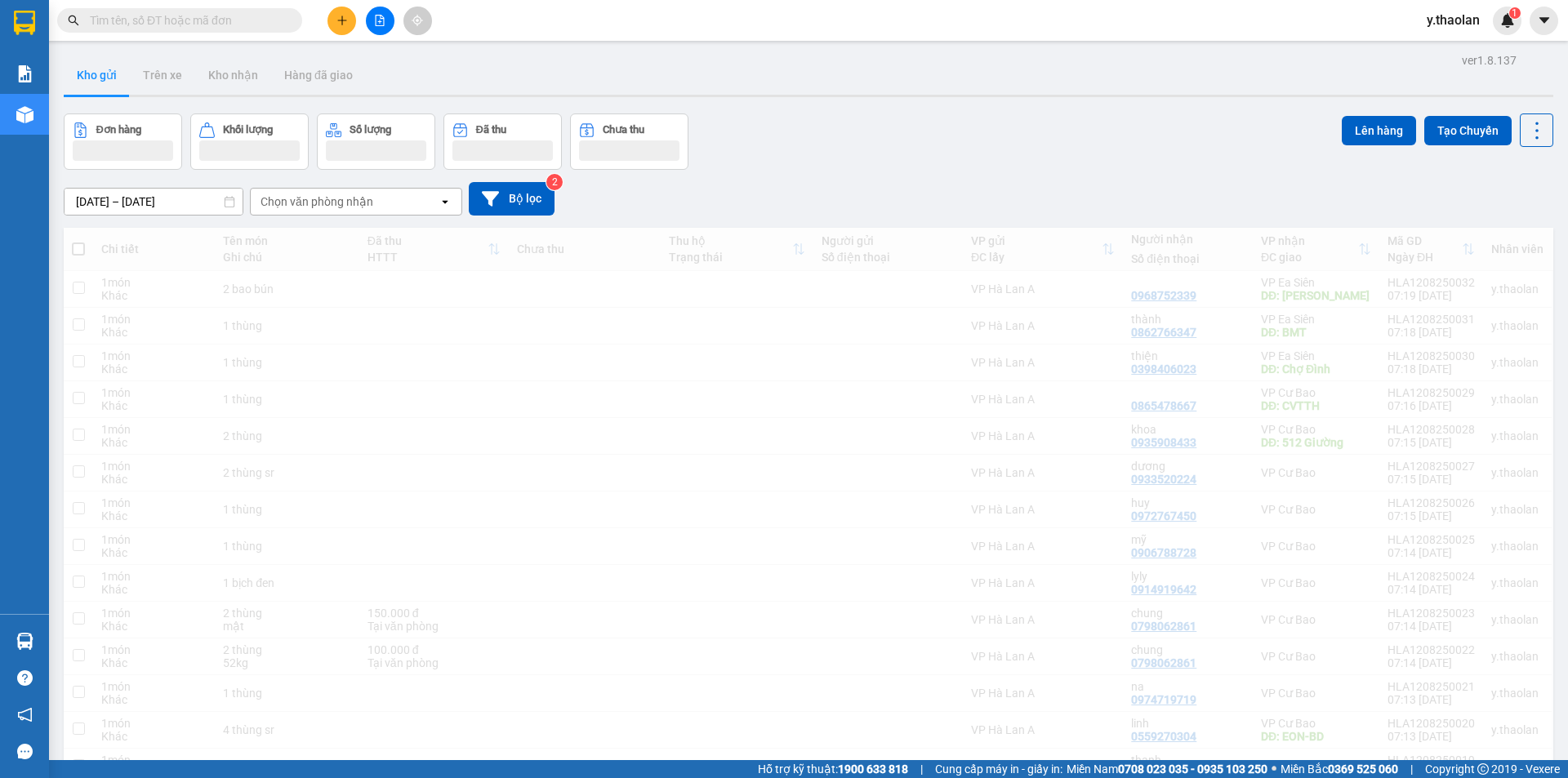
click at [379, 26] on button at bounding box center [380, 21] width 28 height 28
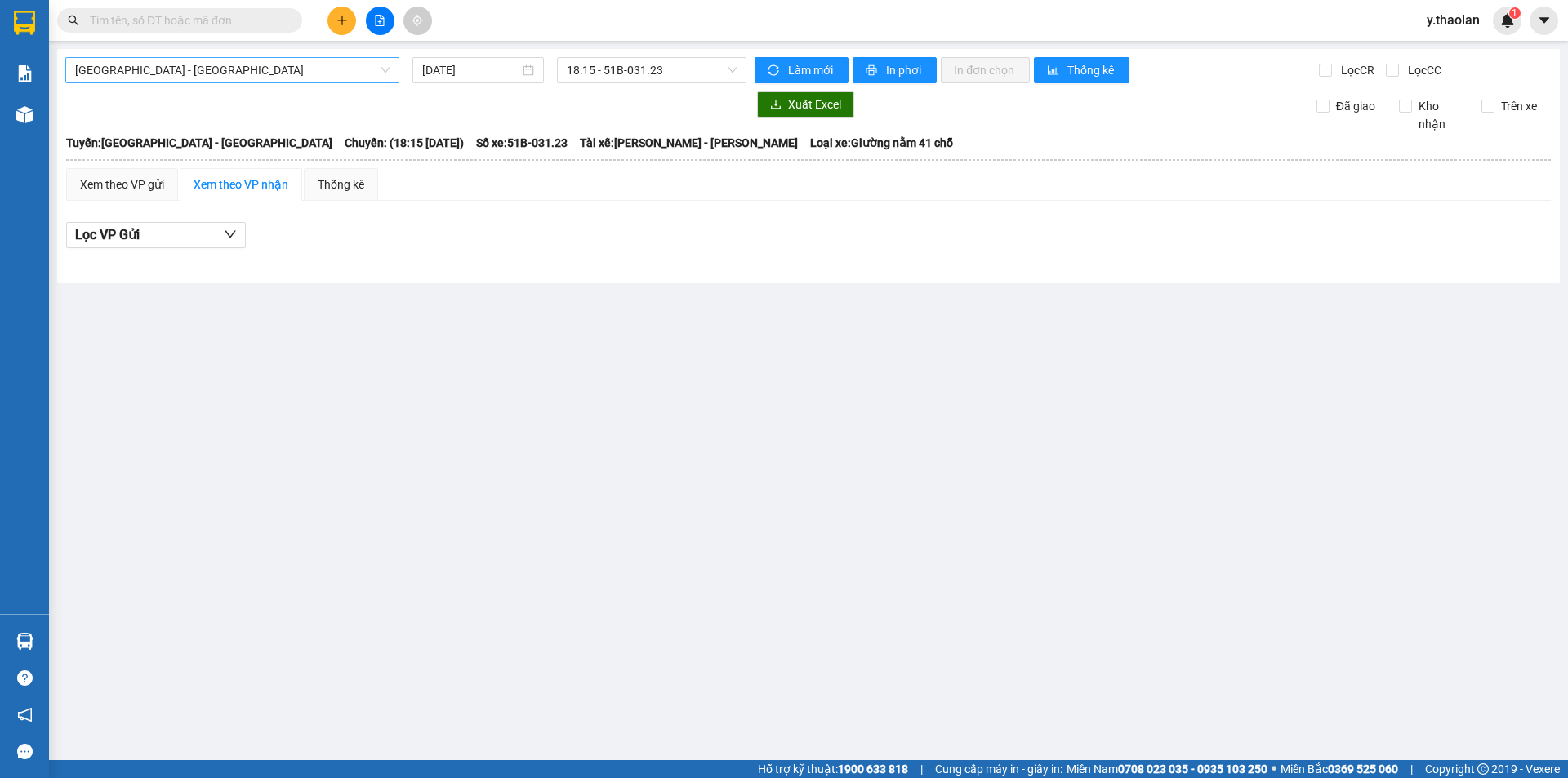
click at [211, 73] on span "[GEOGRAPHIC_DATA] - [GEOGRAPHIC_DATA]" at bounding box center [232, 70] width 315 height 25
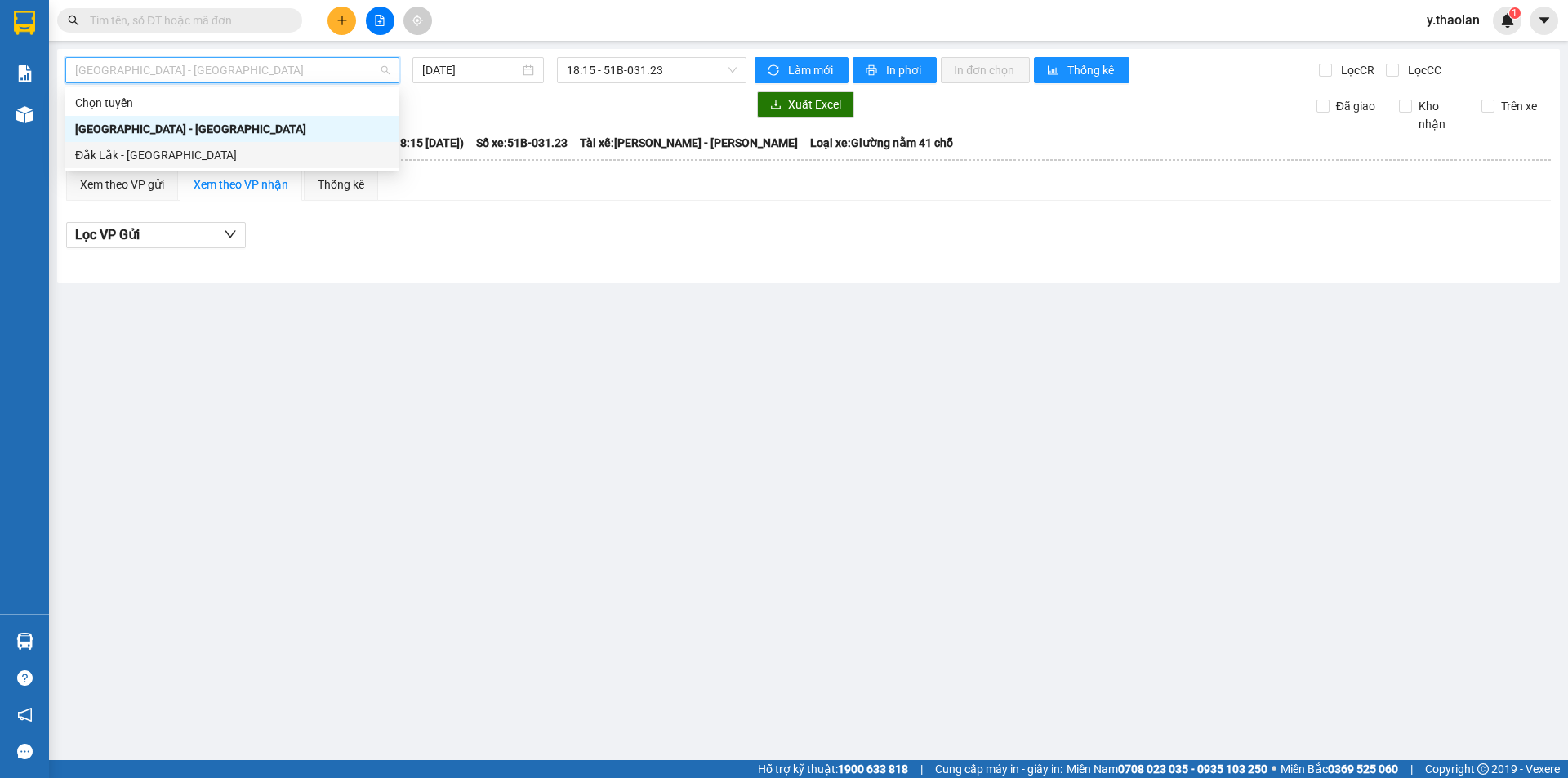
click at [146, 147] on div "Đắk Lắk - [GEOGRAPHIC_DATA]" at bounding box center [232, 155] width 315 height 18
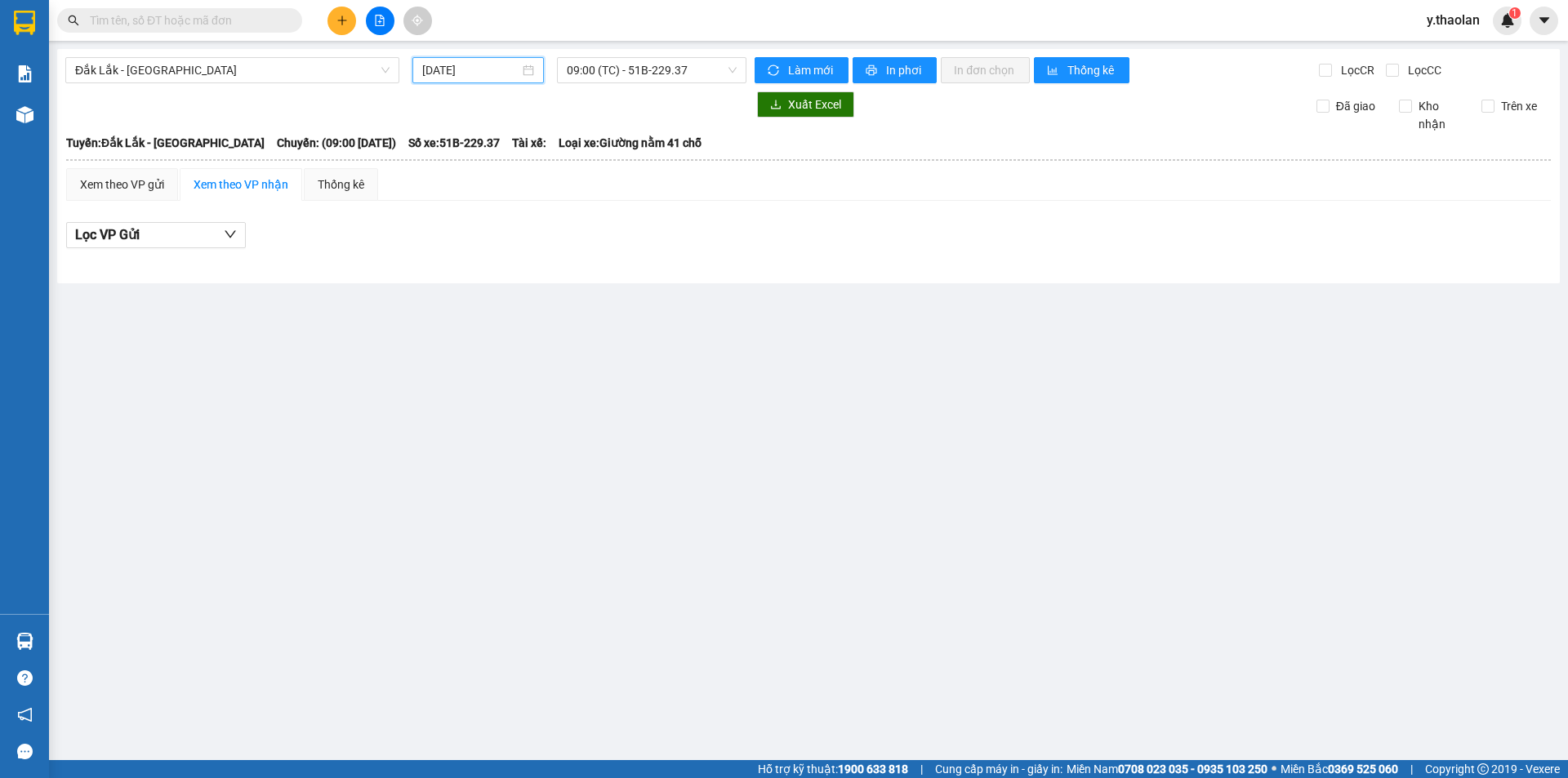
click at [471, 72] on input "[DATE]" at bounding box center [471, 70] width 97 height 18
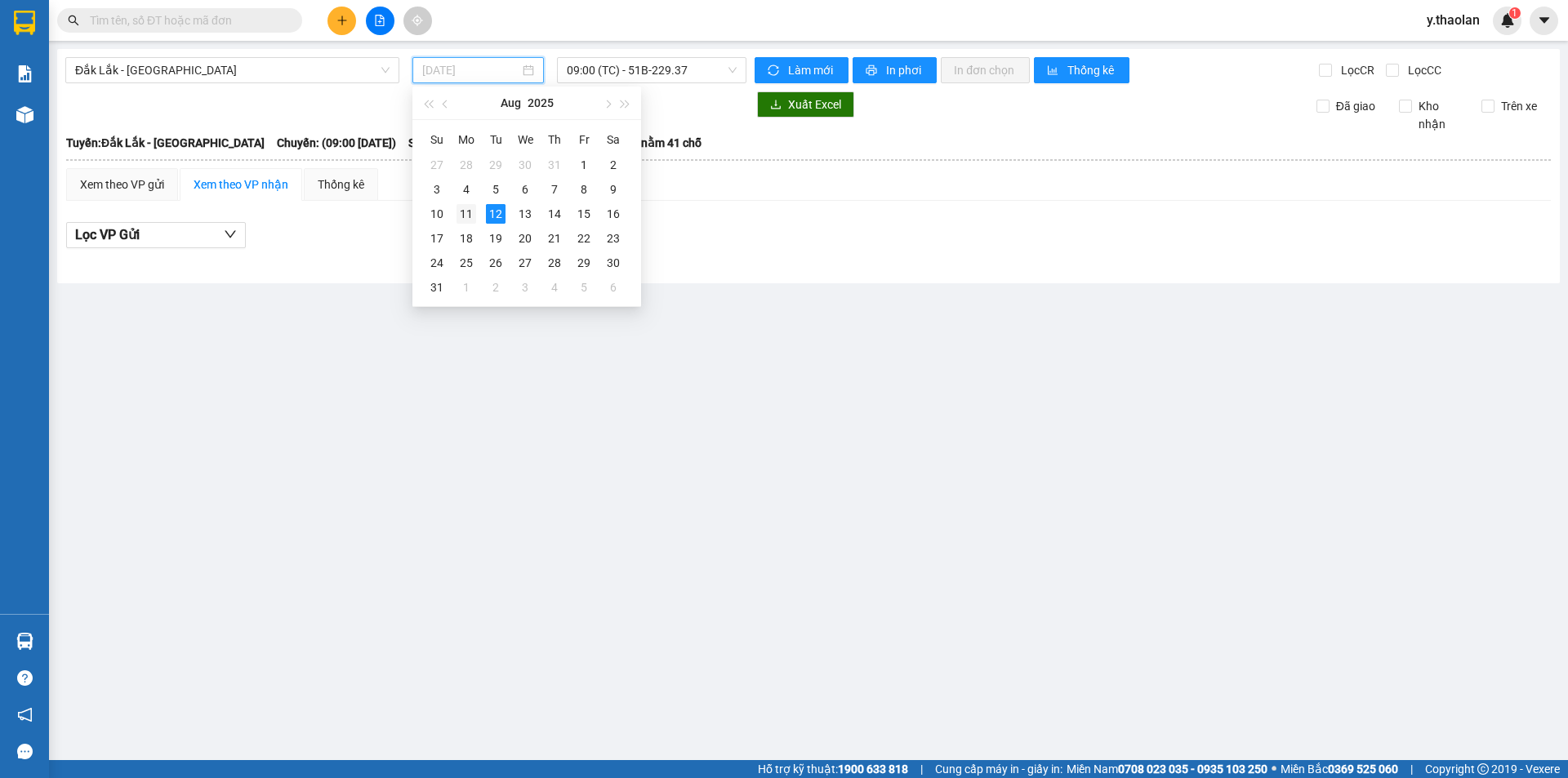
click at [474, 209] on div "11" at bounding box center [466, 214] width 20 height 20
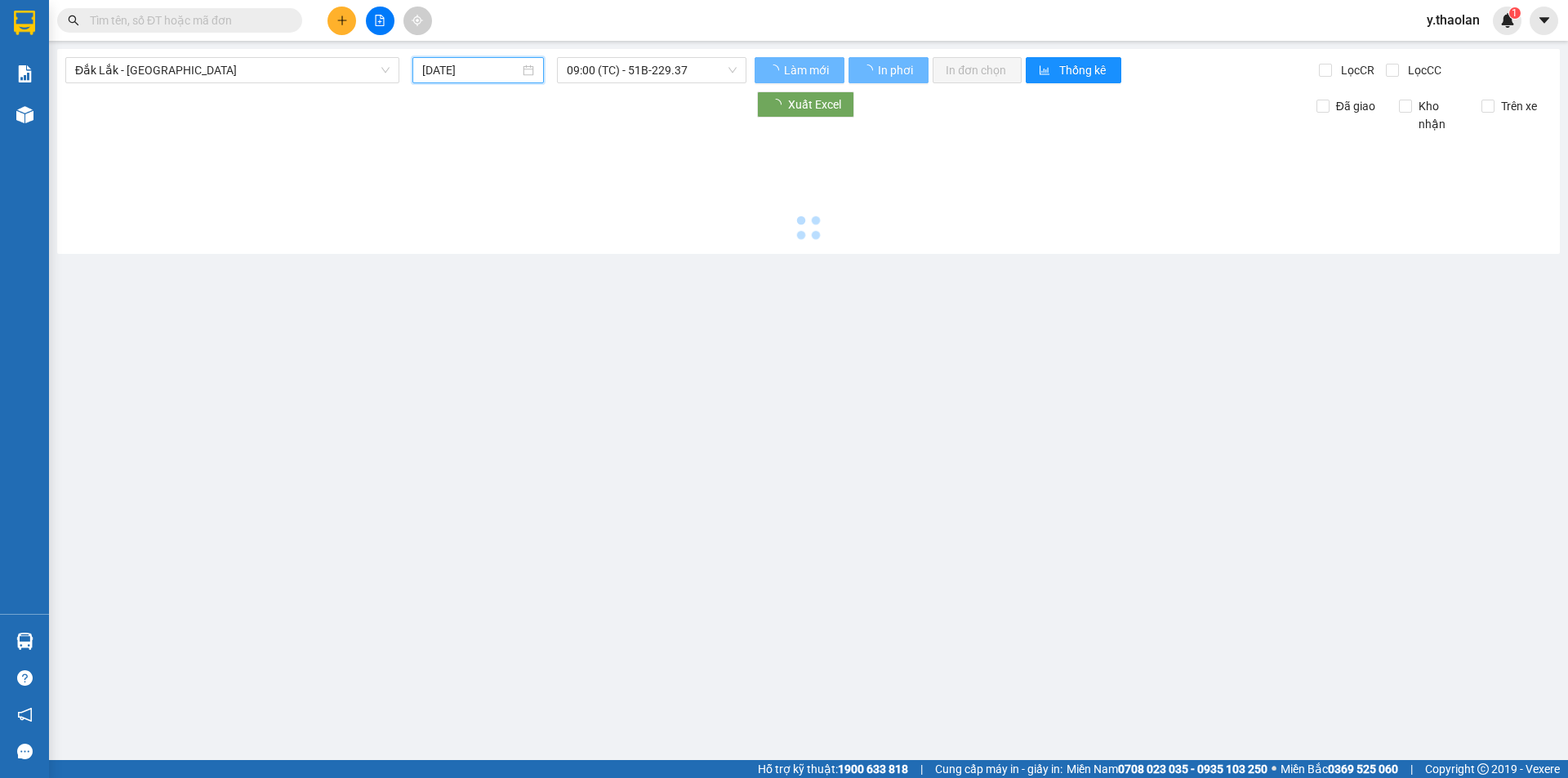
type input "[DATE]"
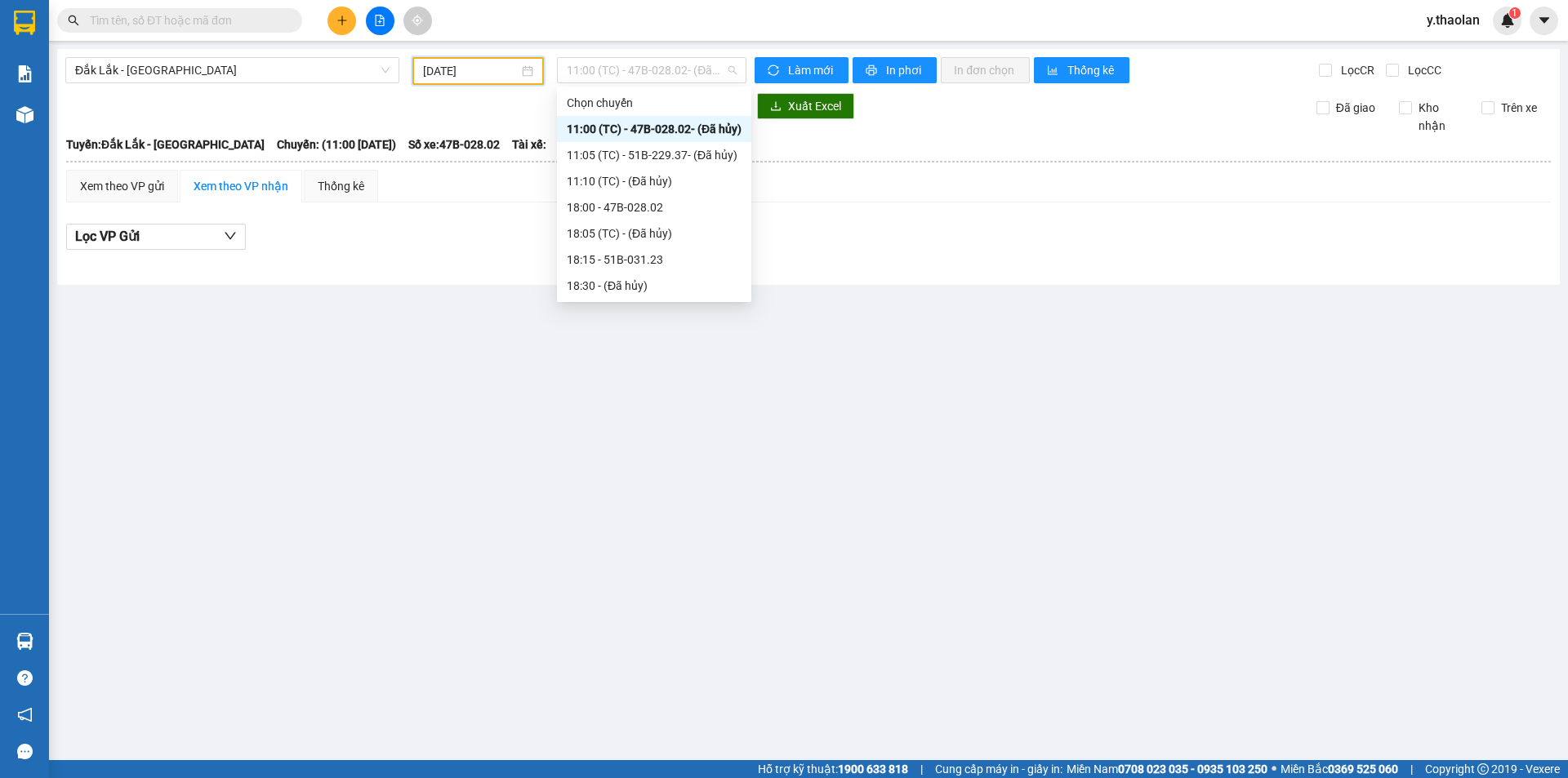
drag, startPoint x: 588, startPoint y: 75, endPoint x: 610, endPoint y: 114, distance: 44.8
click at [591, 78] on span "11:00 (TC) - 47B-028.02 - (Đã hủy)" at bounding box center [652, 70] width 170 height 25
click at [626, 209] on div "18:00 - 47B-028.02" at bounding box center [654, 207] width 175 height 18
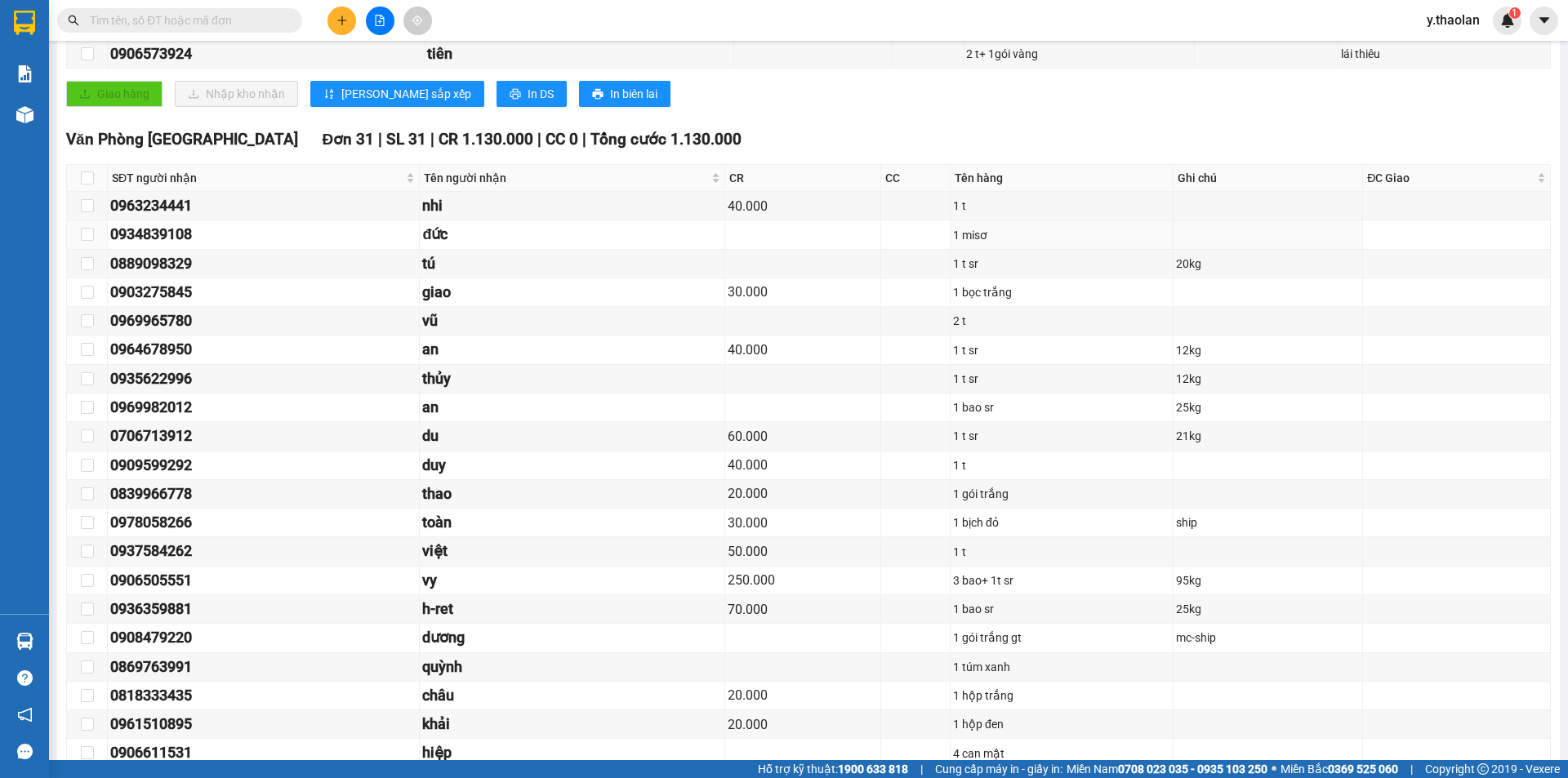
scroll to position [81, 0]
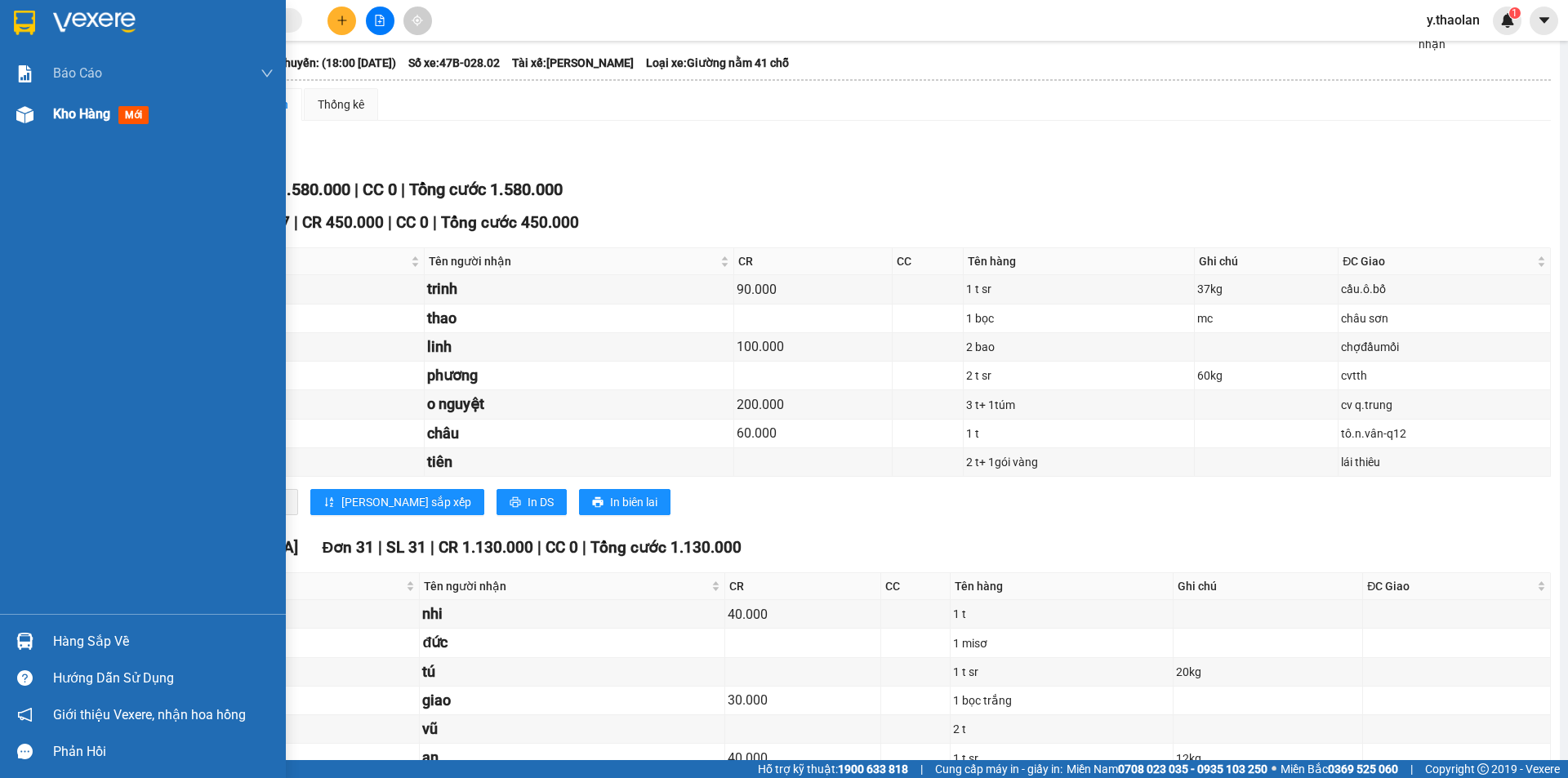
click at [82, 117] on span "Kho hàng" at bounding box center [81, 113] width 57 height 15
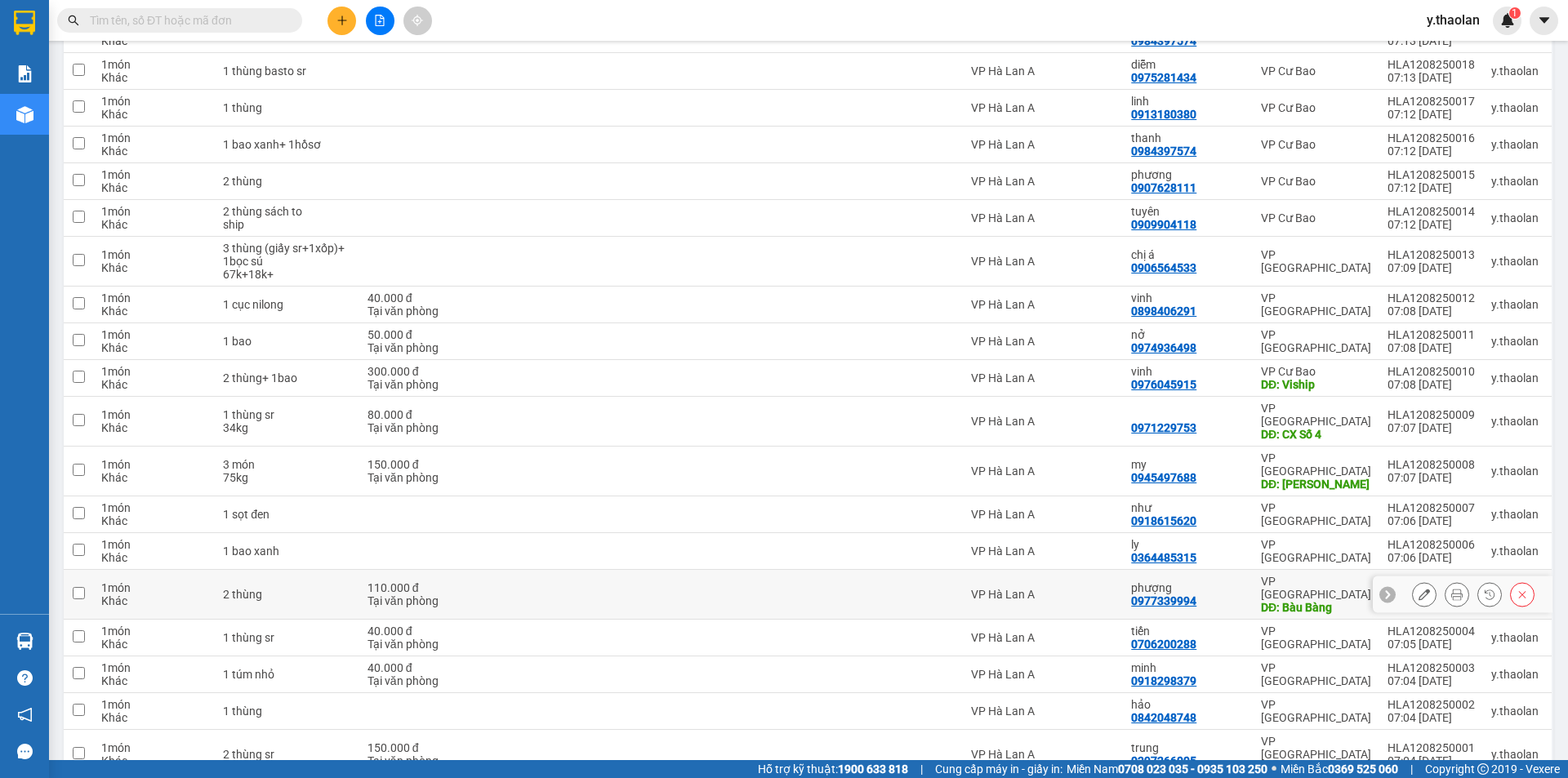
scroll to position [572, 0]
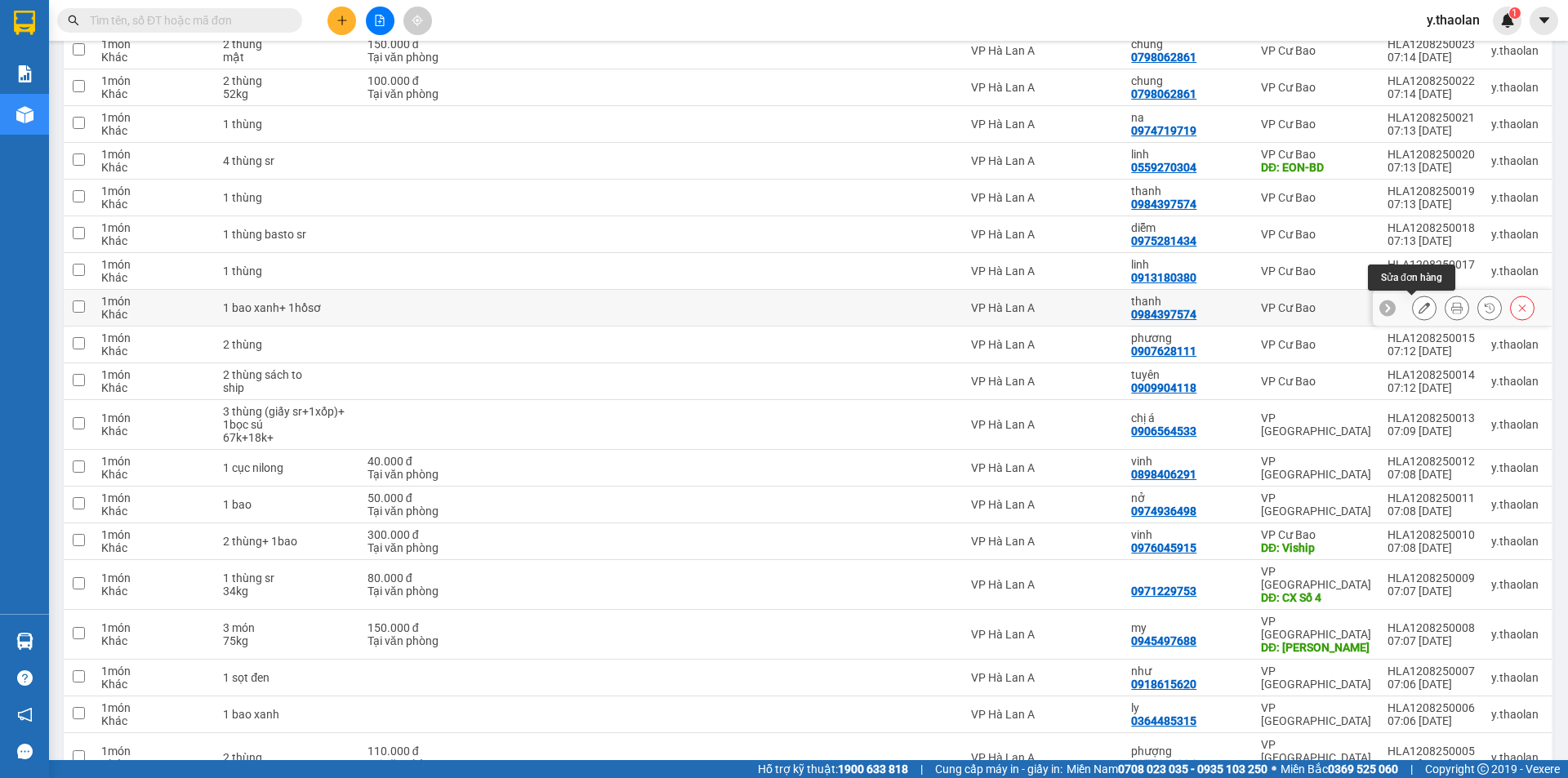
click at [1413, 309] on button at bounding box center [1424, 308] width 23 height 28
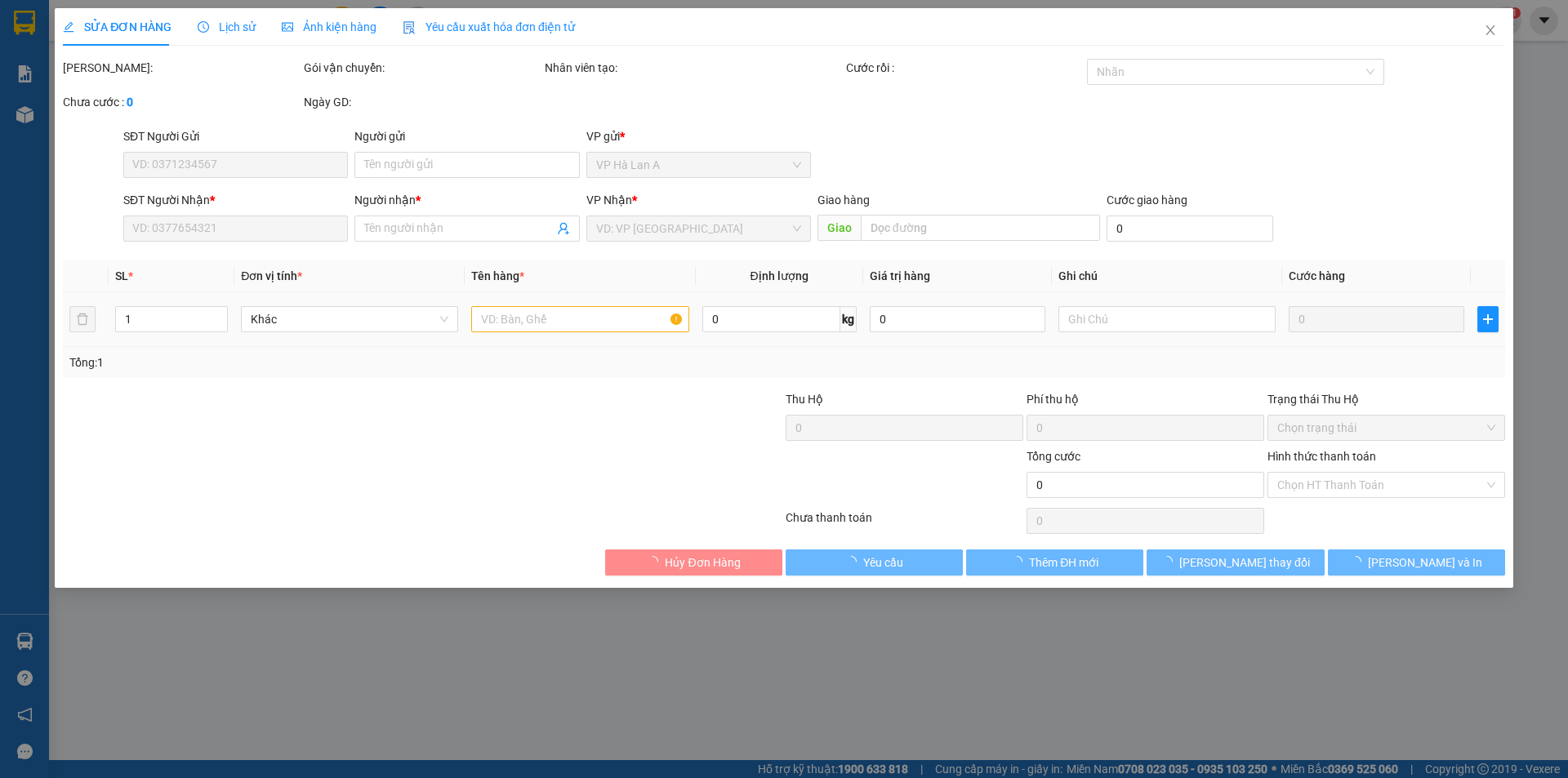
type input "0984397574"
type input "thanh"
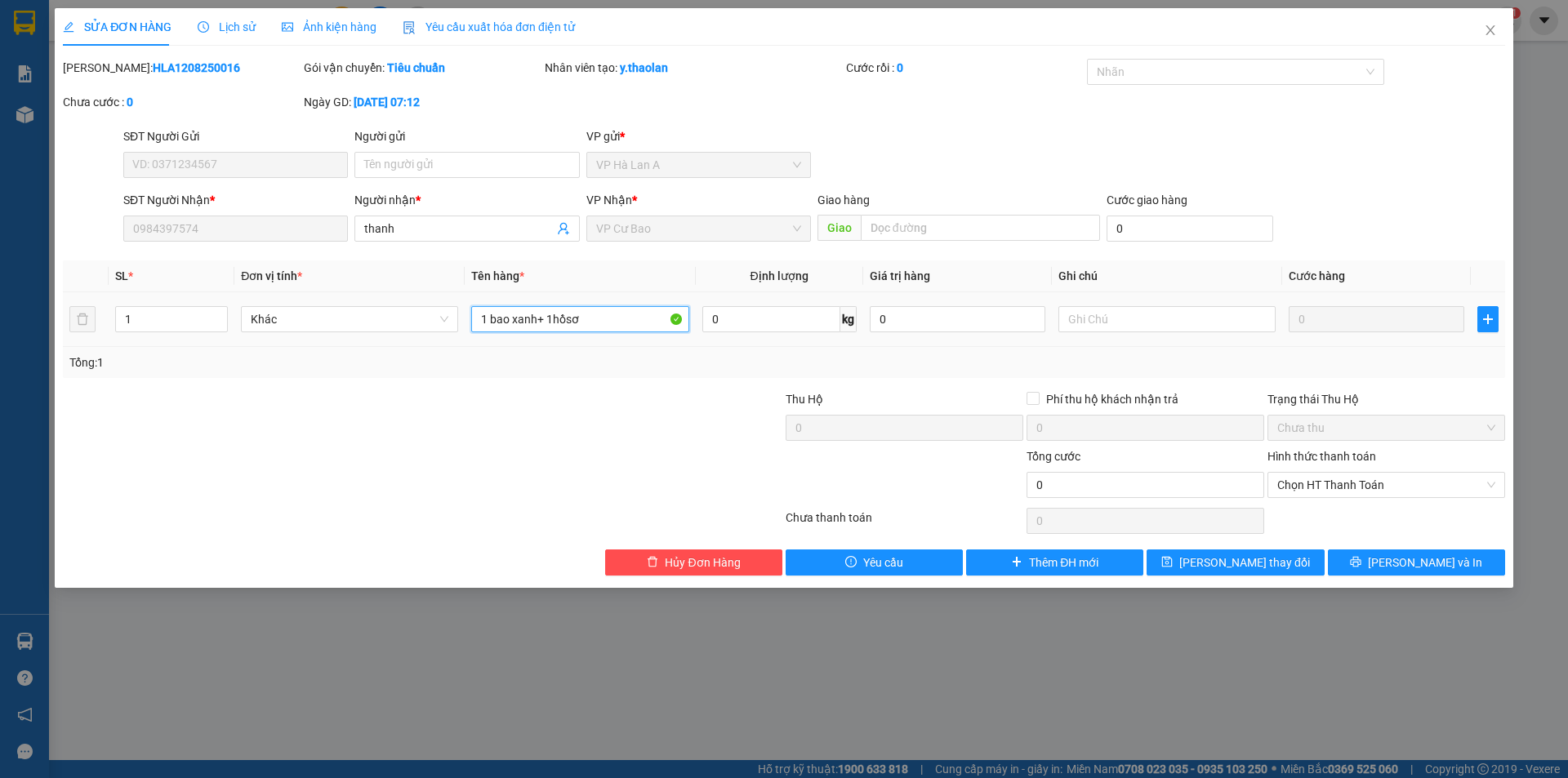
click at [538, 316] on input "1 bao xanh+ 1hồsơ" at bounding box center [580, 320] width 217 height 26
type input "1 bao xanh sr+ 1hồsơ"
click at [1208, 552] on button "[PERSON_NAME] thay đổi" at bounding box center [1235, 563] width 178 height 26
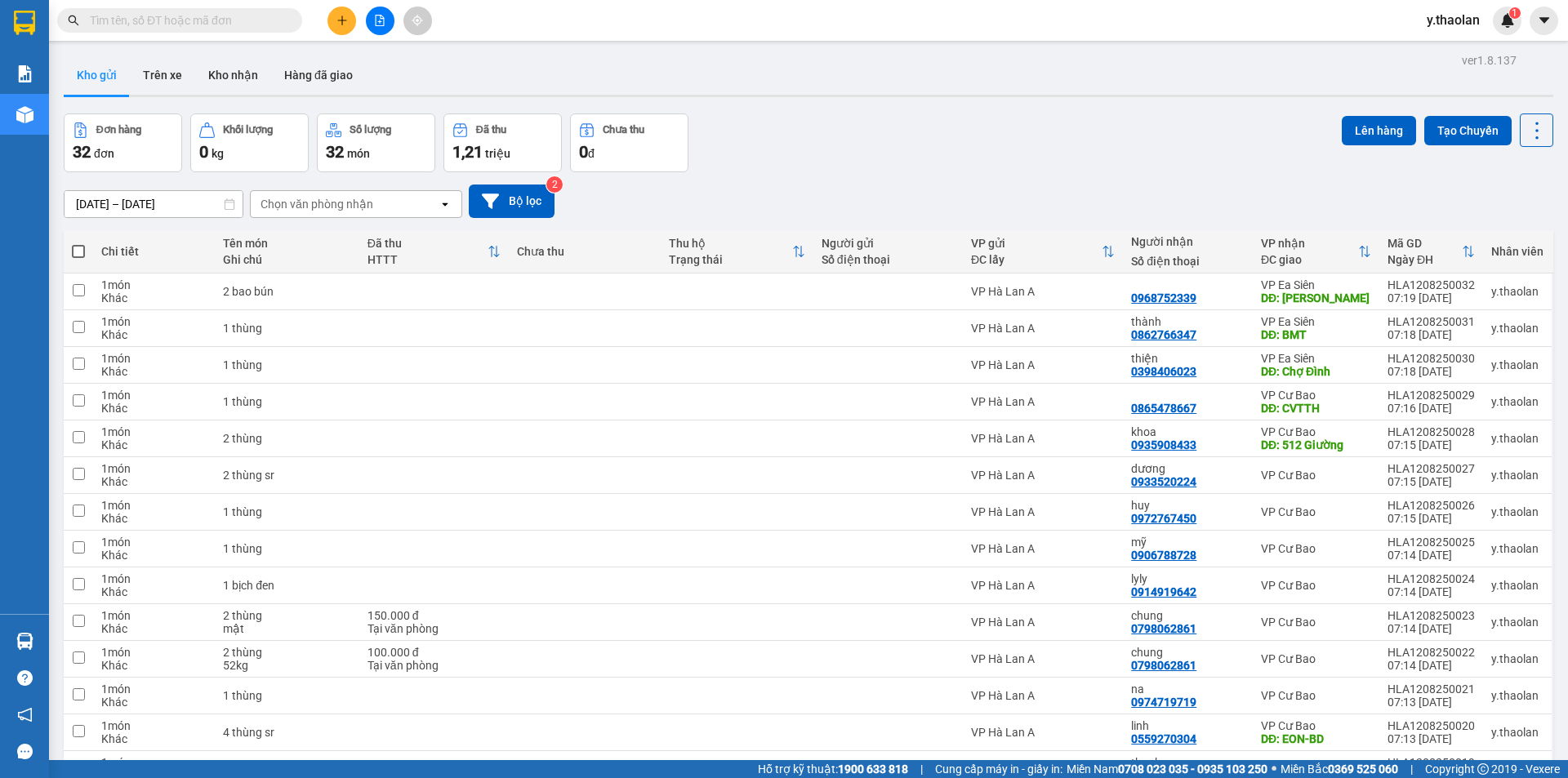
click at [418, 211] on div "Chọn văn phòng nhận" at bounding box center [344, 204] width 188 height 26
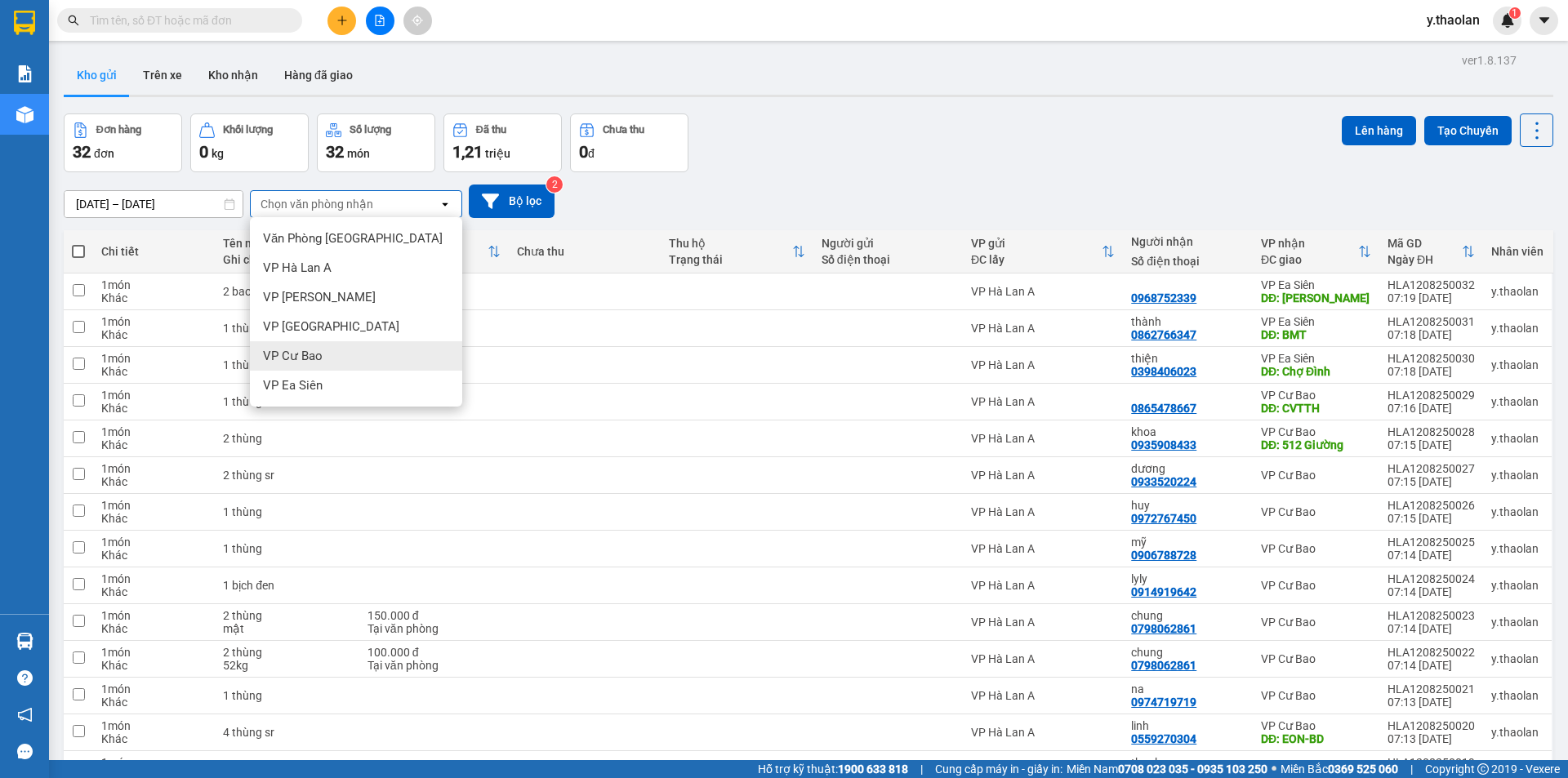
drag, startPoint x: 308, startPoint y: 354, endPoint x: 388, endPoint y: 361, distance: 80.3
click at [309, 354] on span "VP Cư Bao" at bounding box center [292, 355] width 60 height 16
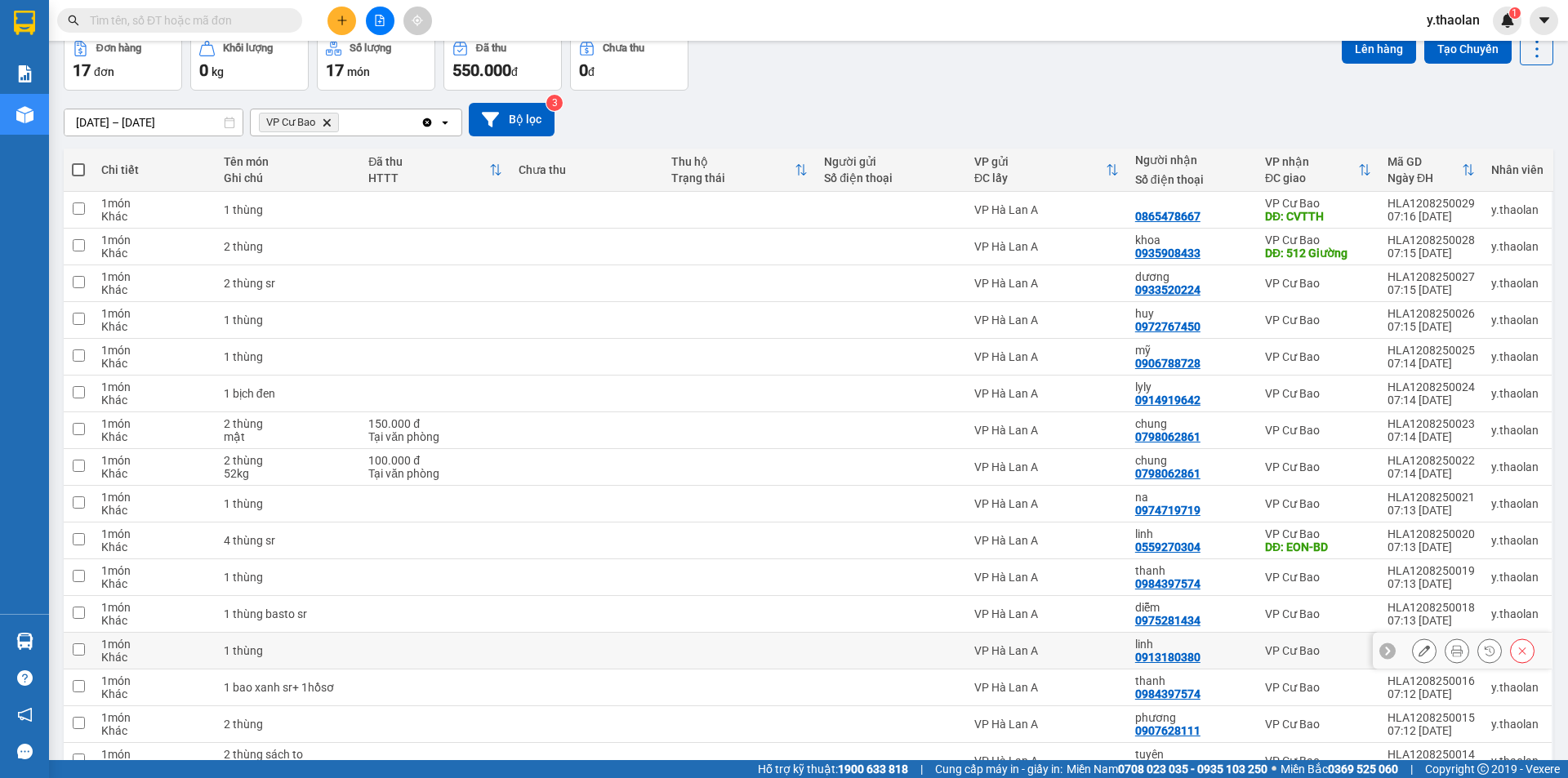
scroll to position [164, 0]
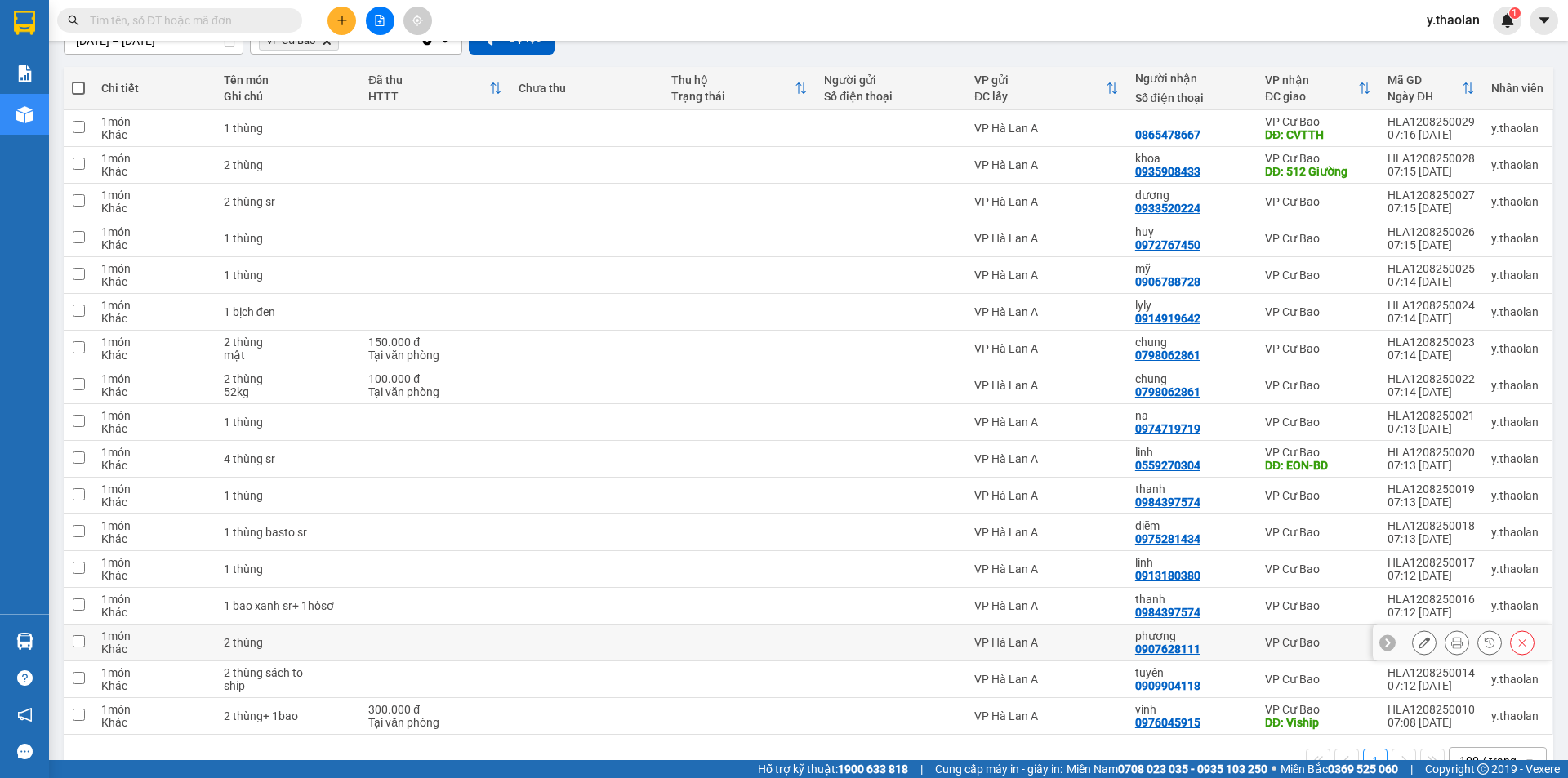
click at [1419, 644] on icon at bounding box center [1424, 643] width 11 height 11
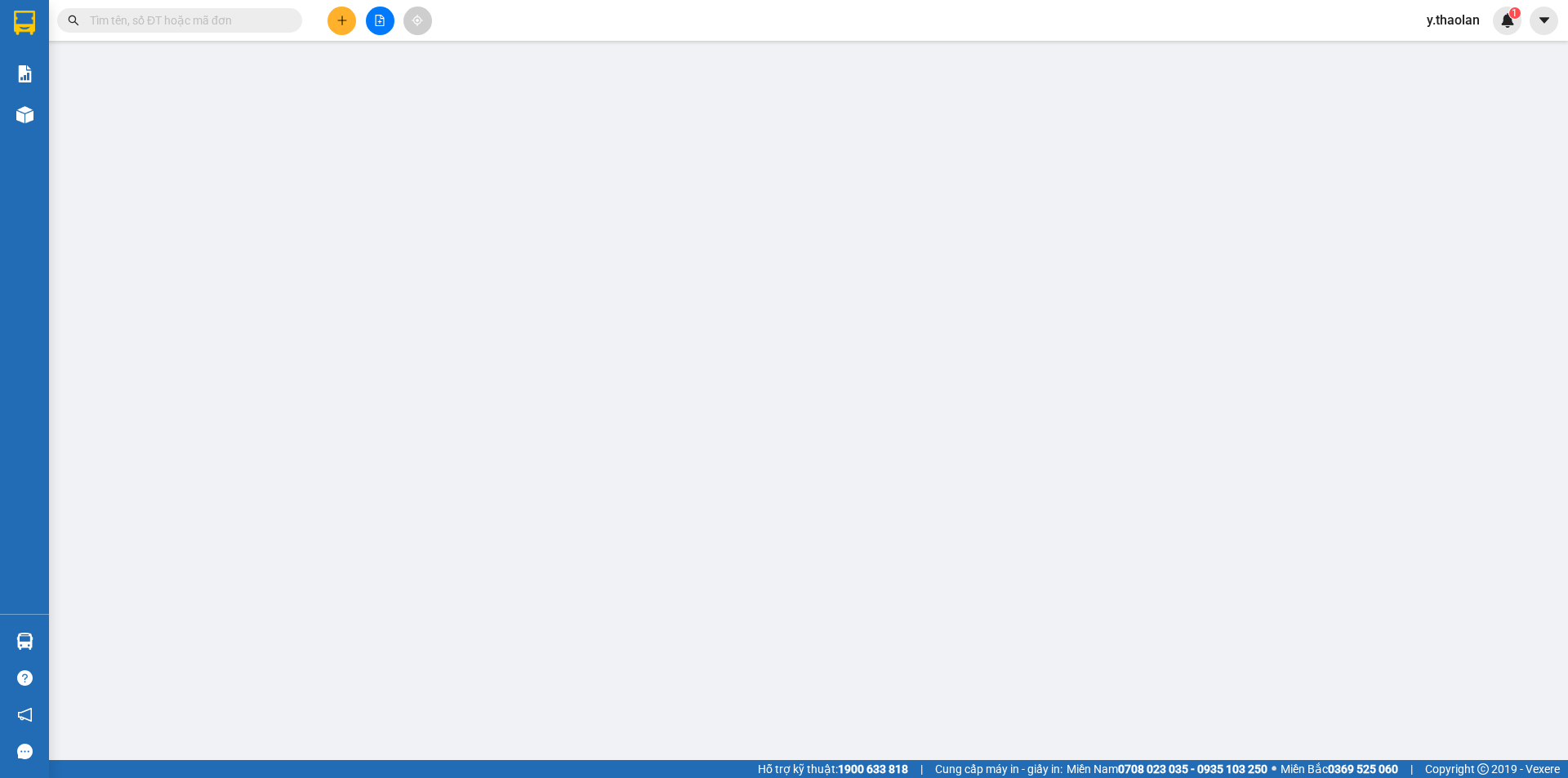
type input "0907628111"
type input "phương"
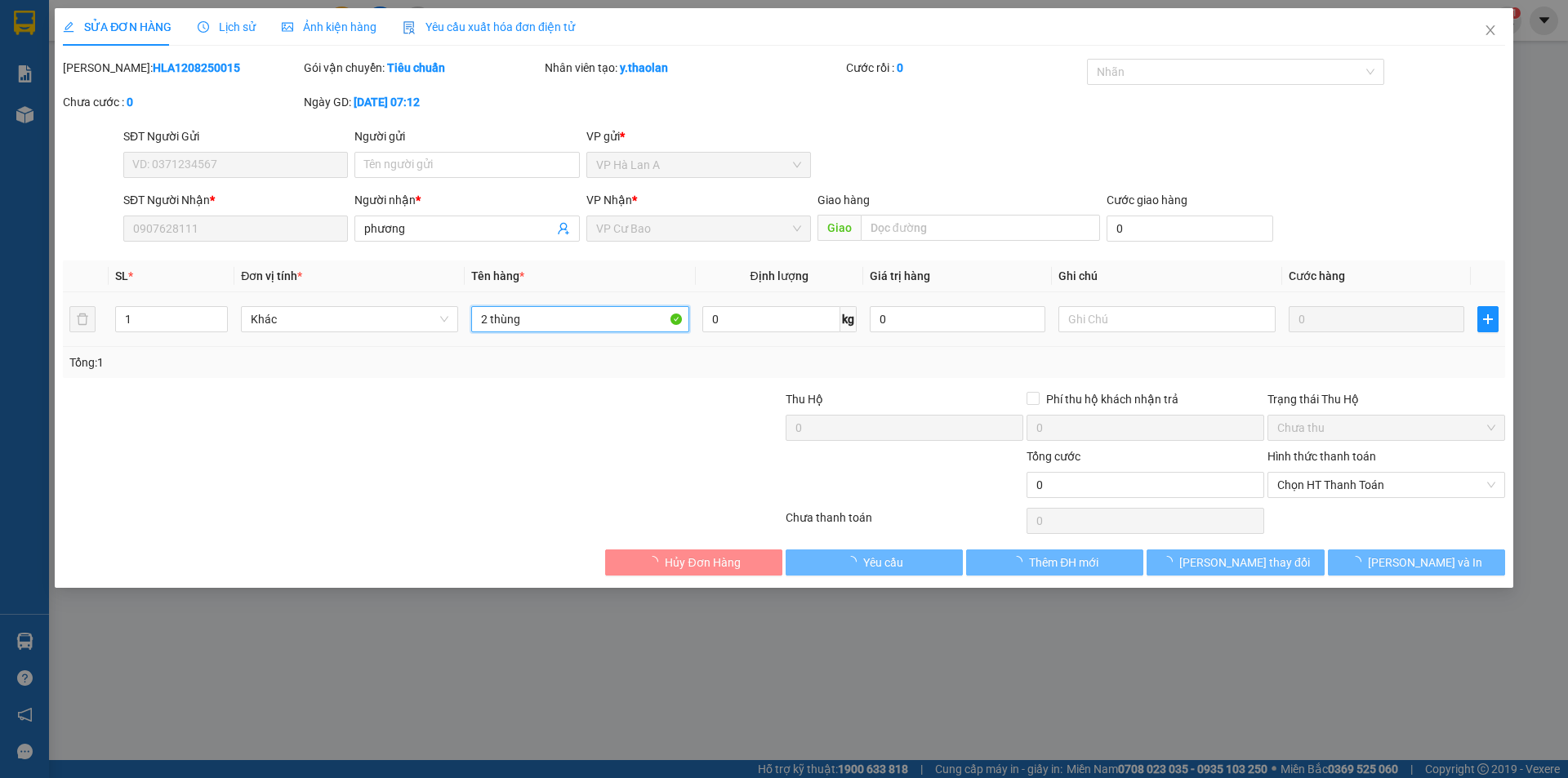
click at [619, 317] on input "2 thùng" at bounding box center [580, 320] width 217 height 26
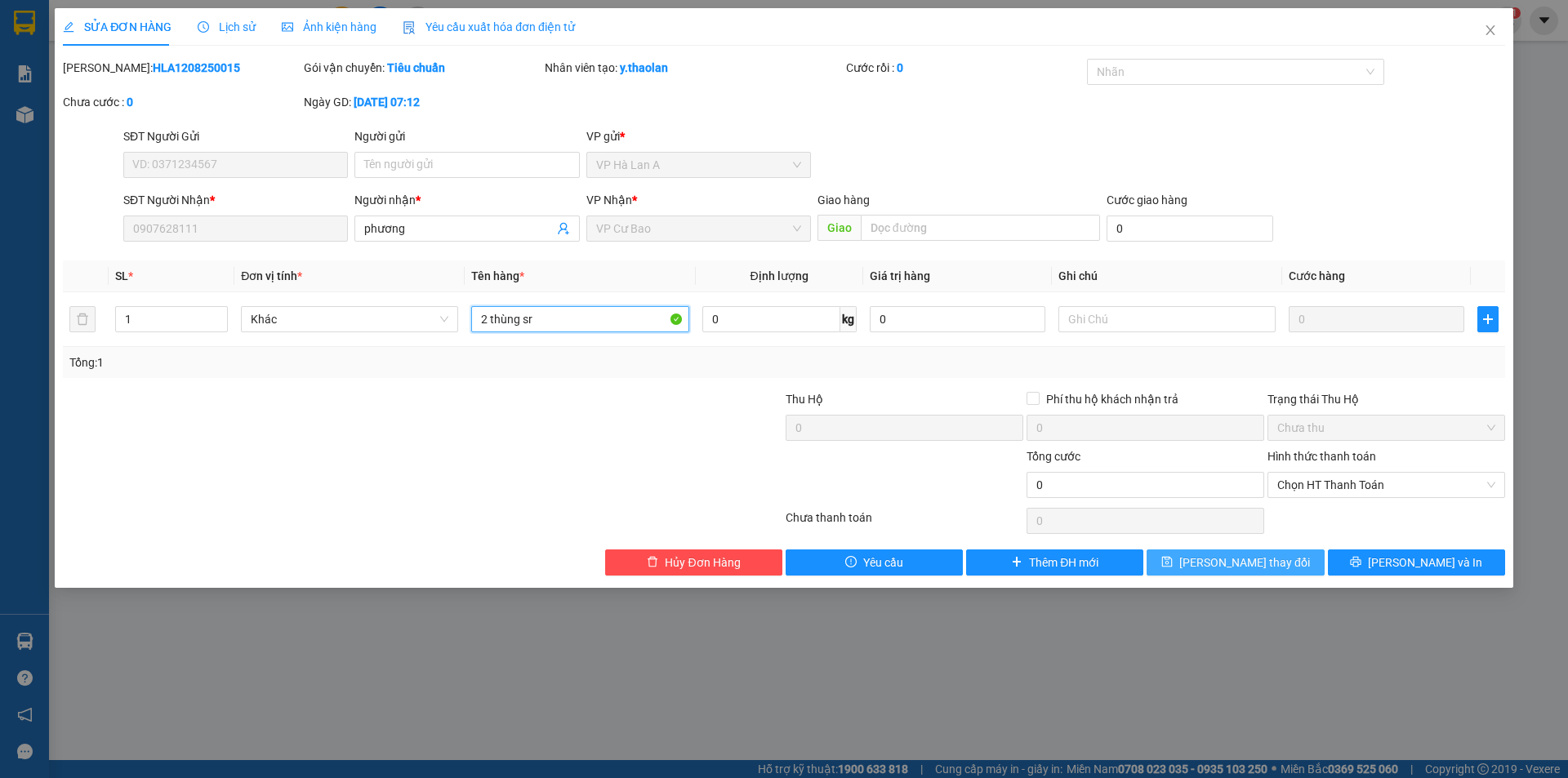
type input "2 thùng sr"
click at [1237, 560] on span "[PERSON_NAME] thay đổi" at bounding box center [1245, 562] width 130 height 18
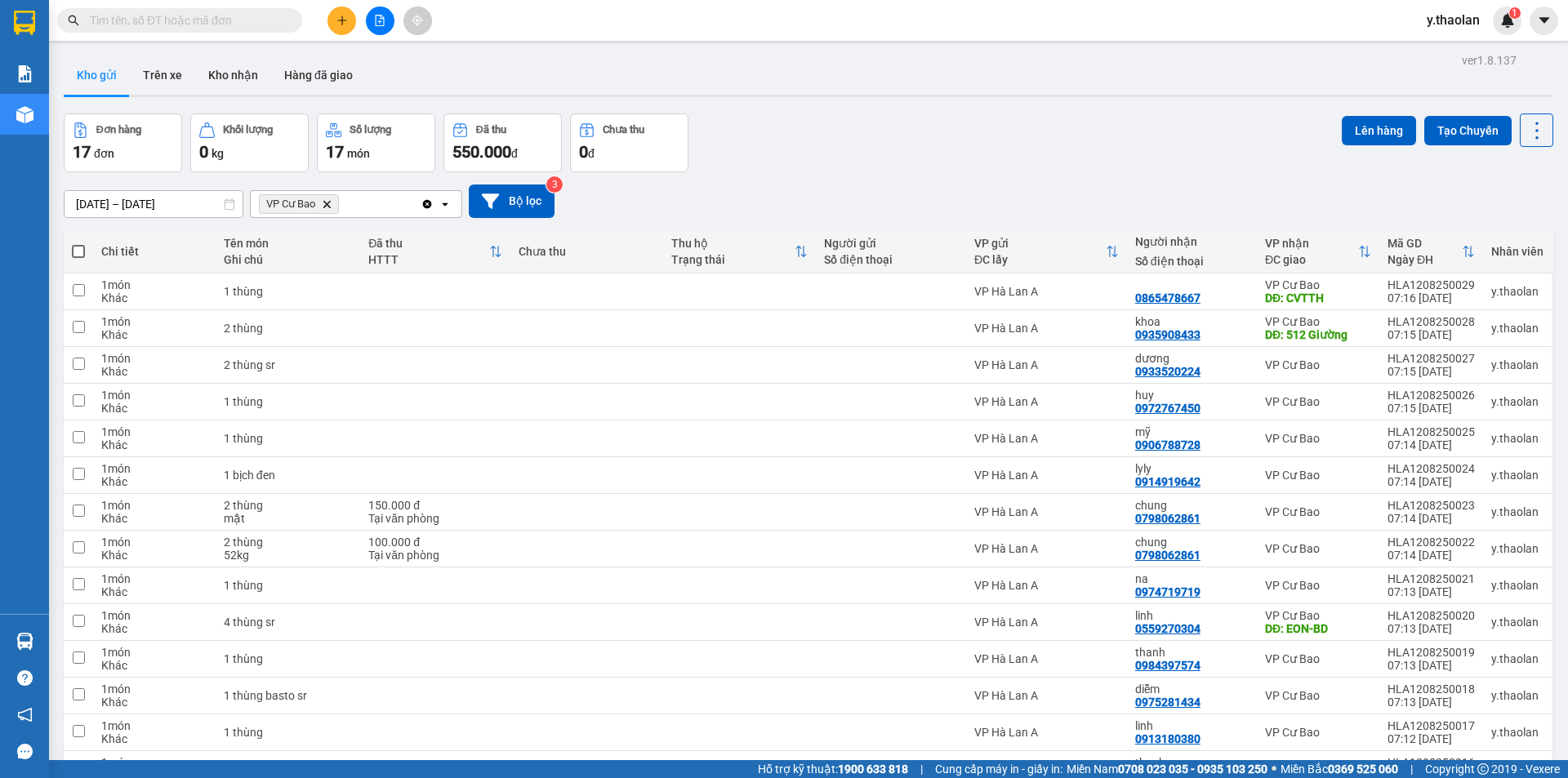
scroll to position [164, 0]
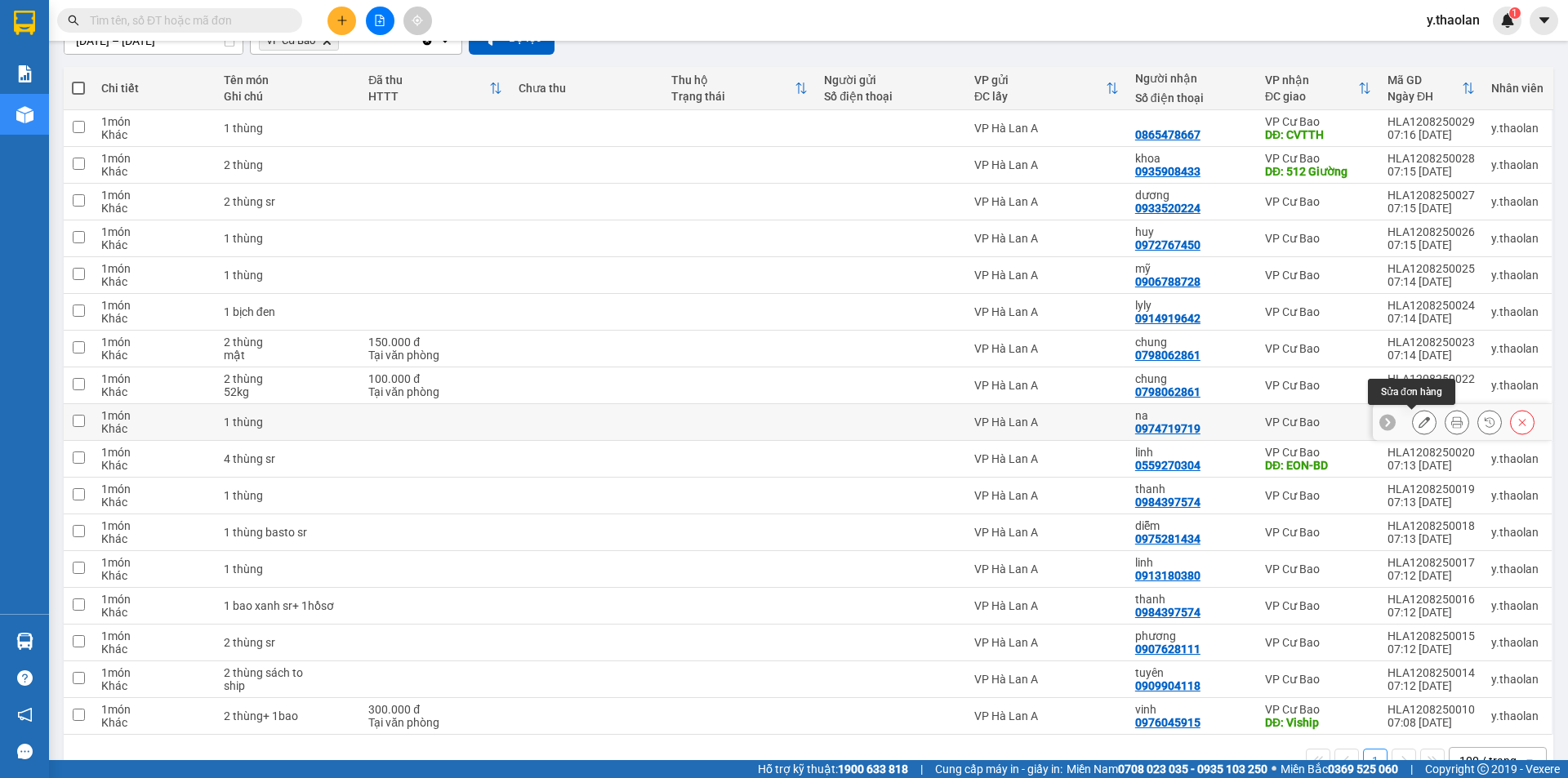
click at [1413, 421] on button at bounding box center [1424, 423] width 23 height 28
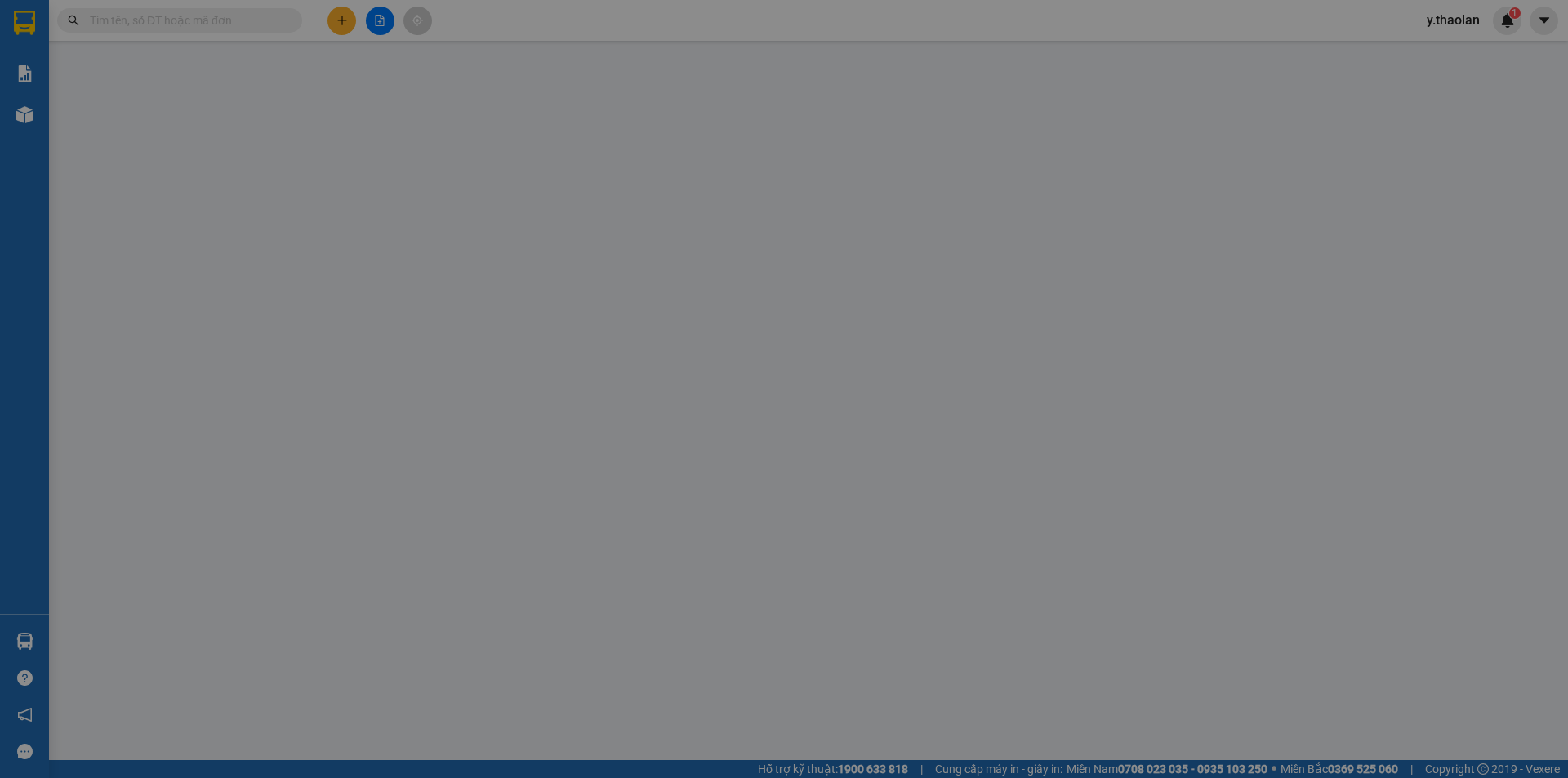
type input "0974719719"
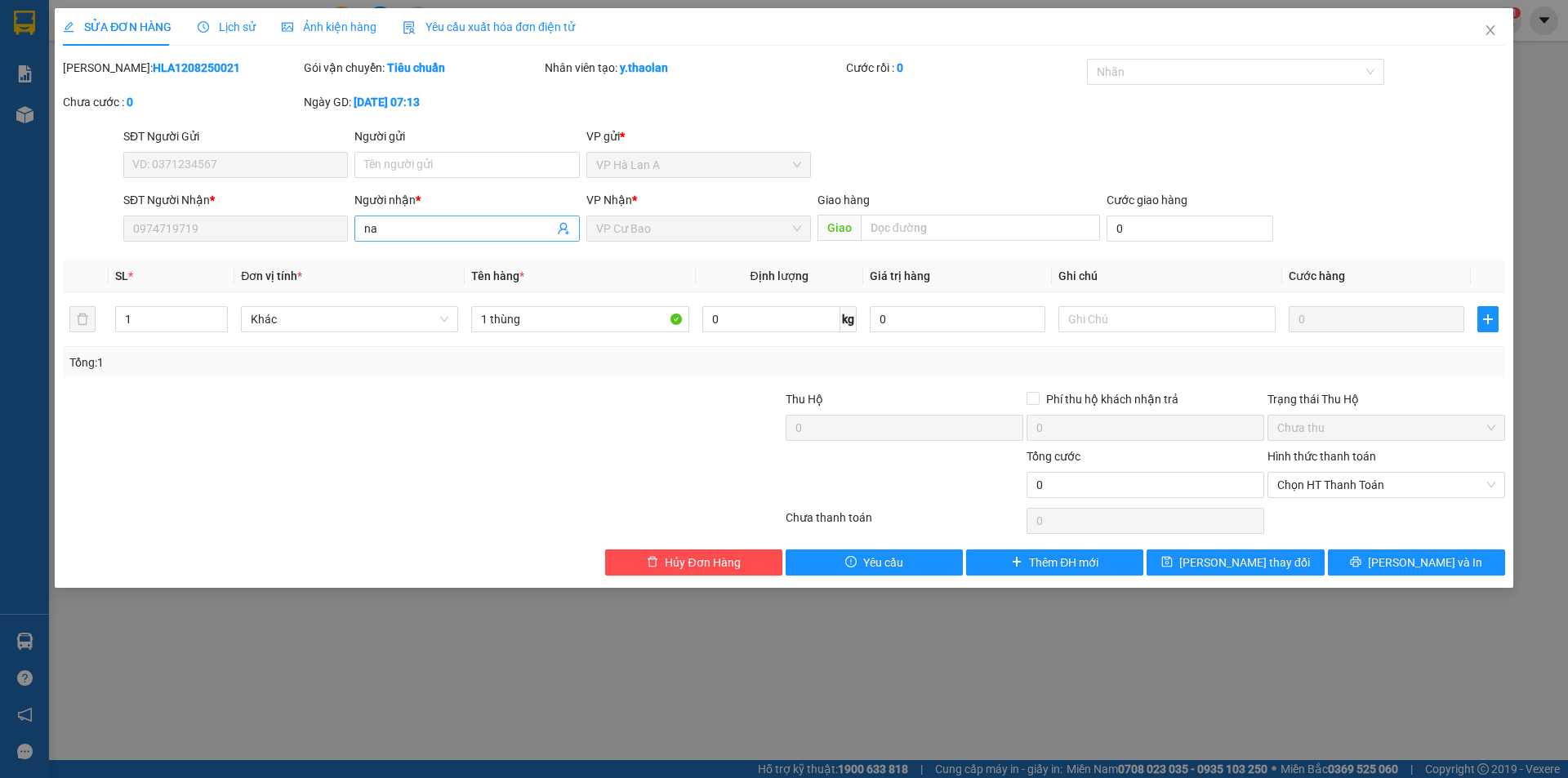
click at [453, 223] on input "na" at bounding box center [458, 228] width 189 height 18
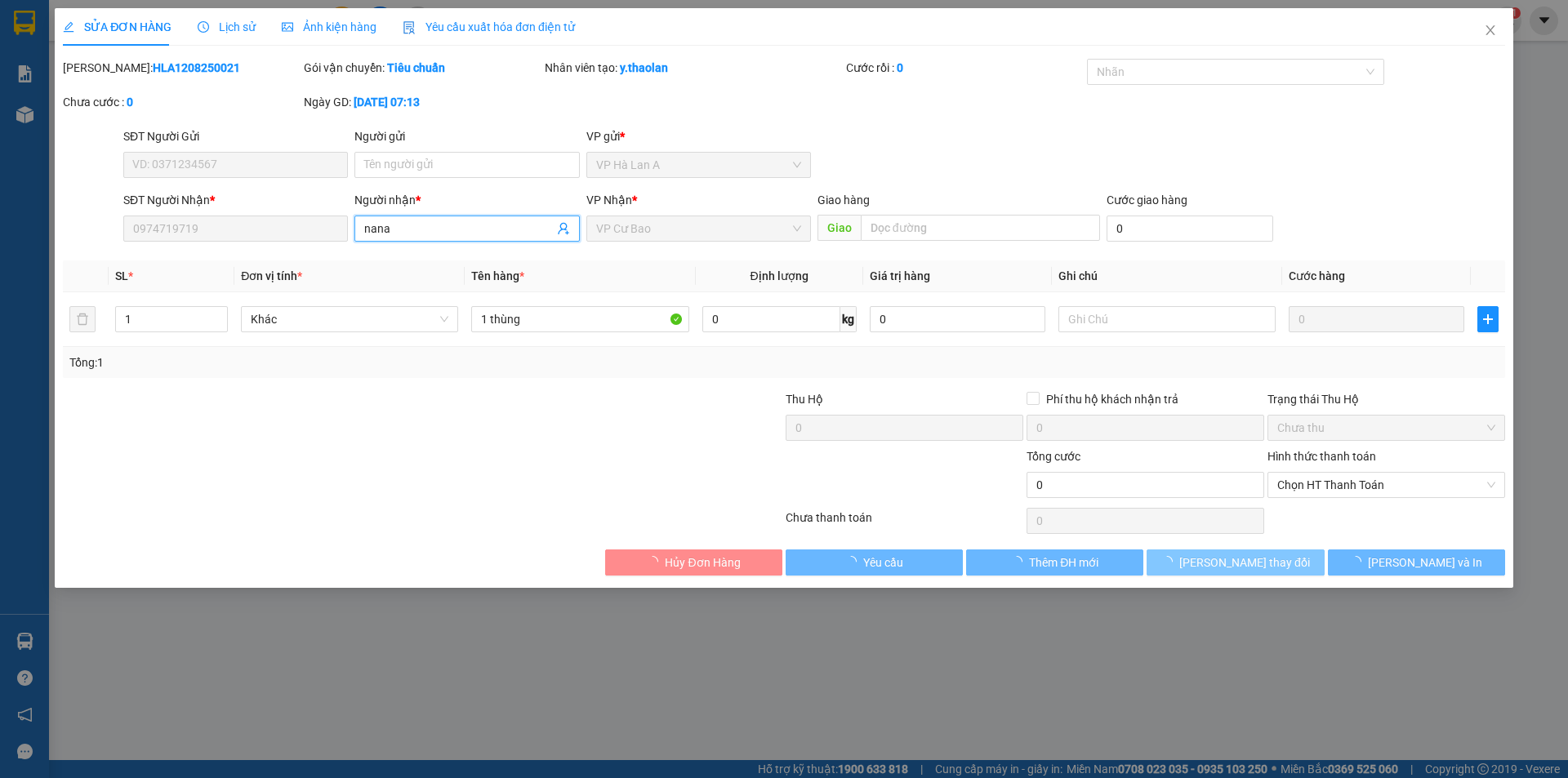
type input "nana"
click at [1249, 562] on span "[PERSON_NAME] thay đổi" at bounding box center [1245, 562] width 130 height 18
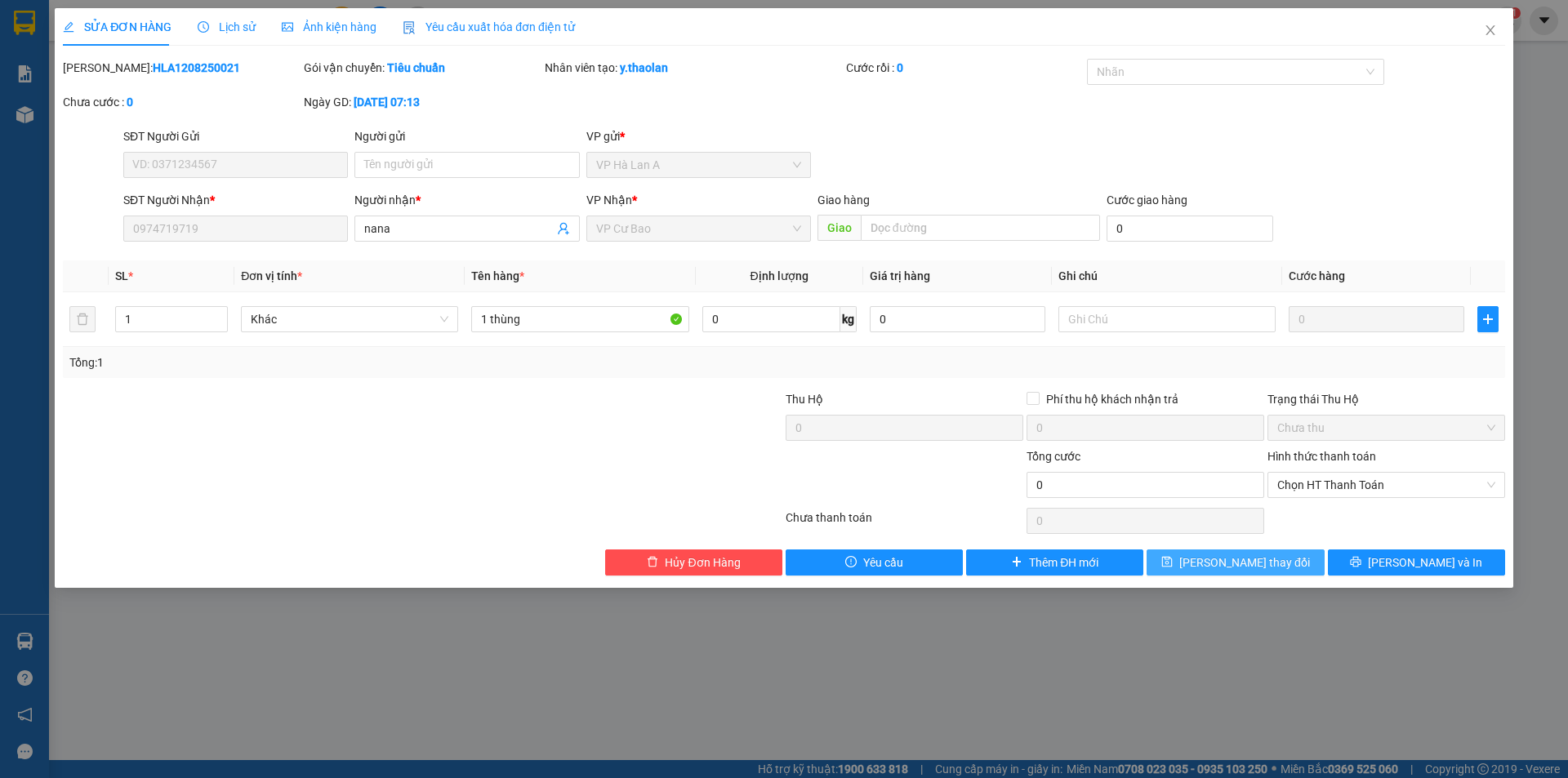
click at [1249, 562] on span "[PERSON_NAME] thay đổi" at bounding box center [1245, 562] width 130 height 18
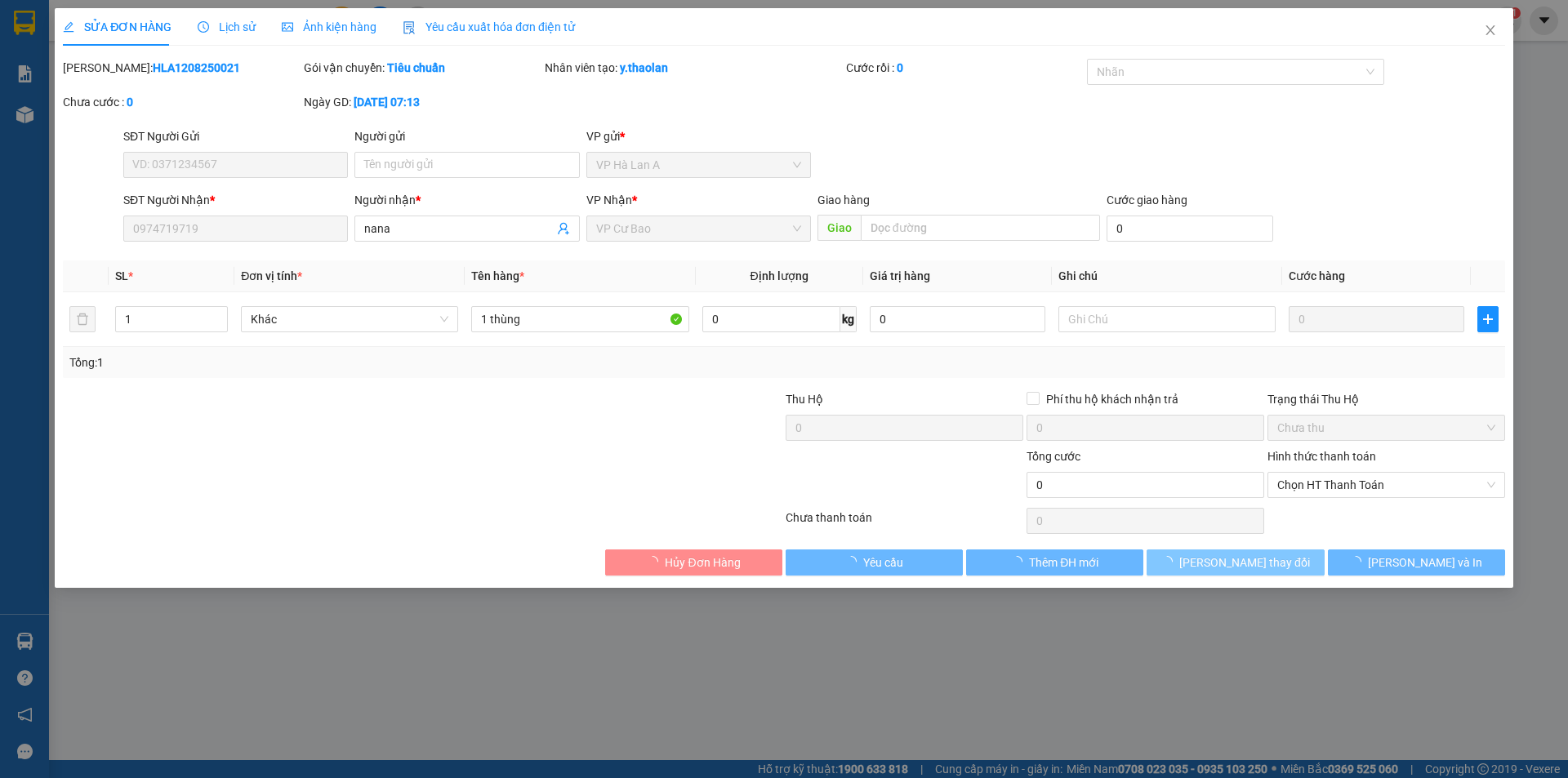
click at [1249, 562] on span "[PERSON_NAME] thay đổi" at bounding box center [1245, 562] width 130 height 18
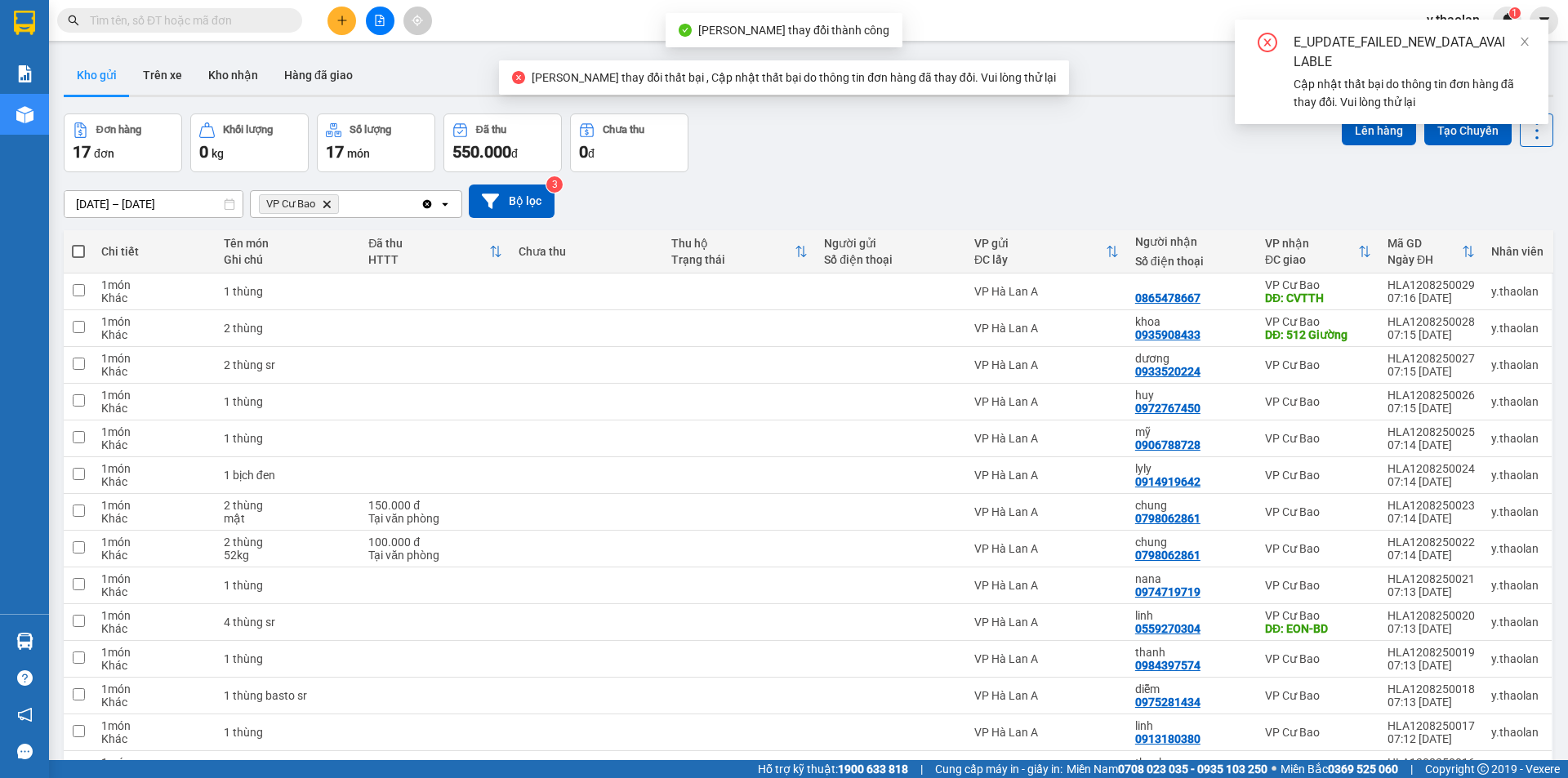
scroll to position [205, 0]
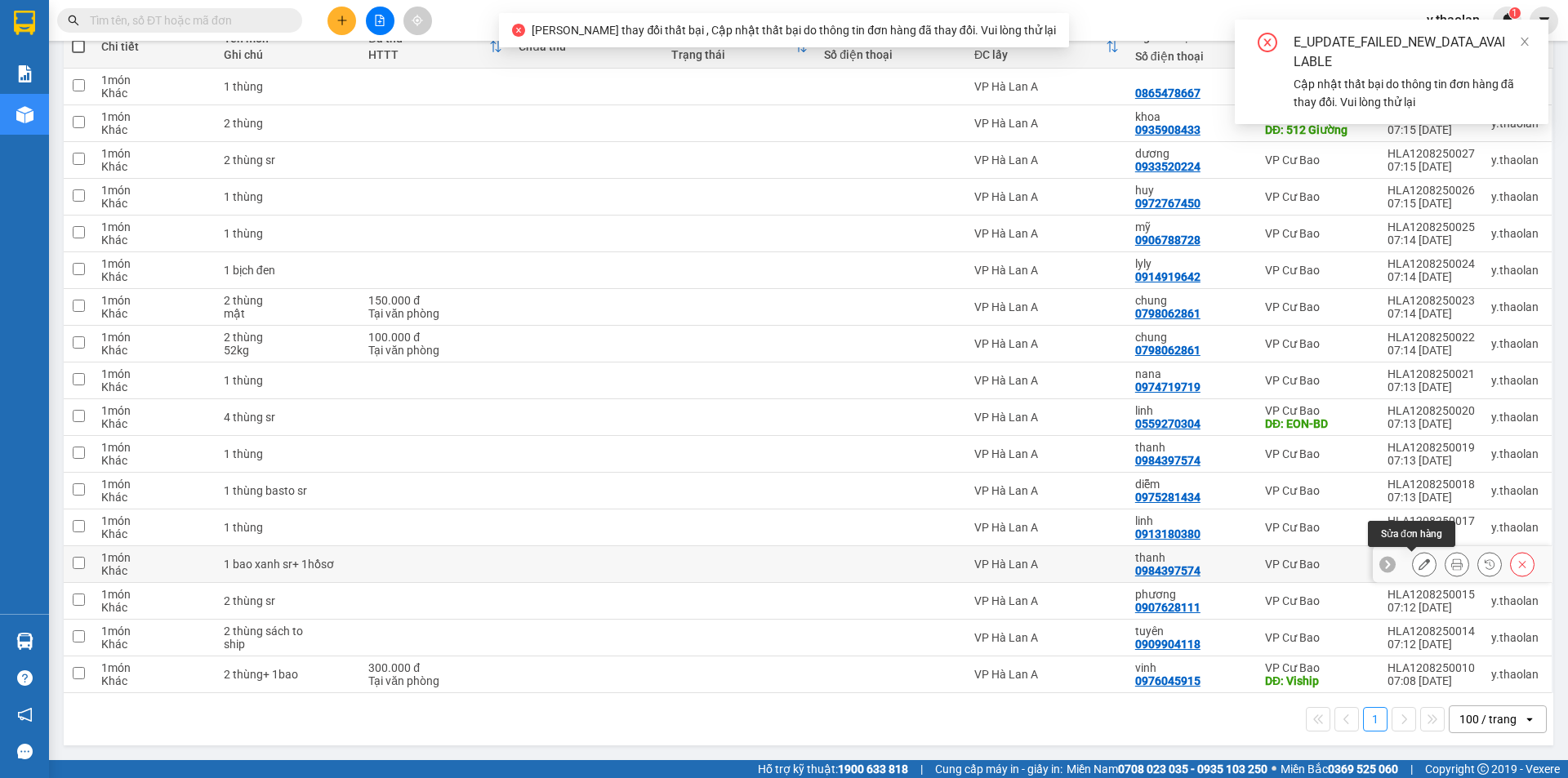
click at [1413, 566] on button at bounding box center [1424, 564] width 23 height 28
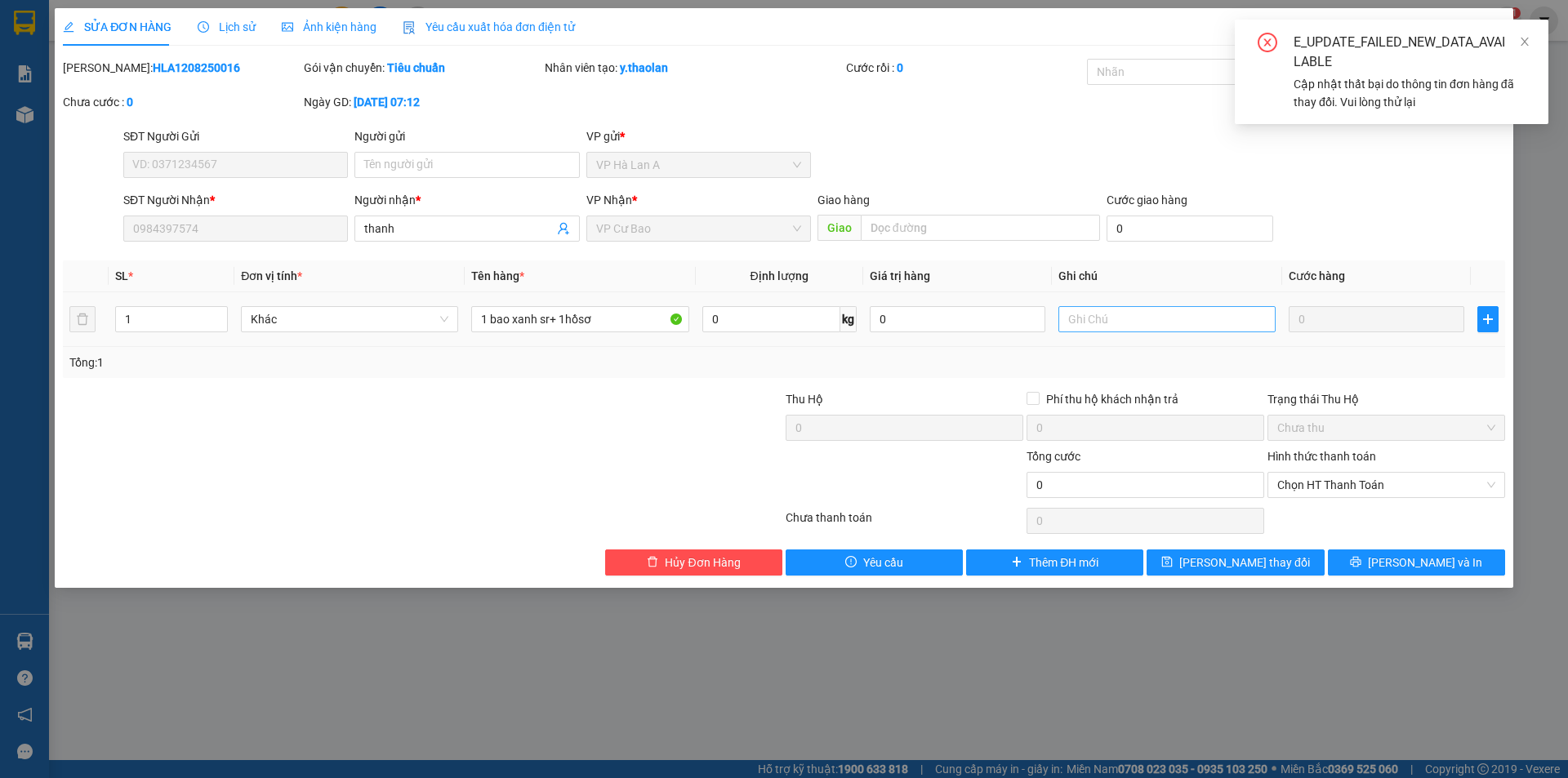
click at [1145, 309] on div at bounding box center [1167, 320] width 217 height 33
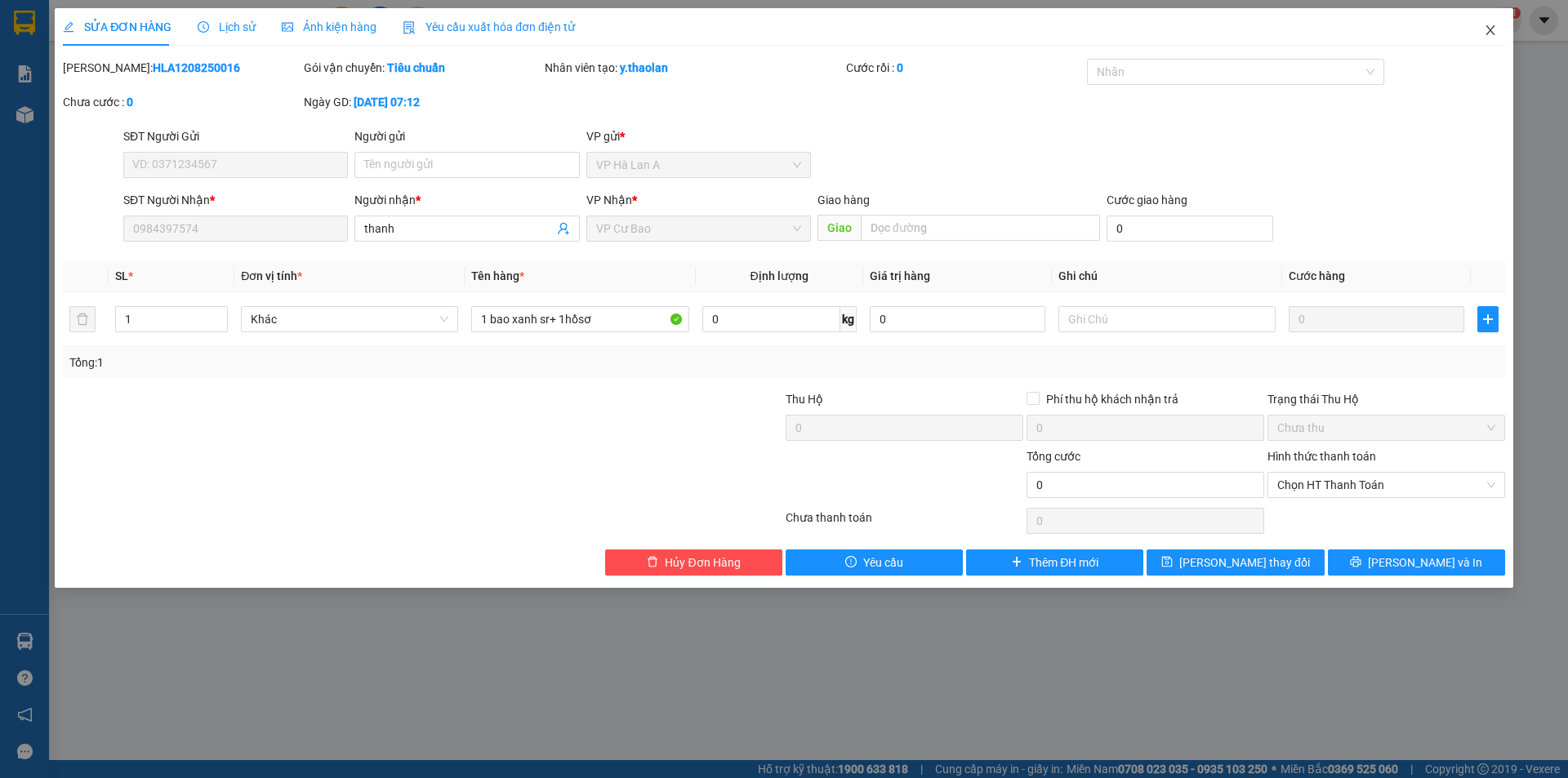
click at [1482, 41] on span "Close" at bounding box center [1490, 31] width 45 height 45
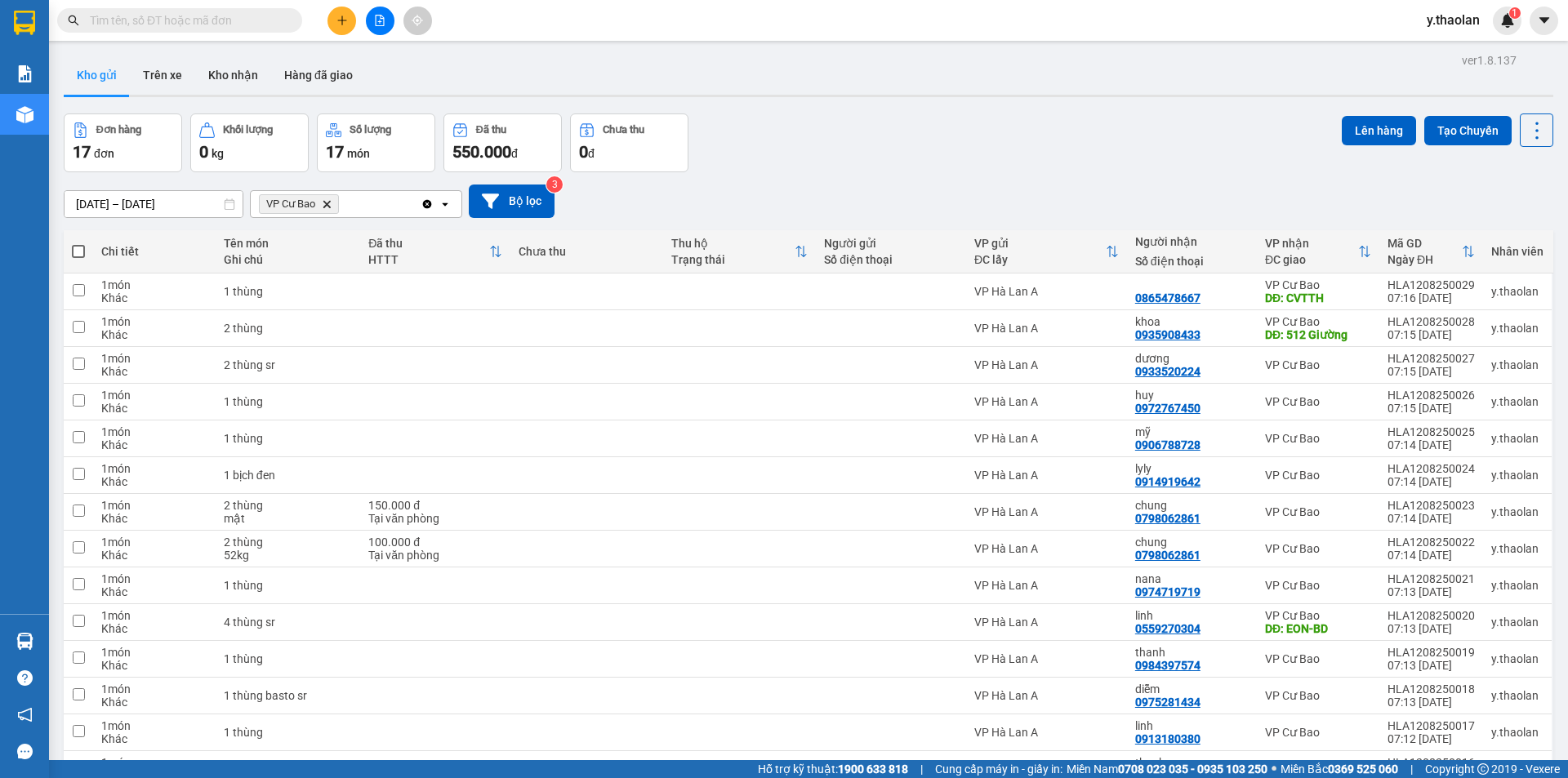
click at [327, 209] on span "VP Cư Bao Delete" at bounding box center [299, 204] width 80 height 20
click at [332, 207] on icon "Delete" at bounding box center [326, 204] width 9 height 9
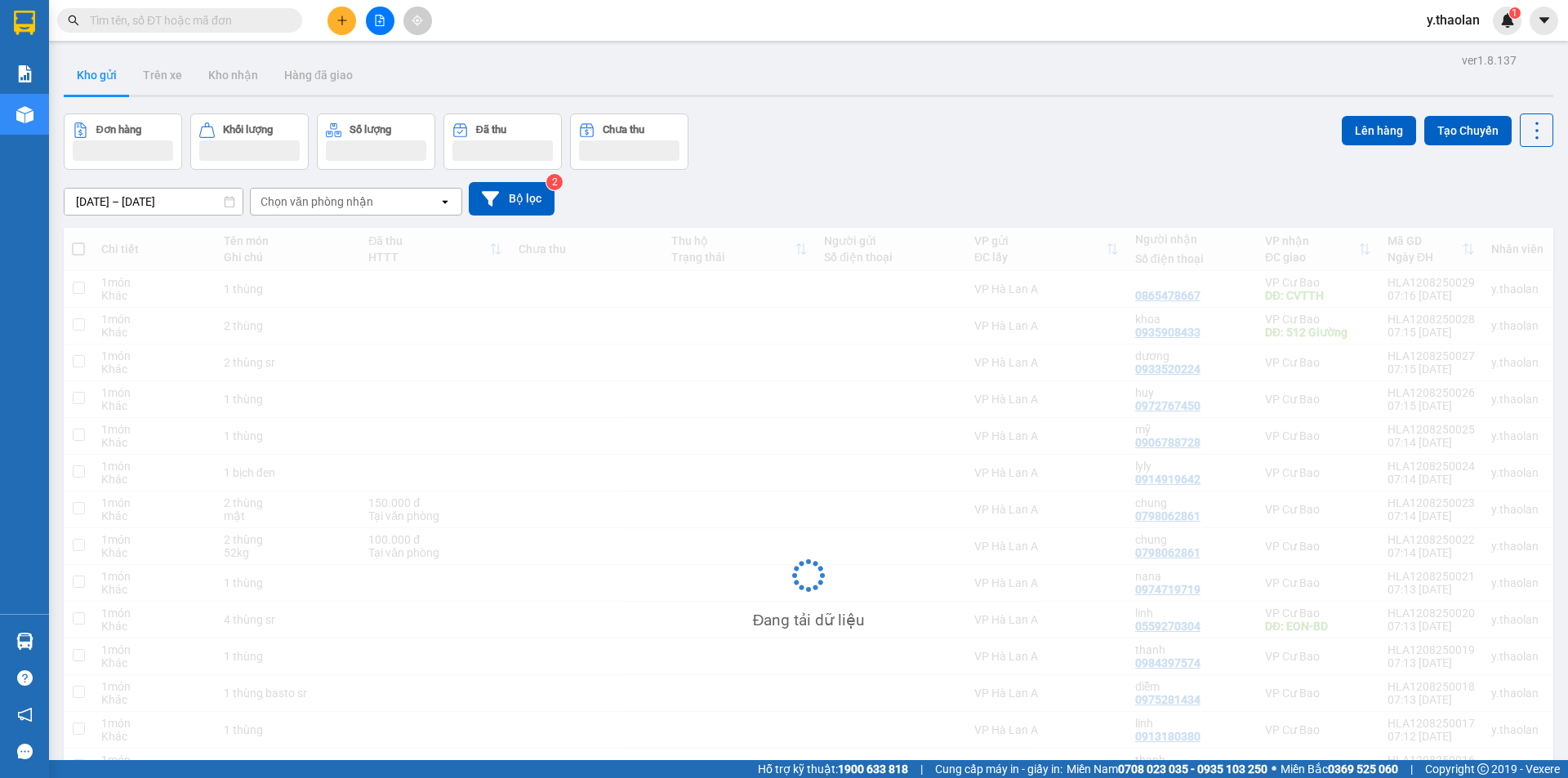
click at [380, 15] on icon "file-add" at bounding box center [380, 21] width 9 height 11
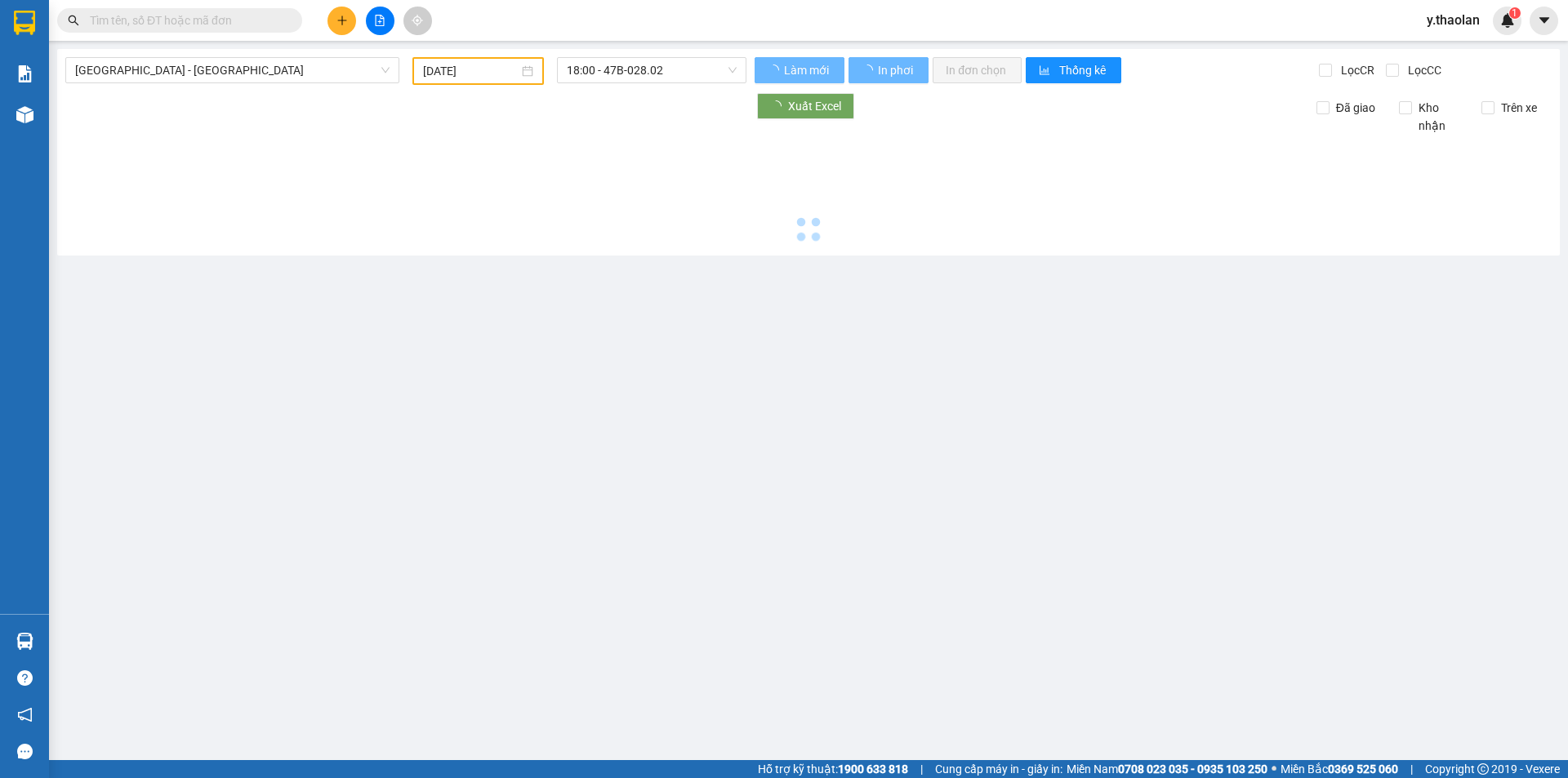
type input "[DATE]"
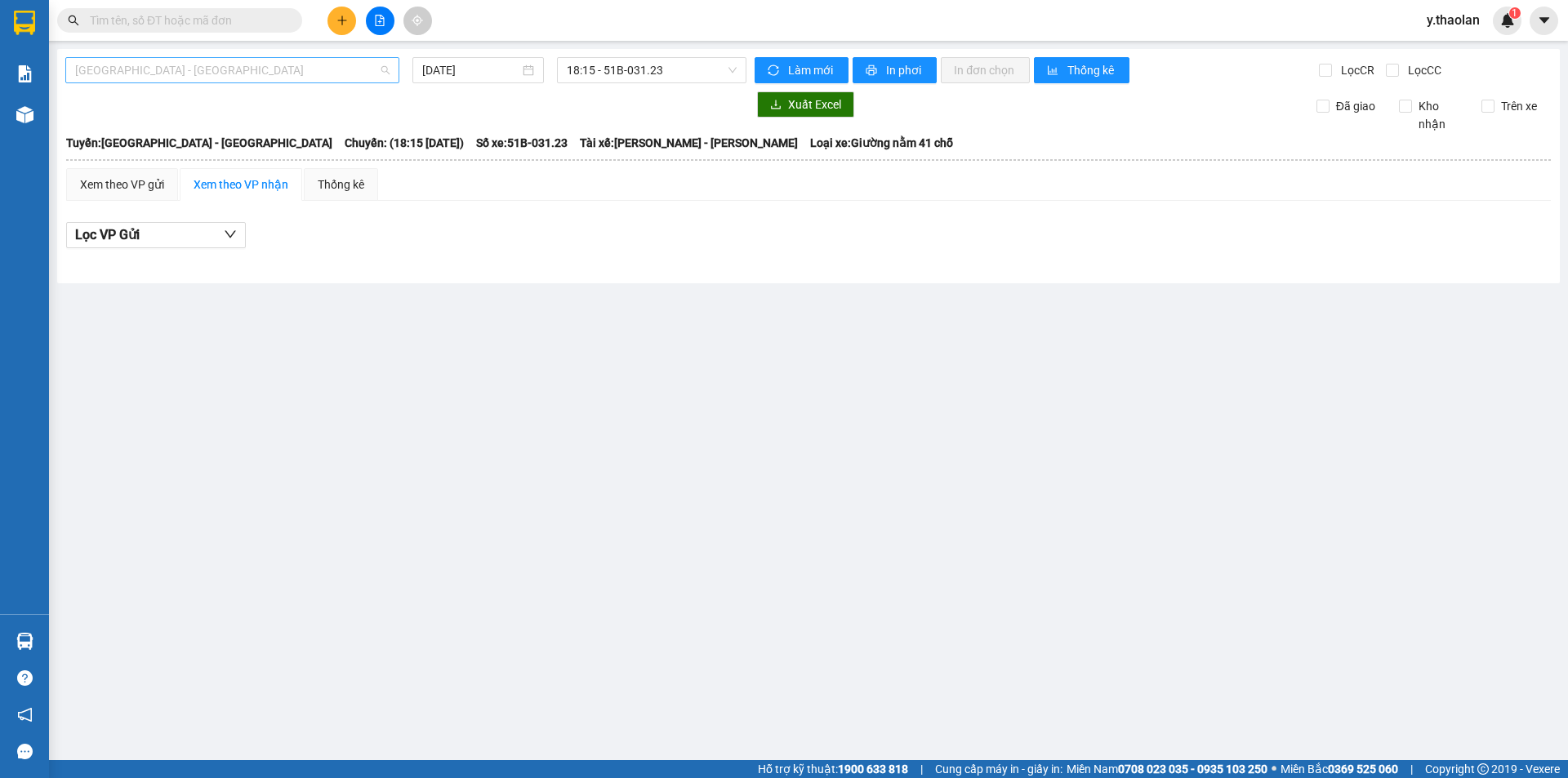
click at [194, 69] on span "[GEOGRAPHIC_DATA] - [GEOGRAPHIC_DATA]" at bounding box center [232, 70] width 315 height 25
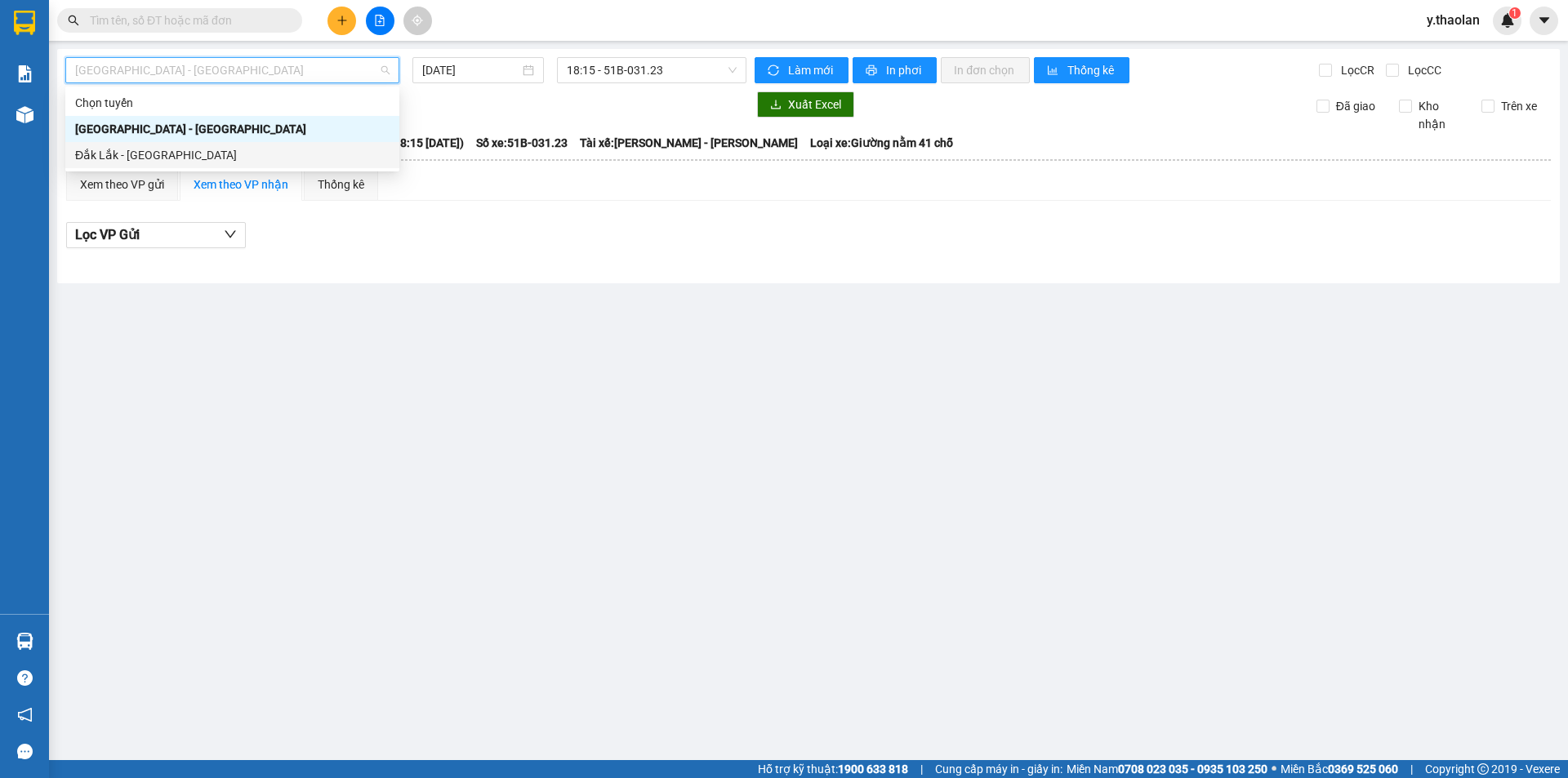
drag, startPoint x: 165, startPoint y: 155, endPoint x: 461, endPoint y: 86, distance: 303.9
click at [164, 155] on div "Đắk Lắk - [GEOGRAPHIC_DATA]" at bounding box center [232, 155] width 315 height 18
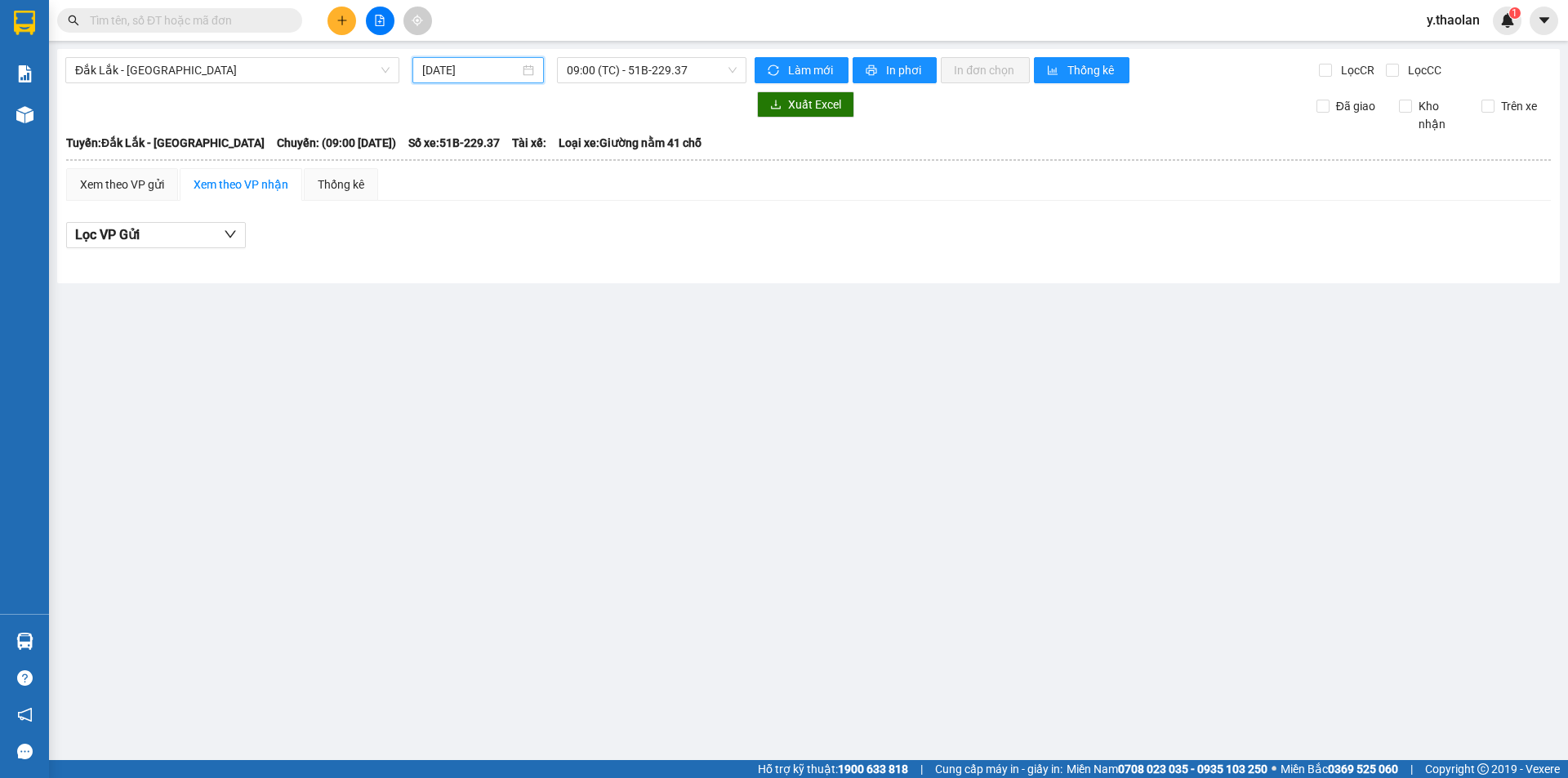
click at [484, 66] on input "[DATE]" at bounding box center [471, 70] width 97 height 18
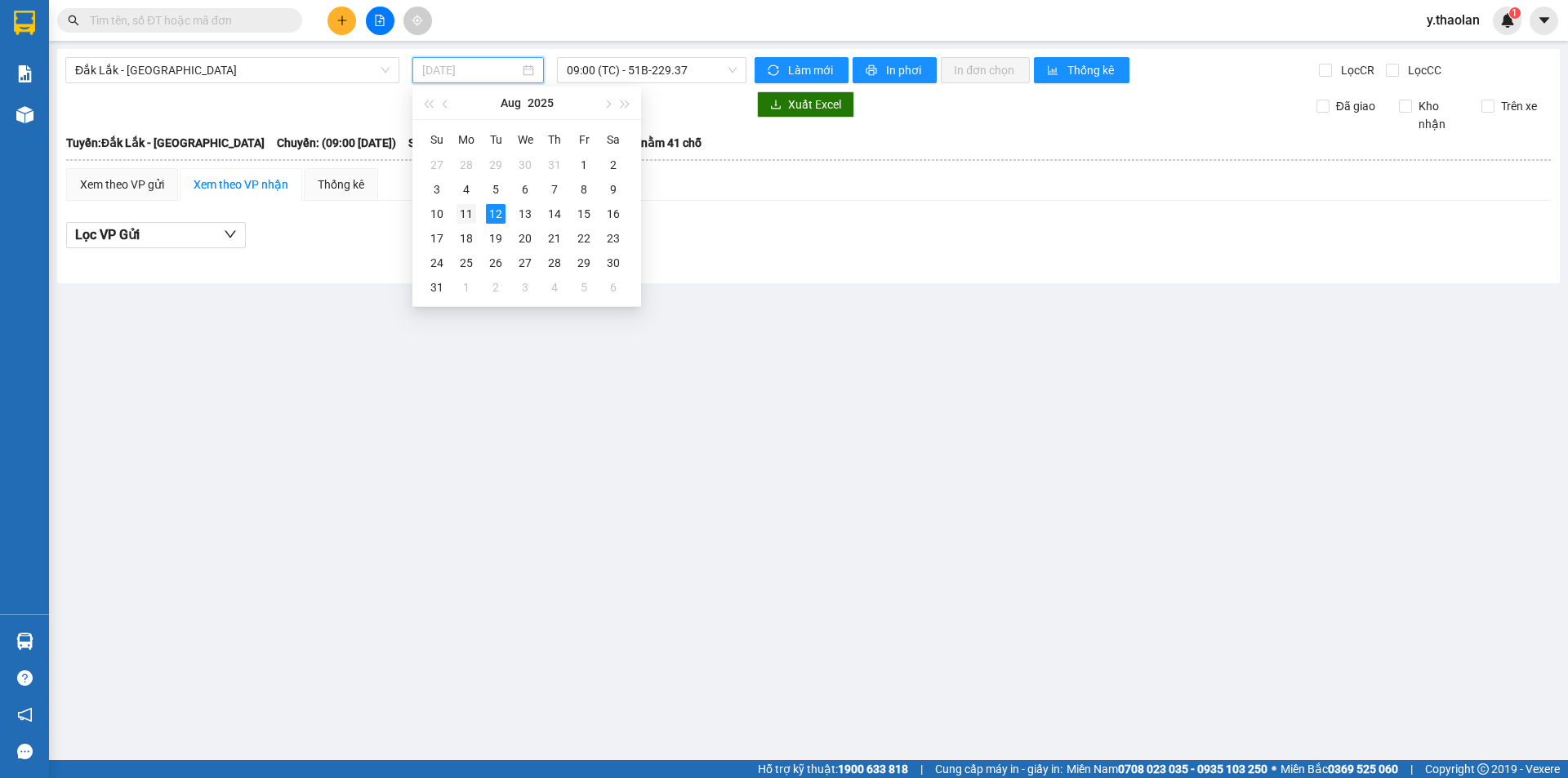
click at [469, 215] on div "11" at bounding box center [466, 214] width 20 height 20
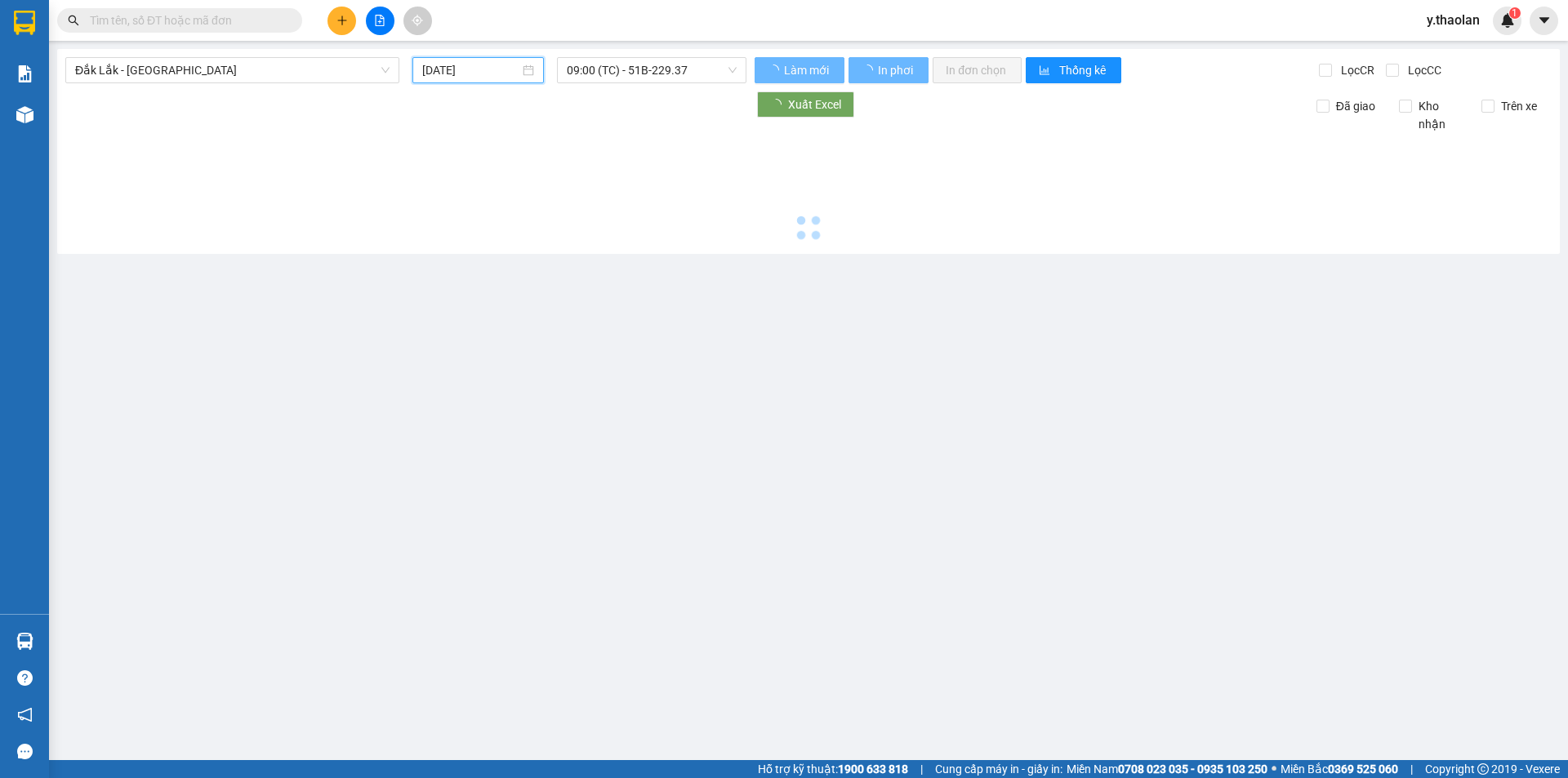
type input "[DATE]"
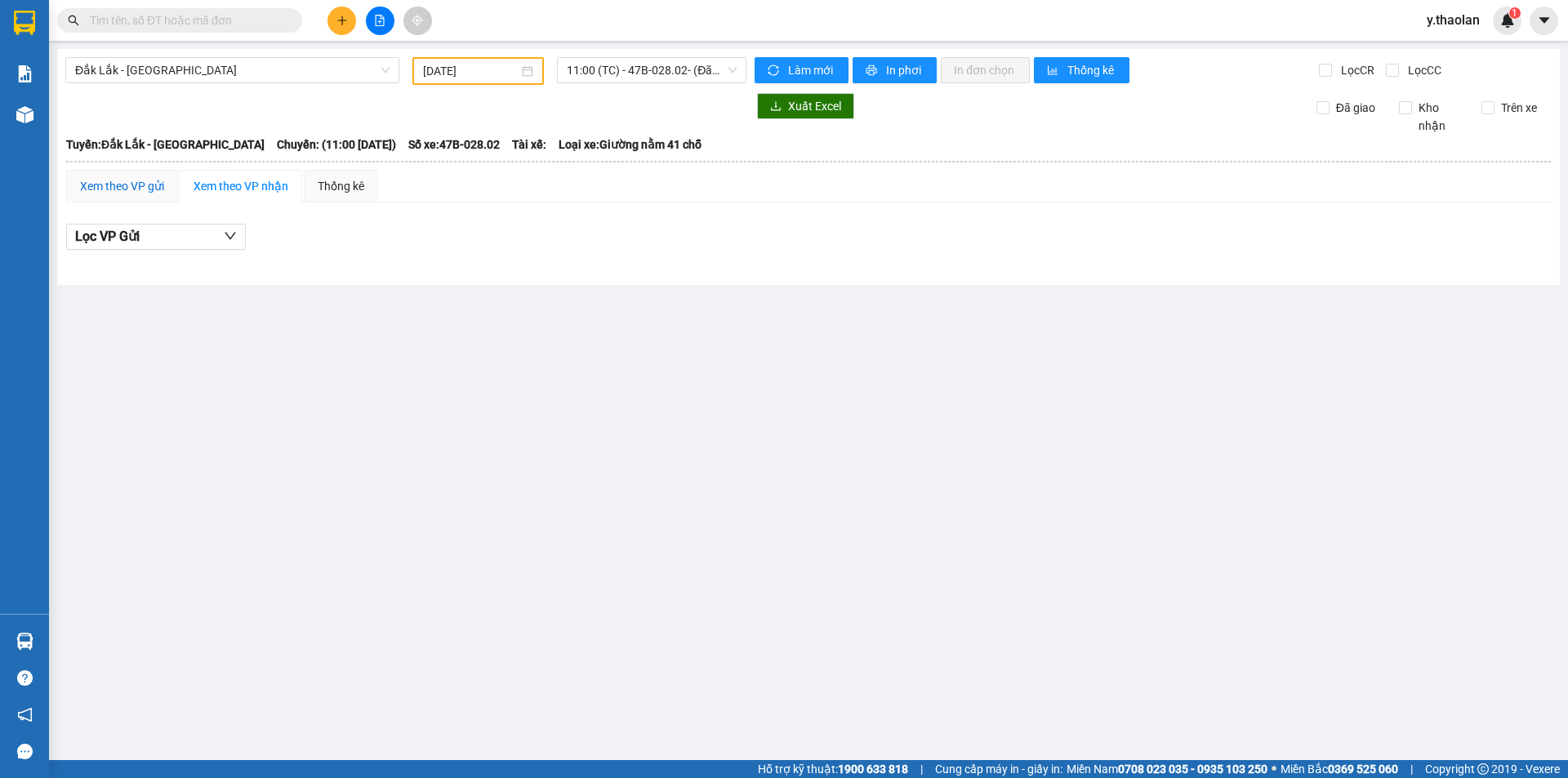
click at [123, 183] on div "Xem theo VP gửi" at bounding box center [122, 186] width 84 height 18
drag, startPoint x: 628, startPoint y: 71, endPoint x: 628, endPoint y: 79, distance: 8.0
click at [628, 72] on span "11:00 (TC) - 47B-028.02 - (Đã hủy)" at bounding box center [652, 70] width 170 height 25
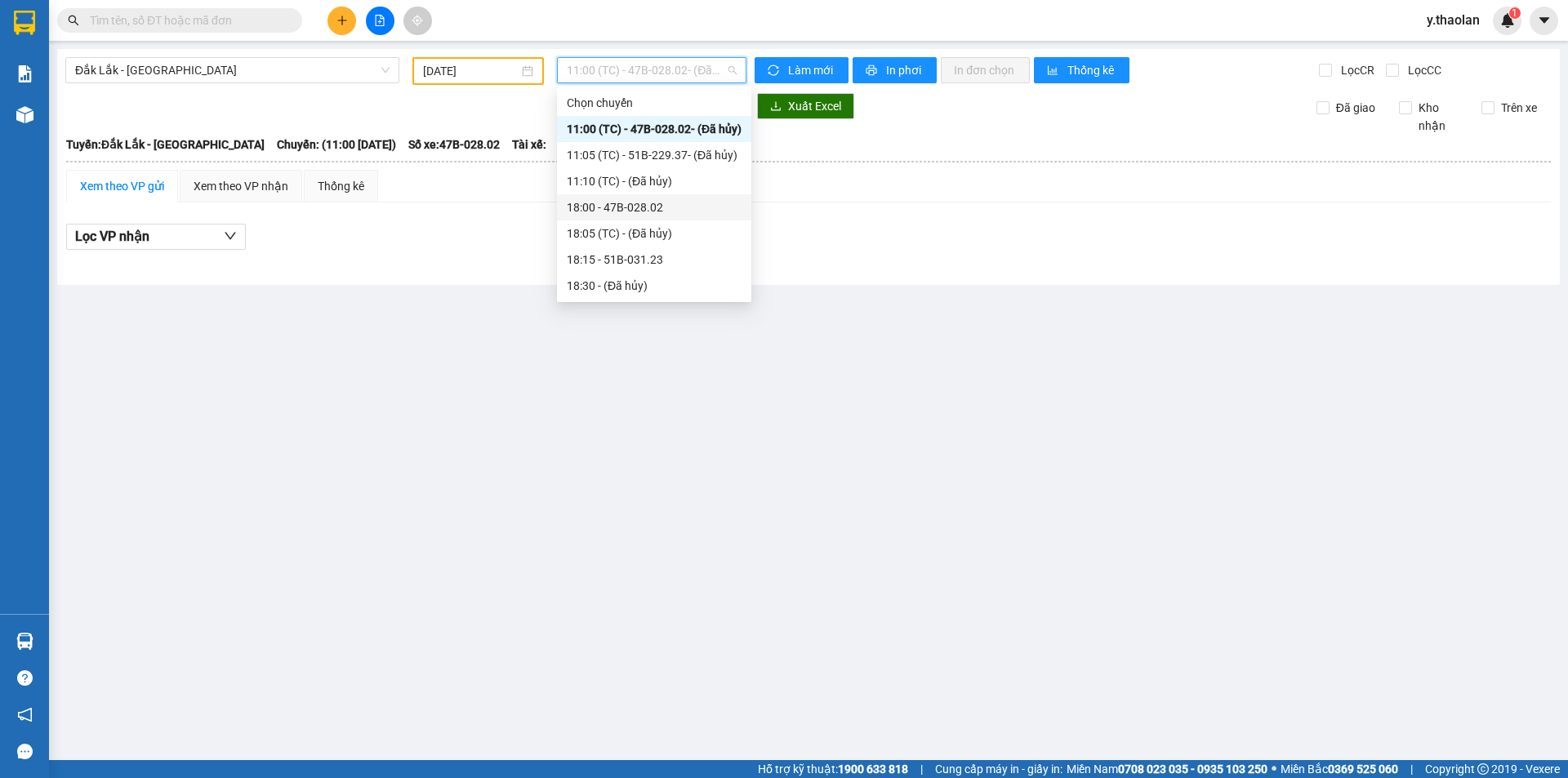
click at [655, 201] on div "18:00 - 47B-028.02" at bounding box center [654, 207] width 175 height 18
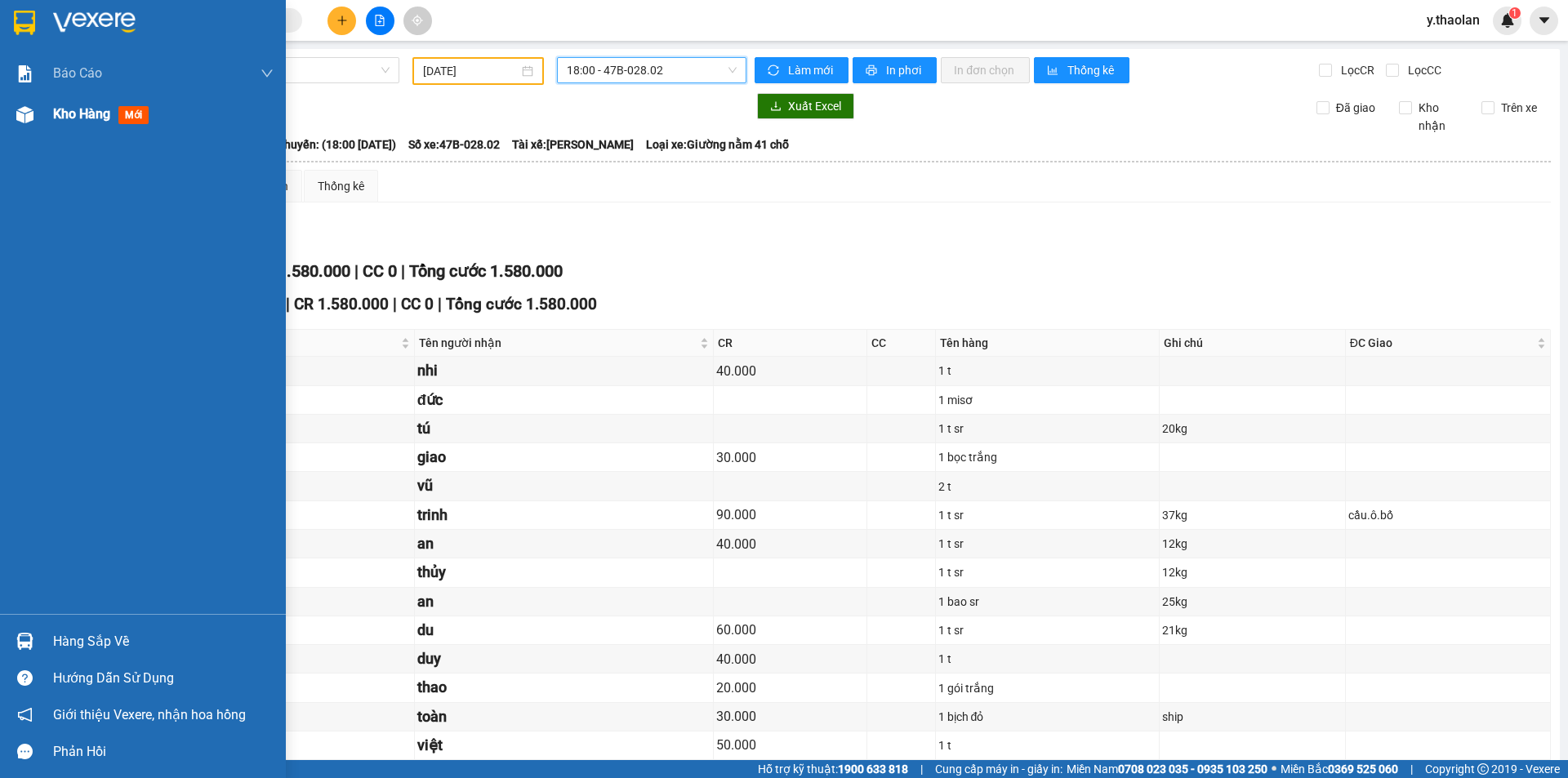
click at [27, 114] on img at bounding box center [25, 114] width 17 height 17
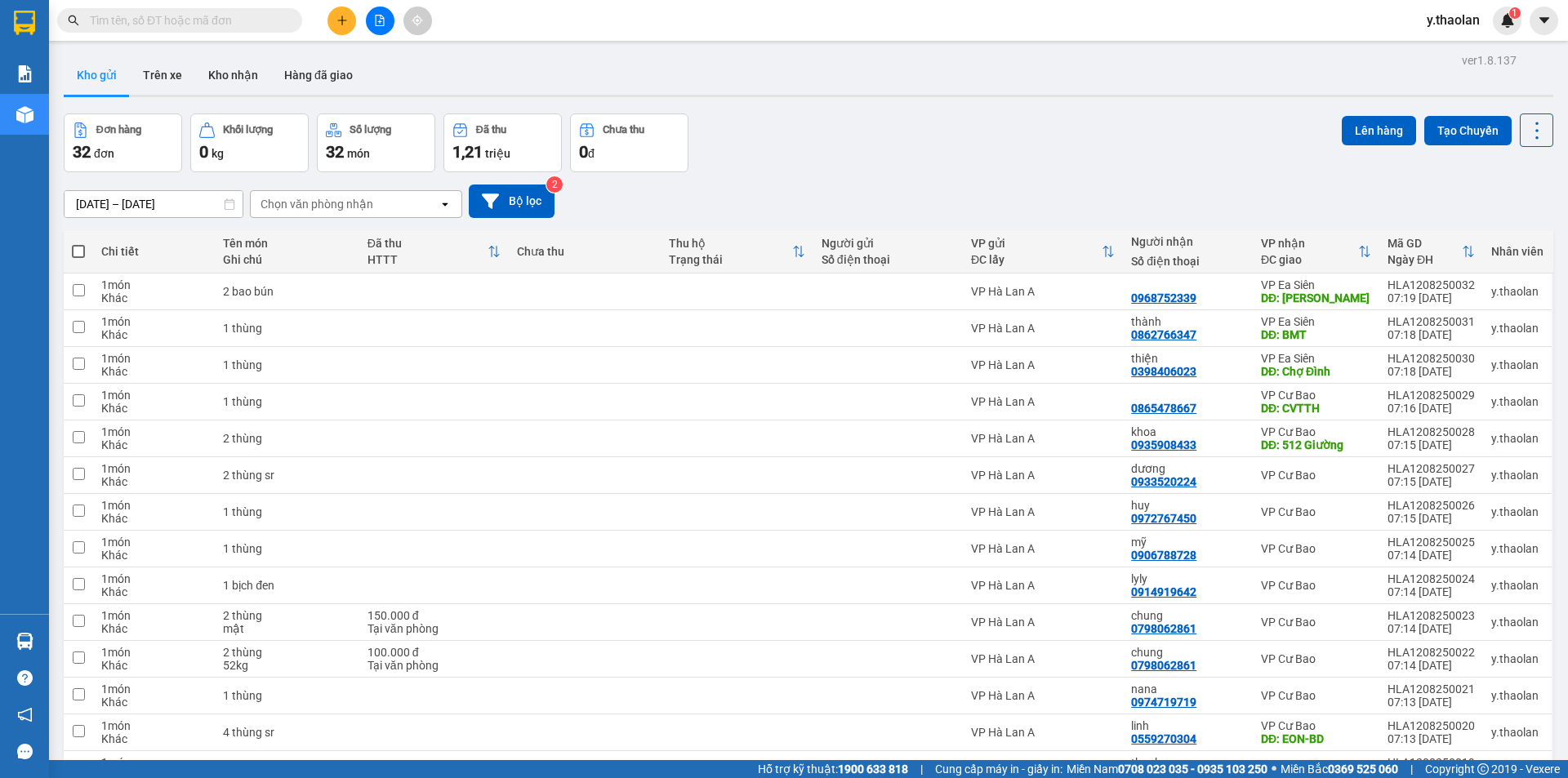
drag, startPoint x: 379, startPoint y: 198, endPoint x: 373, endPoint y: 216, distance: 19.0
click at [379, 199] on div "Chọn văn phòng nhận" at bounding box center [344, 204] width 188 height 26
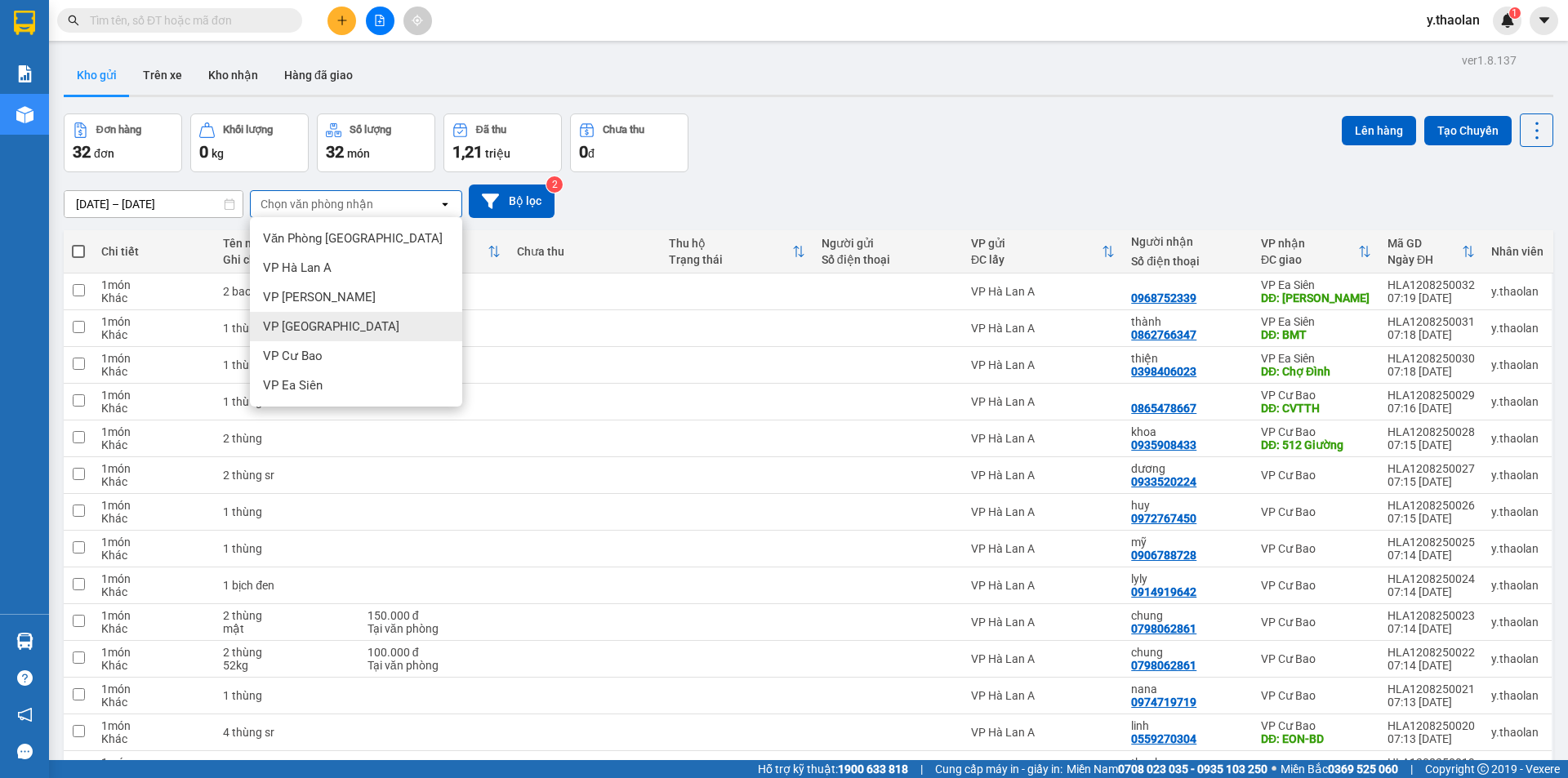
click at [334, 328] on div "VP [GEOGRAPHIC_DATA]" at bounding box center [355, 326] width 213 height 29
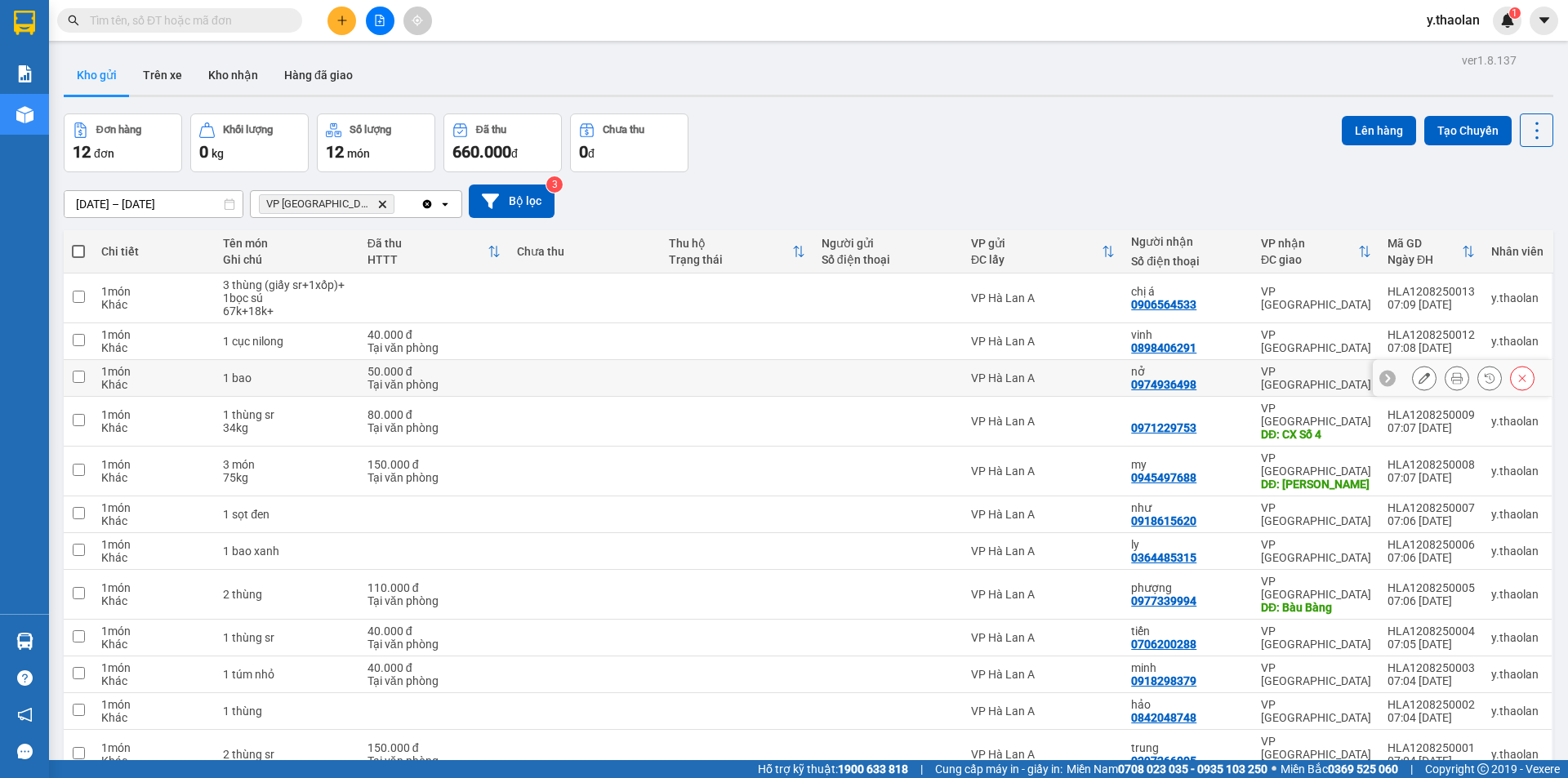
scroll to position [75, 0]
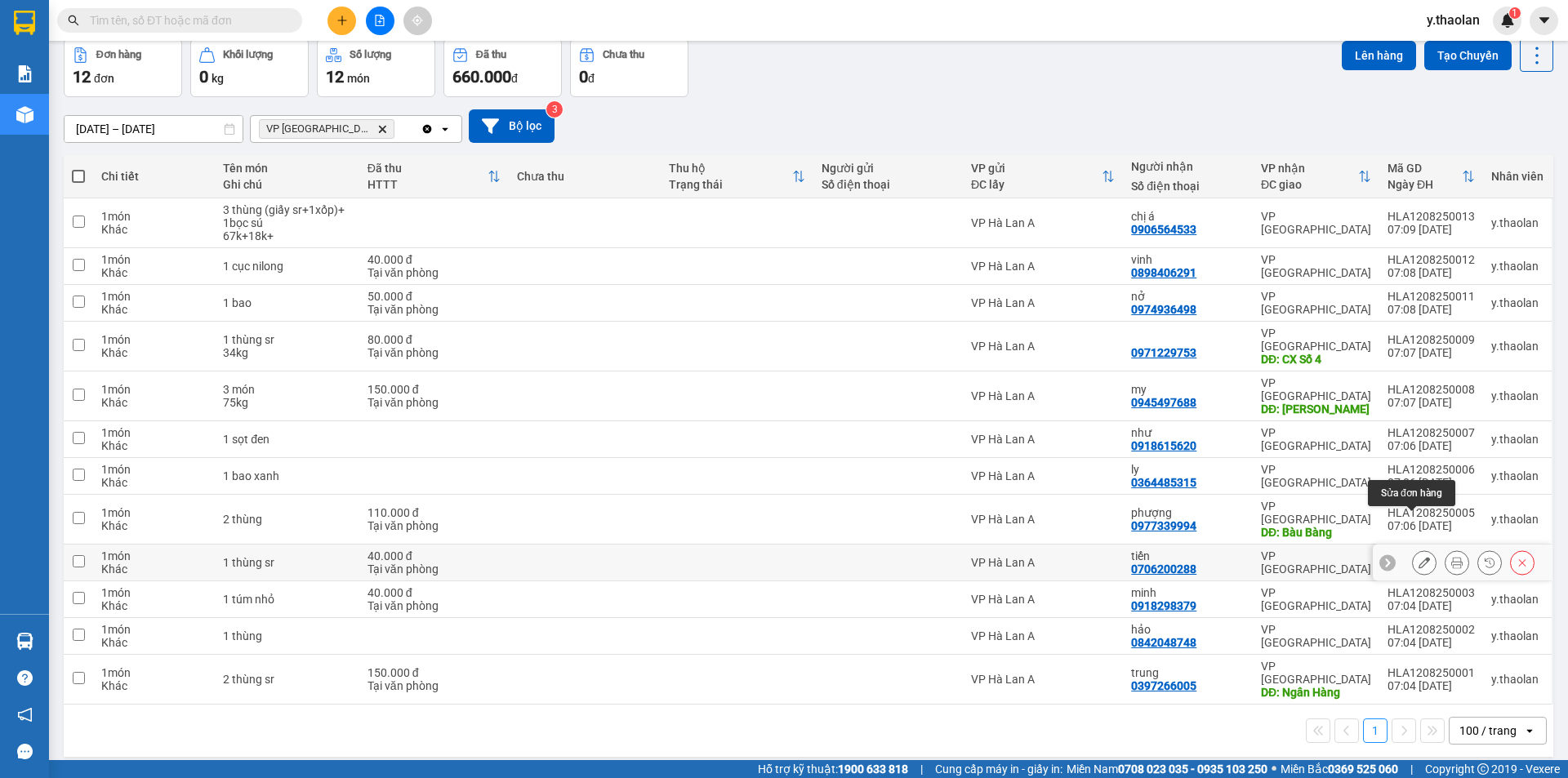
click at [1413, 549] on button at bounding box center [1424, 563] width 23 height 28
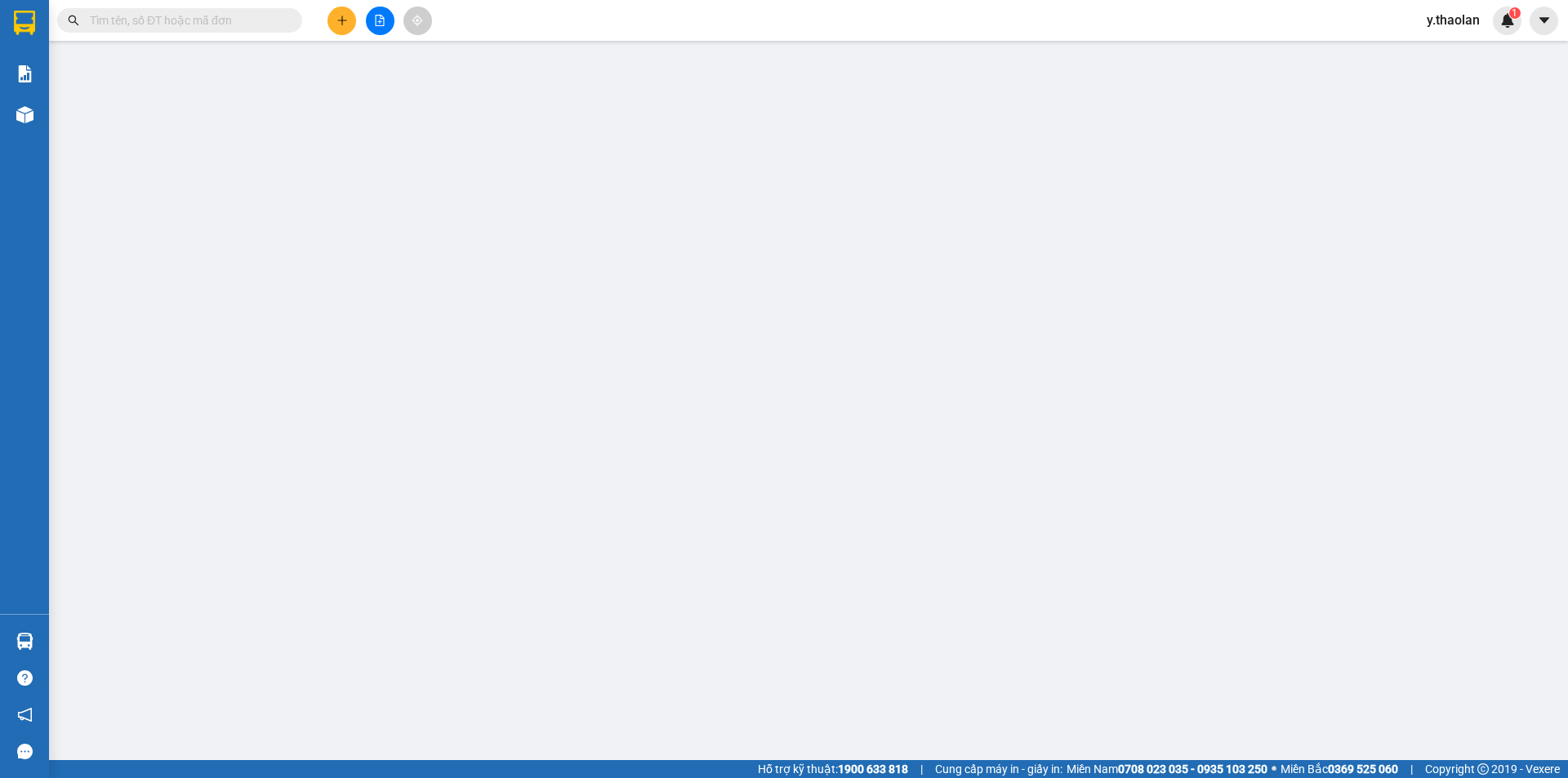
type input "0706200288"
type input "tiến"
type input "40.000"
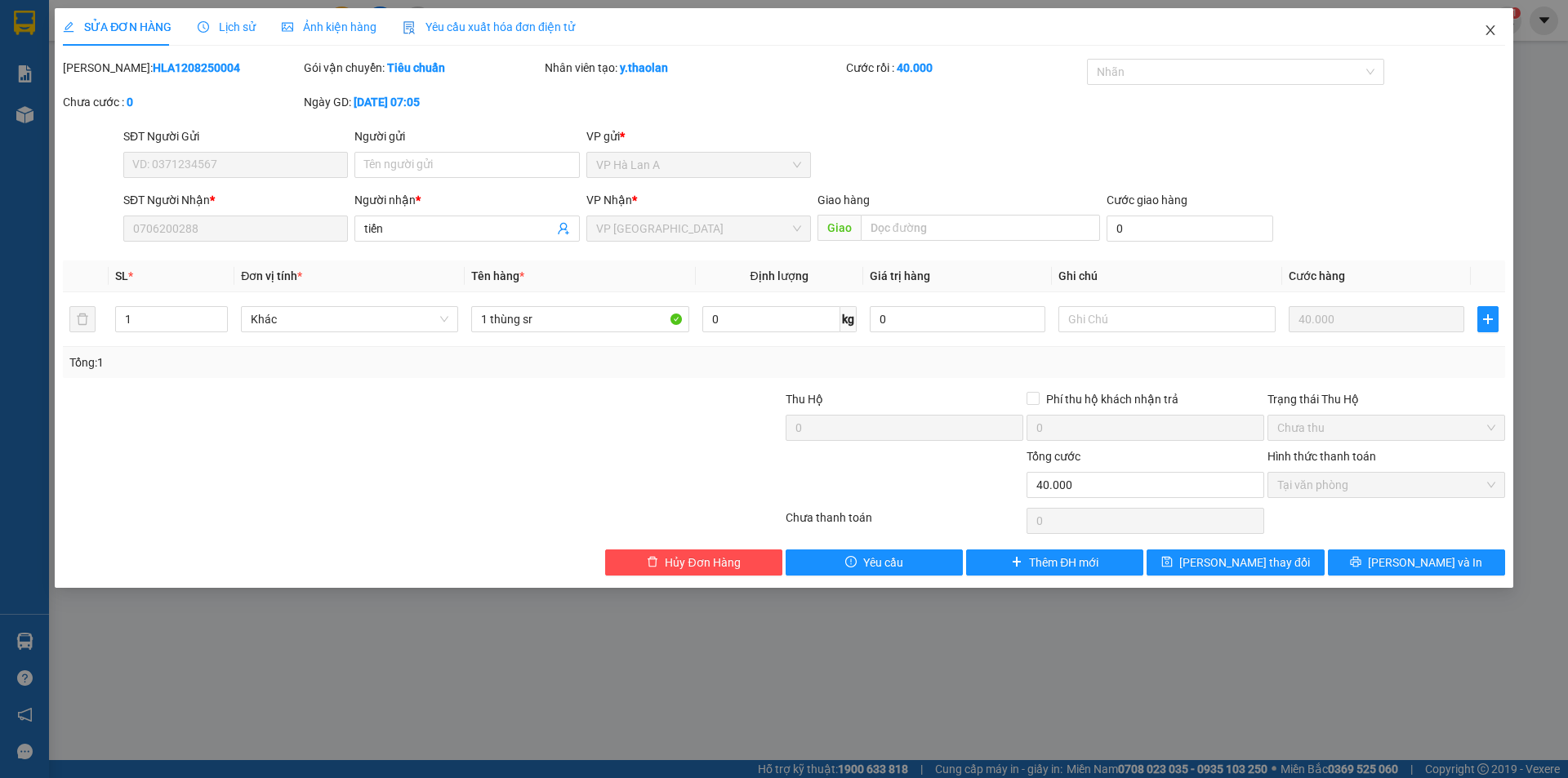
click at [1485, 39] on span "Close" at bounding box center [1490, 31] width 45 height 45
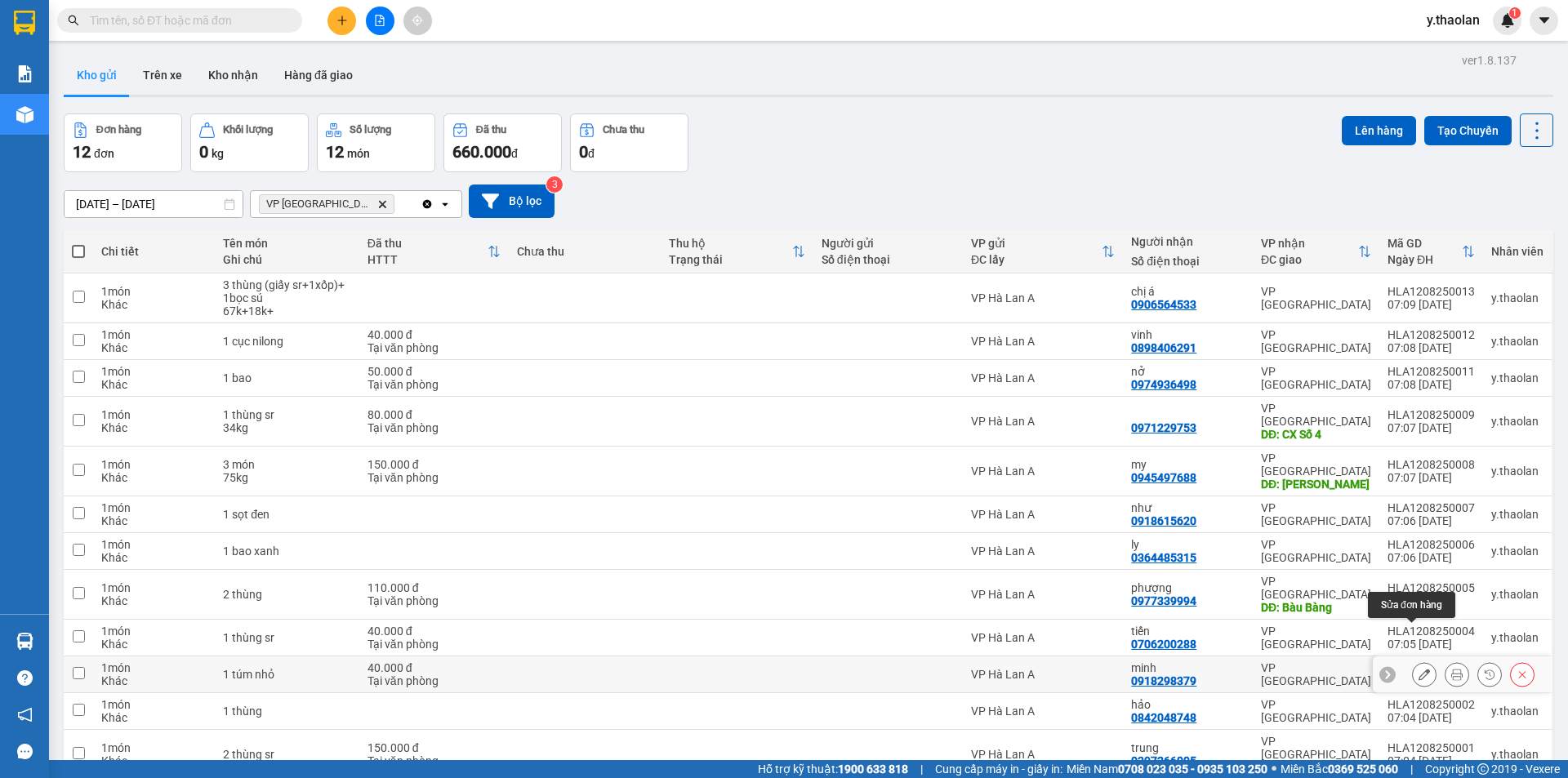
click at [1419, 669] on icon at bounding box center [1424, 675] width 11 height 11
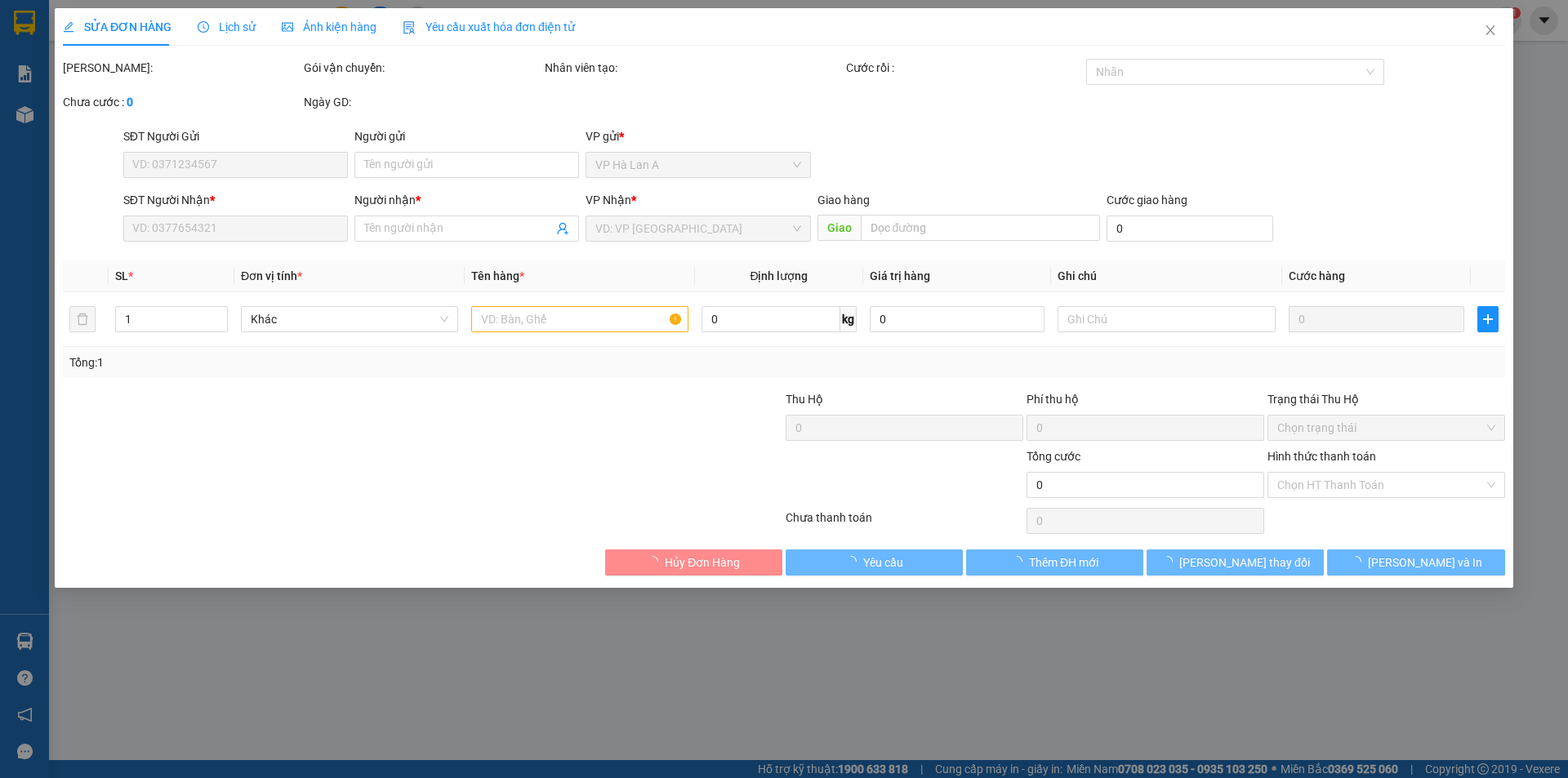
type input "0918298379"
type input "minh"
type input "40.000"
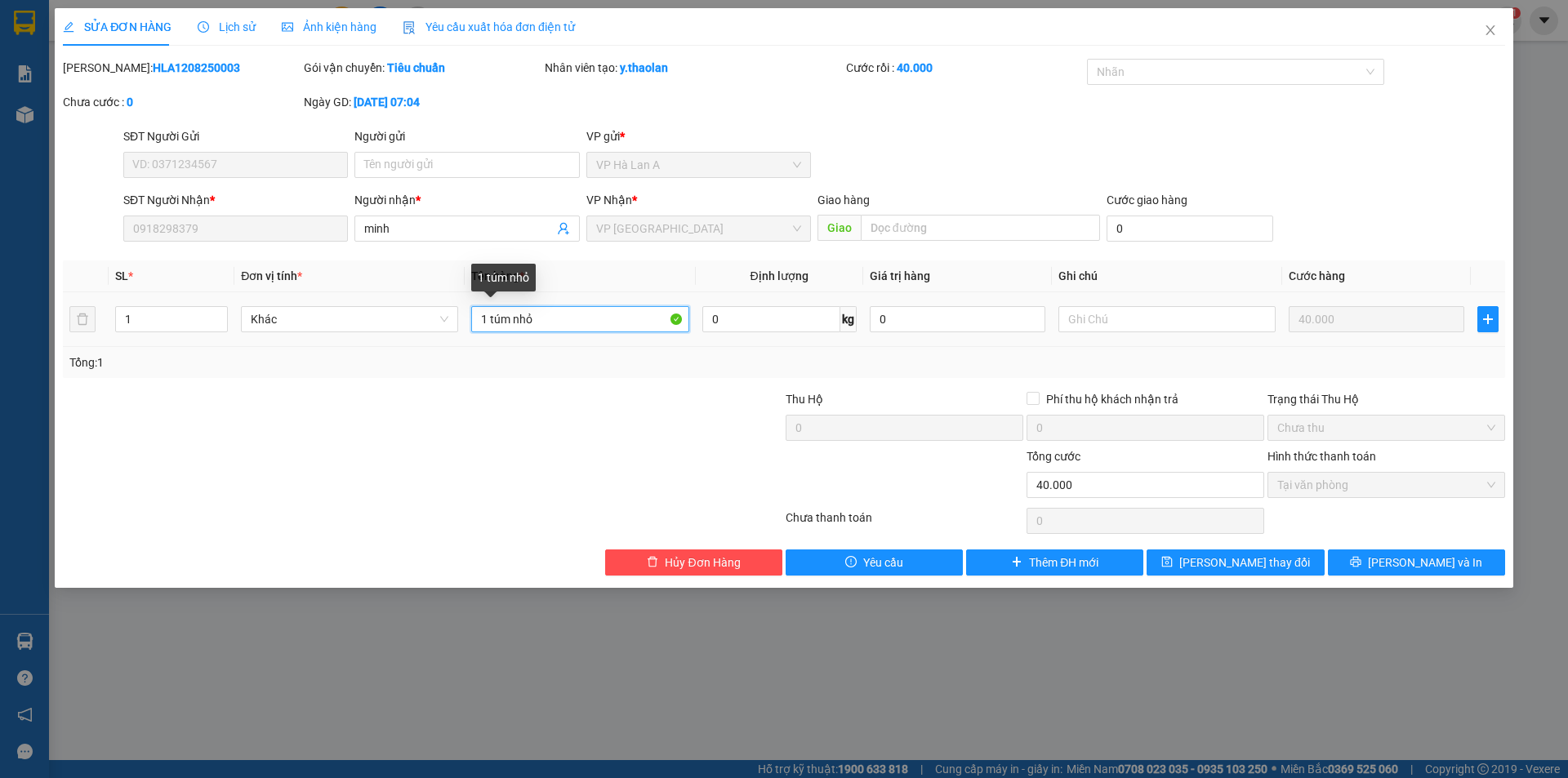
drag, startPoint x: 514, startPoint y: 322, endPoint x: 650, endPoint y: 303, distance: 137.3
click at [639, 307] on input "1 túm nhỏ" at bounding box center [580, 320] width 217 height 26
type input "1 túm trắng"
click at [1238, 559] on span "[PERSON_NAME] đổi" at bounding box center [1245, 562] width 130 height 18
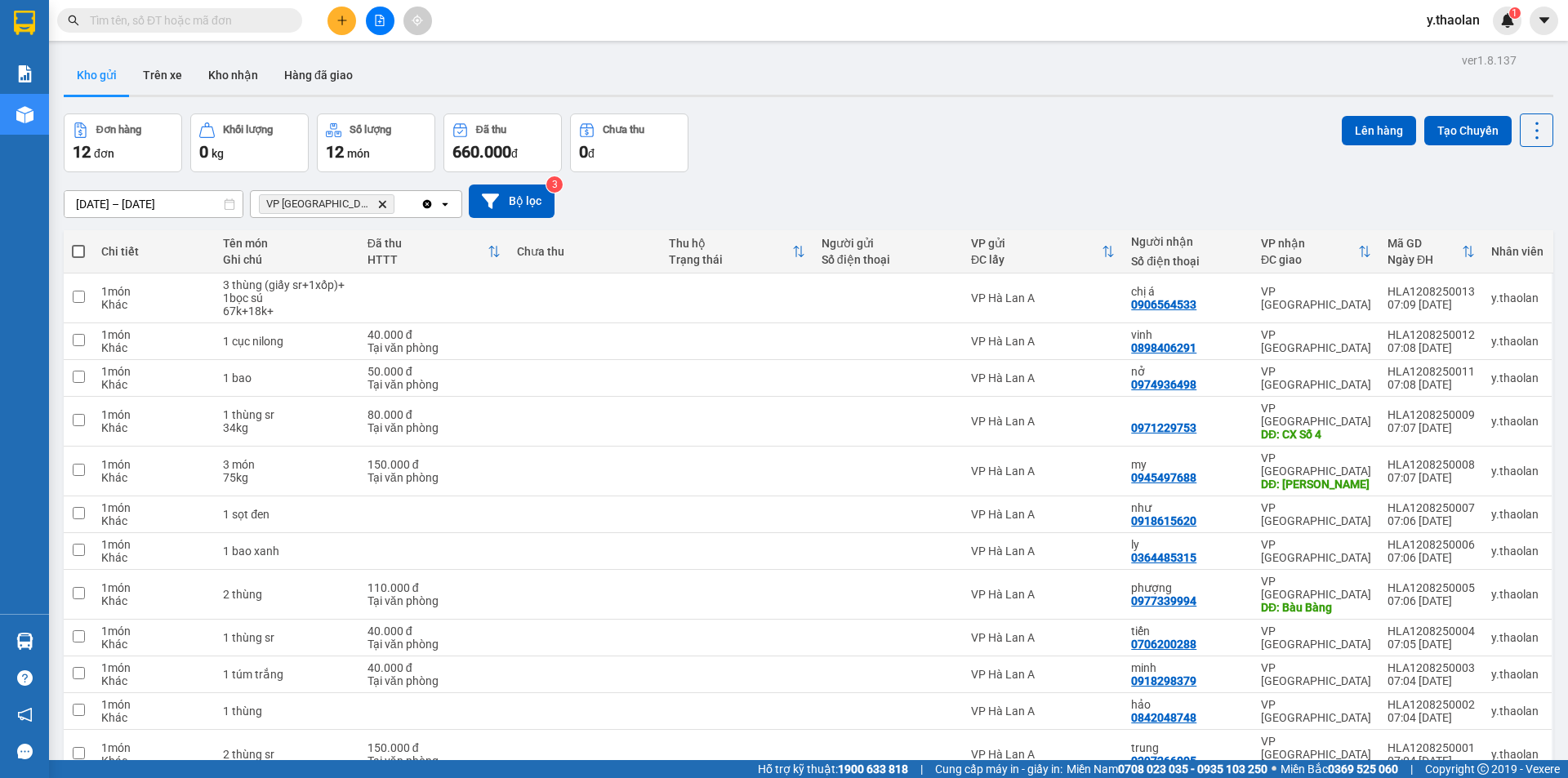
click at [379, 204] on icon "VP Bình Hòa, close by backspace" at bounding box center [383, 204] width 8 height 8
click at [363, 202] on div "Chọn văn phòng nhận" at bounding box center [317, 203] width 112 height 16
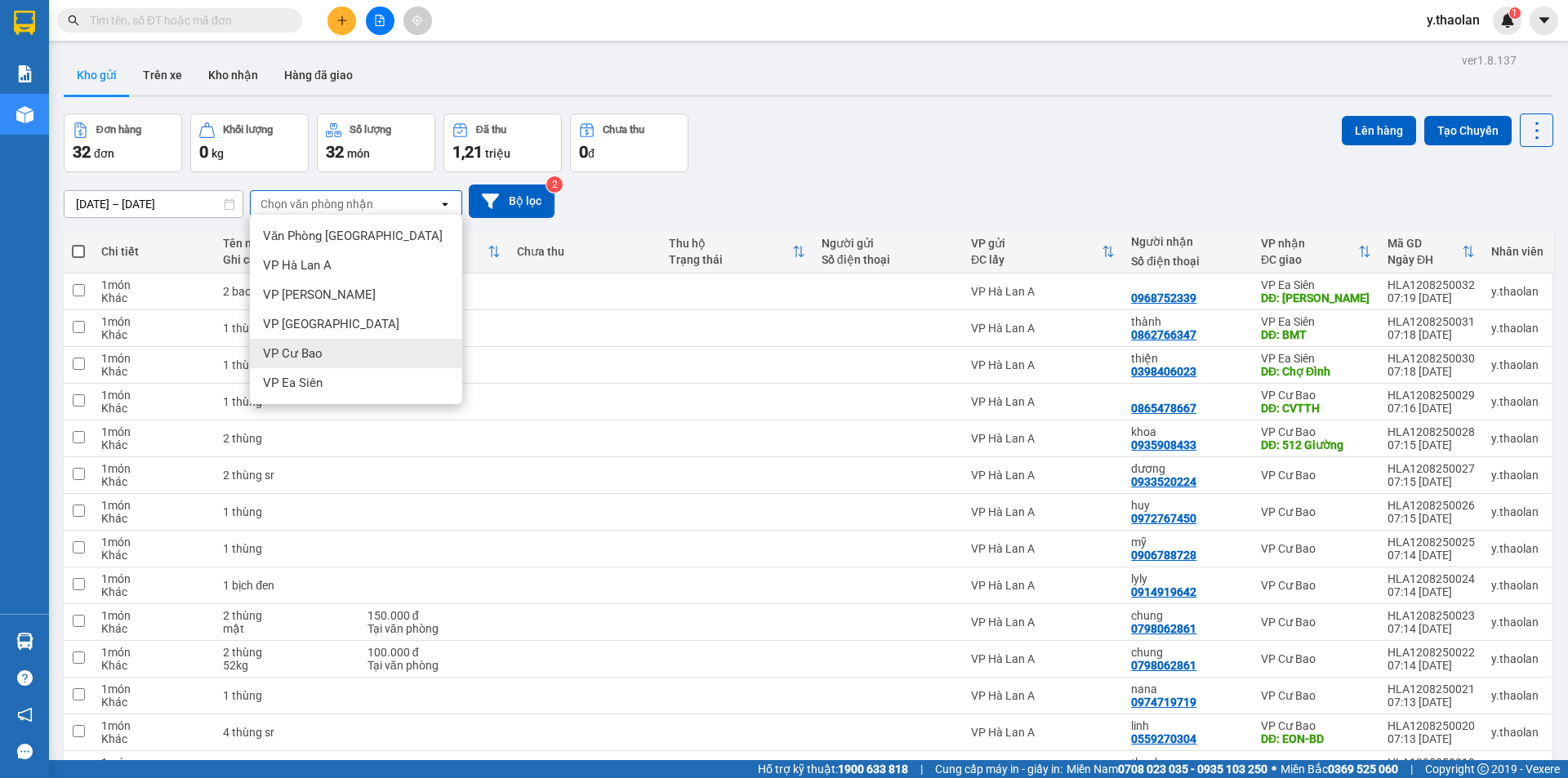
click at [309, 363] on div "VP Cư Bao" at bounding box center [355, 354] width 213 height 29
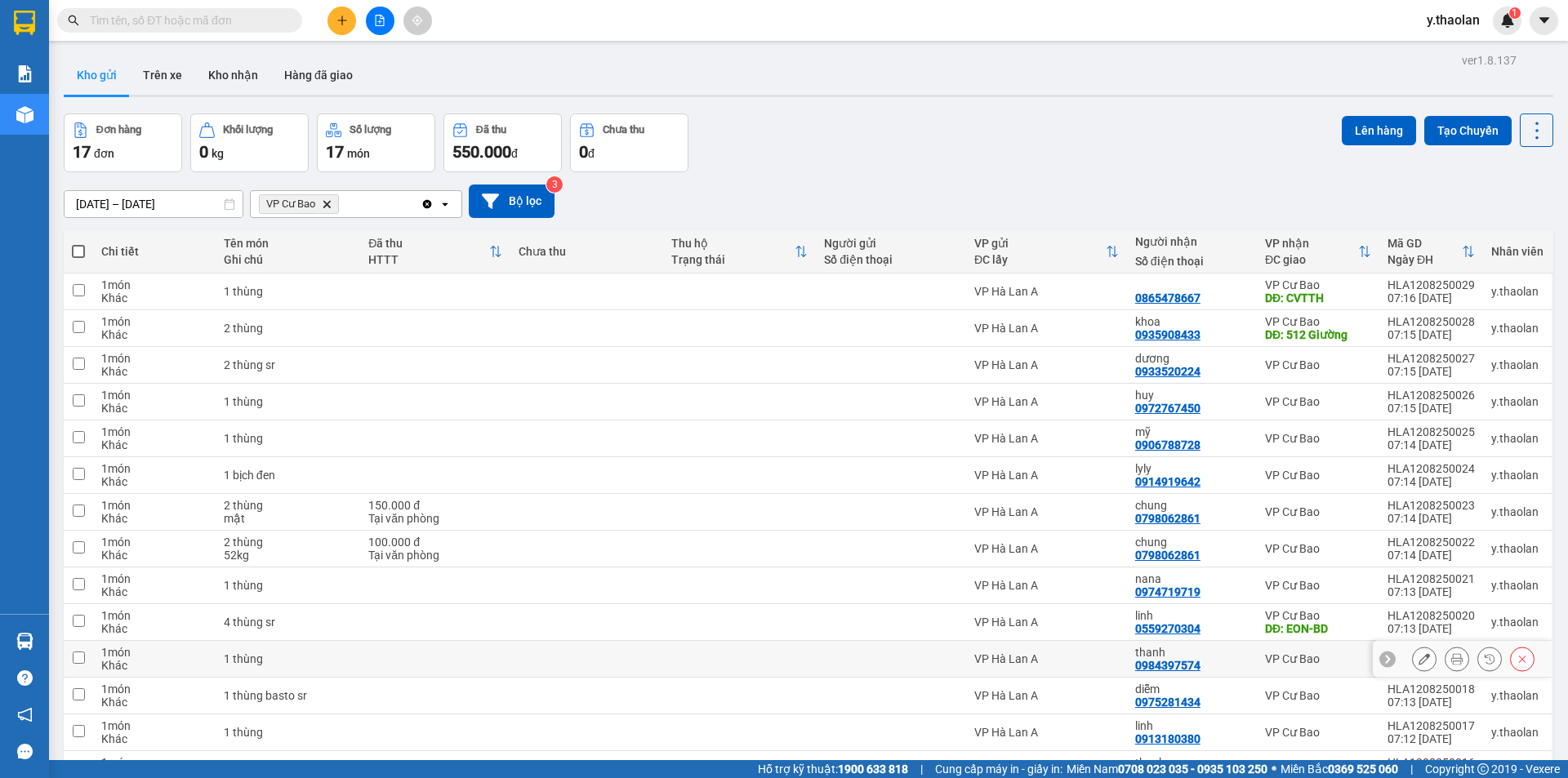
scroll to position [205, 0]
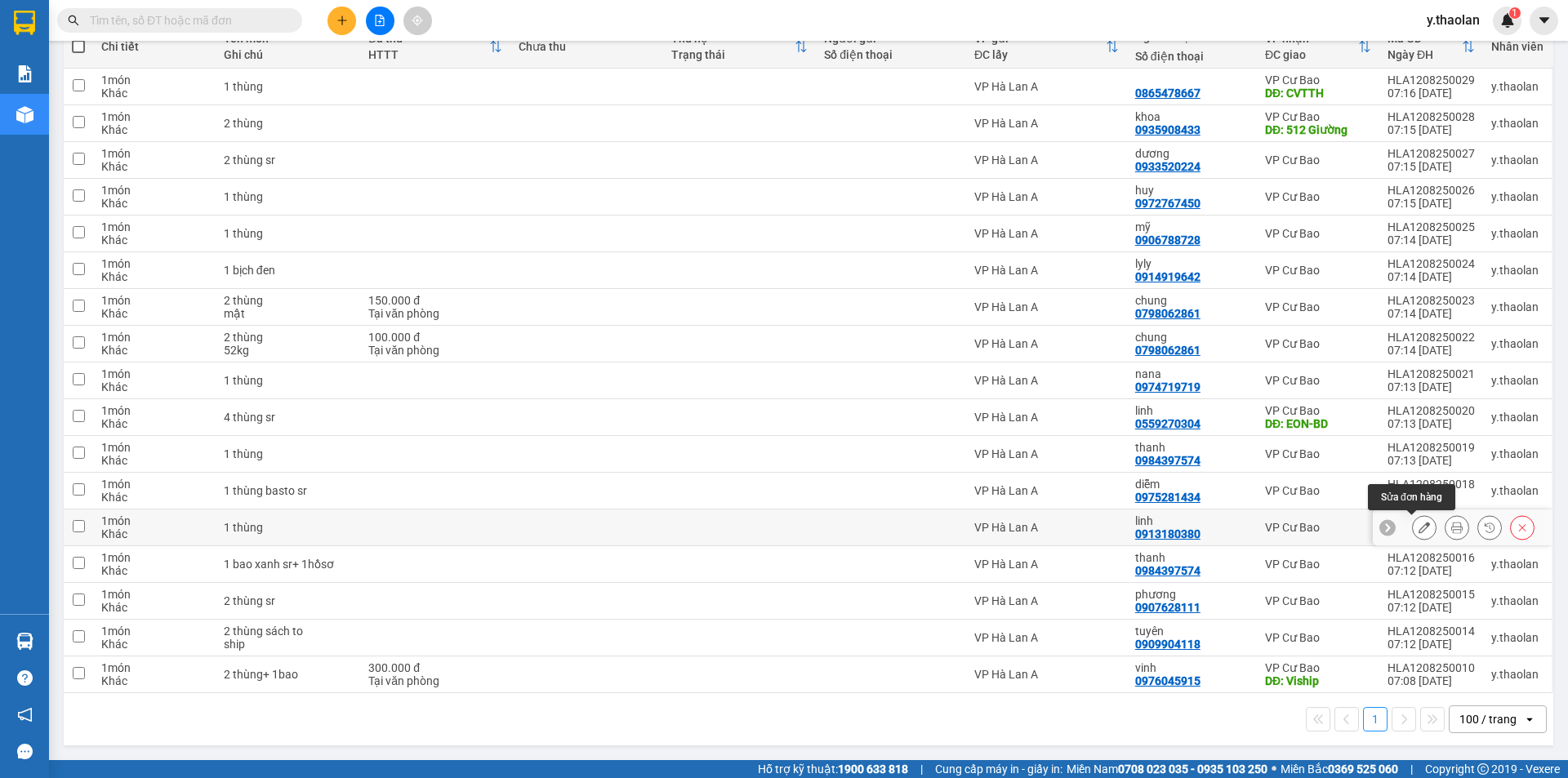
click at [1419, 523] on icon at bounding box center [1424, 527] width 11 height 11
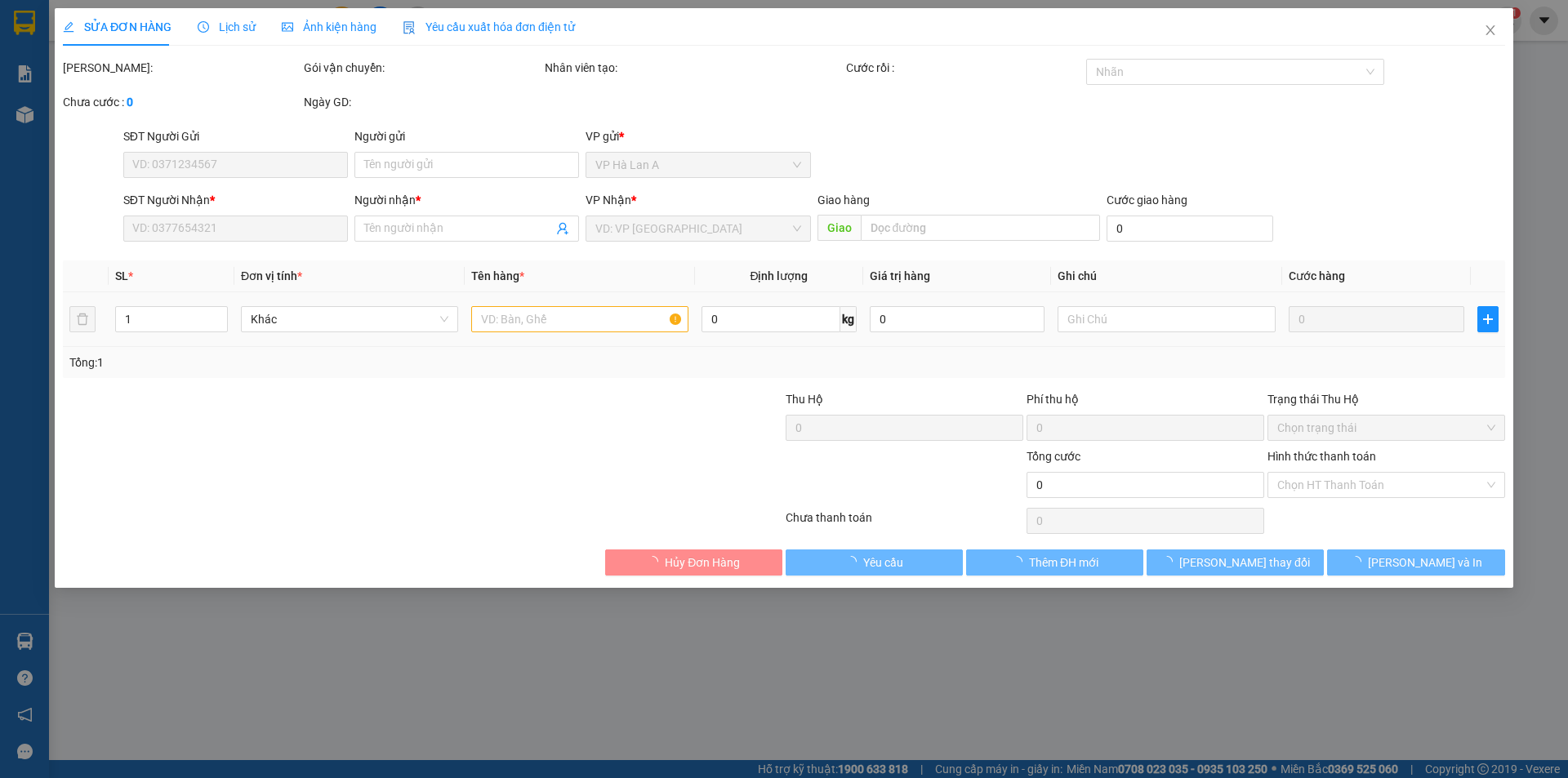
type input "0913180380"
type input "linh"
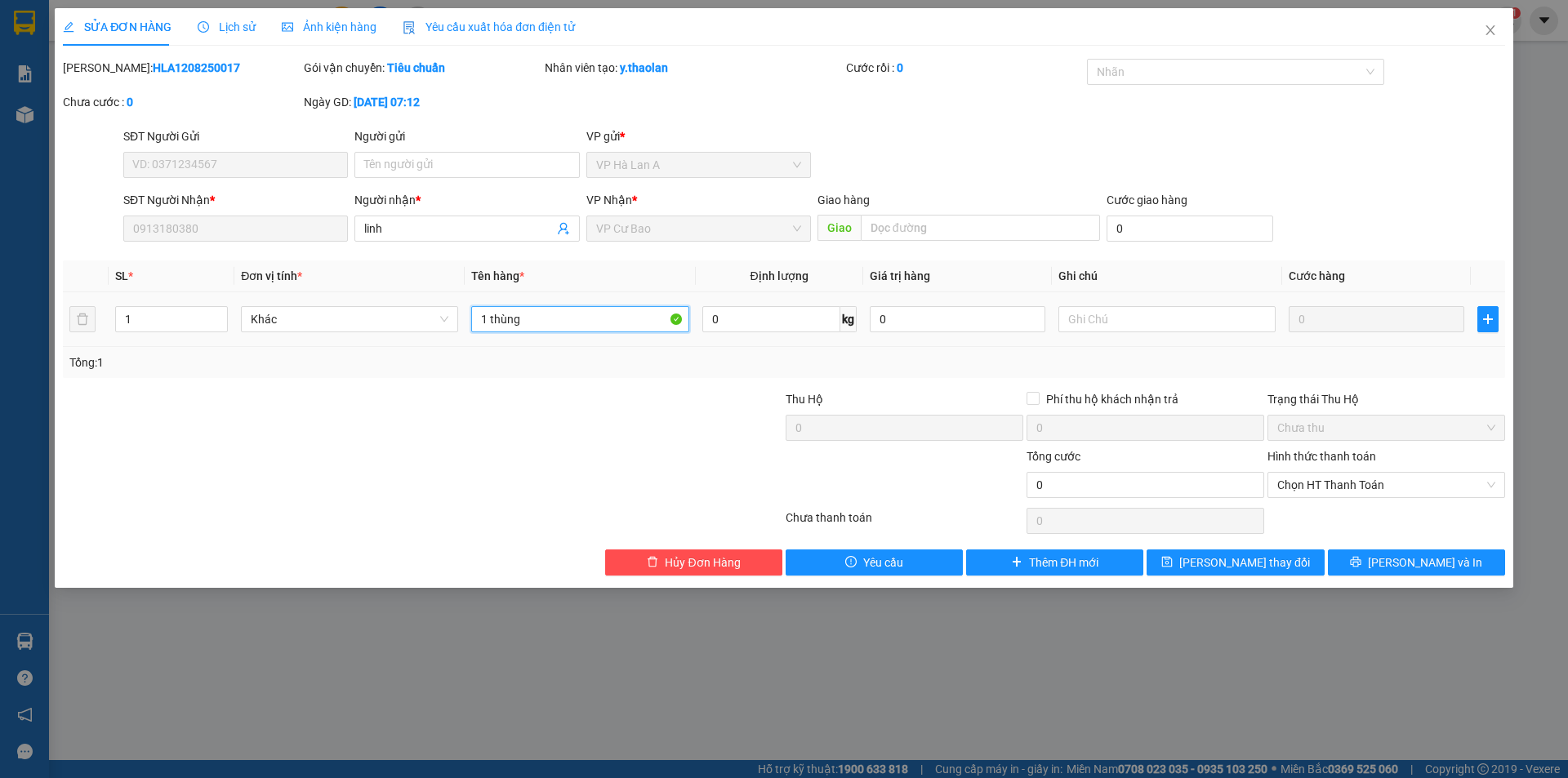
click at [597, 318] on input "1 thùng" at bounding box center [580, 320] width 217 height 26
type input "1 thùng aqua"
click at [1262, 570] on span "[PERSON_NAME] đổi" at bounding box center [1245, 562] width 130 height 18
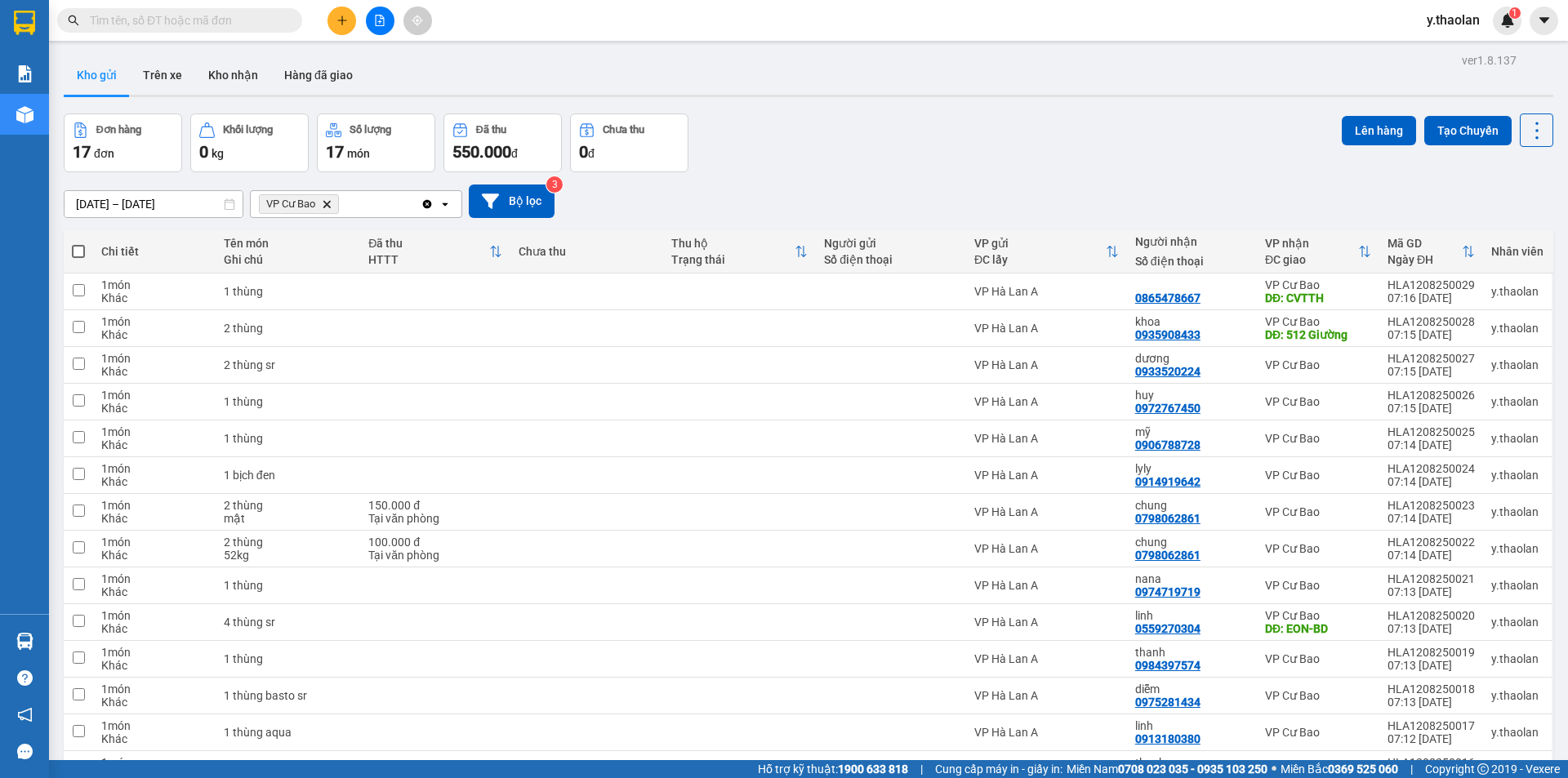
click at [332, 200] on icon "Delete" at bounding box center [326, 204] width 9 height 9
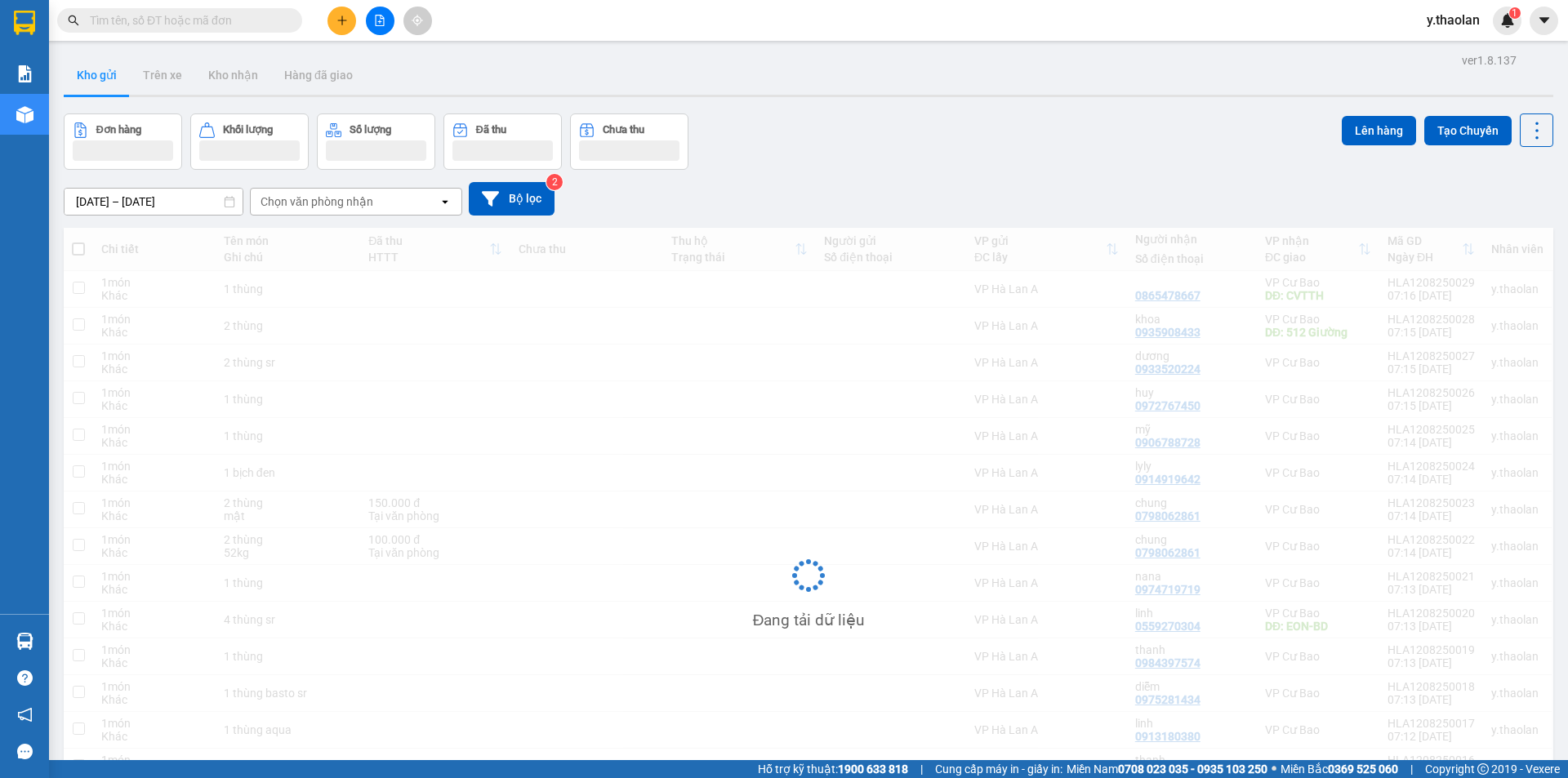
click at [339, 203] on div "Chọn văn phòng nhận" at bounding box center [317, 201] width 112 height 16
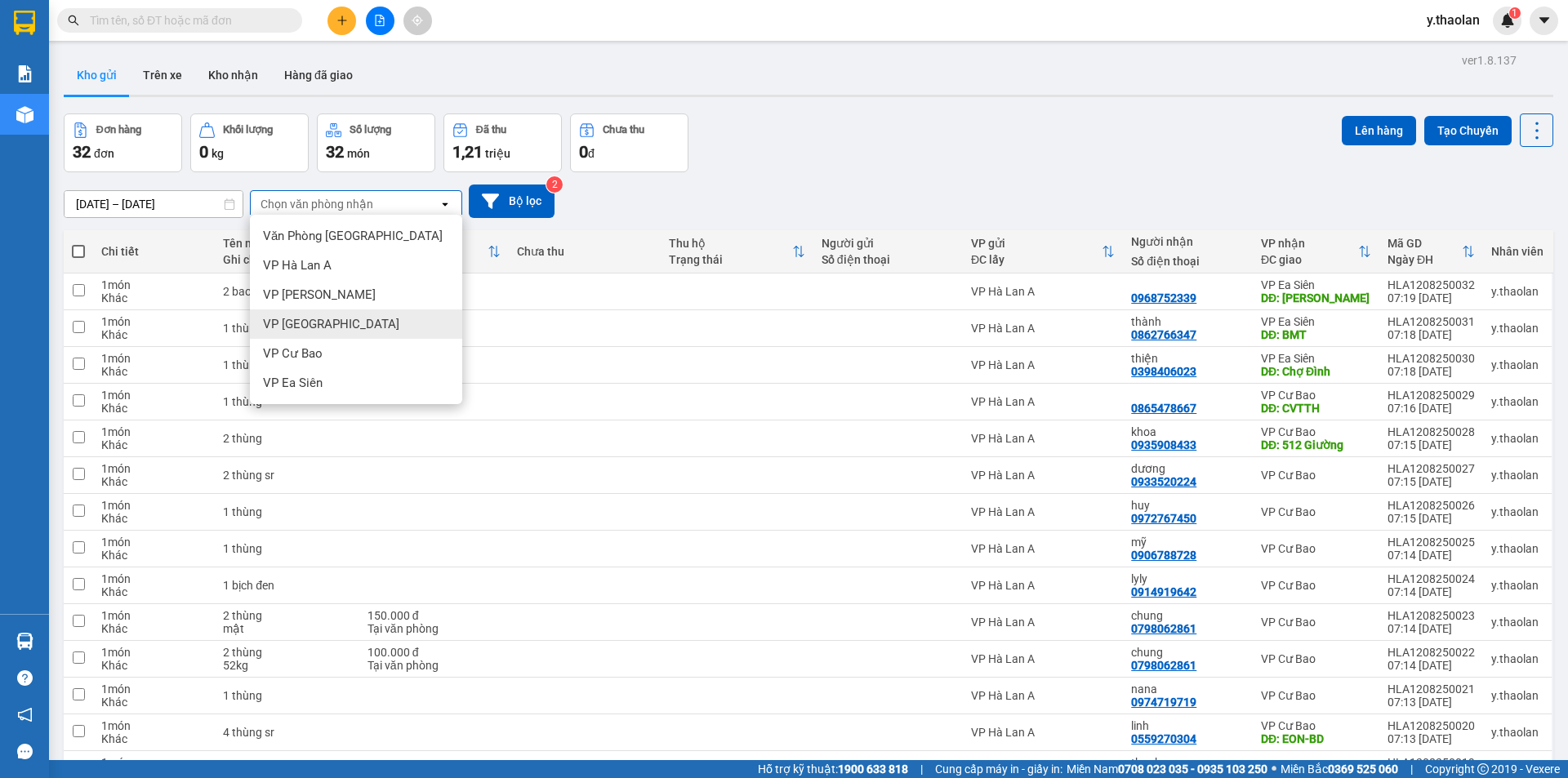
click at [400, 313] on div "VP [GEOGRAPHIC_DATA]" at bounding box center [355, 323] width 213 height 29
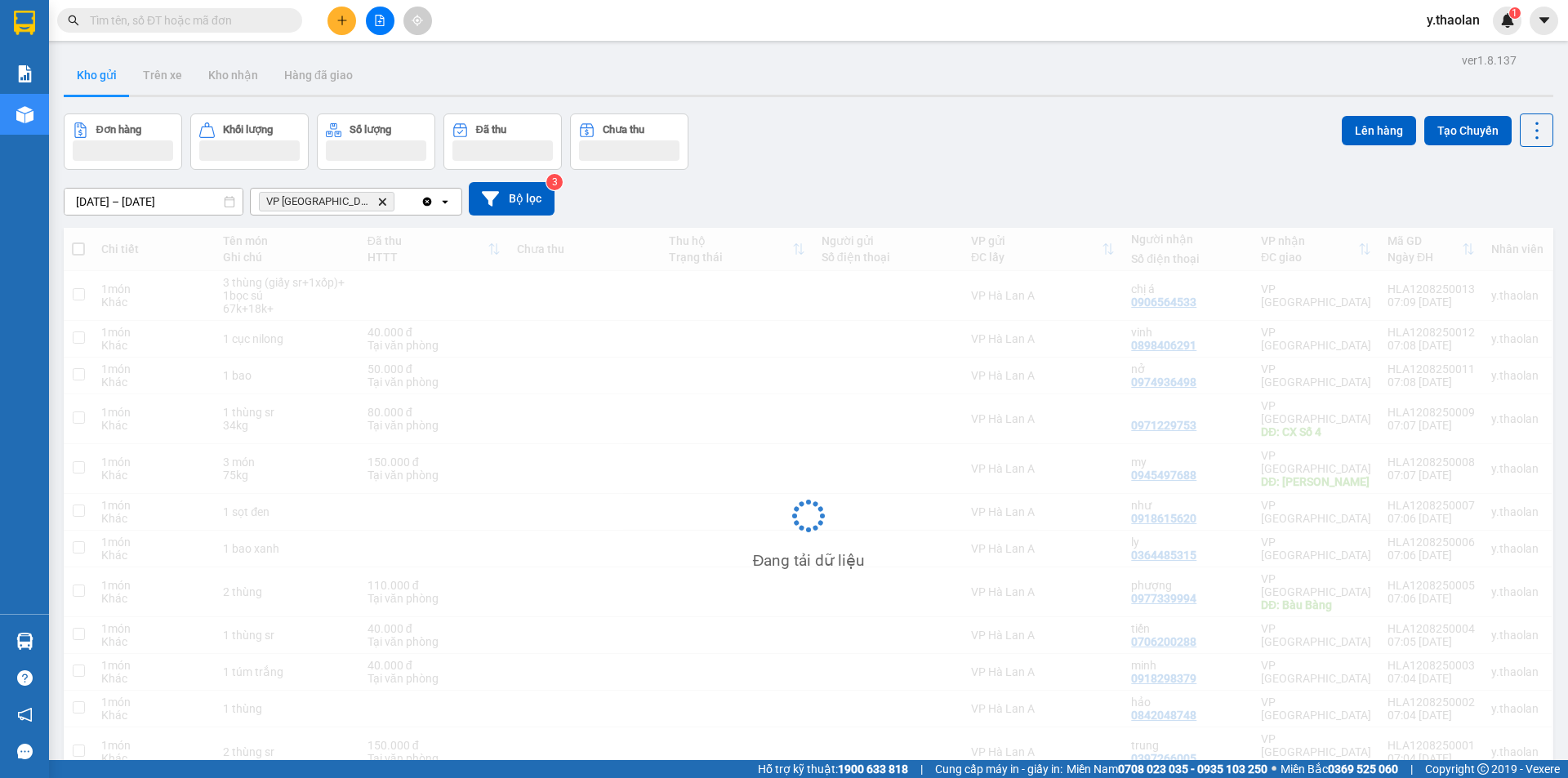
scroll to position [75, 0]
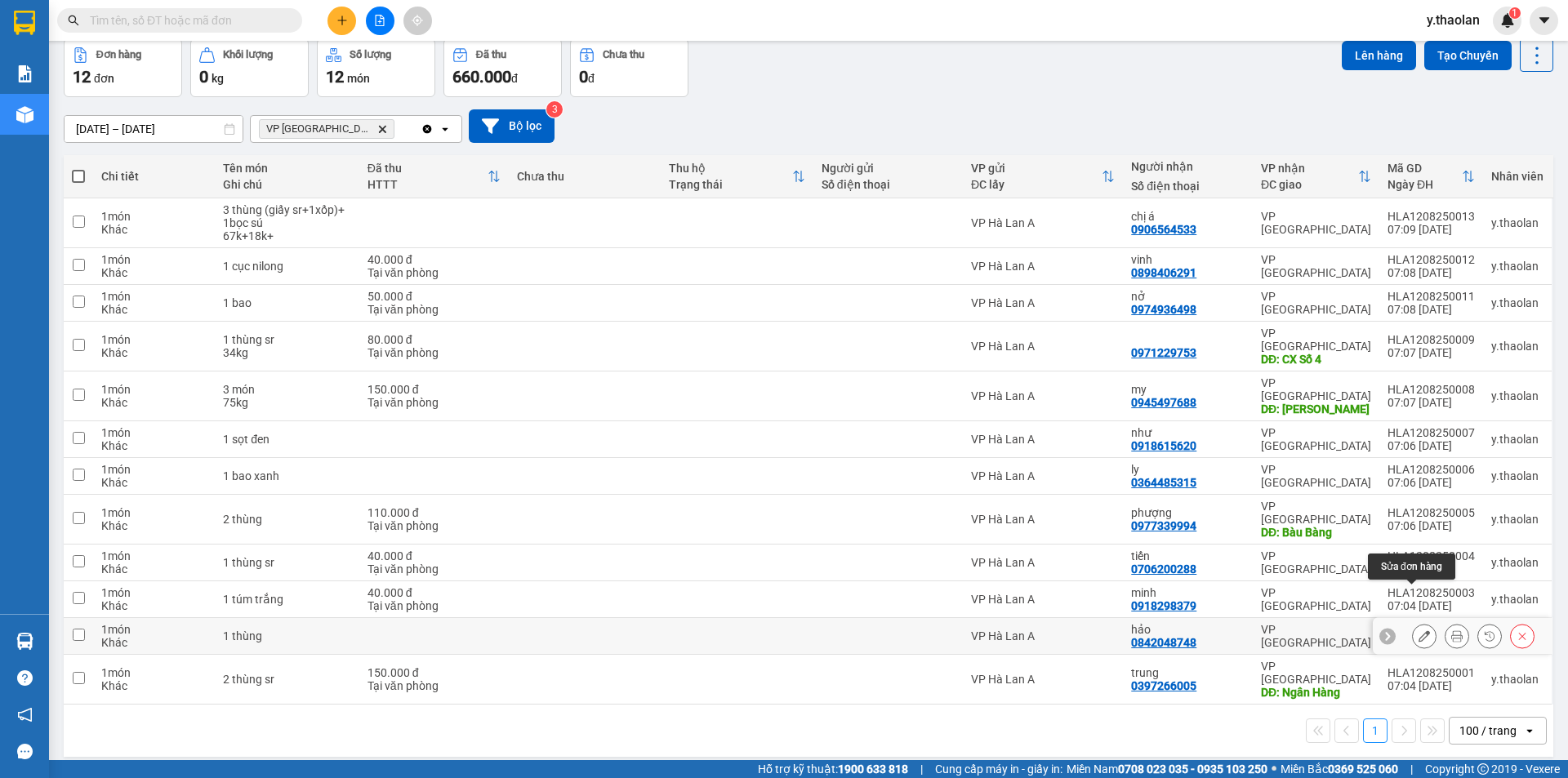
click at [1413, 622] on button at bounding box center [1424, 636] width 23 height 28
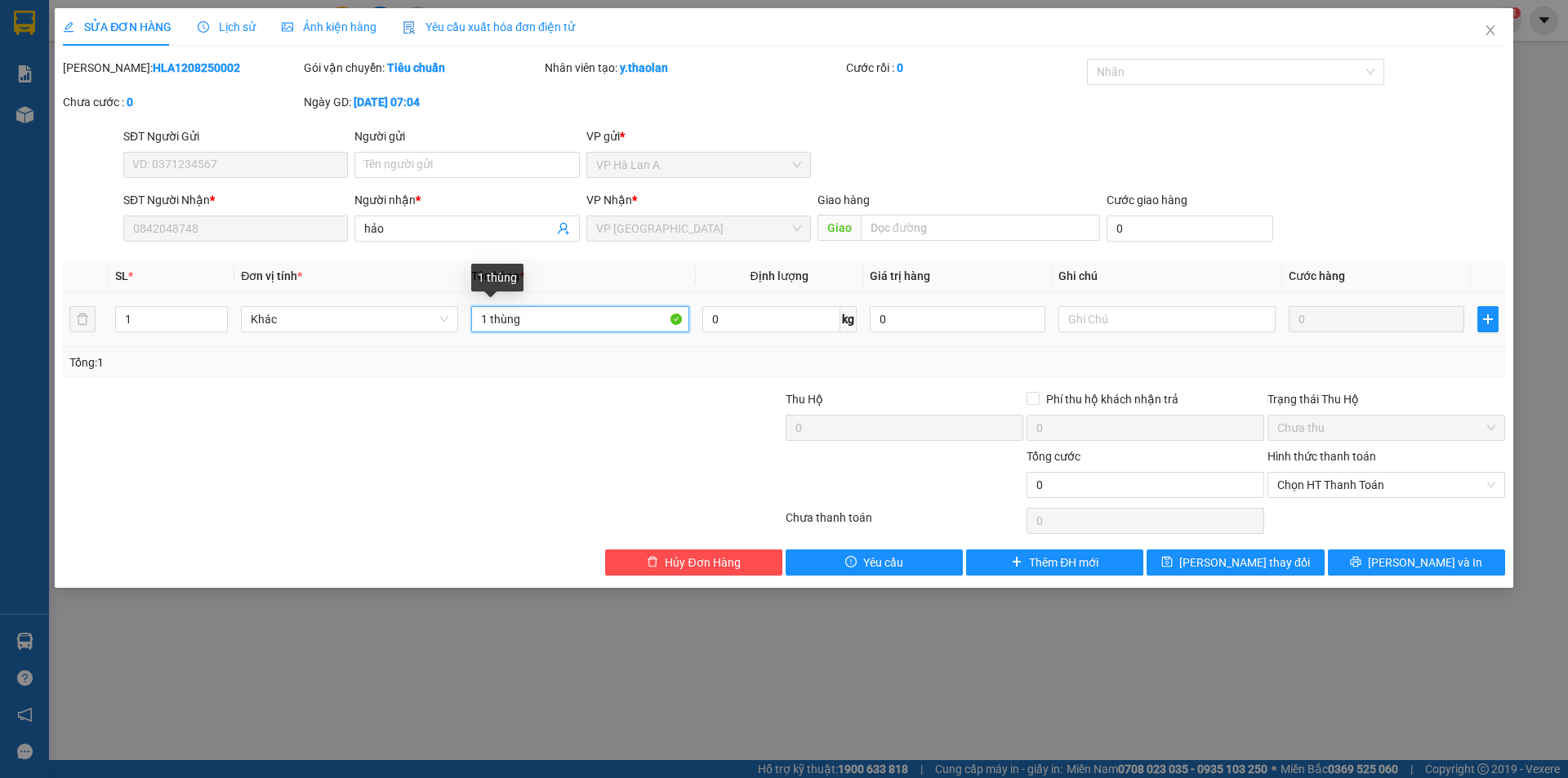
click at [603, 324] on input "1 thùng" at bounding box center [580, 320] width 217 height 26
type input "1 thùng sr"
click at [1169, 556] on button "[PERSON_NAME] đổi" at bounding box center [1235, 563] width 178 height 26
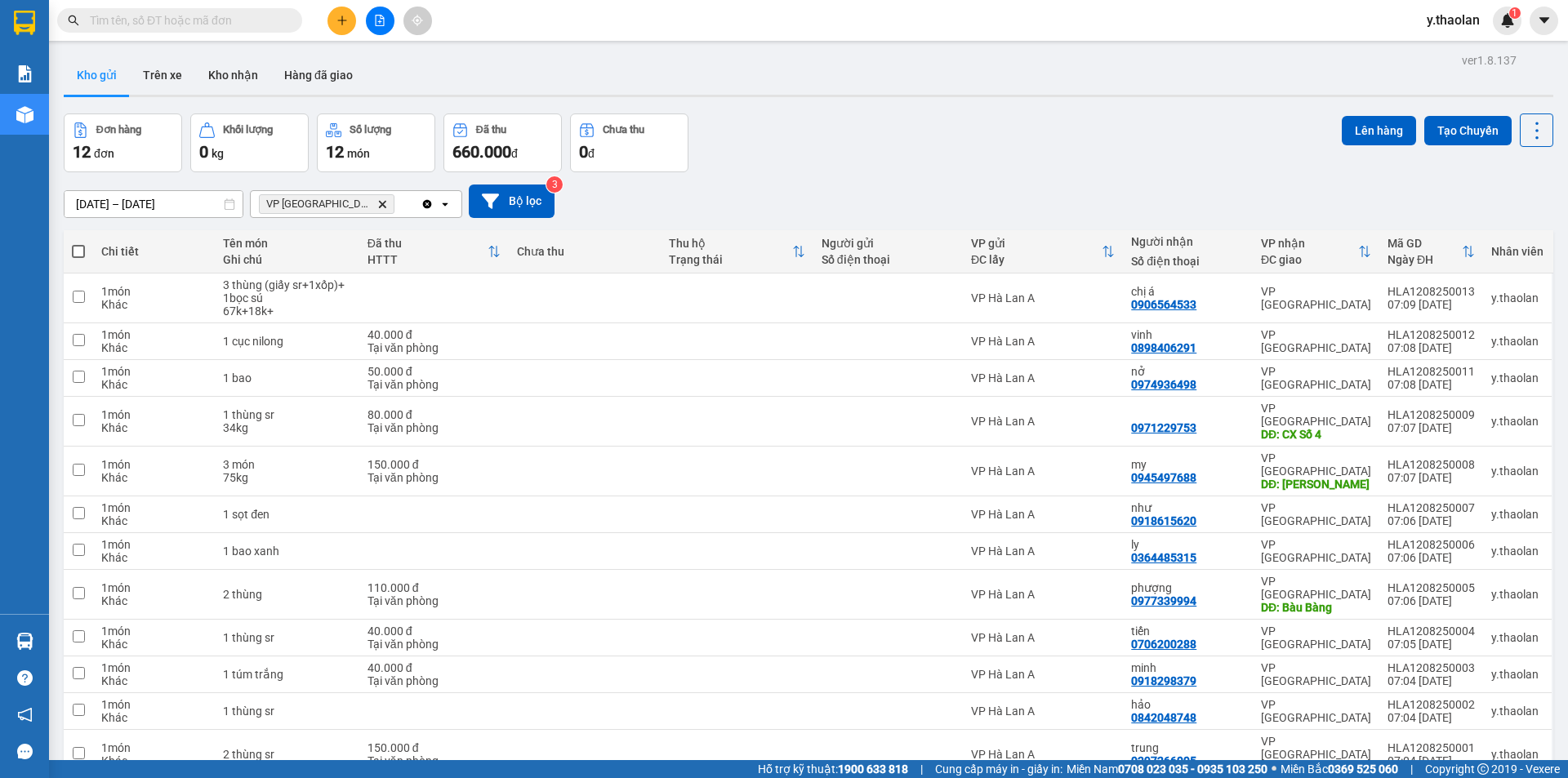
click at [376, 18] on icon "file-add" at bounding box center [380, 21] width 11 height 11
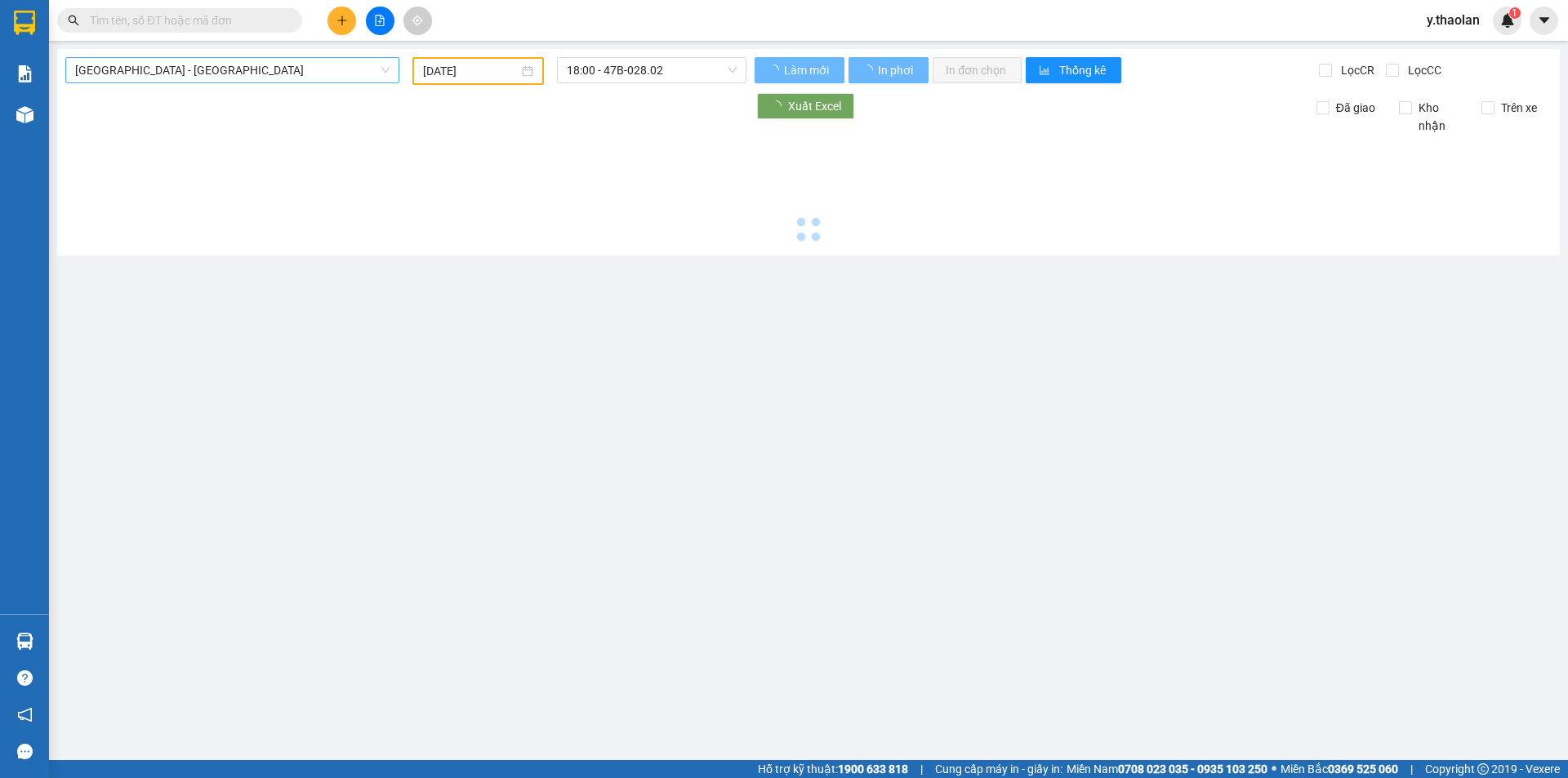
type input "[DATE]"
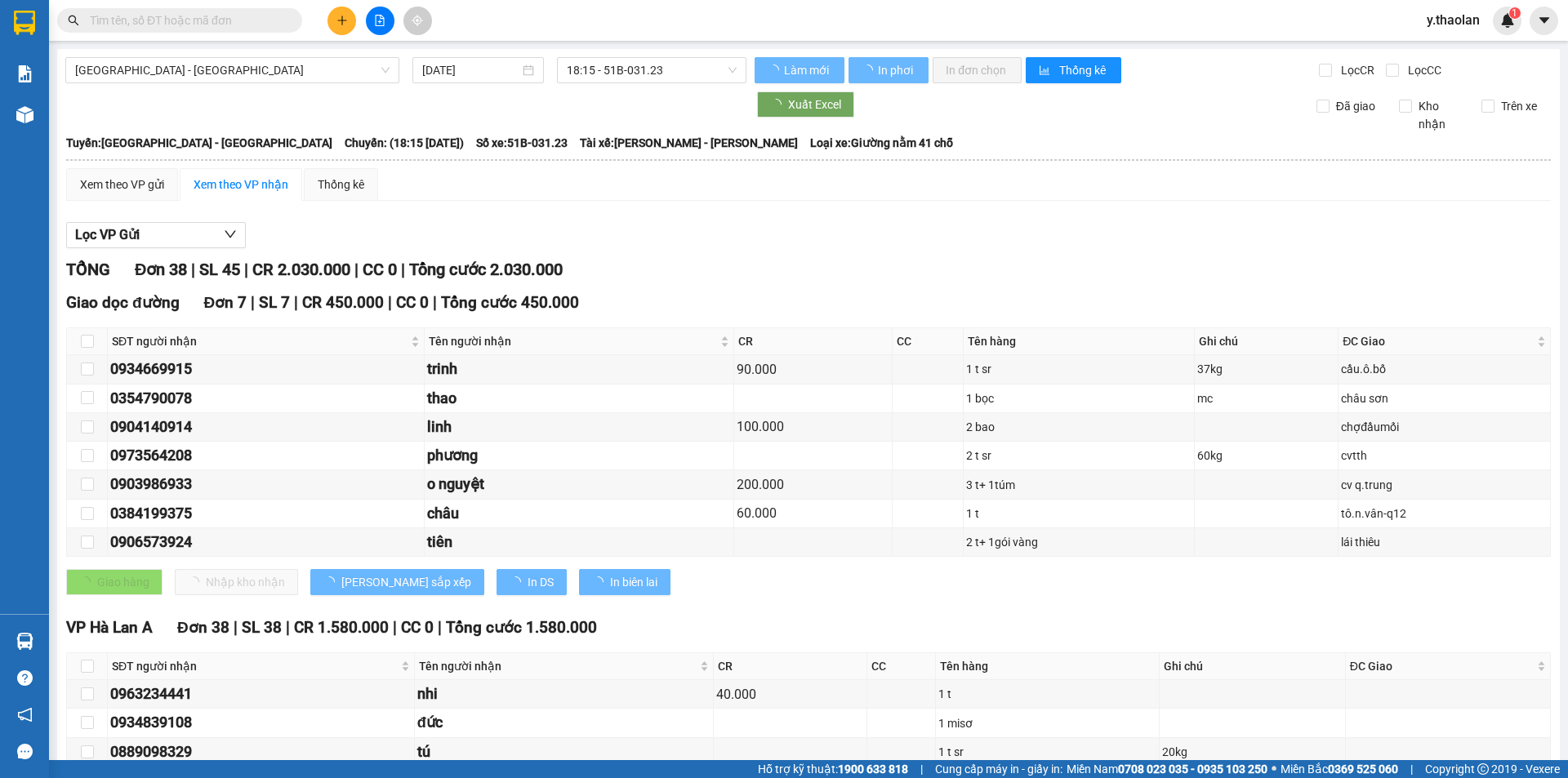
drag, startPoint x: 196, startPoint y: 67, endPoint x: 191, endPoint y: 86, distance: 19.6
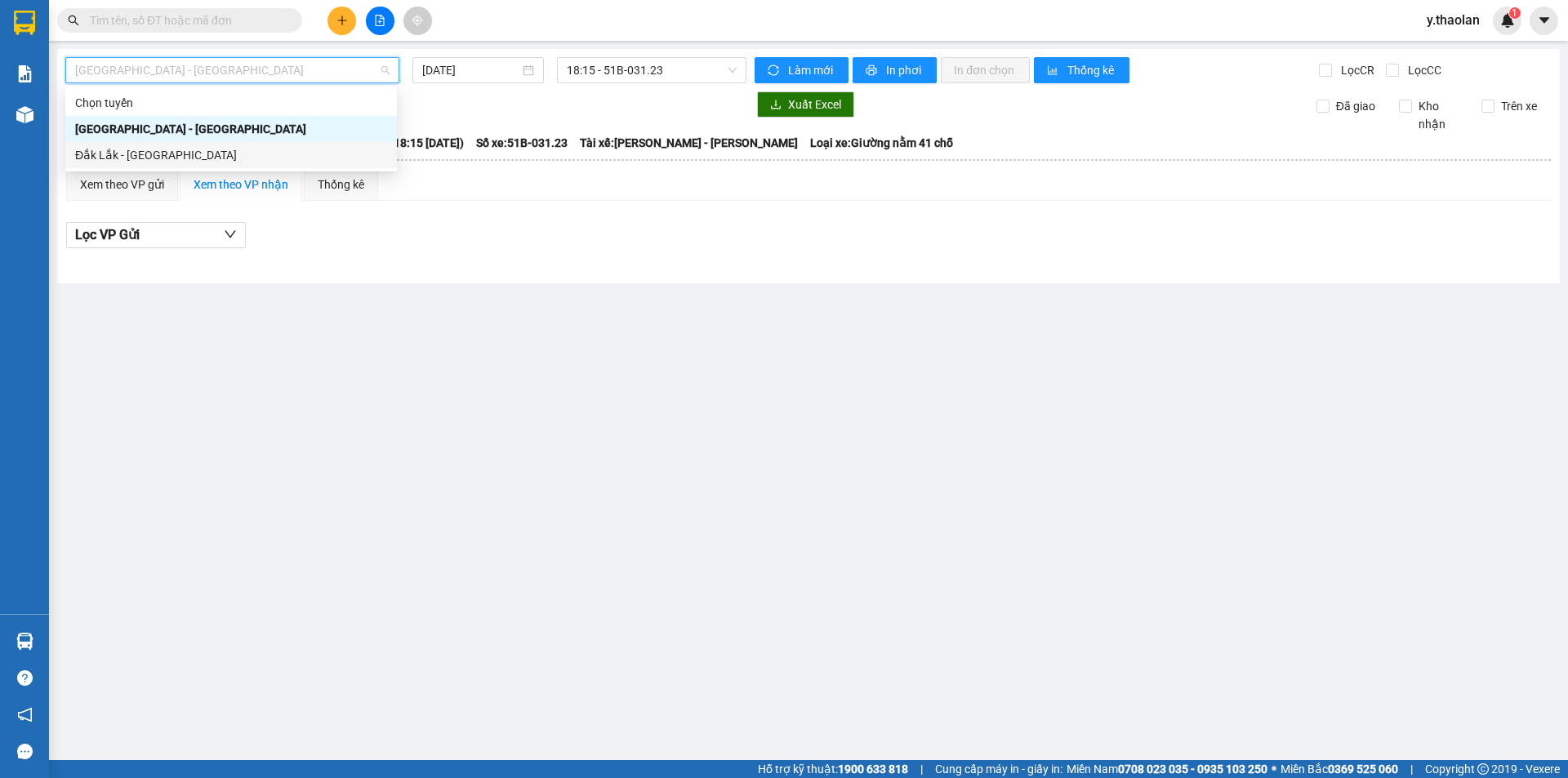
click at [146, 163] on div "Đắk Lắk - [GEOGRAPHIC_DATA]" at bounding box center [231, 155] width 312 height 18
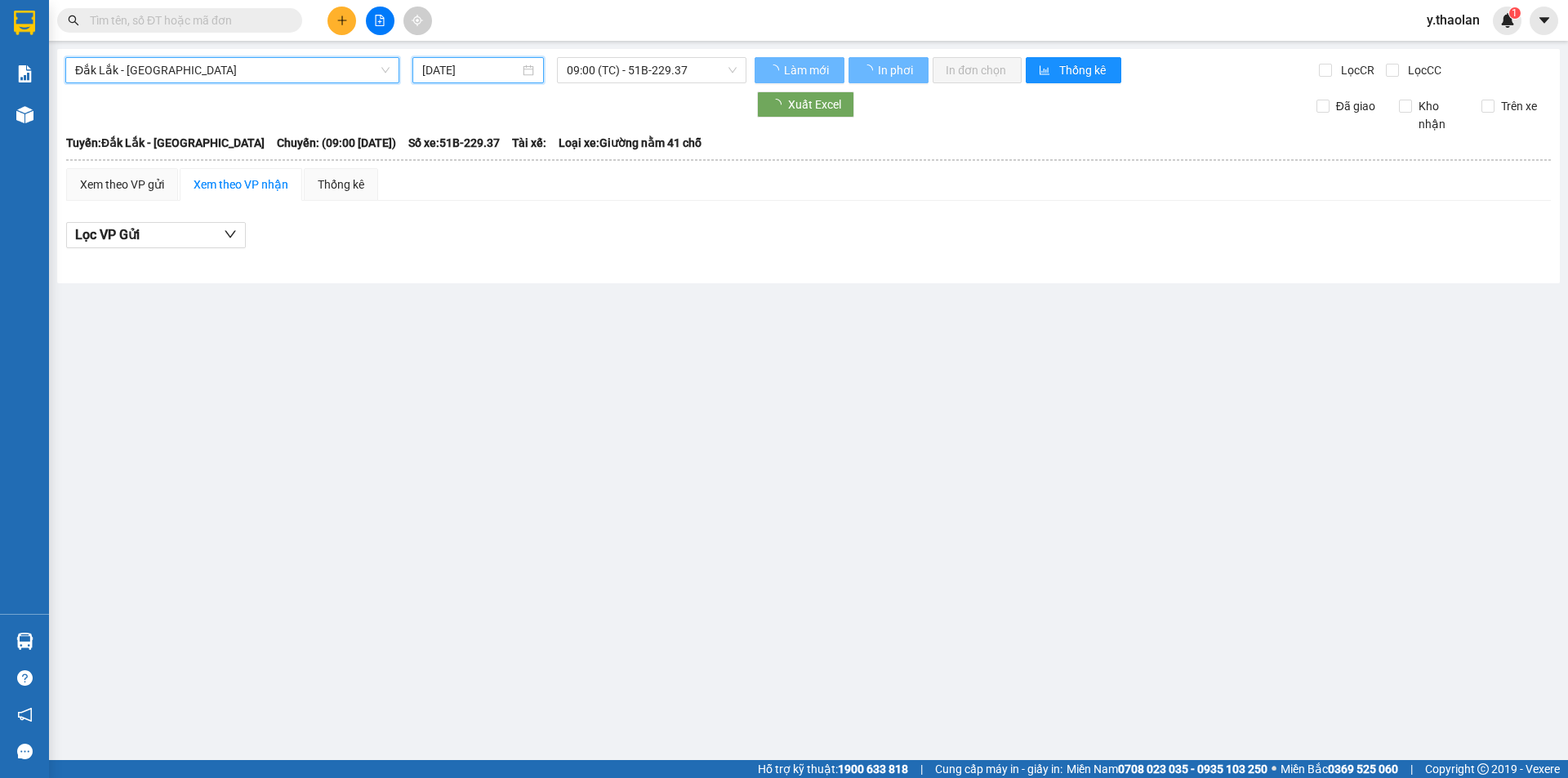
click at [471, 72] on input "[DATE]" at bounding box center [471, 70] width 97 height 18
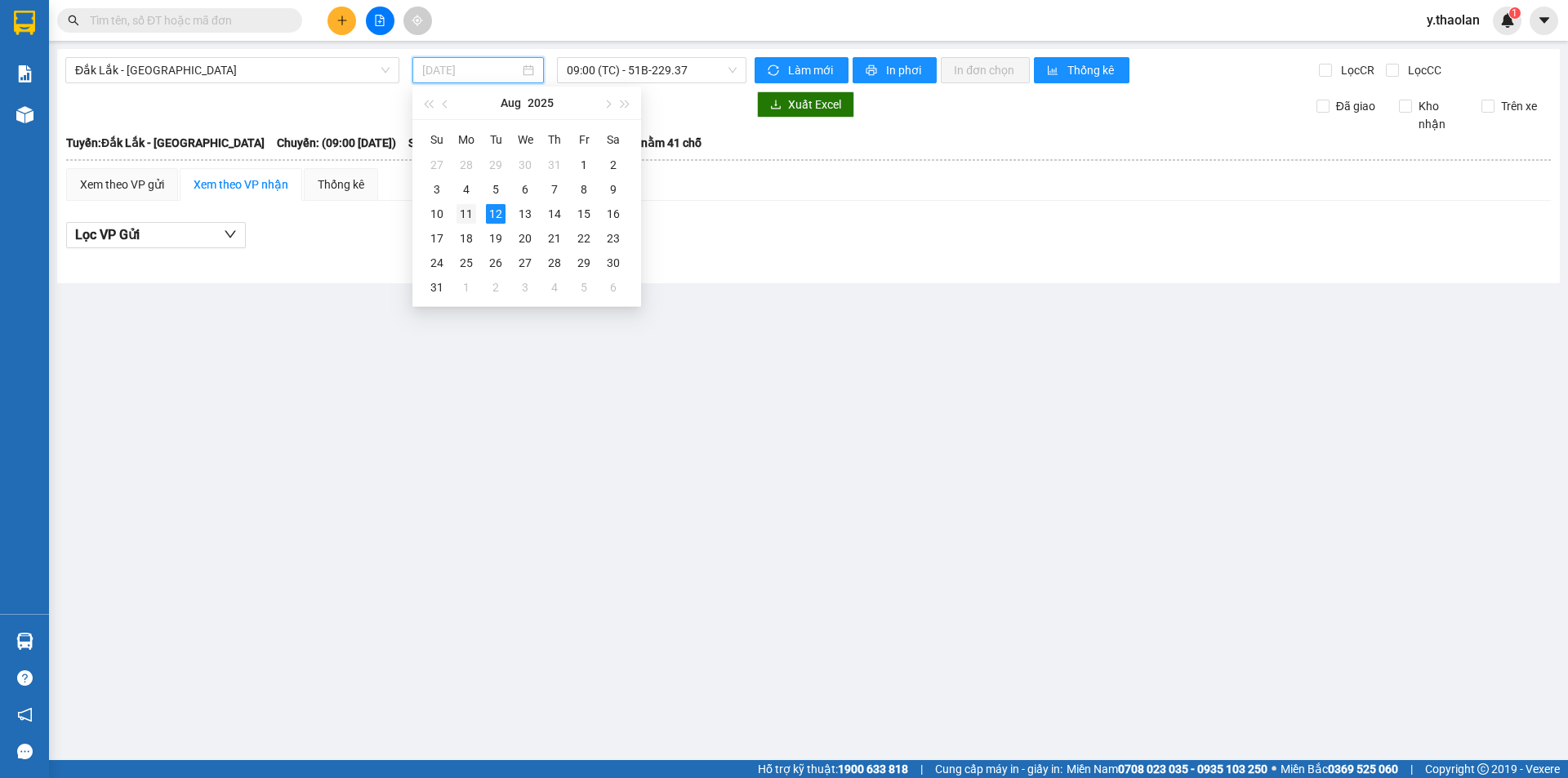
click at [472, 212] on div "11" at bounding box center [466, 214] width 20 height 20
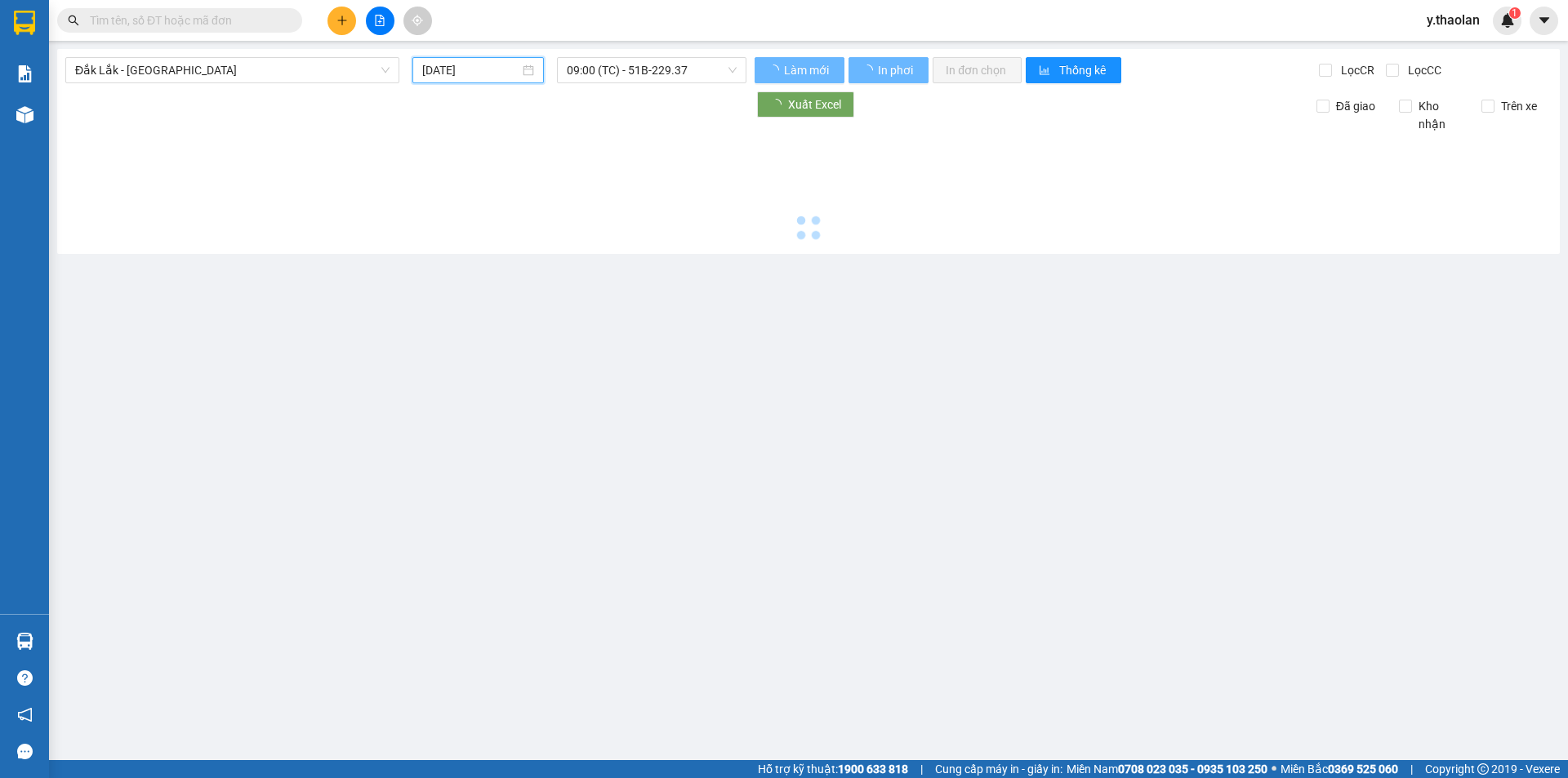
type input "[DATE]"
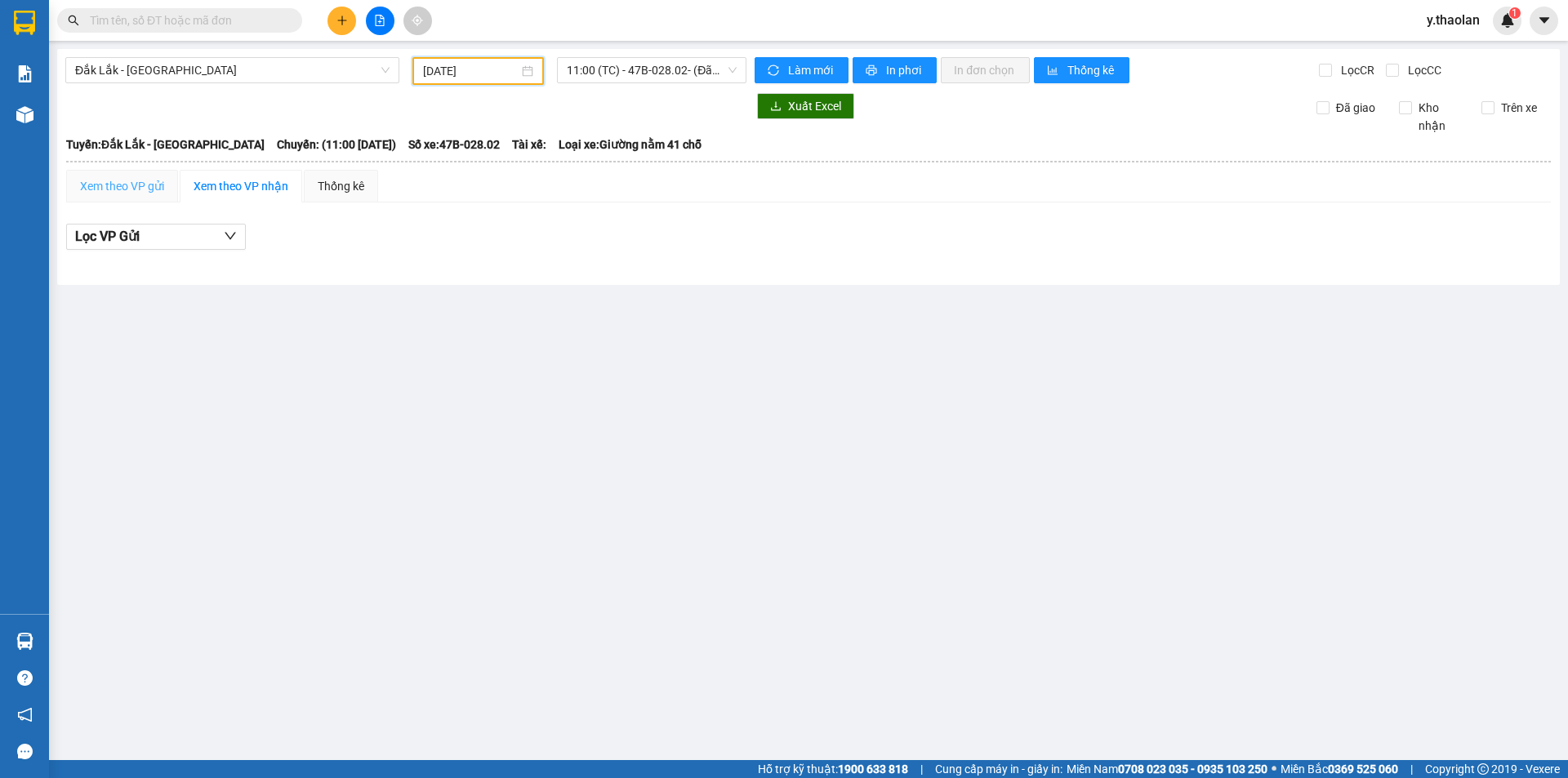
click at [117, 175] on div "Xem theo VP gửi" at bounding box center [122, 186] width 112 height 33
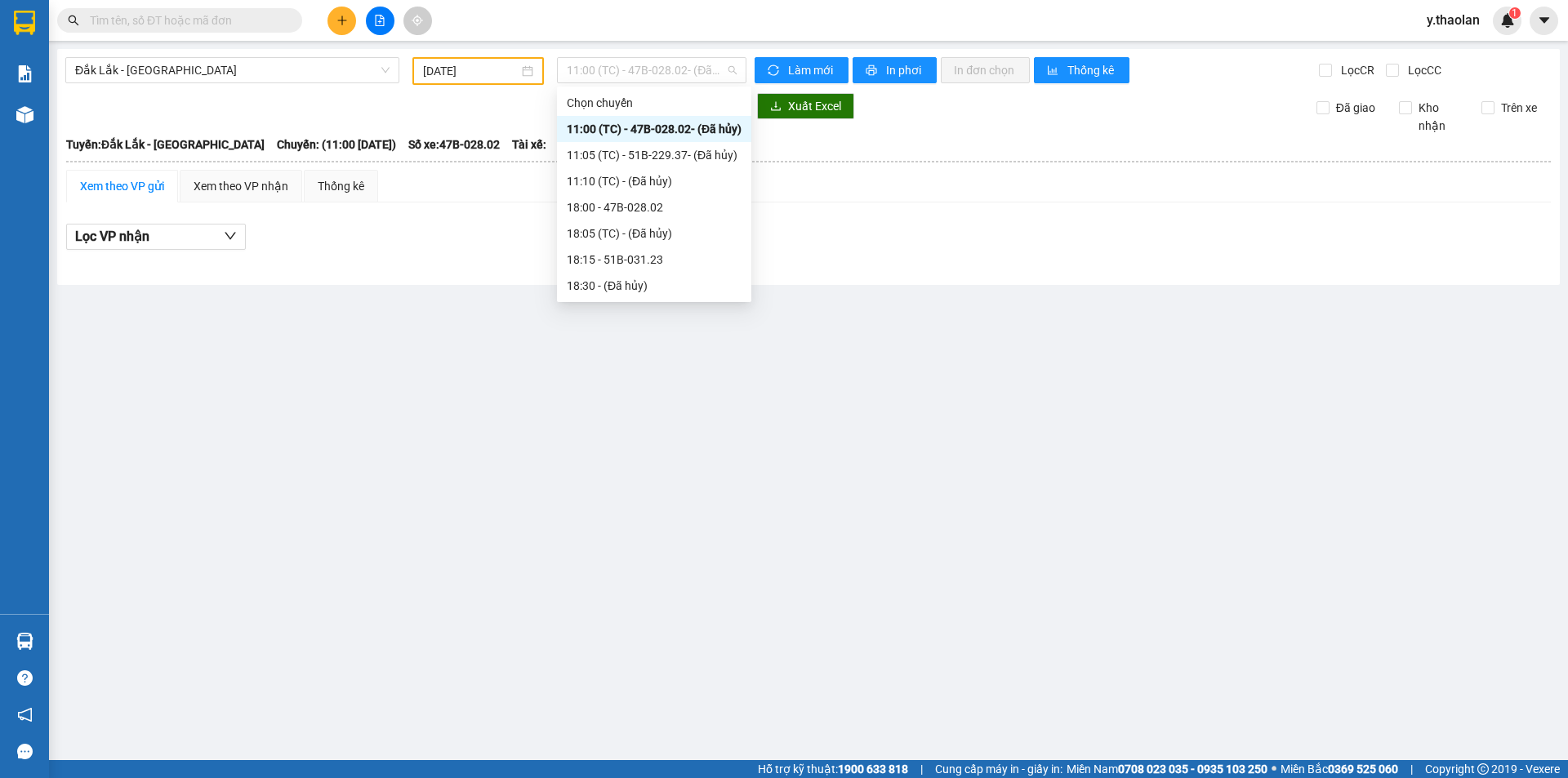
drag, startPoint x: 612, startPoint y: 67, endPoint x: 614, endPoint y: 126, distance: 59.0
click at [612, 75] on span "11:00 (TC) - 47B-028.02 - (Đã hủy)" at bounding box center [652, 70] width 170 height 25
click at [616, 197] on div "18:00 - 47B-028.02" at bounding box center [654, 208] width 195 height 26
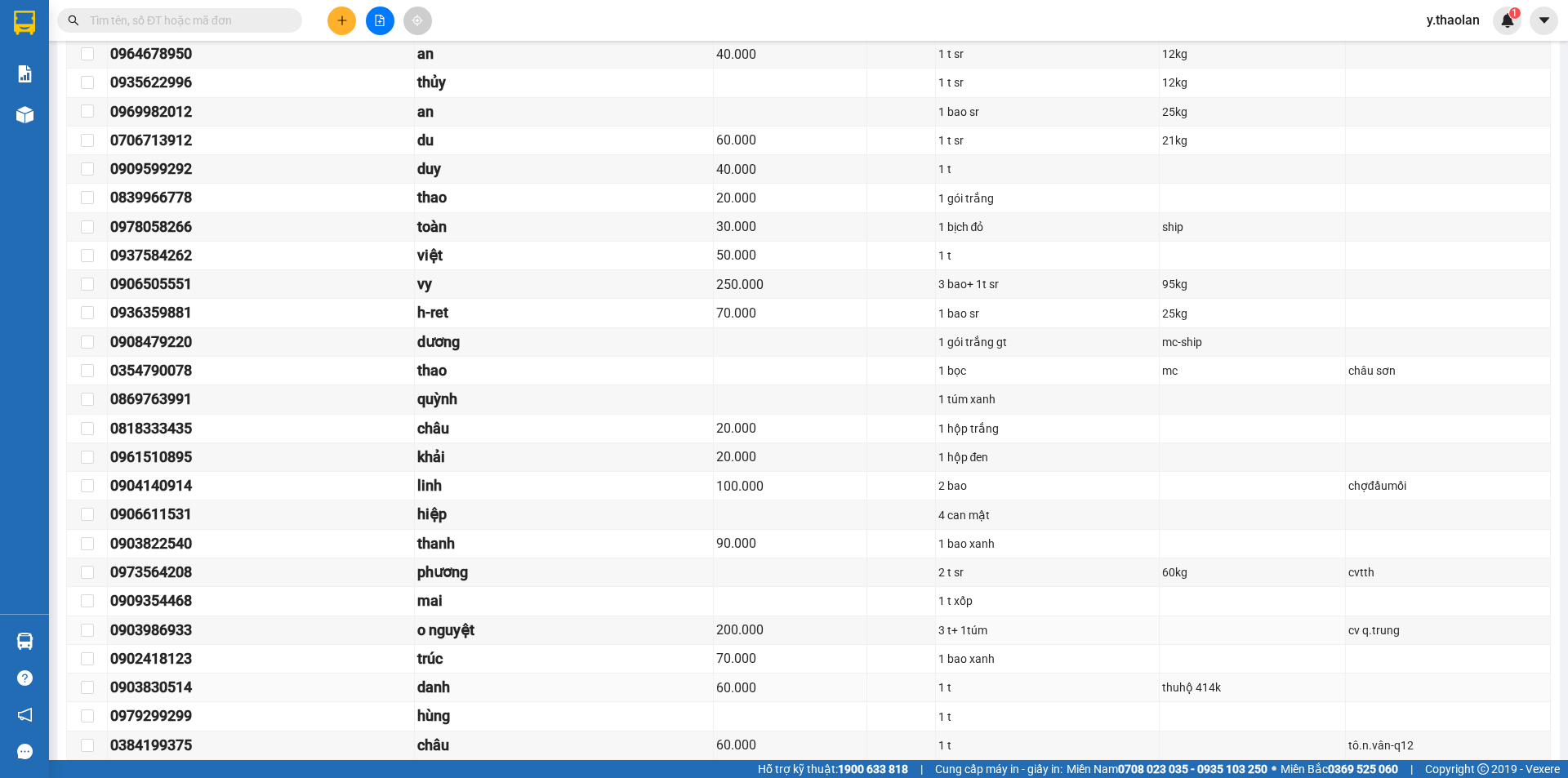
scroll to position [776, 0]
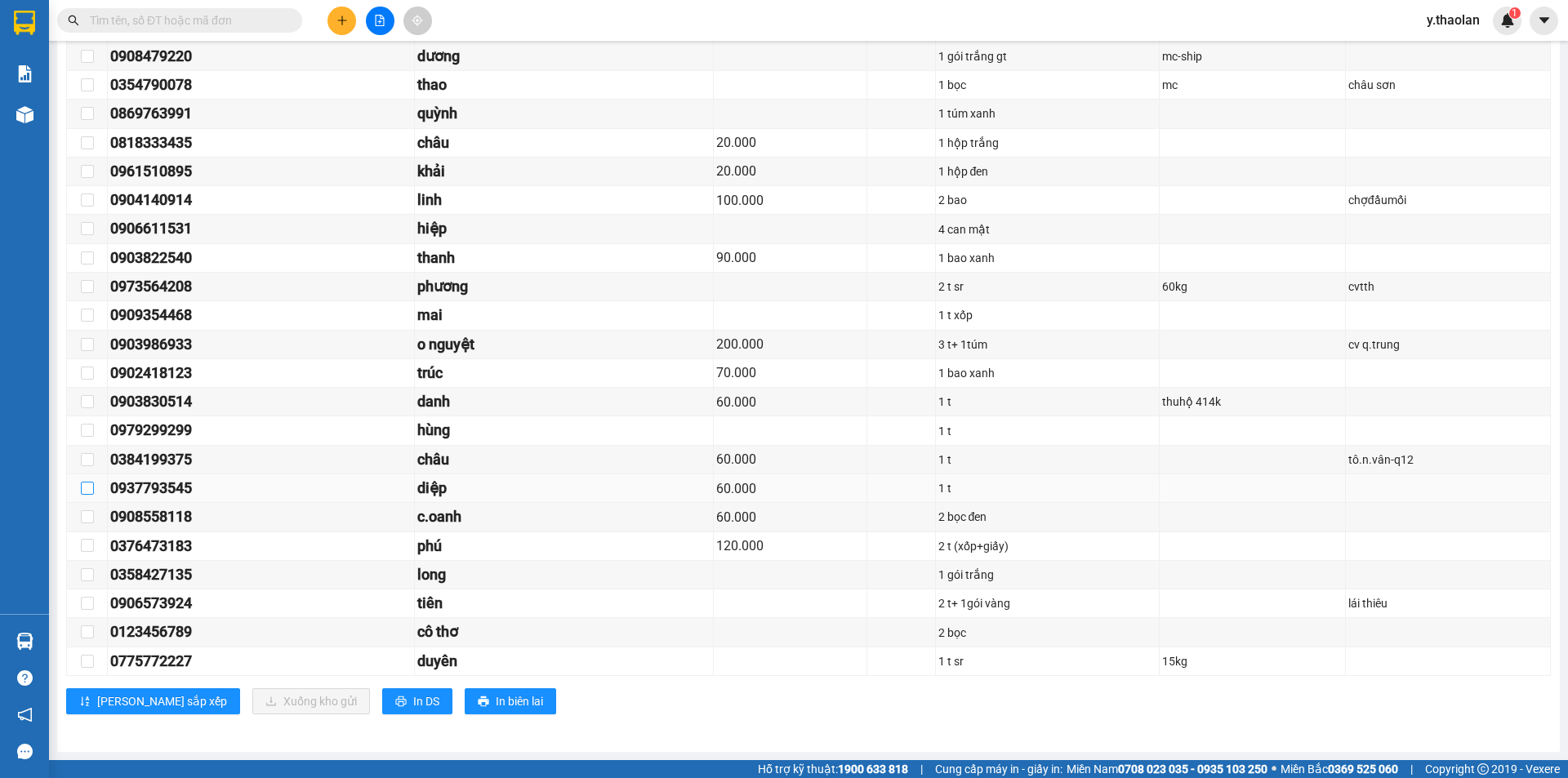
drag, startPoint x: 87, startPoint y: 487, endPoint x: 157, endPoint y: 538, distance: 86.6
click at [89, 487] on input "checkbox" at bounding box center [88, 489] width 13 height 13
checkbox input "true"
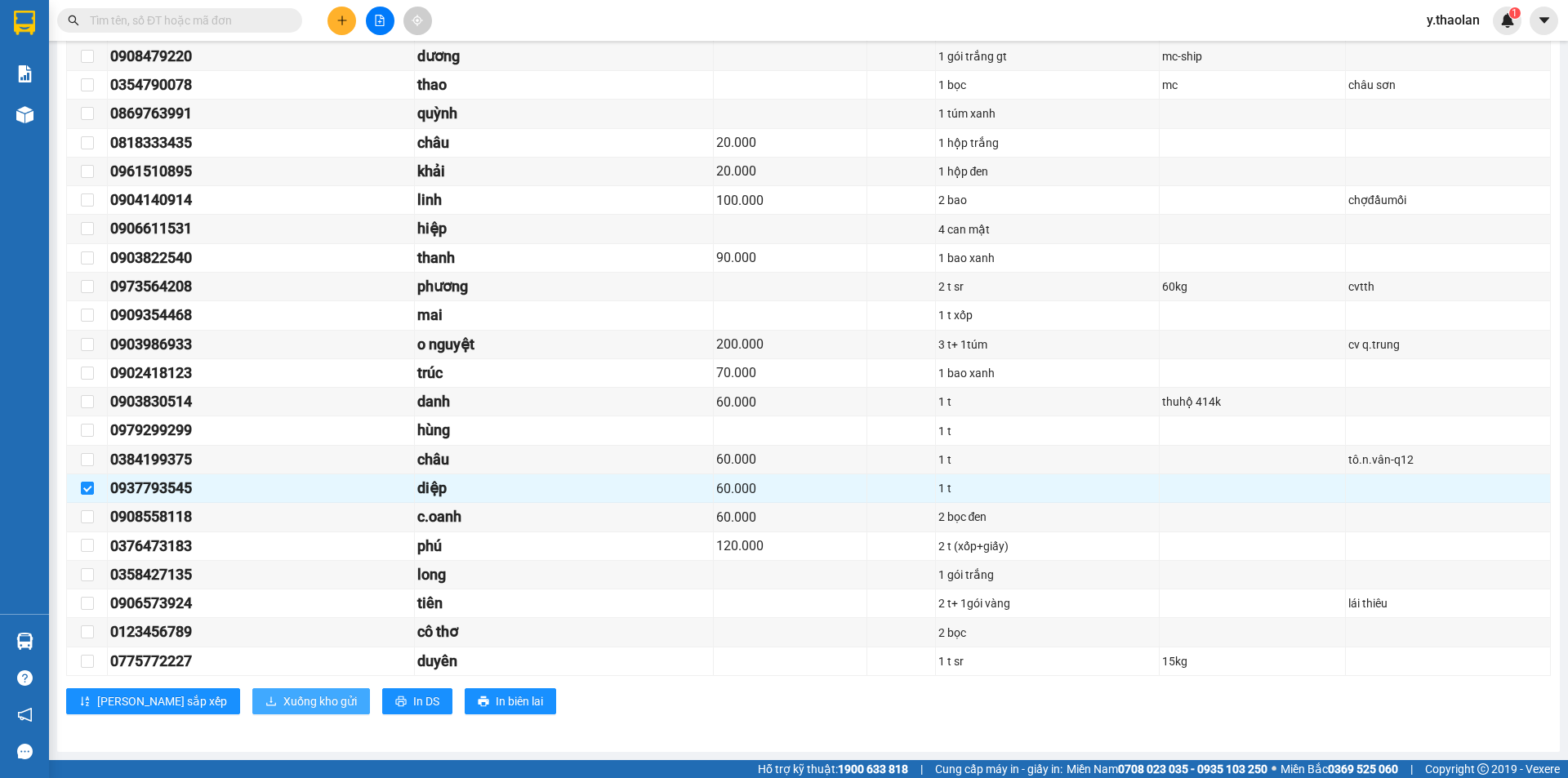
drag, startPoint x: 275, startPoint y: 700, endPoint x: 369, endPoint y: 657, distance: 103.4
click at [284, 699] on span "Xuống kho gửi" at bounding box center [320, 701] width 74 height 18
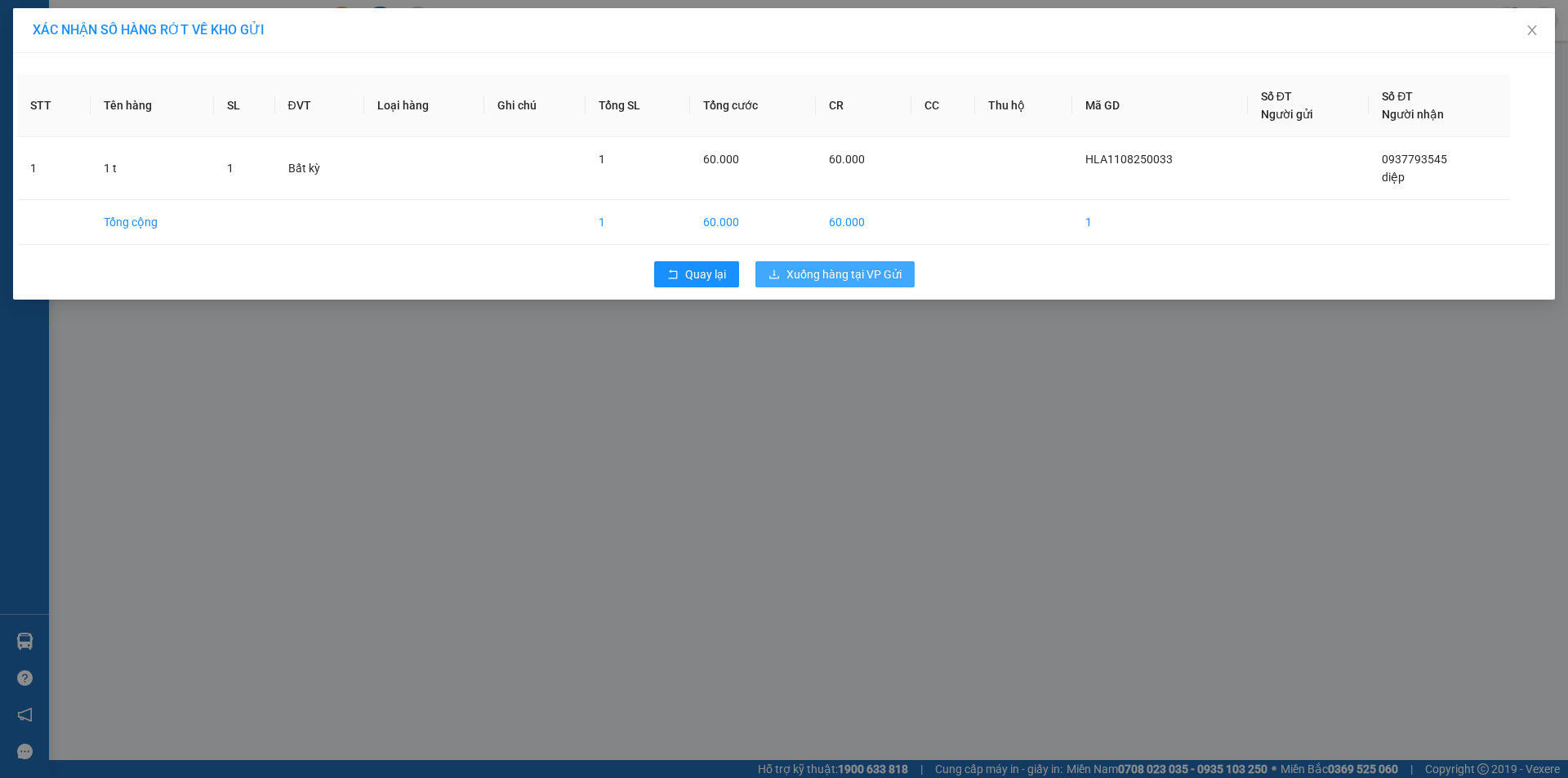
click at [908, 276] on button "Xuống hàng tại VP Gửi" at bounding box center [835, 275] width 159 height 26
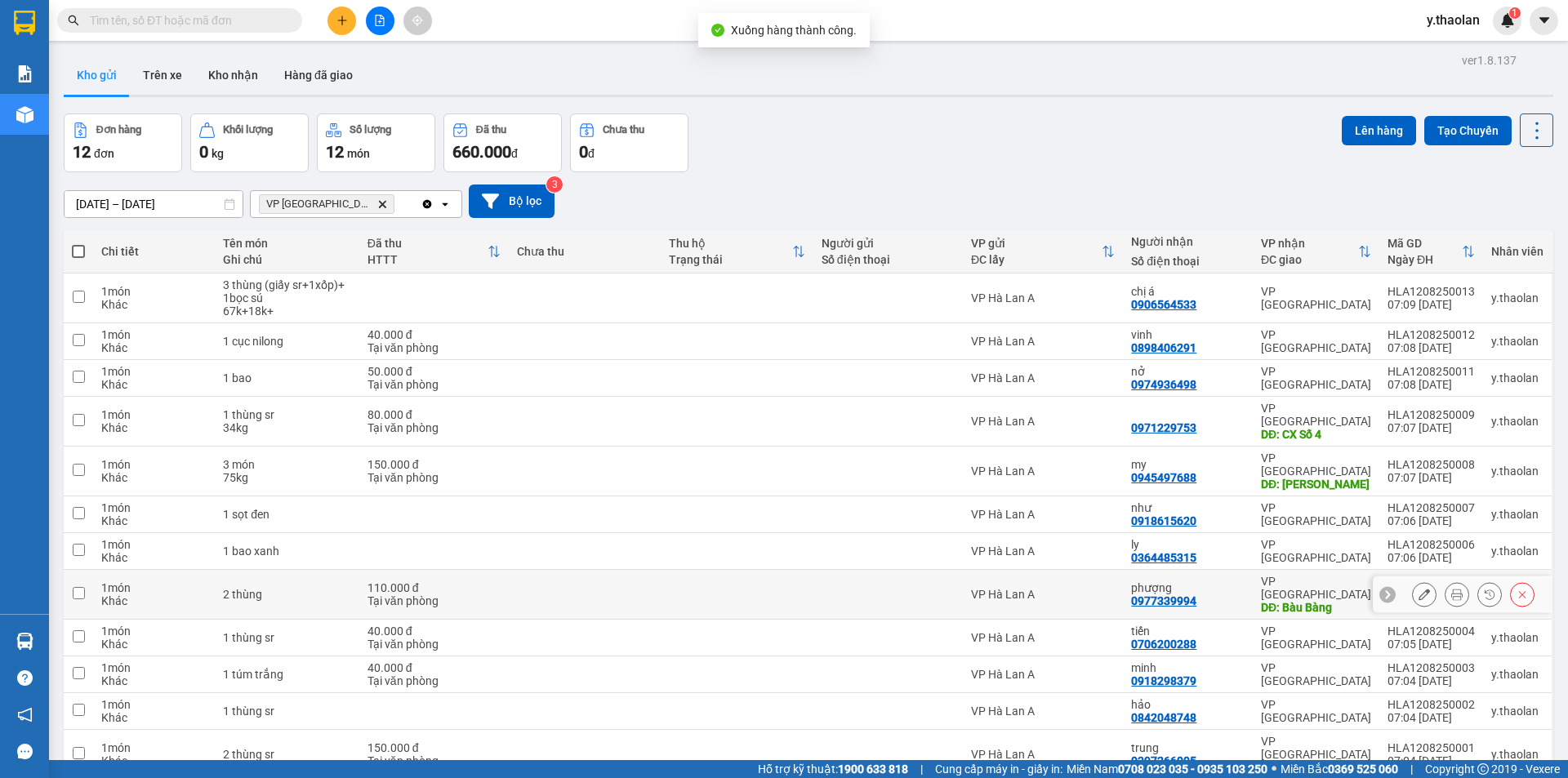
scroll to position [75, 0]
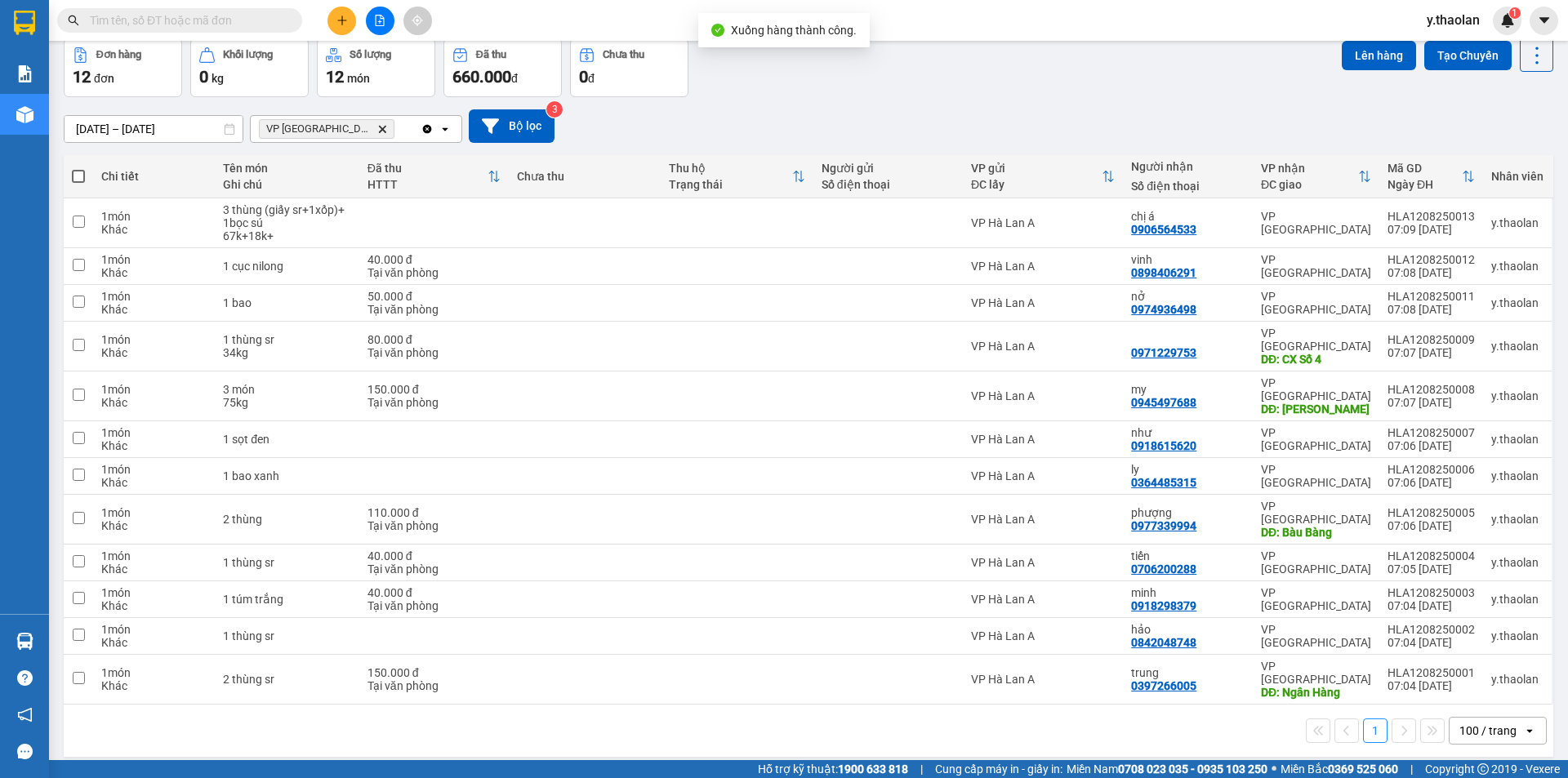
click at [377, 130] on icon "Delete" at bounding box center [382, 129] width 9 height 9
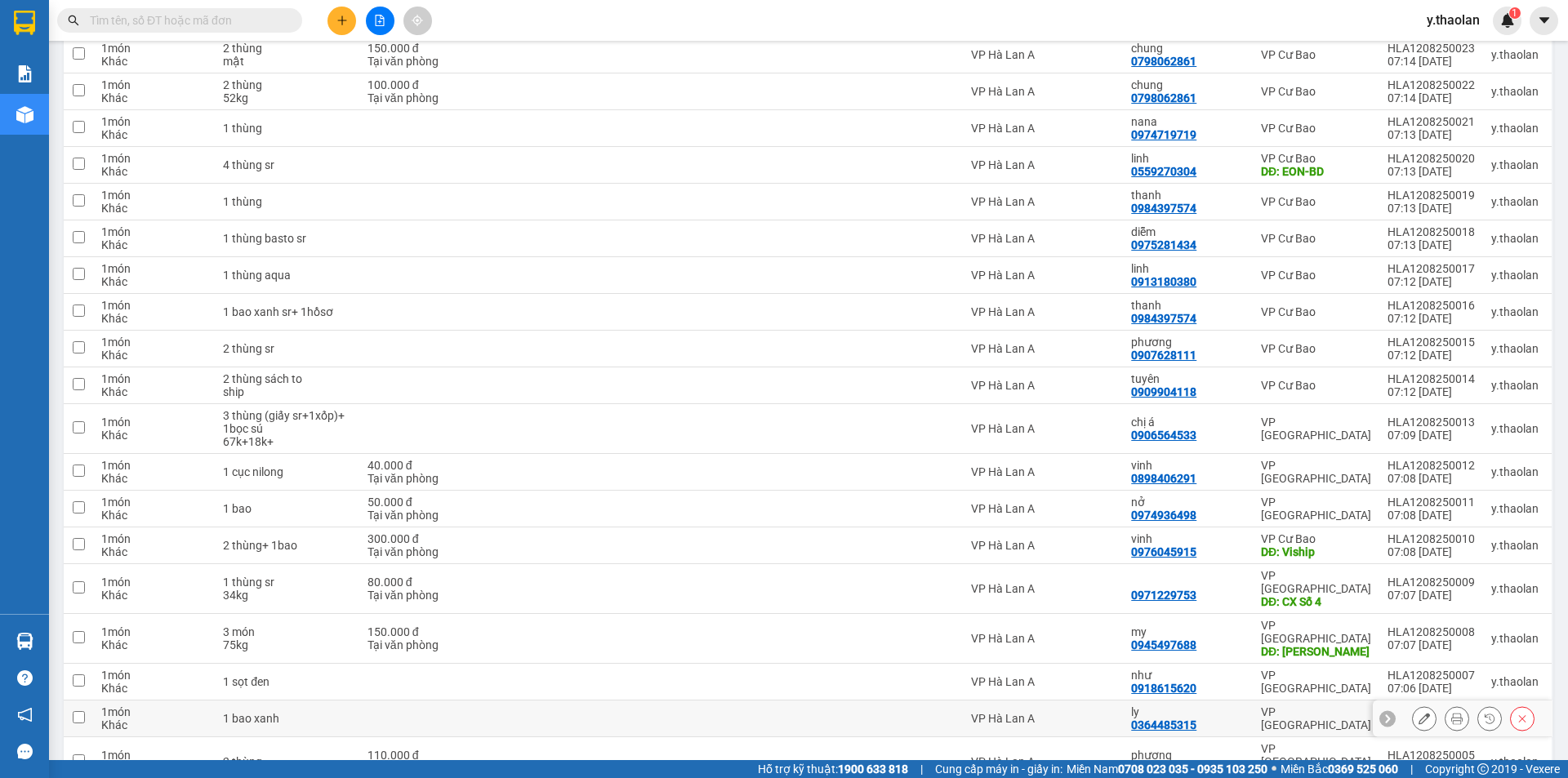
scroll to position [806, 0]
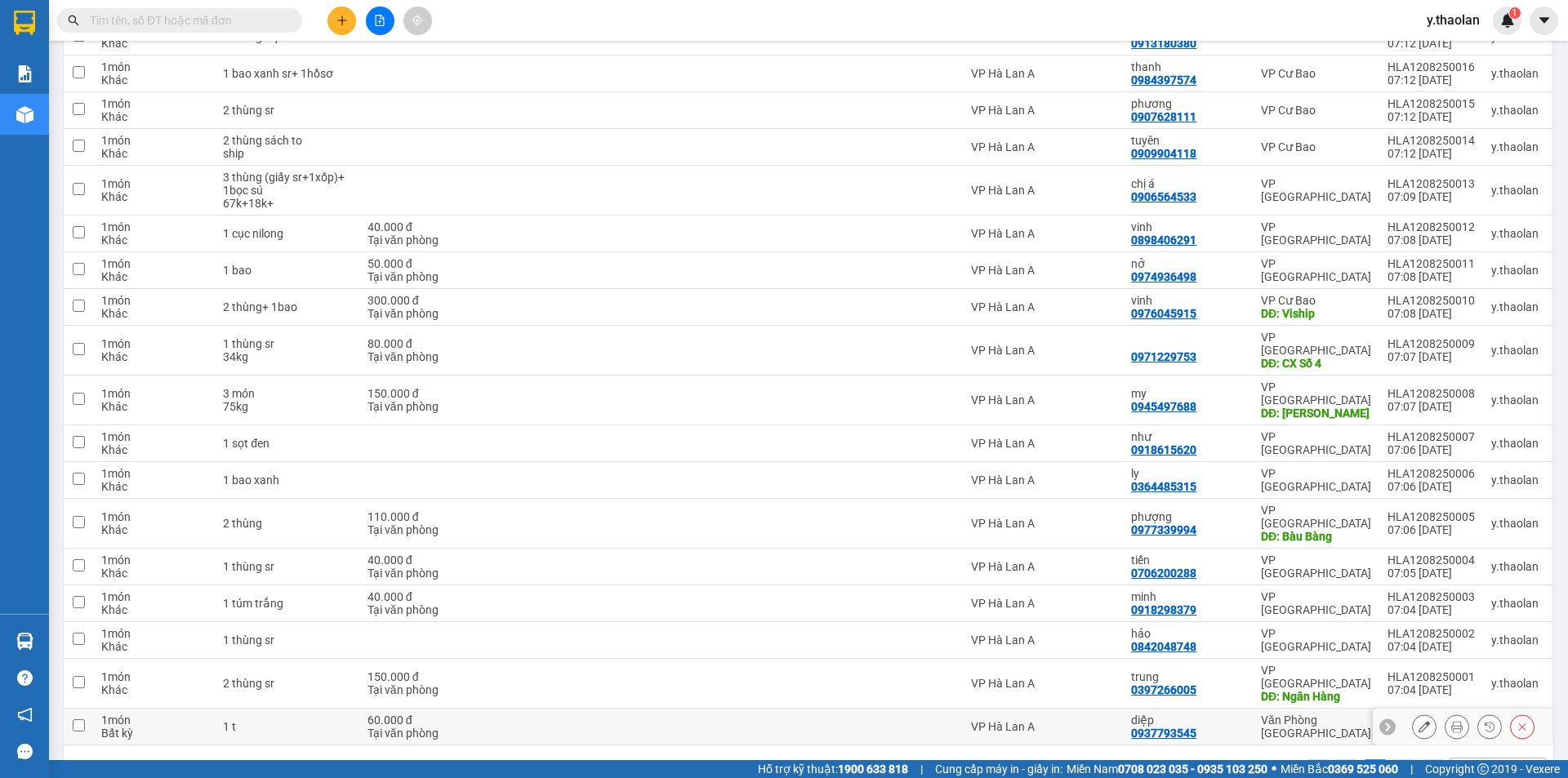
click at [1419, 721] on icon at bounding box center [1424, 727] width 11 height 11
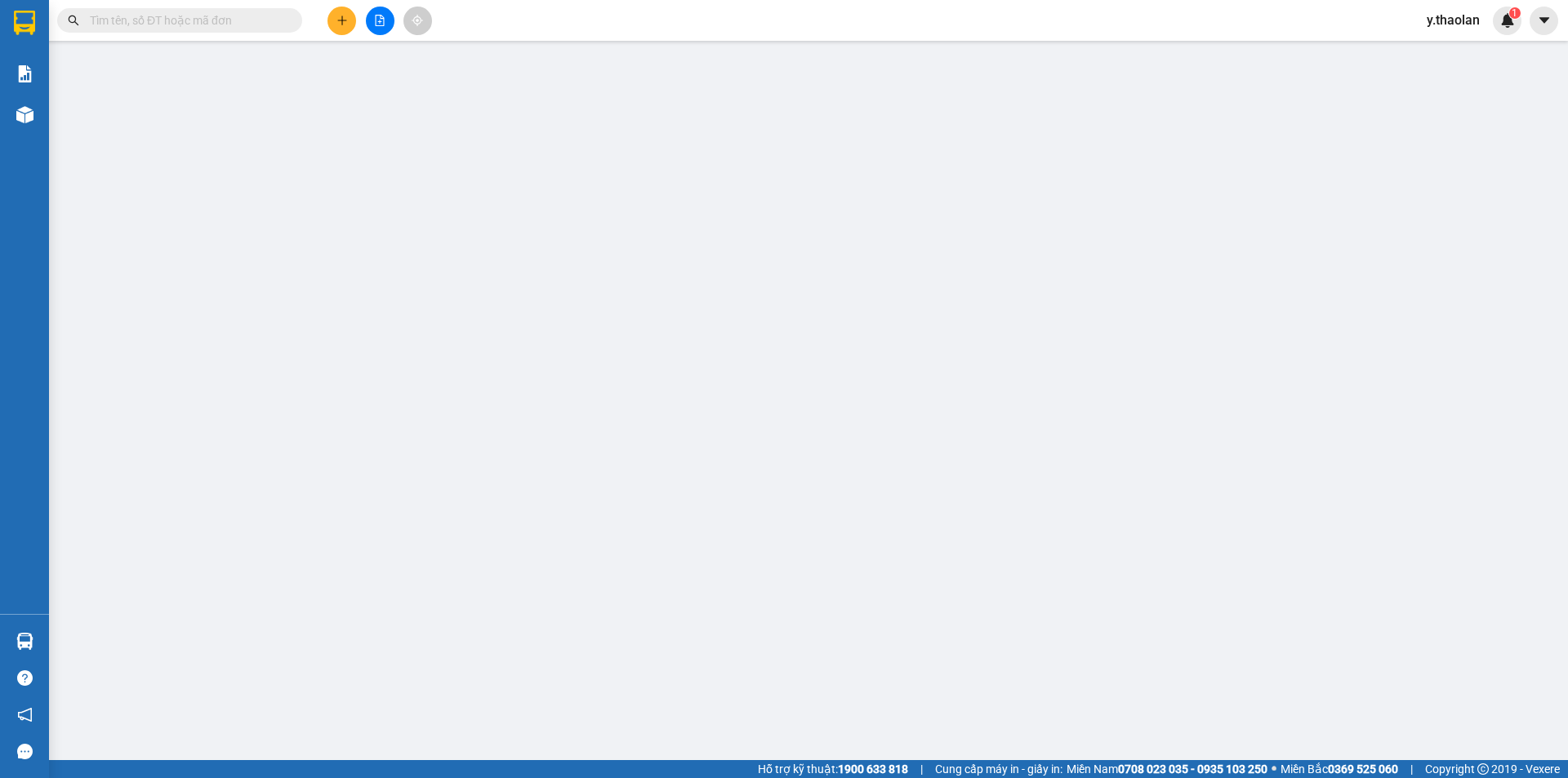
type input "0937793545"
type input "diệp"
type input "60.000"
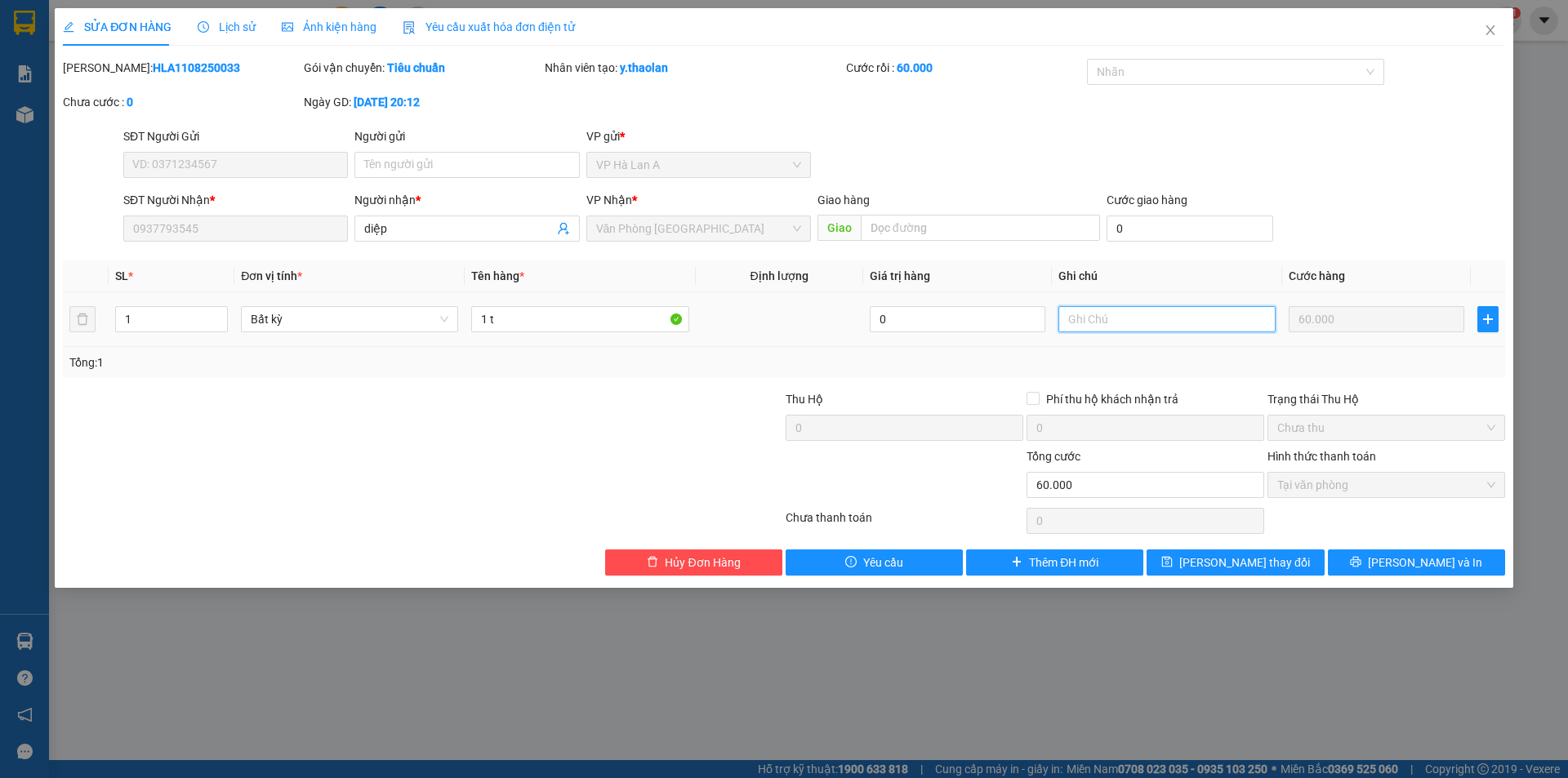
click at [1163, 318] on input "text" at bounding box center [1167, 320] width 217 height 26
type input "22kg"
click at [579, 295] on td "1 t" at bounding box center [580, 320] width 231 height 55
click at [574, 319] on input "1 t" at bounding box center [580, 320] width 217 height 26
type input "1 t sr"
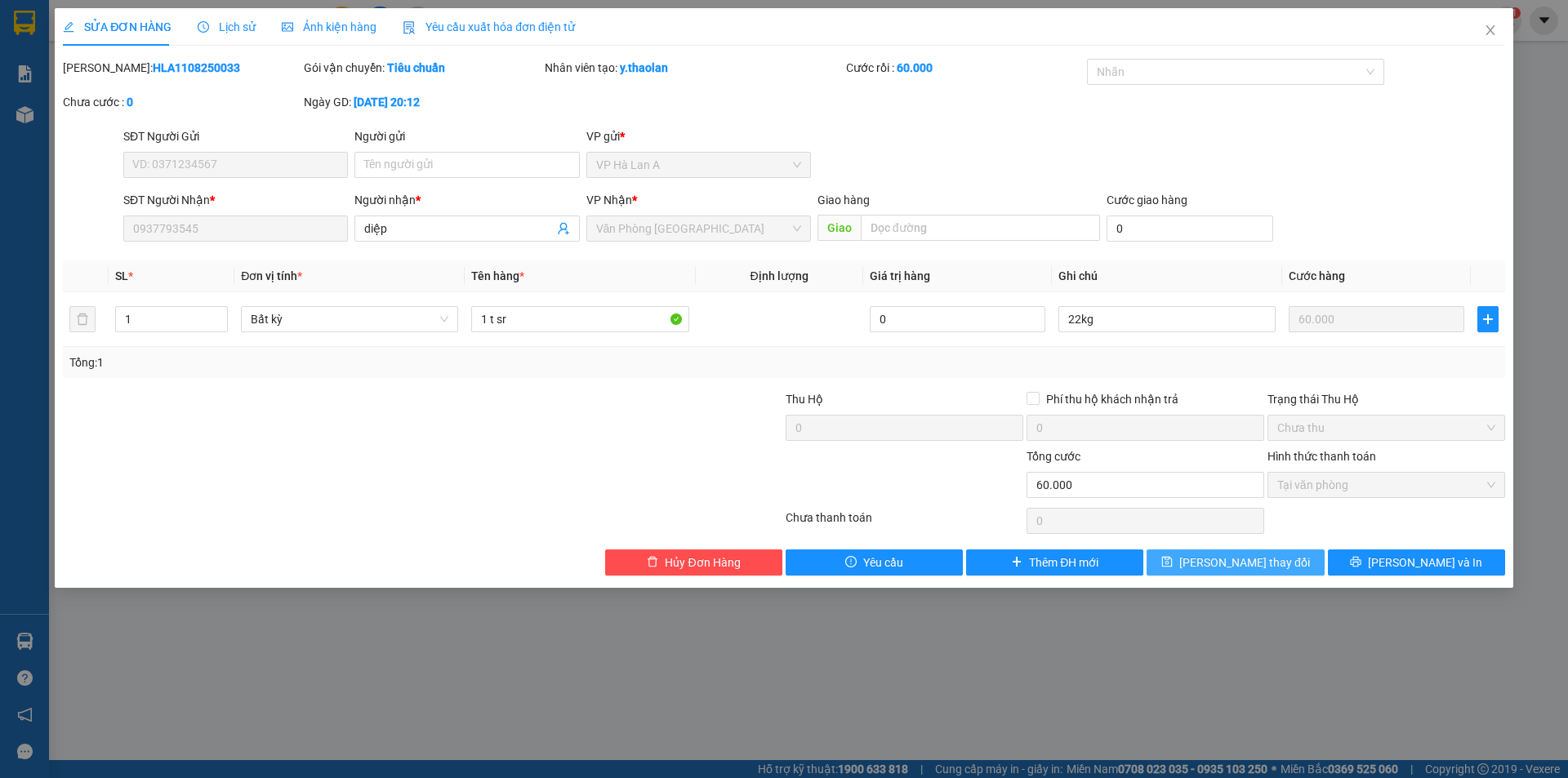
click at [1173, 562] on icon "save" at bounding box center [1167, 562] width 11 height 11
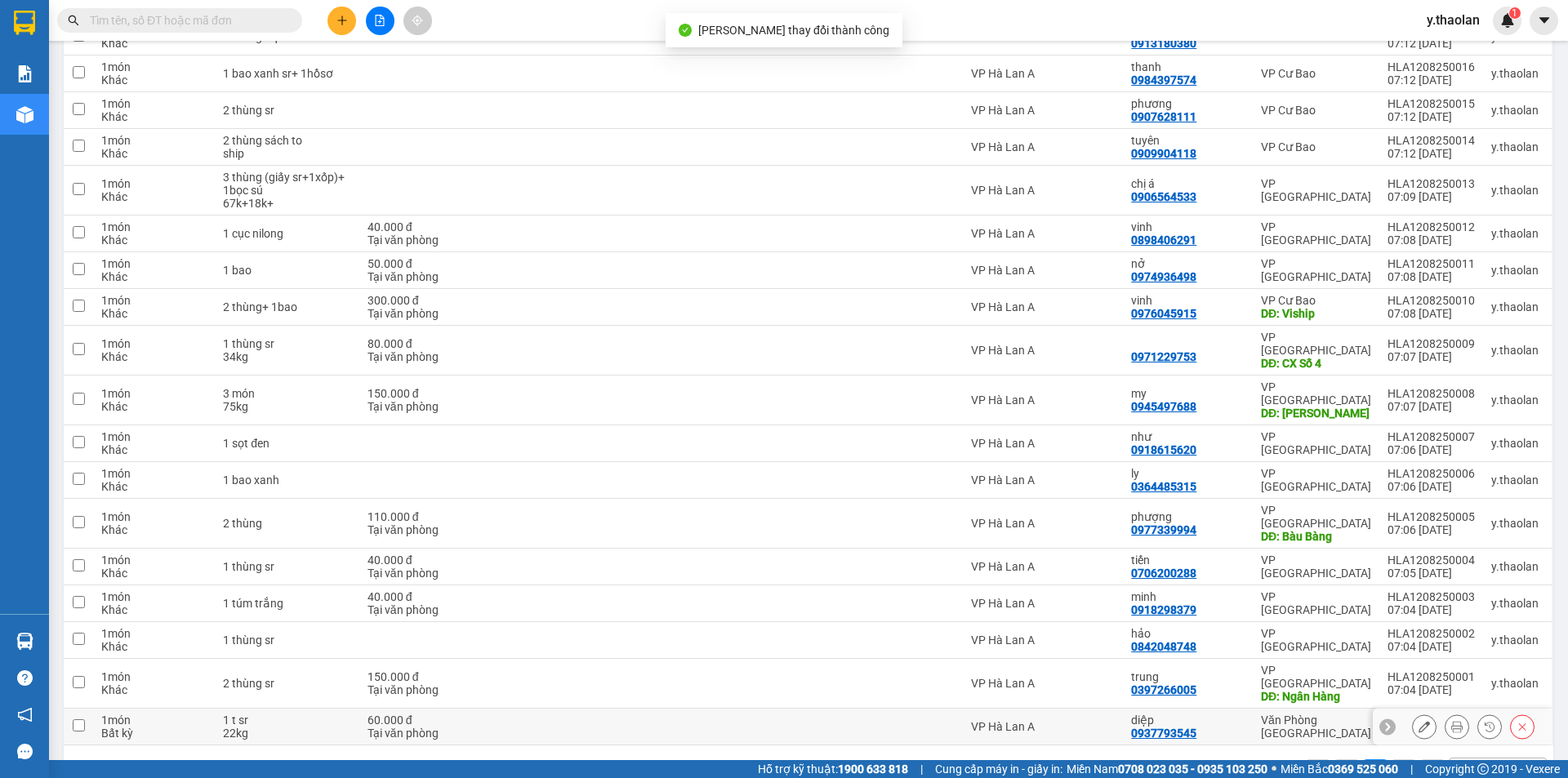
click at [1211, 714] on div "diệp 0937793545" at bounding box center [1188, 727] width 113 height 26
checkbox input "true"
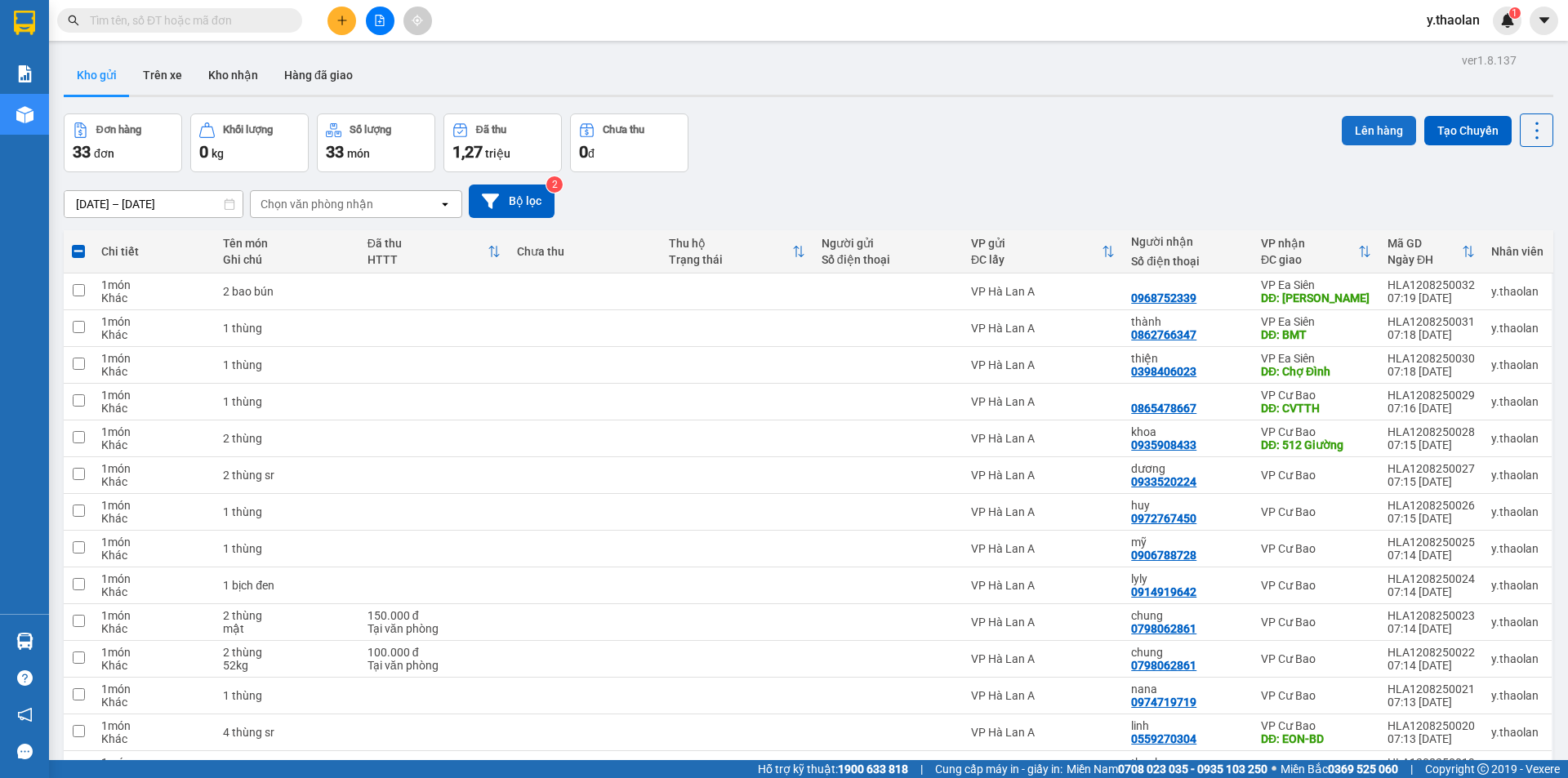
click at [1358, 129] on button "Lên hàng" at bounding box center [1379, 130] width 75 height 29
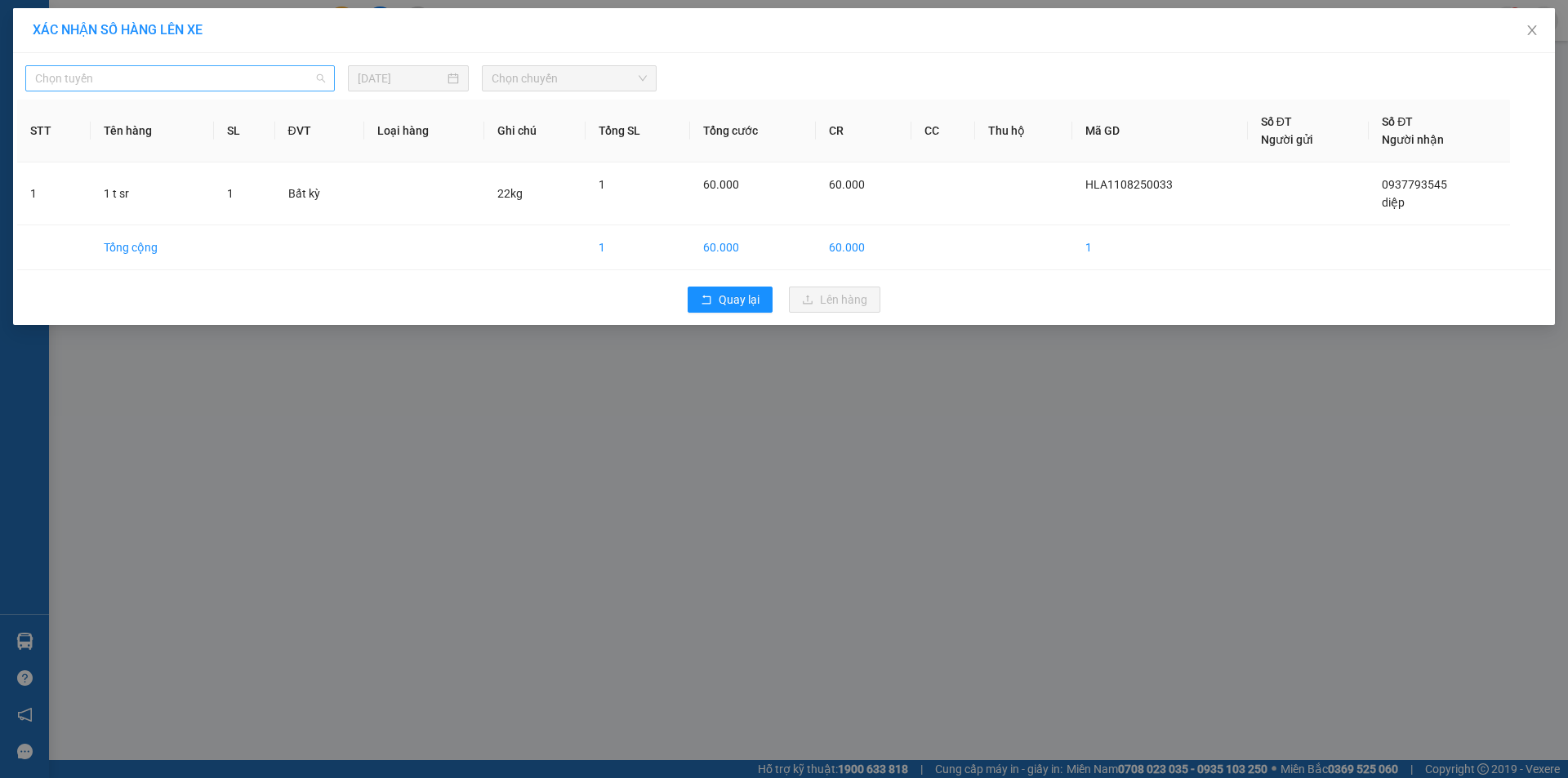
drag, startPoint x: 155, startPoint y: 77, endPoint x: 156, endPoint y: 119, distance: 42.0
click at [156, 79] on span "Chọn tuyến" at bounding box center [180, 78] width 290 height 25
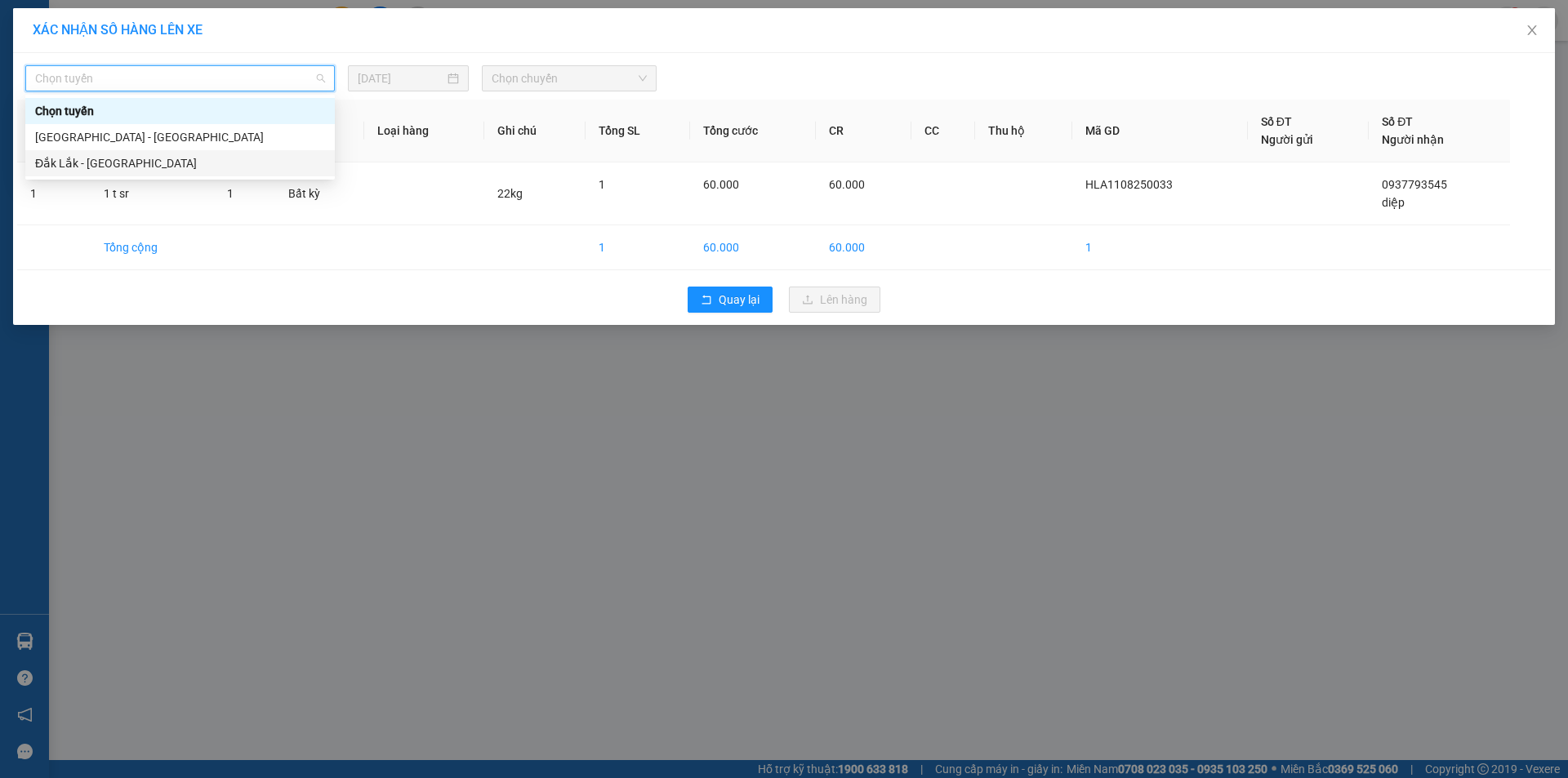
click at [154, 155] on div "Đắk Lắk - [GEOGRAPHIC_DATA]" at bounding box center [180, 163] width 290 height 18
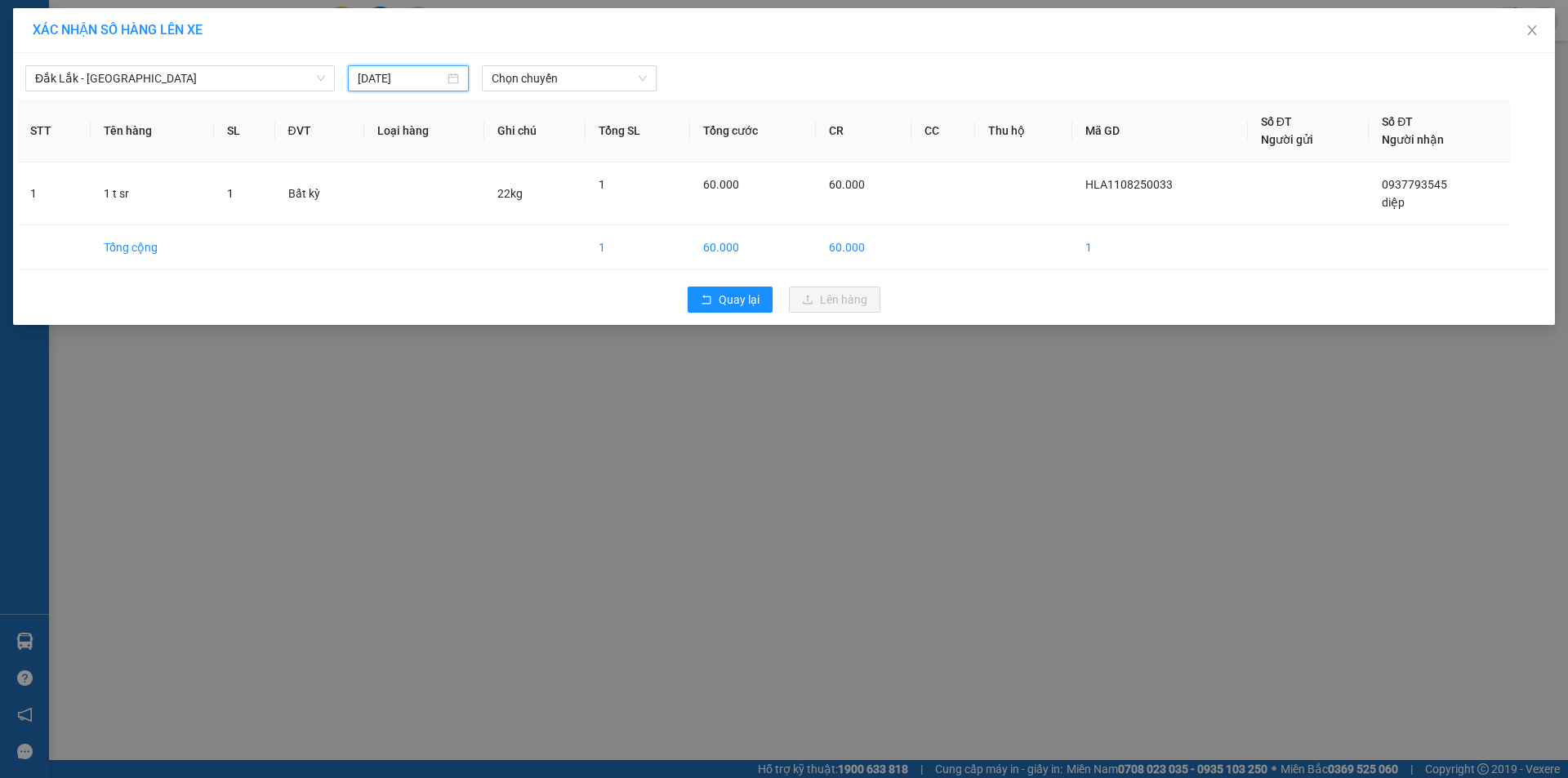
click at [369, 73] on input "[DATE]" at bounding box center [401, 78] width 87 height 18
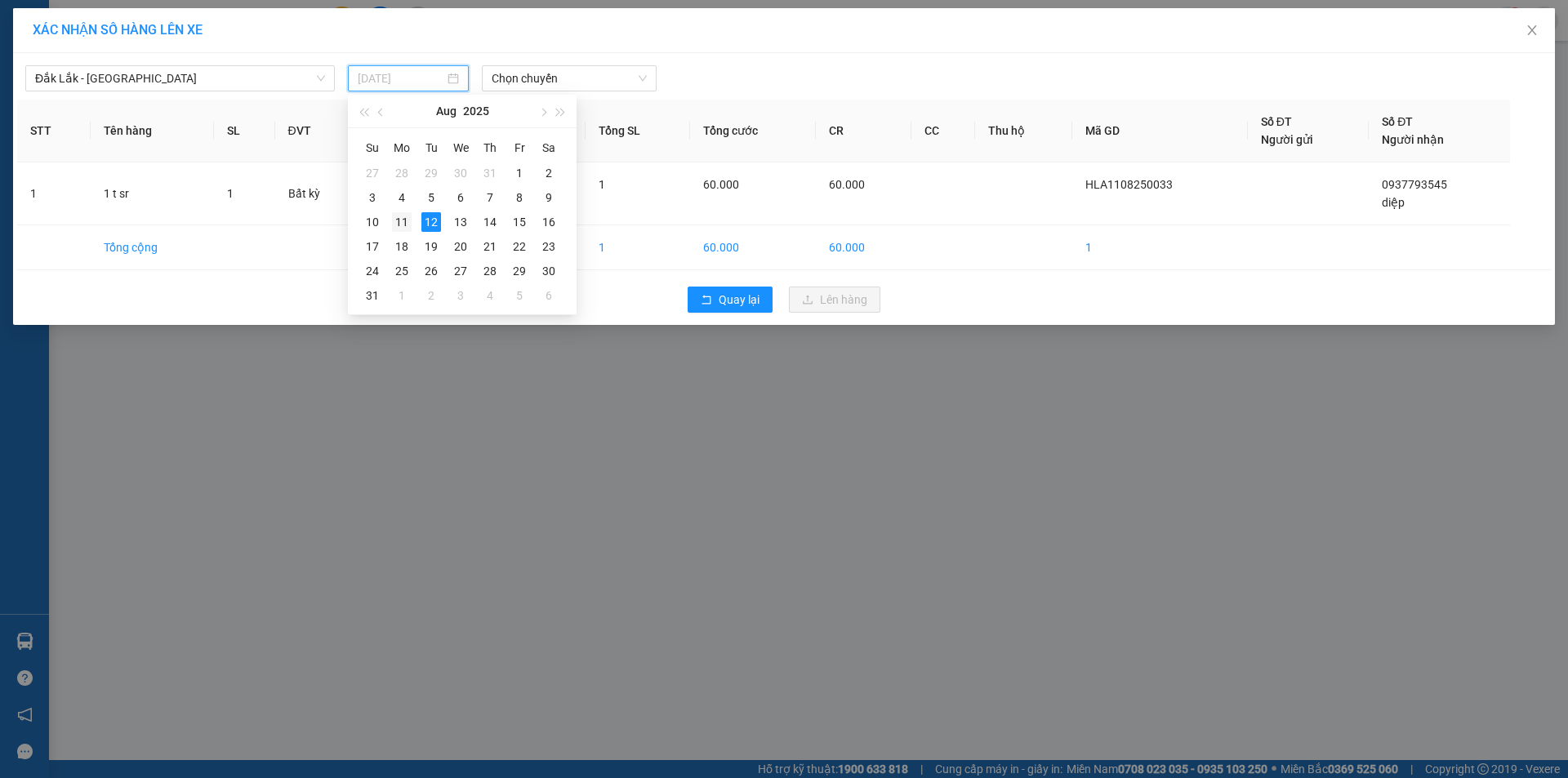
click at [413, 221] on td "11" at bounding box center [402, 222] width 29 height 25
type input "[DATE]"
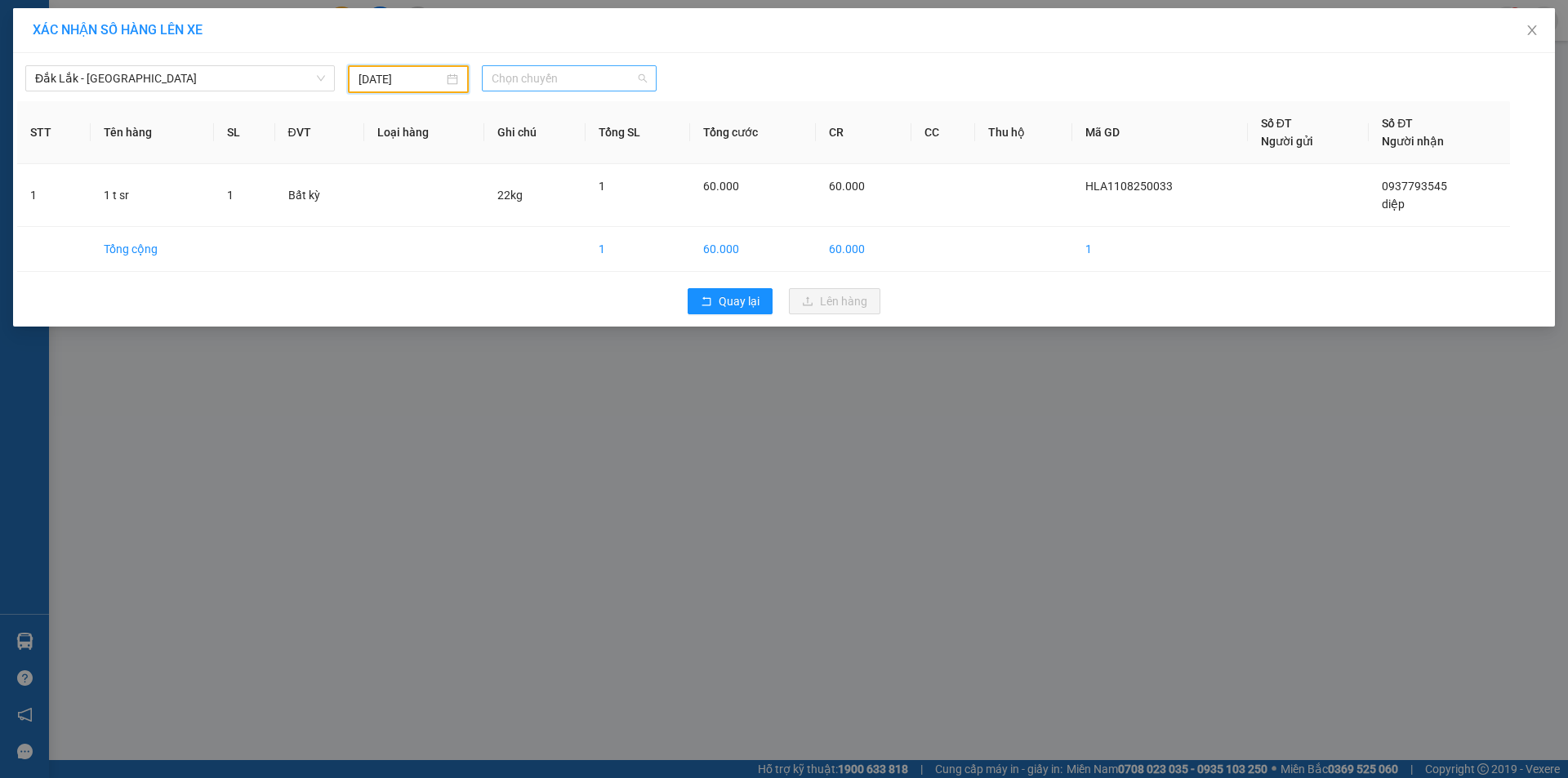
click at [554, 87] on span "Chọn chuyến" at bounding box center [569, 78] width 155 height 25
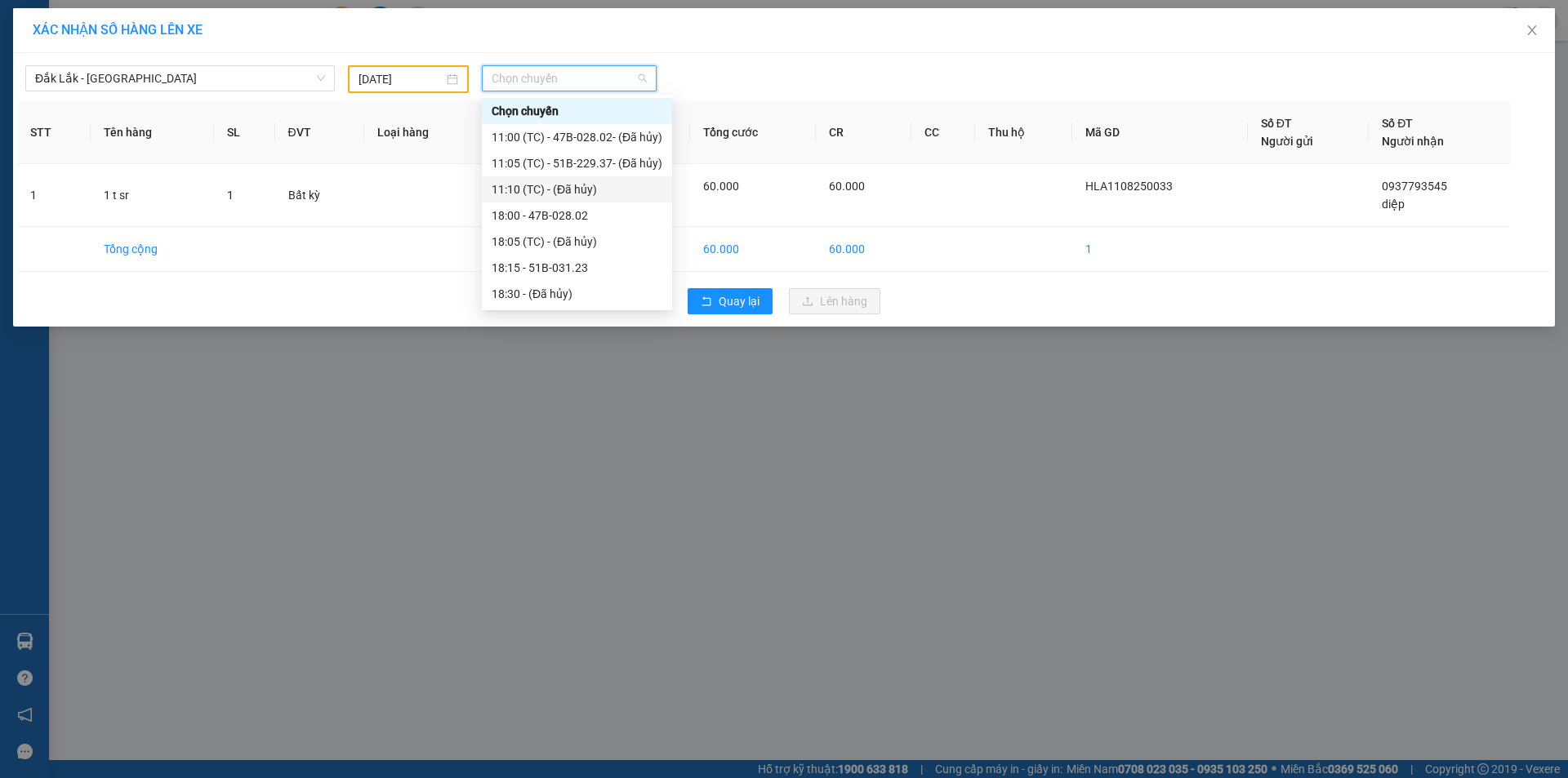
drag, startPoint x: 576, startPoint y: 134, endPoint x: 587, endPoint y: 186, distance: 53.2
click at [587, 186] on div "Chọn chuyến 11:00 (TC) - 47B-028.02 - (Đã hủy) 11:05 (TC) - 51B-229.37 - (Đã hủ…" at bounding box center [577, 216] width 190 height 235
click at [588, 213] on div "18:00 - 47B-028.02" at bounding box center [577, 216] width 171 height 18
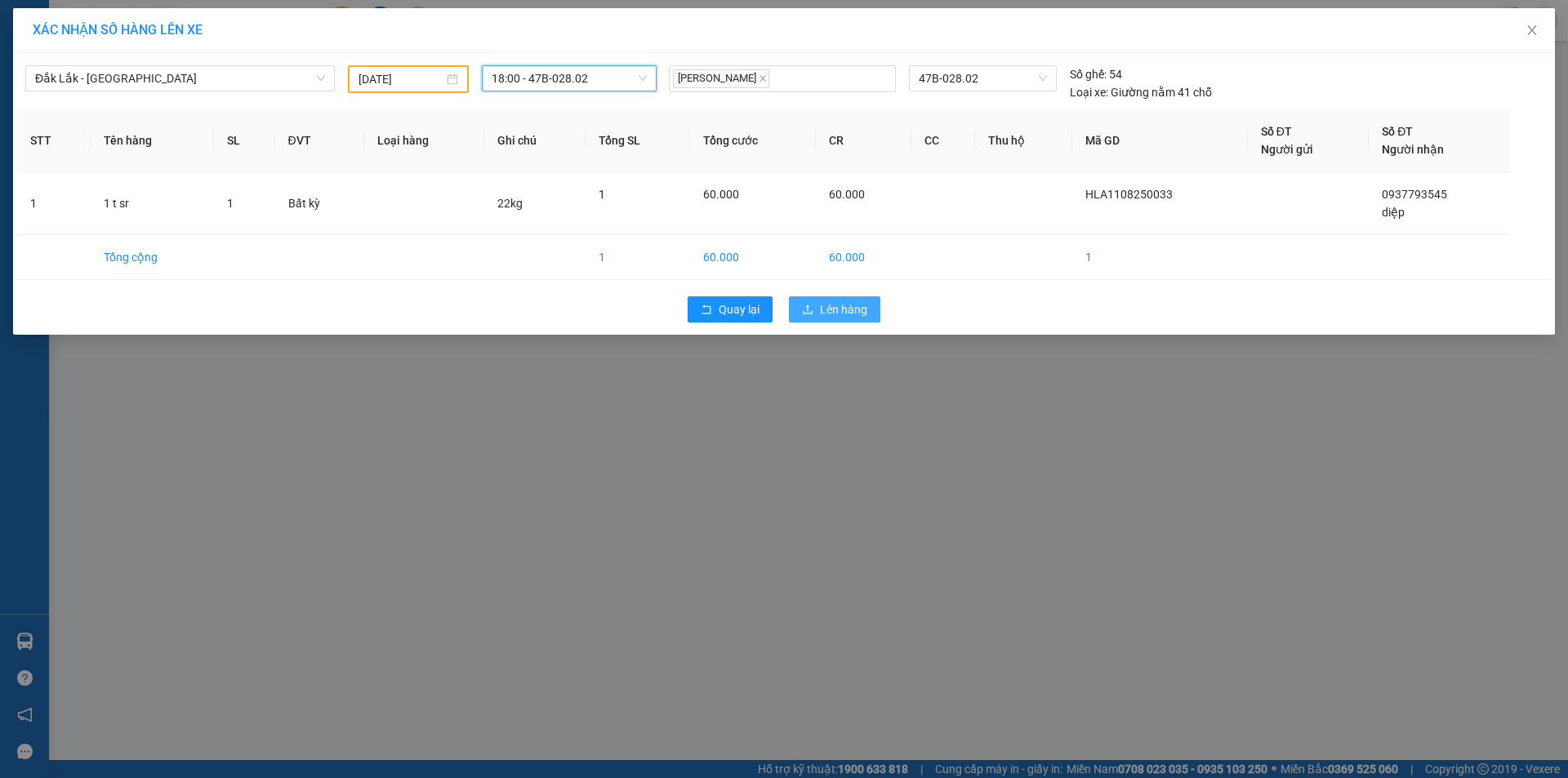
click at [872, 317] on button "Lên hàng" at bounding box center [835, 310] width 92 height 26
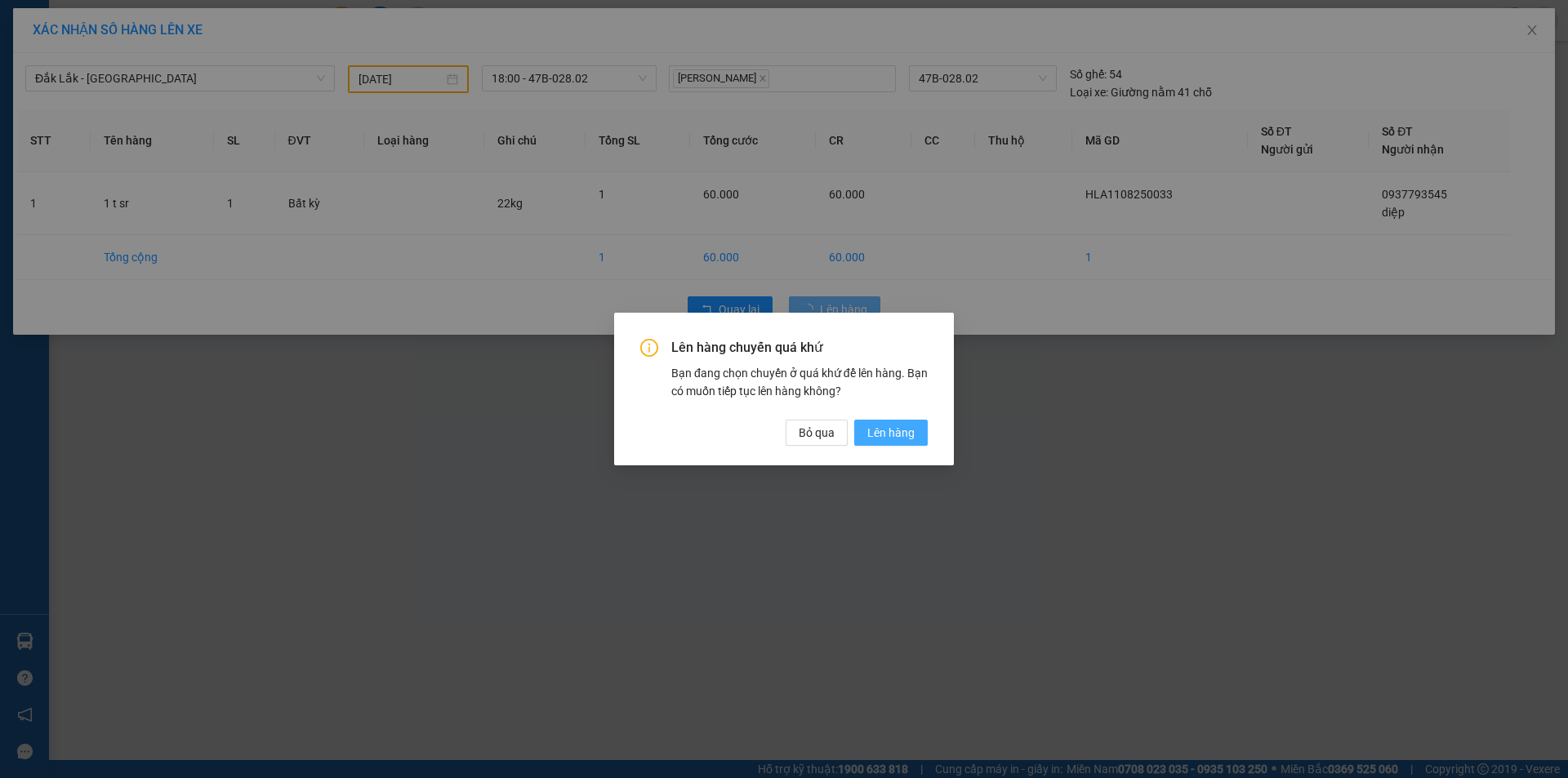
click at [915, 436] on button "Lên hàng" at bounding box center [891, 433] width 74 height 26
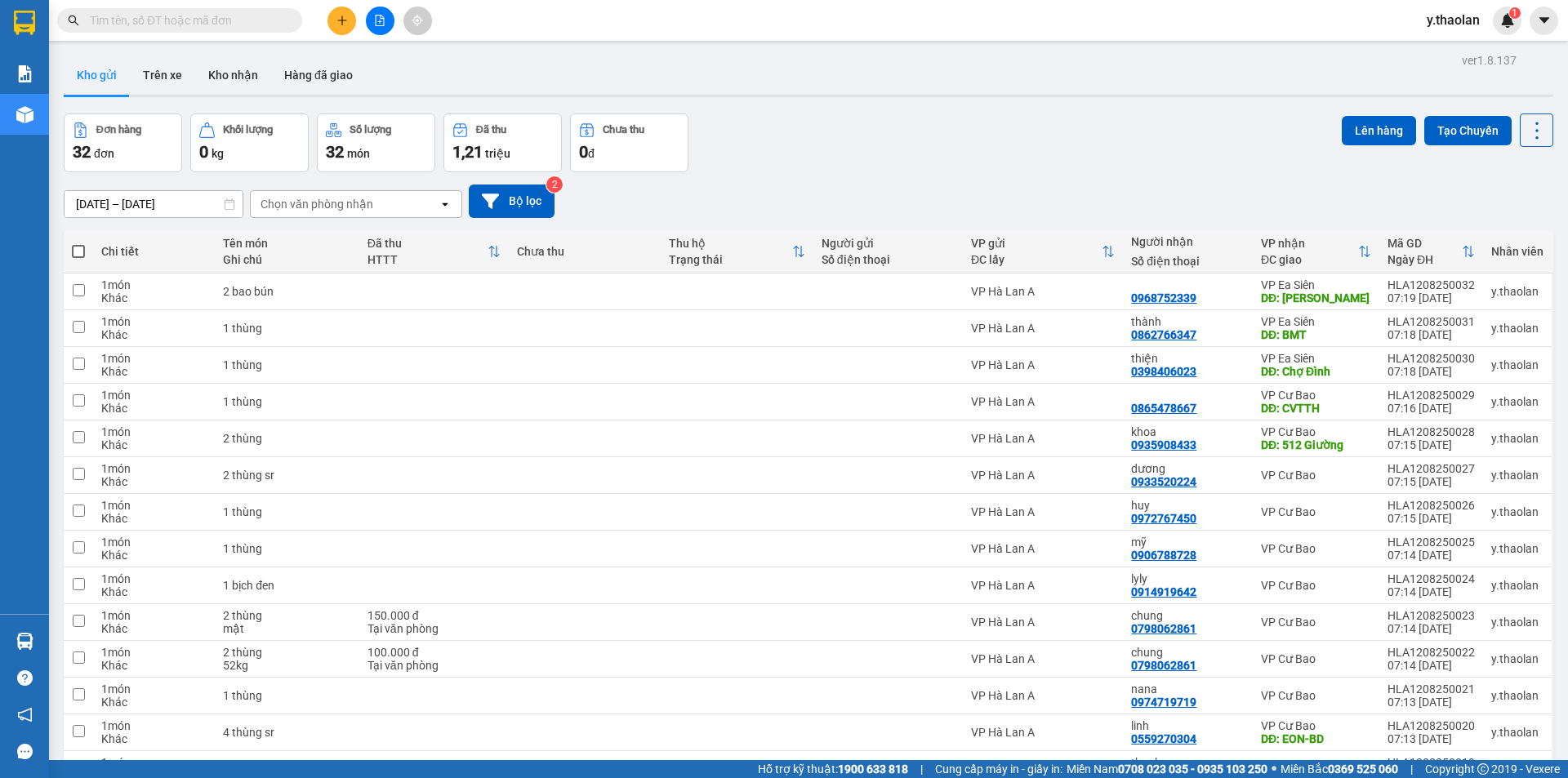
click at [409, 193] on div "Chọn văn phòng nhận" at bounding box center [344, 204] width 188 height 26
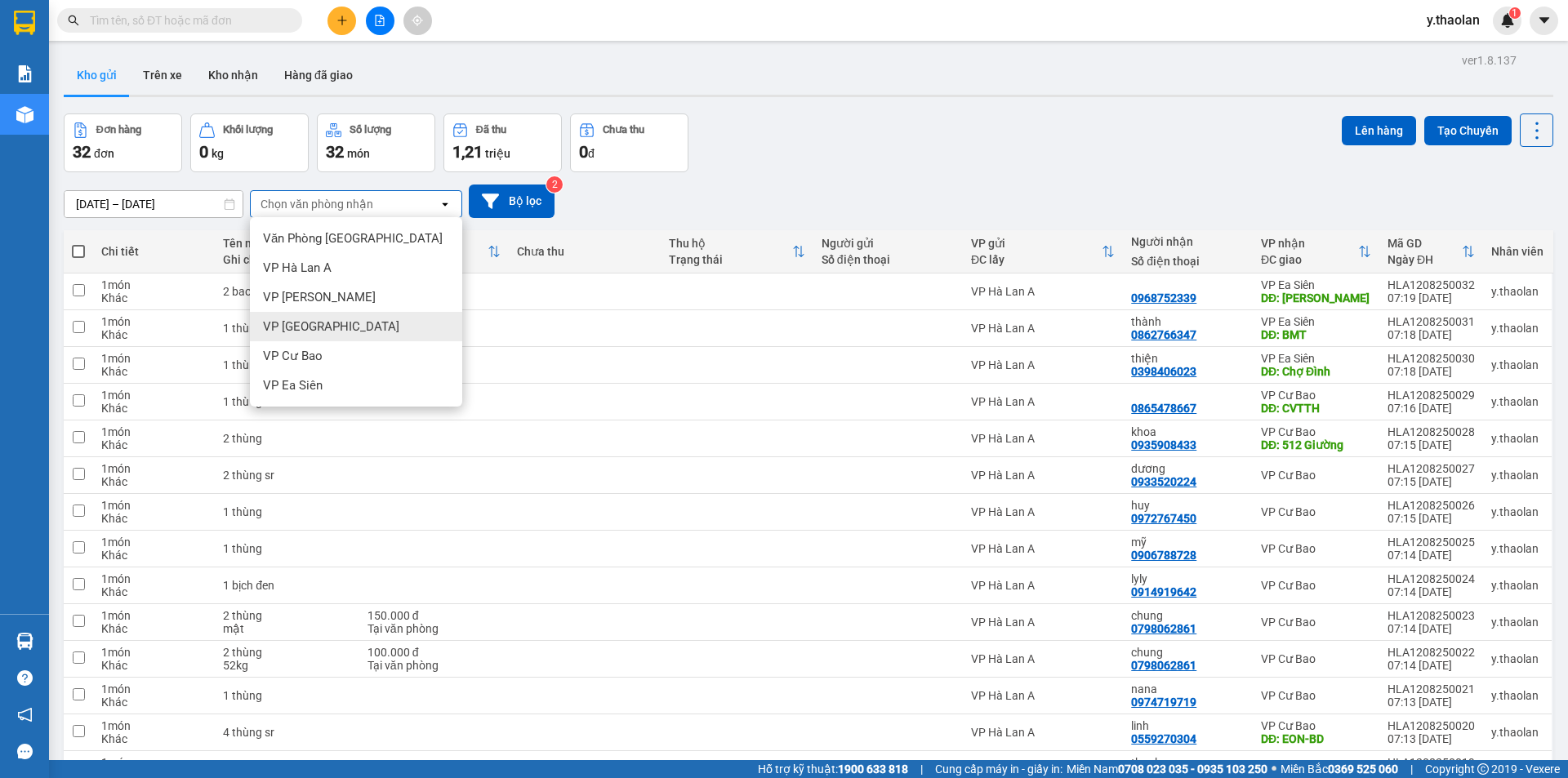
click at [312, 329] on span "VP [GEOGRAPHIC_DATA]" at bounding box center [331, 326] width 136 height 16
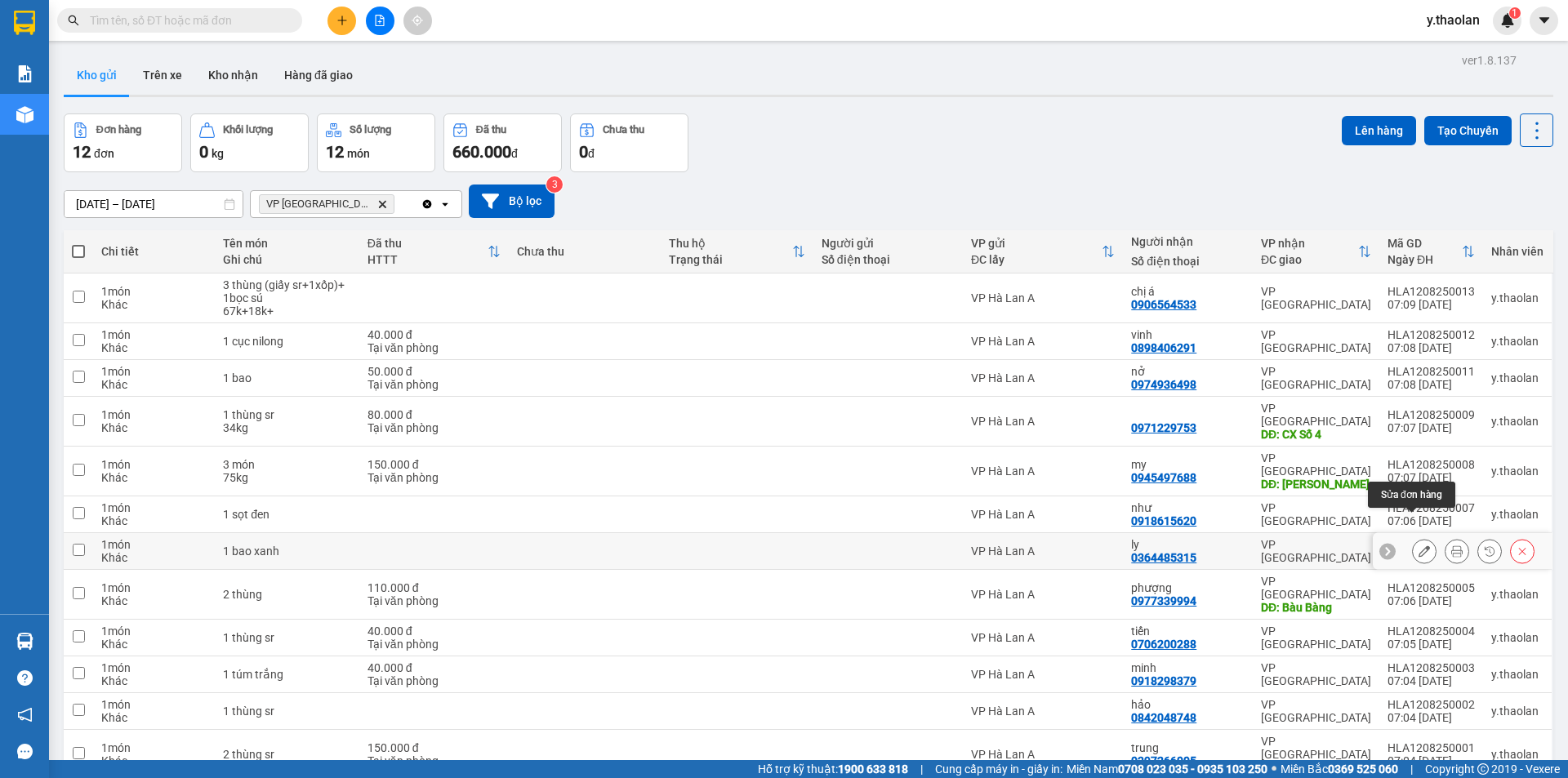
click at [1413, 538] on button at bounding box center [1424, 552] width 23 height 28
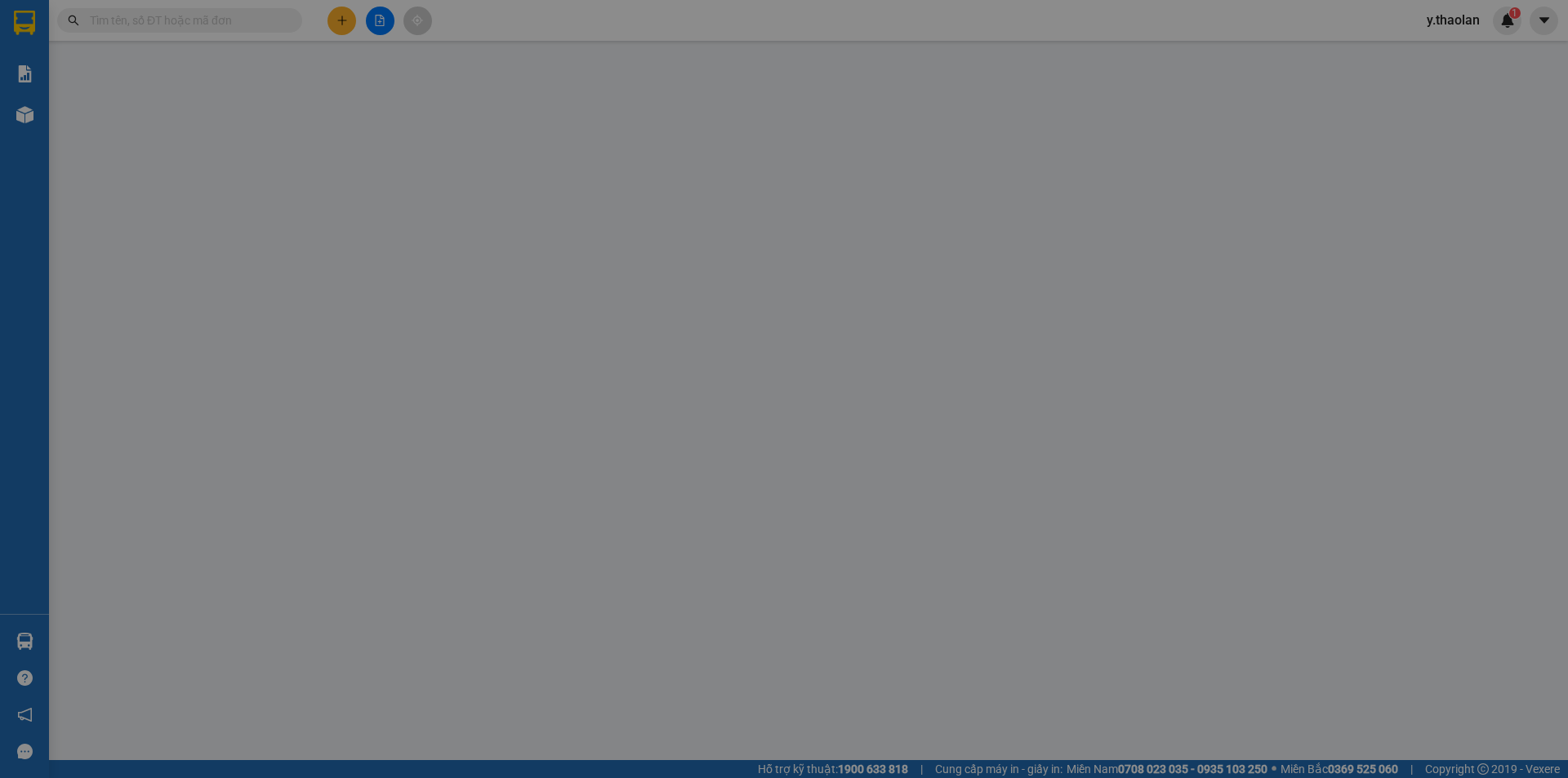
type input "0364485315"
type input "ly"
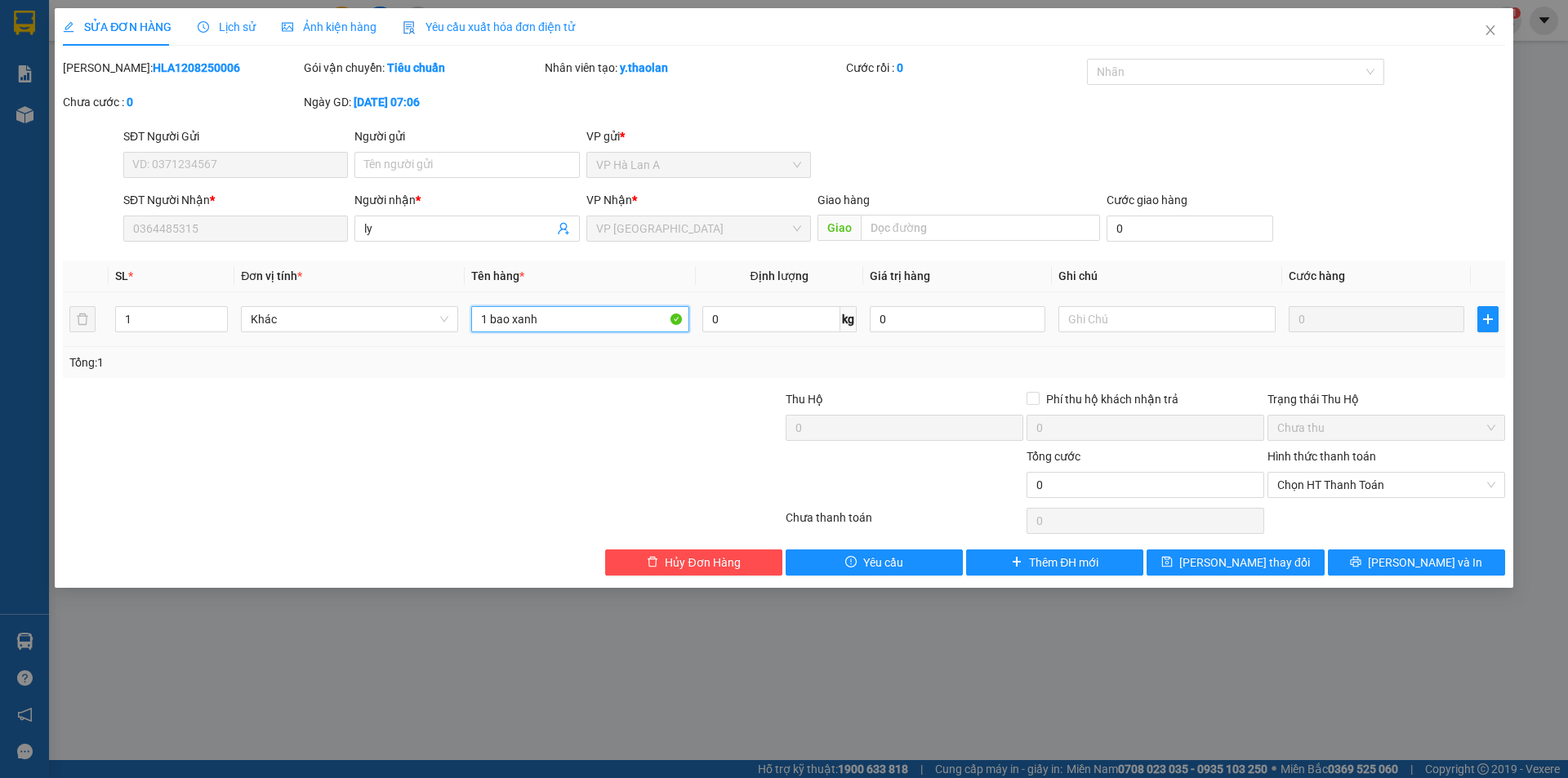
click at [591, 316] on input "1 bao xanh" at bounding box center [580, 320] width 217 height 26
type input "1 bao xanh sr"
click at [1223, 555] on span "[PERSON_NAME] đổi" at bounding box center [1245, 562] width 130 height 18
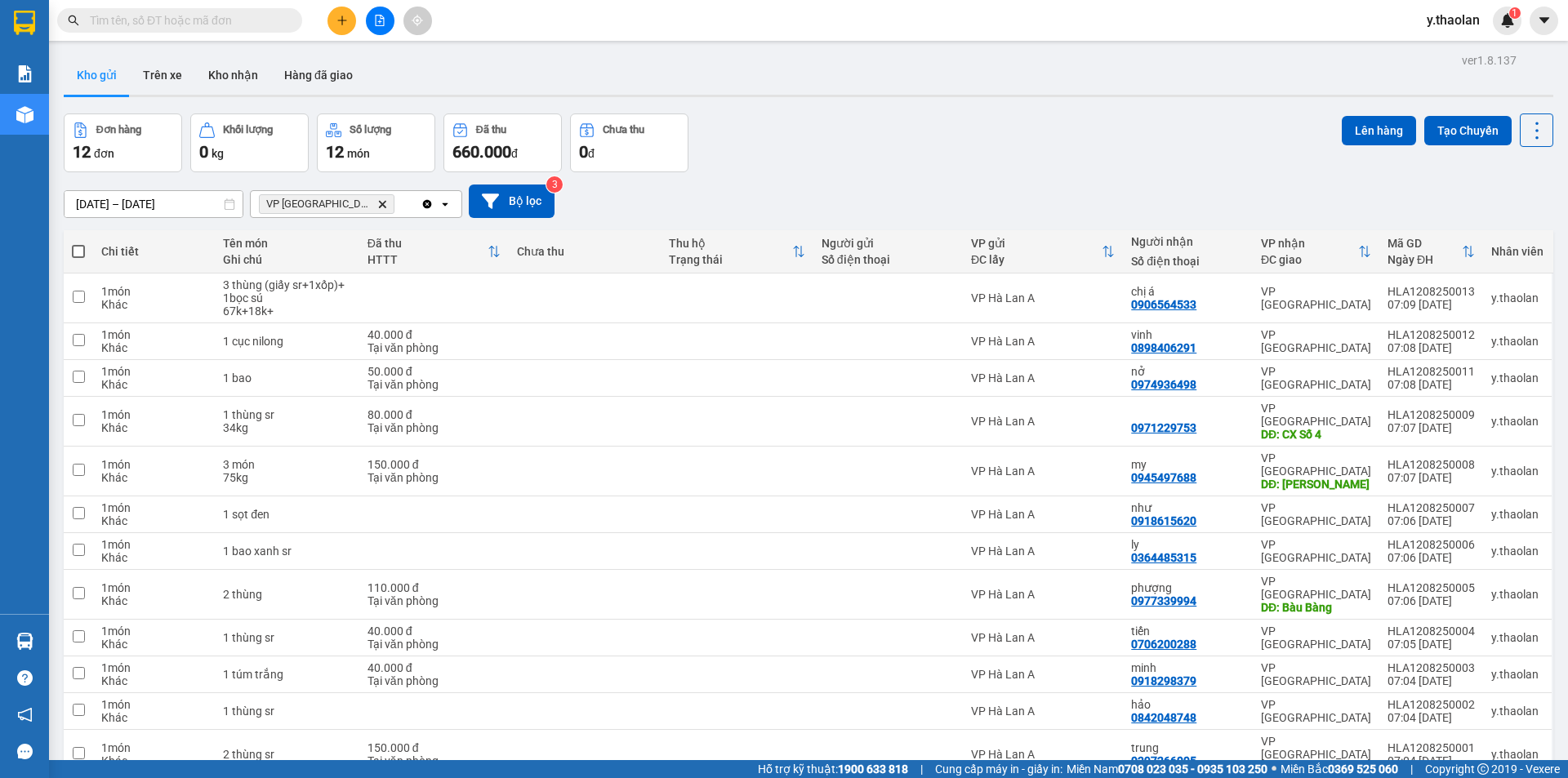
click at [379, 207] on icon "VP Bình Hòa, close by backspace" at bounding box center [383, 204] width 8 height 8
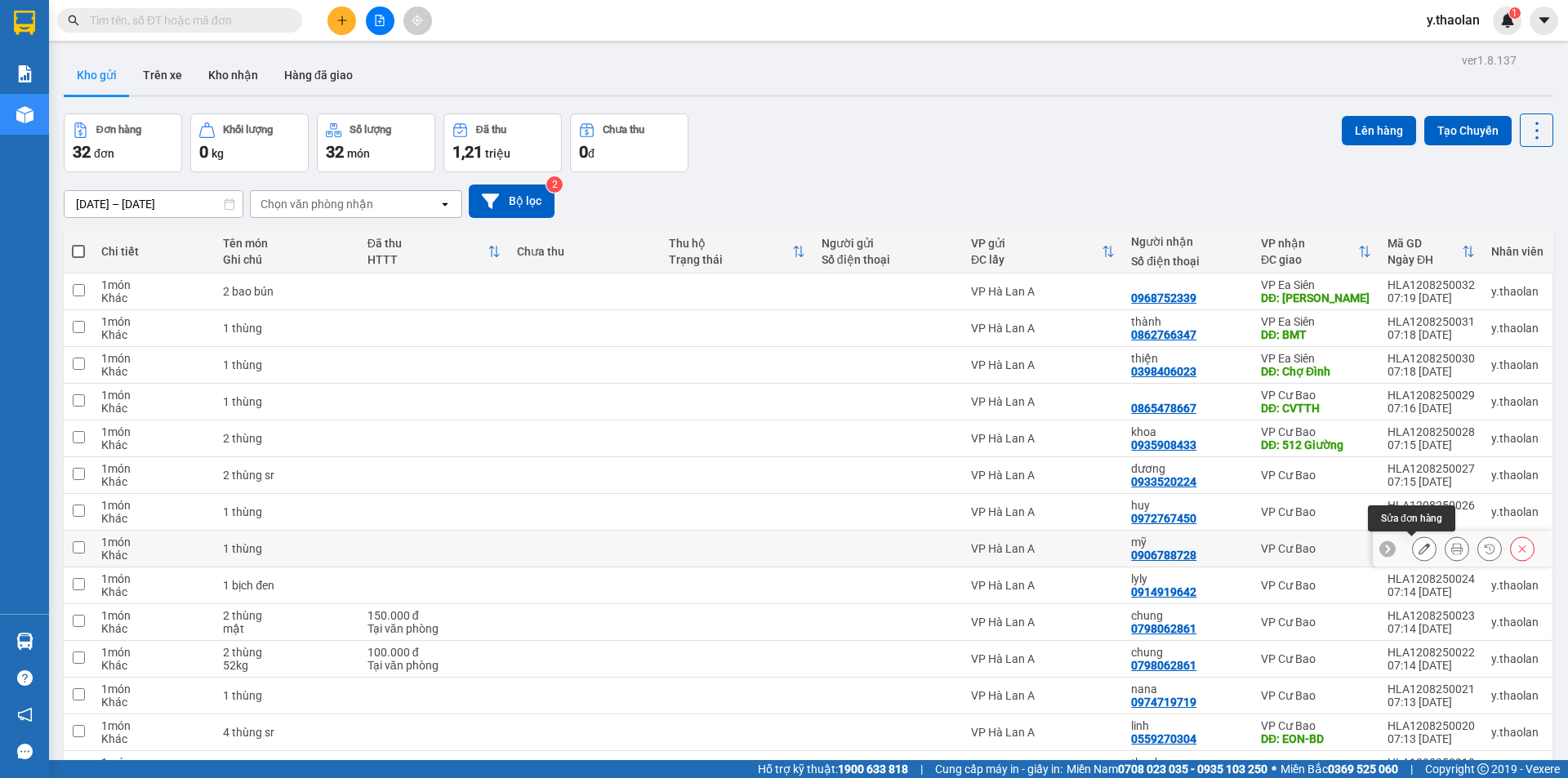
click at [1419, 551] on icon at bounding box center [1424, 549] width 11 height 11
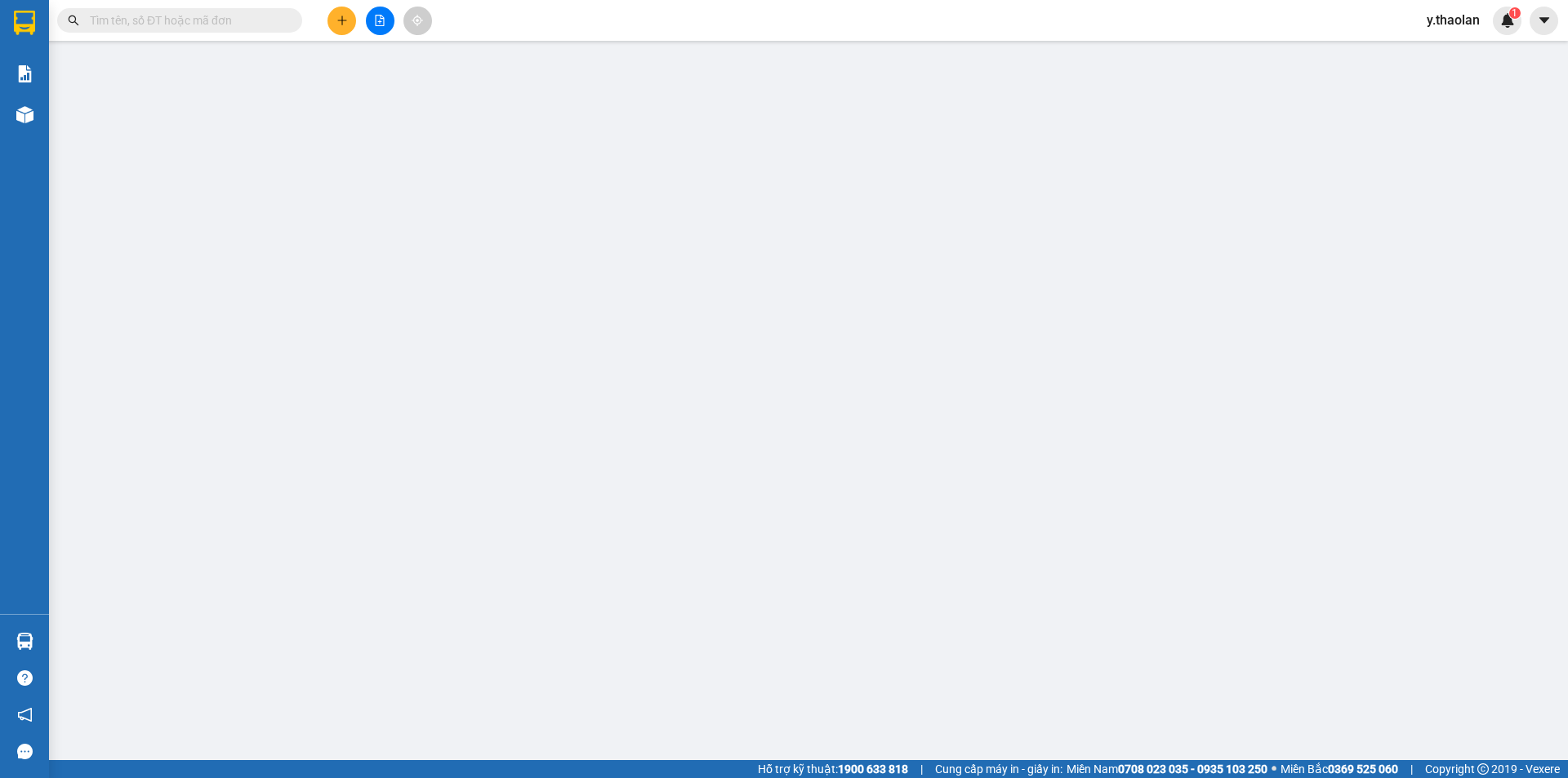
type input "0906788728"
type input "mỹ"
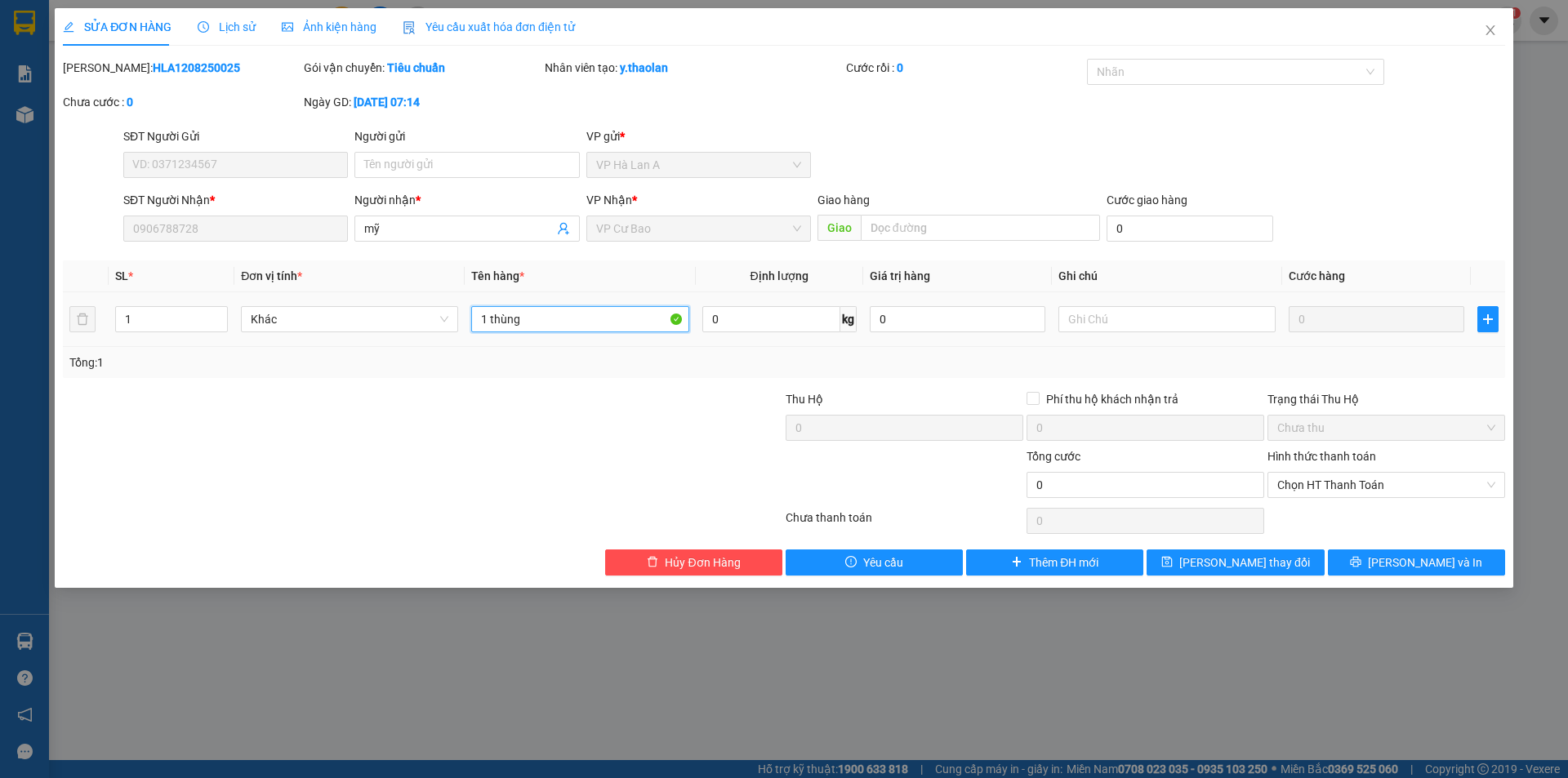
click at [580, 320] on input "1 thùng" at bounding box center [580, 320] width 217 height 26
type input "1 thùng sr"
click at [1208, 563] on button "[PERSON_NAME] đổi" at bounding box center [1235, 563] width 178 height 26
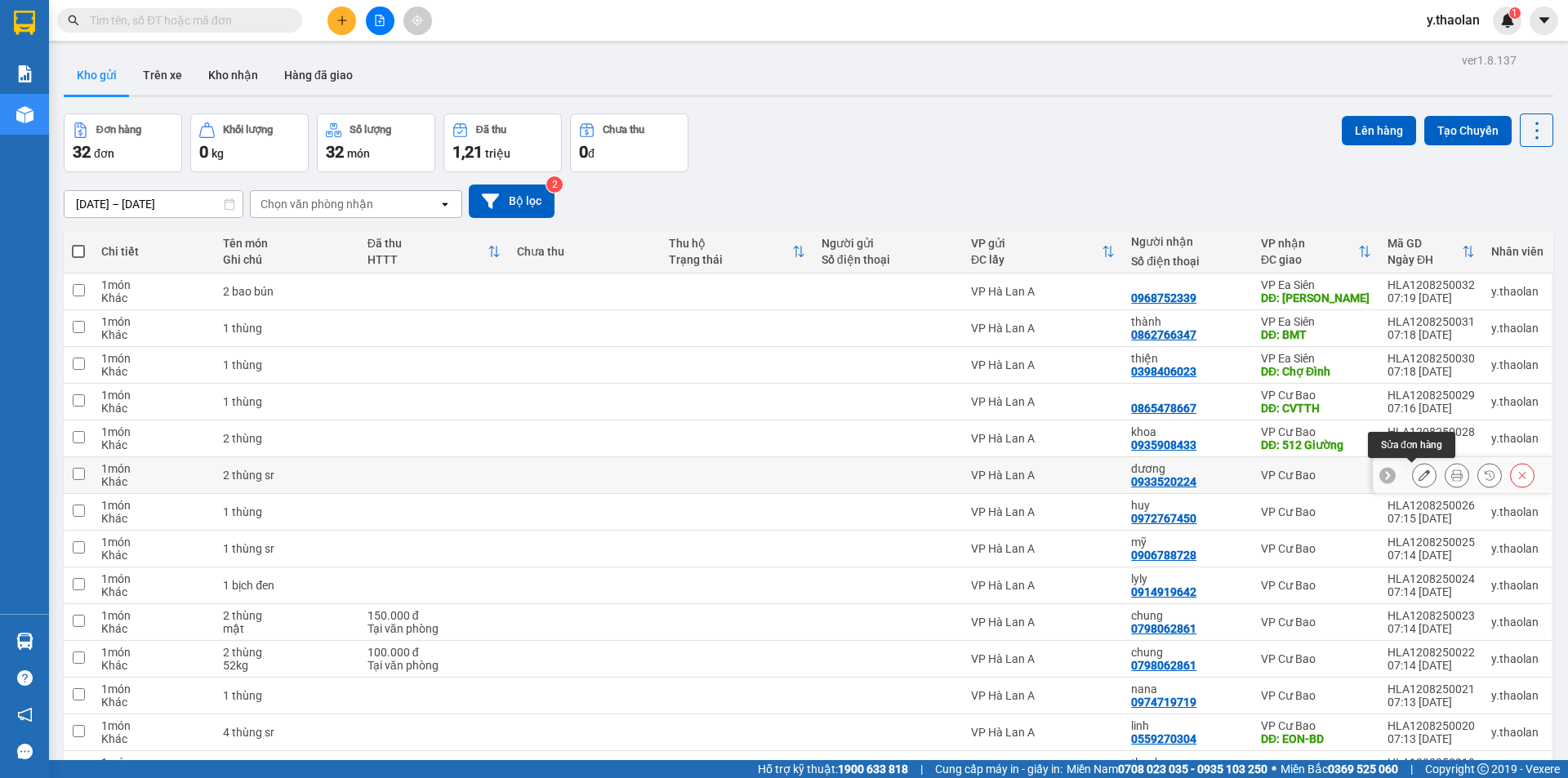
click at [1419, 472] on icon at bounding box center [1424, 475] width 11 height 11
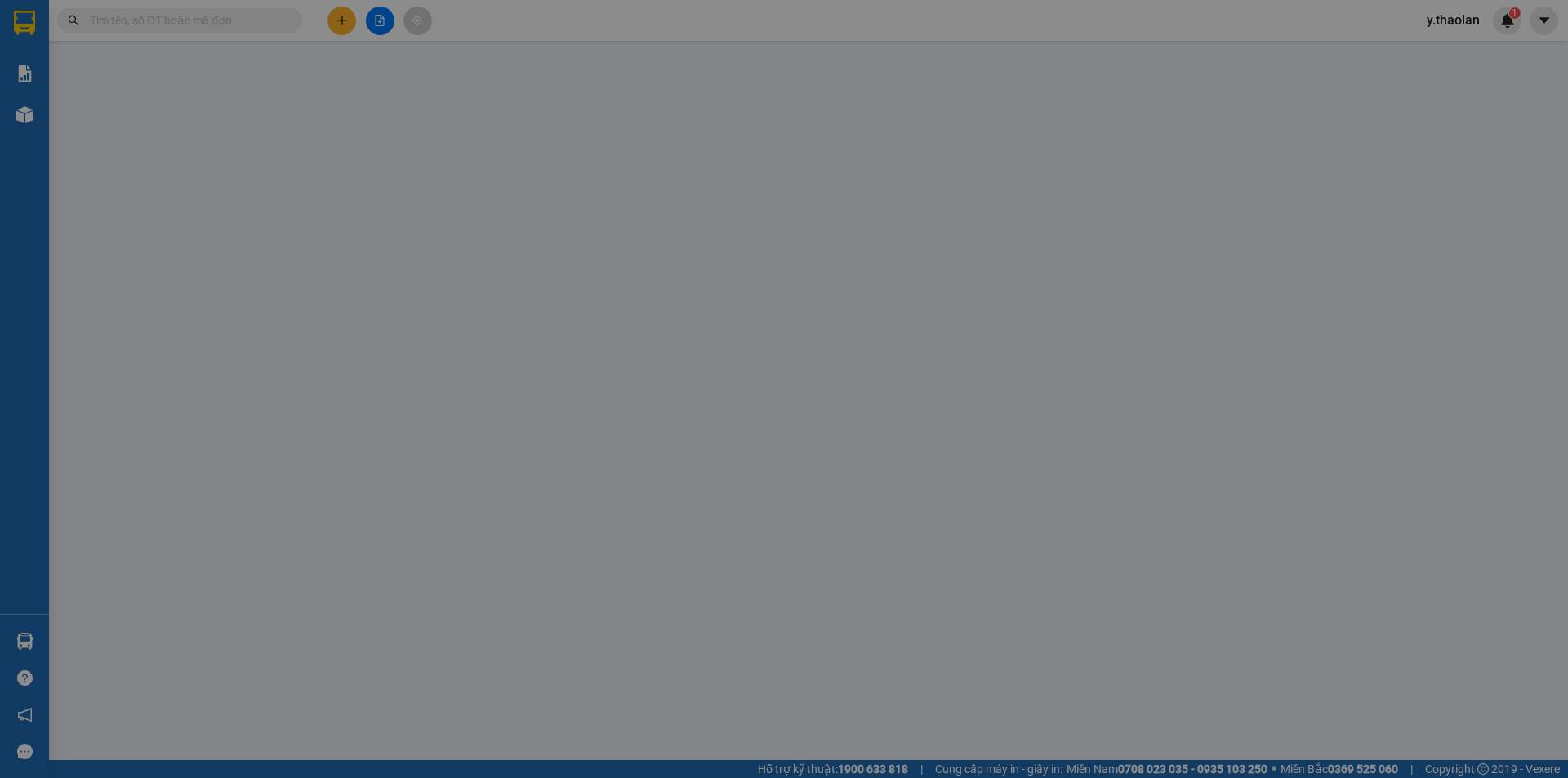
type input "0933520224"
type input "dương"
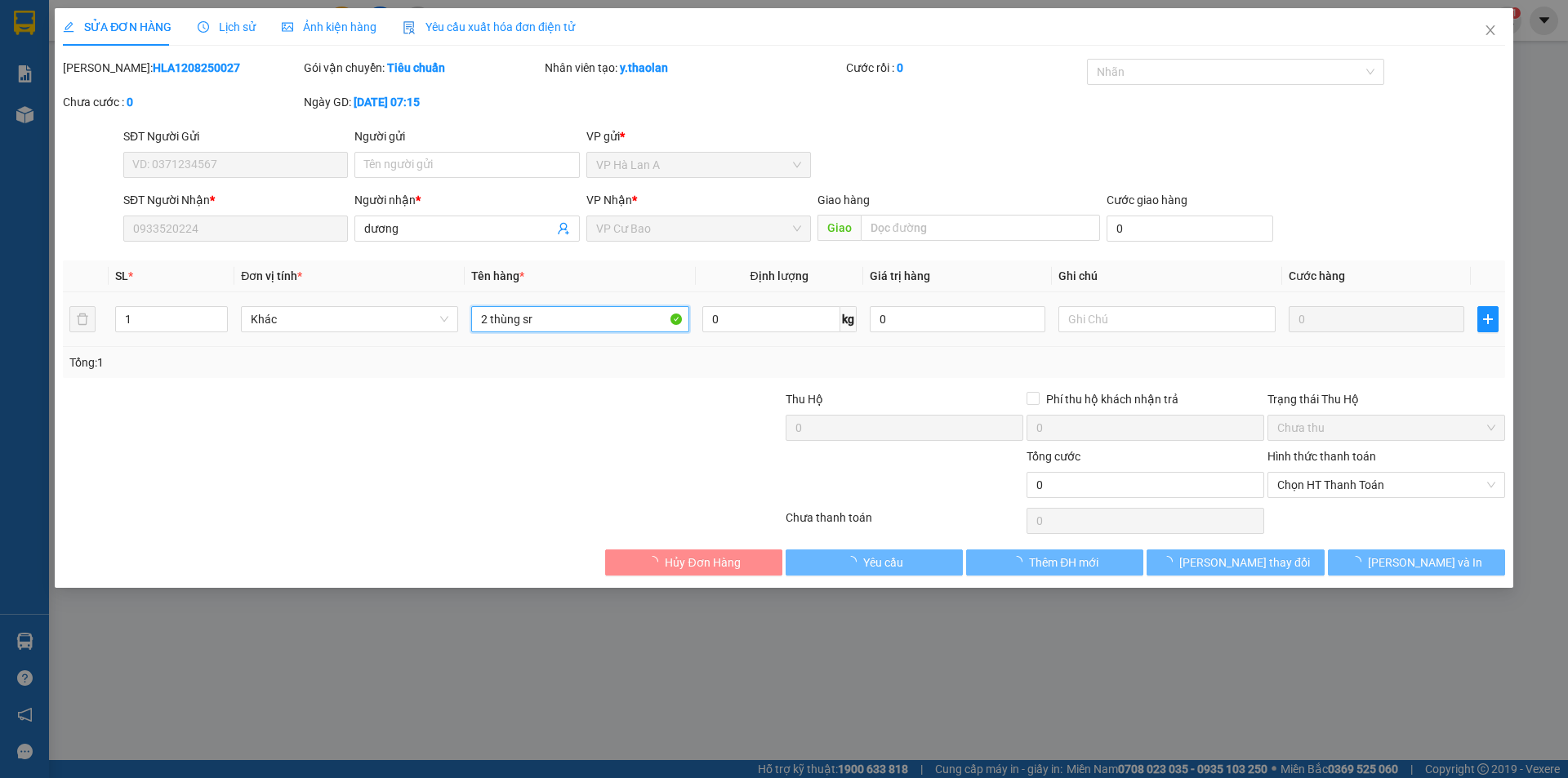
click at [568, 310] on input "2 thùng sr" at bounding box center [580, 320] width 217 height 26
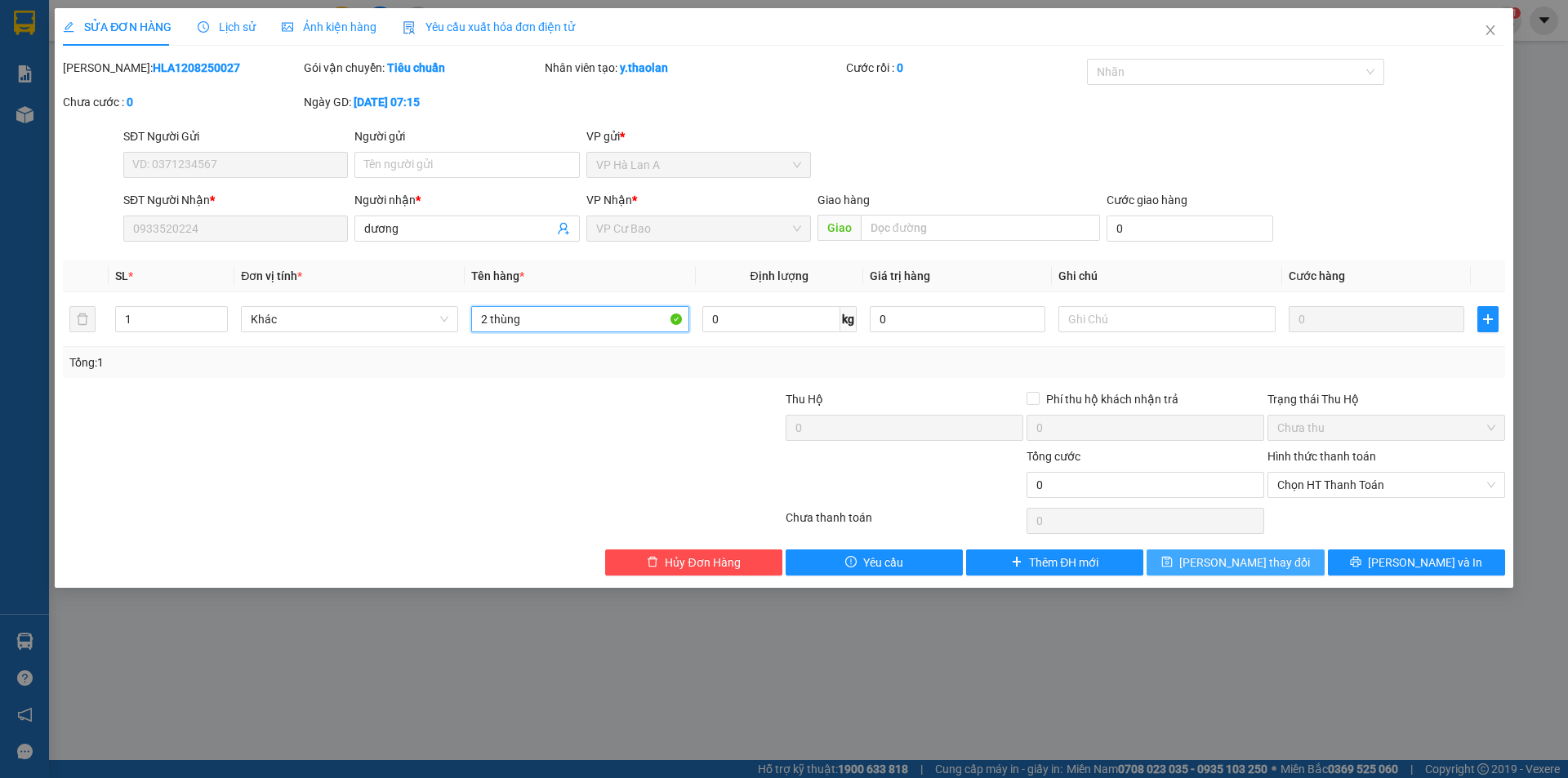
type input "2 thùng"
click at [1215, 556] on span "[PERSON_NAME] đổi" at bounding box center [1245, 562] width 130 height 18
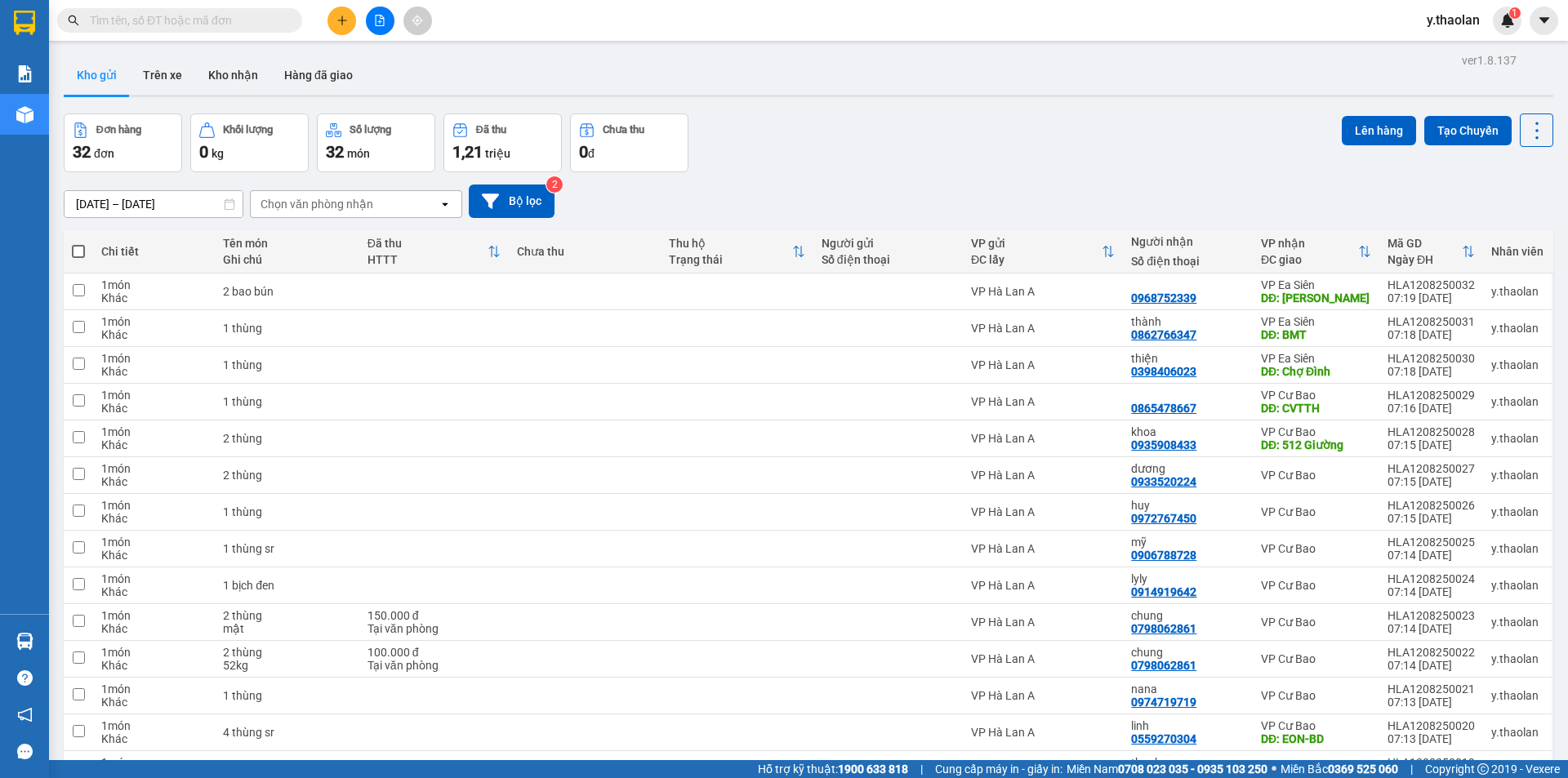
click at [171, 25] on input "text" at bounding box center [186, 20] width 193 height 18
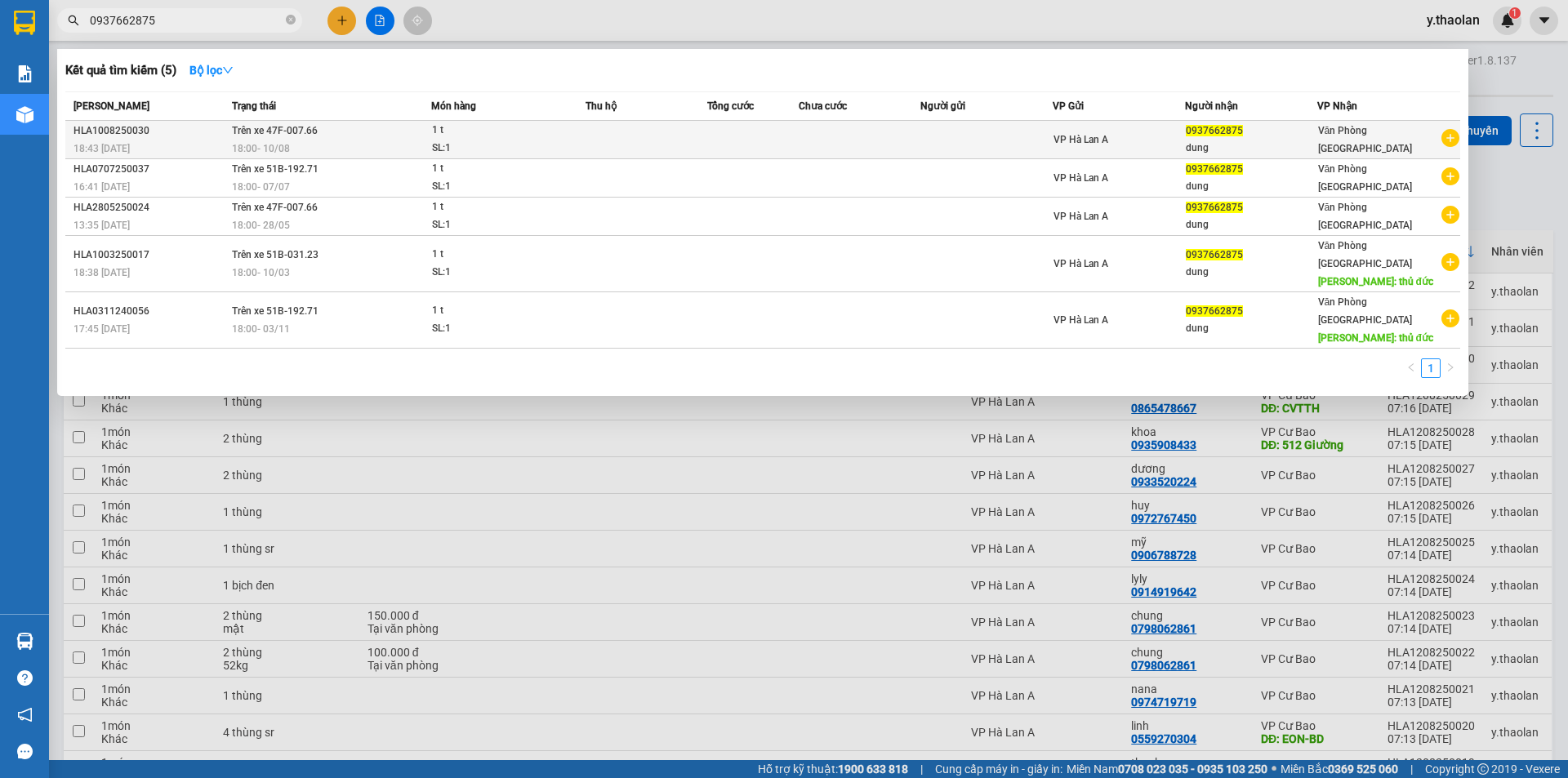
type input "0937662875"
click at [1049, 130] on td at bounding box center [987, 140] width 132 height 39
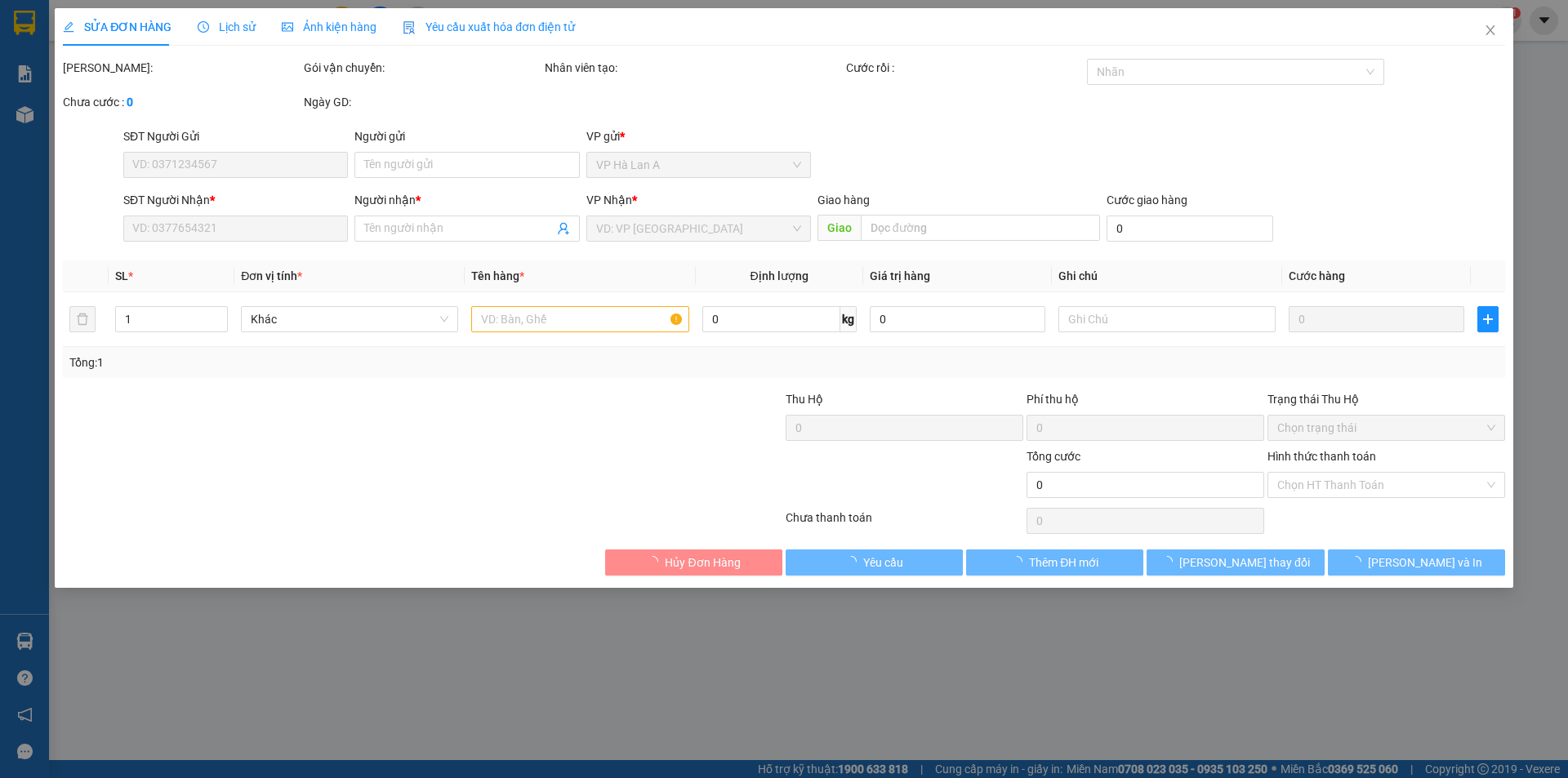
type input "0937662875"
type input "dung"
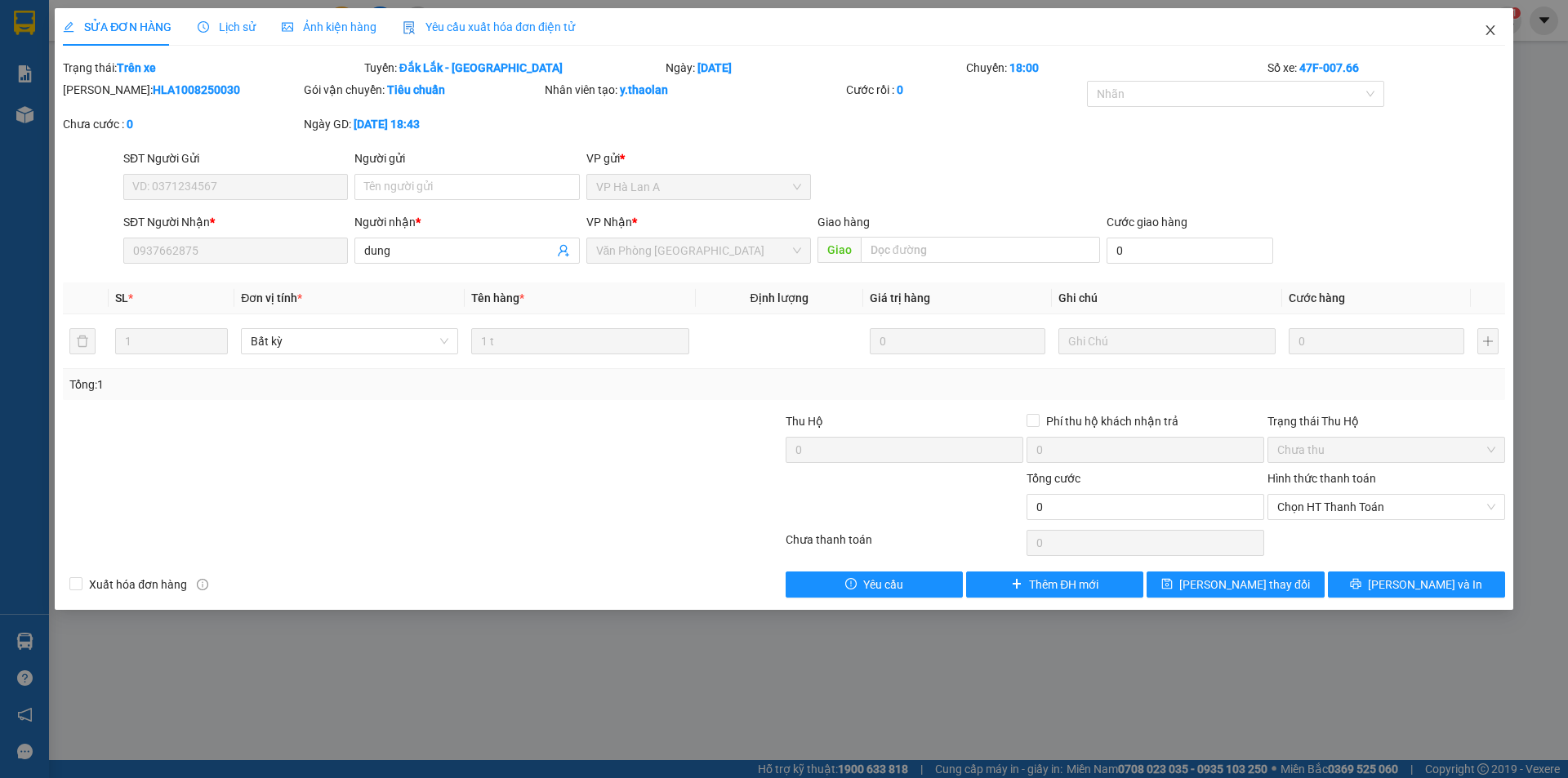
click at [1490, 27] on icon "close" at bounding box center [1490, 30] width 13 height 13
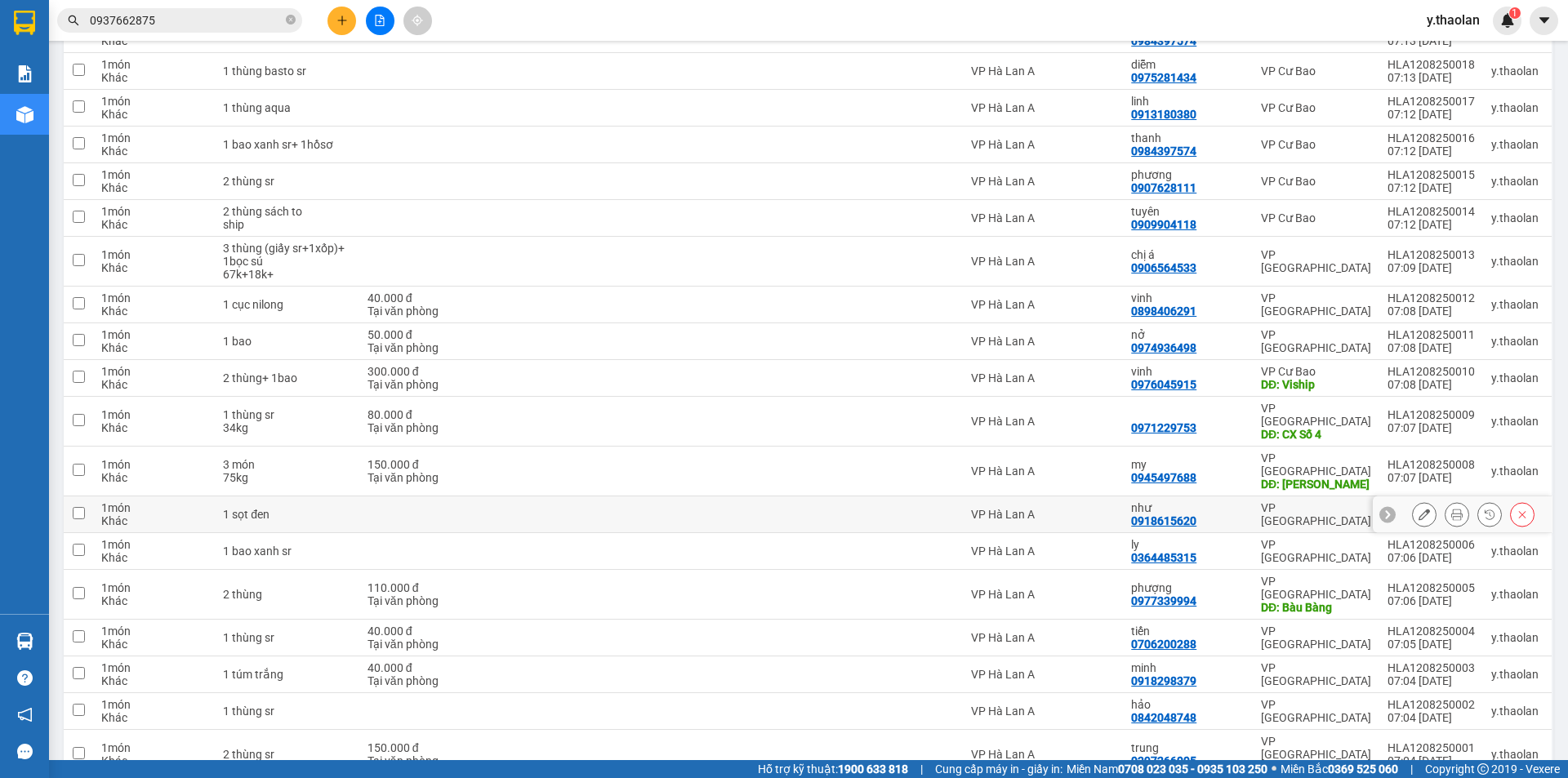
scroll to position [769, 0]
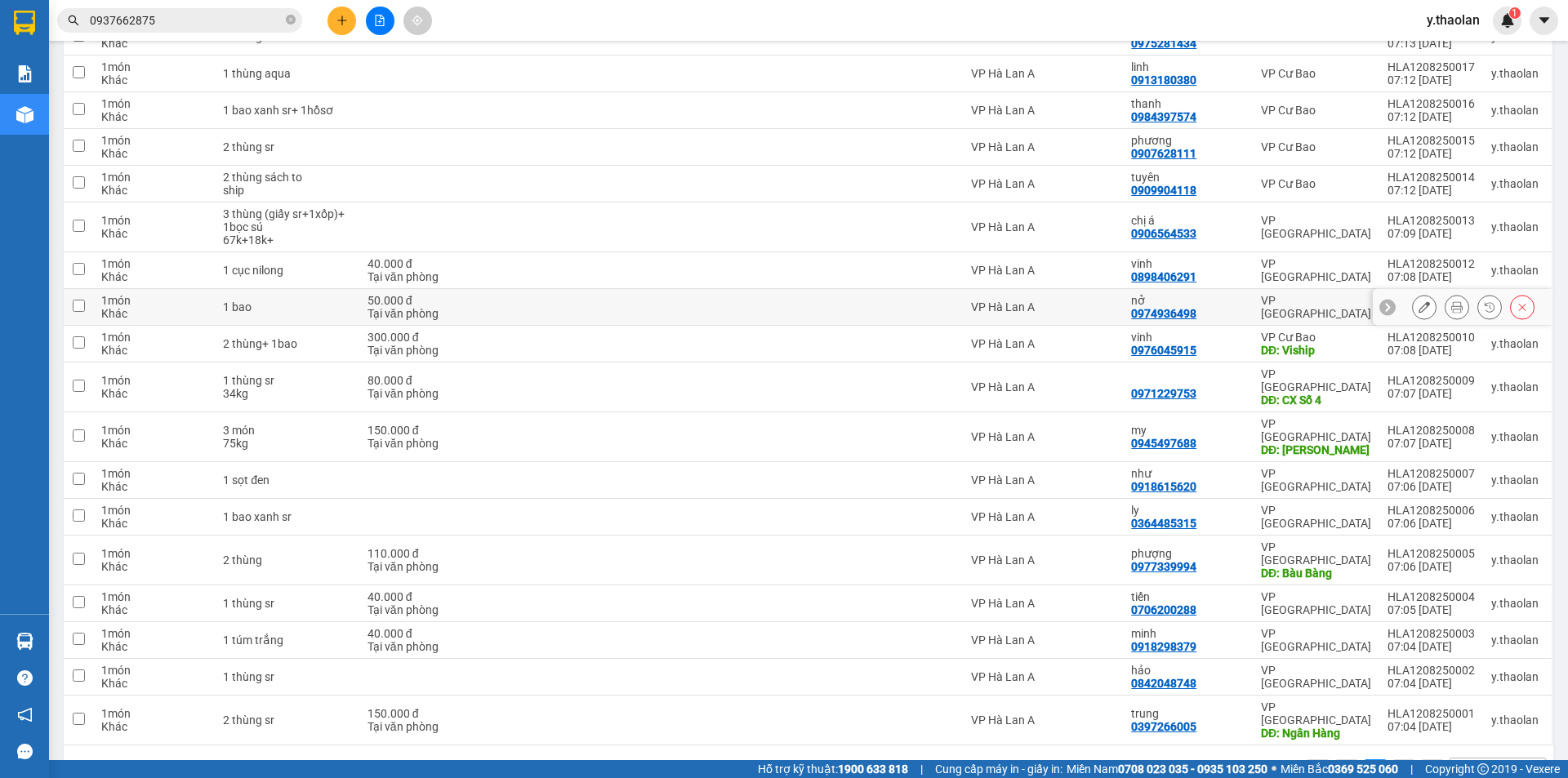
click at [1427, 308] on div at bounding box center [1473, 307] width 123 height 25
click at [1413, 305] on button at bounding box center [1424, 307] width 23 height 28
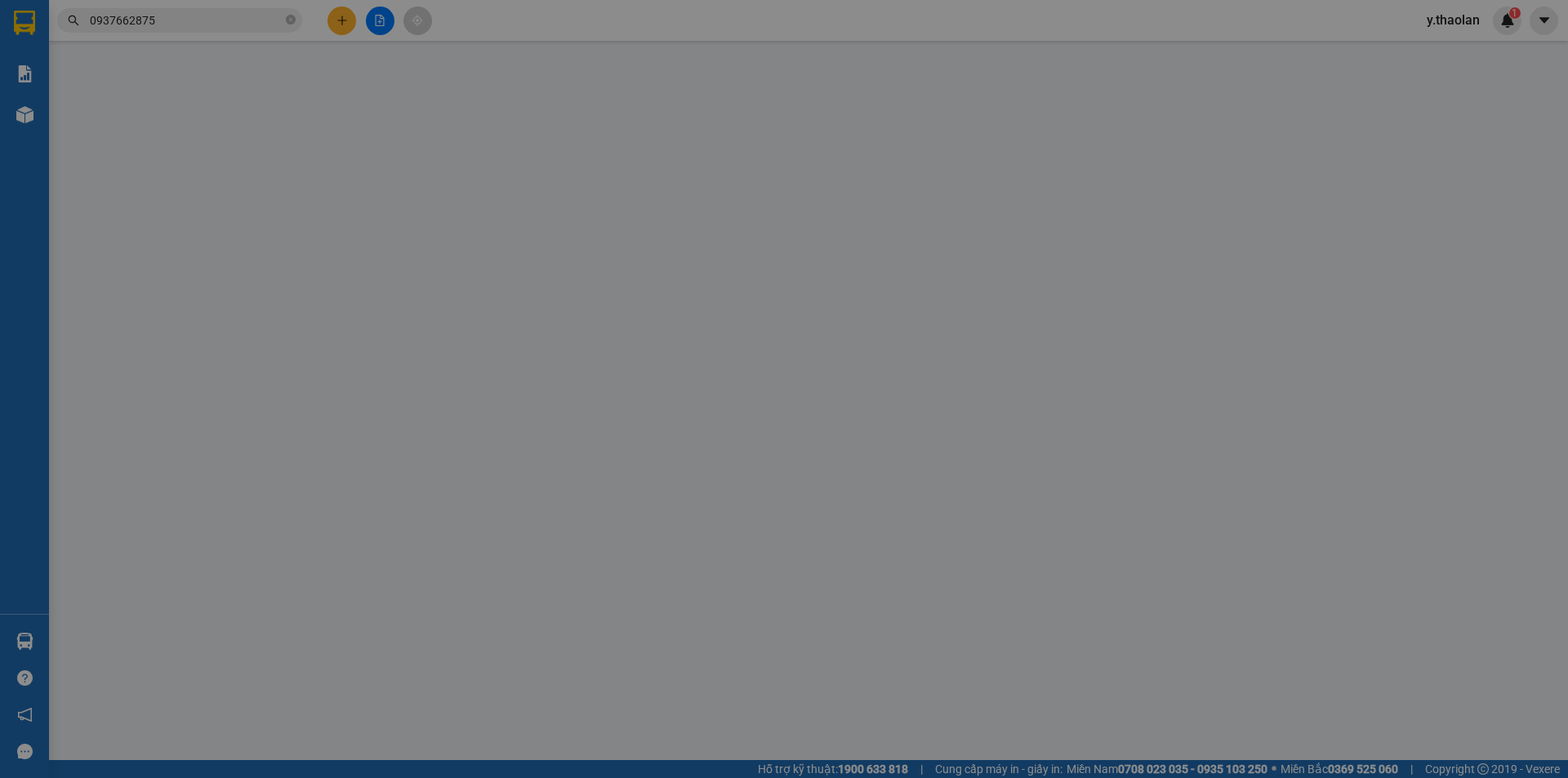
type input "0974936498"
type input "nở"
type input "50.000"
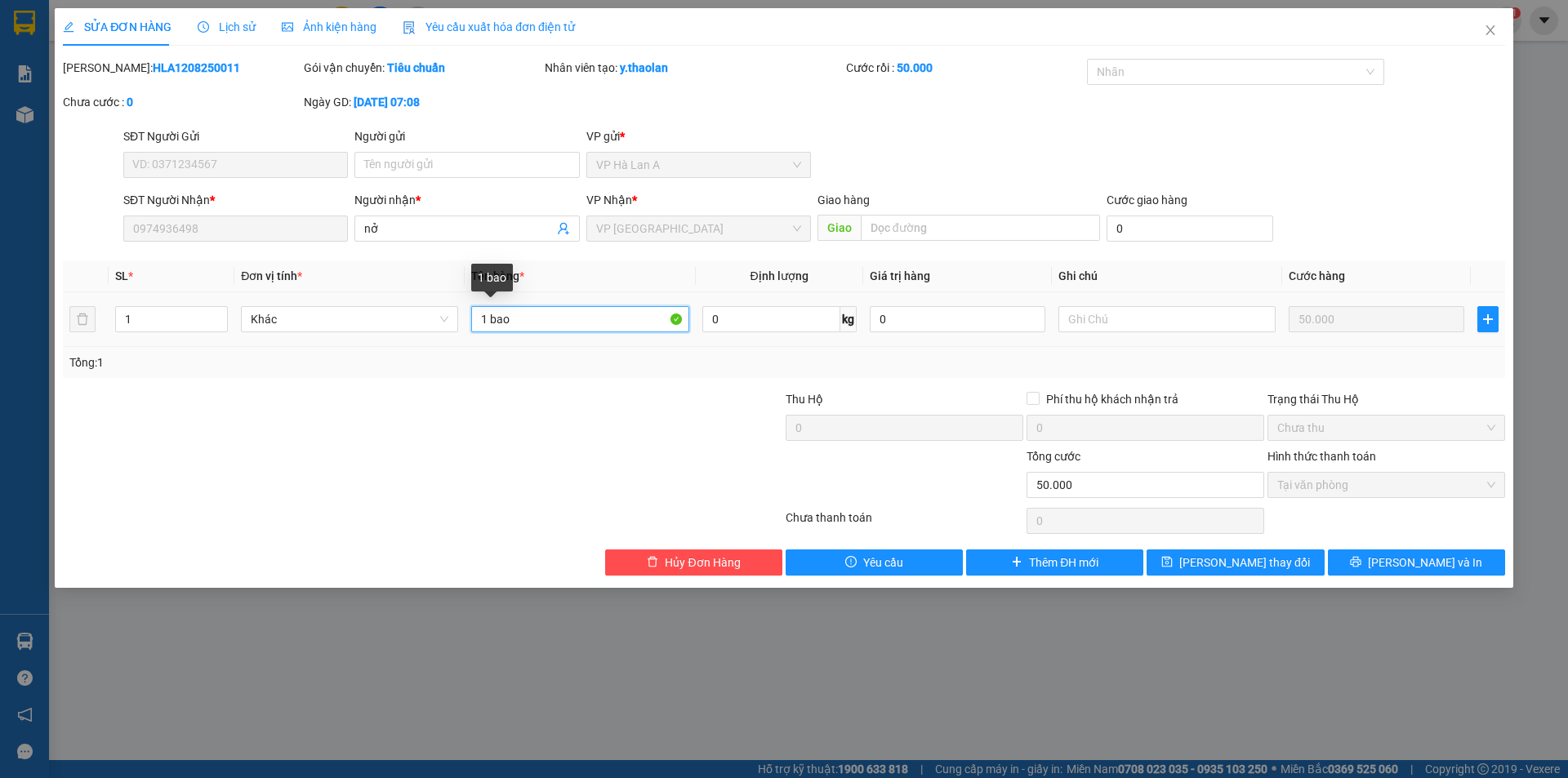
click at [604, 318] on input "1 bao" at bounding box center [580, 320] width 217 height 26
type input "1 bao trắng"
click at [1221, 558] on span "[PERSON_NAME] đổi" at bounding box center [1245, 562] width 130 height 18
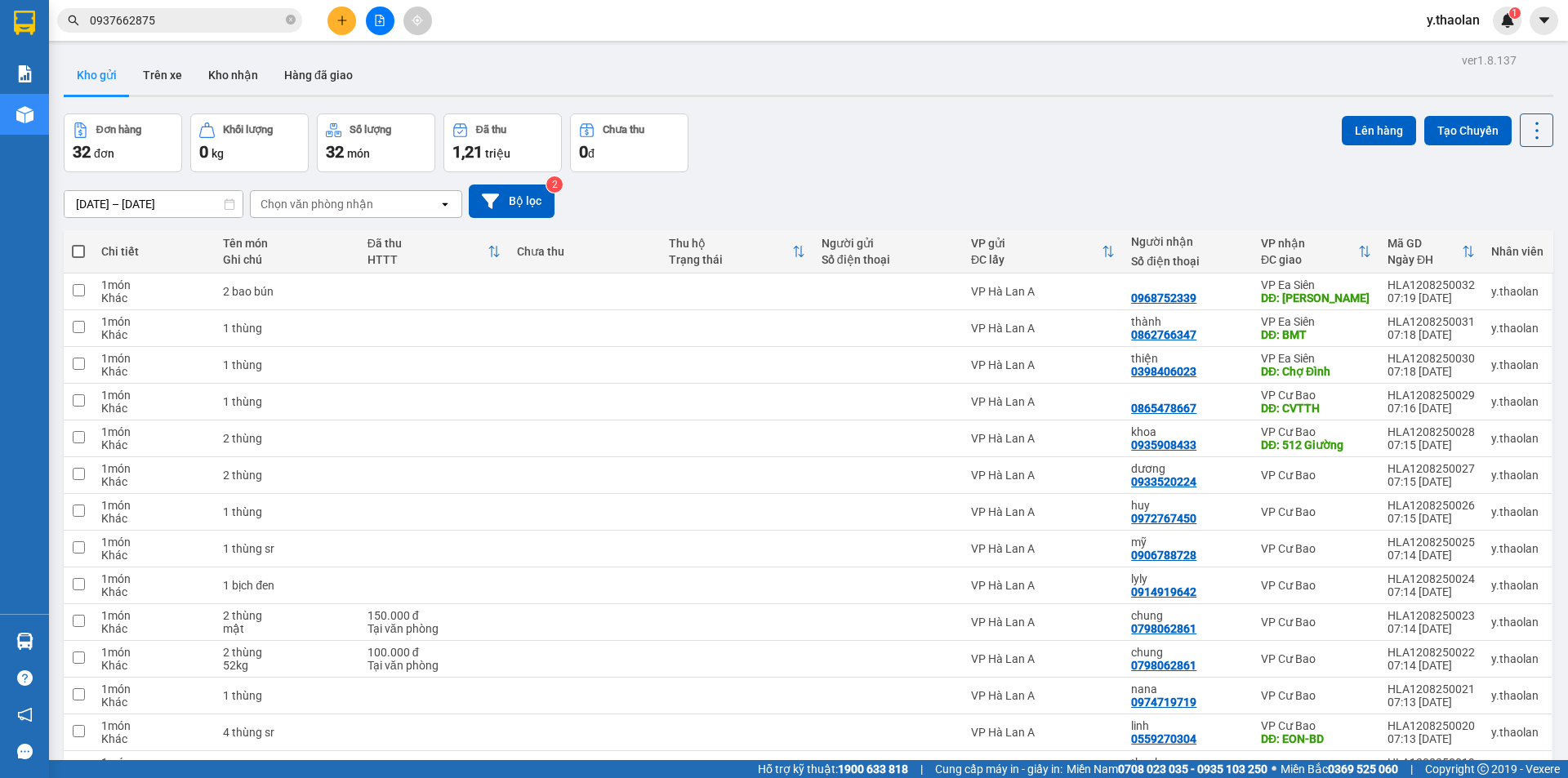
drag, startPoint x: 159, startPoint y: 24, endPoint x: 0, endPoint y: 1, distance: 160.7
click at [0, 1] on section "Kết quả tìm kiếm ( 5 ) Bộ lọc Mã ĐH Trạng thái Món hàng Thu hộ Tổng cước Chưa c…" at bounding box center [784, 389] width 1568 height 778
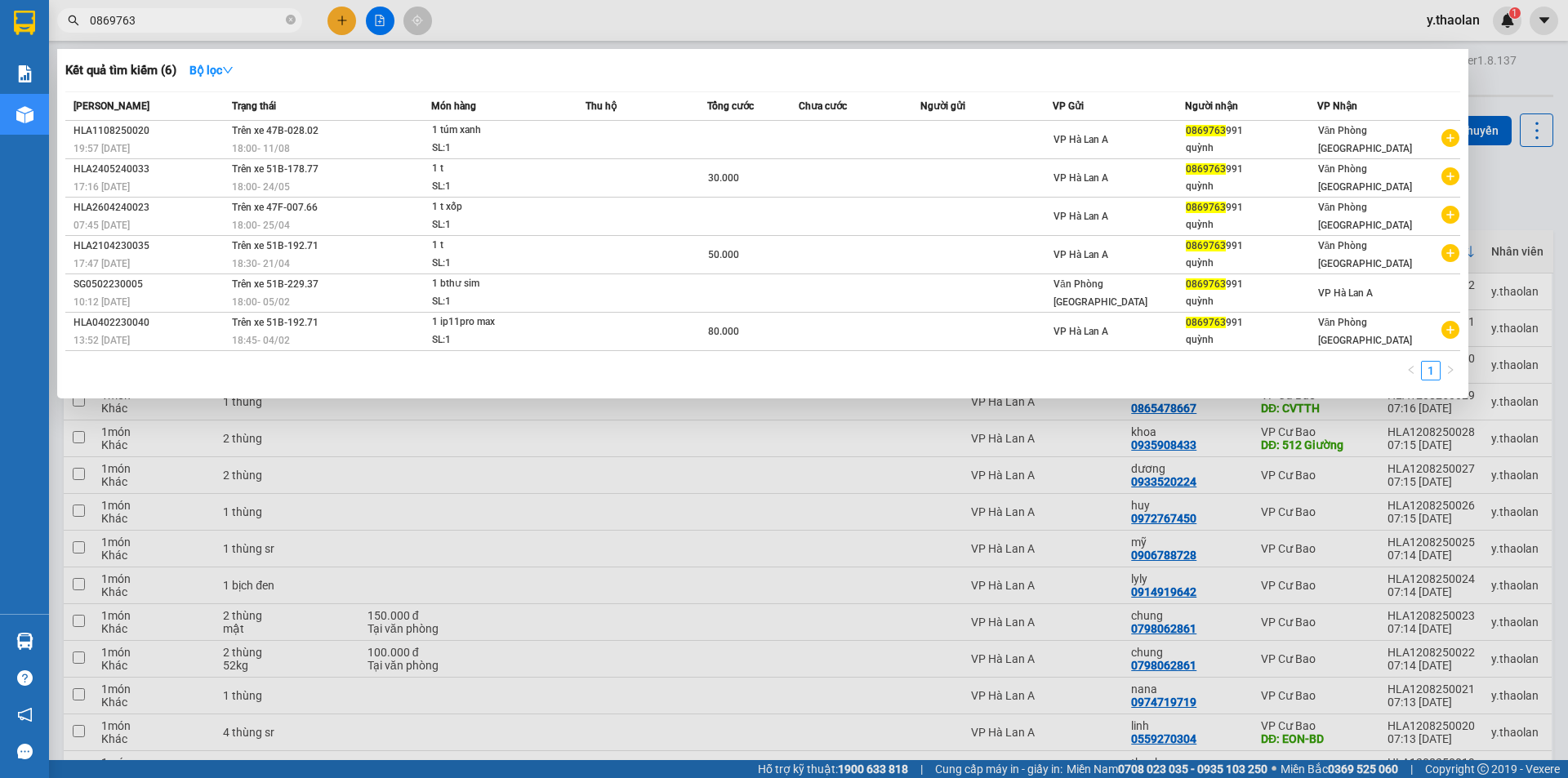
type input "0869763"
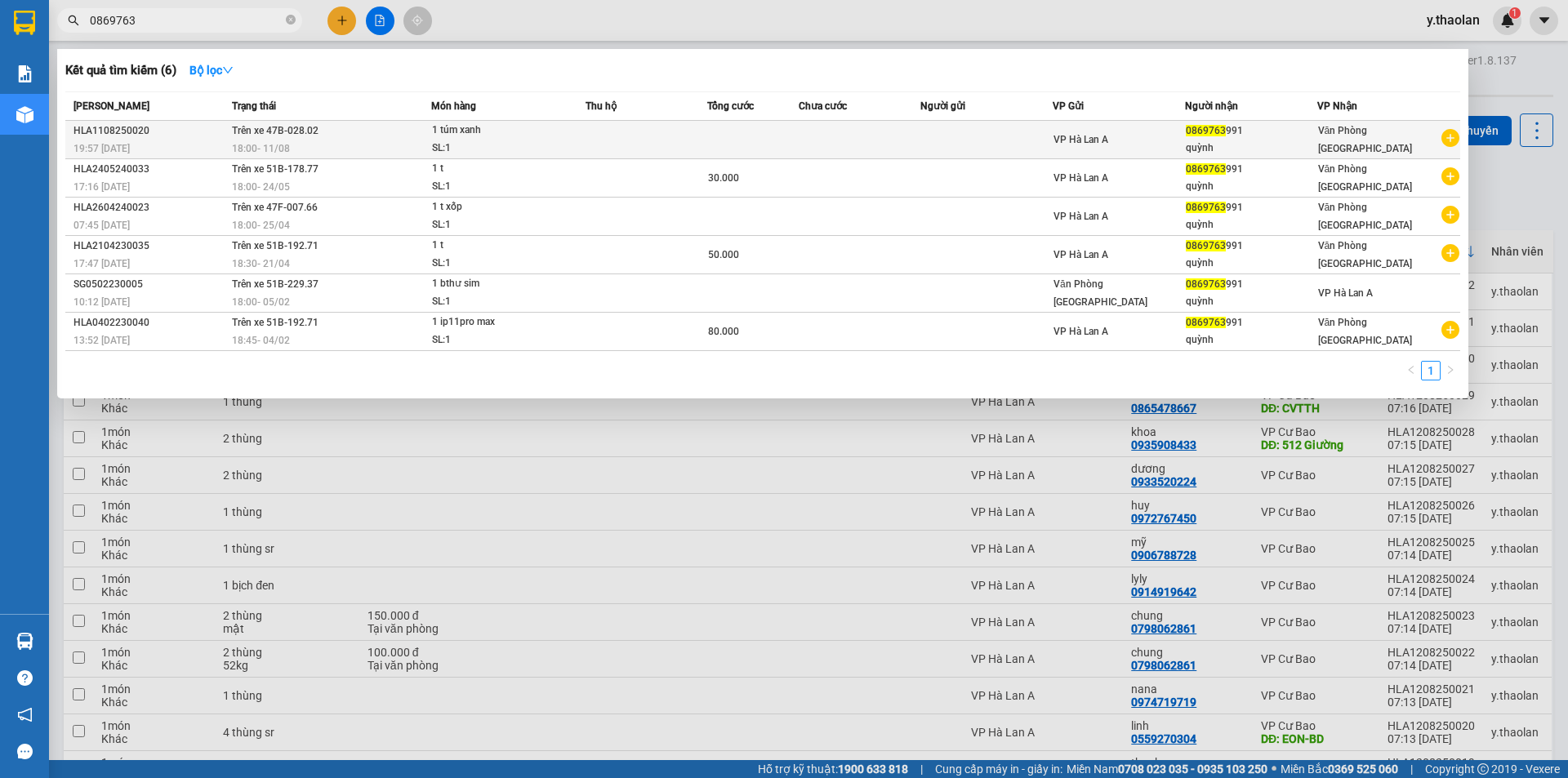
click at [553, 125] on div "1 túm xanh" at bounding box center [493, 130] width 123 height 18
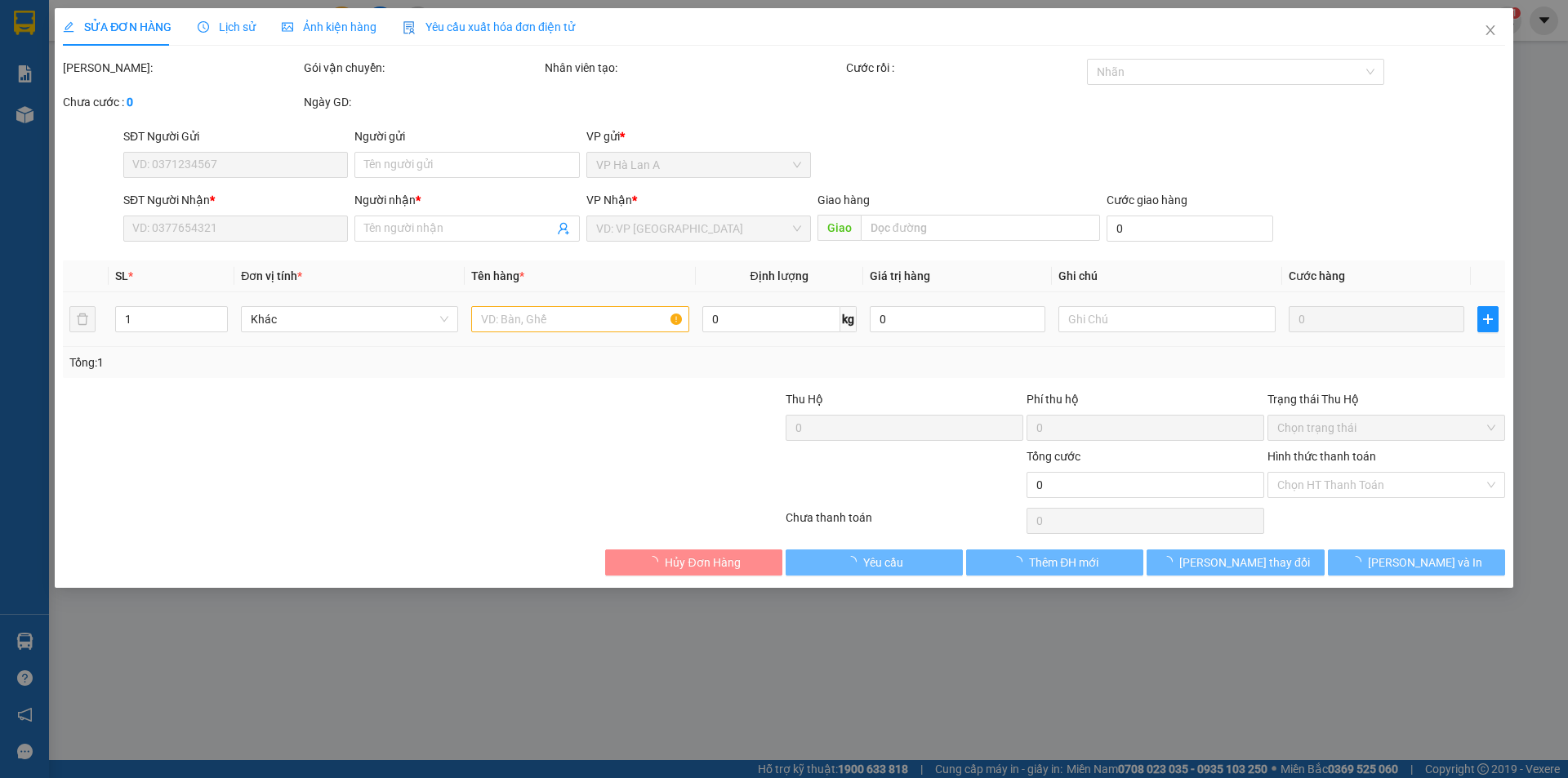
type input "0869763991"
type input "quỳnh"
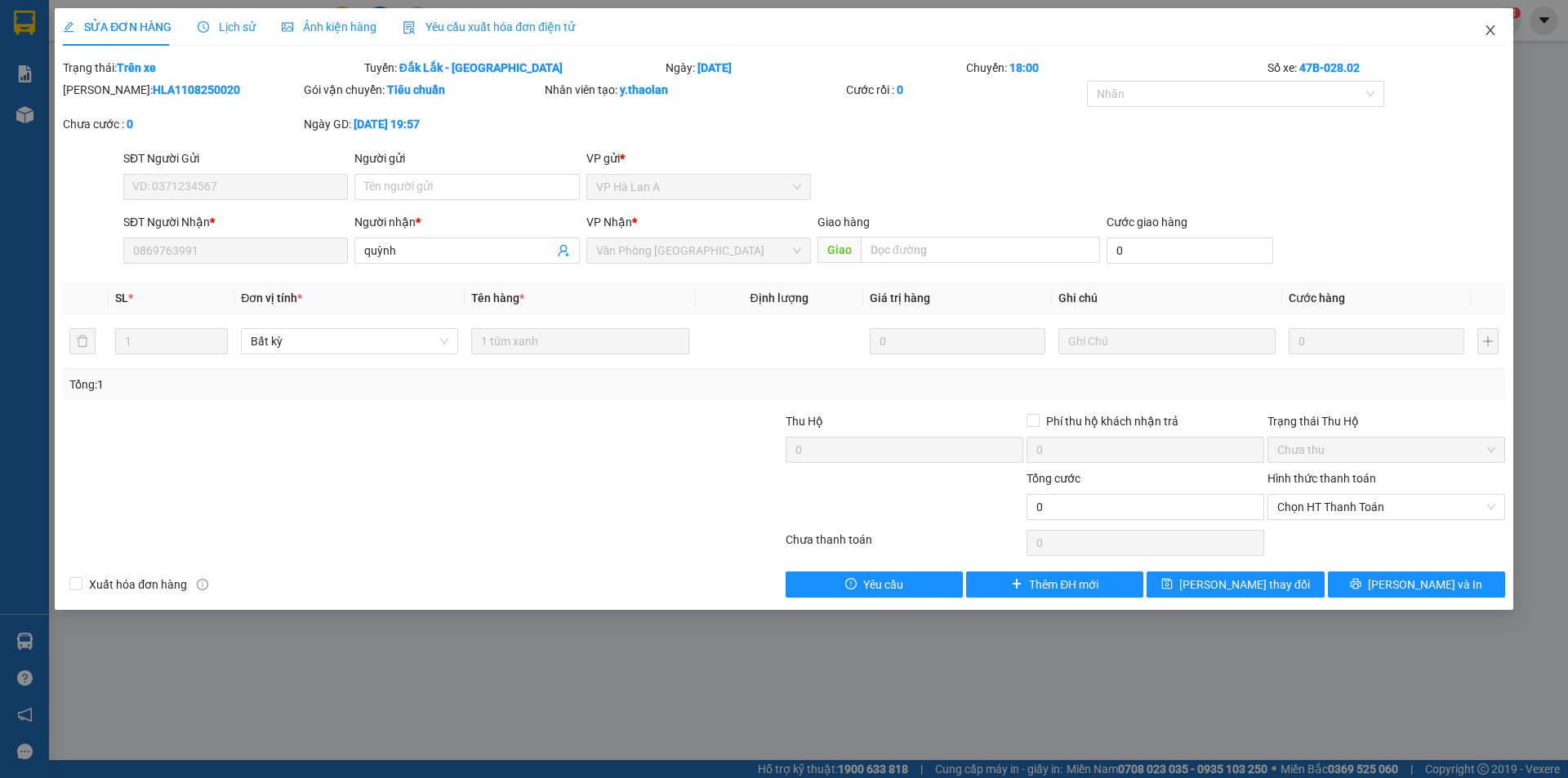
click at [1481, 31] on span "Close" at bounding box center [1490, 31] width 45 height 45
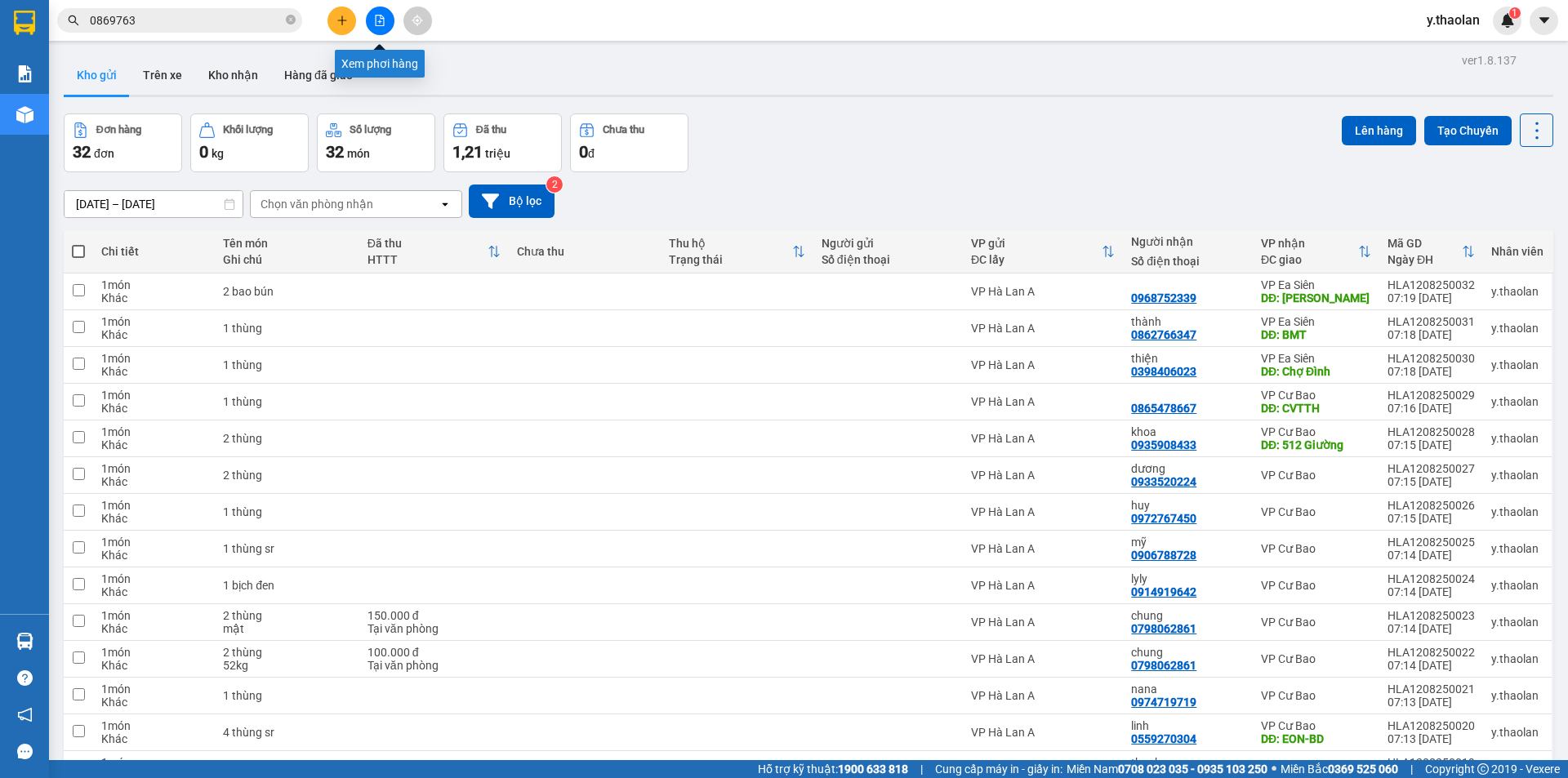
click at [373, 29] on button at bounding box center [380, 21] width 28 height 28
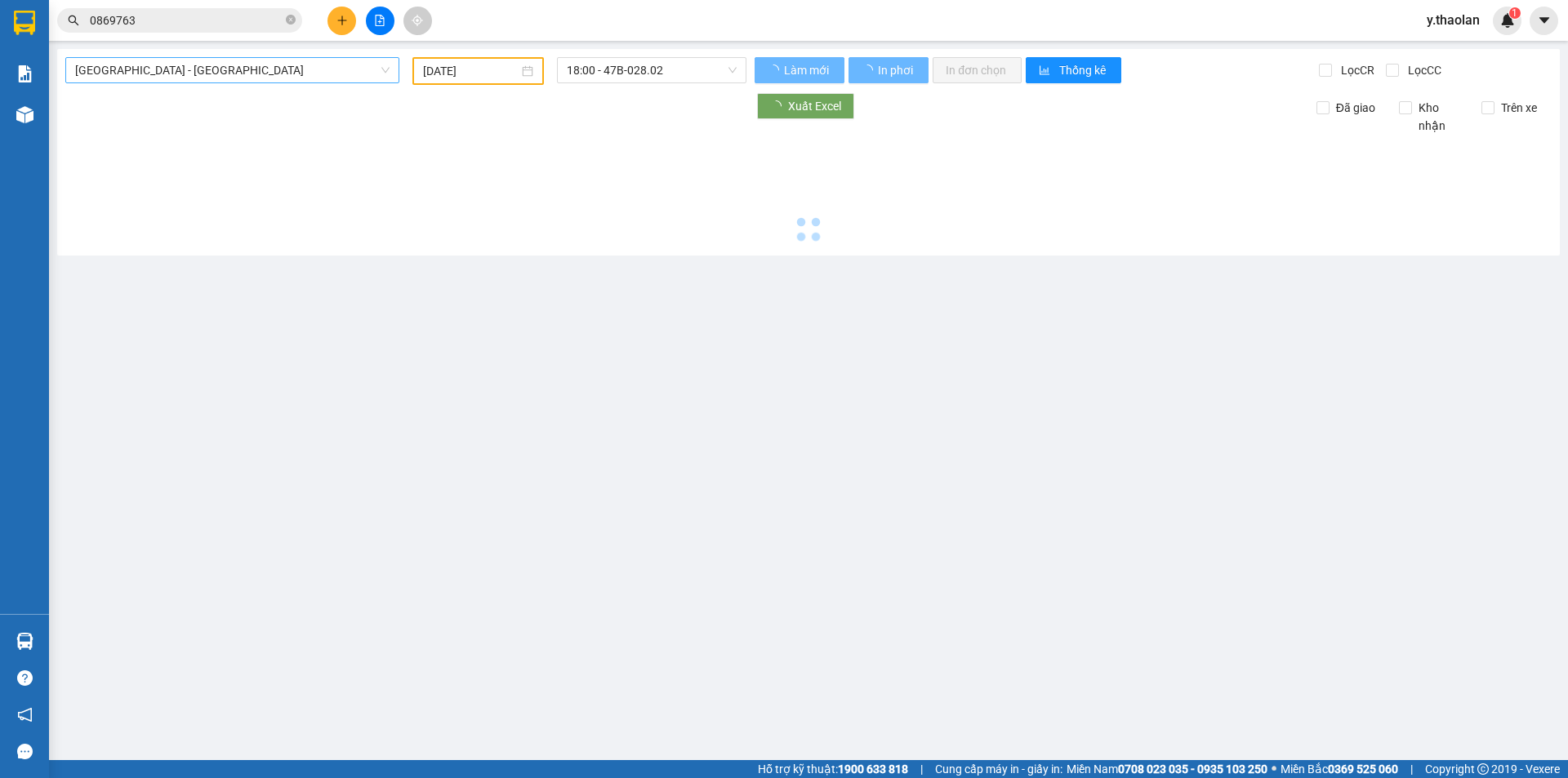
type input "[DATE]"
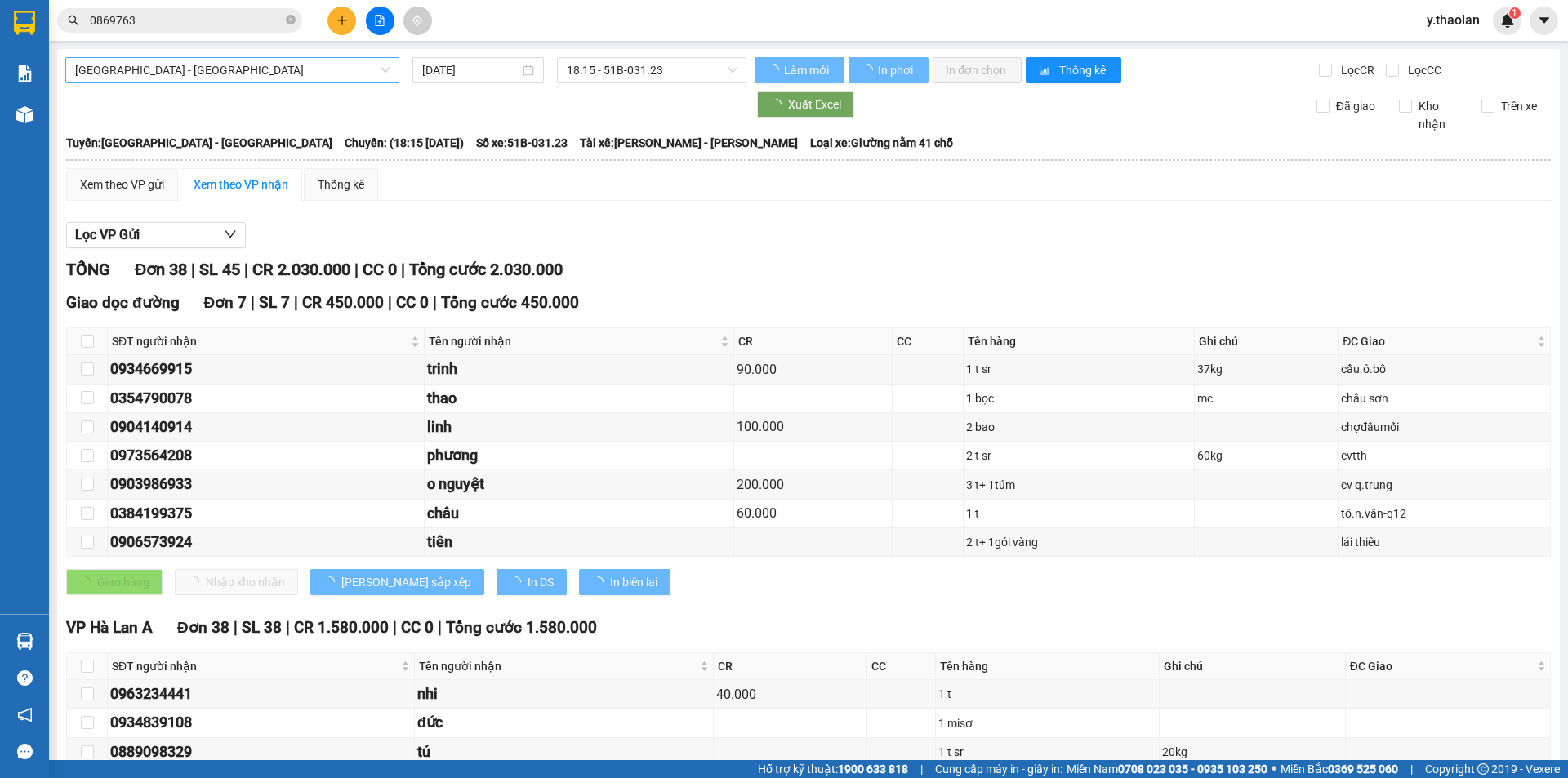
drag, startPoint x: 171, startPoint y: 75, endPoint x: 169, endPoint y: 84, distance: 9.2
click at [171, 76] on span "[GEOGRAPHIC_DATA] - [GEOGRAPHIC_DATA]" at bounding box center [232, 70] width 315 height 25
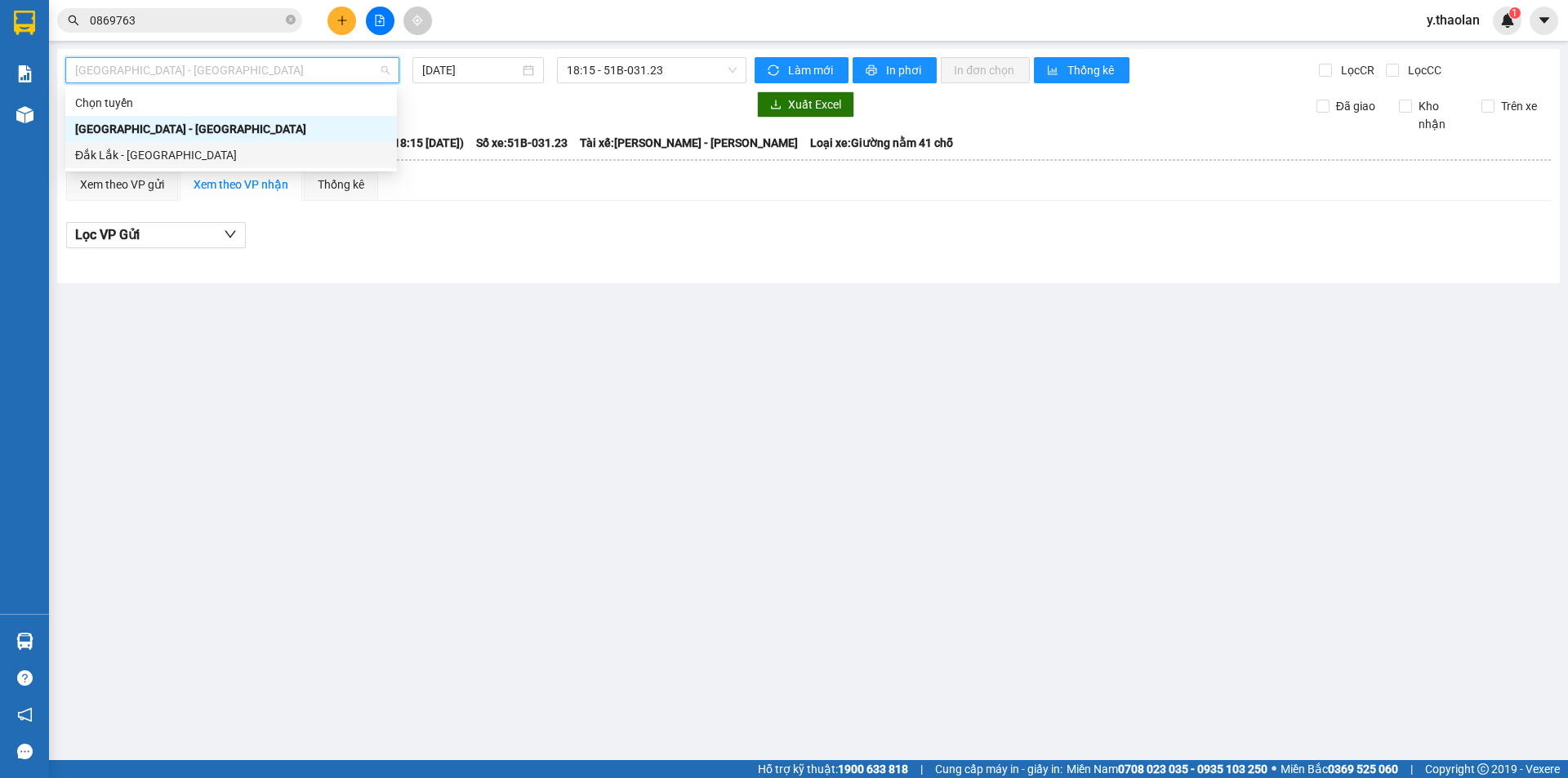
click at [153, 150] on div "Đắk Lắk - [GEOGRAPHIC_DATA]" at bounding box center [231, 155] width 312 height 18
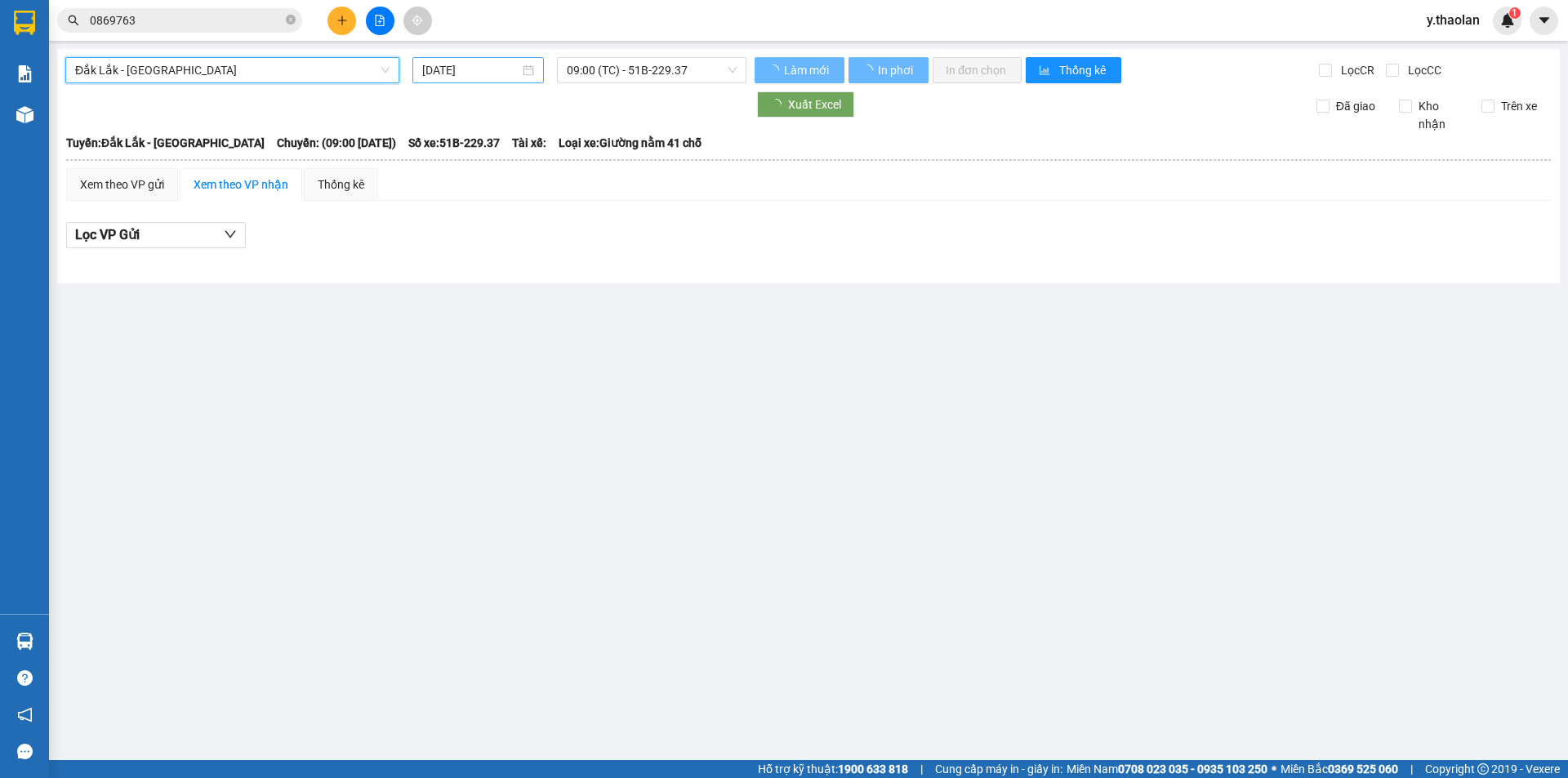
click at [461, 68] on input "[DATE]" at bounding box center [471, 70] width 97 height 18
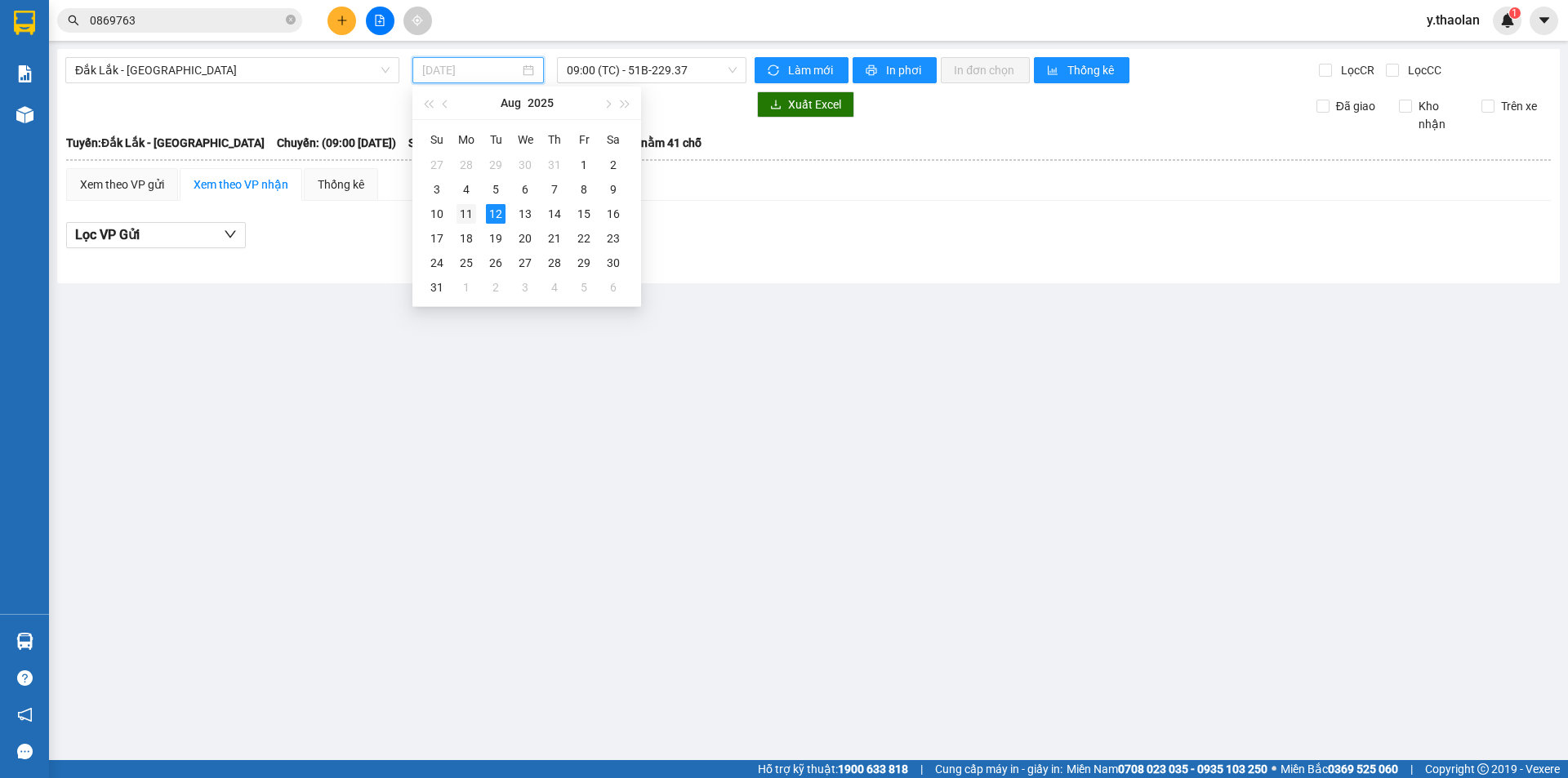
click at [459, 216] on div "11" at bounding box center [466, 214] width 20 height 20
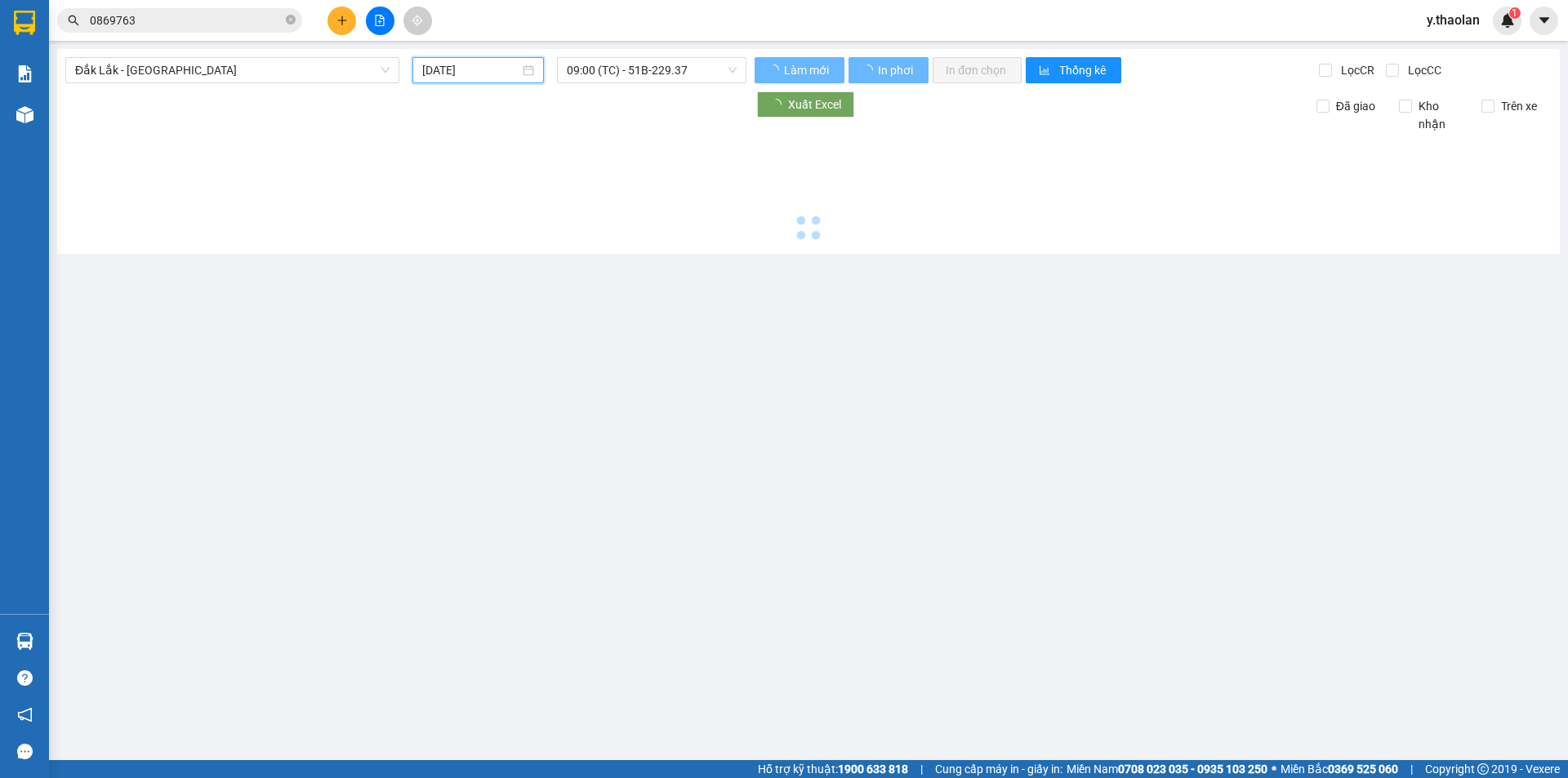
type input "[DATE]"
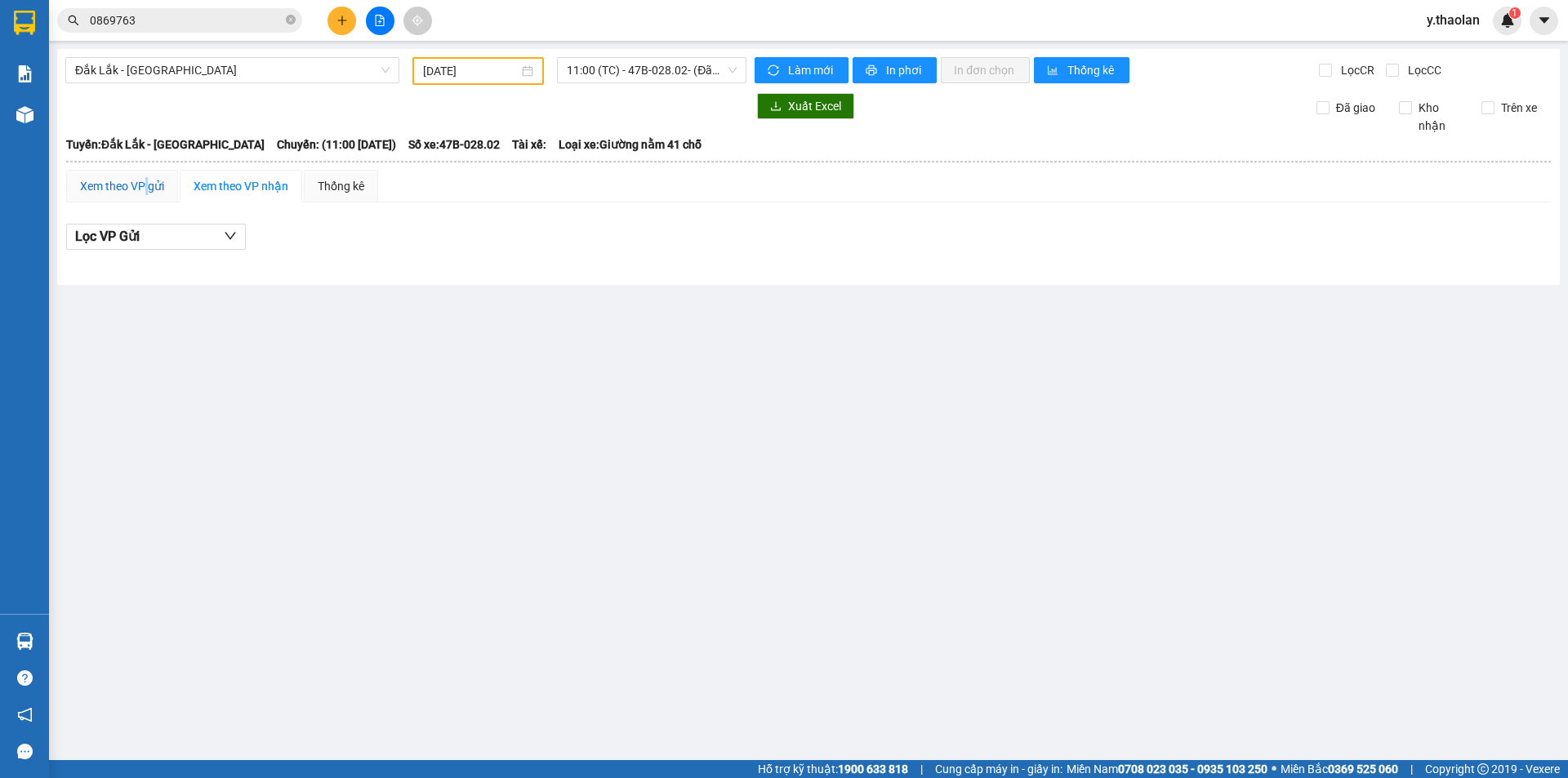
click at [144, 185] on div "Xem theo VP gửi" at bounding box center [122, 186] width 84 height 18
click at [633, 75] on span "11:00 (TC) - 47B-028.02 - (Đã hủy)" at bounding box center [652, 70] width 170 height 25
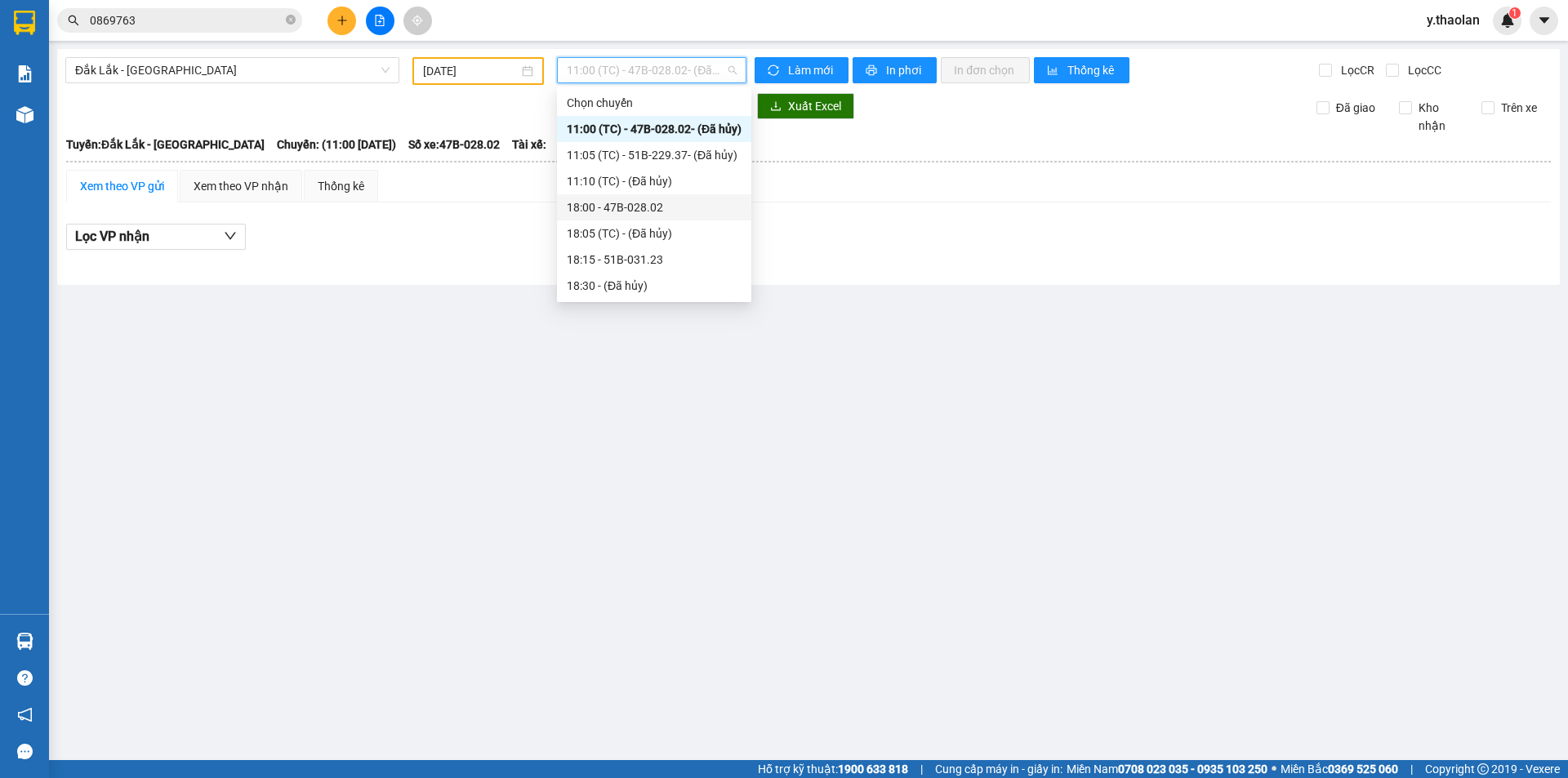
click at [628, 196] on div "18:00 - 47B-028.02" at bounding box center [654, 208] width 195 height 26
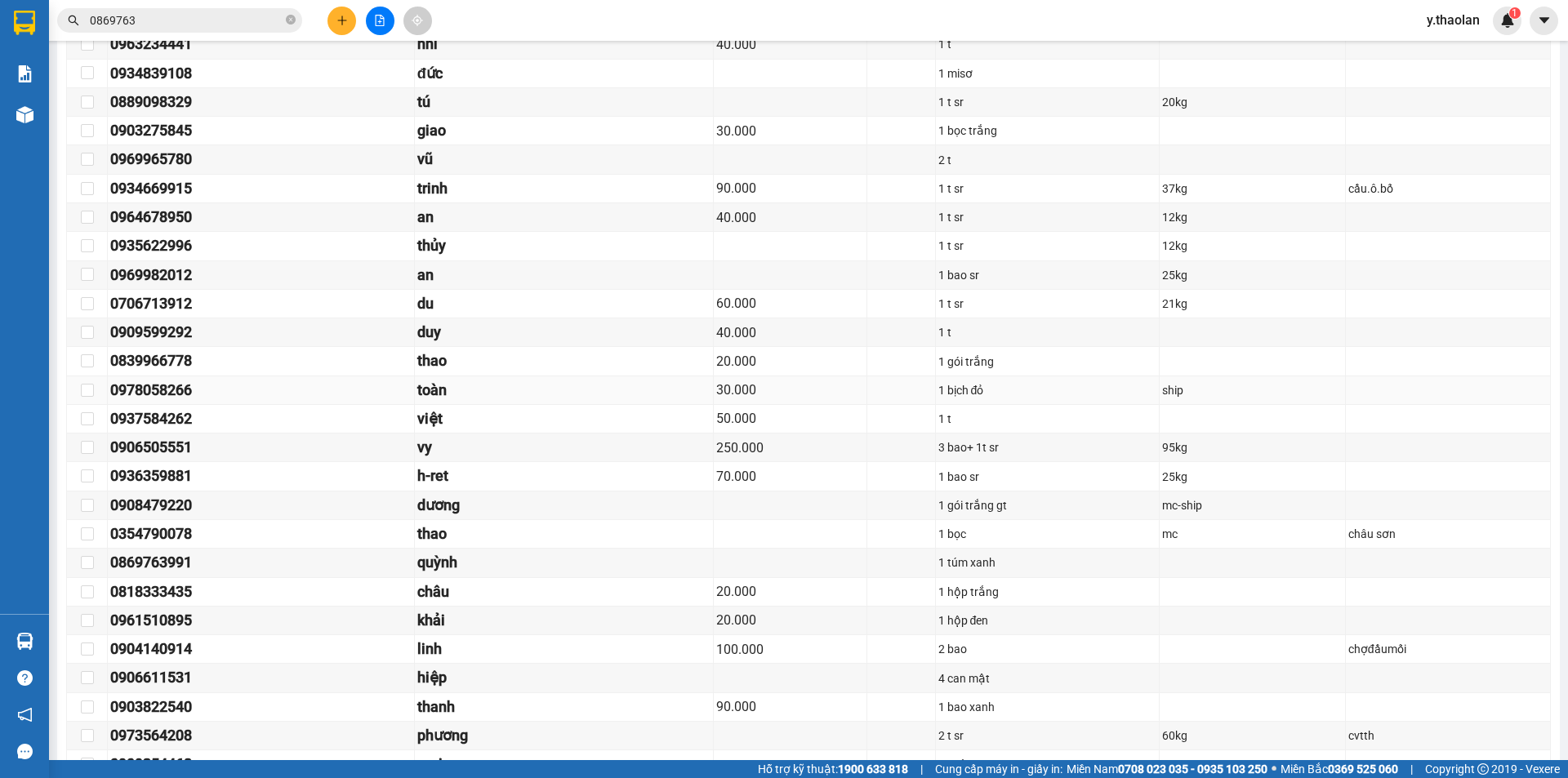
scroll to position [408, 0]
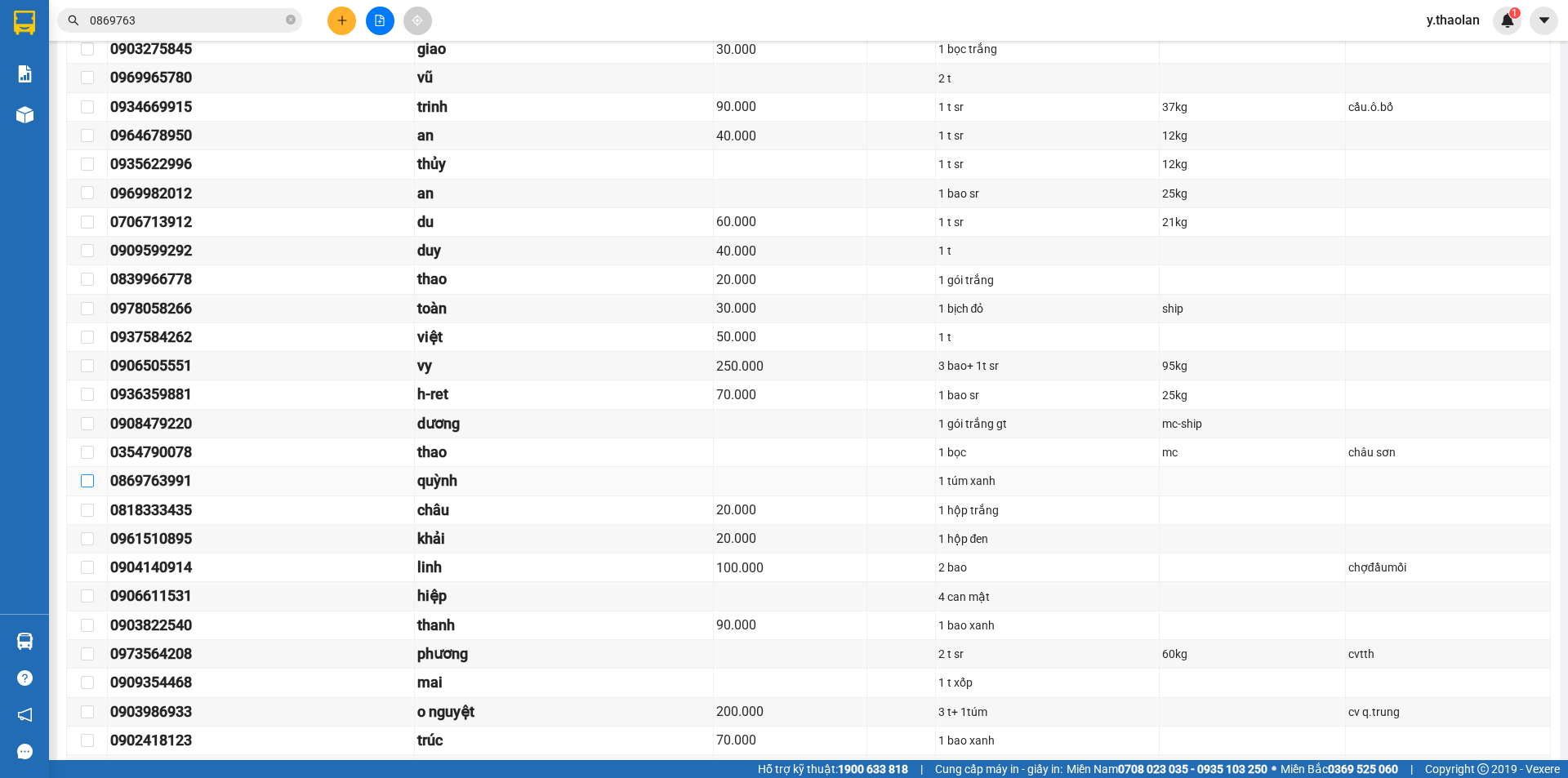
click at [87, 481] on input "checkbox" at bounding box center [88, 481] width 13 height 13
checkbox input "true"
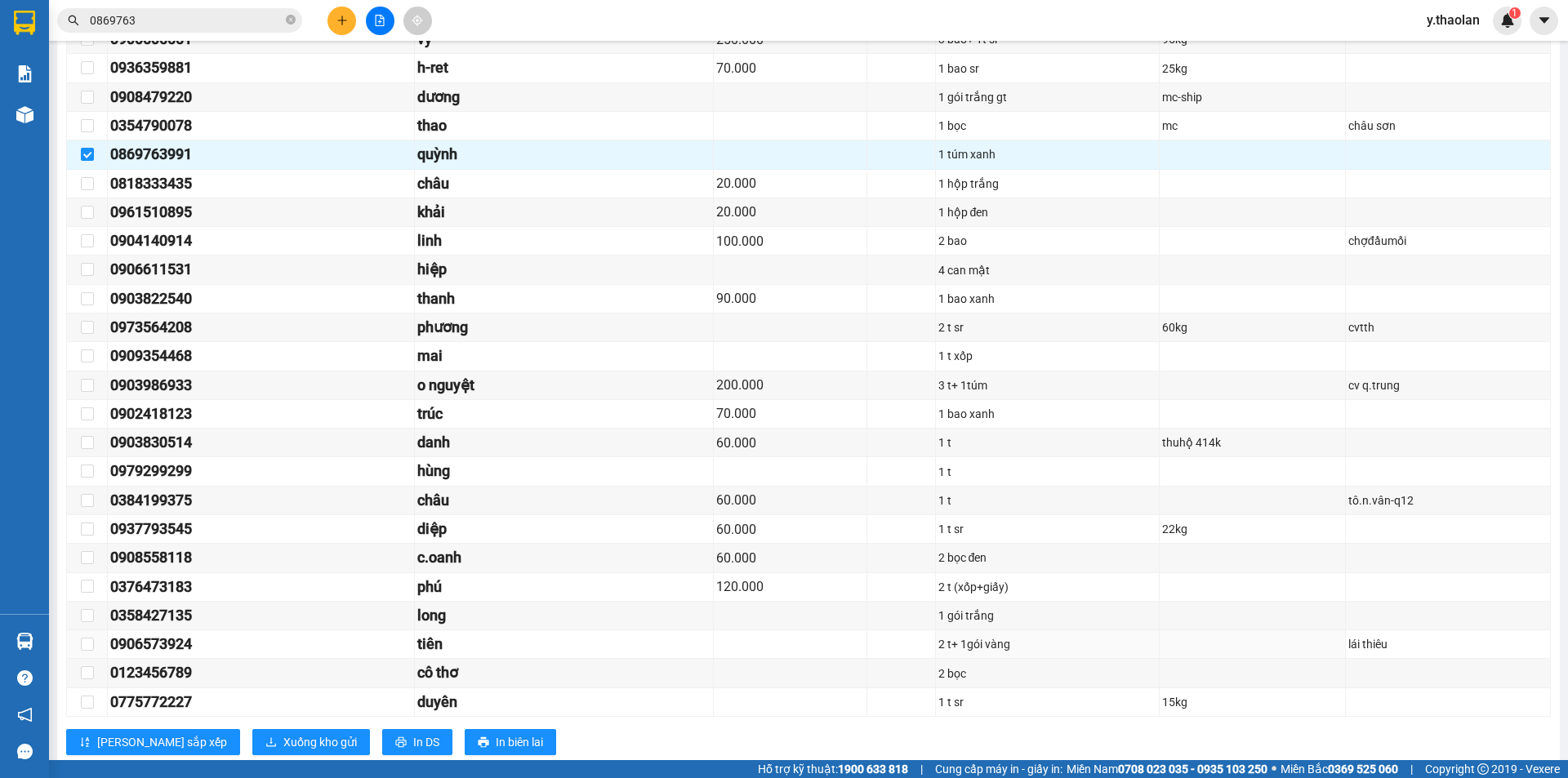
scroll to position [776, 0]
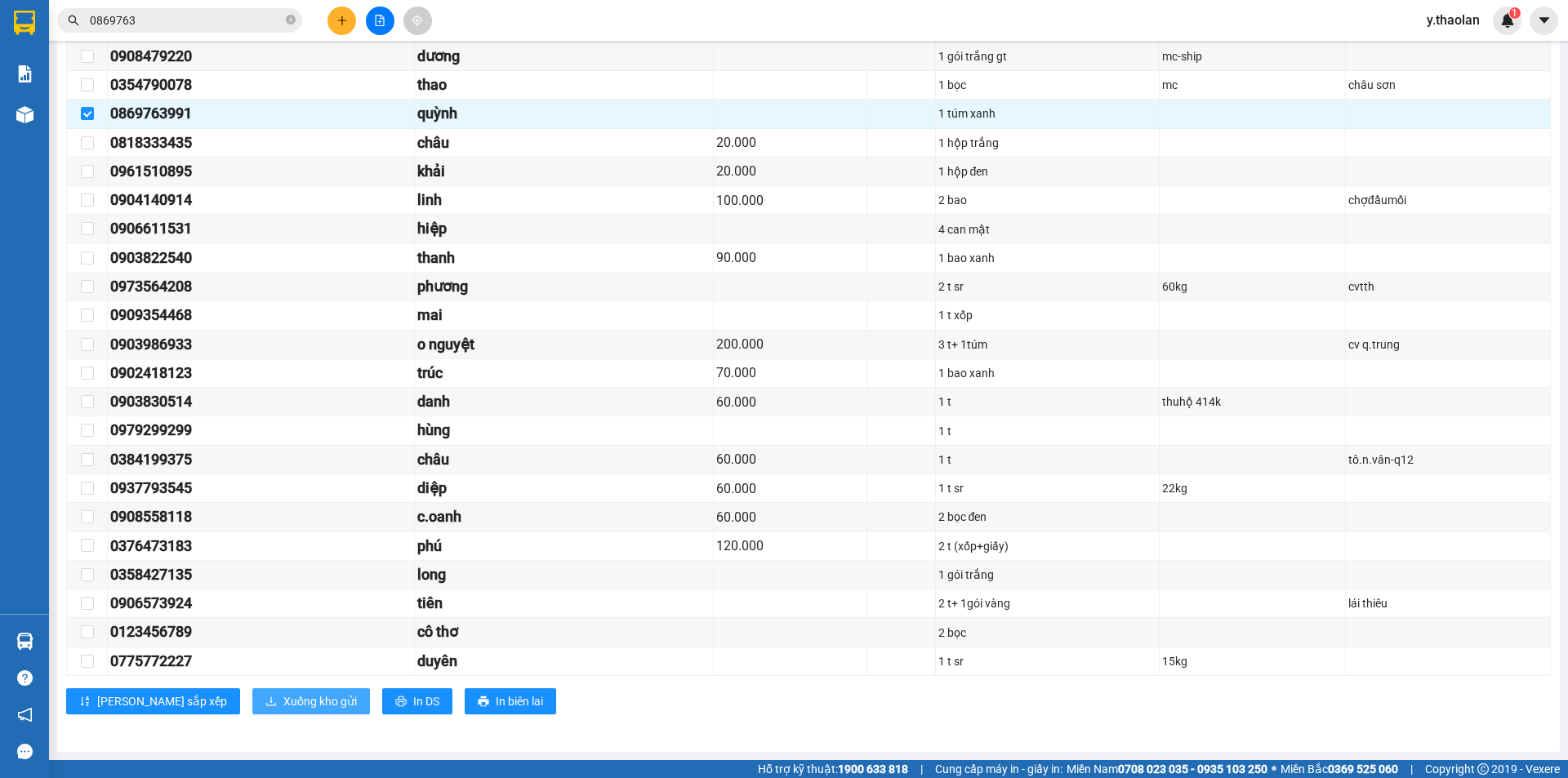
click at [284, 697] on span "Xuống kho gửi" at bounding box center [320, 701] width 74 height 18
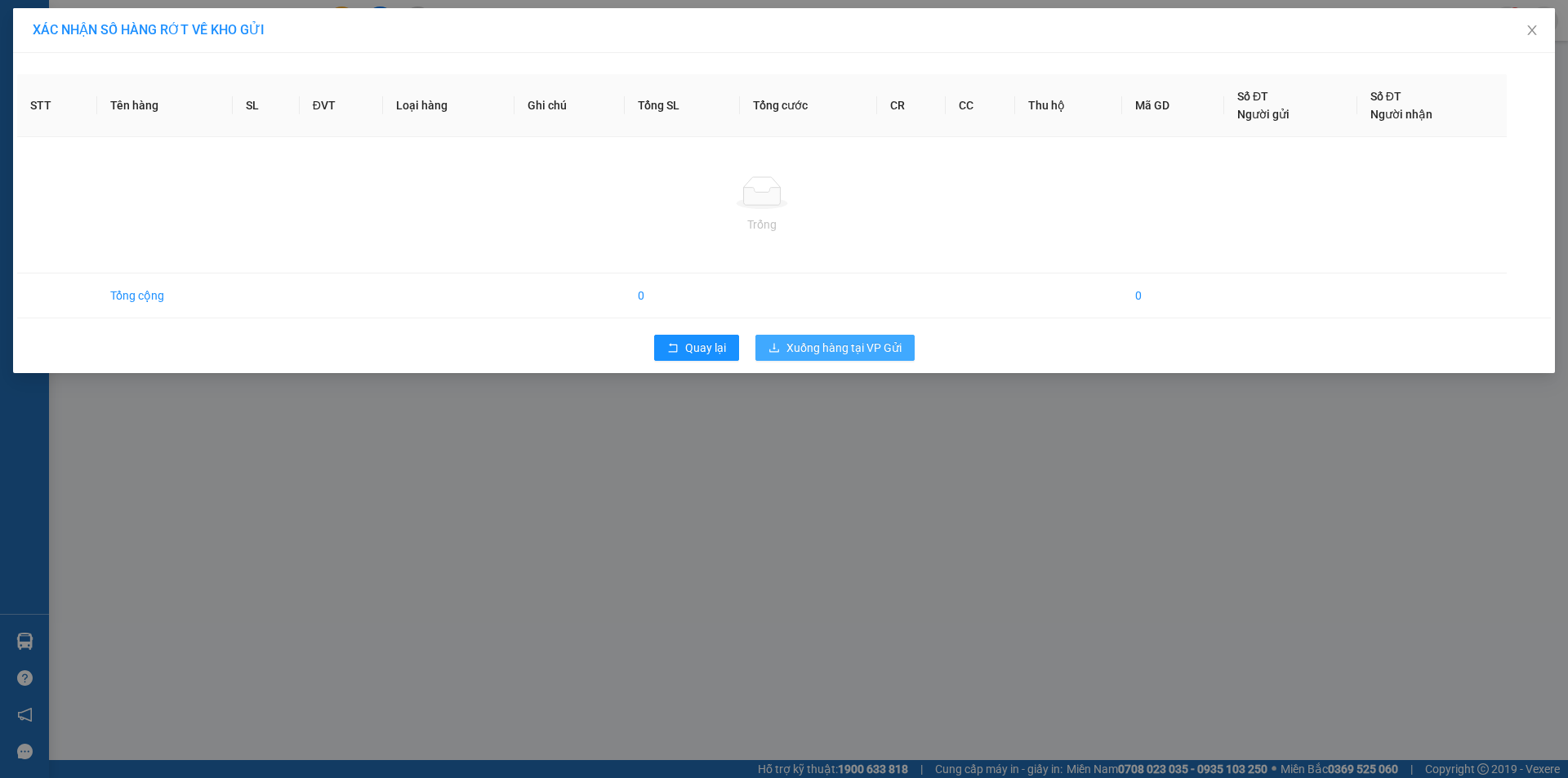
click at [838, 347] on span "Xuống hàng tại VP Gửi" at bounding box center [844, 348] width 115 height 18
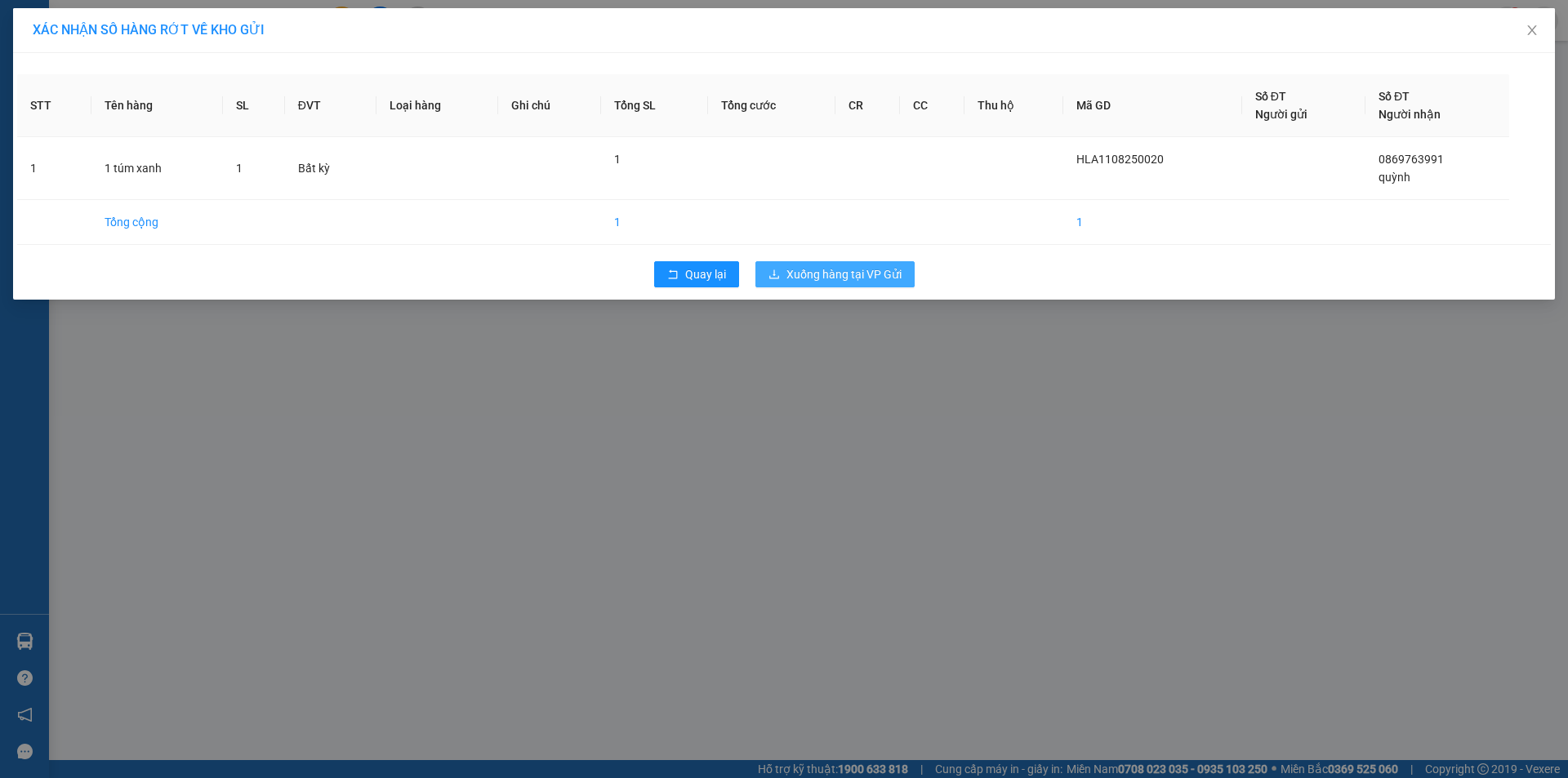
click at [841, 275] on span "Xuống hàng tại VP Gửi" at bounding box center [844, 274] width 115 height 18
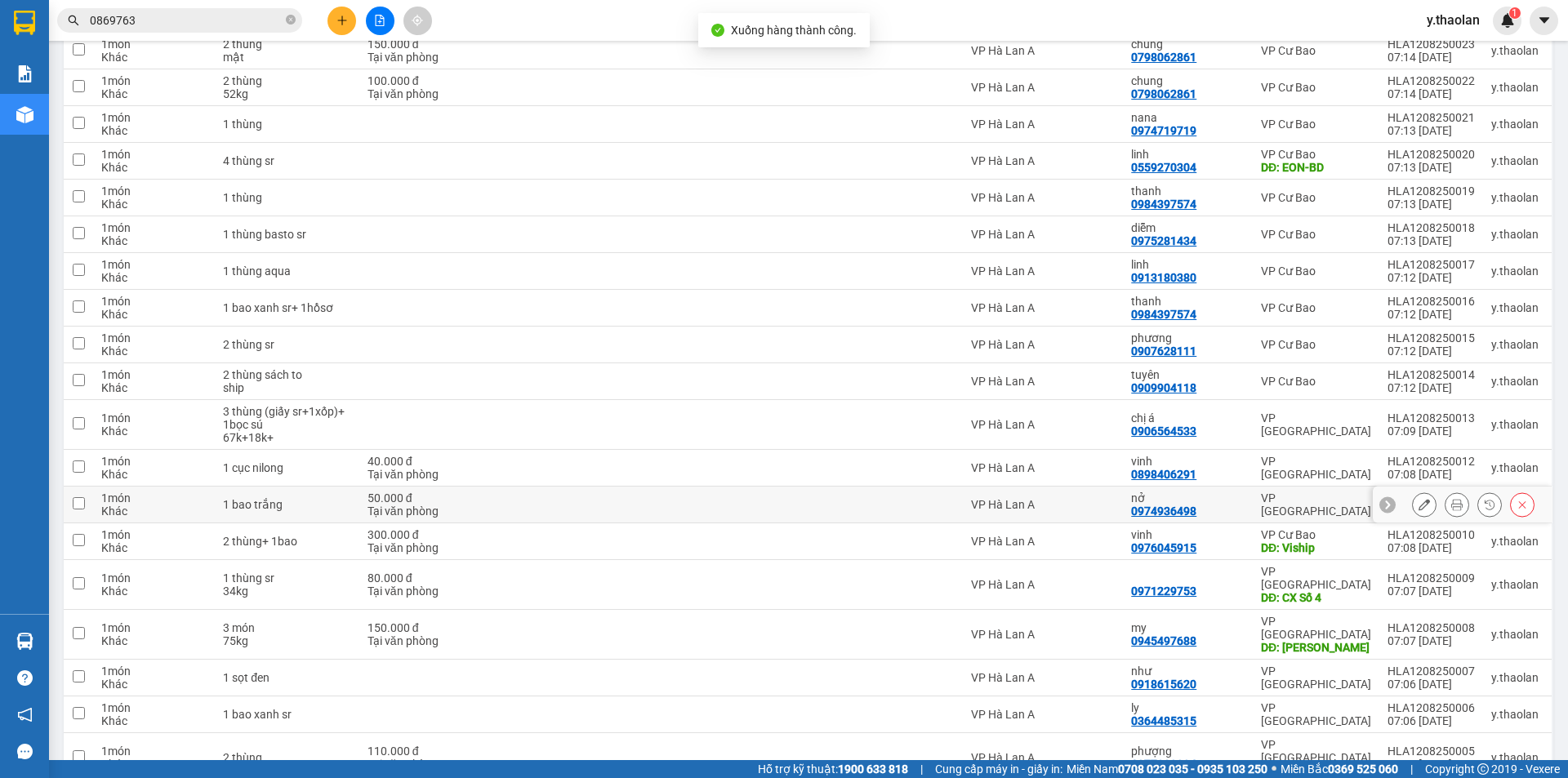
scroll to position [806, 0]
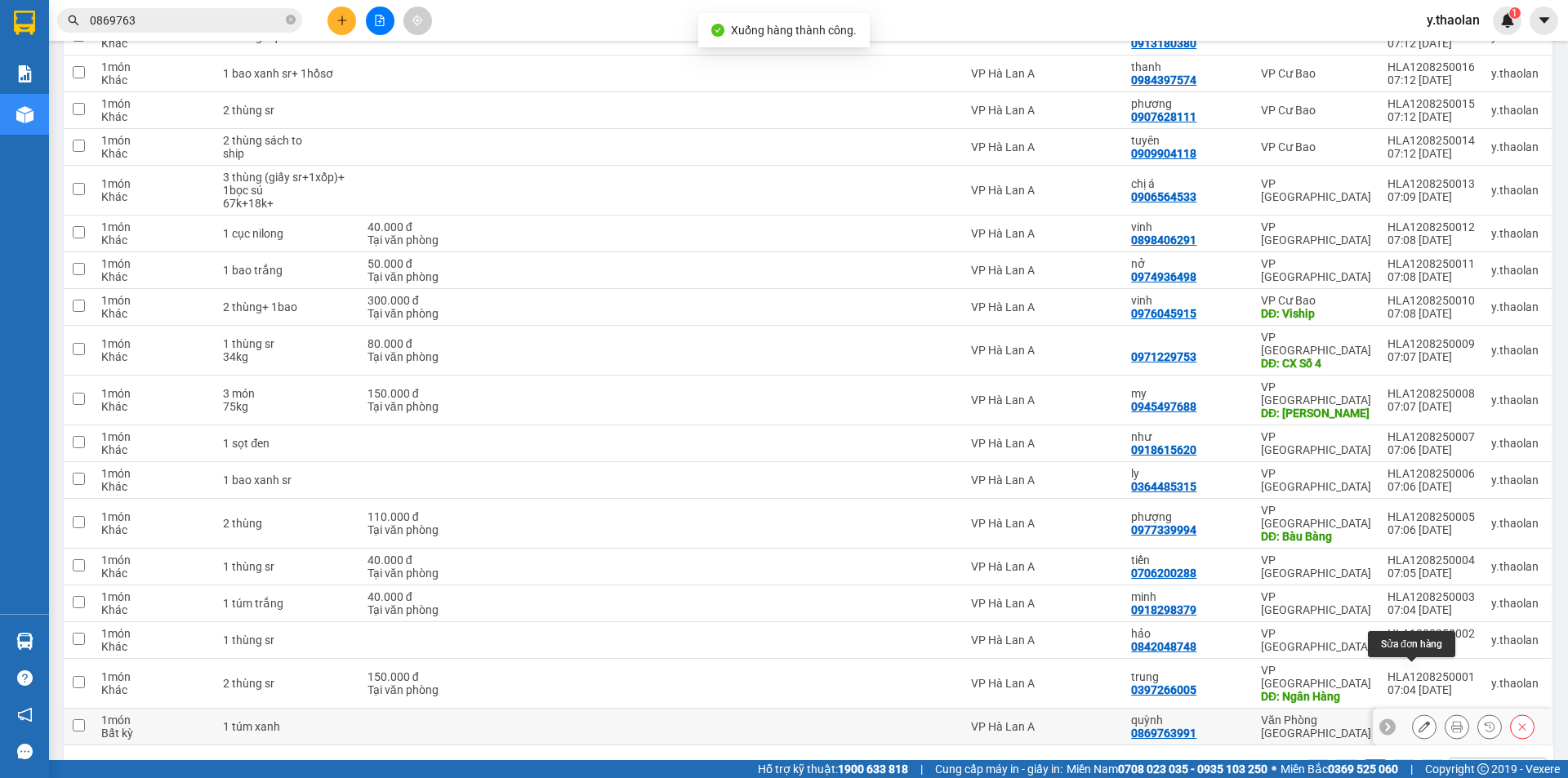
click at [1413, 713] on button at bounding box center [1424, 727] width 23 height 28
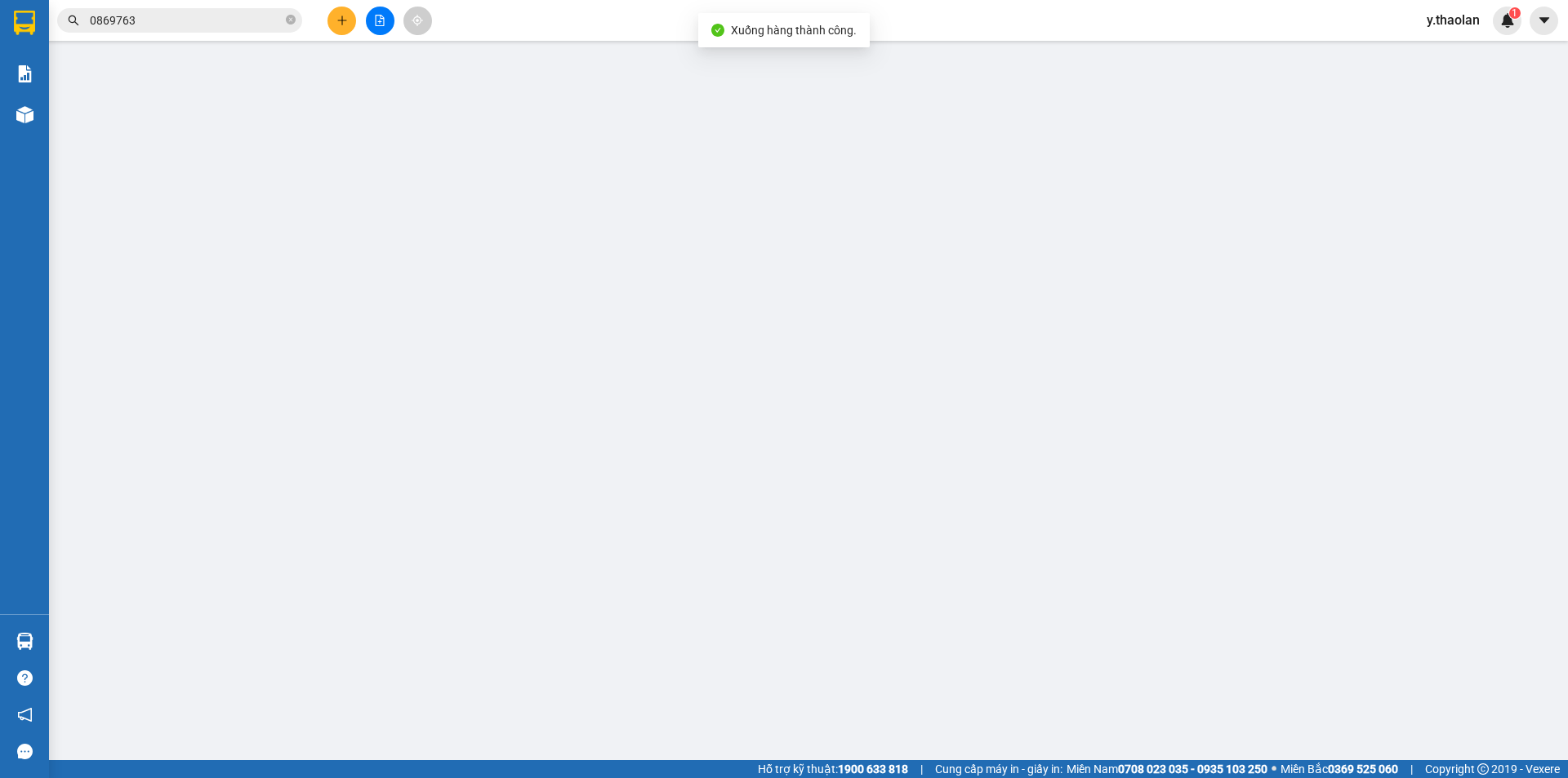
type input "0869763991"
type input "quỳnh"
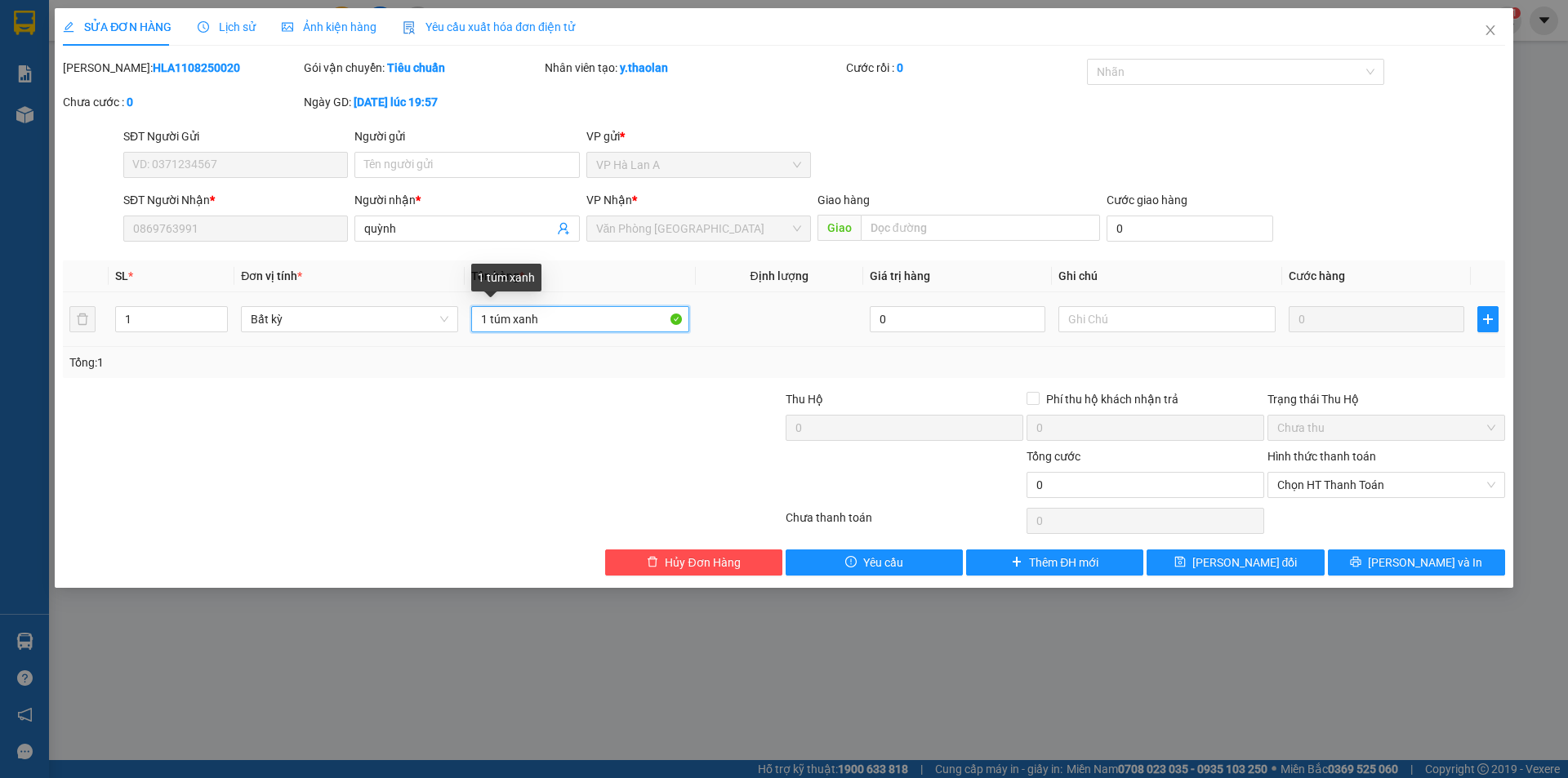
drag, startPoint x: 496, startPoint y: 321, endPoint x: 922, endPoint y: 262, distance: 430.1
click at [905, 268] on table "SL * Đơn vị tính * Tên hàng * Định [PERSON_NAME] trị hàng Ghi [PERSON_NAME] hàn…" at bounding box center [784, 304] width 1442 height 87
type input "1 t dép"
click at [1223, 572] on button "[PERSON_NAME] đổi" at bounding box center [1235, 563] width 178 height 26
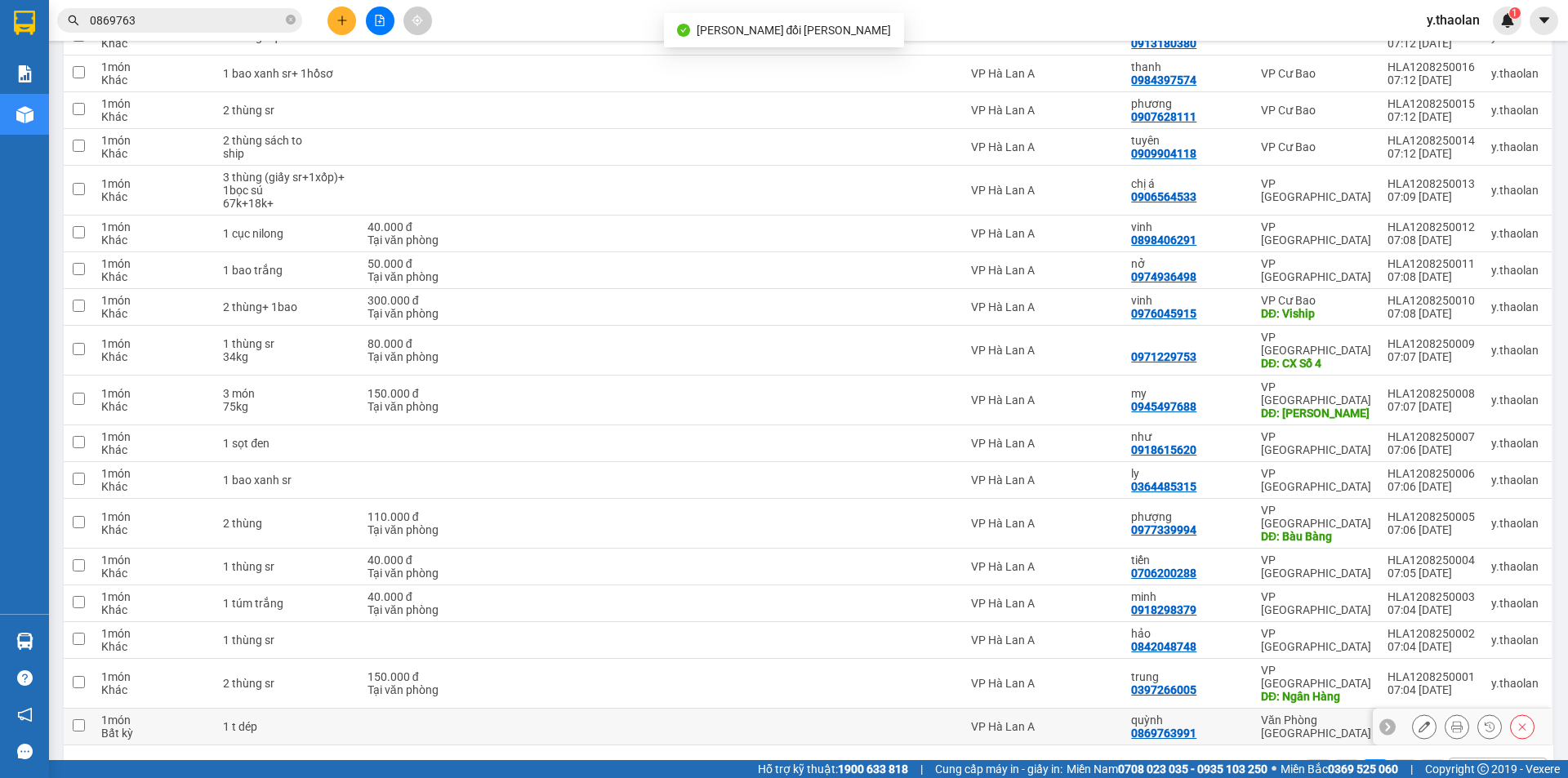
click at [1266, 709] on td "Văn Phòng [GEOGRAPHIC_DATA]" at bounding box center [1317, 727] width 127 height 37
checkbox input "true"
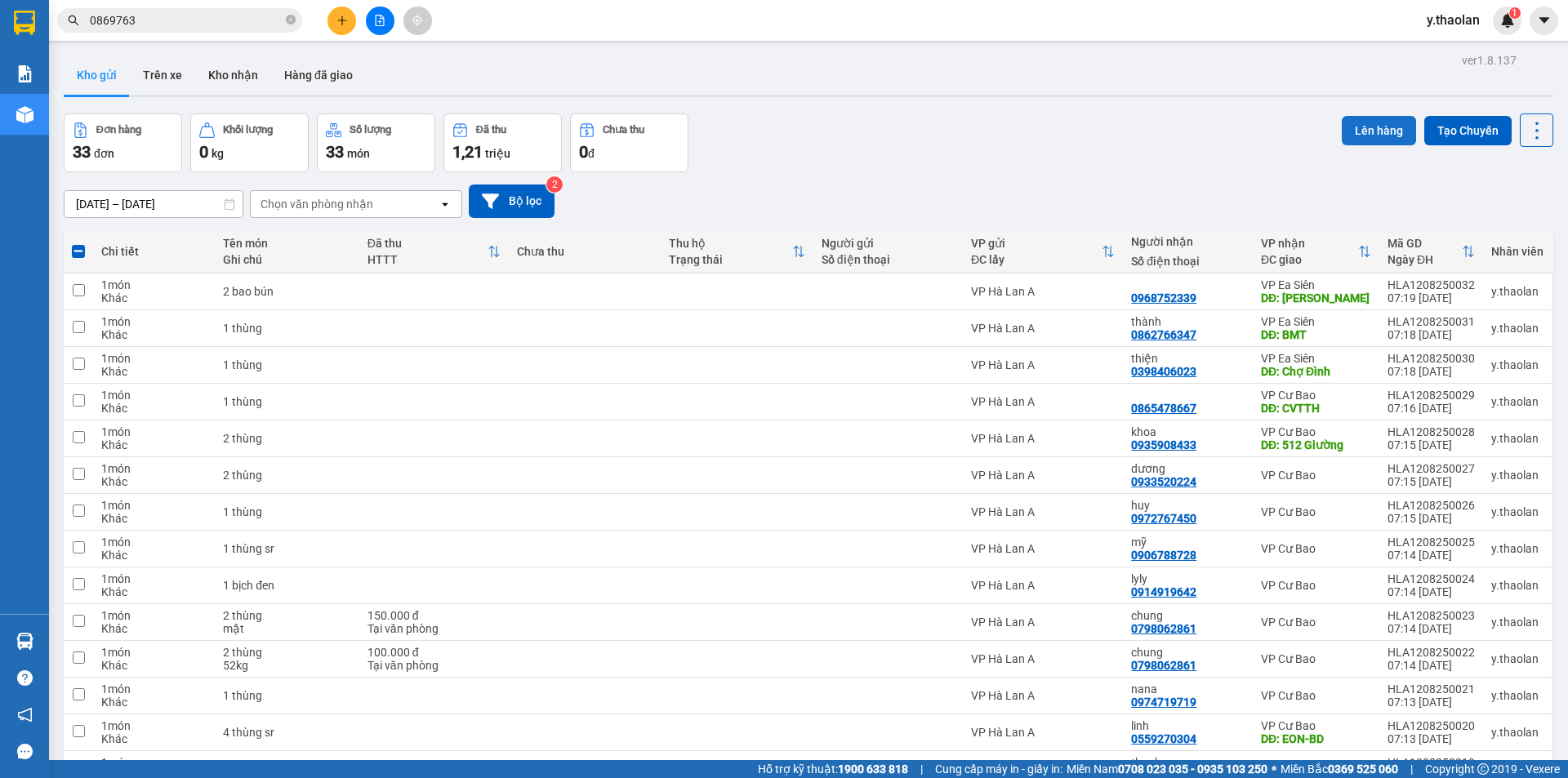
click at [1387, 140] on button "Lên hàng" at bounding box center [1379, 130] width 75 height 29
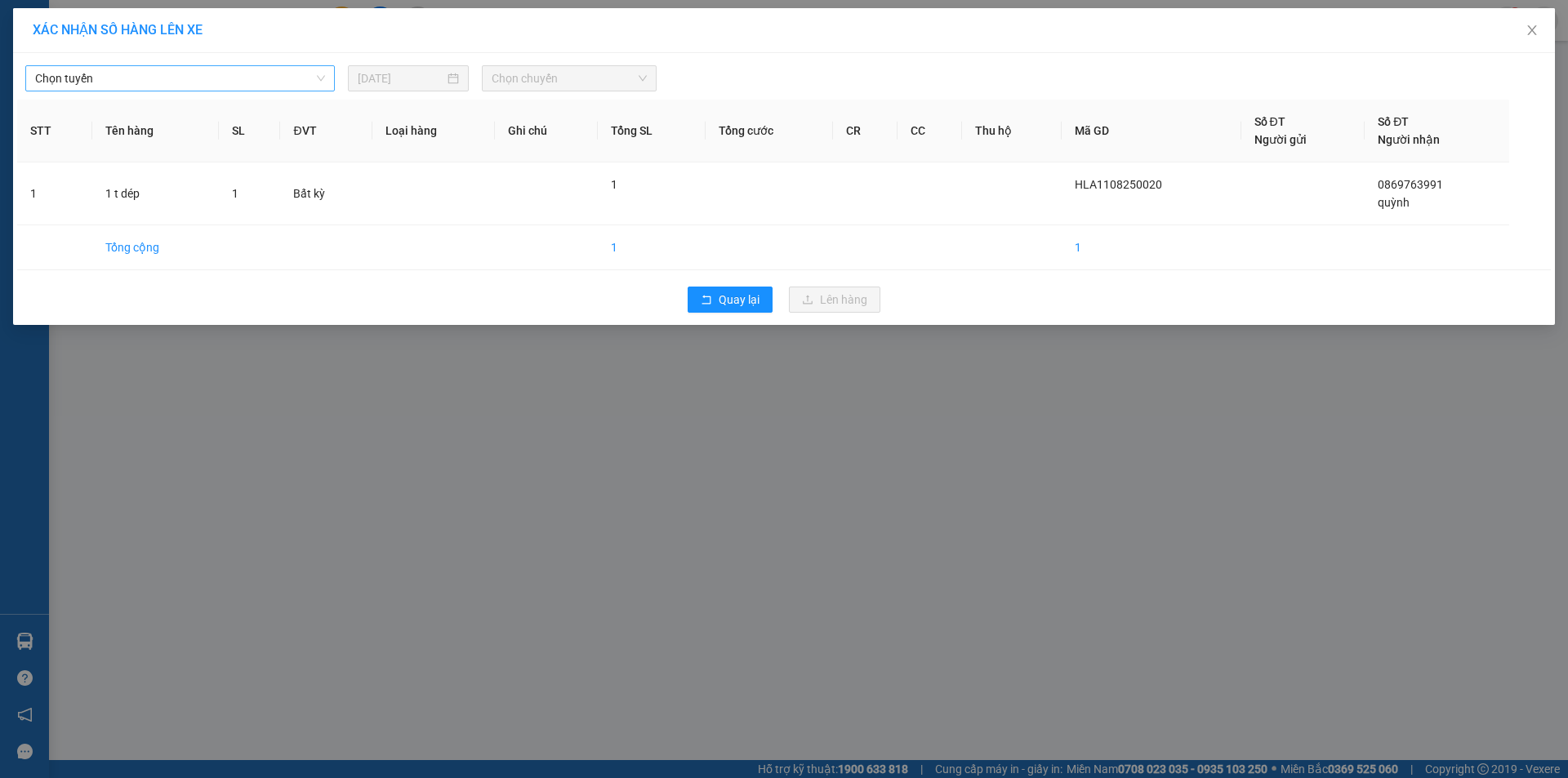
click at [159, 79] on span "Chọn tuyến" at bounding box center [180, 78] width 290 height 25
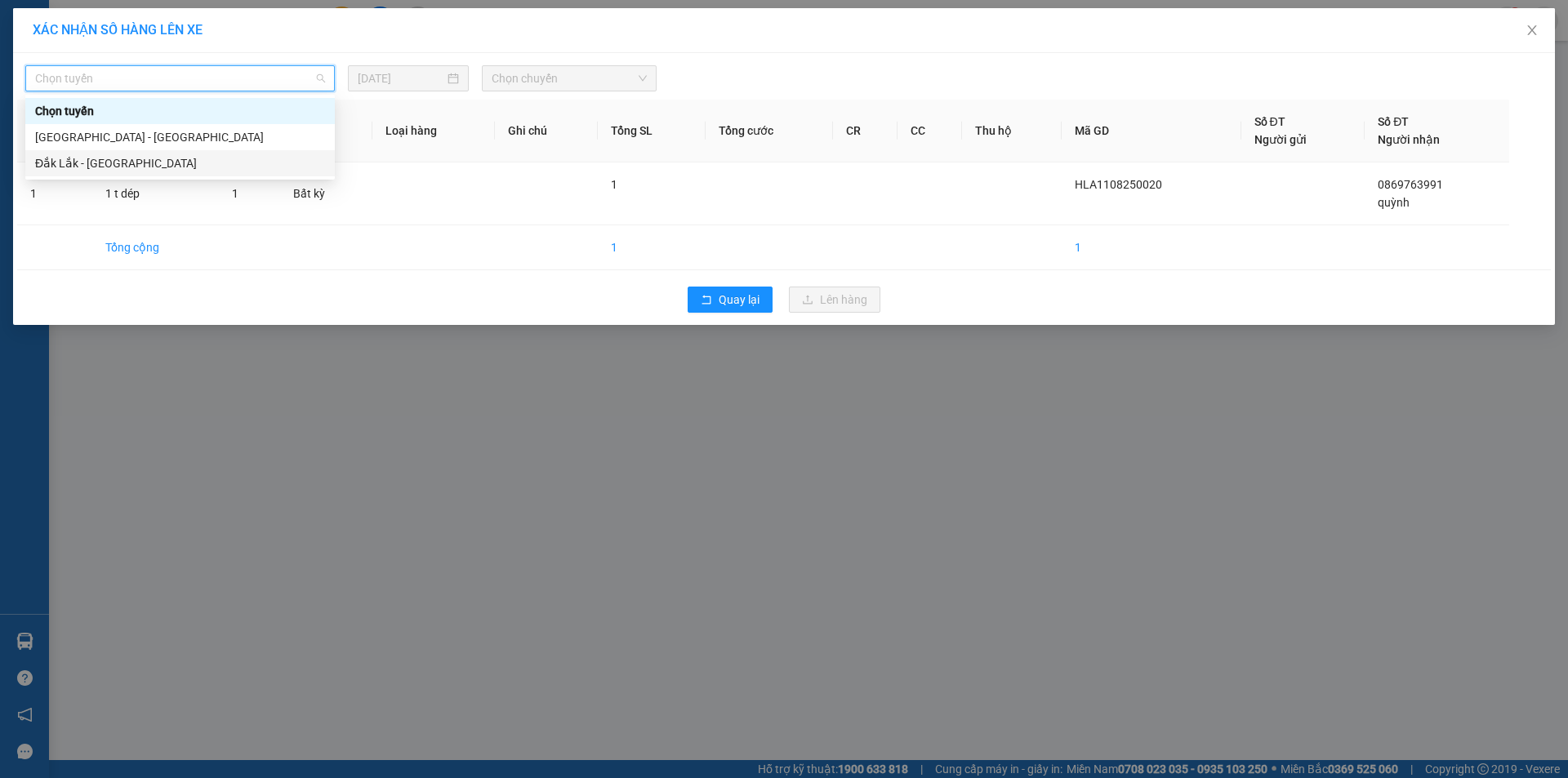
click at [124, 166] on div "Đắk Lắk - [GEOGRAPHIC_DATA]" at bounding box center [180, 163] width 290 height 18
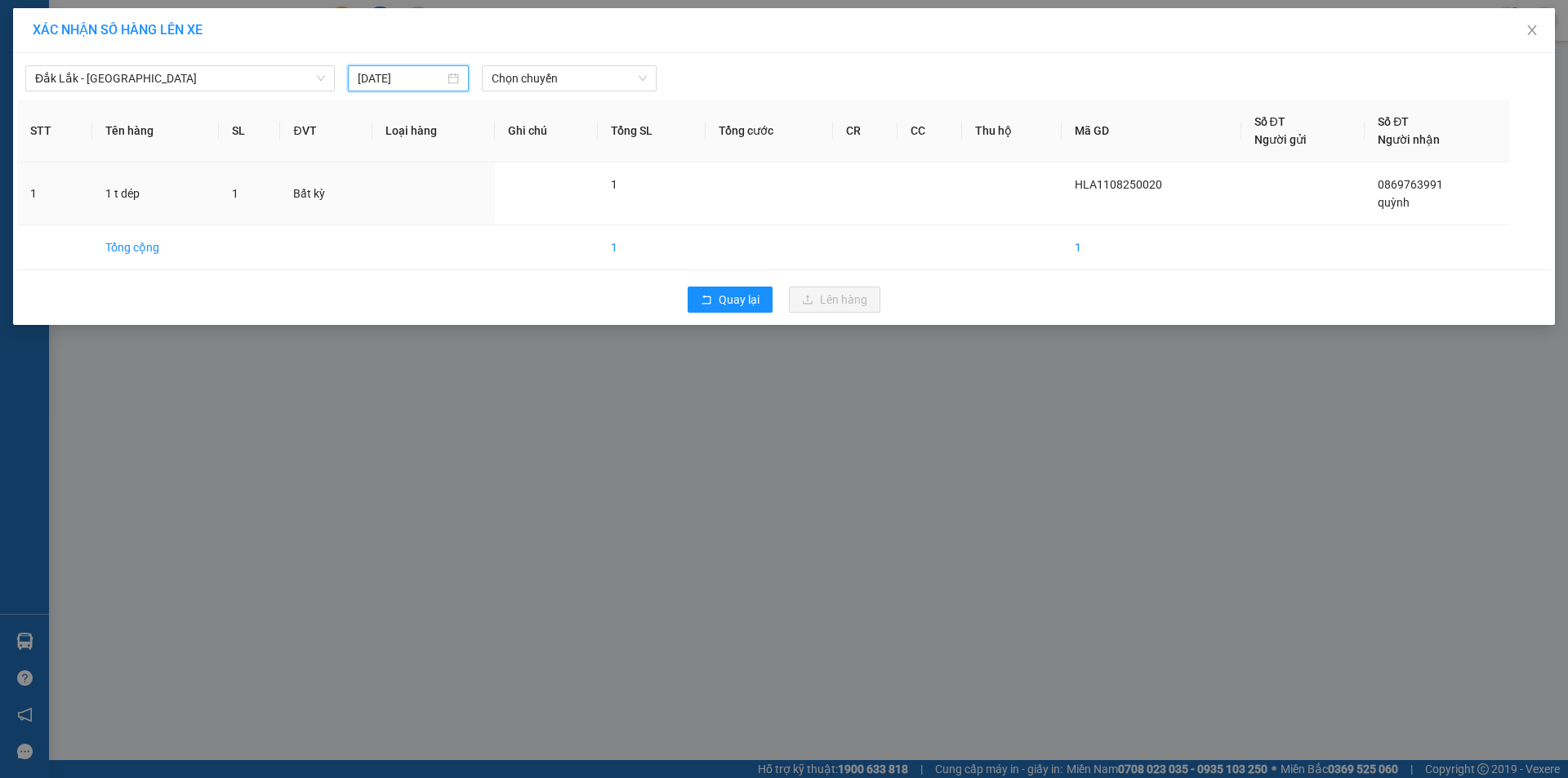
click at [410, 78] on input "[DATE]" at bounding box center [401, 78] width 87 height 18
click at [397, 225] on div "11" at bounding box center [402, 222] width 20 height 20
type input "[DATE]"
click at [561, 78] on span "Chọn chuyến" at bounding box center [569, 78] width 155 height 25
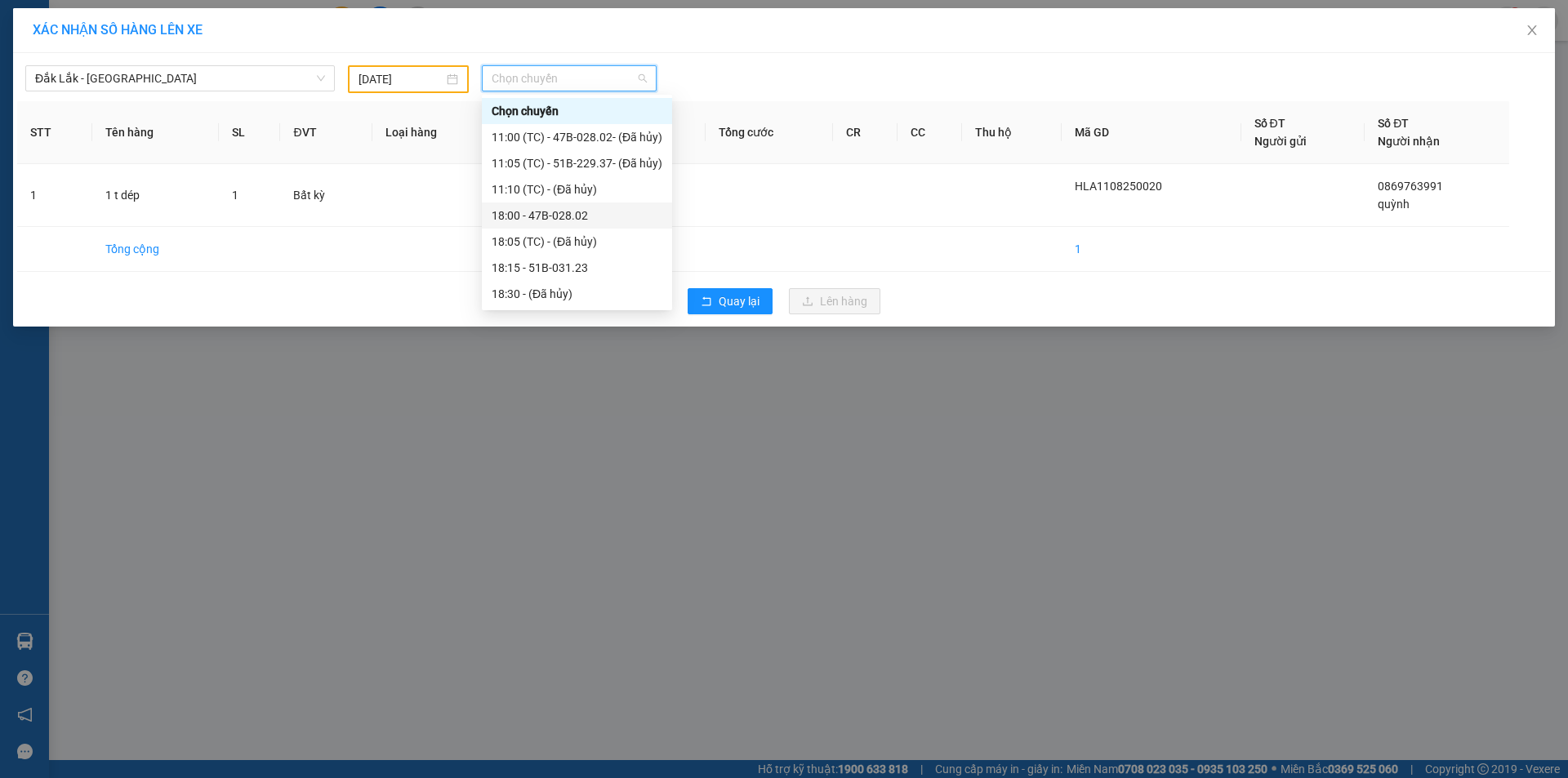
click at [568, 218] on div "18:00 - 47B-028.02" at bounding box center [577, 216] width 171 height 18
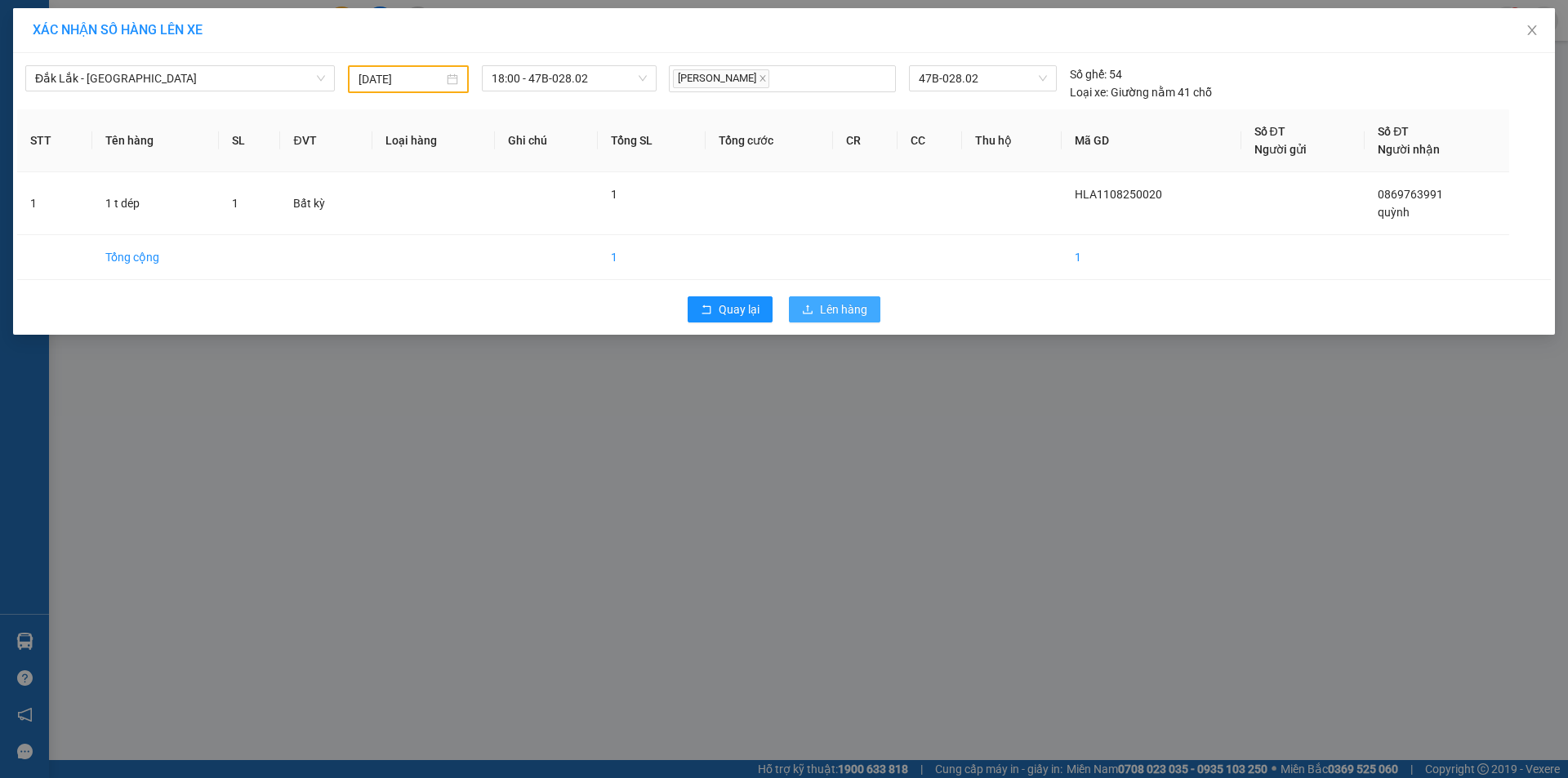
click at [848, 320] on button "Lên hàng" at bounding box center [835, 310] width 92 height 26
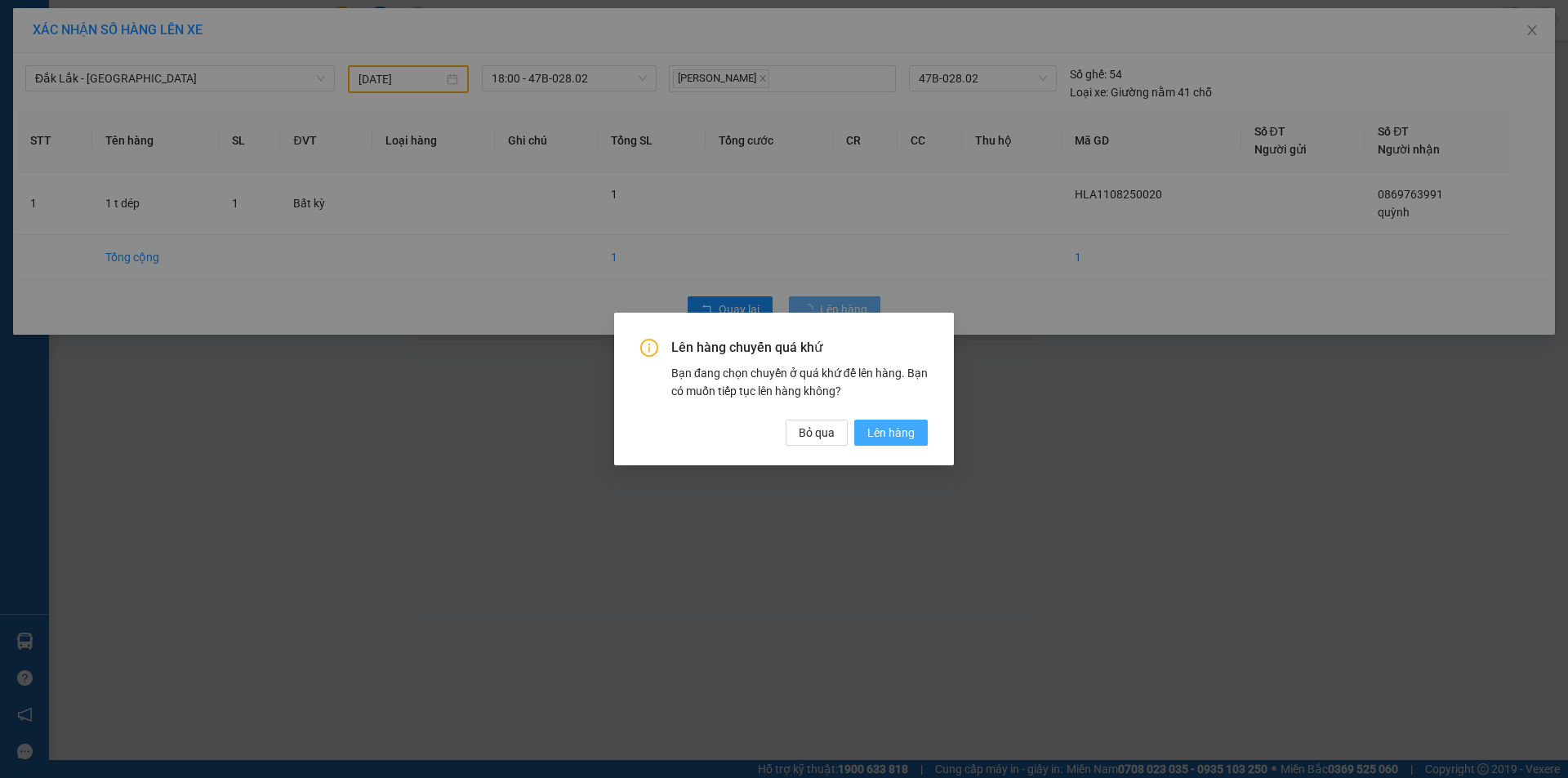
click at [894, 428] on span "Lên hàng" at bounding box center [891, 432] width 47 height 18
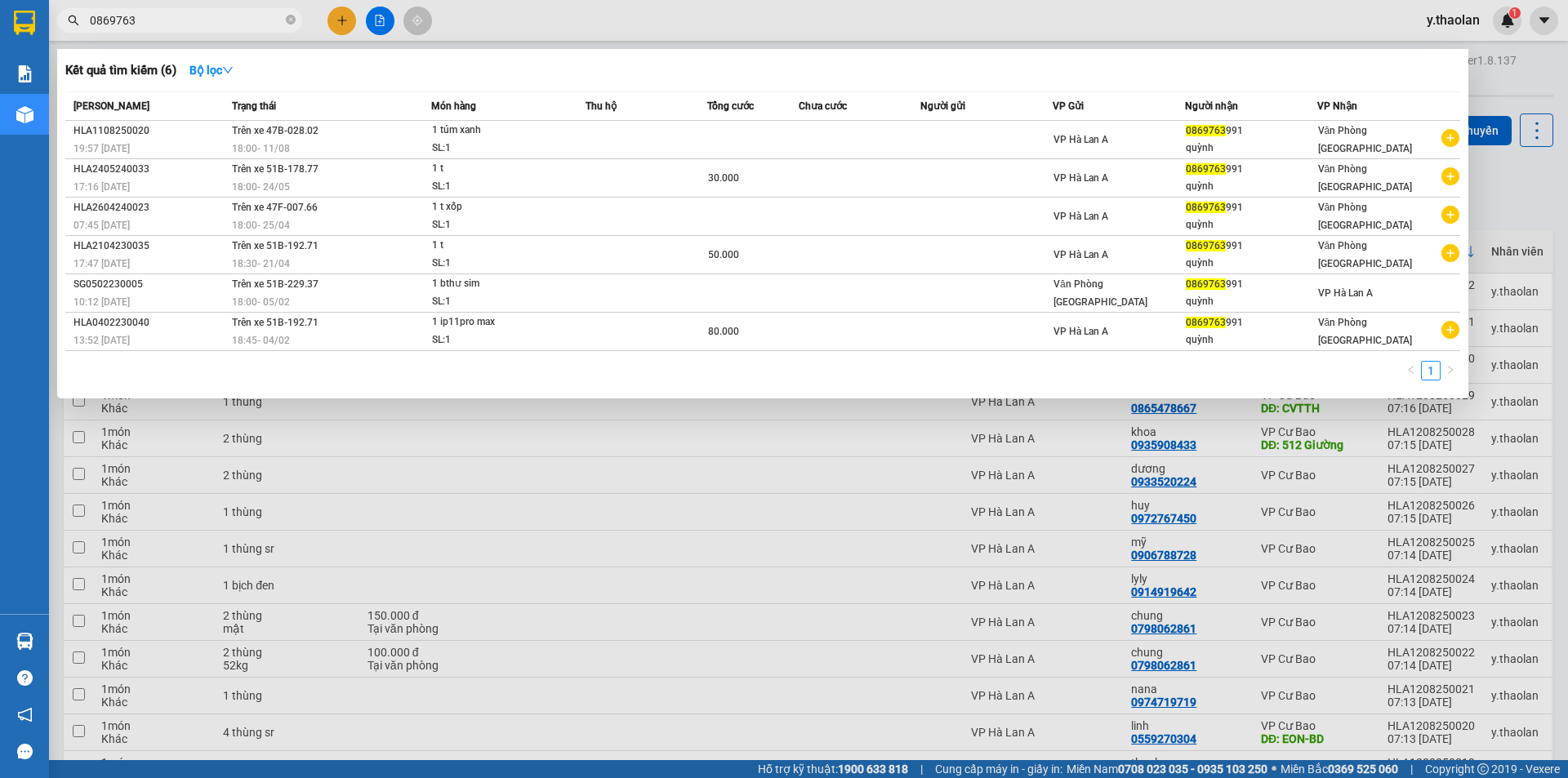
drag, startPoint x: 184, startPoint y: 31, endPoint x: 94, endPoint y: 16, distance: 91.2
click at [104, 17] on span "0869763" at bounding box center [179, 21] width 245 height 25
drag, startPoint x: 135, startPoint y: 20, endPoint x: 0, endPoint y: 17, distance: 135.0
click at [0, 0] on html "Kết quả [PERSON_NAME] ( 6 ) Bộ lọc Mã ĐH Trạng thái Món hàng Thu hộ [PERSON_NAM…" at bounding box center [784, 389] width 1568 height 778
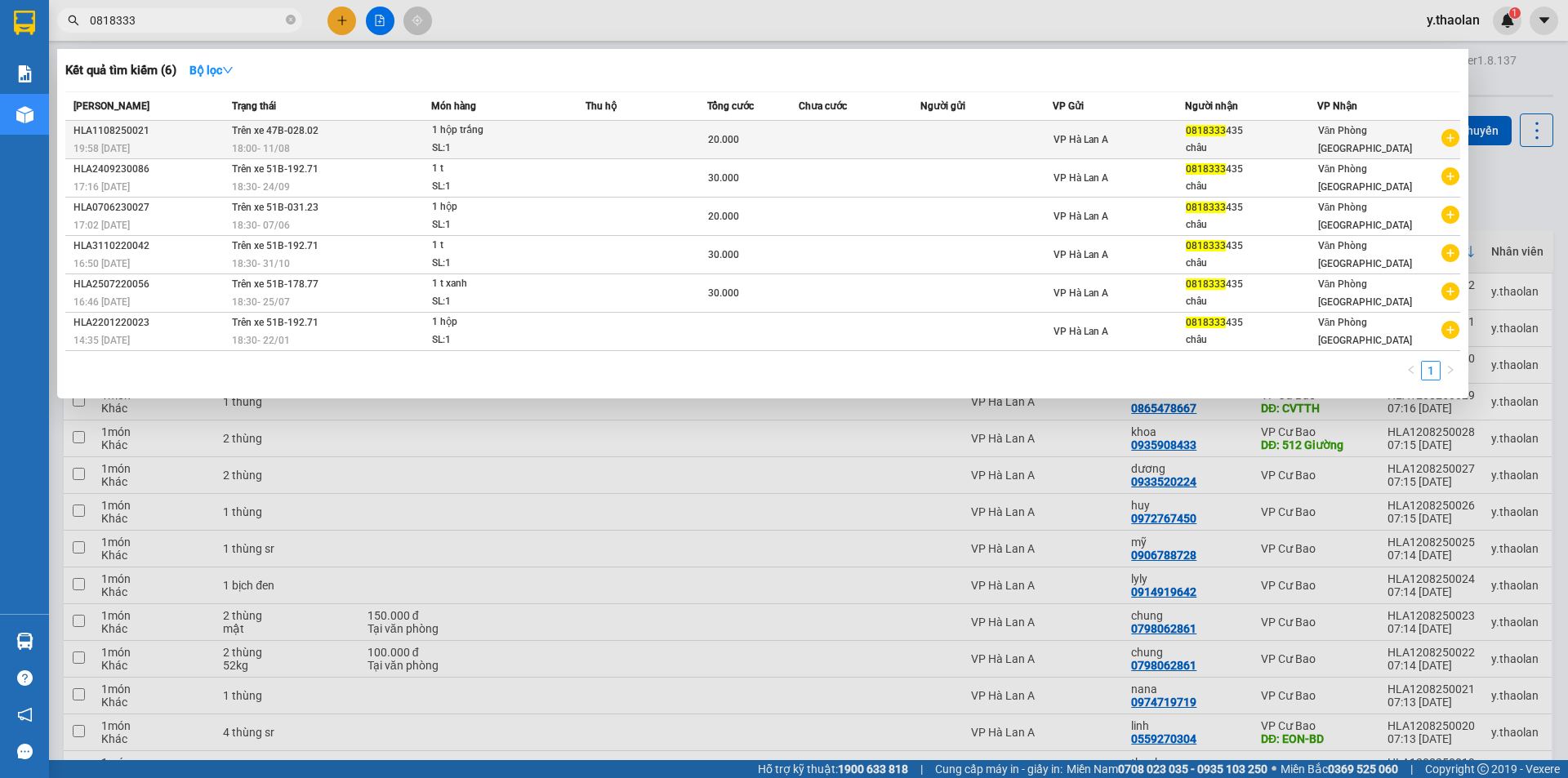
type input "0818333"
click at [958, 140] on td at bounding box center [987, 140] width 132 height 39
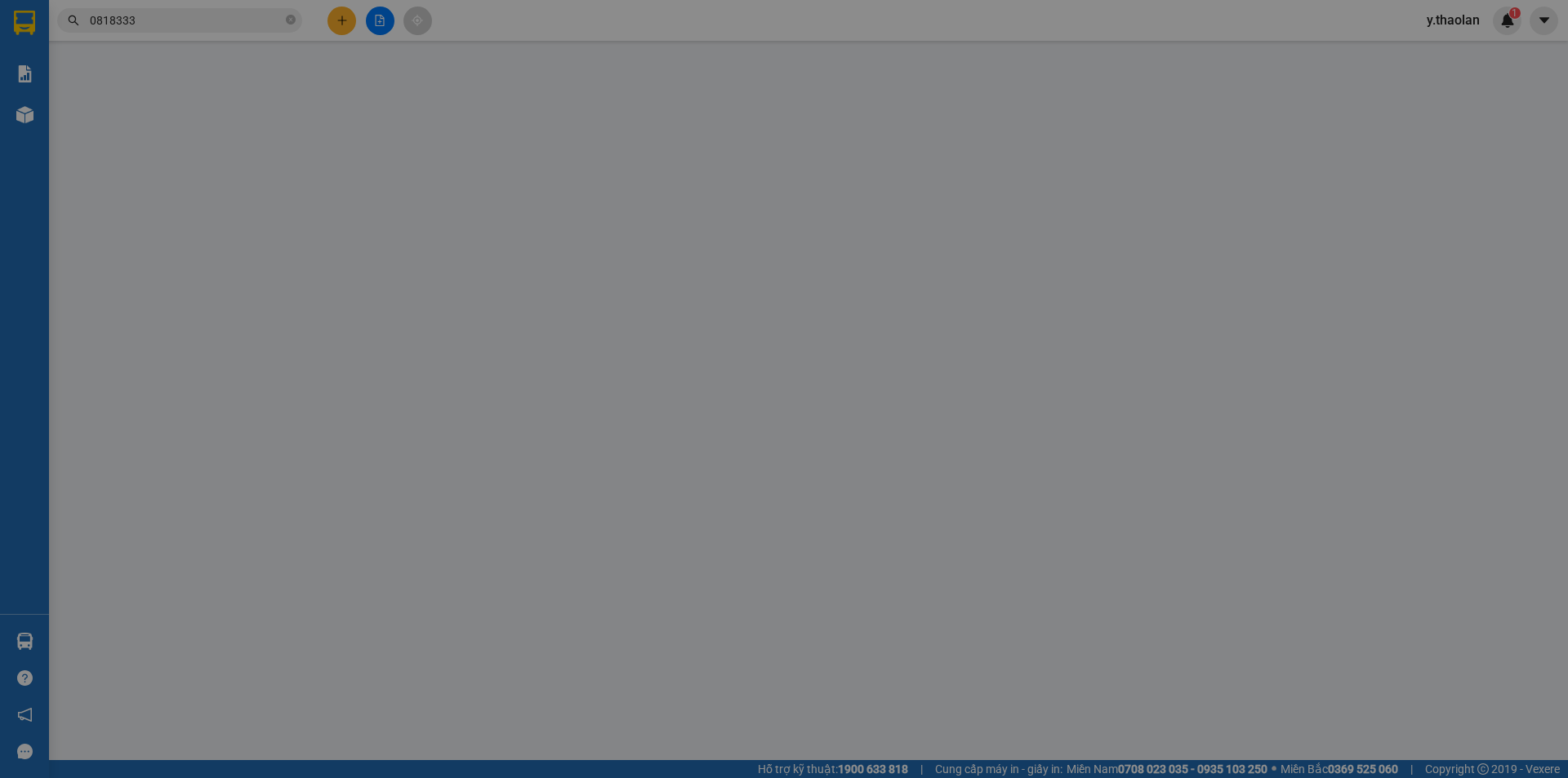
type input "0818333435"
type input "châu"
type input "20.000"
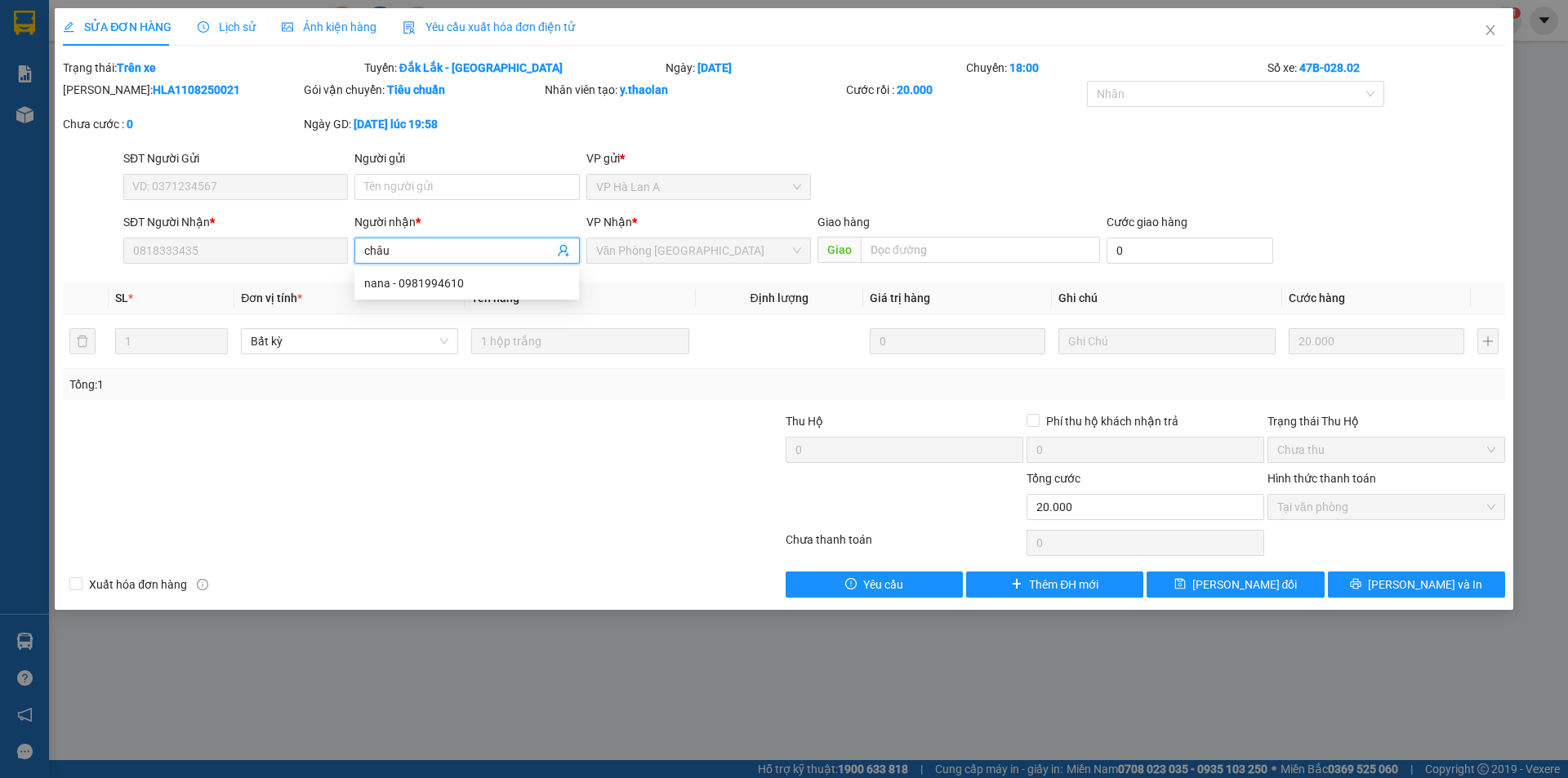
drag, startPoint x: 411, startPoint y: 254, endPoint x: 375, endPoint y: 247, distance: 36.7
click at [375, 247] on input "châu" at bounding box center [458, 251] width 189 height 18
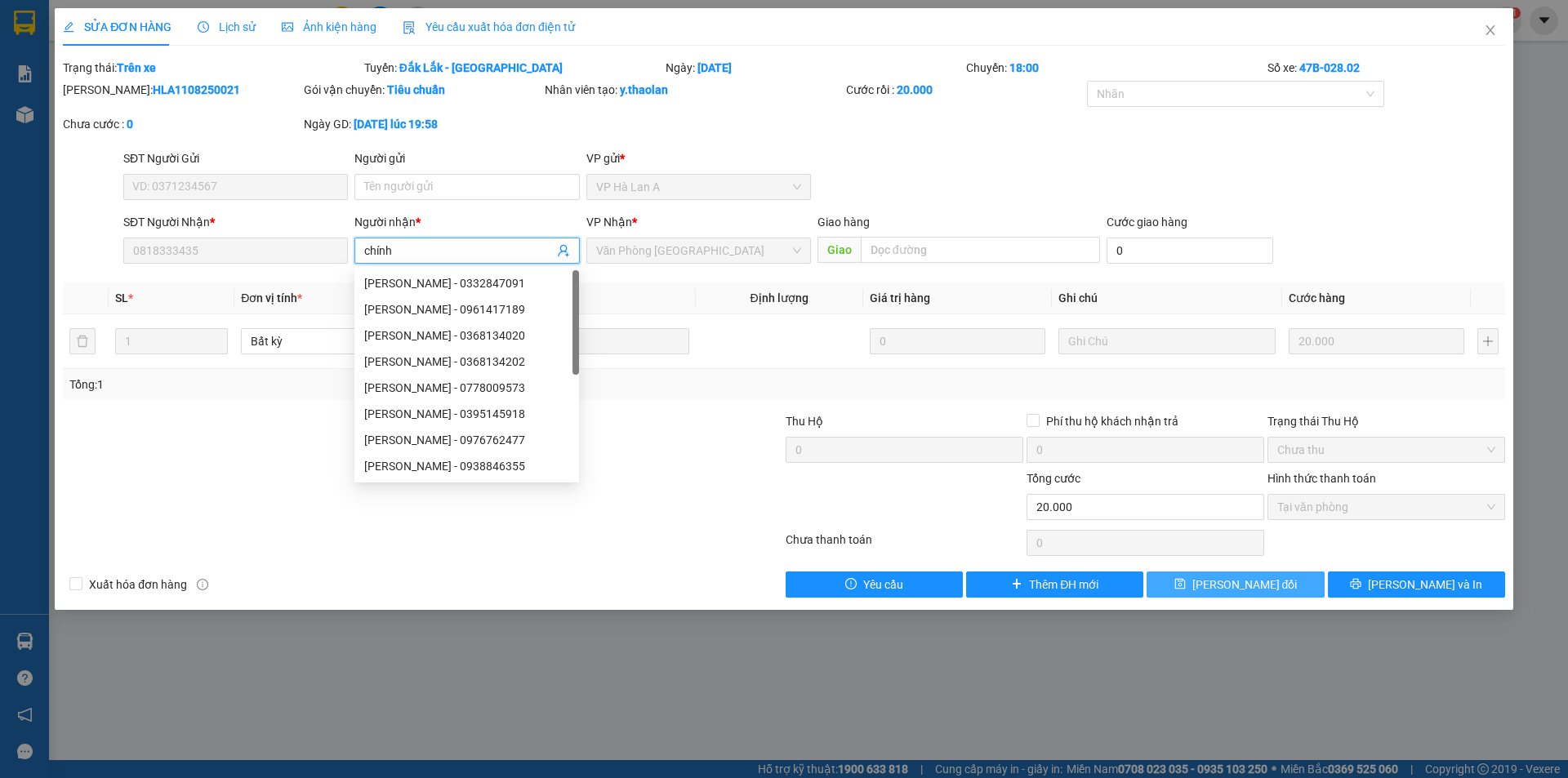
type input "chính"
click at [1263, 585] on span "[PERSON_NAME] đổi" at bounding box center [1245, 584] width 105 height 18
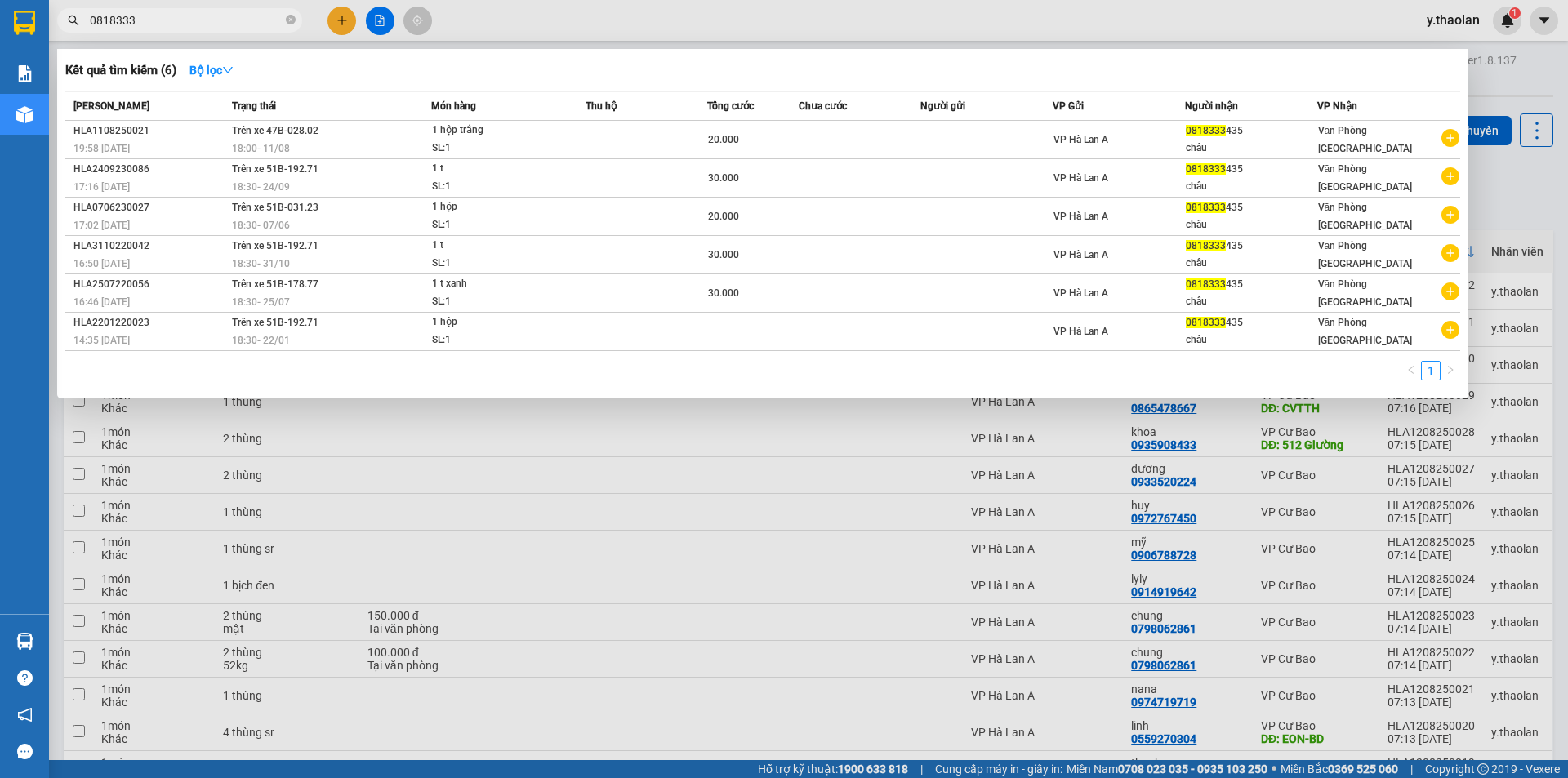
drag, startPoint x: 147, startPoint y: 26, endPoint x: 0, endPoint y: -15, distance: 152.6
click at [0, 0] on html "Kết quả [PERSON_NAME] ( 6 ) Bộ lọc Mã ĐH Trạng thái Món hàng Thu hộ [PERSON_NAM…" at bounding box center [784, 389] width 1568 height 778
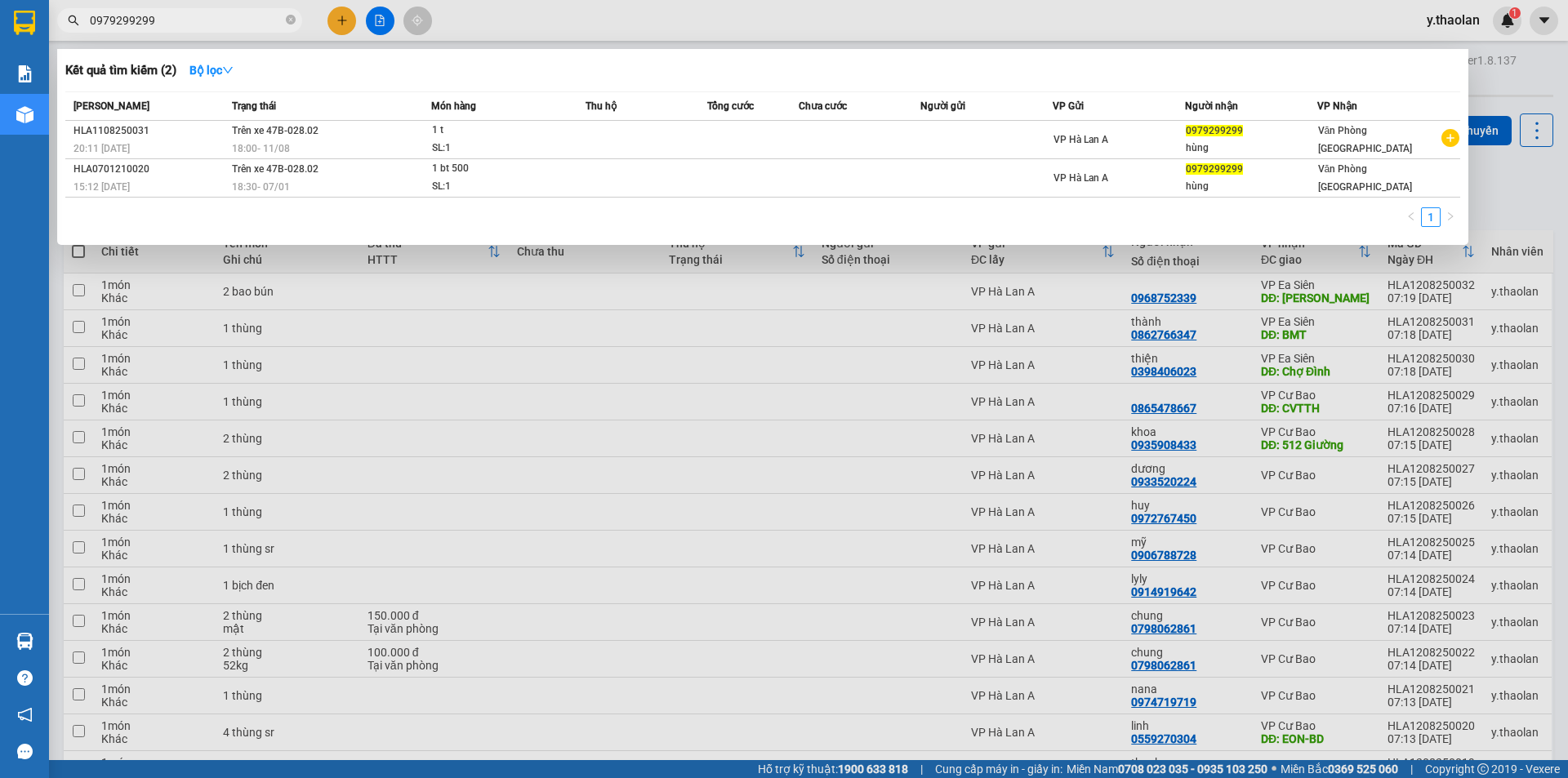
type input "0979299299"
click at [909, 427] on div at bounding box center [784, 389] width 1568 height 778
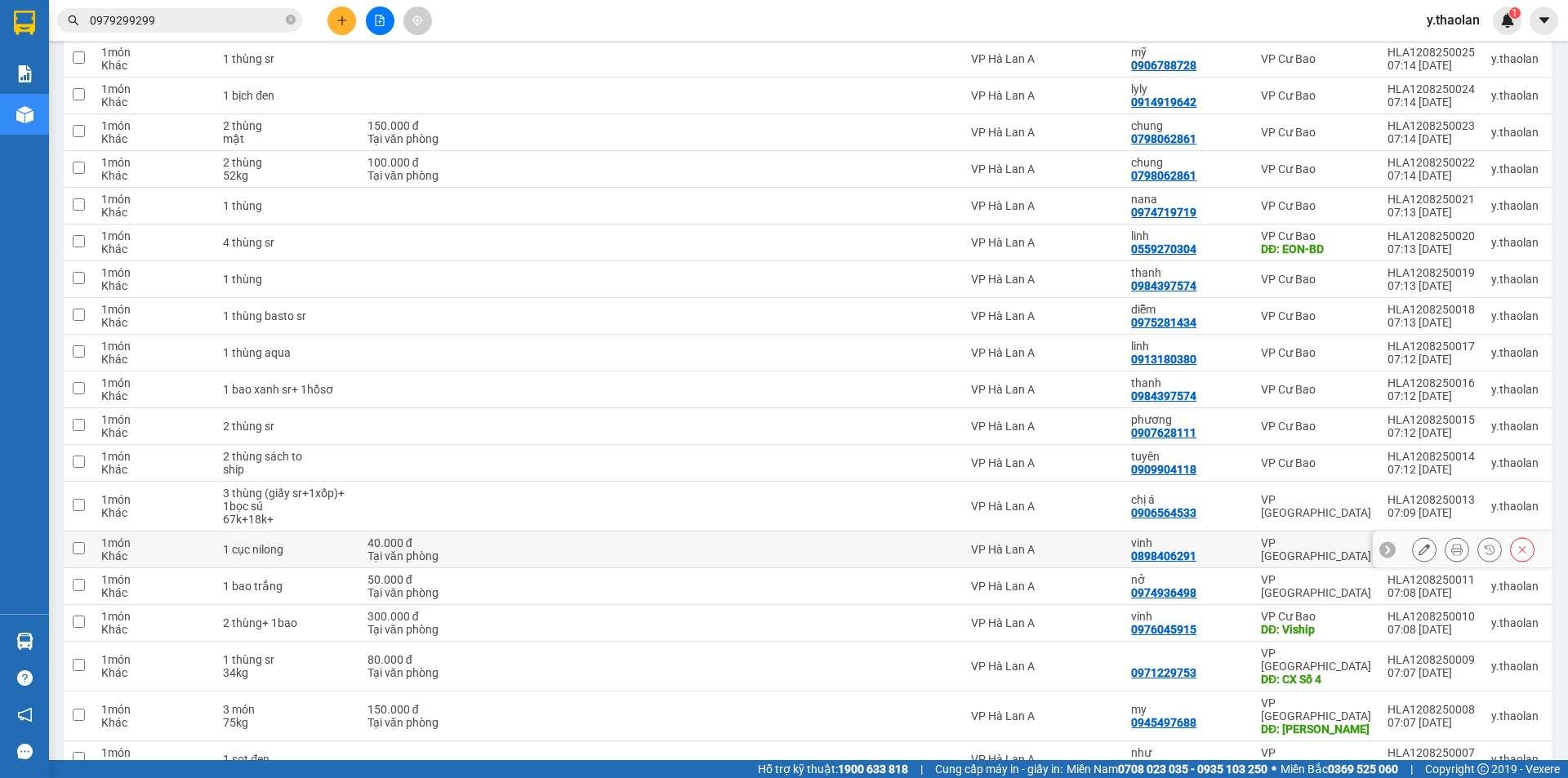
scroll to position [769, 0]
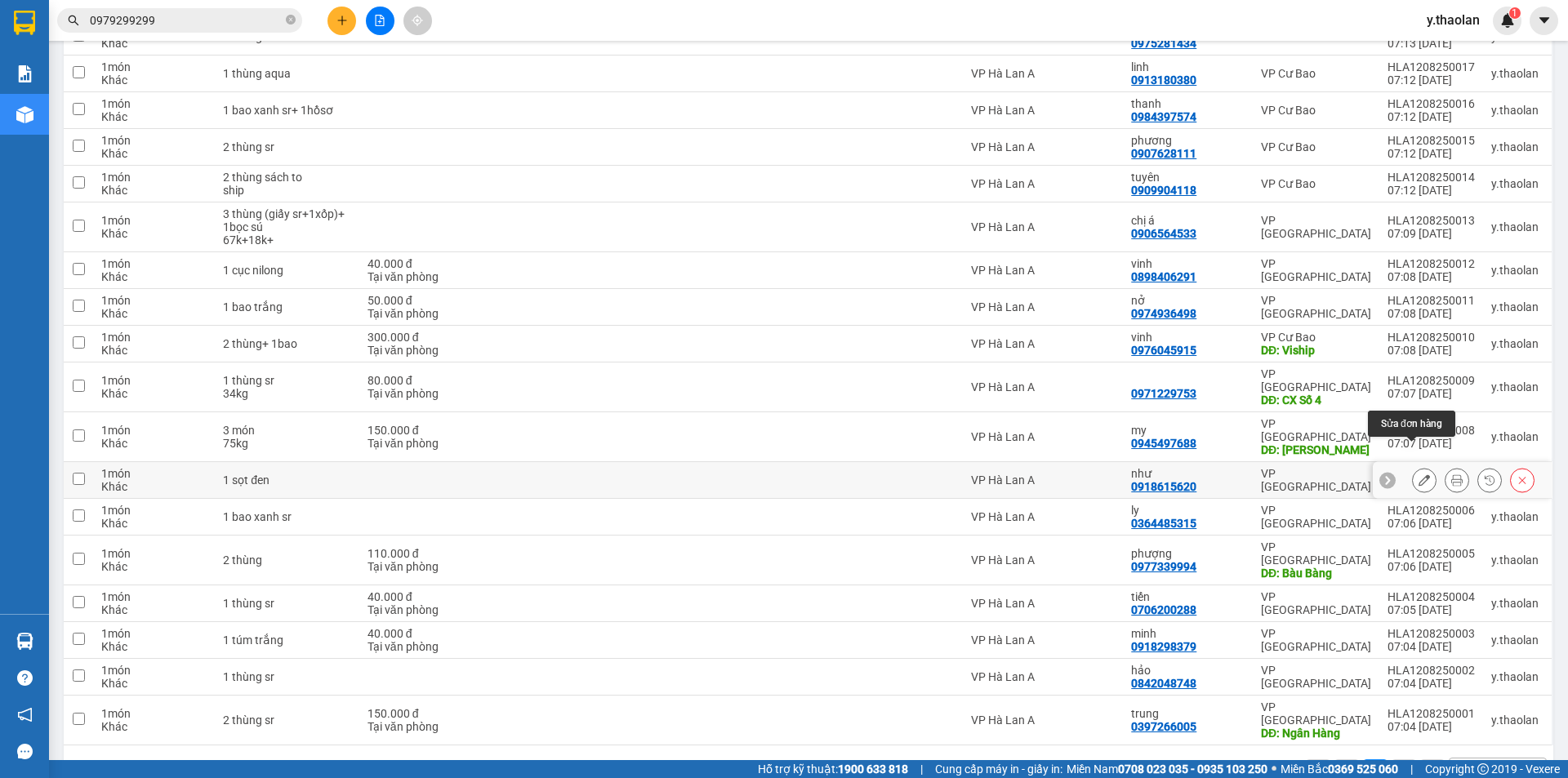
click at [1419, 475] on icon at bounding box center [1424, 480] width 11 height 11
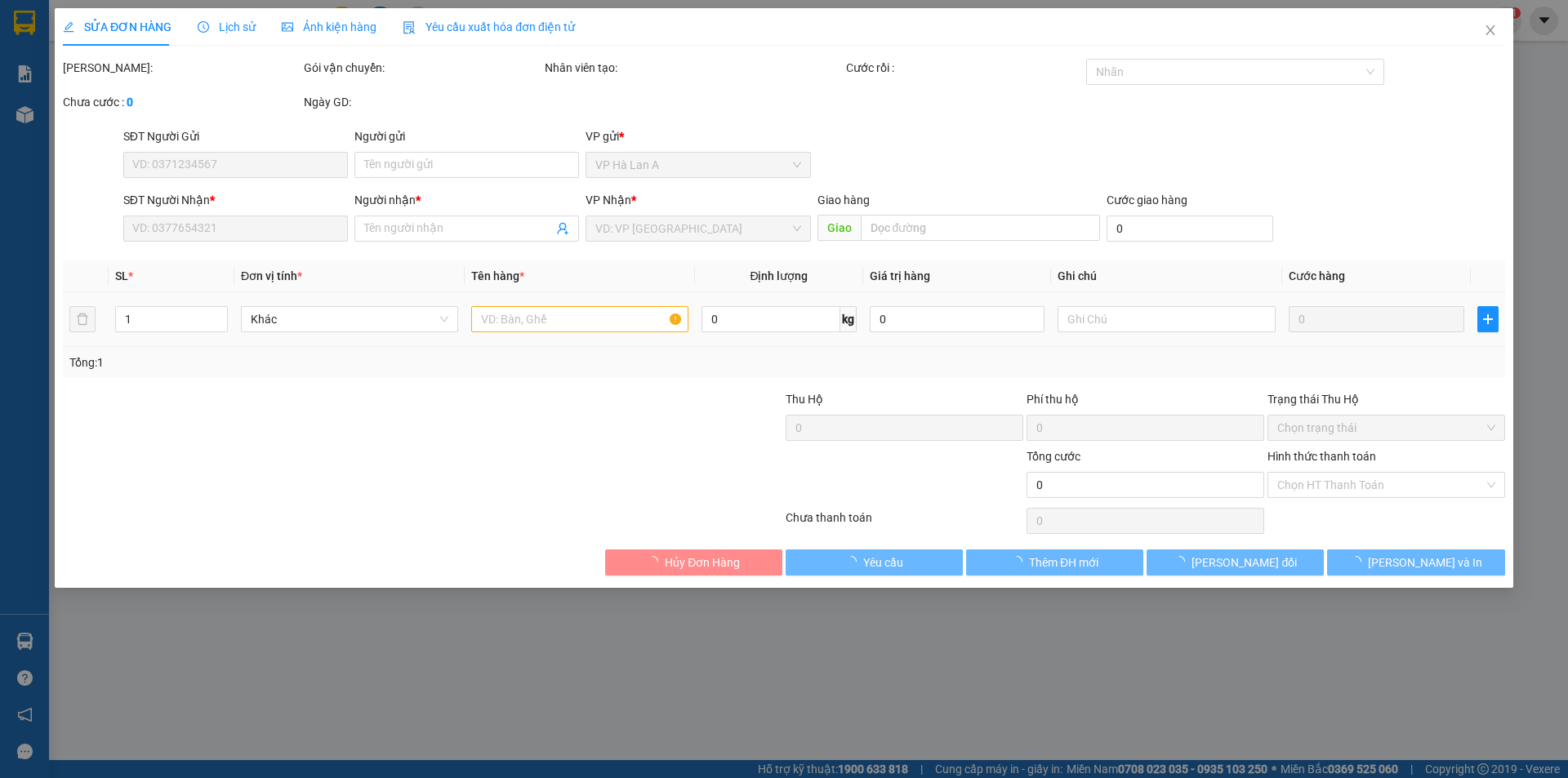
type input "0918615620"
type input "như"
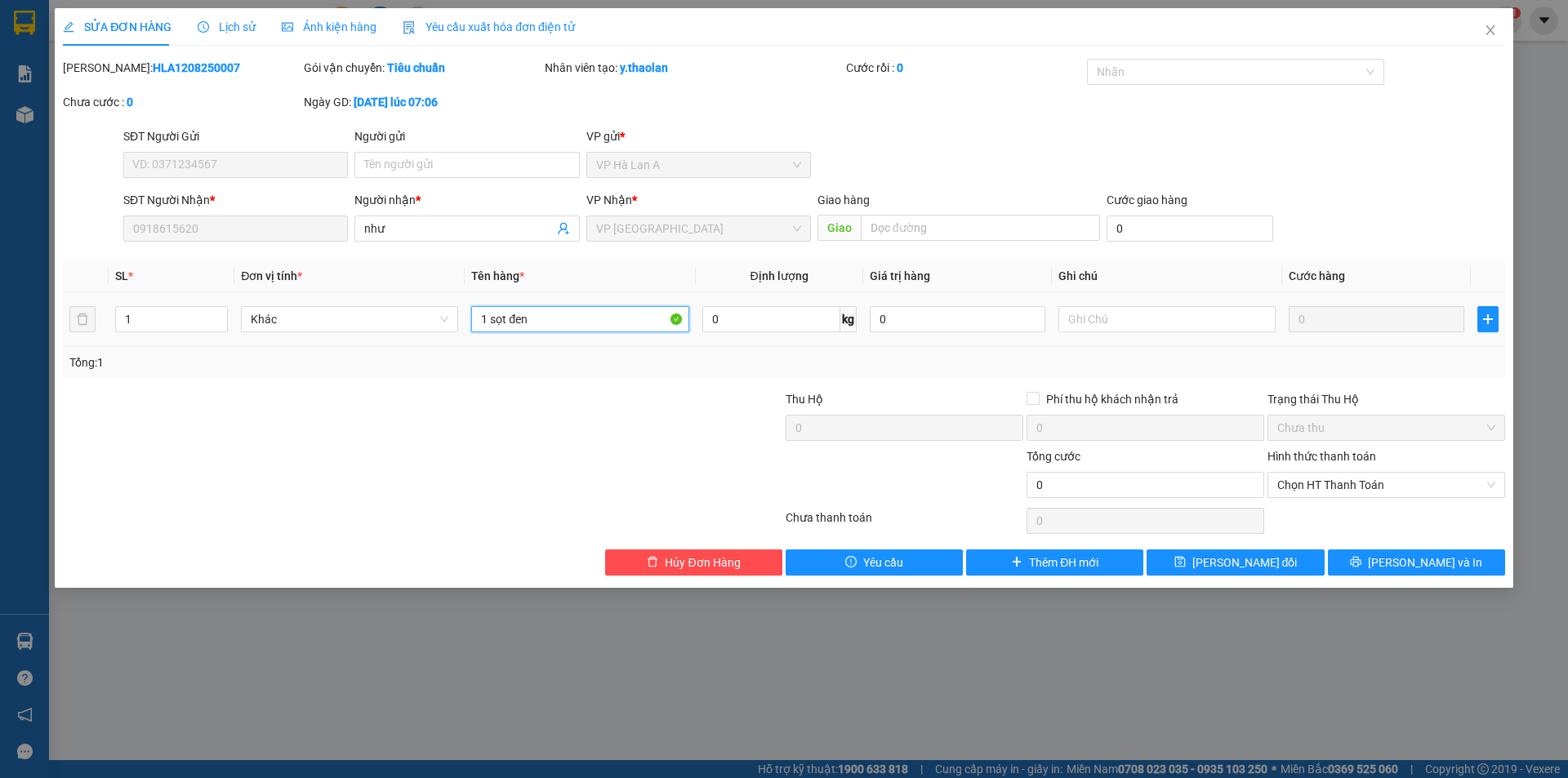
click at [614, 311] on input "1 sọt đen" at bounding box center [580, 320] width 217 height 26
type input "1 sọt đen sr"
drag, startPoint x: 1317, startPoint y: 544, endPoint x: 1313, endPoint y: 559, distance: 15.5
click at [1315, 553] on div "Total Paid Fee 0 Total UnPaid Fee 0 Cash Collection Total Fee Mã ĐH: HLA1208250…" at bounding box center [784, 317] width 1442 height 517
click at [1313, 560] on button "[PERSON_NAME] đổi" at bounding box center [1235, 563] width 178 height 26
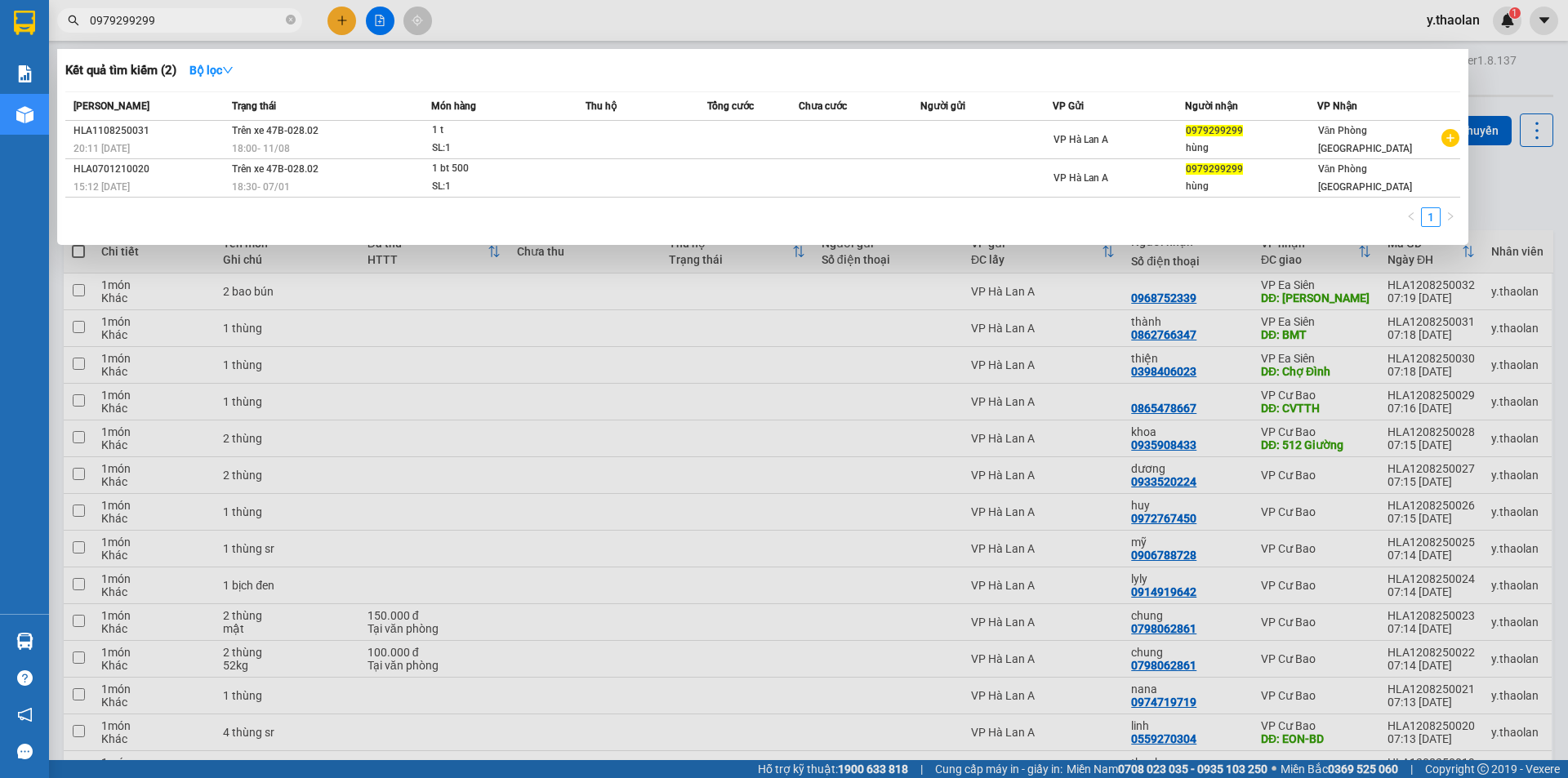
drag, startPoint x: 207, startPoint y: 21, endPoint x: 0, endPoint y: 27, distance: 207.1
click at [0, 26] on section "Kết quả [PERSON_NAME] ( 2 ) Bộ lọc Mã ĐH Trạng thái Món hàng Thu hộ [PERSON_NAM…" at bounding box center [784, 389] width 1568 height 778
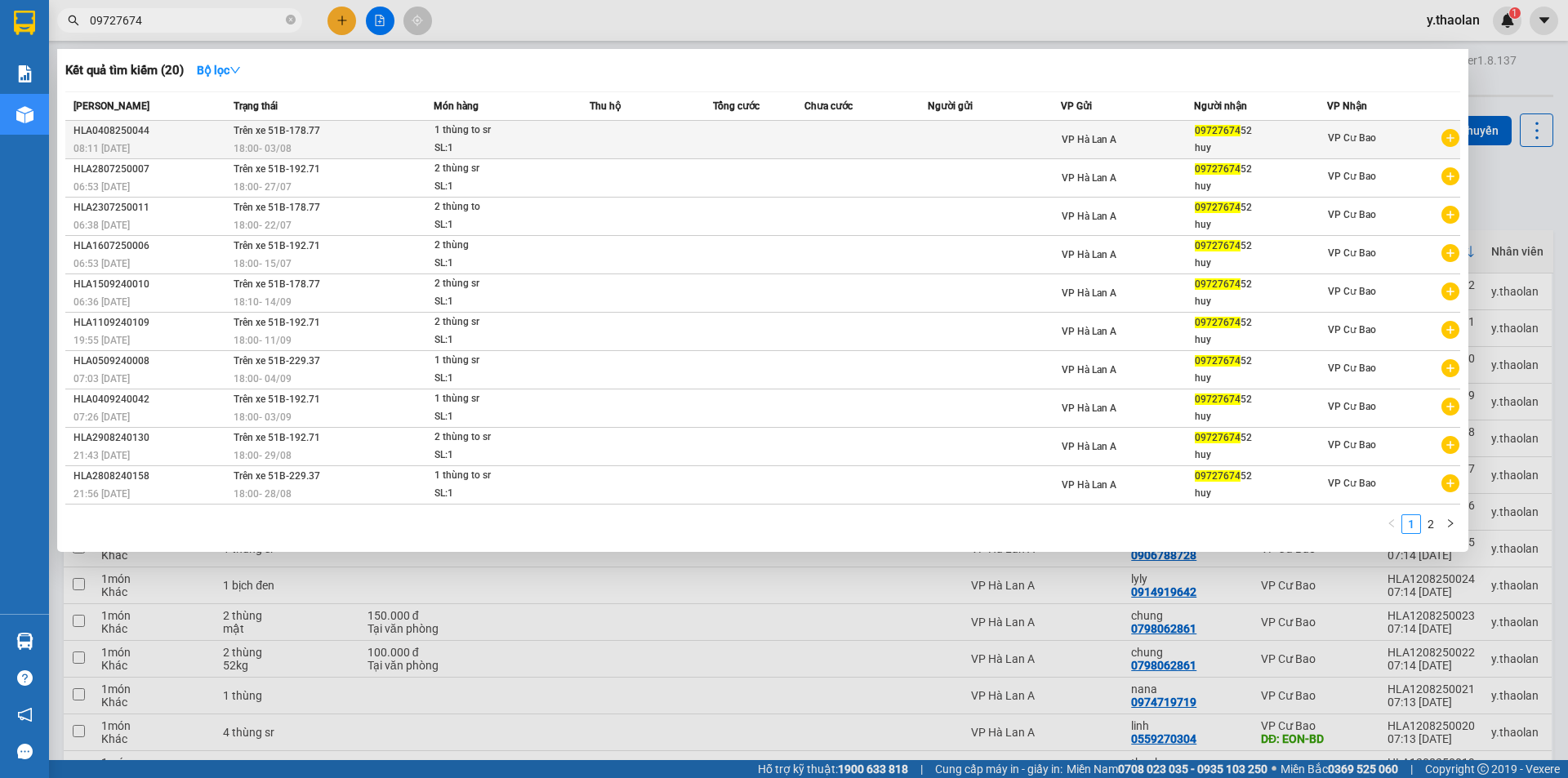
type input "09727674"
click at [1265, 138] on div "09727674 52" at bounding box center [1260, 131] width 131 height 17
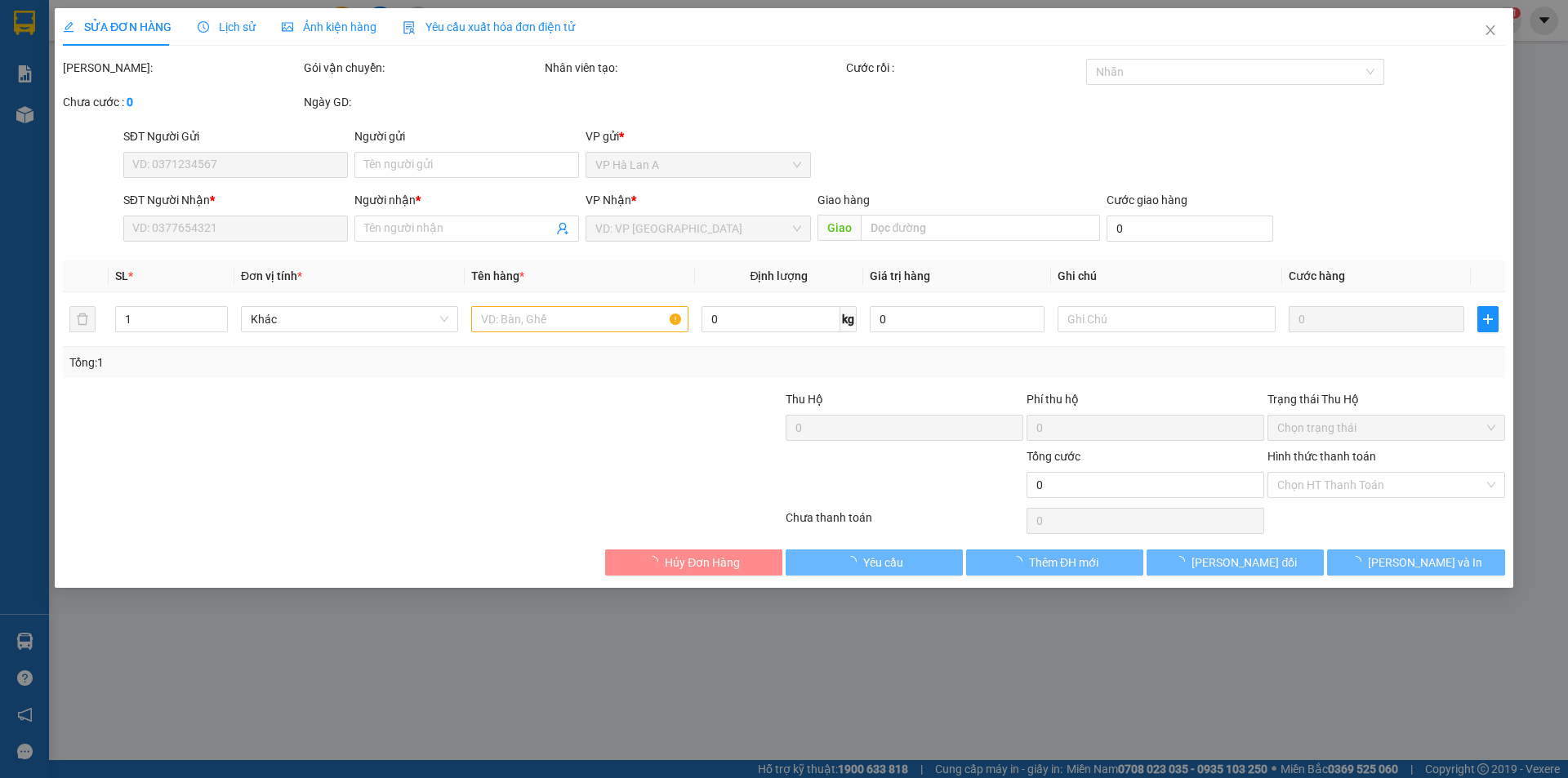
type input "0972767452"
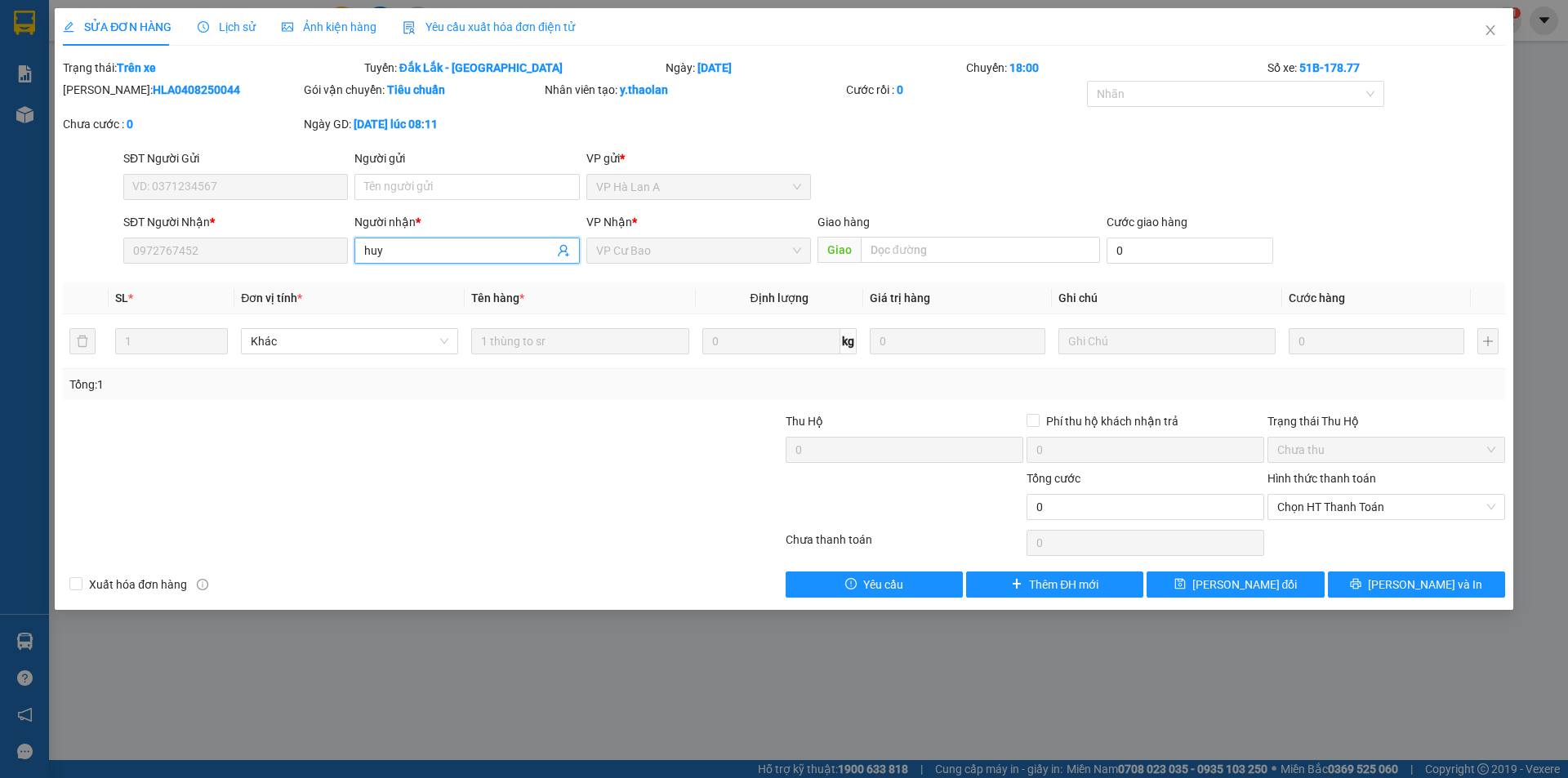
drag, startPoint x: 400, startPoint y: 248, endPoint x: 372, endPoint y: 244, distance: 28.3
click at [382, 239] on span "huy" at bounding box center [467, 251] width 225 height 26
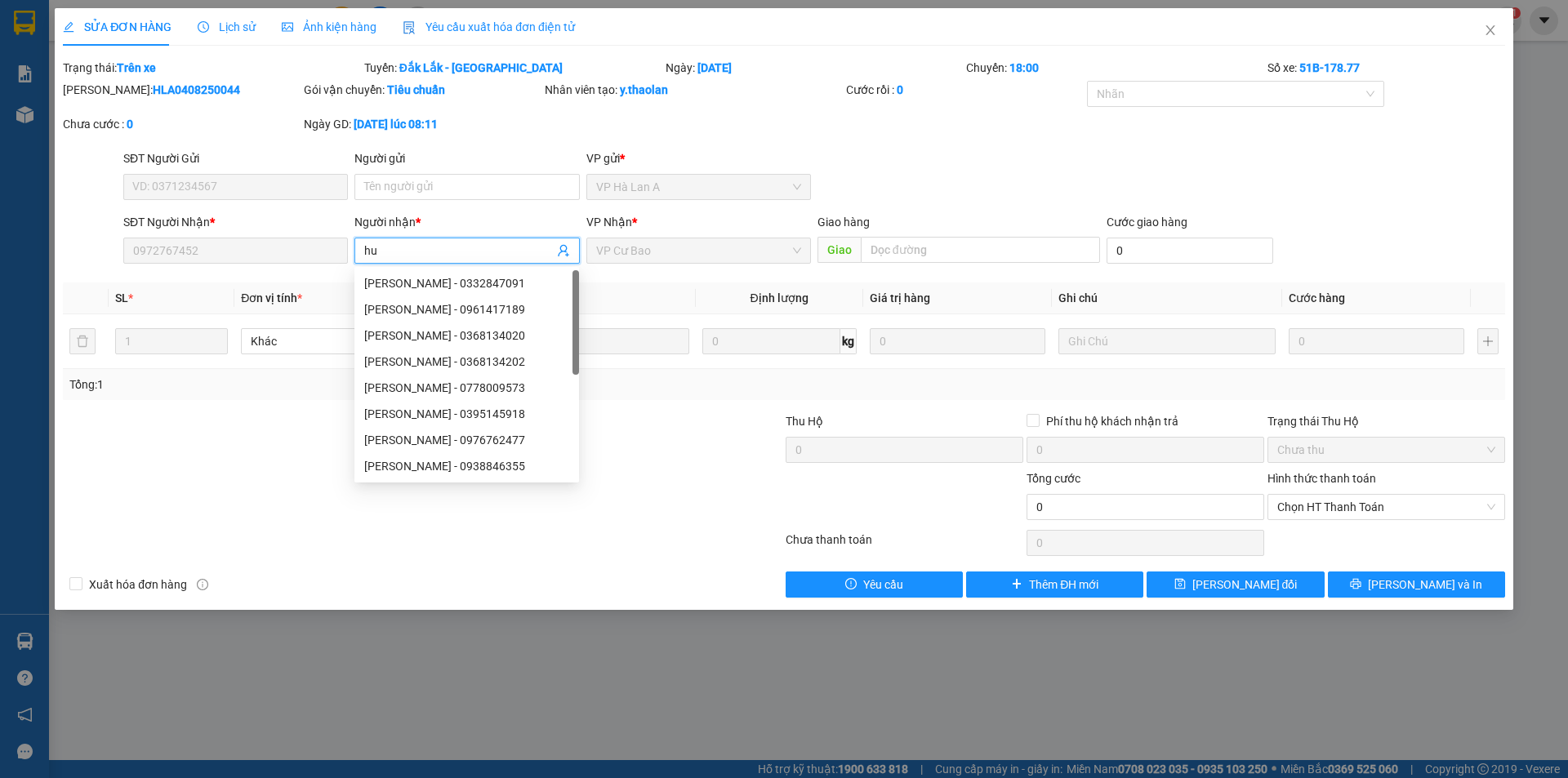
type input "h"
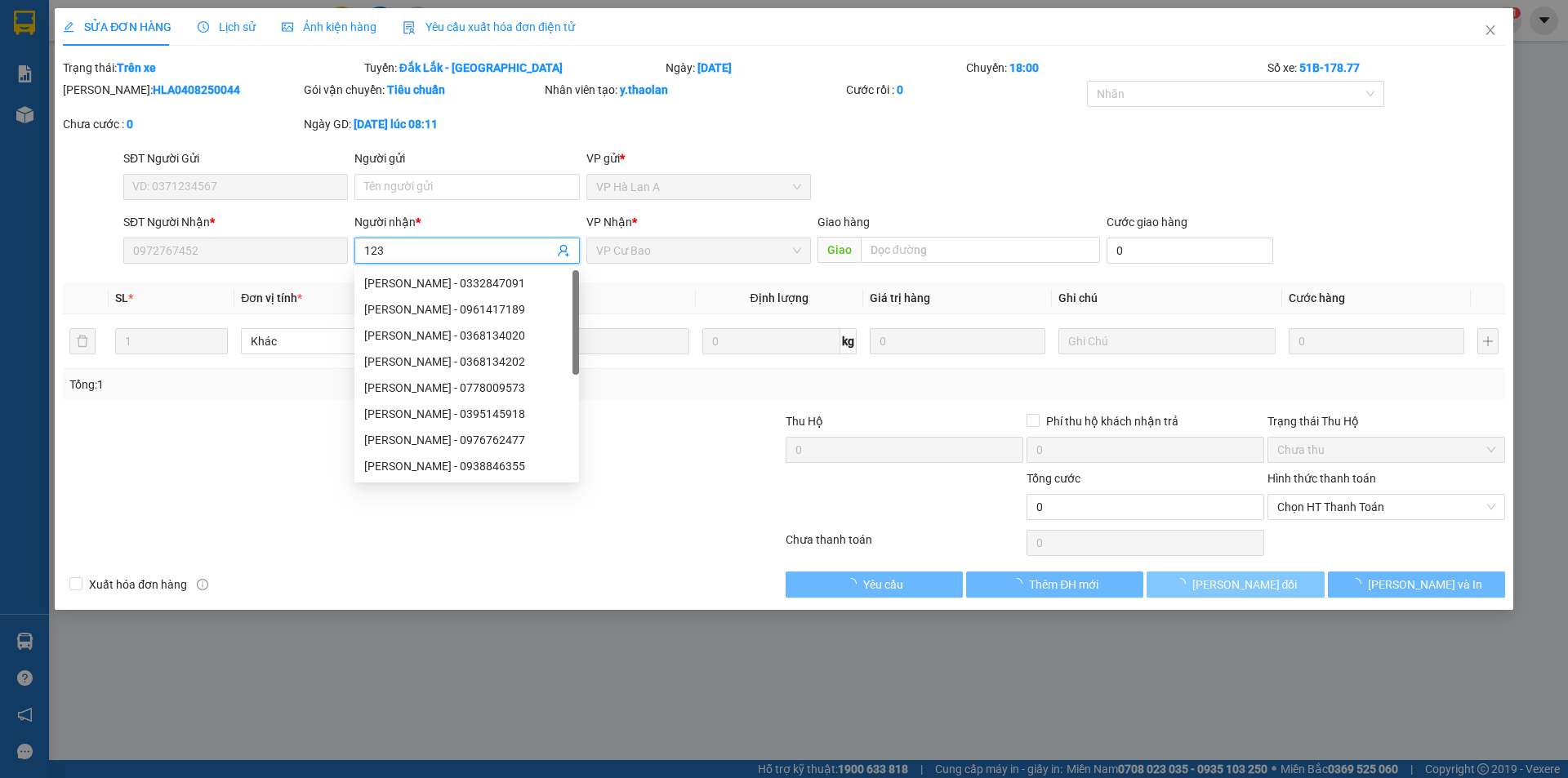
type input "123"
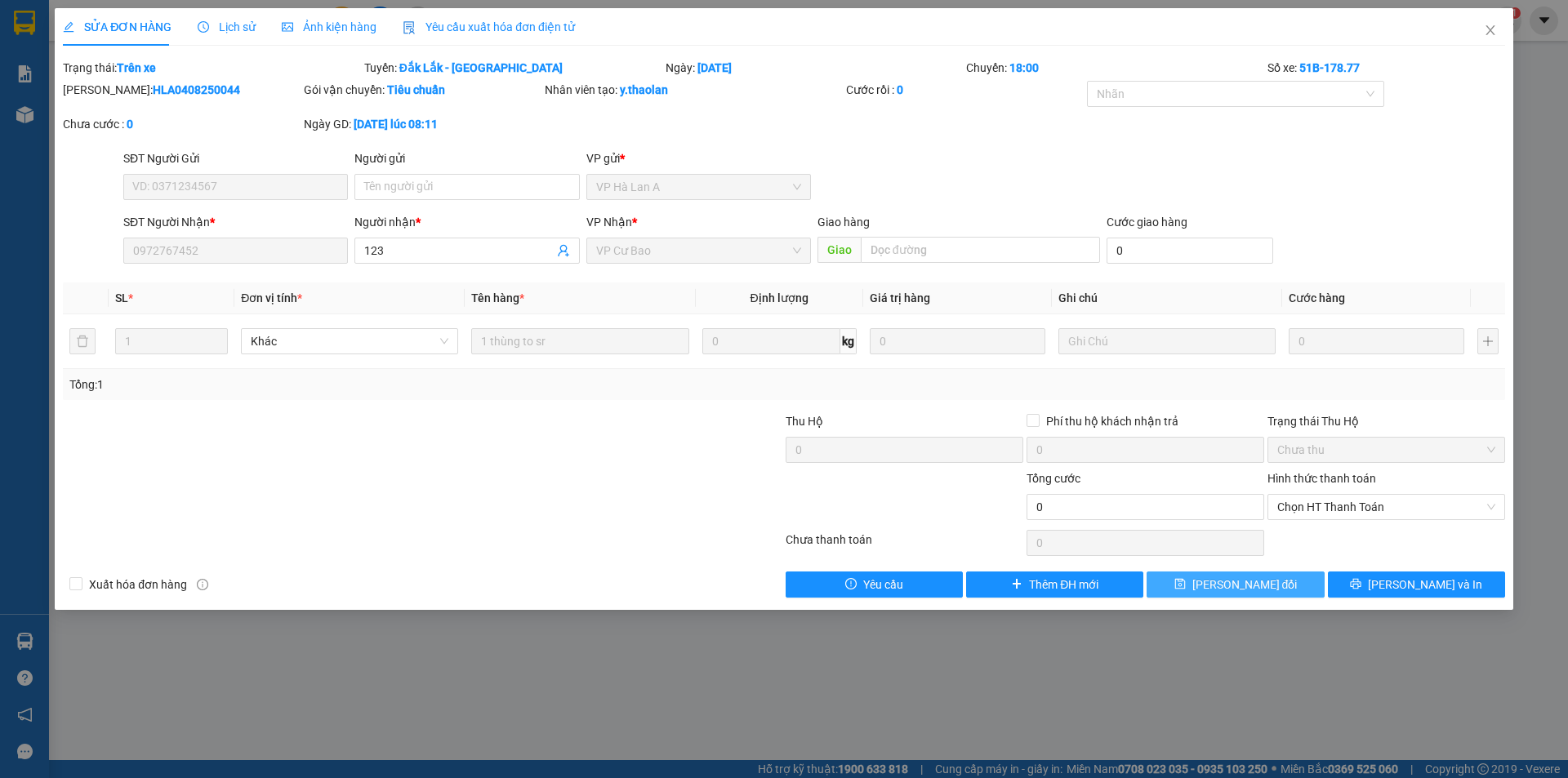
drag, startPoint x: 1237, startPoint y: 591, endPoint x: 1244, endPoint y: 585, distance: 9.2
click at [1237, 592] on span "[PERSON_NAME] đổi" at bounding box center [1245, 584] width 105 height 18
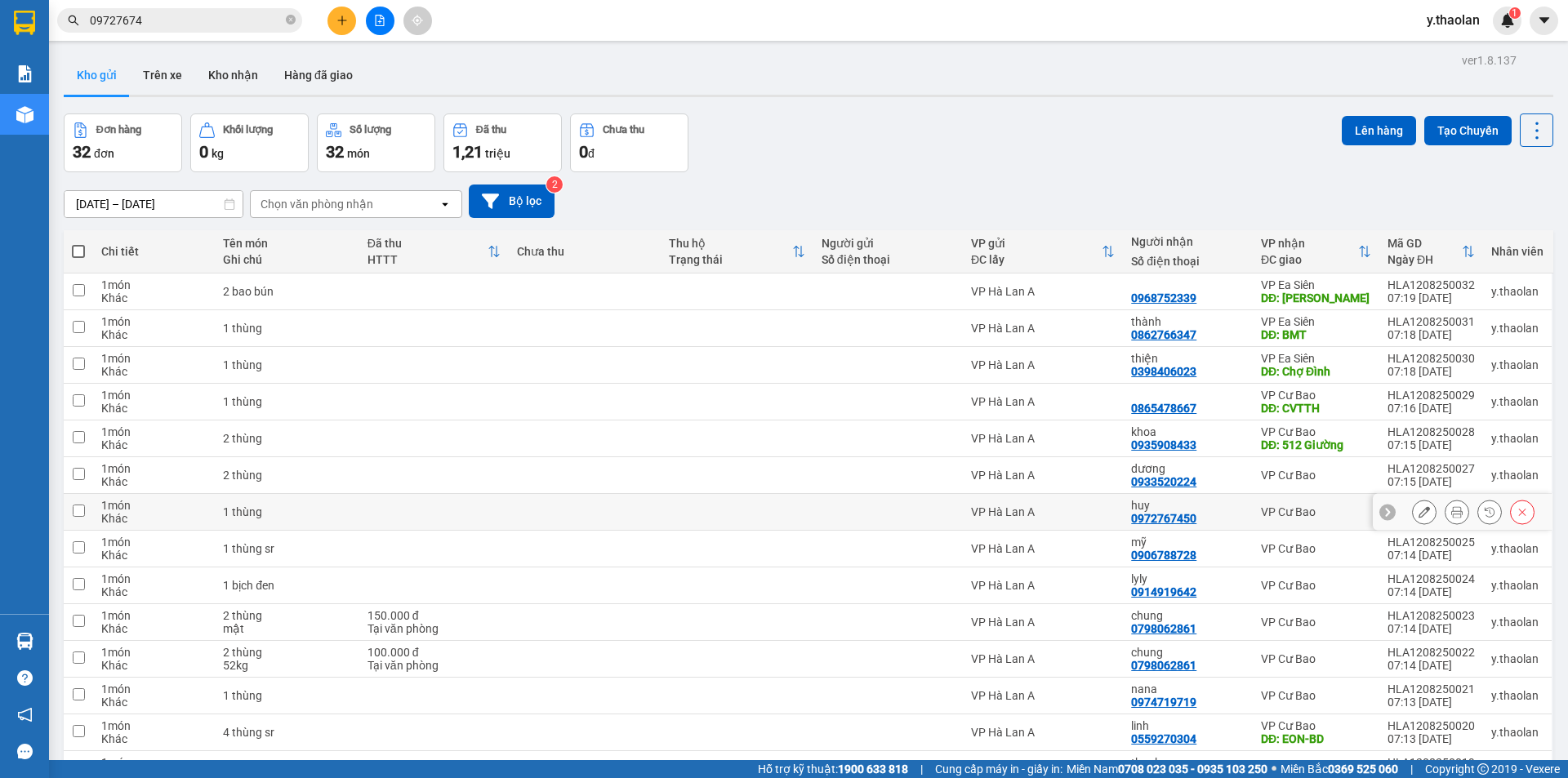
click at [1419, 512] on icon at bounding box center [1424, 512] width 11 height 11
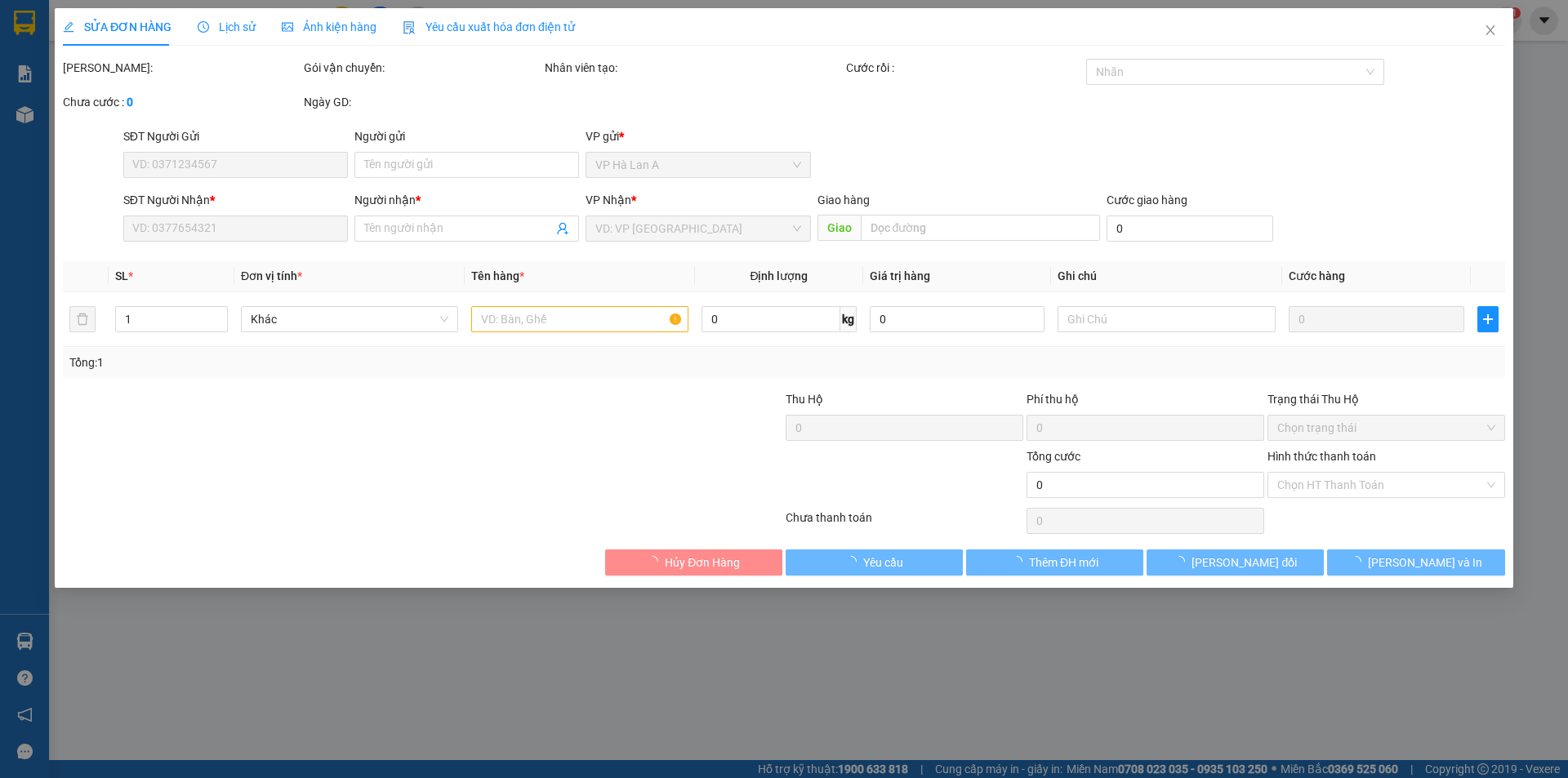
type input "0972767450"
type input "huy"
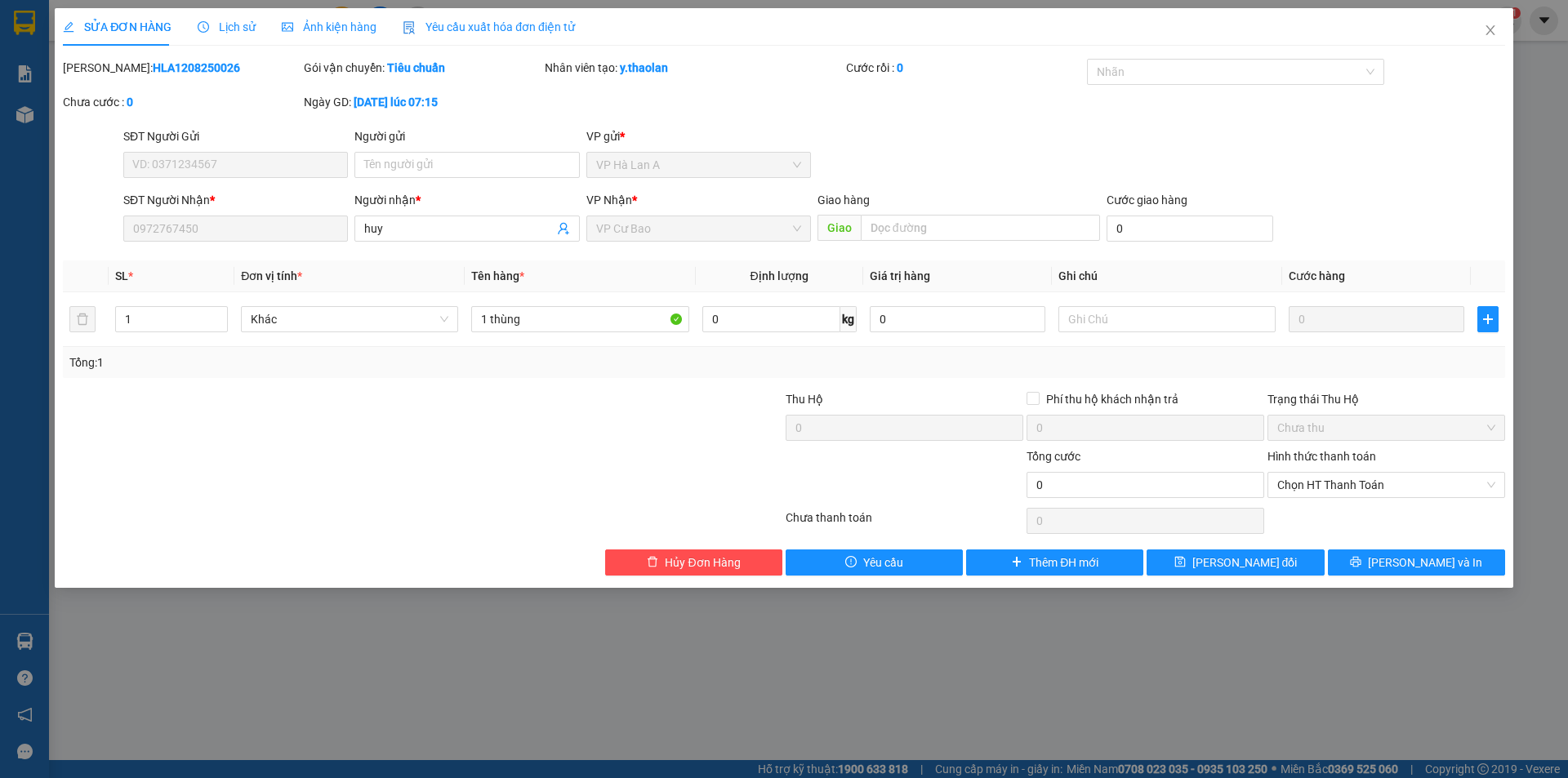
drag, startPoint x: 158, startPoint y: 178, endPoint x: 0, endPoint y: 169, distance: 158.3
click at [0, 171] on div "SỬA ĐƠN HÀNG Lịch sử [PERSON_NAME] hàng Yêu cầu xuất [PERSON_NAME] điện tử Tota…" at bounding box center [784, 389] width 1568 height 778
type input "12"
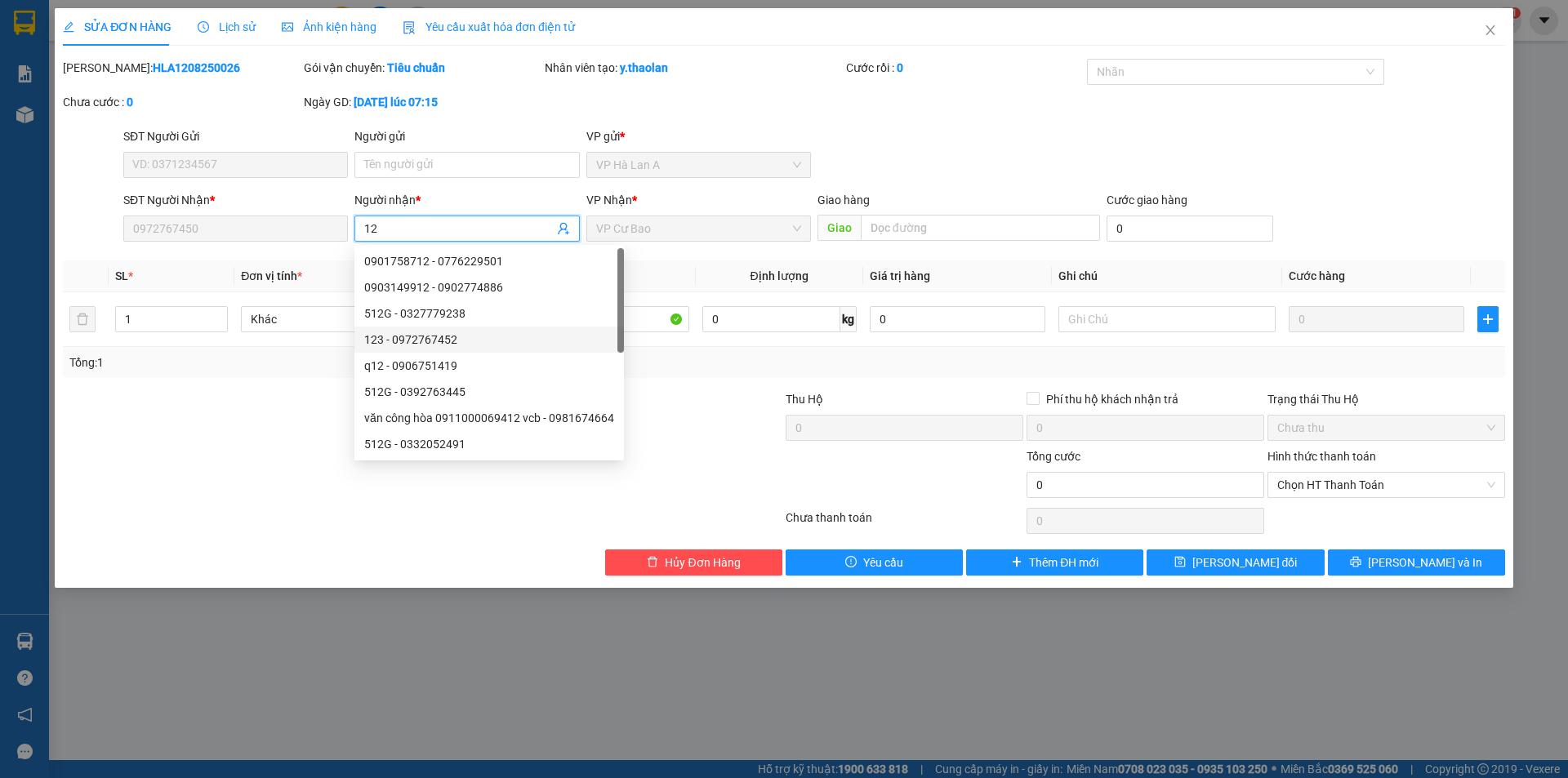
click at [445, 334] on div "123 - 0972767452" at bounding box center [489, 339] width 250 height 18
type input "0972767452"
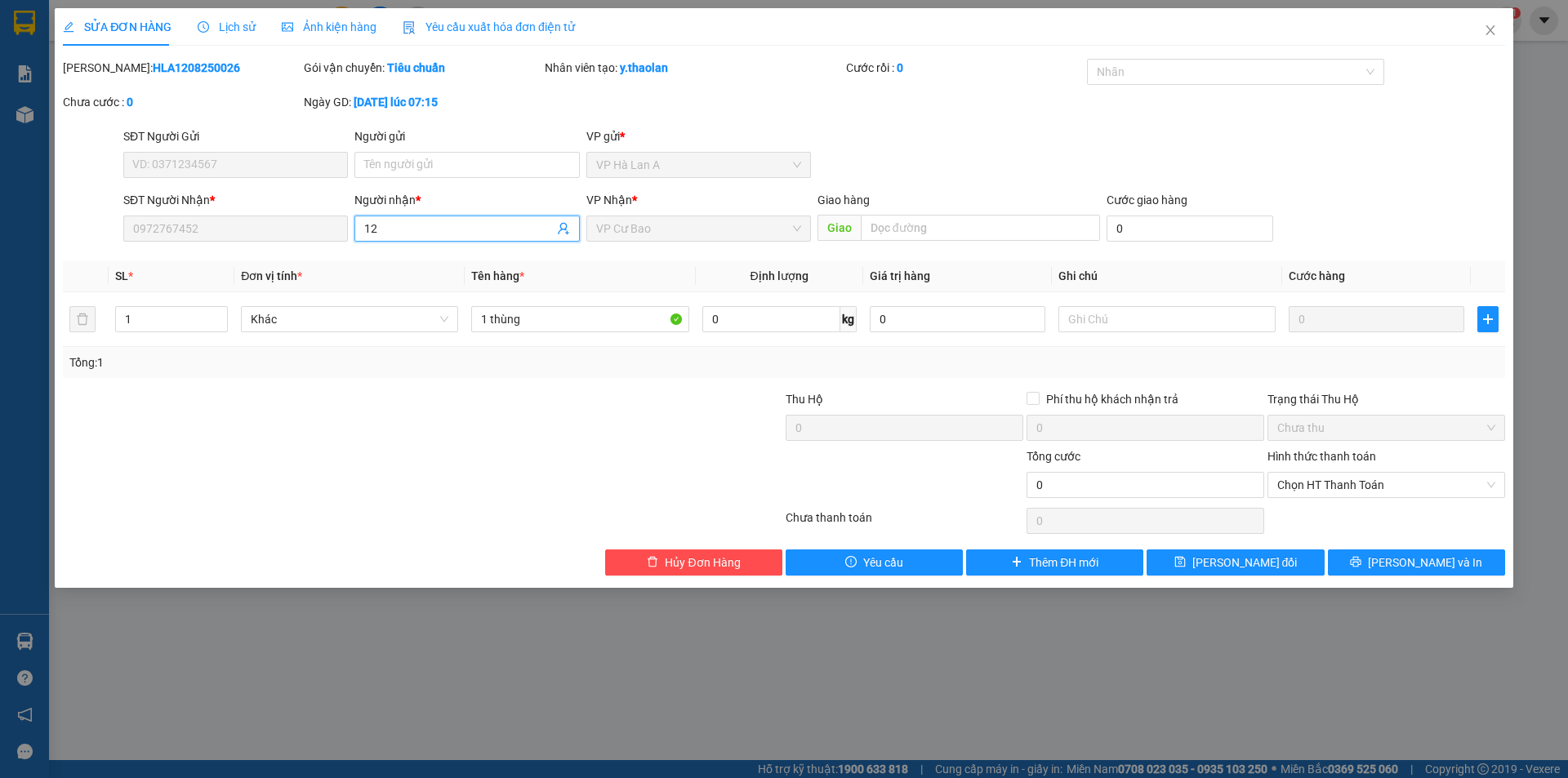
type input "1"
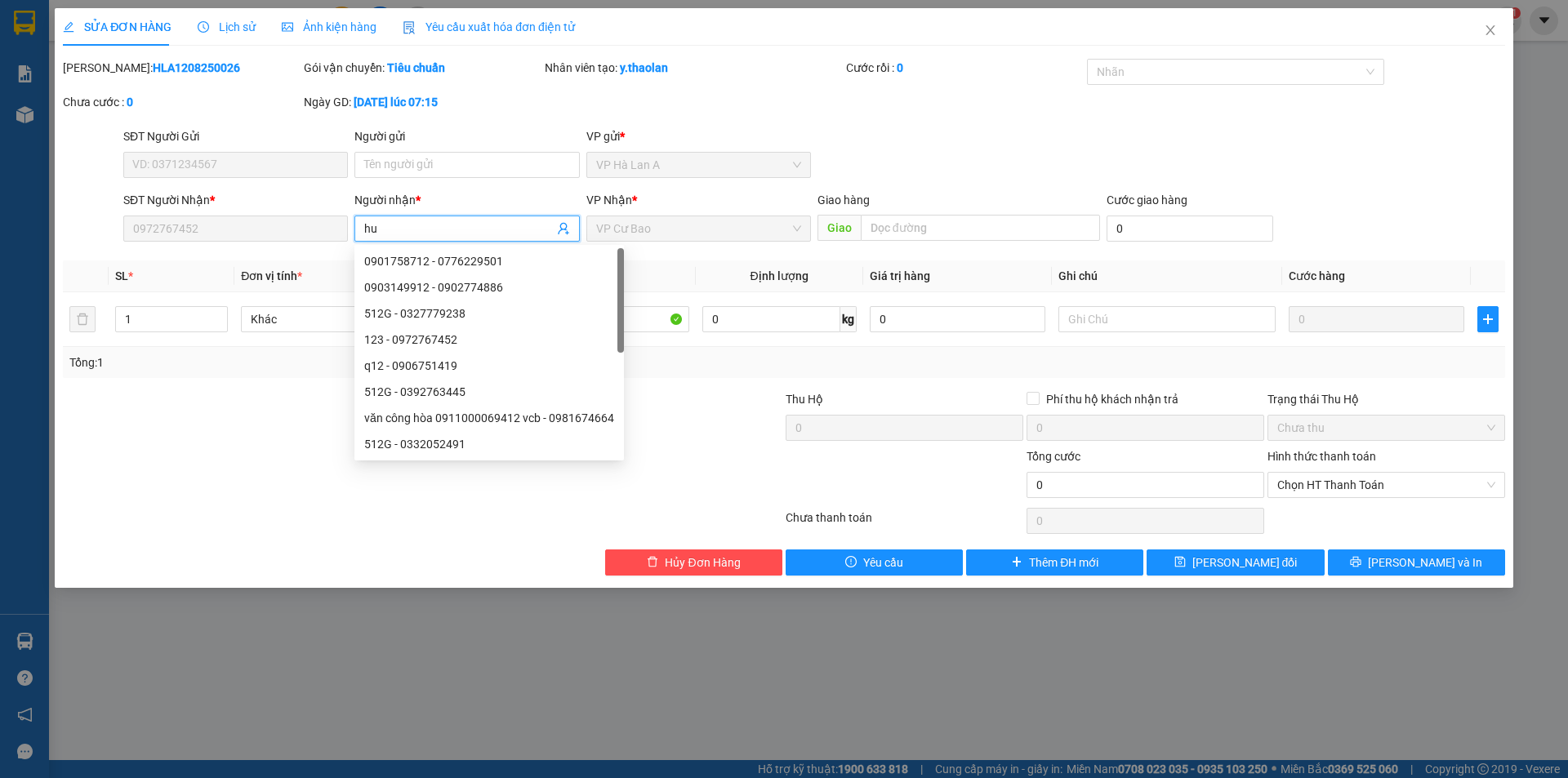
type input "huy"
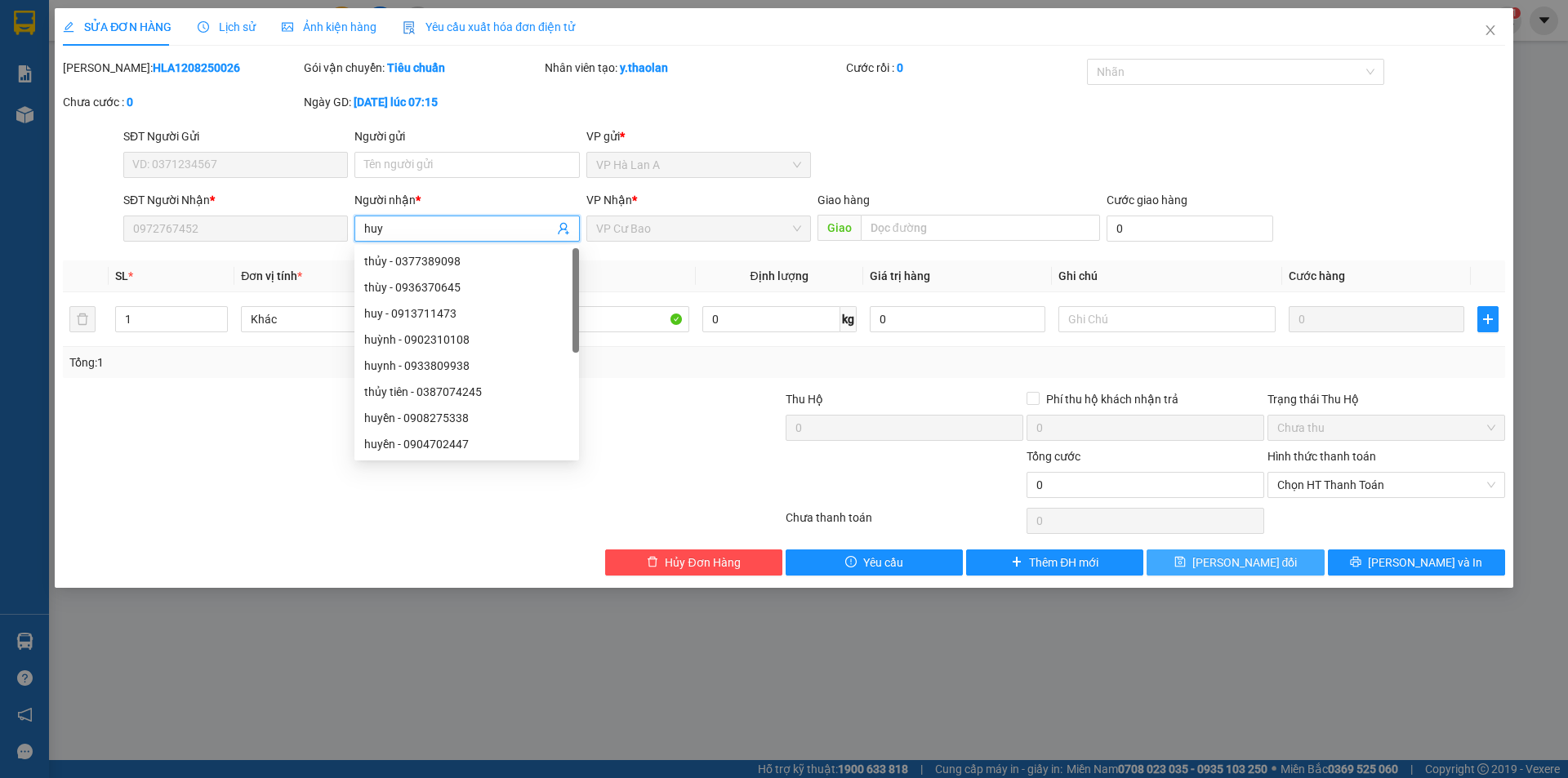
click at [1231, 562] on span "[PERSON_NAME] đổi" at bounding box center [1245, 562] width 105 height 18
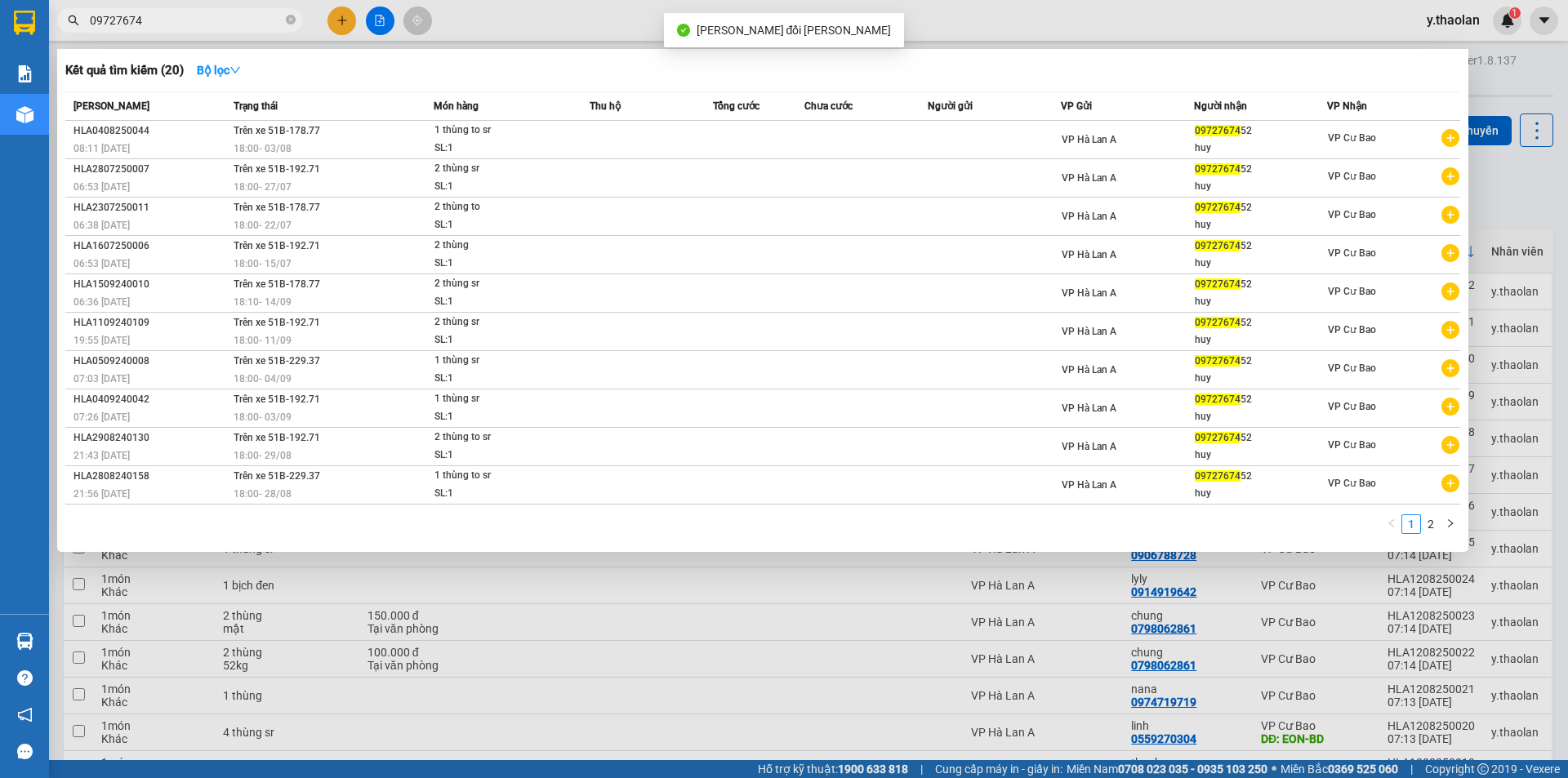
drag, startPoint x: 191, startPoint y: 26, endPoint x: 0, endPoint y: 1, distance: 192.6
click at [0, 1] on section "Kết quả [PERSON_NAME] ( 20 ) Bộ lọc Mã ĐH Trạng thái Món hàng Thu hộ [PERSON_NA…" at bounding box center [784, 389] width 1568 height 778
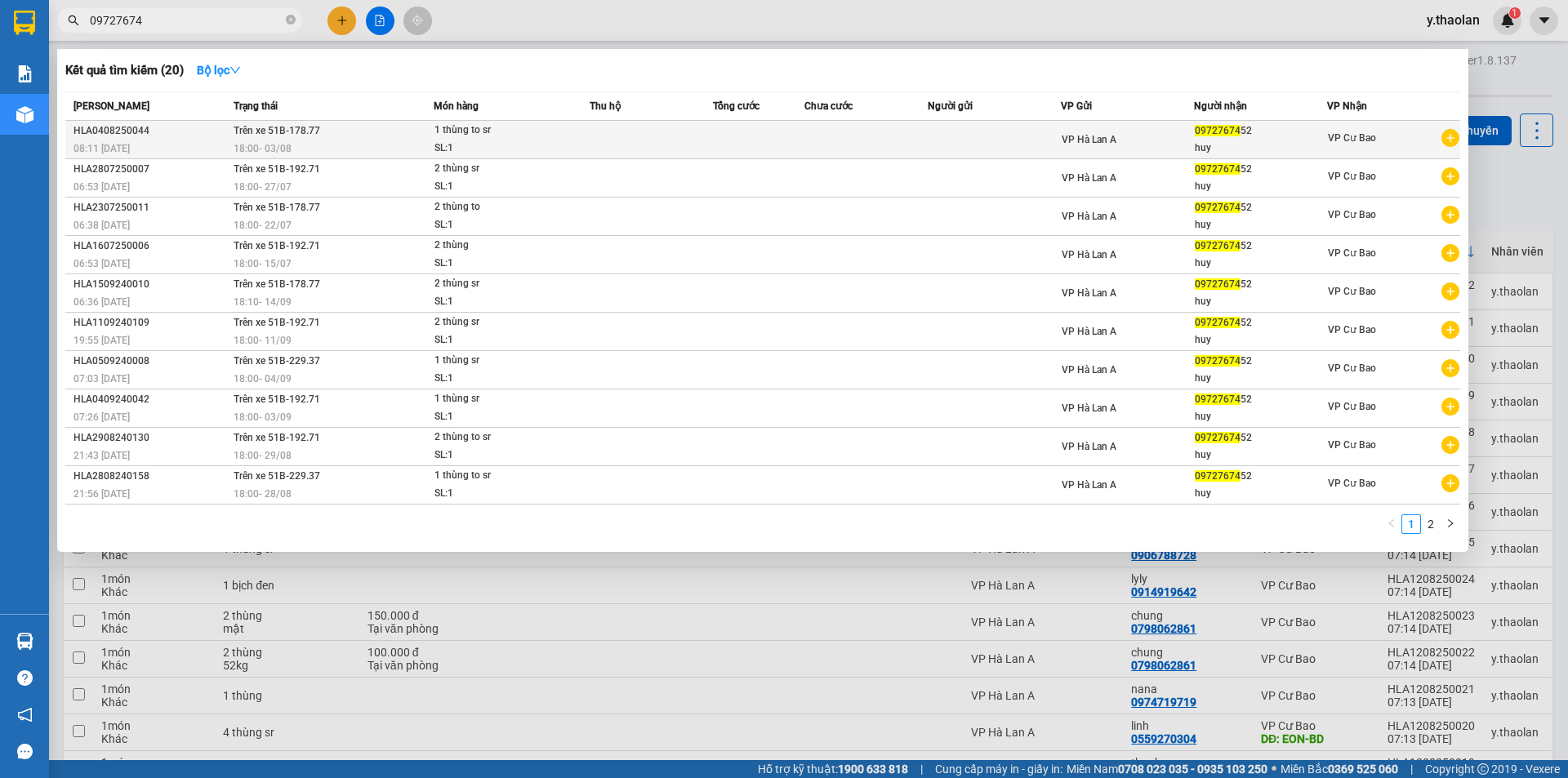
click at [1009, 131] on td at bounding box center [994, 140] width 133 height 39
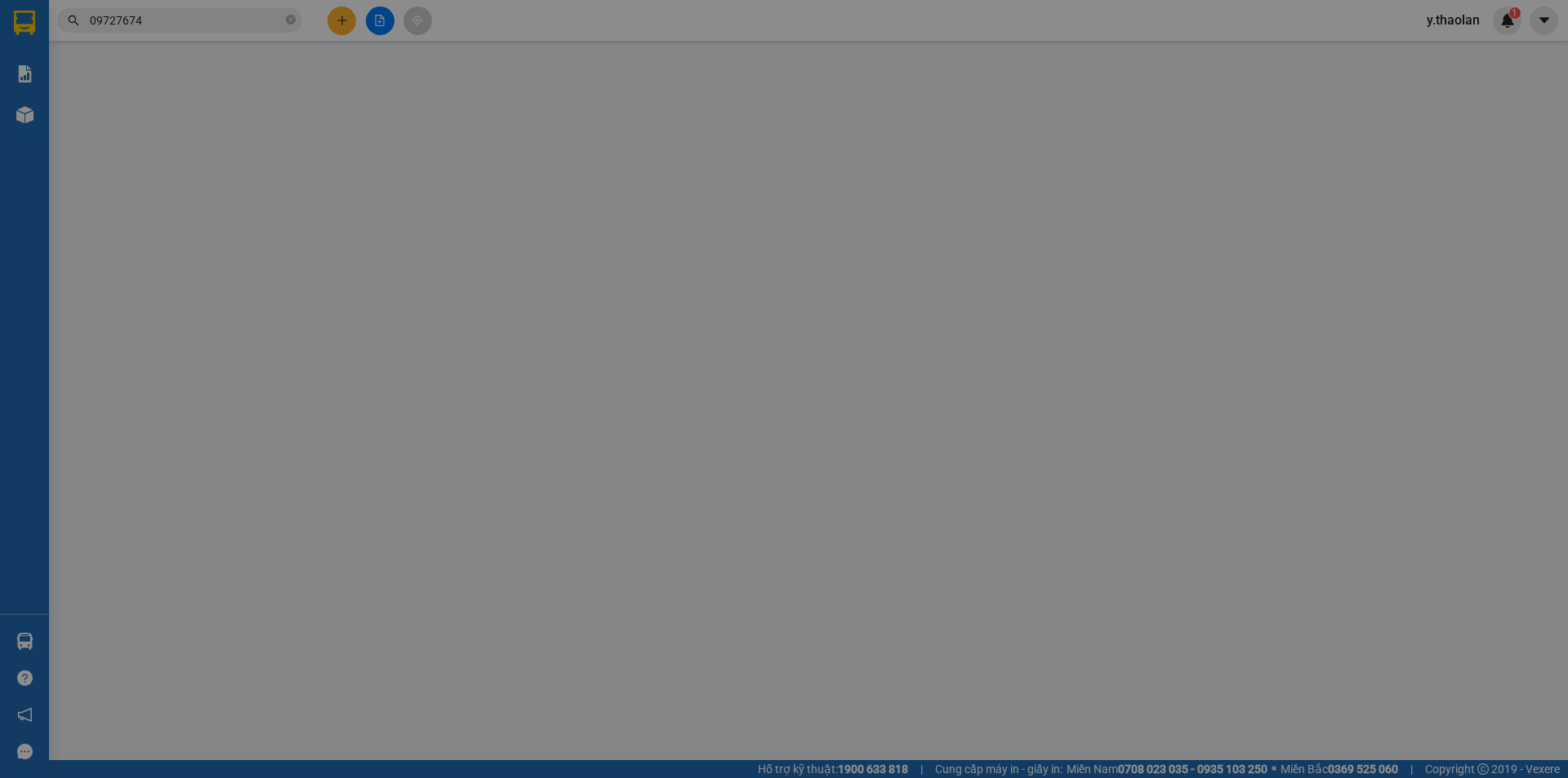
type input "0972767452"
type input "123"
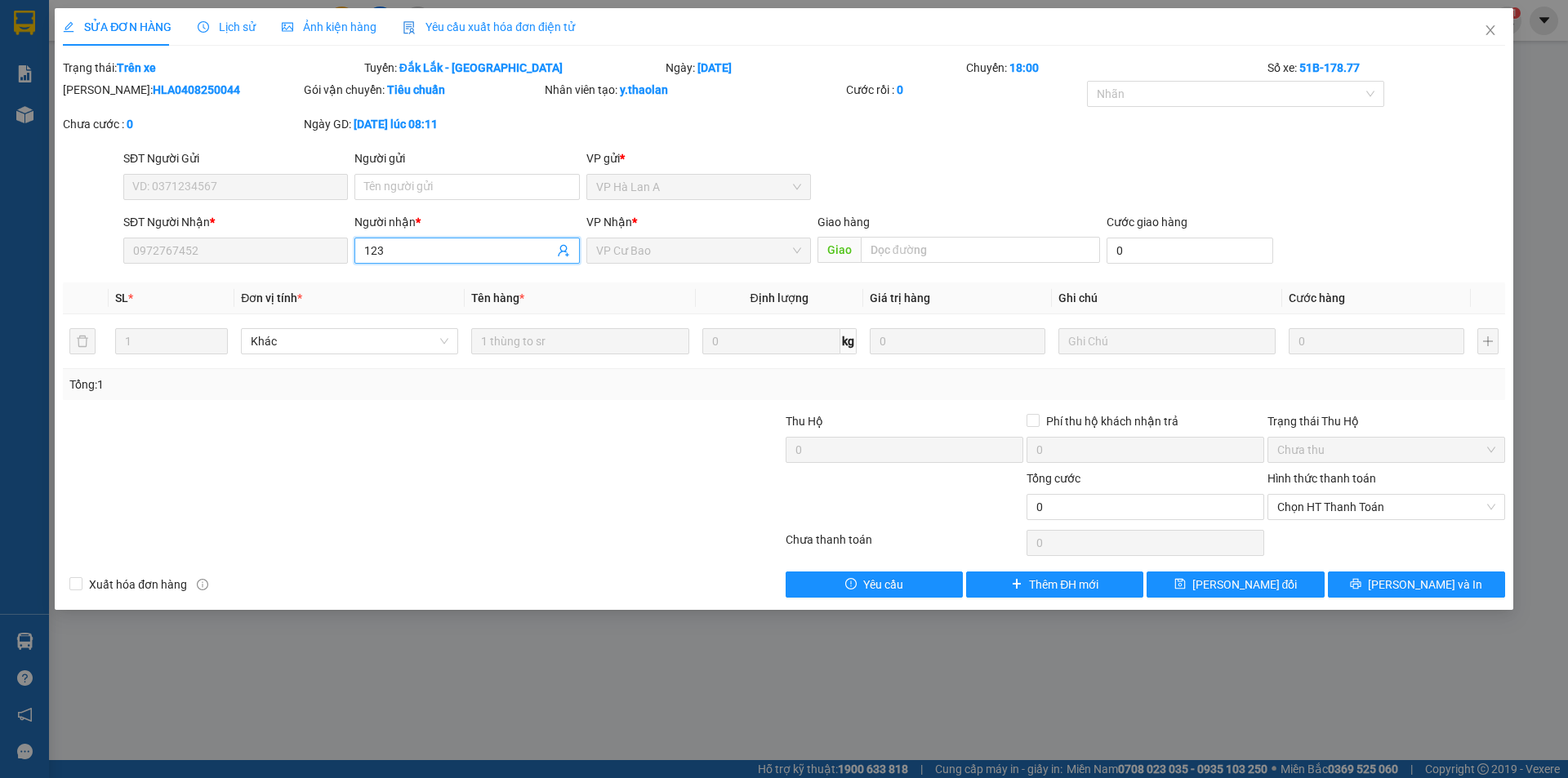
drag, startPoint x: 386, startPoint y: 255, endPoint x: 268, endPoint y: 213, distance: 125.3
click at [273, 214] on div "SĐT Người Nhận * 0972767452 Người nhận * 123 123 VP Nhận * VP Cư Bao Giao hàng …" at bounding box center [814, 242] width 1388 height 57
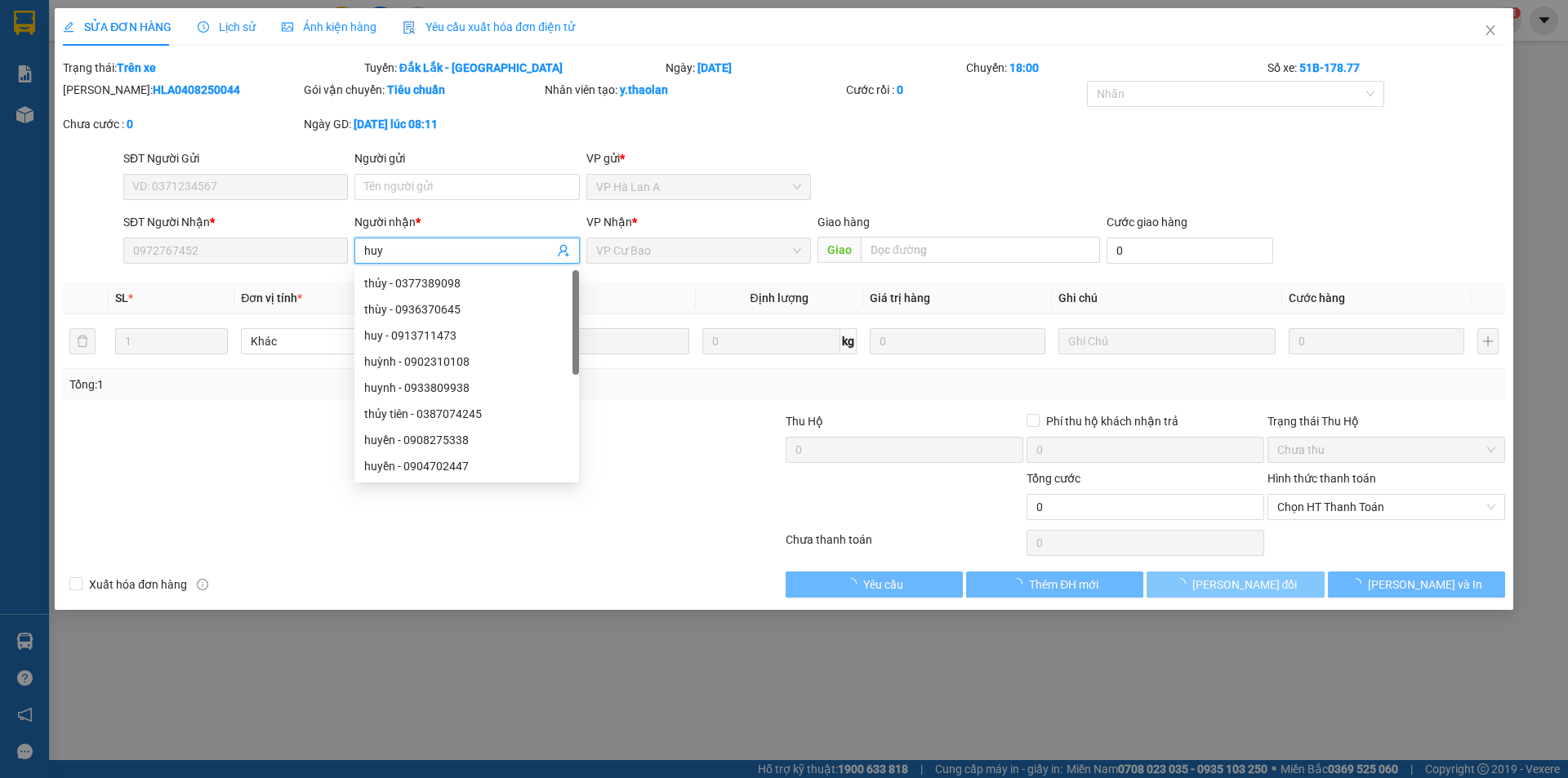
type input "huy"
click at [1214, 581] on span "[PERSON_NAME] thay đổi" at bounding box center [1245, 584] width 105 height 18
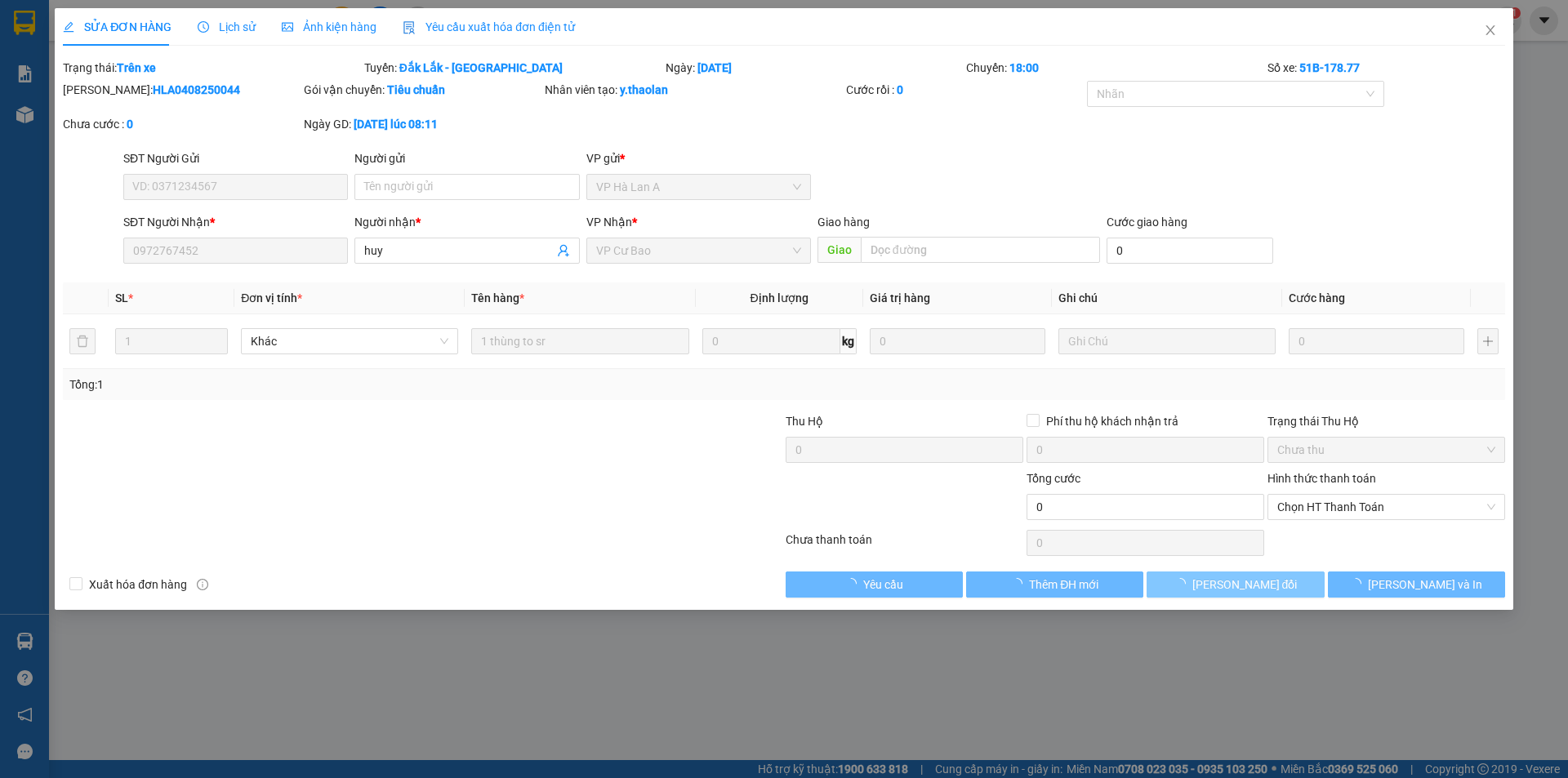
click at [1215, 582] on span "[PERSON_NAME] thay đổi" at bounding box center [1245, 584] width 105 height 18
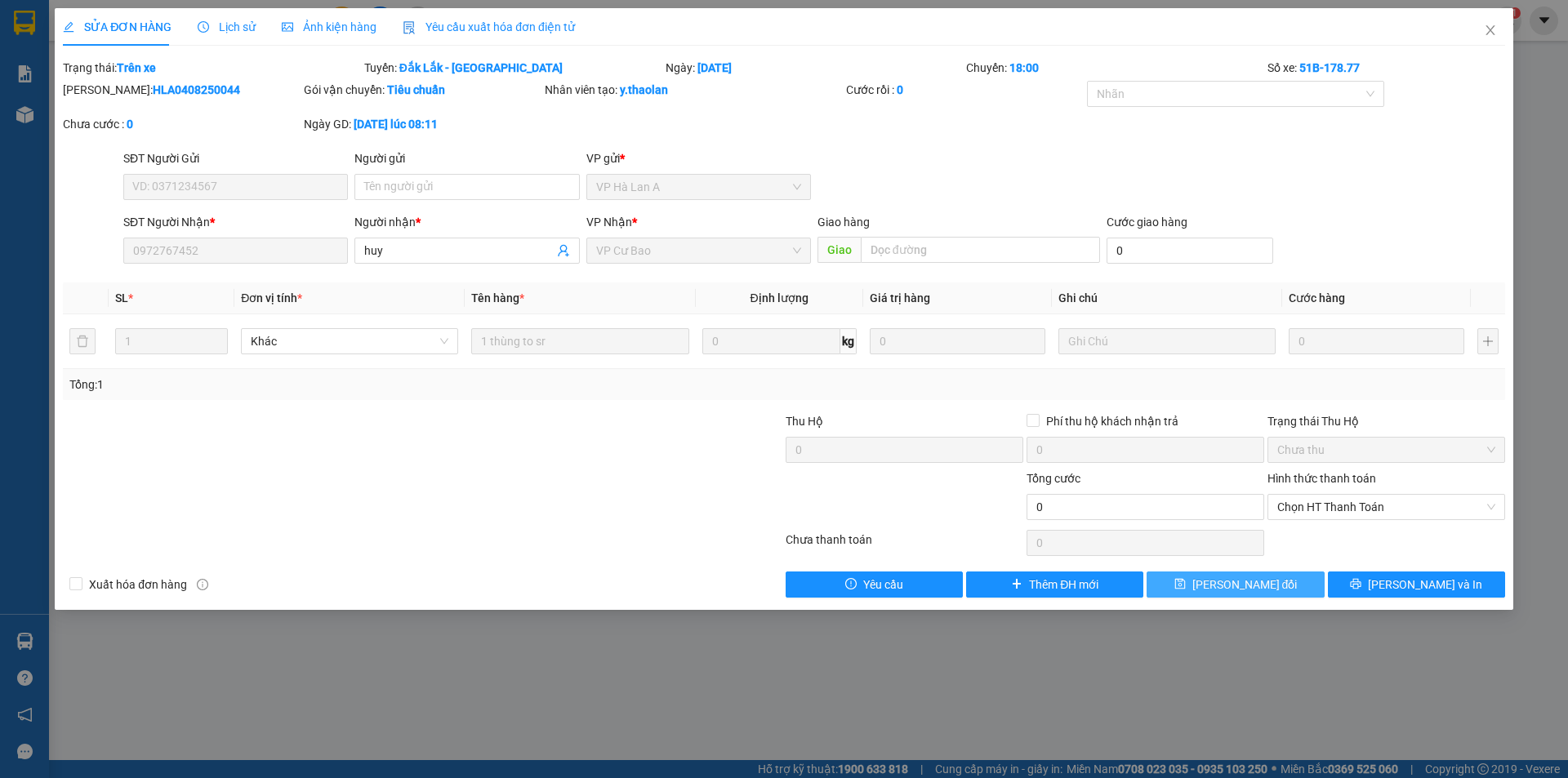
click at [1215, 582] on span "[PERSON_NAME] thay đổi" at bounding box center [1245, 584] width 105 height 18
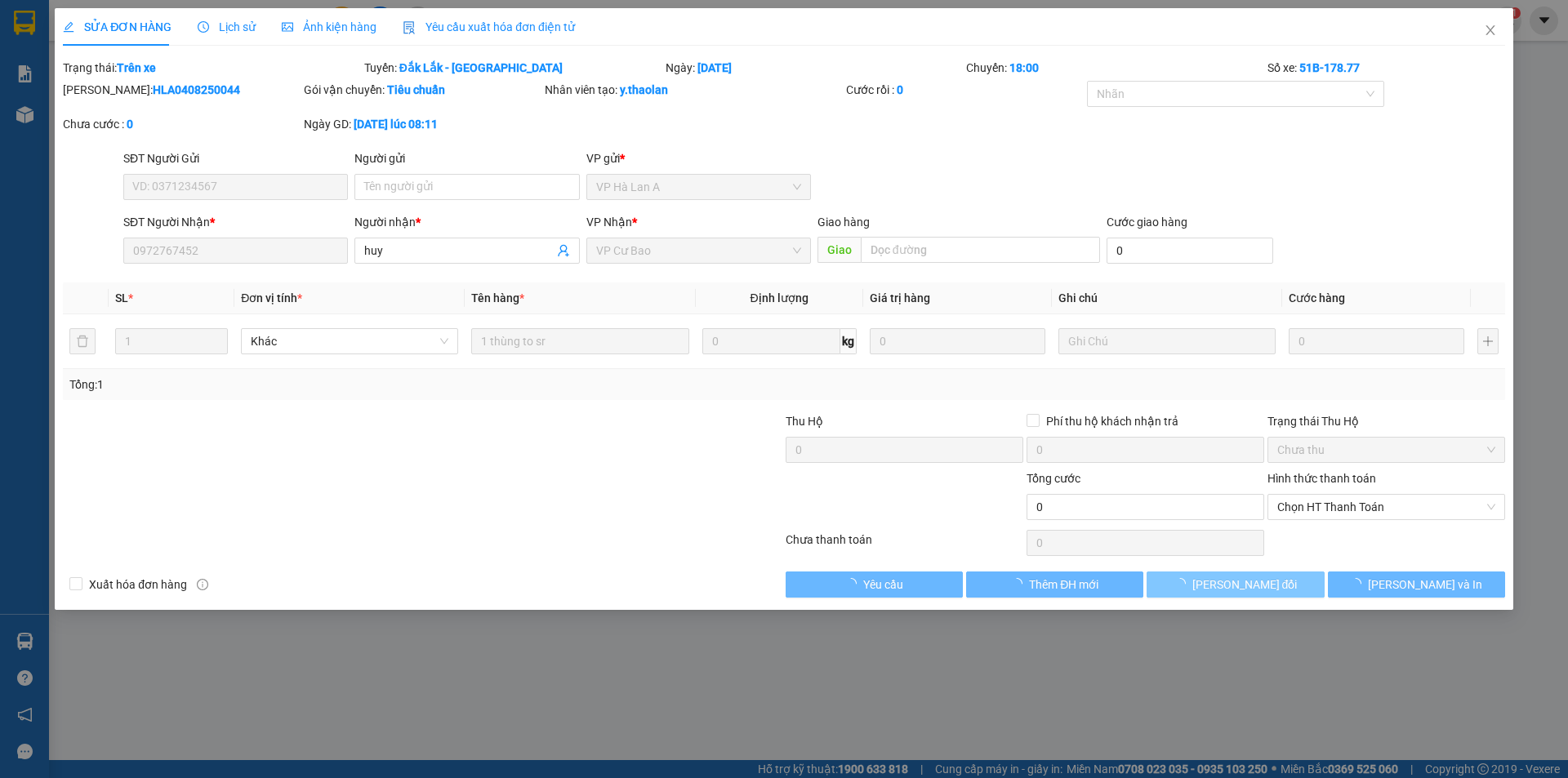
click at [1215, 582] on span "[PERSON_NAME] thay đổi" at bounding box center [1245, 584] width 105 height 18
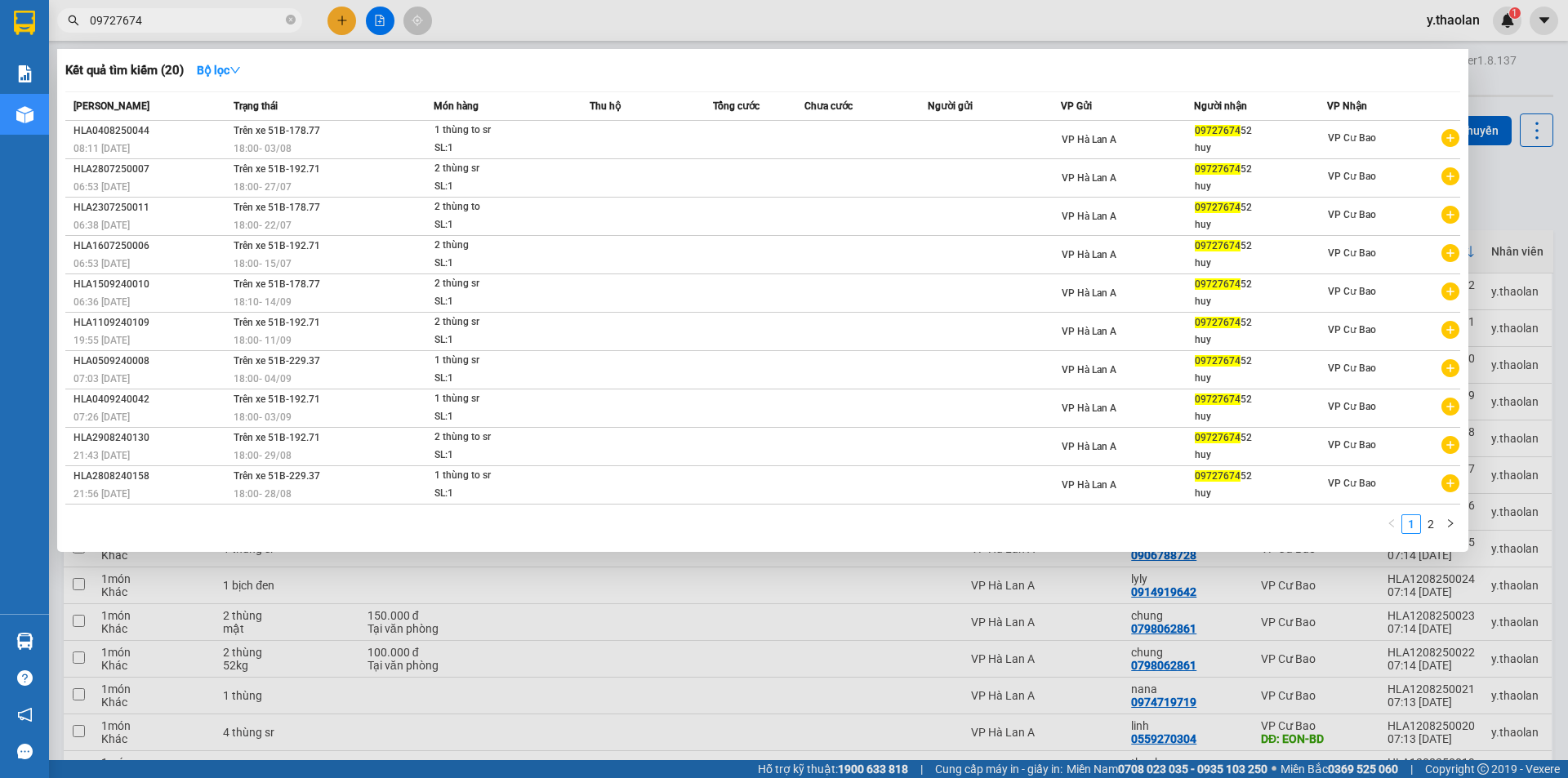
click at [173, 23] on input "09727674" at bounding box center [186, 20] width 193 height 18
type input "0"
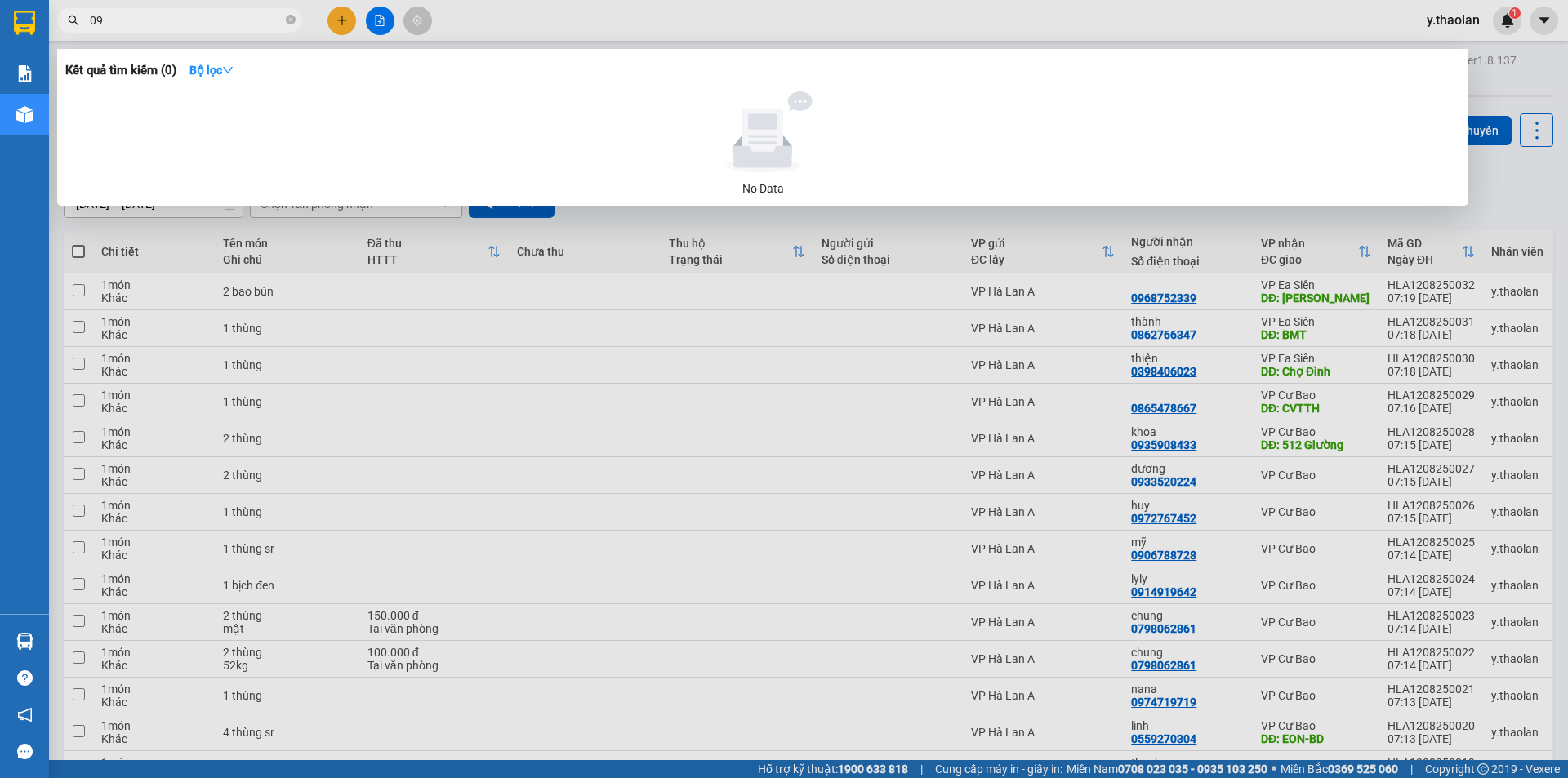
type input "0"
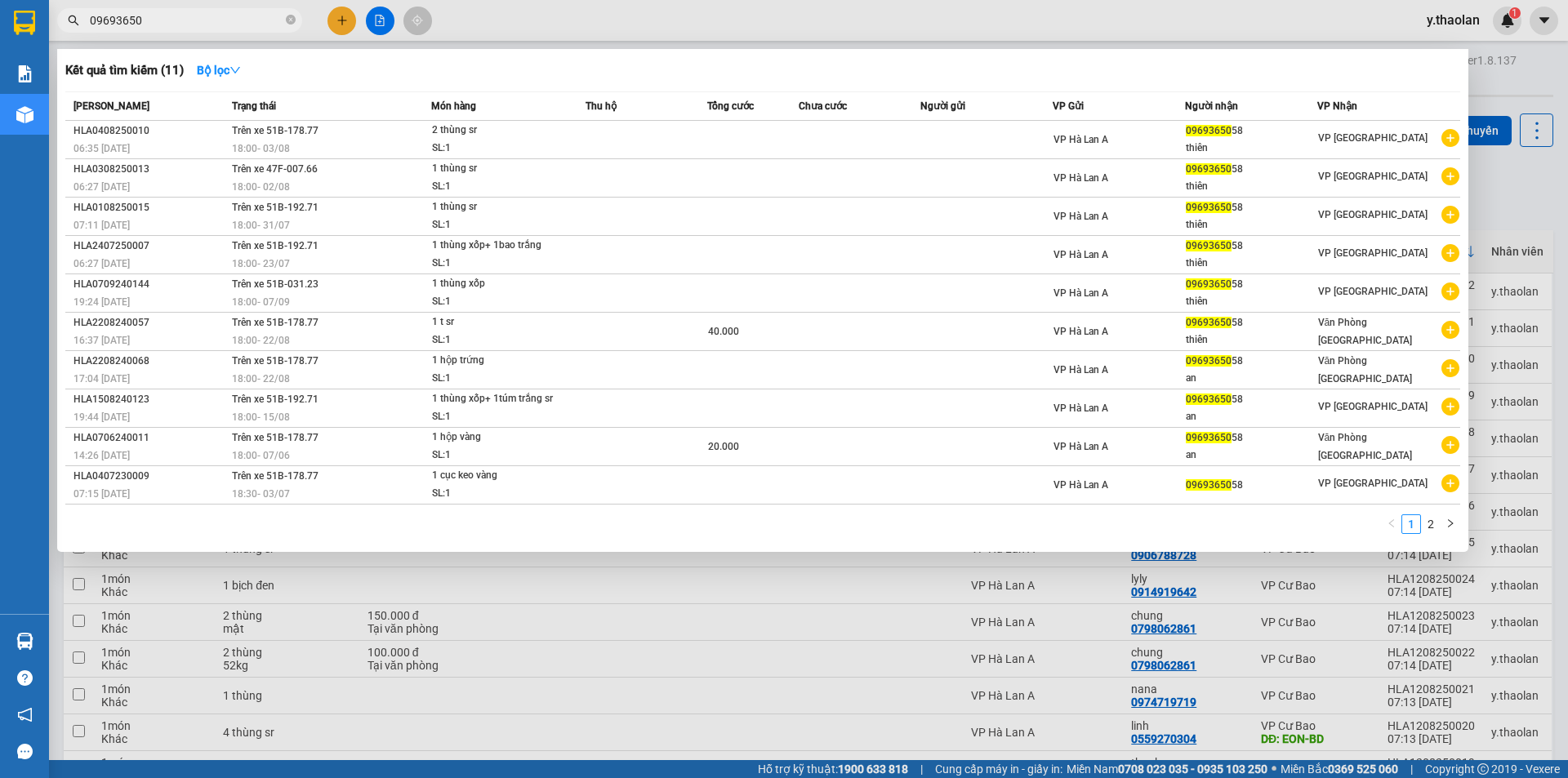
type input "09693650"
click at [372, 17] on div at bounding box center [784, 389] width 1568 height 778
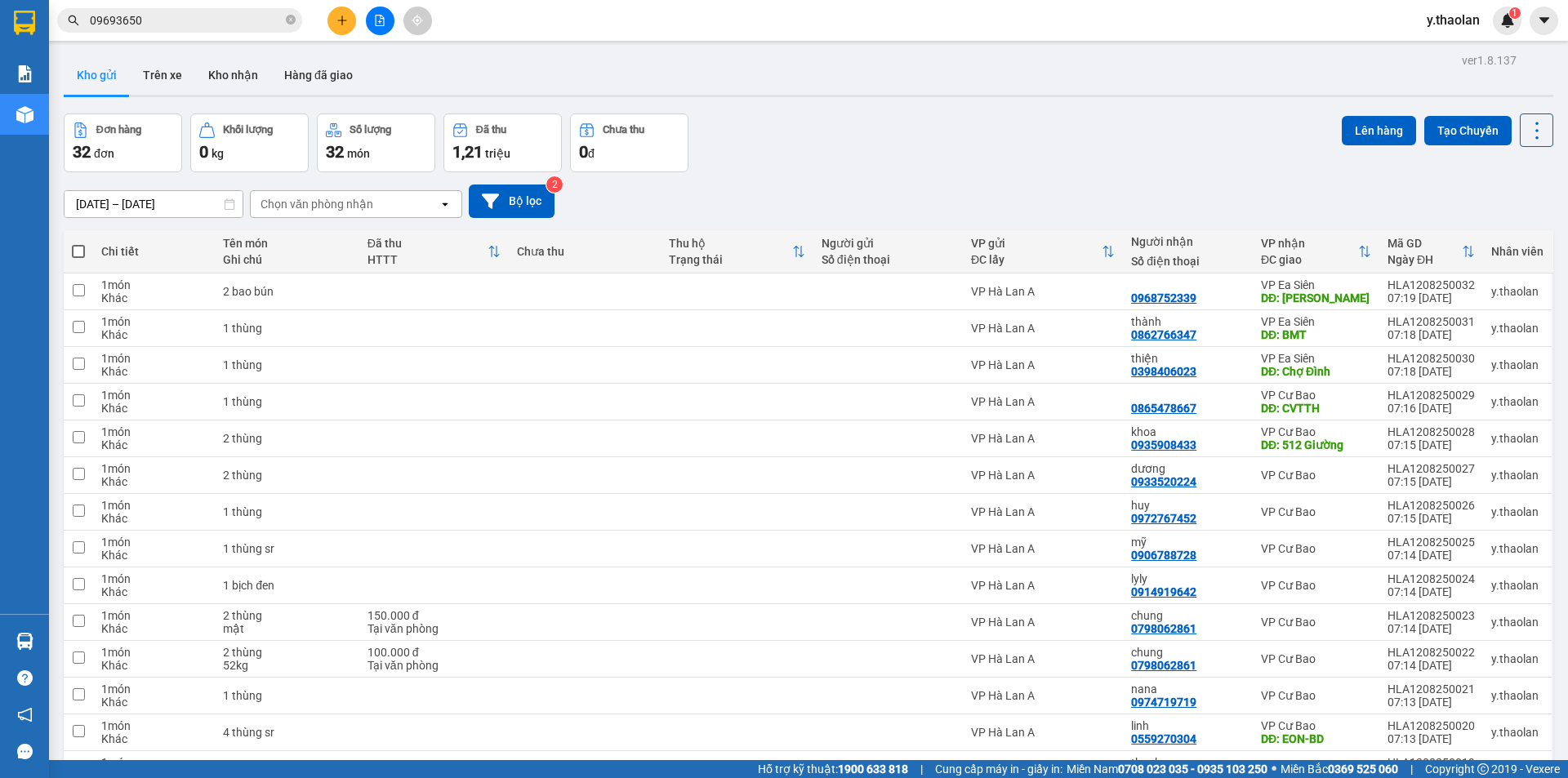
click at [390, 15] on button at bounding box center [380, 21] width 28 height 28
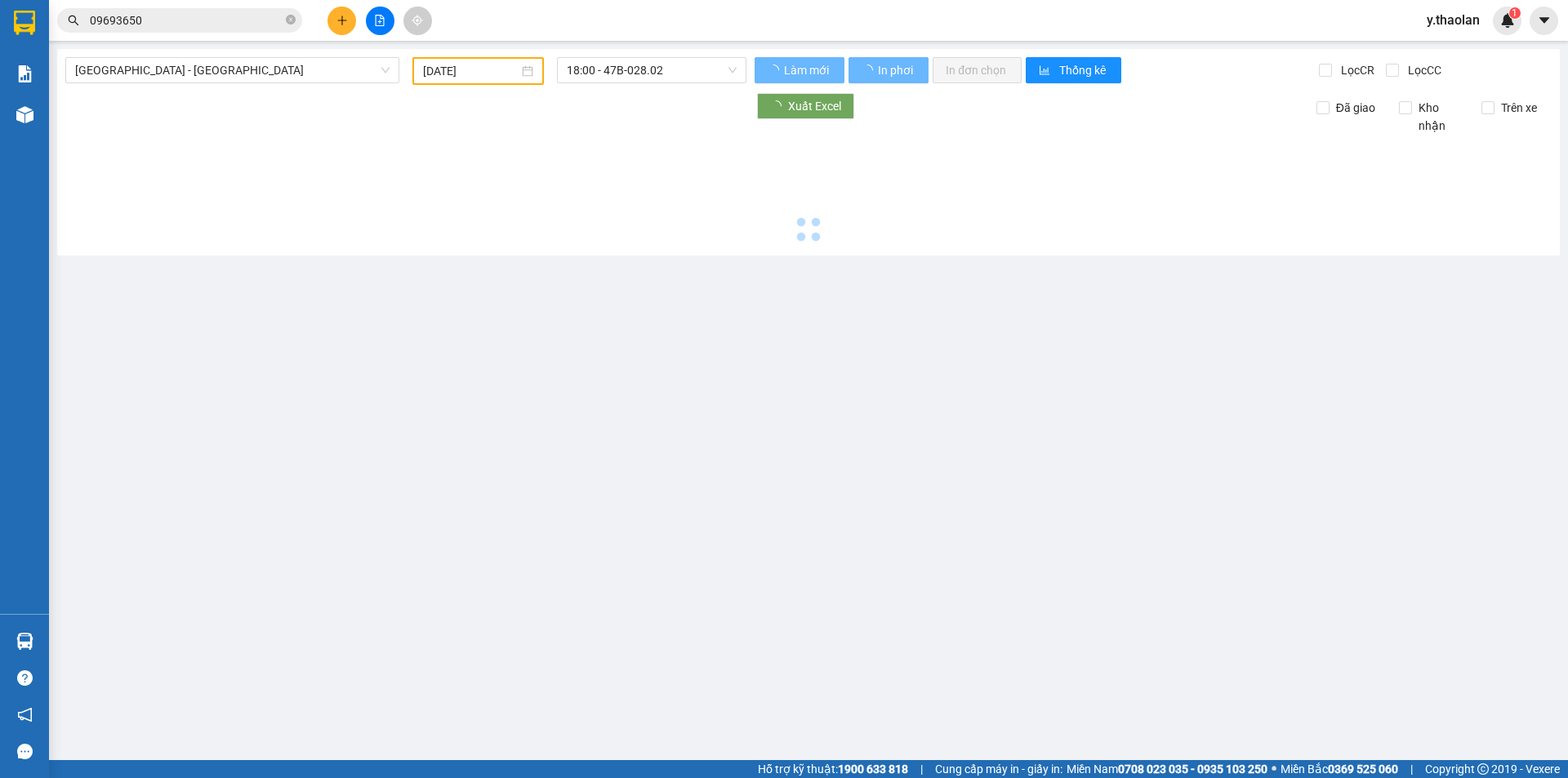
click at [379, 15] on icon "file-add" at bounding box center [380, 21] width 9 height 11
type input "[DATE]"
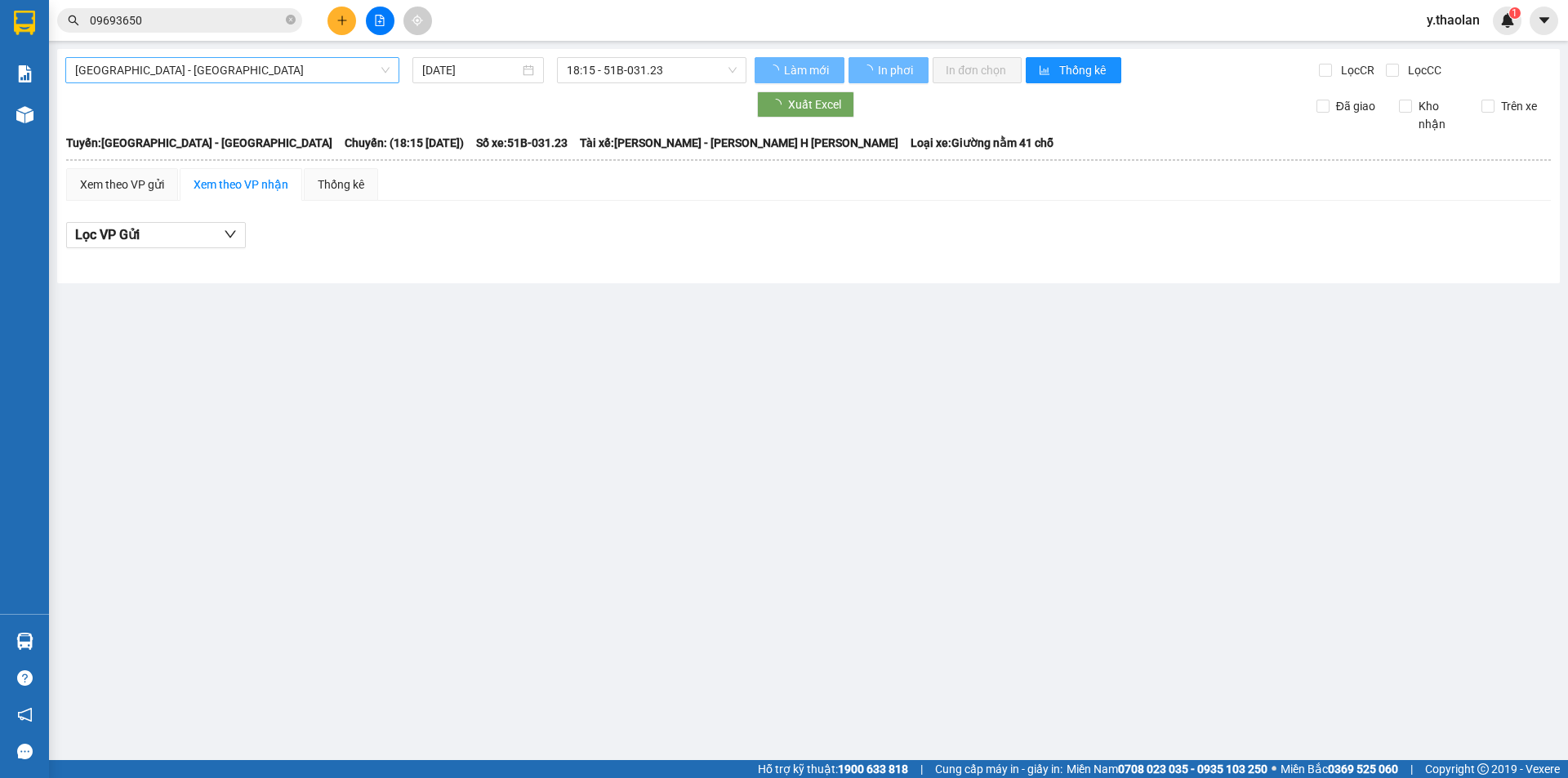
click at [241, 69] on span "[GEOGRAPHIC_DATA] - [GEOGRAPHIC_DATA]" at bounding box center [232, 70] width 315 height 25
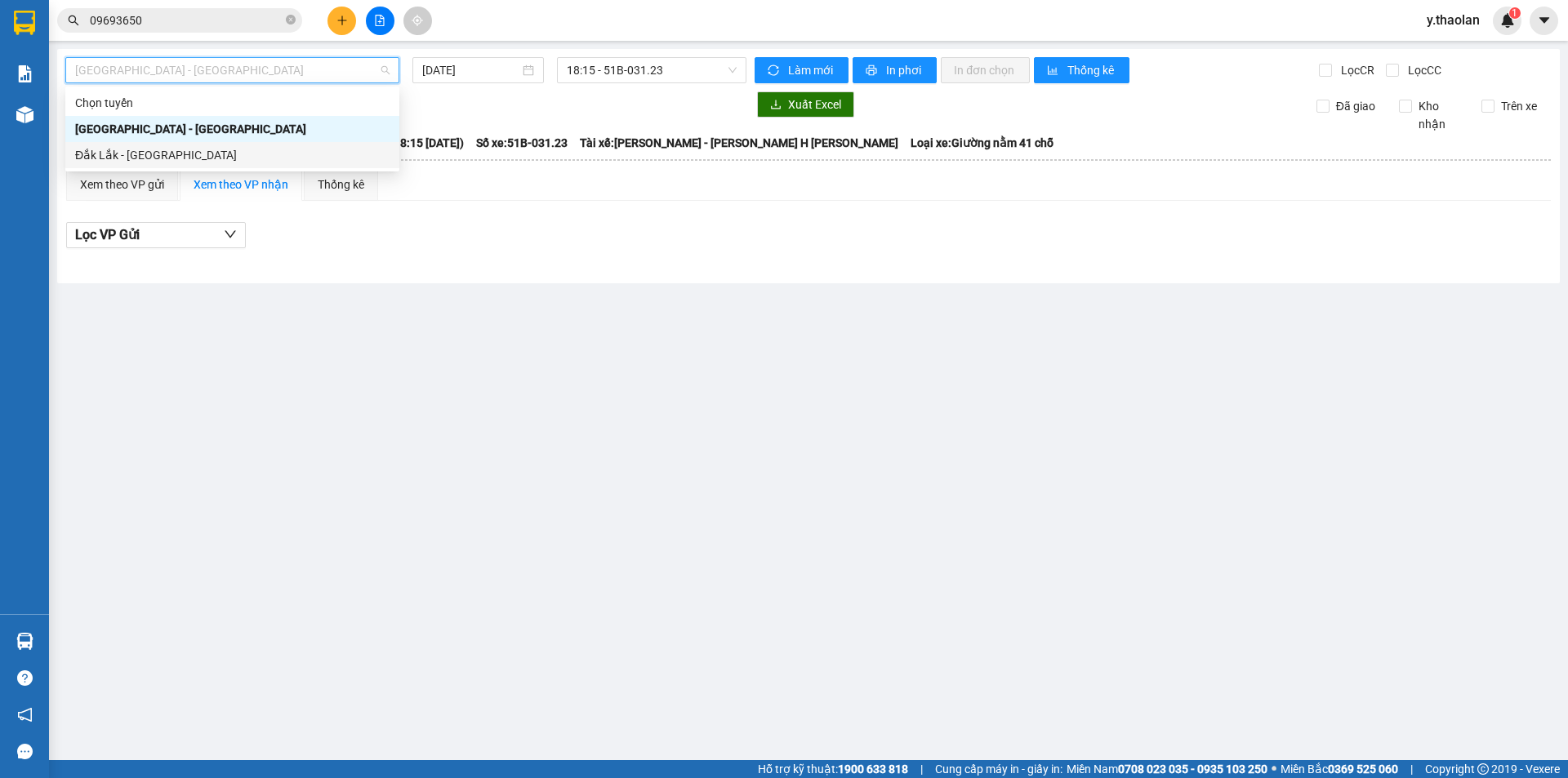
click at [185, 149] on div "Đắk Lắk - [GEOGRAPHIC_DATA]" at bounding box center [232, 155] width 315 height 18
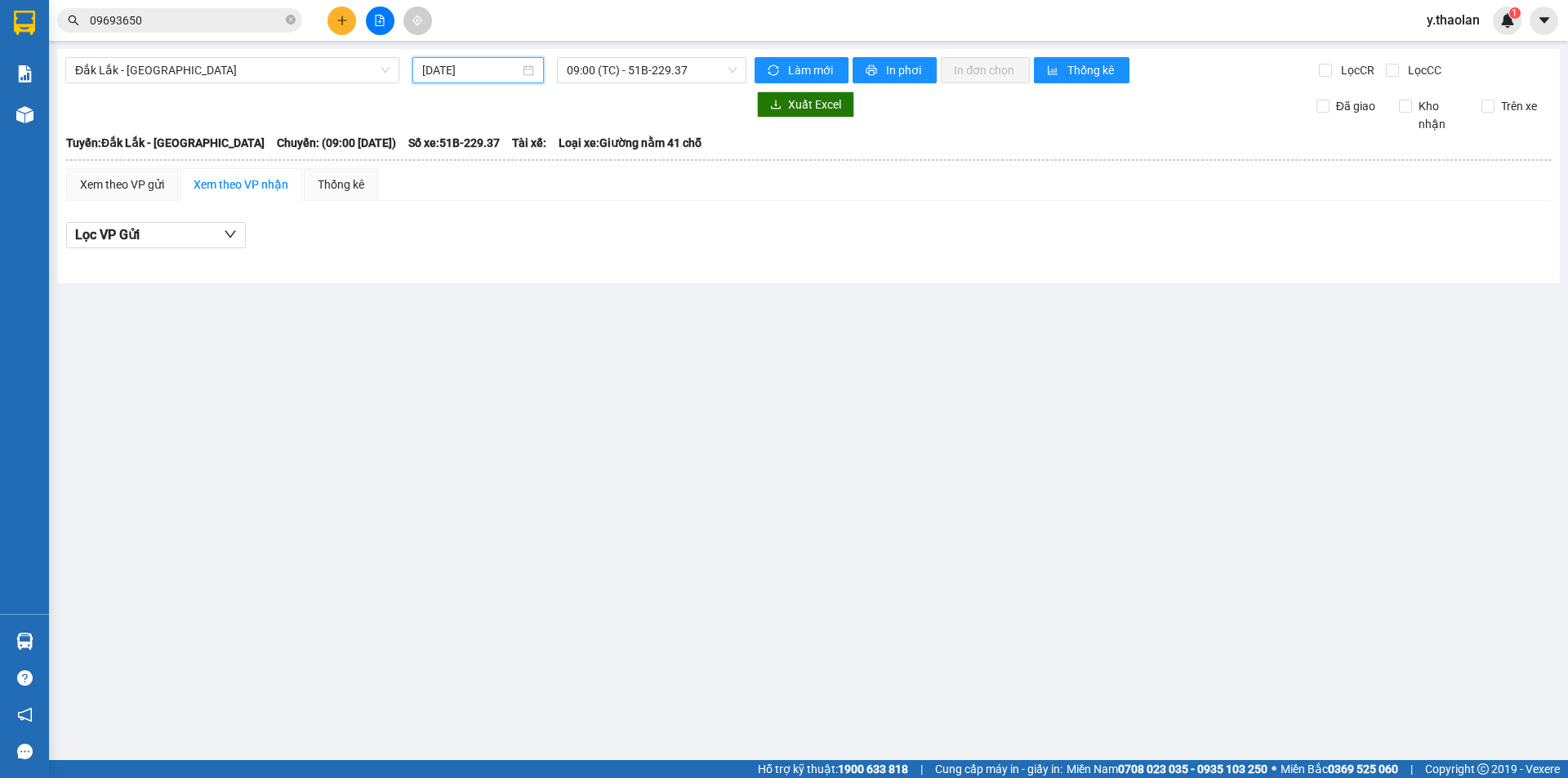
click at [472, 63] on input "[DATE]" at bounding box center [471, 70] width 97 height 18
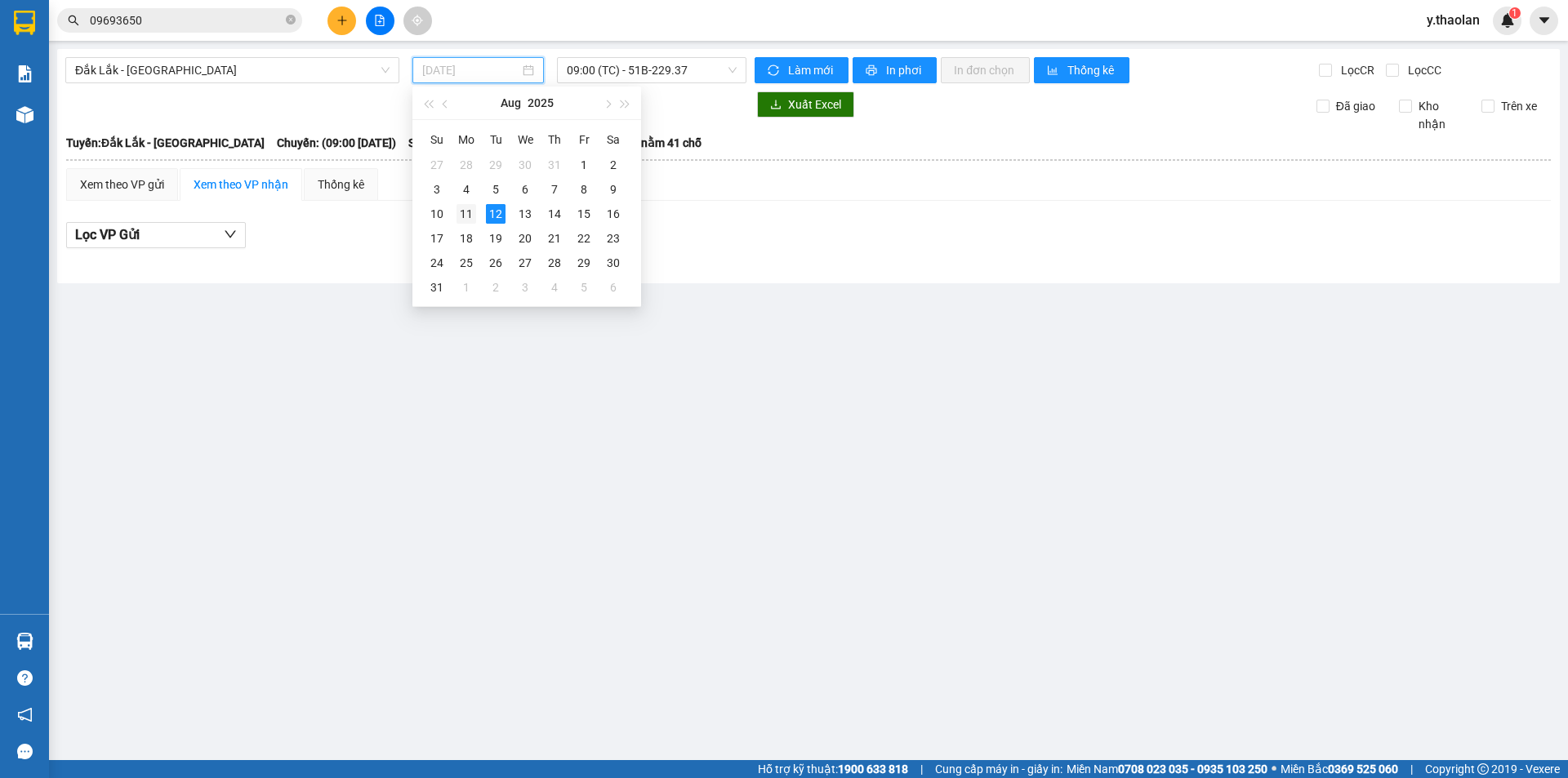
click at [464, 211] on div "11" at bounding box center [466, 214] width 20 height 20
type input "[DATE]"
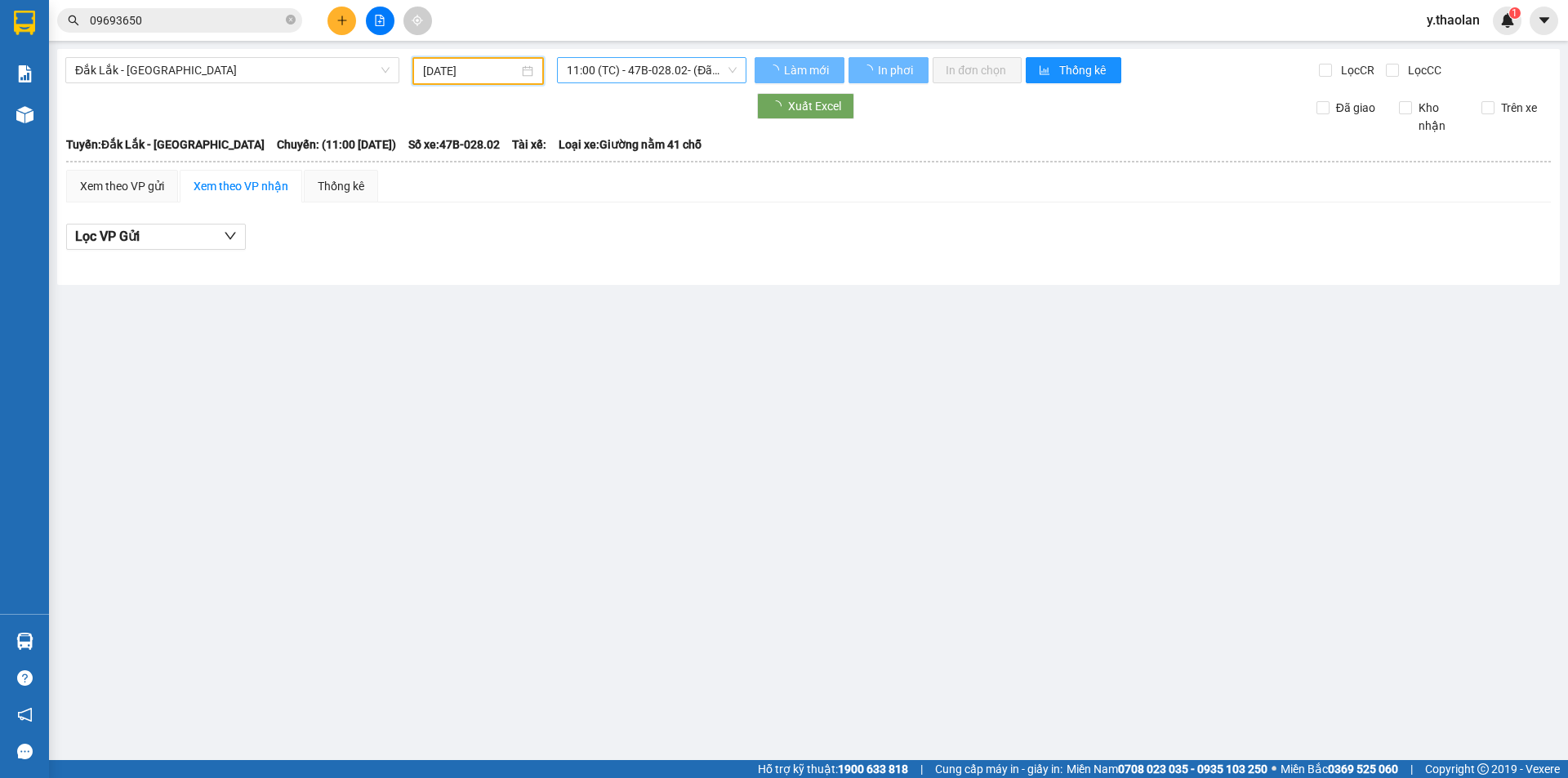
drag, startPoint x: 641, startPoint y: 67, endPoint x: 639, endPoint y: 82, distance: 15.1
click at [642, 70] on span "11:00 (TC) - 47B-028.02 - (Đã hủy)" at bounding box center [652, 70] width 170 height 25
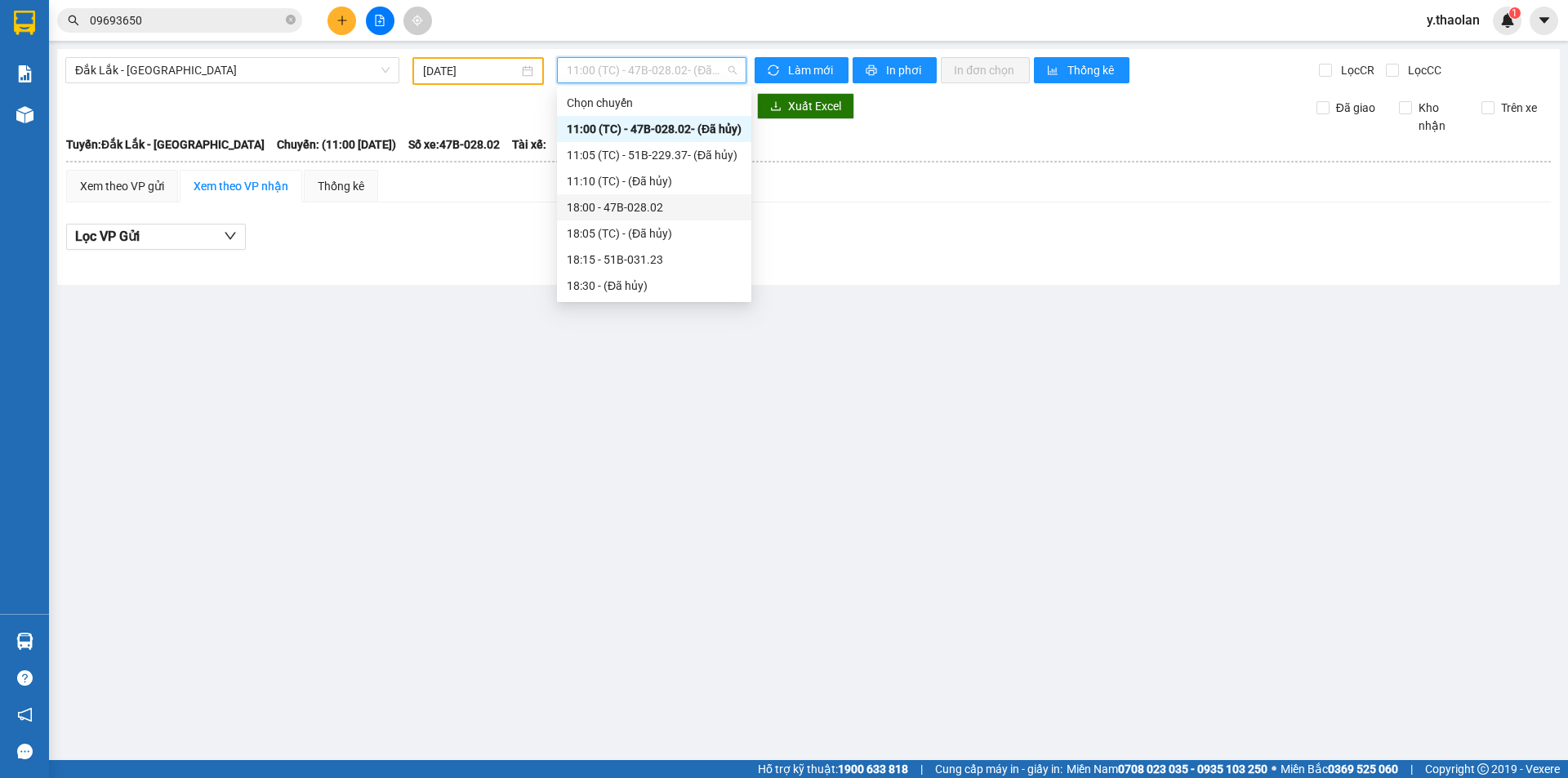
click at [610, 206] on div "18:00 - 47B-028.02" at bounding box center [654, 207] width 175 height 18
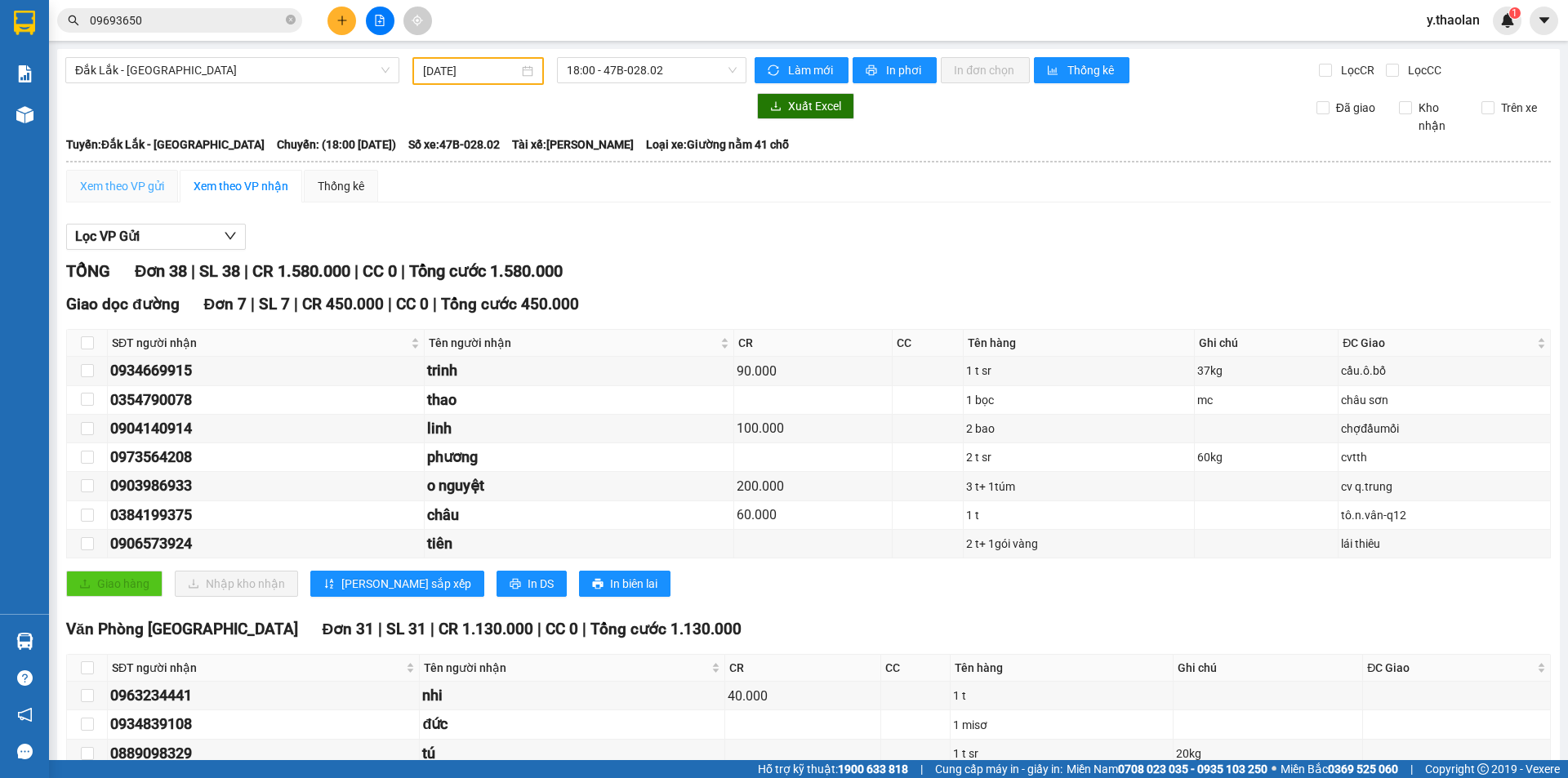
click at [141, 196] on div "Xem theo VP gửi" at bounding box center [122, 186] width 112 height 33
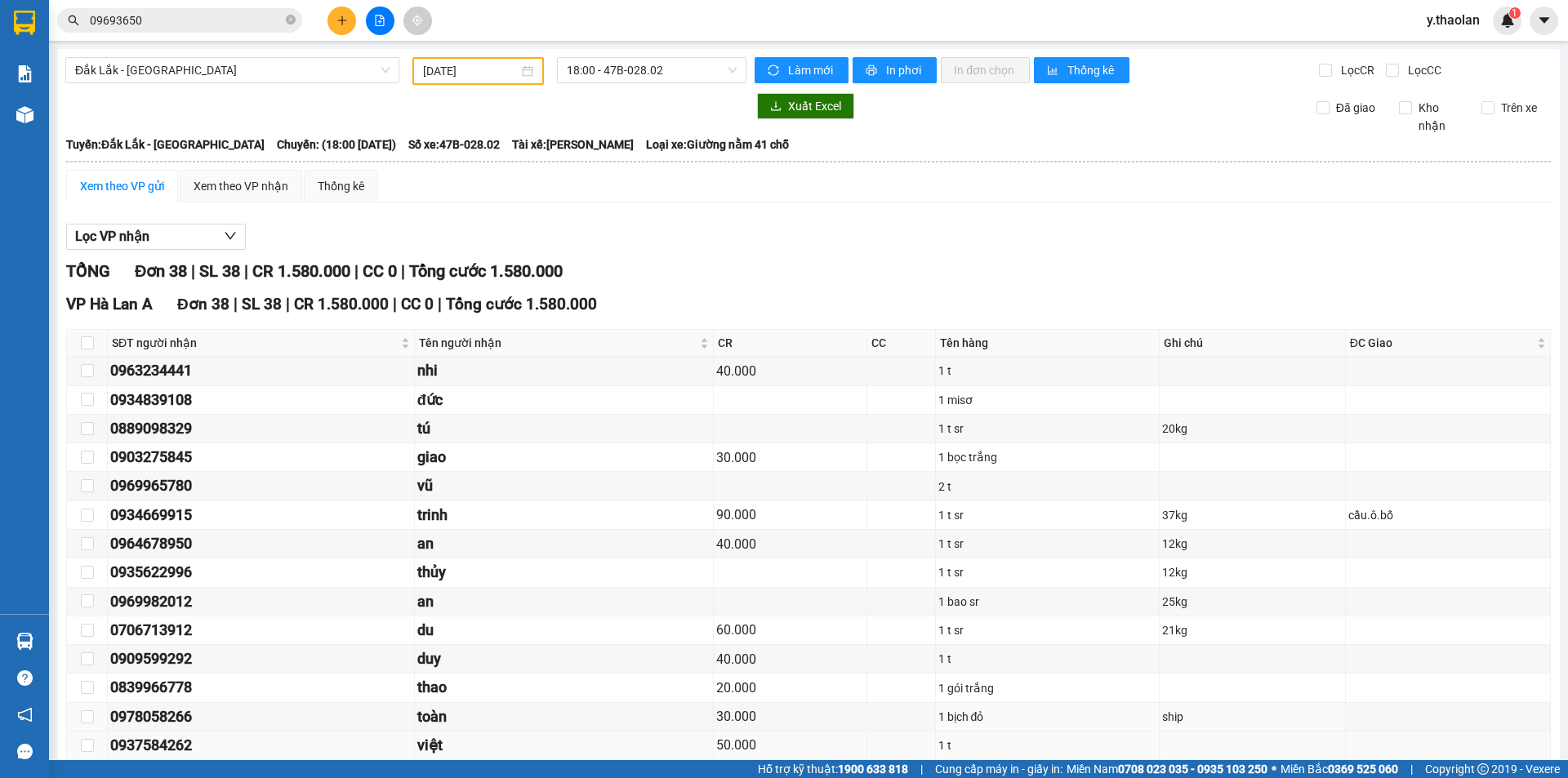
scroll to position [164, 0]
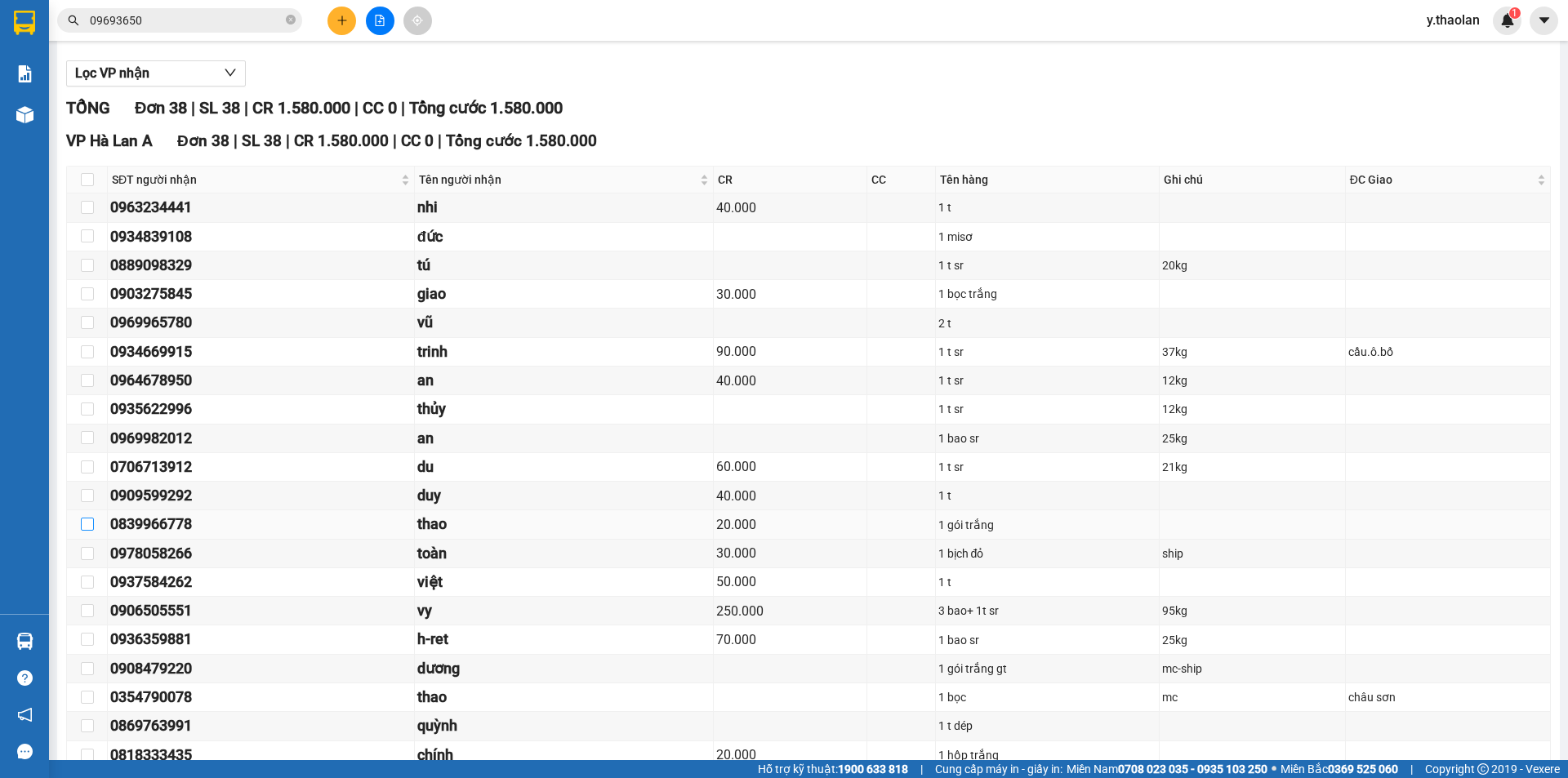
click at [81, 521] on input "checkbox" at bounding box center [88, 525] width 13 height 13
checkbox input "true"
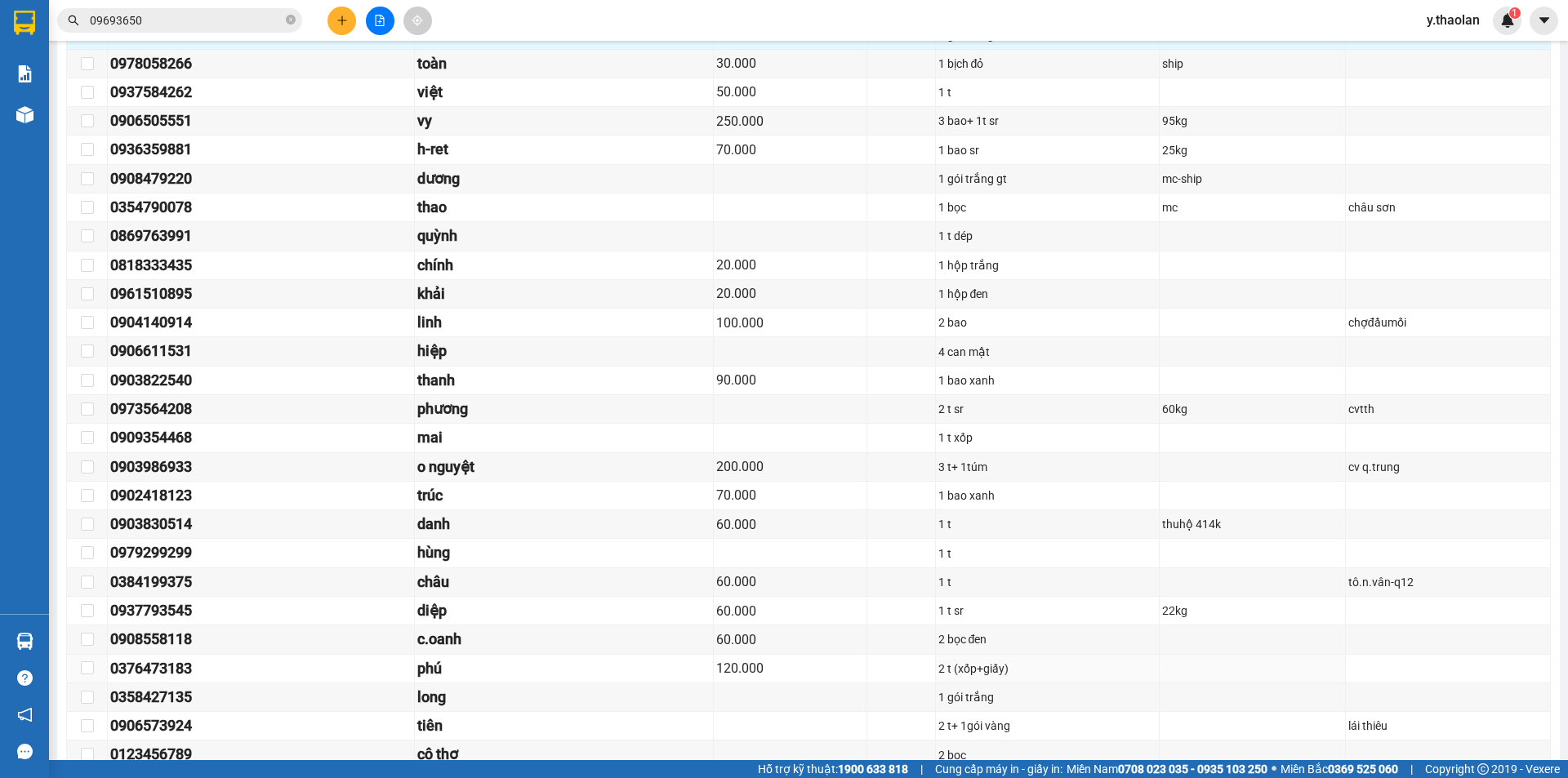
scroll to position [776, 0]
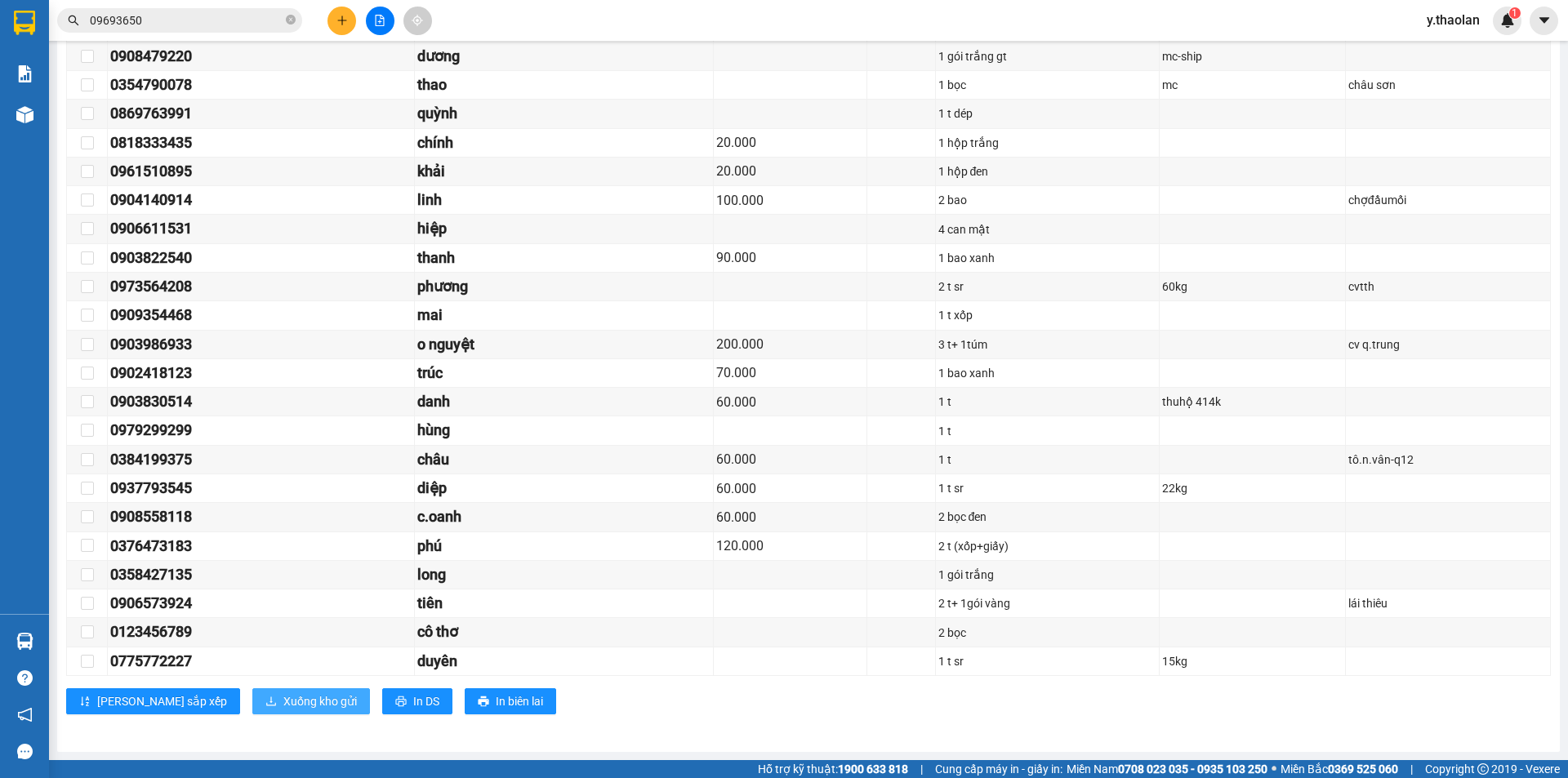
click at [285, 696] on span "Xuống kho gửi" at bounding box center [320, 701] width 74 height 18
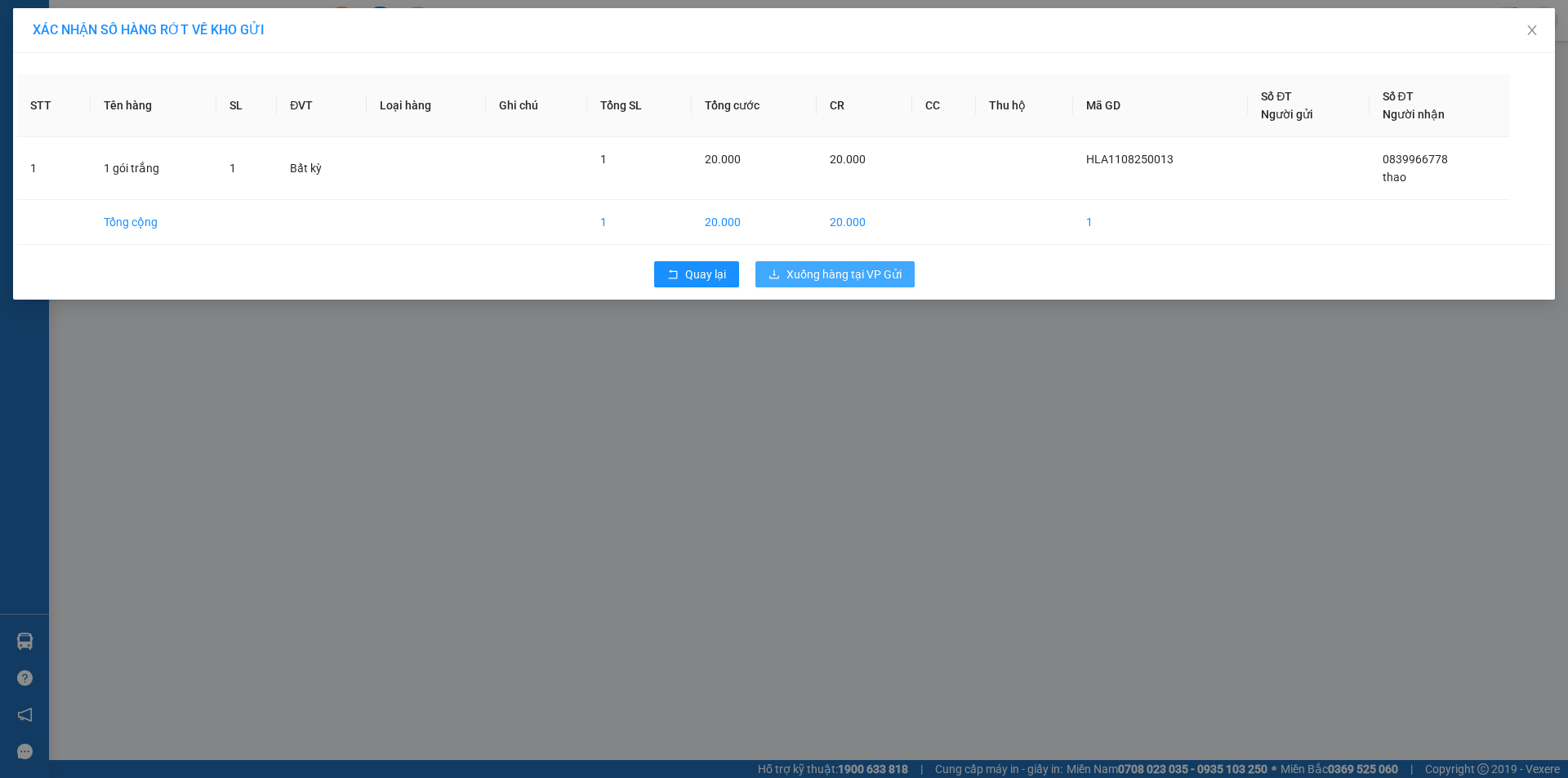
click at [845, 279] on span "Xuống hàng tại VP Gửi" at bounding box center [844, 274] width 115 height 18
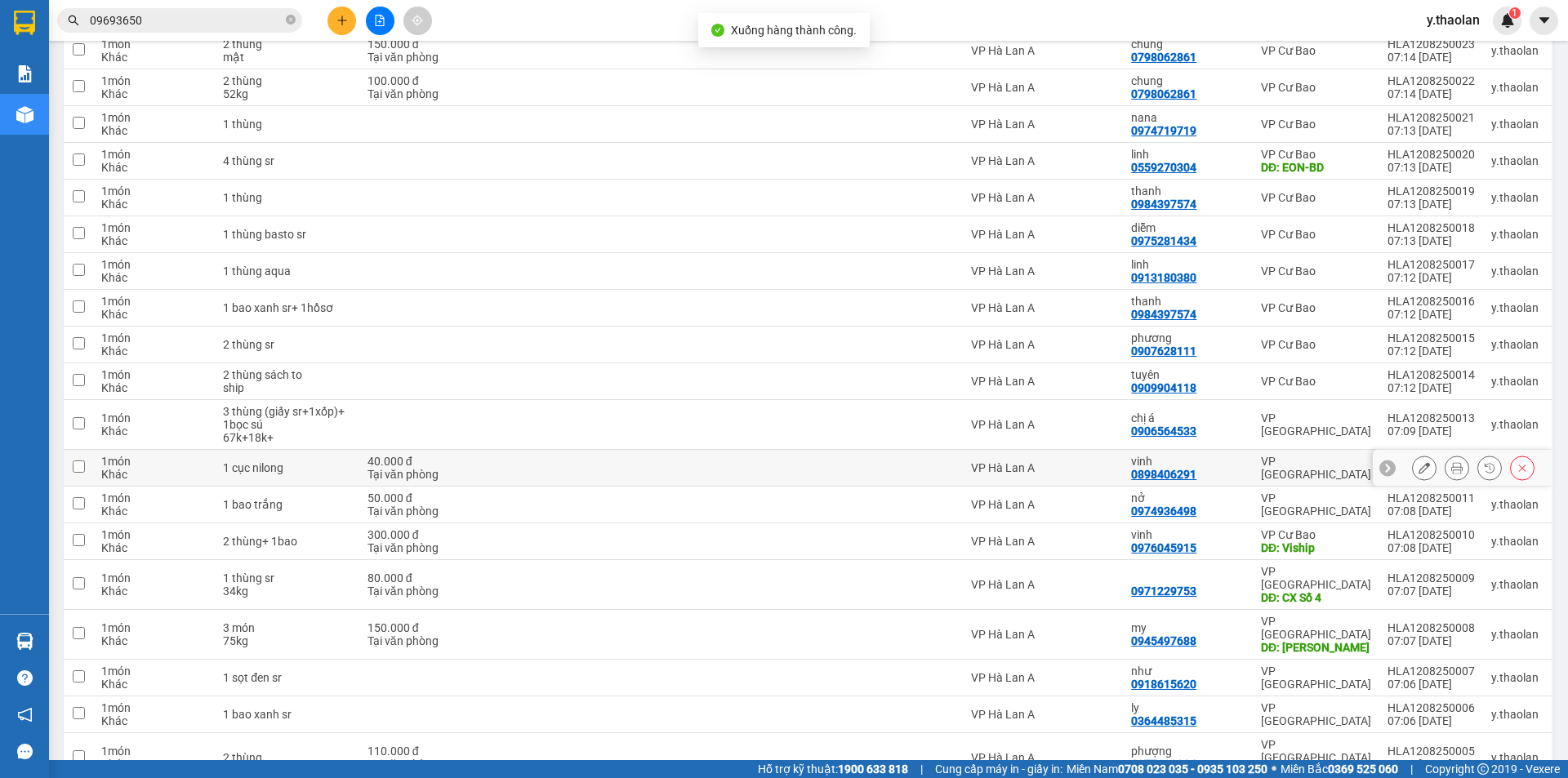
scroll to position [806, 0]
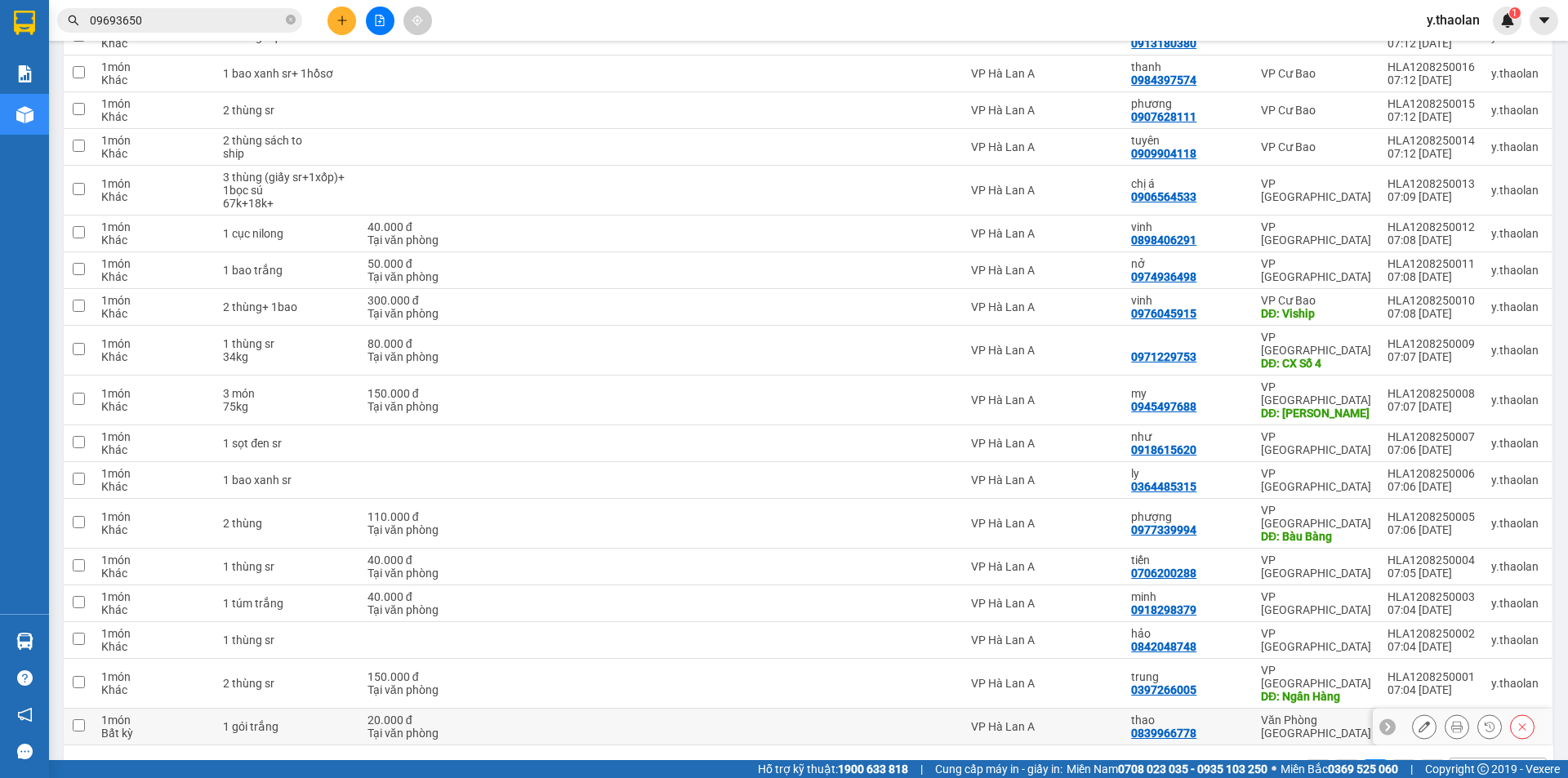
click at [1419, 721] on icon at bounding box center [1424, 727] width 11 height 11
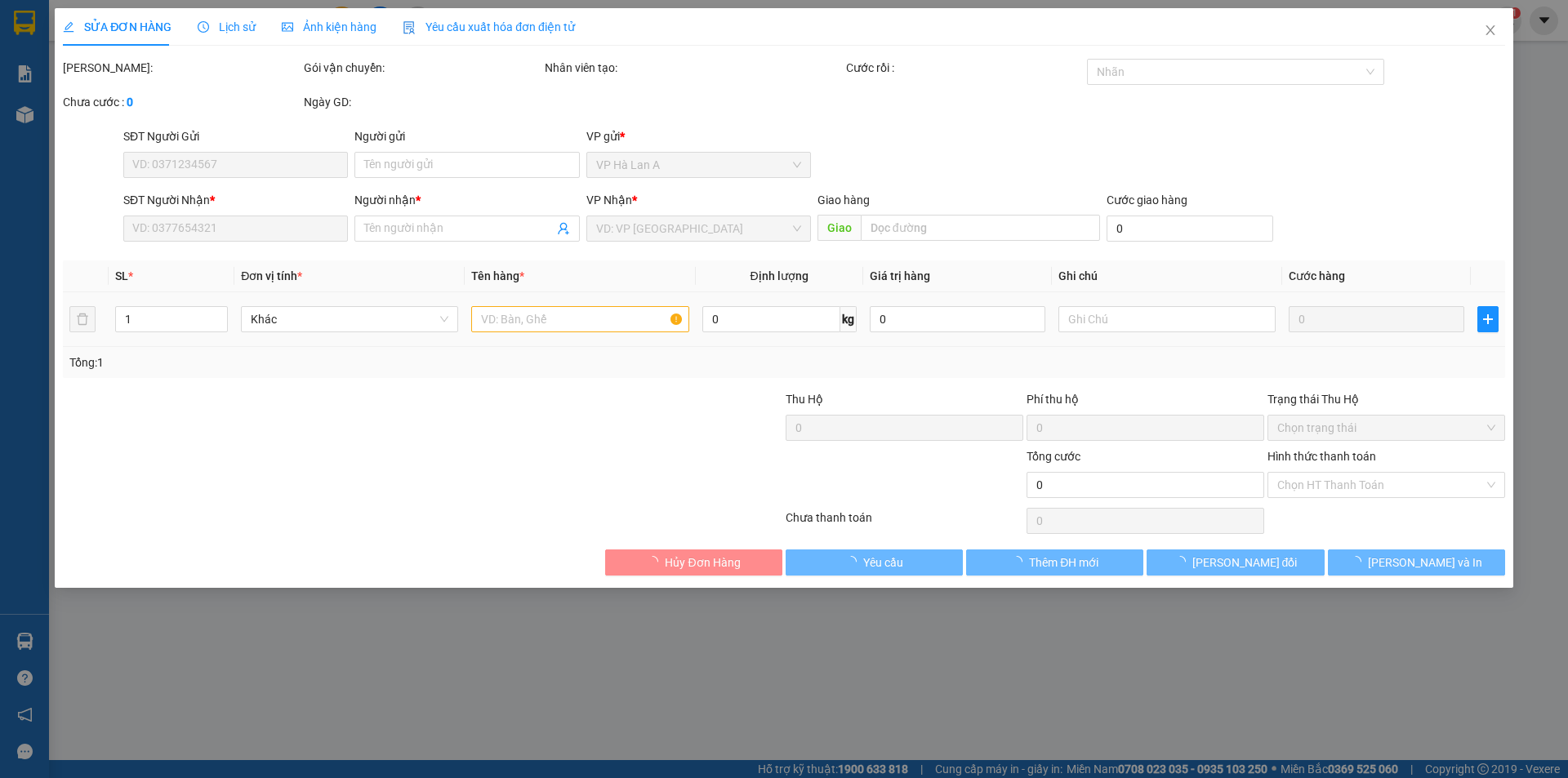
type input "0839966778"
type input "thao"
type input "20.000"
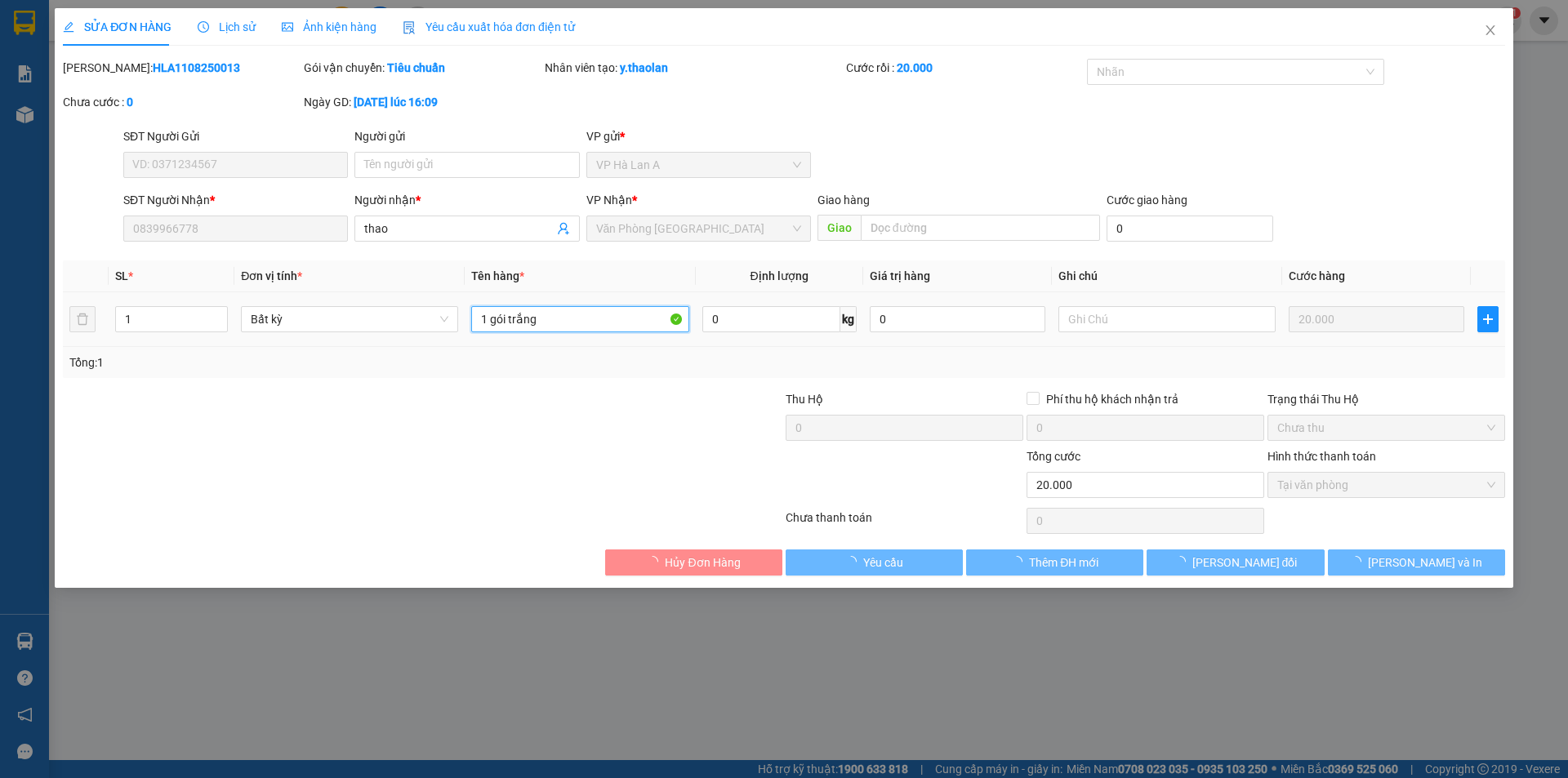
click at [481, 315] on input "1 gói trắng" at bounding box center [580, 320] width 217 height 26
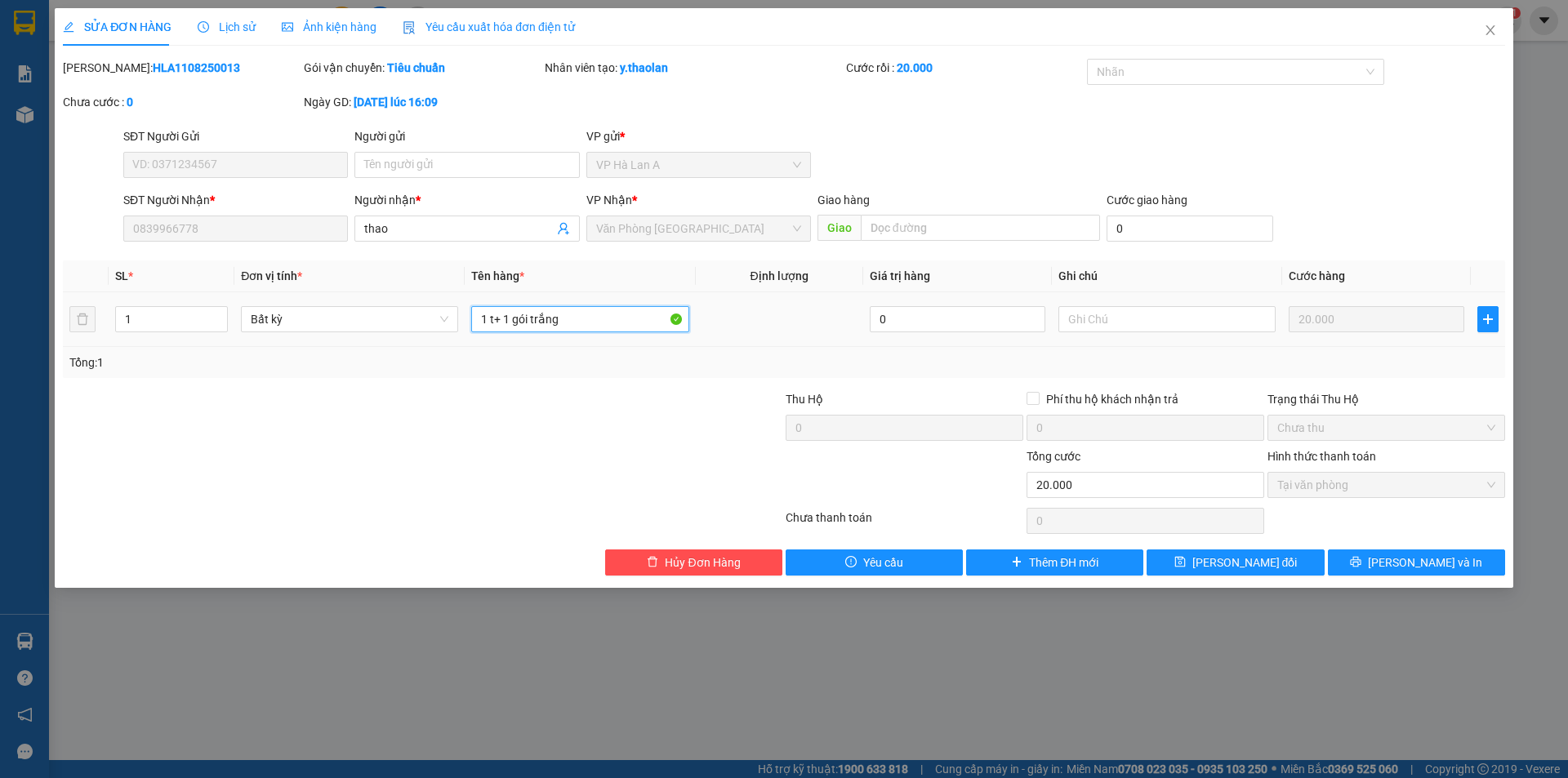
drag, startPoint x: 538, startPoint y: 316, endPoint x: 905, endPoint y: 286, distance: 368.2
click at [902, 287] on table "SL * Đơn vị tính * Tên hàng * Định lượng Giá trị hàng Ghi chú Cước hàng 1 Bất k…" at bounding box center [784, 304] width 1442 height 87
type input "1 t+ 1gói nhỏ"
click at [1215, 575] on button "[PERSON_NAME] thay đổi" at bounding box center [1235, 563] width 178 height 26
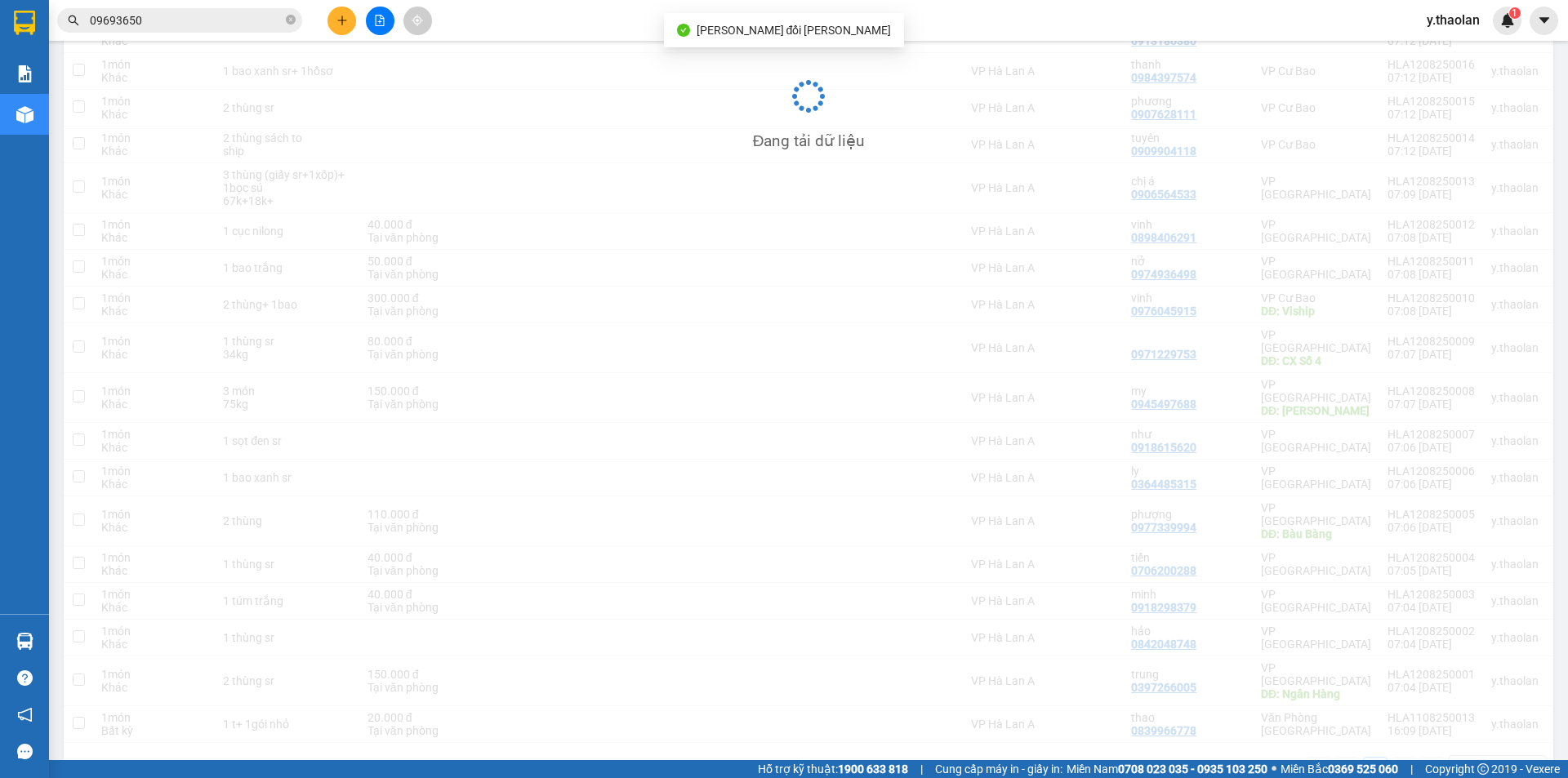
click at [1105, 706] on td "VP Hà Lan A" at bounding box center [1042, 724] width 160 height 37
checkbox input "true"
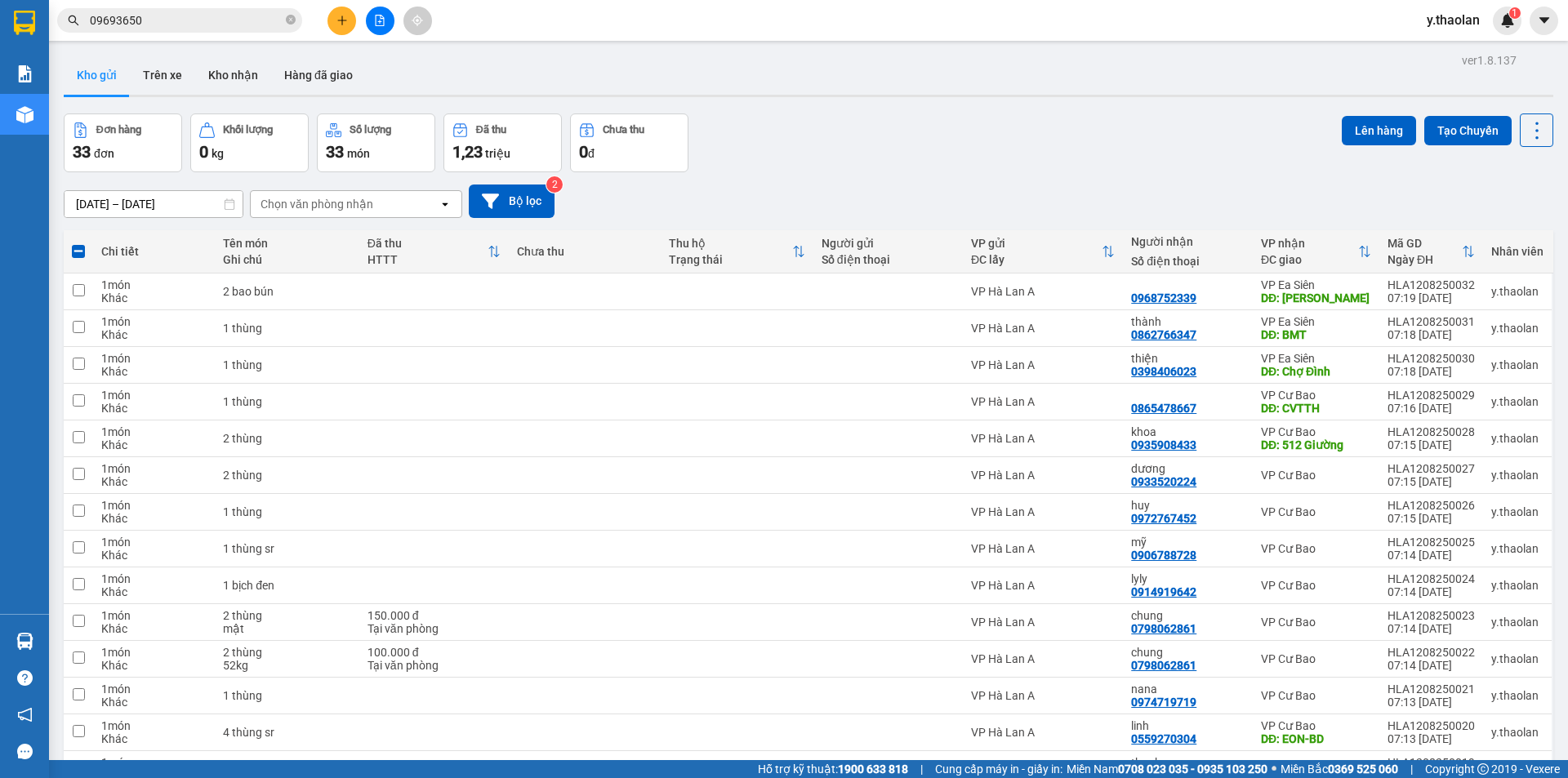
drag, startPoint x: 1370, startPoint y: 129, endPoint x: 1094, endPoint y: 128, distance: 276.0
click at [1369, 128] on button "Lên hàng" at bounding box center [1379, 130] width 75 height 29
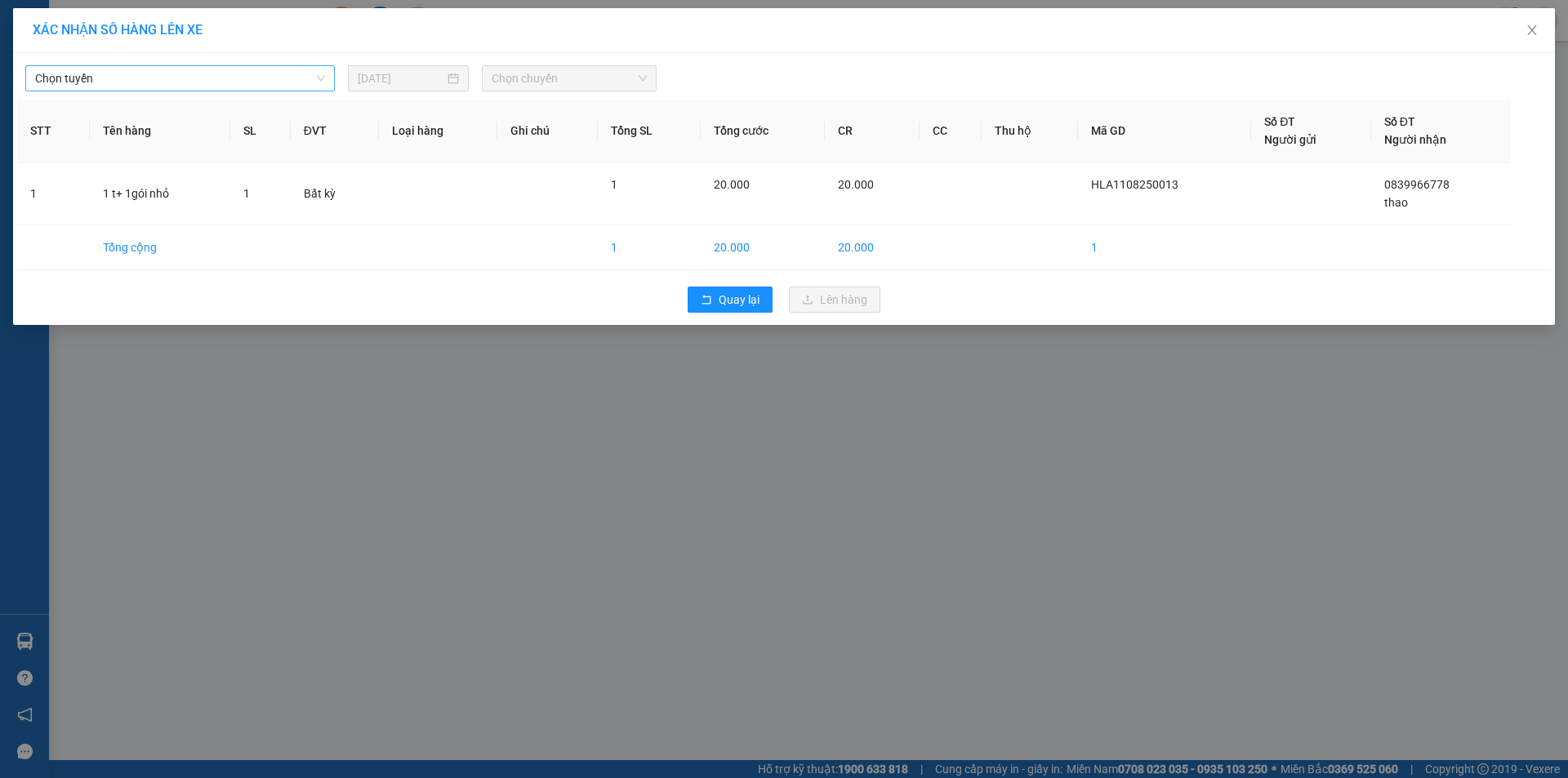
drag, startPoint x: 216, startPoint y: 74, endPoint x: 191, endPoint y: 88, distance: 28.7
click at [213, 75] on span "Chọn tuyến" at bounding box center [180, 78] width 290 height 25
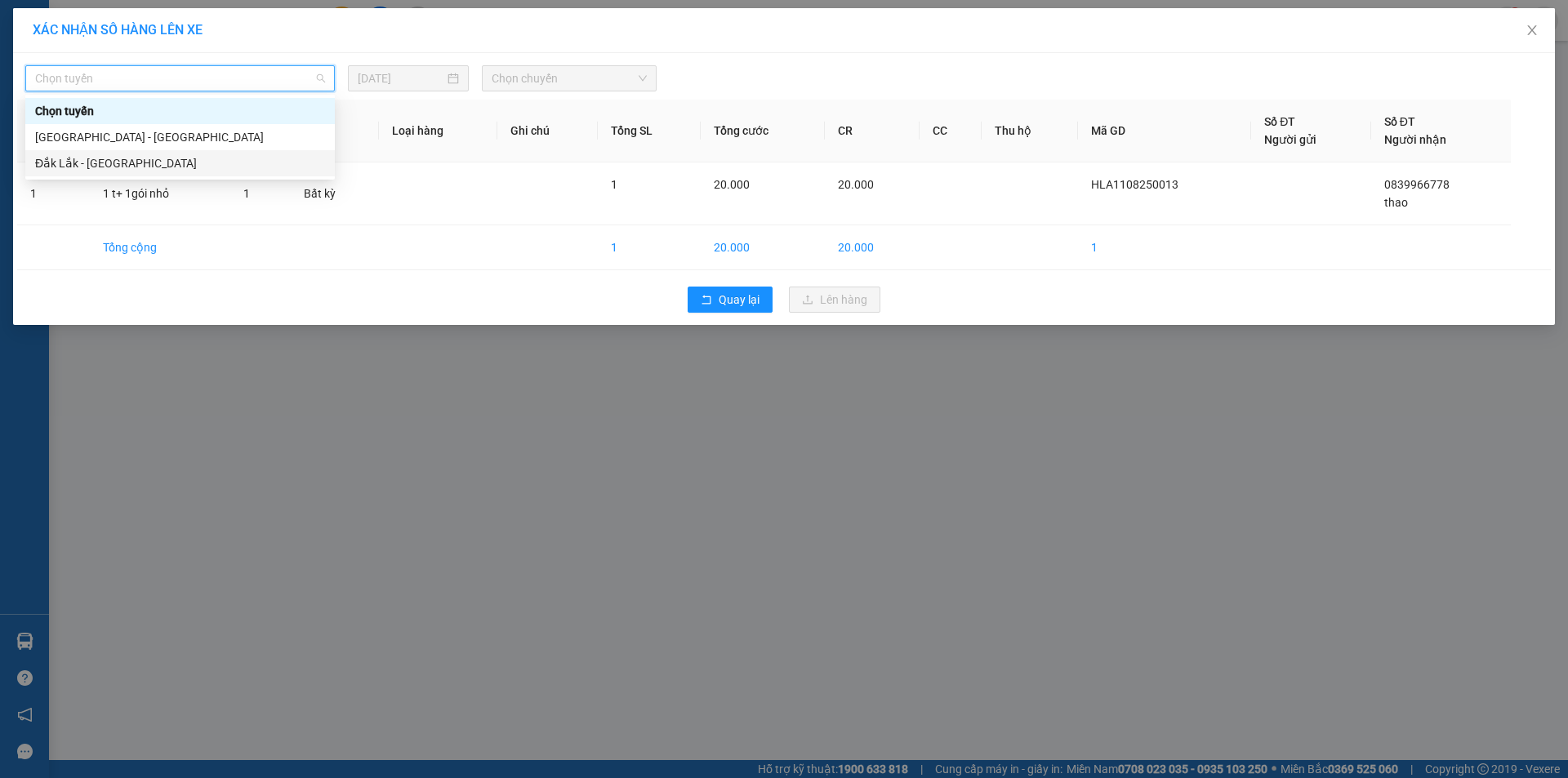
click at [101, 154] on div "Đắk Lắk - [GEOGRAPHIC_DATA]" at bounding box center [180, 163] width 290 height 18
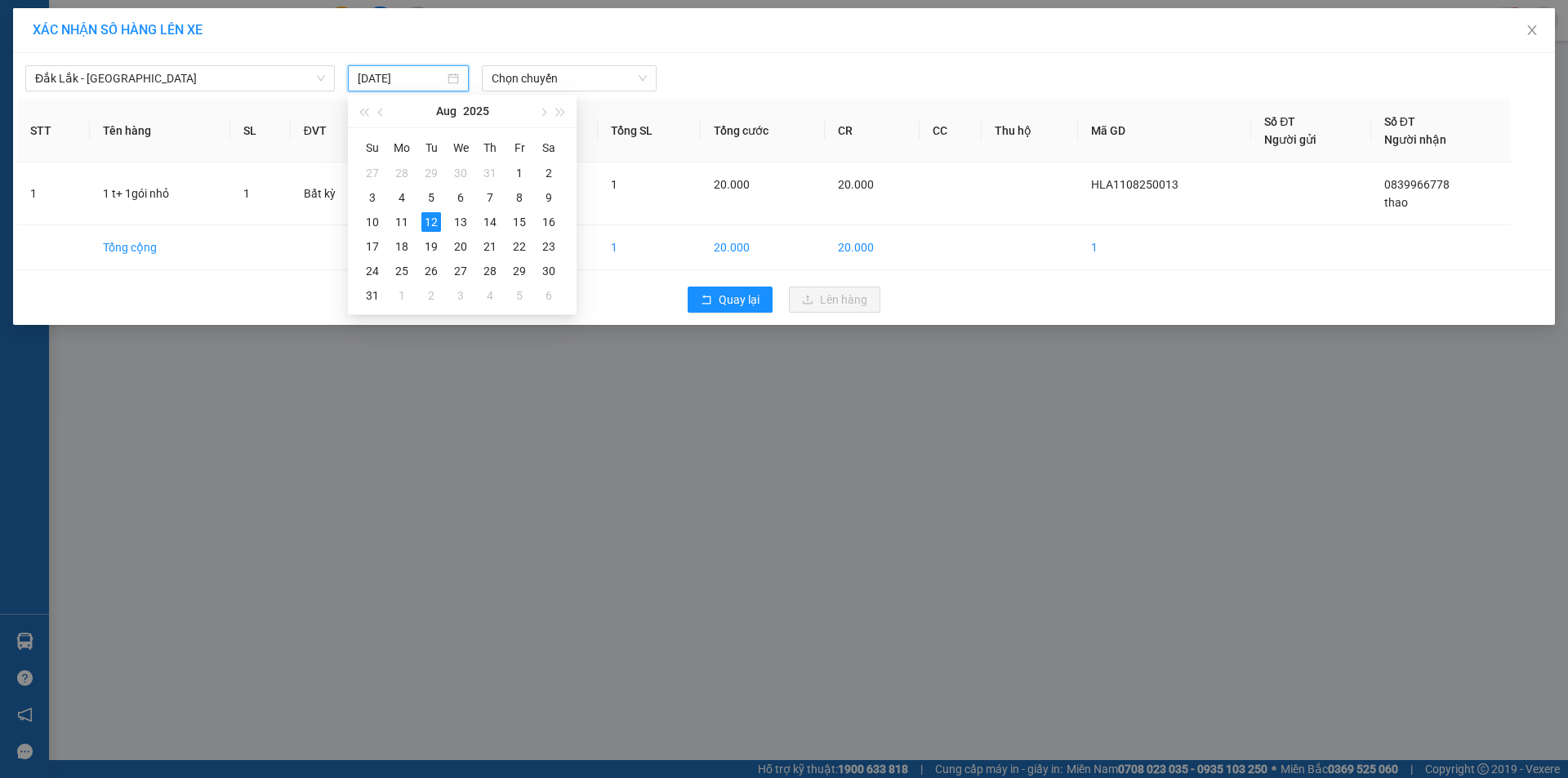
click at [383, 81] on input "[DATE]" at bounding box center [401, 78] width 87 height 18
click at [404, 232] on div "11" at bounding box center [402, 222] width 20 height 20
type input "[DATE]"
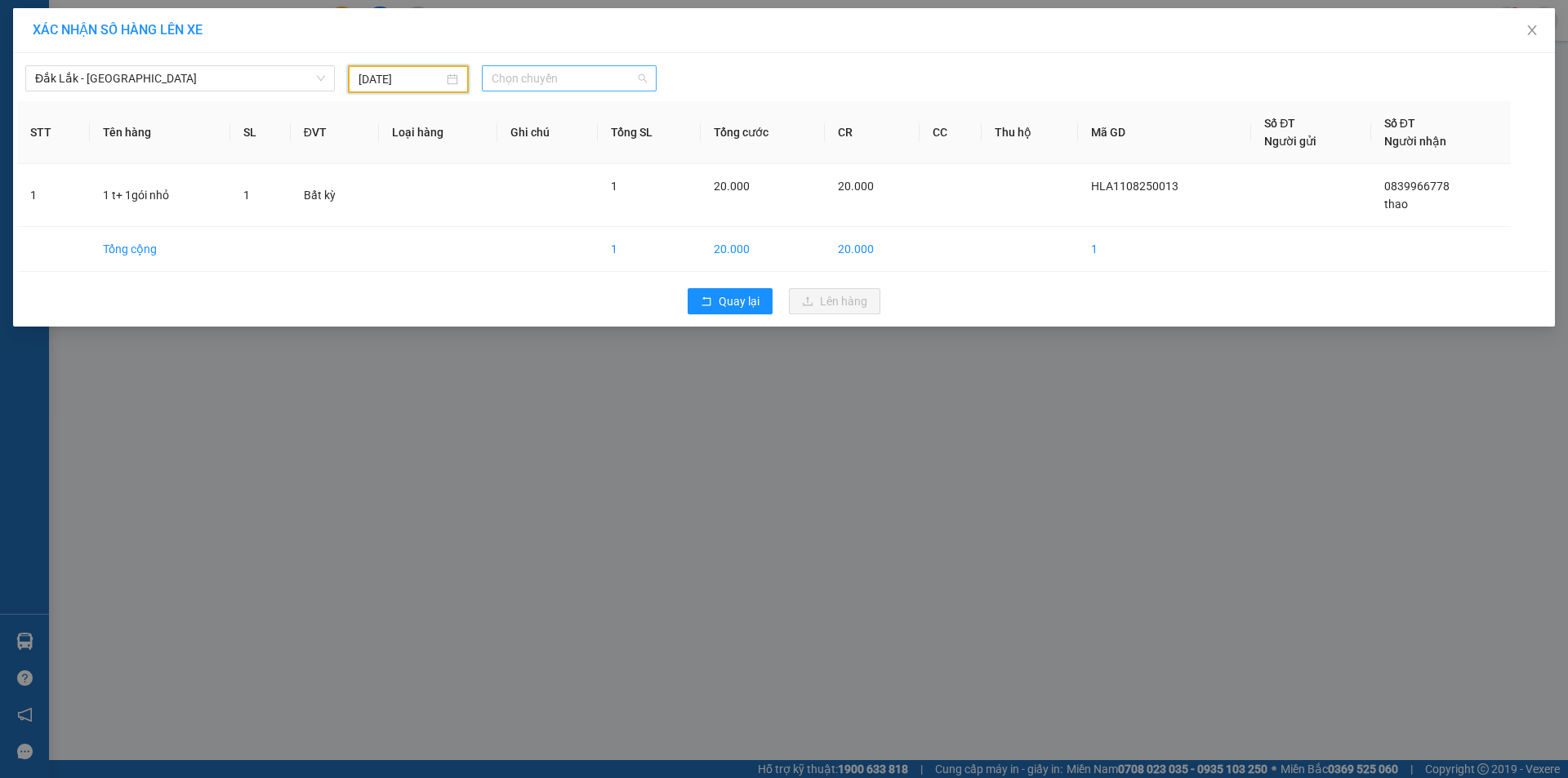
click at [568, 75] on span "Chọn chuyến" at bounding box center [569, 78] width 155 height 25
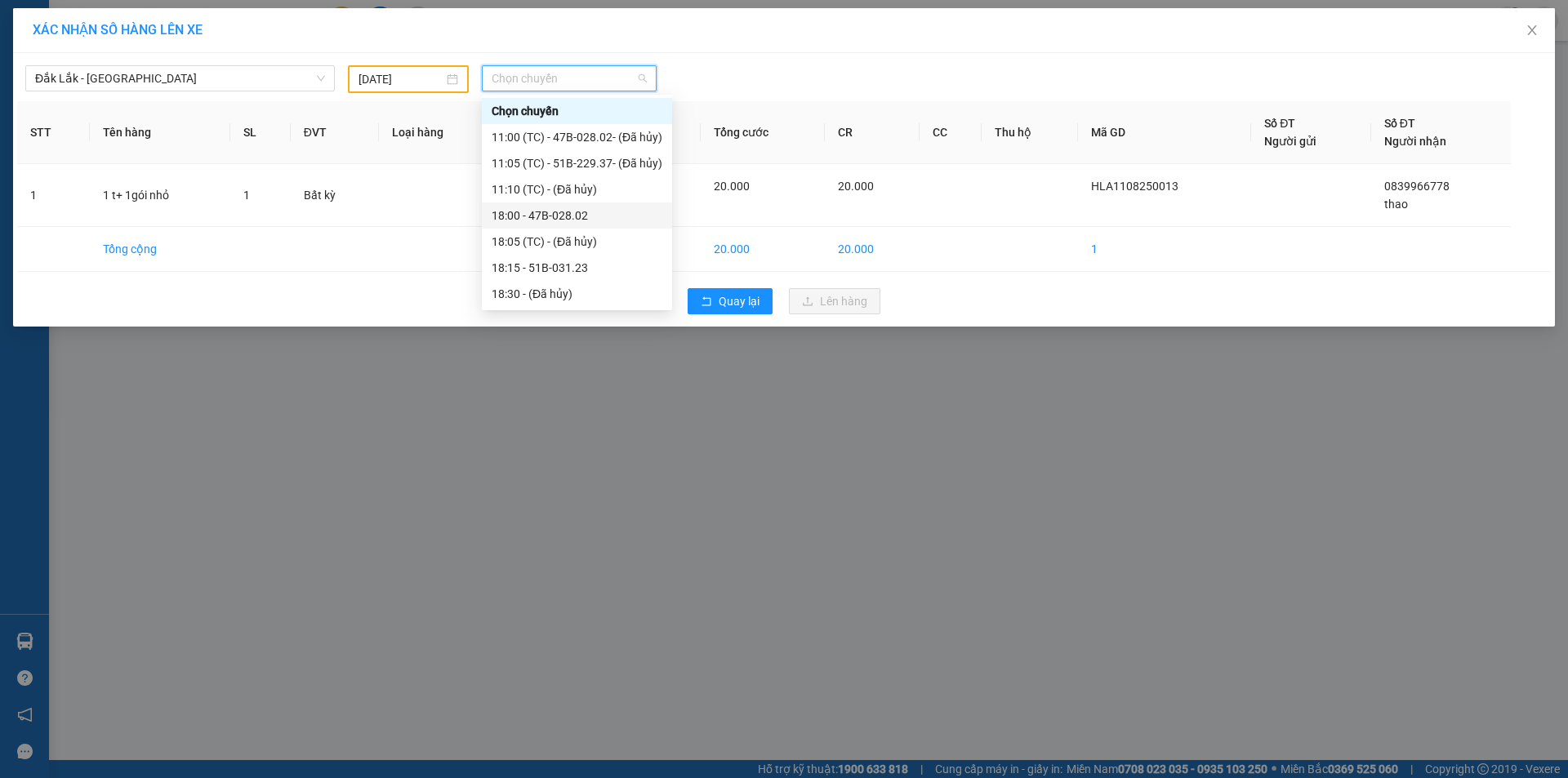
click at [565, 210] on div "18:00 - 47B-028.02" at bounding box center [577, 216] width 171 height 18
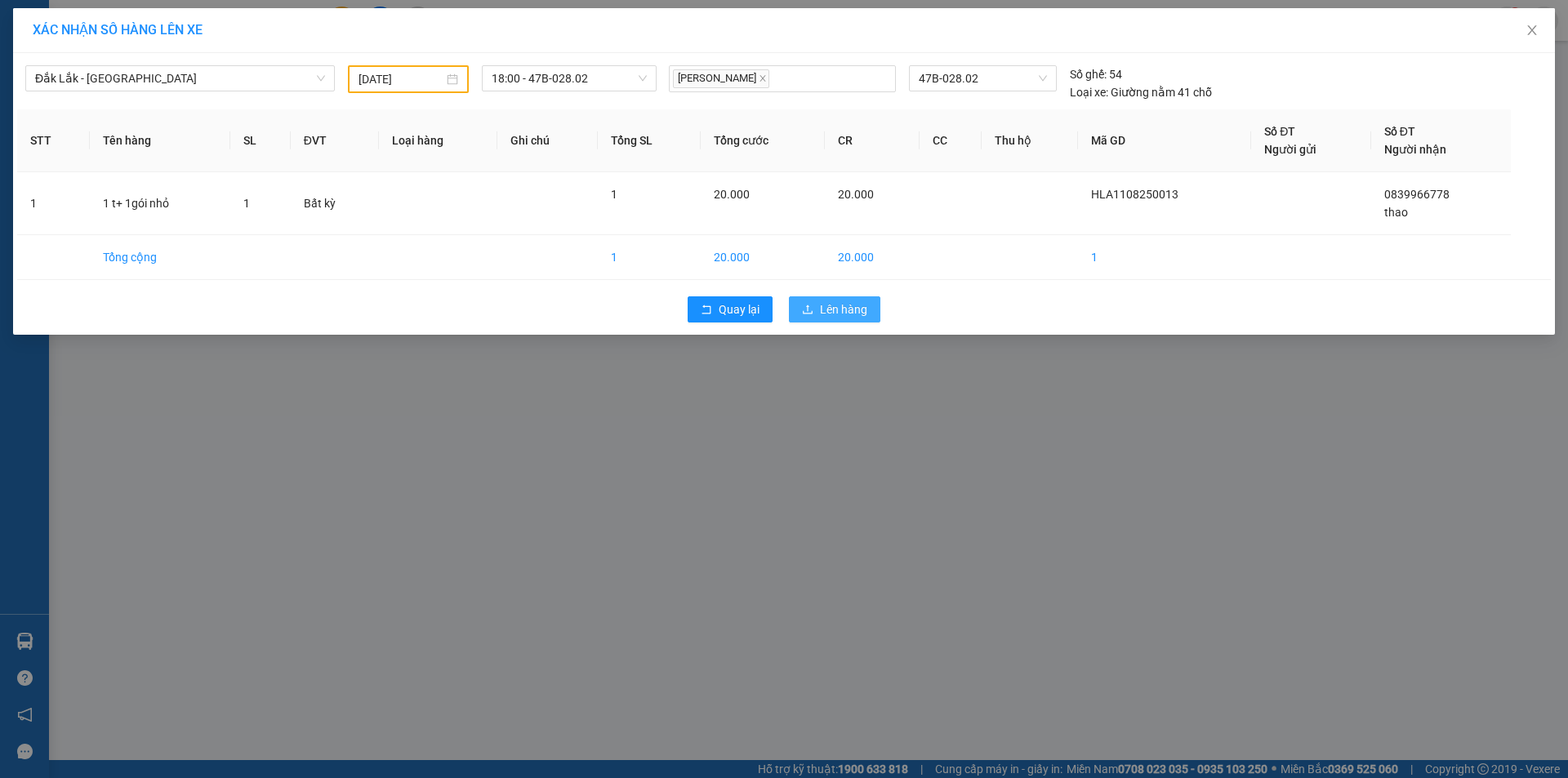
click at [864, 310] on span "Lên hàng" at bounding box center [844, 309] width 47 height 18
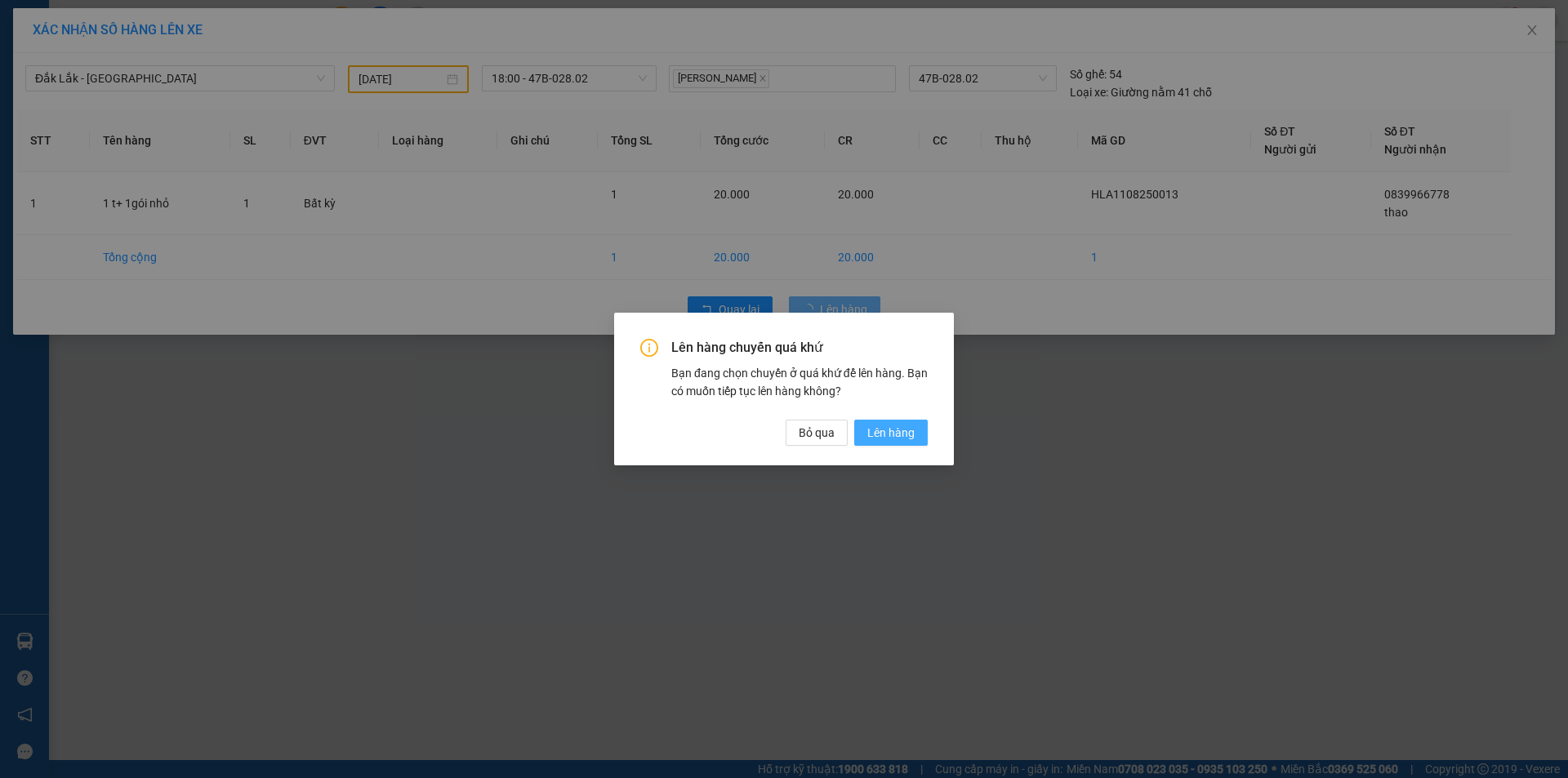
click at [900, 430] on span "Lên hàng" at bounding box center [891, 432] width 47 height 18
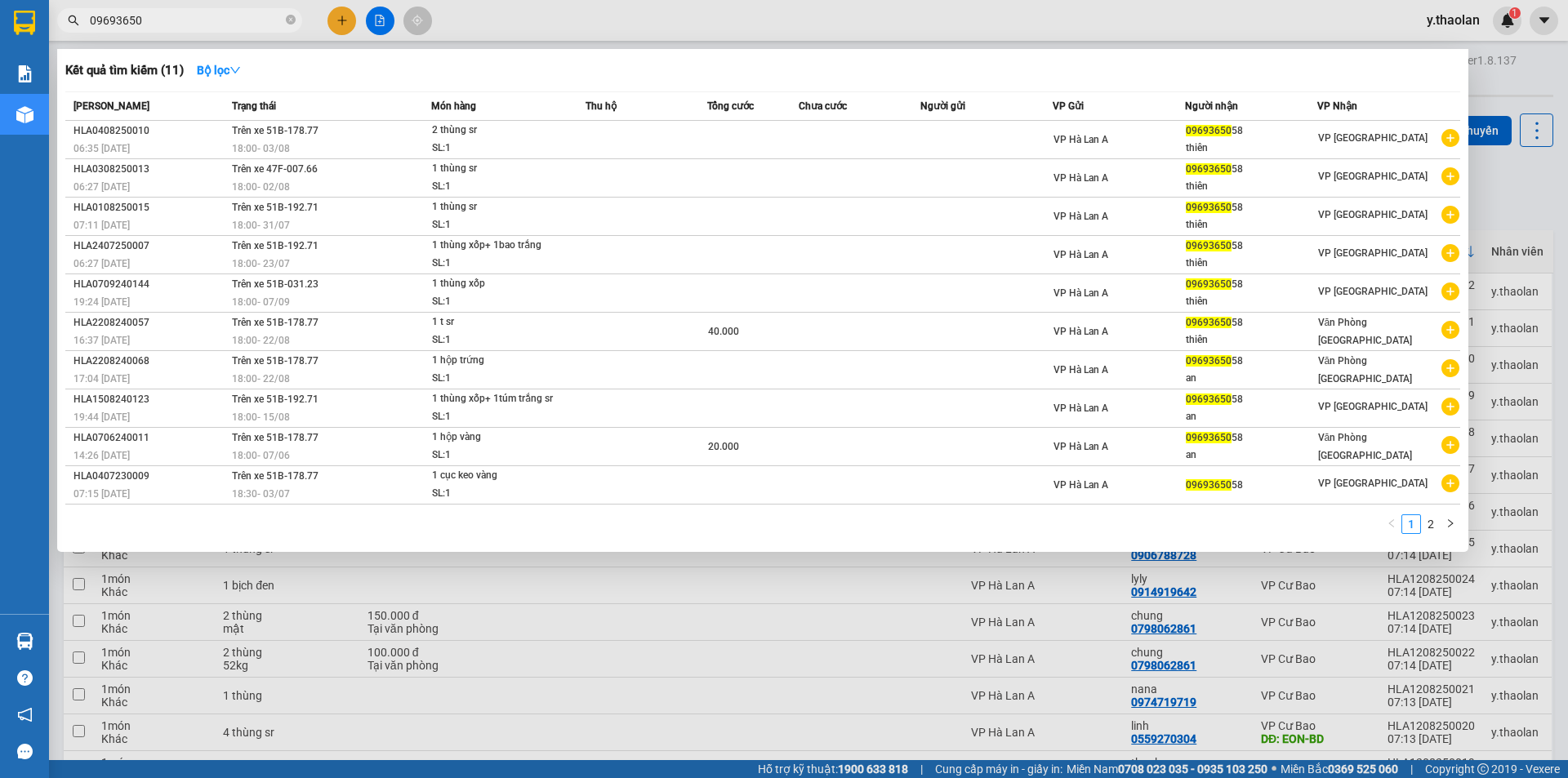
click at [141, 26] on input "09693650" at bounding box center [186, 20] width 193 height 18
type input "0"
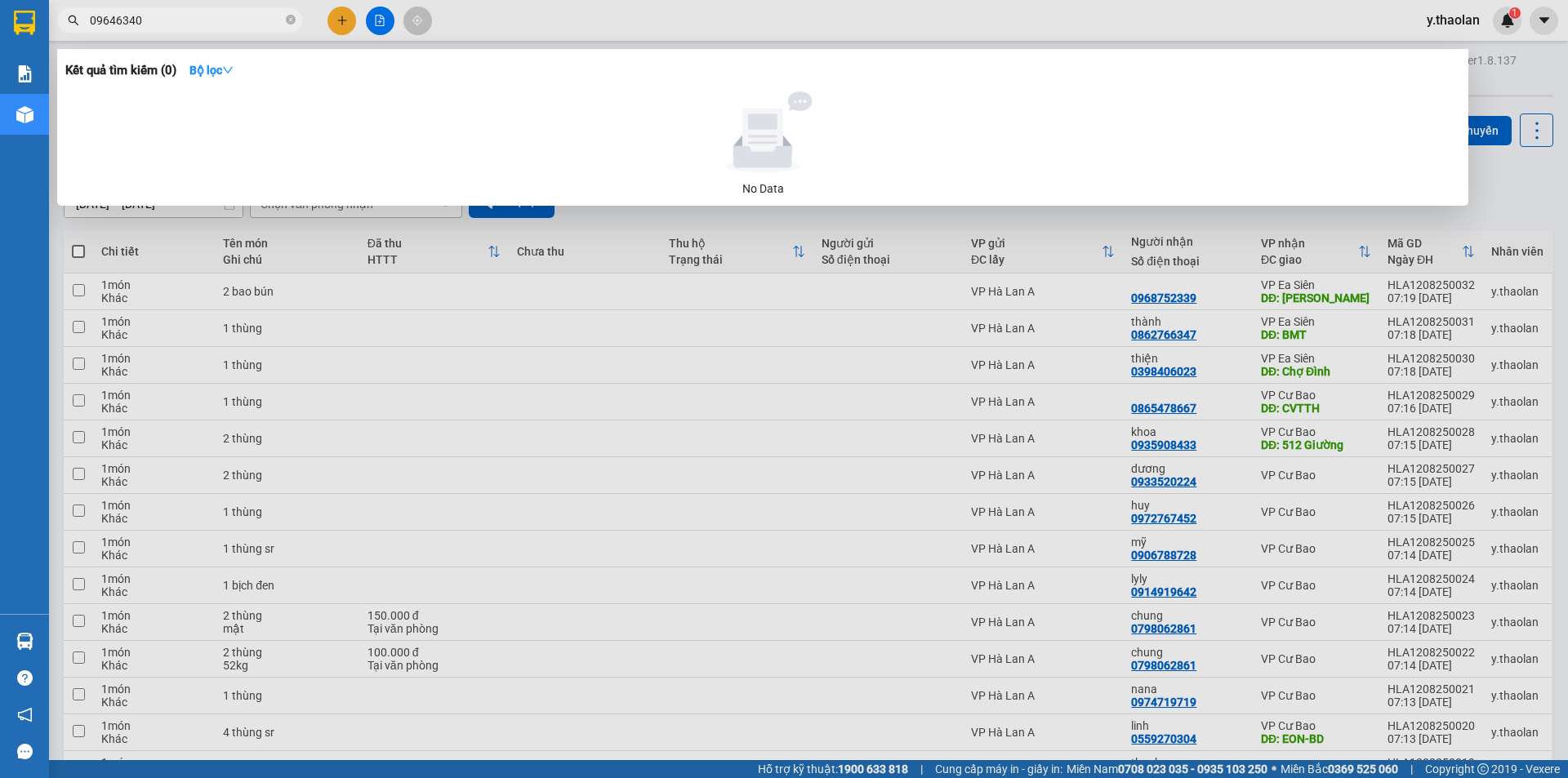
type input "09646340"
drag, startPoint x: 321, startPoint y: 27, endPoint x: 328, endPoint y: 23, distance: 8.1
click at [323, 26] on div at bounding box center [784, 389] width 1568 height 778
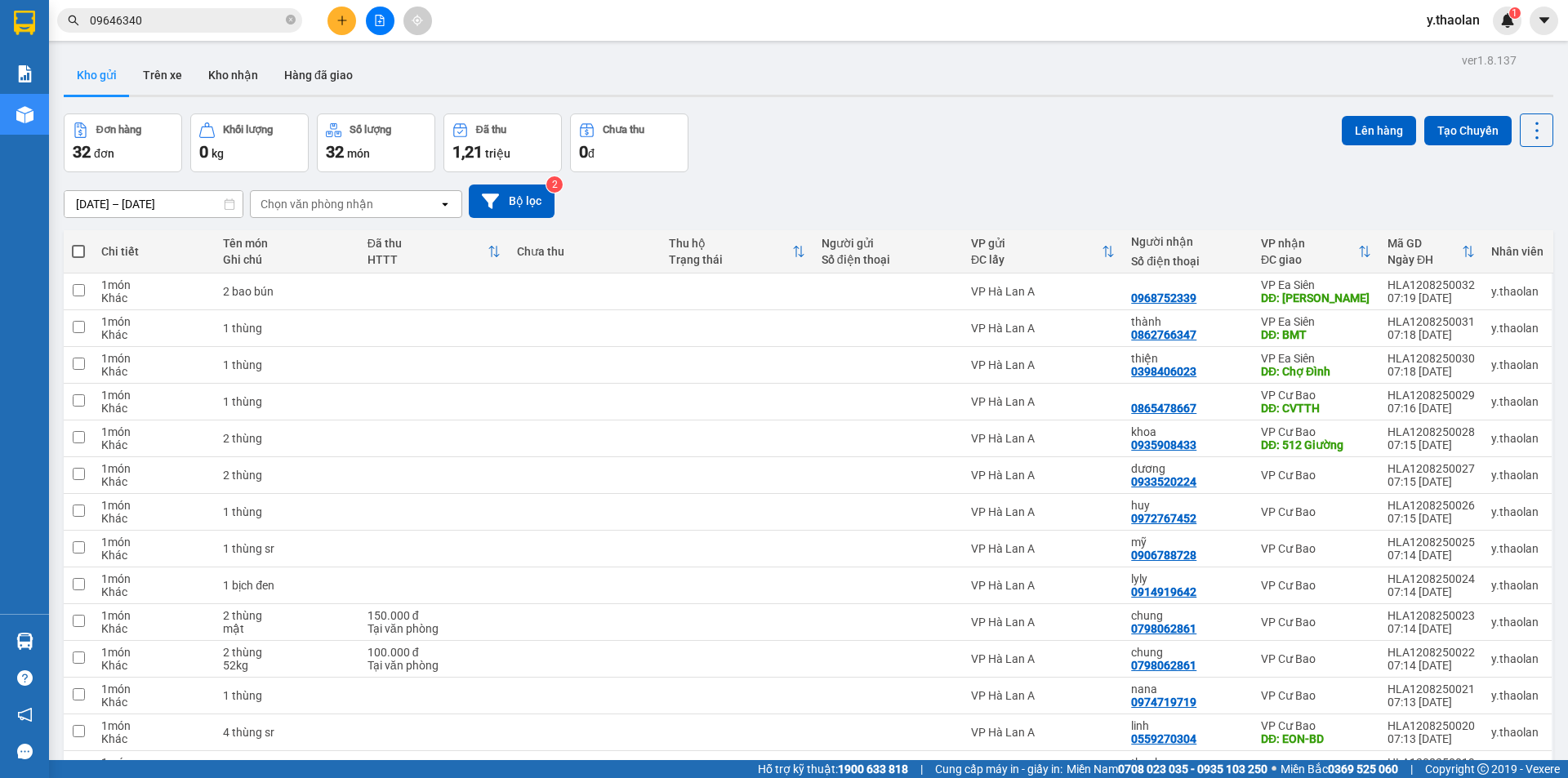
click at [336, 18] on icon "plus" at bounding box center [342, 21] width 11 height 11
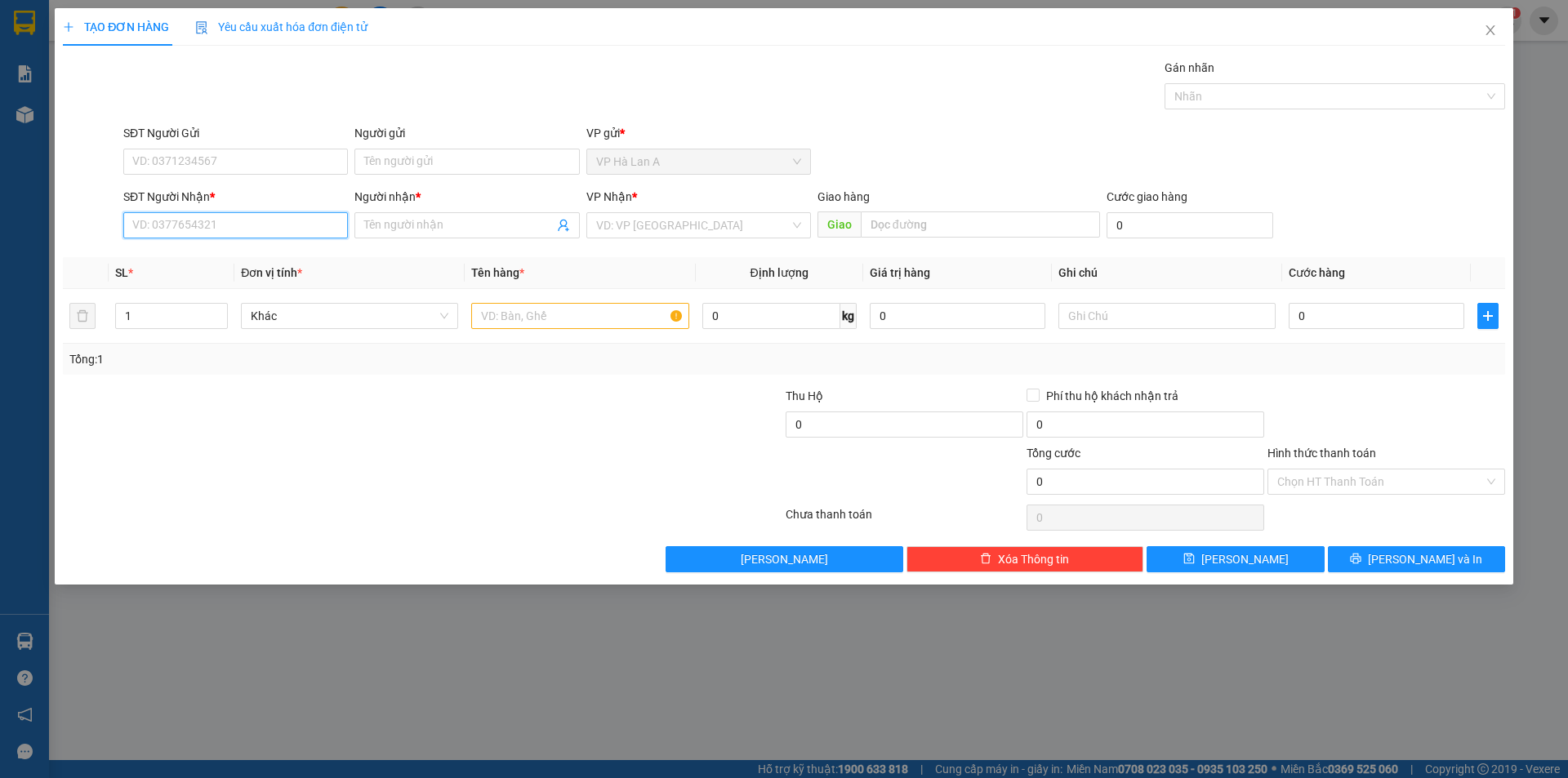
click at [237, 213] on input "SĐT Người Nhận *" at bounding box center [235, 226] width 225 height 26
type input "0906872047"
drag, startPoint x: 1476, startPoint y: 27, endPoint x: 923, endPoint y: 2, distance: 553.6
click at [1477, 28] on span "Close" at bounding box center [1490, 31] width 45 height 45
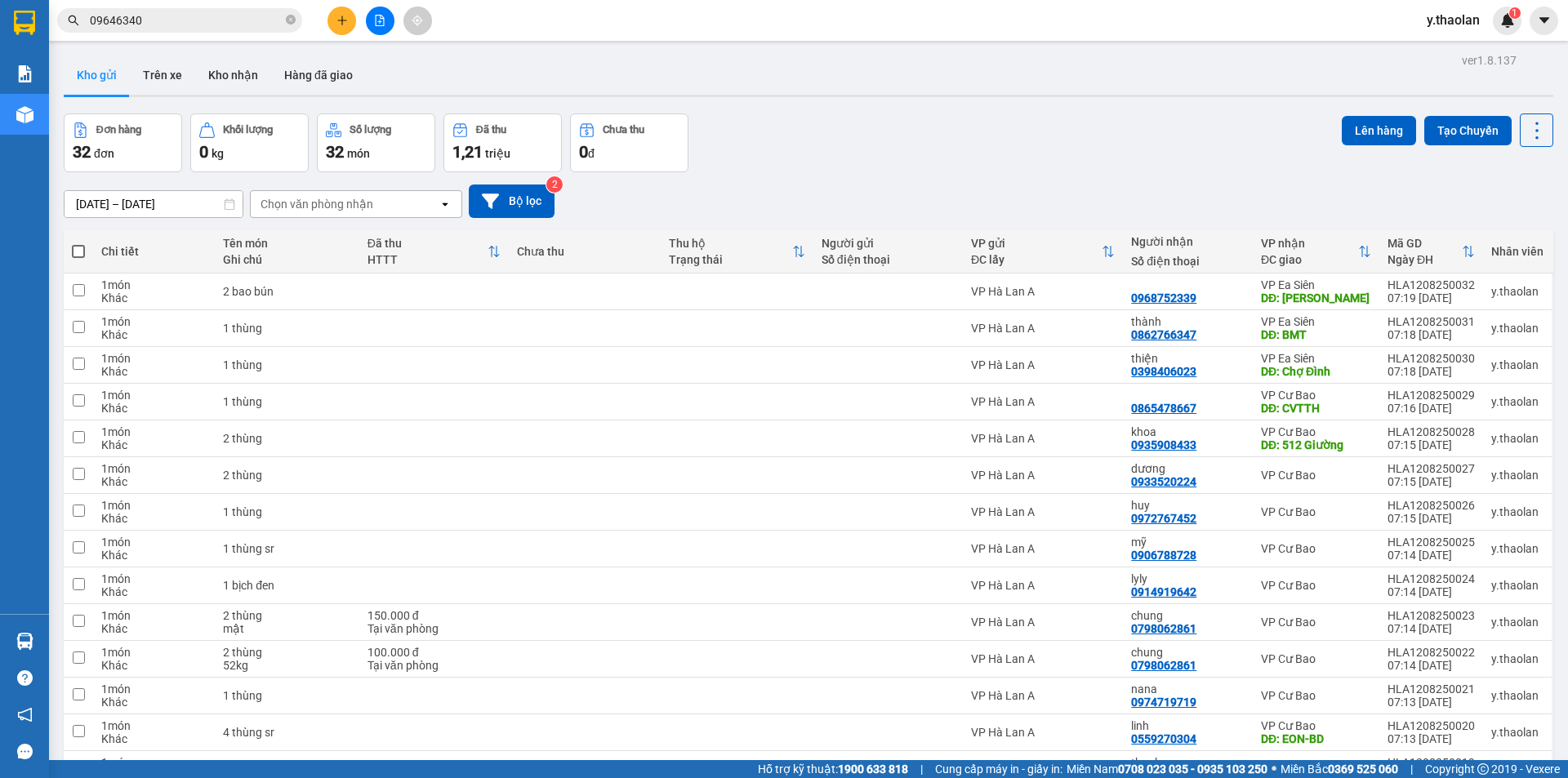
click at [376, 22] on icon "file-add" at bounding box center [380, 21] width 11 height 11
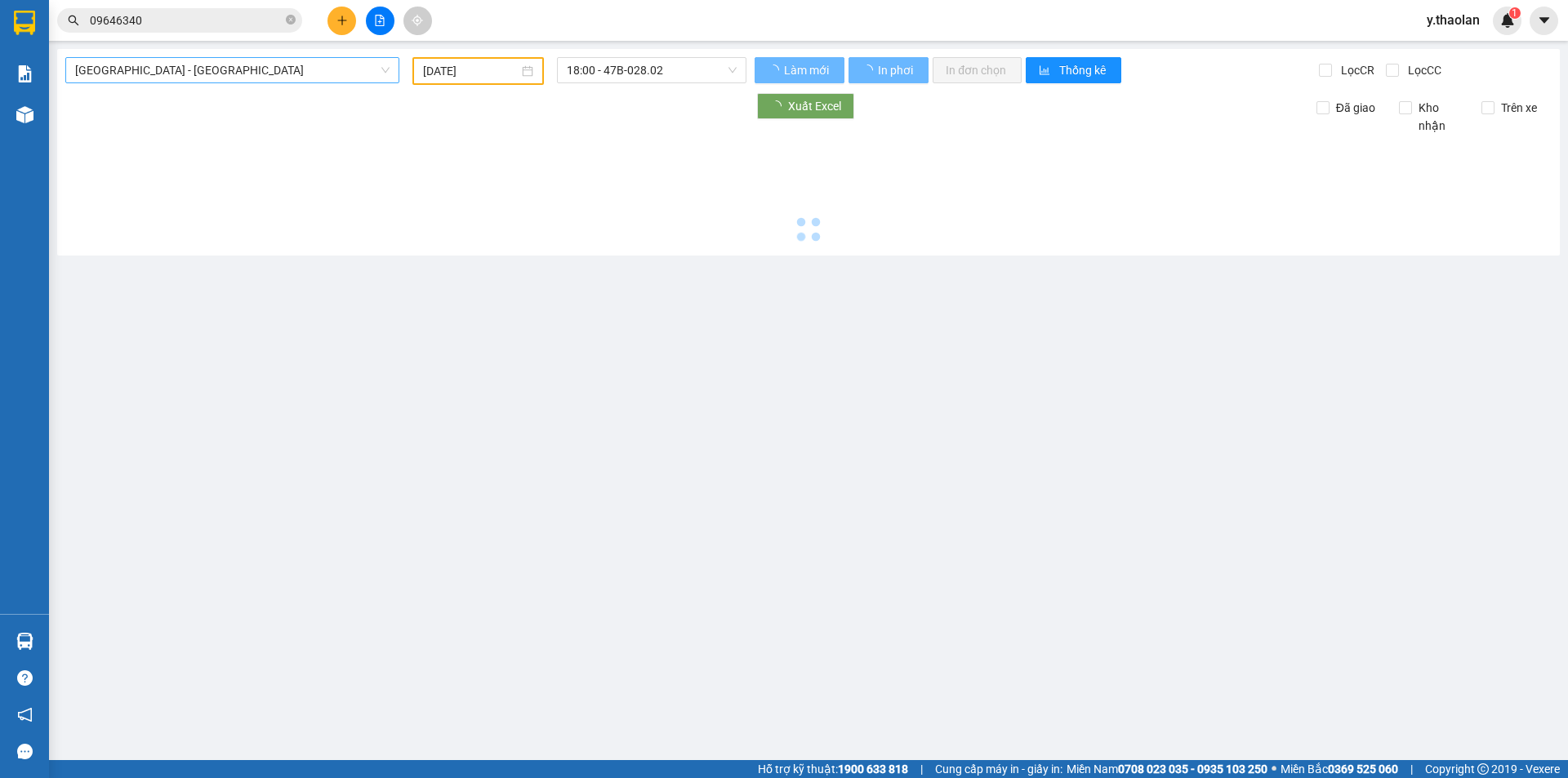
type input "[DATE]"
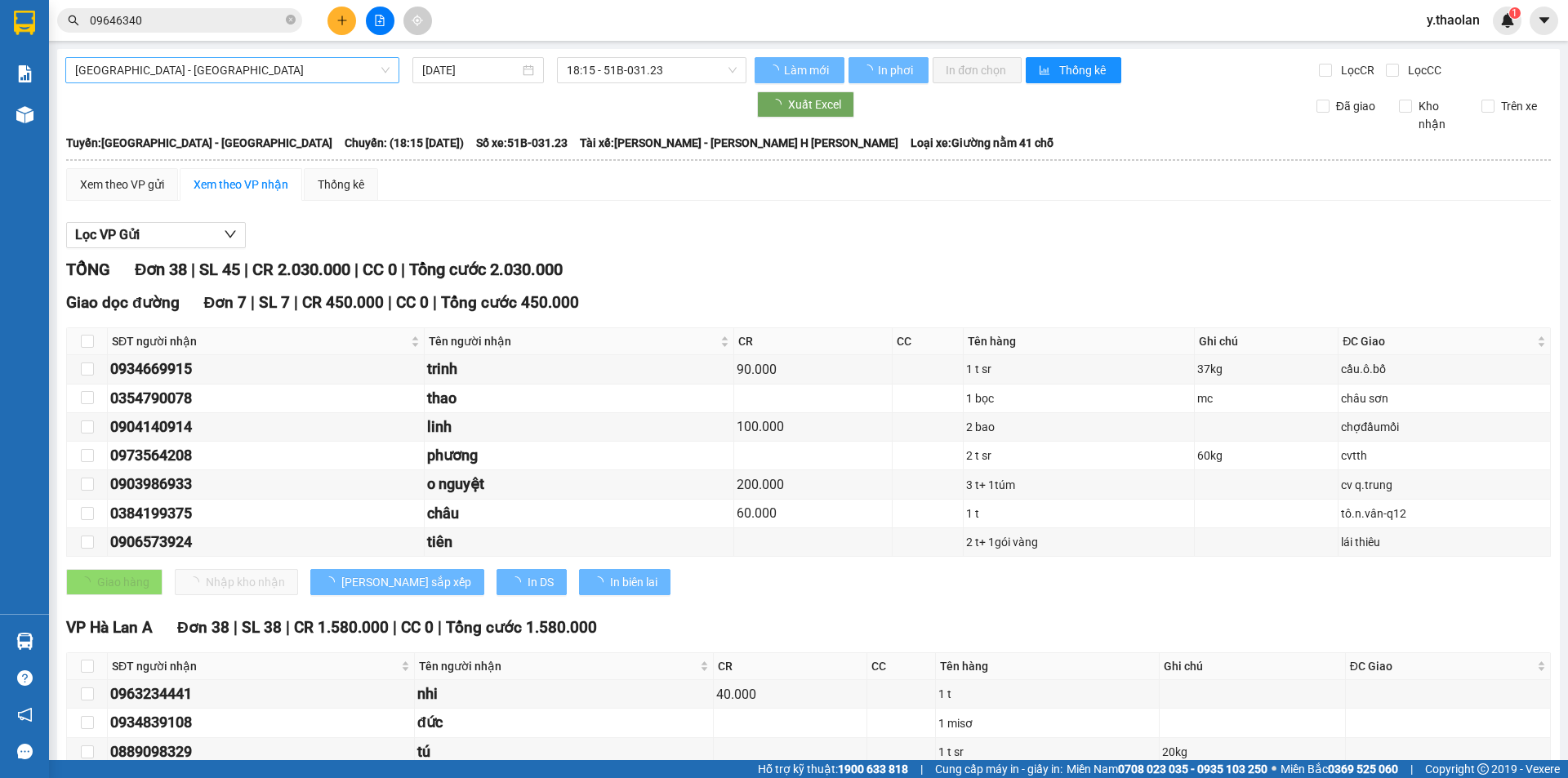
click at [200, 72] on span "[GEOGRAPHIC_DATA] - [GEOGRAPHIC_DATA]" at bounding box center [232, 70] width 315 height 25
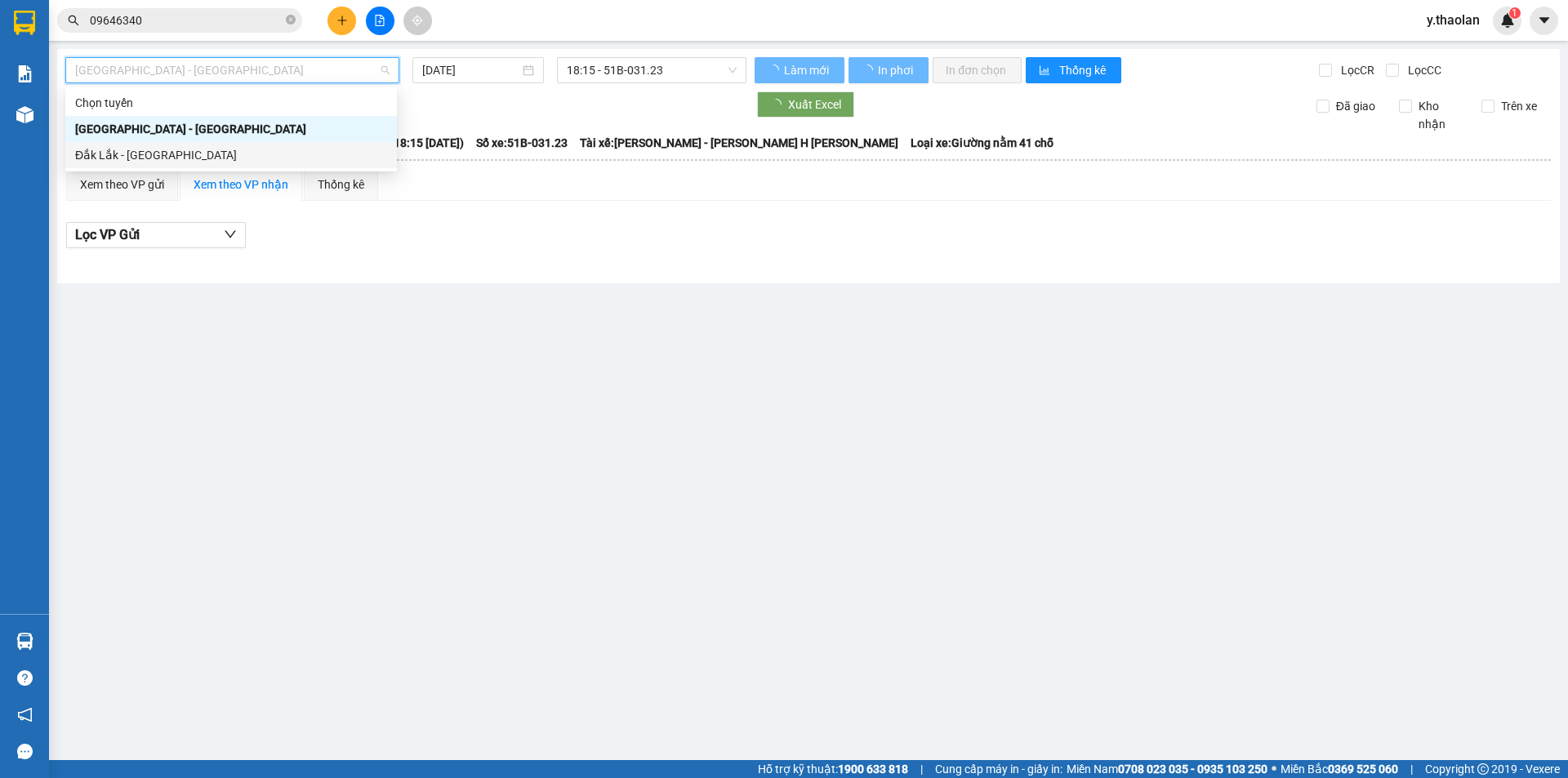
drag, startPoint x: 201, startPoint y: 152, endPoint x: 301, endPoint y: 130, distance: 102.4
click at [207, 153] on div "Đắk Lắk - [GEOGRAPHIC_DATA]" at bounding box center [231, 155] width 312 height 18
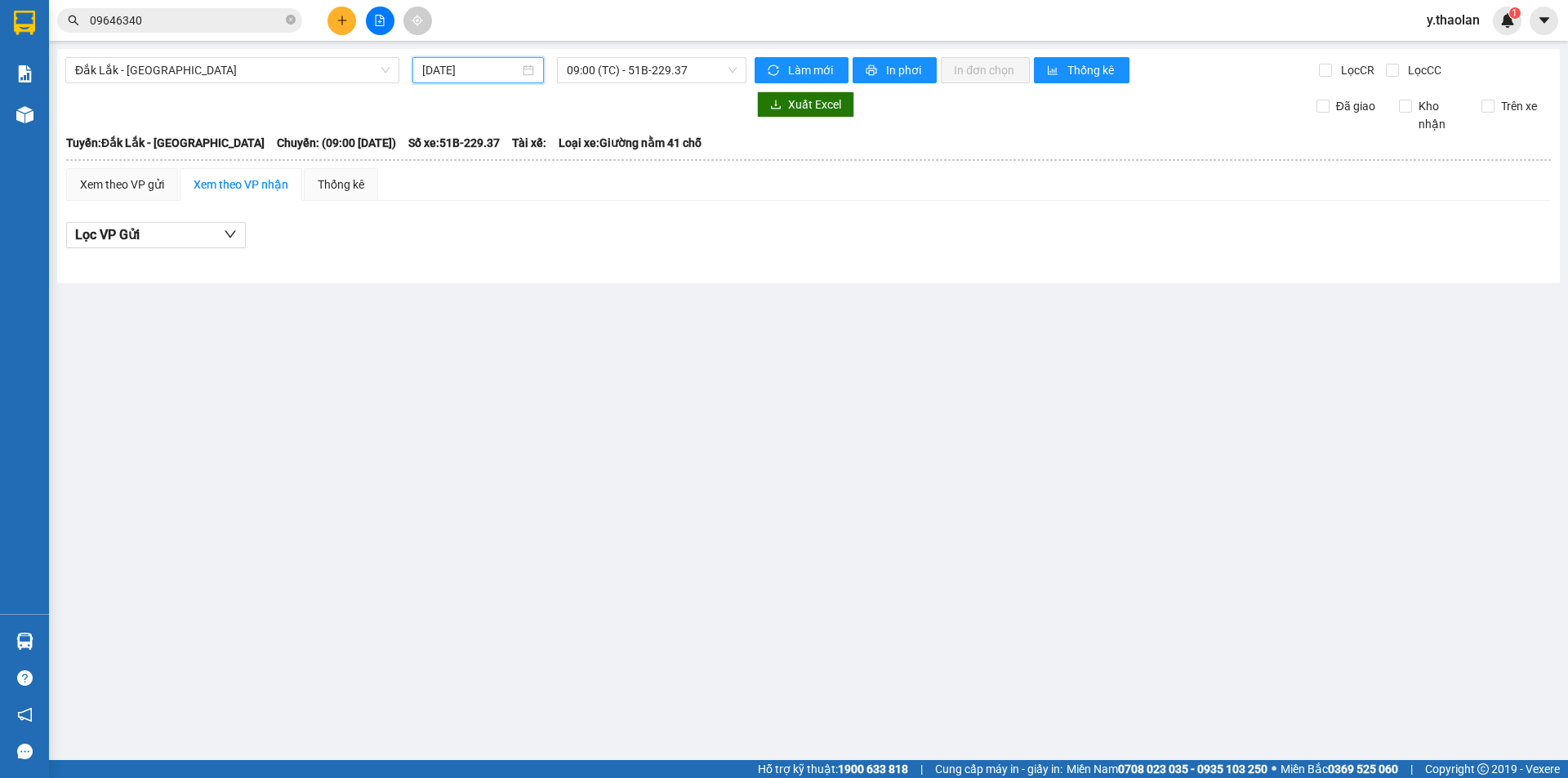
click at [466, 71] on input "[DATE]" at bounding box center [471, 70] width 97 height 18
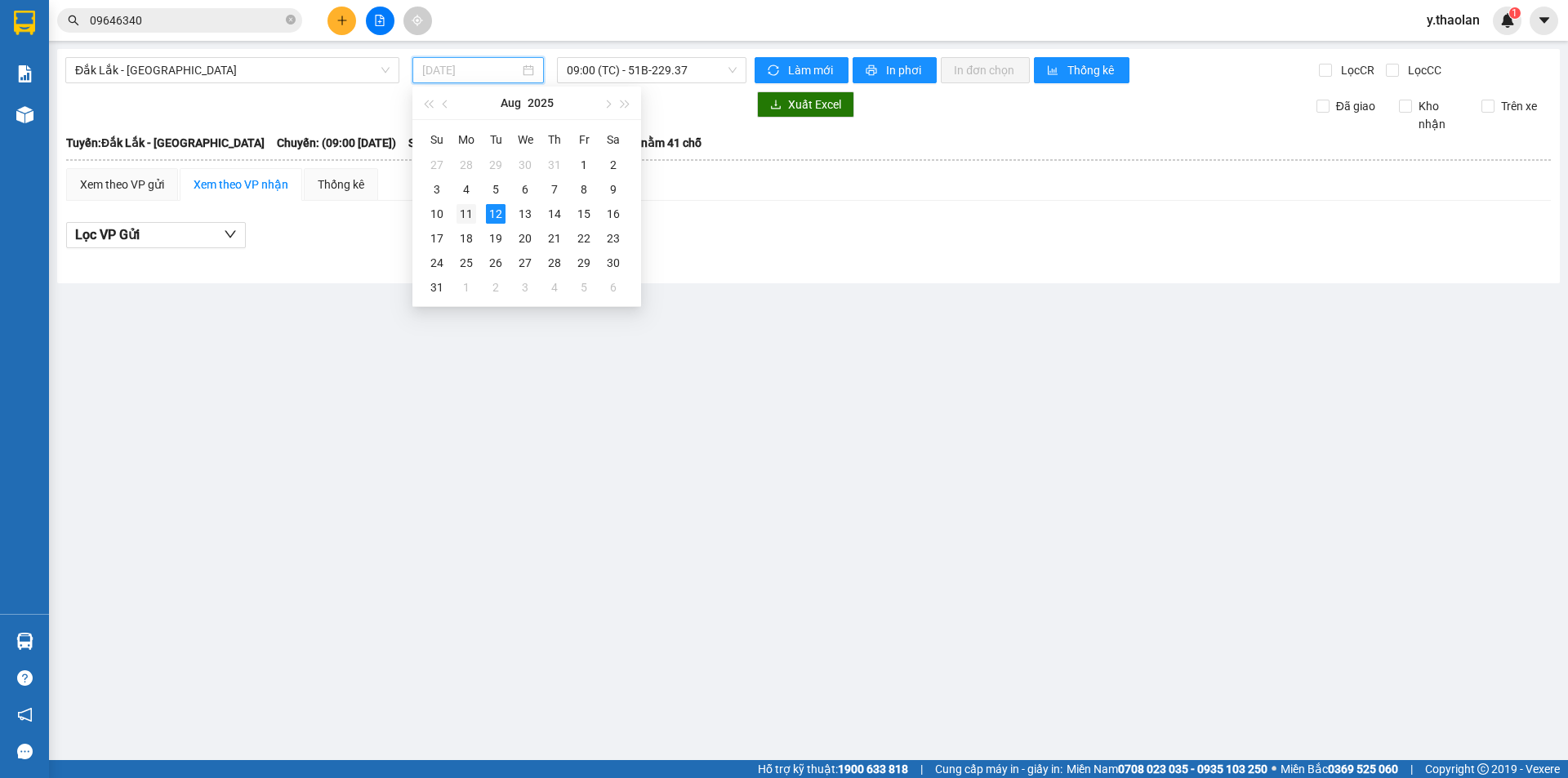
click at [466, 210] on div "11" at bounding box center [466, 214] width 20 height 20
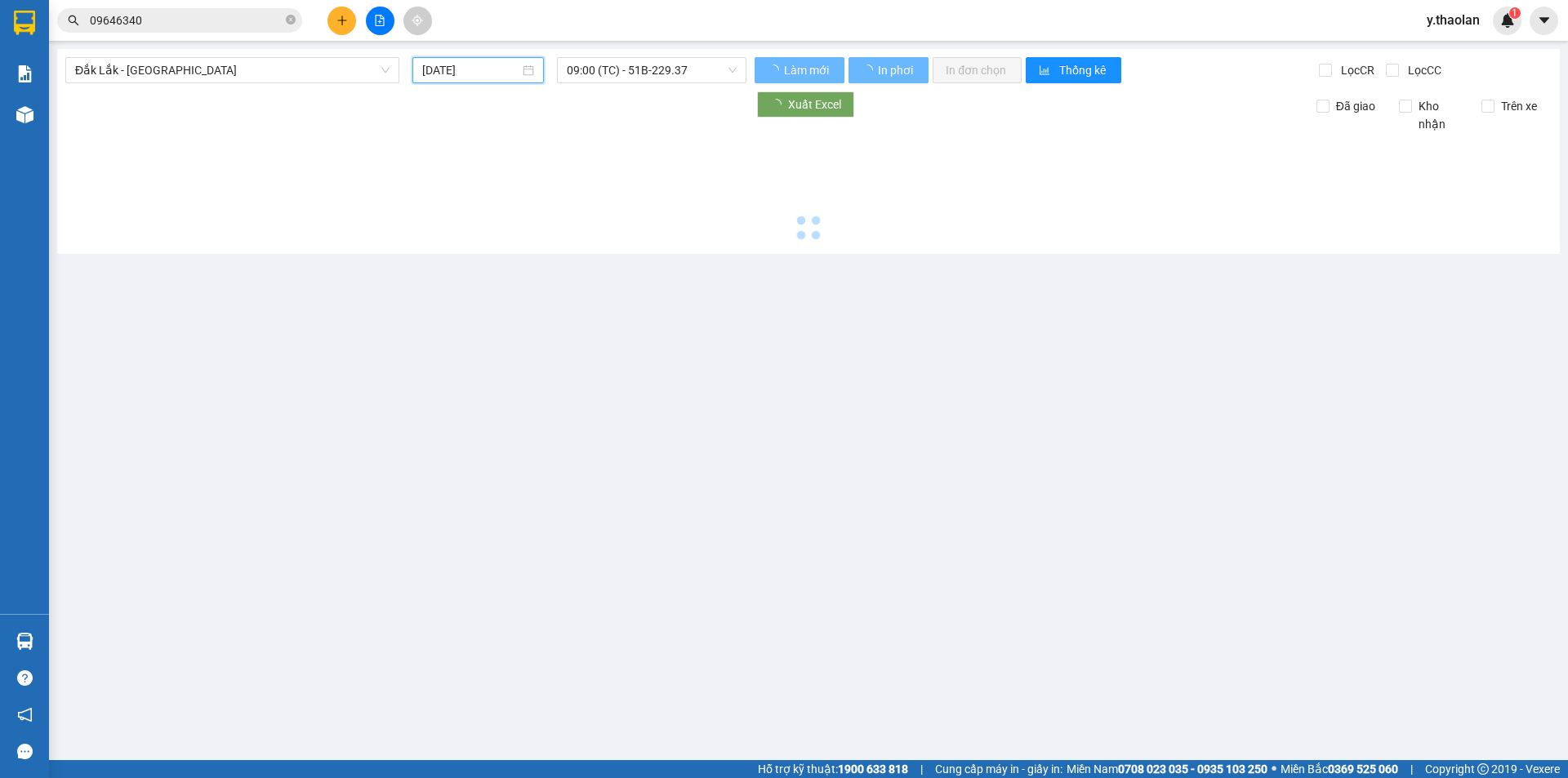
type input "[DATE]"
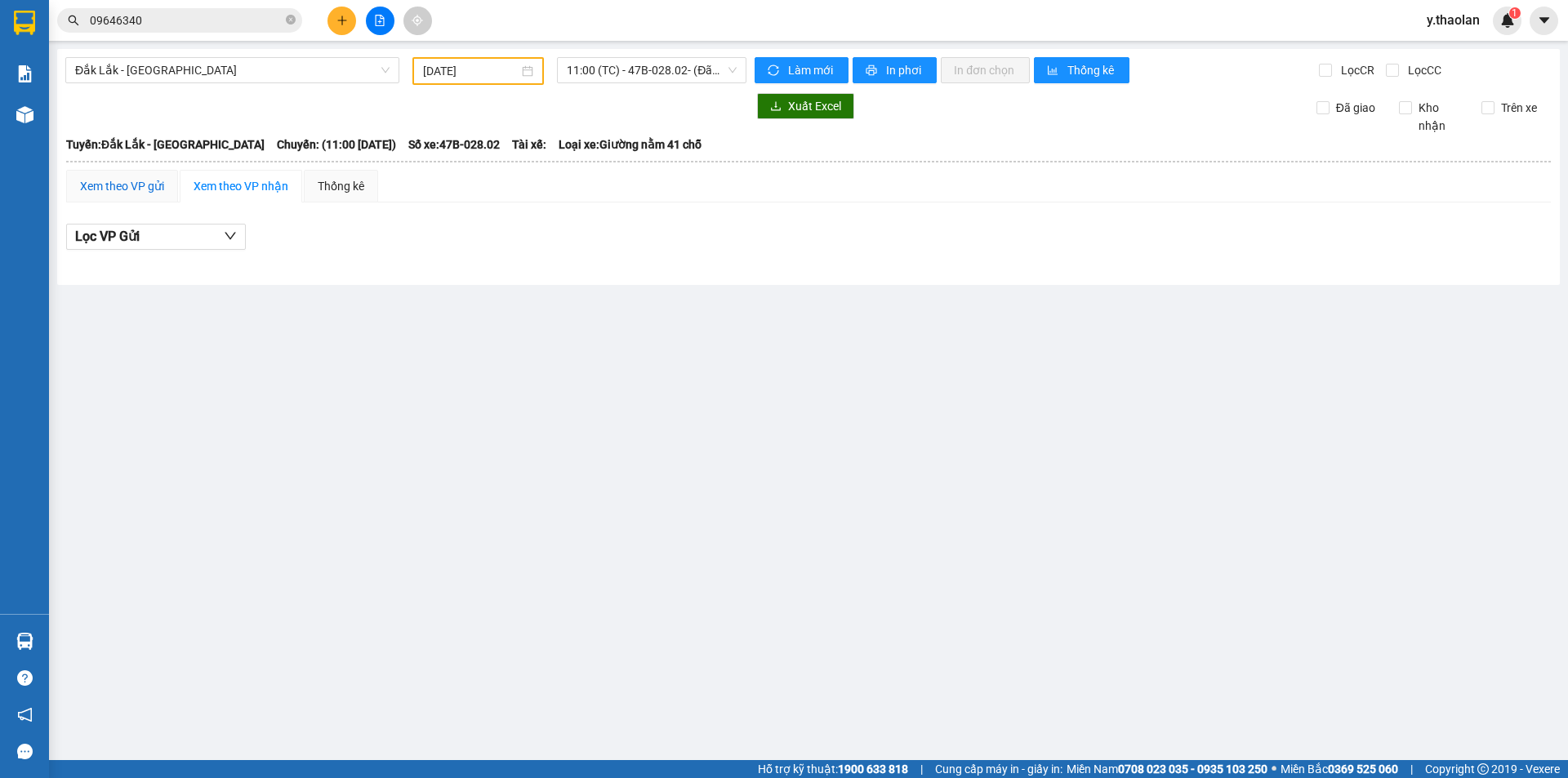
click at [120, 182] on div "Xem theo VP gửi" at bounding box center [122, 186] width 84 height 18
drag, startPoint x: 632, startPoint y: 74, endPoint x: 640, endPoint y: 119, distance: 45.7
click at [633, 77] on span "11:00 (TC) - 47B-028.02 - (Đã hủy)" at bounding box center [652, 70] width 170 height 25
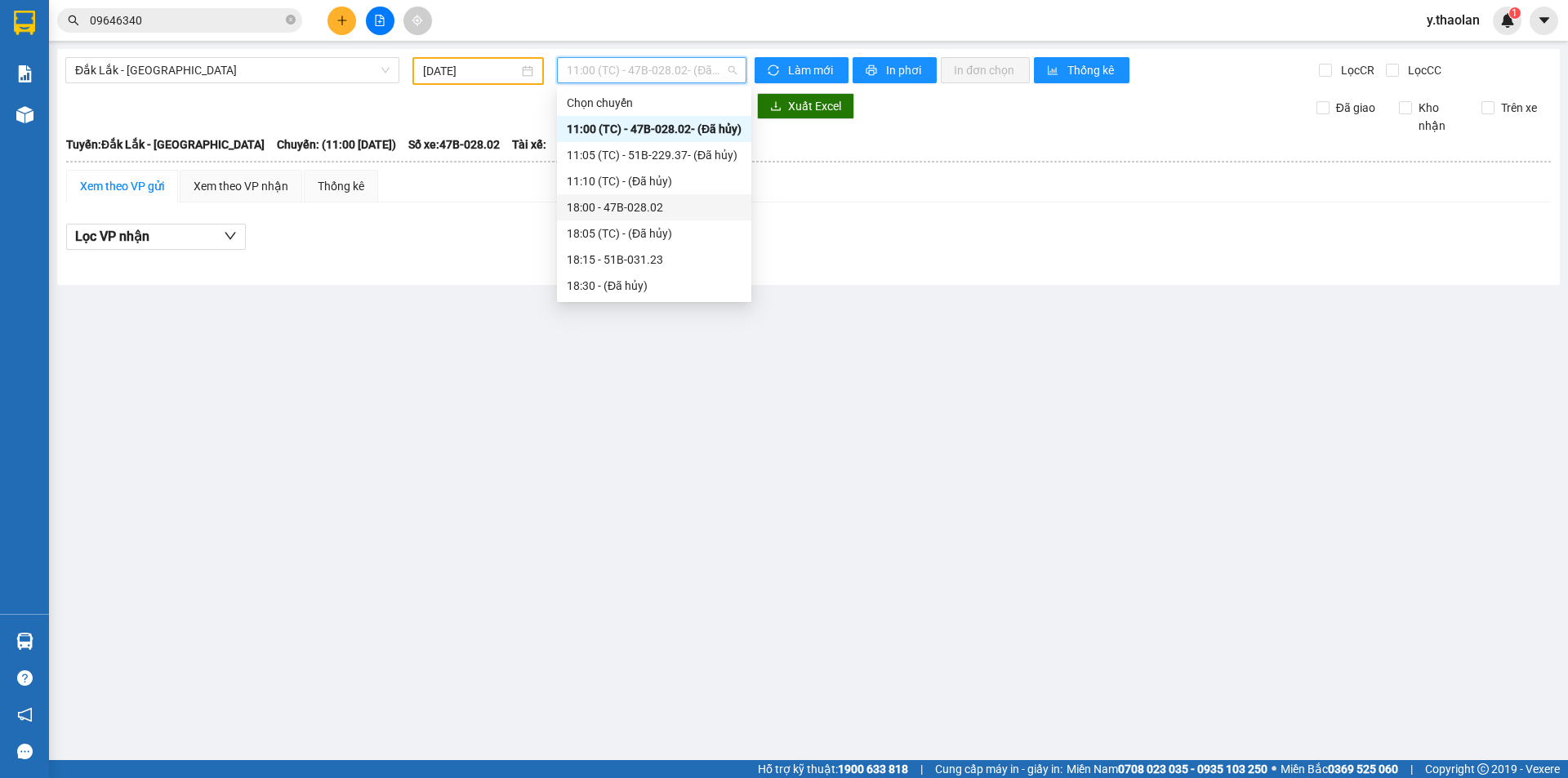
click at [629, 213] on div "18:00 - 47B-028.02" at bounding box center [654, 207] width 175 height 18
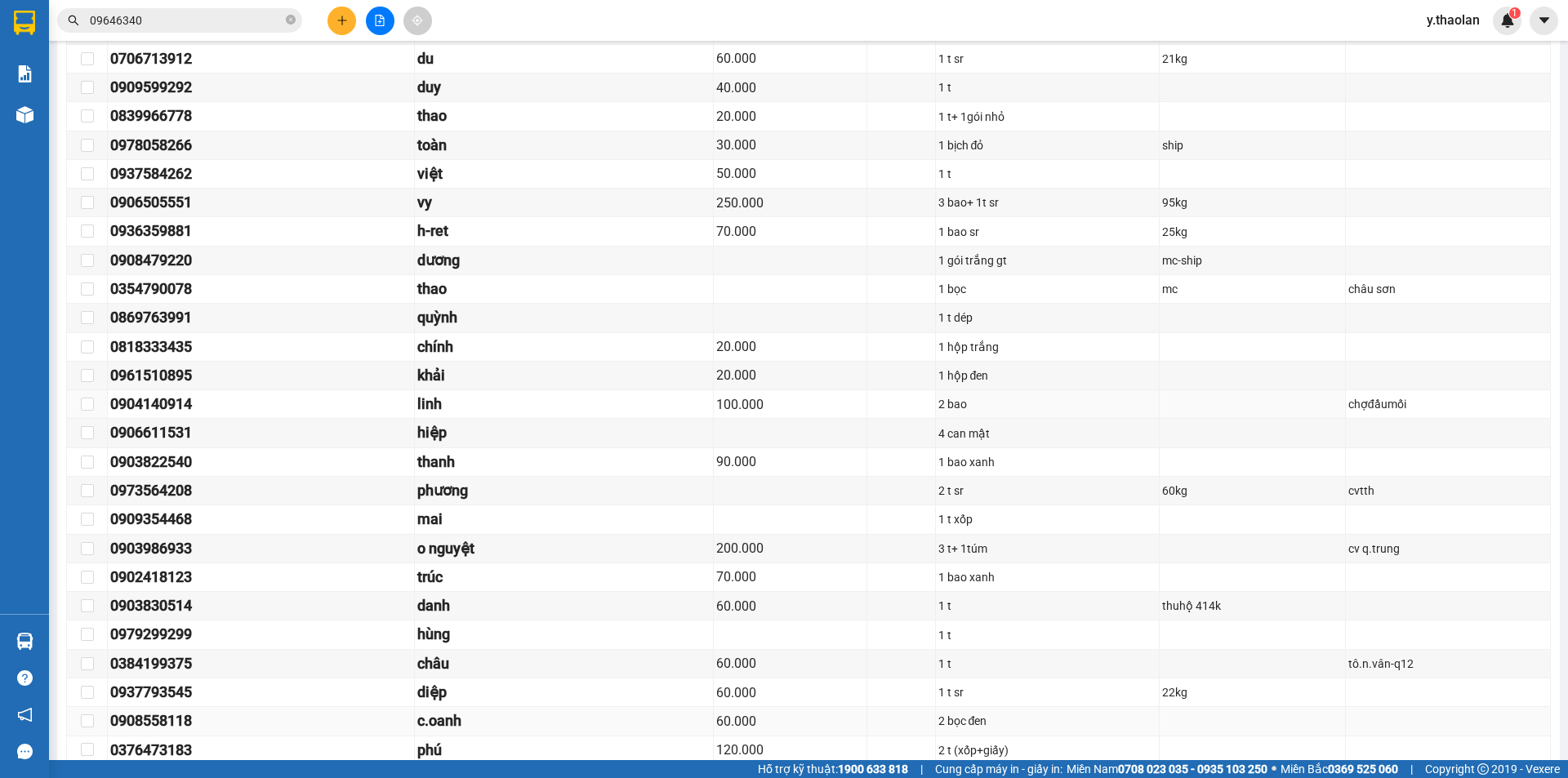
scroll to position [776, 0]
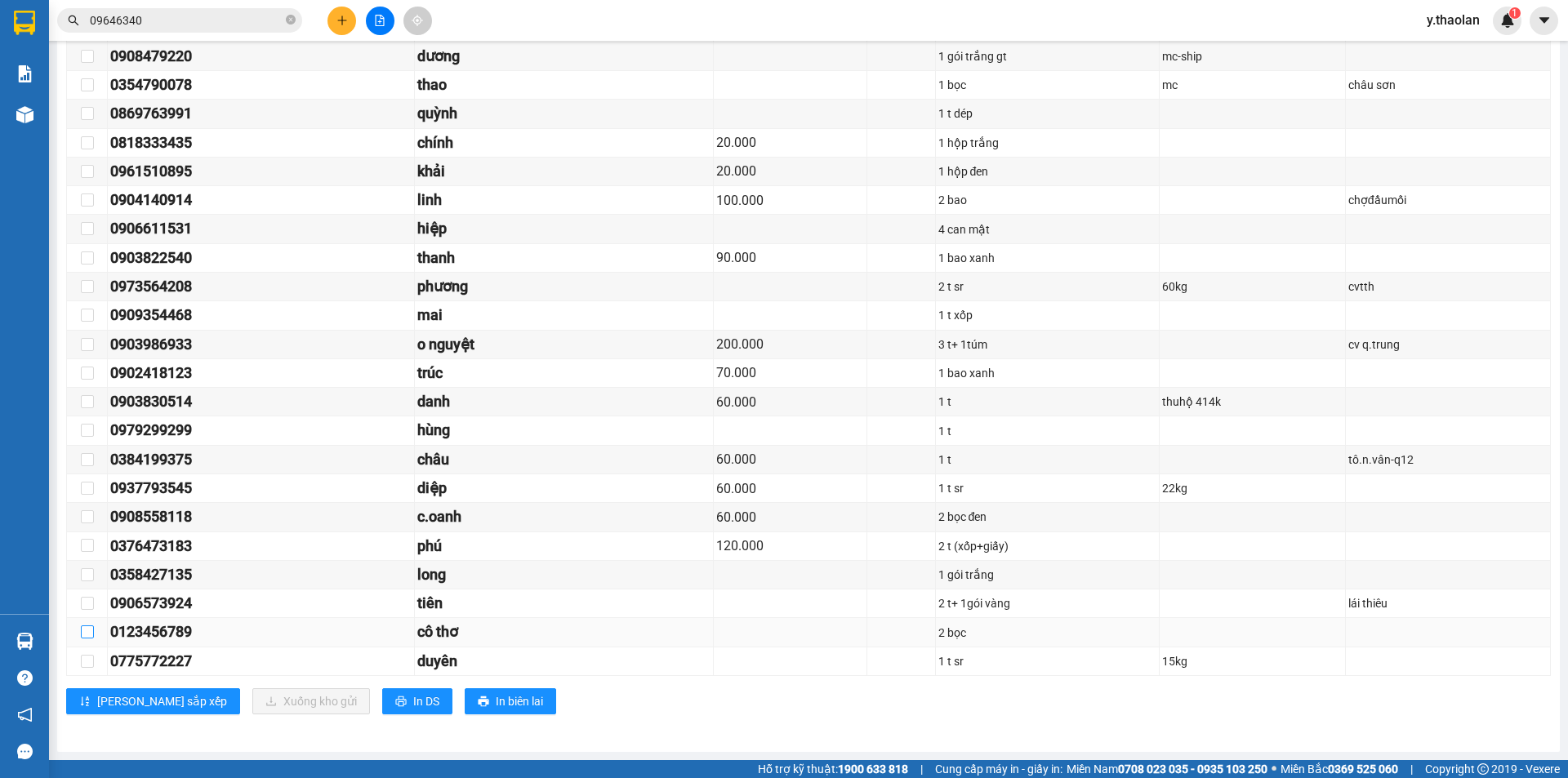
click at [93, 633] on input "checkbox" at bounding box center [88, 632] width 13 height 13
checkbox input "true"
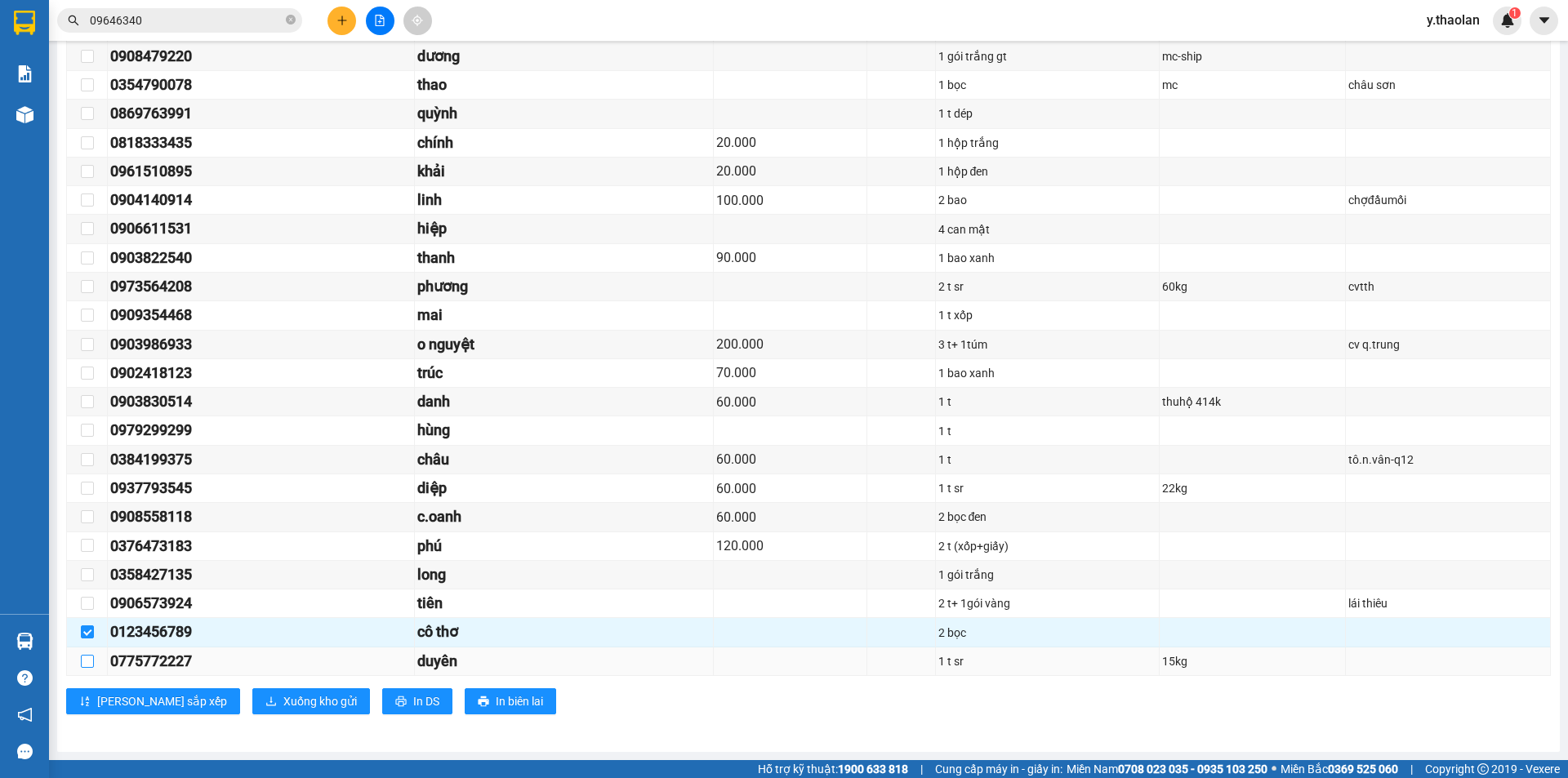
click at [86, 656] on input "checkbox" at bounding box center [88, 662] width 13 height 13
checkbox input "true"
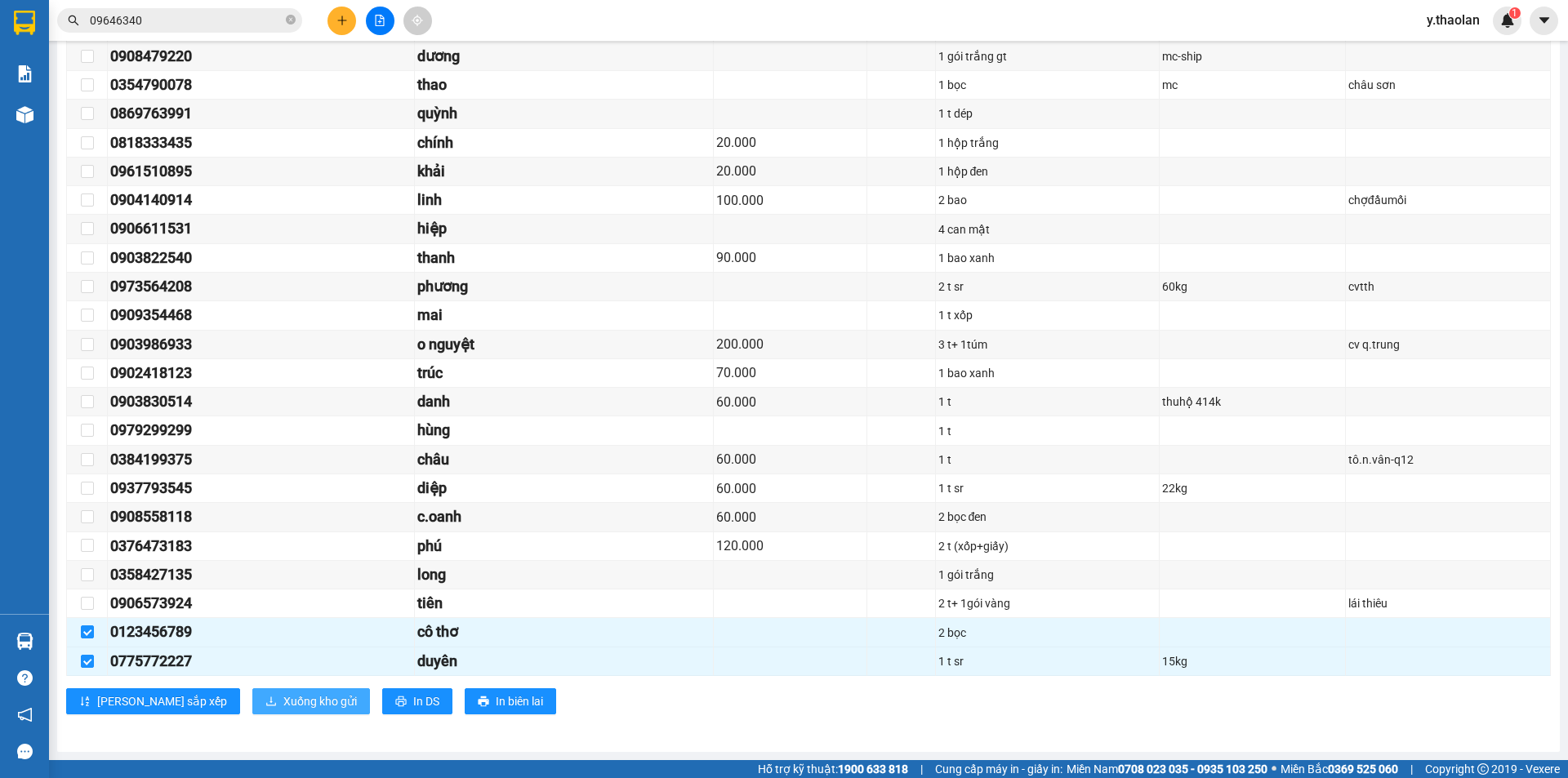
click at [284, 710] on span "Xuống kho gửi" at bounding box center [320, 701] width 74 height 18
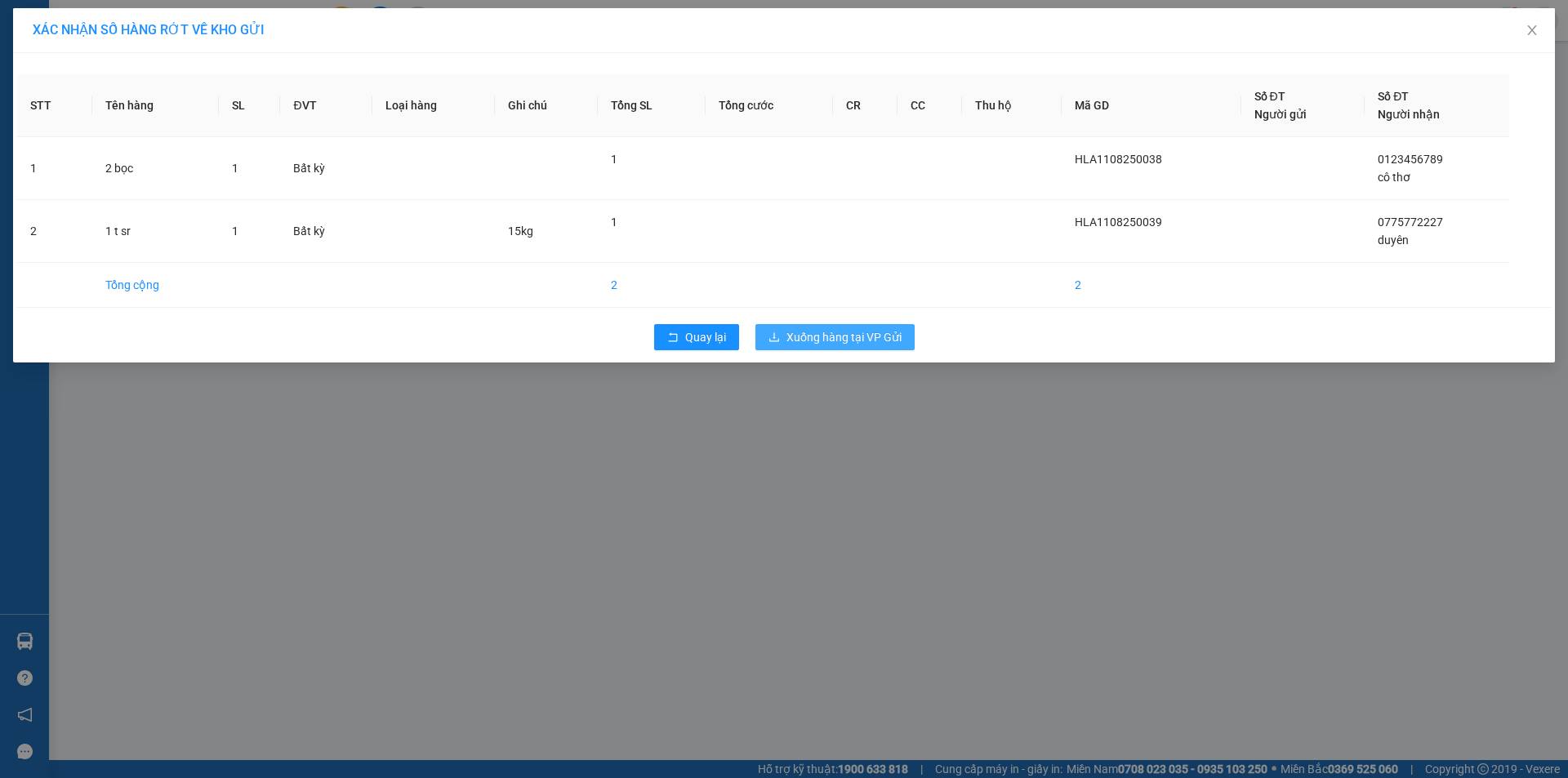
click at [878, 330] on span "Xuống hàng tại VP Gửi" at bounding box center [844, 337] width 115 height 18
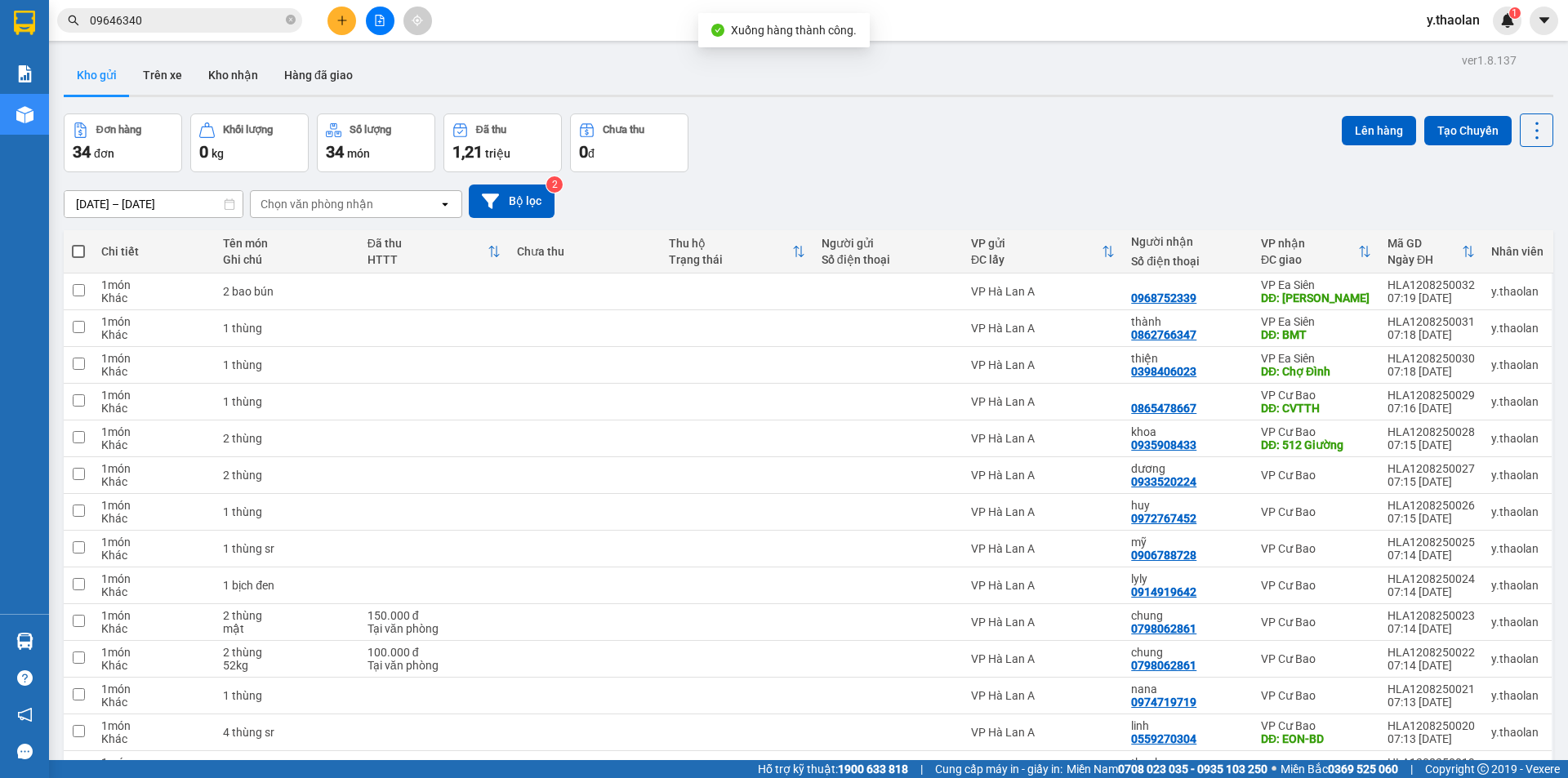
click at [383, 207] on div "Chọn văn phòng nhận" at bounding box center [344, 204] width 188 height 26
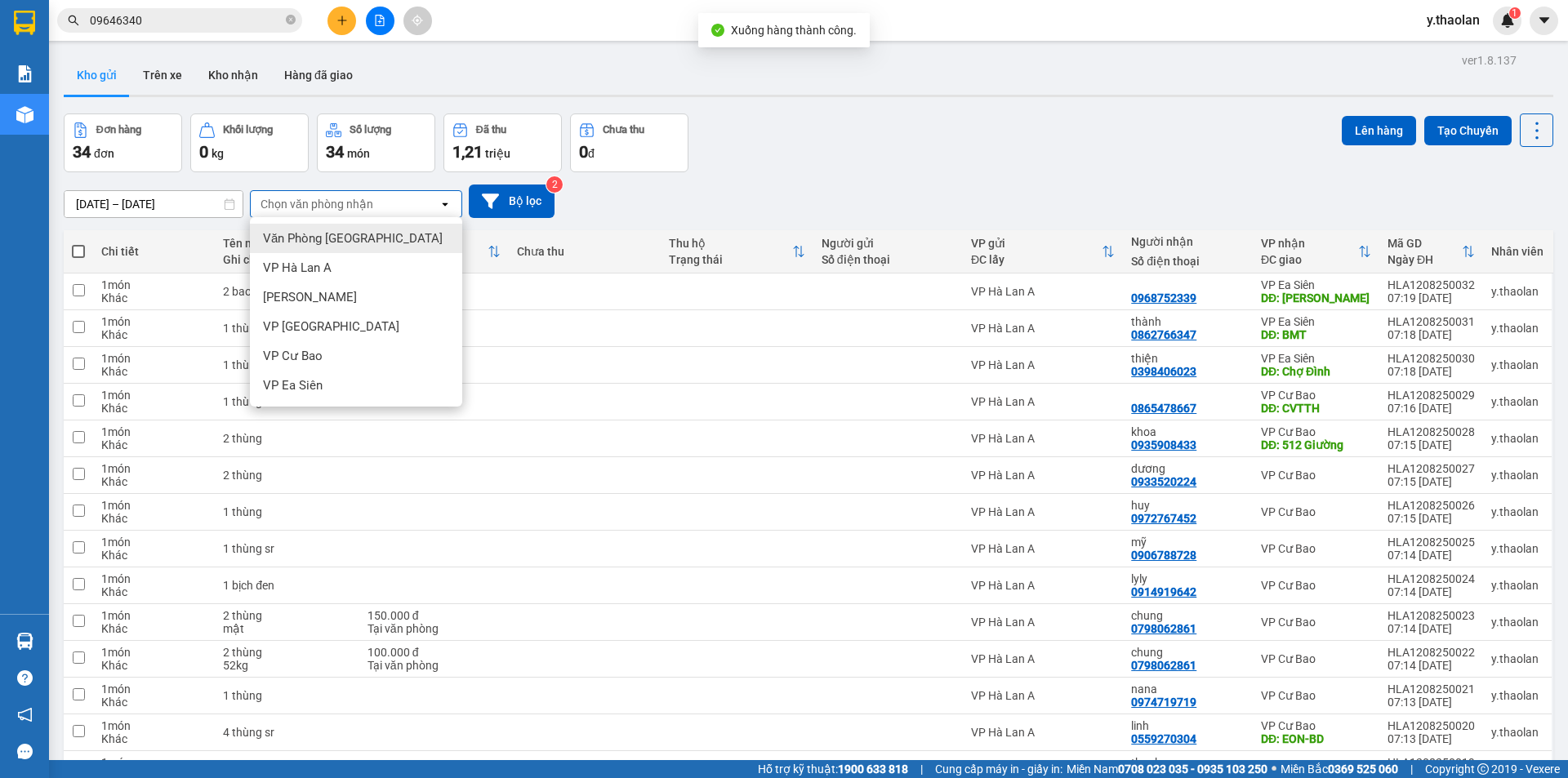
drag, startPoint x: 373, startPoint y: 243, endPoint x: 364, endPoint y: 224, distance: 21.0
click at [372, 243] on div "Văn Phòng [GEOGRAPHIC_DATA]" at bounding box center [355, 238] width 213 height 29
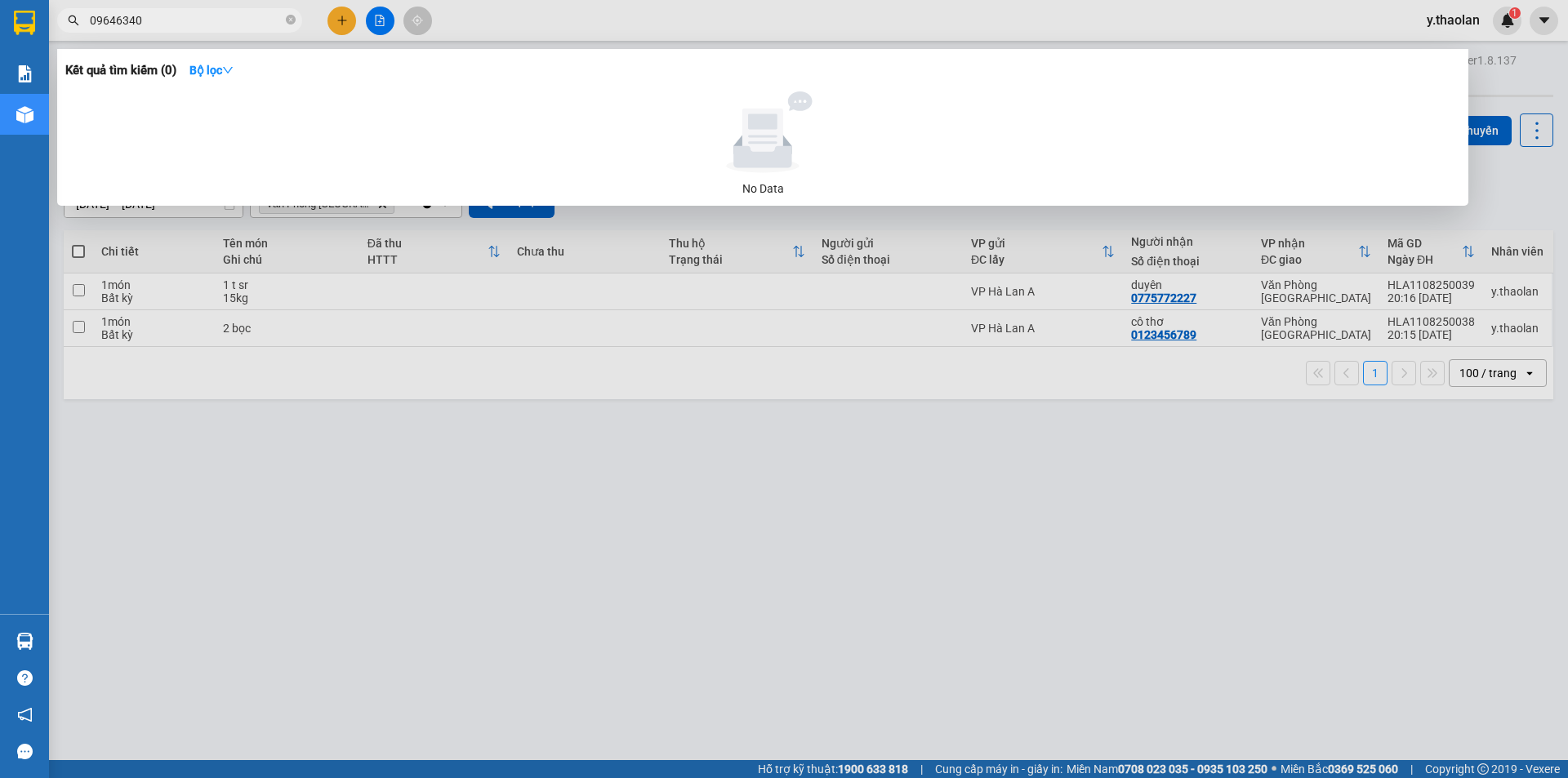
drag, startPoint x: 189, startPoint y: 24, endPoint x: 0, endPoint y: -34, distance: 197.7
click at [0, 0] on html "Kết quả tìm kiếm ( 0 ) Bộ lọc No Data 09646340 y.thaolan 1 Báo cáo Báo cáo dòng…" at bounding box center [784, 389] width 1568 height 778
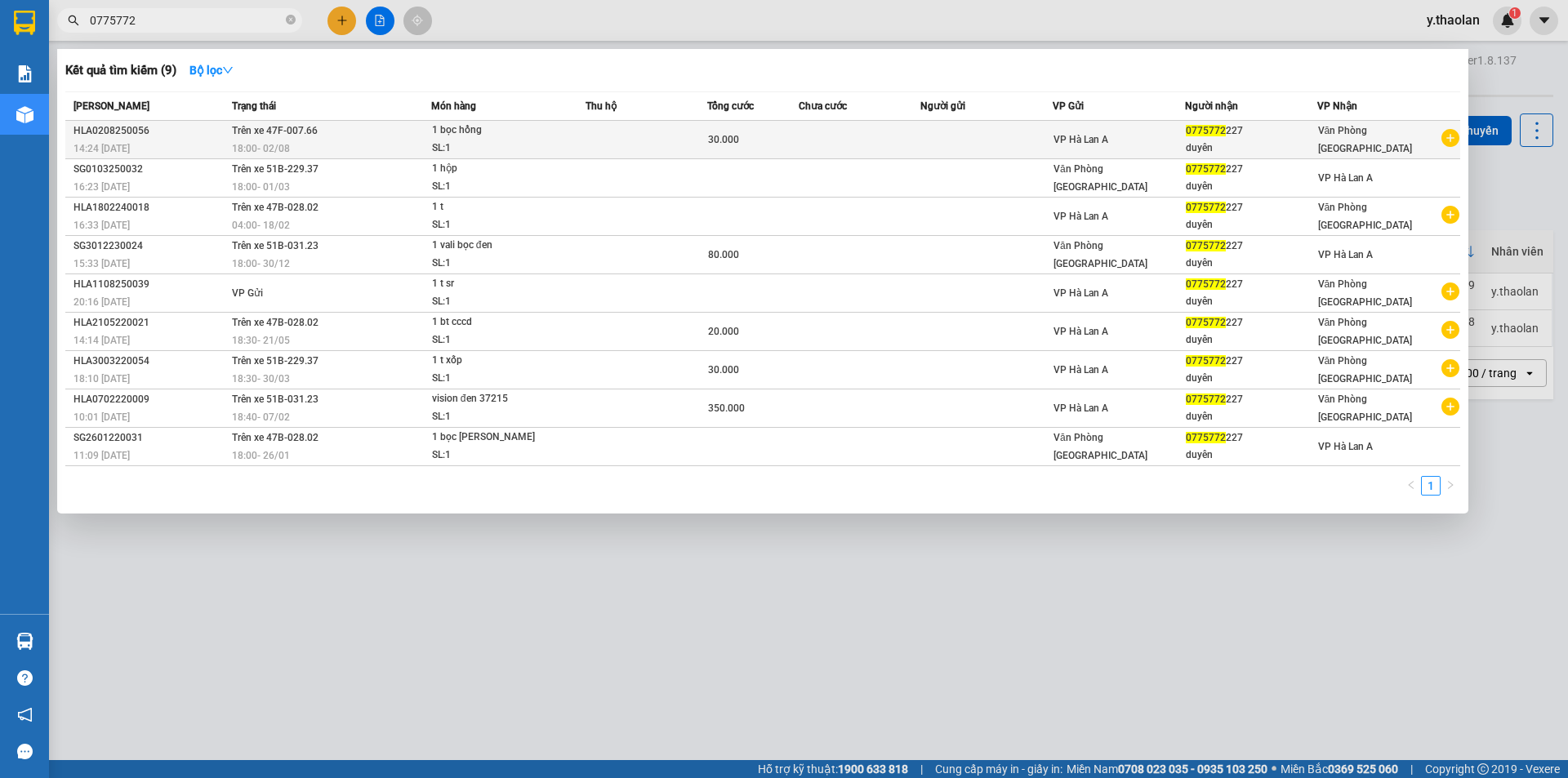
type input "0775772"
click at [1128, 135] on div "VP Hà Lan A" at bounding box center [1119, 139] width 130 height 18
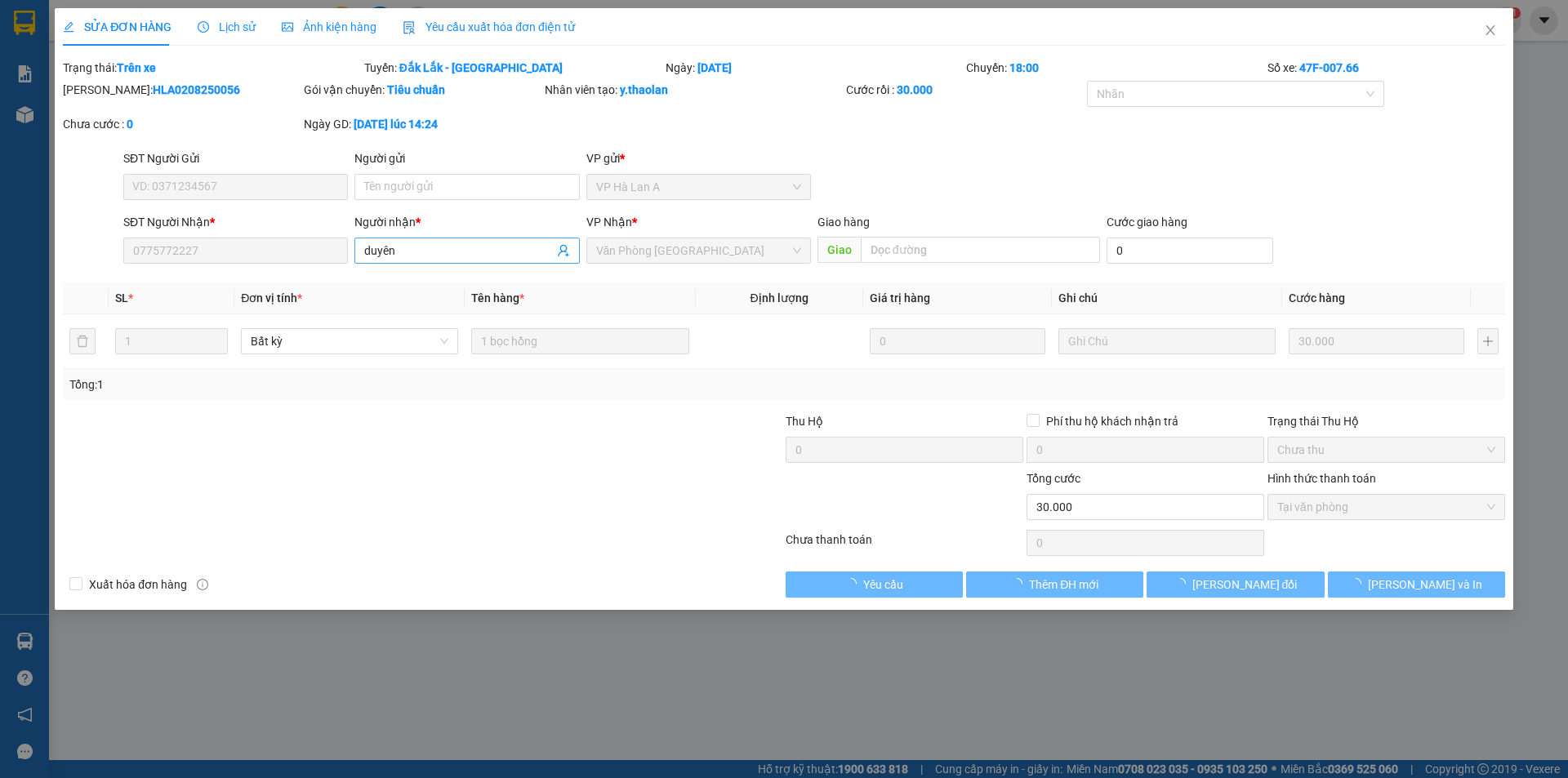
type input "0775772227"
type input "duyên"
type input "30.000"
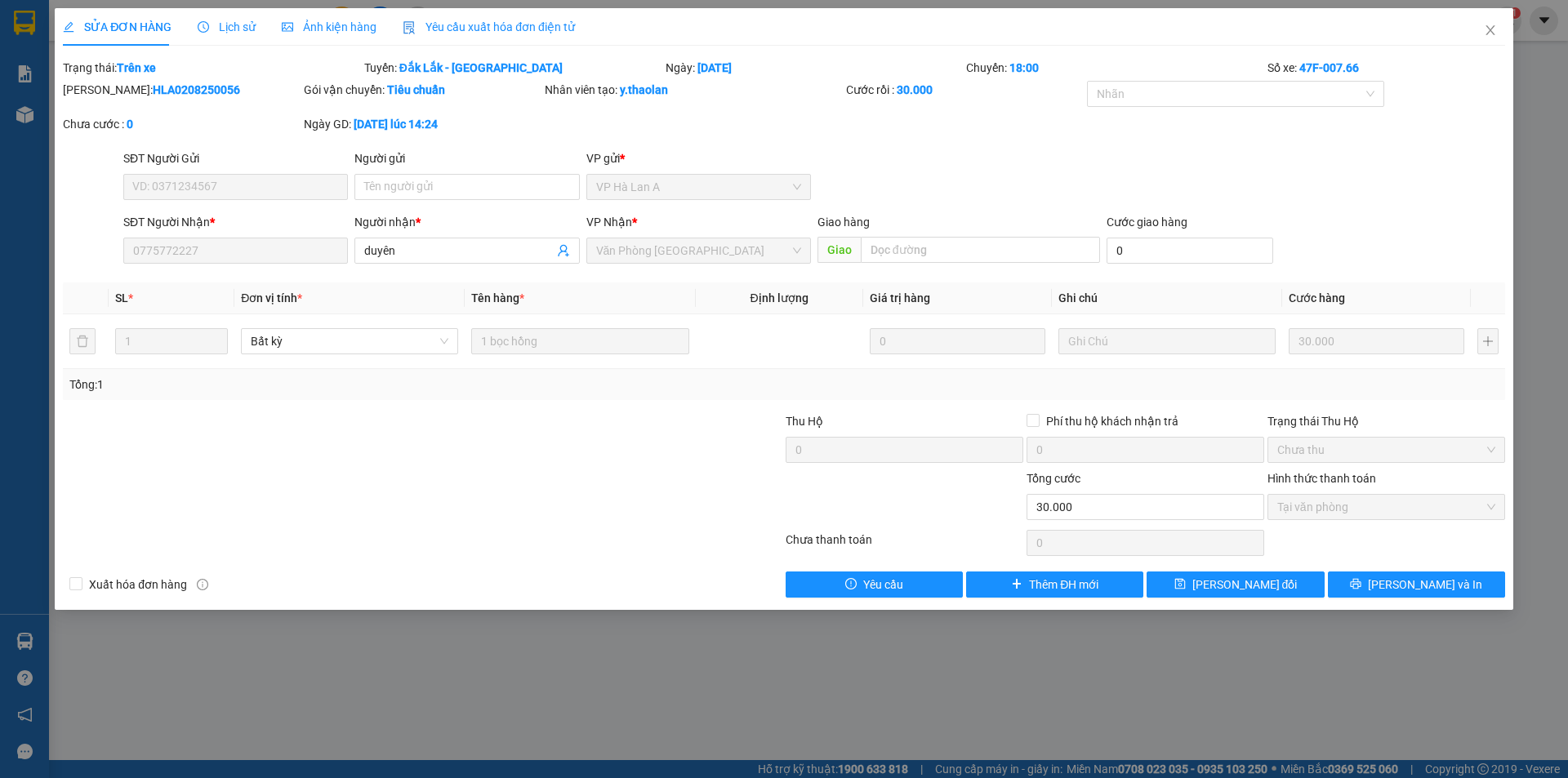
drag, startPoint x: 411, startPoint y: 249, endPoint x: 318, endPoint y: 214, distance: 99.4
click at [330, 224] on div "SĐT Người Nhận * 0775772227 Người nhận * duyên VP Nhận * Văn Phòng Sài Gòn Giao…" at bounding box center [814, 242] width 1388 height 57
type input "1223"
click at [1295, 581] on button "Lưu thay đổi" at bounding box center [1235, 585] width 178 height 26
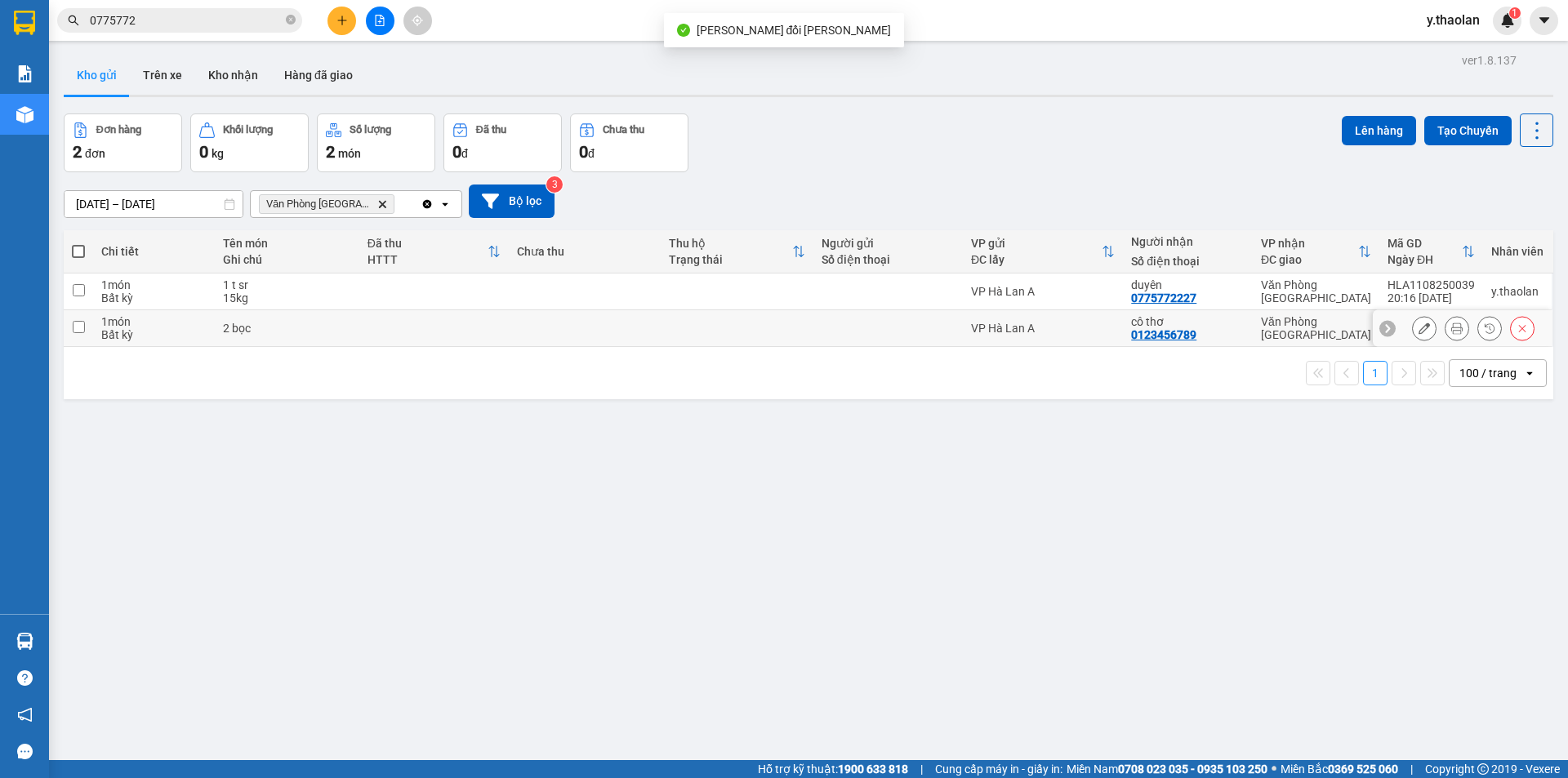
click at [1419, 331] on icon at bounding box center [1424, 328] width 11 height 11
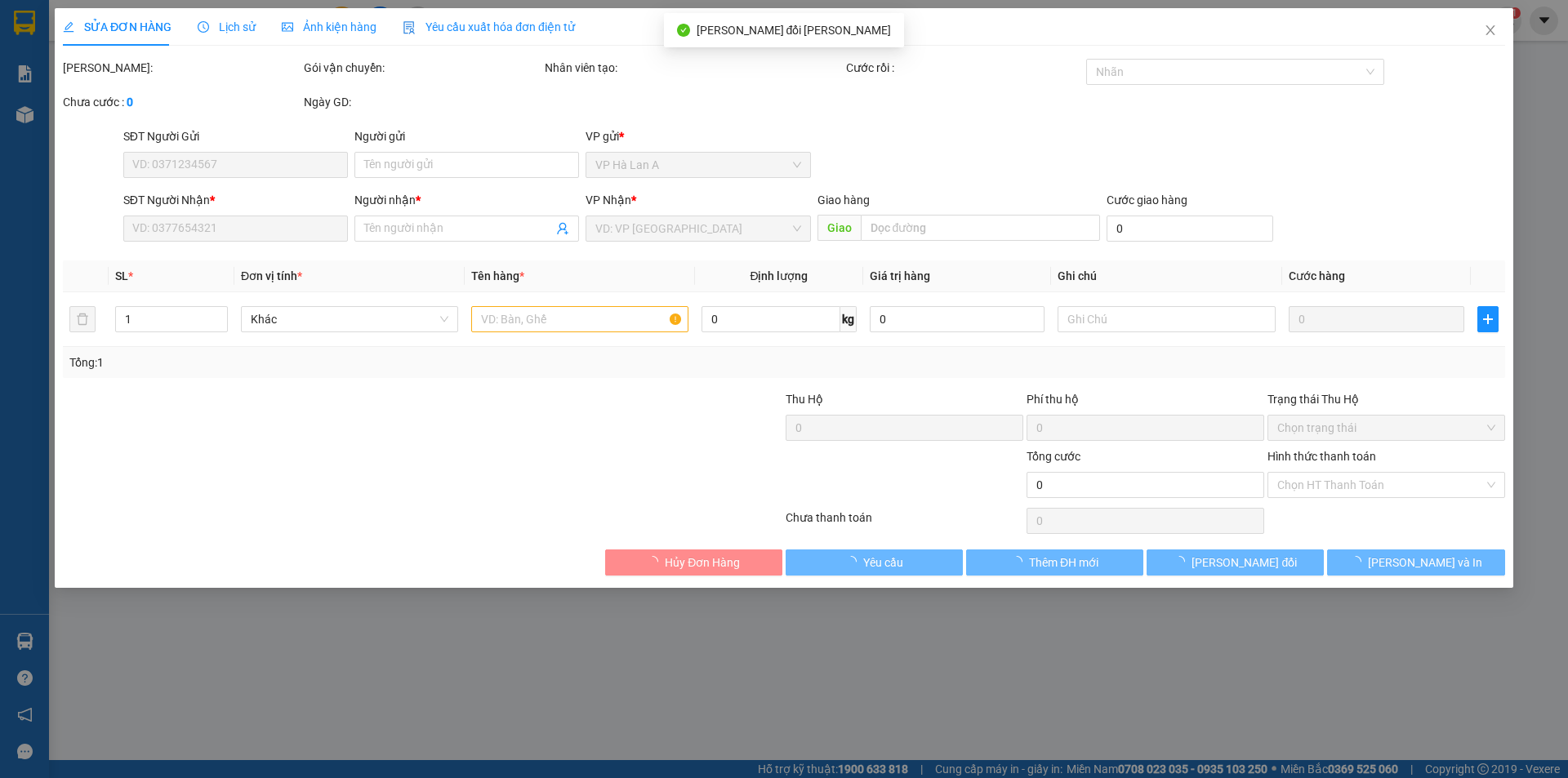
type input "0123456789"
type input "cô thơ"
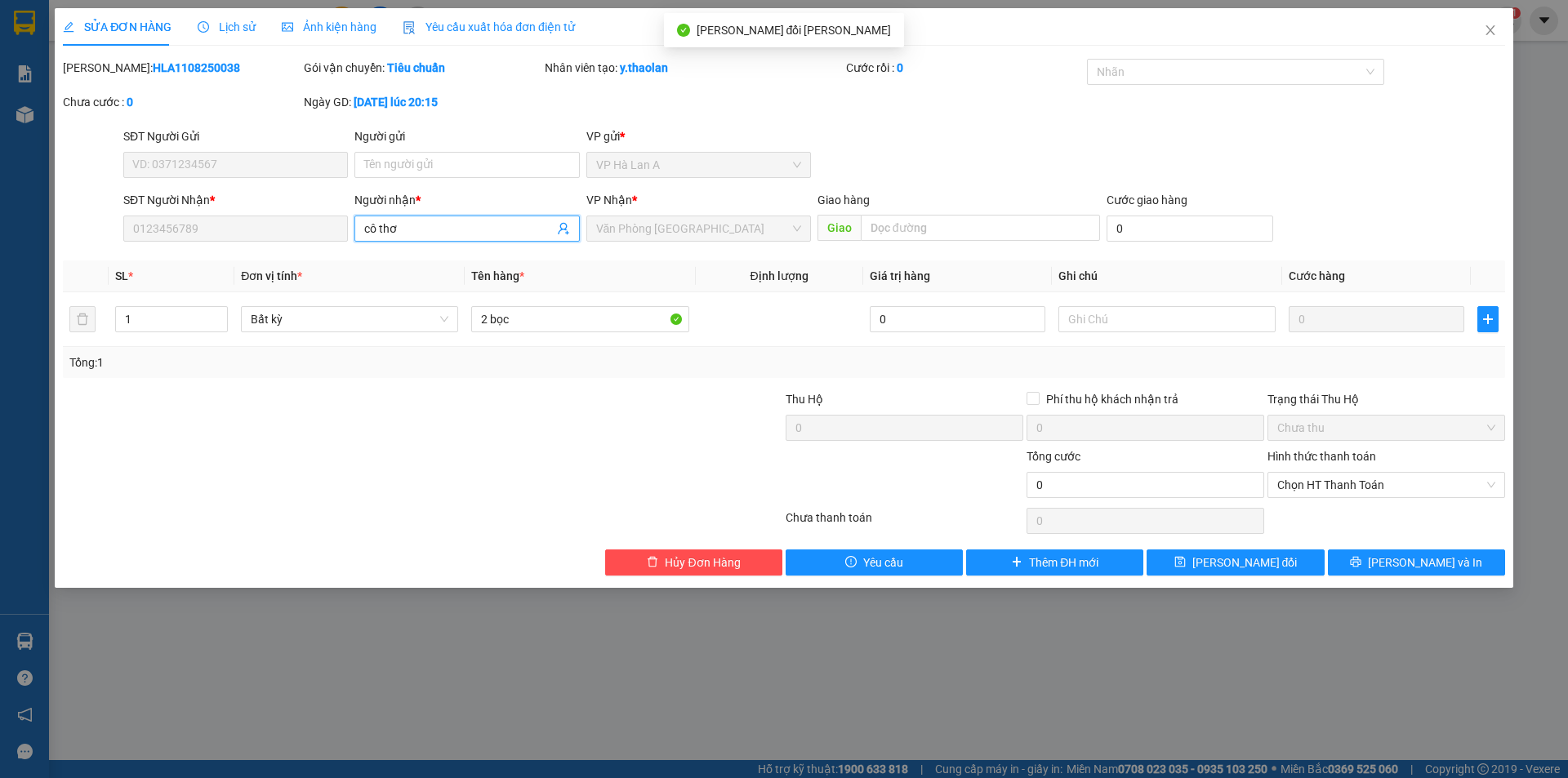
drag, startPoint x: 456, startPoint y: 225, endPoint x: 0, endPoint y: 153, distance: 461.6
click at [28, 192] on div "SỬA ĐƠN HÀNG Lịch sử Ảnh kiện hàng Yêu cầu xuất hóa đơn điện tử Total Paid Fee …" at bounding box center [784, 389] width 1568 height 778
type input "122"
click at [420, 258] on div "1223 - 0775772227" at bounding box center [466, 261] width 205 height 18
type input "0775772227"
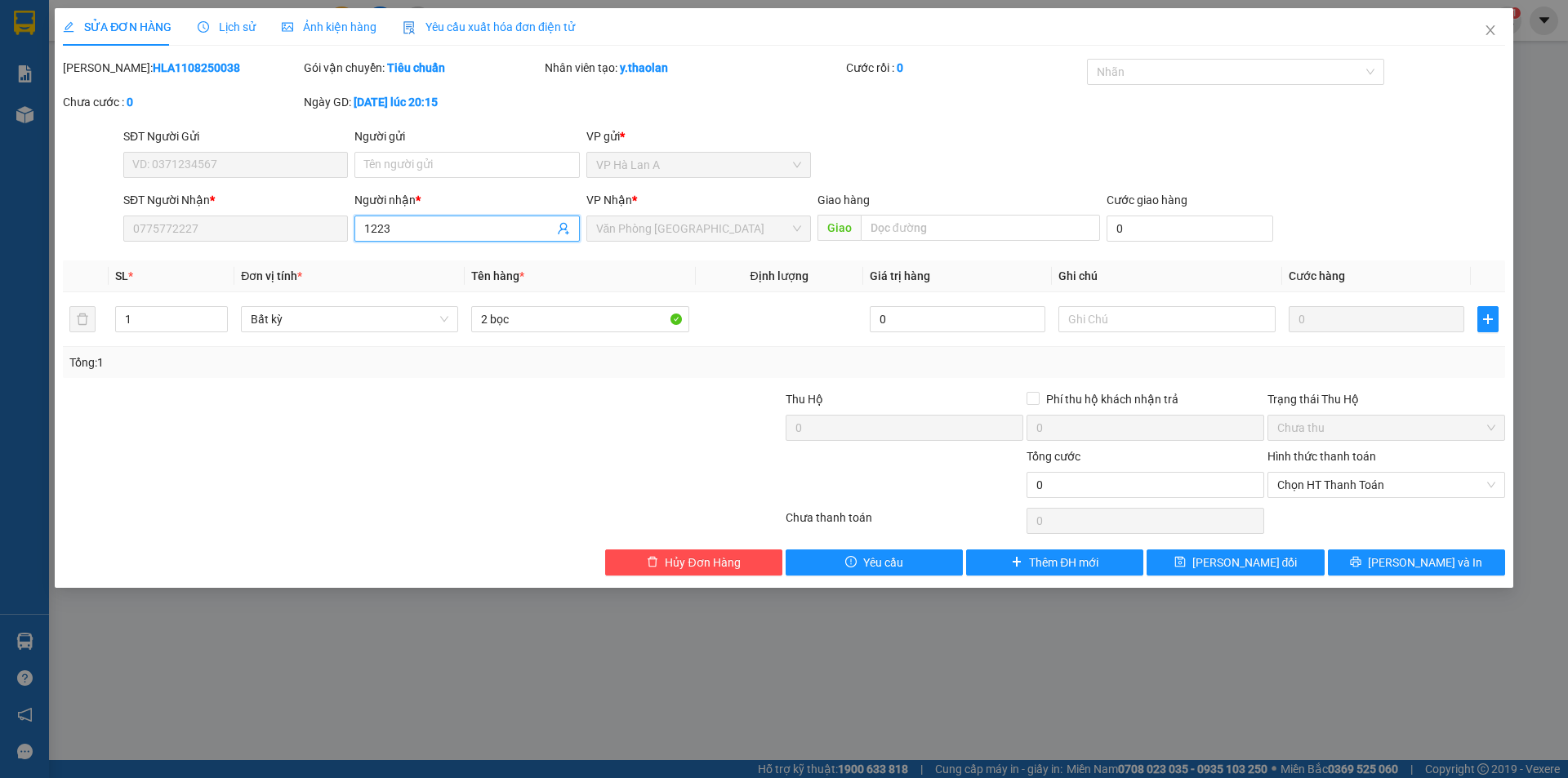
drag, startPoint x: 413, startPoint y: 225, endPoint x: 302, endPoint y: 171, distance: 123.4
click at [317, 198] on div "SĐT Người Nhận * 0775772227 Người nhận * 1223 1223 VP Nhận * Văn Phòng Sài Gòn …" at bounding box center [814, 219] width 1388 height 57
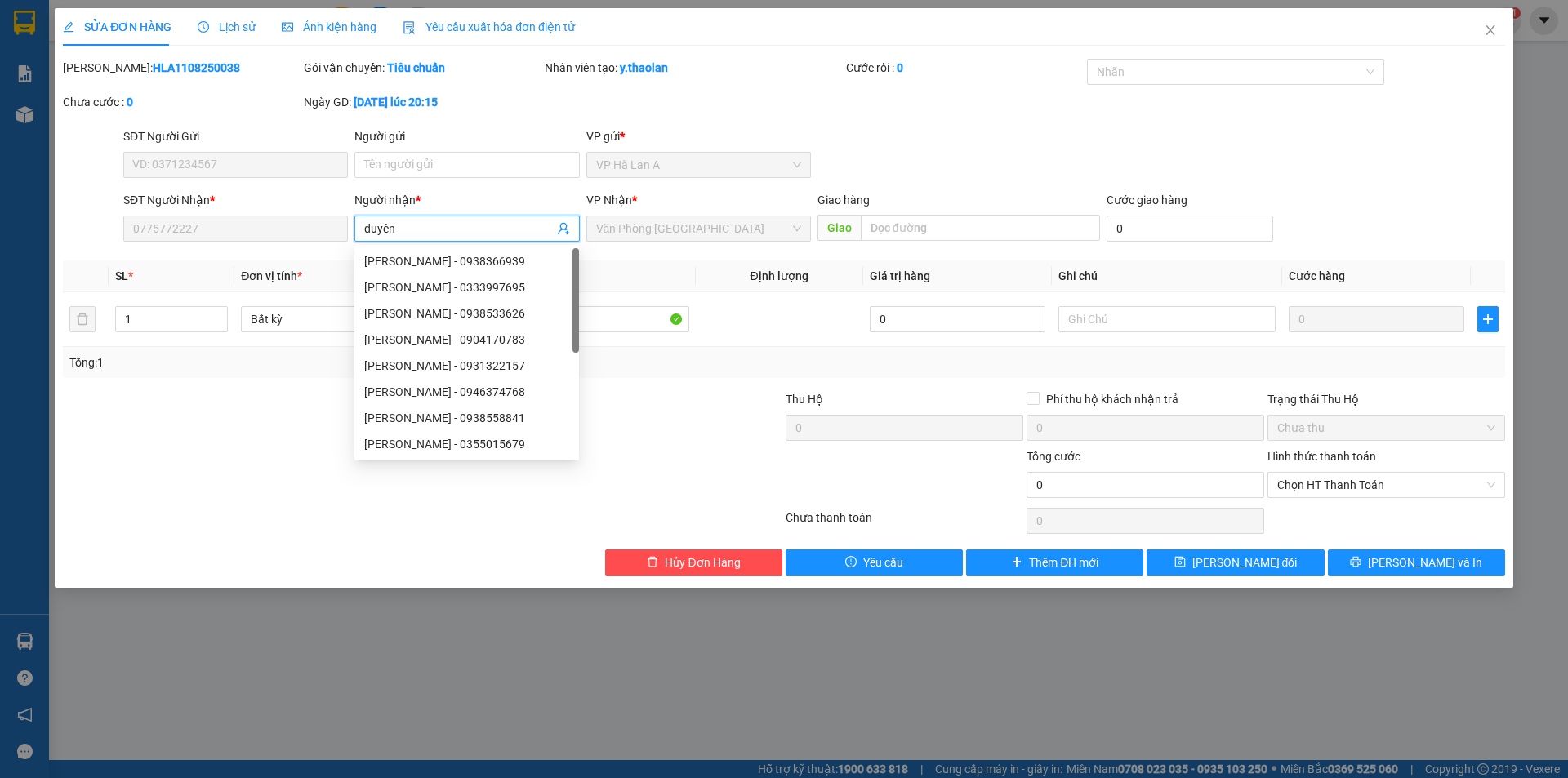
type input "duyên"
click at [664, 410] on div at bounding box center [663, 419] width 241 height 57
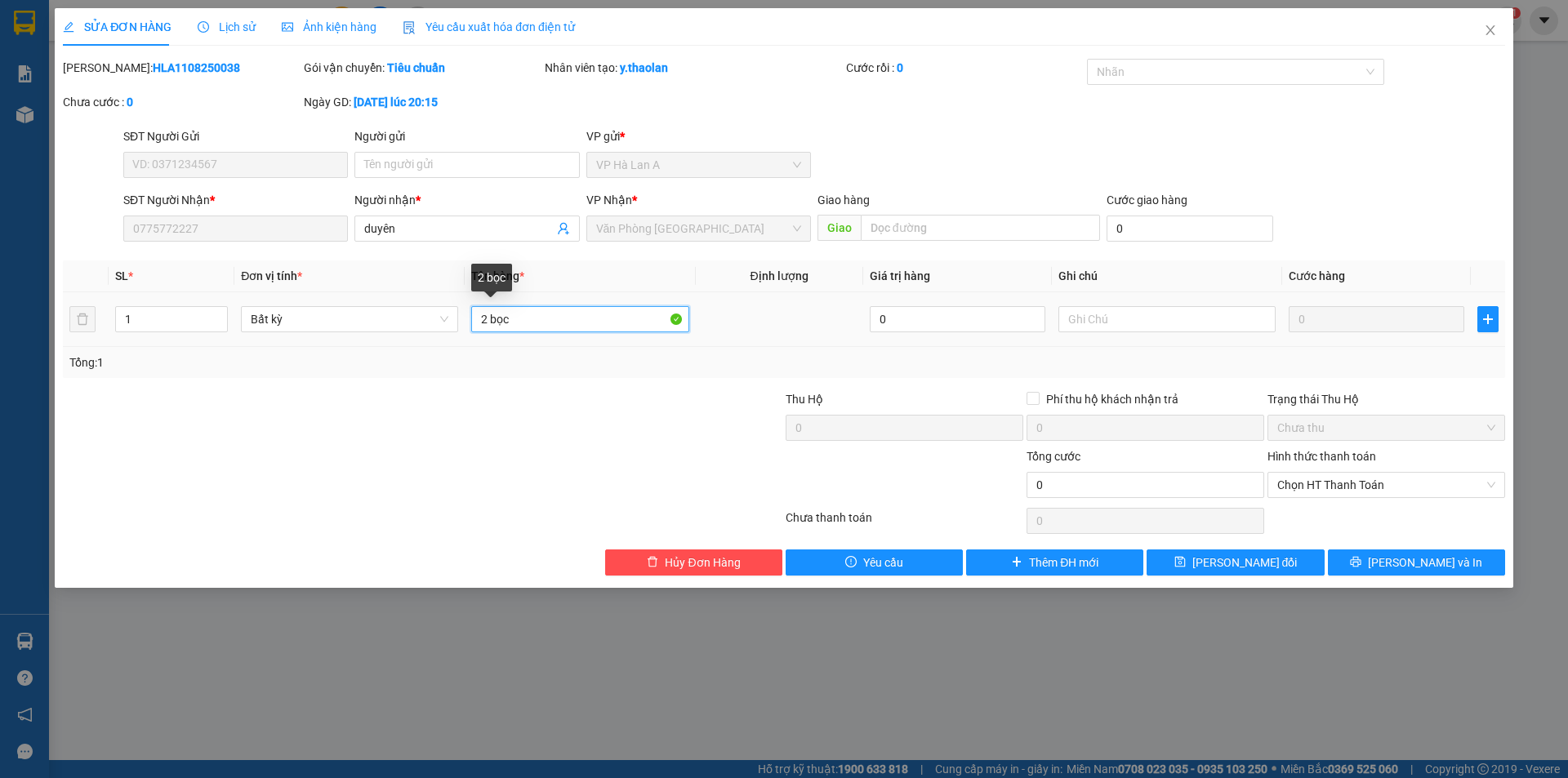
click at [223, 235] on div "Total Paid Fee 0 Total UnPaid Fee 0 Cash Collection Total Fee Mã ĐH: HLA1108250…" at bounding box center [784, 317] width 1442 height 517
type input "1 t sr"
click at [1098, 310] on input "text" at bounding box center [1167, 320] width 217 height 26
type input "15kg"
click at [1226, 576] on div "SỬA ĐƠN HÀNG Lịch sử Ảnh kiện hàng Yêu cầu xuất hóa đơn điện tử Total Paid Fee …" at bounding box center [784, 298] width 1458 height 579
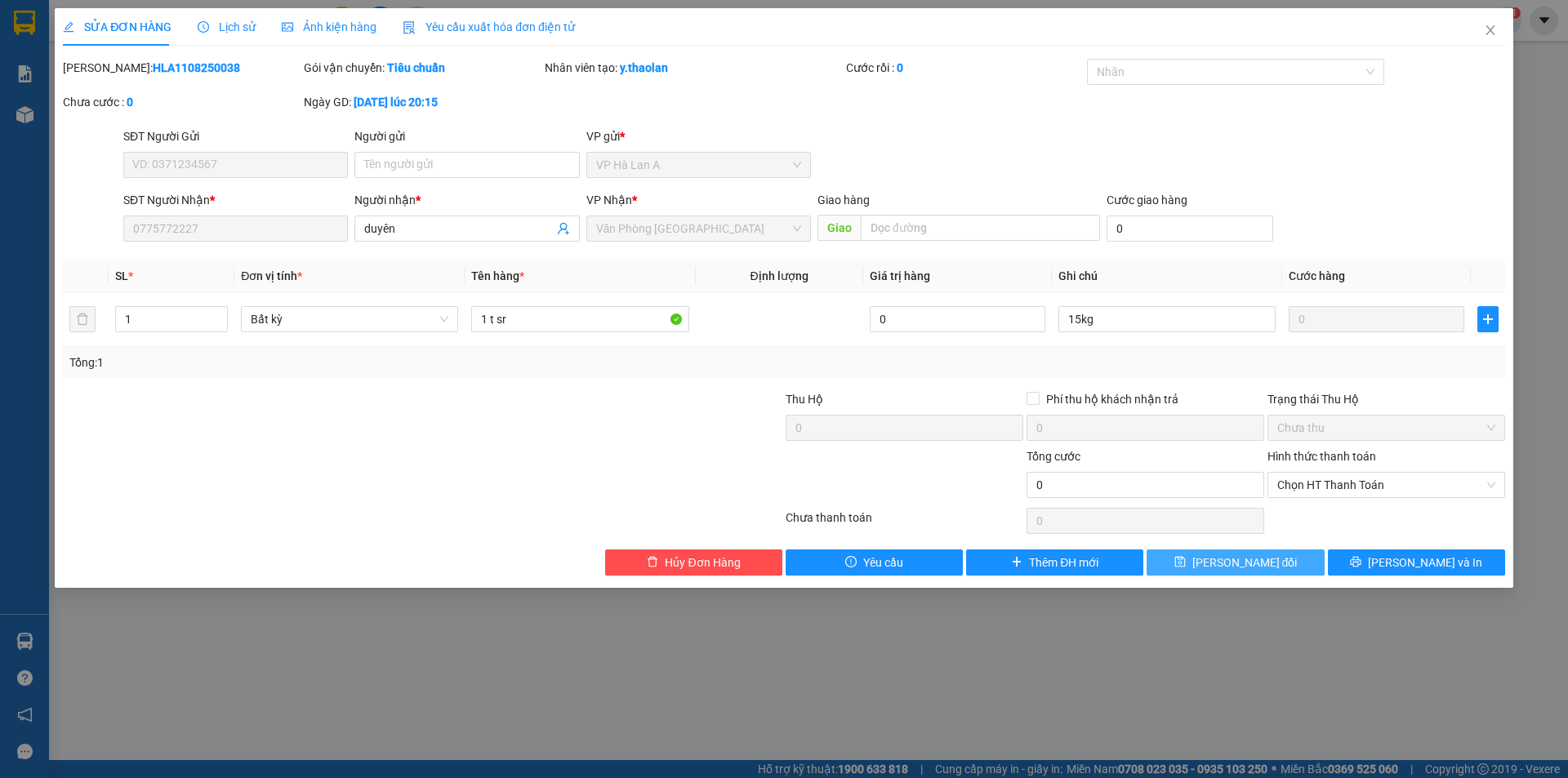
click at [1226, 562] on span "Lưu thay đổi" at bounding box center [1245, 562] width 105 height 18
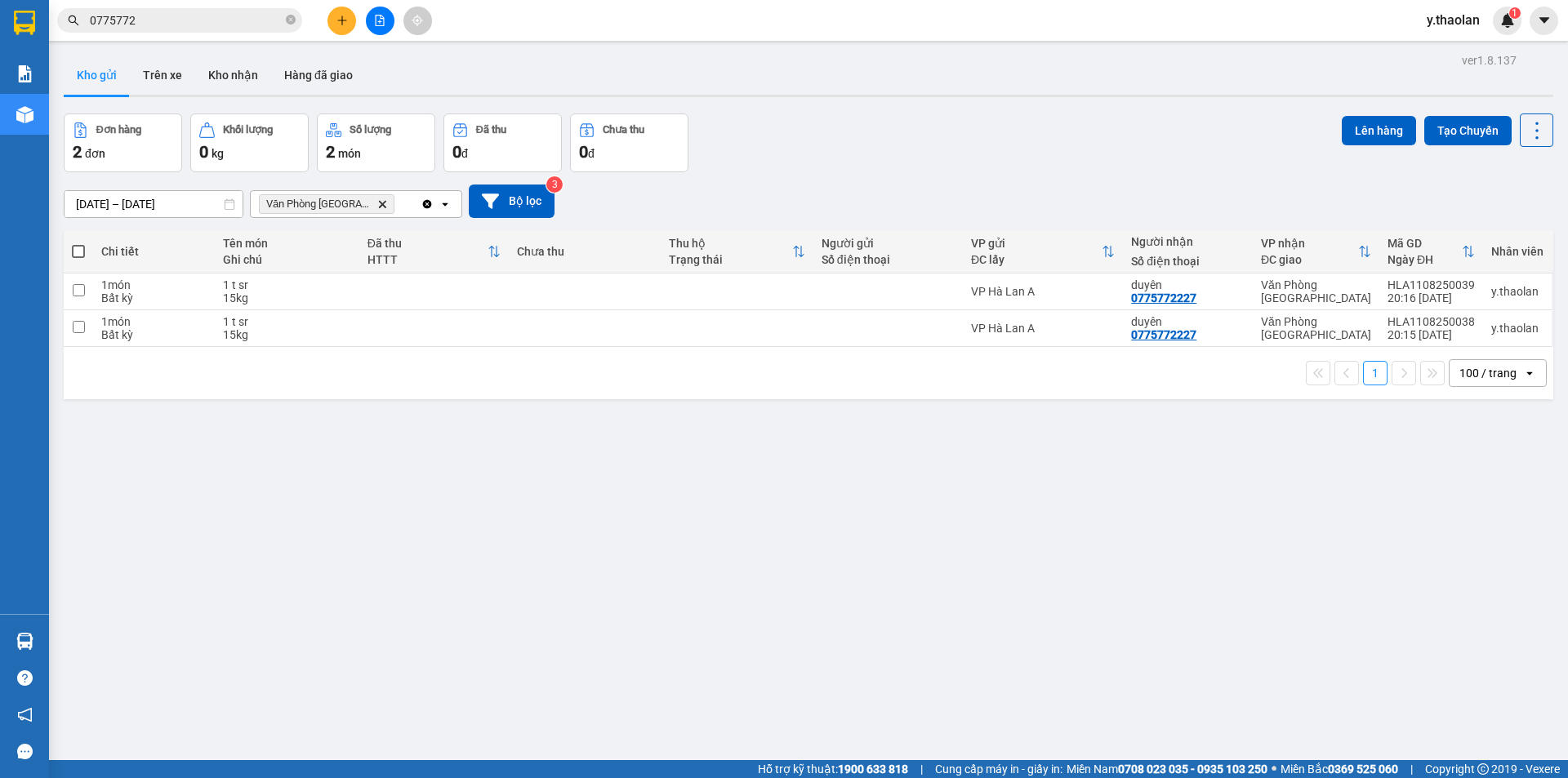
click at [211, 18] on input "0775772" at bounding box center [186, 20] width 193 height 18
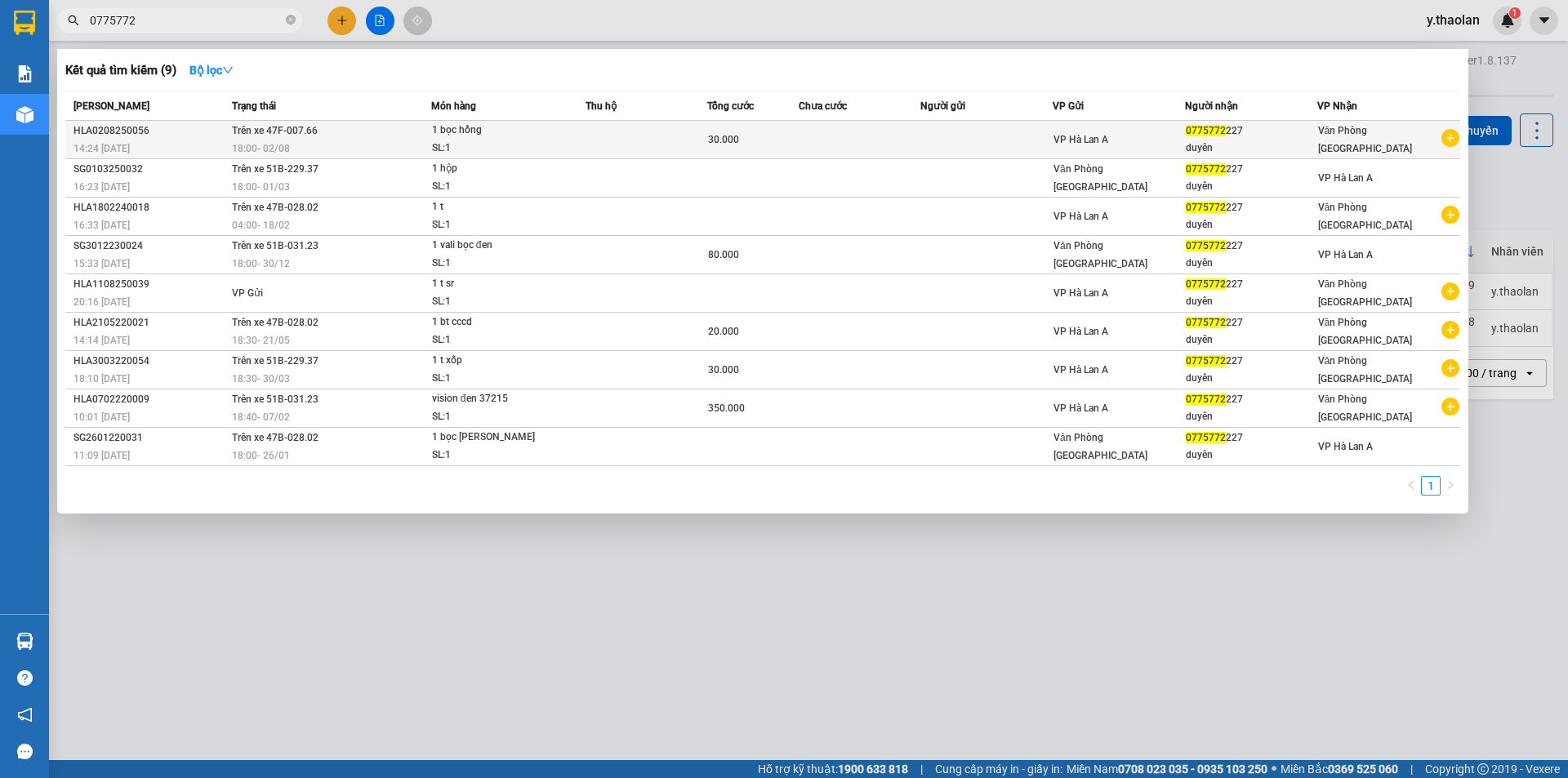
click at [400, 129] on td "Trên xe 47F-007.66 18:00 - 02/08" at bounding box center [329, 140] width 203 height 39
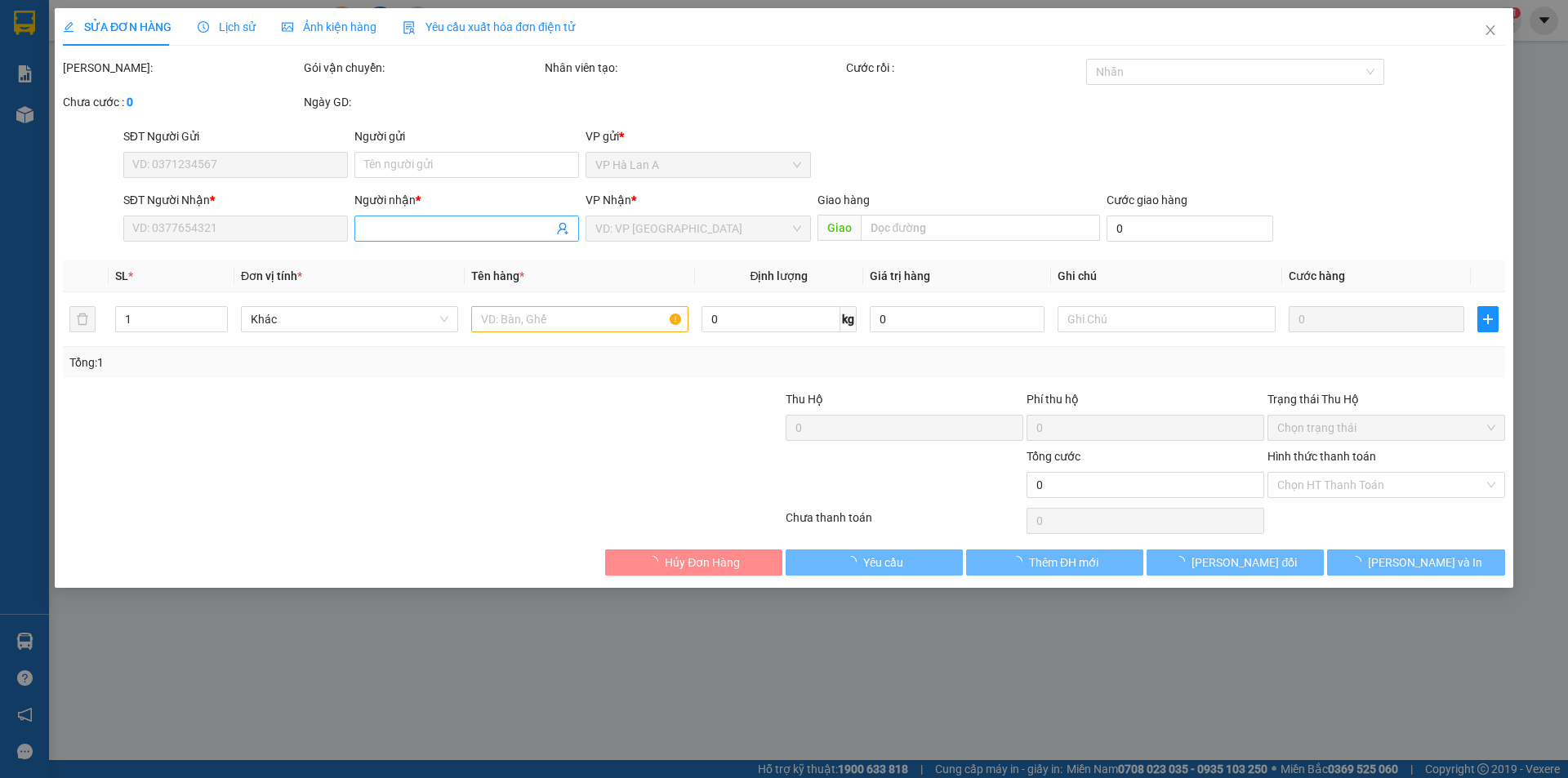
type input "0775772227"
type input "1223"
type input "30.000"
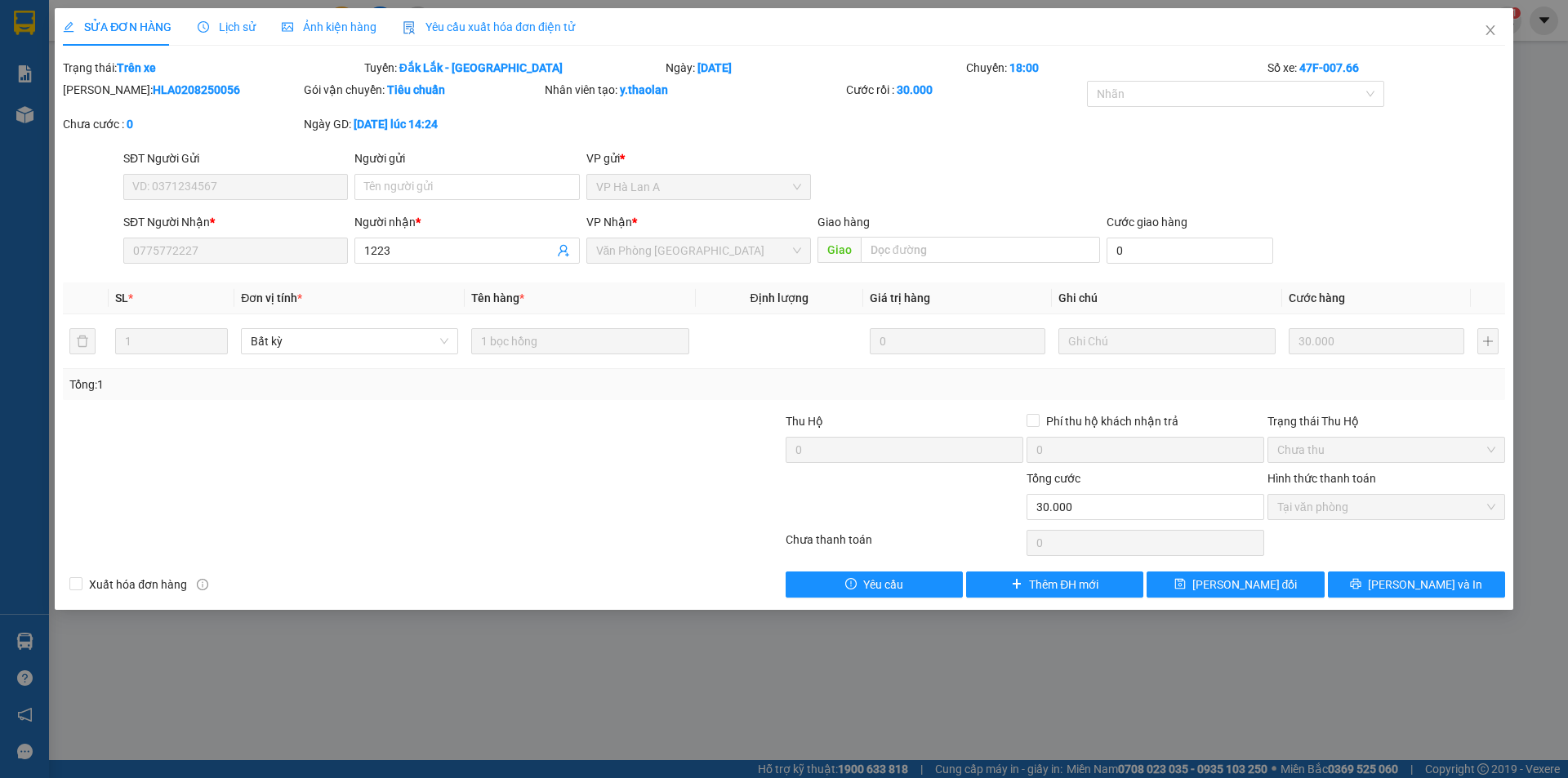
drag, startPoint x: 412, startPoint y: 251, endPoint x: 265, endPoint y: 227, distance: 148.9
click at [265, 227] on div "SĐT Người Nhận * 0775772227 Người nhận * 1223 VP Nhận * Văn Phòng Sài Gòn Giao …" at bounding box center [814, 242] width 1388 height 57
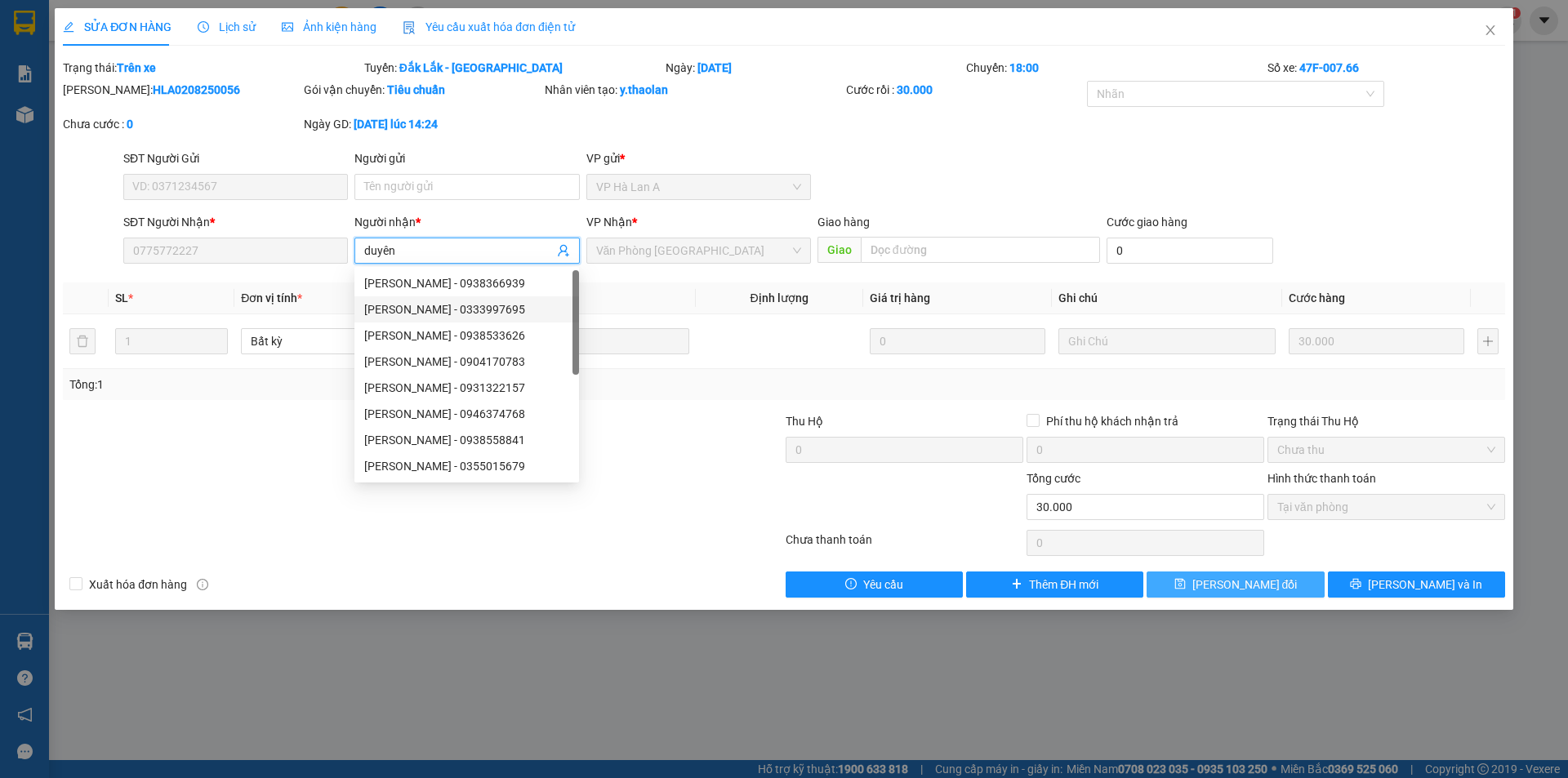
type input "duyên"
click at [1198, 574] on button "Lưu thay đổi" at bounding box center [1235, 585] width 178 height 26
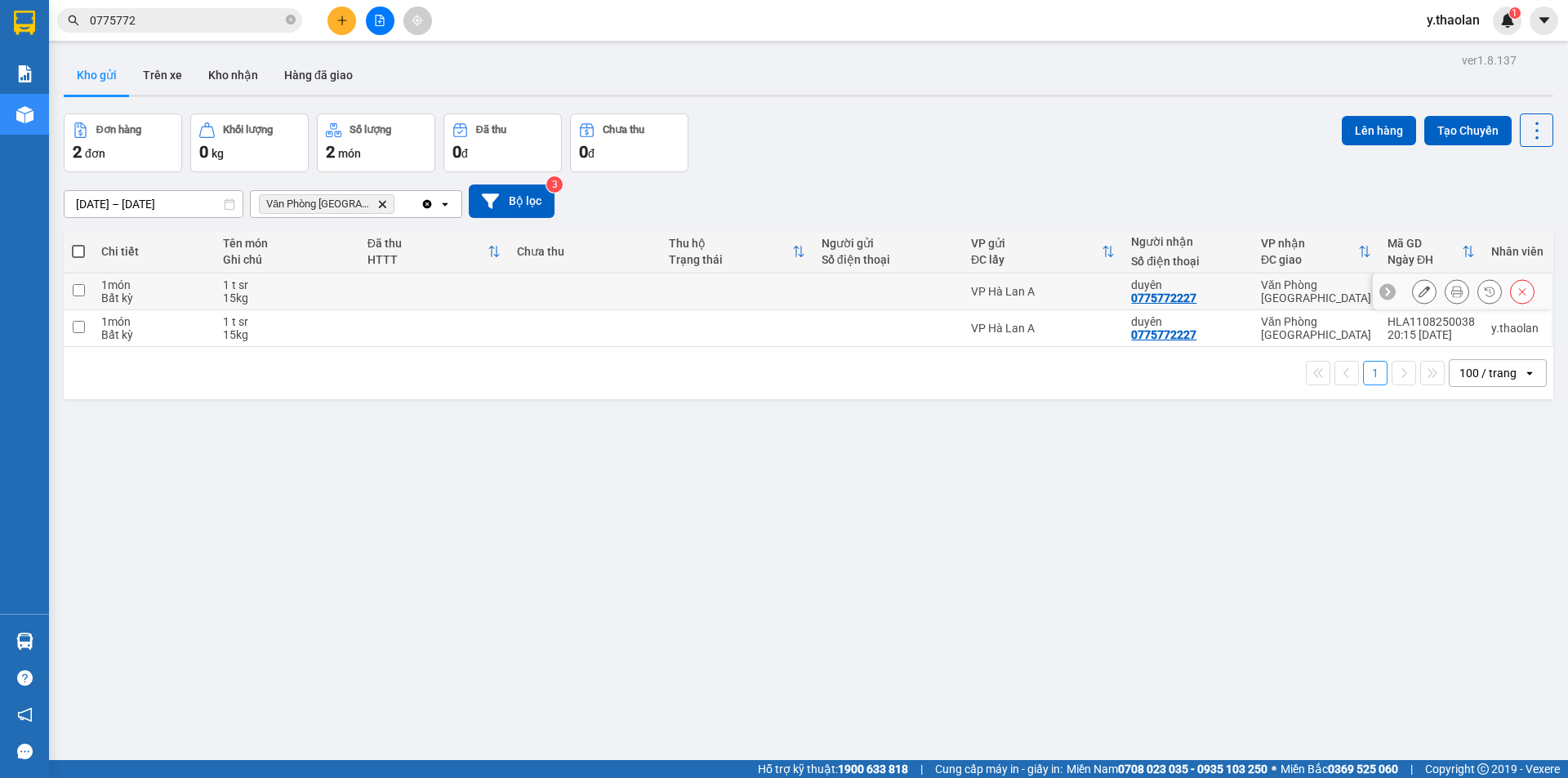
click at [1419, 288] on icon at bounding box center [1424, 291] width 11 height 11
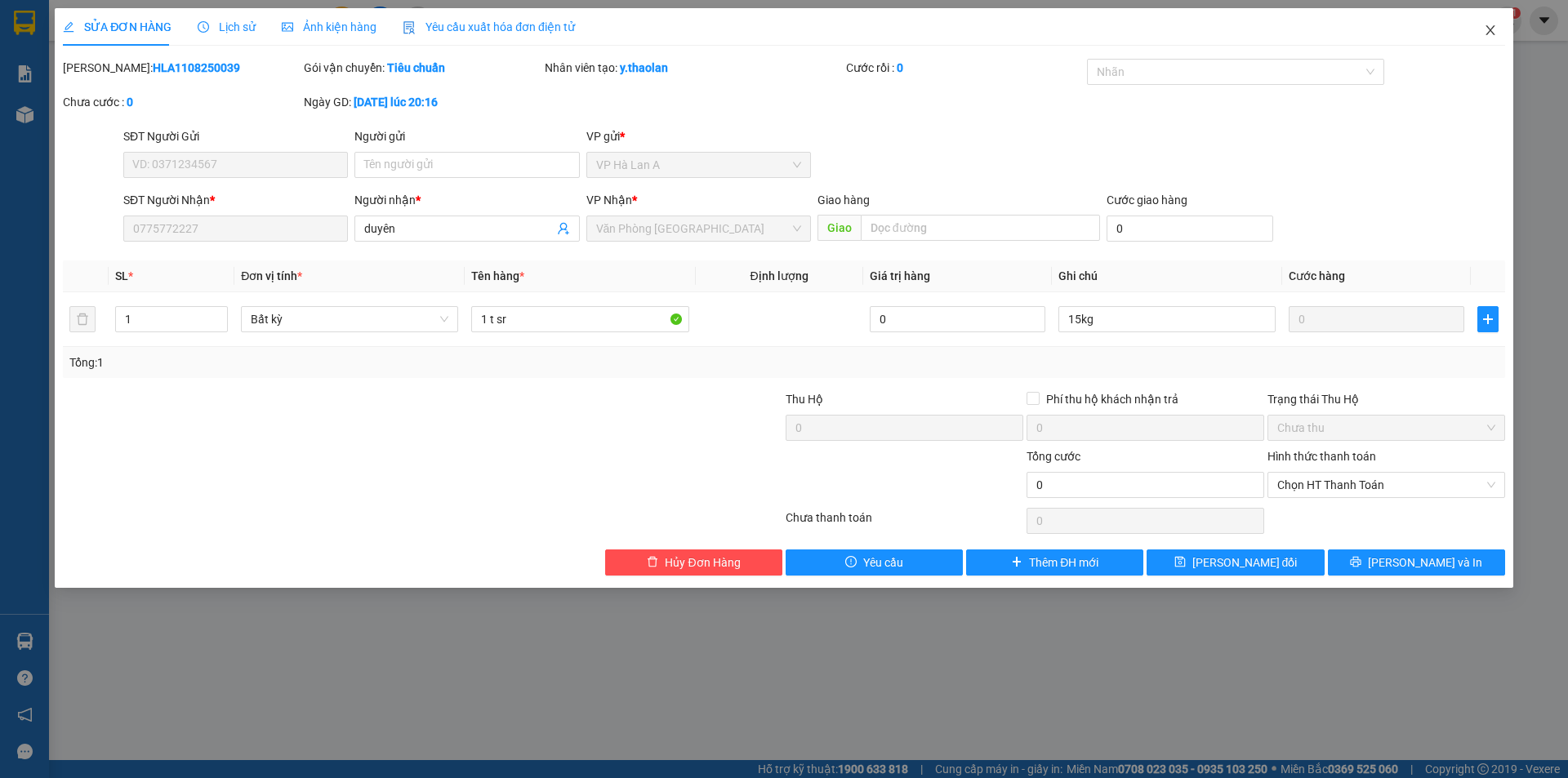
click at [1490, 33] on icon "close" at bounding box center [1490, 30] width 13 height 13
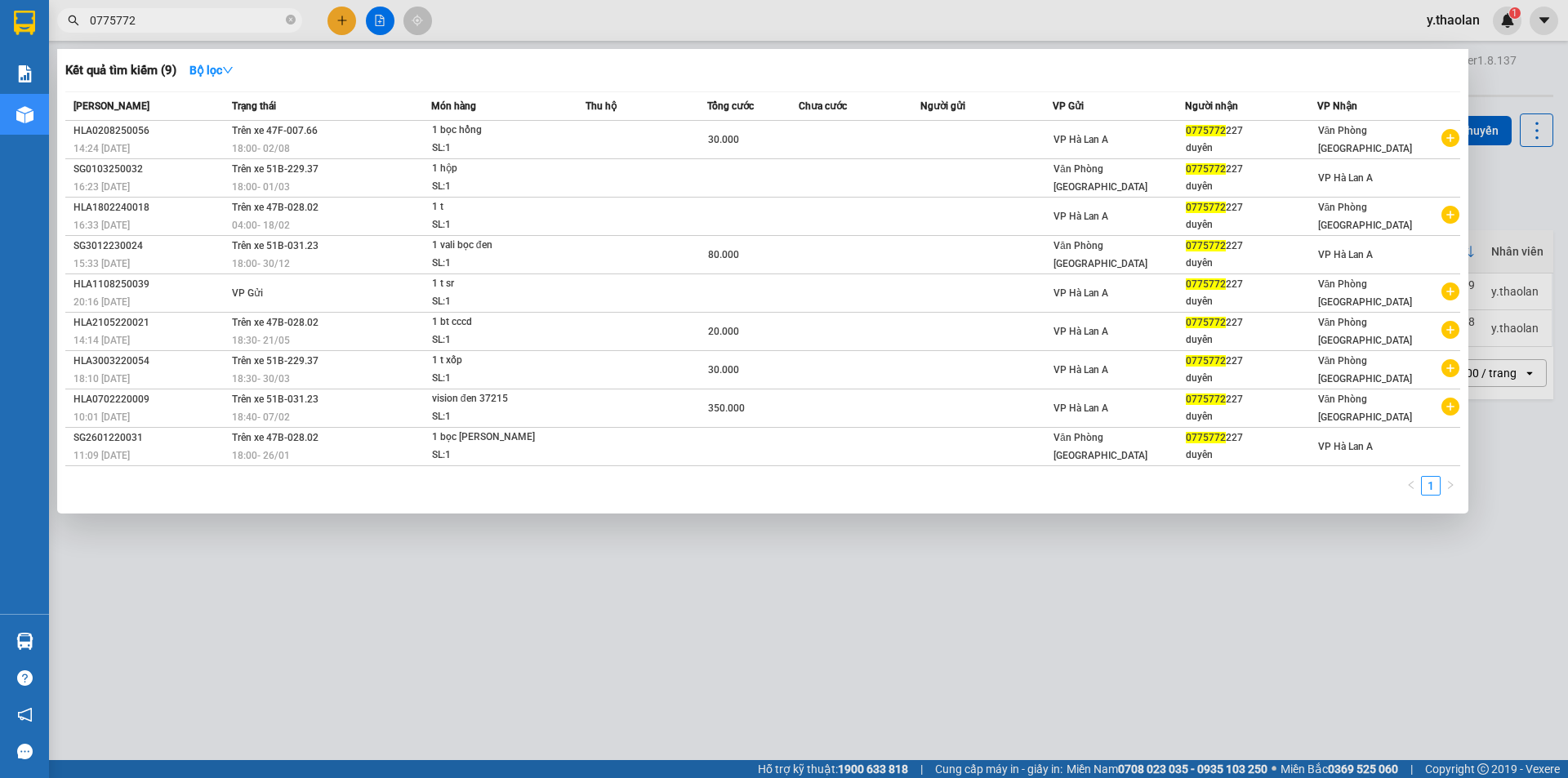
drag, startPoint x: 173, startPoint y: 27, endPoint x: 56, endPoint y: 0, distance: 120.1
click at [56, 7] on div "Kết quả tìm kiếm ( 9 ) Bộ lọc Mã ĐH Trạng thái Món hàng Thu hộ Tổng cước Chưa c…" at bounding box center [159, 21] width 319 height 28
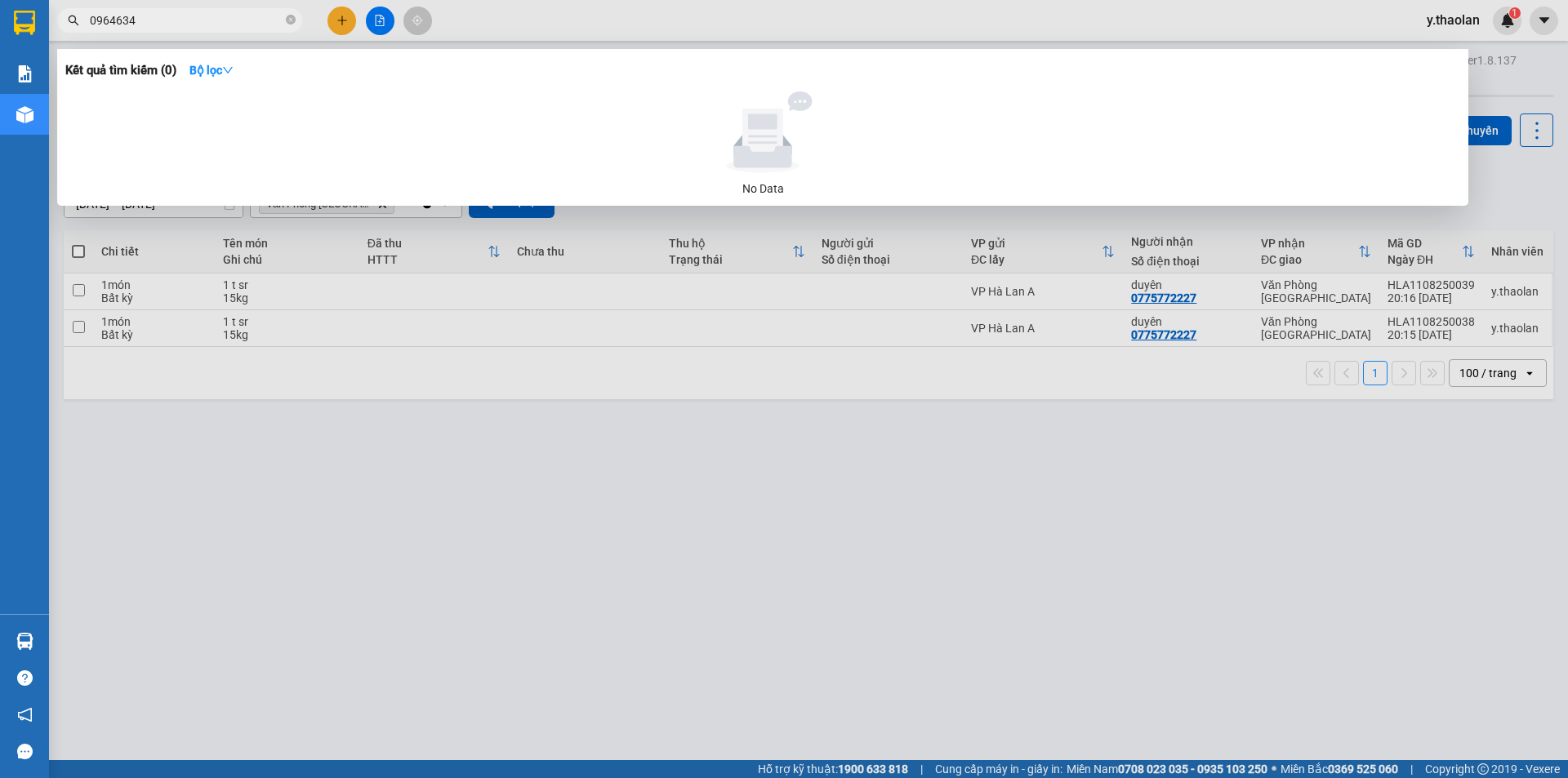
drag, startPoint x: 164, startPoint y: 15, endPoint x: 55, endPoint y: 6, distance: 109.4
click at [56, 7] on div "Kết quả tìm kiếm ( 0 ) Bộ lọc No Data 0964634" at bounding box center [159, 21] width 319 height 28
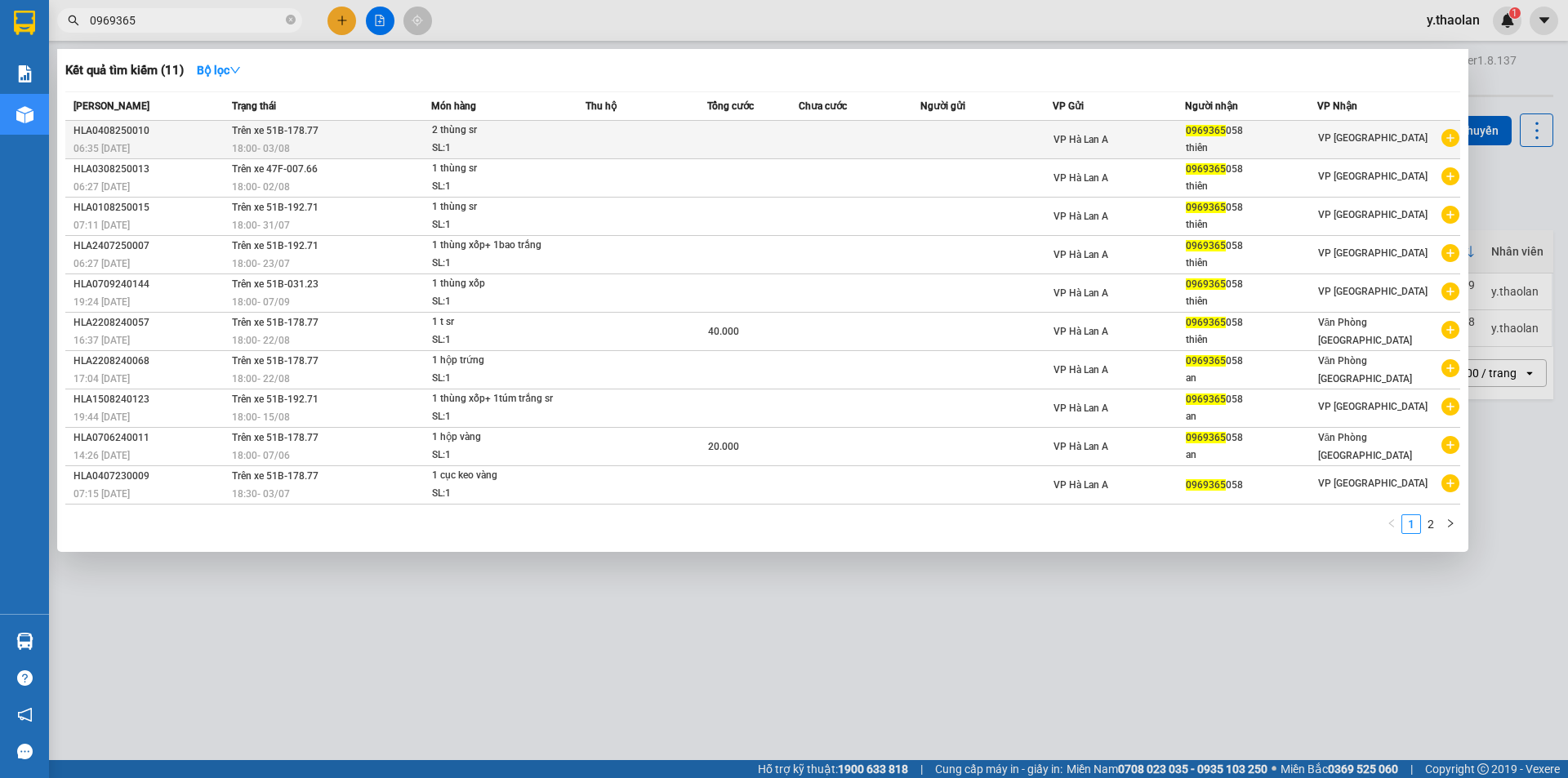
type input "0969365"
click at [991, 134] on td at bounding box center [987, 140] width 132 height 39
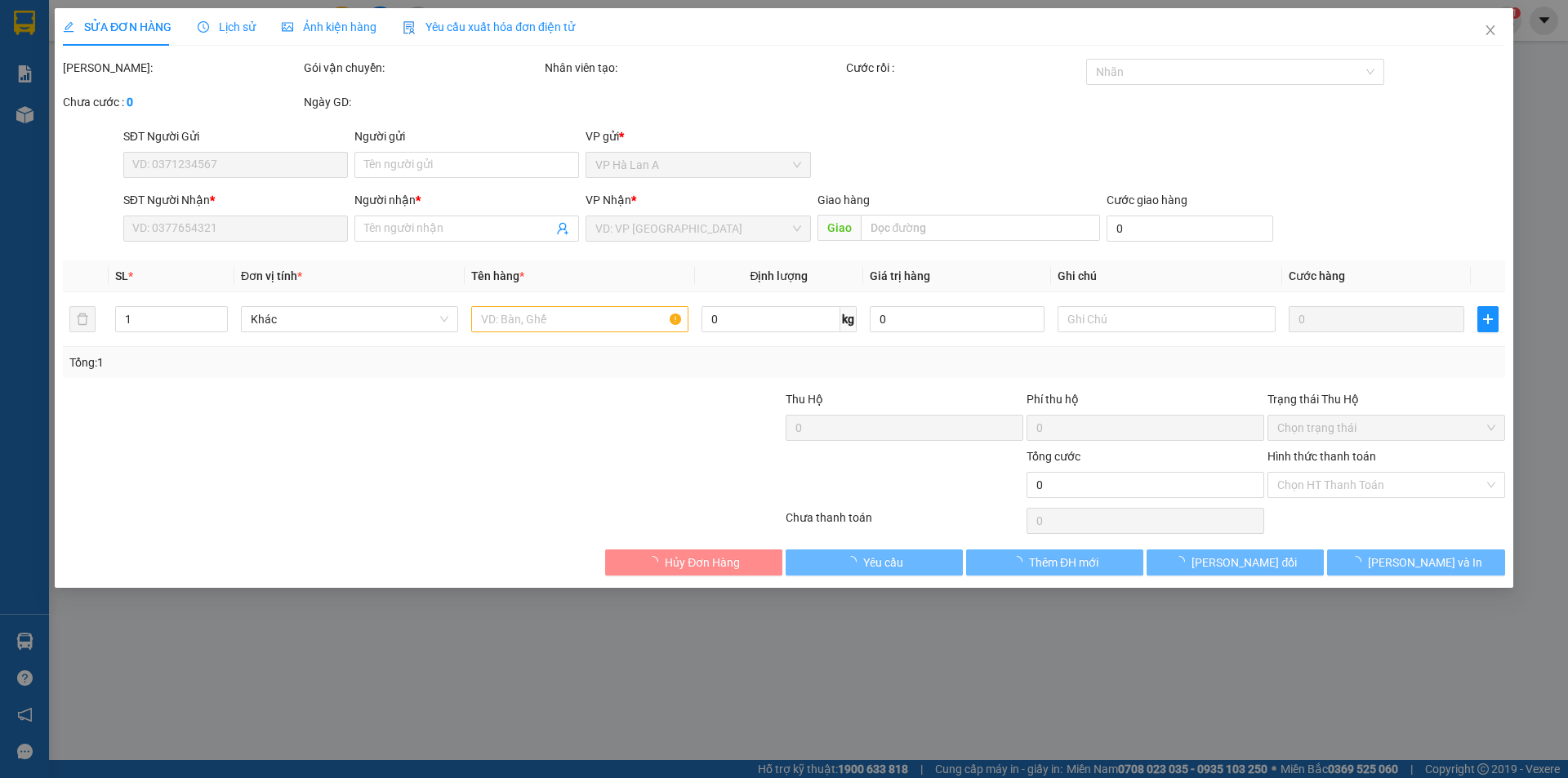
type input "0969365058"
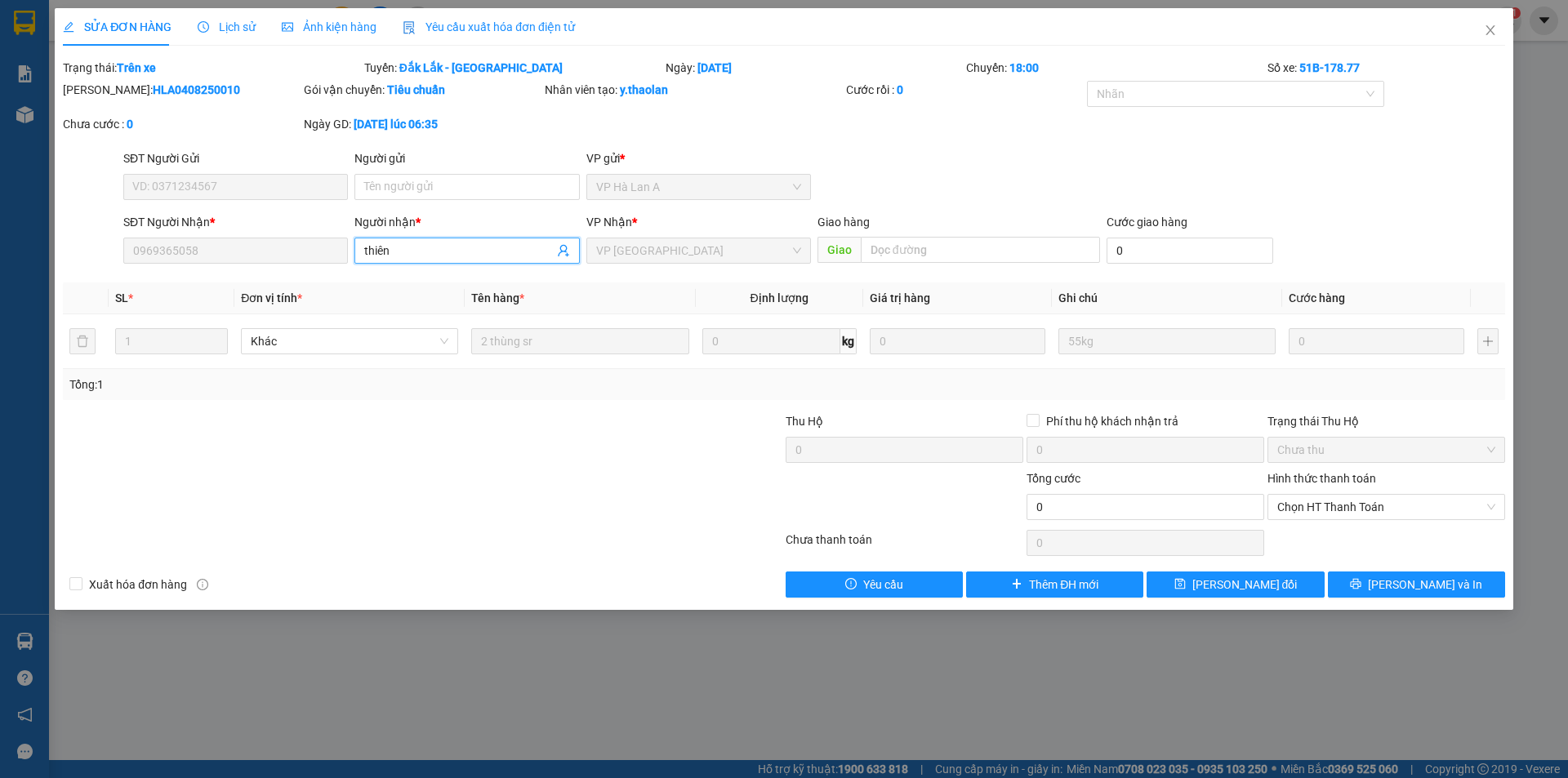
drag, startPoint x: 400, startPoint y: 250, endPoint x: 247, endPoint y: 232, distance: 154.1
click at [250, 235] on div "SĐT Người Nhận * 0969365058 Người nhận * thiên thiên VP Nhận * VP Bình Hòa Giao…" at bounding box center [814, 242] width 1388 height 57
type input "111"
click at [1223, 579] on span "Lưu thay đổi" at bounding box center [1245, 584] width 105 height 18
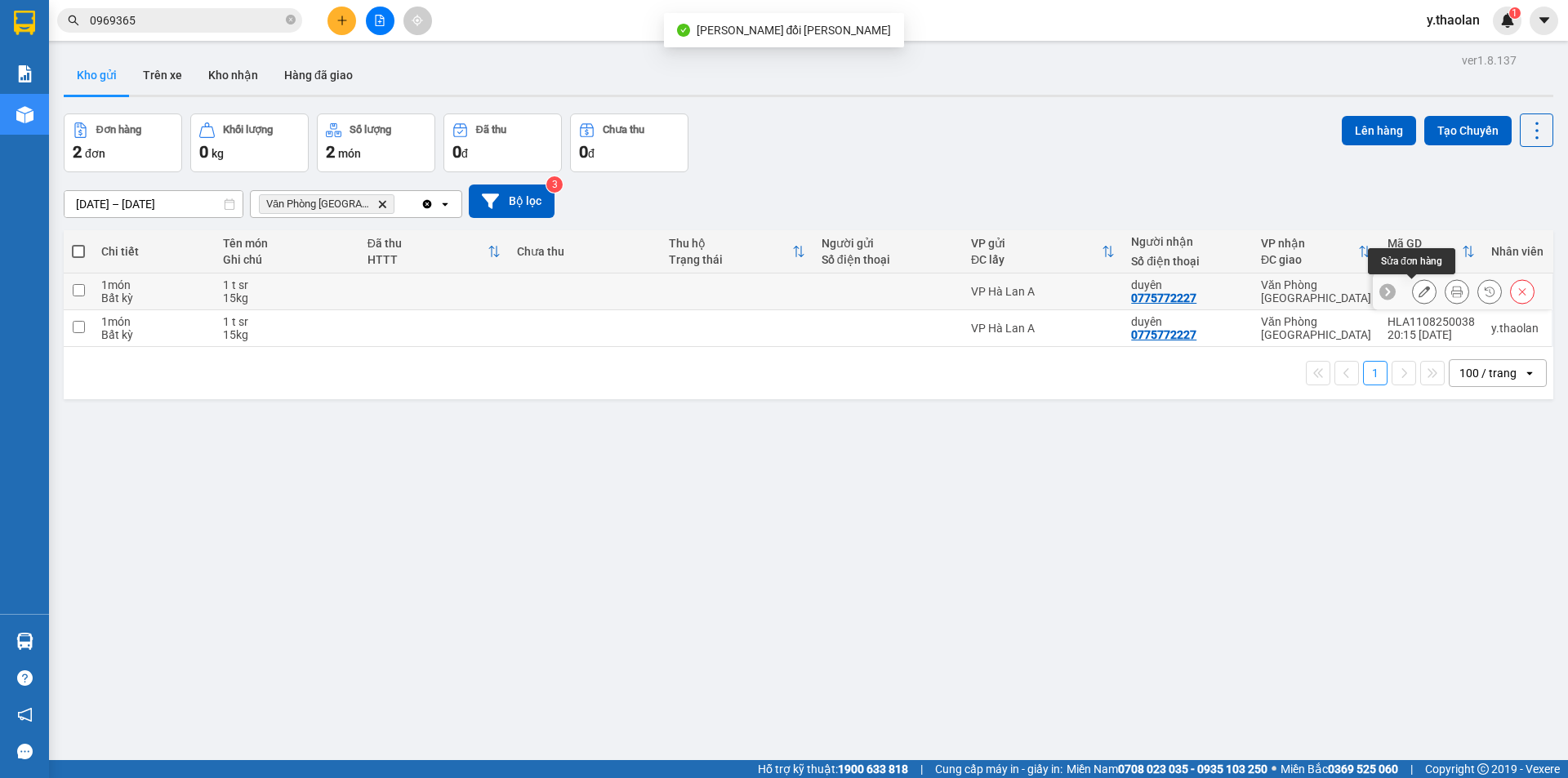
click at [1419, 294] on icon at bounding box center [1424, 291] width 11 height 11
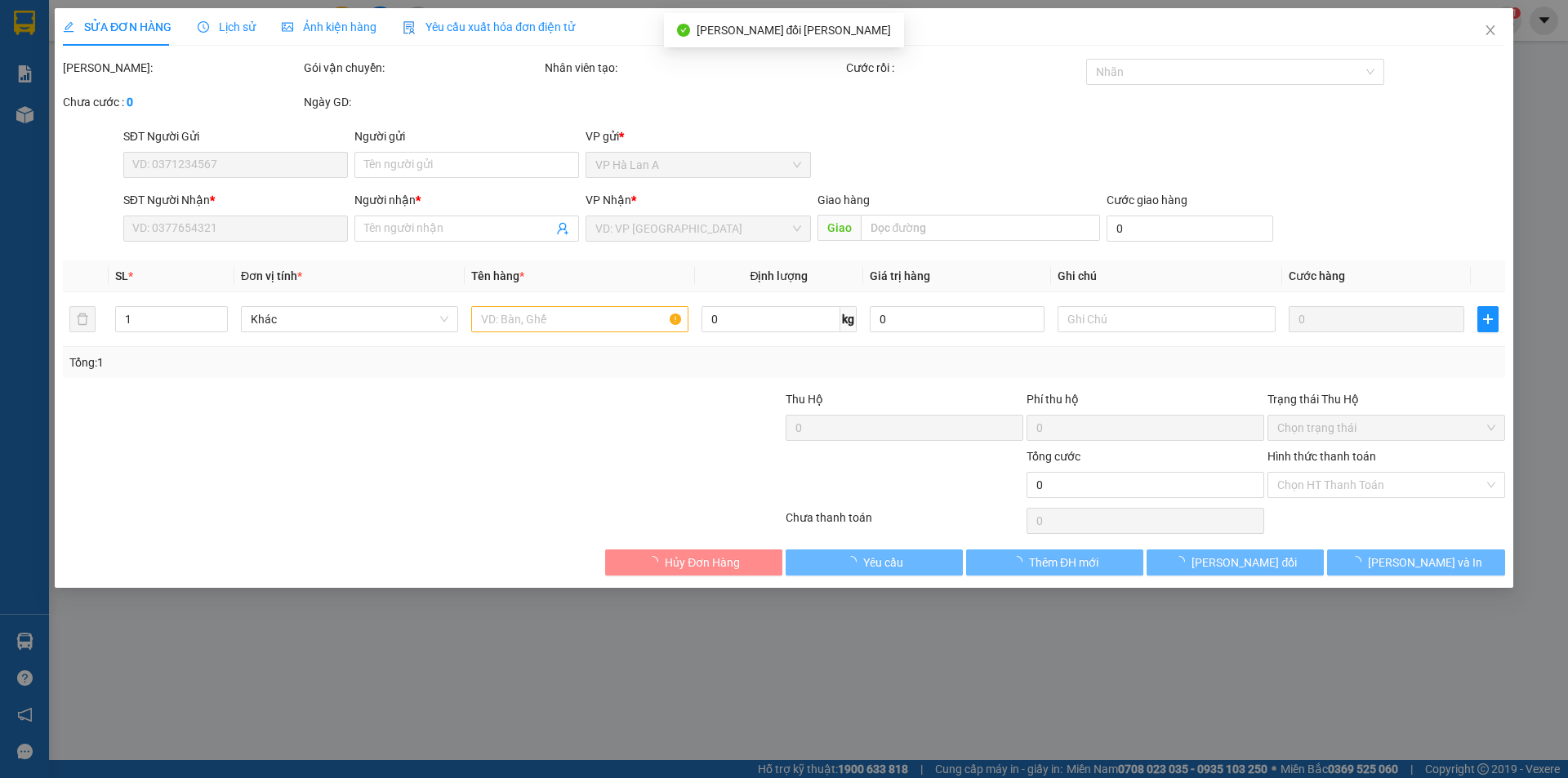
type input "0775772227"
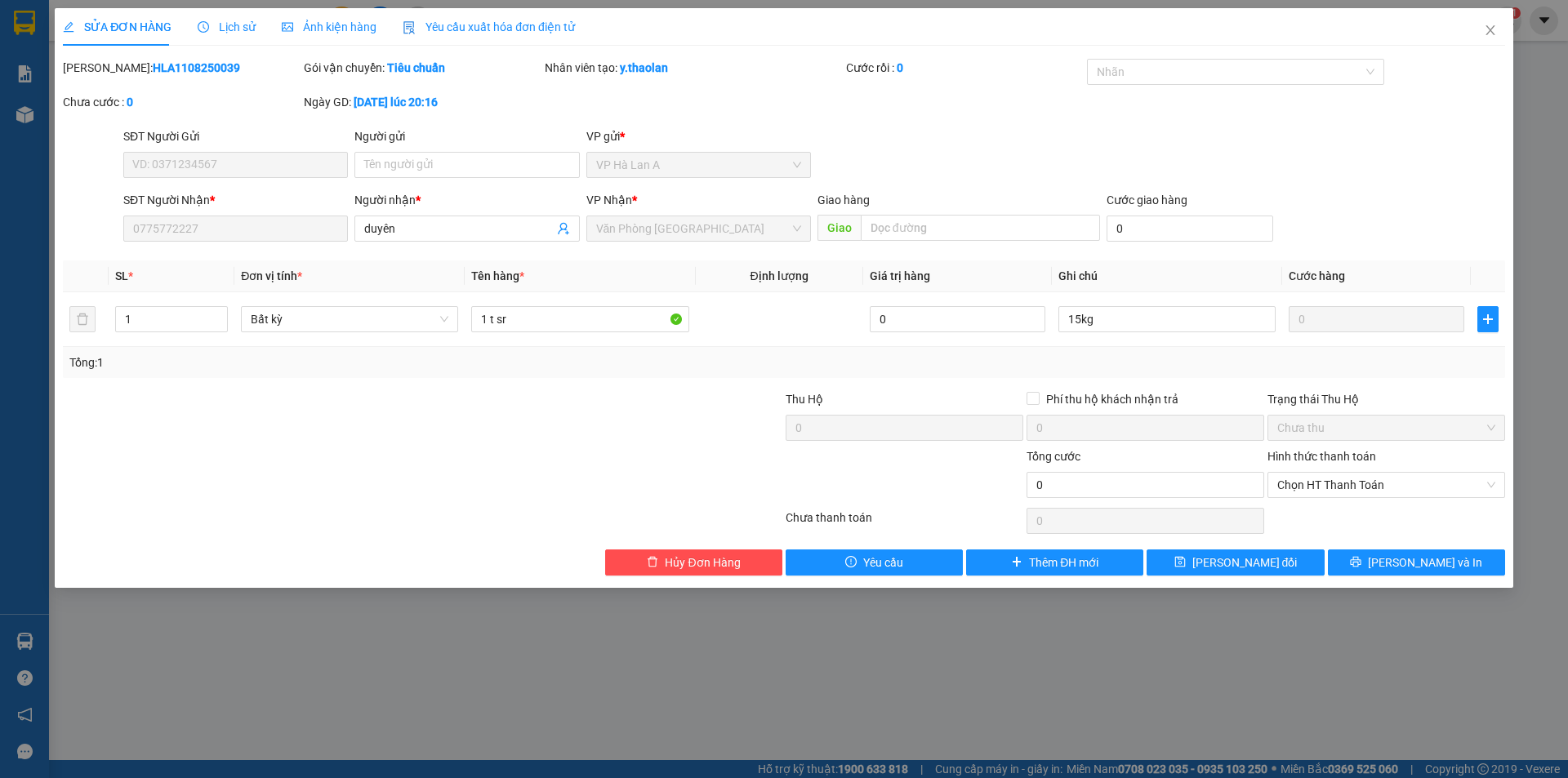
click at [284, 163] on form "SĐT Người Gửi VD: 0371234567 Người gửi Tên người gửi VP gửi * VP Hà Lan A SĐT …" at bounding box center [784, 188] width 1442 height 121
type input "11"
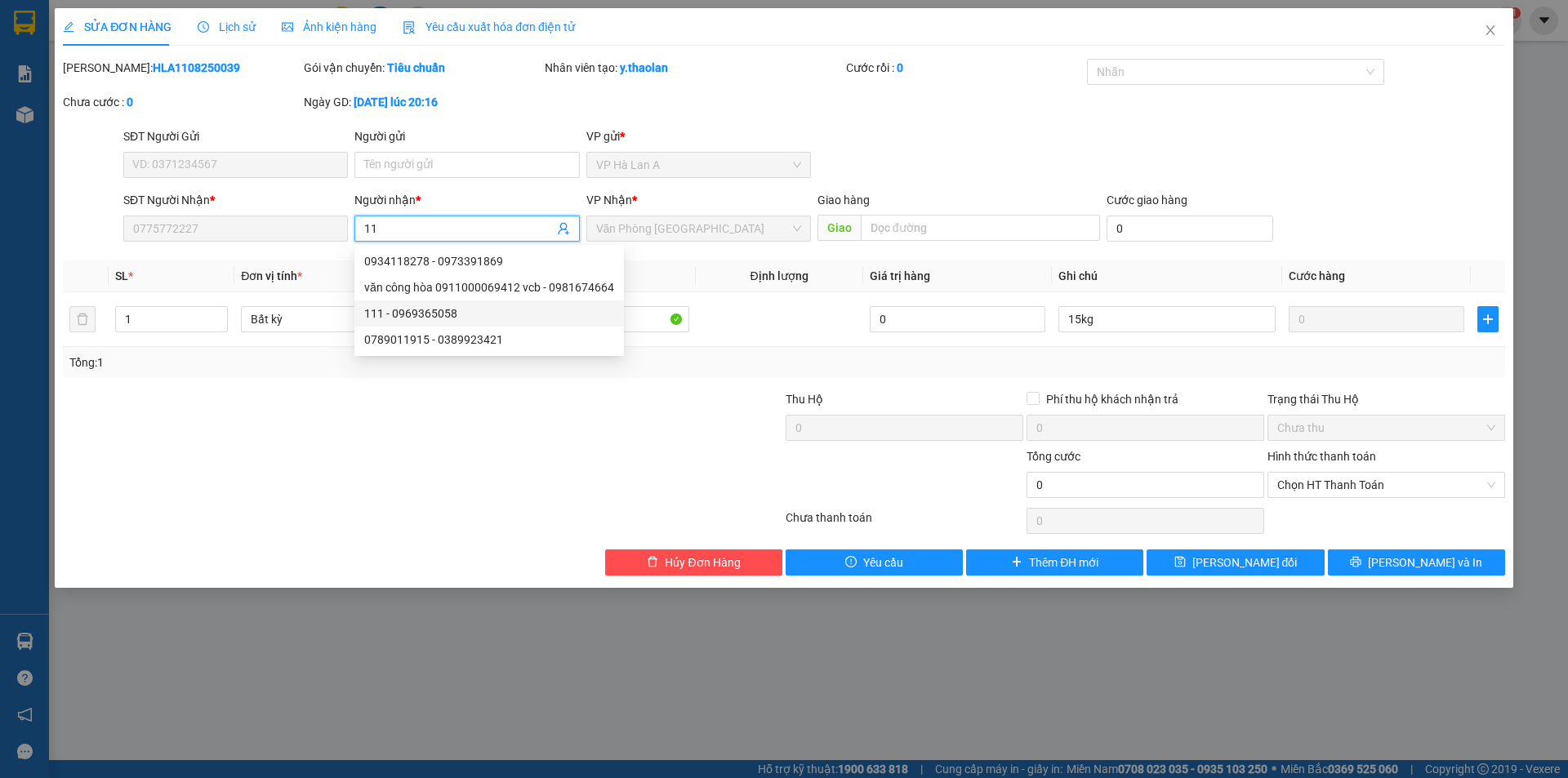
click at [457, 313] on div "111 - 0969365058" at bounding box center [489, 313] width 250 height 18
type input "0969365058"
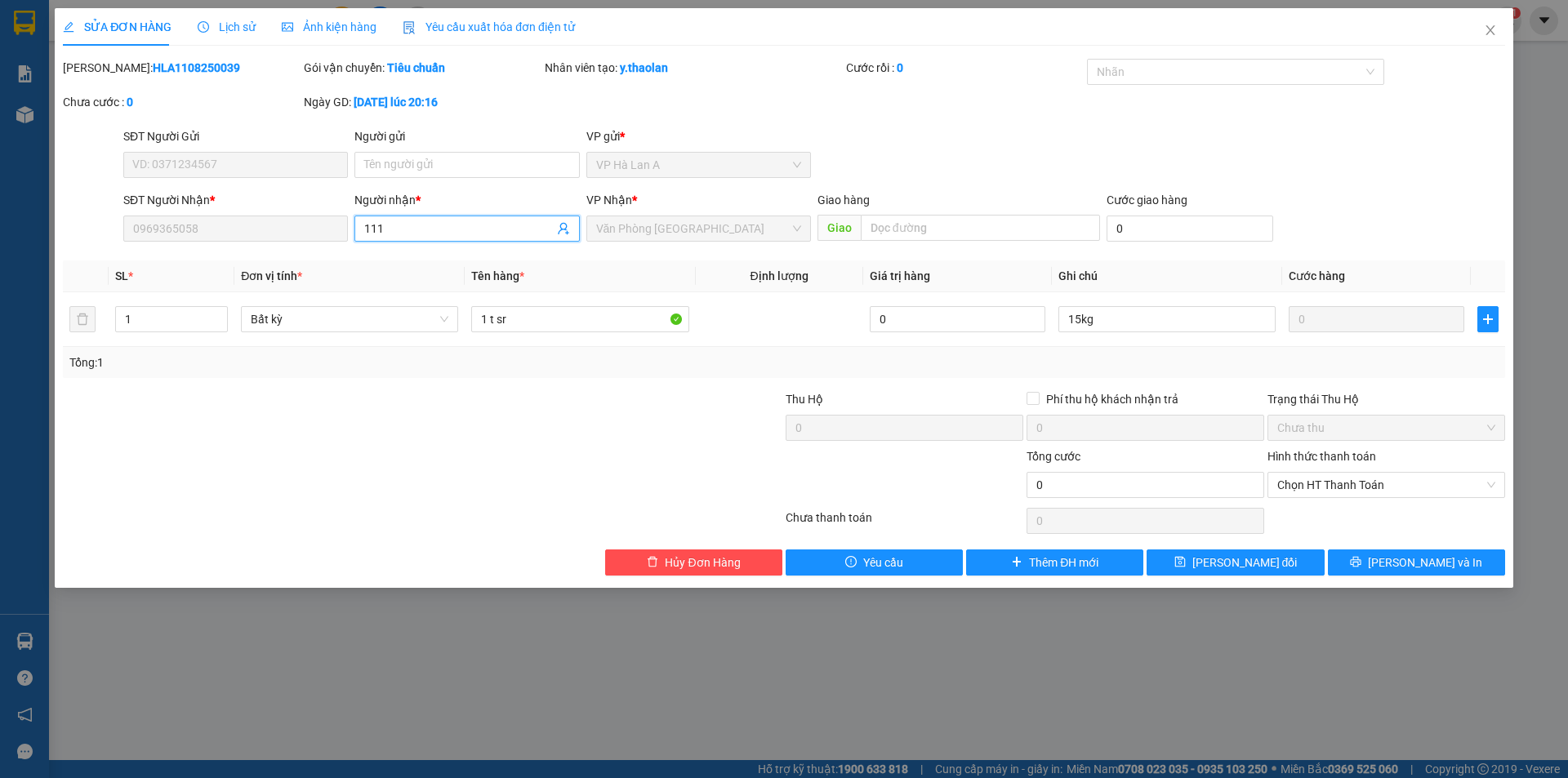
drag, startPoint x: 393, startPoint y: 230, endPoint x: 273, endPoint y: 192, distance: 125.9
click at [281, 195] on div "SĐT Người Nhận * 0969365058 Người nhận * 111 111 VP Nhận * Văn Phòng Sài Gòn Gi…" at bounding box center [814, 219] width 1388 height 57
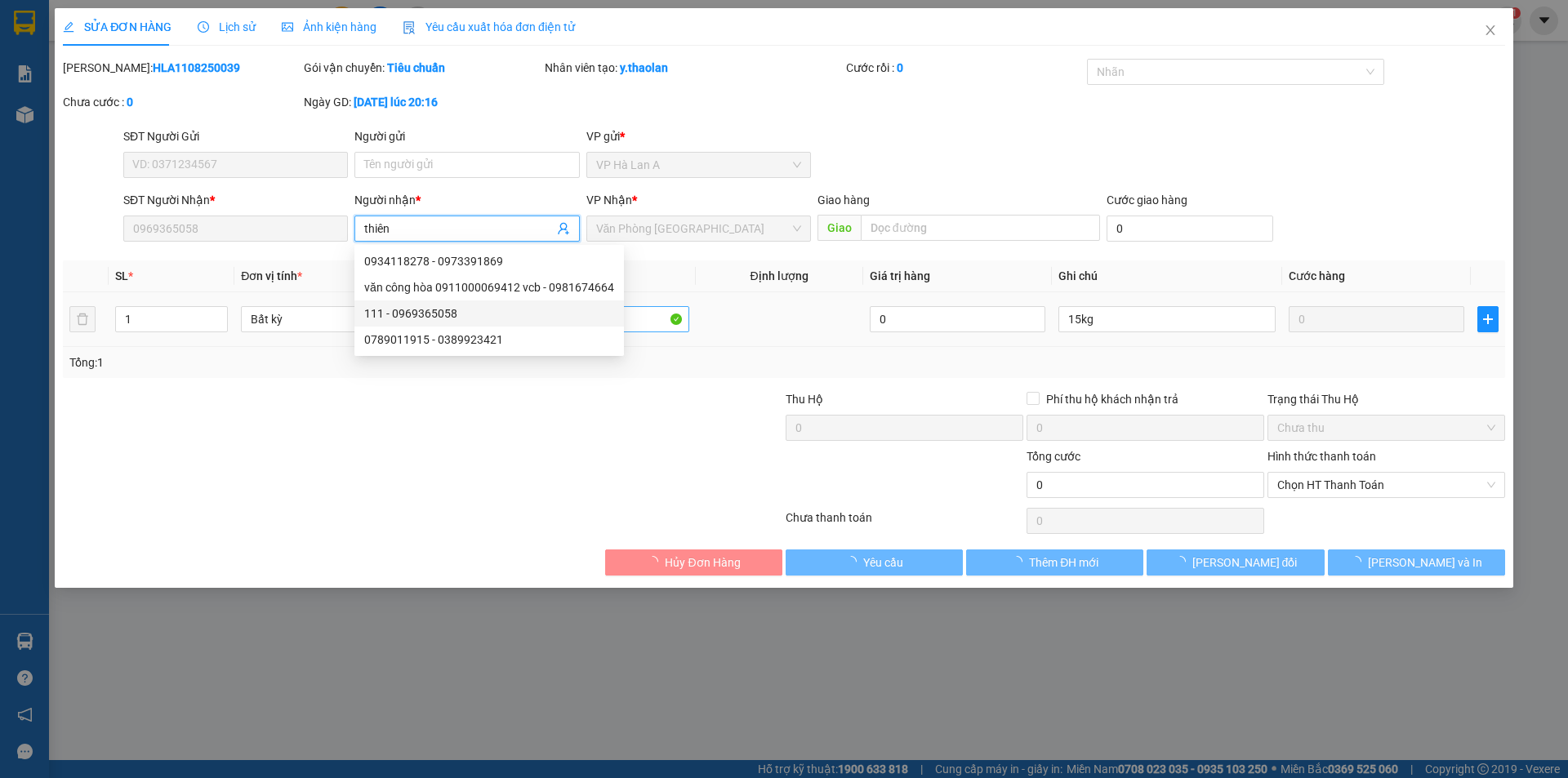
type input "thiên"
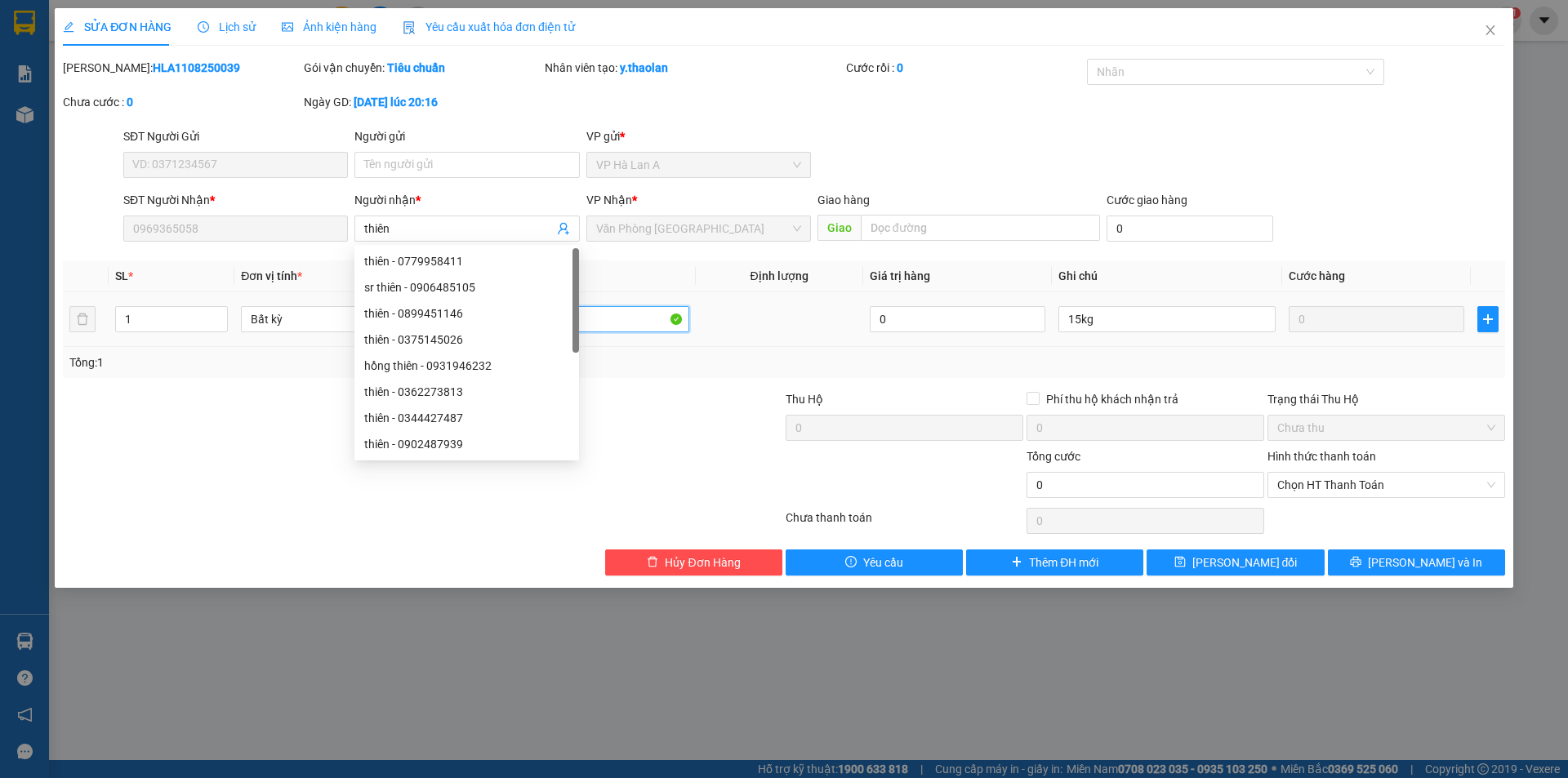
click at [633, 313] on input "1 t sr" at bounding box center [580, 320] width 217 height 26
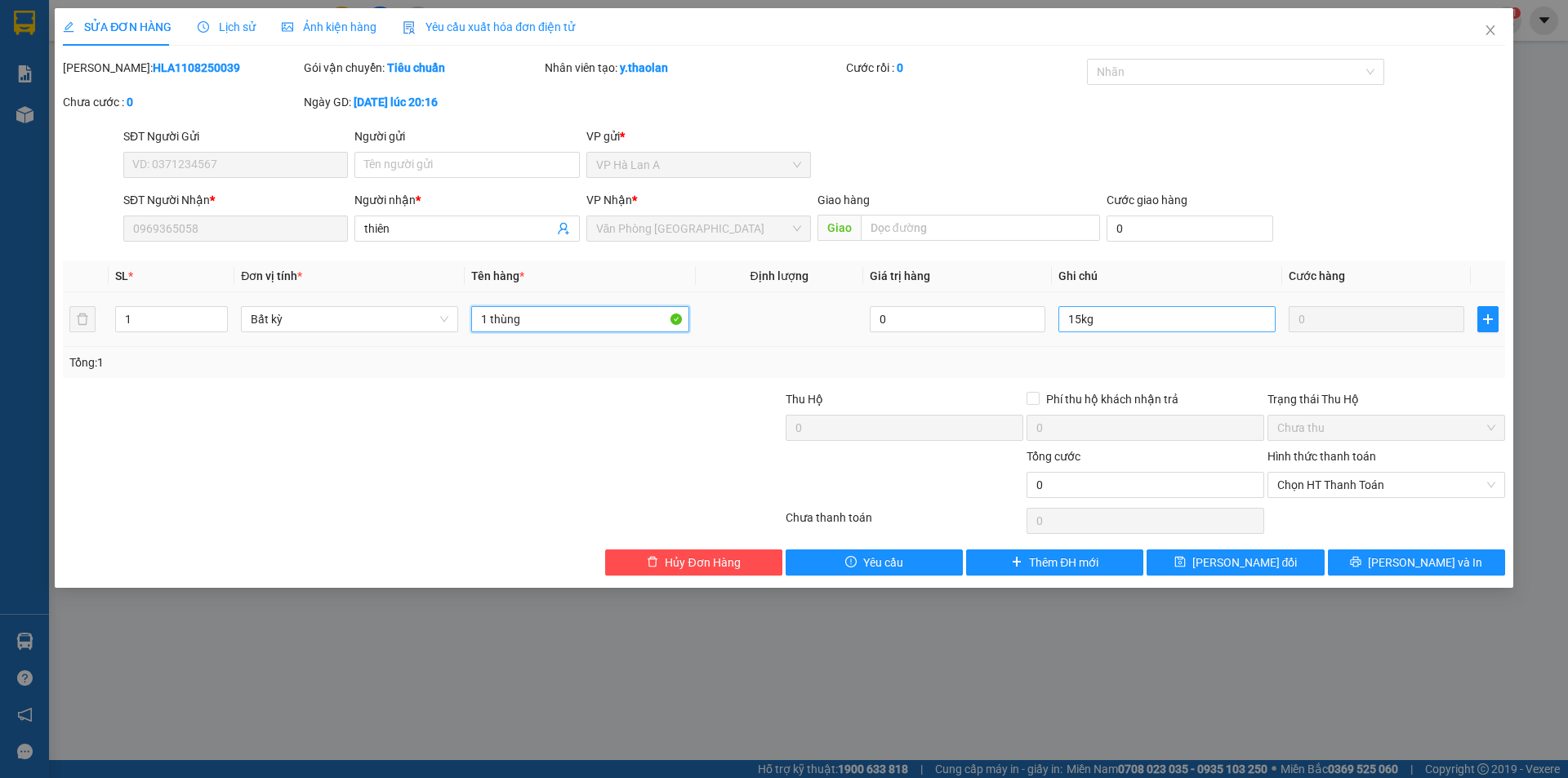
type input "1 thùng"
drag, startPoint x: 1103, startPoint y: 321, endPoint x: 935, endPoint y: 303, distance: 169.0
click at [940, 303] on tr "1 Bất kỳ 1 thùng 0 s 0" at bounding box center [784, 320] width 1442 height 55
type input "s"
click at [615, 314] on input "1 thùng" at bounding box center [580, 320] width 217 height 26
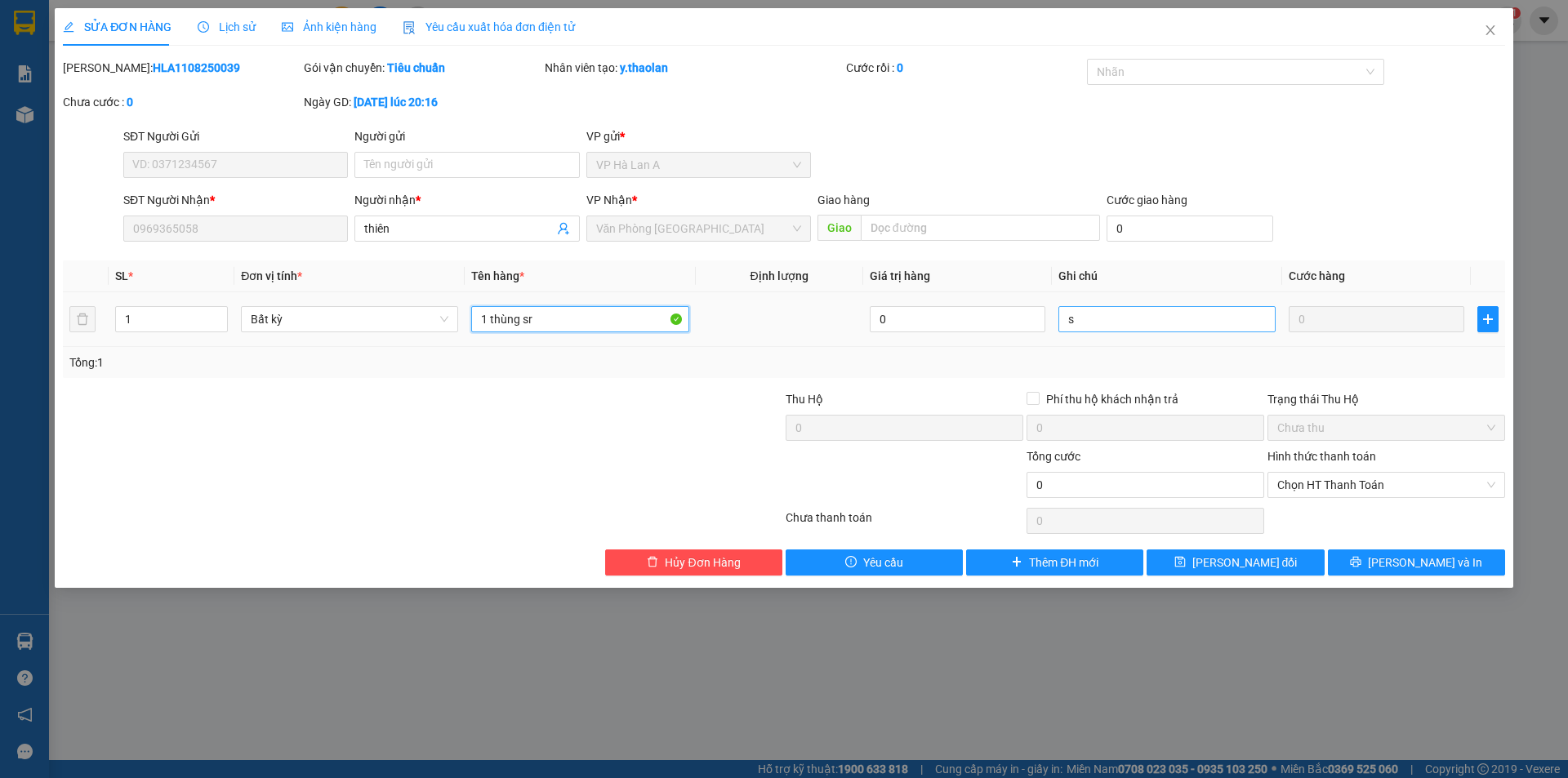
type input "1 thùng sr"
drag, startPoint x: 1091, startPoint y: 318, endPoint x: 974, endPoint y: 376, distance: 130.6
click at [996, 329] on tr "1 Bất kỳ 1 thùng sr 0 s 0" at bounding box center [784, 320] width 1442 height 55
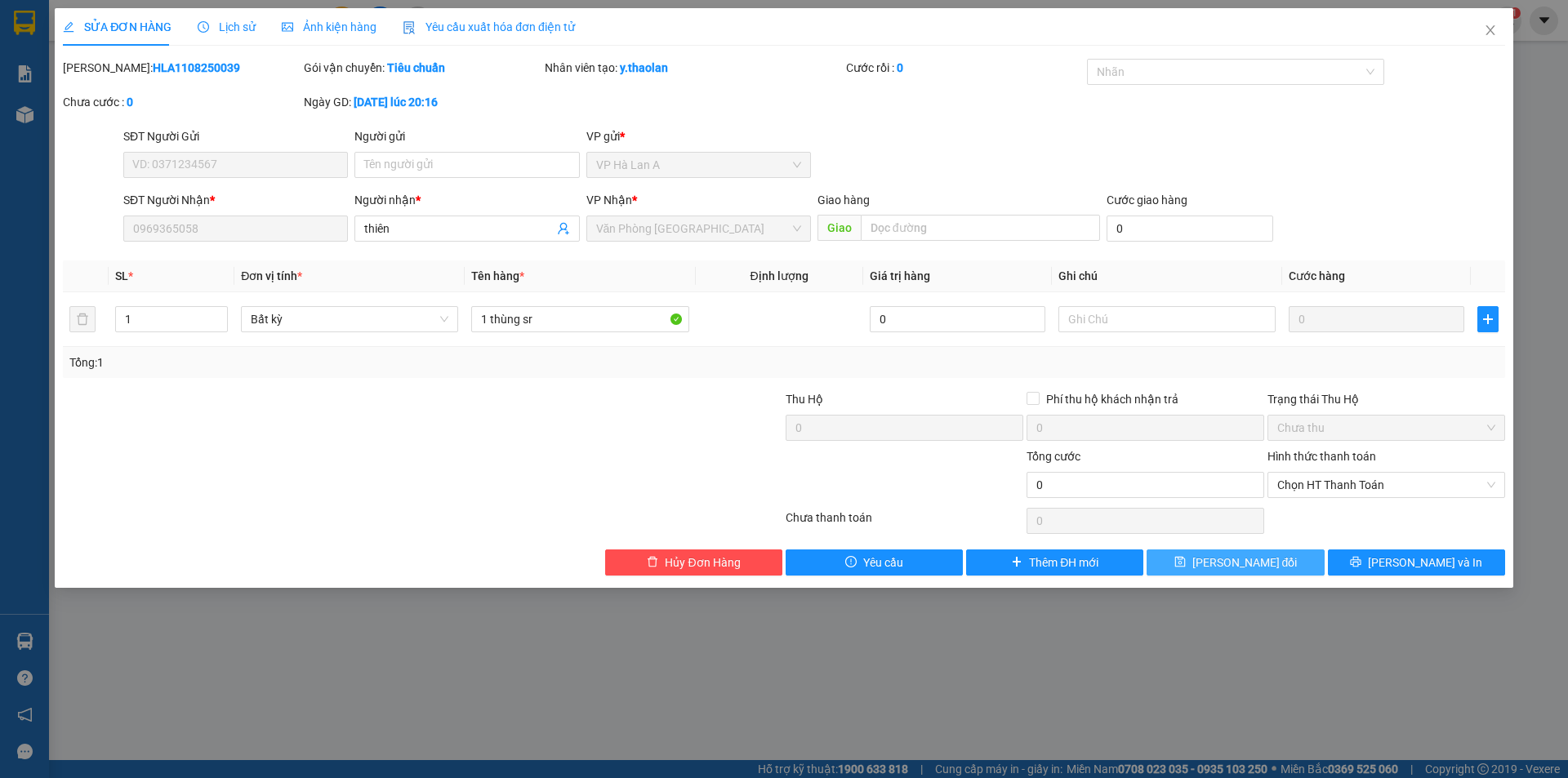
click at [1275, 568] on span "Lưu thay đổi" at bounding box center [1245, 562] width 105 height 18
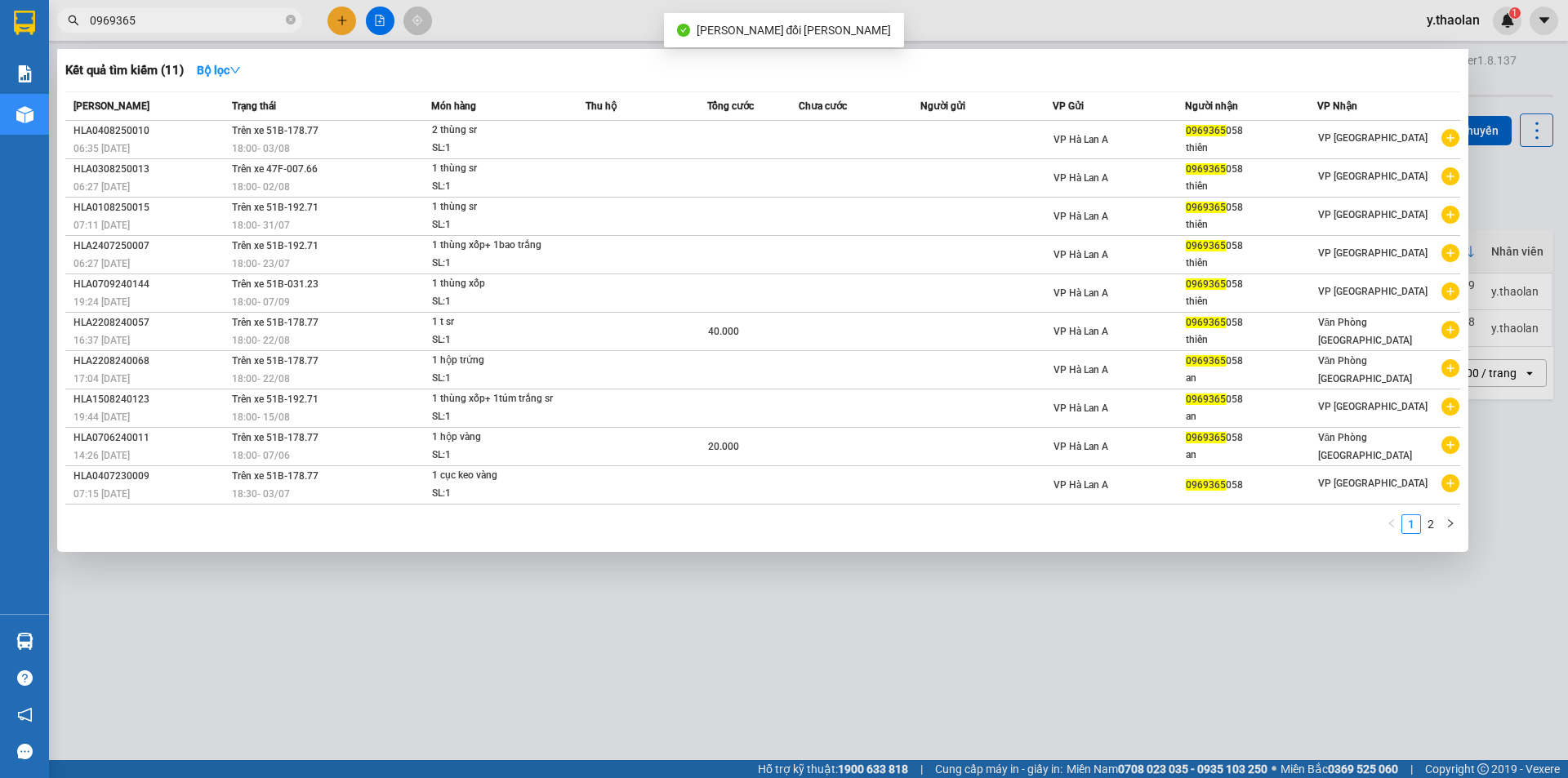
click at [259, 26] on input "0969365" at bounding box center [186, 20] width 193 height 18
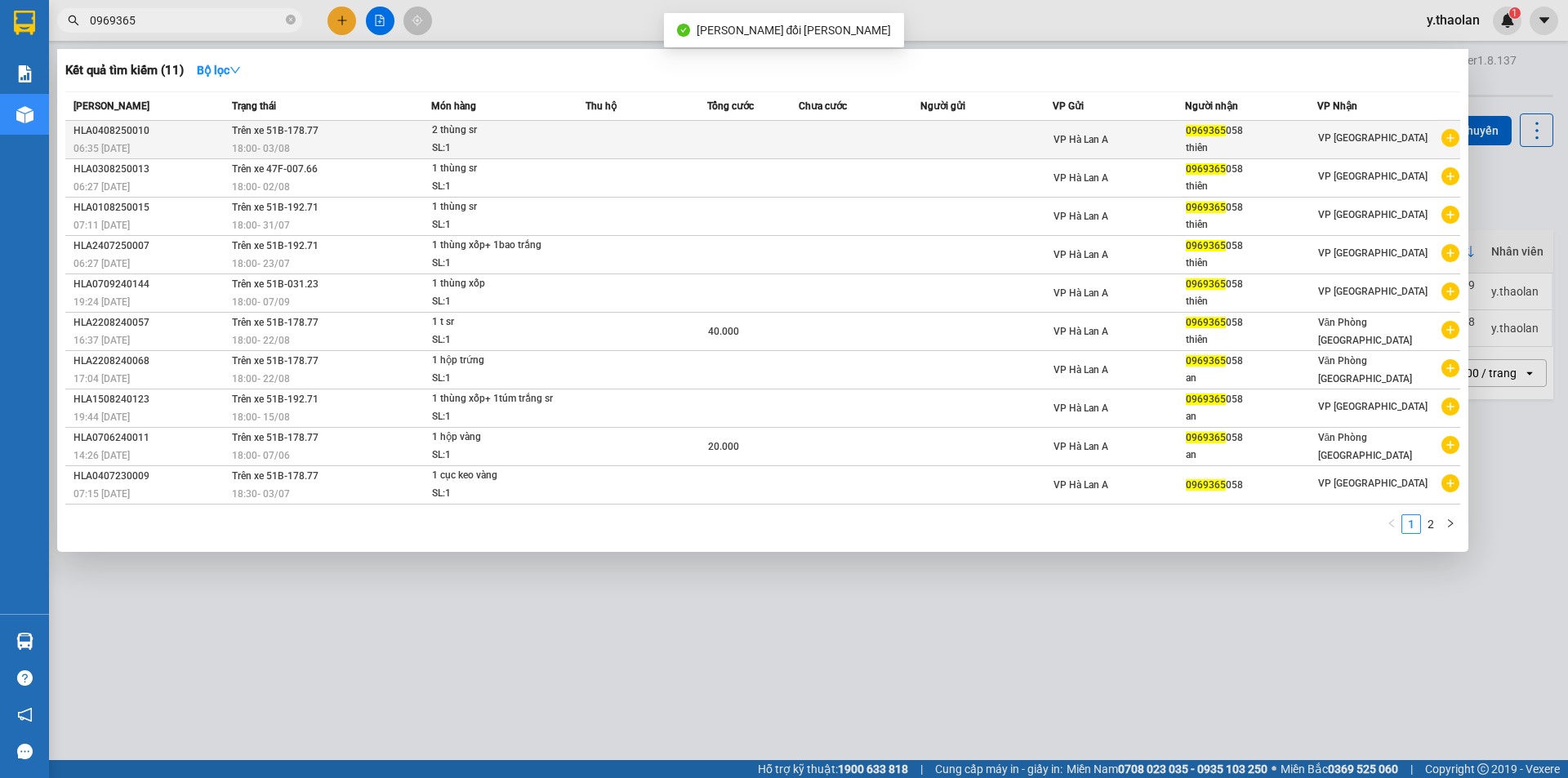
click at [795, 141] on td at bounding box center [752, 140] width 92 height 39
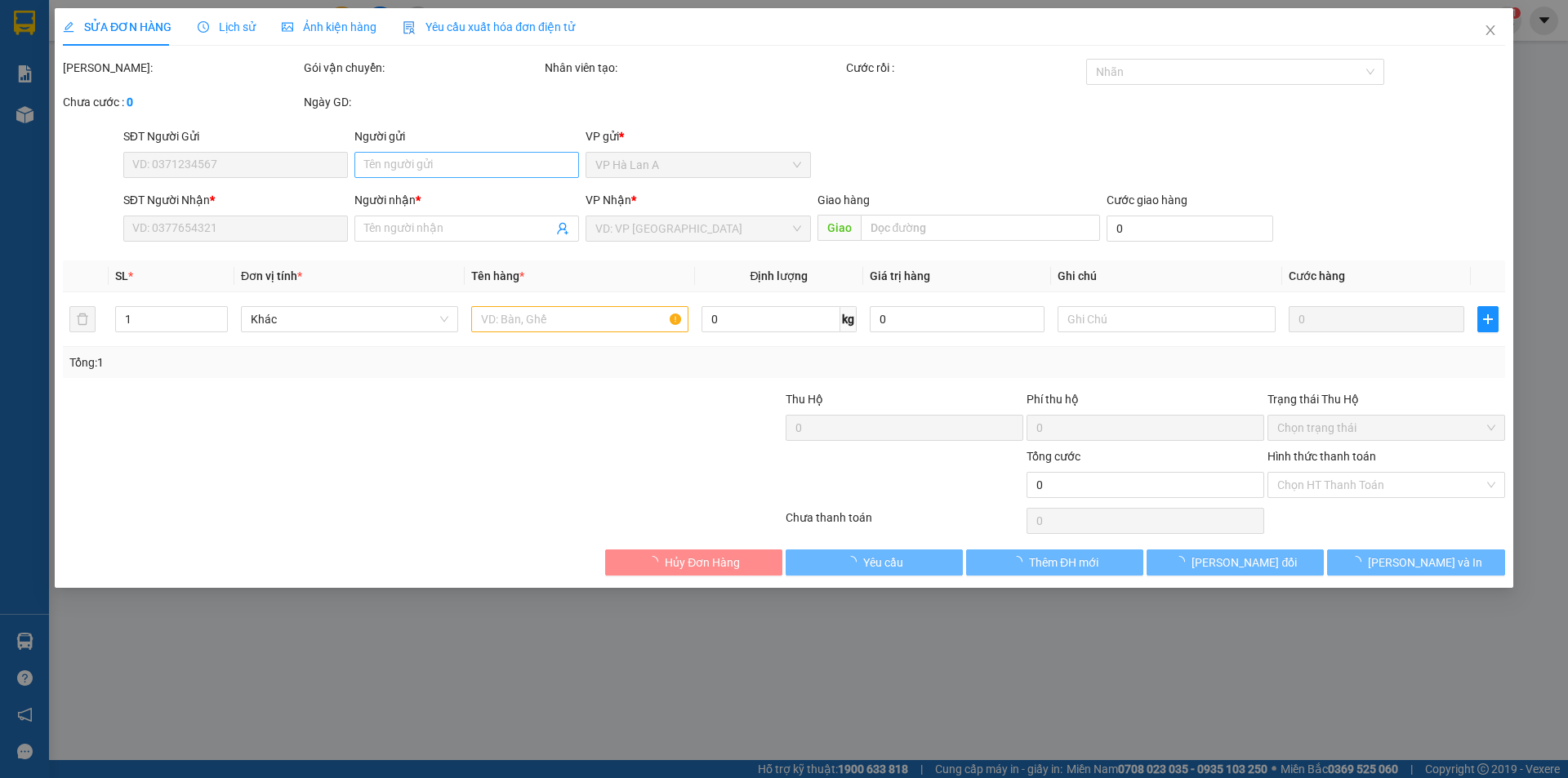
type input "0969365058"
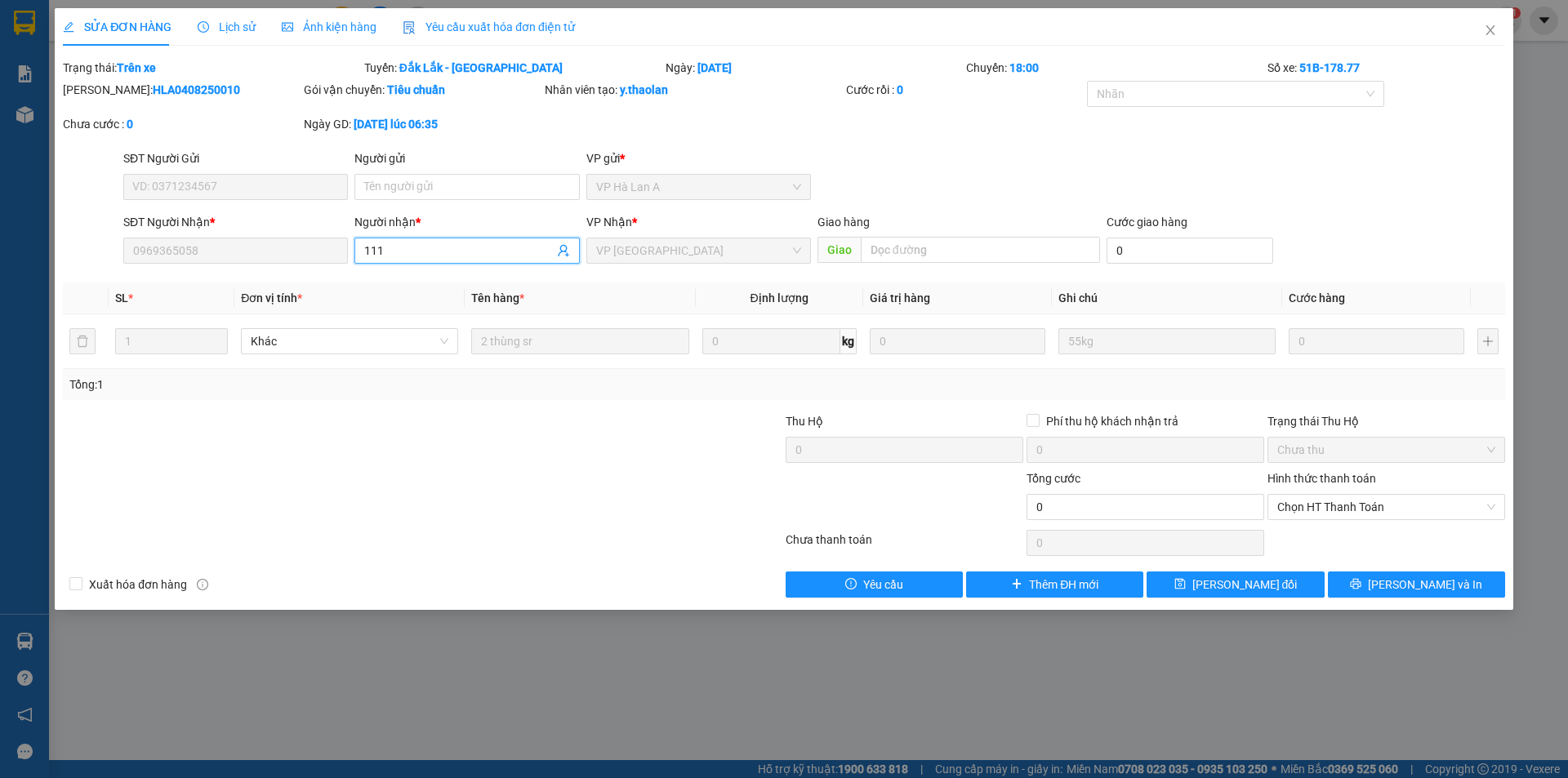
drag, startPoint x: 425, startPoint y: 244, endPoint x: 335, endPoint y: 243, distance: 90.0
click at [350, 245] on div "SĐT Người Nhận * 0969365058 Người nhận * 111 111 VP Nhận * VP Bình Hòa Giao hàn…" at bounding box center [814, 242] width 1388 height 57
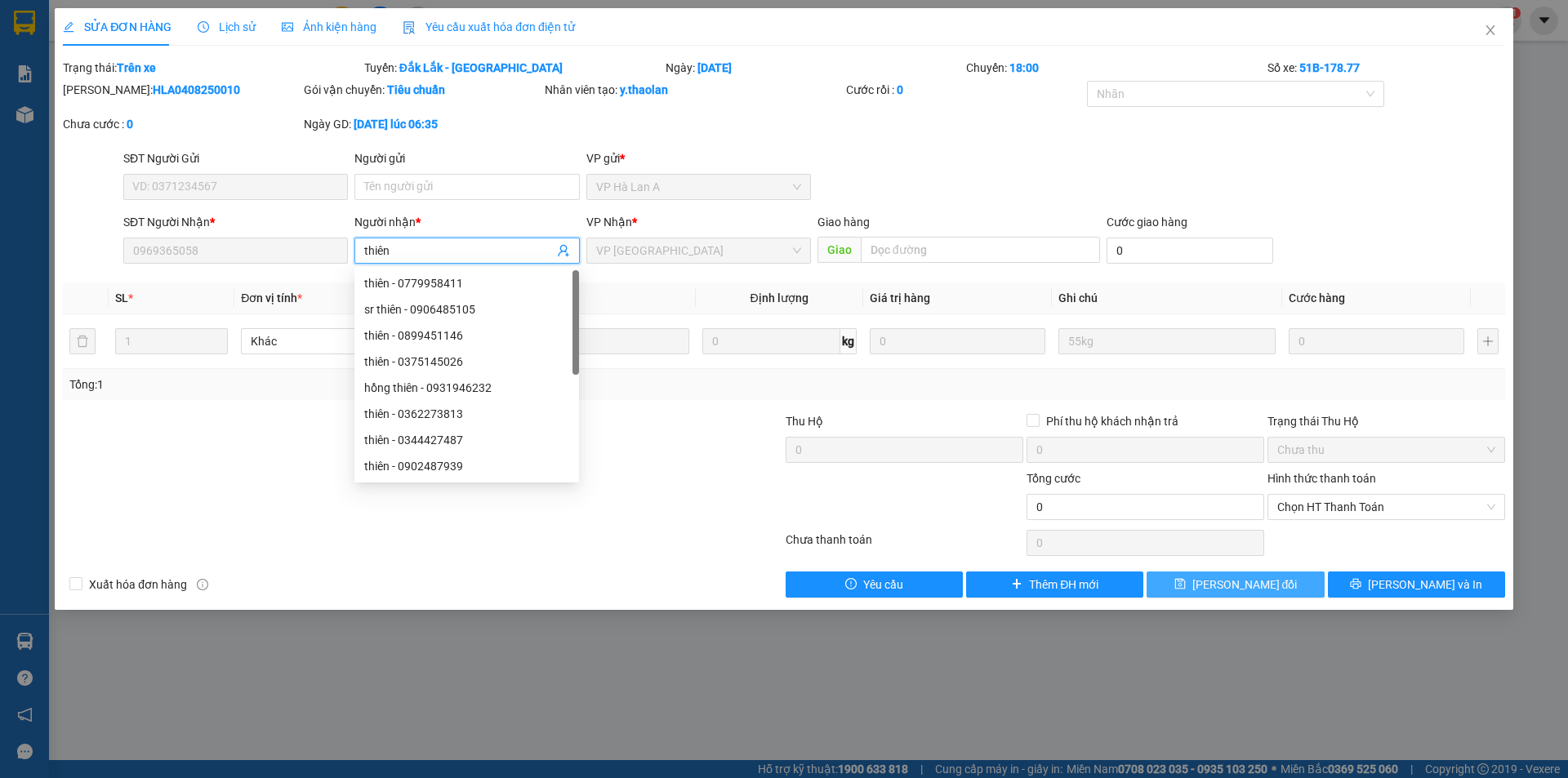
type input "thiên"
click at [1237, 574] on button "Lưu thay đổi" at bounding box center [1235, 585] width 178 height 26
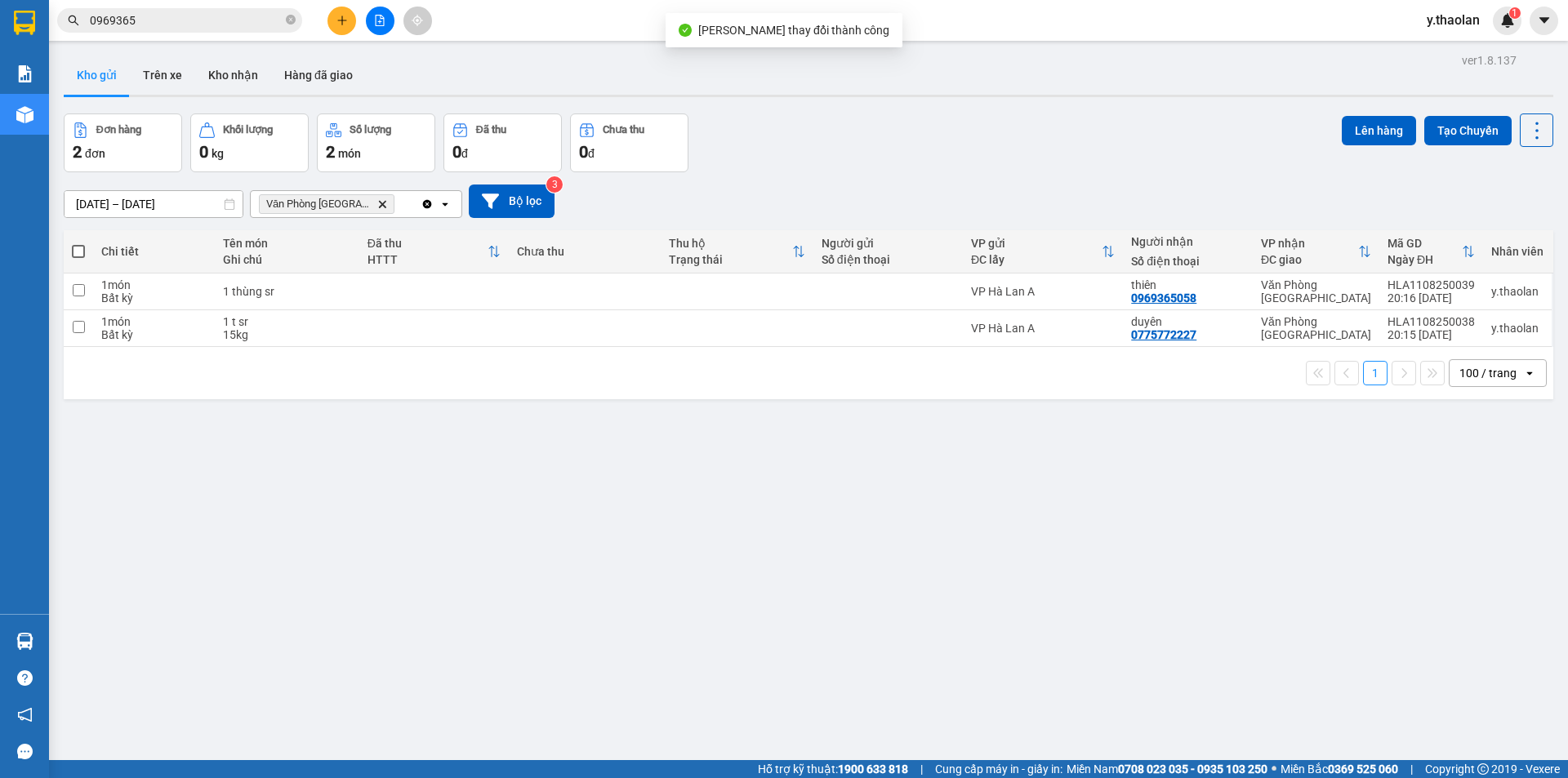
click at [76, 249] on span at bounding box center [78, 251] width 13 height 13
click at [78, 243] on input "checkbox" at bounding box center [78, 243] width 0 height 0
checkbox input "true"
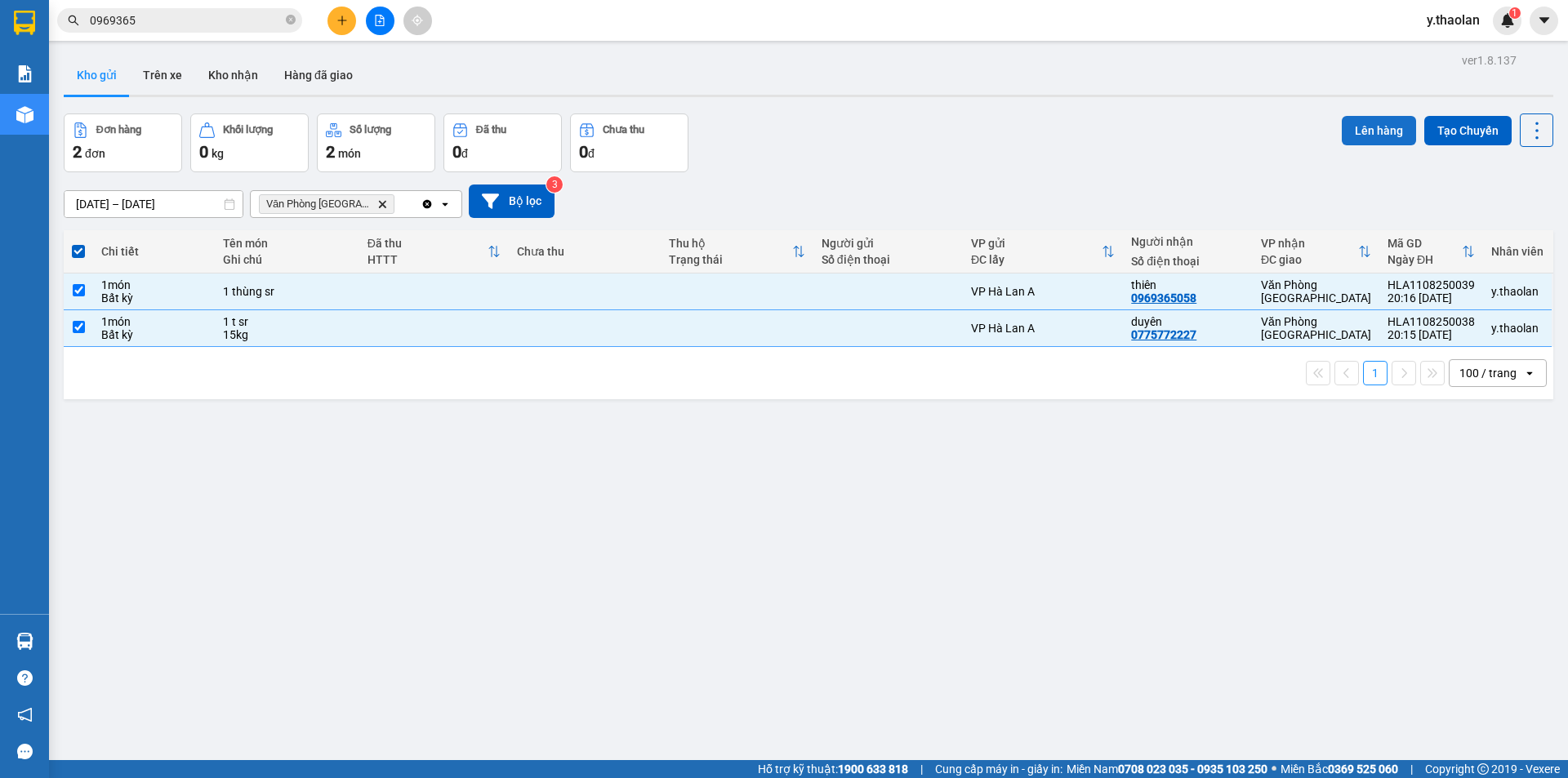
click at [1348, 137] on button "Lên hàng" at bounding box center [1379, 130] width 75 height 29
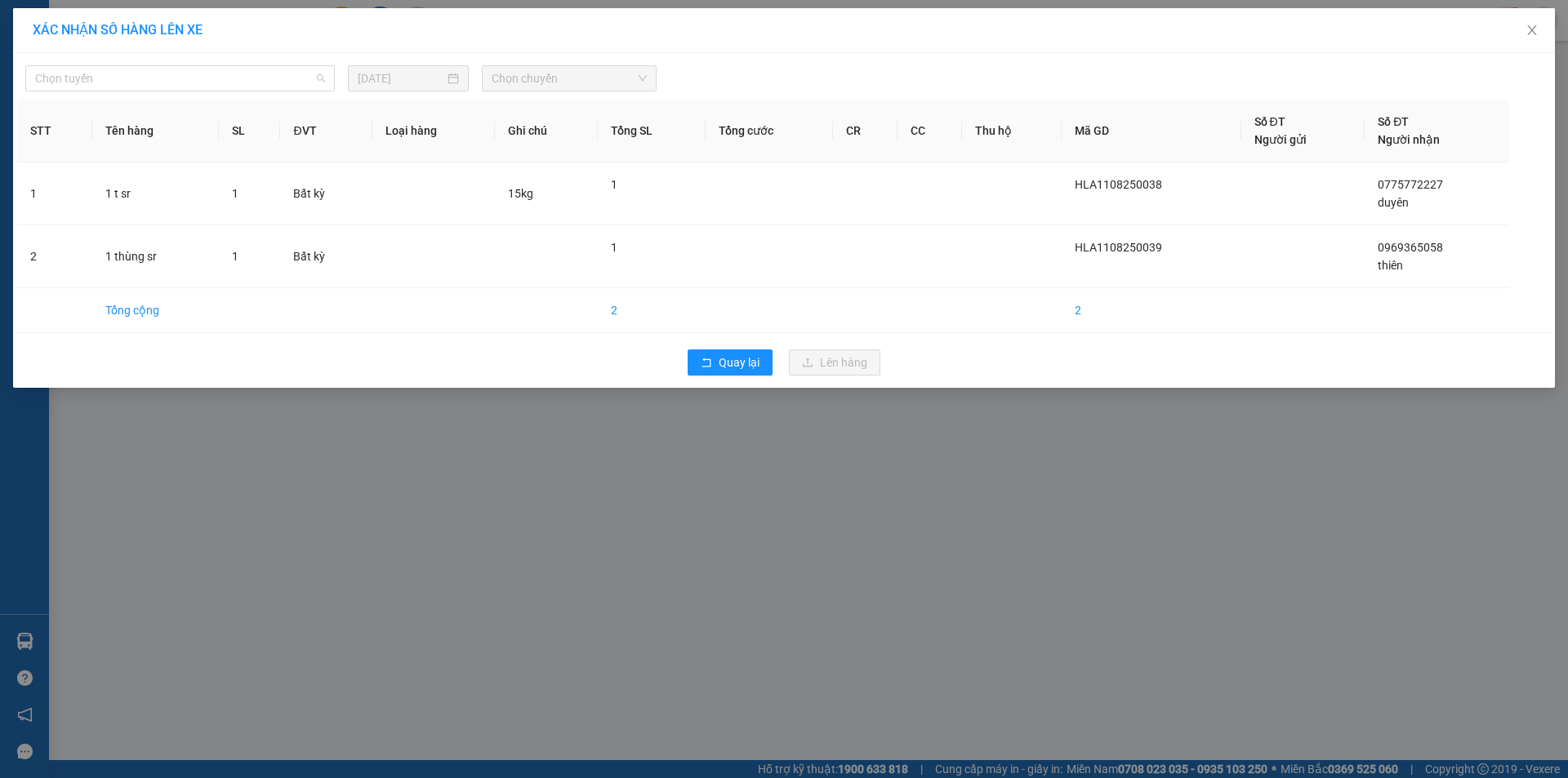
drag, startPoint x: 174, startPoint y: 68, endPoint x: 170, endPoint y: 103, distance: 35.2
click at [173, 71] on span "Chọn tuyến" at bounding box center [180, 78] width 290 height 25
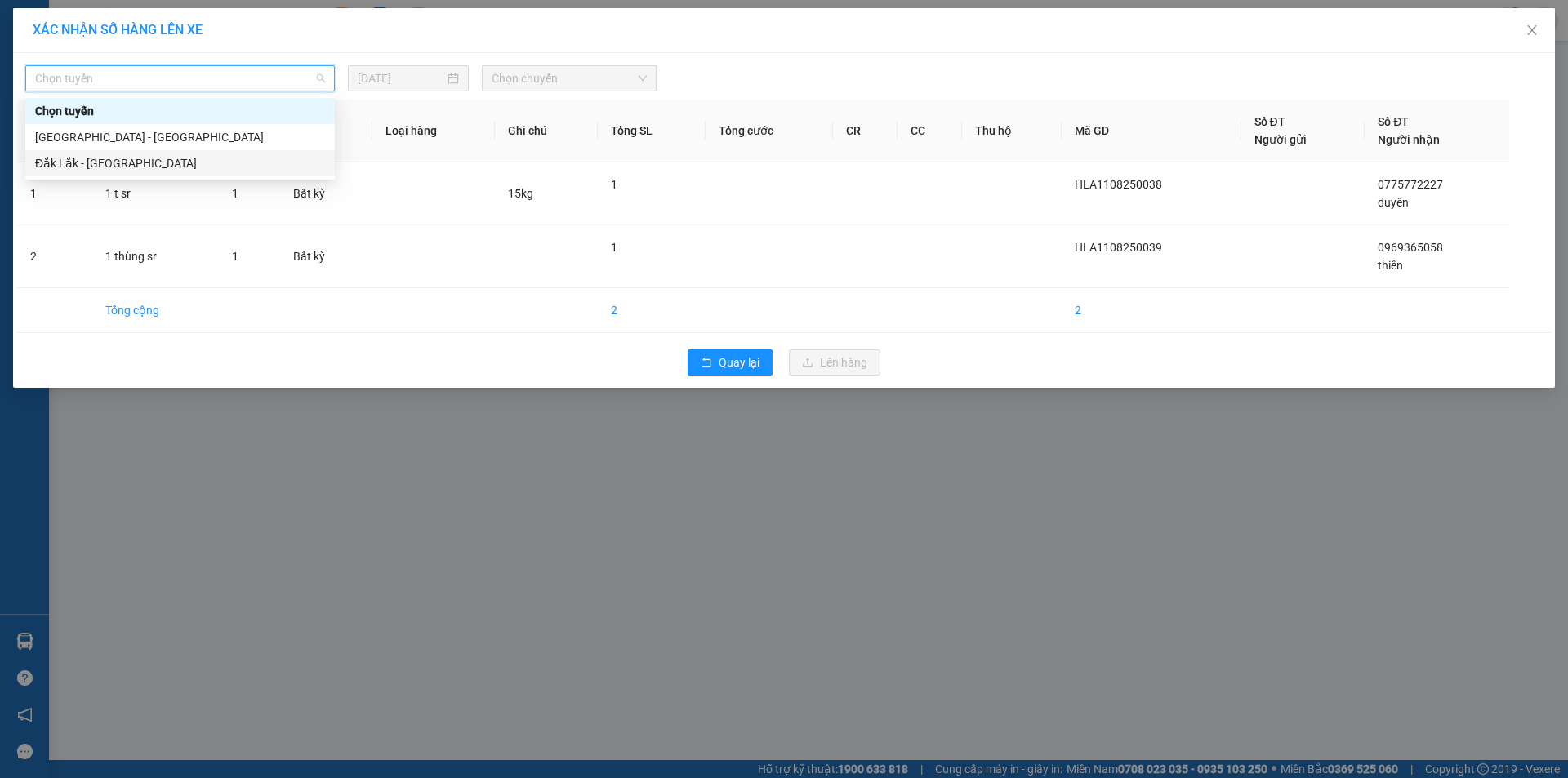
drag, startPoint x: 164, startPoint y: 160, endPoint x: 270, endPoint y: 132, distance: 109.6
click at [164, 161] on div "Đắk Lắk - [GEOGRAPHIC_DATA]" at bounding box center [180, 163] width 290 height 18
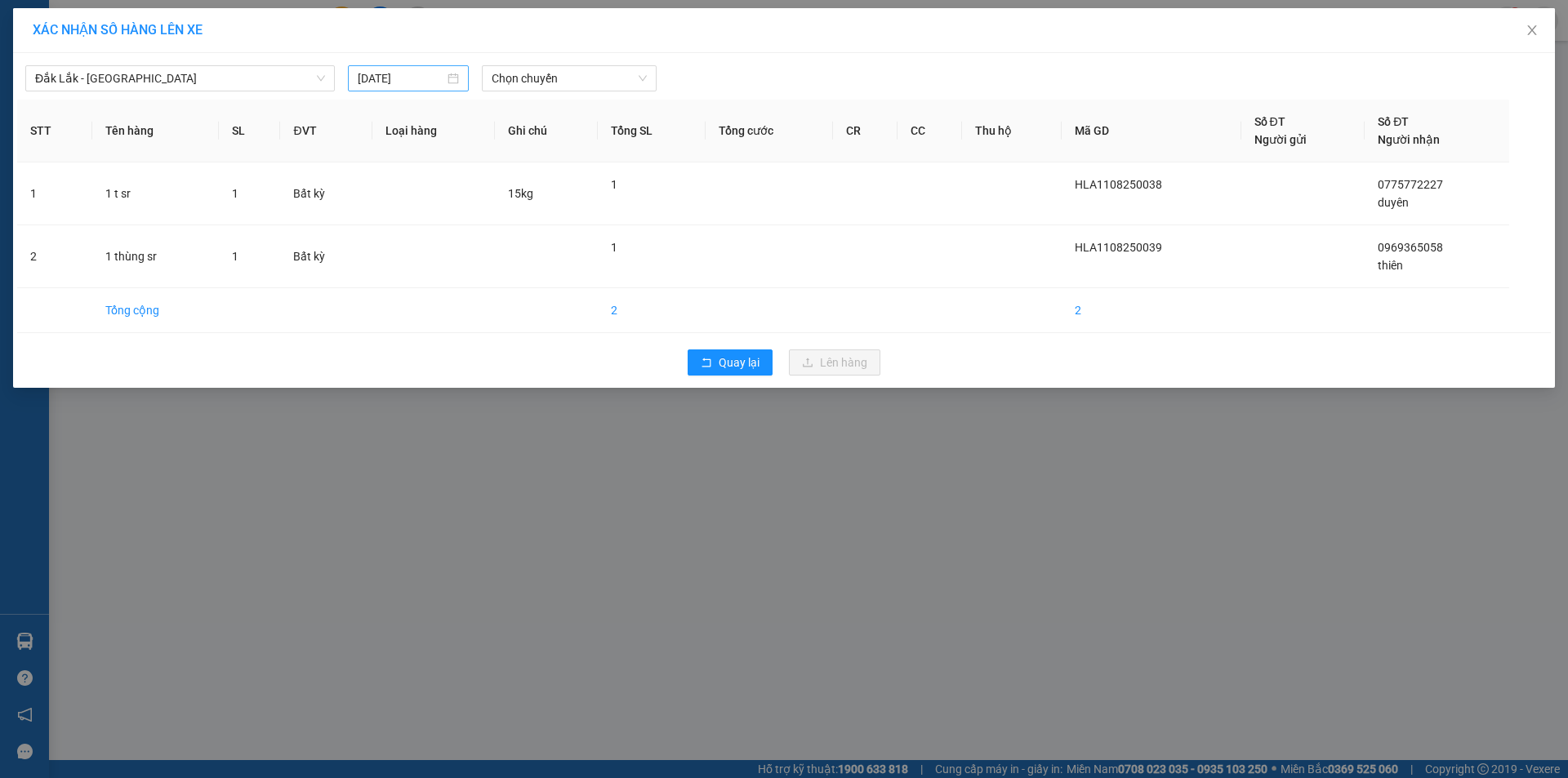
click at [399, 89] on div "[DATE]" at bounding box center [408, 78] width 121 height 26
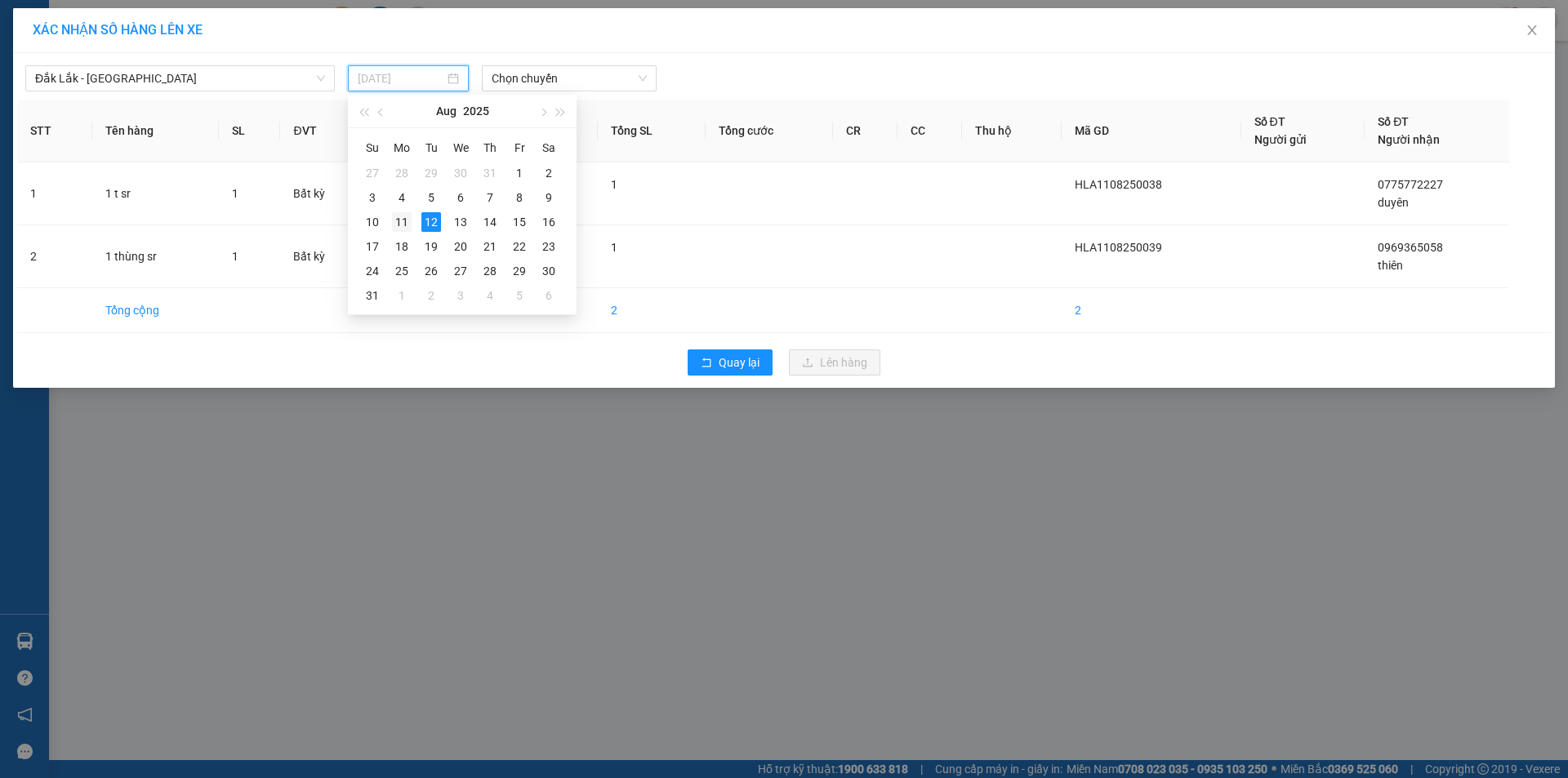
click at [396, 225] on div "11" at bounding box center [402, 222] width 20 height 20
type input "[DATE]"
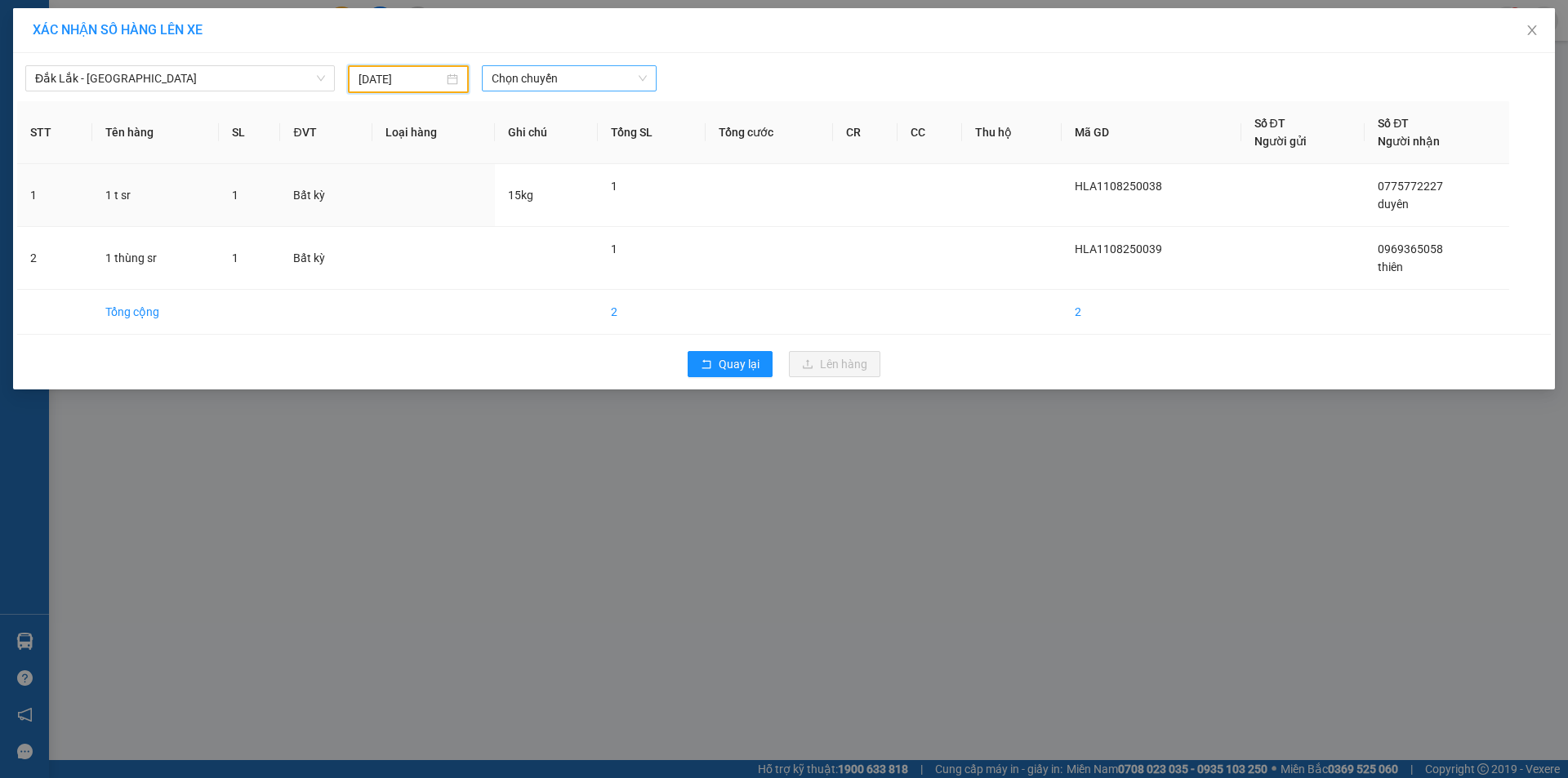
click at [562, 88] on span "Chọn chuyến" at bounding box center [569, 78] width 155 height 25
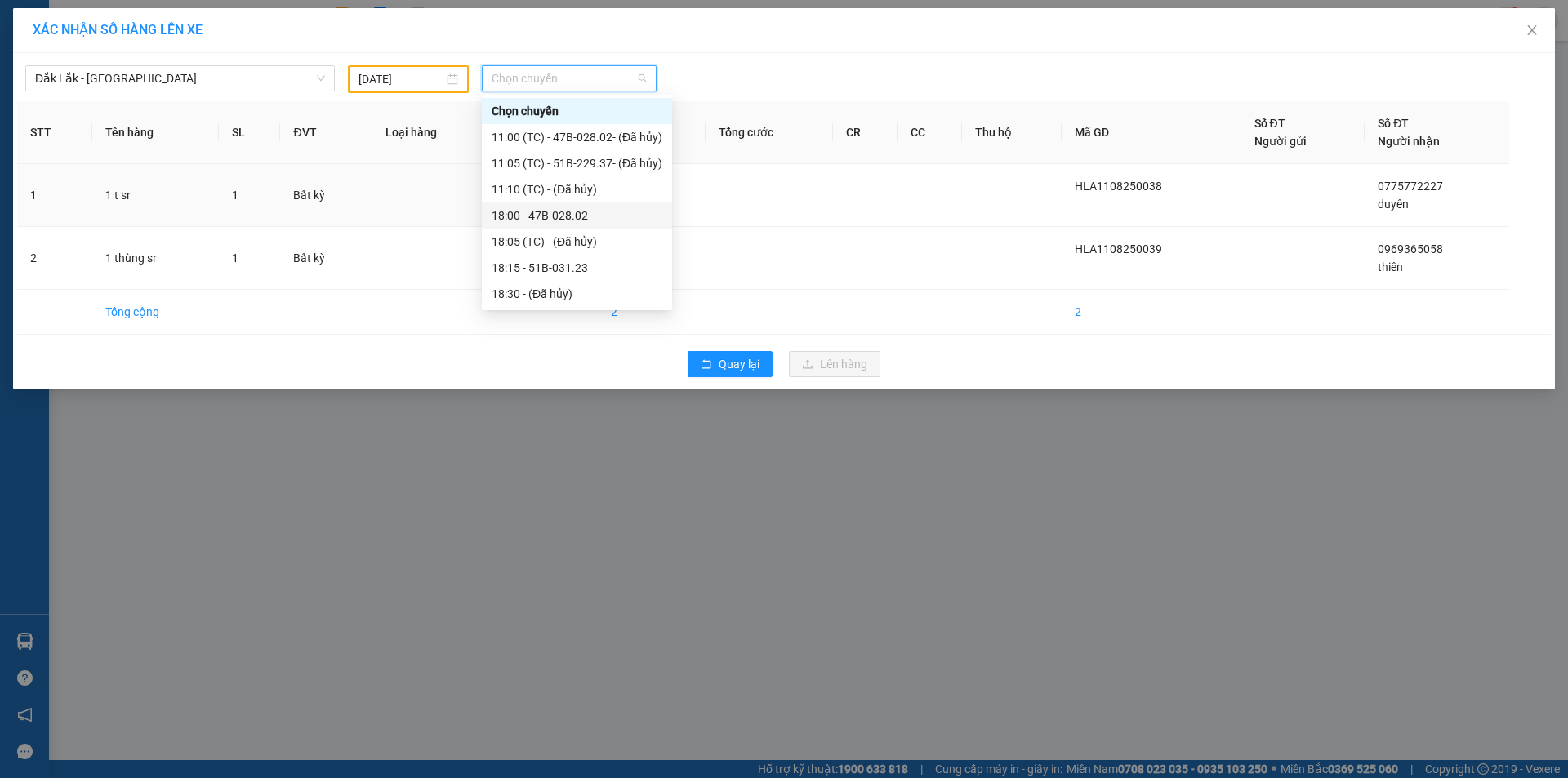
click at [563, 214] on div "18:00 - 47B-028.02" at bounding box center [577, 216] width 171 height 18
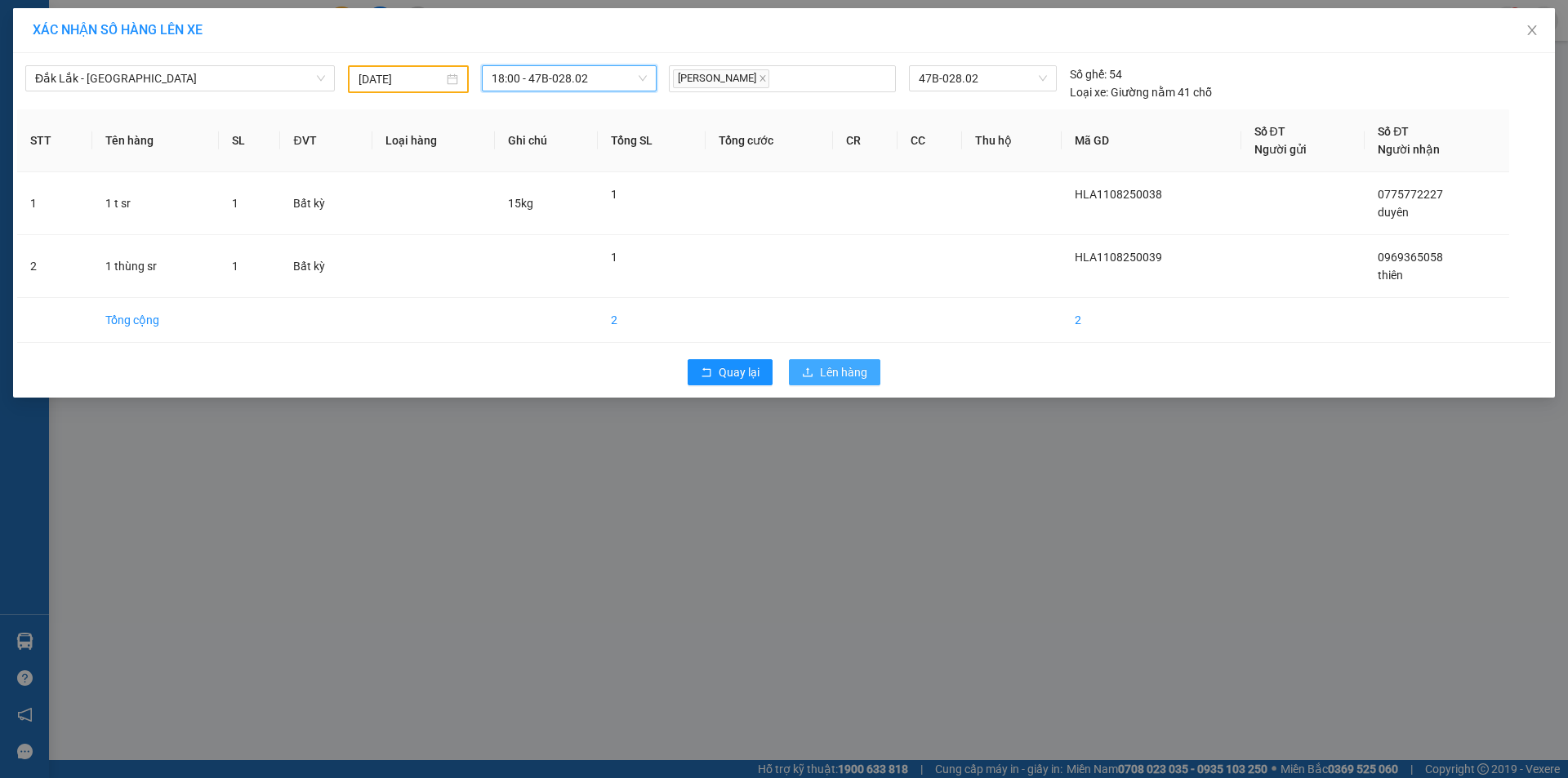
click at [824, 359] on button "Lên hàng" at bounding box center [835, 372] width 92 height 26
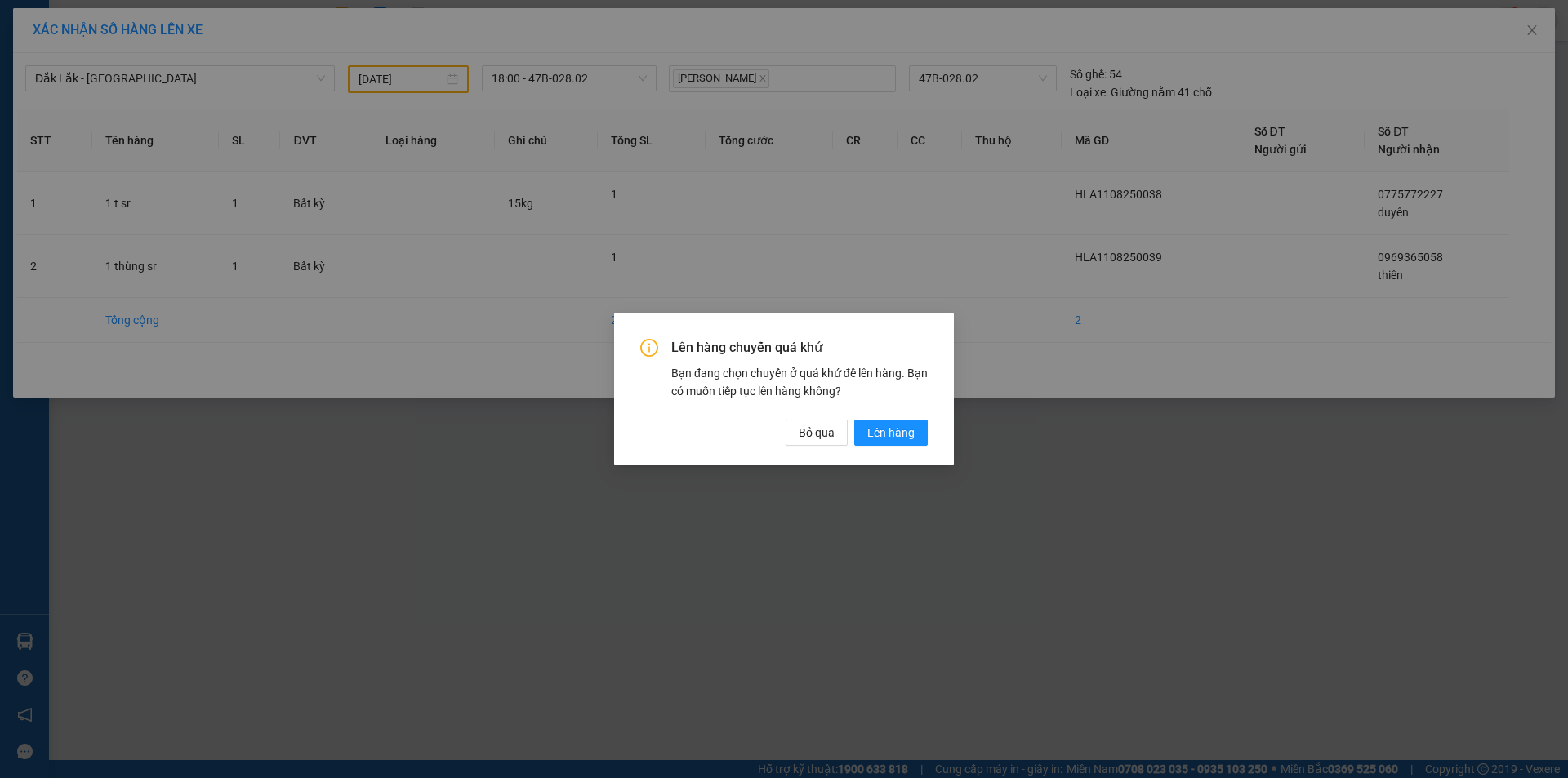
click at [877, 448] on div "Lên hàng chuyến quá khứ Bạn đang chọn chuyến ở quá khứ để lên hàng. Bạn có muốn…" at bounding box center [784, 389] width 339 height 152
click at [882, 434] on span "Lên hàng" at bounding box center [891, 432] width 47 height 18
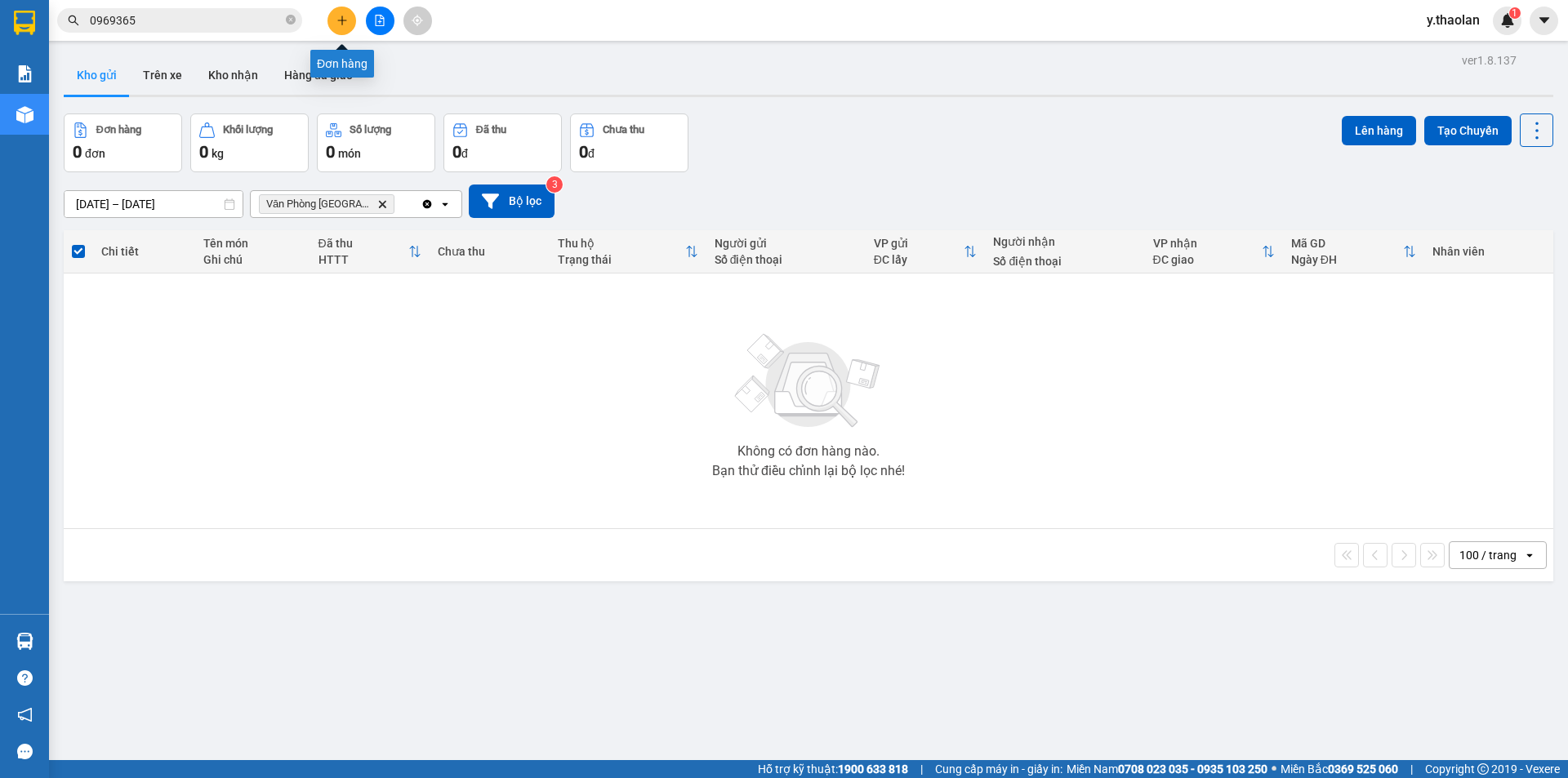
click at [339, 22] on icon "plus" at bounding box center [342, 21] width 11 height 11
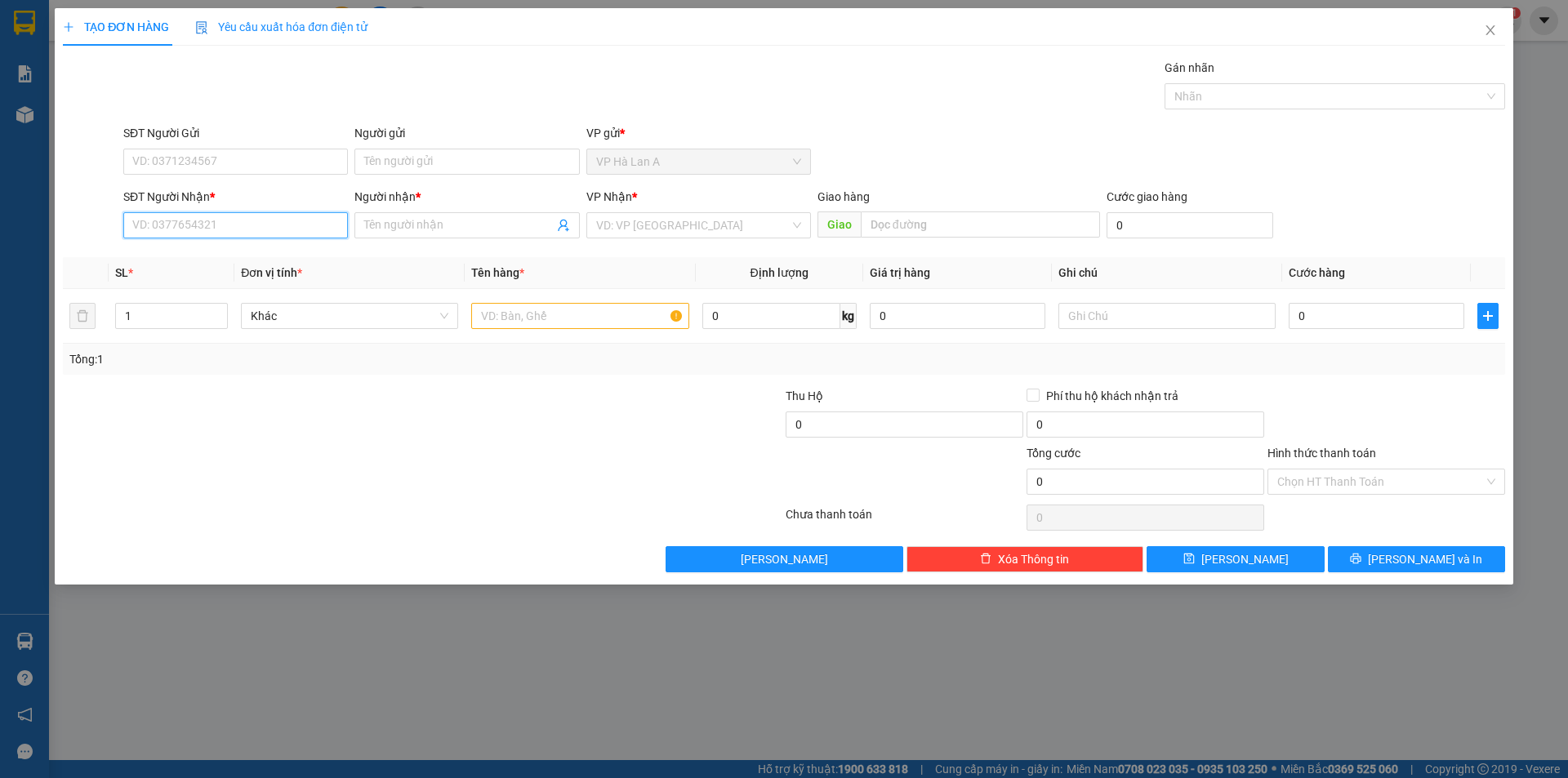
click at [208, 217] on input "SĐT Người Nhận *" at bounding box center [235, 226] width 225 height 26
type input "0906872047"
click at [418, 228] on input "Người nhận *" at bounding box center [458, 225] width 189 height 18
click at [746, 222] on input "search" at bounding box center [693, 226] width 194 height 25
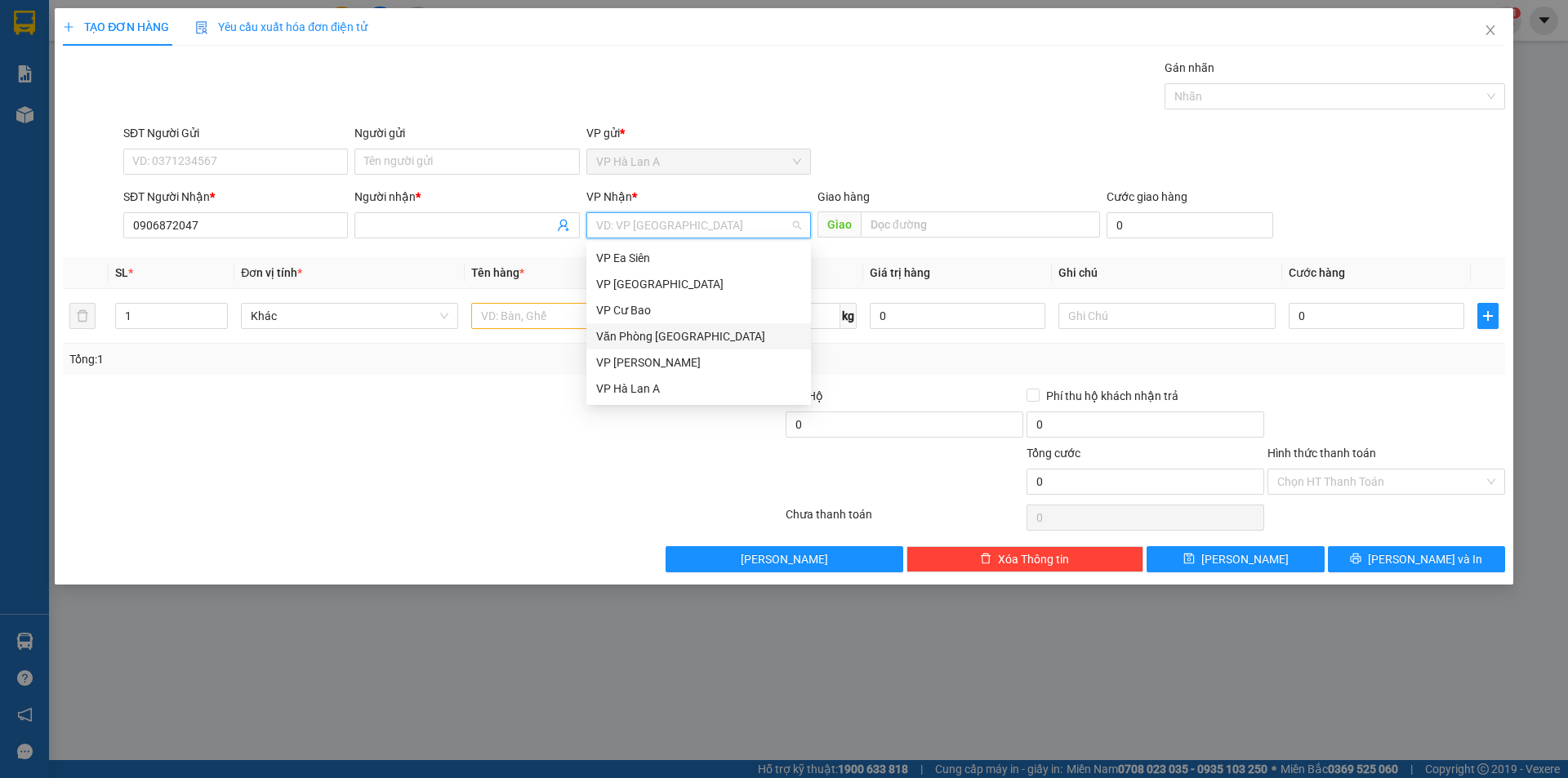
click at [663, 327] on div "Văn Phòng [GEOGRAPHIC_DATA]" at bounding box center [698, 336] width 205 height 18
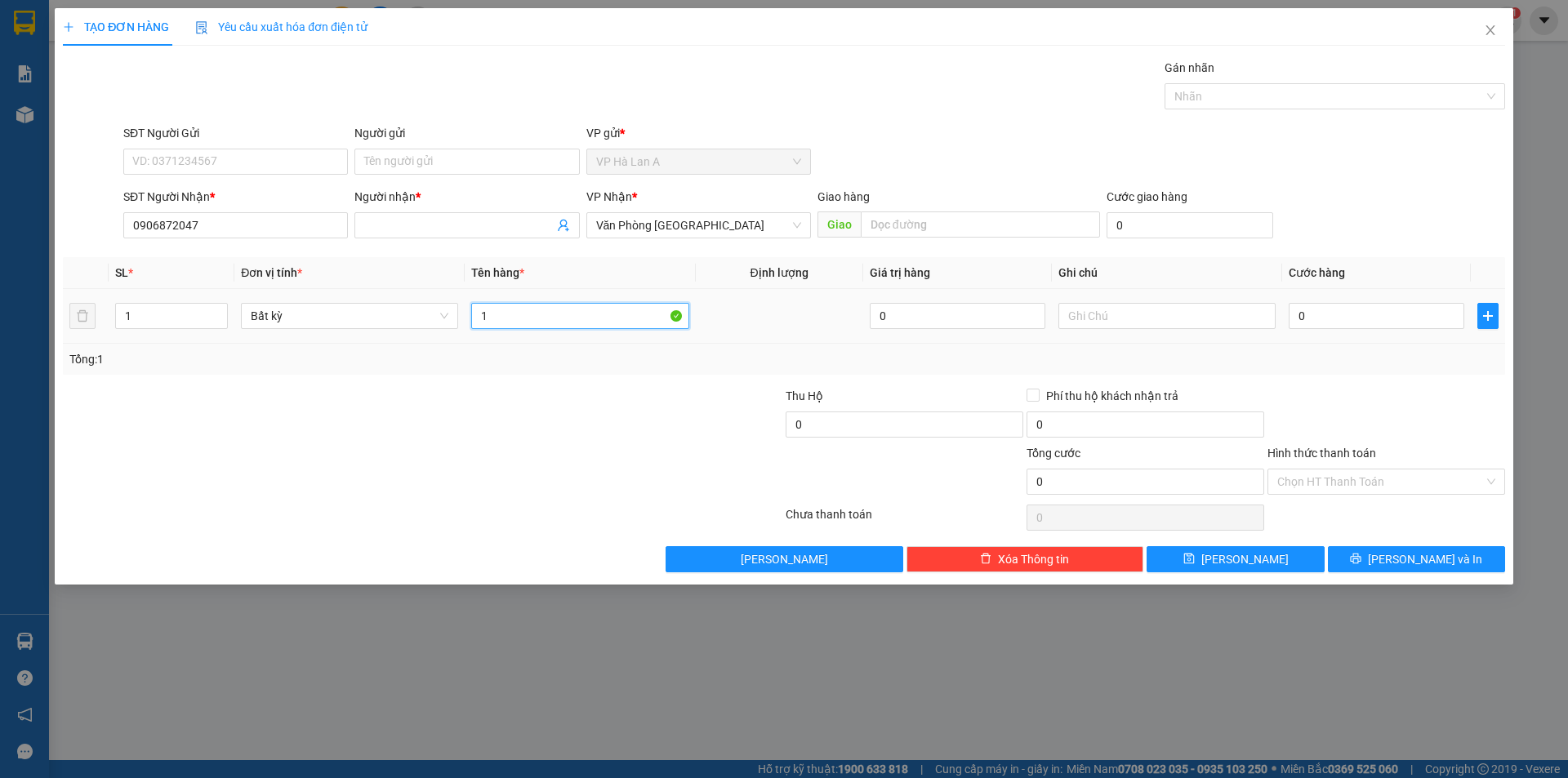
click at [566, 317] on input "1" at bounding box center [580, 317] width 217 height 26
type input "1 thùng"
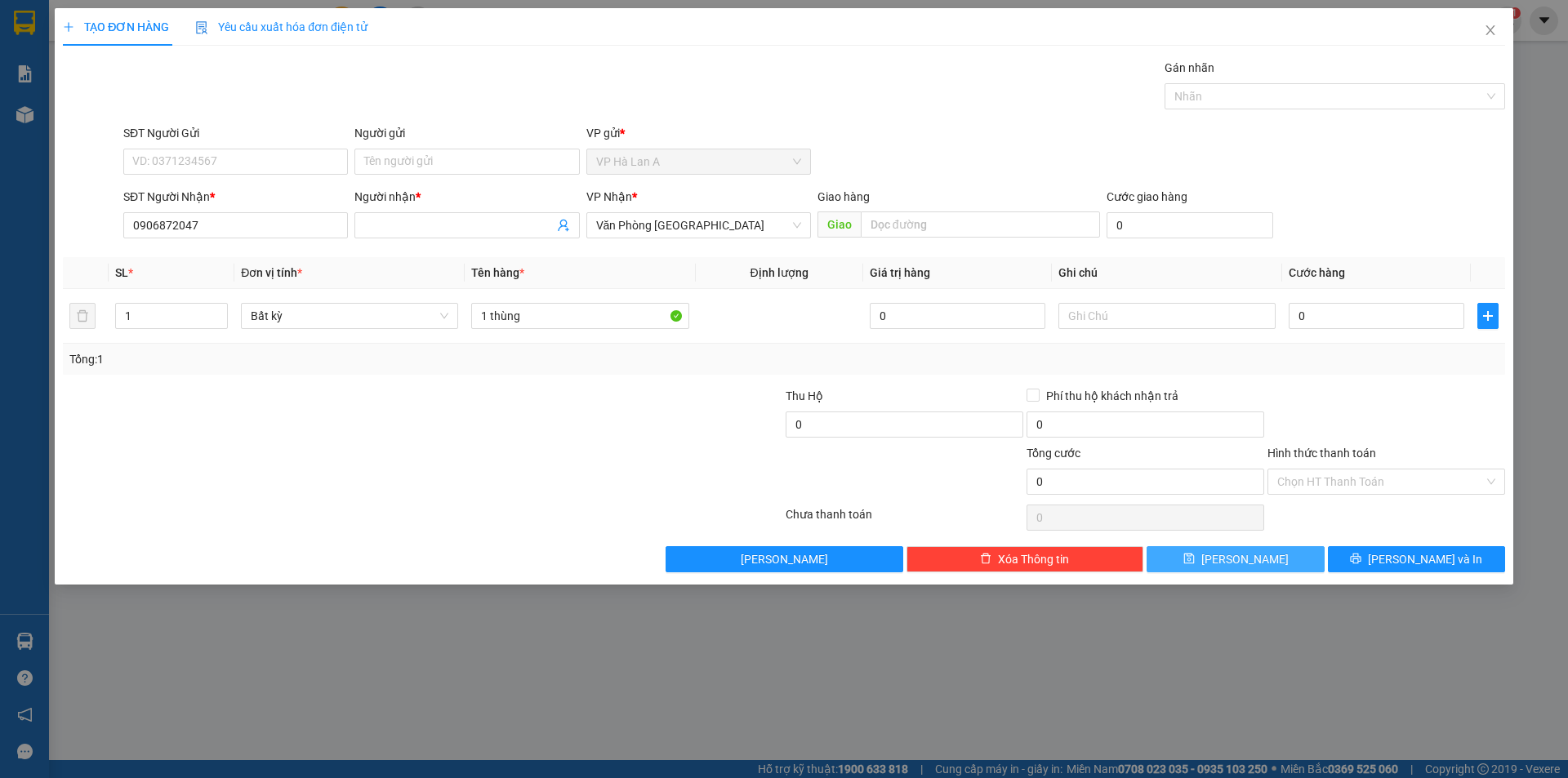
click at [1211, 550] on button "[PERSON_NAME]" at bounding box center [1235, 560] width 178 height 26
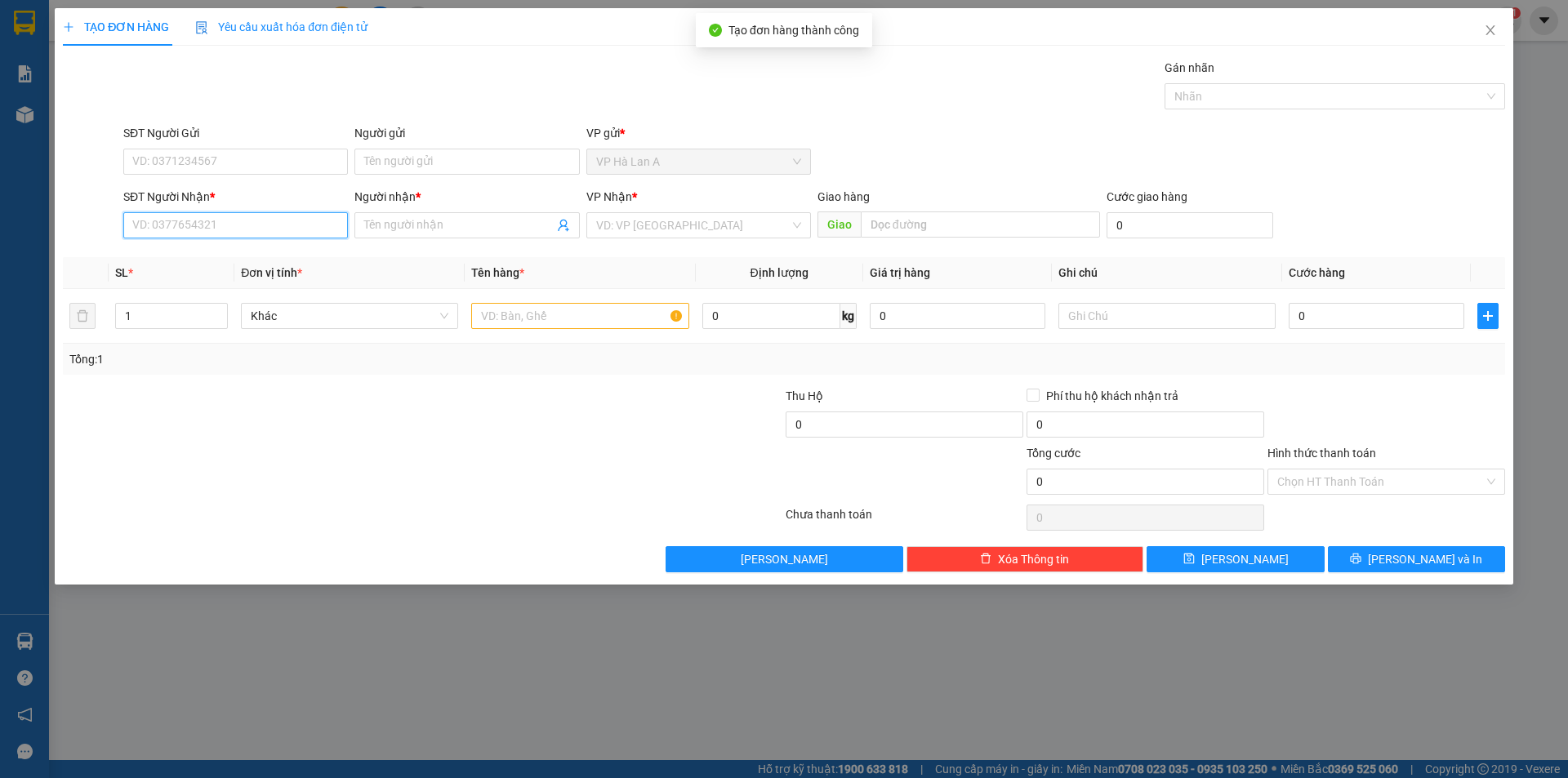
click at [203, 225] on input "SĐT Người Nhận *" at bounding box center [235, 226] width 225 height 26
type input "0964678950"
drag, startPoint x: 230, startPoint y: 252, endPoint x: 418, endPoint y: 267, distance: 188.6
click at [235, 252] on div "0964678950 - an" at bounding box center [235, 258] width 205 height 18
type input "an"
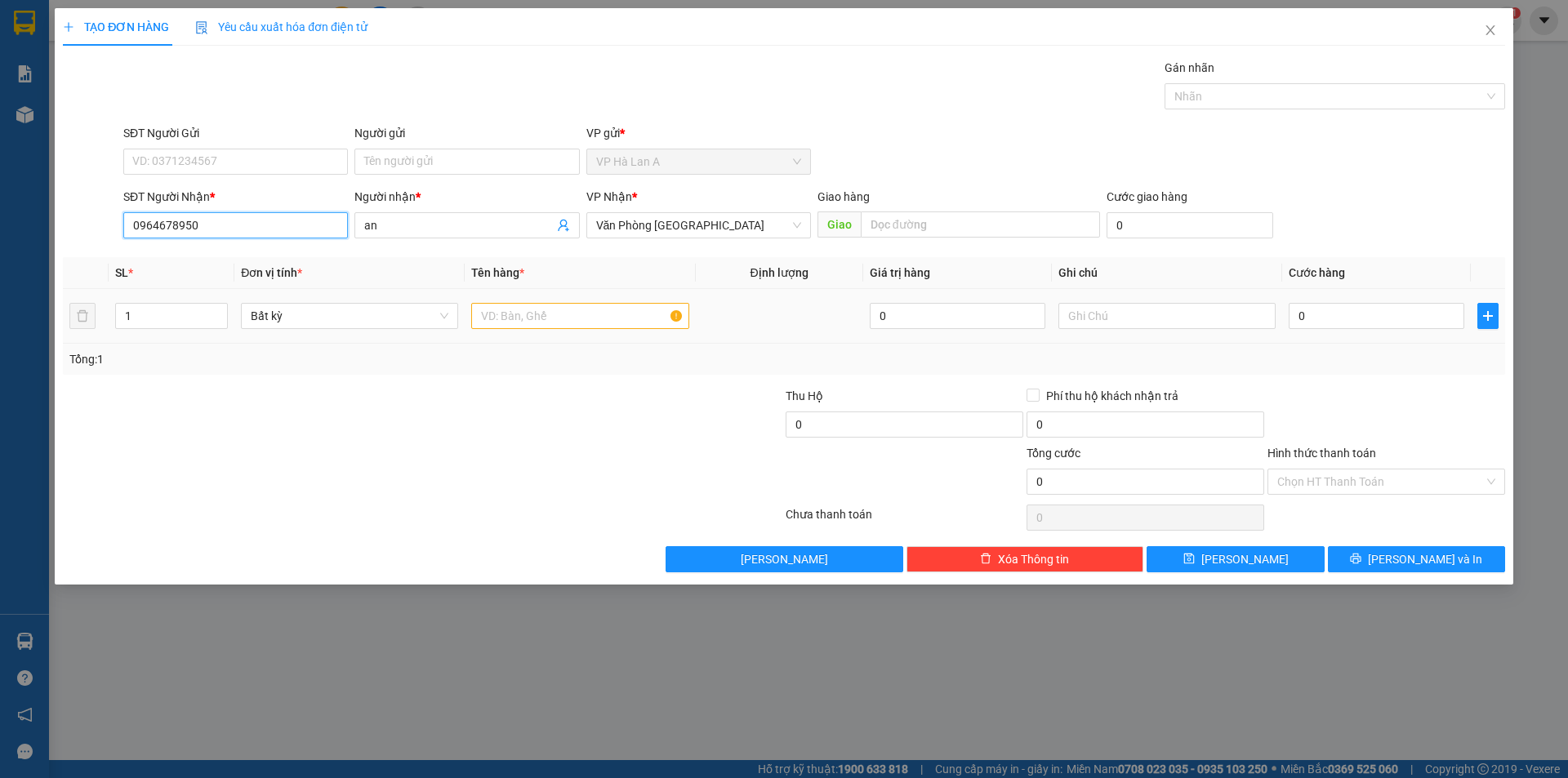
type input "0964678950"
click at [552, 308] on input "text" at bounding box center [580, 317] width 217 height 26
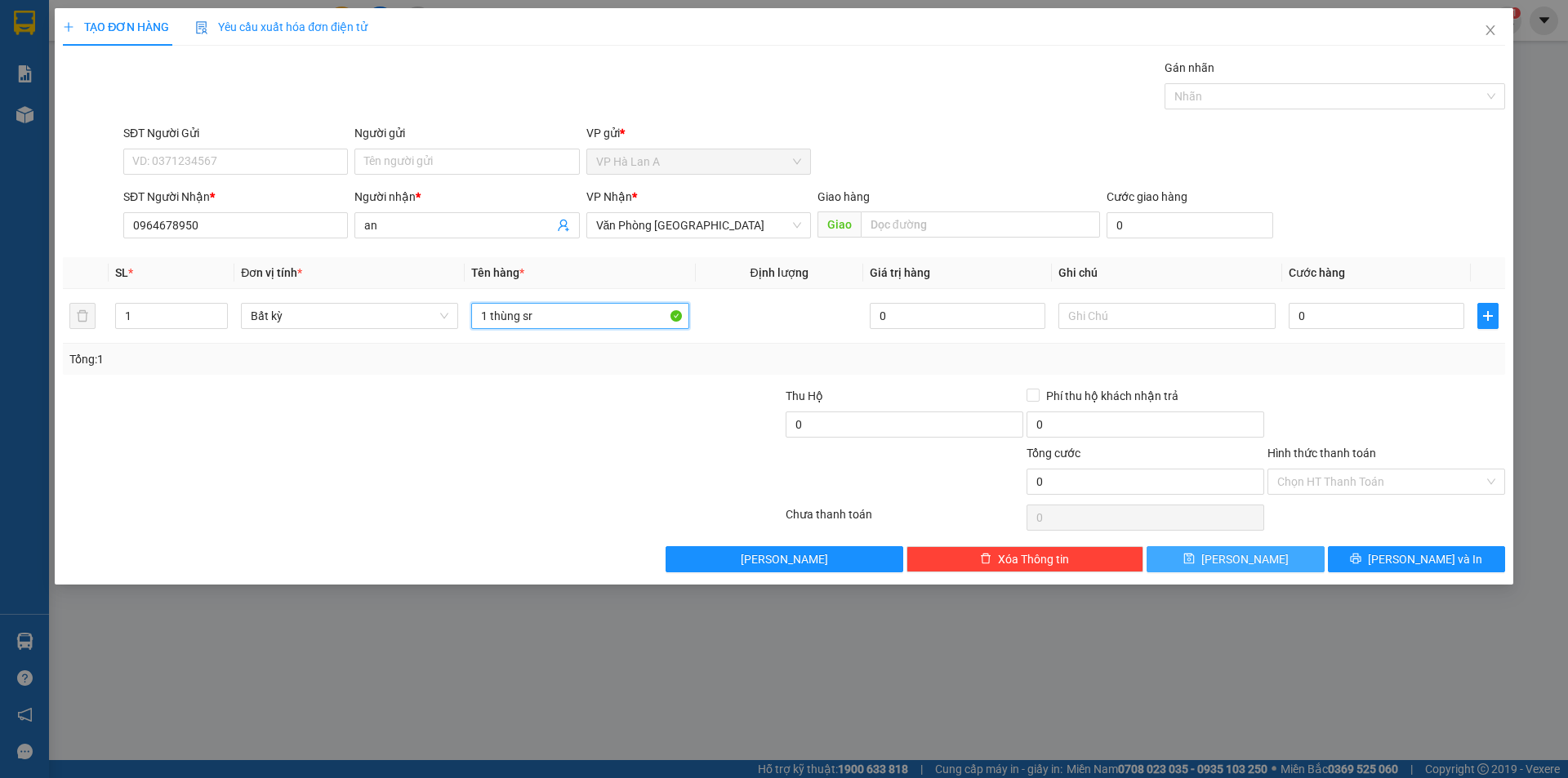
type input "1 thùng sr"
click at [1241, 569] on button "[PERSON_NAME]" at bounding box center [1235, 560] width 178 height 26
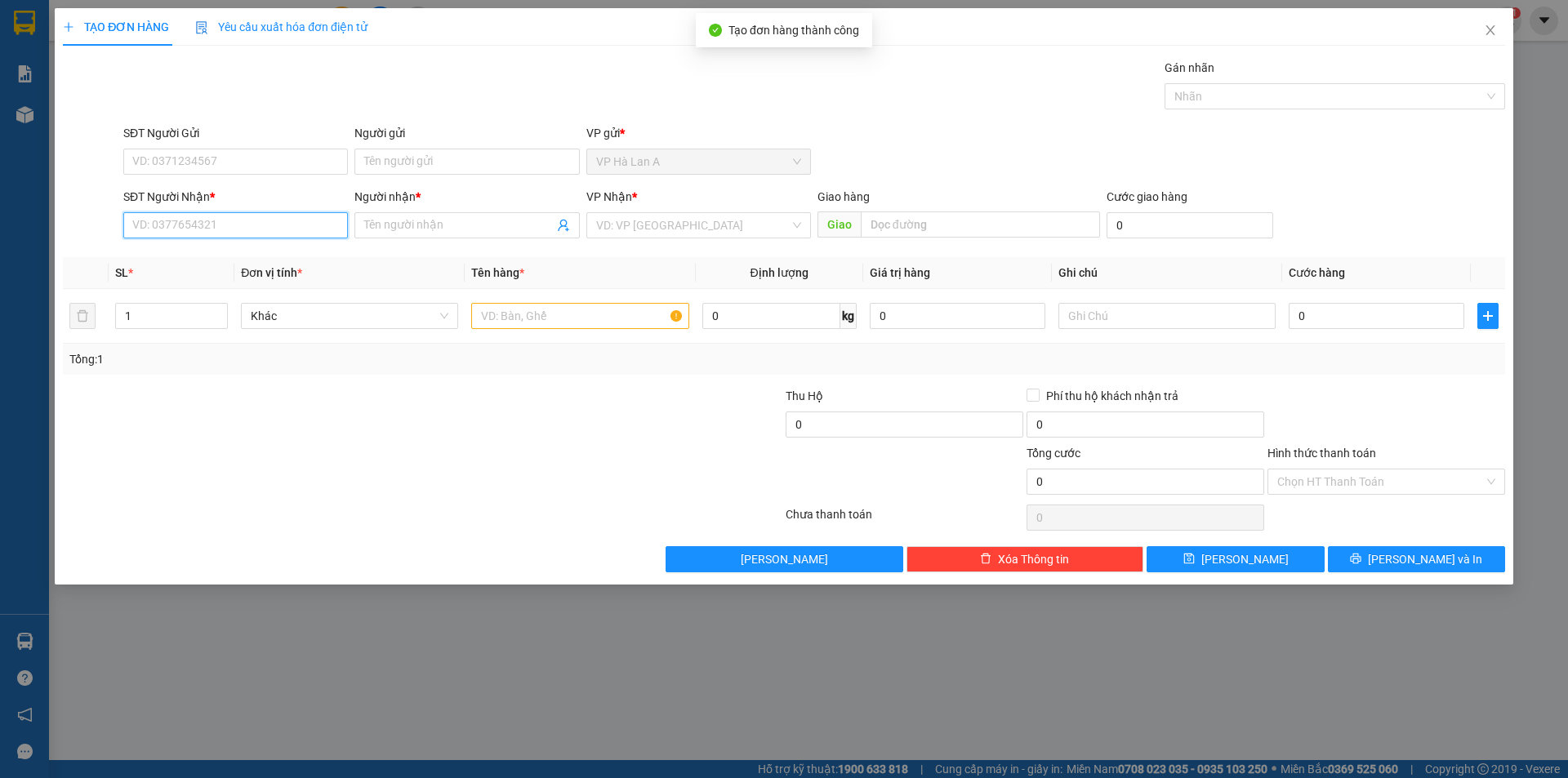
click at [316, 217] on input "SĐT Người Nhận *" at bounding box center [235, 226] width 225 height 26
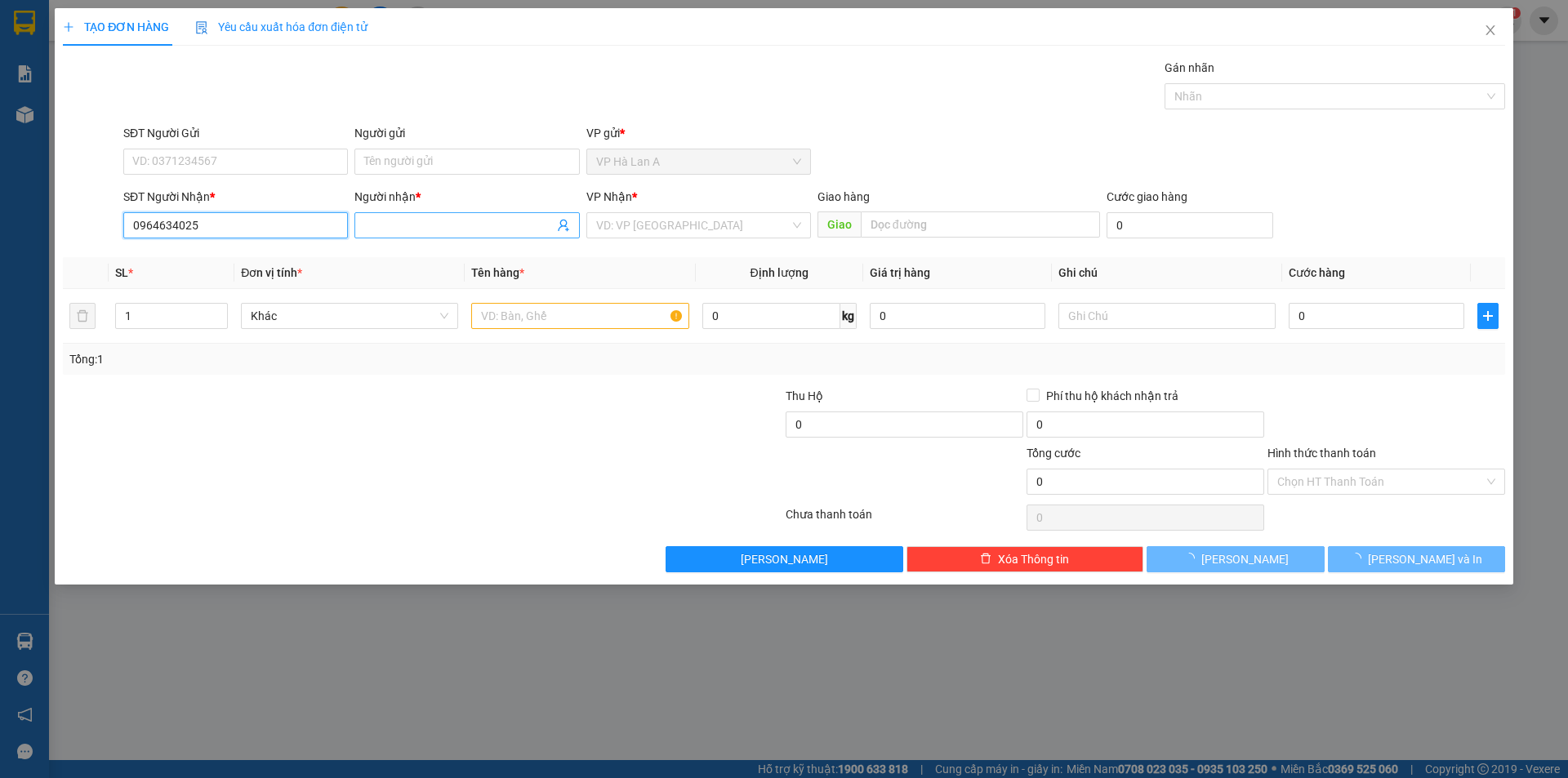
type input "0964634025"
click at [433, 218] on input "Người nhận *" at bounding box center [458, 225] width 189 height 18
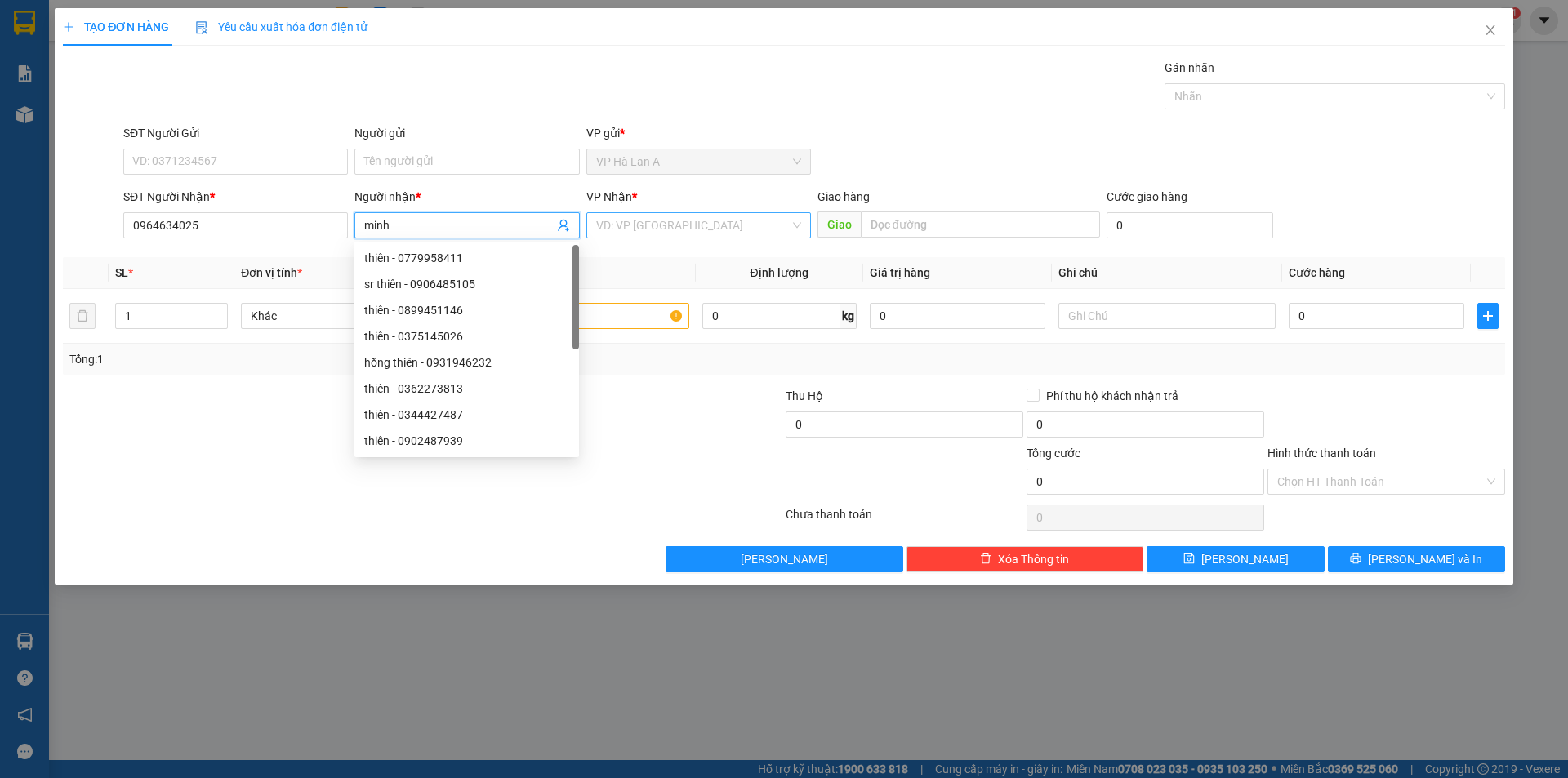
type input "minh"
click at [616, 223] on input "search" at bounding box center [693, 226] width 194 height 25
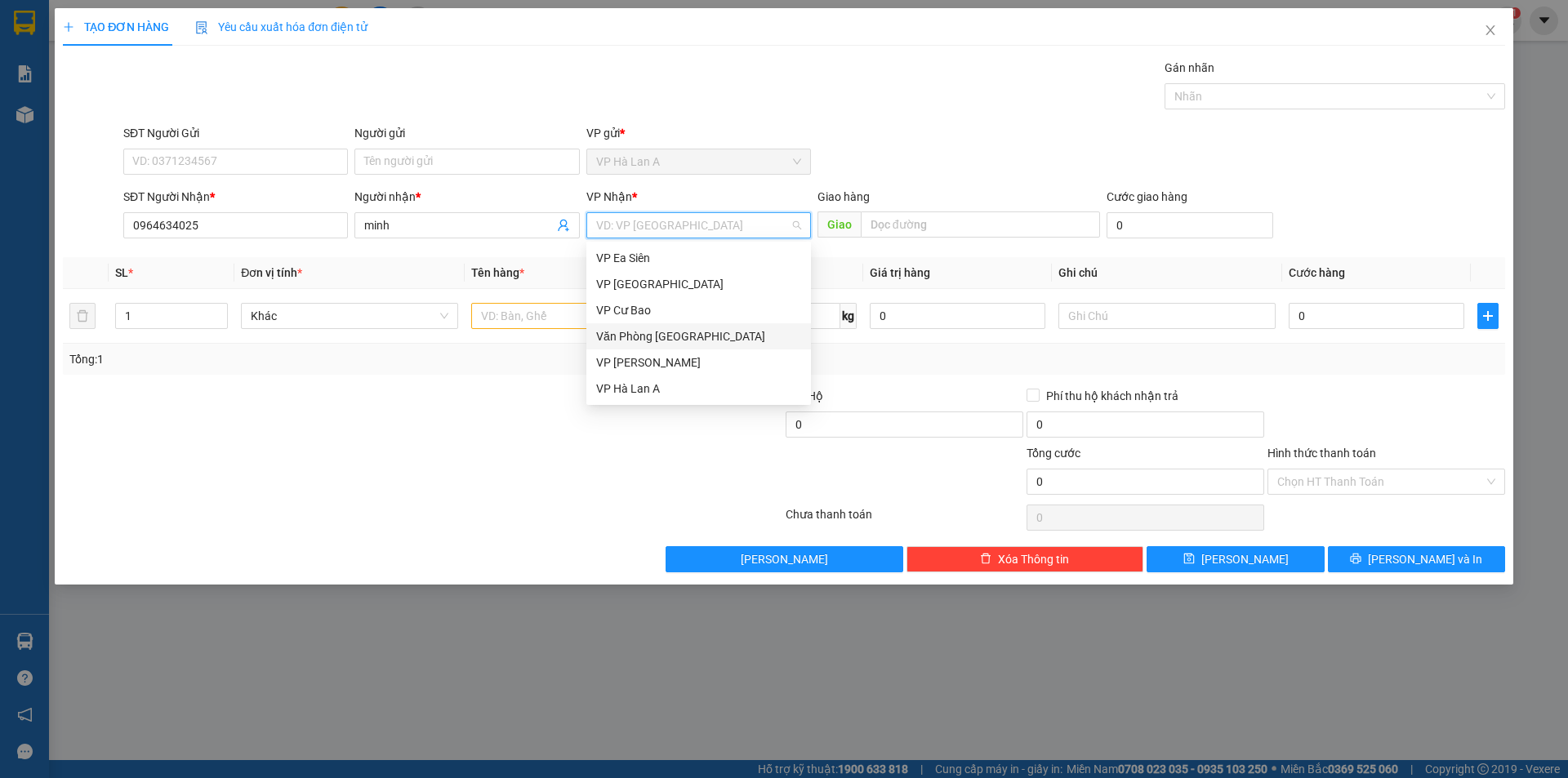
click at [658, 332] on div "Văn Phòng [GEOGRAPHIC_DATA]" at bounding box center [698, 336] width 205 height 18
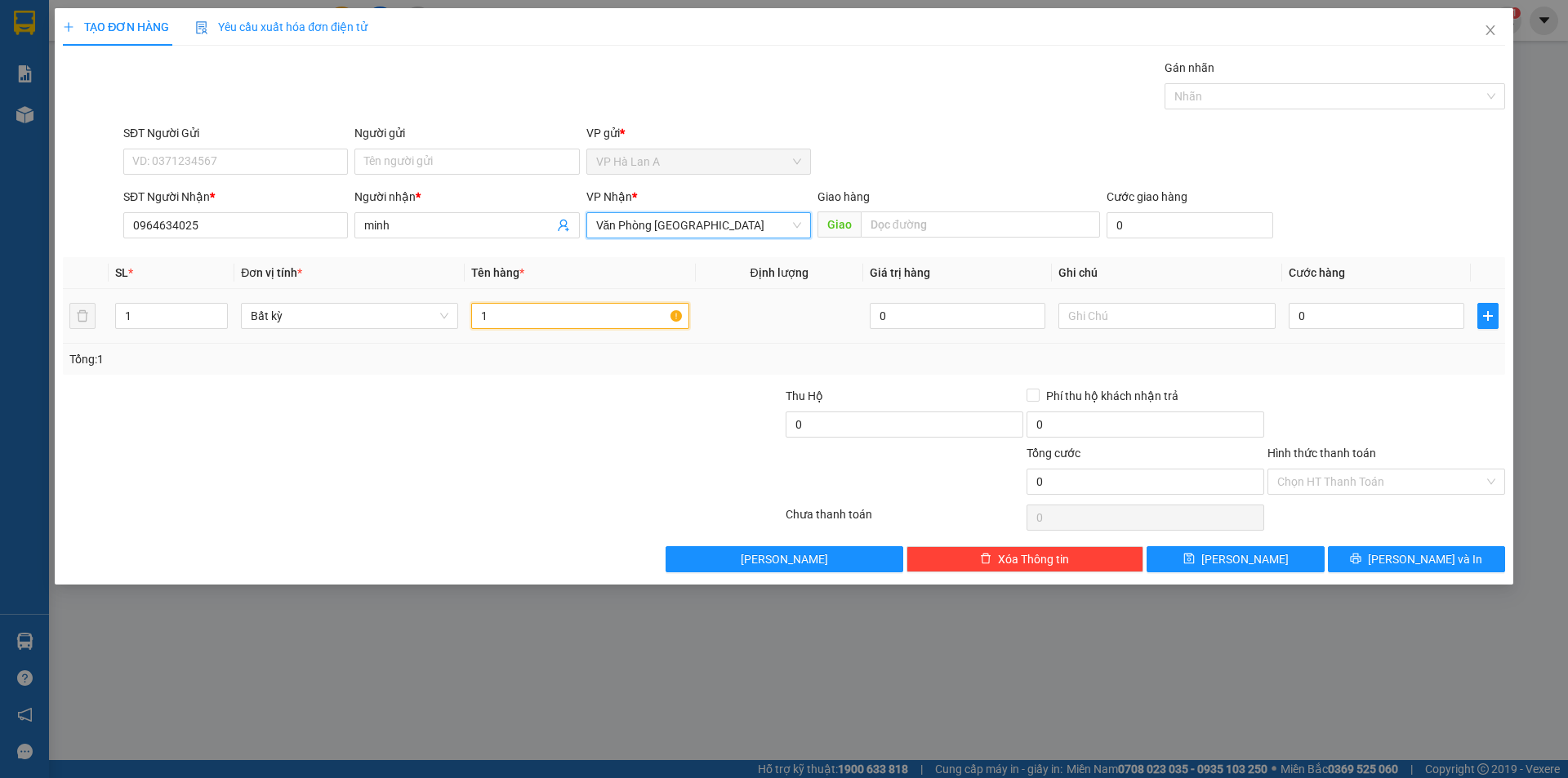
click at [569, 325] on input "1" at bounding box center [580, 317] width 217 height 26
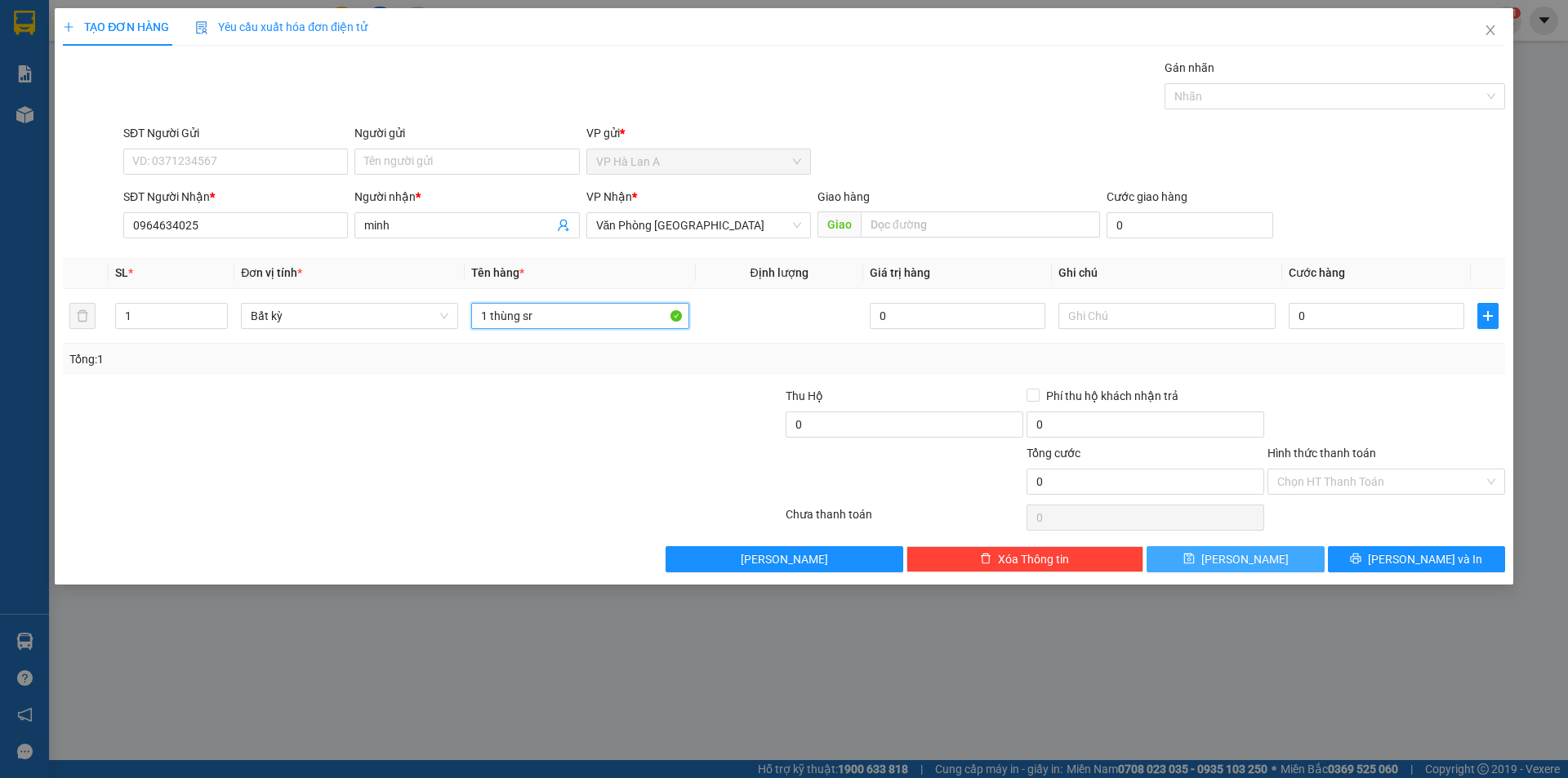
type input "1 thùng sr"
click at [1239, 569] on button "[PERSON_NAME]" at bounding box center [1235, 560] width 178 height 26
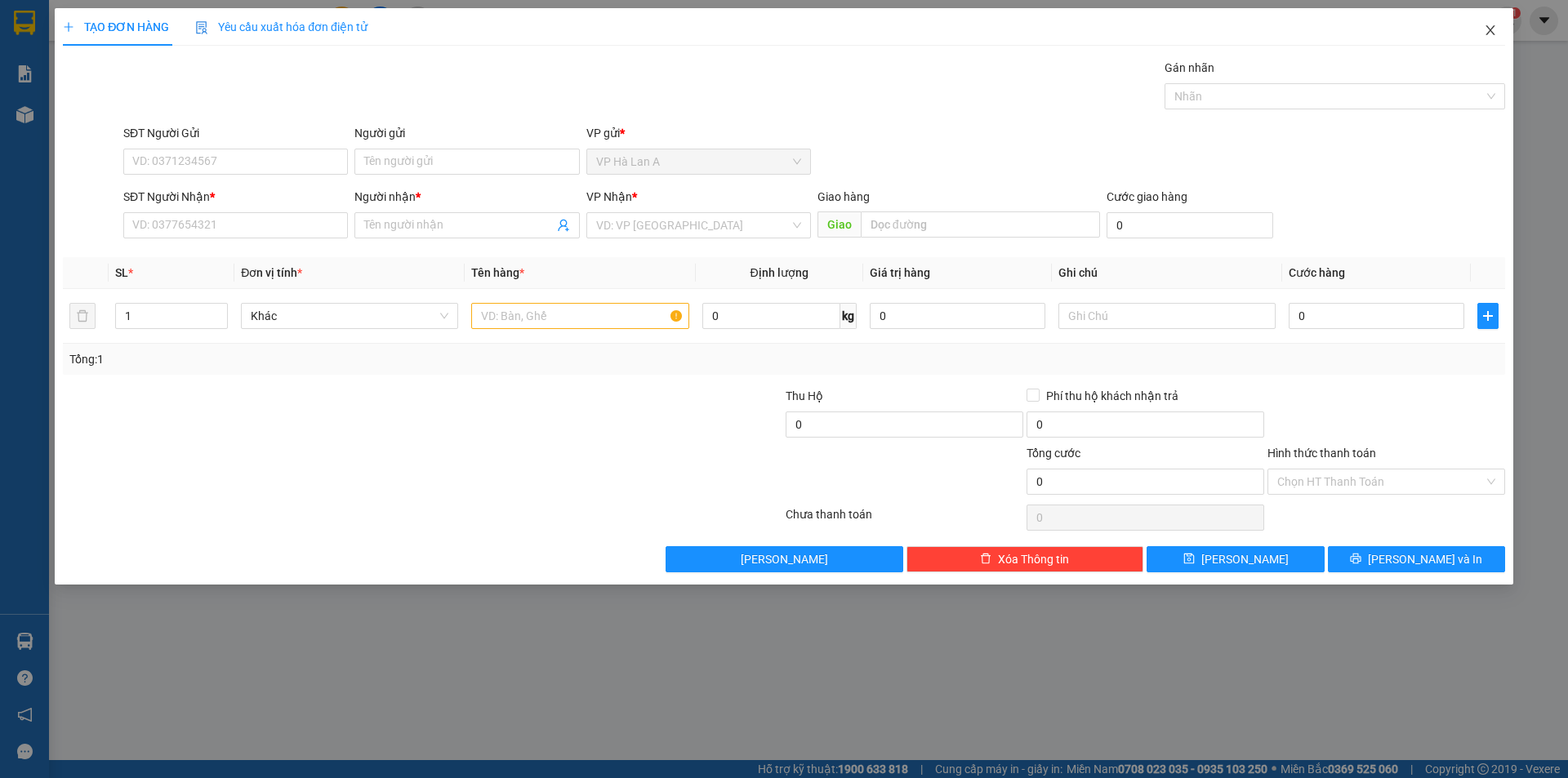
click at [1488, 35] on icon "close" at bounding box center [1490, 30] width 13 height 13
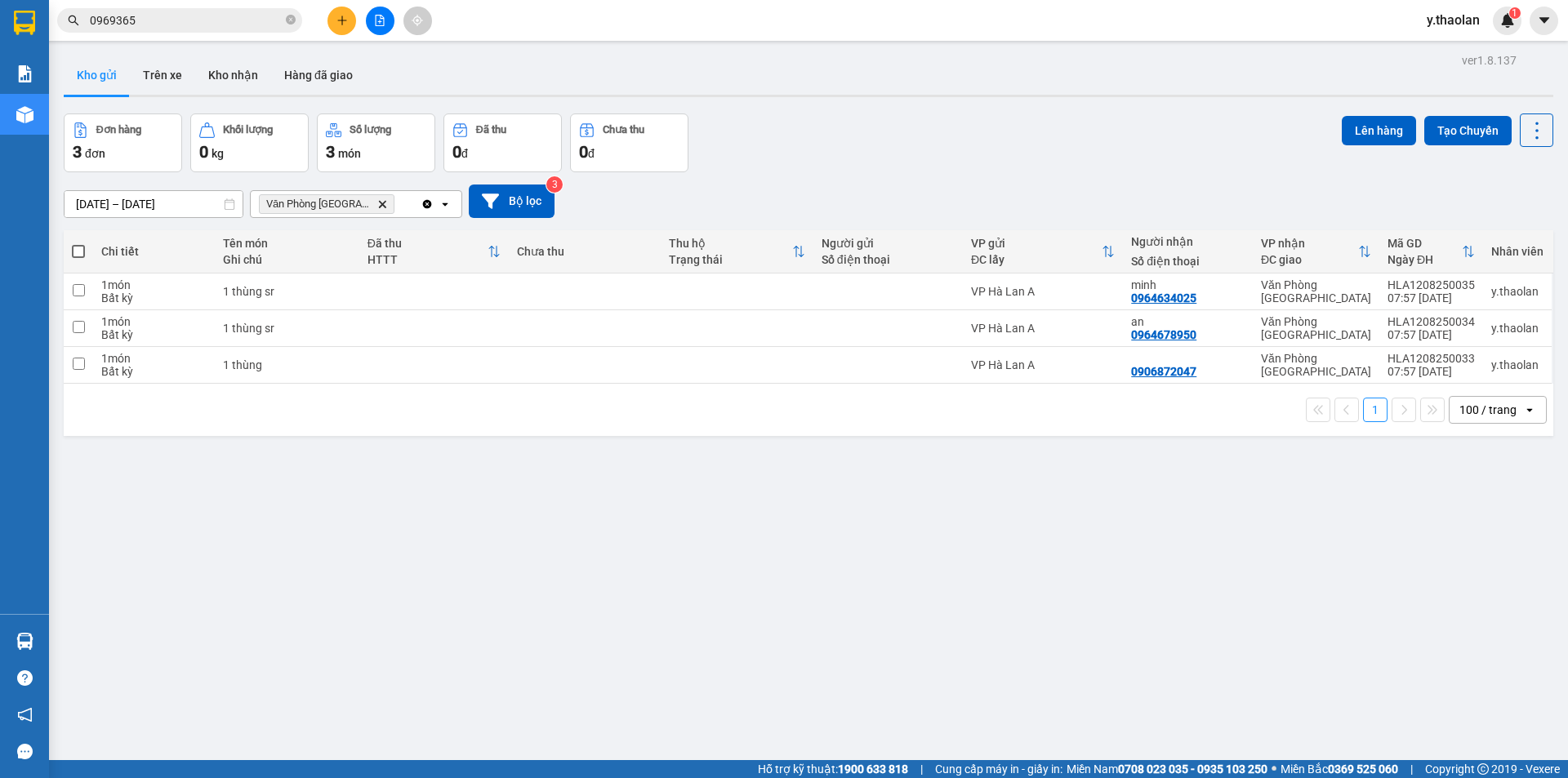
click at [84, 250] on span at bounding box center [78, 251] width 13 height 13
click at [78, 243] on input "checkbox" at bounding box center [78, 243] width 0 height 0
checkbox input "true"
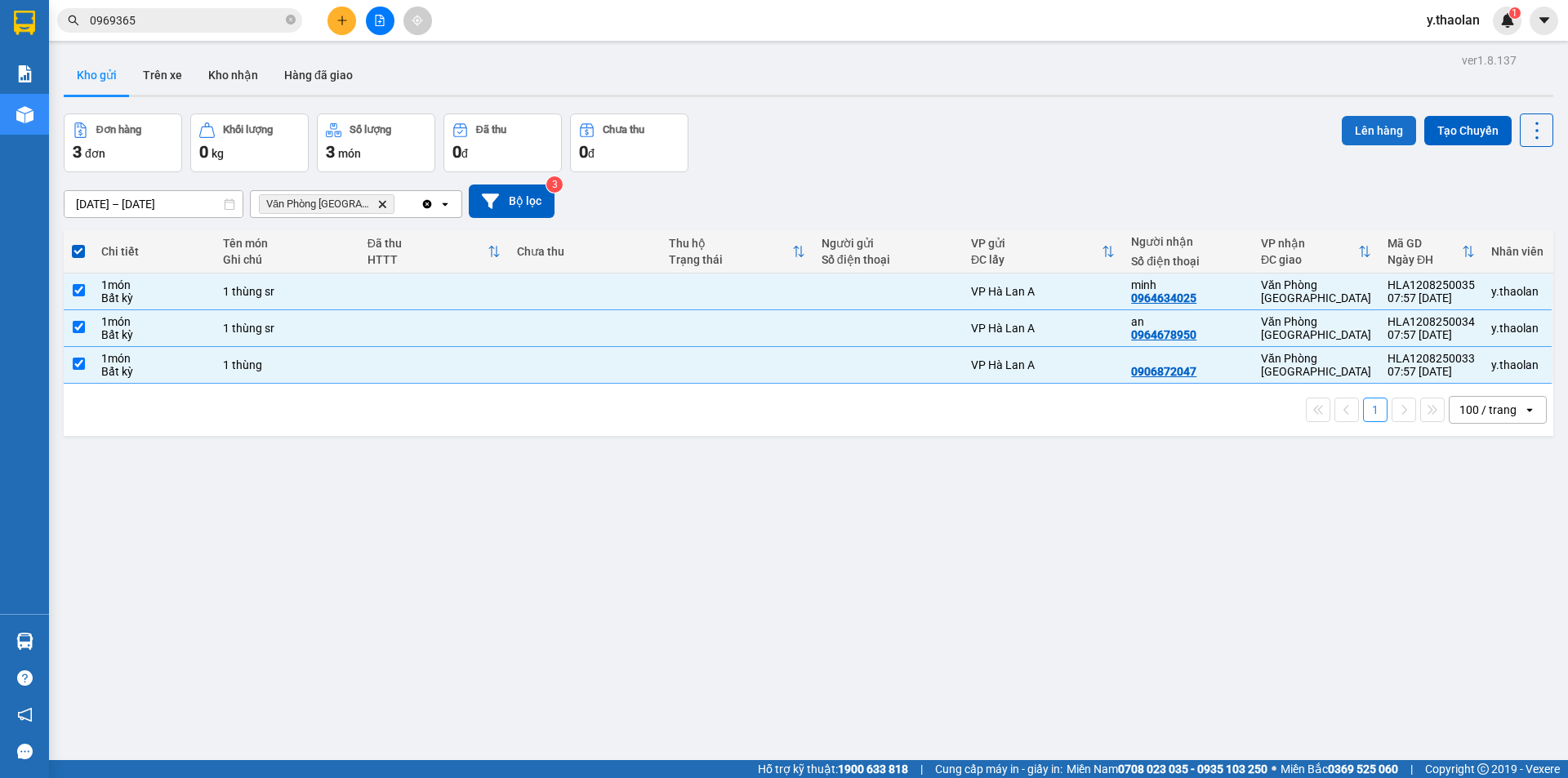
click at [1362, 127] on button "Lên hàng" at bounding box center [1379, 130] width 75 height 29
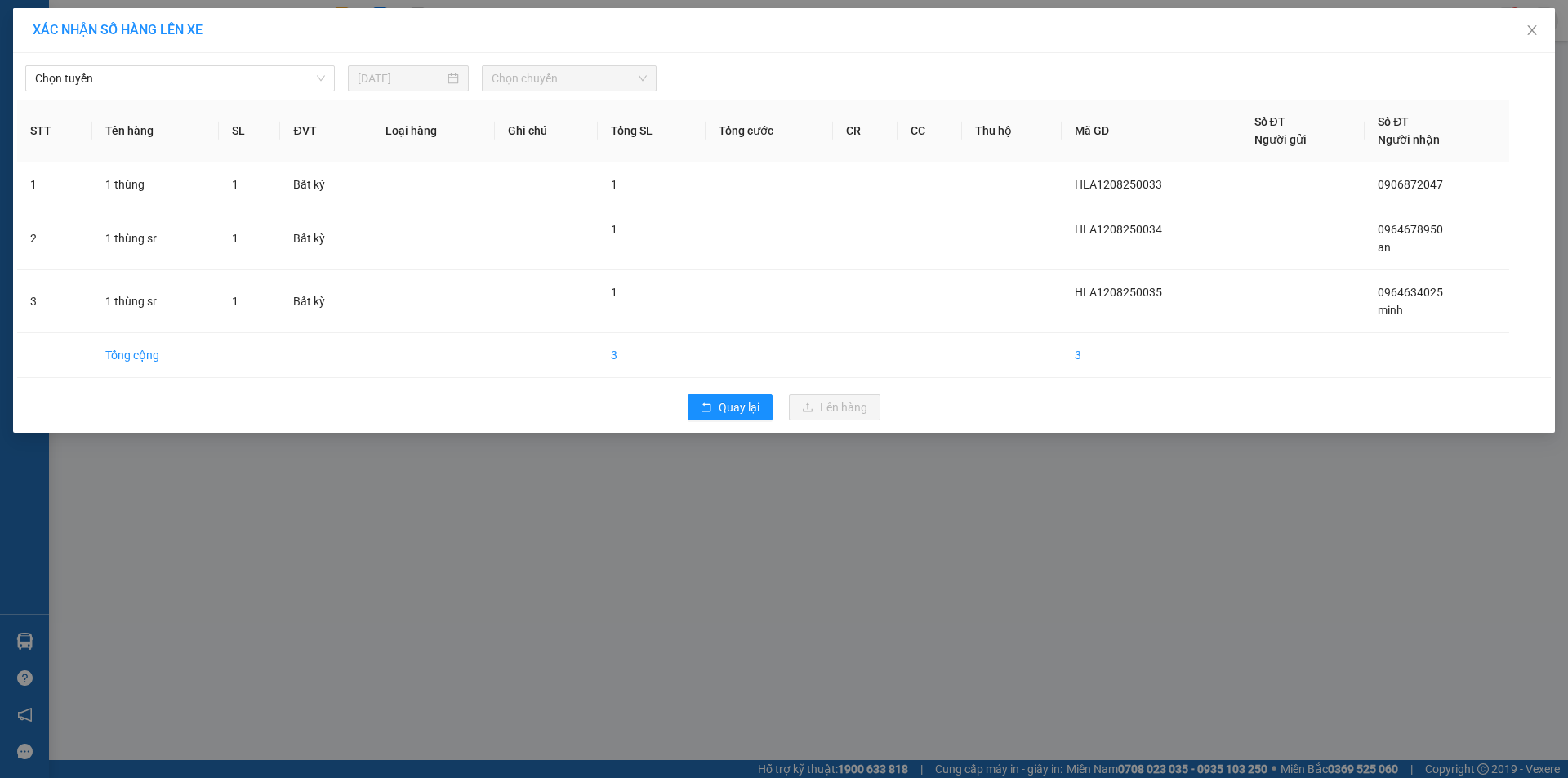
click at [142, 98] on div "Chọn tuyến [DATE] Chọn chuyến STT Tên hàng SL ĐVT Loại hàng Ghi chú Tổng SL Tổn…" at bounding box center [784, 243] width 1542 height 380
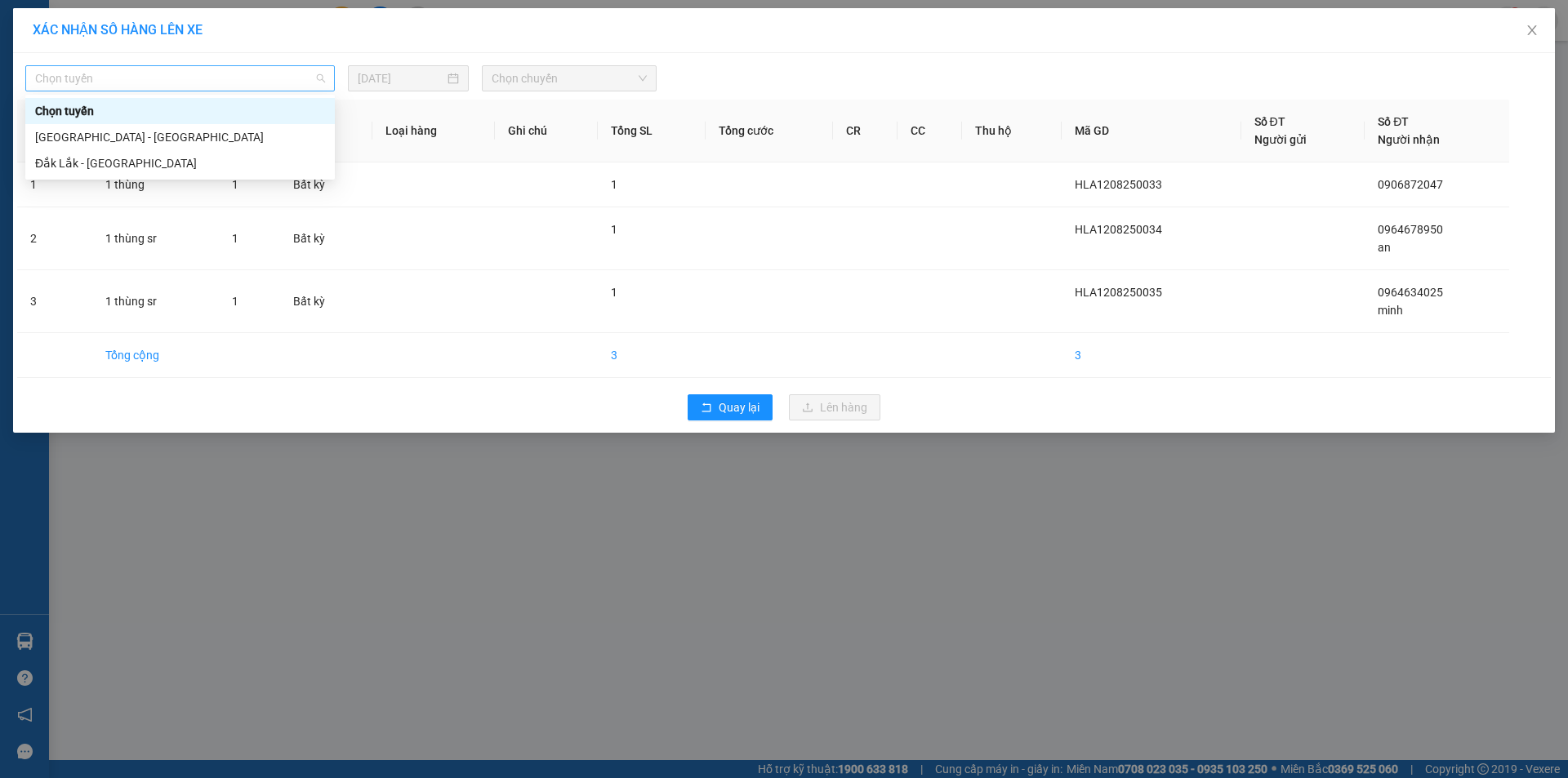
click at [145, 80] on span "Chọn tuyến" at bounding box center [180, 78] width 290 height 25
drag, startPoint x: 165, startPoint y: 164, endPoint x: 181, endPoint y: 160, distance: 16.5
click at [169, 164] on div "Đắk Lắk - [GEOGRAPHIC_DATA]" at bounding box center [180, 163] width 290 height 18
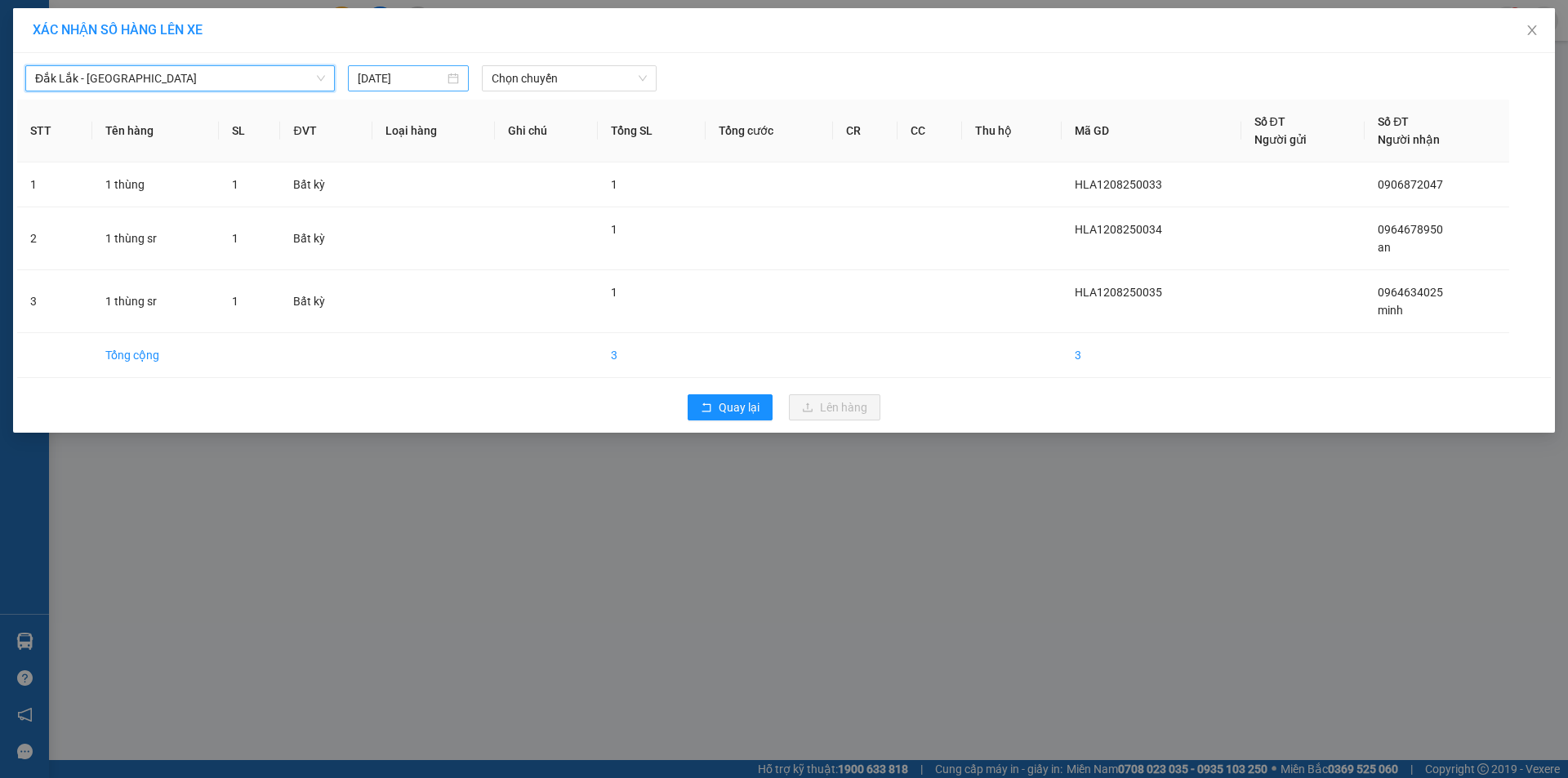
click at [413, 88] on div "[DATE]" at bounding box center [408, 78] width 121 height 26
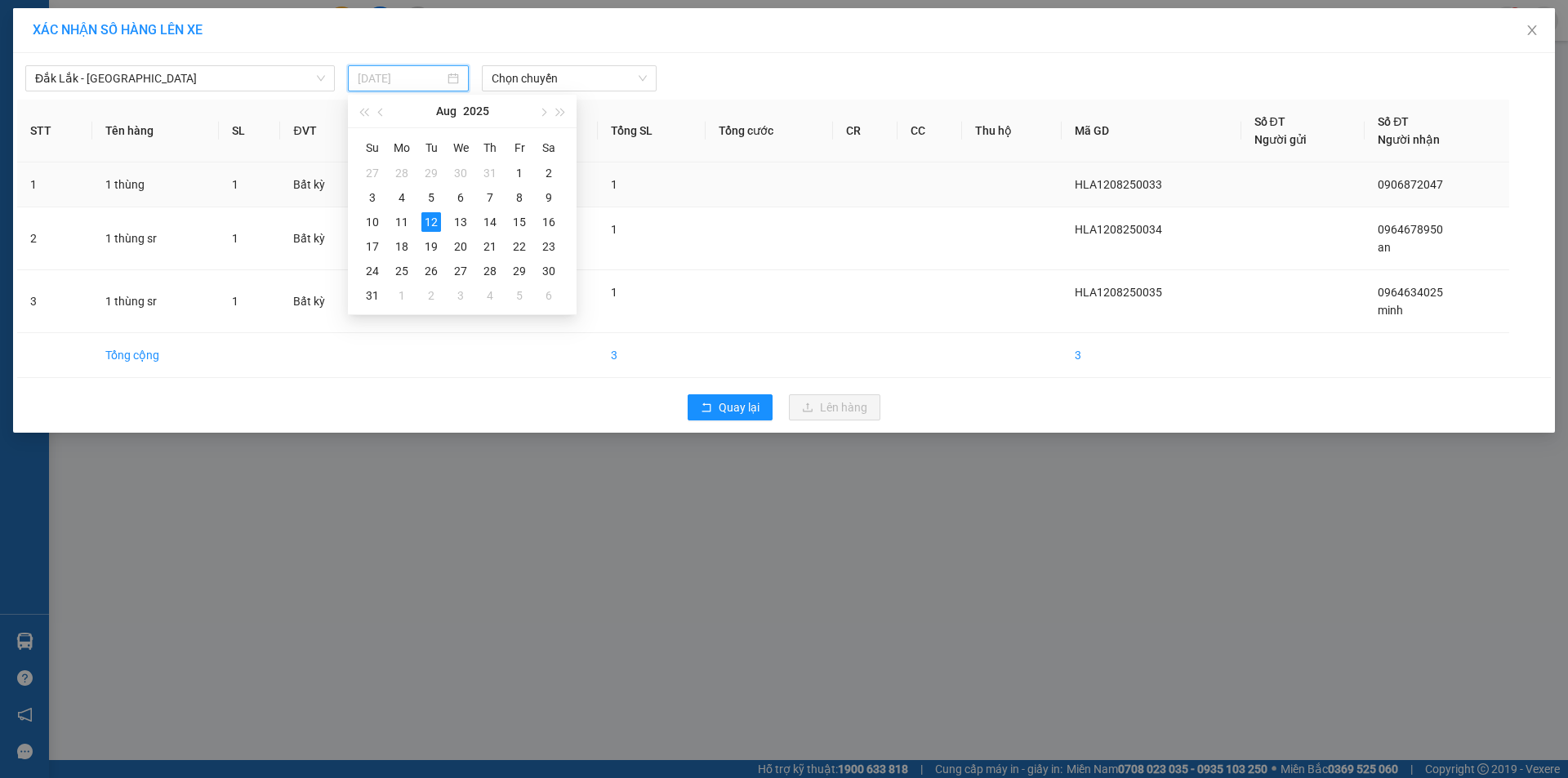
drag, startPoint x: 402, startPoint y: 223, endPoint x: 418, endPoint y: 171, distance: 54.4
click at [402, 221] on div "11" at bounding box center [402, 222] width 20 height 20
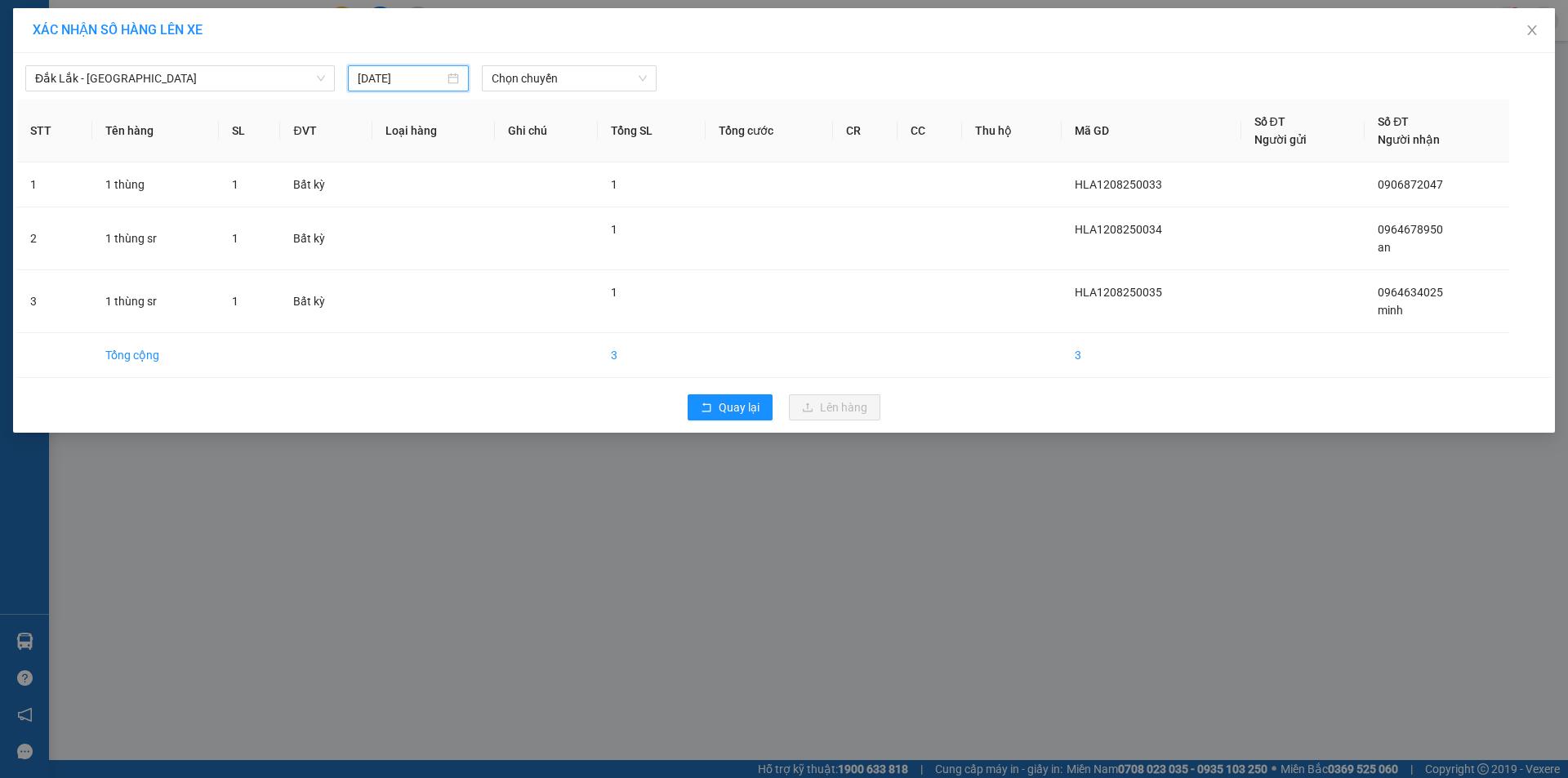
type input "[DATE]"
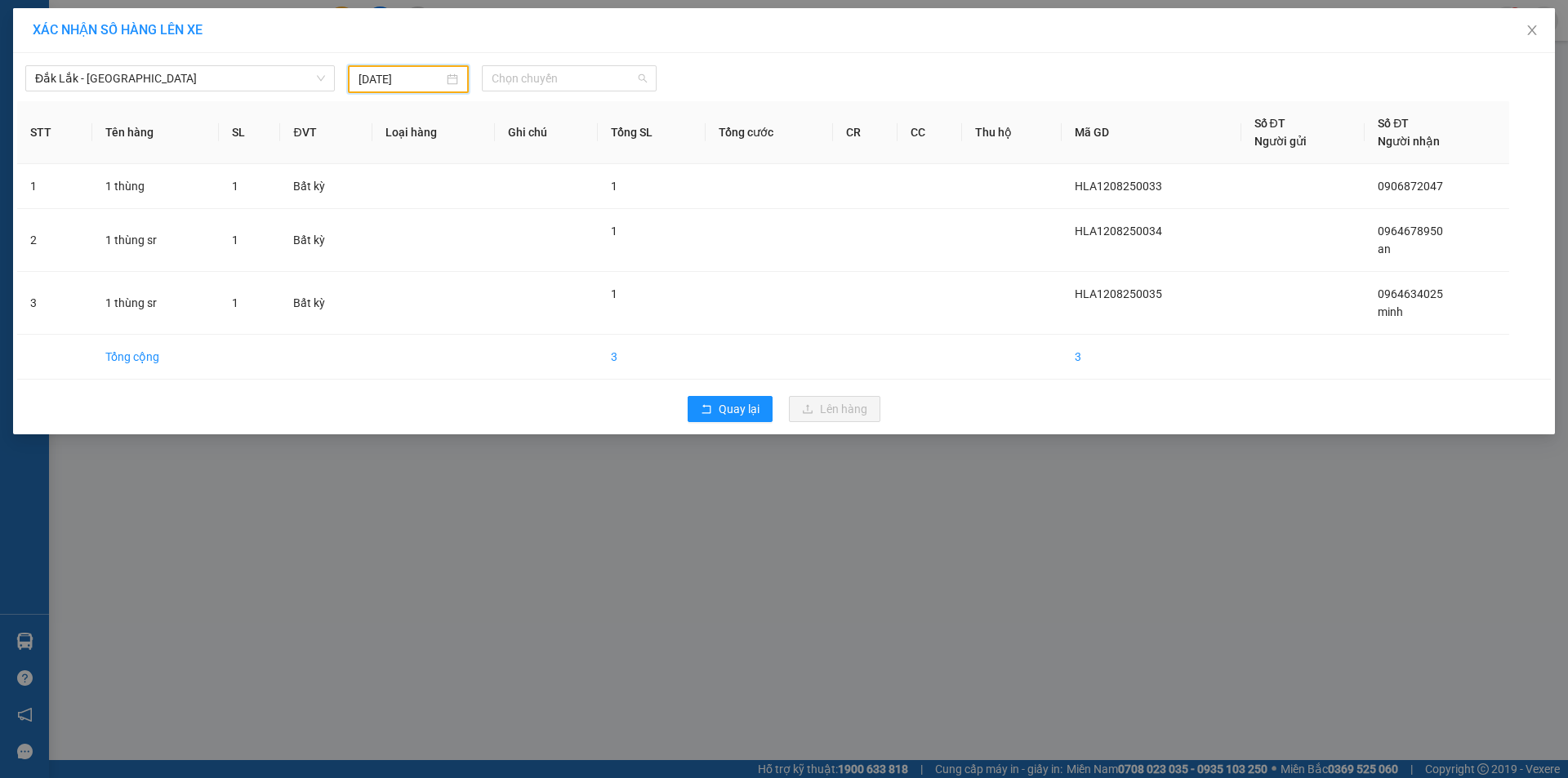
drag, startPoint x: 527, startPoint y: 73, endPoint x: 537, endPoint y: 108, distance: 36.4
click at [529, 76] on span "Chọn chuyến" at bounding box center [569, 78] width 155 height 25
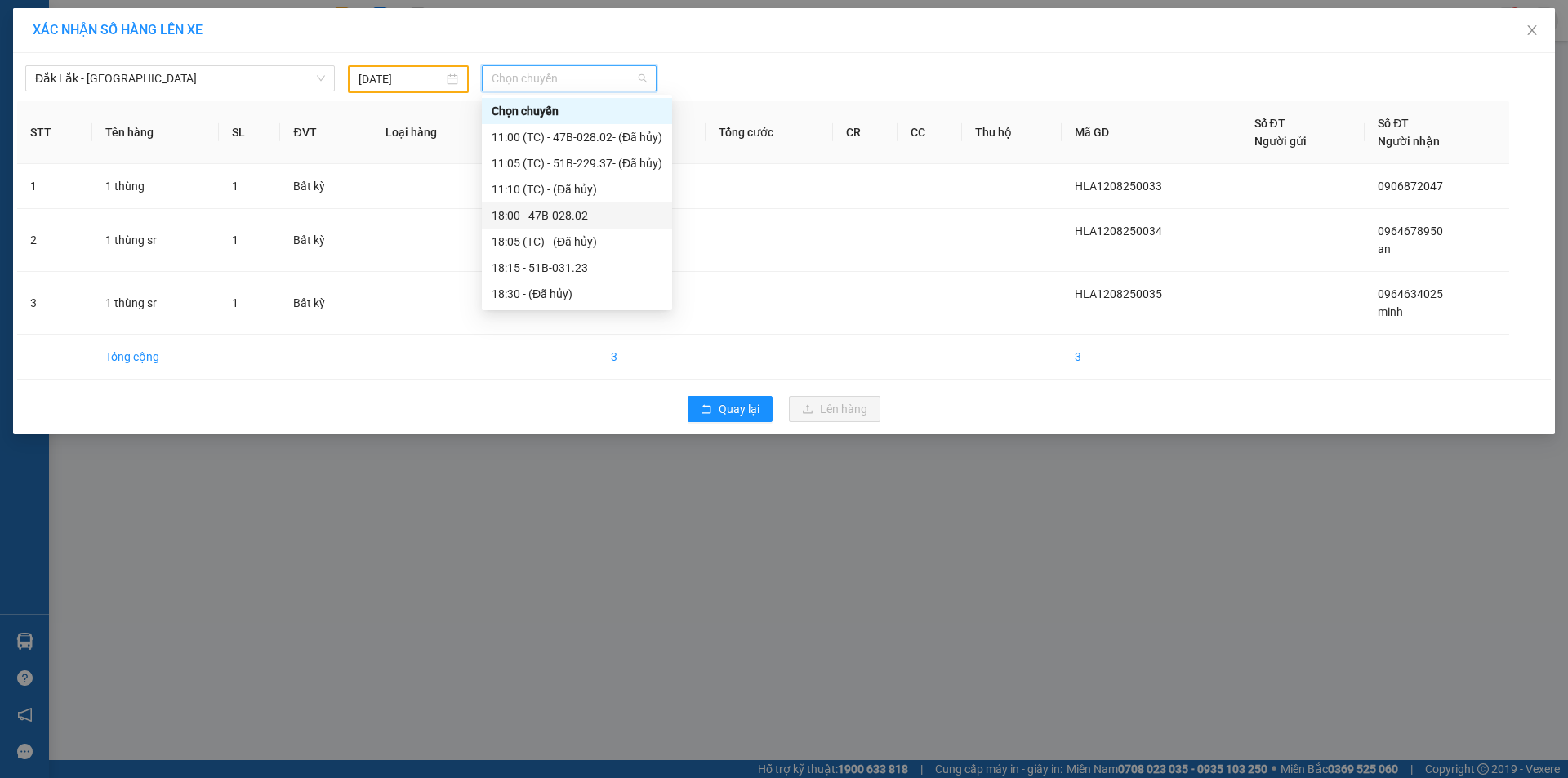
click at [568, 212] on div "18:00 - 47B-028.02" at bounding box center [577, 216] width 171 height 18
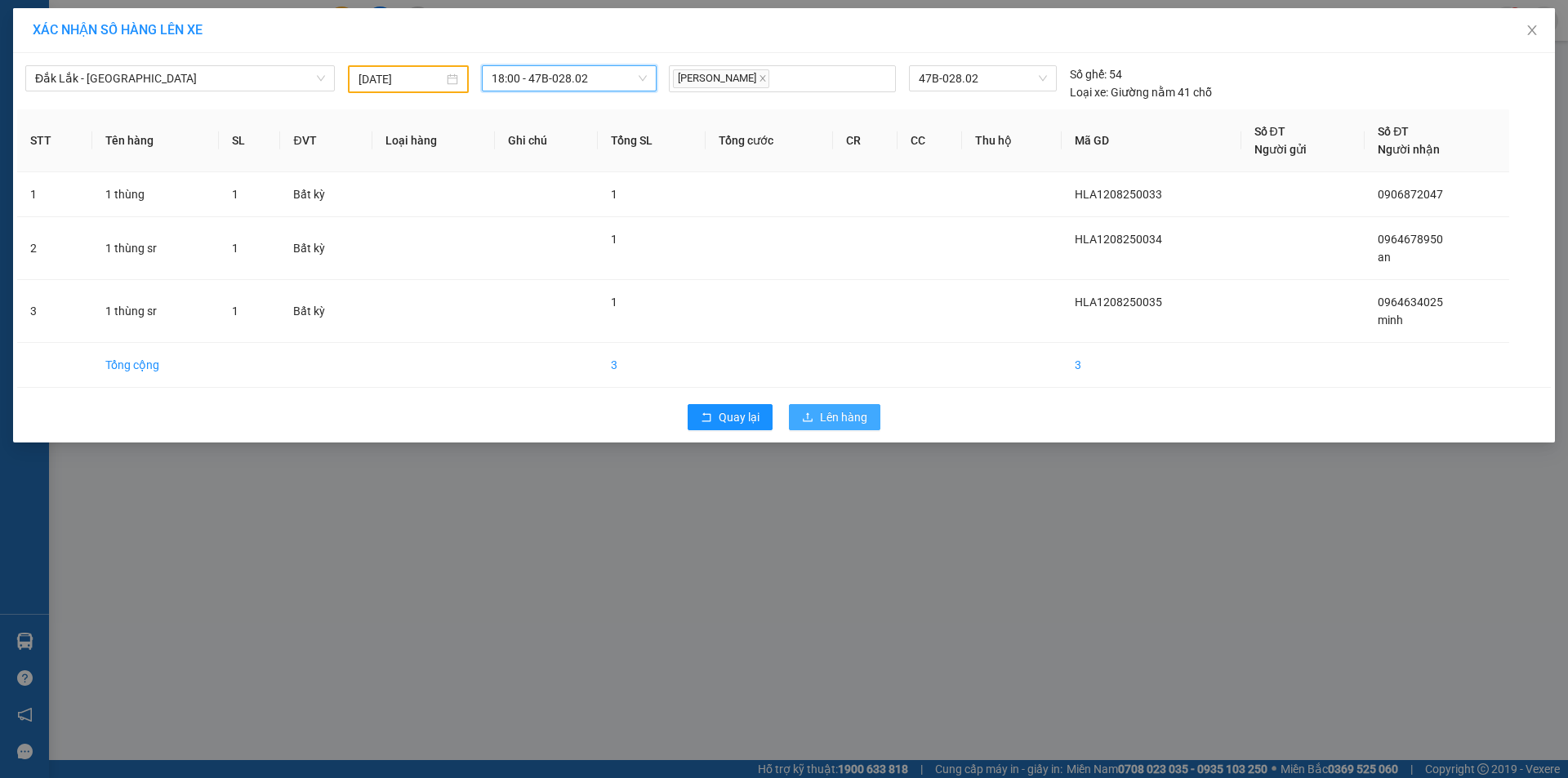
click at [829, 413] on span "Lên hàng" at bounding box center [844, 417] width 47 height 18
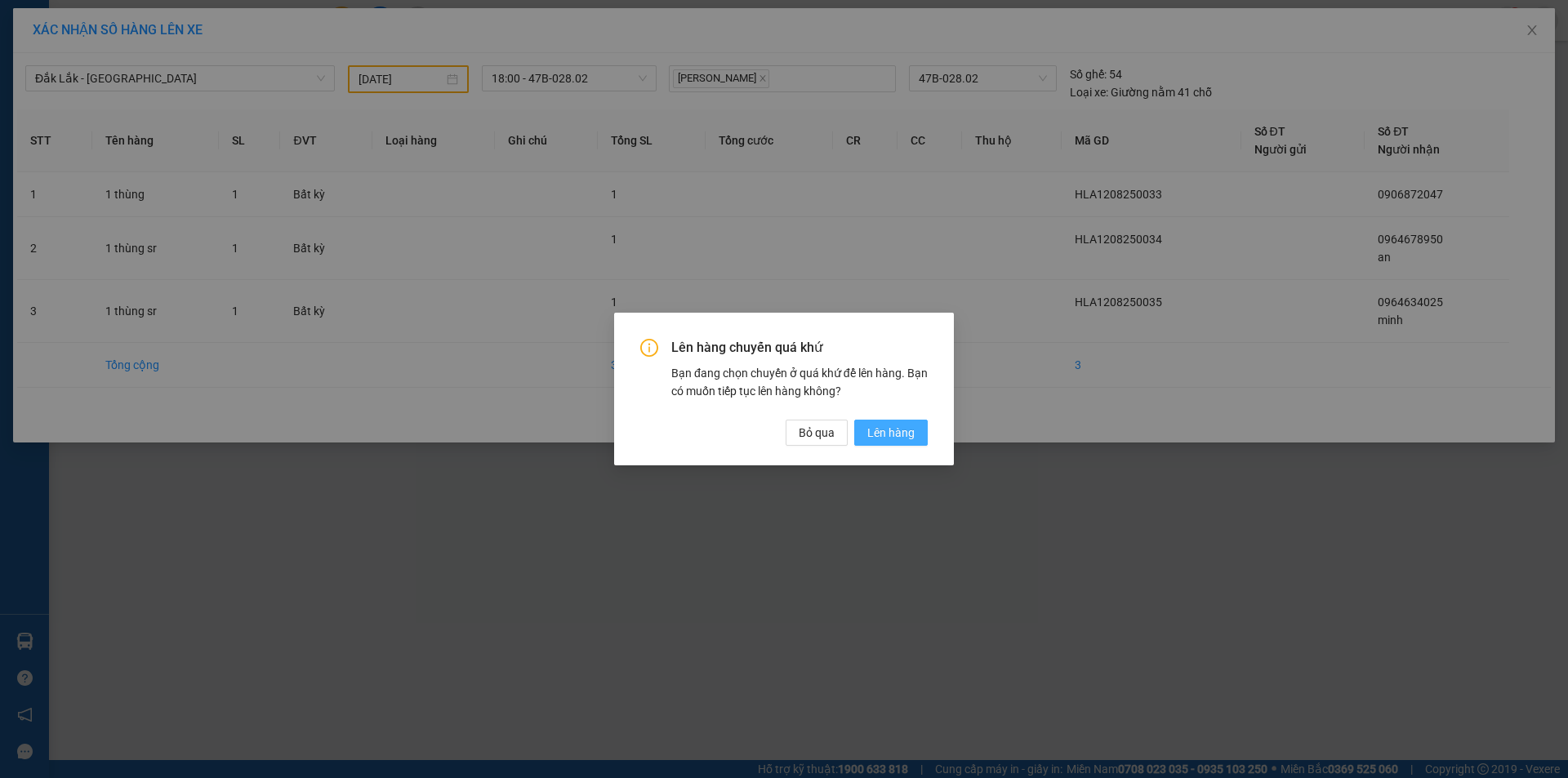
drag, startPoint x: 881, startPoint y: 432, endPoint x: 887, endPoint y: 420, distance: 13.4
click at [882, 433] on span "Lên hàng" at bounding box center [891, 432] width 47 height 18
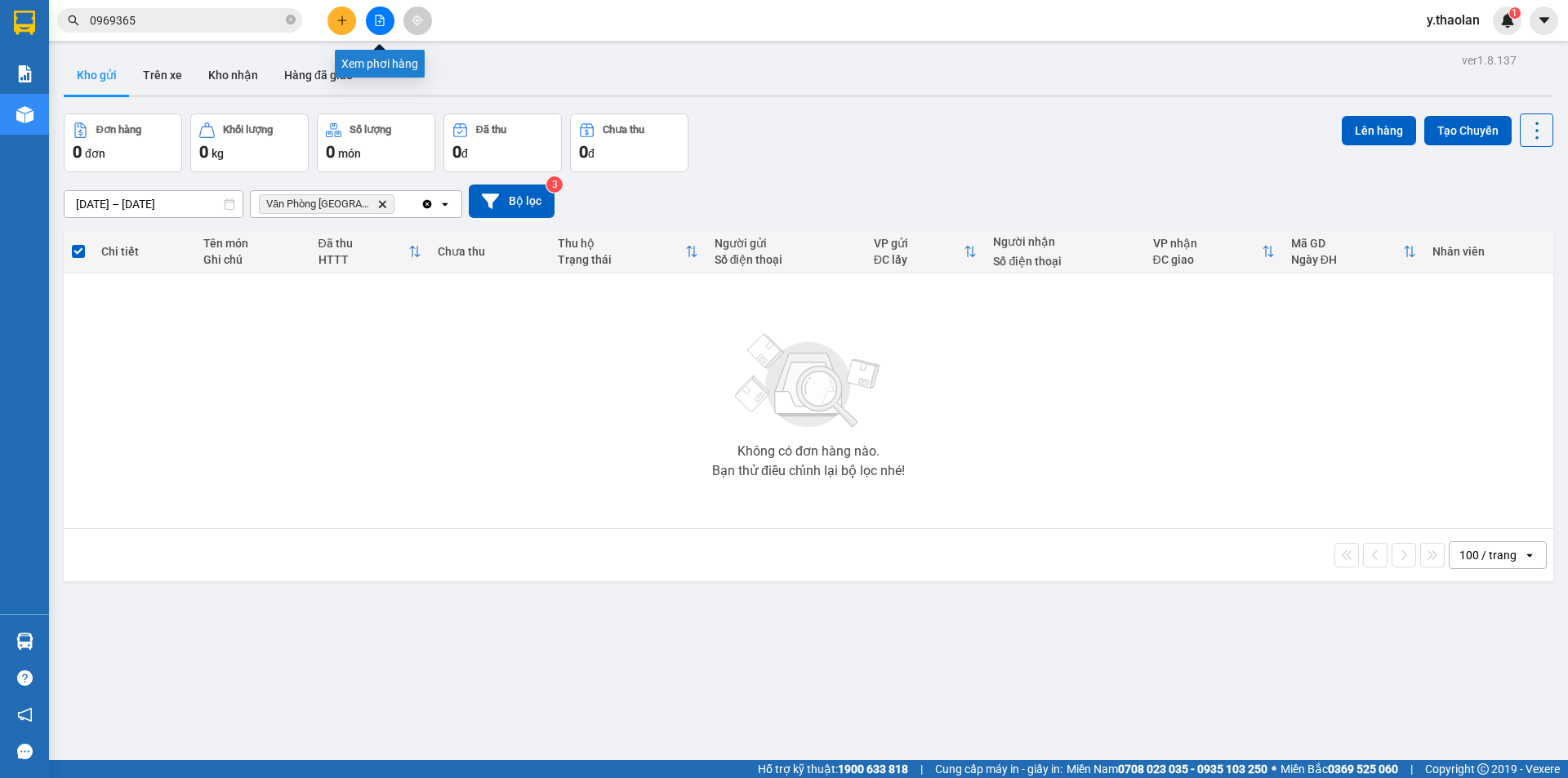
click at [385, 8] on button at bounding box center [380, 21] width 28 height 28
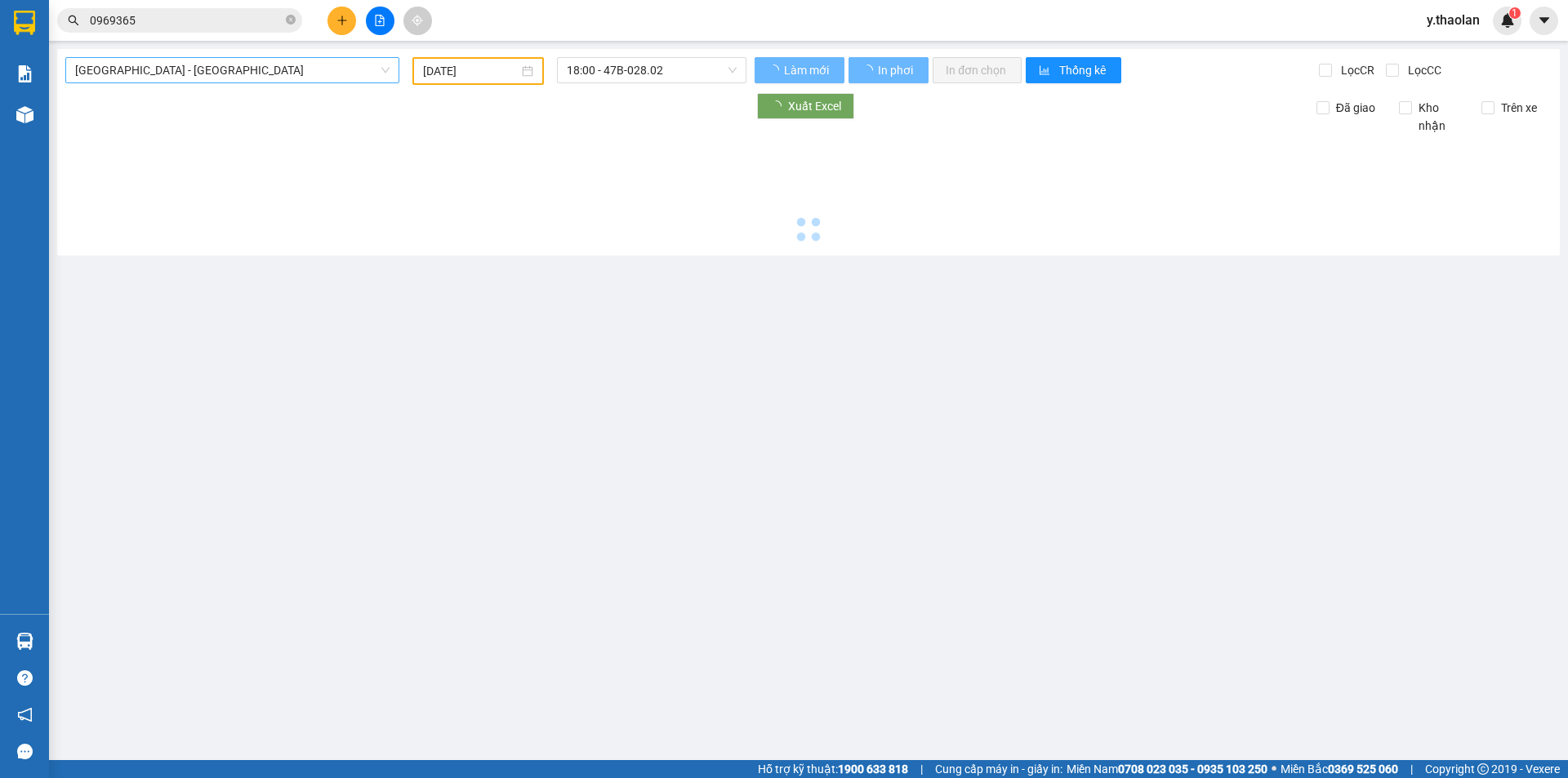
type input "[DATE]"
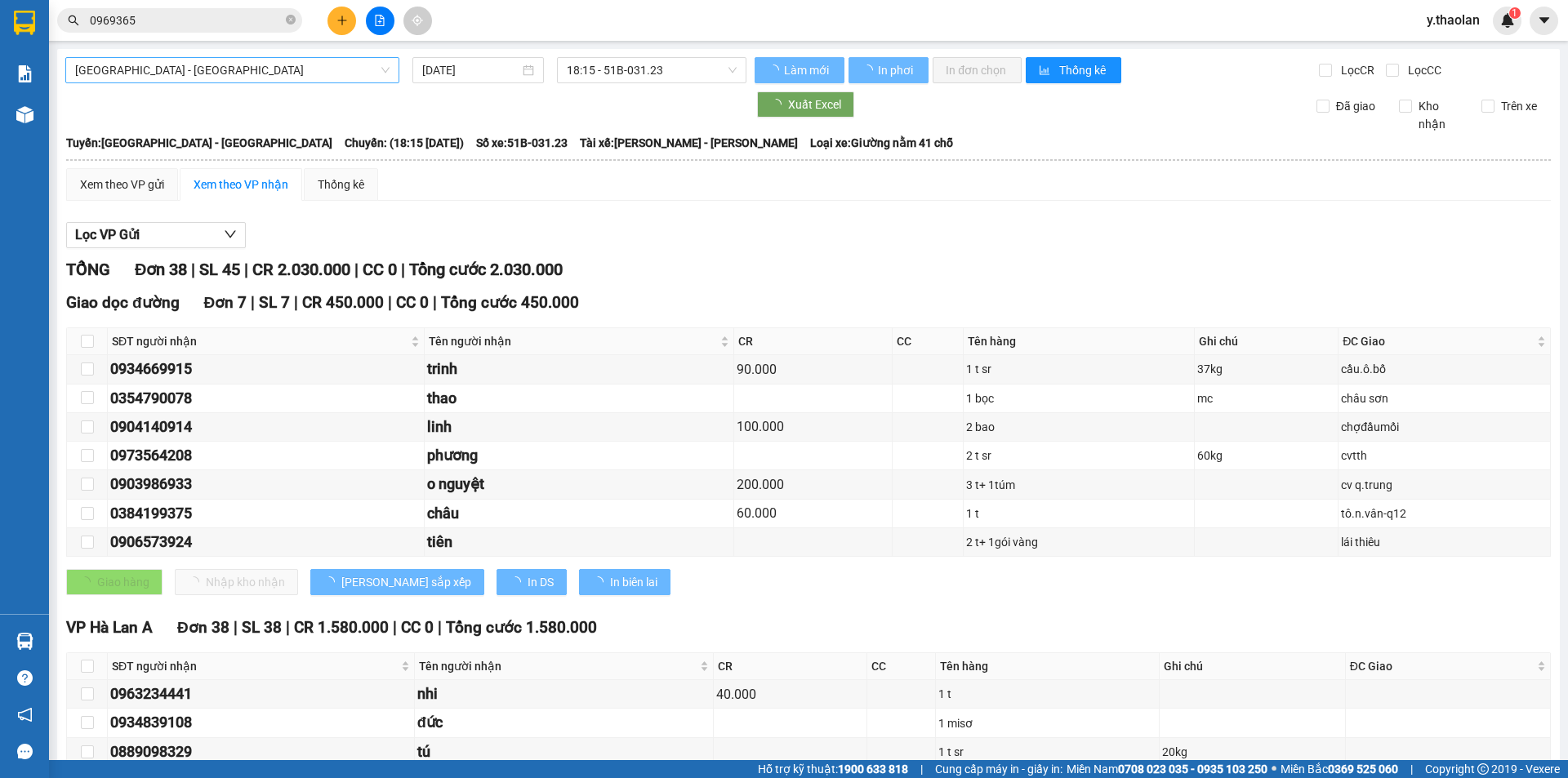
click at [171, 70] on span "[GEOGRAPHIC_DATA] - [GEOGRAPHIC_DATA]" at bounding box center [232, 70] width 315 height 25
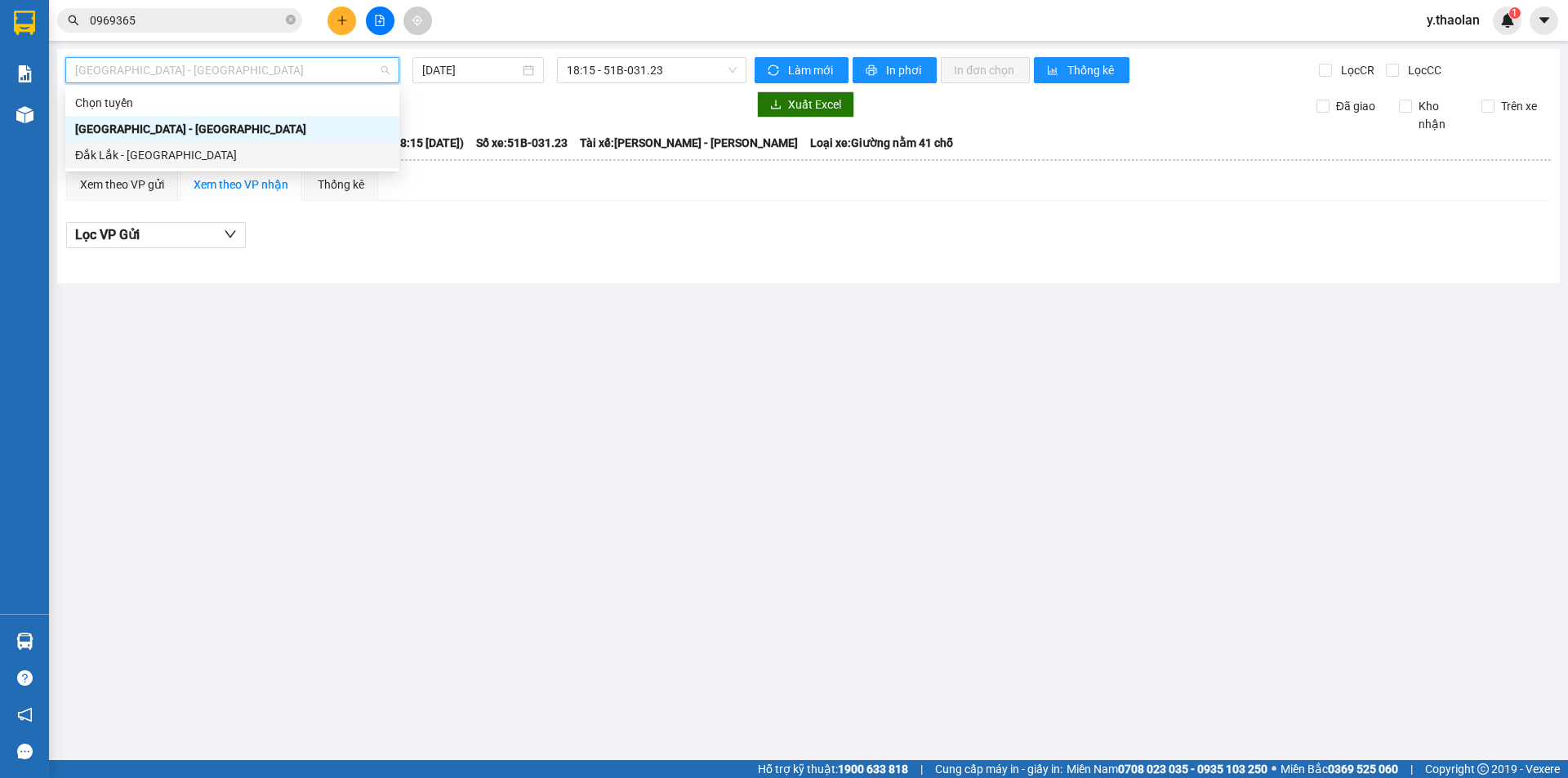
drag, startPoint x: 142, startPoint y: 147, endPoint x: 267, endPoint y: 105, distance: 131.9
click at [147, 147] on div "Đắk Lắk - [GEOGRAPHIC_DATA]" at bounding box center [232, 155] width 315 height 18
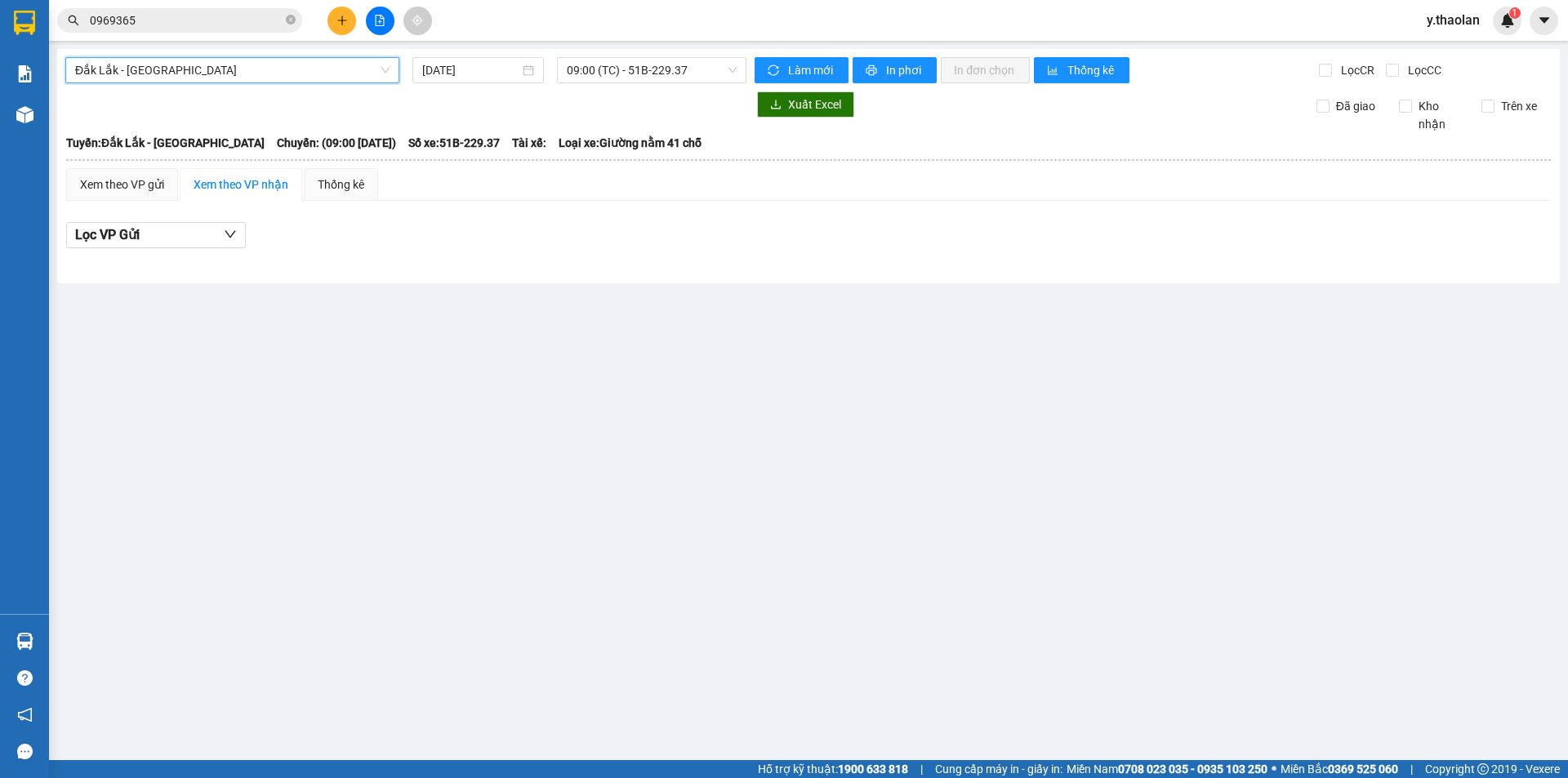
drag, startPoint x: 460, startPoint y: 75, endPoint x: 466, endPoint y: 85, distance: 11.7
click at [462, 75] on input "[DATE]" at bounding box center [471, 70] width 97 height 18
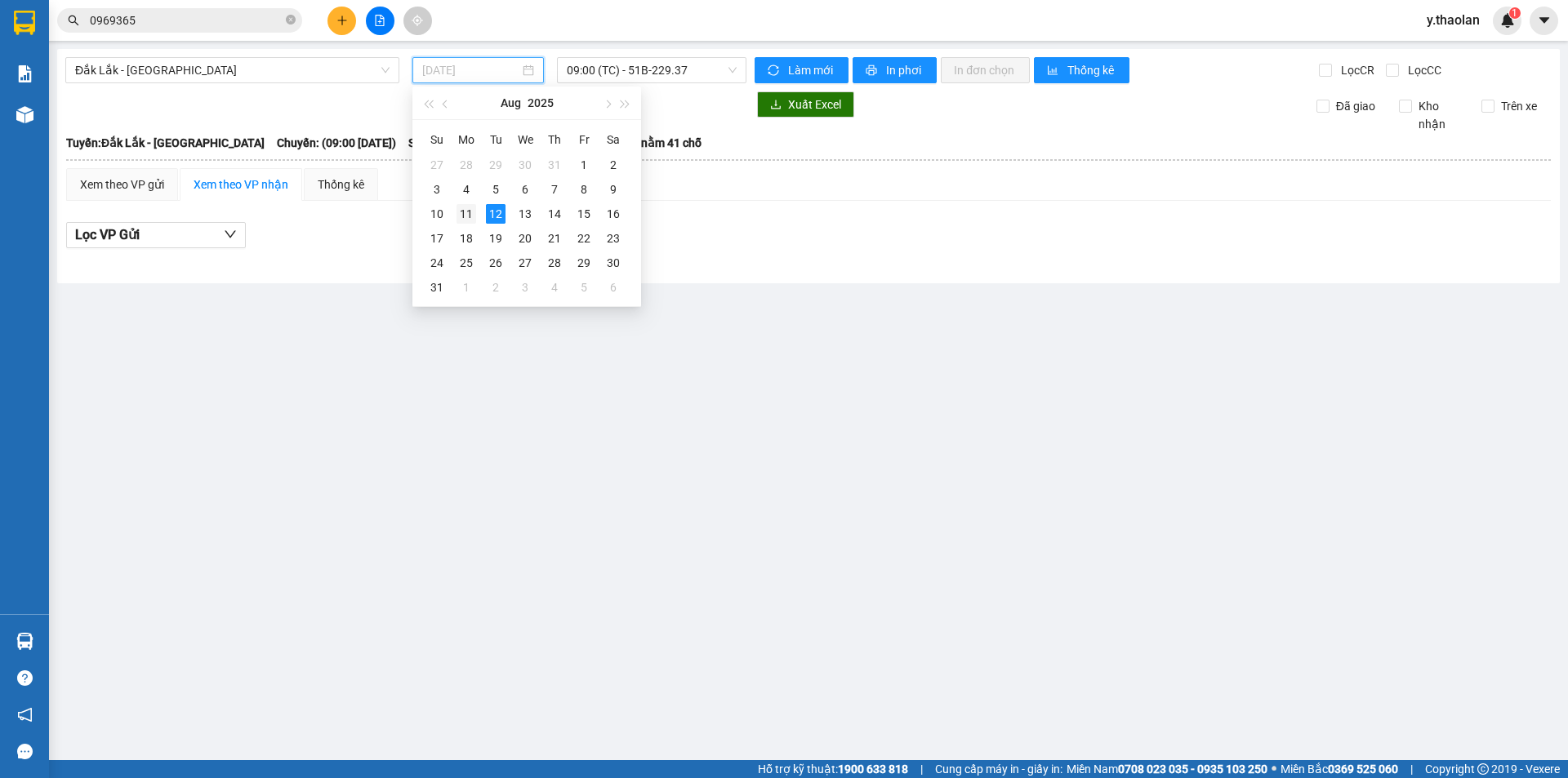
click at [466, 218] on div "11" at bounding box center [466, 214] width 20 height 20
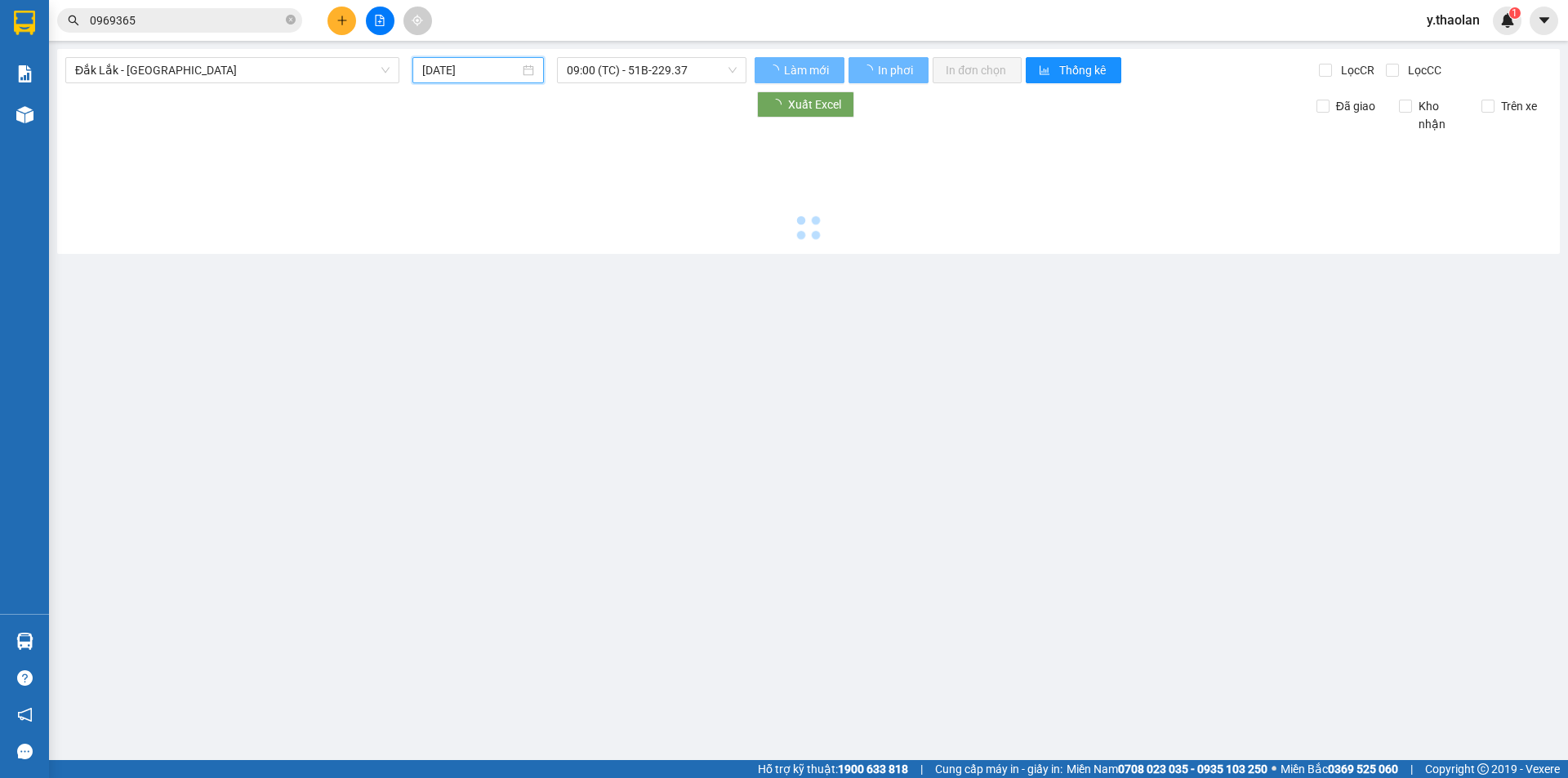
type input "[DATE]"
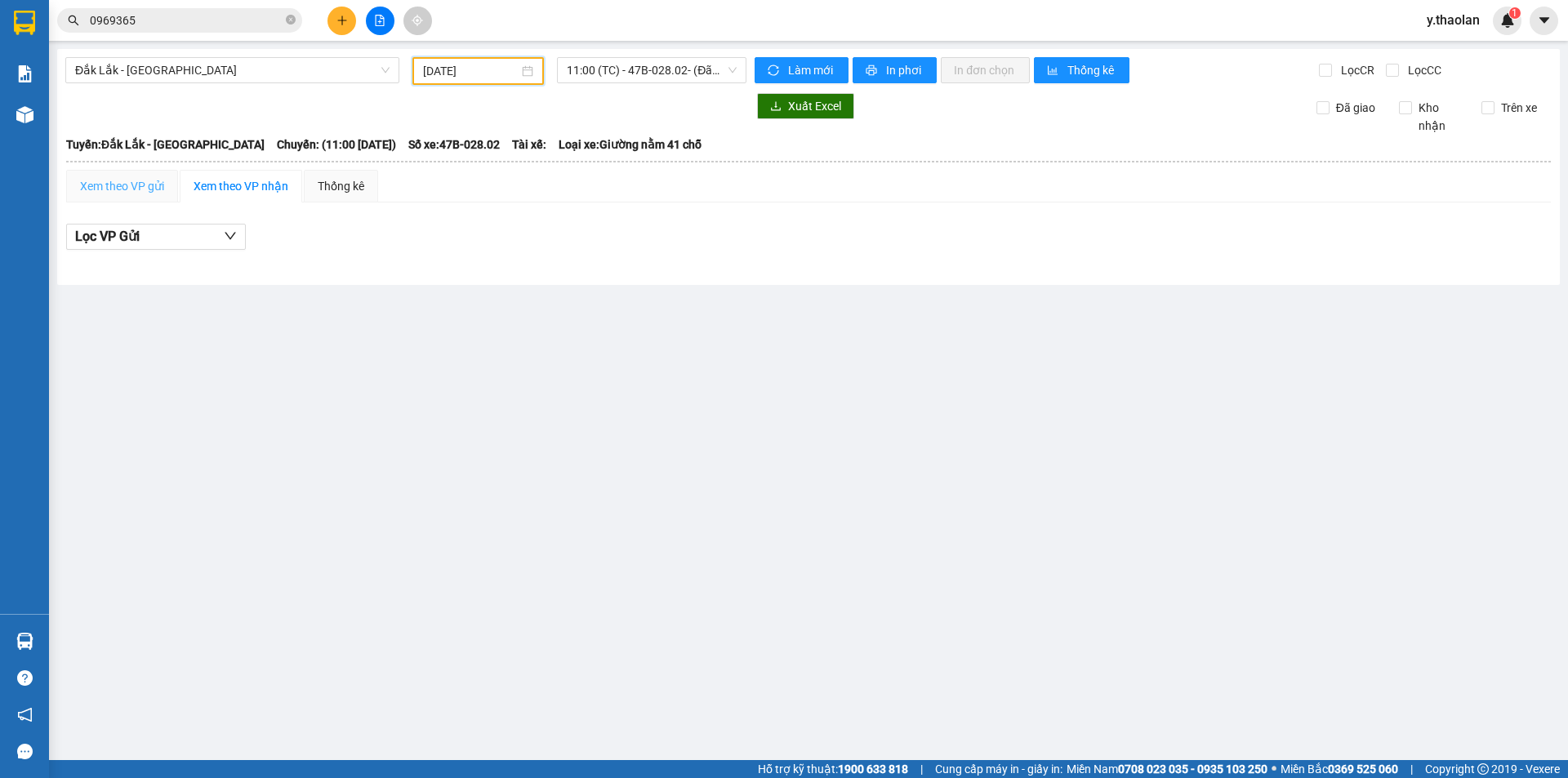
click at [119, 177] on div "Xem theo VP gửi" at bounding box center [122, 186] width 112 height 33
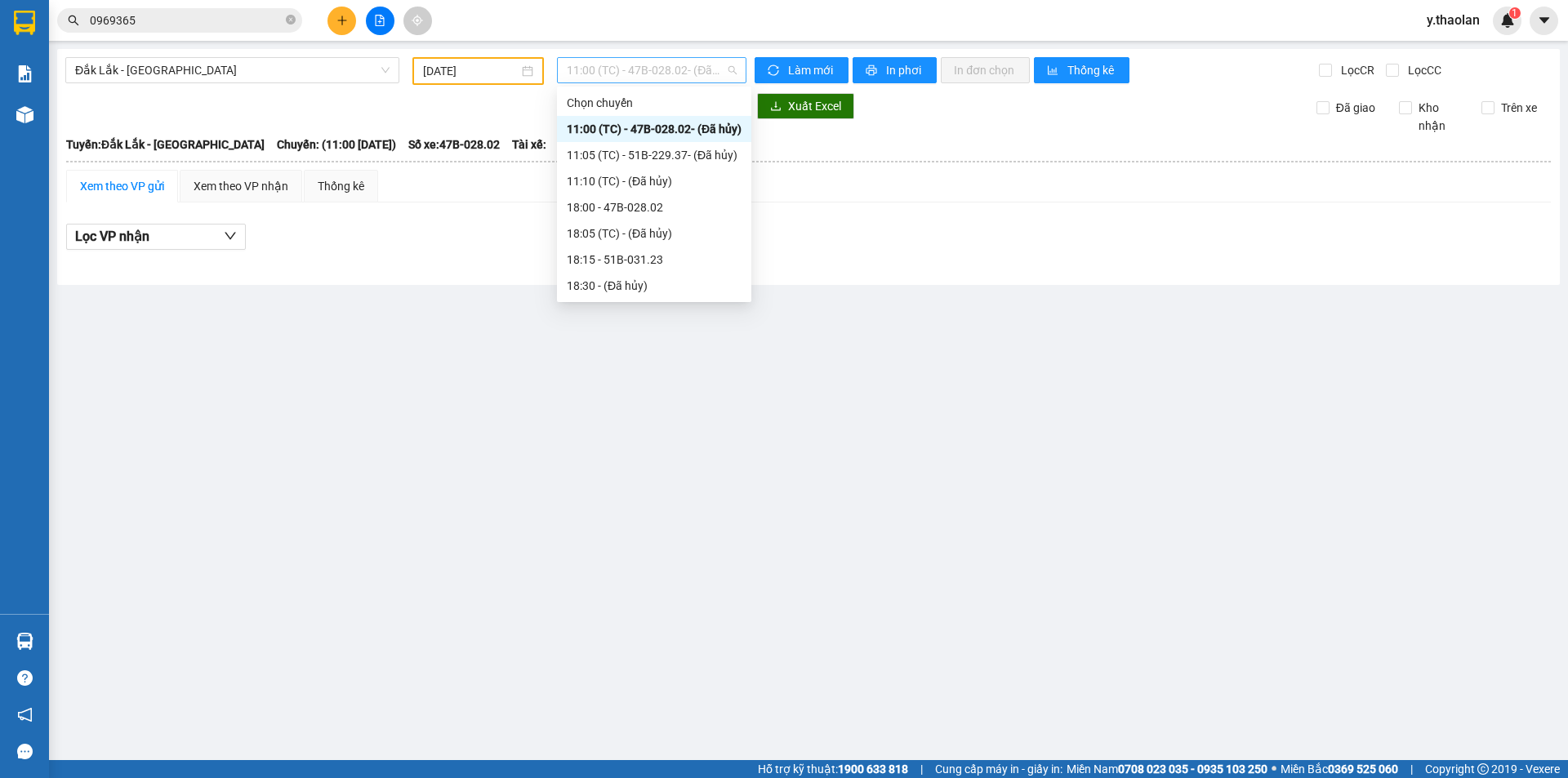
drag, startPoint x: 615, startPoint y: 70, endPoint x: 629, endPoint y: 159, distance: 90.1
click at [619, 73] on span "11:00 (TC) - 47B-028.02 - (Đã hủy)" at bounding box center [652, 70] width 170 height 25
click at [619, 207] on div "18:00 - 47B-028.02" at bounding box center [654, 207] width 175 height 18
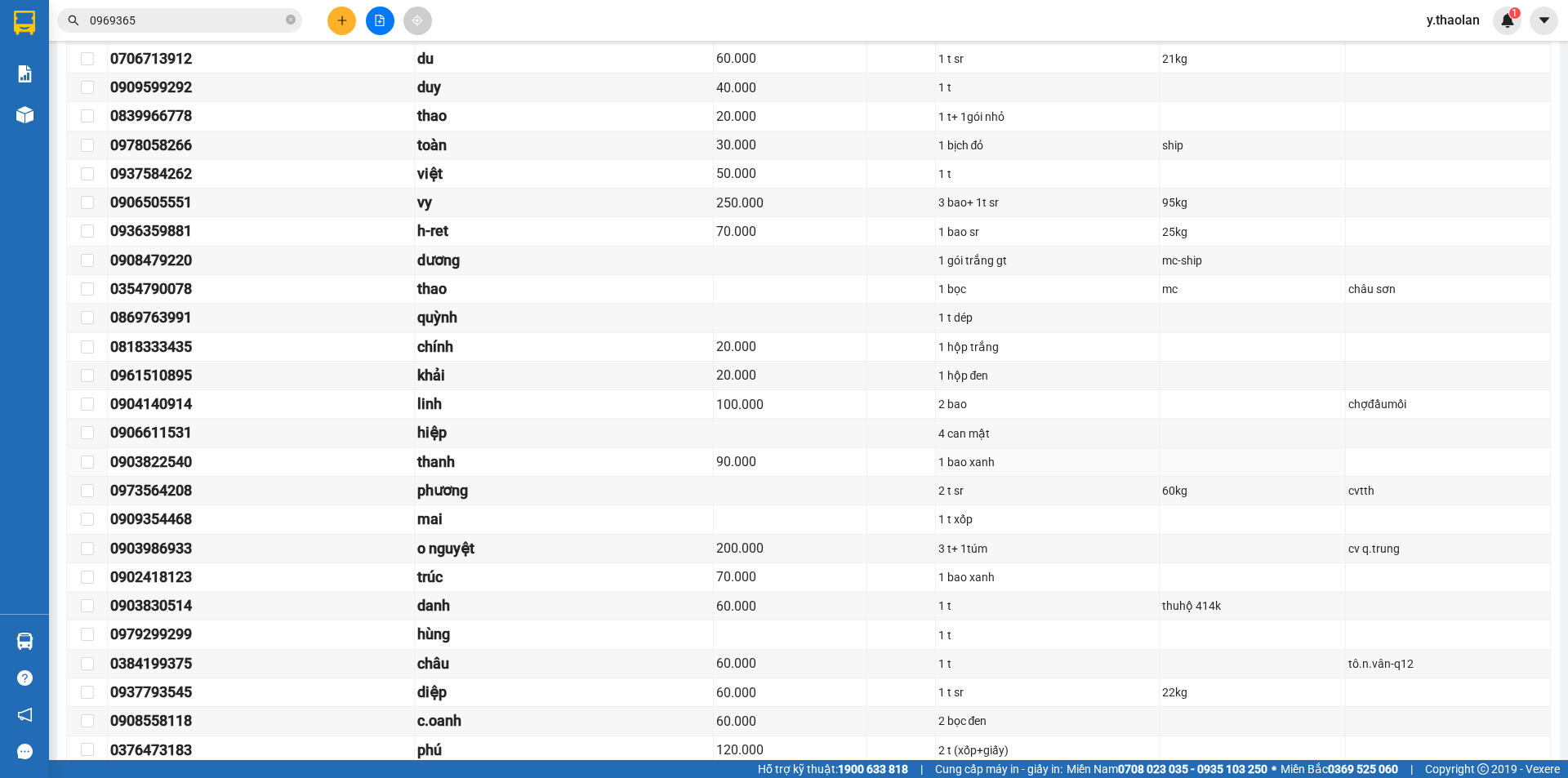
scroll to position [862, 0]
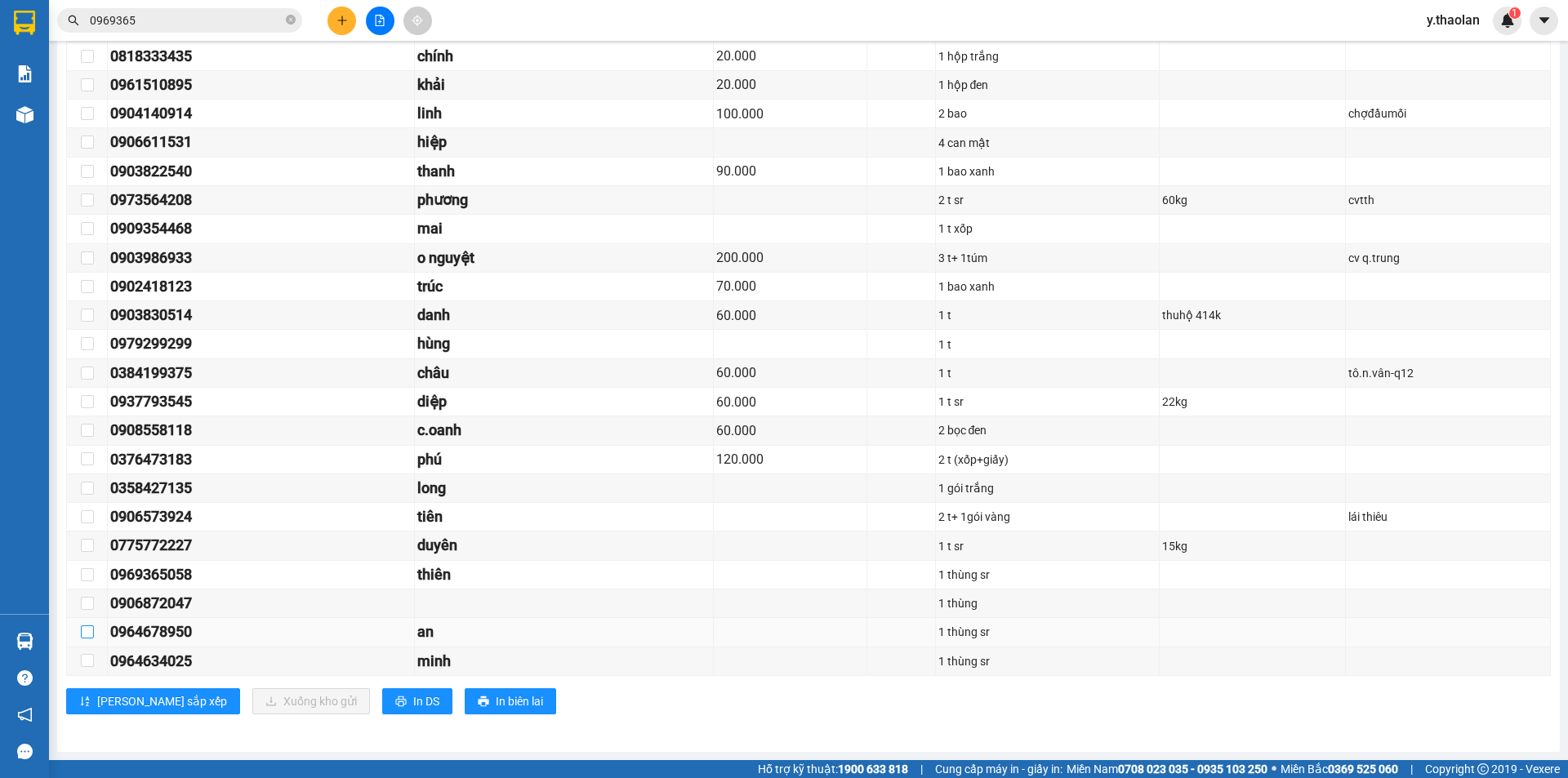
click at [85, 632] on input "checkbox" at bounding box center [88, 632] width 13 height 13
checkbox input "true"
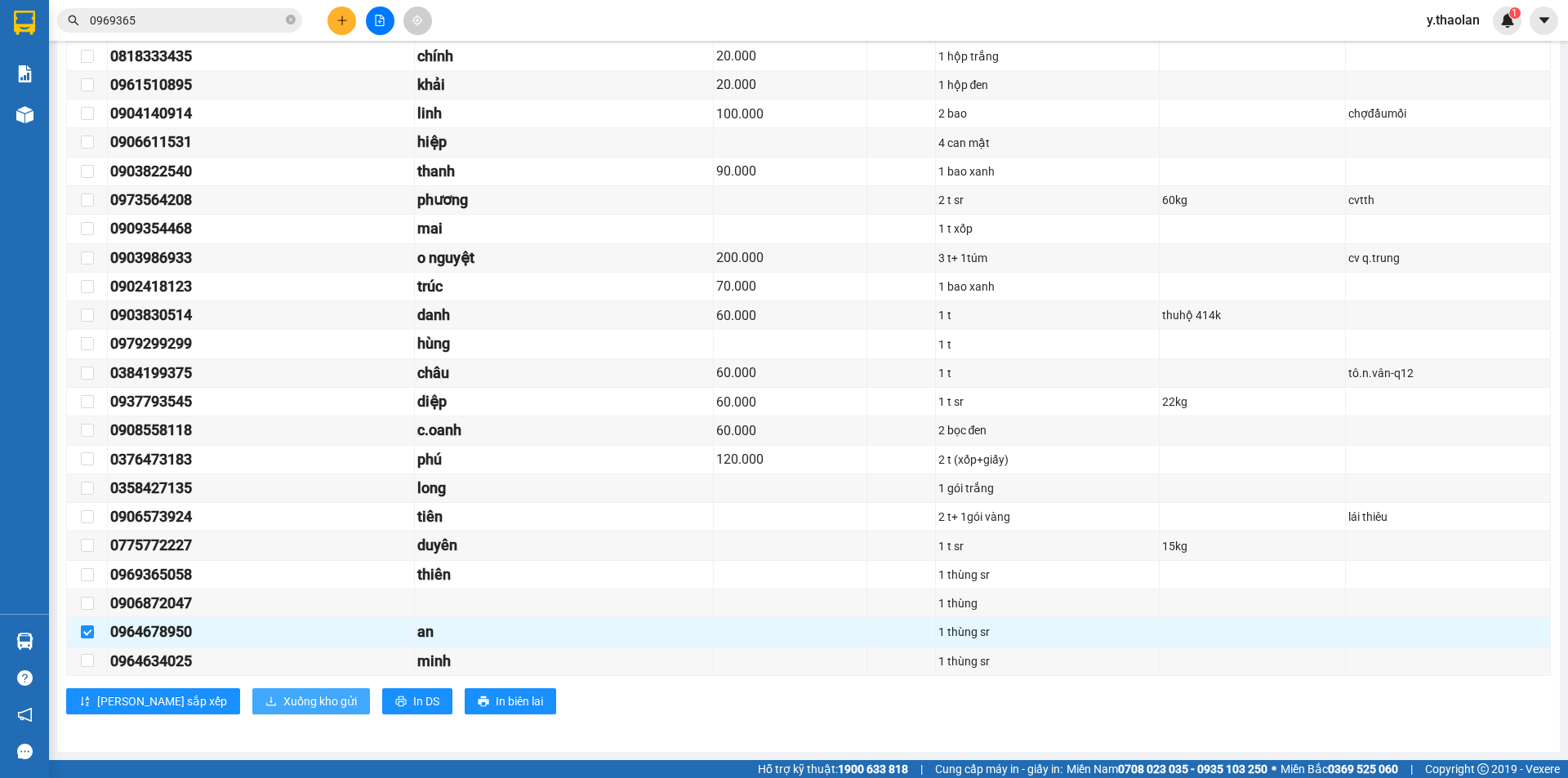
click at [284, 698] on span "Xuống kho gửi" at bounding box center [320, 701] width 74 height 18
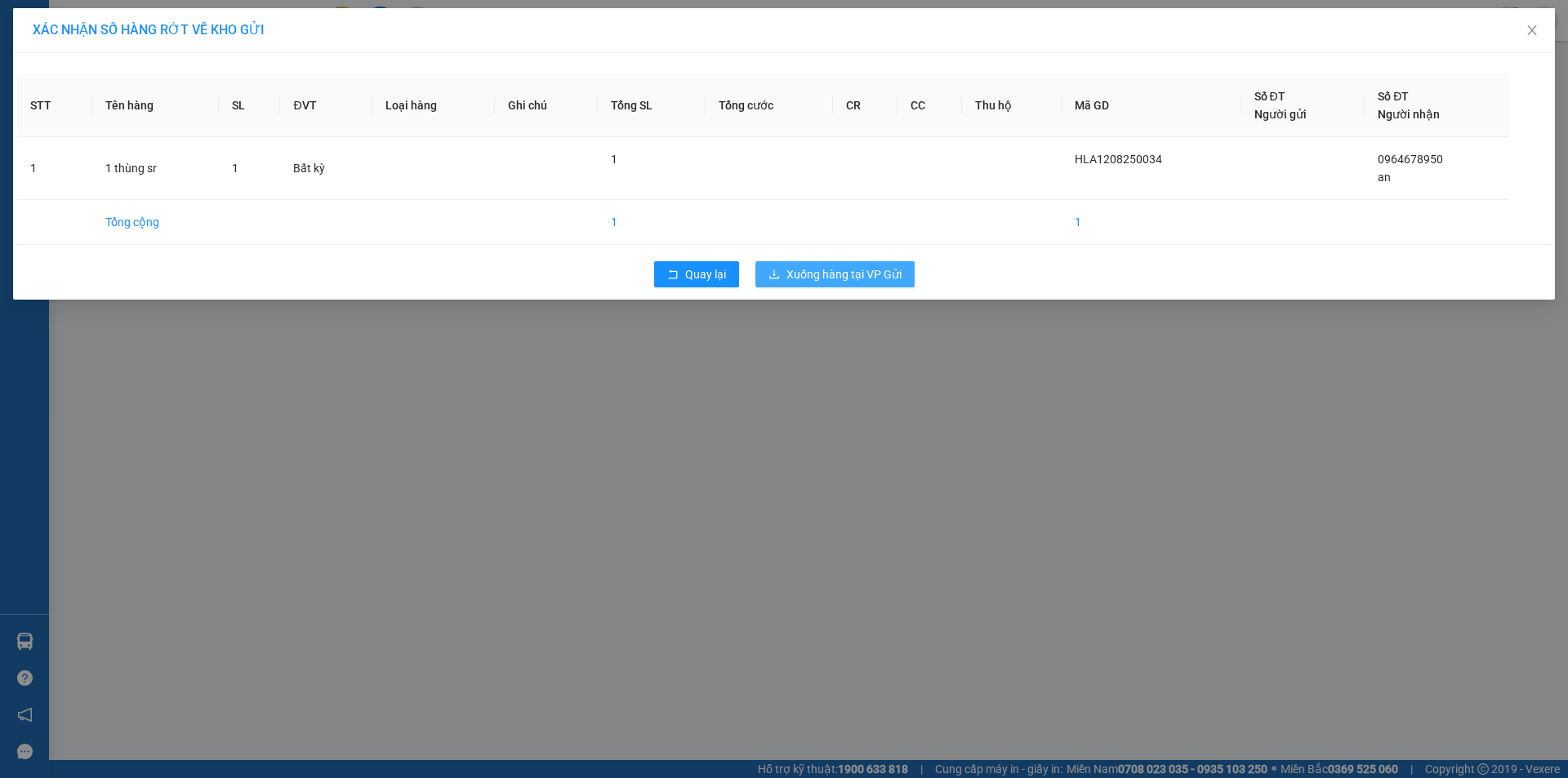
click at [842, 268] on span "Xuống hàng tại VP Gửi" at bounding box center [844, 274] width 115 height 18
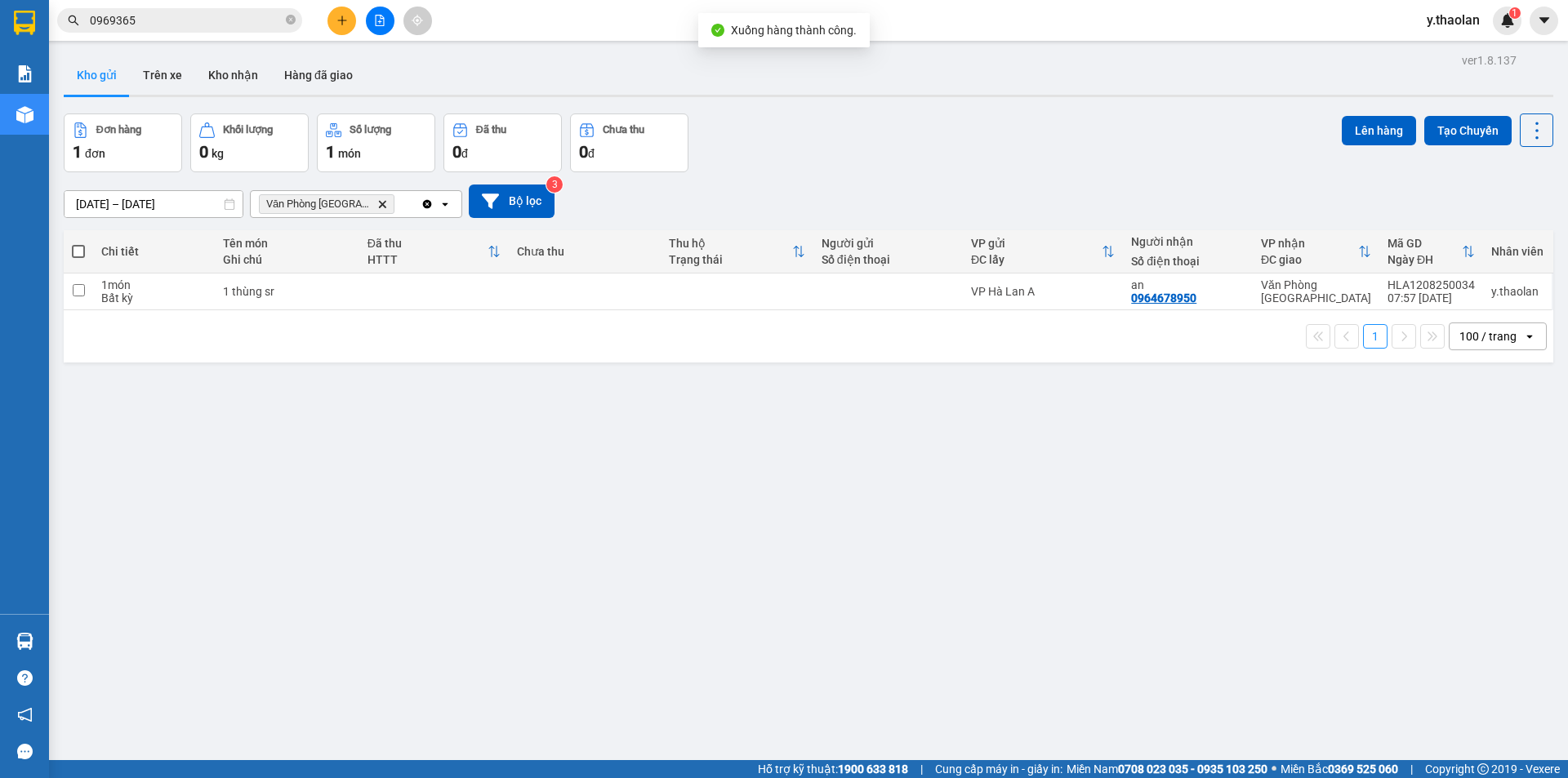
drag, startPoint x: 134, startPoint y: 25, endPoint x: 52, endPoint y: -22, distance: 94.5
click at [52, 0] on html "Kết quả tìm kiếm ( 11 ) Bộ lọc Mã ĐH Trạng thái Món hàng Thu hộ Tổng cước Chưa …" at bounding box center [784, 389] width 1568 height 778
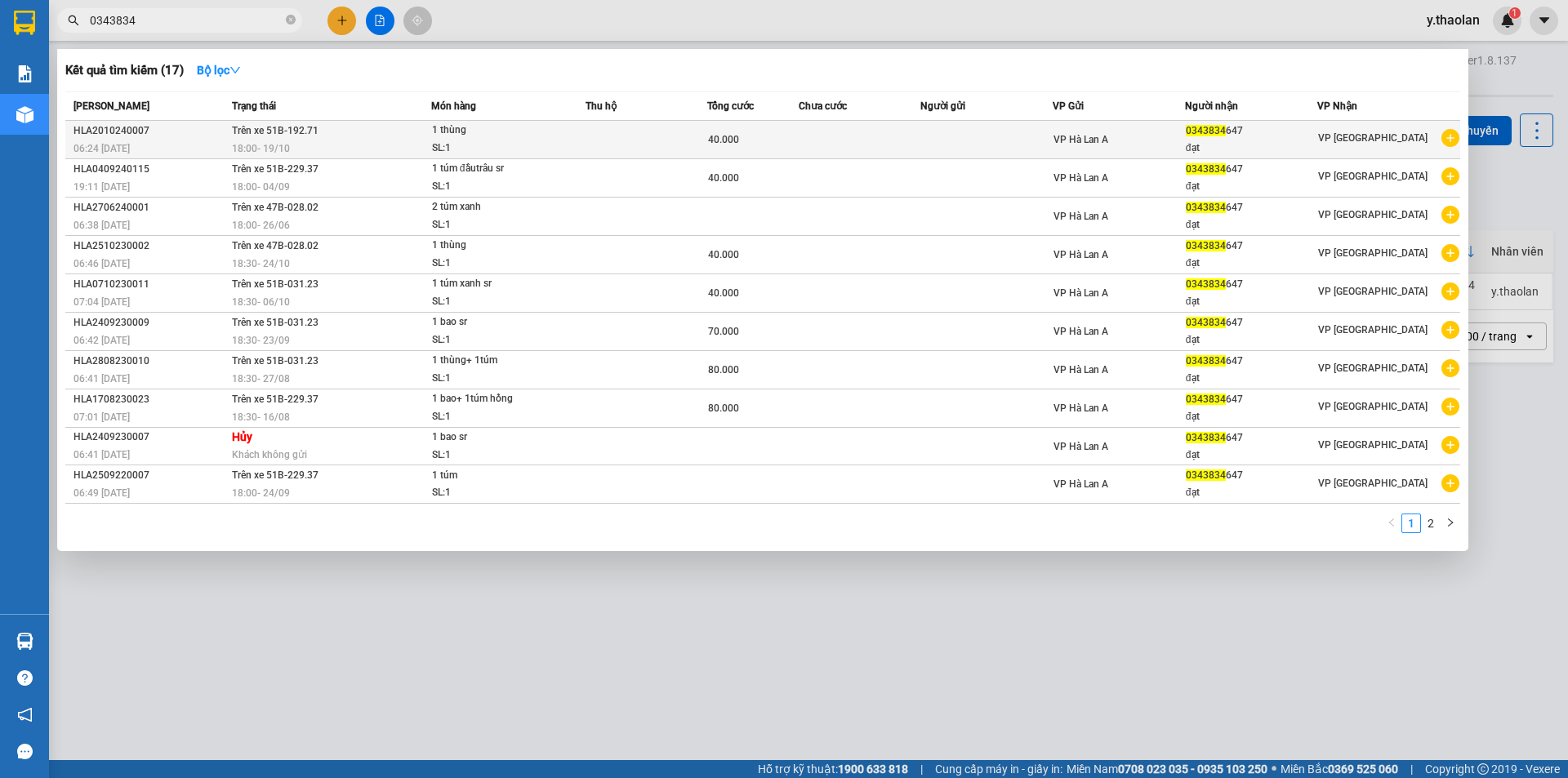
type input "0343834"
click at [810, 139] on td at bounding box center [859, 140] width 122 height 39
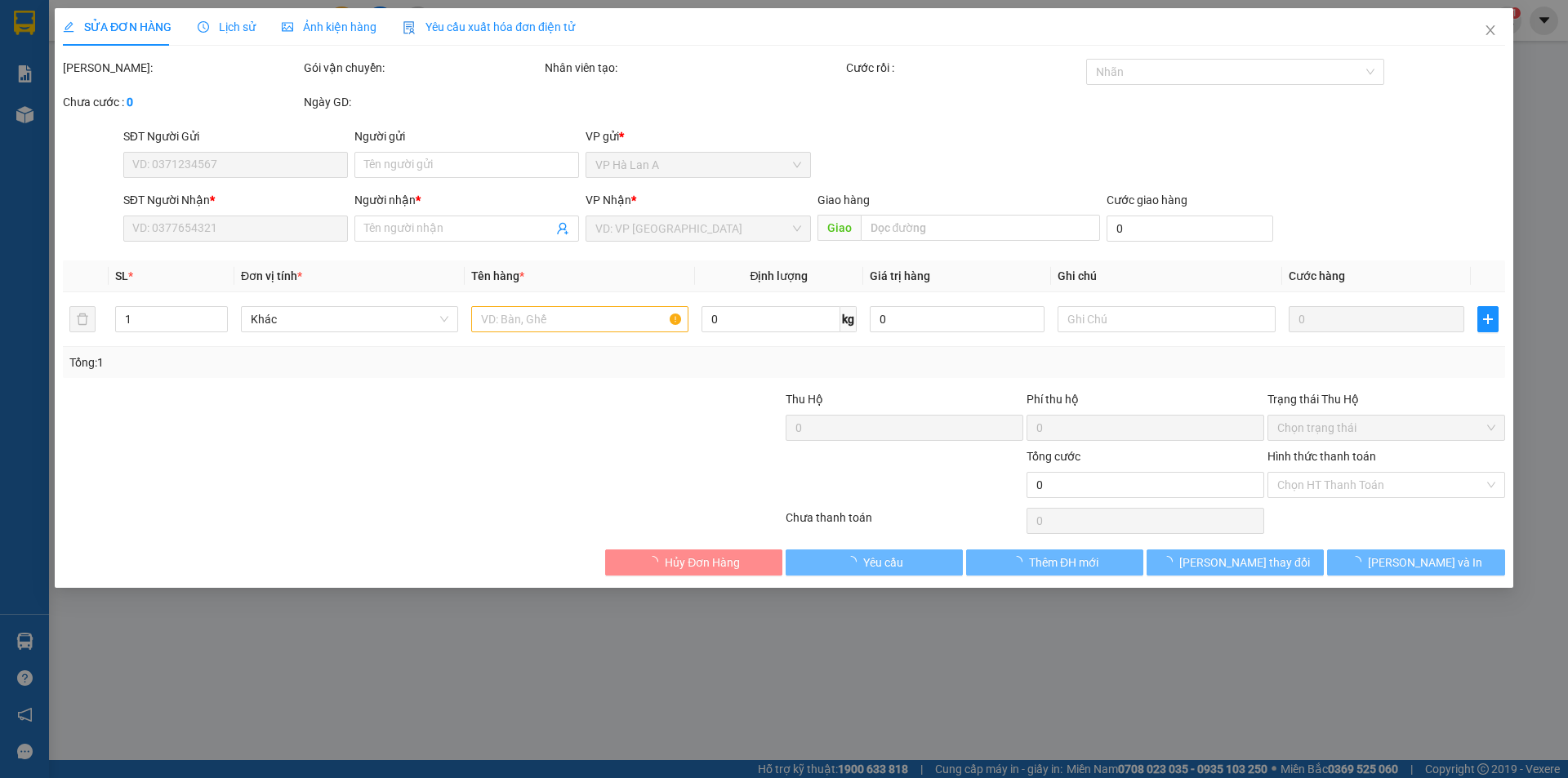
type input "0343834647"
type input "đạt"
type input "40.000"
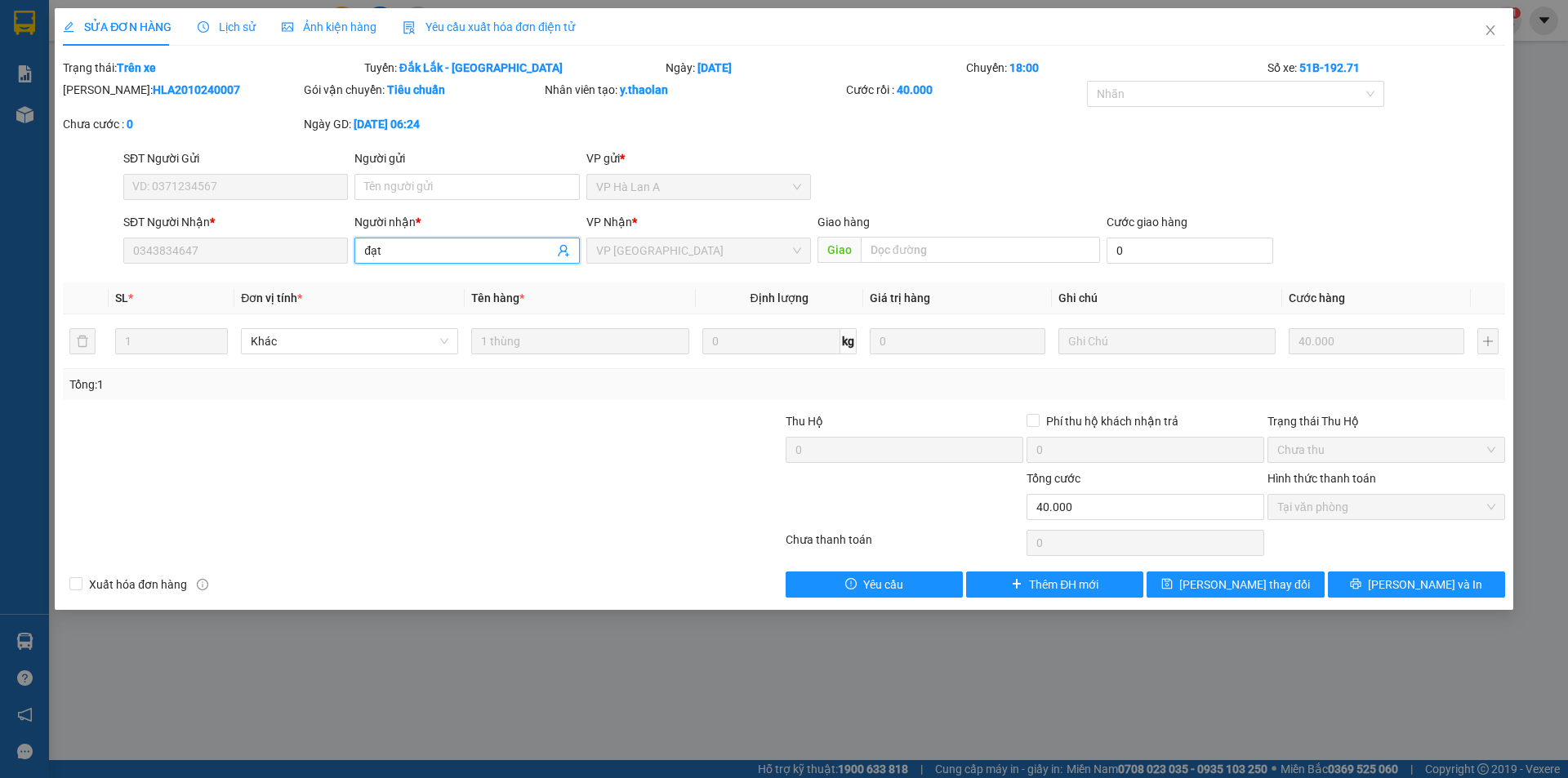
click at [267, 246] on div "SĐT Người Nhận * 0343834647 Người nhận * đạt đạt VP Nhận * VP Bình Hòa Giao hàn…" at bounding box center [814, 242] width 1388 height 57
type input "777"
click at [1290, 582] on button "[PERSON_NAME] thay đổi" at bounding box center [1235, 585] width 178 height 26
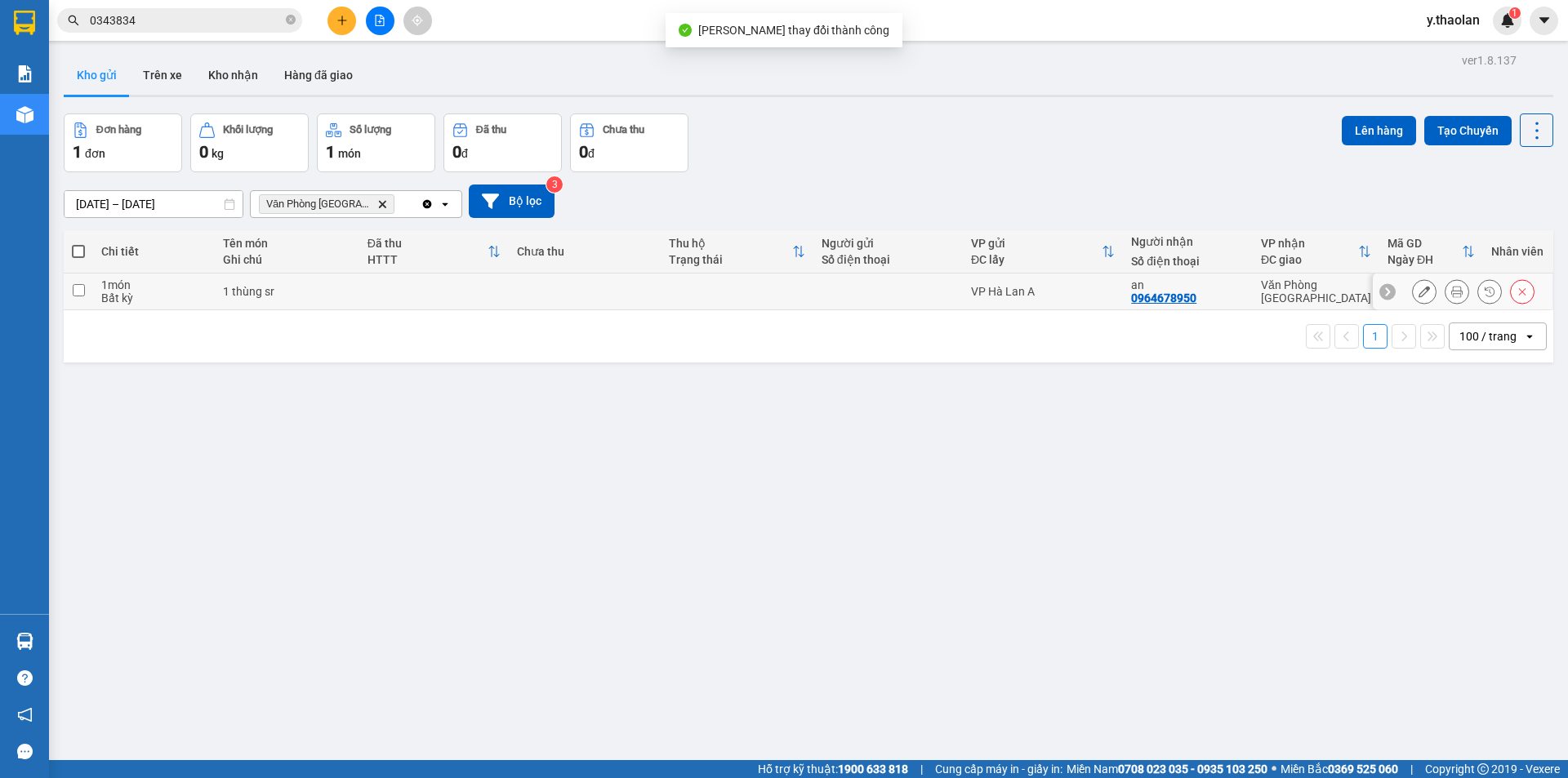
click at [1399, 295] on div at bounding box center [1463, 291] width 180 height 37
click at [1422, 287] on button at bounding box center [1424, 292] width 23 height 28
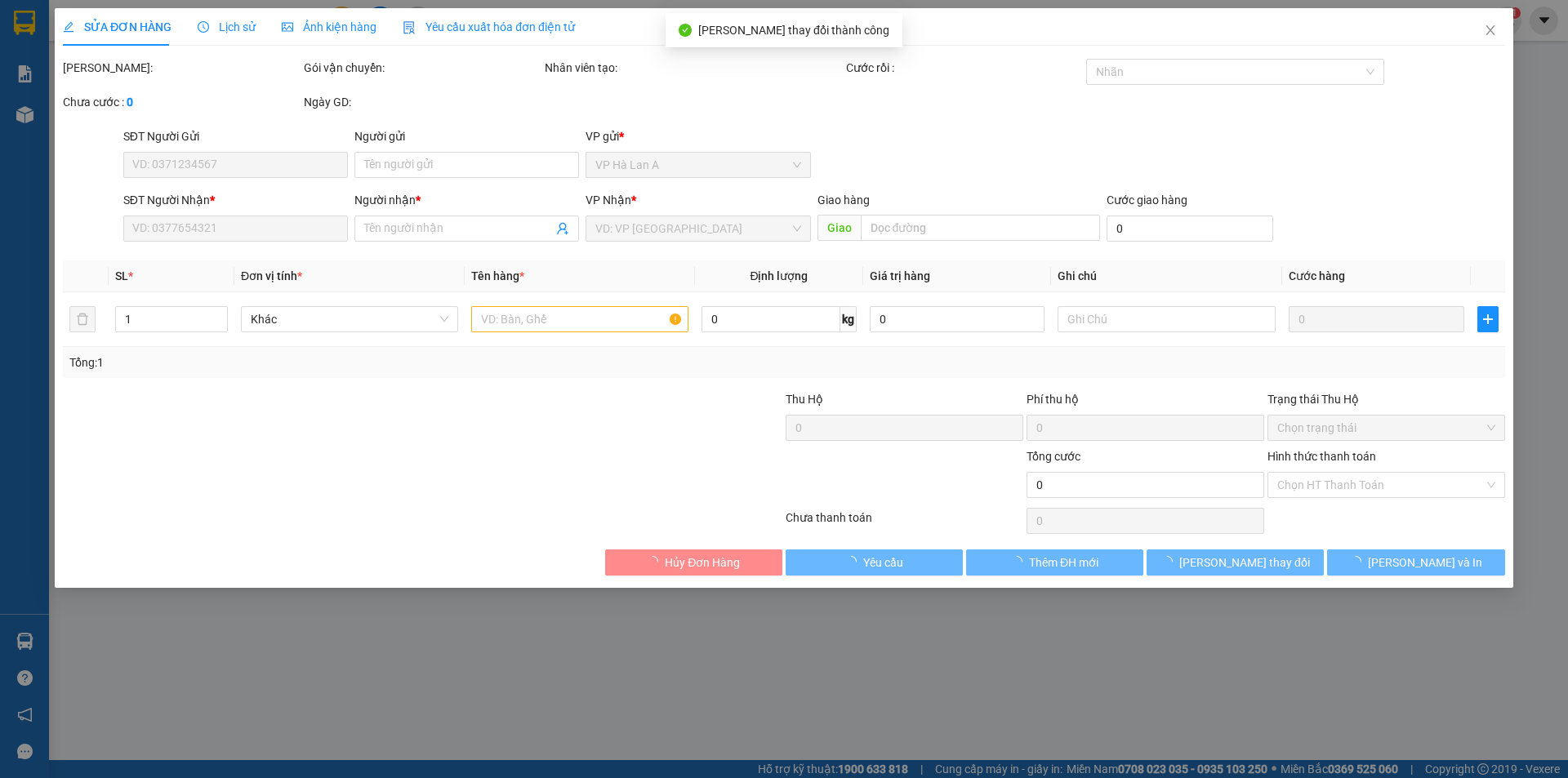
type input "0964678950"
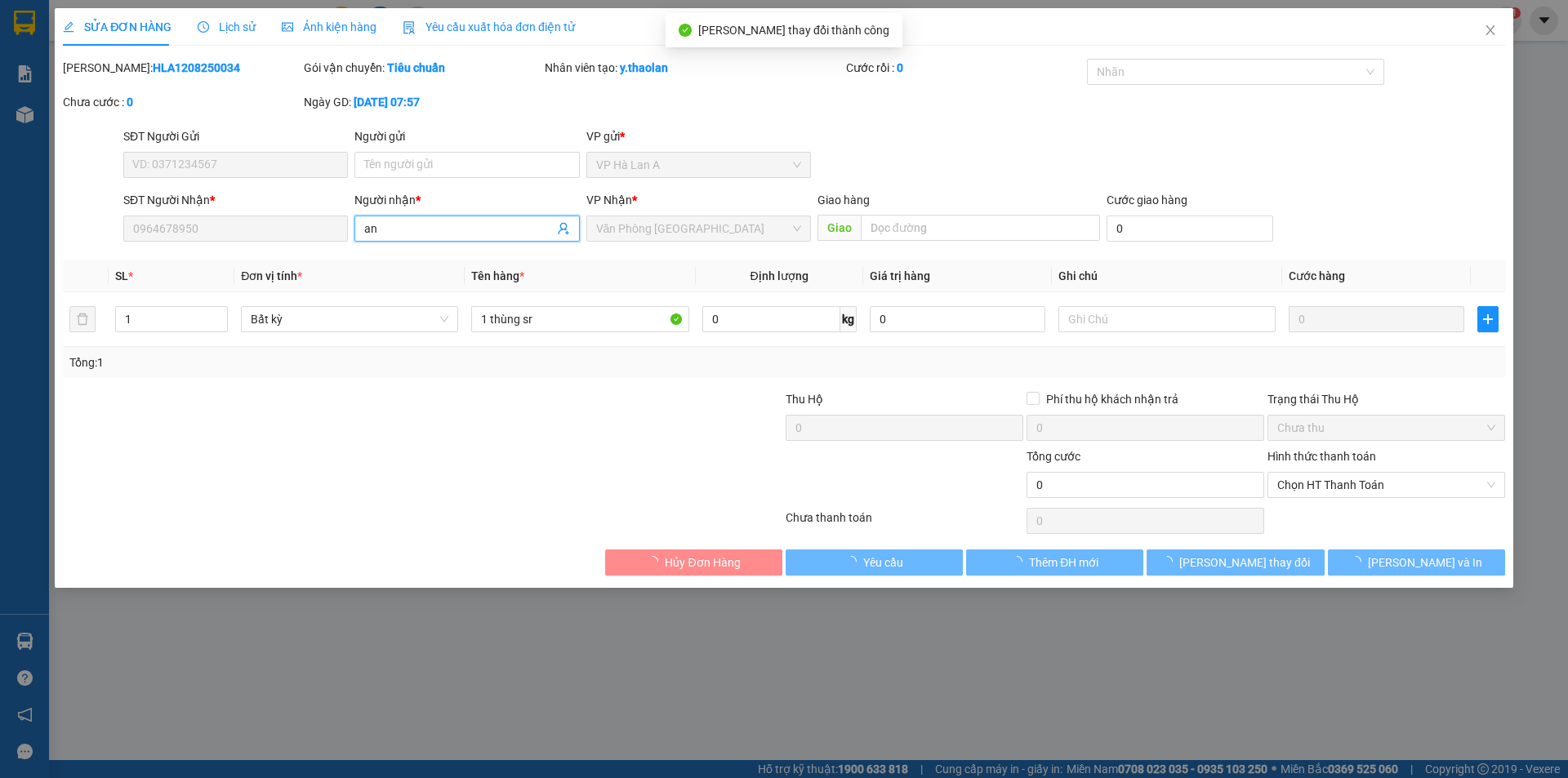
click at [211, 233] on div "SĐT Người Nhận * 0964678950 Người nhận * an an VP Nhận * Văn Phòng [GEOGRAPHIC_…" at bounding box center [814, 219] width 1388 height 57
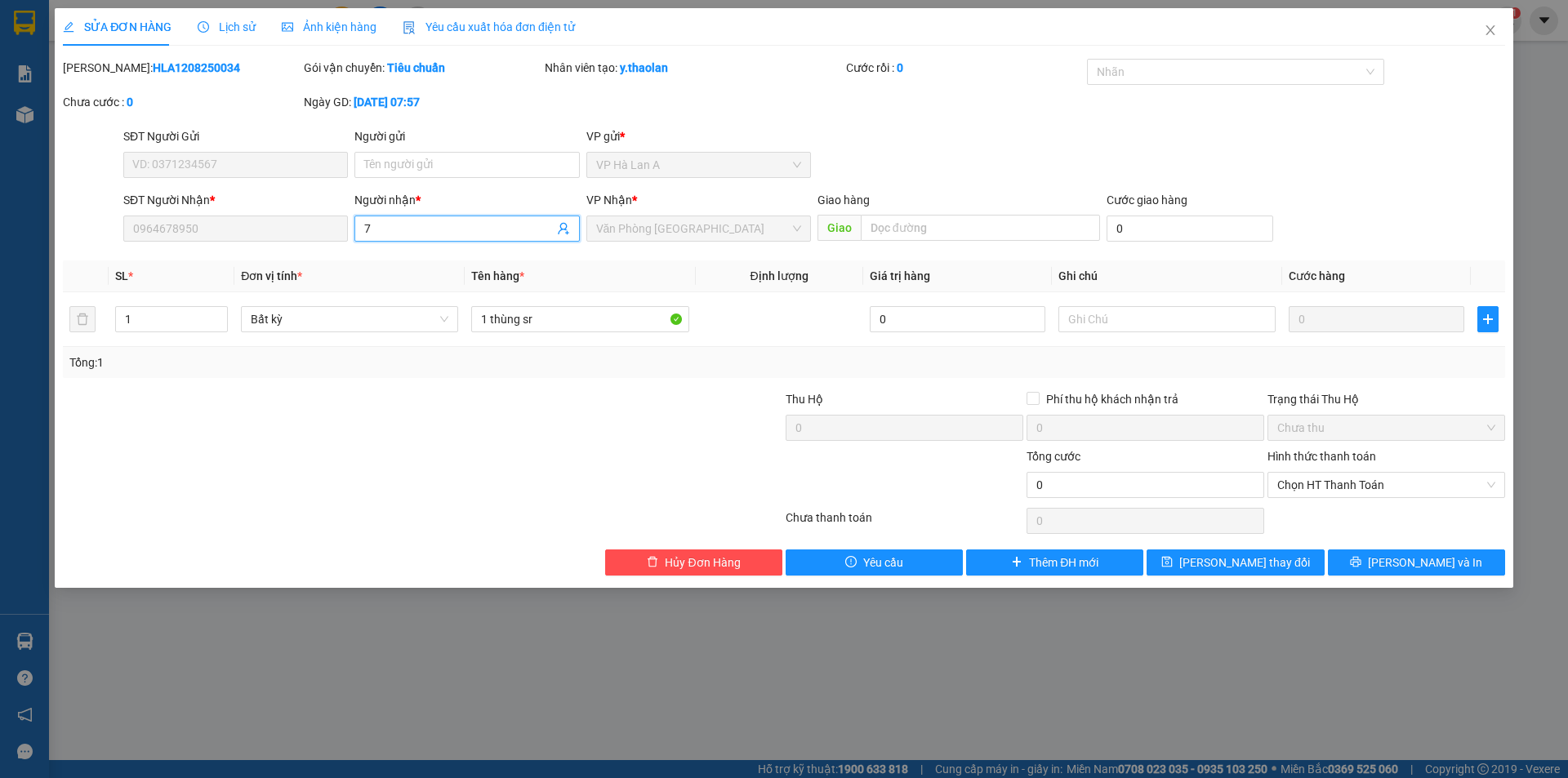
type input "77"
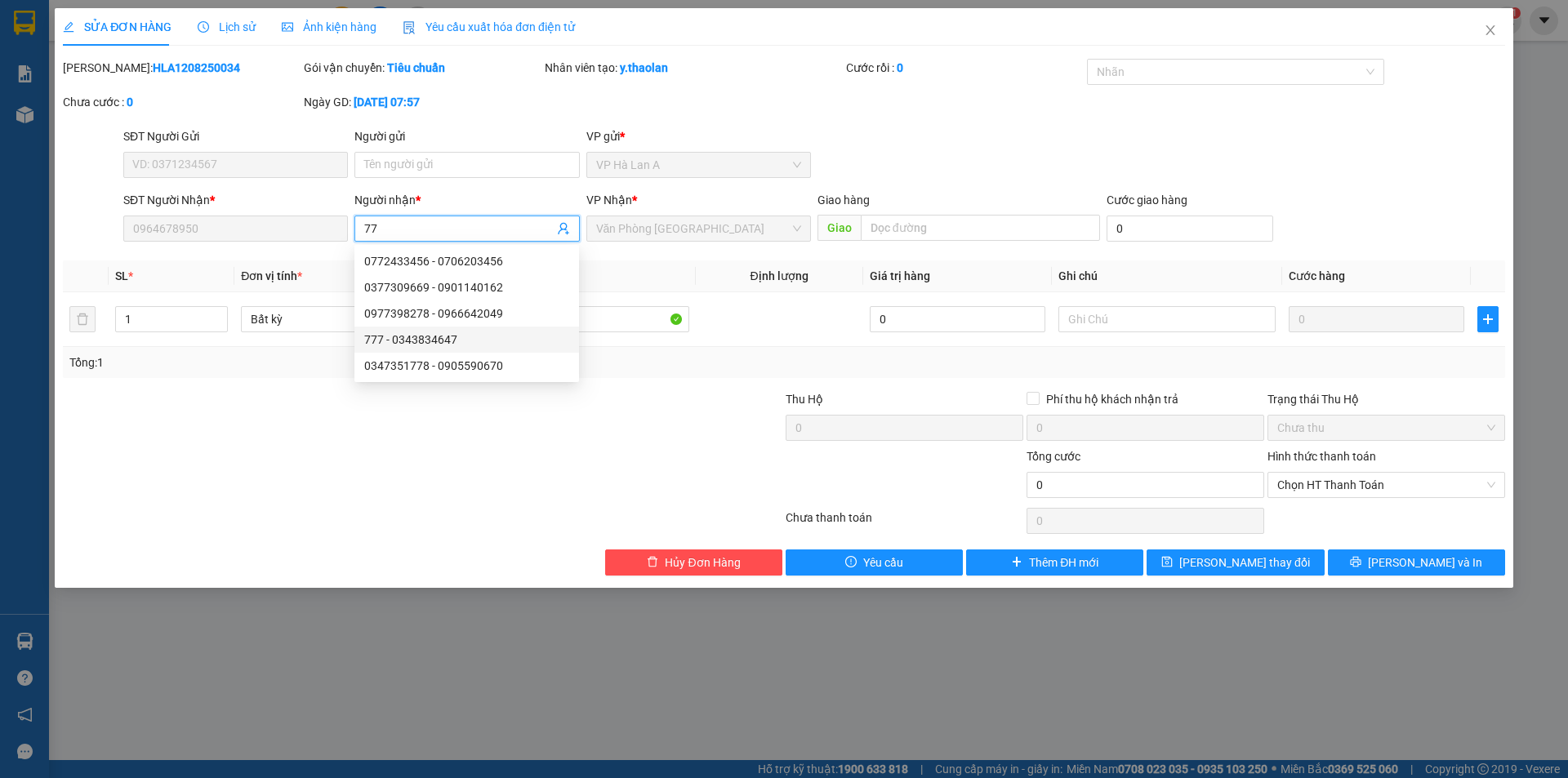
click at [428, 331] on div "777 - 0343834647" at bounding box center [466, 339] width 205 height 18
type input "0343834647"
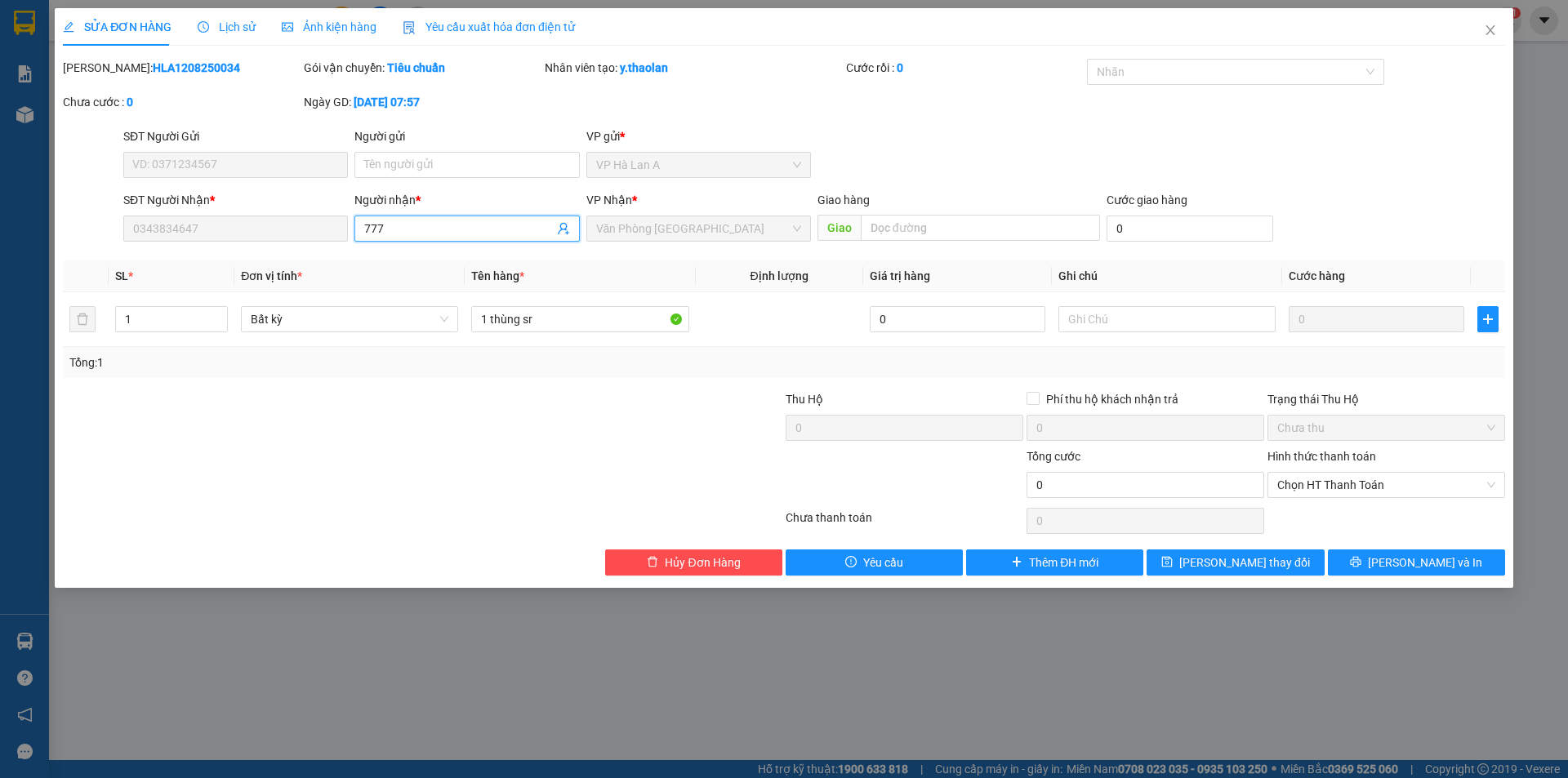
drag, startPoint x: 403, startPoint y: 232, endPoint x: 164, endPoint y: 201, distance: 241.0
click at [164, 201] on div "SĐT Người Nhận * 0343834647 Người nhận * 777 777 VP Nhận * Văn Phòng [GEOGRAPHI…" at bounding box center [814, 219] width 1388 height 57
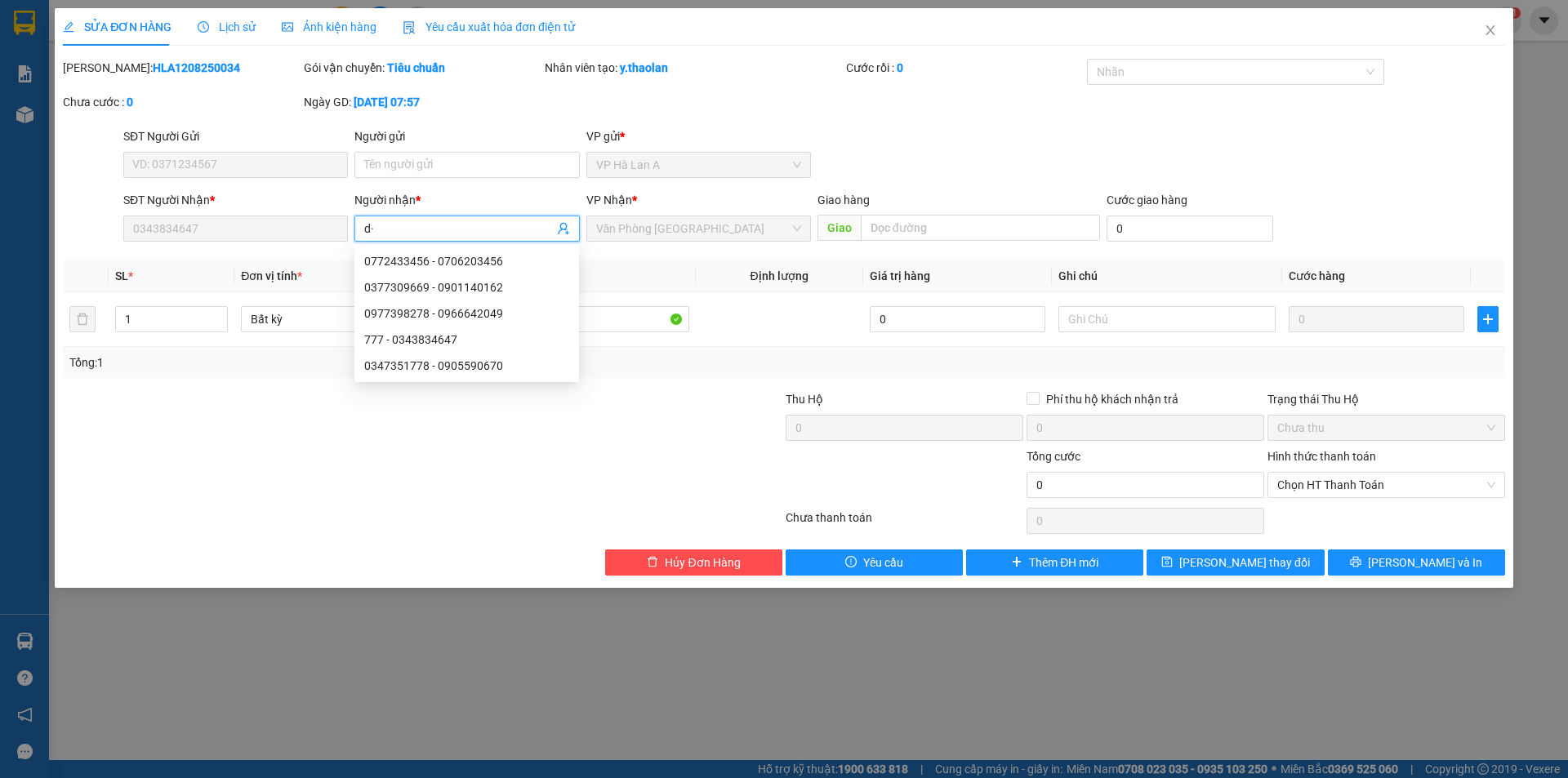
type input "d"
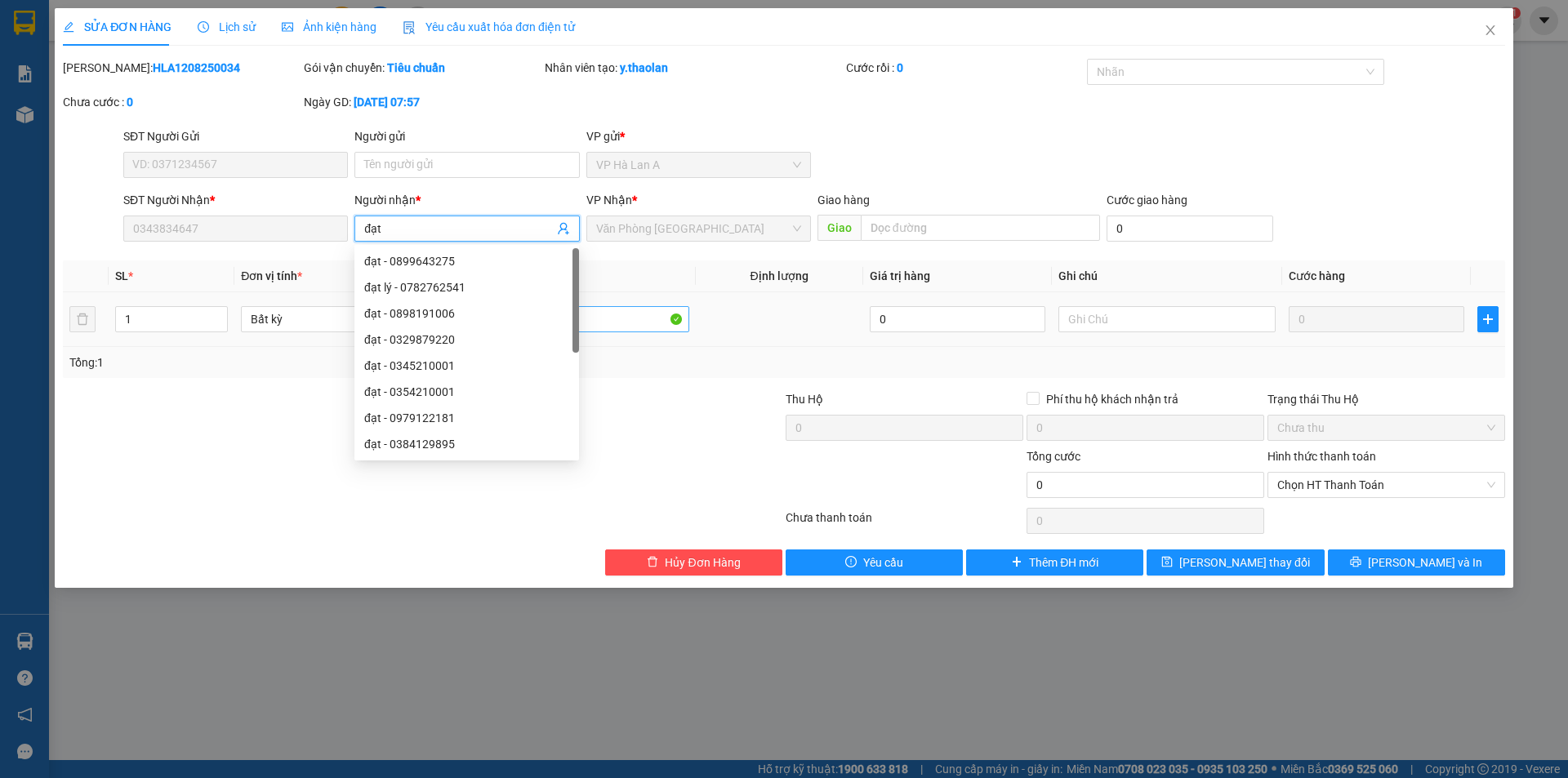
type input "đạt"
click at [679, 320] on input "1 thùng sr" at bounding box center [580, 320] width 217 height 26
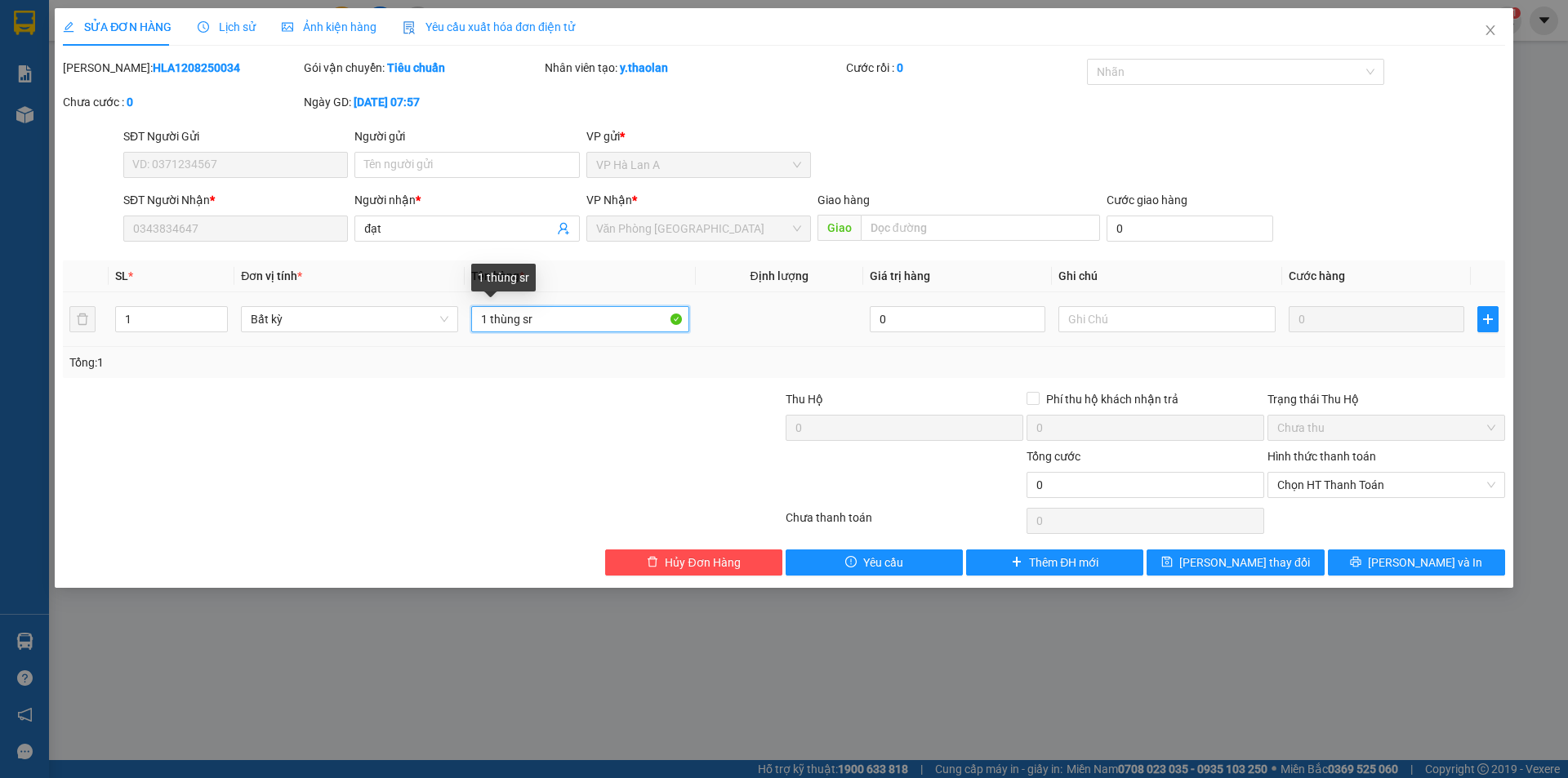
click at [650, 320] on input "1 thùng sr" at bounding box center [580, 320] width 217 height 26
type input "1 thùng to"
click at [1215, 550] on button "[PERSON_NAME] thay đổi" at bounding box center [1235, 563] width 178 height 26
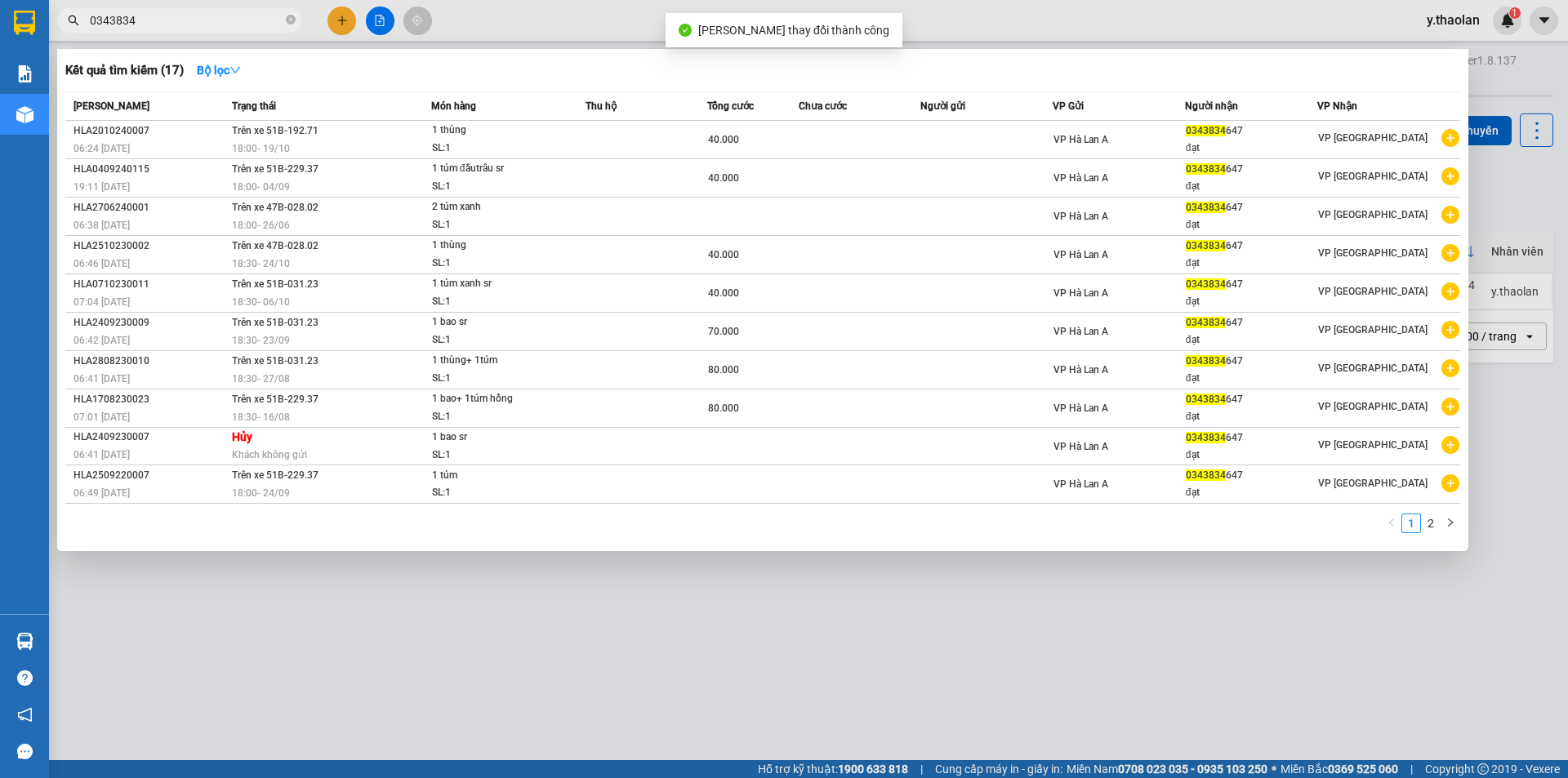
click at [258, 20] on input "0343834" at bounding box center [186, 20] width 193 height 18
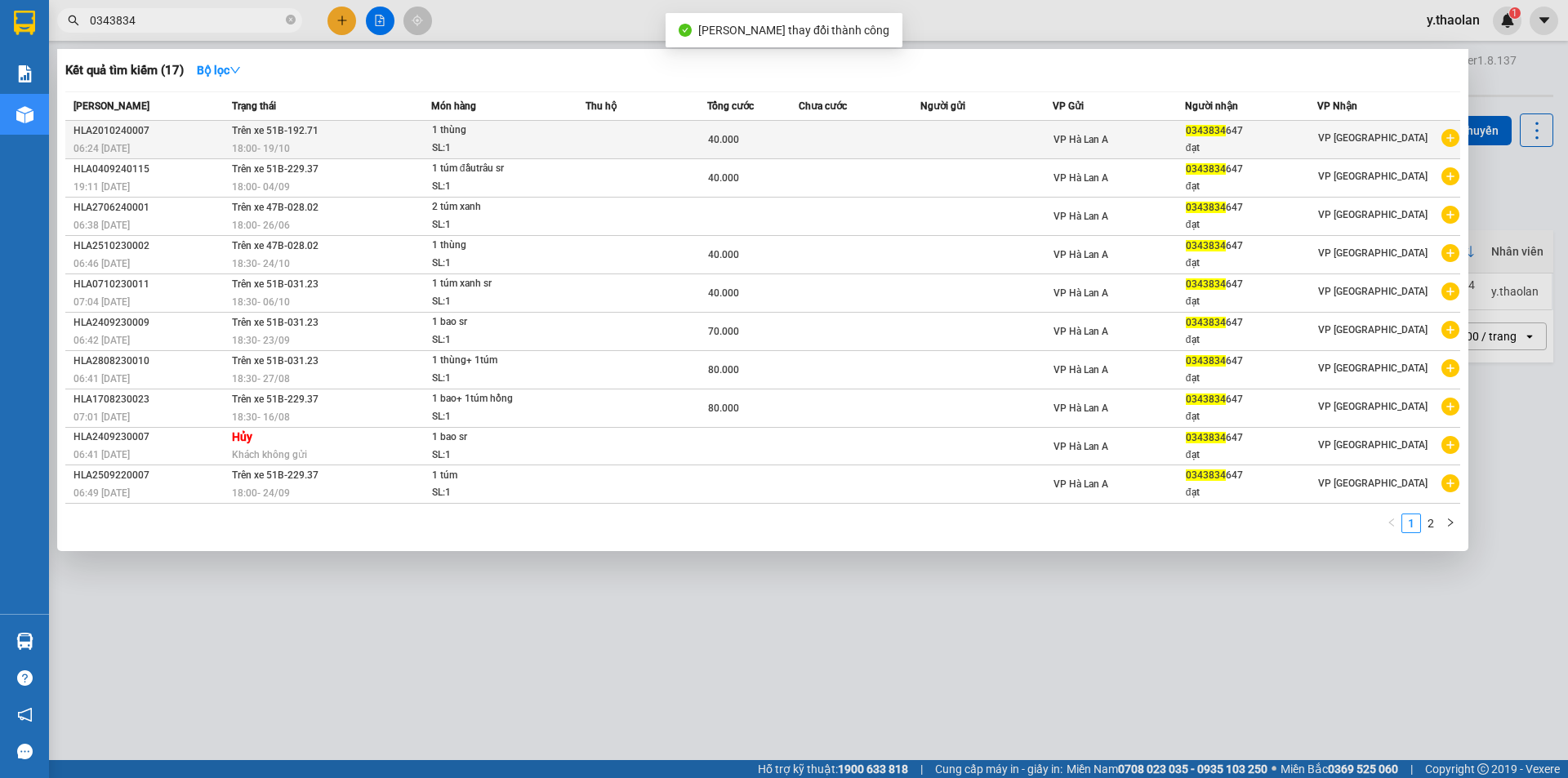
click at [683, 137] on td at bounding box center [646, 140] width 122 height 39
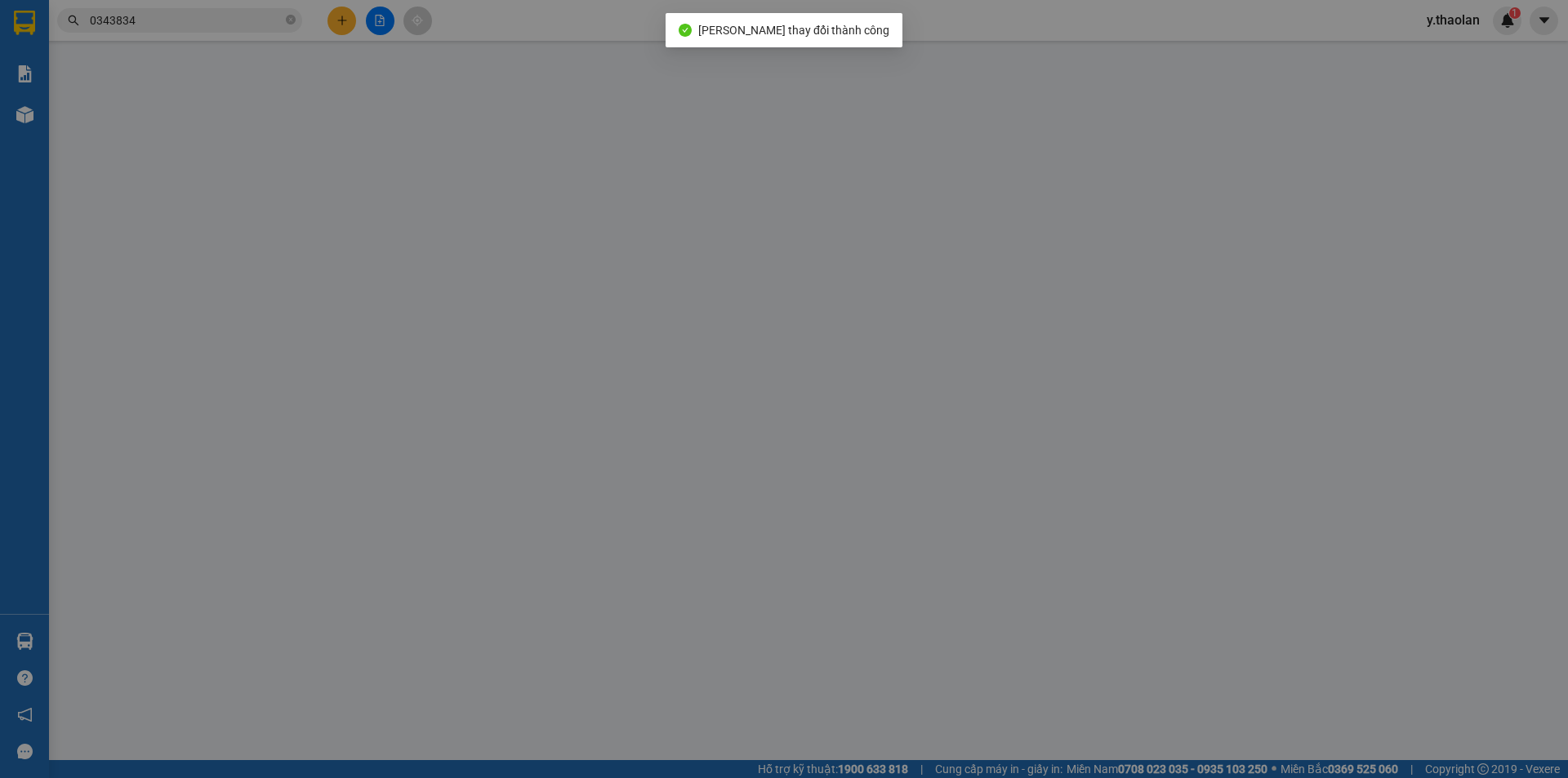
type input "0343834647"
type input "777"
type input "40.000"
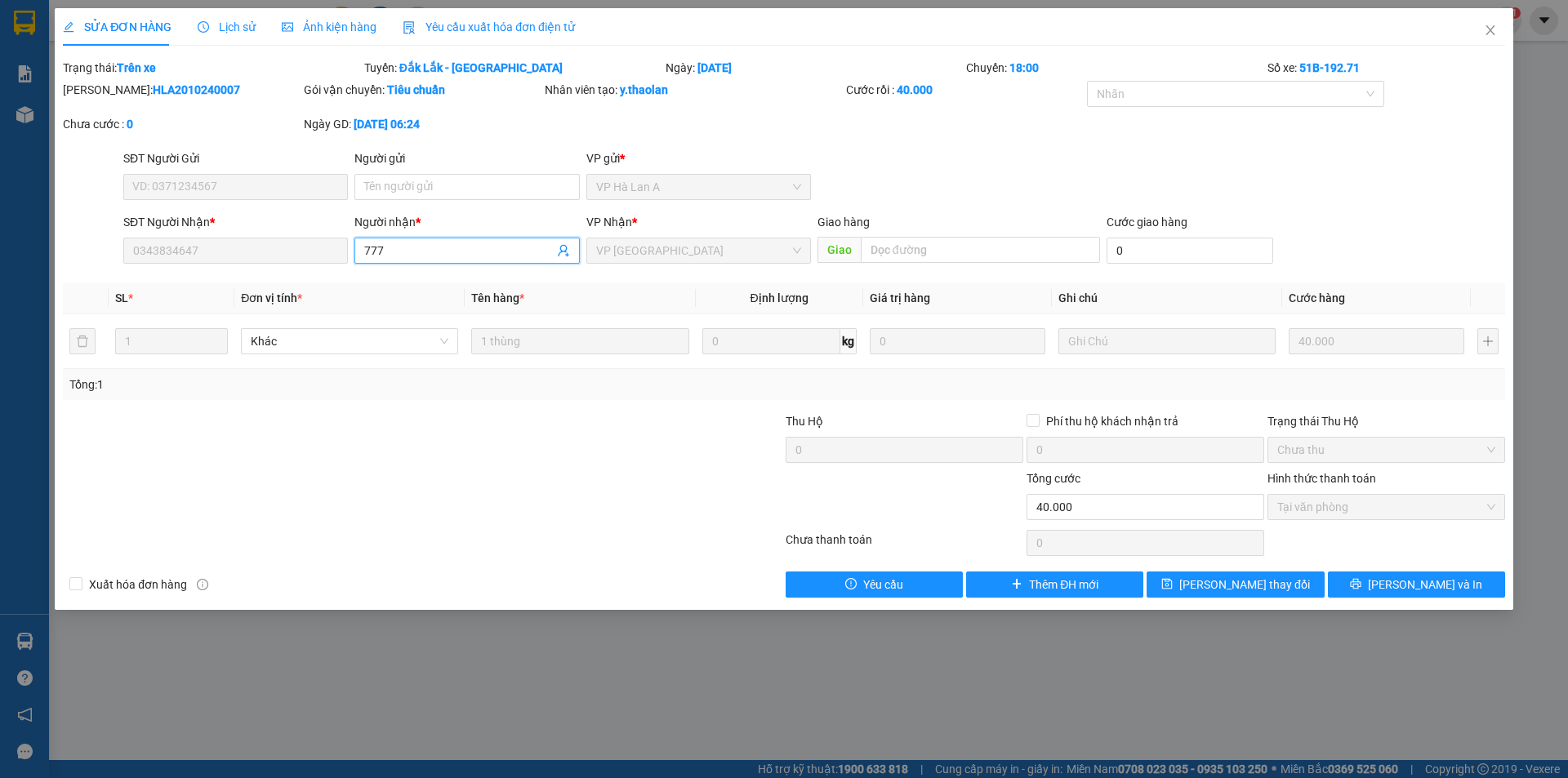
drag, startPoint x: 418, startPoint y: 250, endPoint x: 203, endPoint y: 151, distance: 236.7
click at [232, 200] on form "SĐT Người Gửi VD: 0371234567 Người gửi Tên người gửi VP gửi * VP Hà Lan A SĐT …" at bounding box center [784, 210] width 1442 height 121
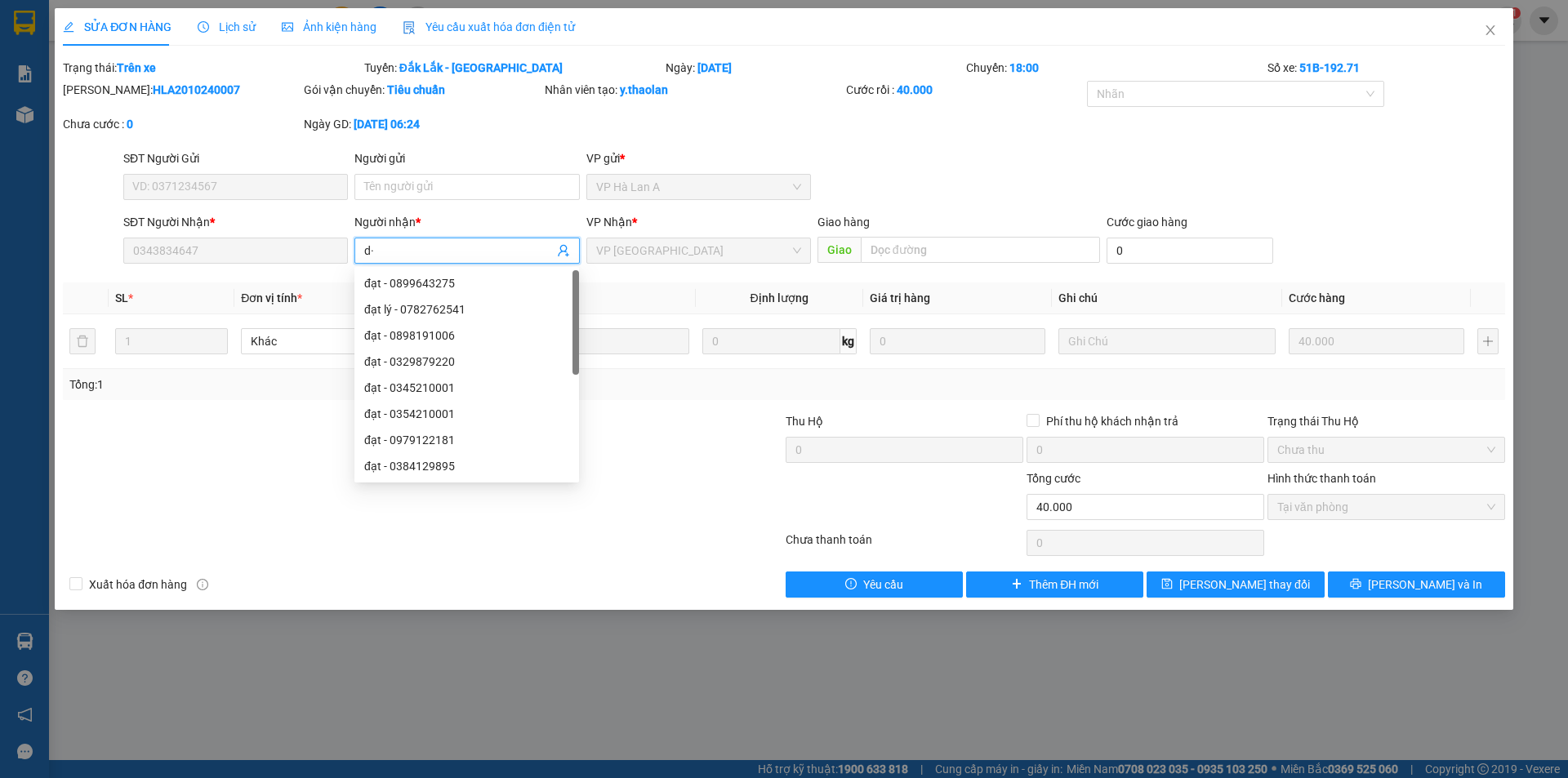
type input "d"
type input "đạt"
click at [1223, 570] on div "Total Paid Fee 40.000 Total UnPaid Fee 0 Cash Collection Total Fee Trạng thái: …" at bounding box center [784, 328] width 1442 height 539
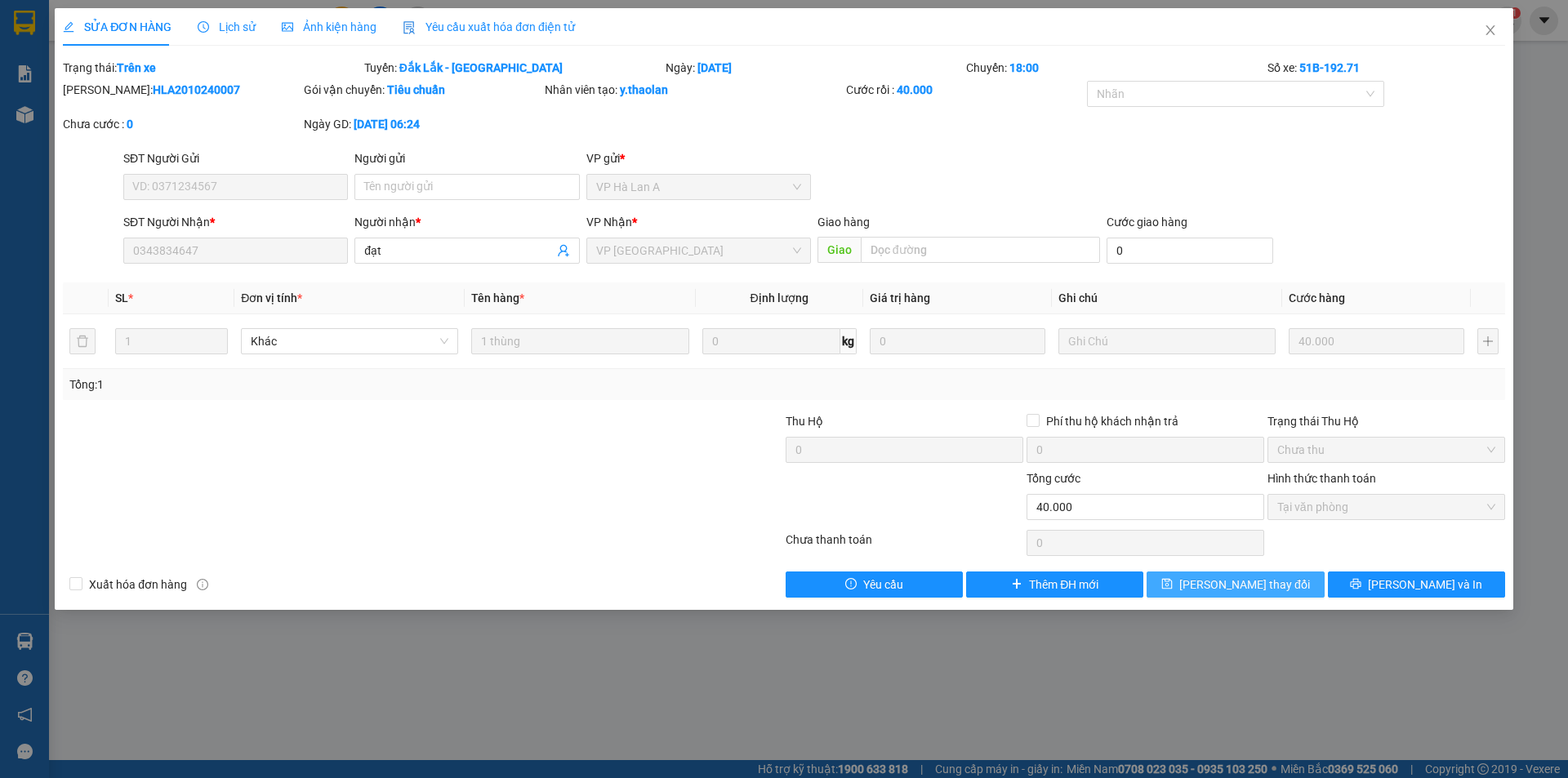
click at [1226, 581] on span "[PERSON_NAME] thay đổi" at bounding box center [1245, 584] width 130 height 18
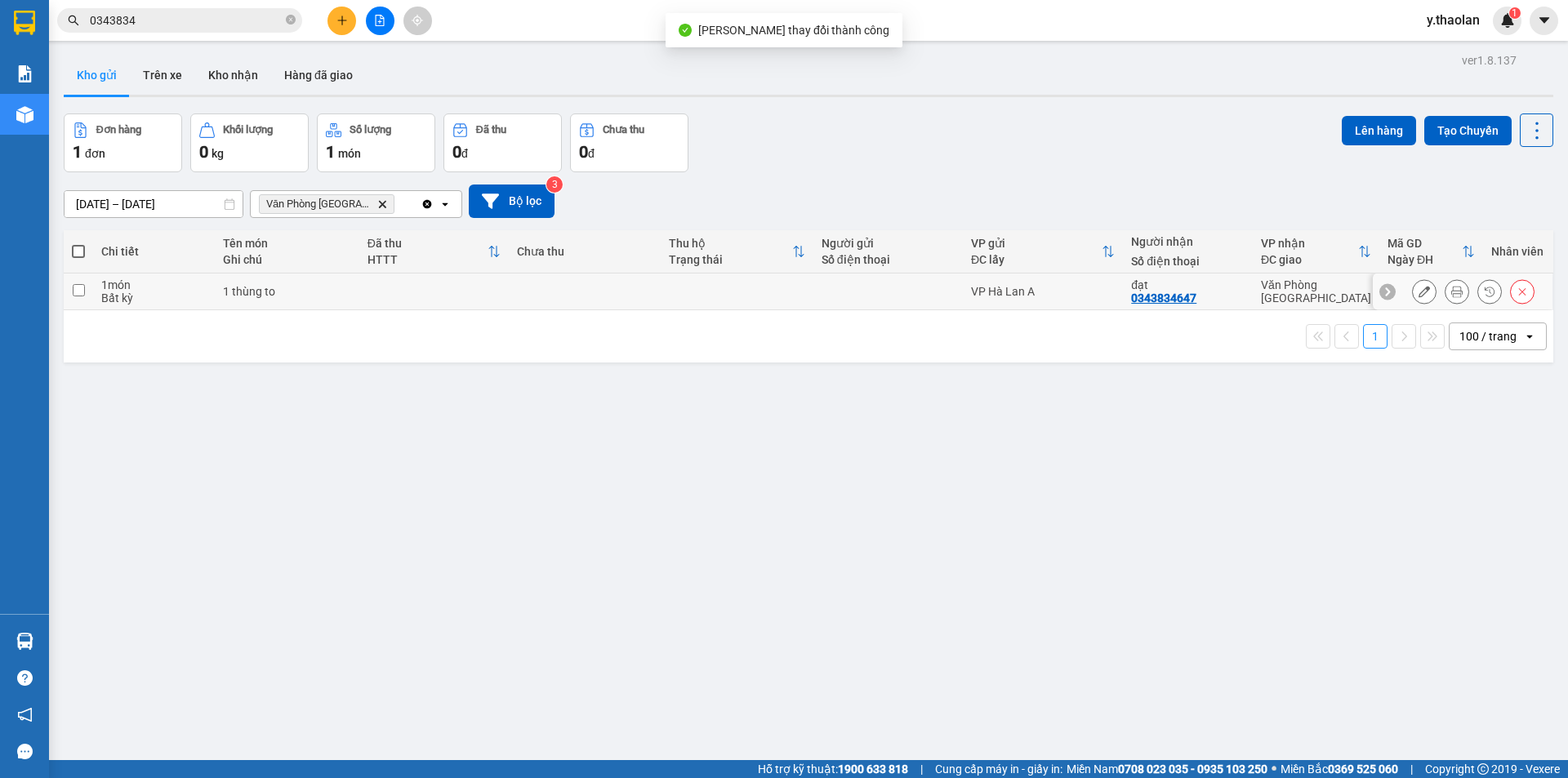
click at [885, 285] on div at bounding box center [887, 292] width 133 height 13
checkbox input "true"
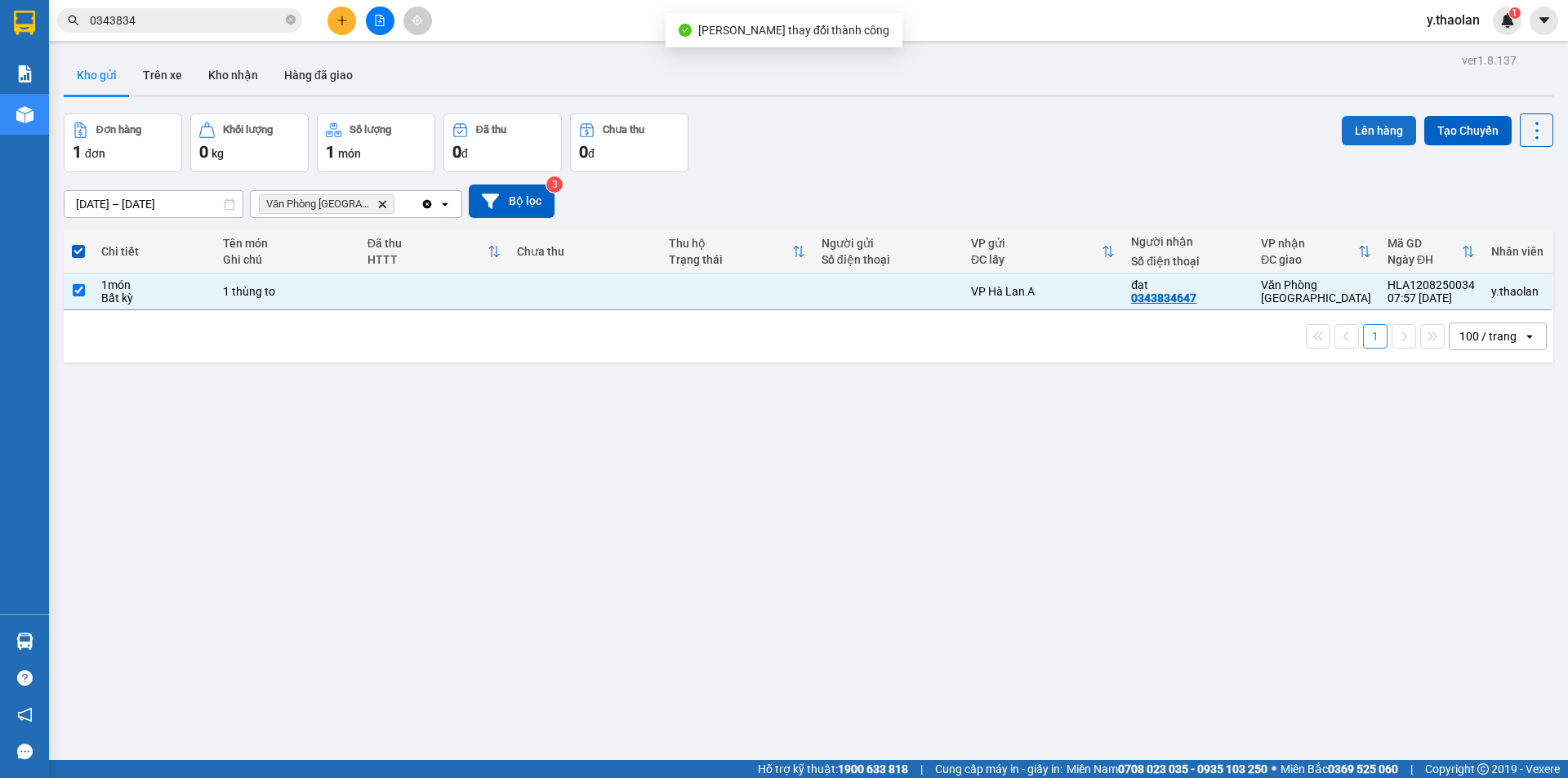
click at [1361, 141] on button "Lên hàng" at bounding box center [1379, 130] width 75 height 29
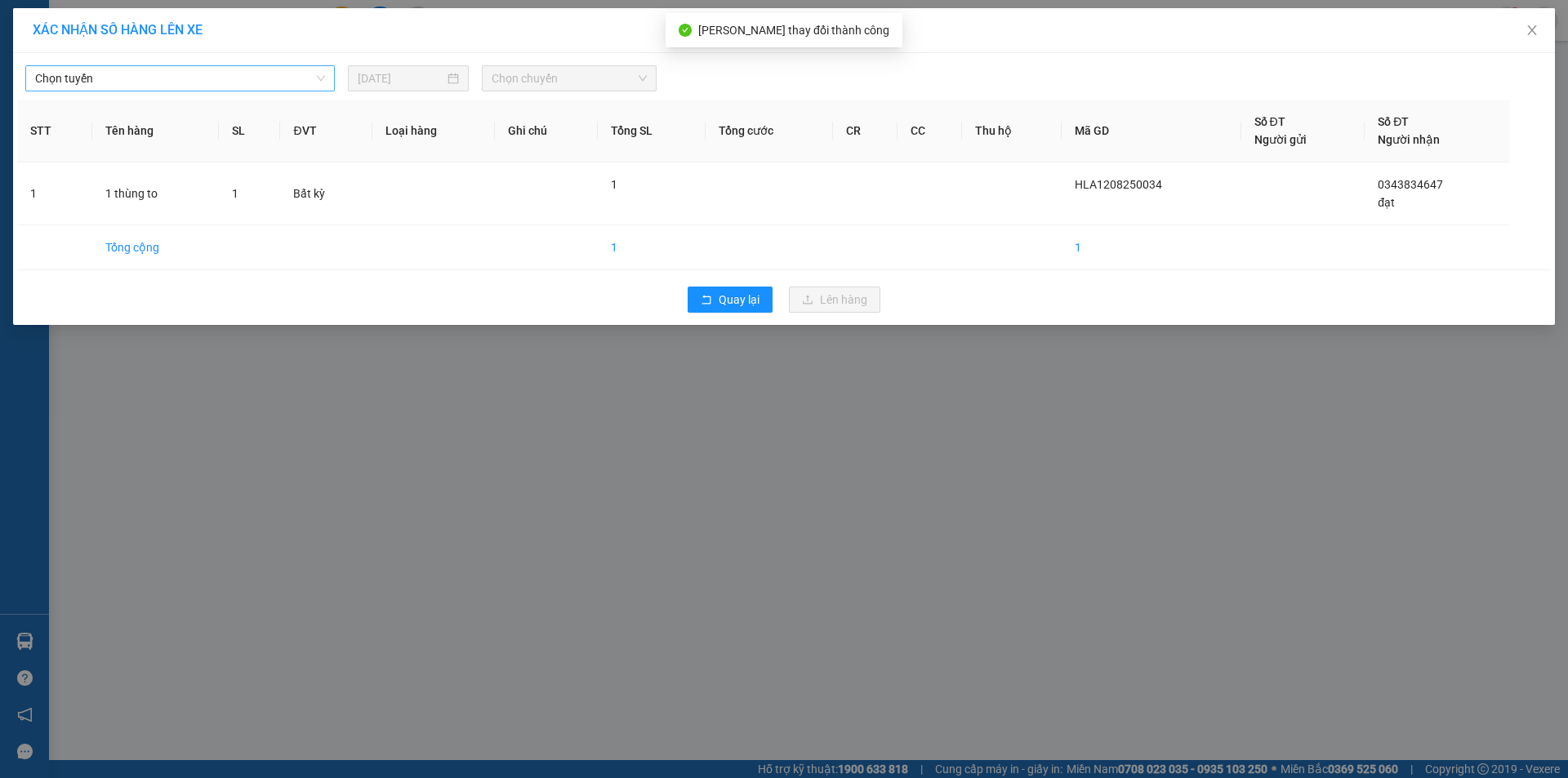
click at [194, 78] on span "Chọn tuyến" at bounding box center [180, 78] width 290 height 25
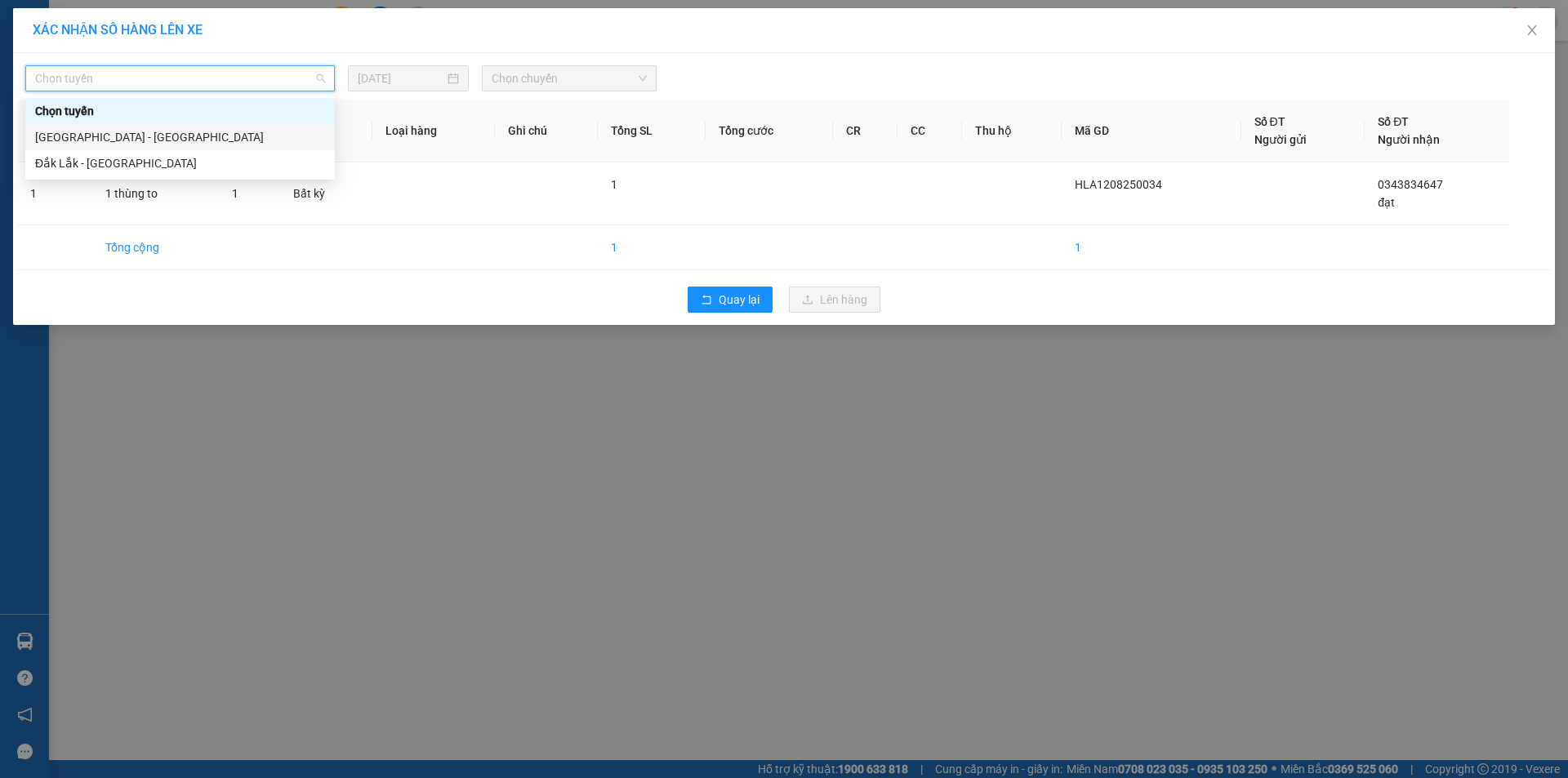
click at [117, 136] on div "[GEOGRAPHIC_DATA] - [GEOGRAPHIC_DATA]" at bounding box center [180, 137] width 290 height 18
drag, startPoint x: 214, startPoint y: 83, endPoint x: 174, endPoint y: 132, distance: 63.3
click at [213, 87] on span "[GEOGRAPHIC_DATA] - [GEOGRAPHIC_DATA]" at bounding box center [180, 78] width 290 height 25
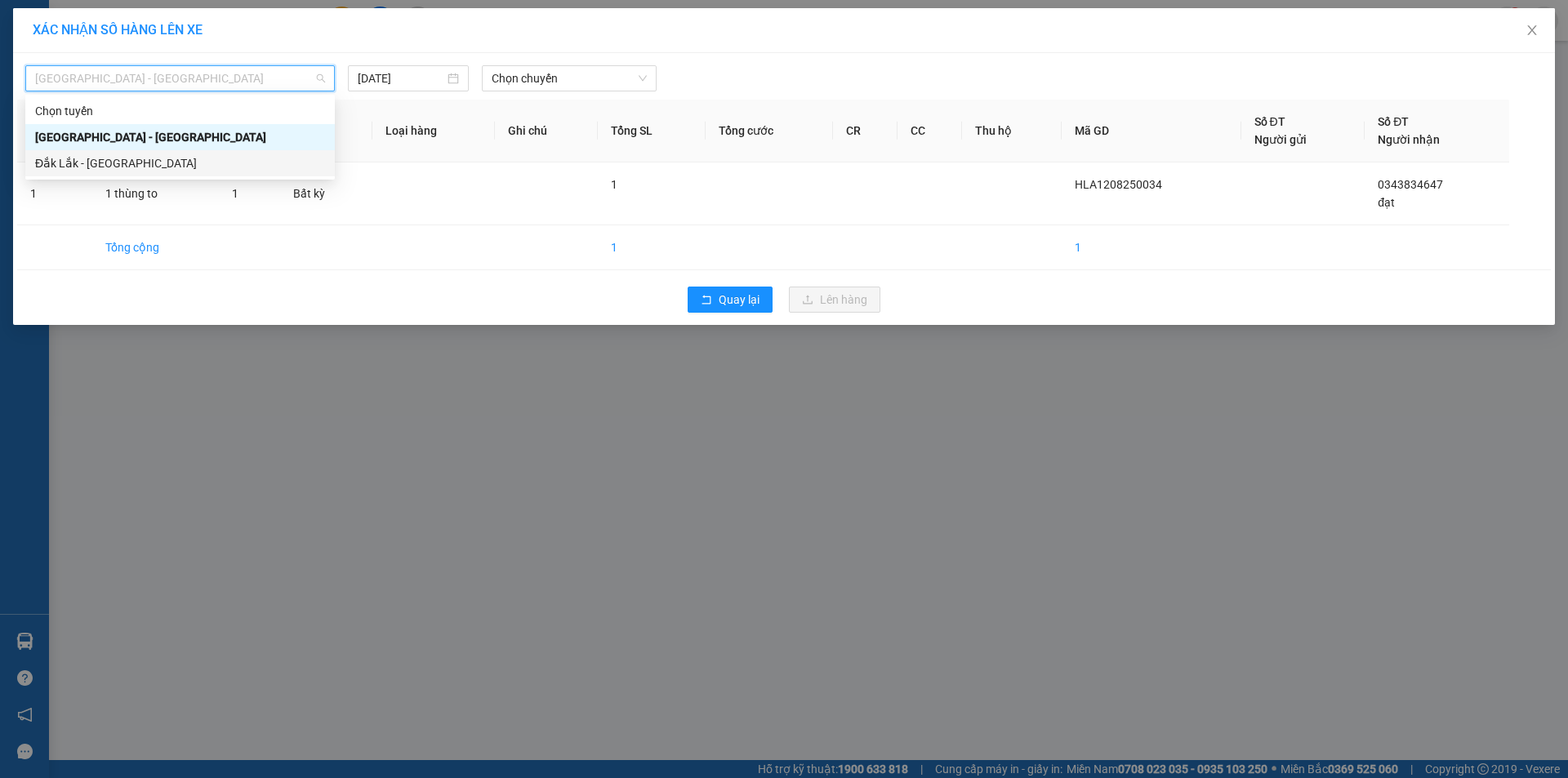
drag, startPoint x: 181, startPoint y: 157, endPoint x: 195, endPoint y: 161, distance: 14.6
click at [183, 161] on div "Đắk Lắk - [GEOGRAPHIC_DATA]" at bounding box center [180, 163] width 290 height 18
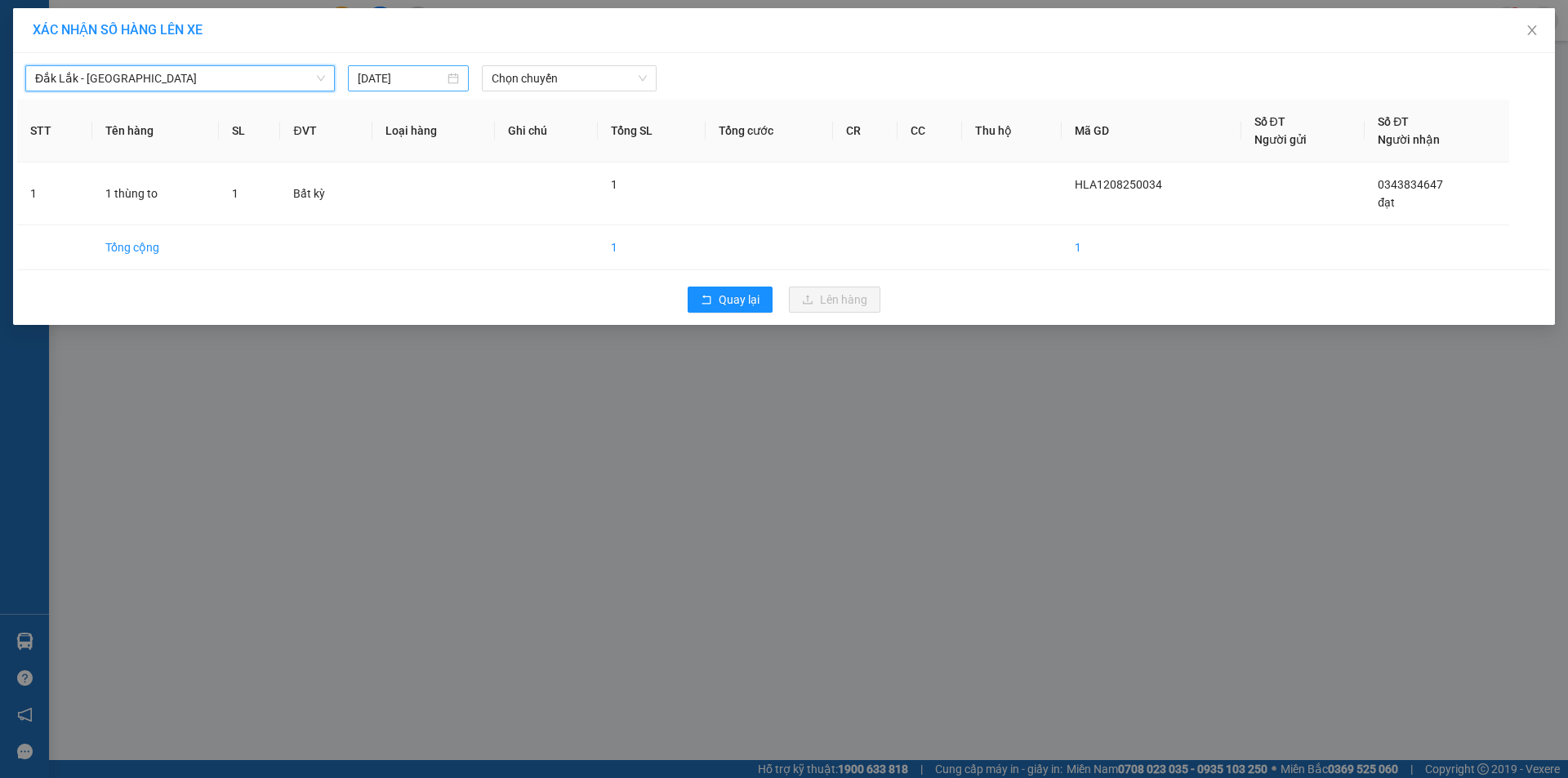
click at [443, 67] on div "[DATE]" at bounding box center [408, 78] width 121 height 26
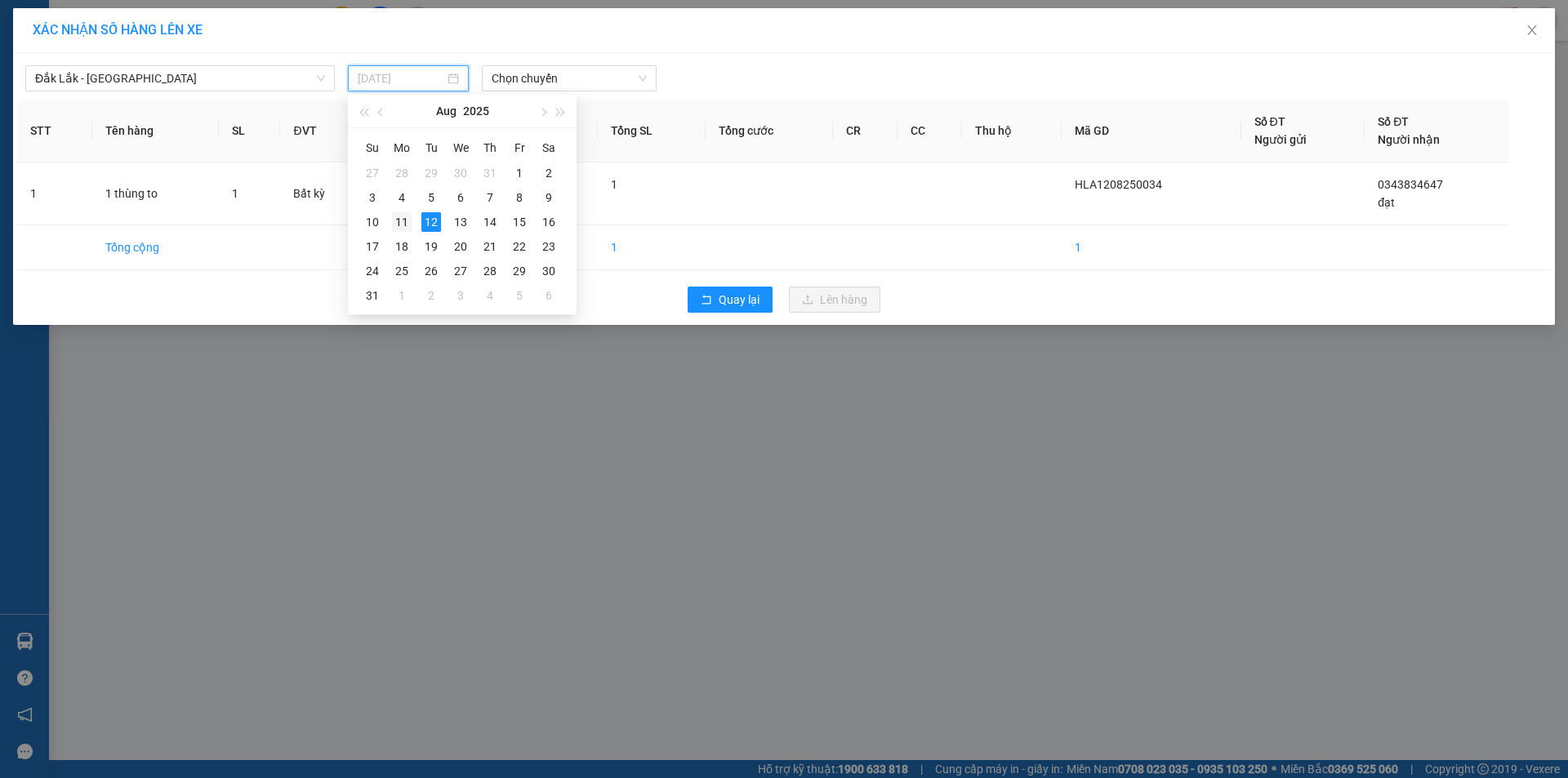
drag, startPoint x: 398, startPoint y: 216, endPoint x: 499, endPoint y: 138, distance: 127.6
click at [398, 217] on div "11" at bounding box center [402, 222] width 20 height 20
type input "[DATE]"
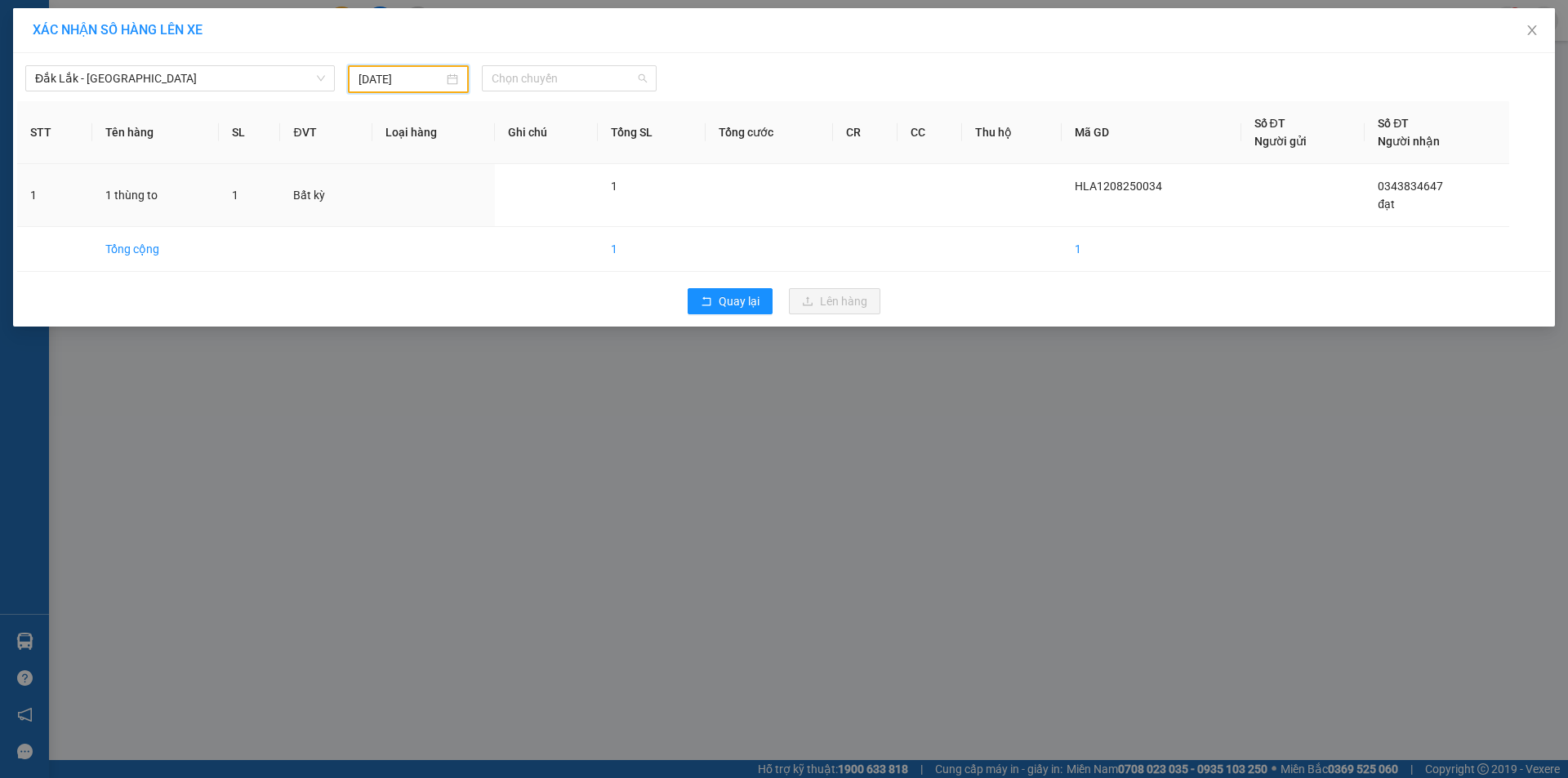
drag, startPoint x: 585, startPoint y: 74, endPoint x: 586, endPoint y: 122, distance: 48.0
click at [588, 80] on span "Chọn chuyến" at bounding box center [569, 78] width 155 height 25
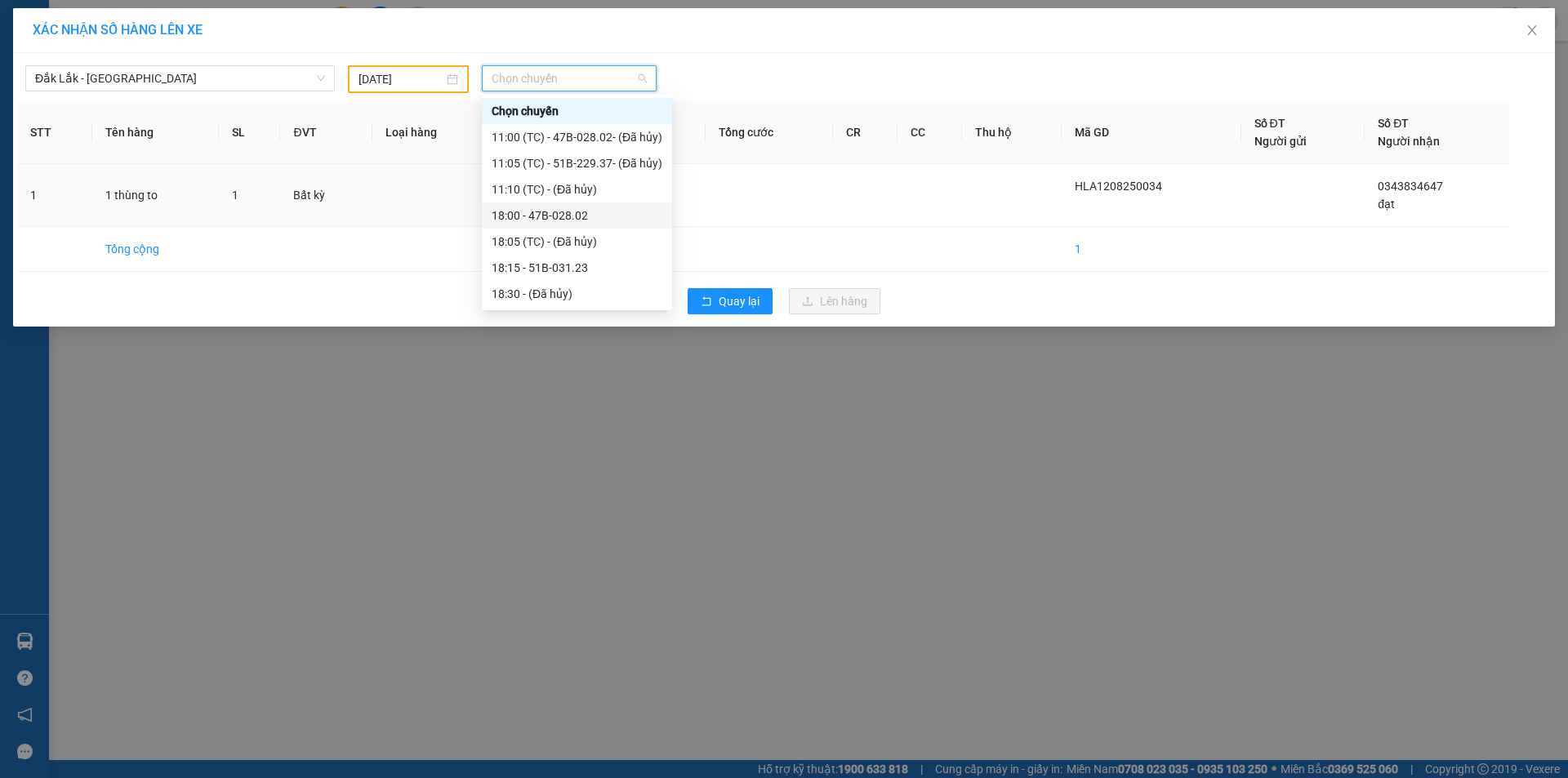
click at [593, 210] on div "18:00 - 47B-028.02" at bounding box center [577, 216] width 171 height 18
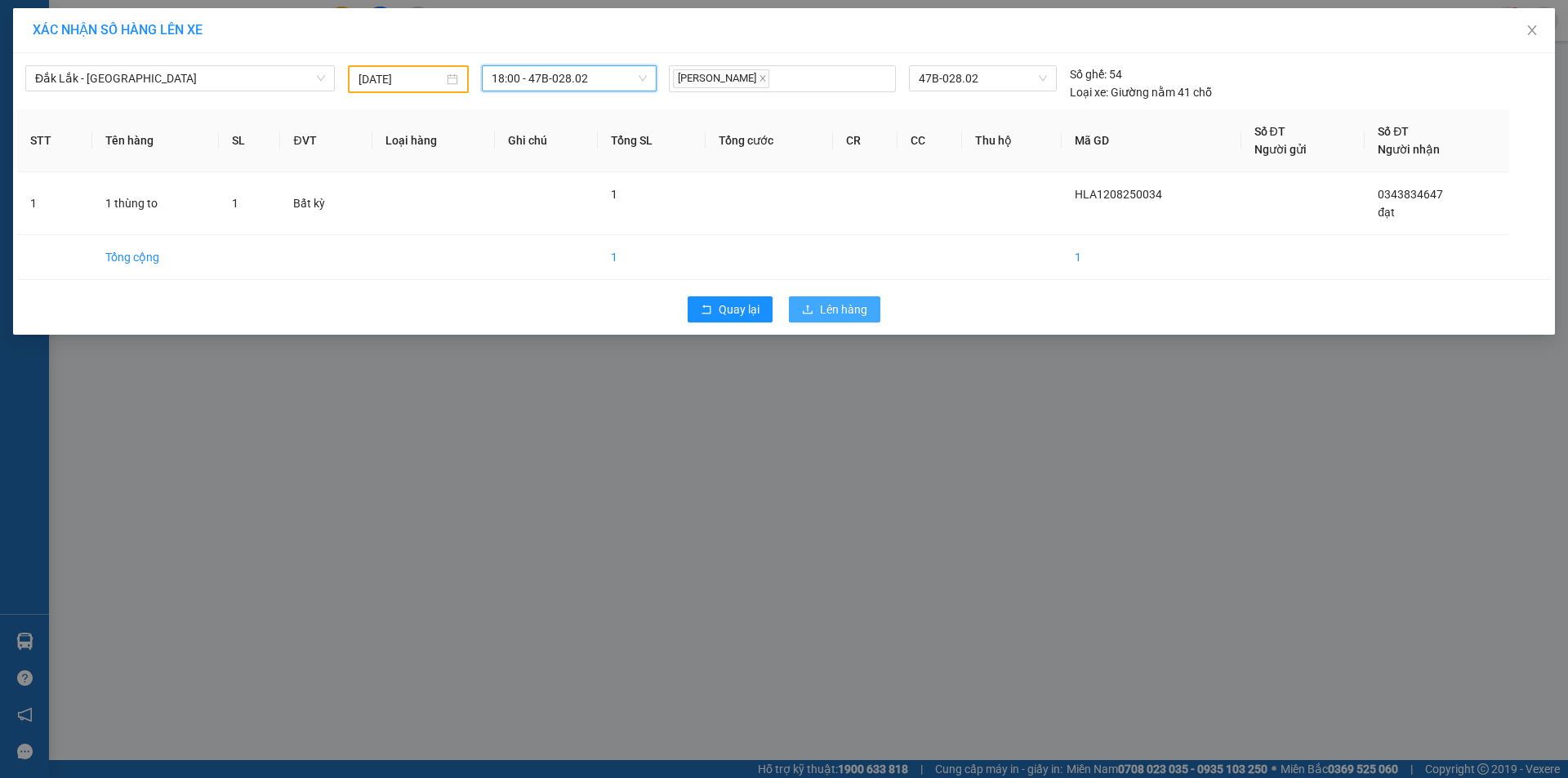
click at [841, 312] on span "Lên hàng" at bounding box center [844, 309] width 47 height 18
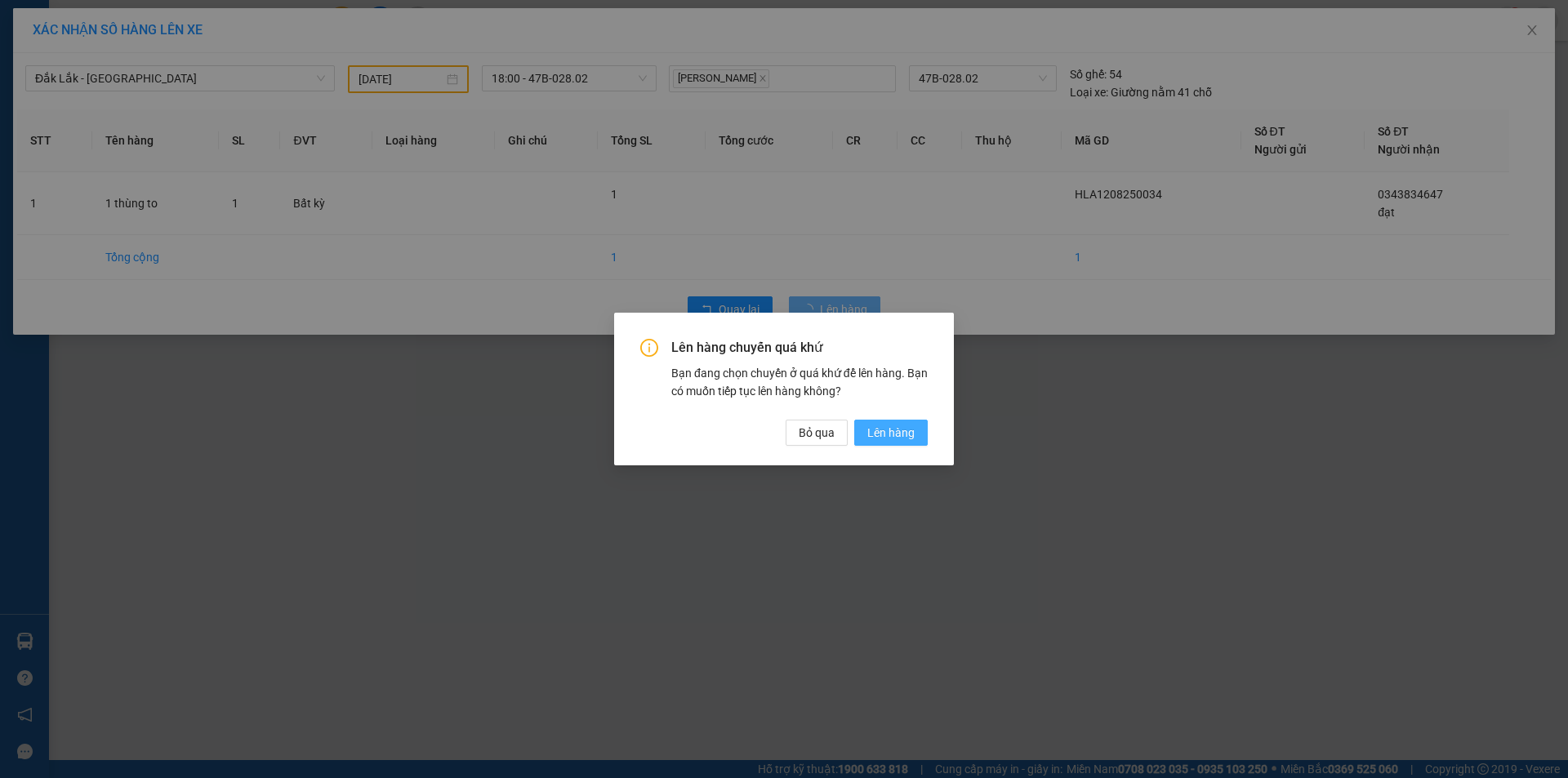
click at [910, 434] on span "Lên hàng" at bounding box center [891, 432] width 47 height 18
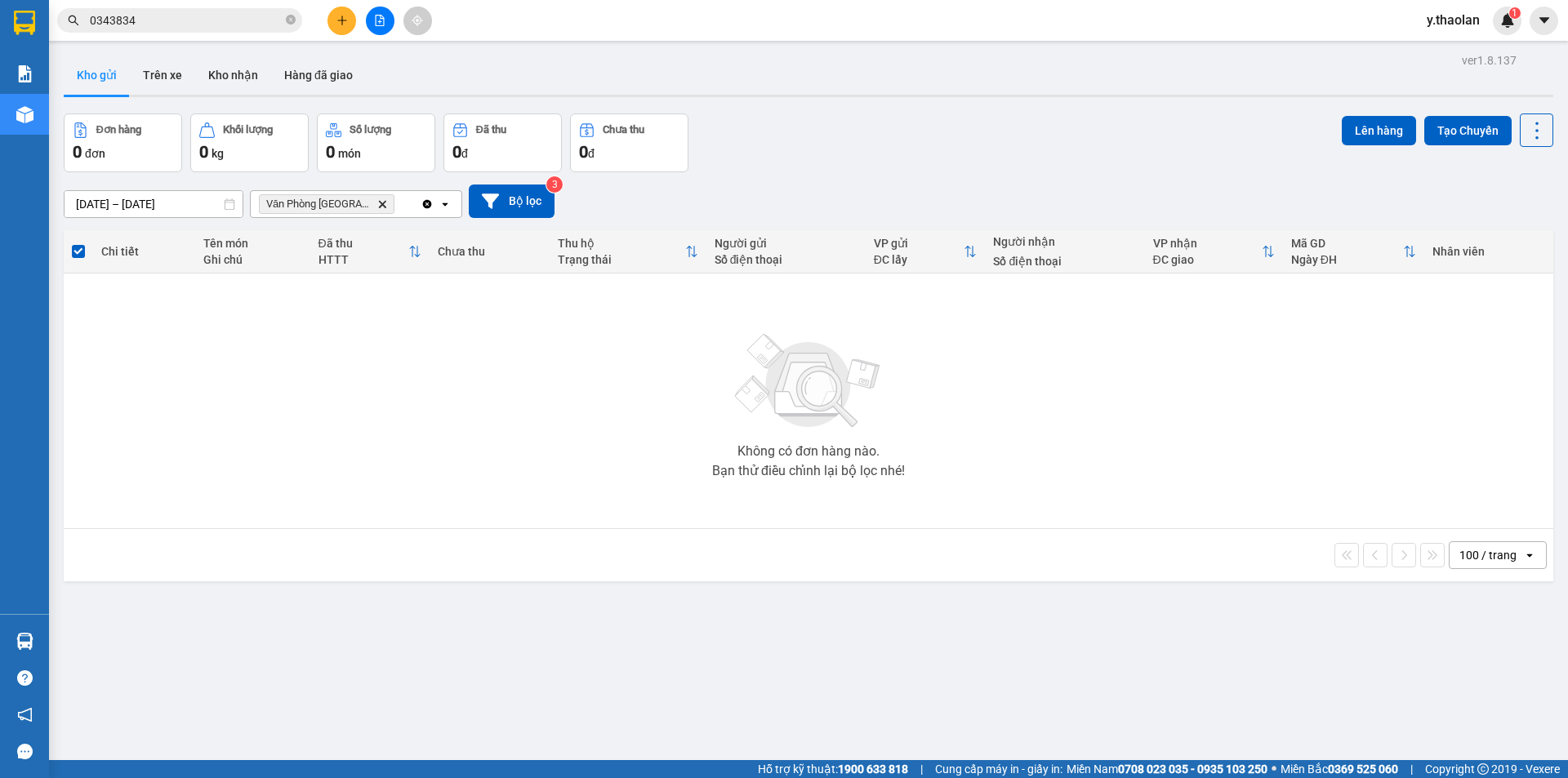
click at [364, 198] on span "Văn Phòng [GEOGRAPHIC_DATA] Delete" at bounding box center [326, 204] width 135 height 20
click at [377, 204] on icon "Delete" at bounding box center [382, 204] width 9 height 9
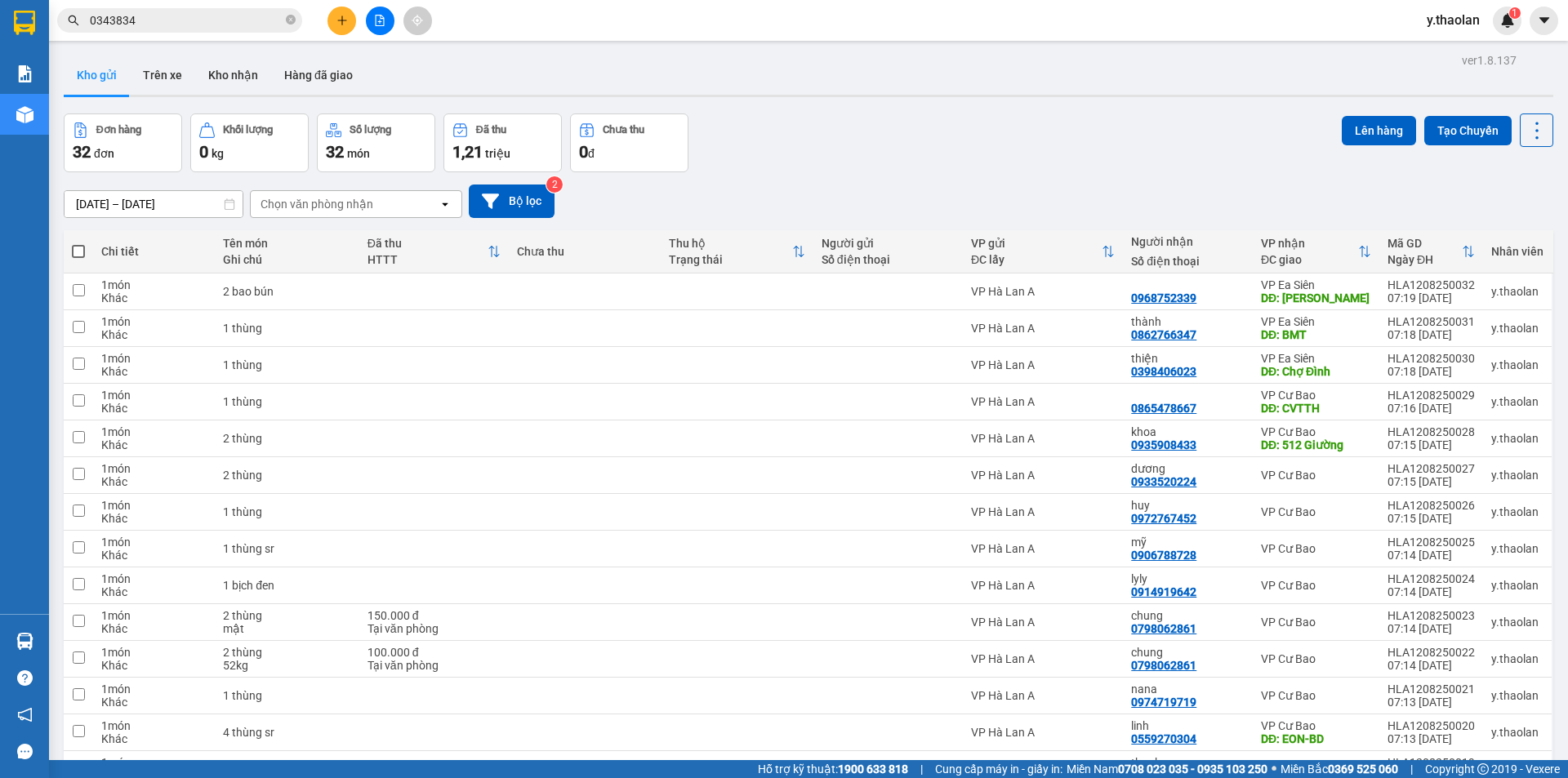
click at [76, 252] on span at bounding box center [78, 251] width 13 height 13
click at [78, 243] on input "checkbox" at bounding box center [78, 243] width 0 height 0
checkbox input "true"
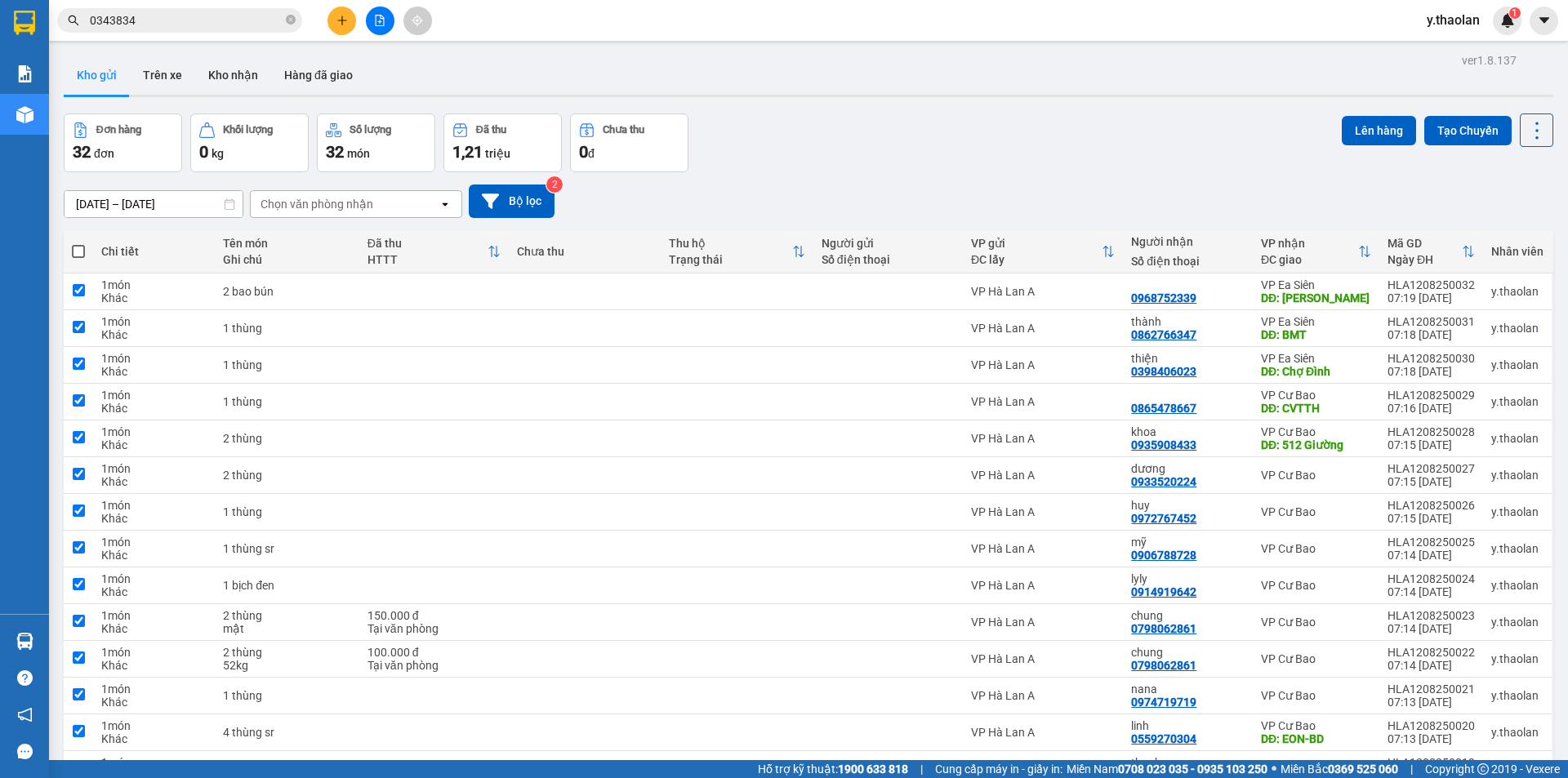
checkbox input "true"
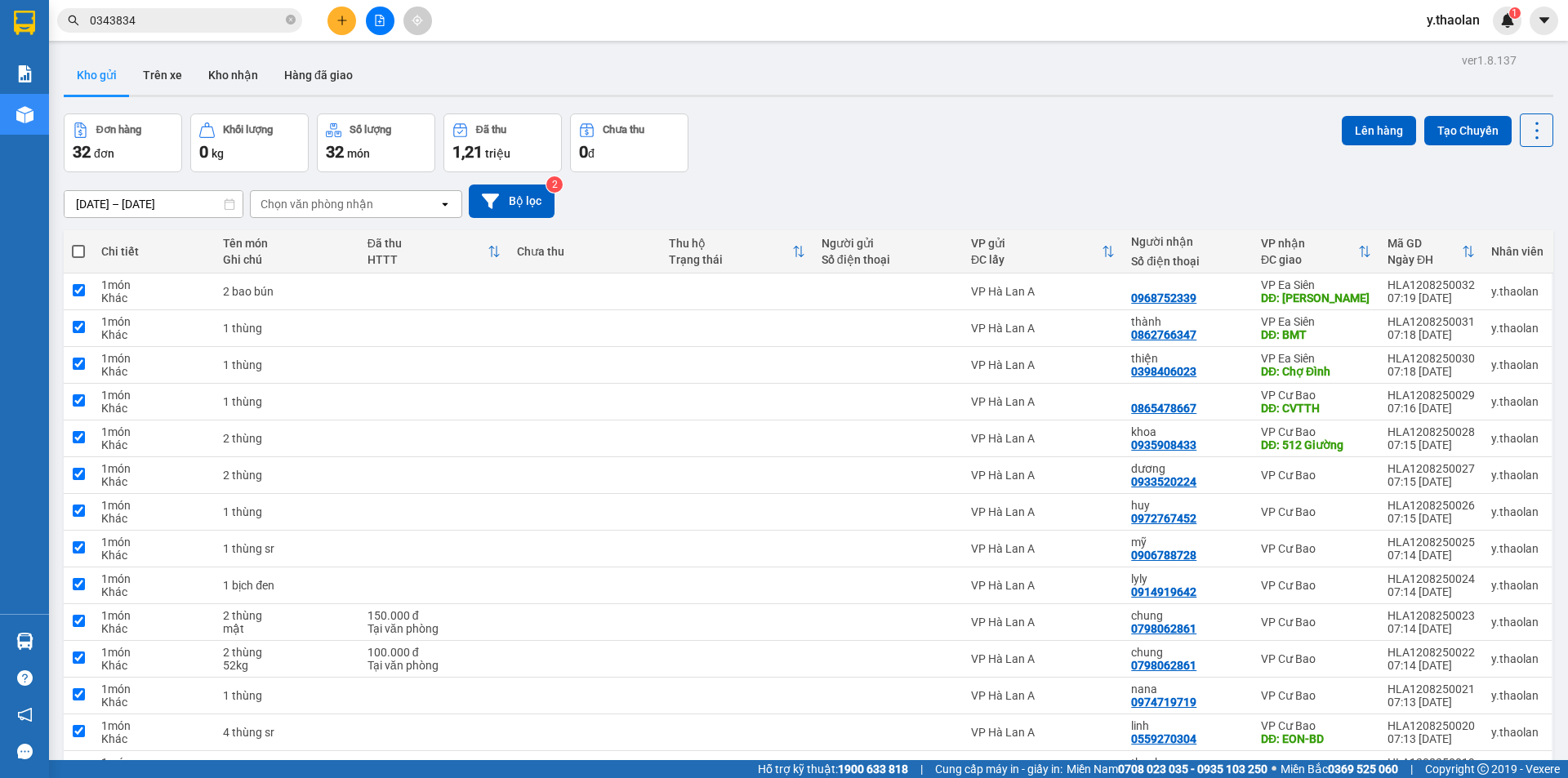
checkbox input "true"
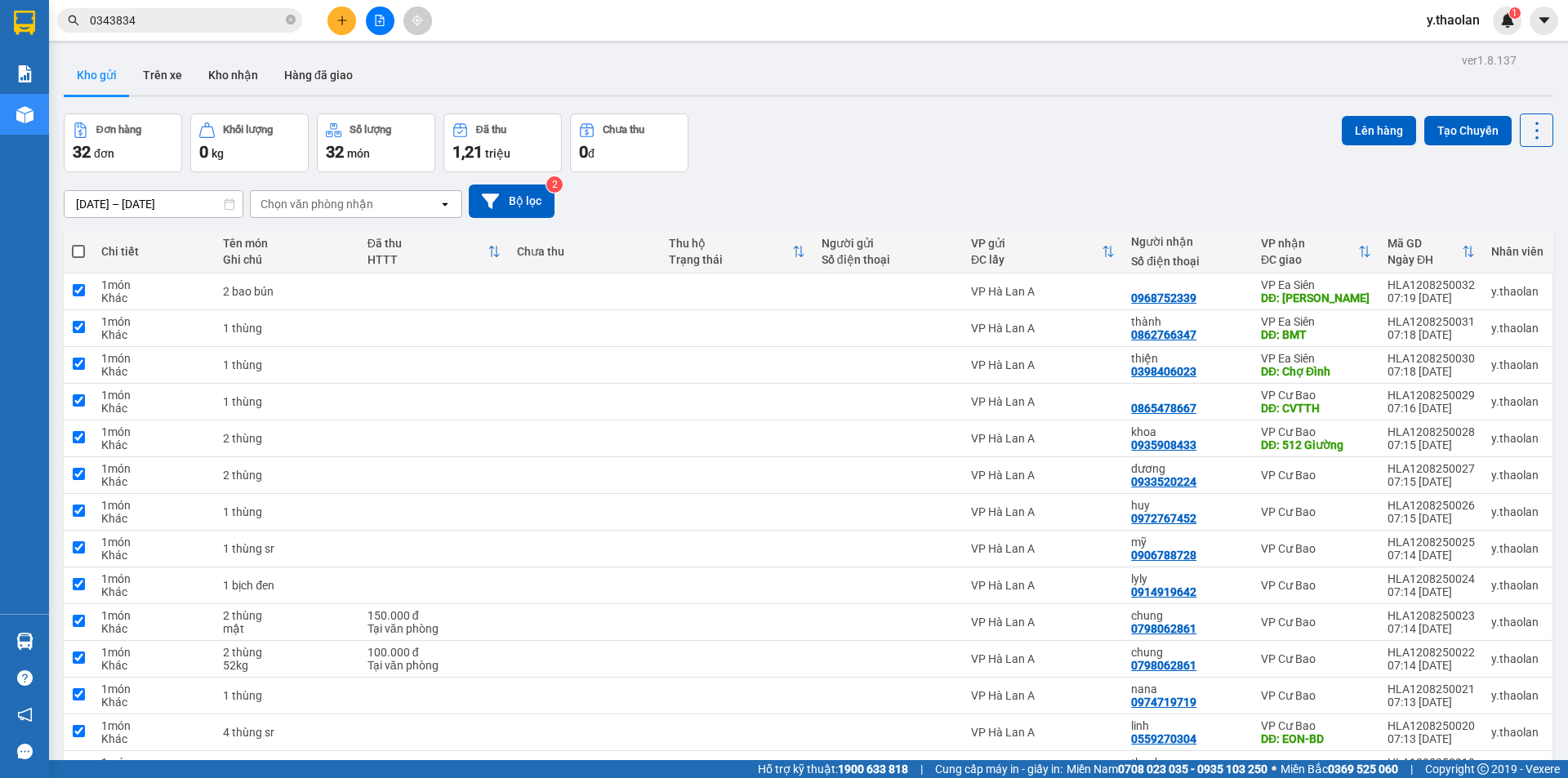
checkbox input "true"
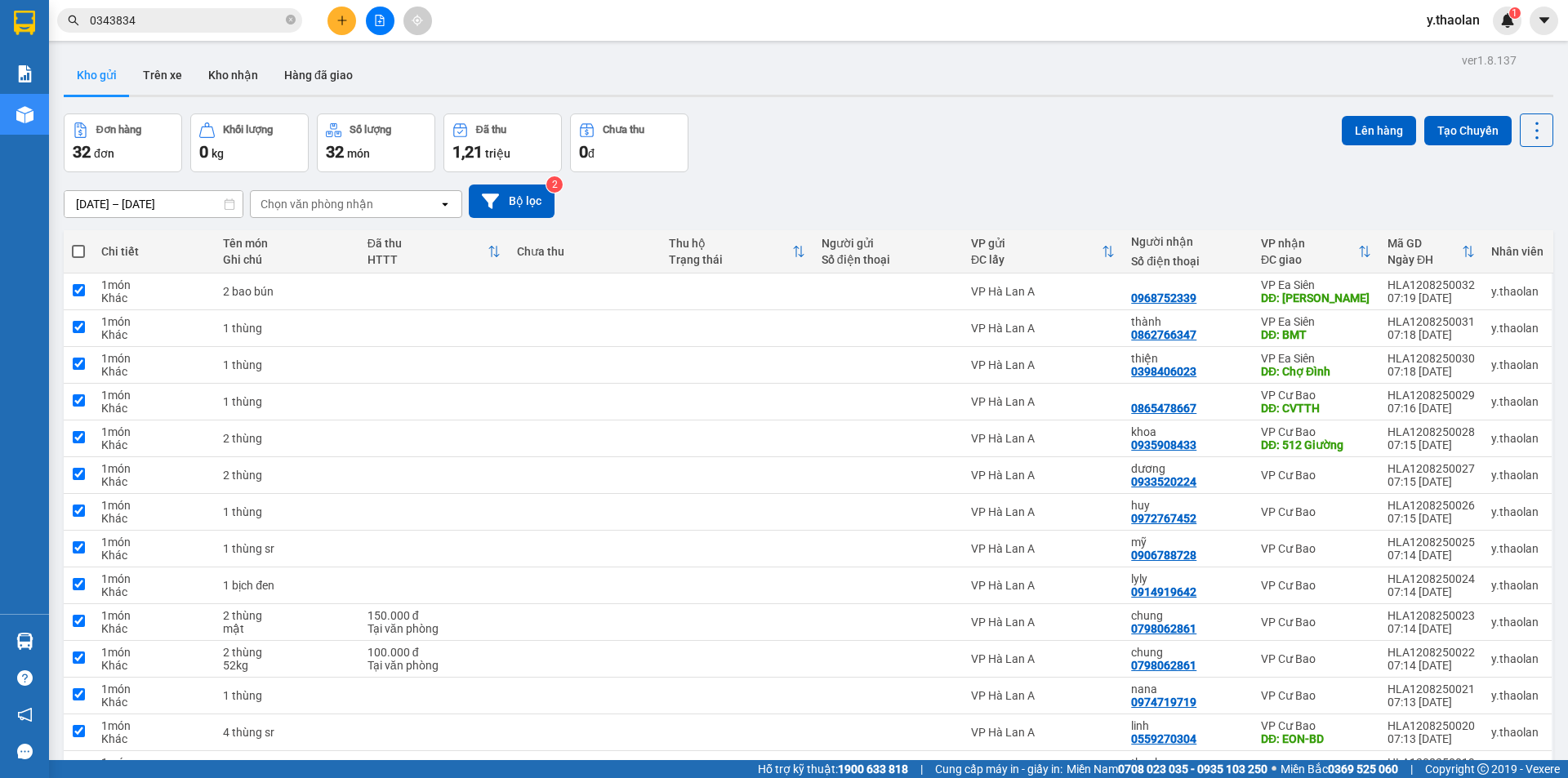
checkbox input "true"
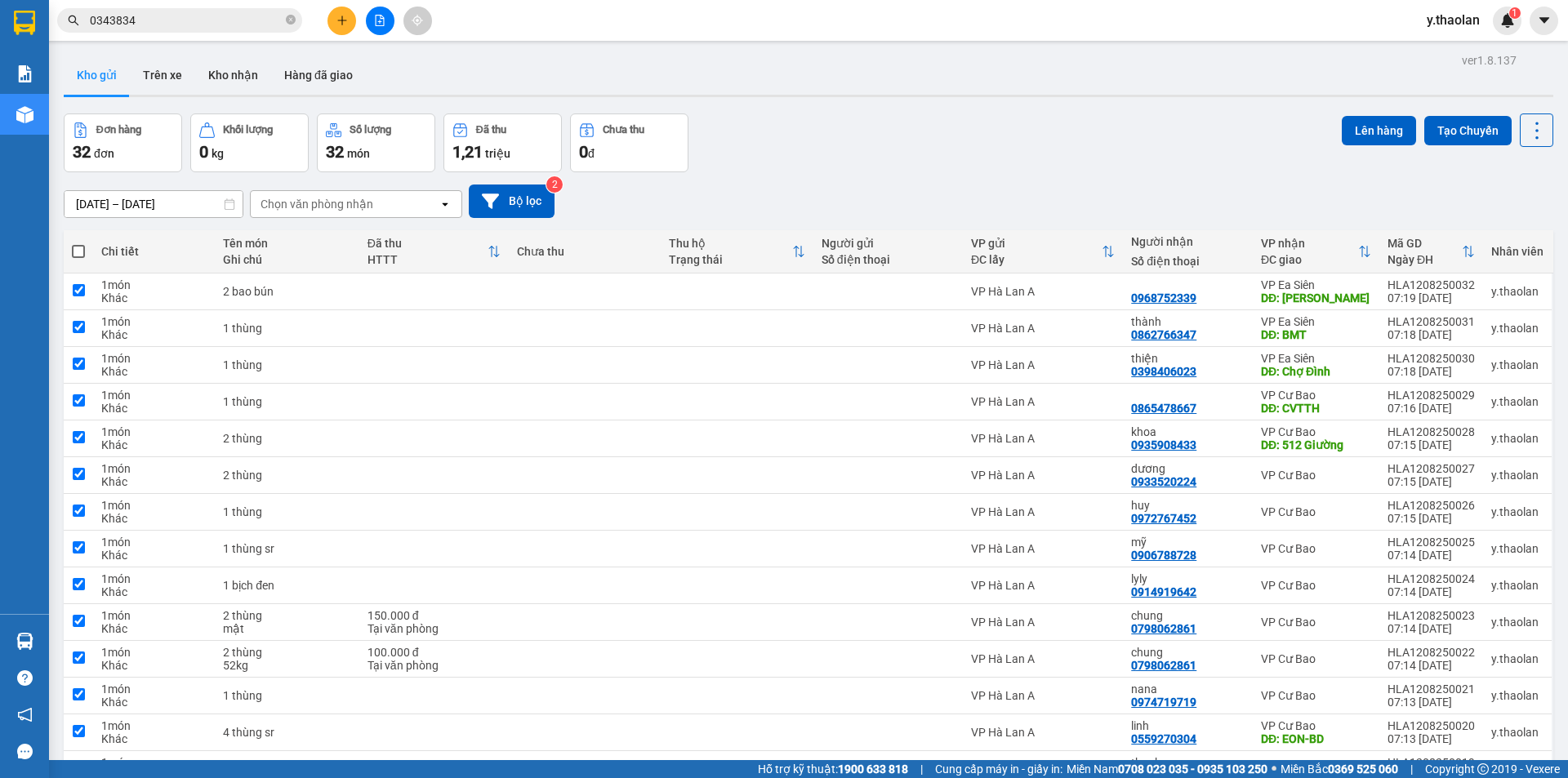
checkbox input "true"
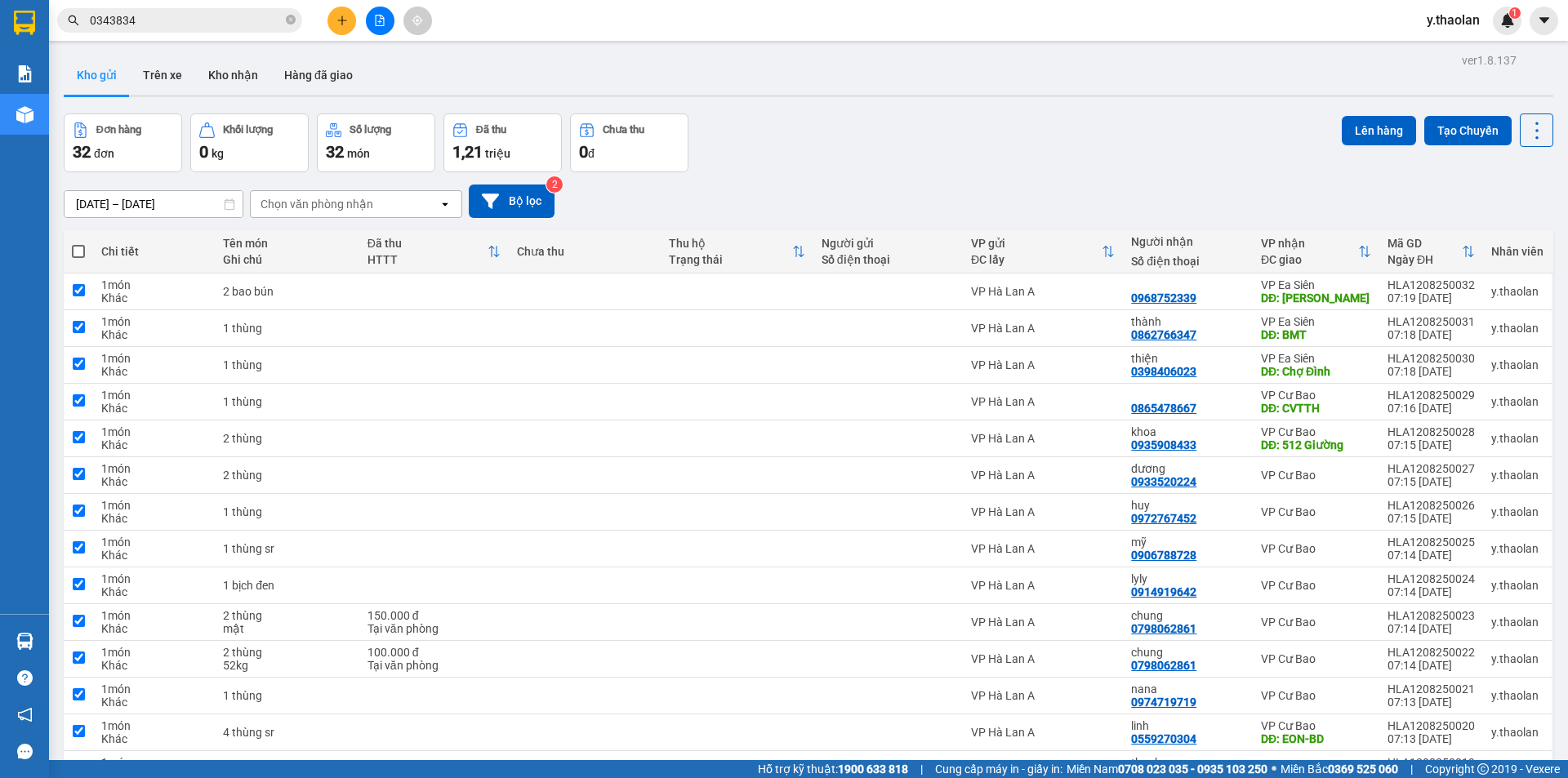
checkbox input "true"
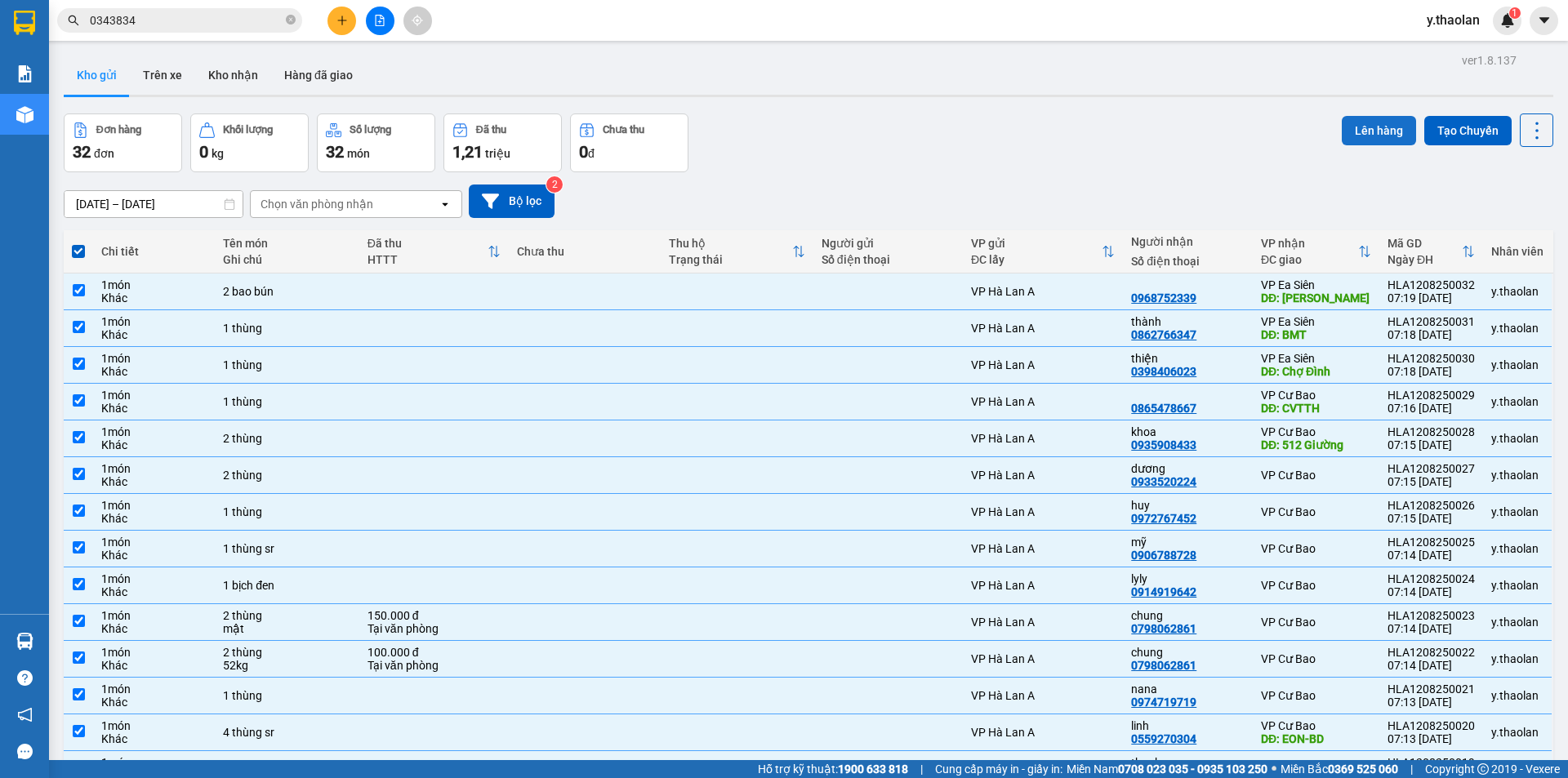
click at [1342, 130] on button "Lên hàng" at bounding box center [1379, 130] width 75 height 29
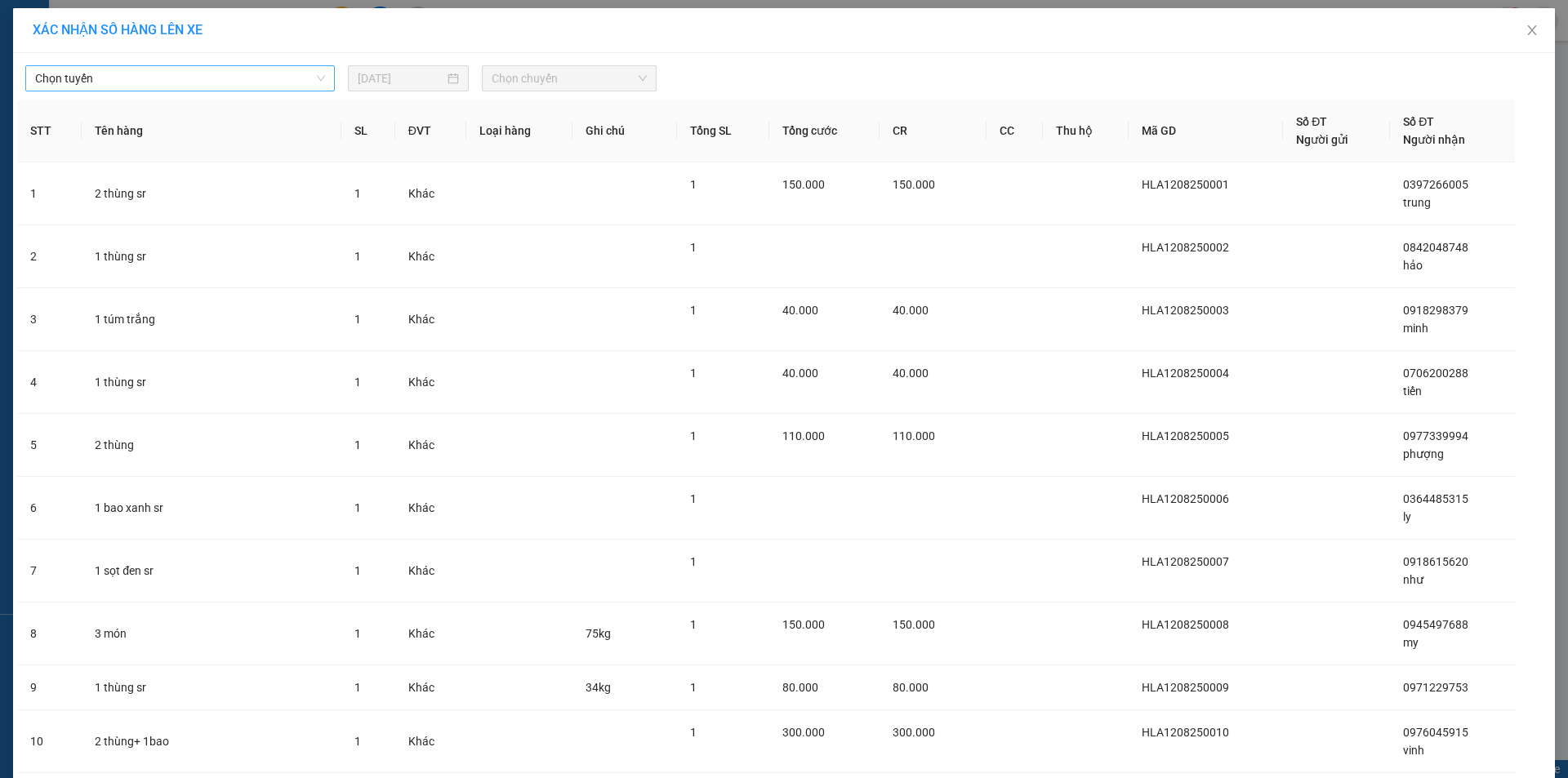
click at [169, 86] on span "Chọn tuyến" at bounding box center [180, 78] width 290 height 25
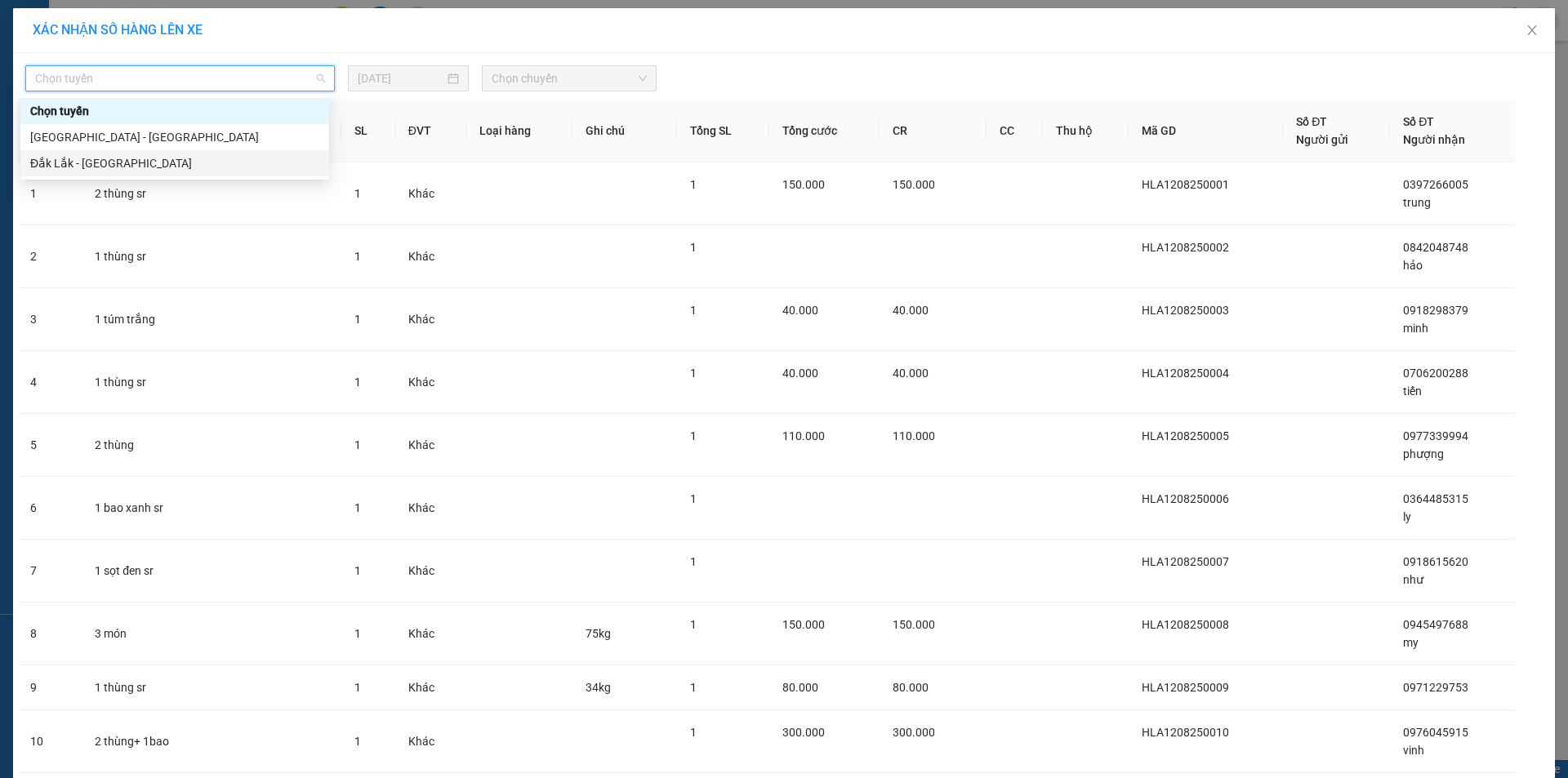
drag, startPoint x: 102, startPoint y: 170, endPoint x: 240, endPoint y: 133, distance: 142.9
click at [102, 171] on div "Đắk Lắk - [GEOGRAPHIC_DATA]" at bounding box center [175, 163] width 289 height 18
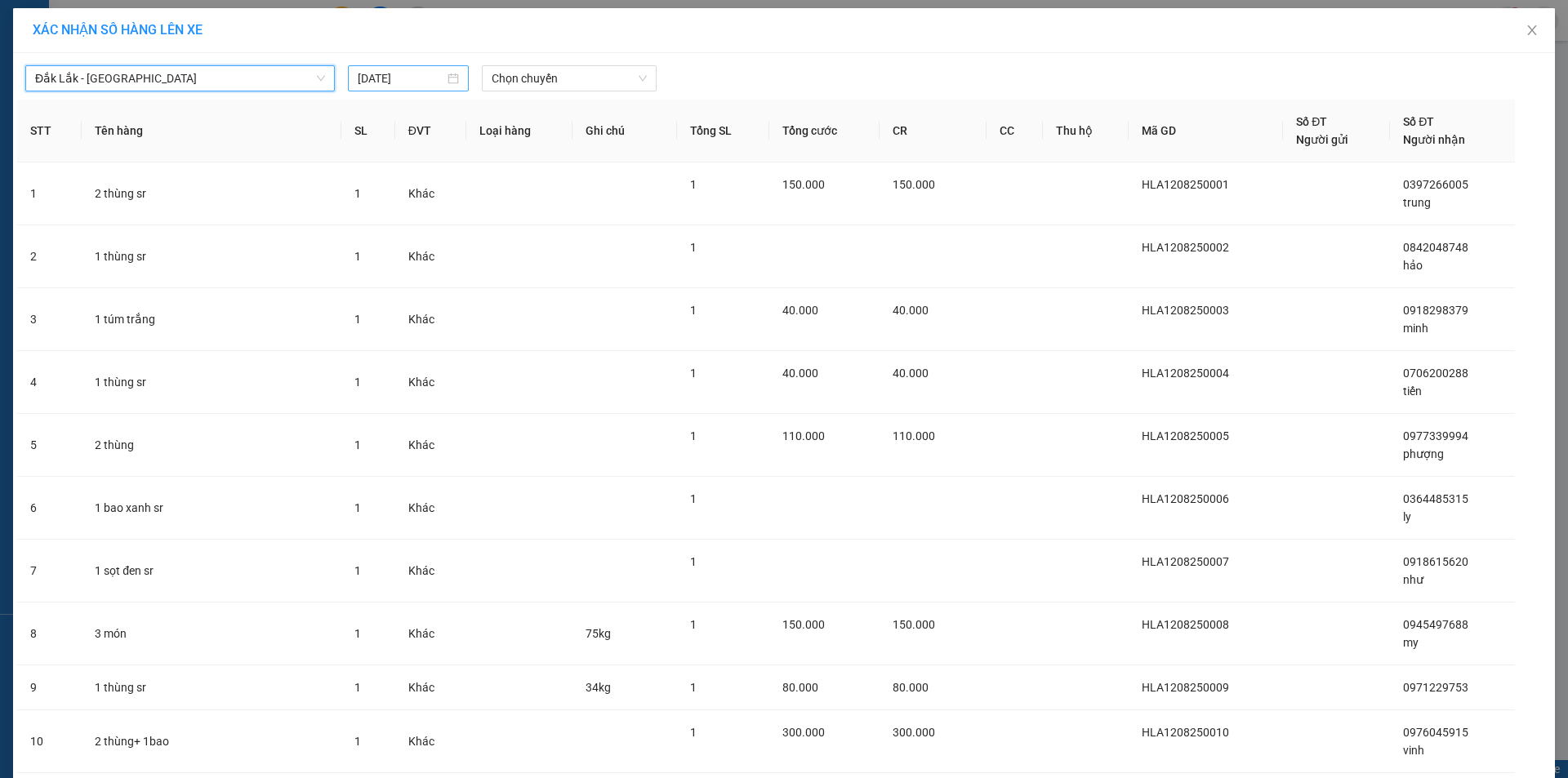
click at [405, 83] on input "[DATE]" at bounding box center [401, 78] width 87 height 18
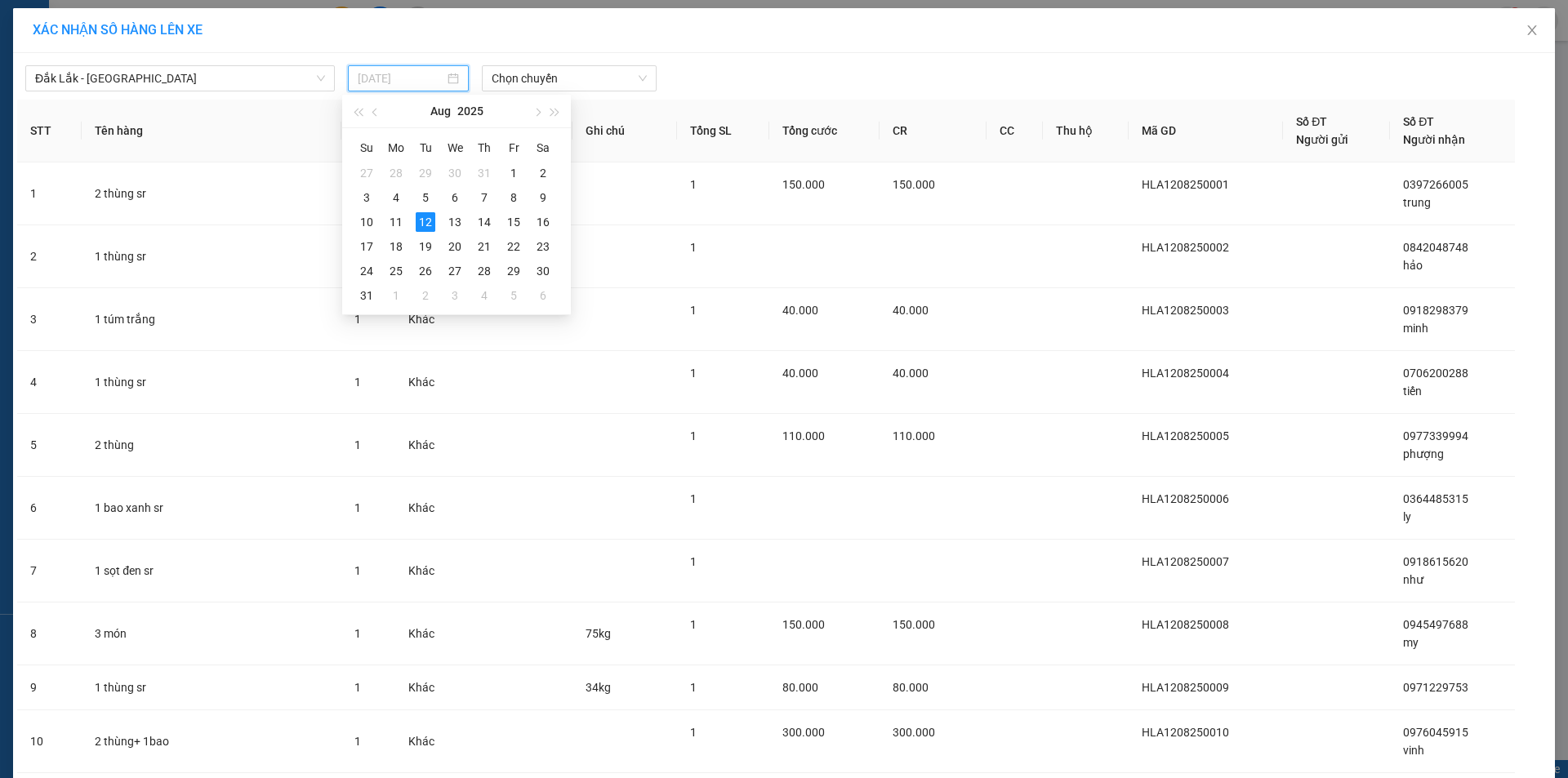
click at [396, 224] on div "11" at bounding box center [396, 222] width 20 height 20
type input "[DATE]"
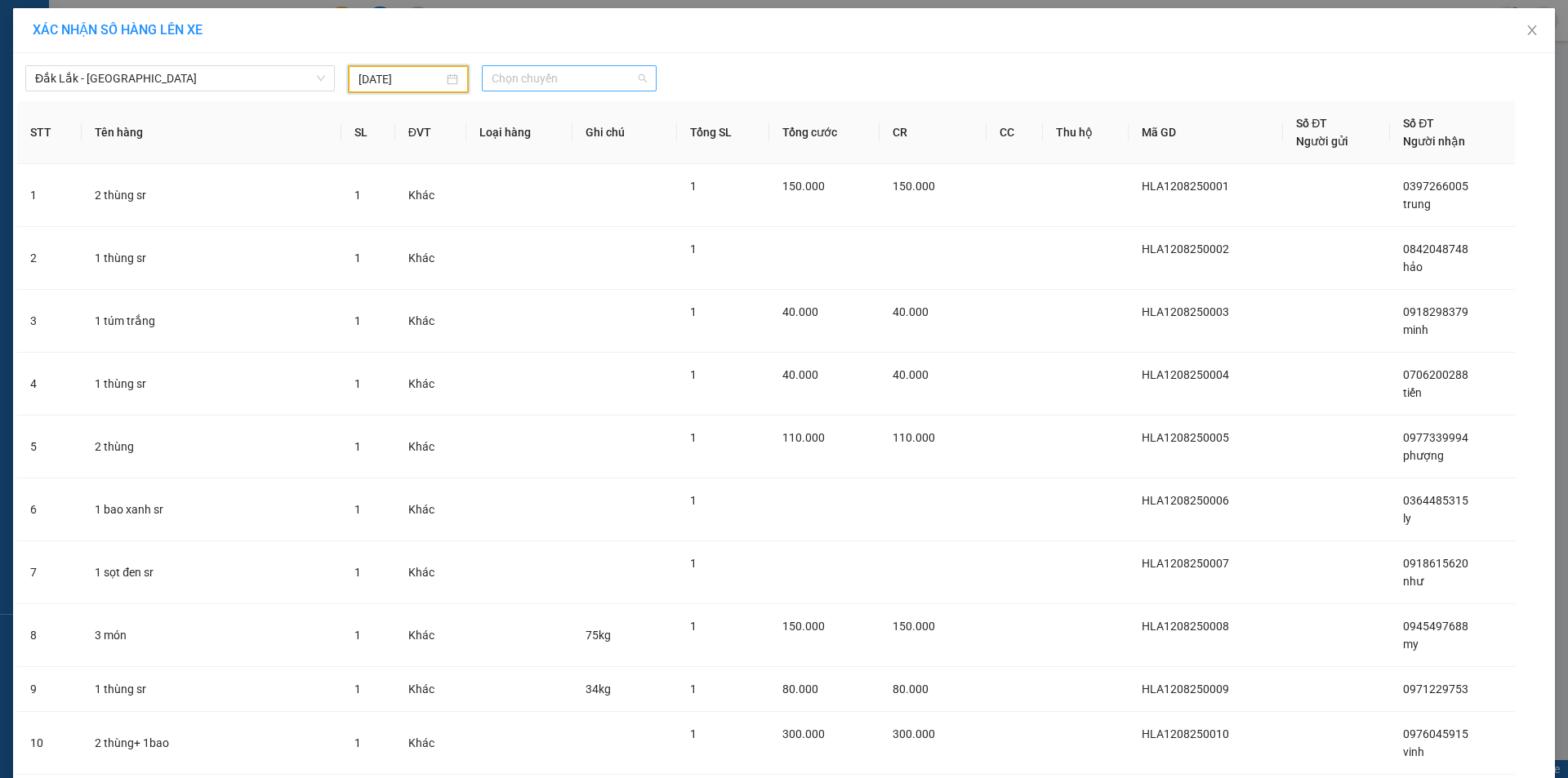
click at [568, 78] on span "Chọn chuyến" at bounding box center [569, 78] width 155 height 25
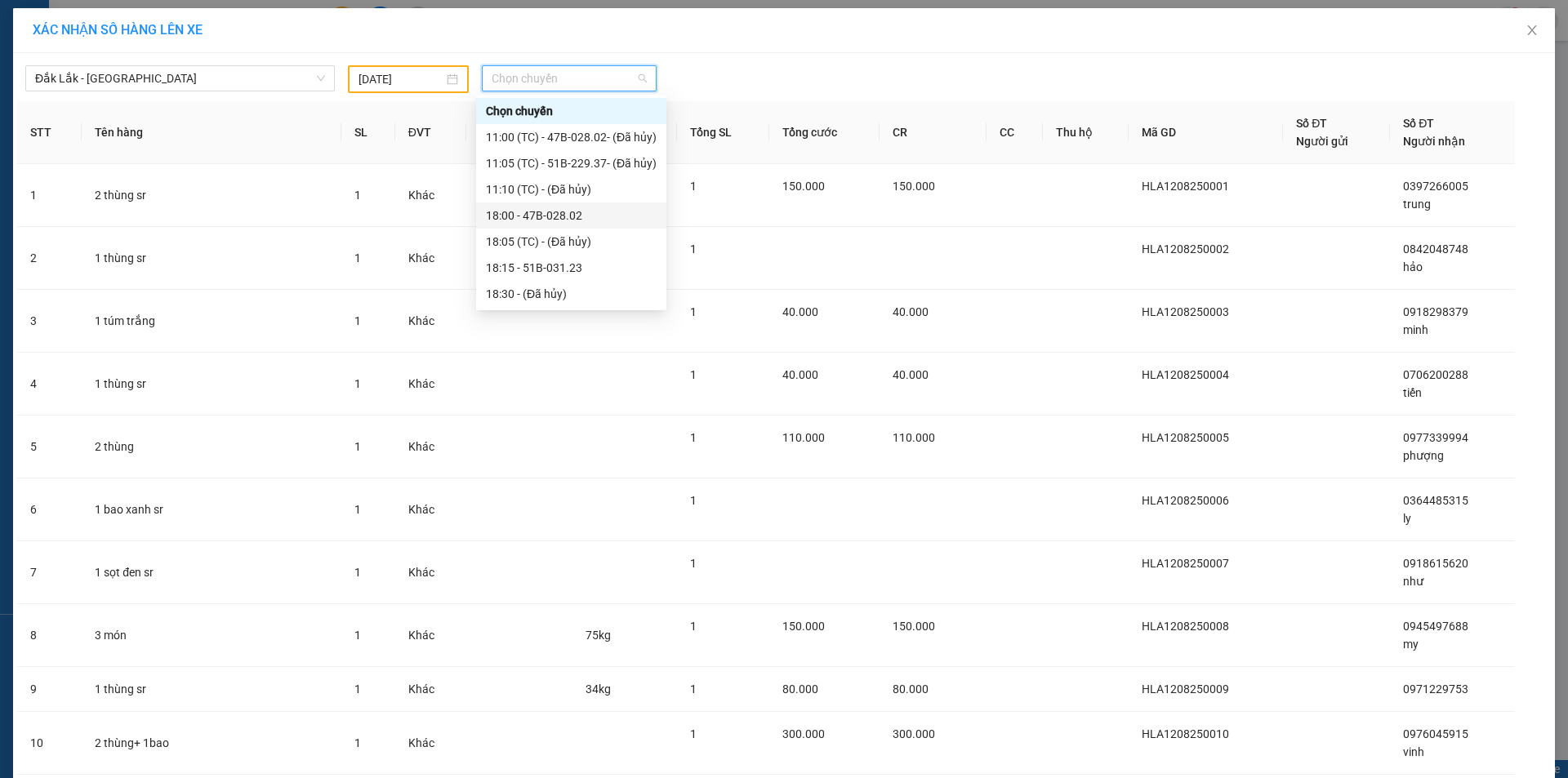
click at [568, 214] on div "18:00 - 47B-028.02" at bounding box center [571, 216] width 171 height 18
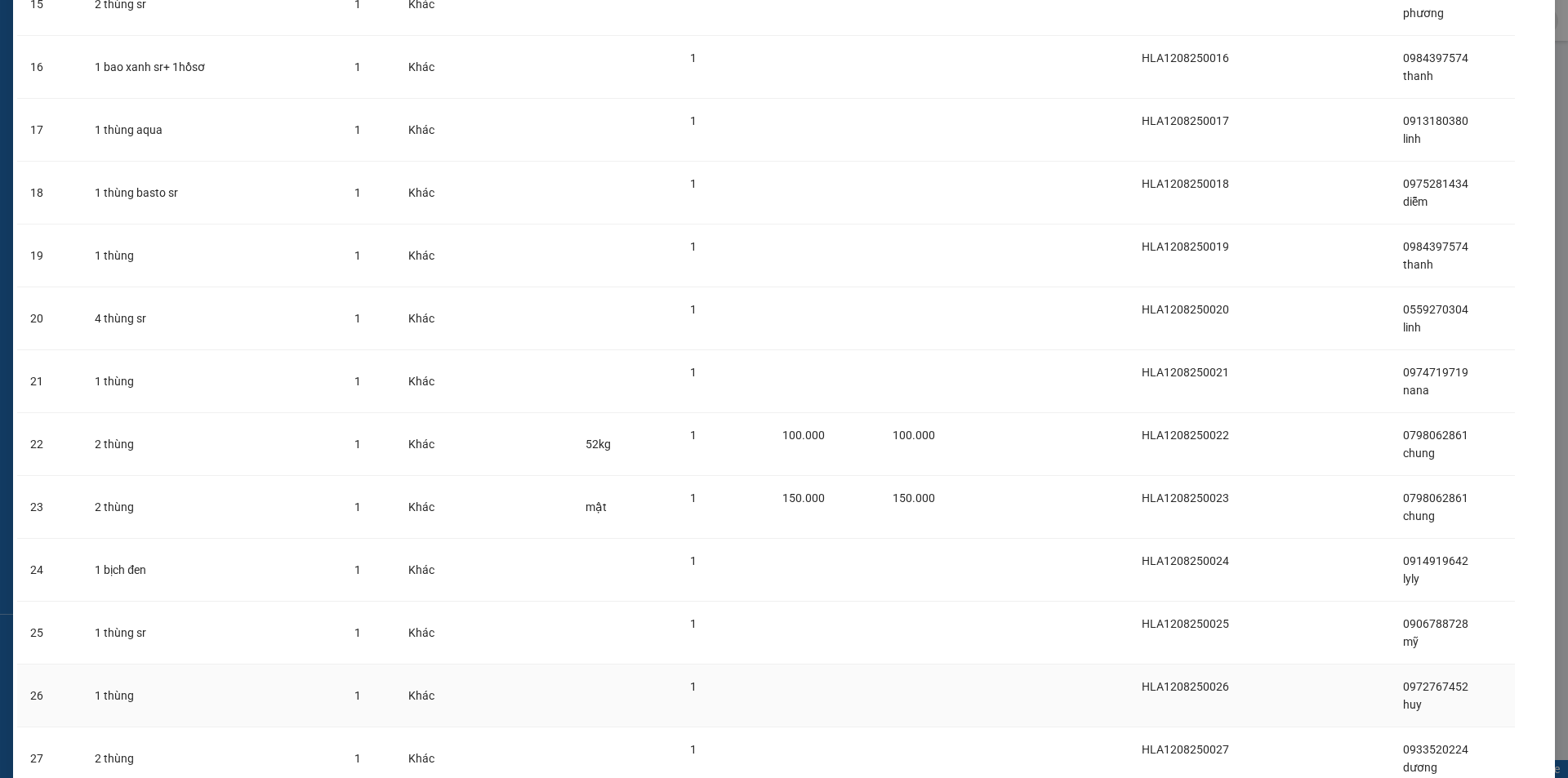
scroll to position [1472, 0]
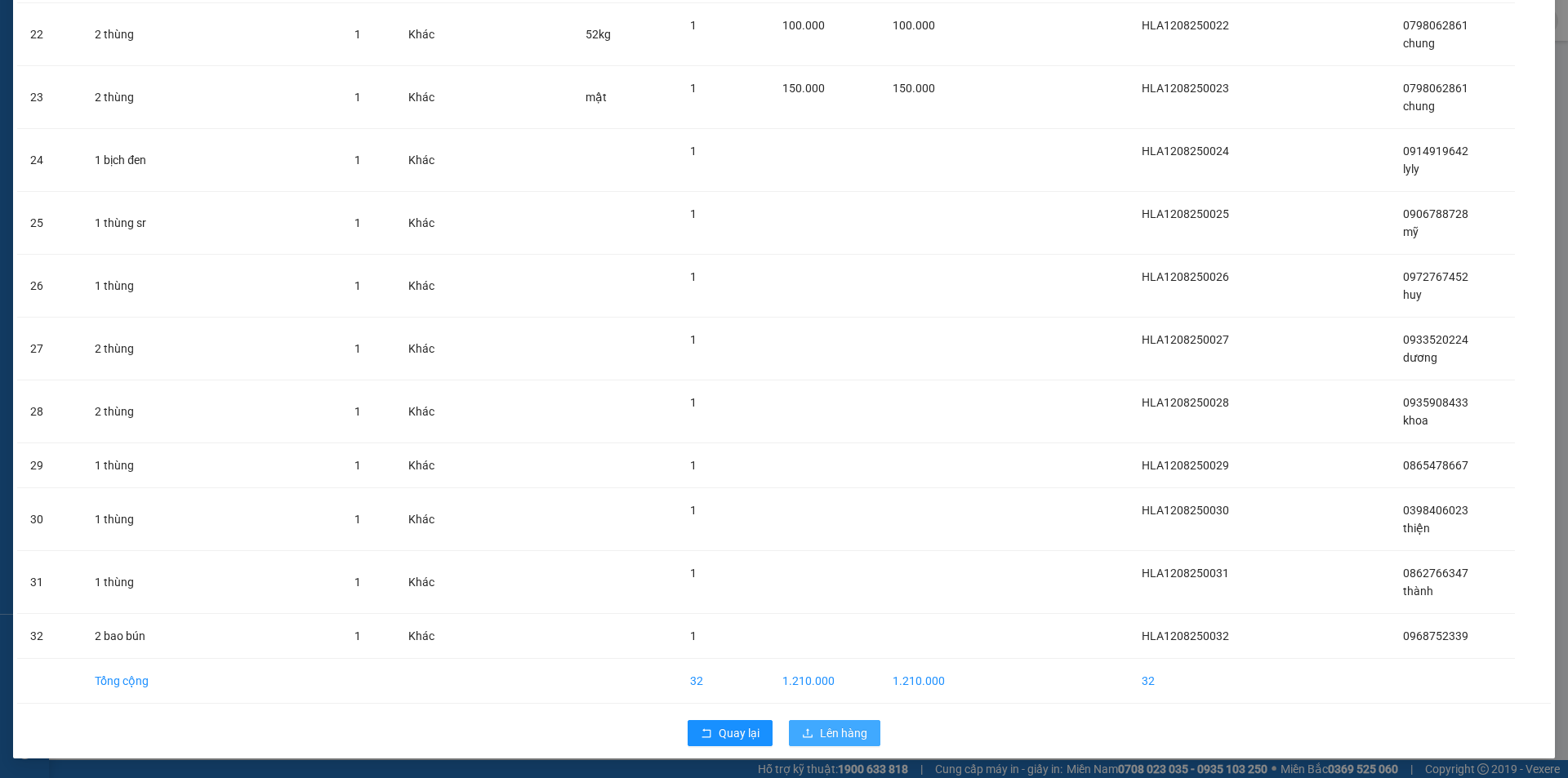
click at [851, 724] on span "Lên hàng" at bounding box center [844, 733] width 47 height 18
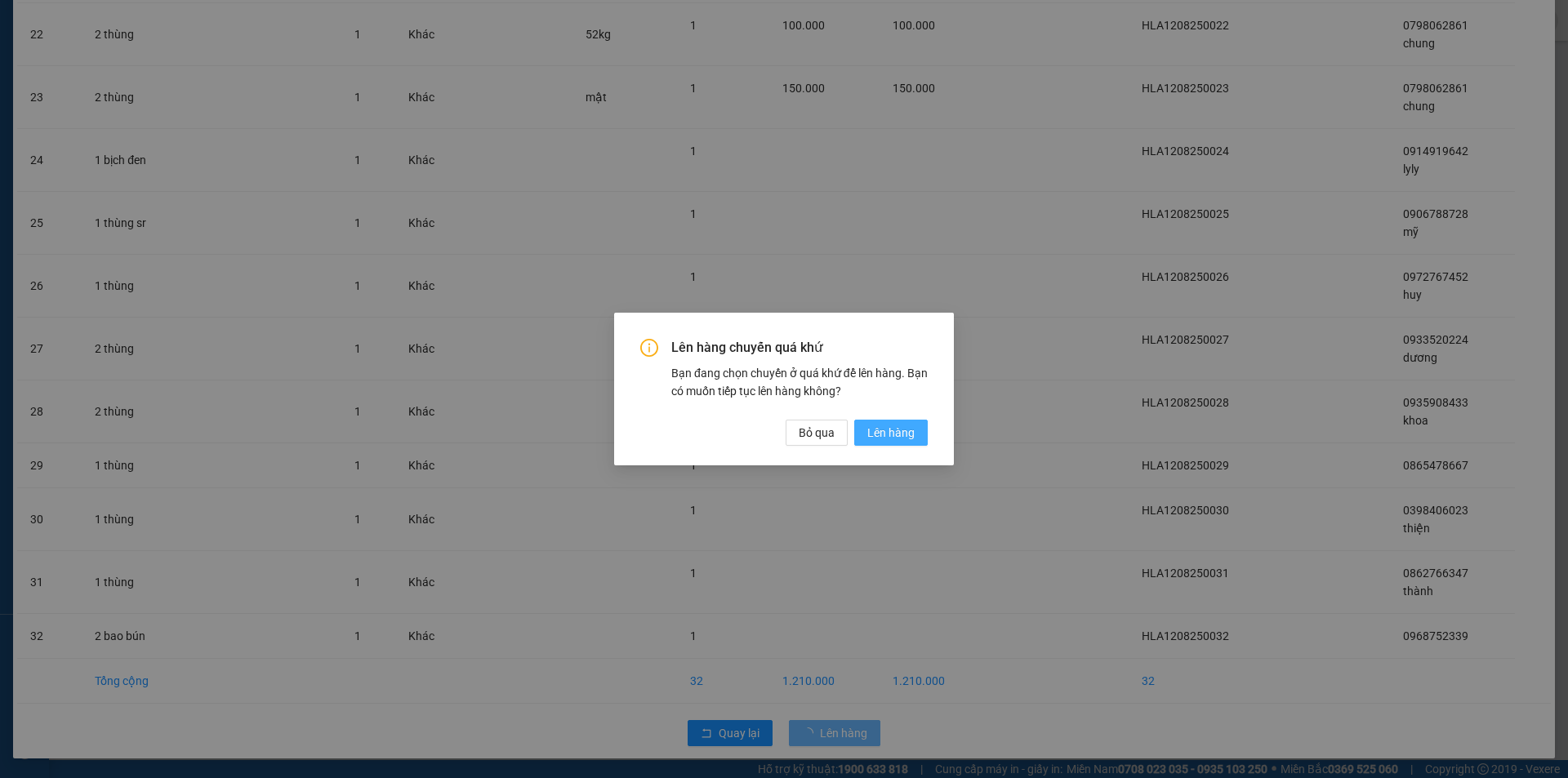
click at [887, 434] on span "Lên hàng" at bounding box center [891, 432] width 47 height 18
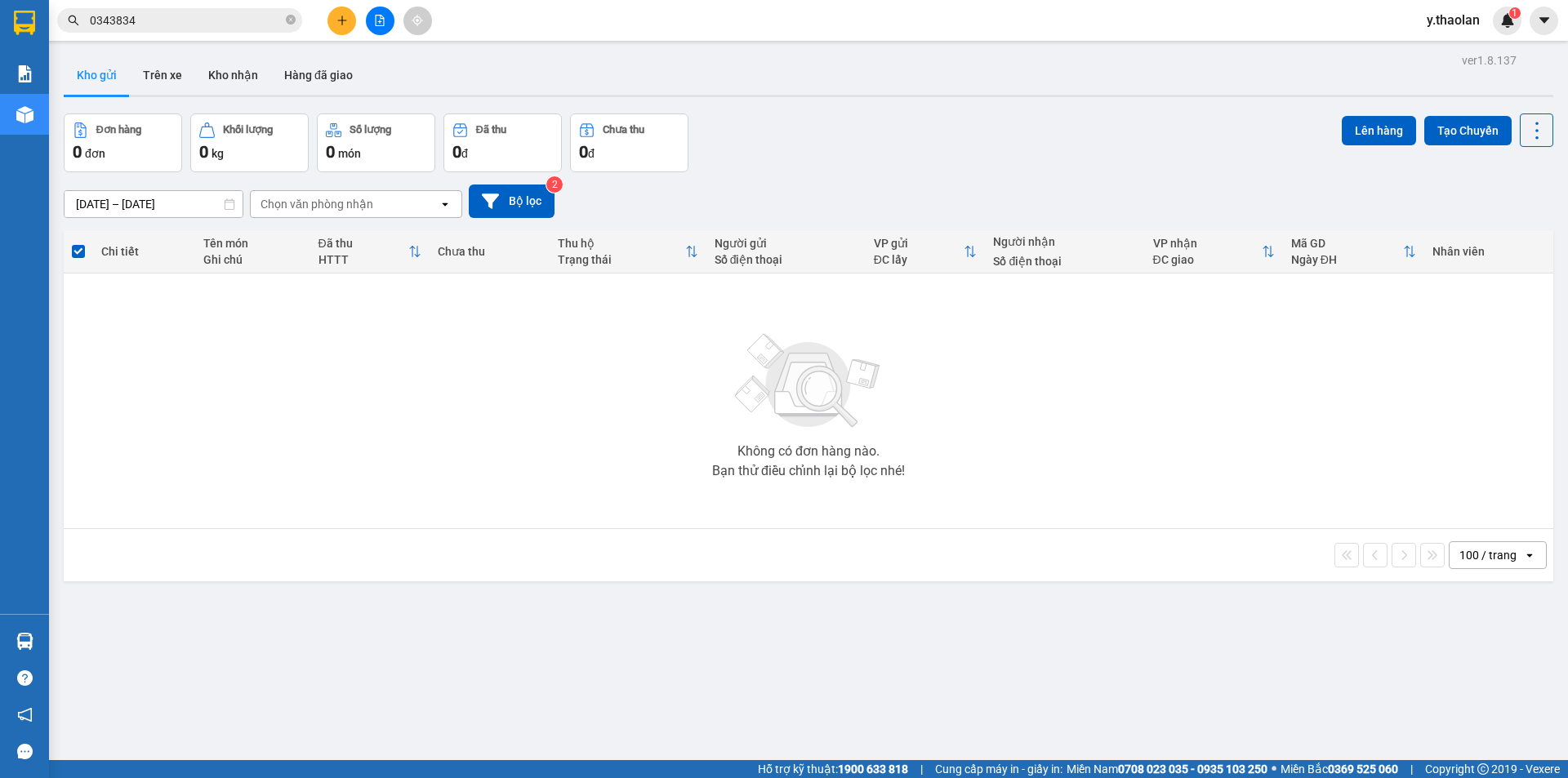
click at [1456, 21] on span "y.thaolan" at bounding box center [1454, 20] width 79 height 21
click at [1449, 43] on span "Đăng xuất" at bounding box center [1473, 50] width 69 height 18
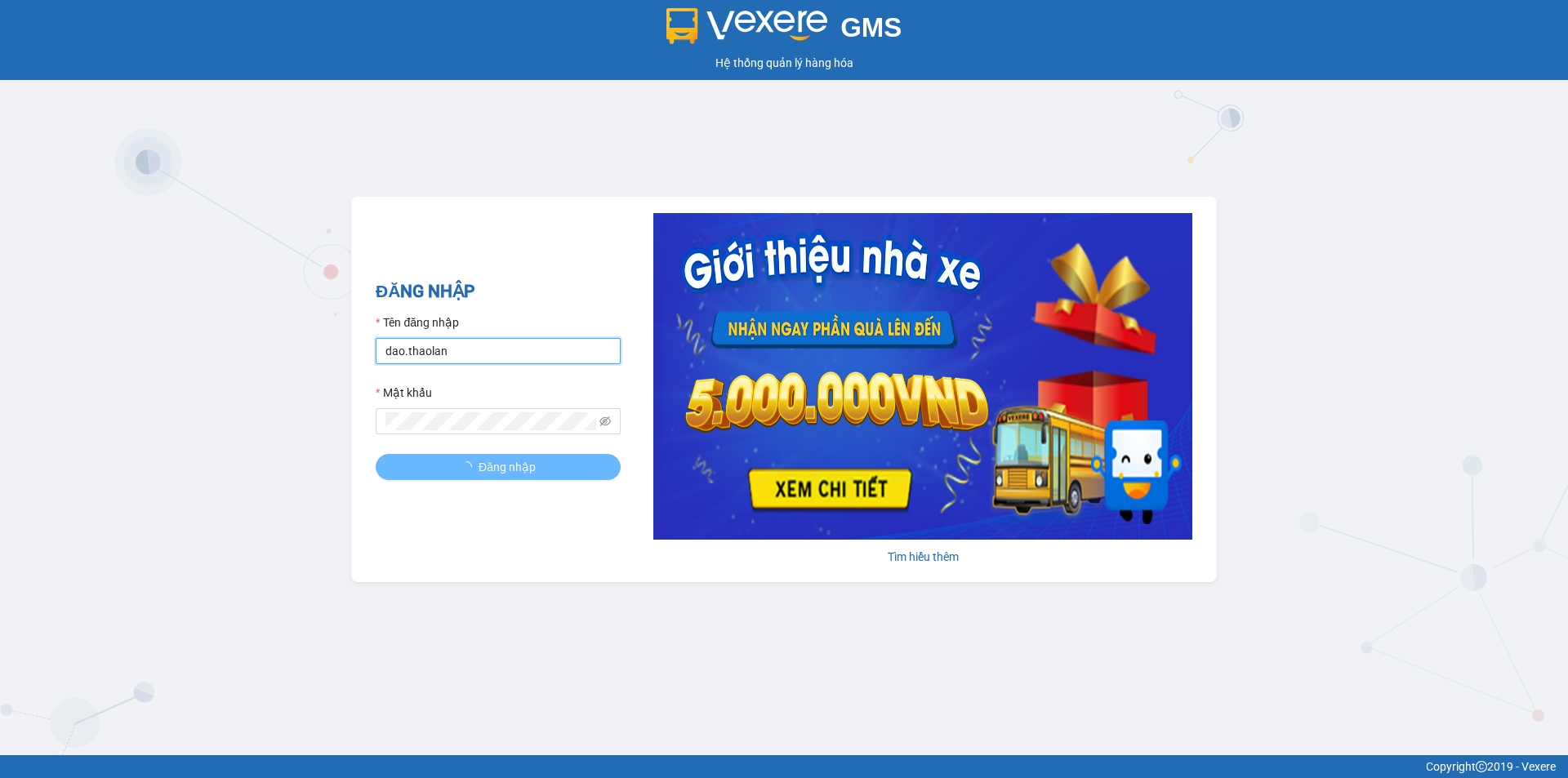
type input "y.thaolan"
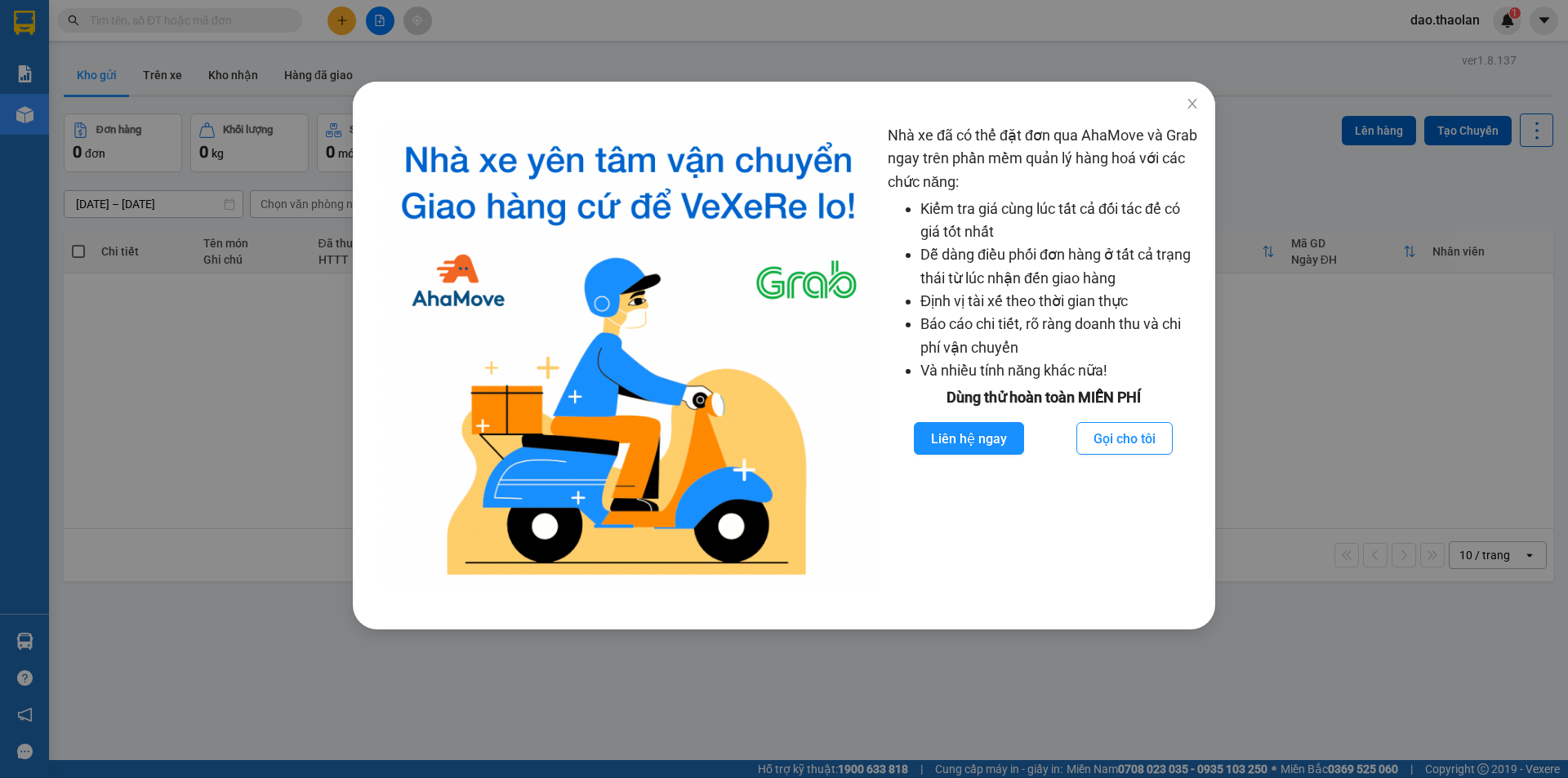
click at [913, 57] on div "Nhà xe đã có thể đặt đơn qua AhaMove và Grab ngay trên phần mềm quản lý hàng ho…" at bounding box center [784, 389] width 1568 height 778
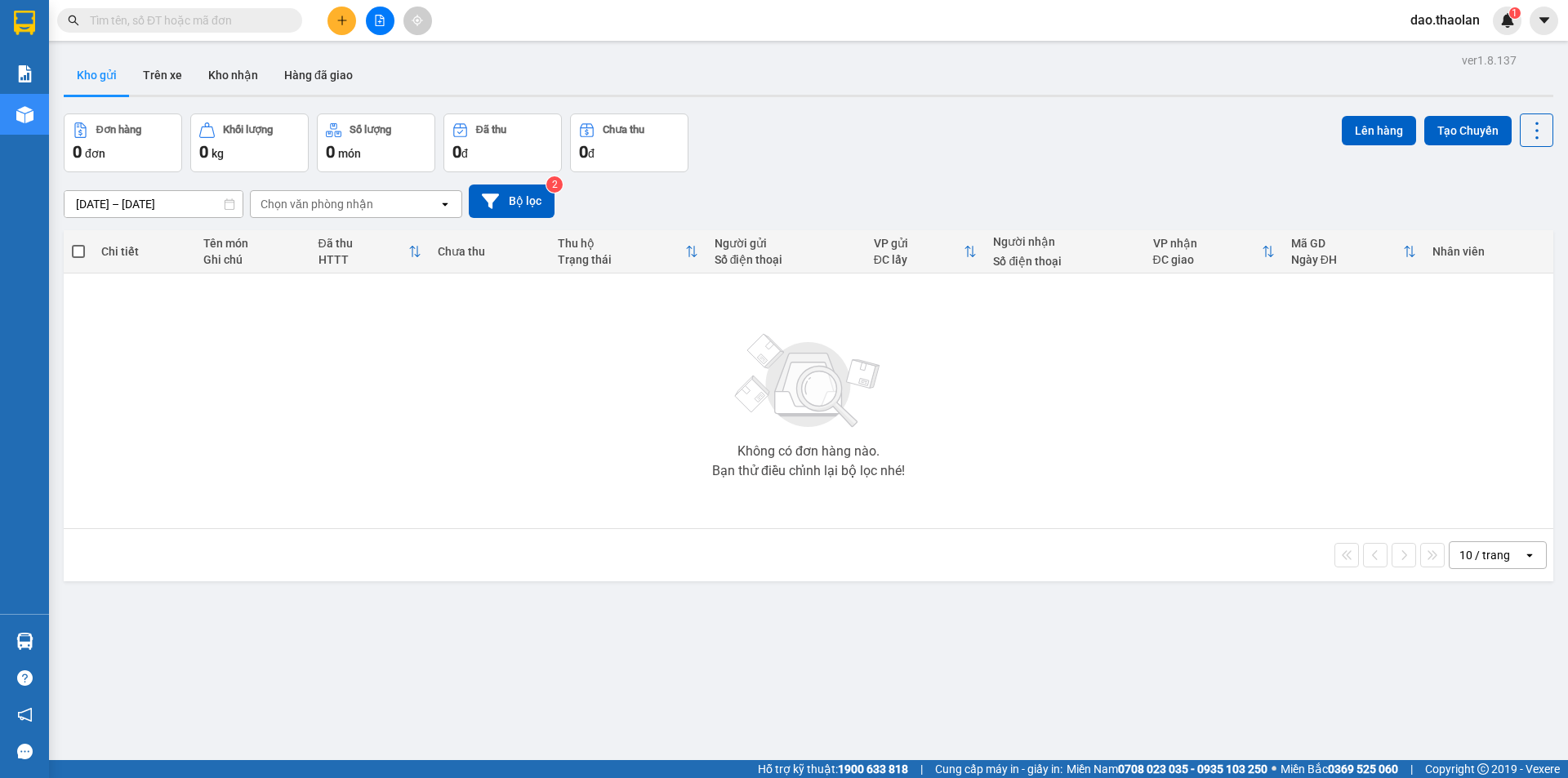
click at [239, 23] on input "text" at bounding box center [186, 20] width 193 height 18
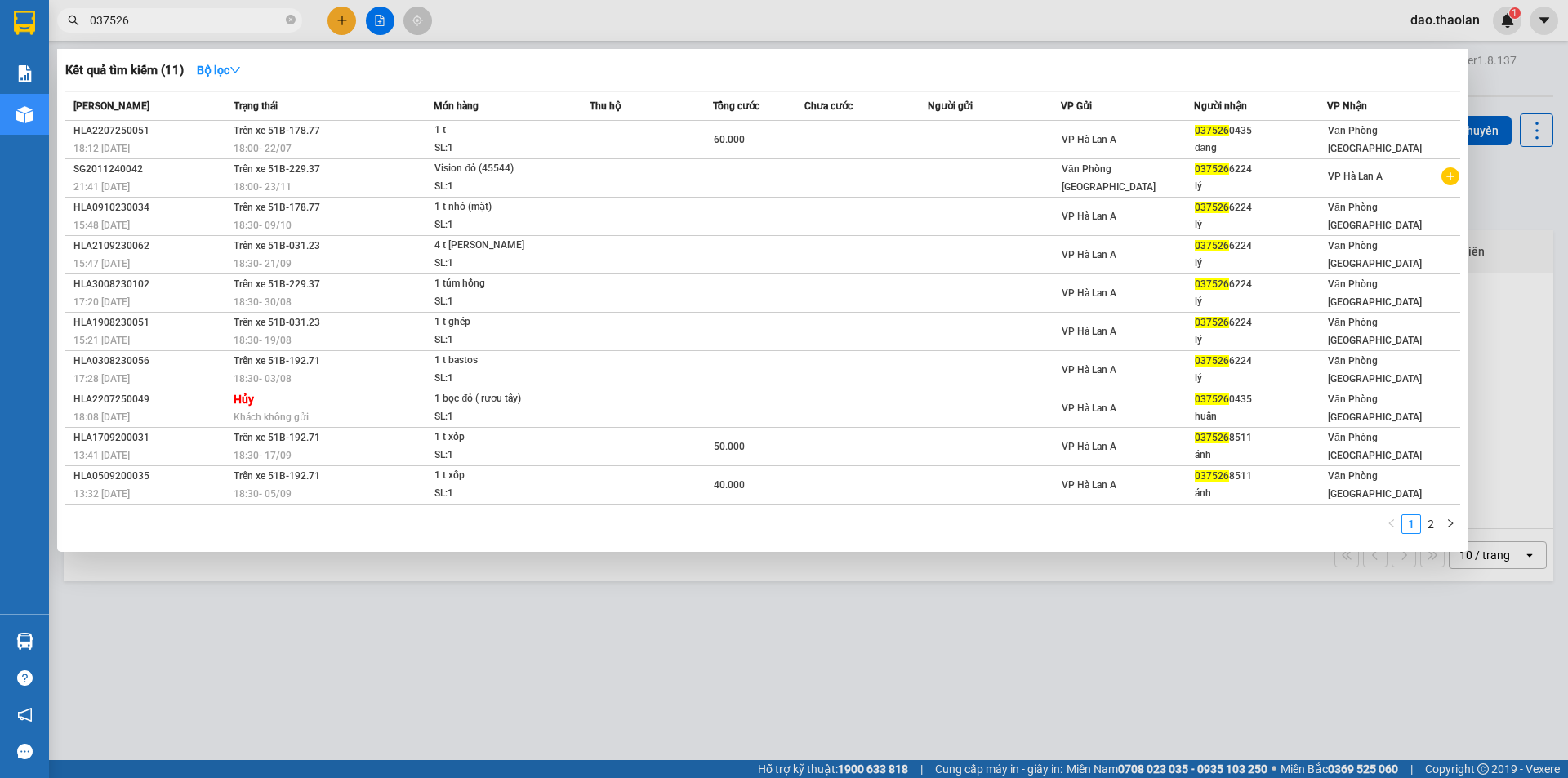
drag, startPoint x: 150, startPoint y: 24, endPoint x: 0, endPoint y: -9, distance: 153.6
click at [0, 0] on html "Kết quả [PERSON_NAME] ( 11 ) Bộ lọc Mã ĐH Trạng thái Món hàng Thu hộ [PERSON_NA…" at bounding box center [784, 389] width 1568 height 778
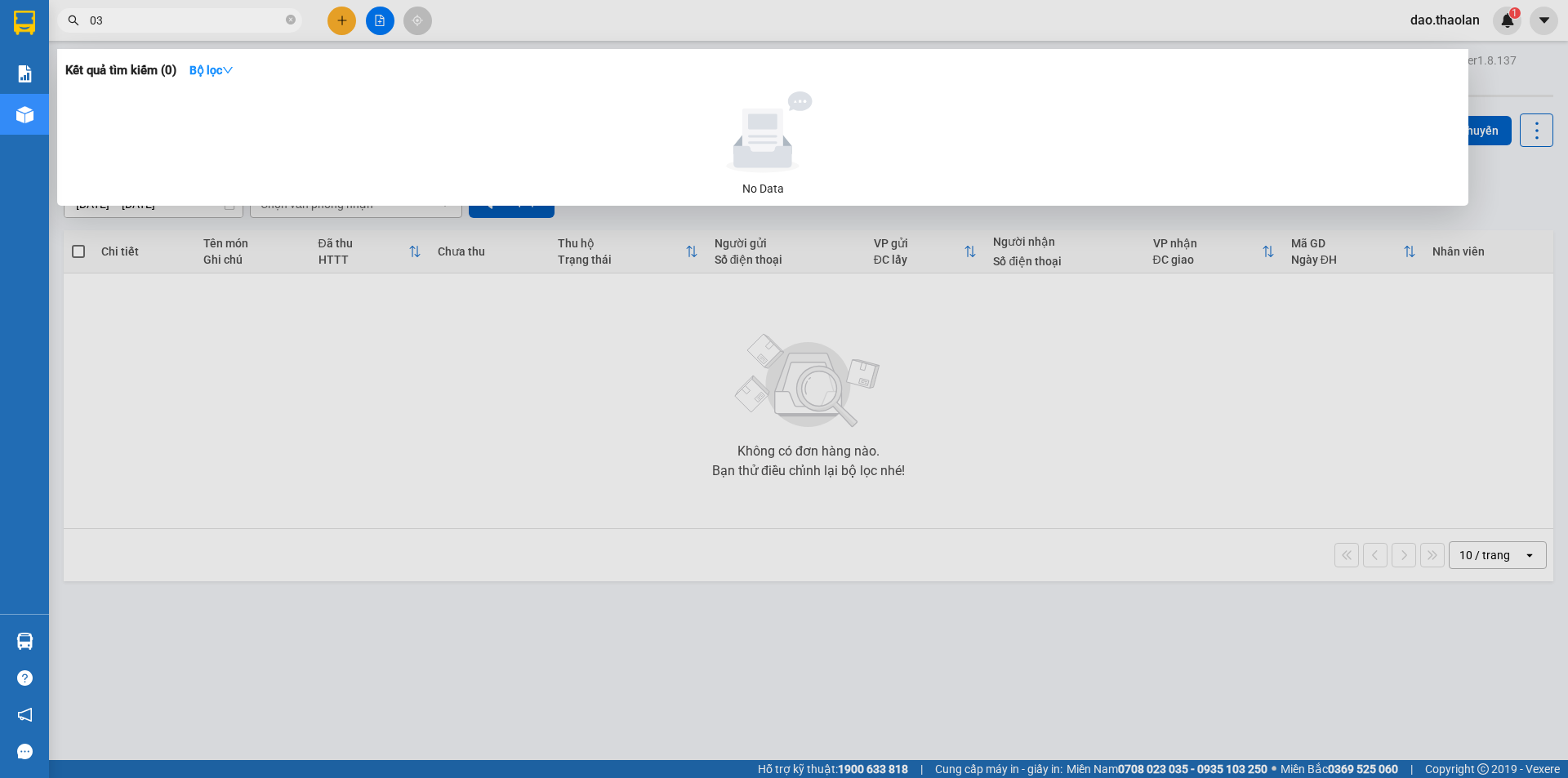
type input "0"
type input "037526344"
click at [290, 23] on icon "close-circle" at bounding box center [290, 20] width 9 height 9
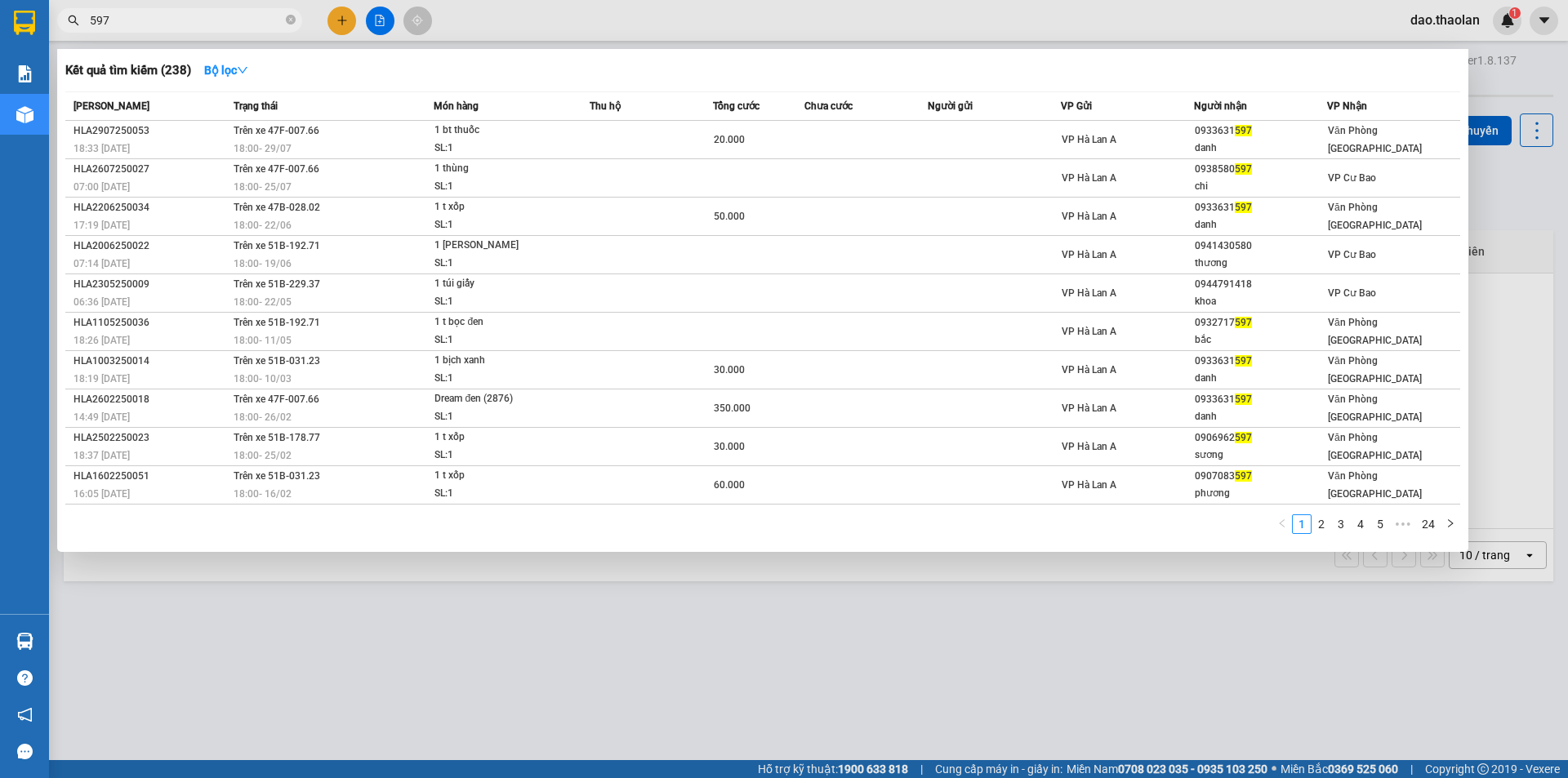
click at [1066, 16] on div at bounding box center [784, 389] width 1568 height 778
drag, startPoint x: 195, startPoint y: 14, endPoint x: 0, endPoint y: -15, distance: 197.1
click at [0, 0] on html "Kết quả [PERSON_NAME] ( 238 ) Bộ lọc Mã ĐH Trạng thái Món hàng Thu hộ [PERSON_N…" at bounding box center [784, 389] width 1568 height 778
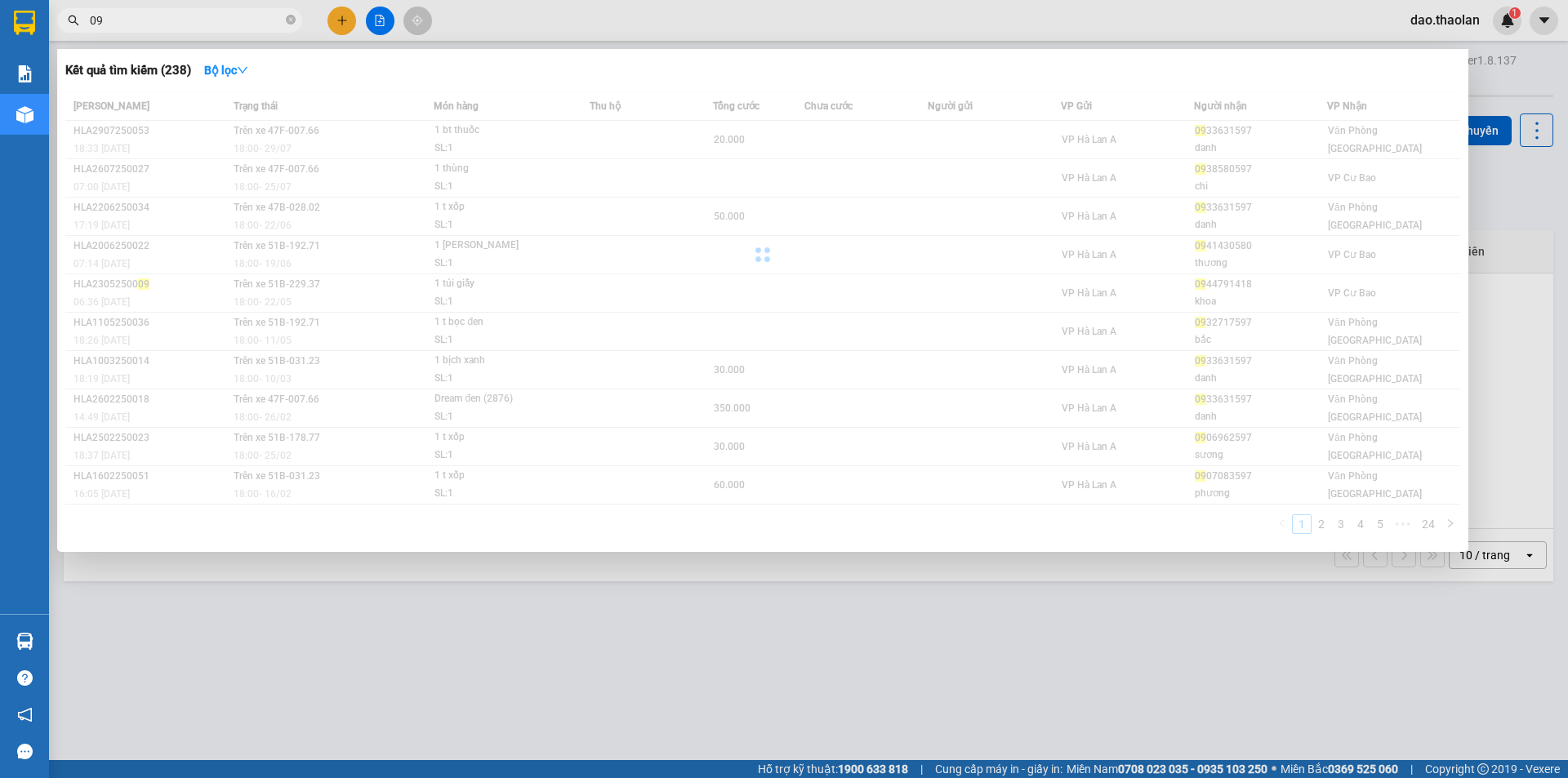
type input "0"
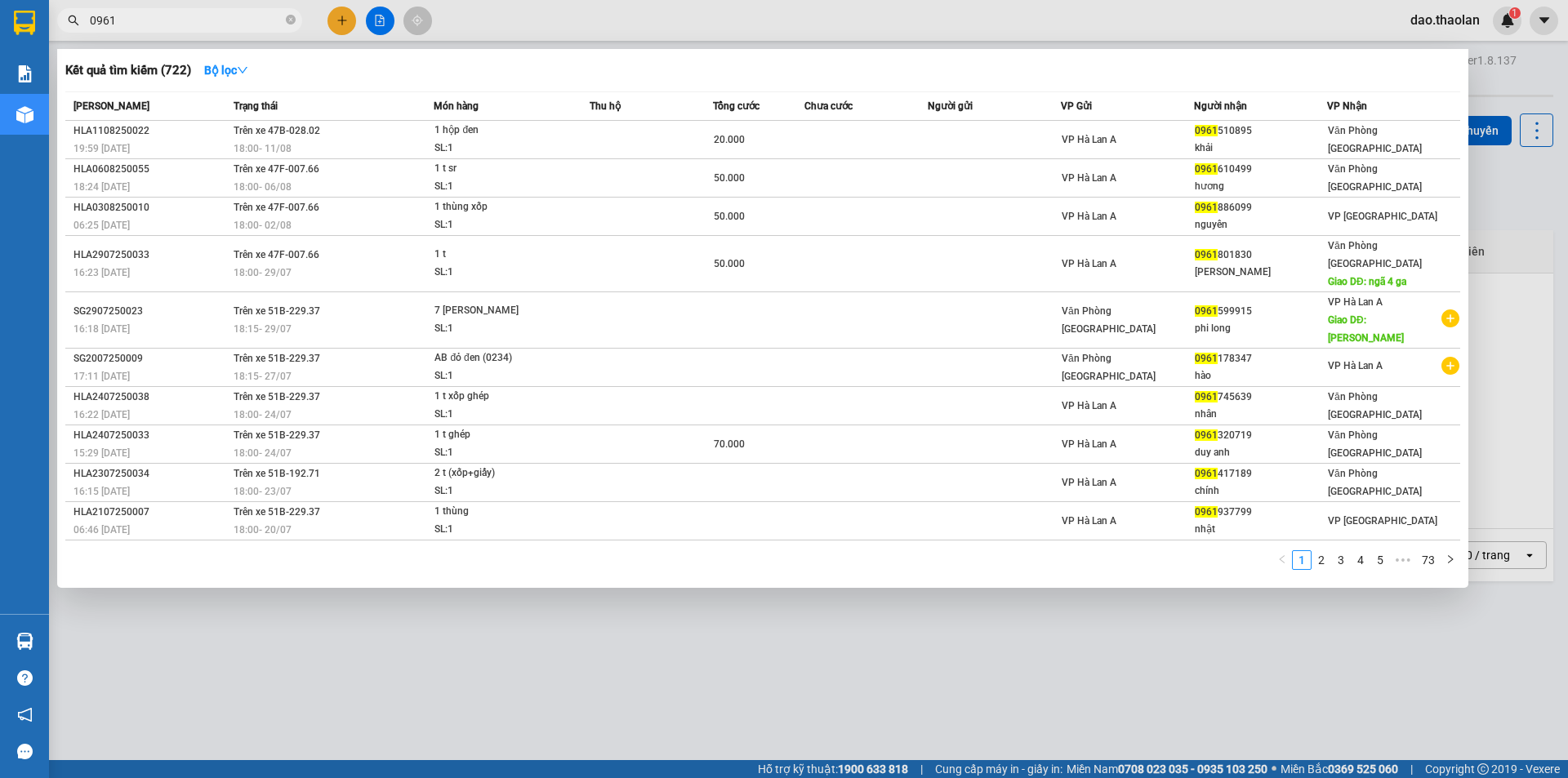
click at [235, 21] on input "0961" at bounding box center [186, 20] width 193 height 18
type input "0"
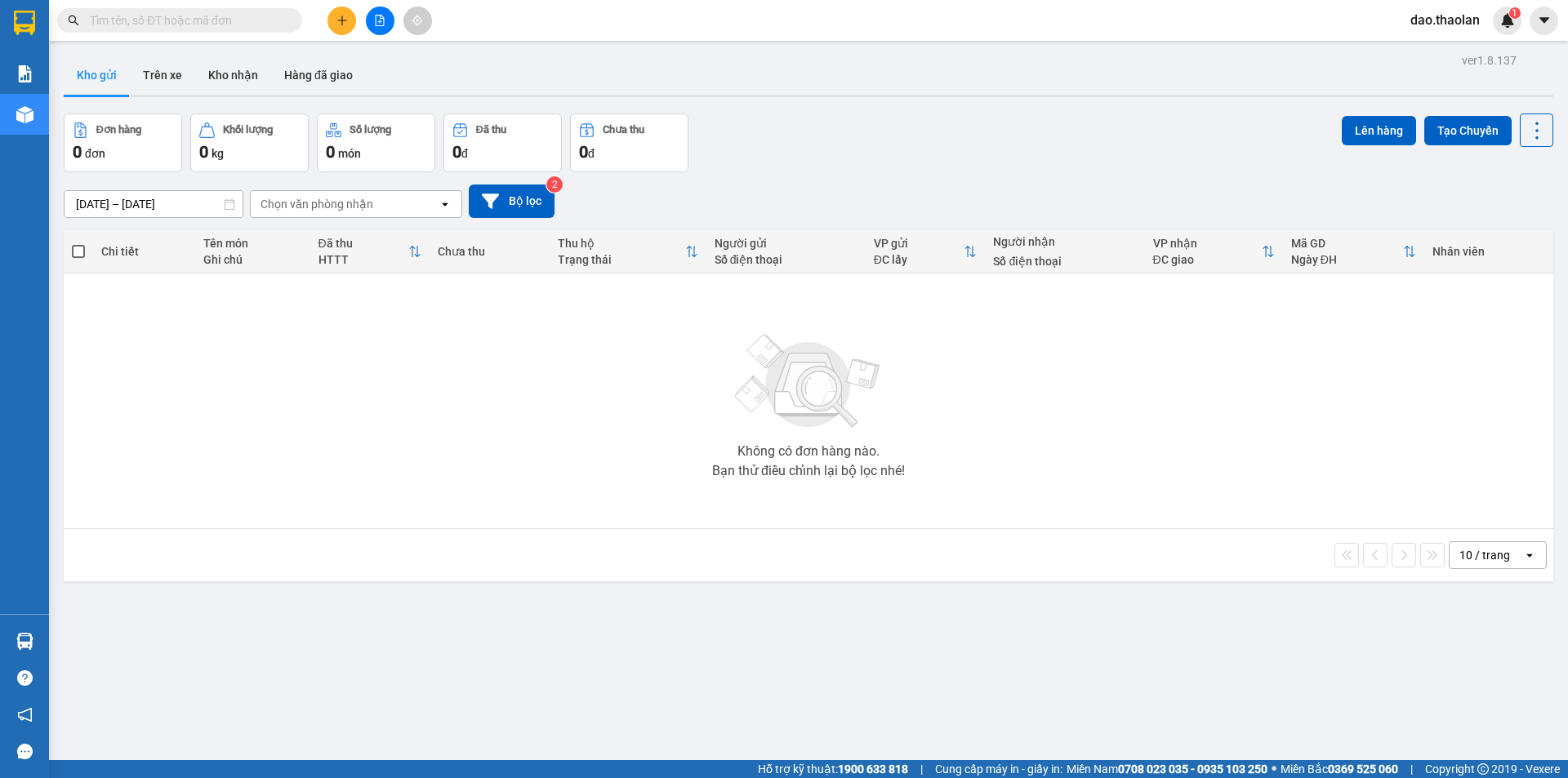
type input "0"
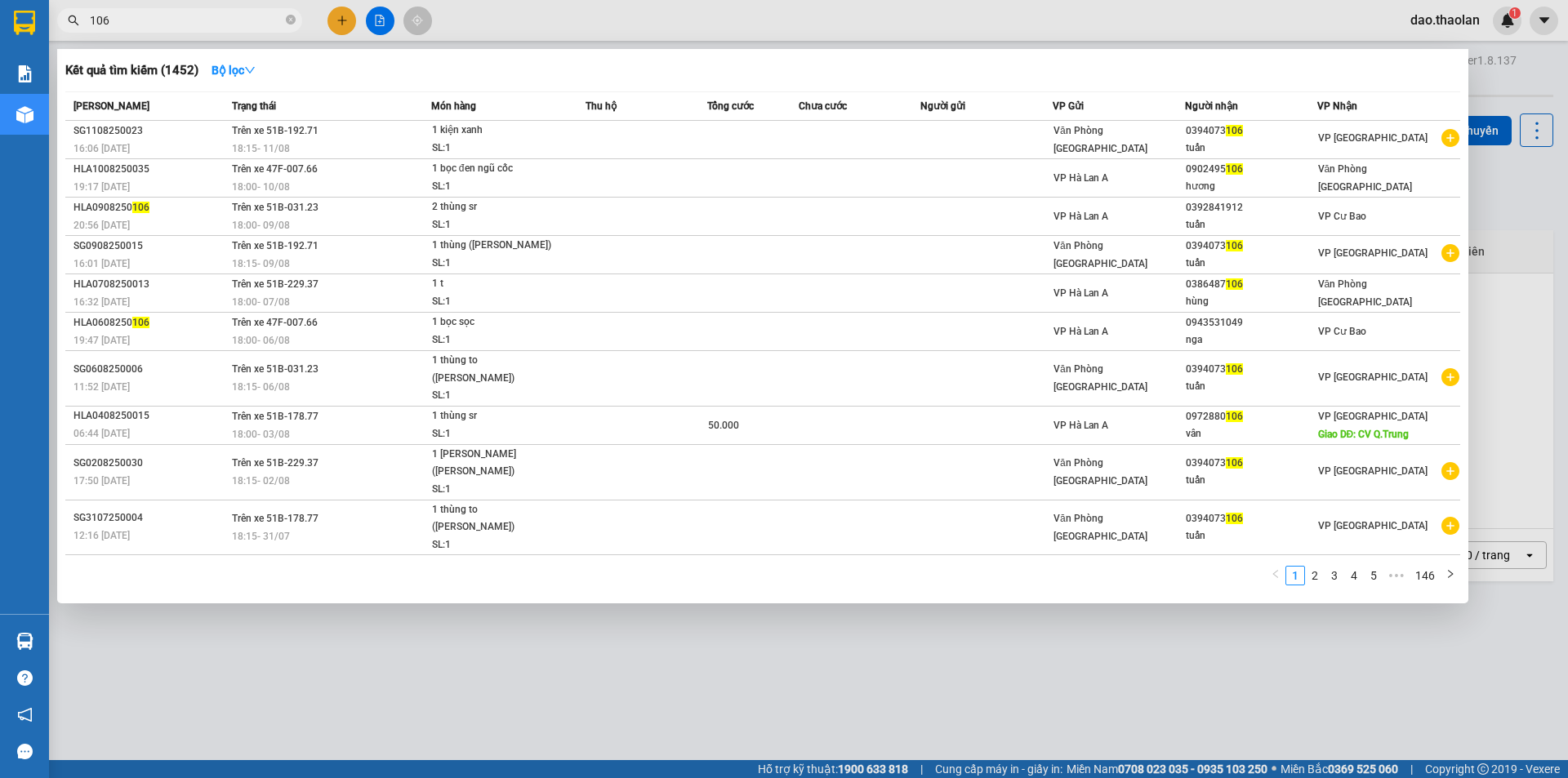
type input "106"
click at [1216, 20] on div at bounding box center [784, 389] width 1568 height 778
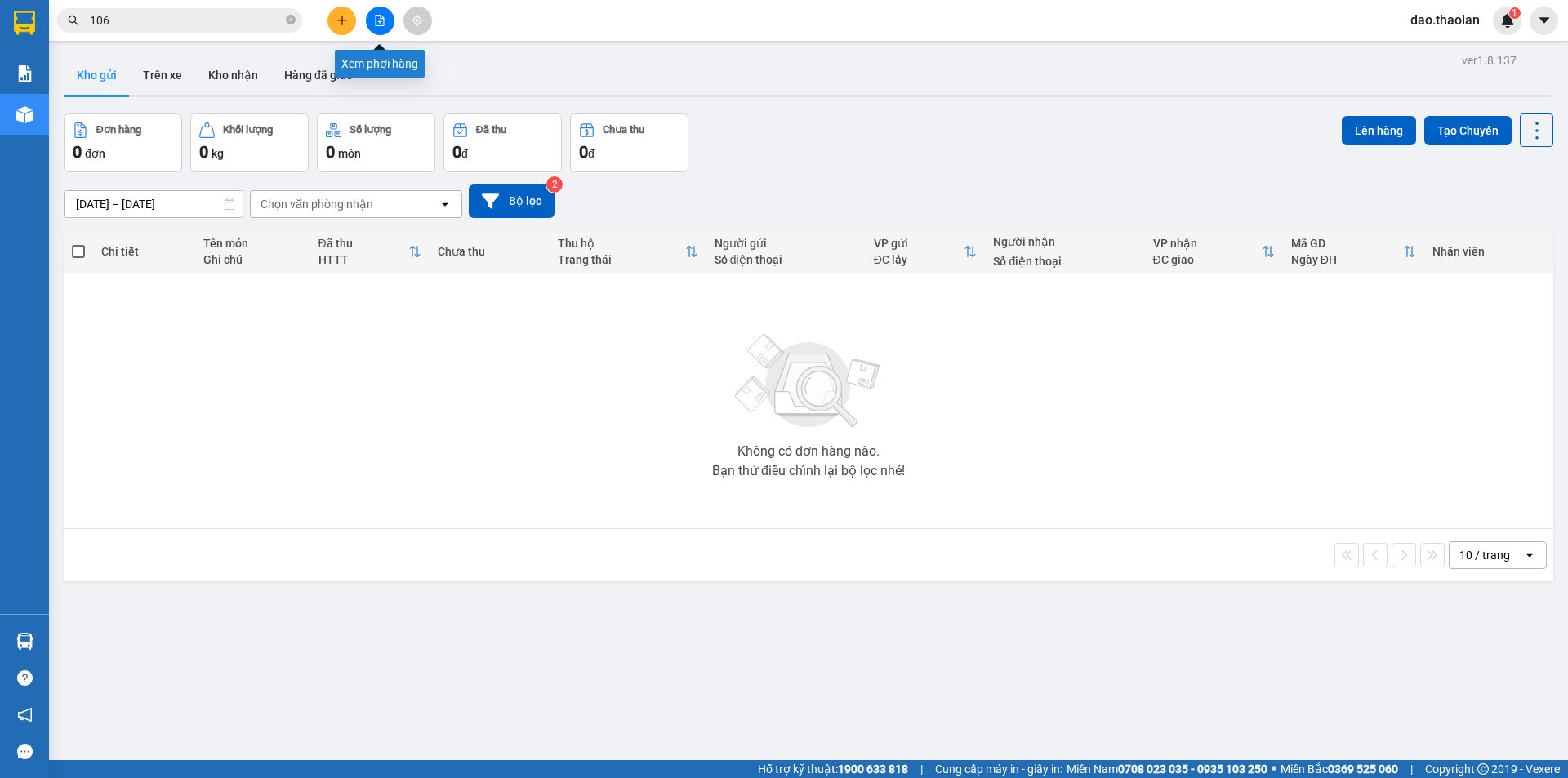
click at [371, 19] on button at bounding box center [380, 21] width 28 height 28
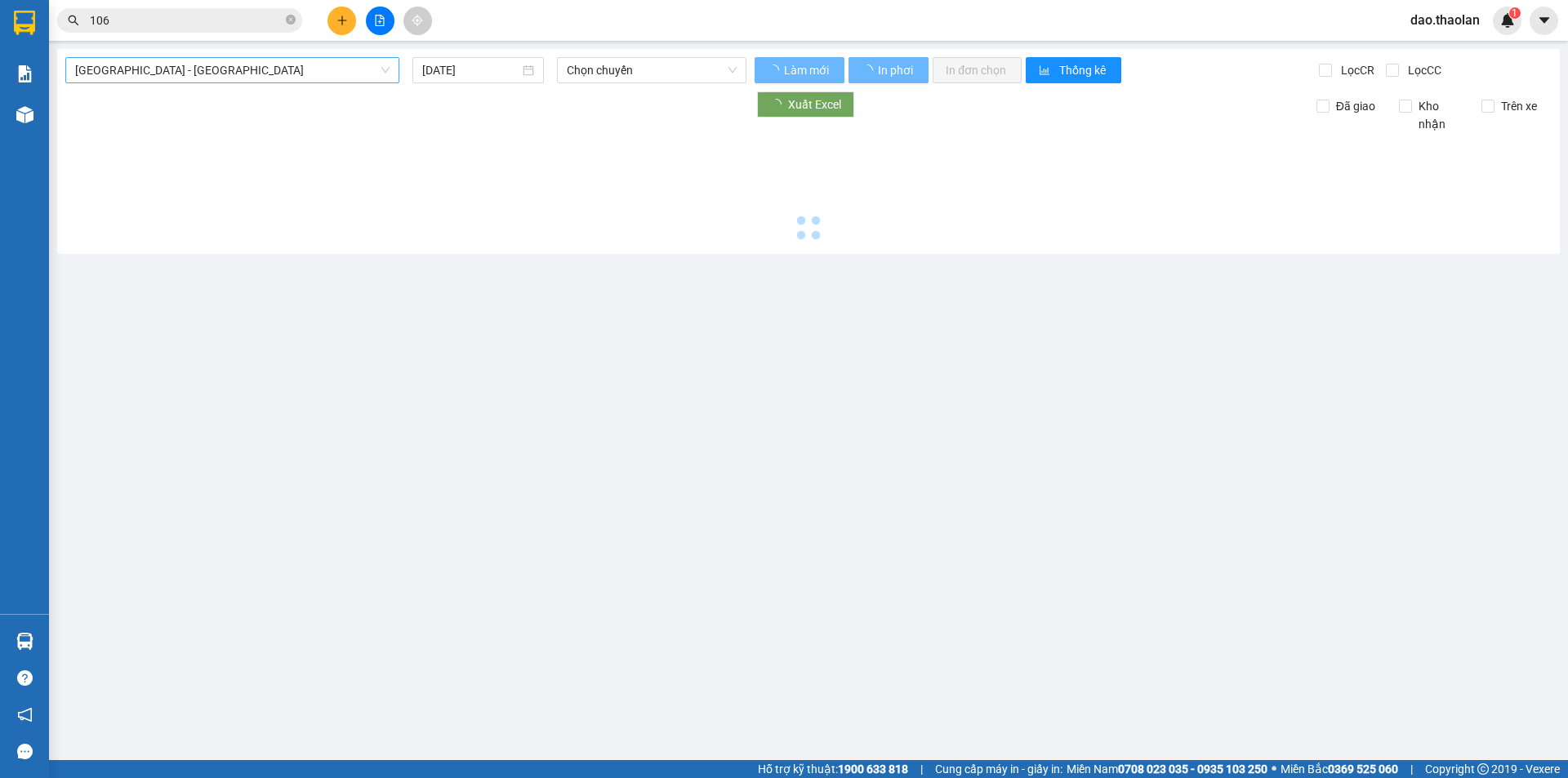
click at [193, 82] on div "[GEOGRAPHIC_DATA] - [GEOGRAPHIC_DATA] [DATE] Chọn [PERSON_NAME] mới In phơi In …" at bounding box center [808, 151] width 1503 height 205
click at [198, 63] on span "[GEOGRAPHIC_DATA] - [GEOGRAPHIC_DATA]" at bounding box center [232, 70] width 315 height 25
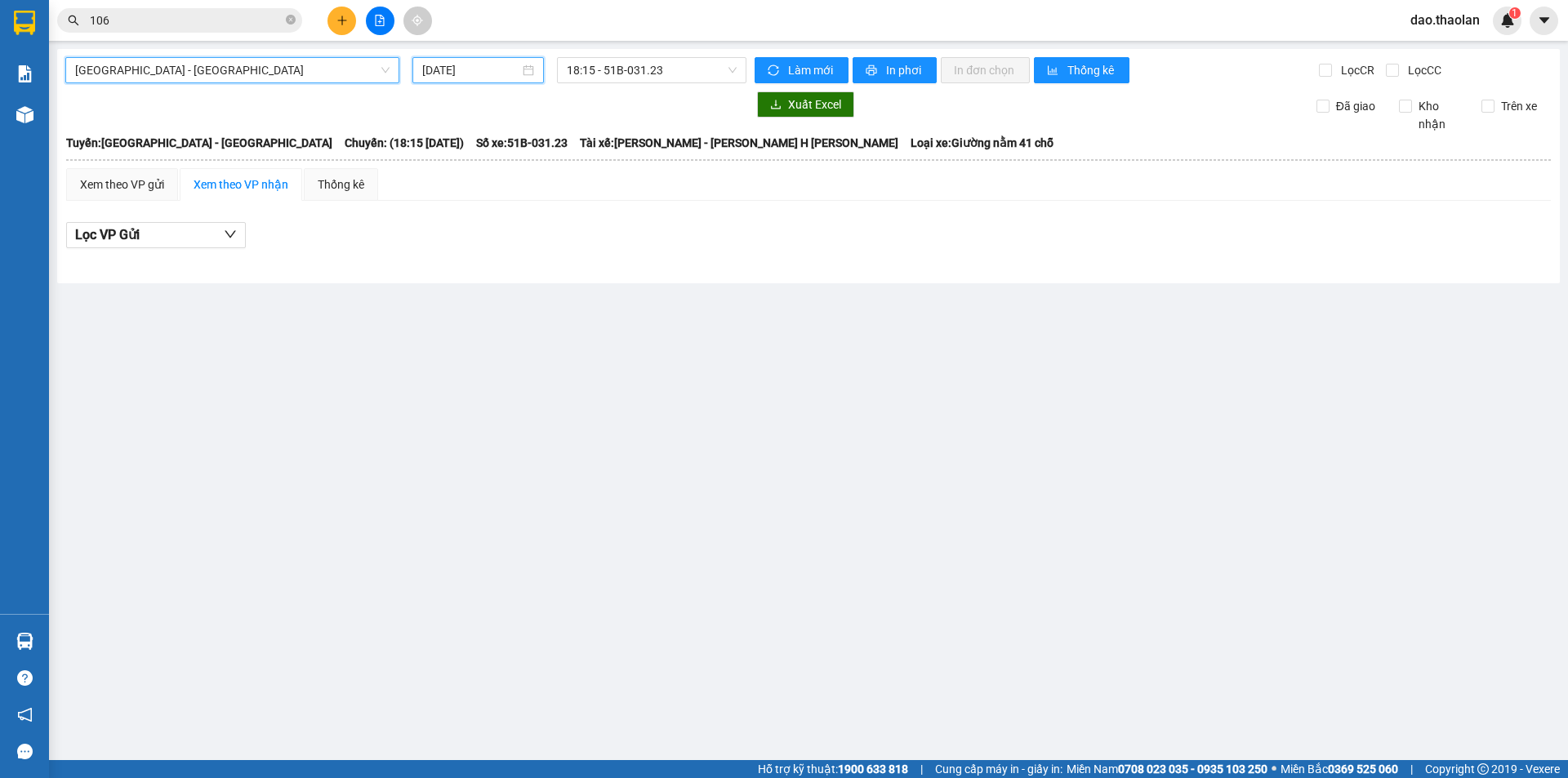
drag, startPoint x: 458, startPoint y: 71, endPoint x: 505, endPoint y: 107, distance: 59.2
click at [459, 71] on input "[DATE]" at bounding box center [471, 70] width 97 height 18
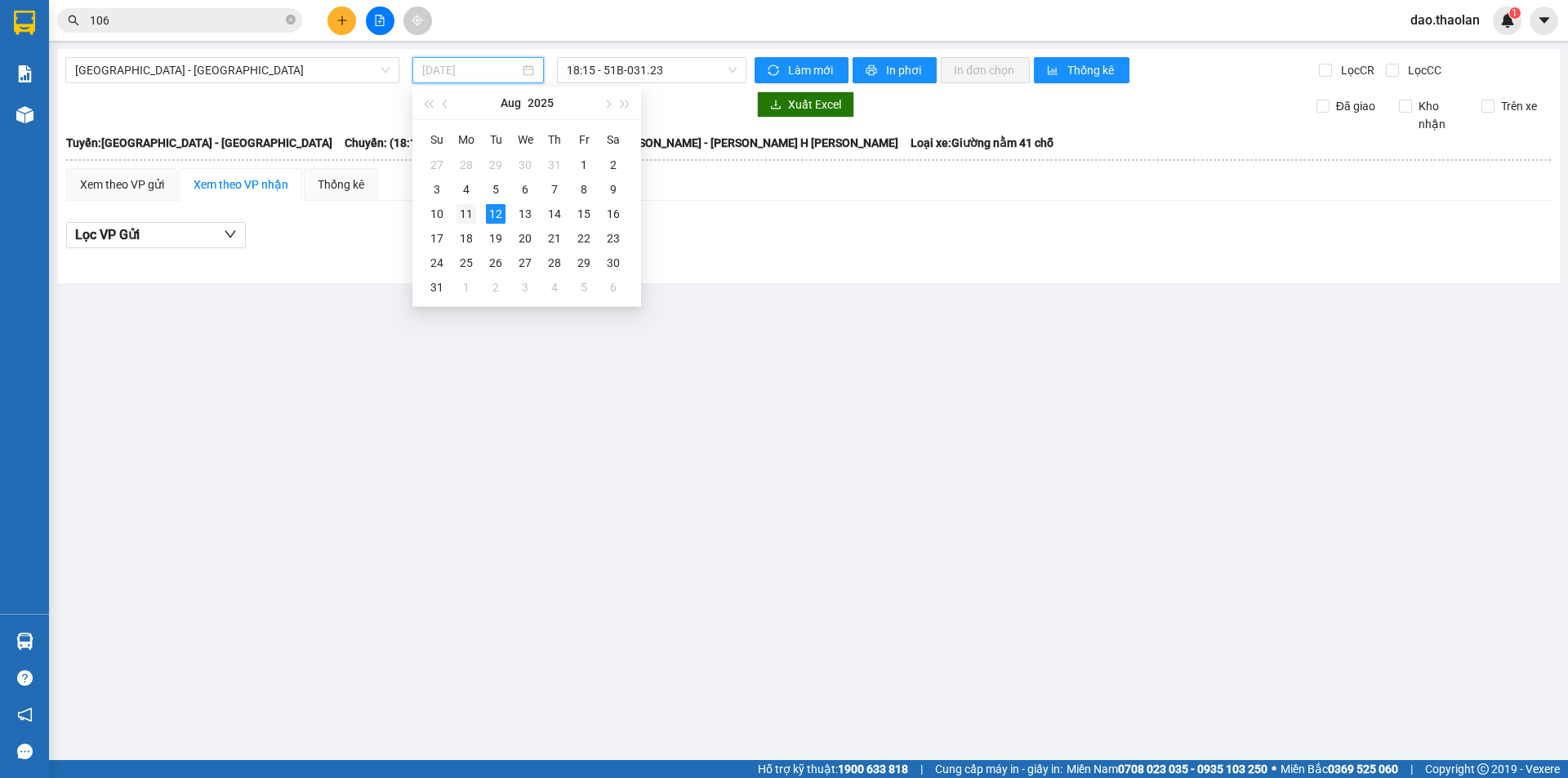
click at [470, 210] on div "11" at bounding box center [466, 214] width 20 height 20
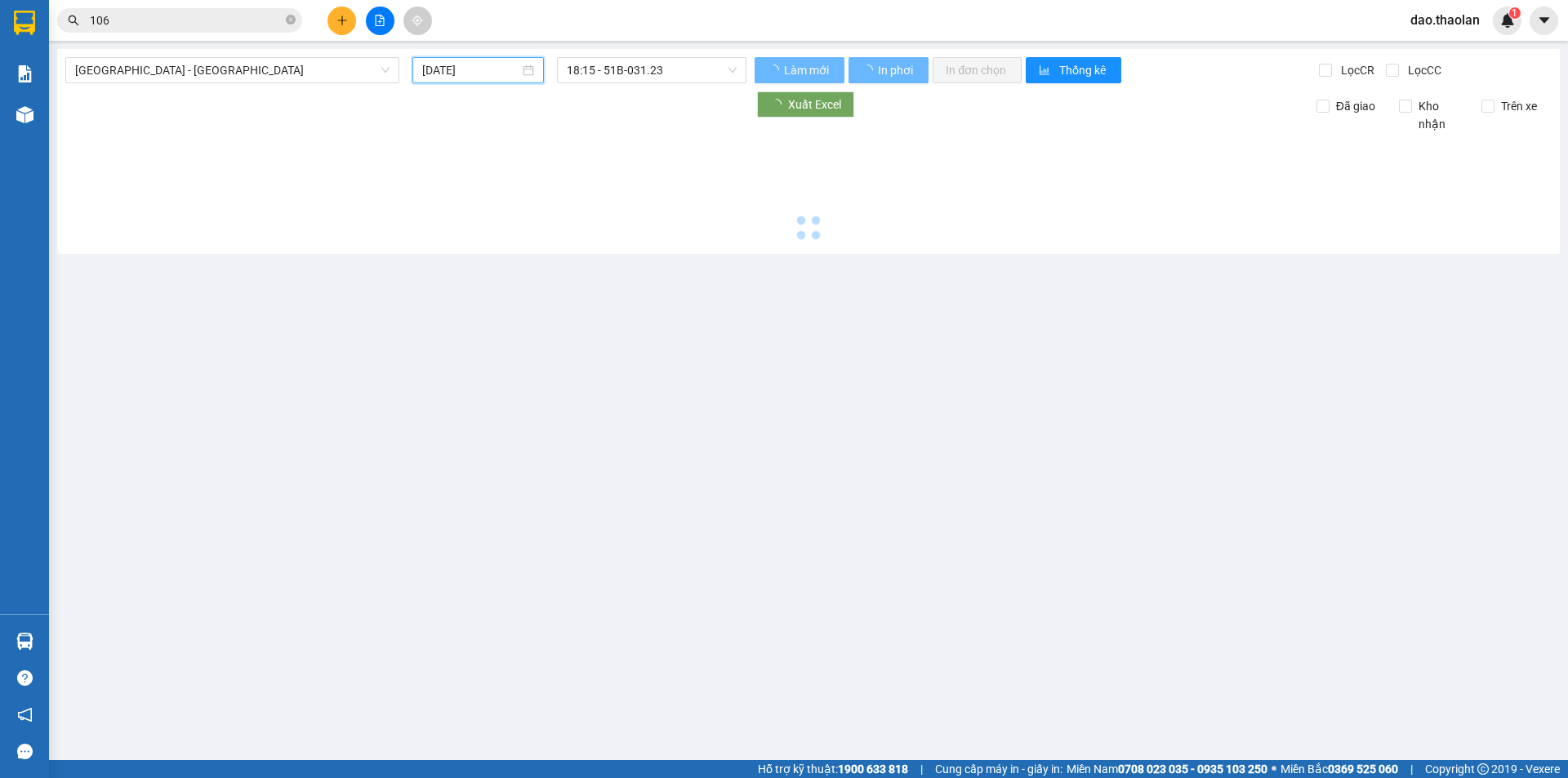
type input "[DATE]"
